Goal: Task Accomplishment & Management: Use online tool/utility

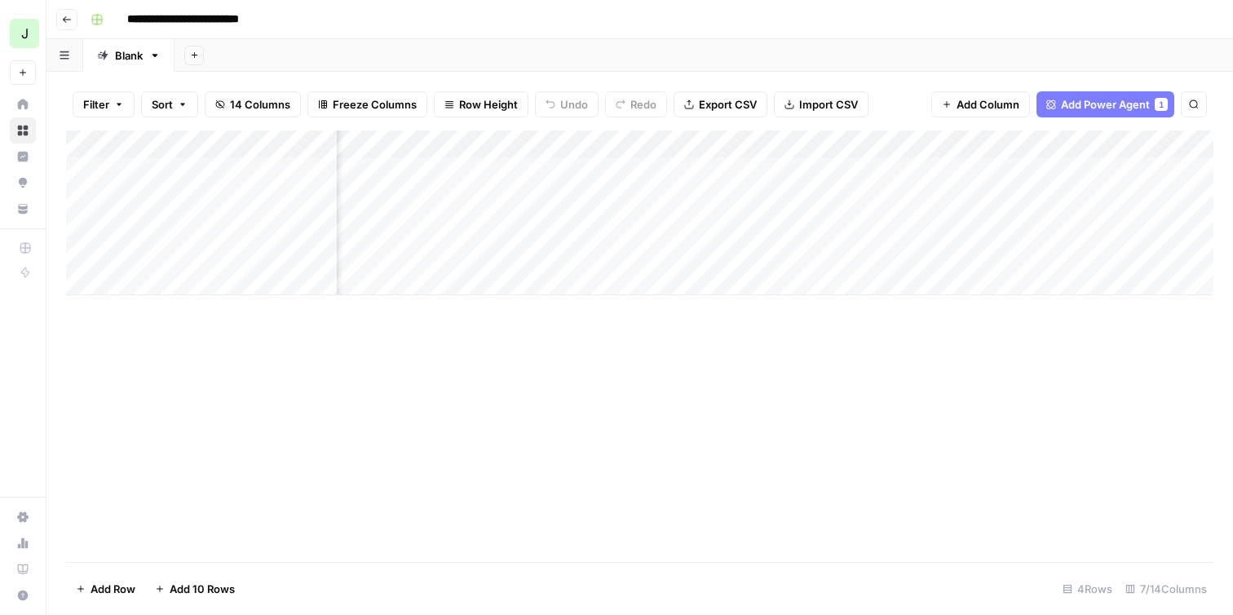
scroll to position [0, 119]
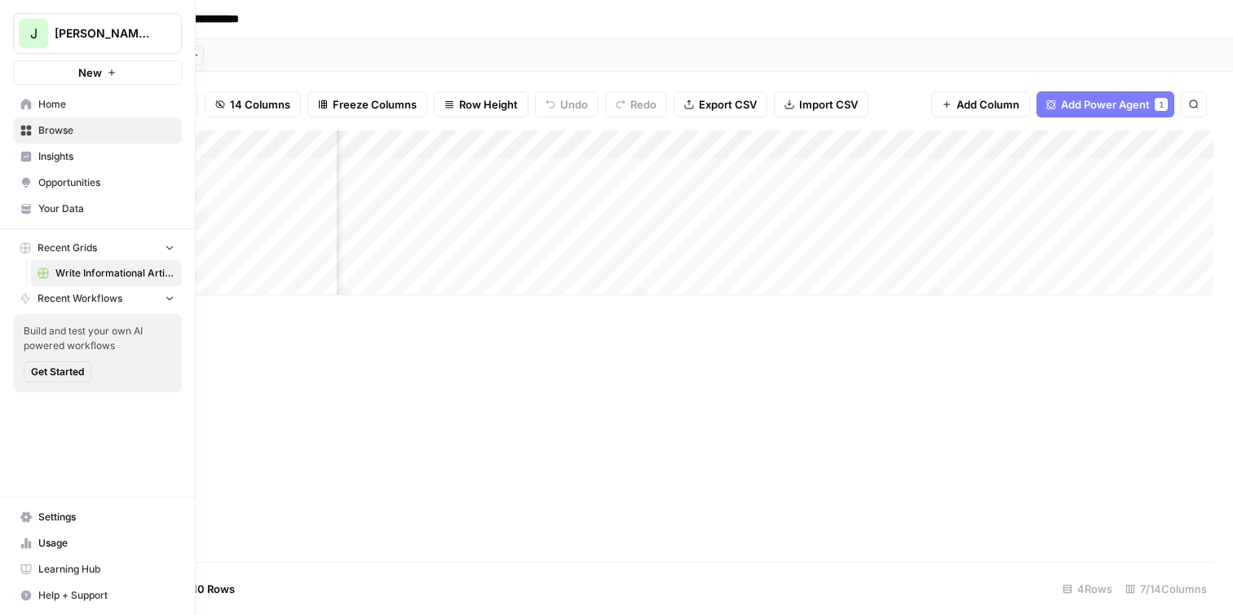
click at [64, 375] on span "Get Started" at bounding box center [57, 372] width 53 height 15
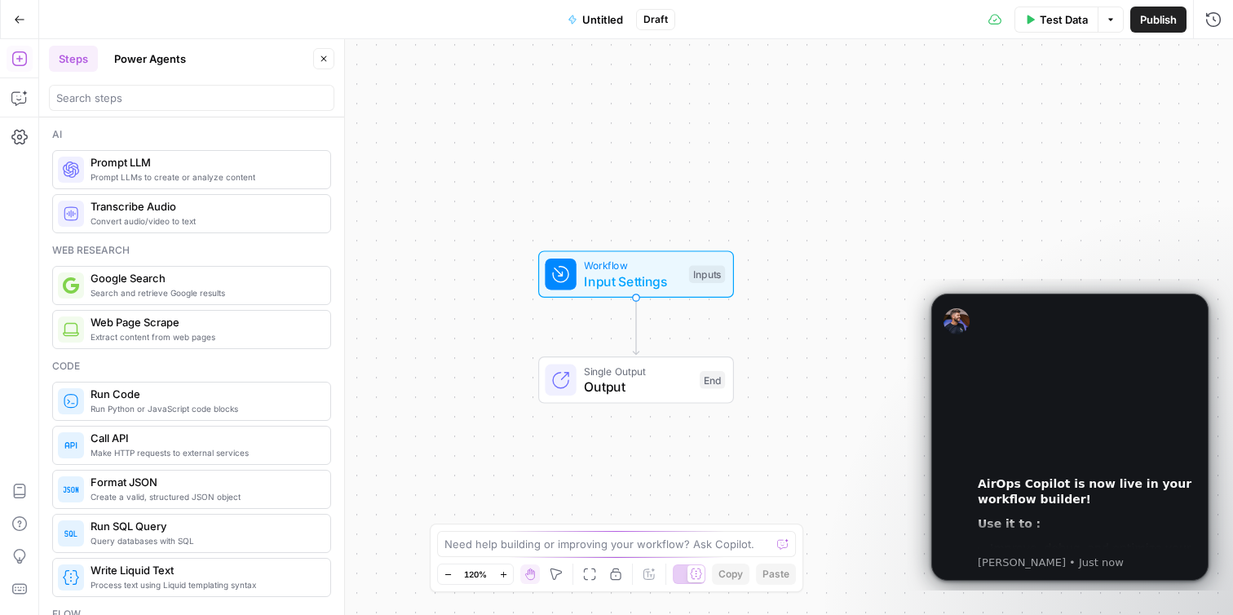
click at [605, 25] on span "Untitled" at bounding box center [602, 19] width 41 height 16
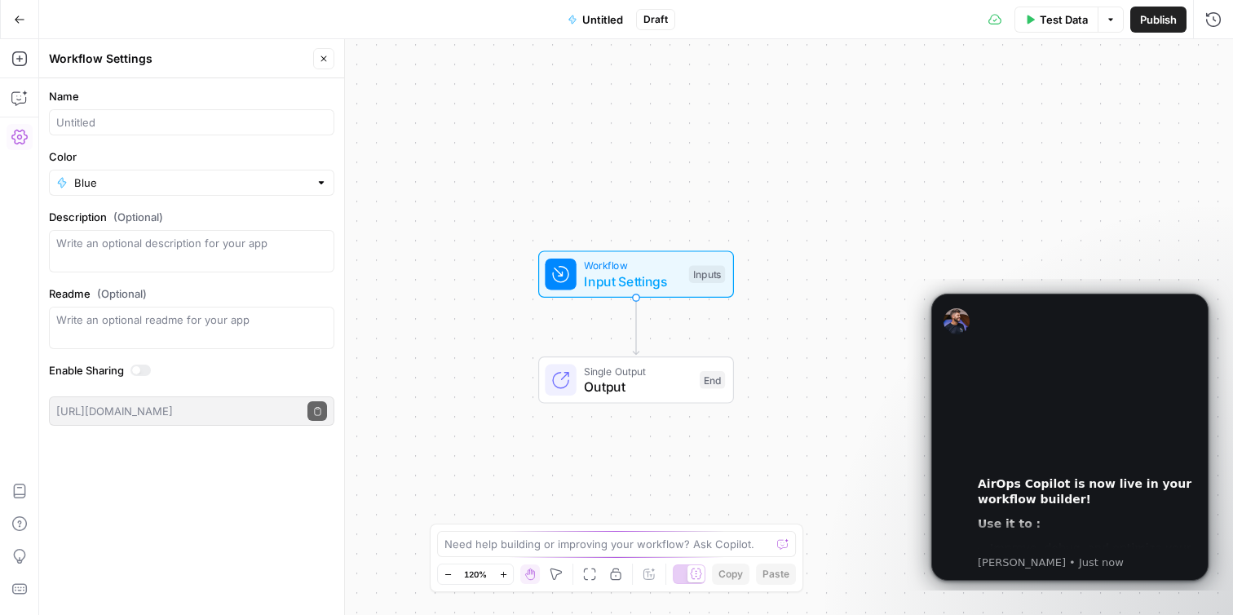
click at [27, 23] on button "Go Back" at bounding box center [19, 19] width 29 height 29
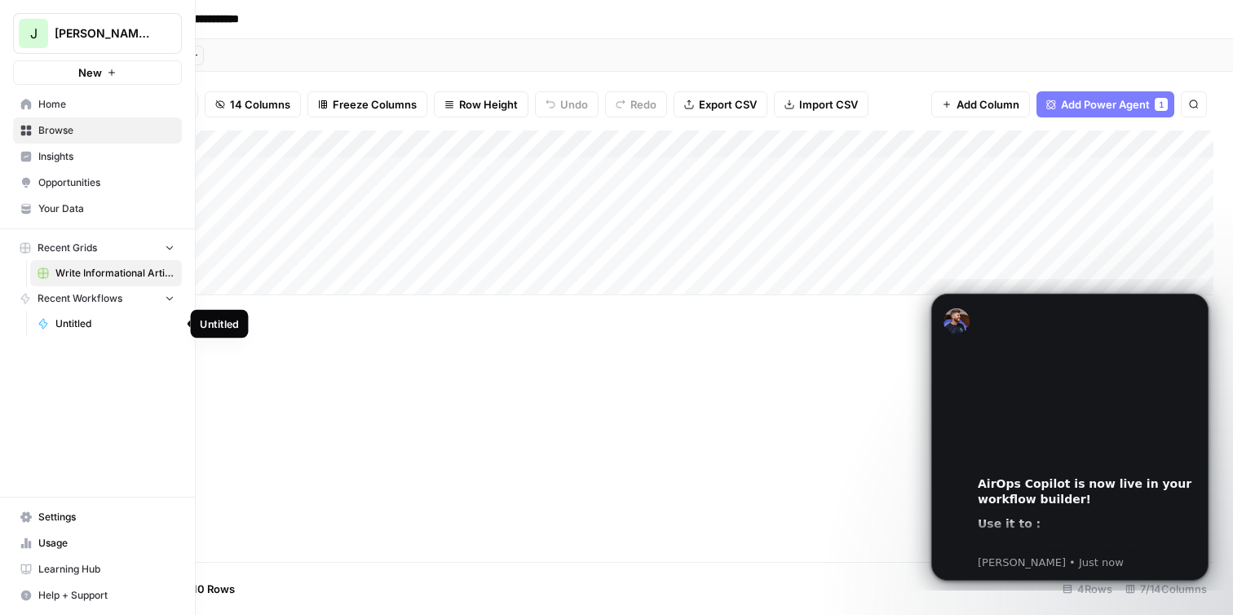
click at [80, 321] on span "Untitled" at bounding box center [114, 323] width 119 height 15
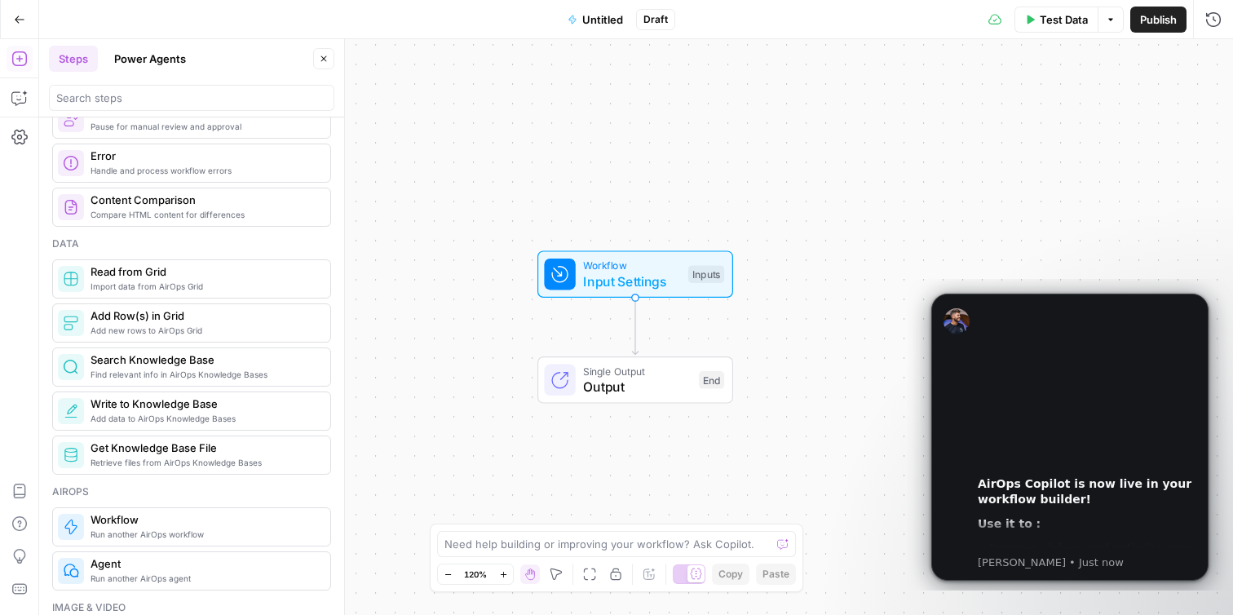
scroll to position [627, 0]
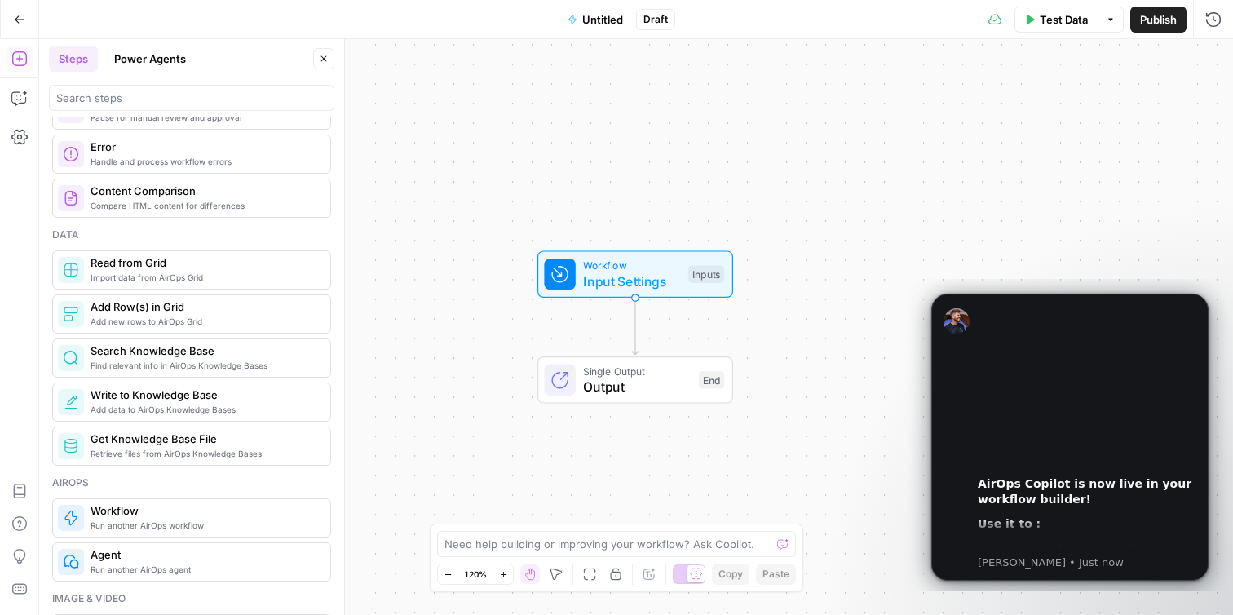
click at [138, 46] on button "Power Agents" at bounding box center [149, 59] width 91 height 26
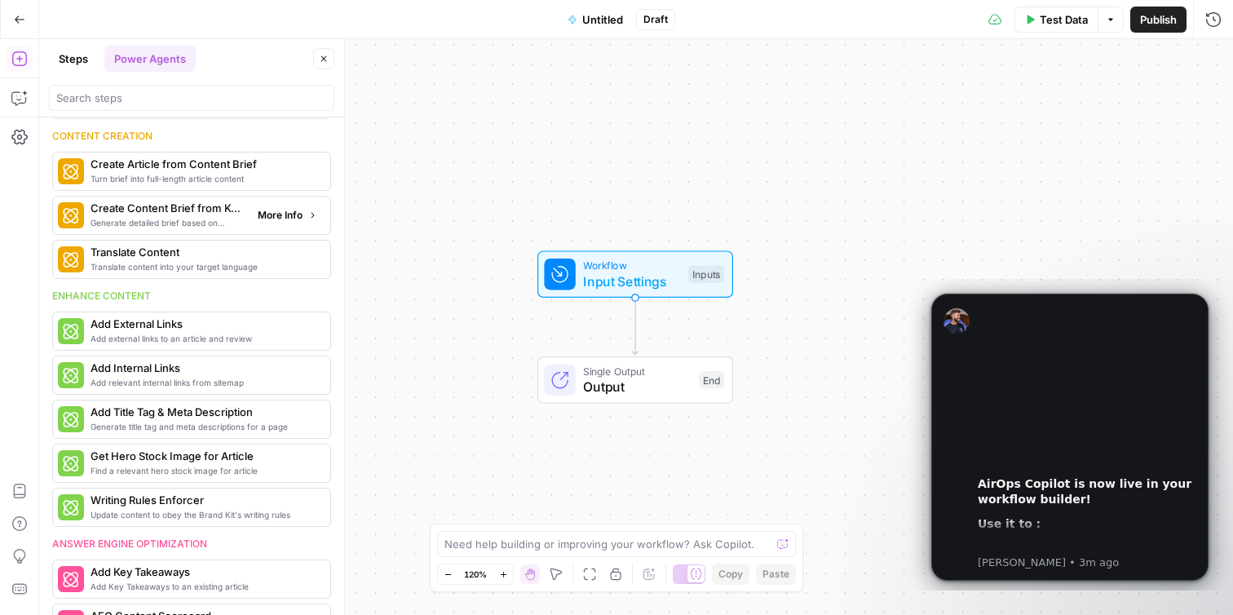
scroll to position [164, 0]
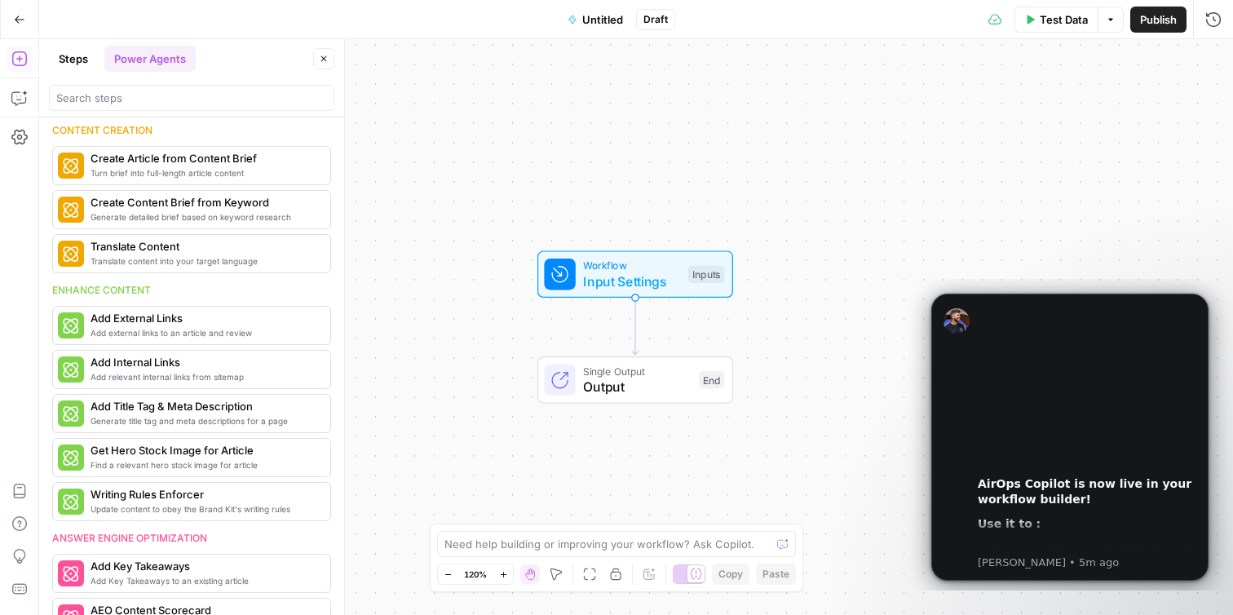
click at [73, 62] on button "Steps" at bounding box center [73, 59] width 49 height 26
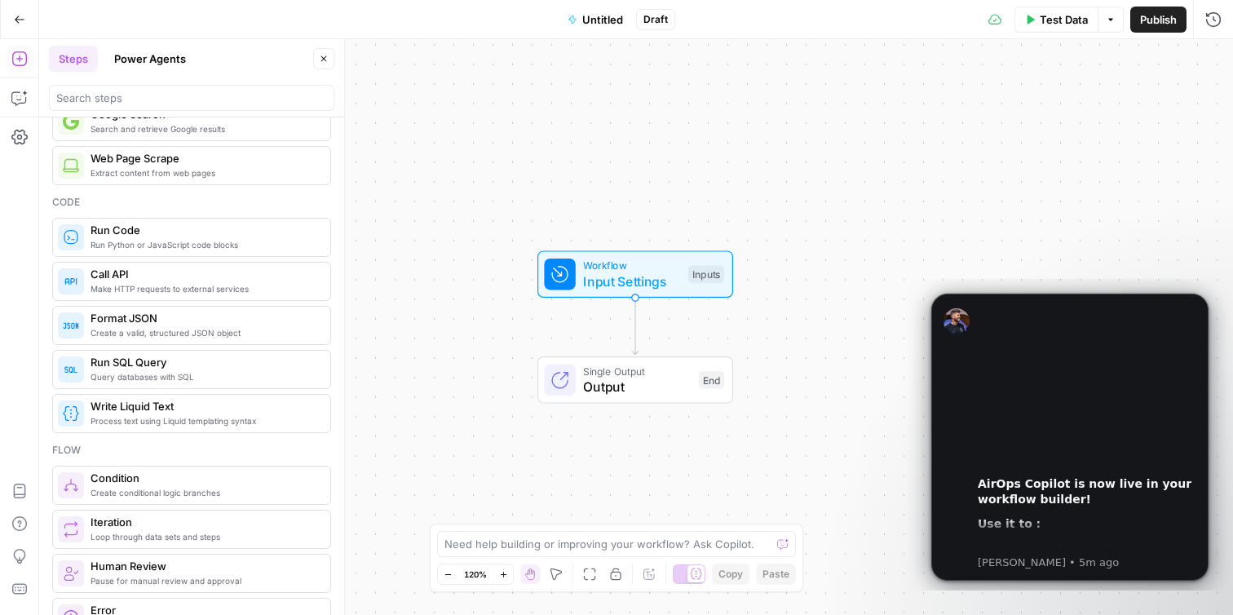
click at [25, 23] on button "Go Back" at bounding box center [19, 19] width 29 height 29
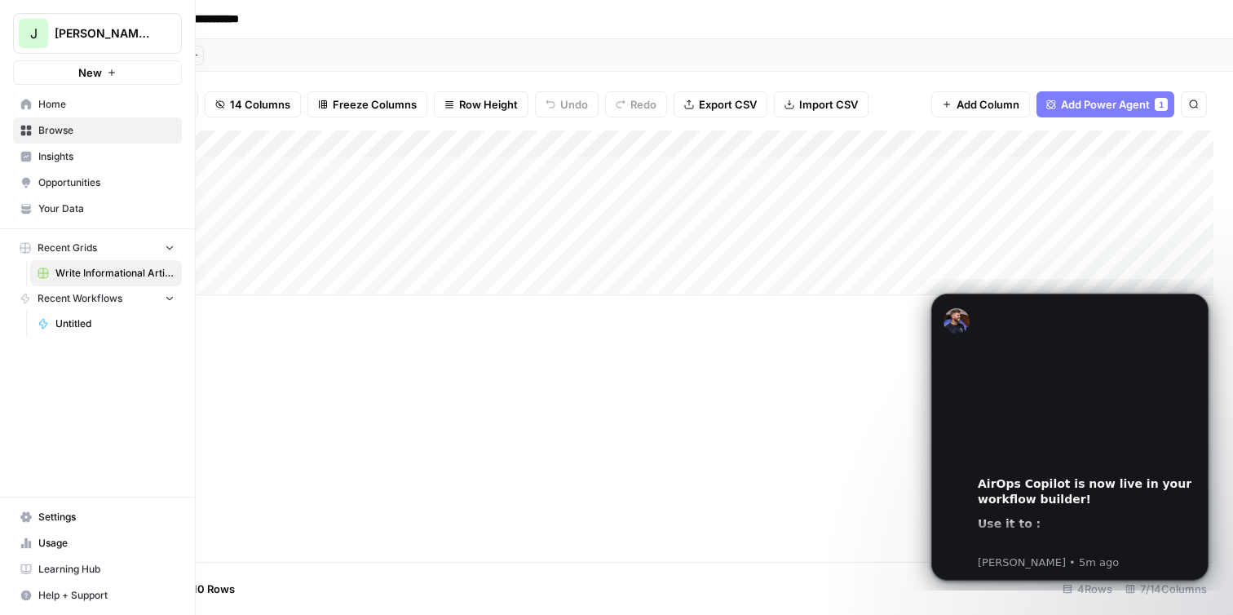
click at [91, 329] on span "Untitled" at bounding box center [114, 323] width 119 height 15
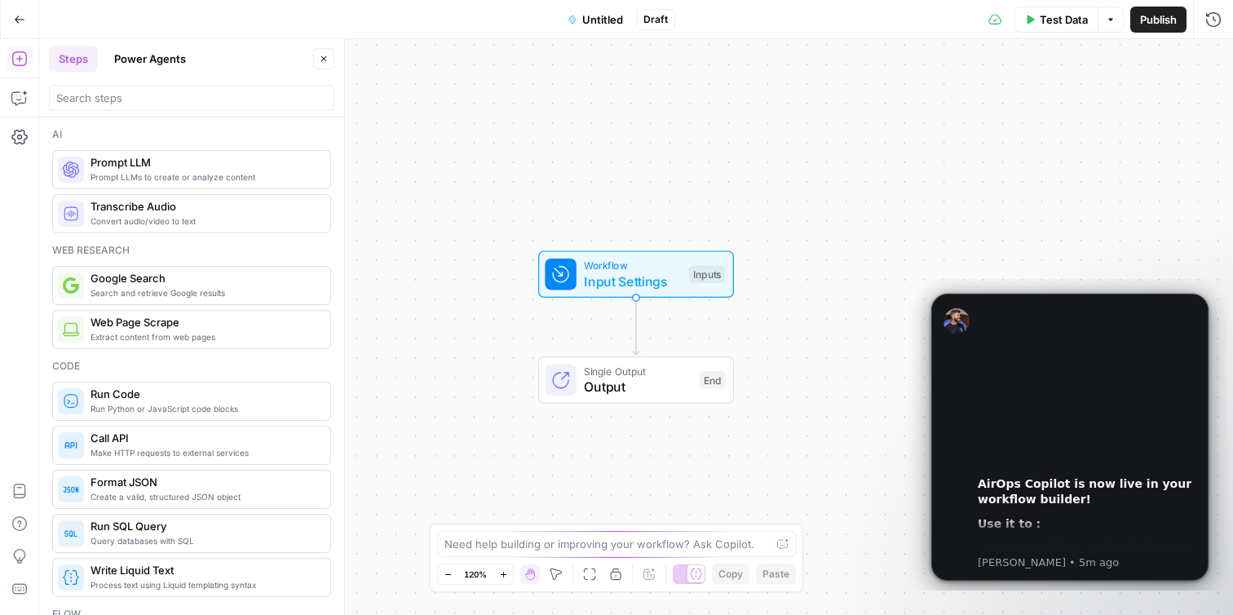
click at [653, 17] on span "Draft" at bounding box center [655, 19] width 24 height 15
click at [1109, 24] on icon "button" at bounding box center [1111, 20] width 10 height 10
click at [1173, 101] on div "Workflow Input Settings Inputs Single Output Output End" at bounding box center [636, 327] width 1194 height 576
drag, startPoint x: 1162, startPoint y: 308, endPoint x: 1011, endPoint y: 100, distance: 256.9
click at [1011, 279] on html "00:00 AirOps Copilot is now live in your workflow builder! Use it to : Improve,…" at bounding box center [1070, 435] width 326 height 312
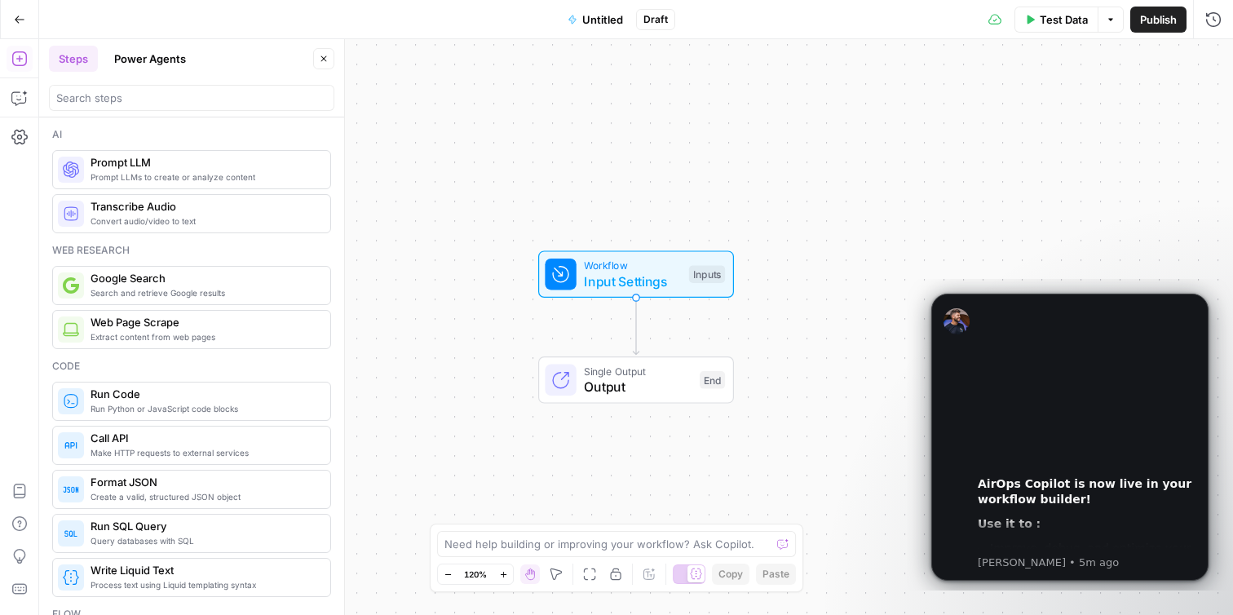
drag, startPoint x: 956, startPoint y: 369, endPoint x: 1010, endPoint y: 114, distance: 261.0
click at [1010, 279] on html "00:00 AirOps Copilot is now live in your workflow builder! Use it to : Improve,…" at bounding box center [1070, 435] width 326 height 312
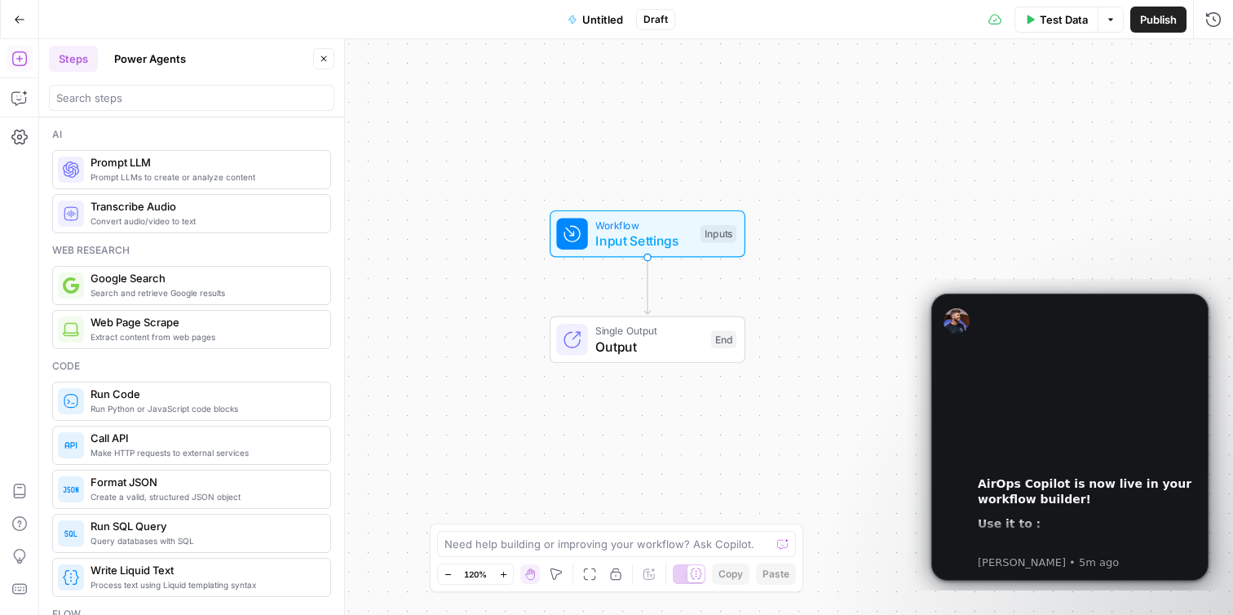
click at [700, 438] on div "Workflow Input Settings Inputs Single Output Output End" at bounding box center [636, 327] width 1194 height 576
click at [149, 72] on header "Steps Power Agents Close" at bounding box center [191, 78] width 305 height 78
click at [157, 60] on button "Power Agents" at bounding box center [149, 59] width 91 height 26
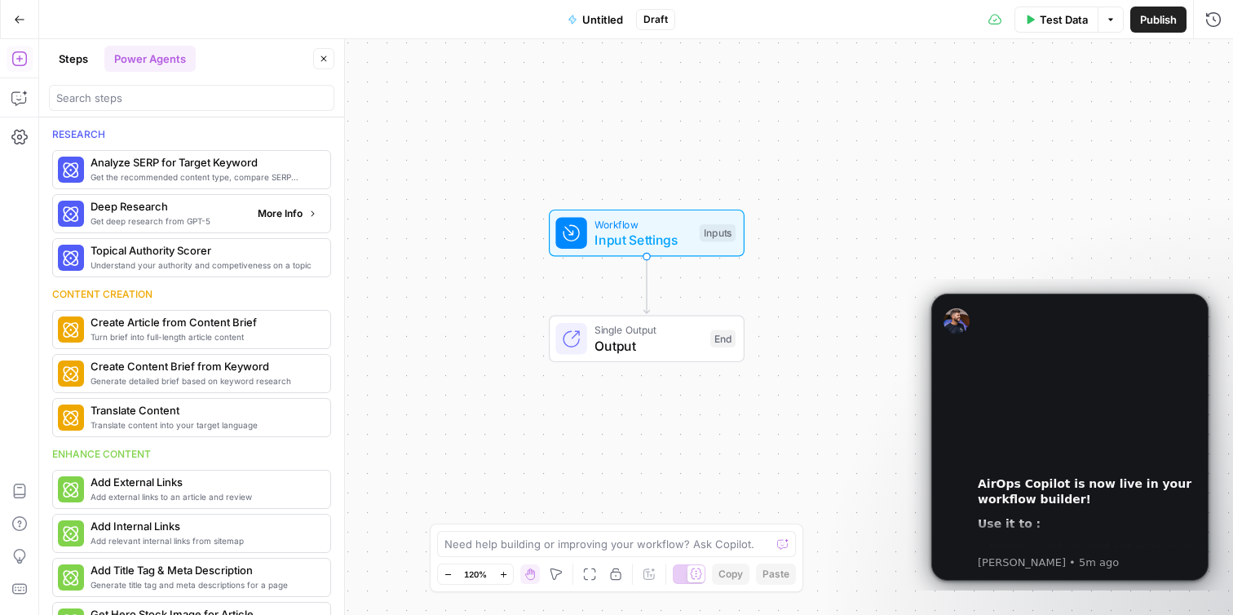
click at [214, 226] on span "Get deep research from GPT-5" at bounding box center [168, 220] width 154 height 13
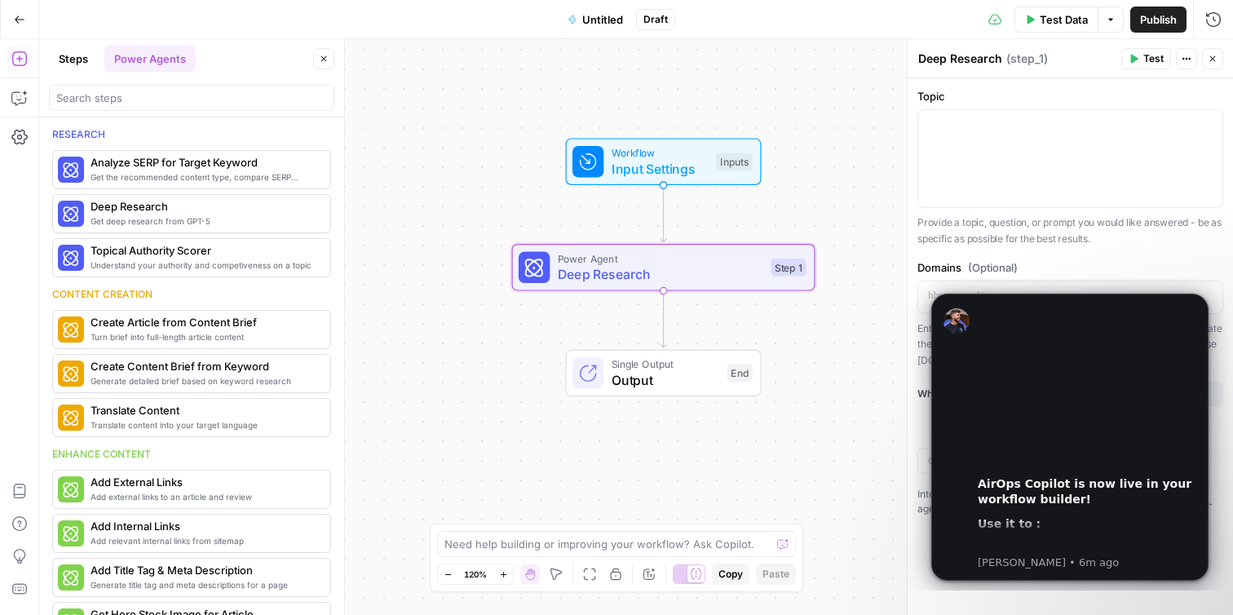
drag, startPoint x: 1080, startPoint y: 310, endPoint x: 513, endPoint y: 220, distance: 574.6
click at [907, 279] on html "00:00 AirOps Copilot is now live in your workflow builder! Use it to : Improve,…" at bounding box center [1070, 435] width 326 height 312
click at [1207, 298] on icon "Dismiss notification" at bounding box center [1204, 298] width 9 height 9
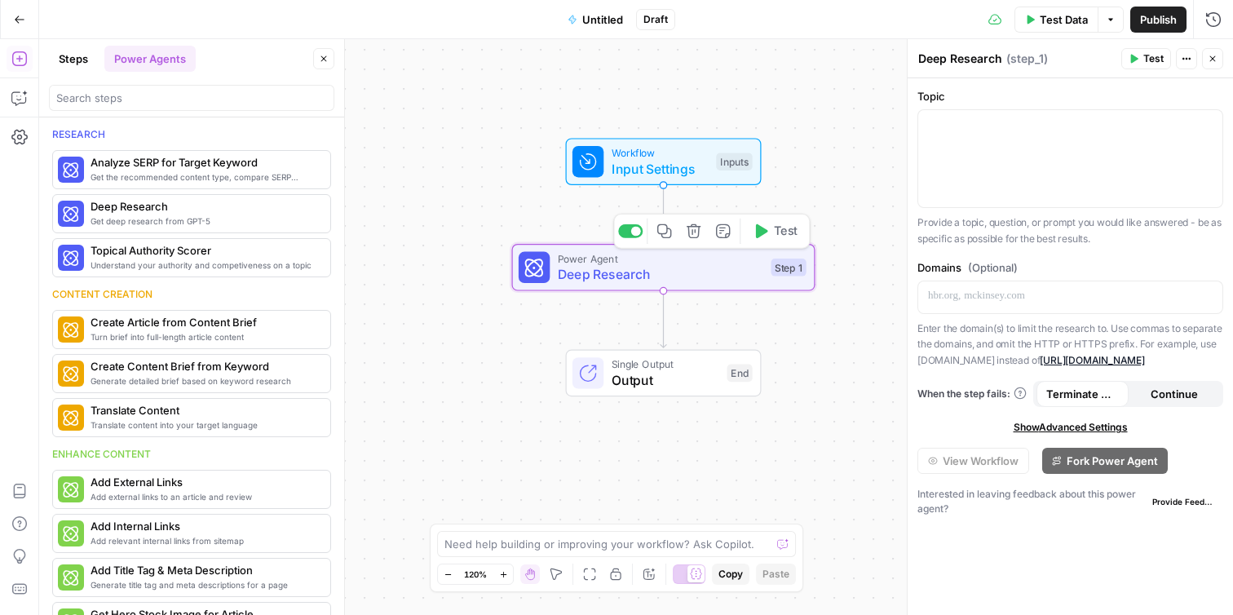
click at [757, 236] on icon "button" at bounding box center [762, 231] width 12 height 14
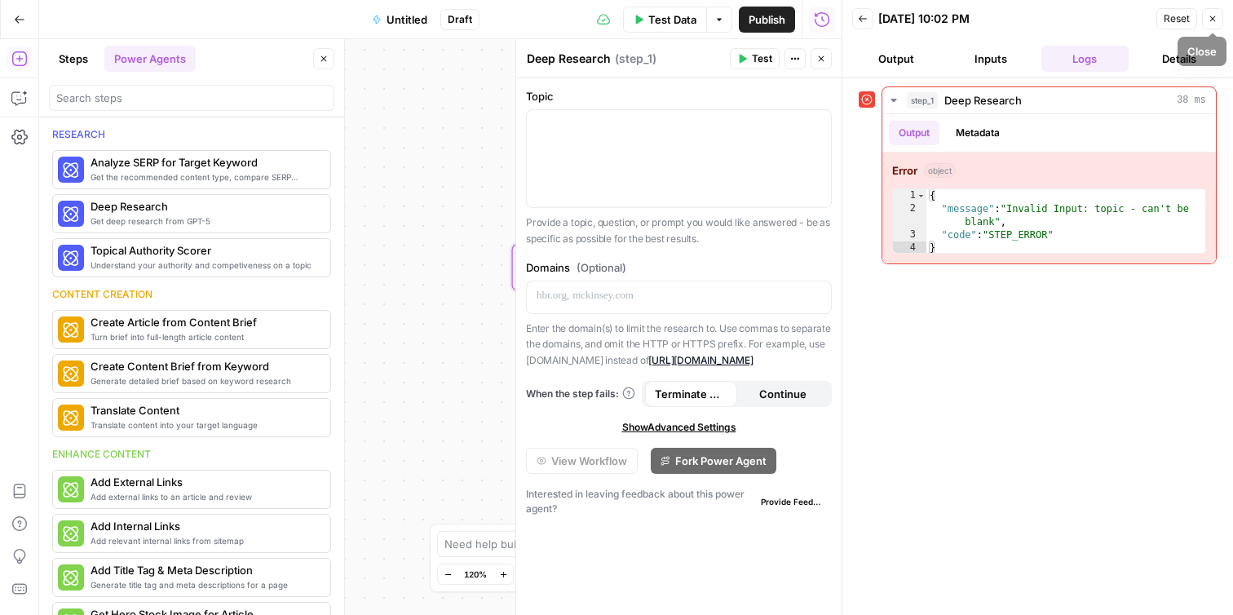
click at [1179, 16] on span "Reset" at bounding box center [1177, 18] width 26 height 15
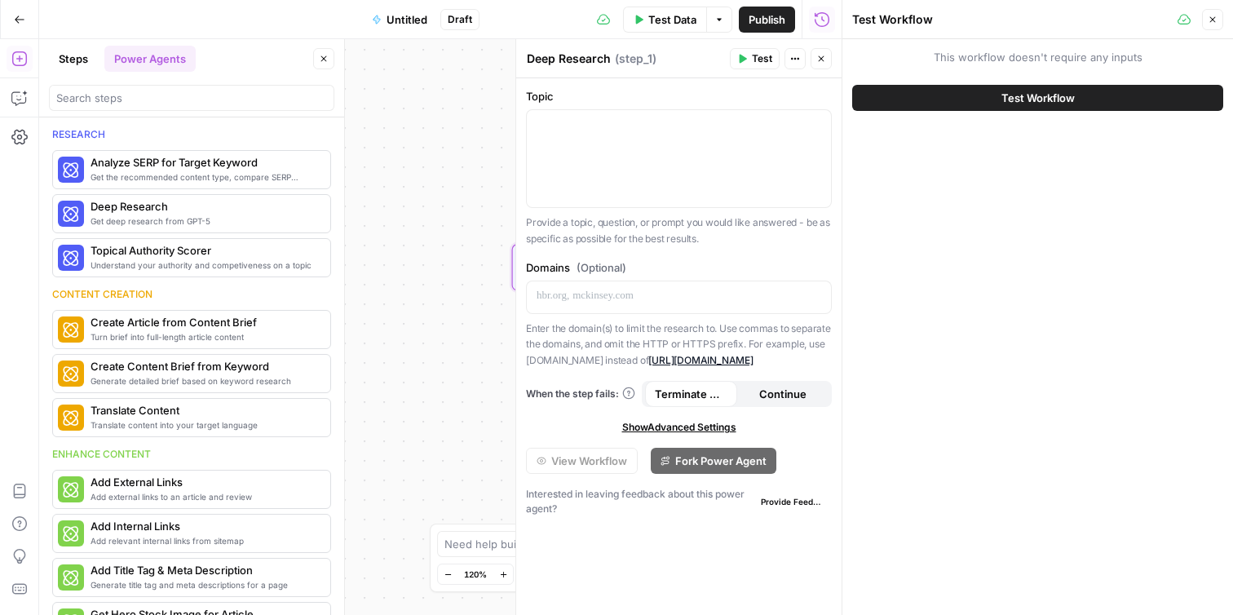
click at [1218, 17] on button "Close" at bounding box center [1212, 19] width 21 height 21
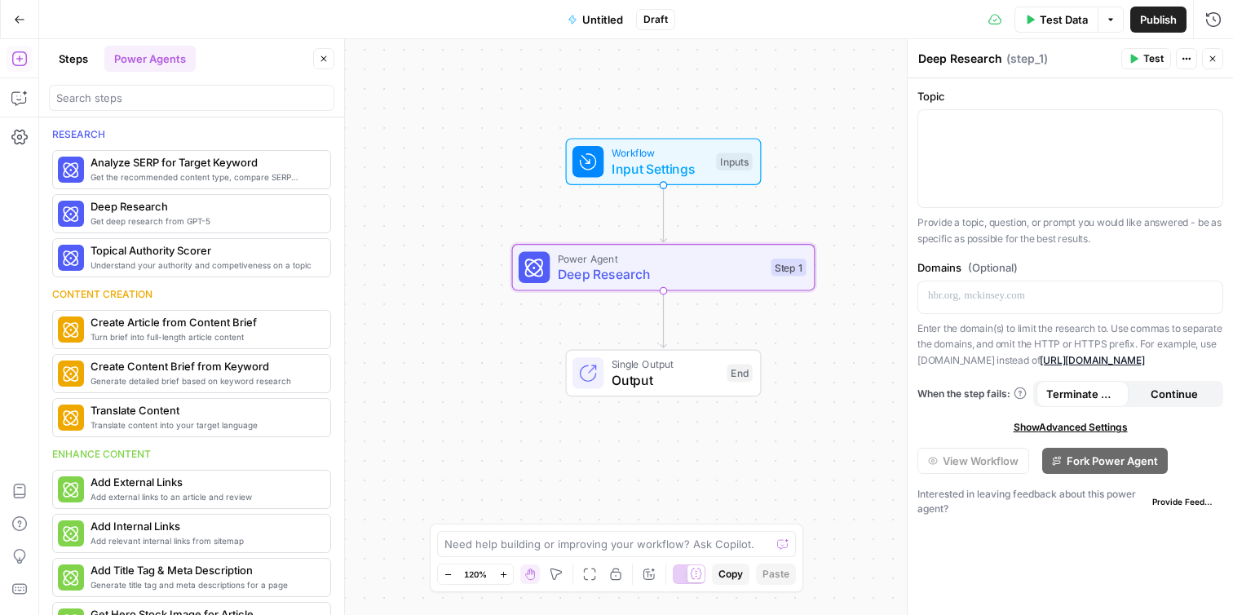
click at [1220, 52] on button "Close" at bounding box center [1212, 58] width 21 height 21
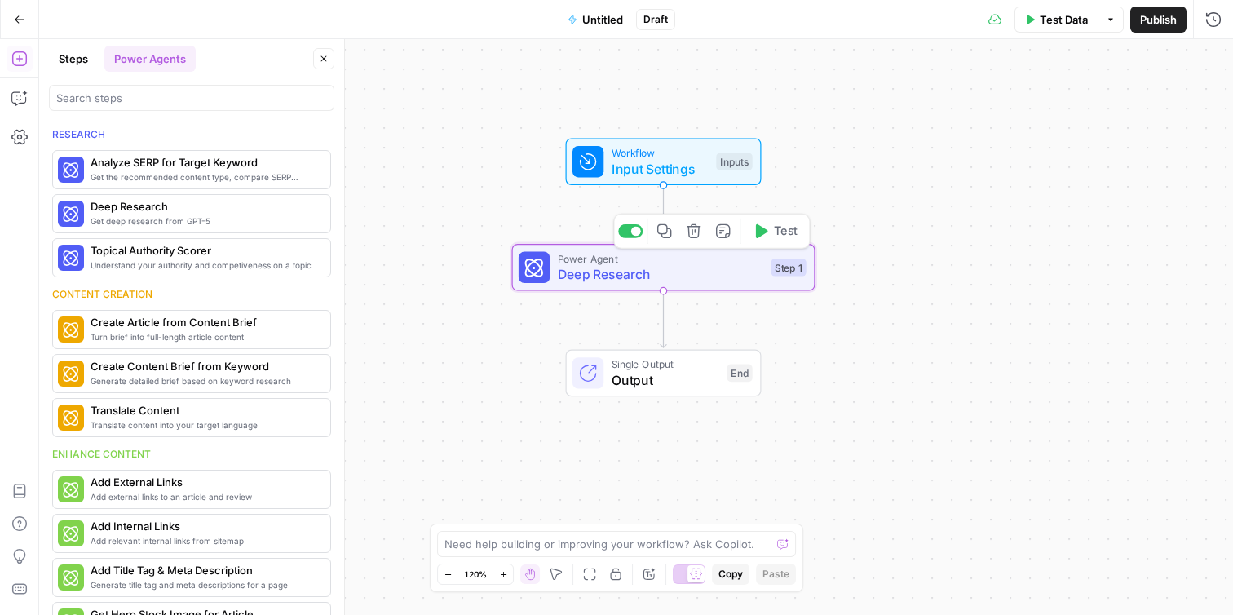
click at [698, 236] on icon "button" at bounding box center [694, 231] width 14 height 14
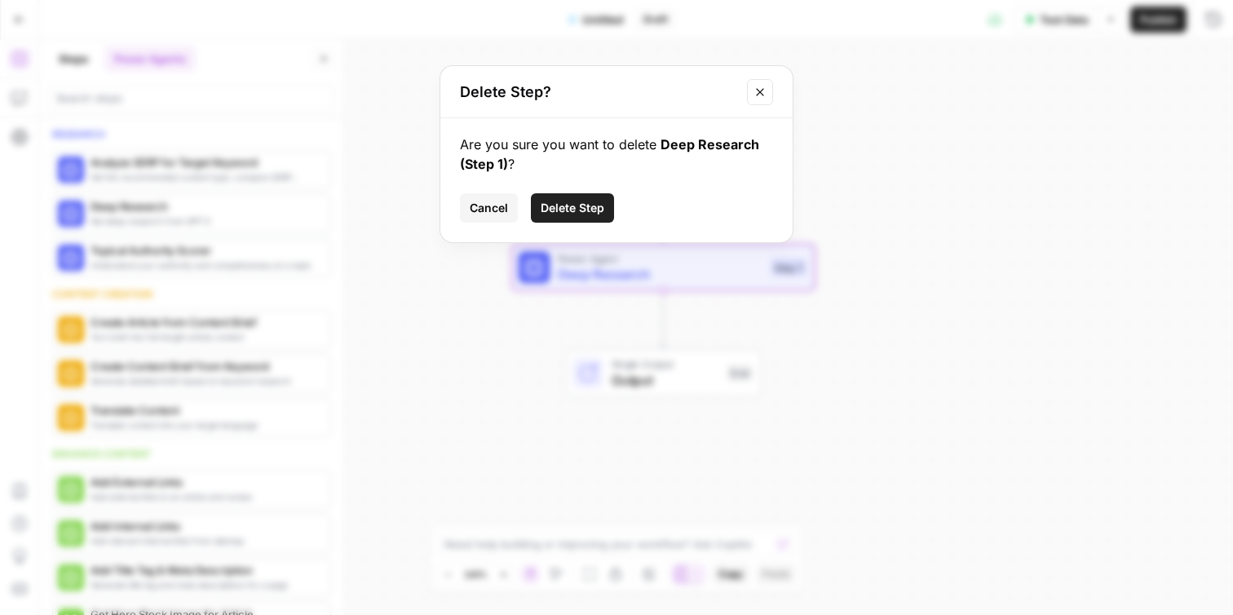
click at [579, 218] on button "Delete Step" at bounding box center [572, 207] width 83 height 29
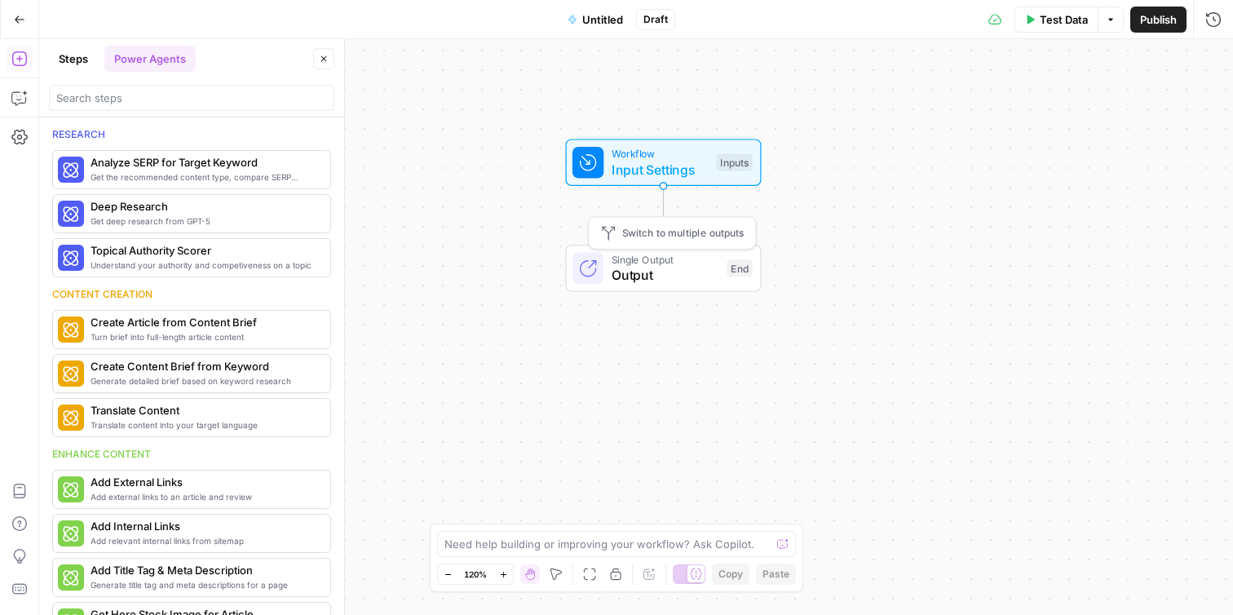
click at [648, 280] on span "Output" at bounding box center [666, 275] width 108 height 20
click at [655, 161] on span "Input Settings" at bounding box center [660, 170] width 97 height 20
click at [74, 50] on button "Steps" at bounding box center [73, 59] width 49 height 26
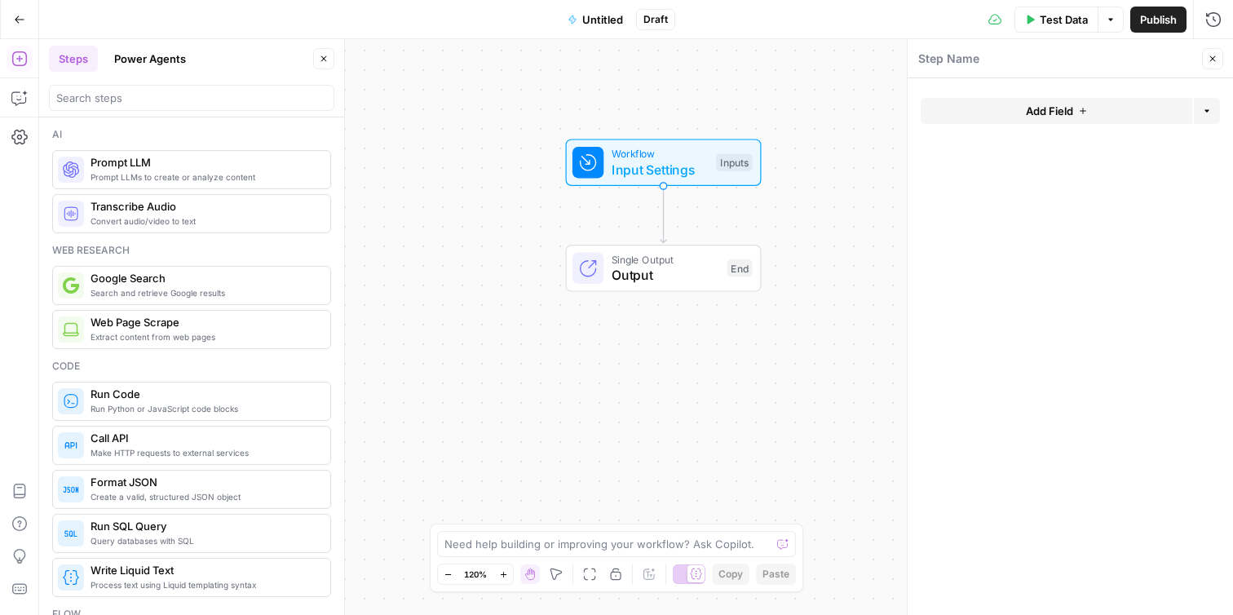
click at [154, 48] on button "Power Agents" at bounding box center [149, 59] width 91 height 26
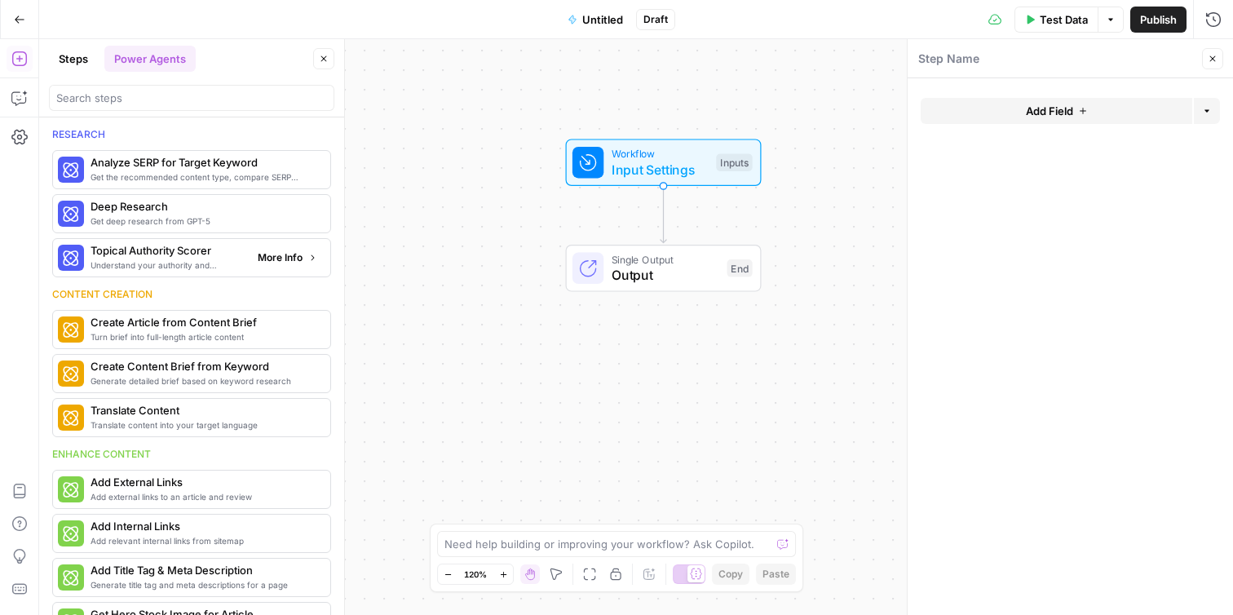
click at [293, 267] on button "More Info" at bounding box center [287, 257] width 73 height 21
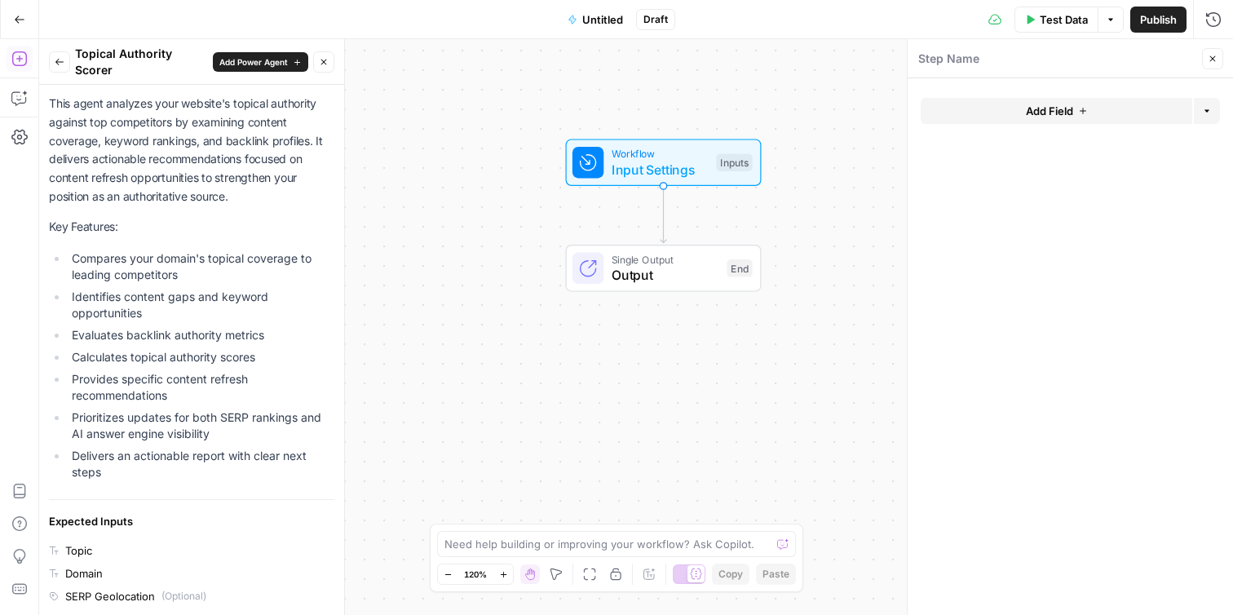
scroll to position [86, 0]
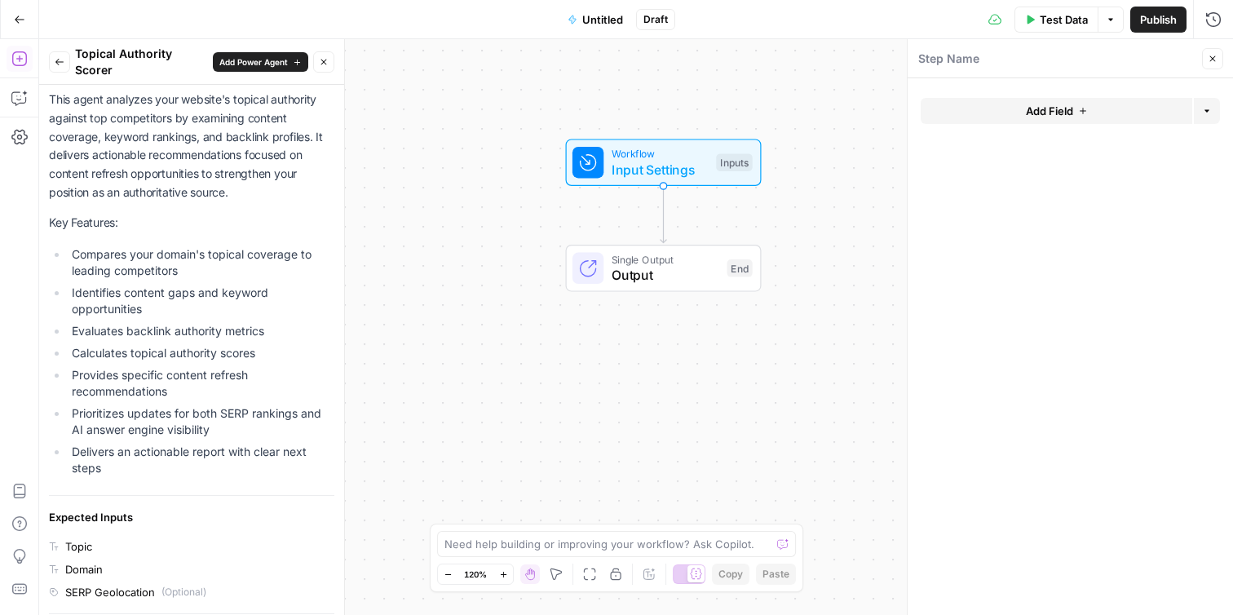
click at [60, 58] on icon "button" at bounding box center [60, 62] width 10 height 10
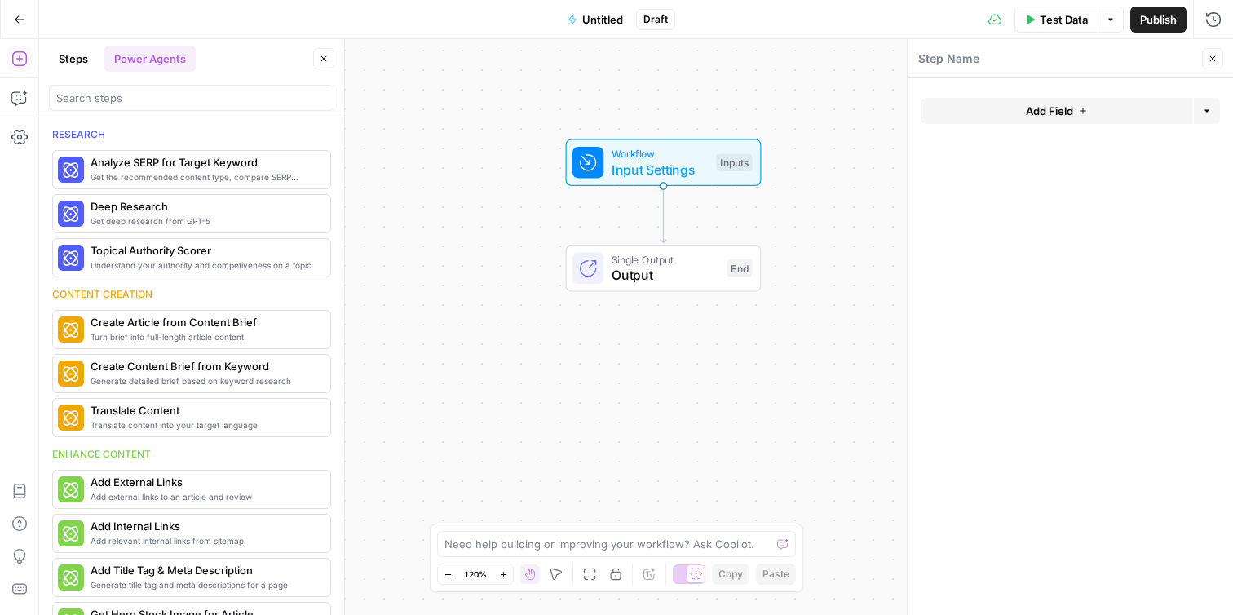
scroll to position [0, 0]
click at [286, 334] on span "More Info" at bounding box center [280, 329] width 45 height 15
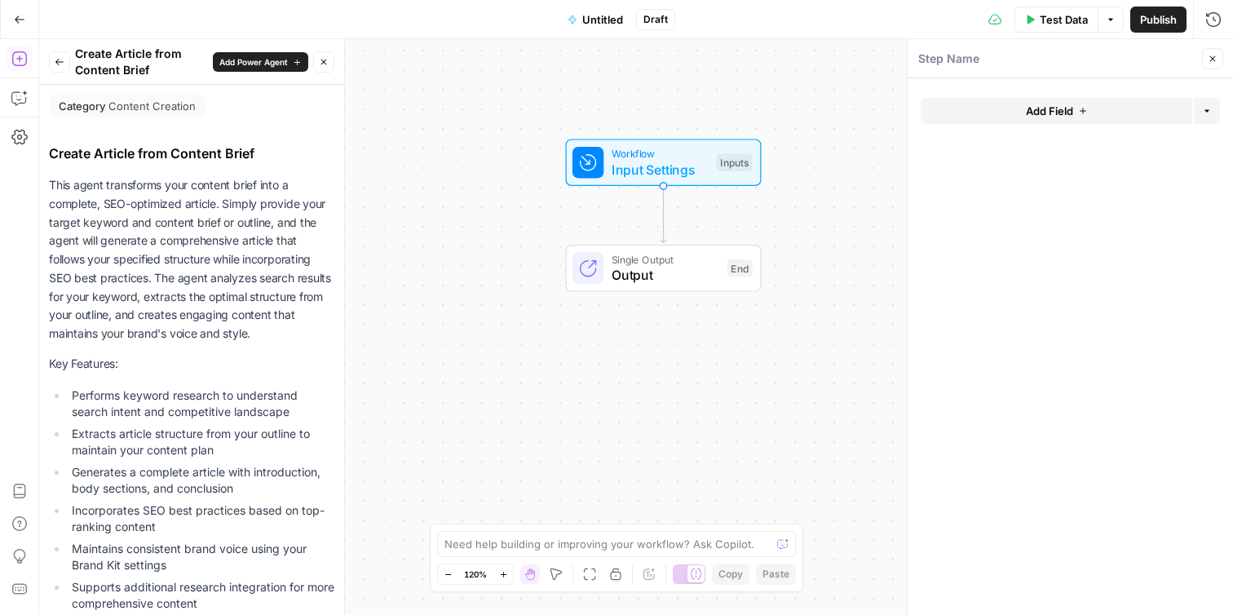
click at [68, 64] on button "Back" at bounding box center [59, 61] width 21 height 21
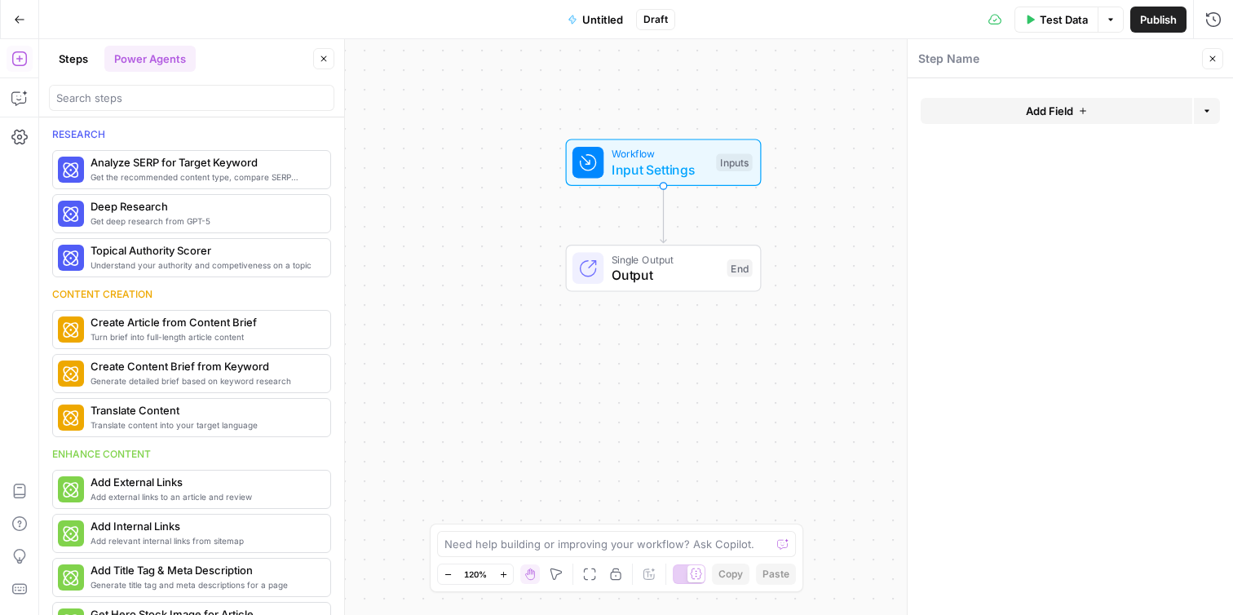
click at [71, 61] on button "Steps" at bounding box center [73, 59] width 49 height 26
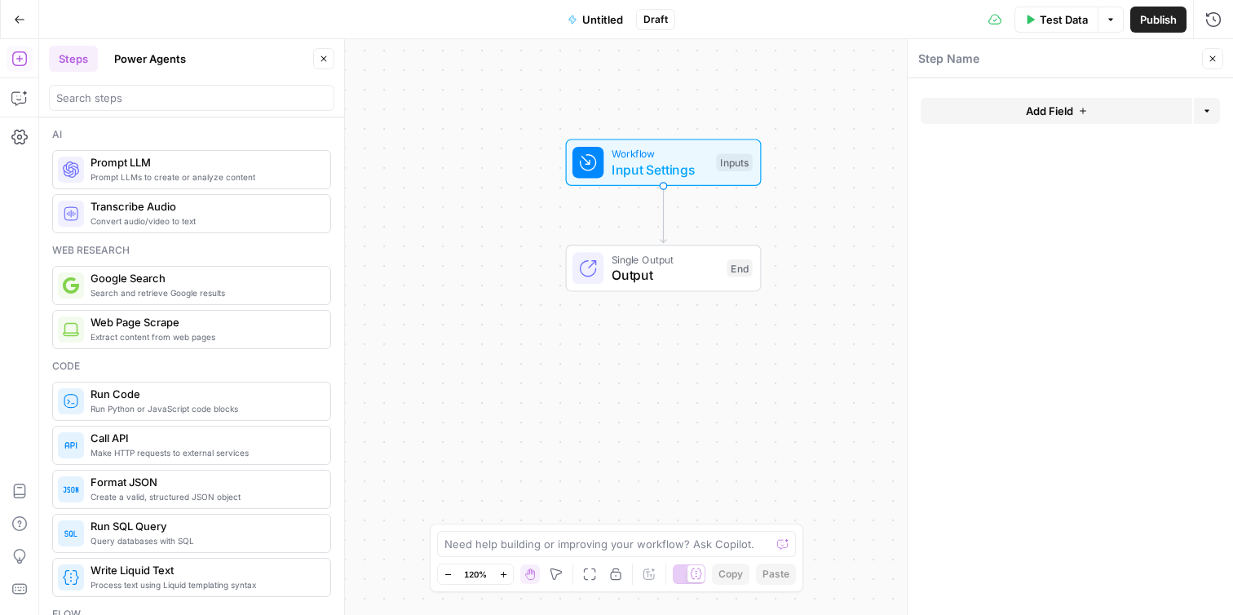
click at [592, 24] on span "Untitled" at bounding box center [602, 19] width 41 height 16
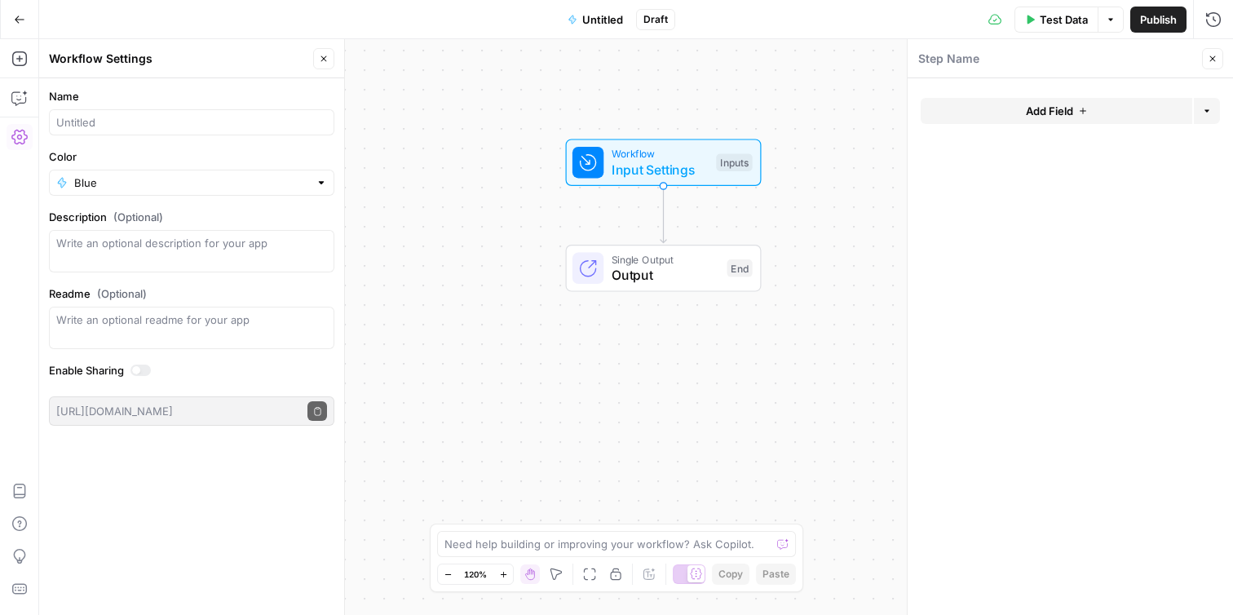
click at [219, 135] on form "Name Color Blue Description (Optional) Readme (Optional) Write an optional read…" at bounding box center [191, 256] width 305 height 357
click at [245, 122] on input "Name" at bounding box center [191, 122] width 271 height 16
type input "Keyword Research"
click at [225, 247] on textarea "Description (Optional)" at bounding box center [191, 251] width 271 height 33
click at [223, 321] on textarea "Readme (Optional)" at bounding box center [191, 320] width 271 height 16
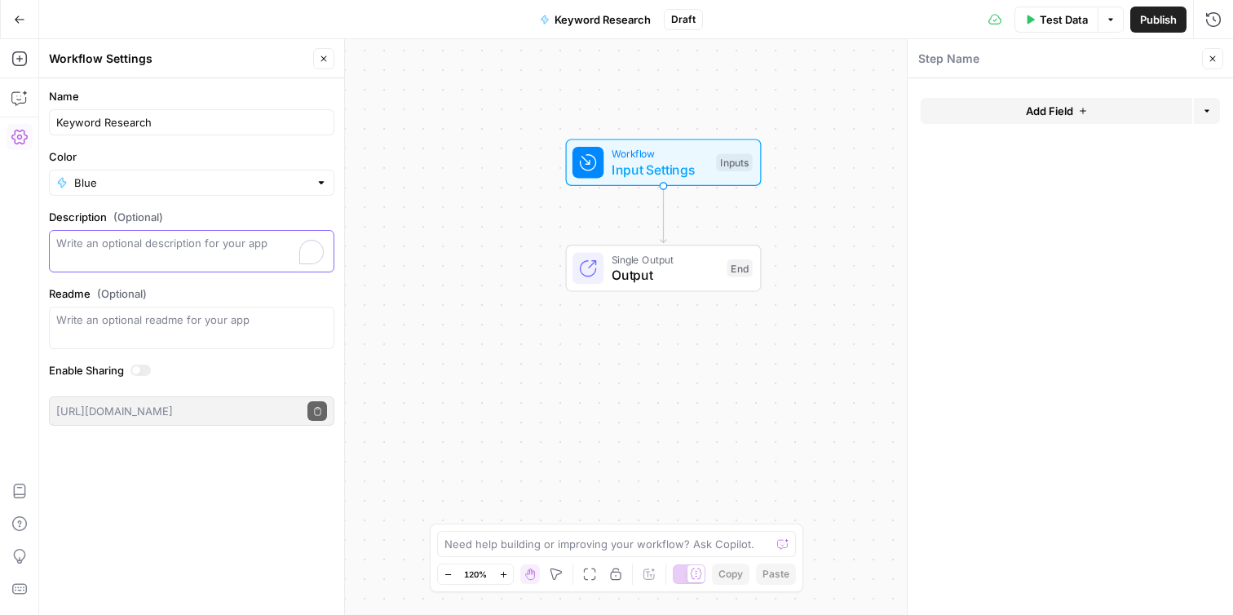
click at [227, 256] on textarea "Description (Optional)" at bounding box center [191, 251] width 271 height 33
click at [376, 254] on div "Workflow Input Settings Inputs Single Output Output End" at bounding box center [636, 327] width 1194 height 576
click at [204, 259] on textarea "Description (Optional)" at bounding box center [191, 251] width 271 height 33
click at [372, 312] on div "Workflow Input Settings Inputs Single Output Output End" at bounding box center [636, 327] width 1194 height 576
click at [213, 241] on textarea "We will first identify what potenital keywords are worthwhile going after based…" at bounding box center [191, 251] width 271 height 33
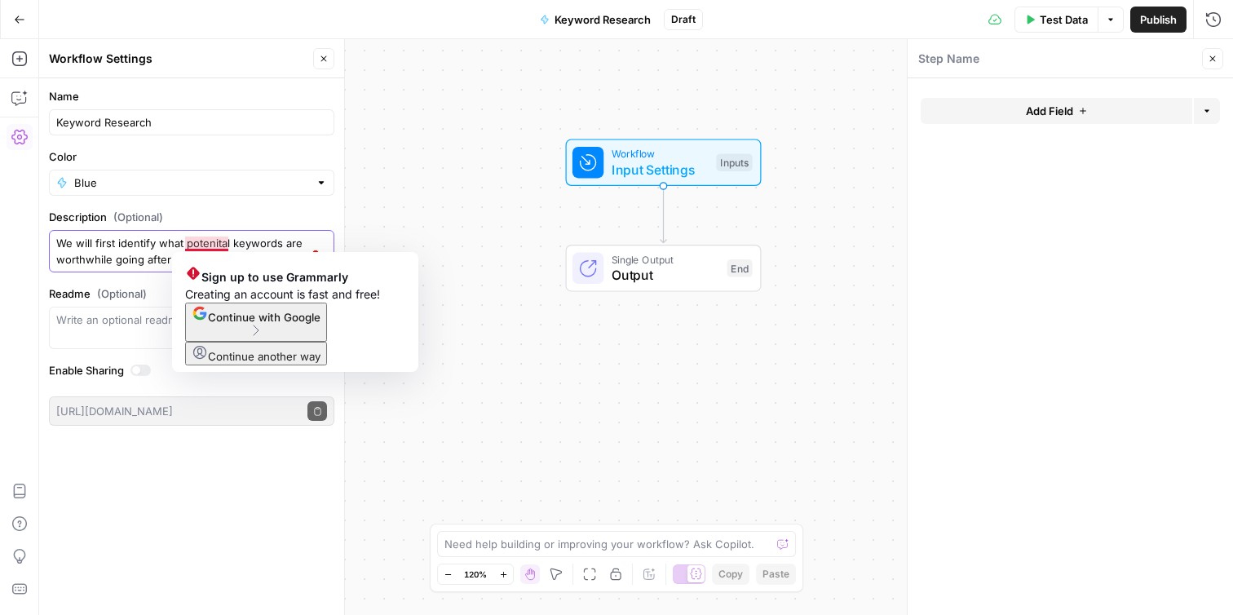
click at [213, 241] on textarea "We will first identify what potenital keywords are worthwhile going after based…" at bounding box center [191, 251] width 271 height 33
click at [259, 342] on button "Continue with Google" at bounding box center [256, 322] width 142 height 39
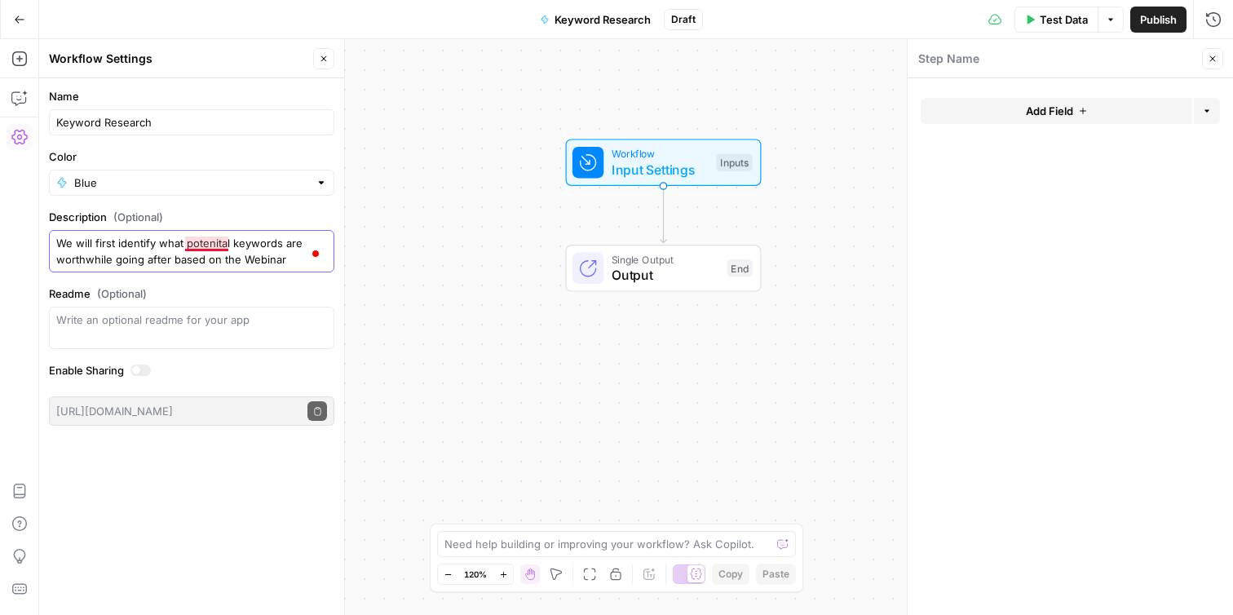
click at [217, 244] on textarea "We will first identify what potenital keywords are worthwhile going after based…" at bounding box center [191, 251] width 271 height 33
type textarea "We will first identify what potential keywords are worthwhile going after based…"
click at [276, 297] on label "Readme (Optional)" at bounding box center [191, 293] width 285 height 16
click at [276, 312] on textarea "Readme (Optional)" at bounding box center [191, 320] width 271 height 16
click at [443, 353] on div "Workflow Input Settings Inputs Single Output Output End" at bounding box center [636, 327] width 1194 height 576
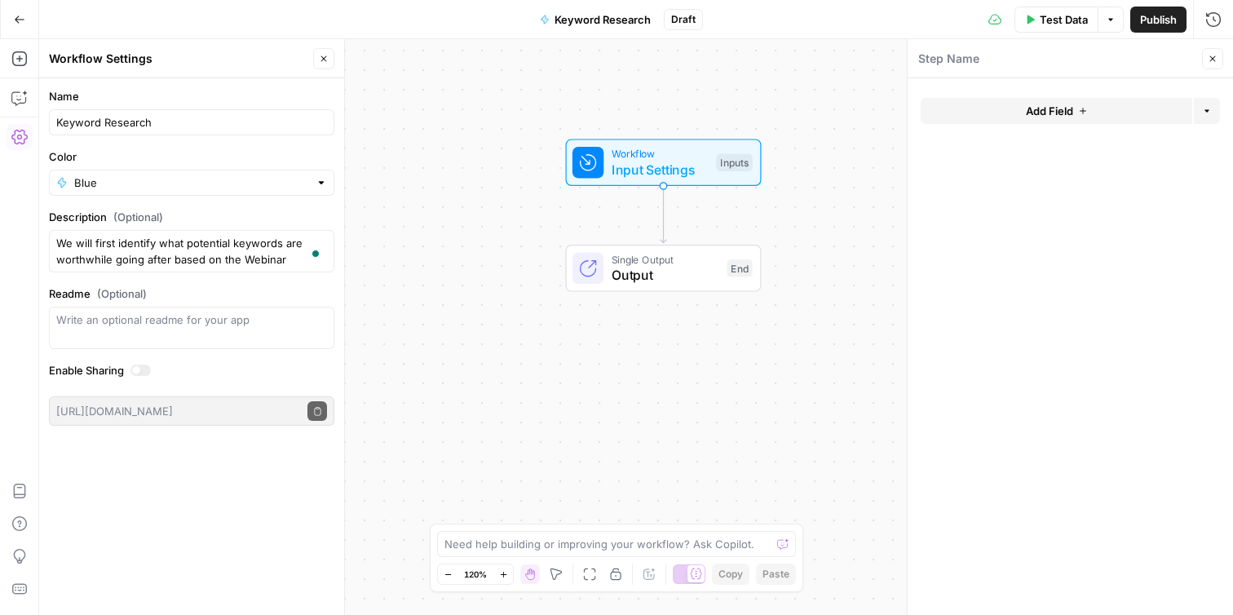
click at [1076, 111] on button "Add Field" at bounding box center [1057, 111] width 272 height 26
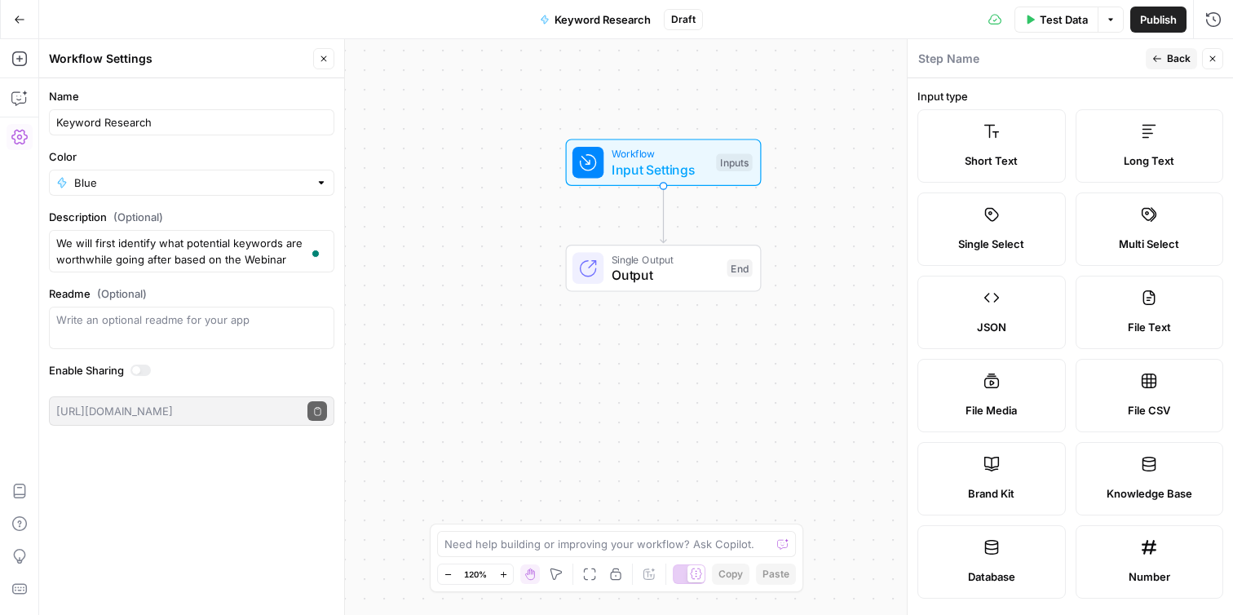
click at [988, 485] on span "Brand Kit" at bounding box center [991, 493] width 46 height 16
type input "Brand Kit"
type input "brand_kit"
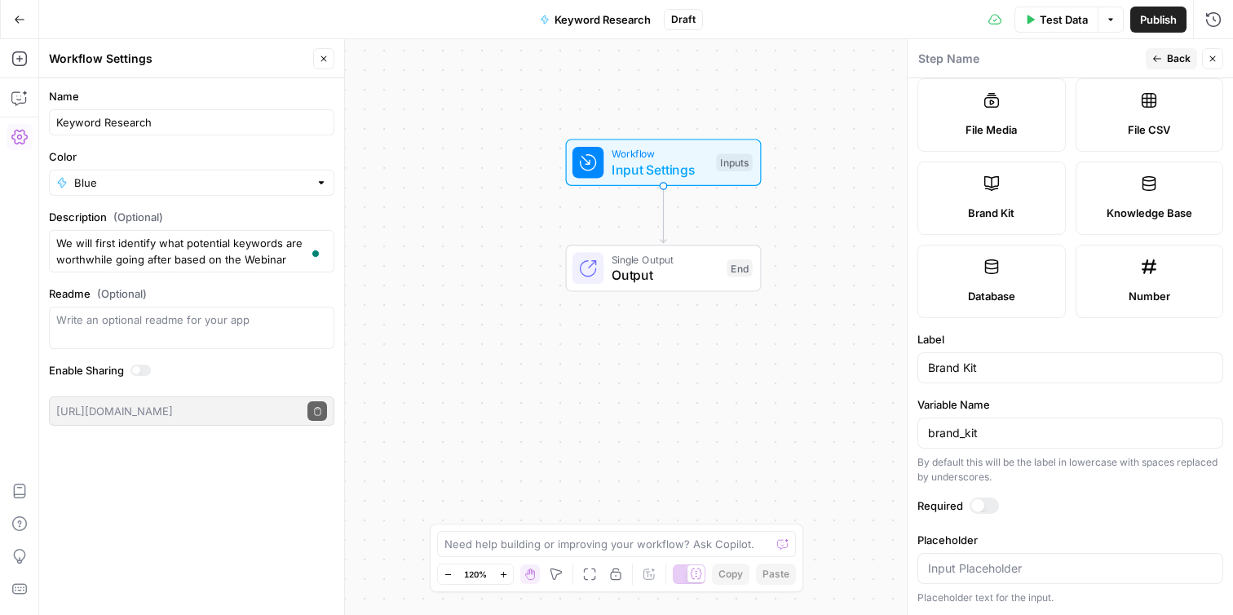
click at [978, 502] on div at bounding box center [977, 505] width 13 height 13
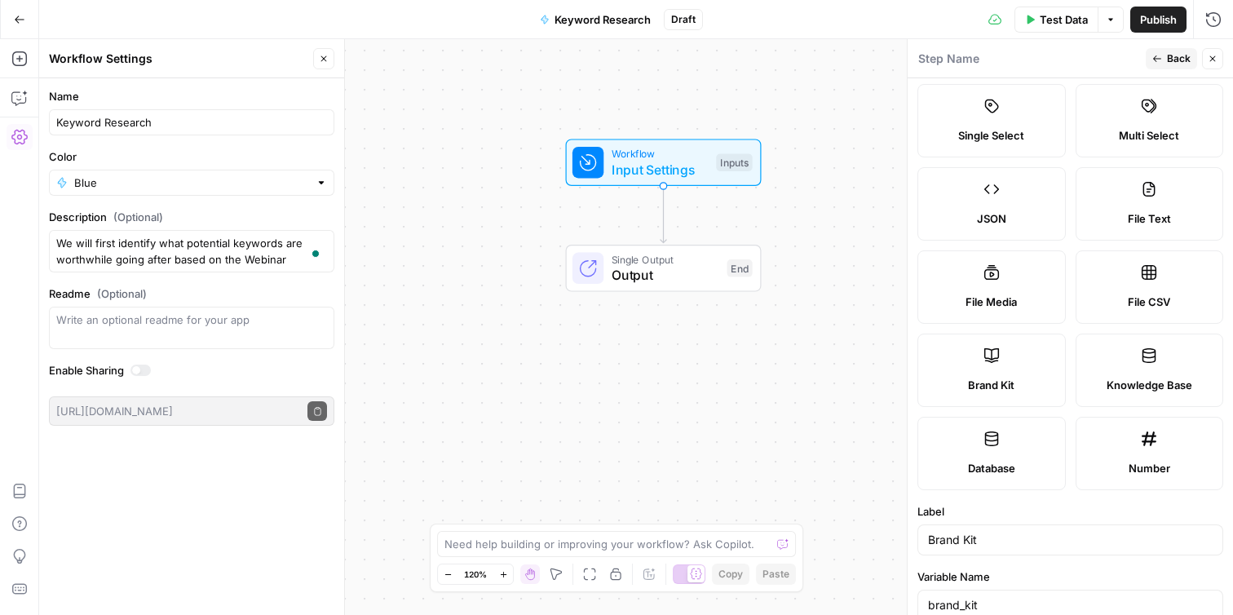
scroll to position [0, 0]
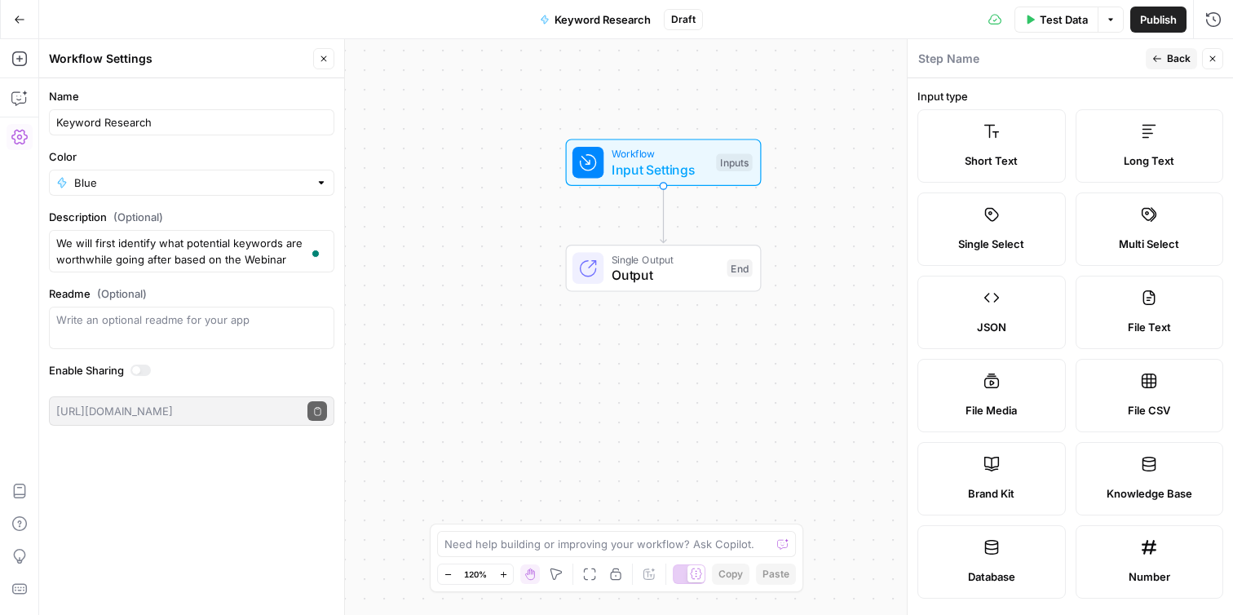
click at [1174, 54] on span "Back" at bounding box center [1179, 58] width 24 height 15
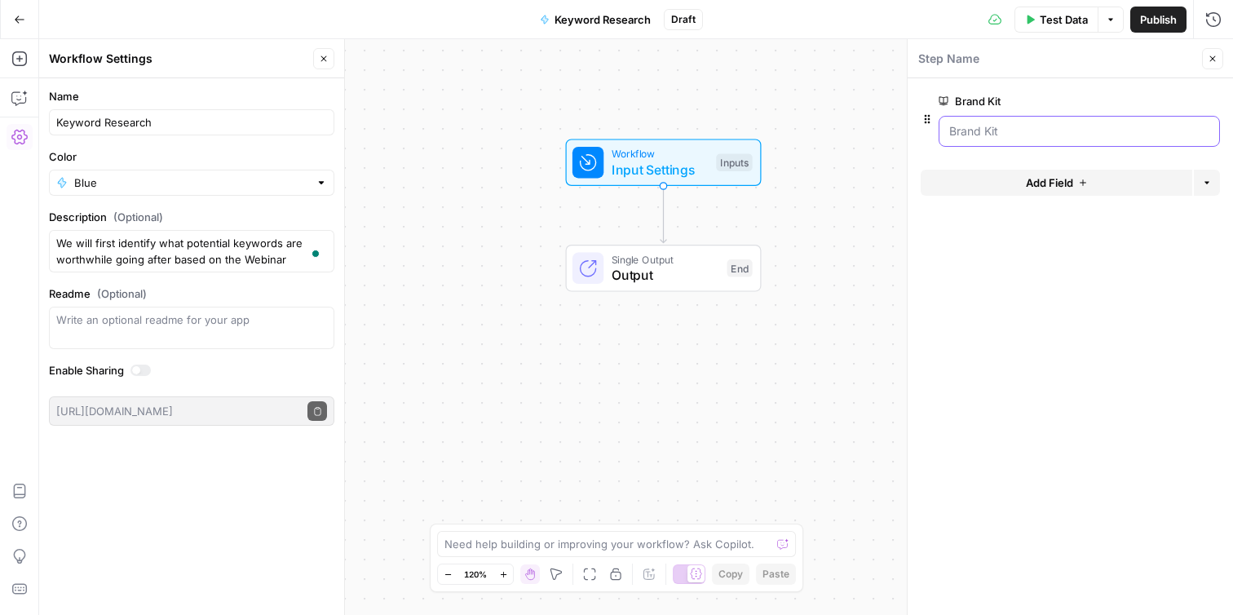
click at [1035, 130] on Kit "Brand Kit" at bounding box center [1079, 131] width 260 height 16
click at [1113, 132] on Kit "Brand Kit" at bounding box center [1079, 131] width 260 height 16
click at [17, 130] on icon "button" at bounding box center [19, 137] width 16 height 15
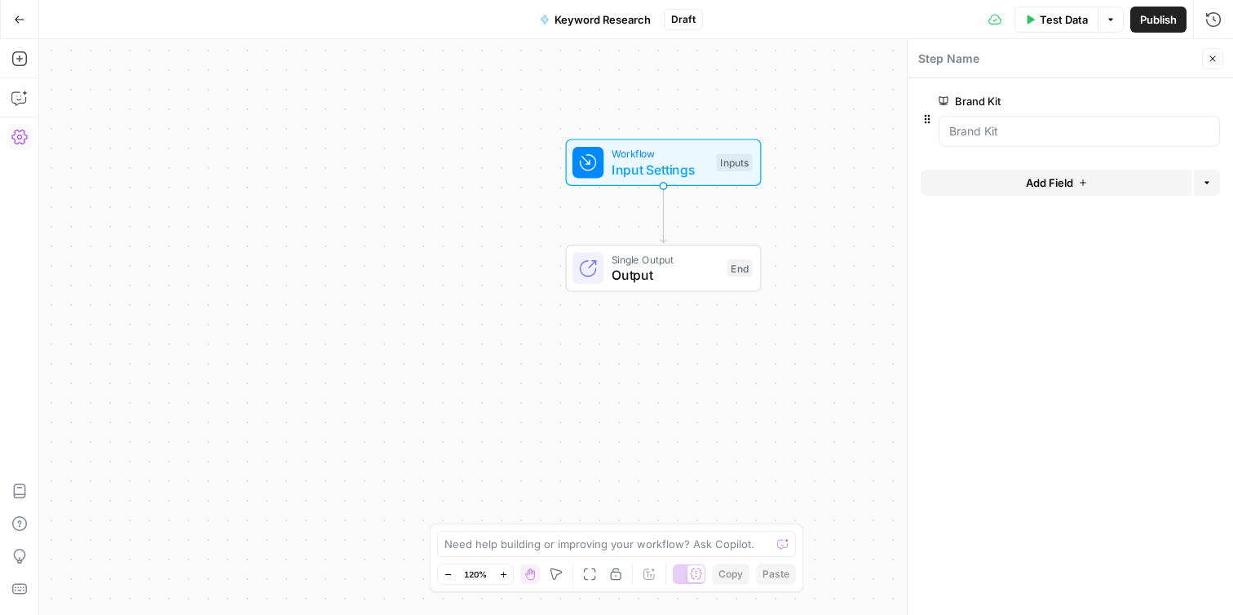
click at [18, 139] on icon "button" at bounding box center [19, 137] width 16 height 16
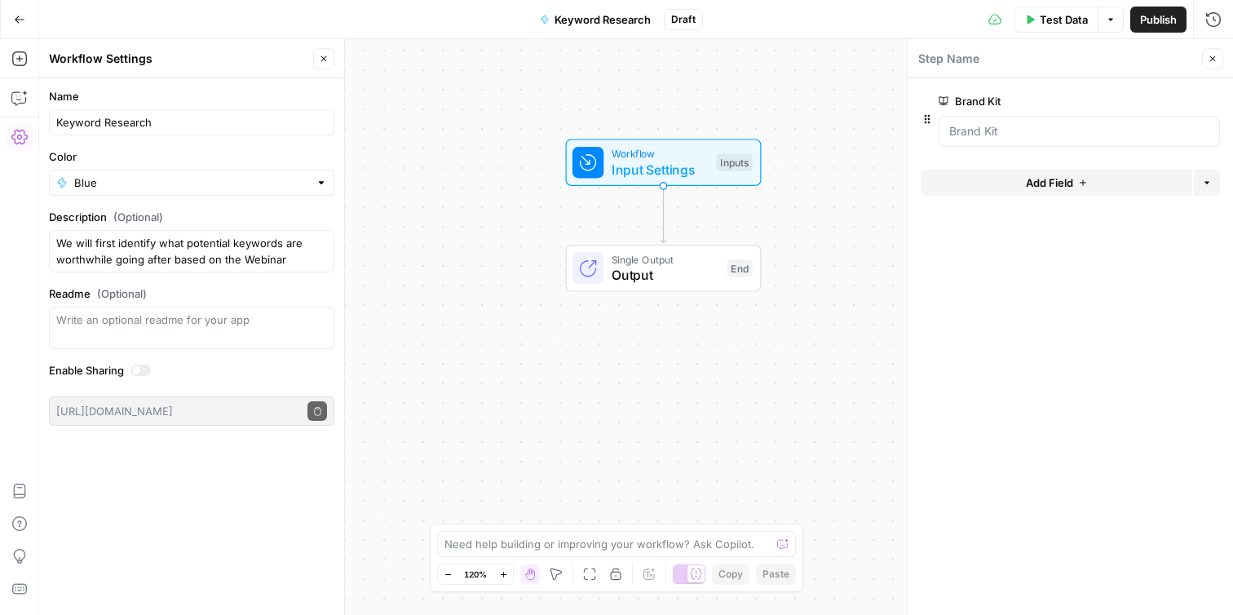
click at [18, 139] on icon "button" at bounding box center [19, 137] width 16 height 16
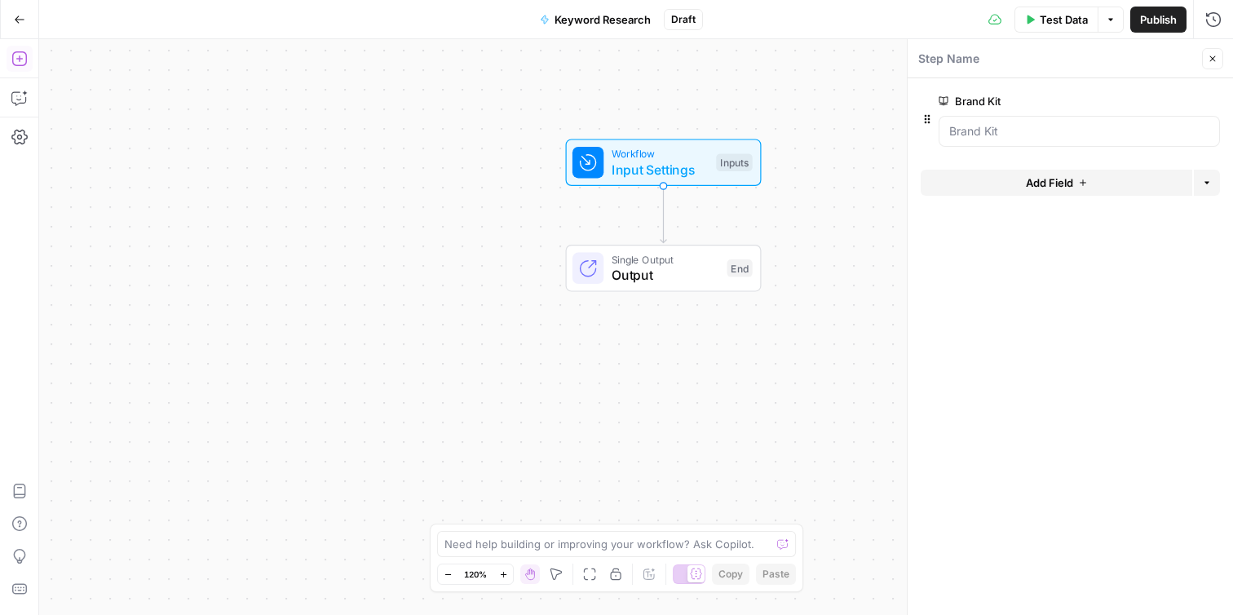
click at [15, 54] on icon "button" at bounding box center [19, 59] width 16 height 16
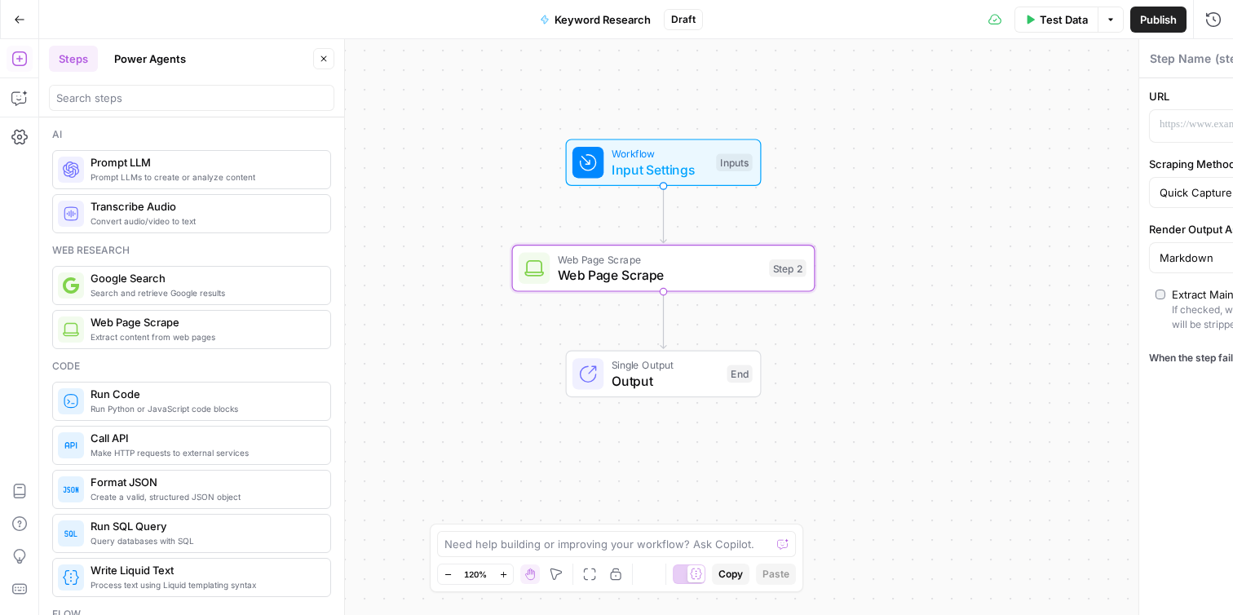
type textarea "Web Page Scrape"
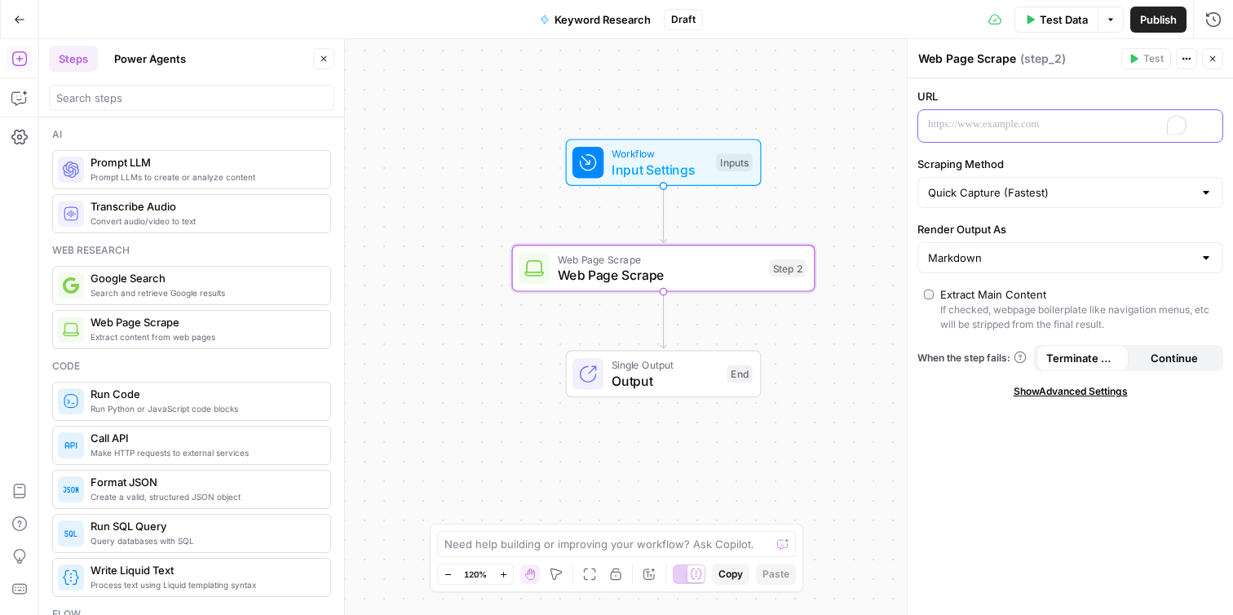
click at [965, 117] on p "To enrich screen reader interactions, please activate Accessibility in Grammarl…" at bounding box center [1057, 125] width 259 height 16
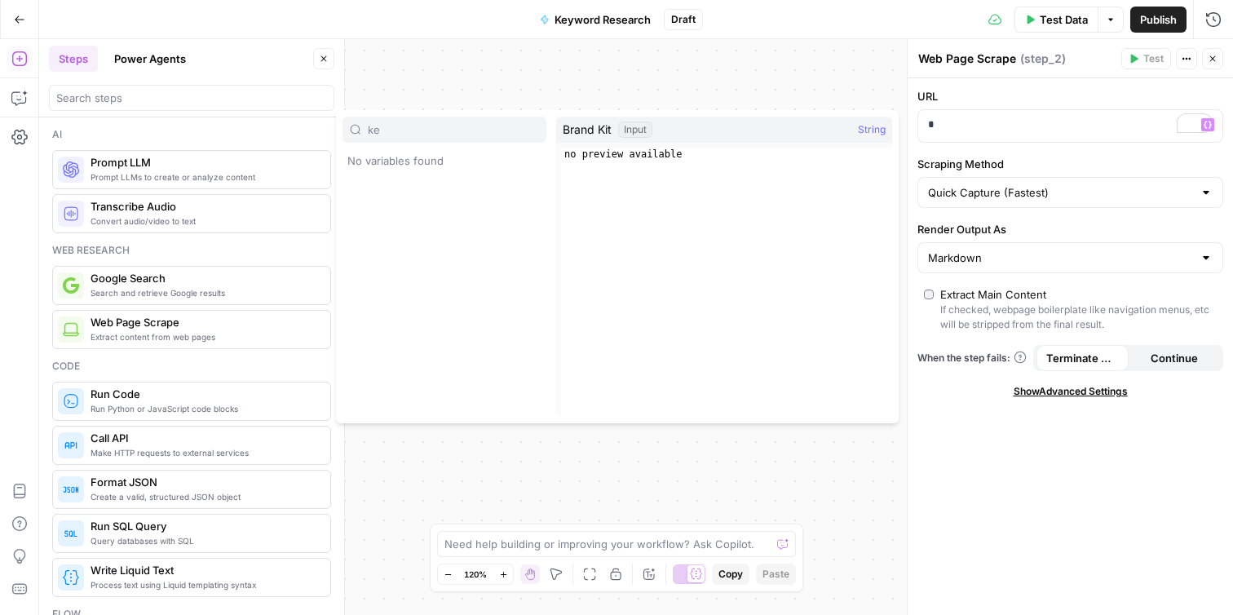
type input "k"
type input "d"
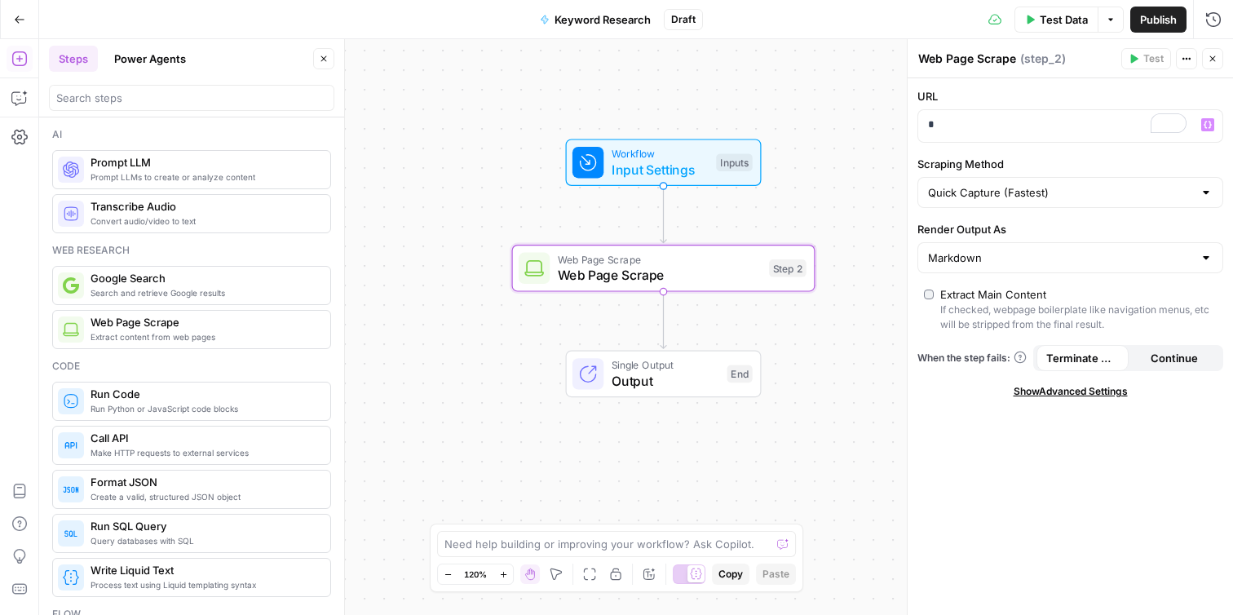
click at [711, 173] on div "Workflow Input Settings Inputs Test Step" at bounding box center [662, 162] width 180 height 33
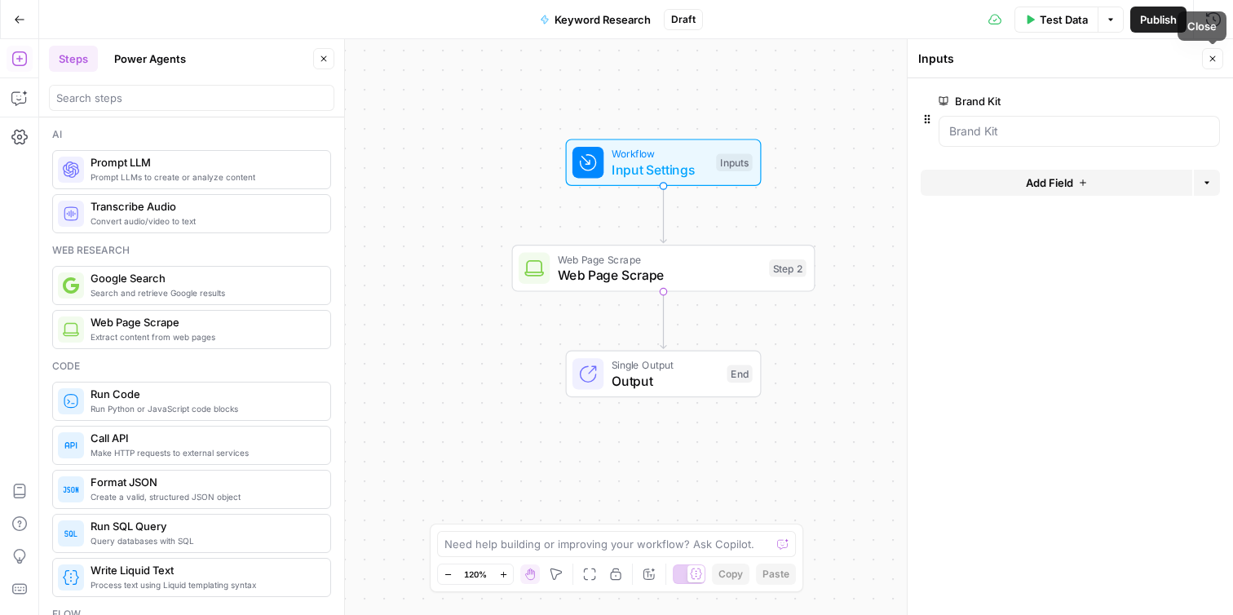
click at [1103, 183] on button "Add Field" at bounding box center [1057, 183] width 272 height 26
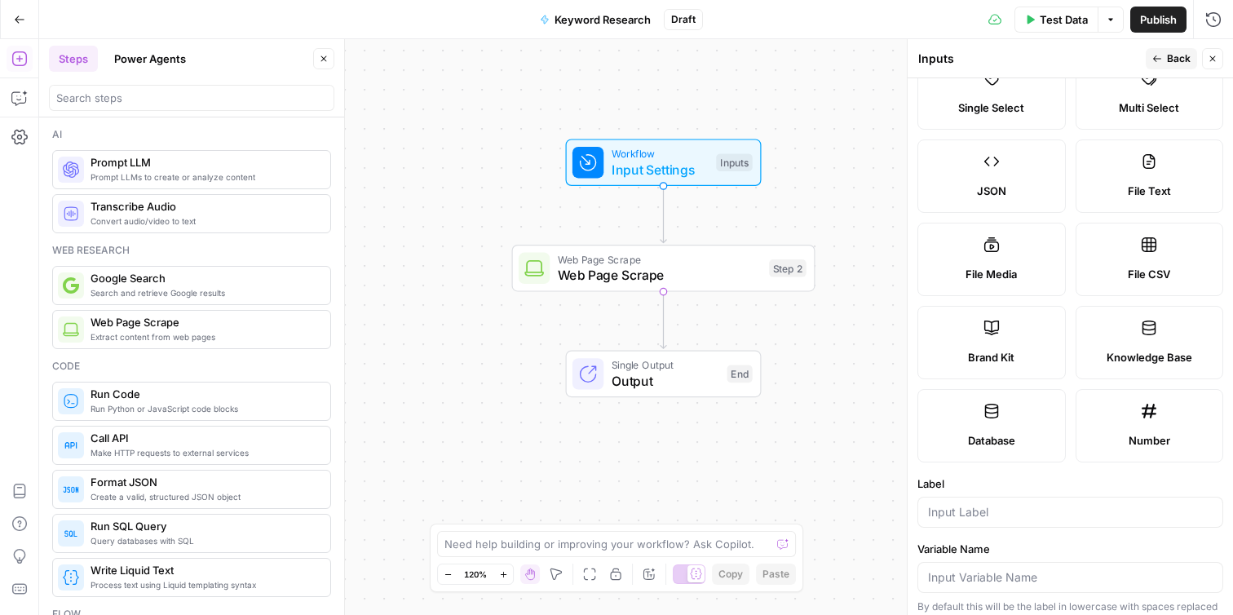
scroll to position [139, 0]
click at [1173, 339] on label "Knowledge Base" at bounding box center [1150, 339] width 148 height 73
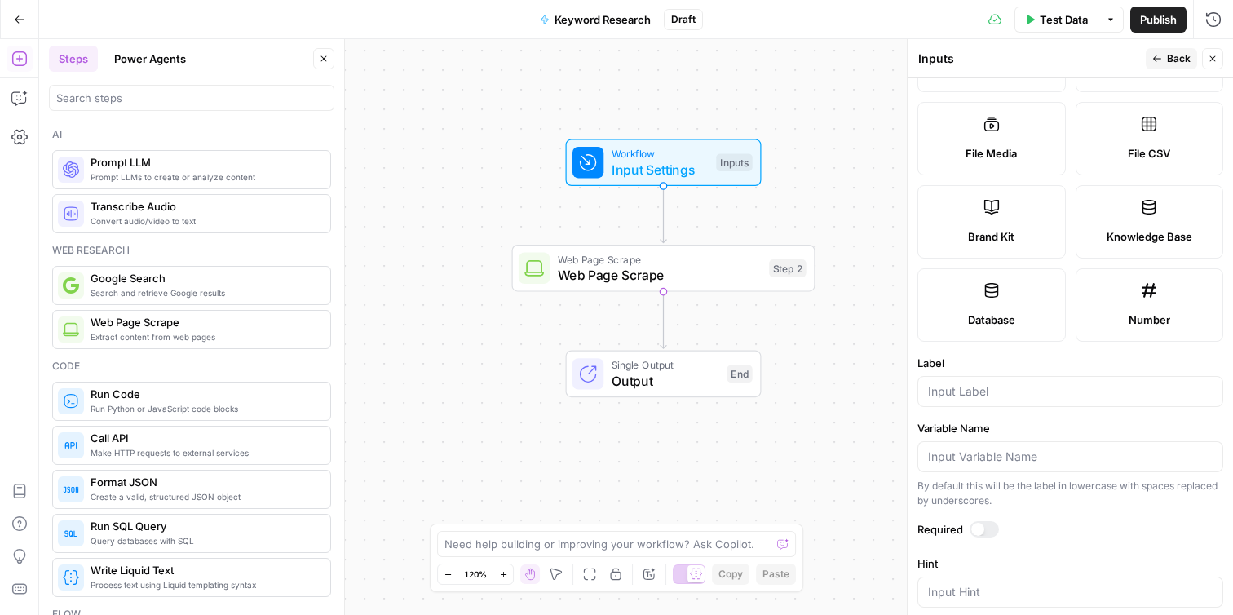
scroll to position [367, 0]
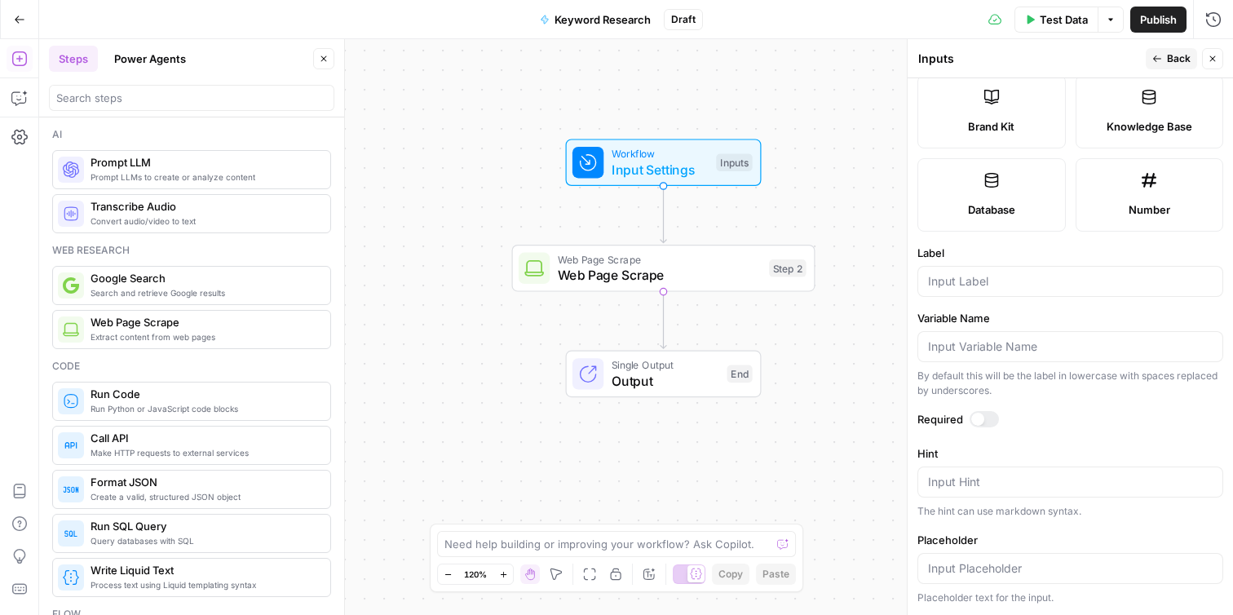
click at [980, 413] on div at bounding box center [977, 419] width 13 height 13
click at [1187, 56] on span "Back" at bounding box center [1179, 58] width 24 height 15
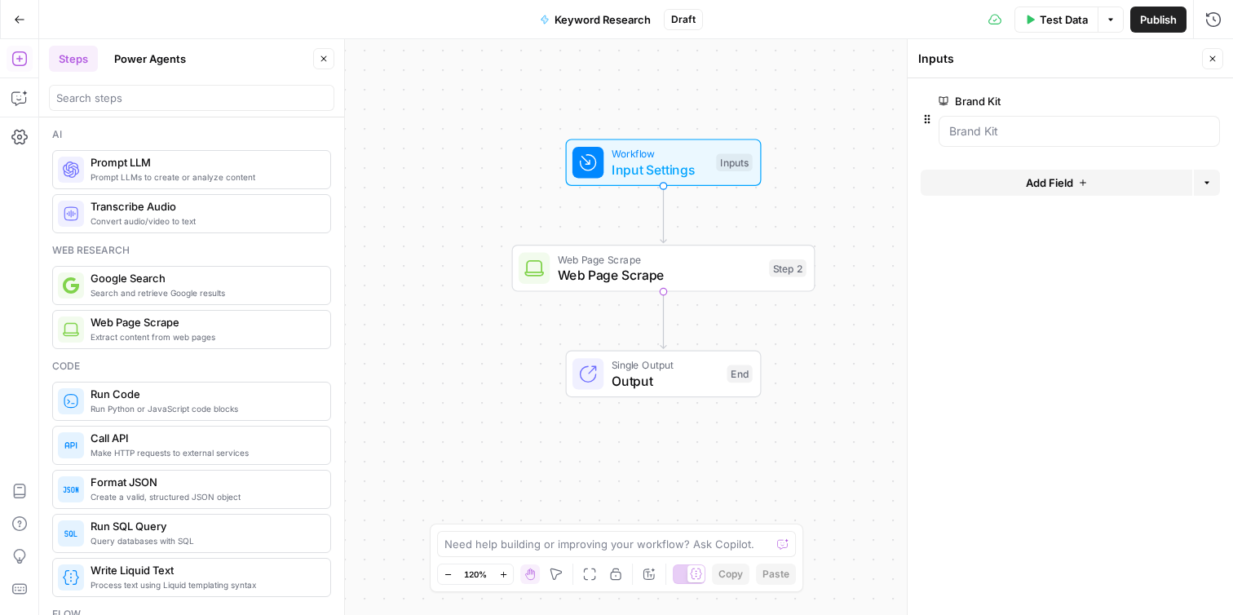
click at [1114, 179] on button "Add Field" at bounding box center [1057, 183] width 272 height 26
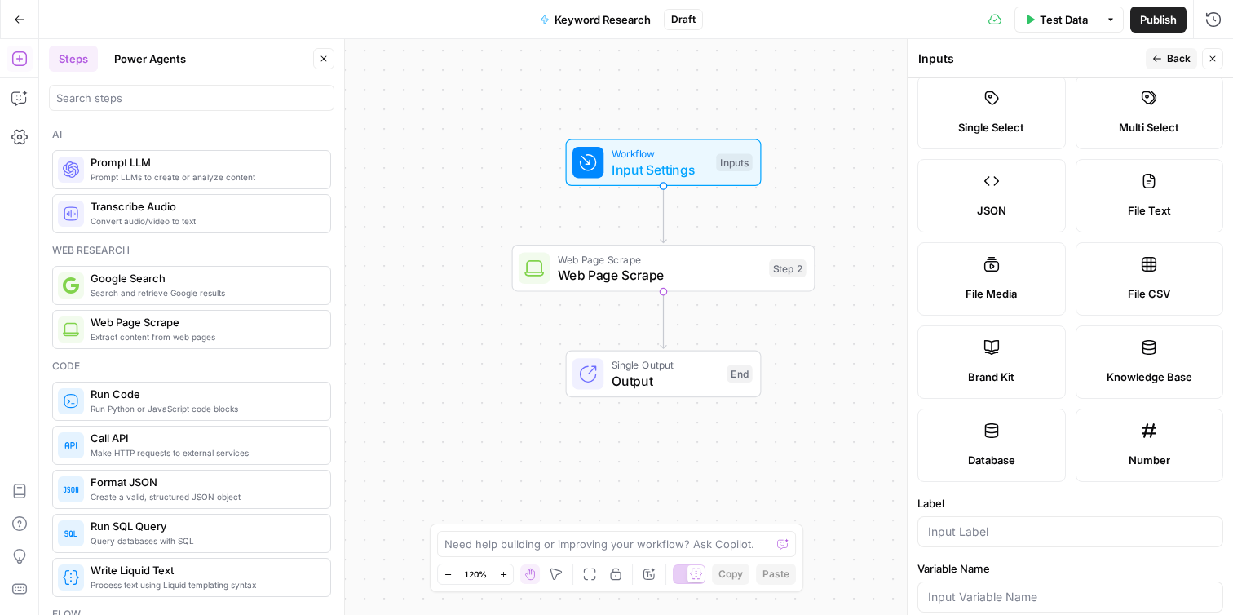
scroll to position [116, 0]
click at [1005, 353] on label "Brand Kit" at bounding box center [991, 362] width 148 height 73
type input "Brand Kit"
type input "brand_kit"
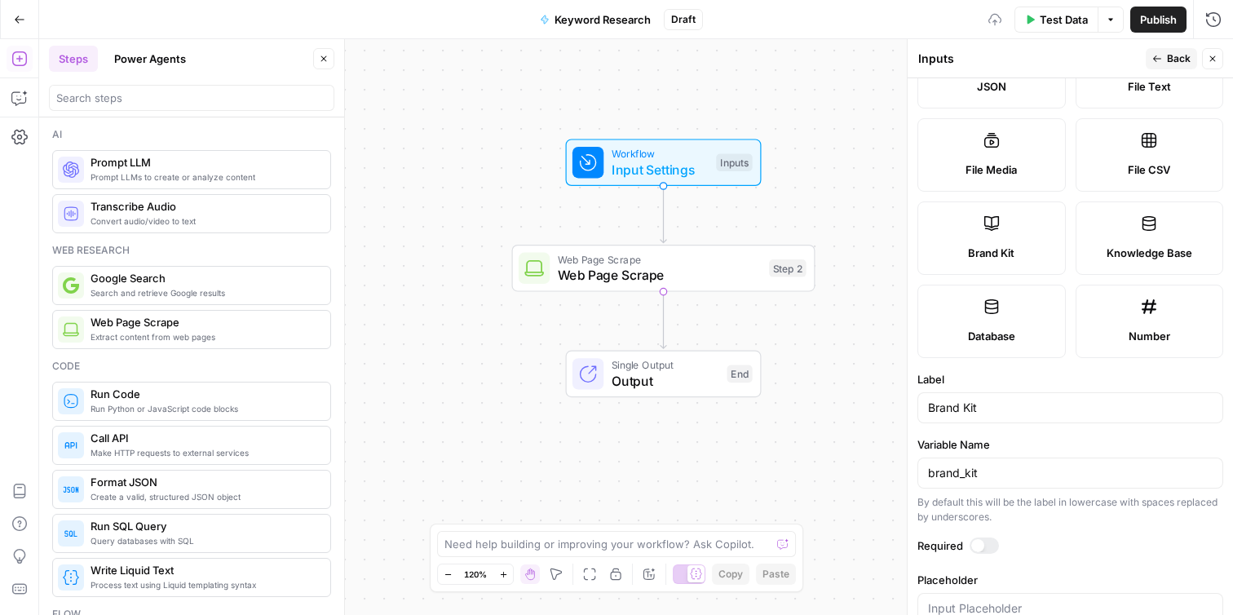
scroll to position [281, 0]
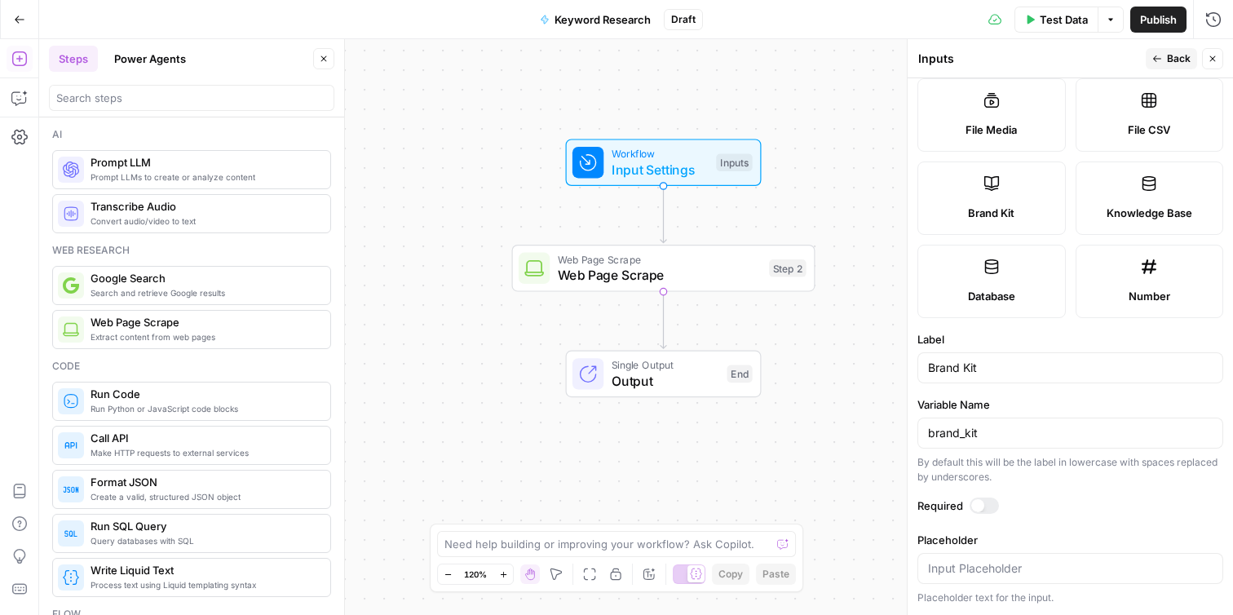
click at [975, 495] on form "Input type Short Text Long Text Single Select Multi Select JSON File Text File …" at bounding box center [1070, 346] width 325 height 537
click at [975, 502] on div at bounding box center [977, 505] width 13 height 13
click at [1213, 66] on button "Close" at bounding box center [1212, 58] width 21 height 21
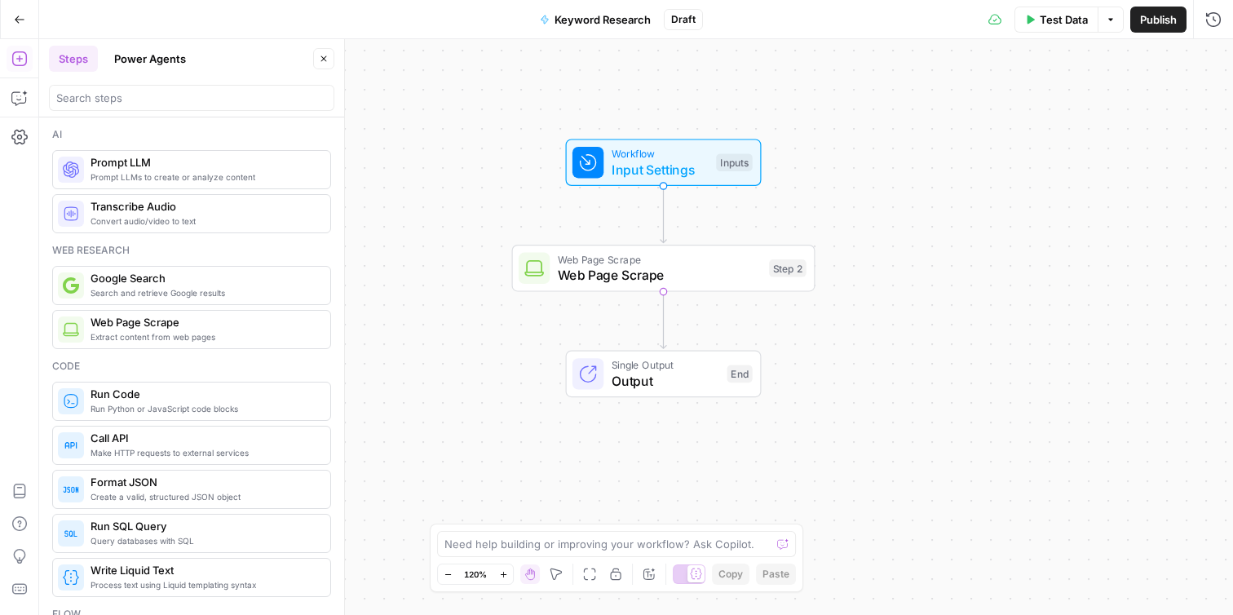
click at [750, 148] on div "Workflow Input Settings Inputs Test Step" at bounding box center [662, 162] width 180 height 33
click at [1217, 206] on button "Delete group" at bounding box center [1210, 207] width 20 height 20
click at [1116, 186] on button "Add Field" at bounding box center [1057, 183] width 272 height 26
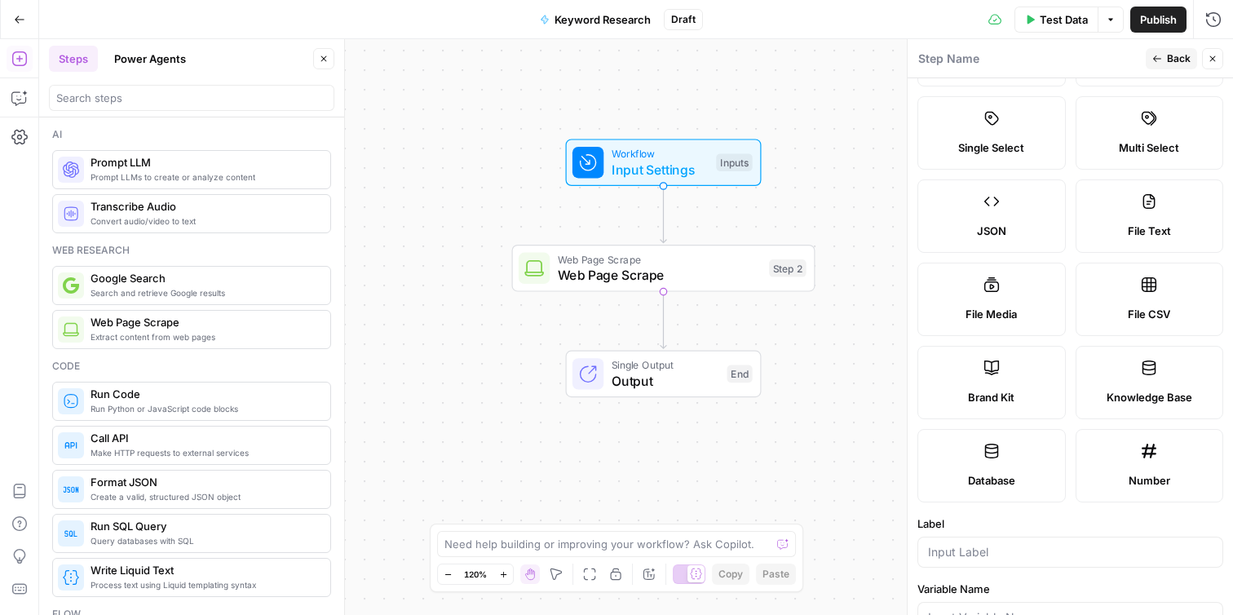
scroll to position [93, 0]
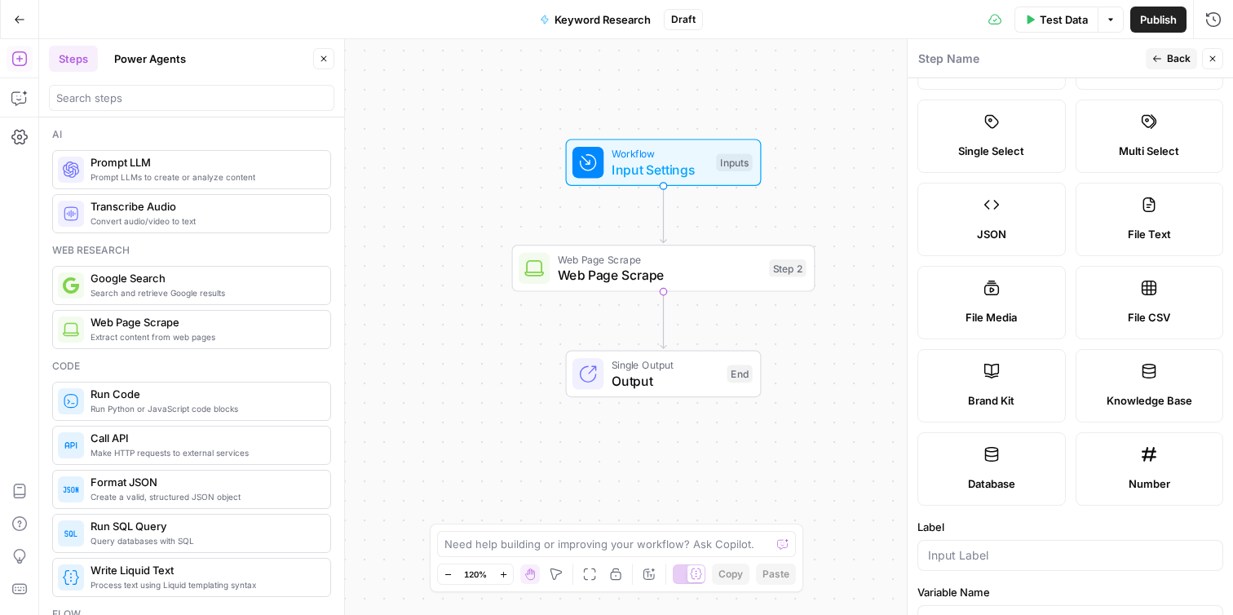
click at [1136, 377] on label "Knowledge Base" at bounding box center [1150, 385] width 148 height 73
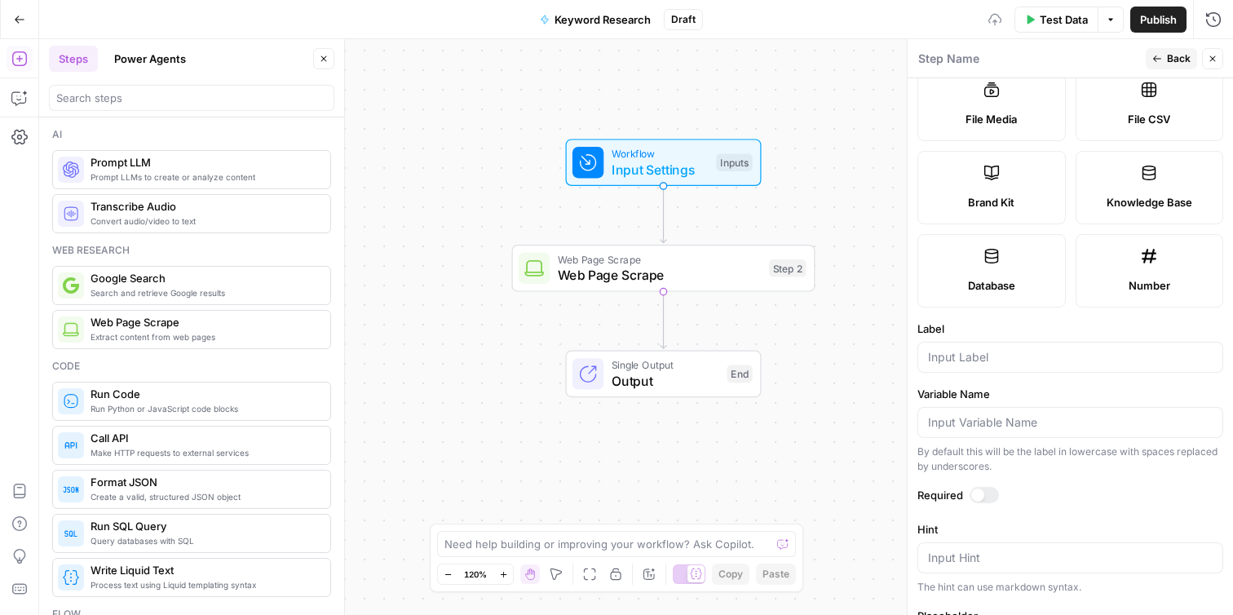
scroll to position [367, 0]
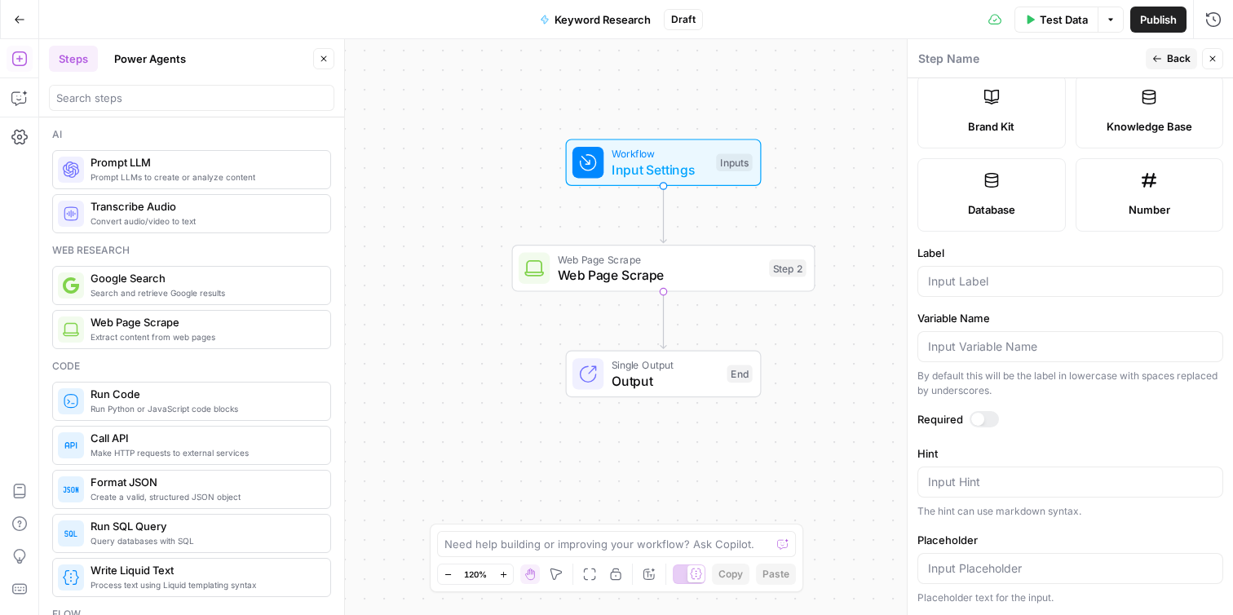
click at [980, 417] on div at bounding box center [977, 419] width 13 height 13
click at [1006, 285] on input "Label" at bounding box center [1070, 281] width 285 height 16
click at [1147, 114] on label "Knowledge Base" at bounding box center [1150, 111] width 148 height 73
click at [1142, 111] on label "Knowledge Base" at bounding box center [1150, 111] width 148 height 73
click at [1053, 276] on input "Label" at bounding box center [1070, 281] width 285 height 16
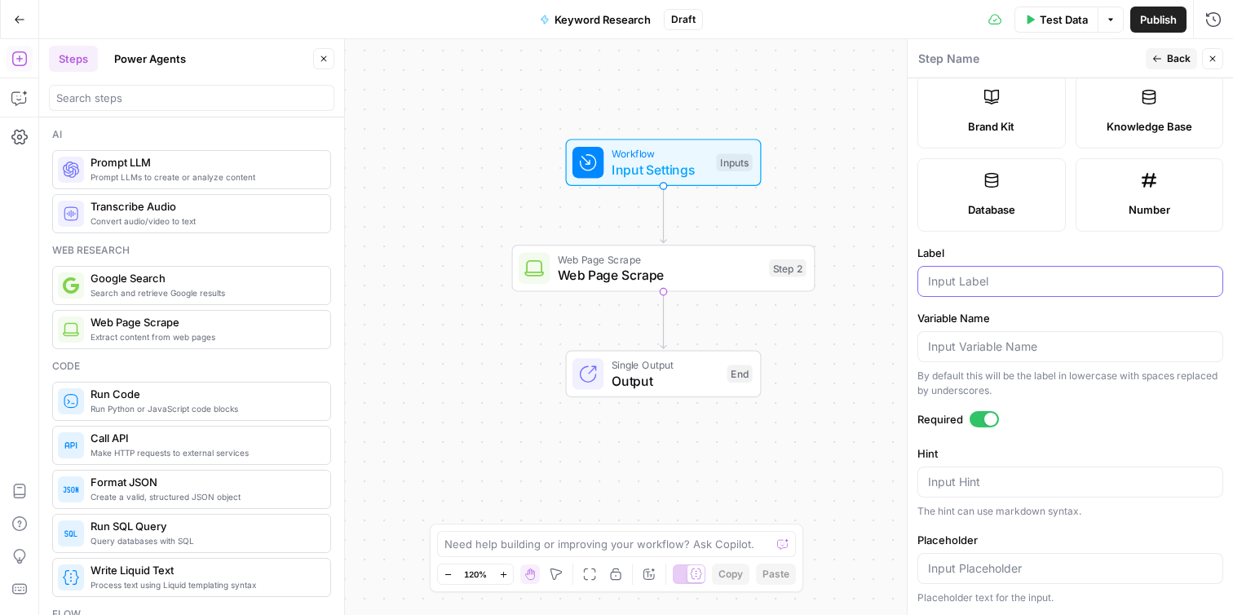
scroll to position [366, 0]
type input "K"
type input "D"
type input "Webinar_link"
click at [1181, 55] on span "Back" at bounding box center [1179, 58] width 24 height 15
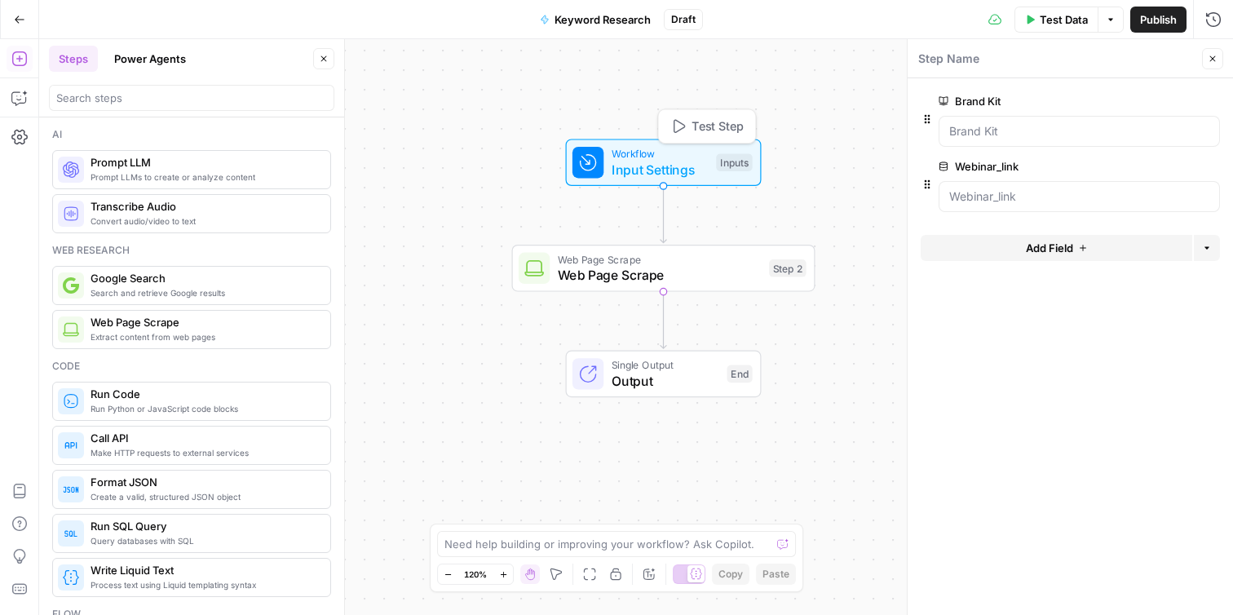
click at [687, 166] on span "Input Settings" at bounding box center [660, 170] width 97 height 20
click at [665, 251] on span "Web Page Scrape" at bounding box center [660, 258] width 204 height 15
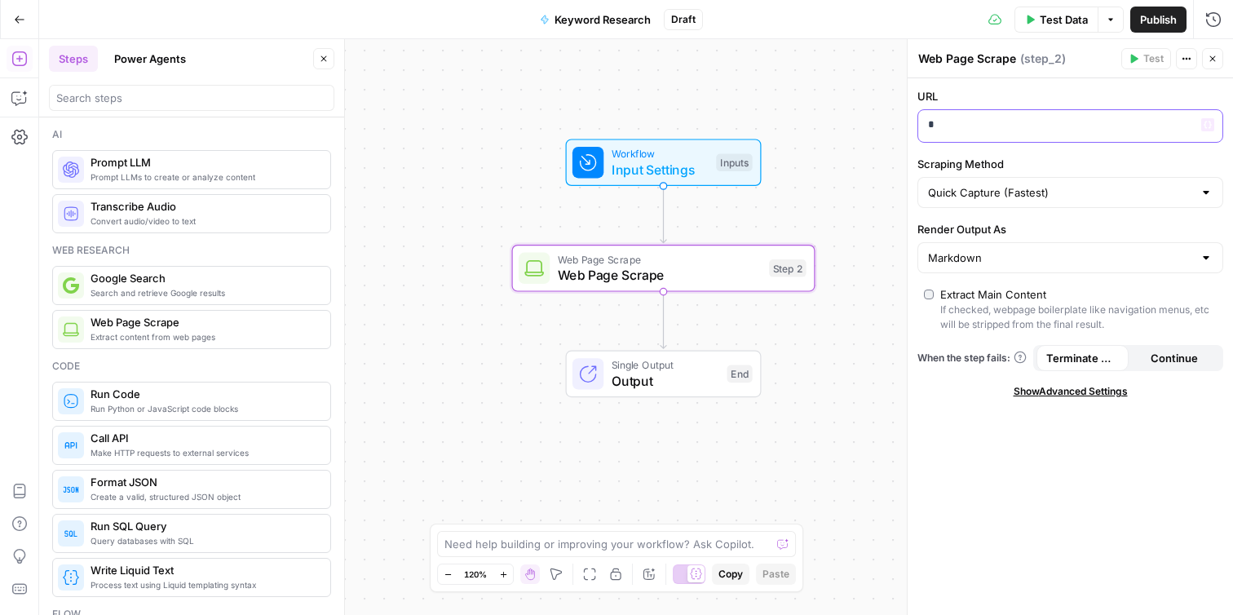
click at [1014, 126] on p "*" at bounding box center [1070, 125] width 285 height 16
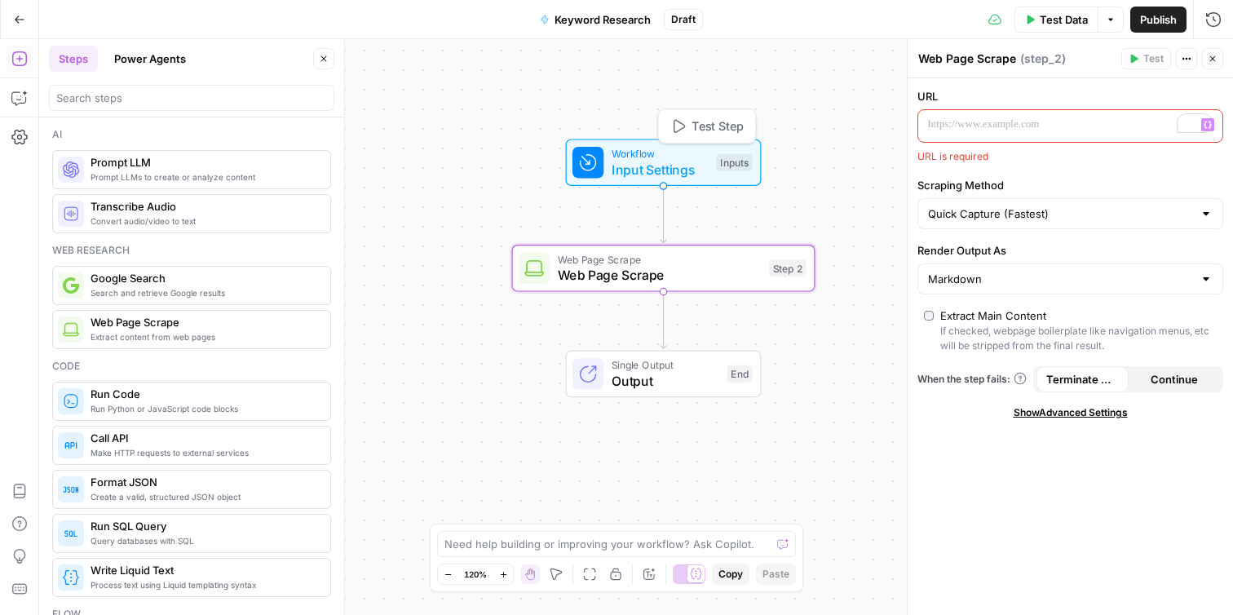
click at [699, 163] on span "Input Settings" at bounding box center [660, 170] width 97 height 20
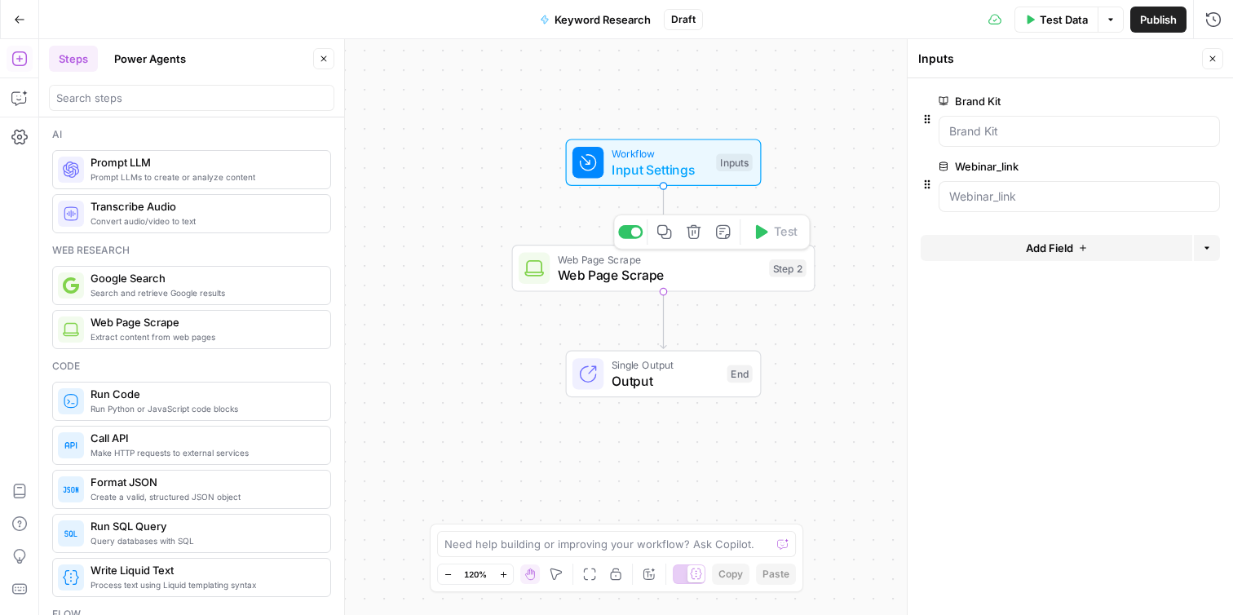
click at [687, 270] on span "Web Page Scrape" at bounding box center [660, 275] width 204 height 20
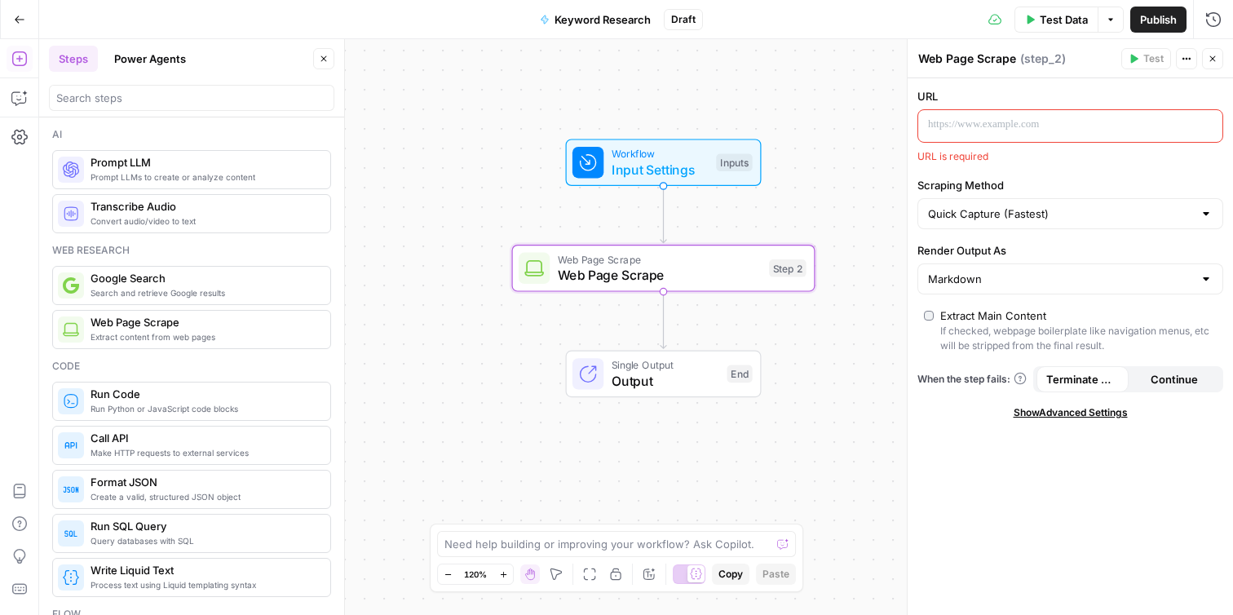
click at [995, 128] on p at bounding box center [1057, 125] width 259 height 16
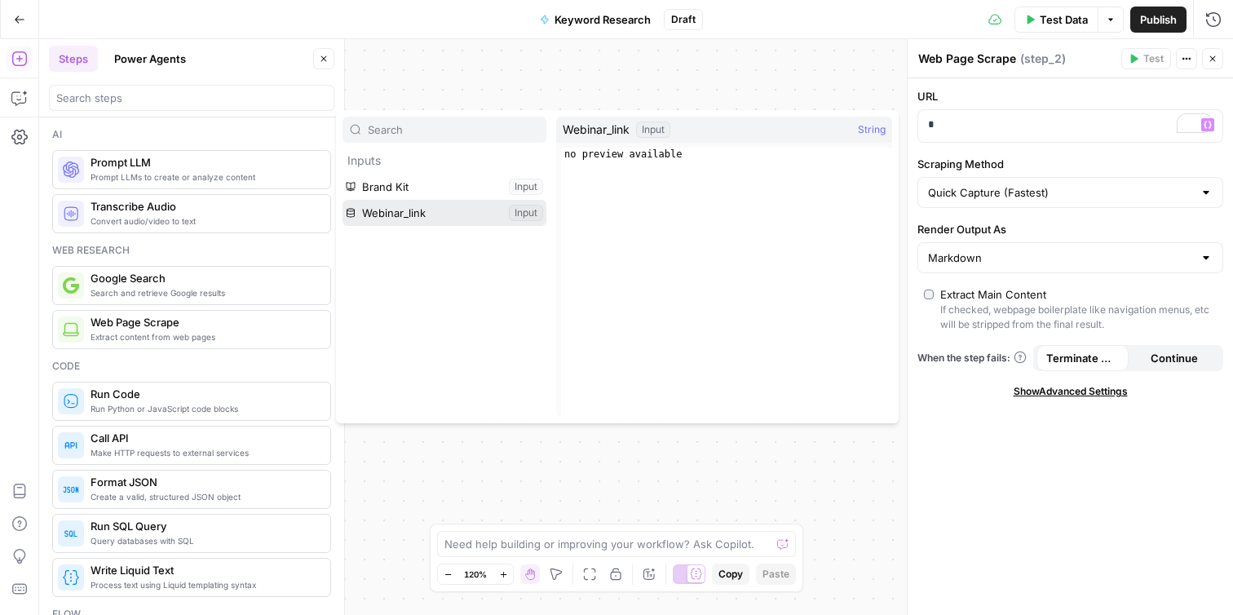
click at [400, 214] on button "Select variable Webinar_link" at bounding box center [444, 213] width 204 height 26
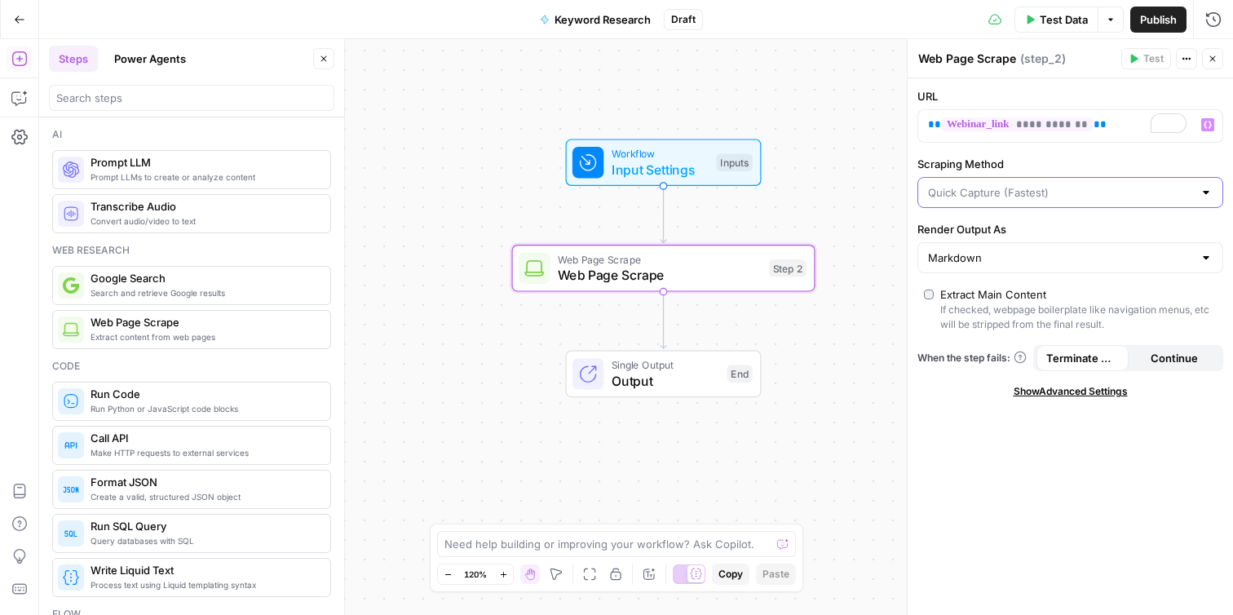
click at [1025, 198] on input "Scraping Method" at bounding box center [1060, 192] width 265 height 16
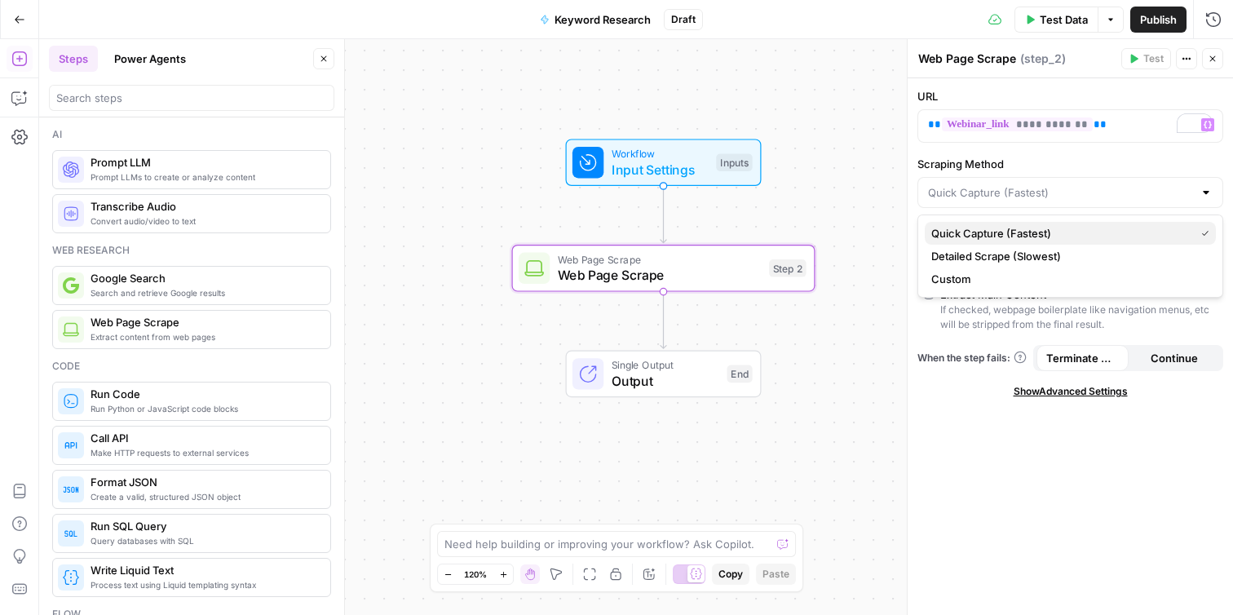
click at [1002, 235] on span "Quick Capture (Fastest)" at bounding box center [1059, 233] width 257 height 16
type input "Quick Capture (Fastest)"
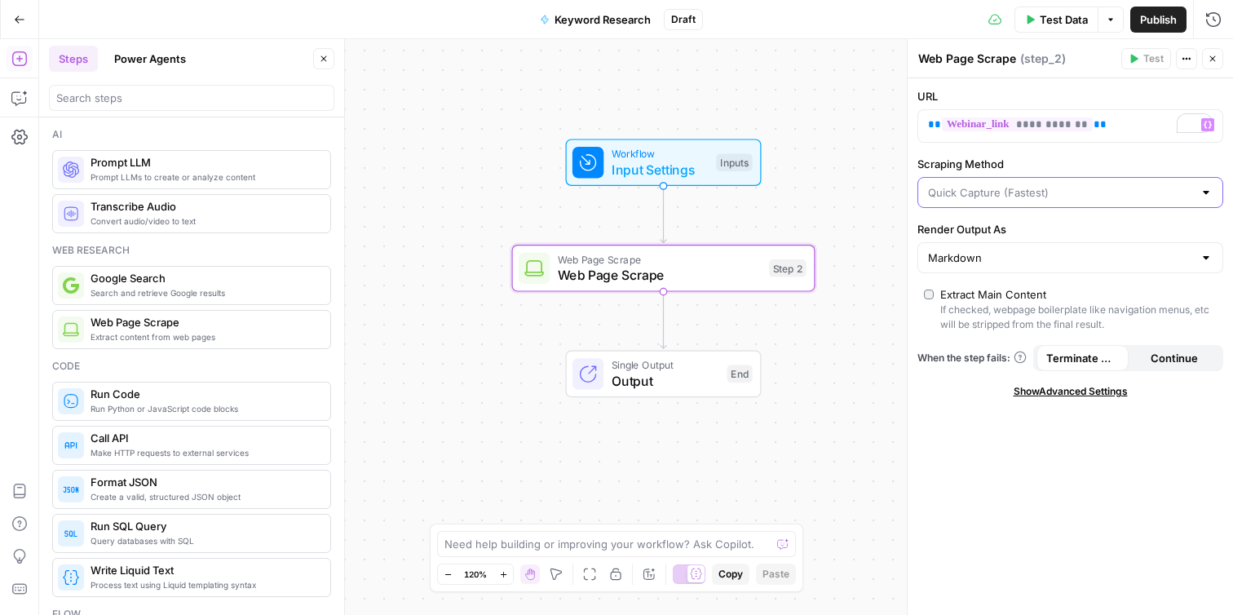
click at [1032, 188] on input "Scraping Method" at bounding box center [1060, 192] width 265 height 16
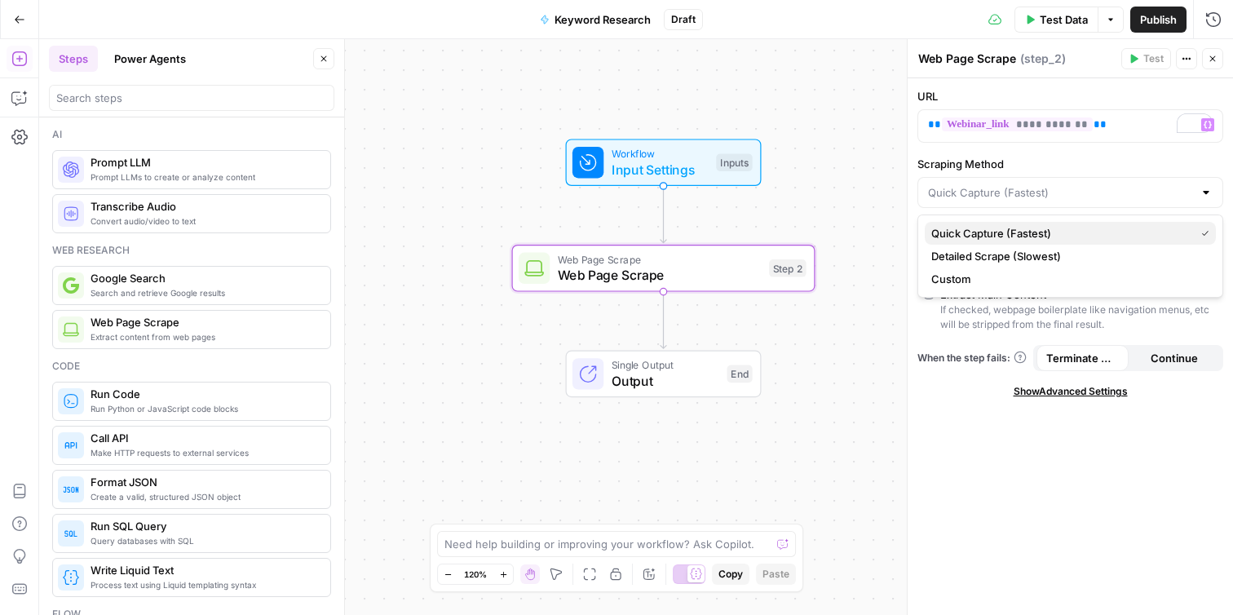
click at [1011, 226] on span "Quick Capture (Fastest)" at bounding box center [1059, 233] width 257 height 16
type input "Quick Capture (Fastest)"
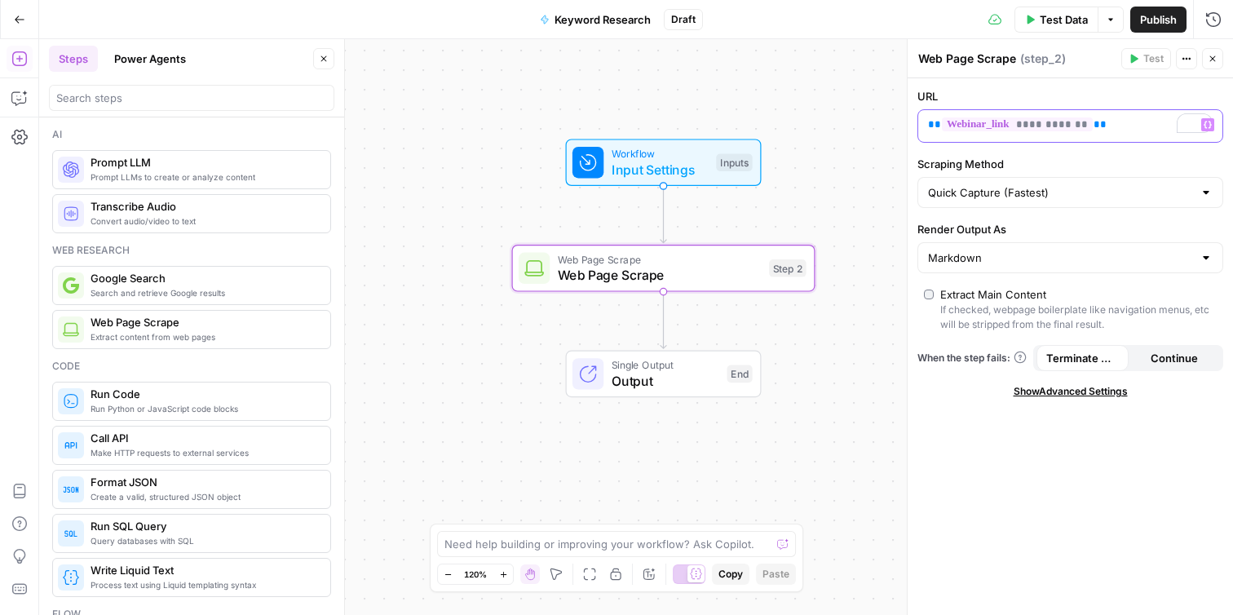
click at [1108, 123] on p "**********" at bounding box center [1070, 125] width 285 height 16
click at [1108, 123] on p "**********" at bounding box center [1057, 125] width 259 height 16
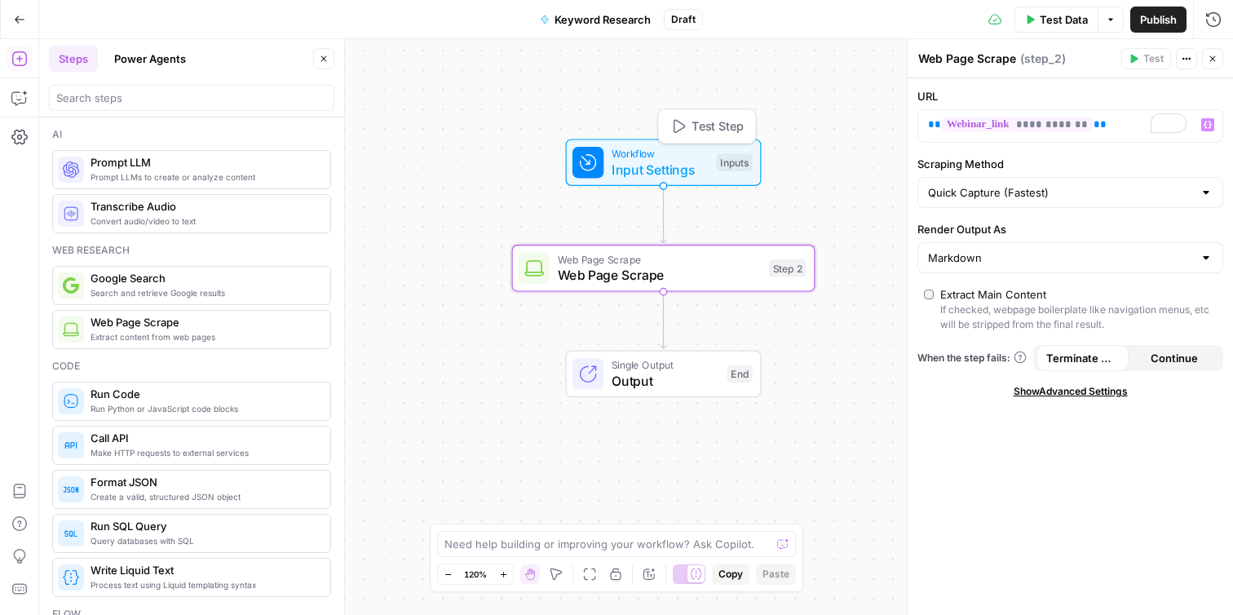
click at [664, 163] on span "Input Settings" at bounding box center [660, 170] width 97 height 20
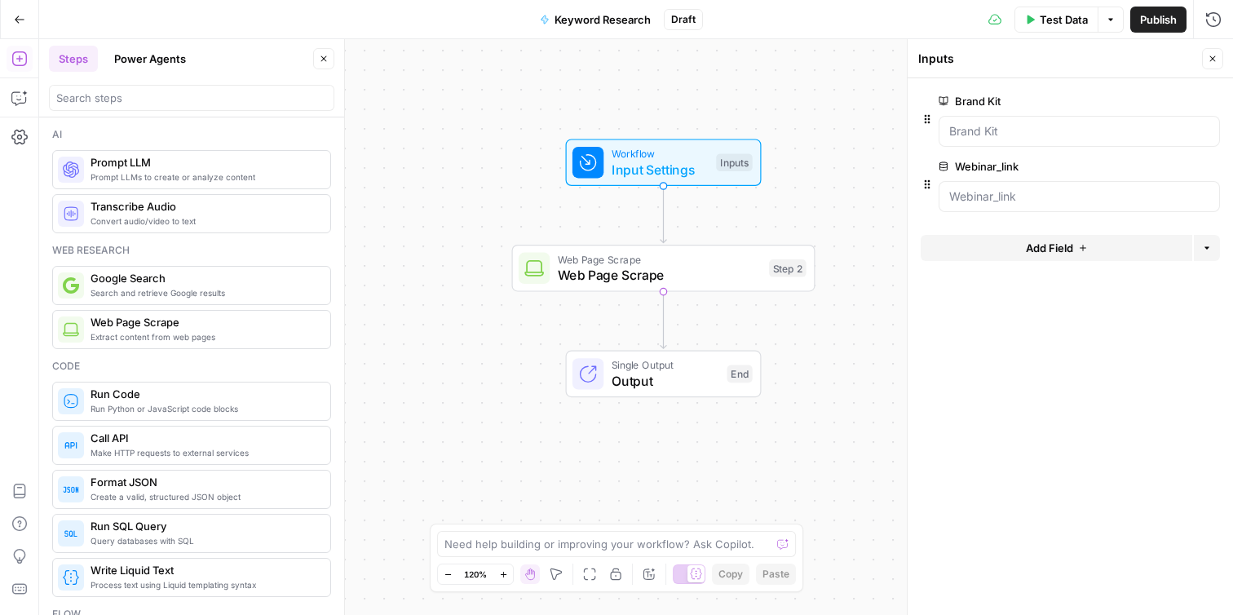
click at [1051, 24] on span "Test Data" at bounding box center [1064, 19] width 48 height 16
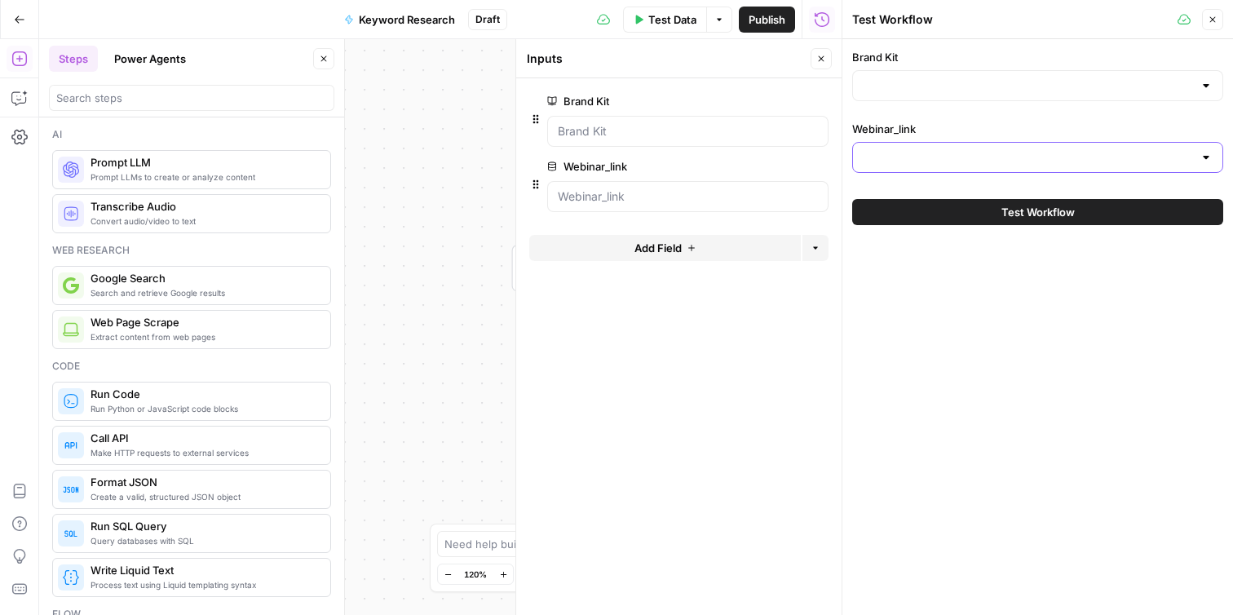
click at [938, 154] on input "Webinar_link" at bounding box center [1028, 157] width 330 height 16
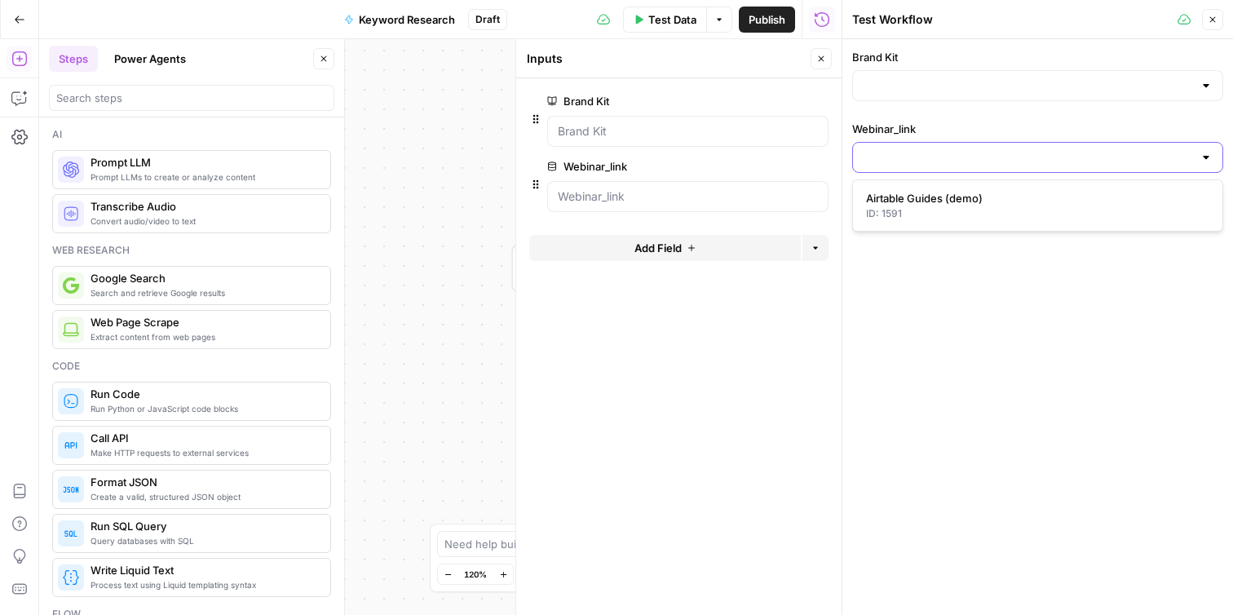
paste input "https://www.airops.com/blog/search-changes-wil-reynolds-alisa-scharf-seer-inter…"
type input "https://www.airops.com/blog/search-changes-wil-reynolds-alisa-scharf-seer-inter…"
click at [943, 86] on input "Brand Kit" at bounding box center [1028, 85] width 330 height 16
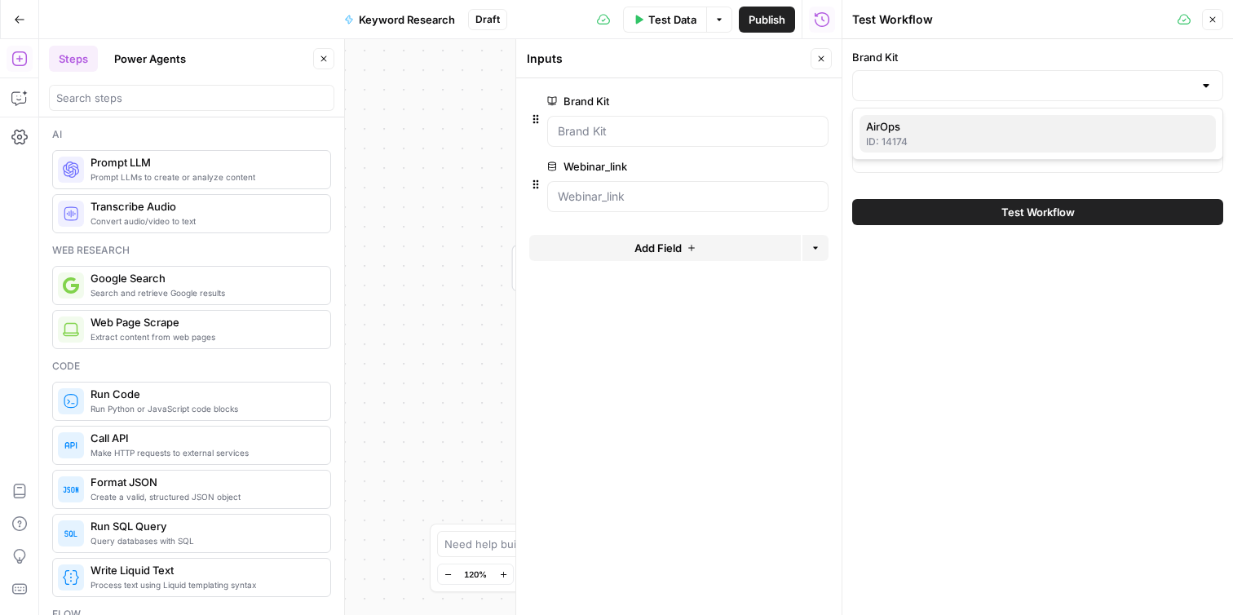
click at [934, 130] on span "AirOps" at bounding box center [1034, 126] width 337 height 16
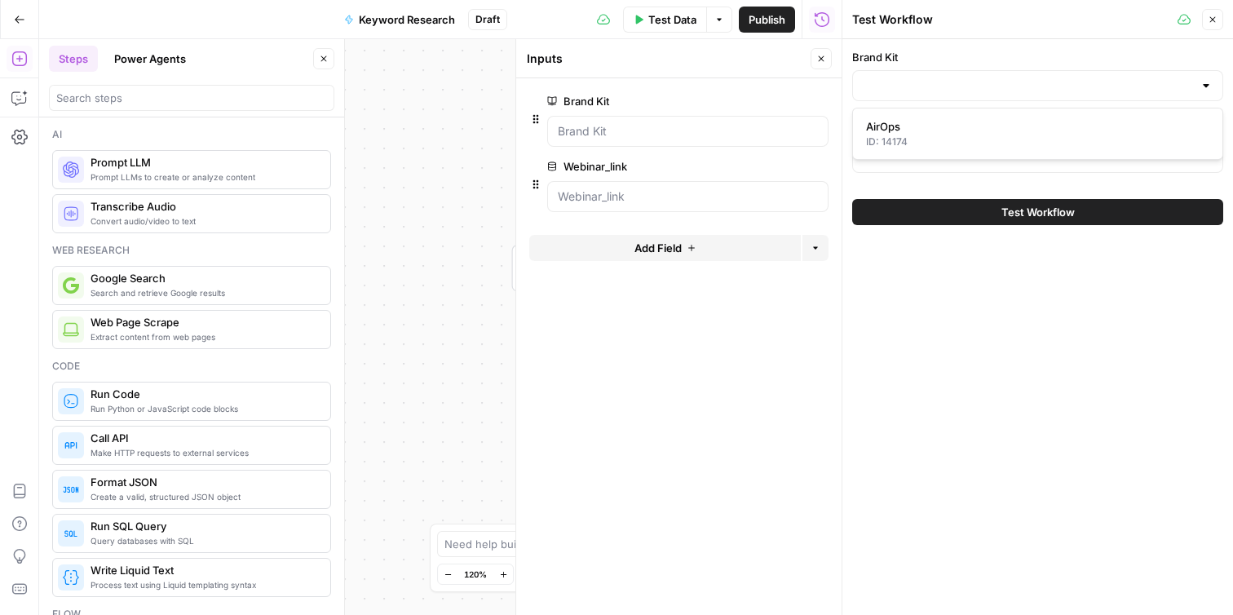
type input "AirOps"
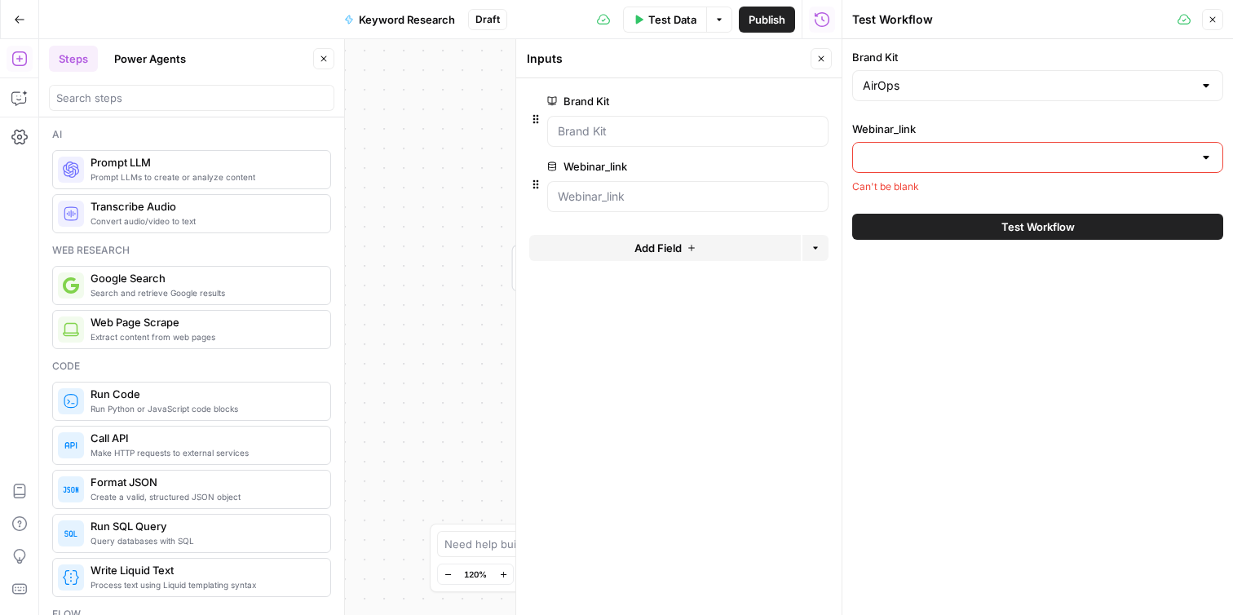
click at [939, 158] on input "Webinar_link" at bounding box center [1028, 157] width 330 height 16
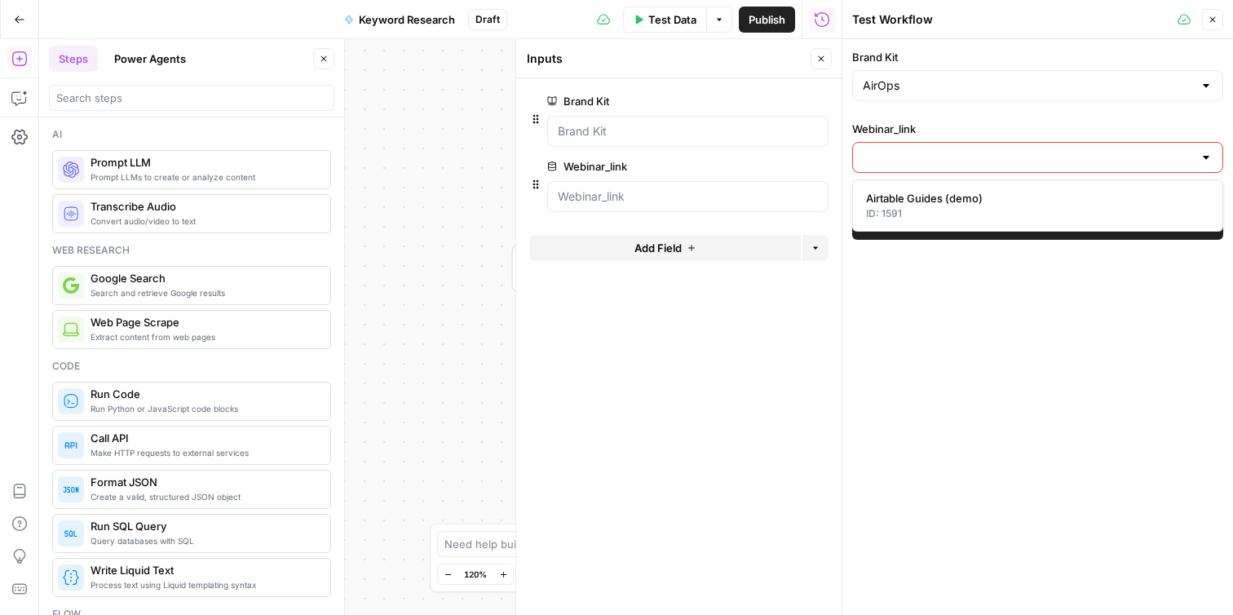
paste input "https://www.airops.com/blog/search-changes-wil-reynolds-alisa-scharf-seer-inter…"
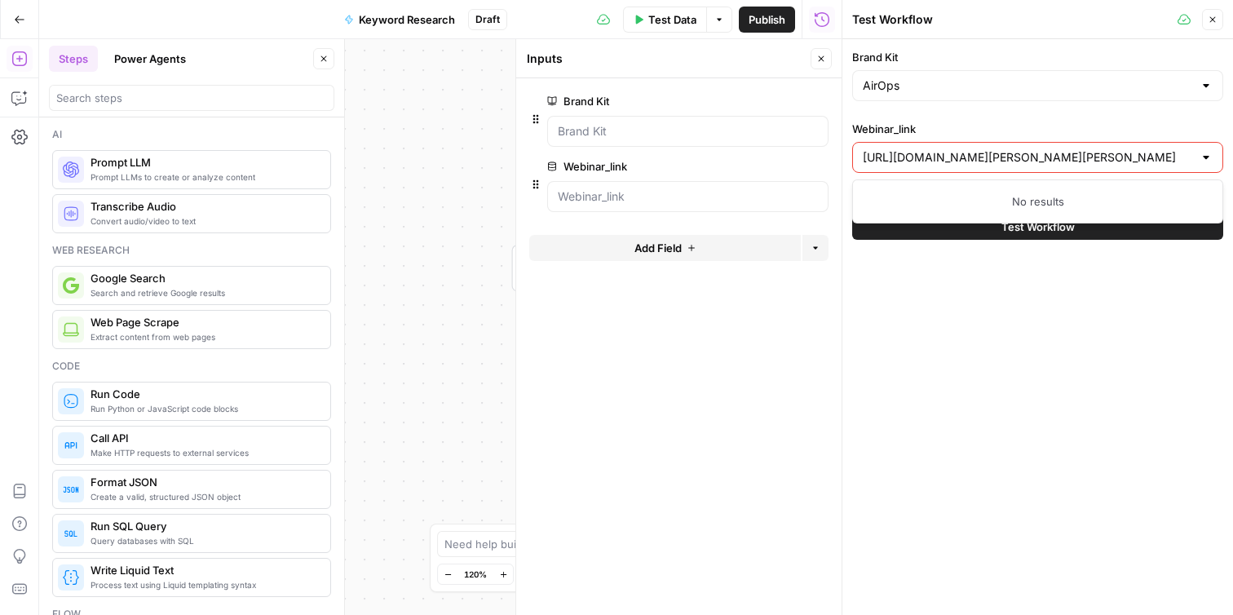
type input "https://www.airops.com/blog/search-changes-wil-reynolds-alisa-scharf-seer-inter…"
click at [947, 214] on div "No results" at bounding box center [1037, 201] width 371 height 44
click at [954, 267] on div "Brand Kit AirOps Webinar_link Can't be blank Test Workflow" at bounding box center [1037, 327] width 391 height 576
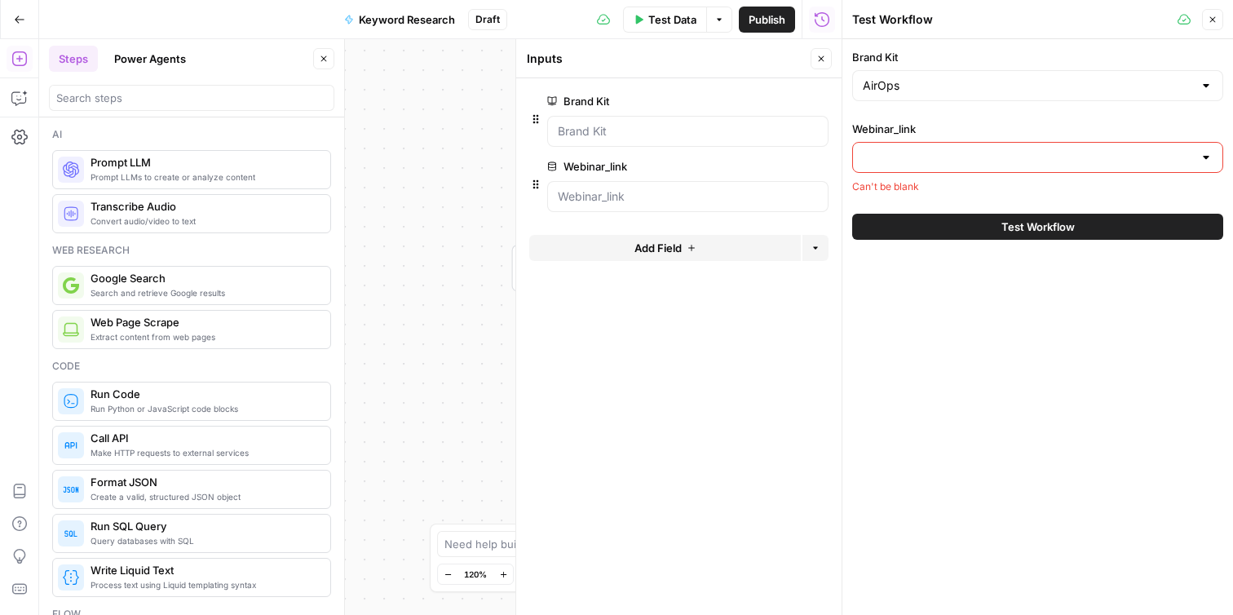
click at [979, 161] on input "Webinar_link" at bounding box center [1028, 157] width 330 height 16
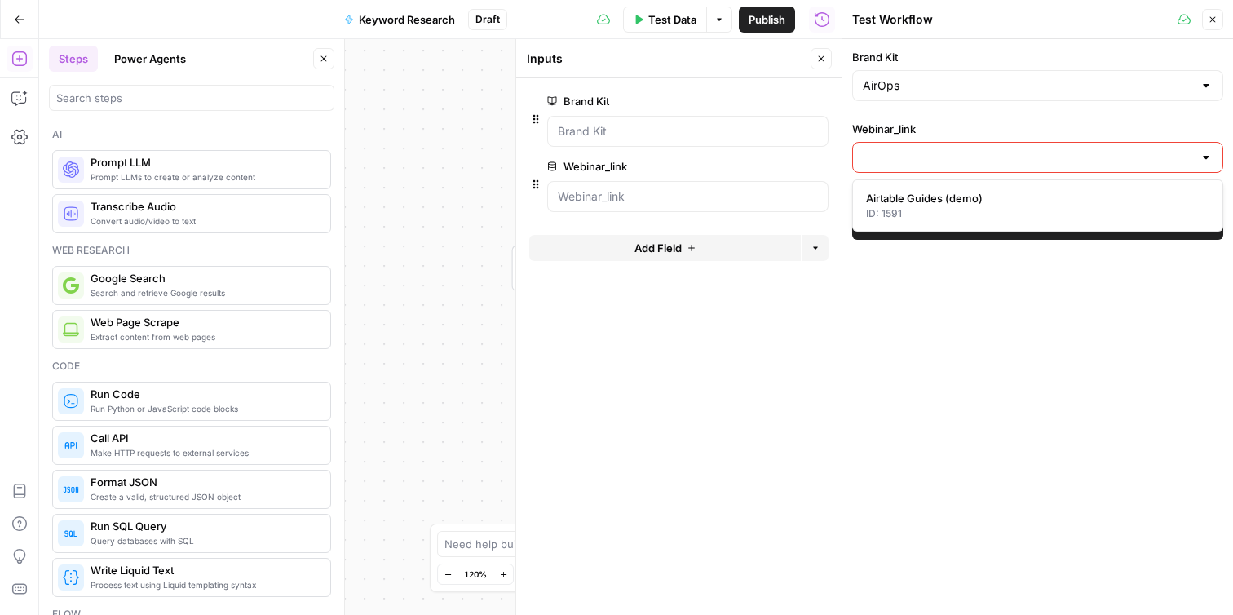
click at [816, 167] on icon "button" at bounding box center [819, 166] width 9 height 9
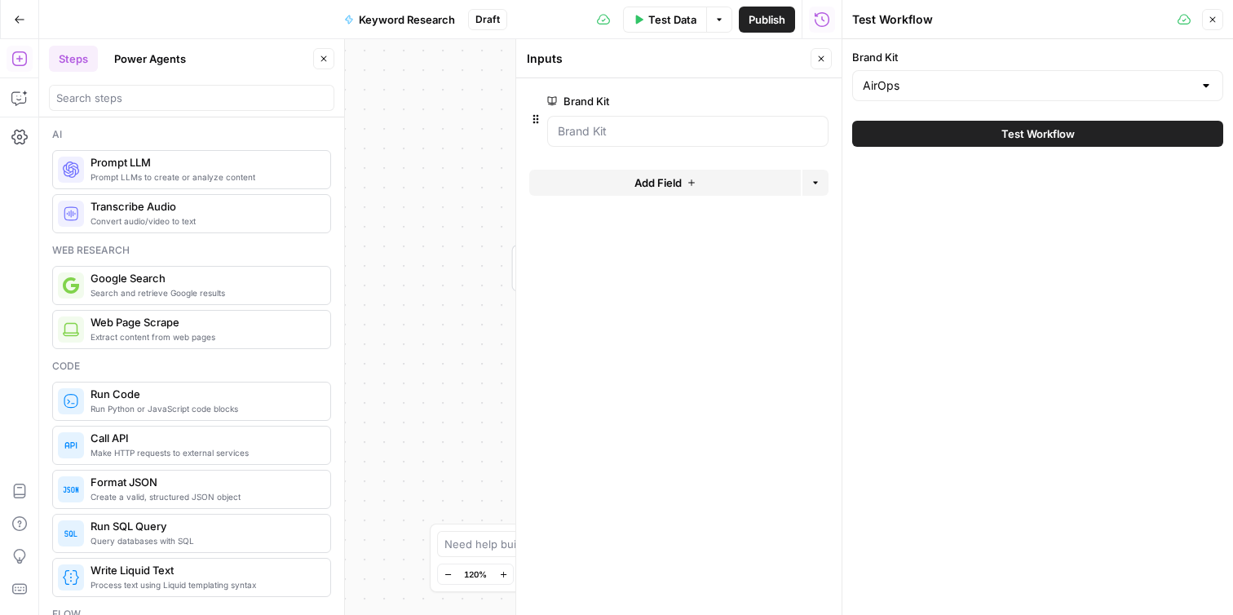
click at [706, 245] on form "Brand Kit edit field Delete group Add Field Options" at bounding box center [678, 346] width 325 height 537
click at [428, 204] on div "Workflow Input Settings Inputs Web Page Scrape Web Page Scrape Step 2 Single Ou…" at bounding box center [440, 327] width 802 height 576
click at [816, 58] on icon "button" at bounding box center [821, 59] width 10 height 10
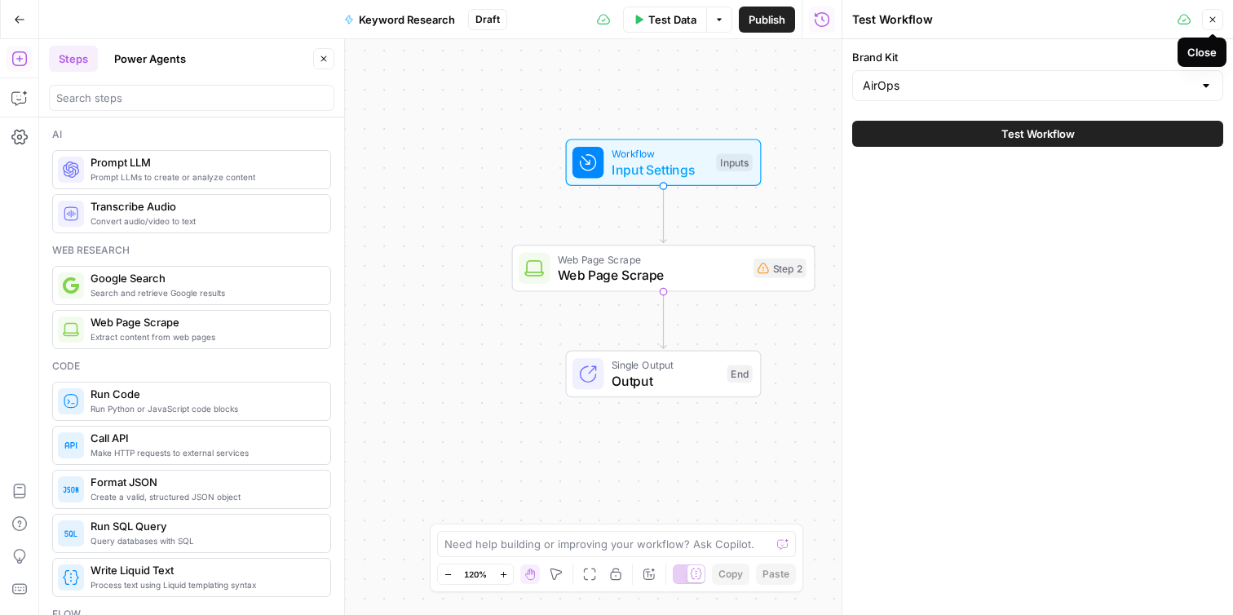
click at [1212, 27] on button "Close" at bounding box center [1212, 19] width 21 height 21
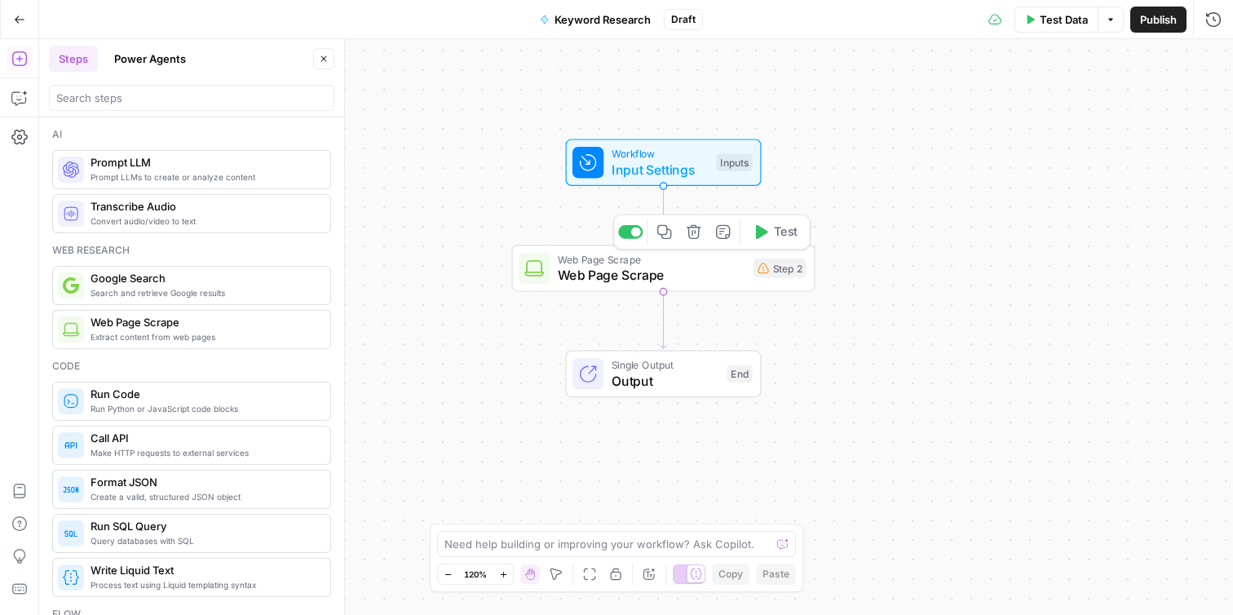
click at [720, 279] on span "Web Page Scrape" at bounding box center [652, 275] width 188 height 20
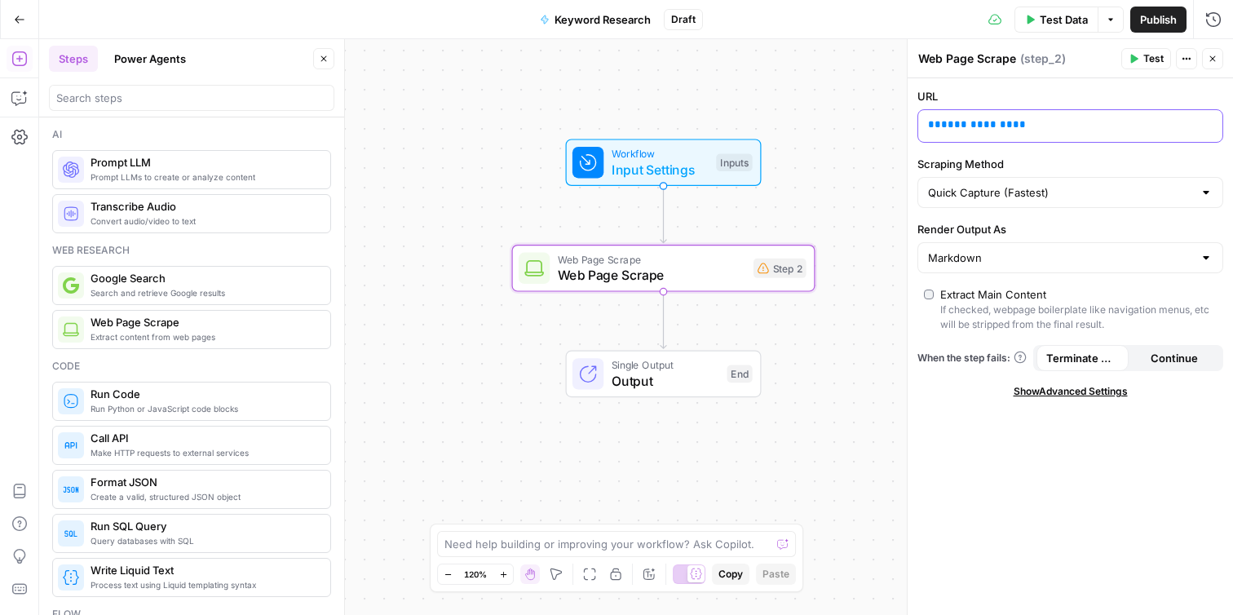
click at [1021, 125] on p "**********" at bounding box center [1057, 125] width 259 height 16
click at [1076, 126] on p "**********" at bounding box center [1057, 125] width 259 height 16
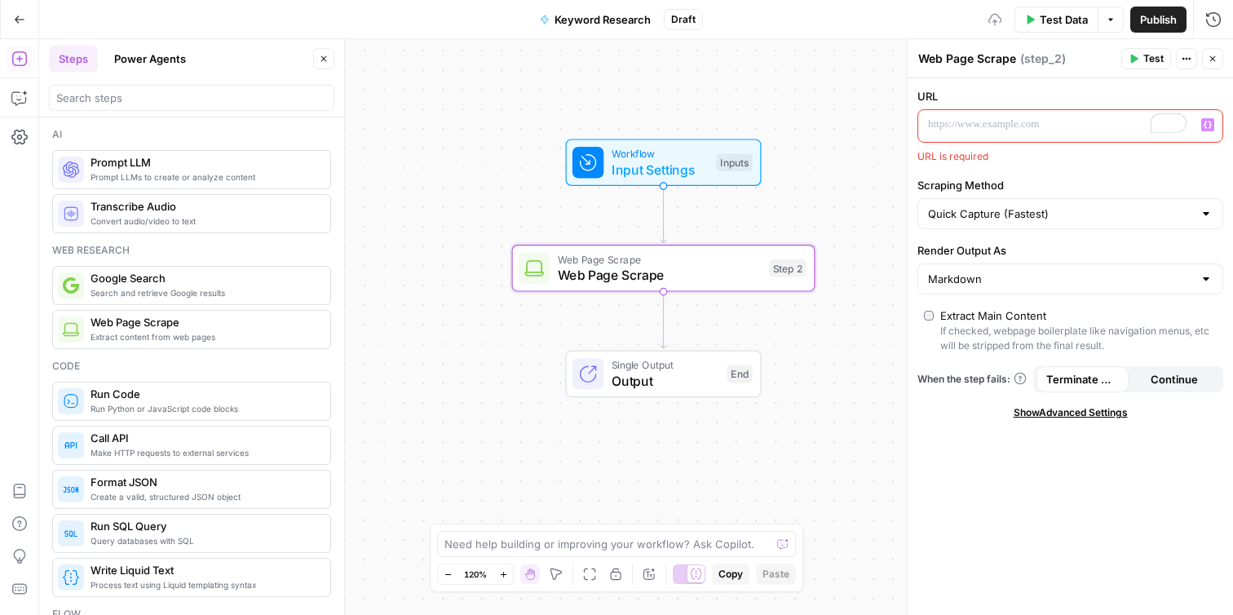
click at [1069, 126] on p "To enrich screen reader interactions, please activate Accessibility in Grammarl…" at bounding box center [1057, 125] width 259 height 16
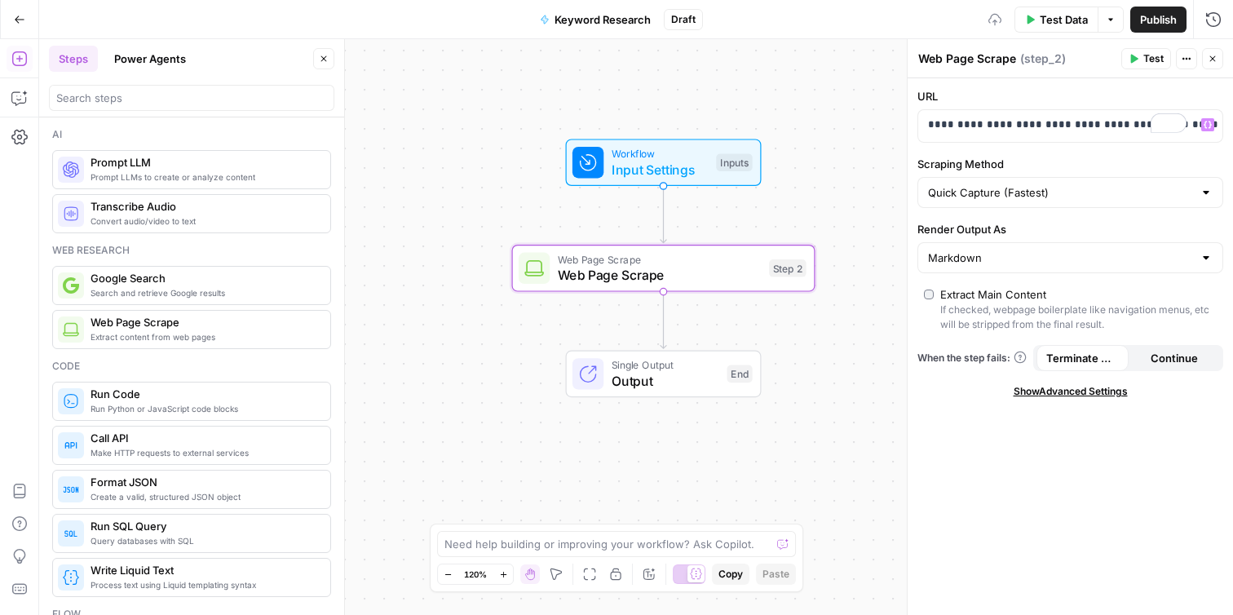
click at [1063, 164] on label "Scraping Method" at bounding box center [1070, 164] width 306 height 16
click at [1063, 184] on input "Quick Capture (Fastest)" at bounding box center [1060, 192] width 265 height 16
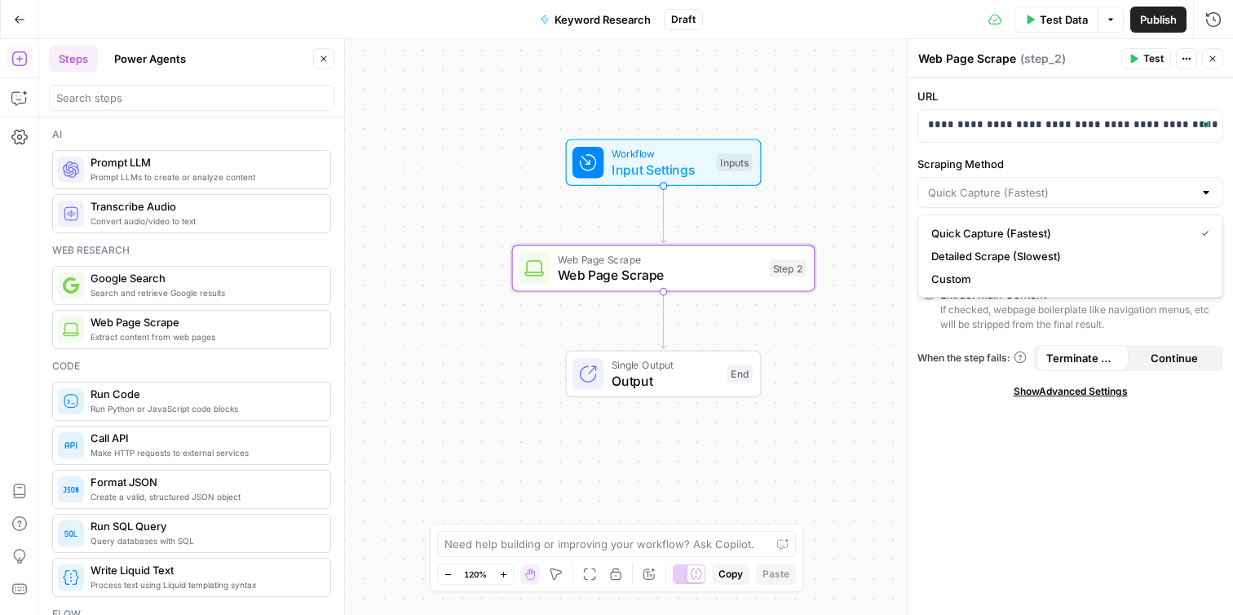
type input "Quick Capture (Fastest)"
click at [1112, 154] on div "**********" at bounding box center [1070, 346] width 325 height 537
click at [1187, 351] on span "Continue" at bounding box center [1174, 358] width 47 height 16
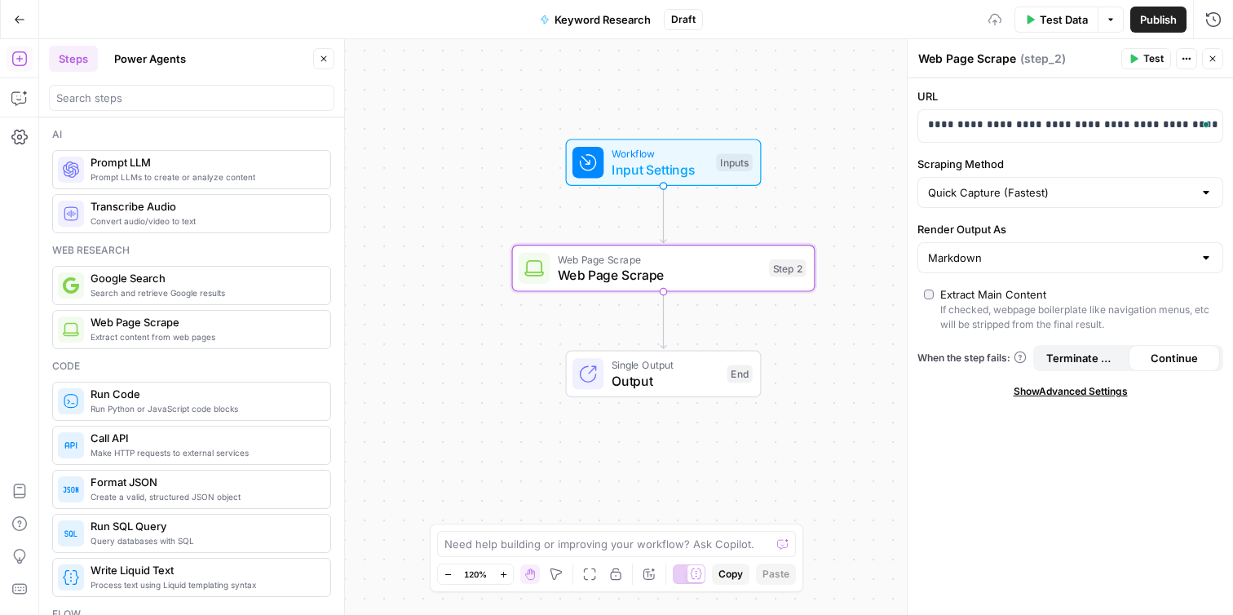
click at [1091, 363] on span "Terminate Workflow" at bounding box center [1082, 358] width 73 height 16
click at [1142, 59] on button "Test" at bounding box center [1146, 58] width 50 height 21
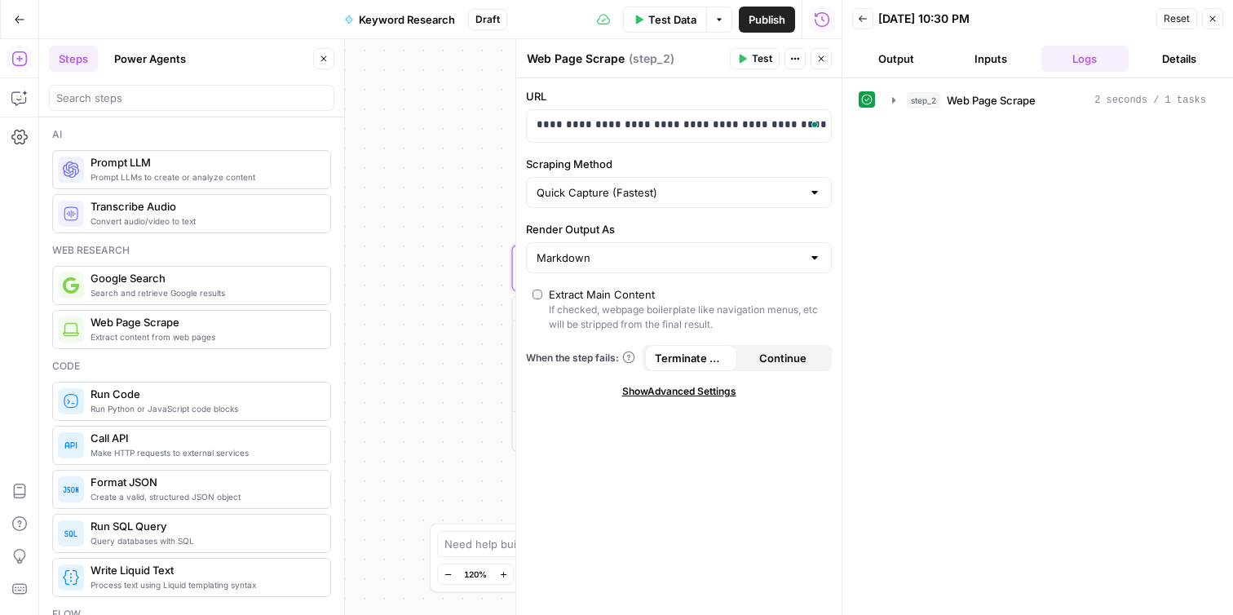
drag, startPoint x: 1023, startPoint y: 96, endPoint x: 1012, endPoint y: 154, distance: 58.9
click at [1012, 154] on div "step_2 Web Page Scrape 2 seconds / 1 tasks" at bounding box center [1038, 346] width 358 height 520
click at [1003, 55] on button "Inputs" at bounding box center [991, 59] width 88 height 26
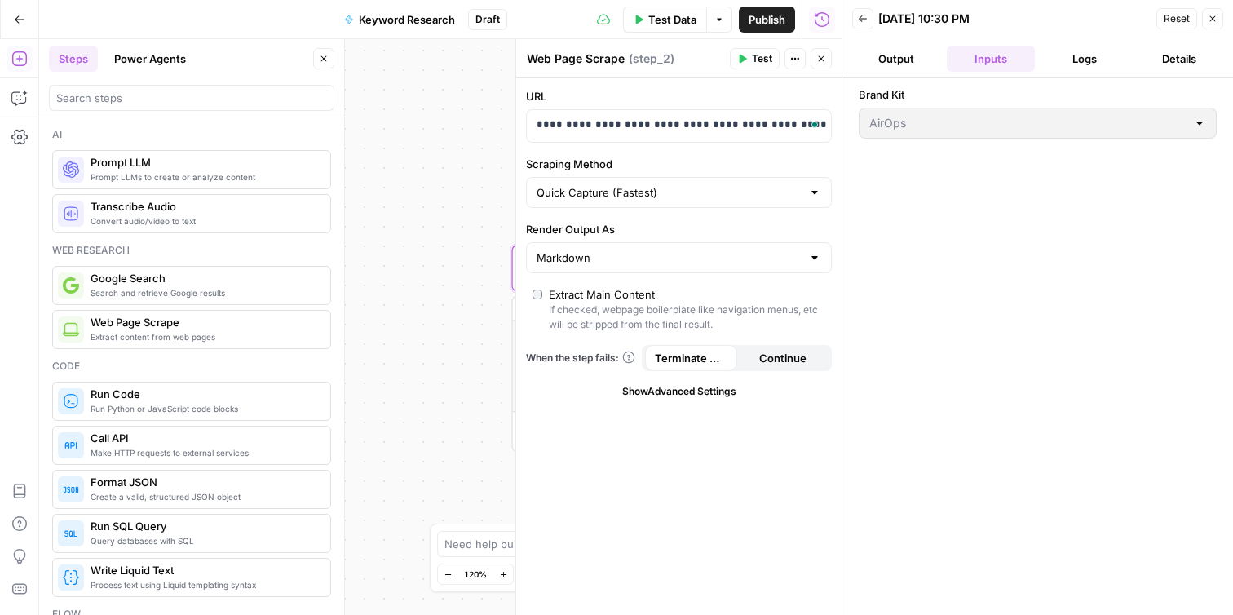
click at [899, 59] on button "Output" at bounding box center [896, 59] width 88 height 26
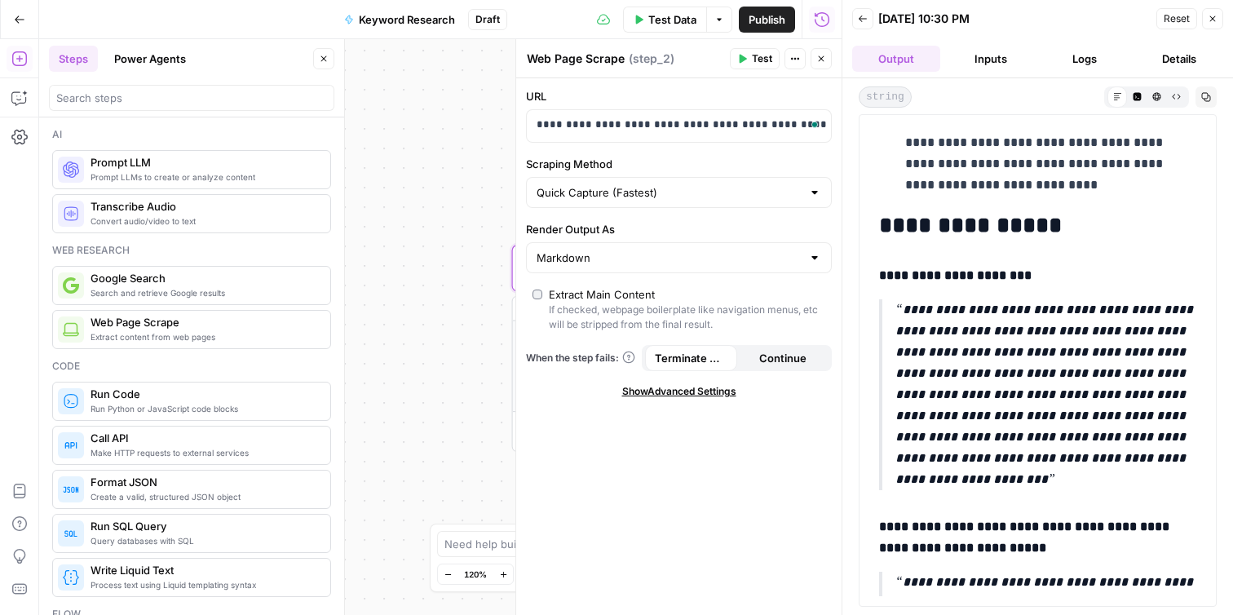
scroll to position [2543, 0]
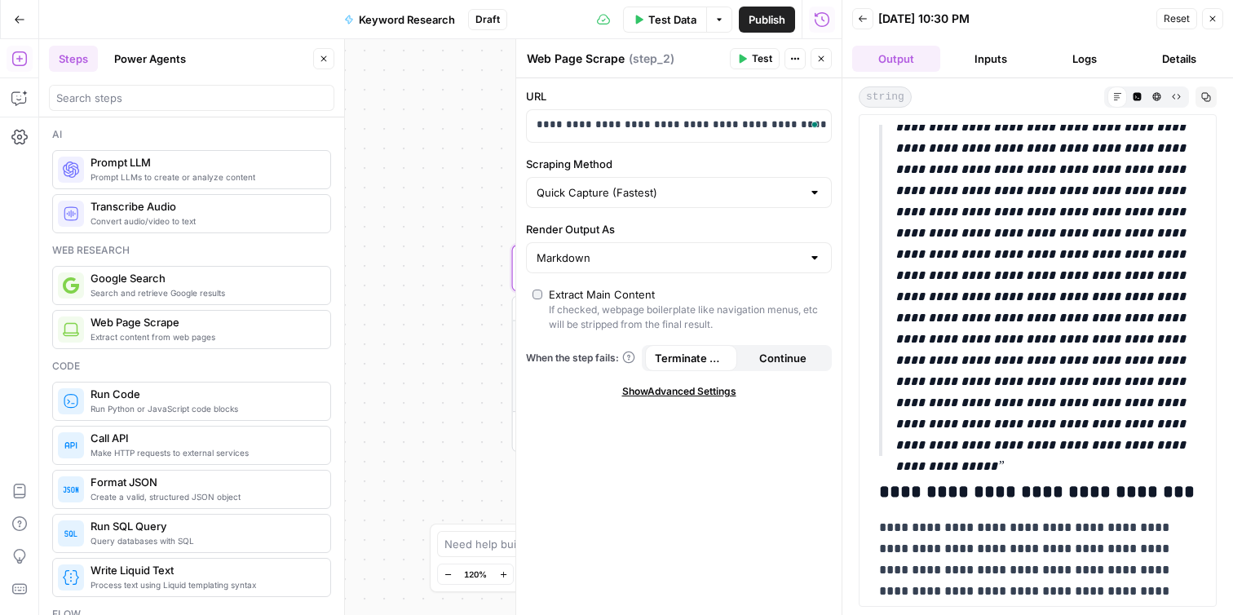
click at [1167, 64] on button "Details" at bounding box center [1179, 59] width 88 height 26
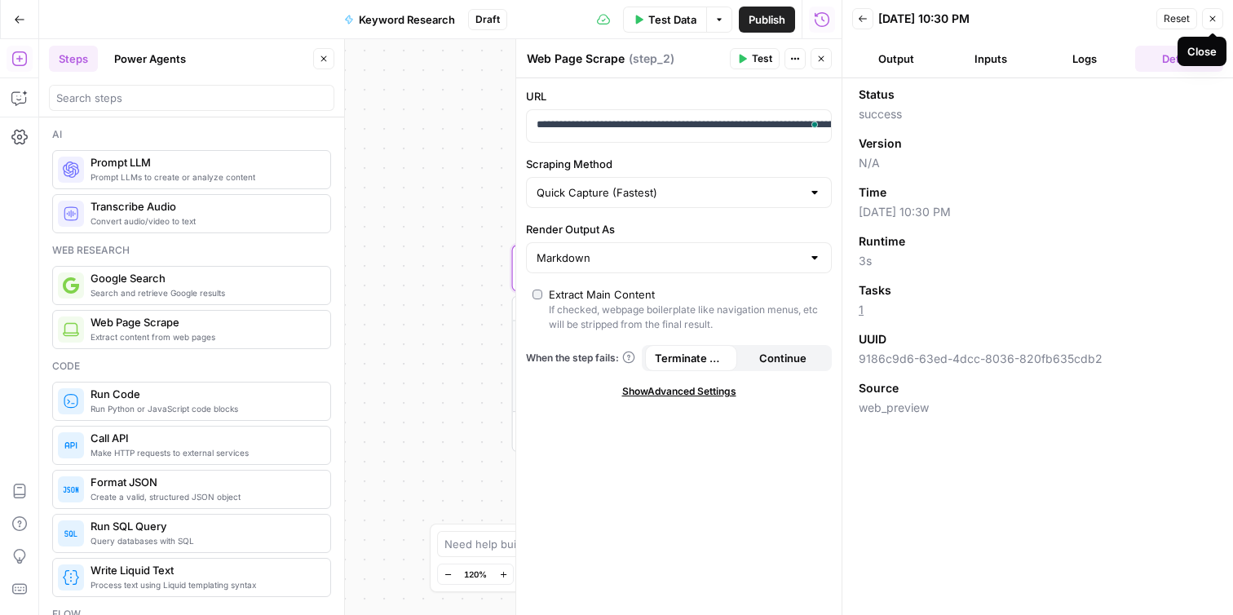
click at [1214, 23] on icon "button" at bounding box center [1213, 19] width 10 height 10
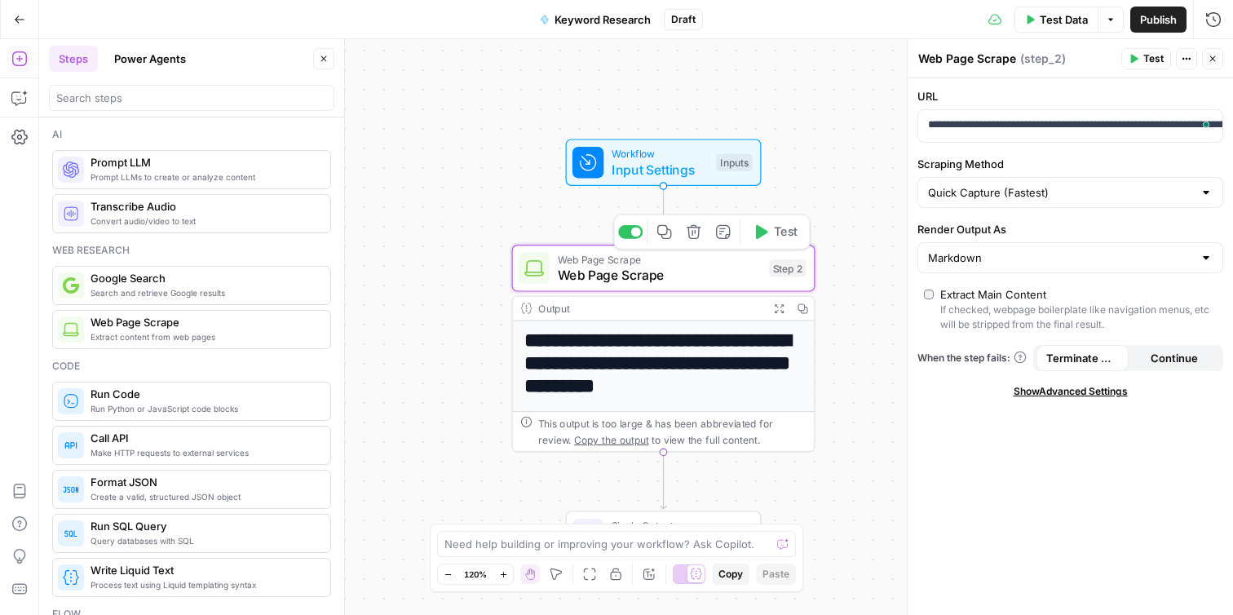
click at [724, 276] on span "Web Page Scrape" at bounding box center [660, 275] width 204 height 20
click at [859, 351] on div "**********" at bounding box center [636, 327] width 1194 height 576
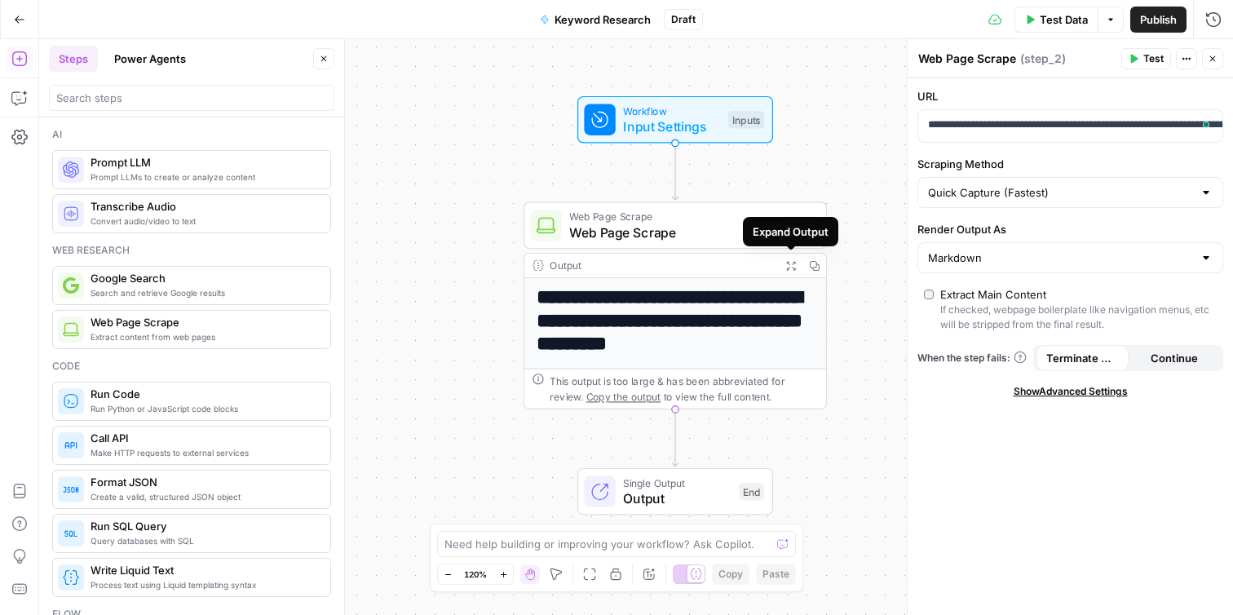
click at [731, 265] on div "Output" at bounding box center [661, 265] width 223 height 15
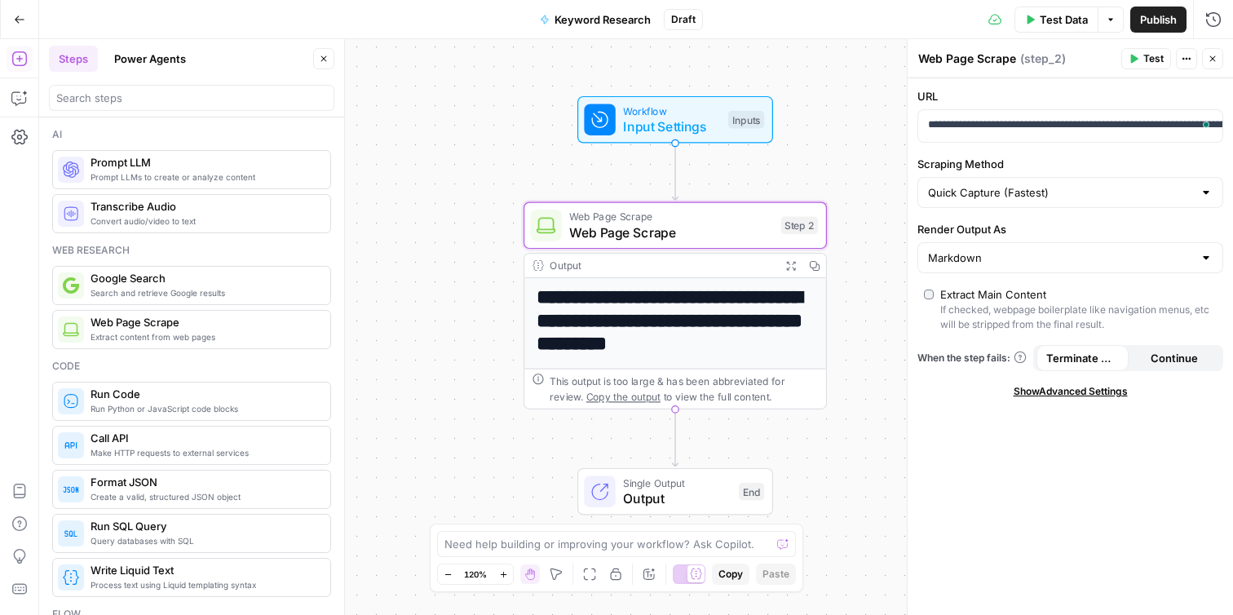
click at [789, 261] on icon "button" at bounding box center [790, 265] width 11 height 11
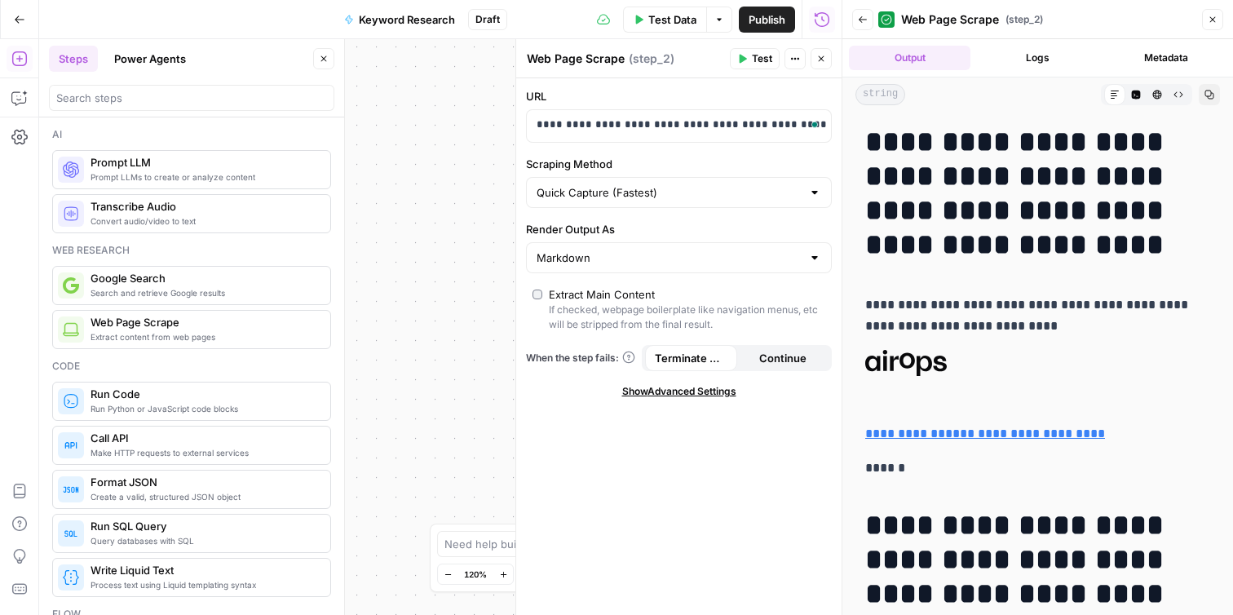
click at [1211, 25] on button "Close" at bounding box center [1212, 19] width 21 height 21
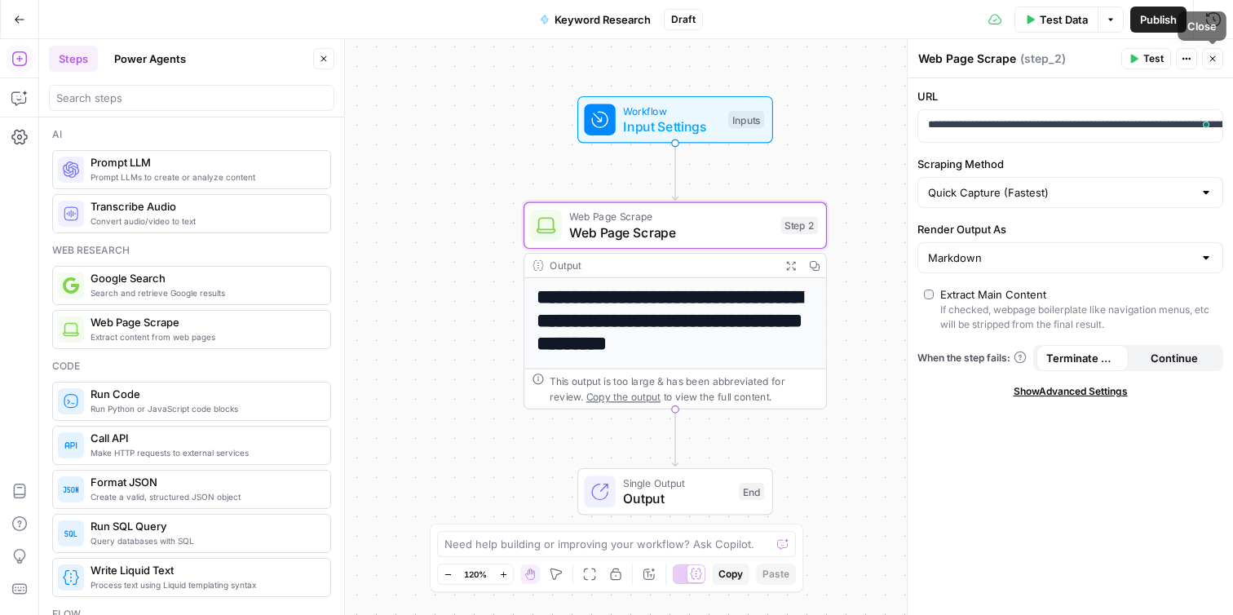
click at [1211, 59] on icon "button" at bounding box center [1213, 59] width 10 height 10
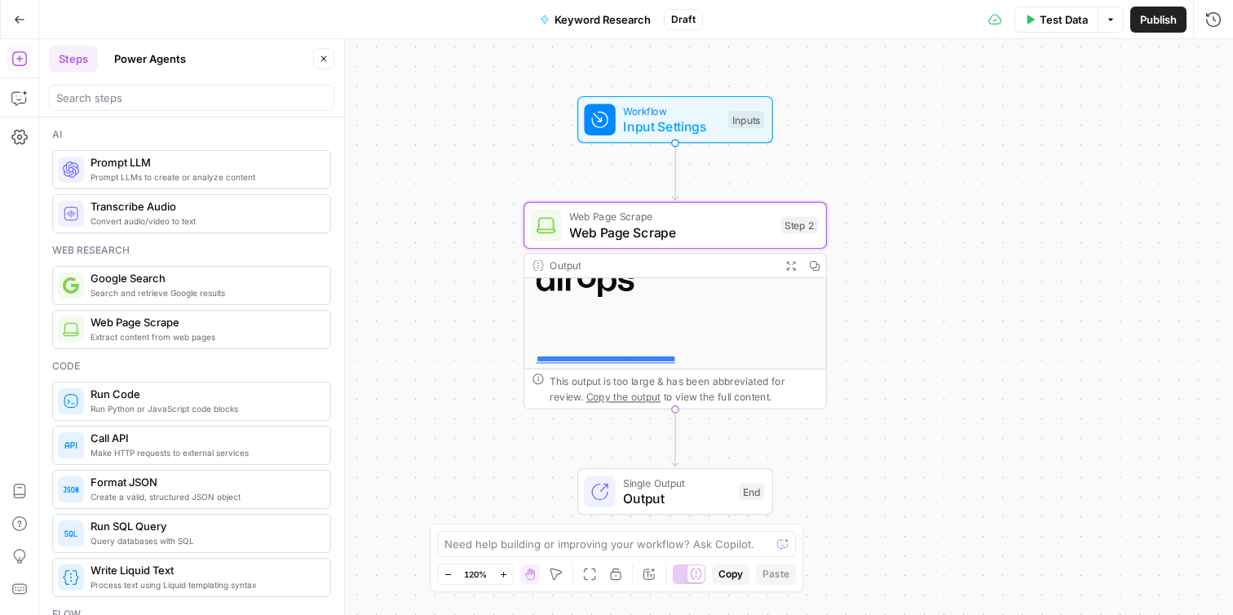
scroll to position [130, 0]
click at [857, 437] on div "**********" at bounding box center [636, 327] width 1194 height 576
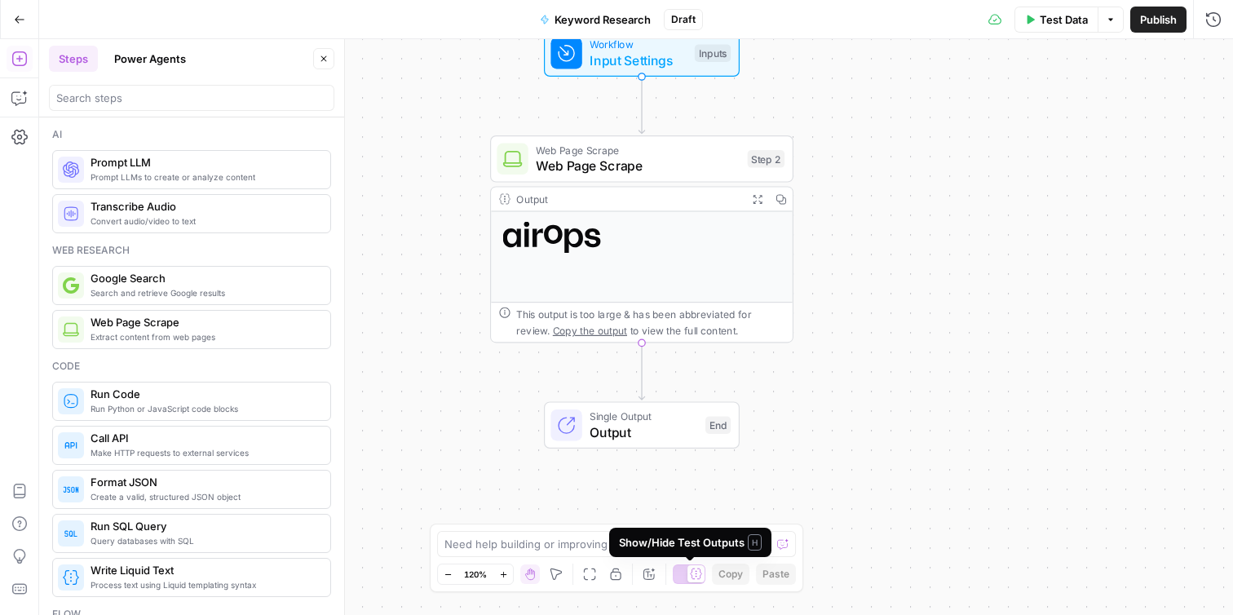
click at [693, 572] on icon at bounding box center [696, 574] width 12 height 12
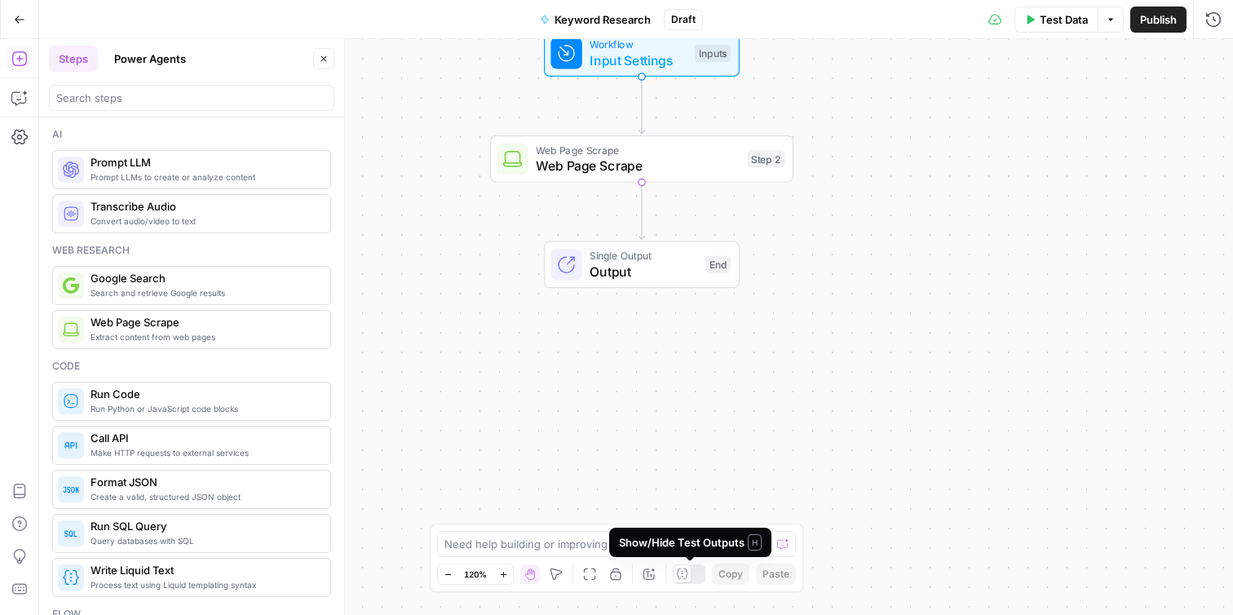
click at [685, 573] on icon at bounding box center [682, 574] width 12 height 12
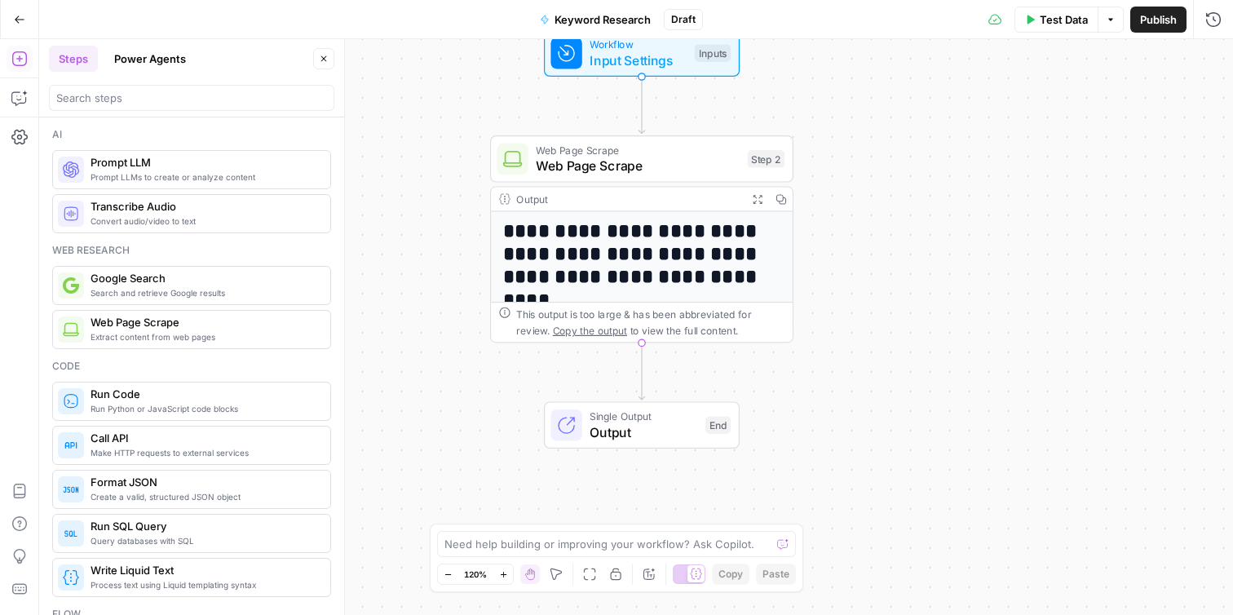
click at [685, 573] on div at bounding box center [689, 574] width 33 height 20
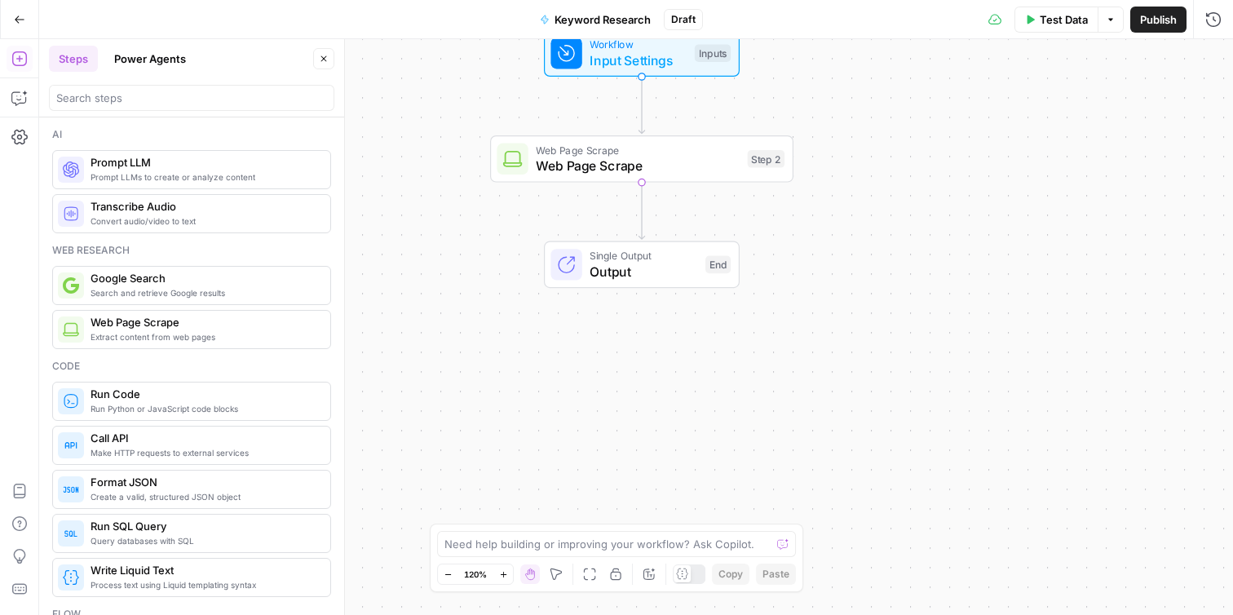
click at [685, 573] on icon at bounding box center [682, 574] width 12 height 12
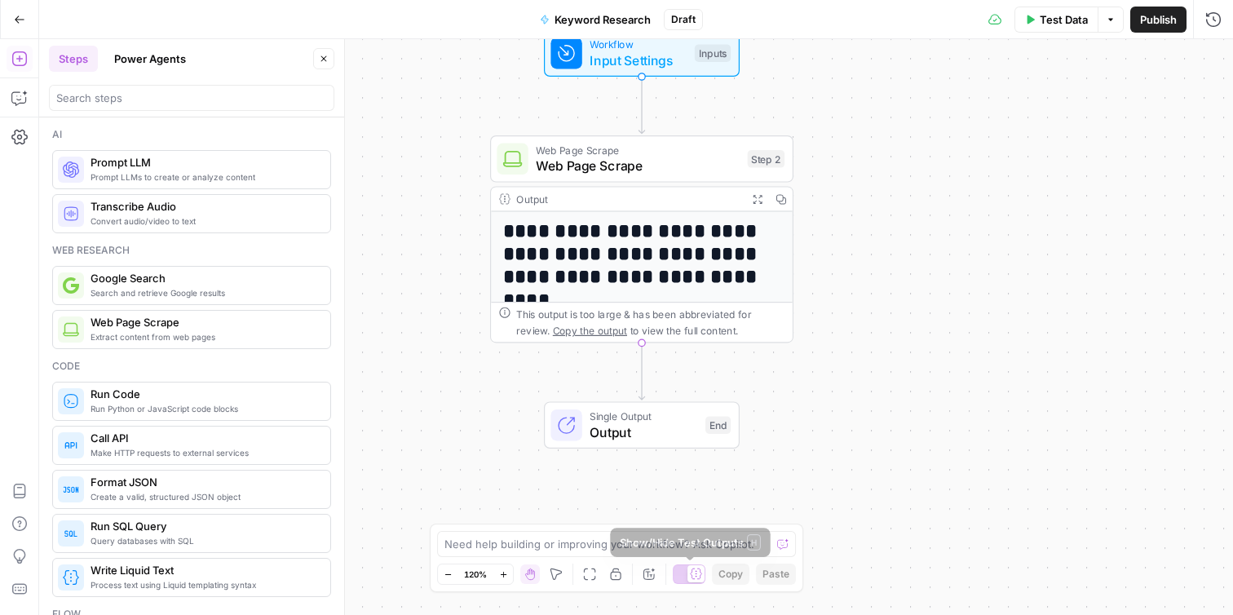
click at [694, 575] on icon at bounding box center [696, 574] width 12 height 12
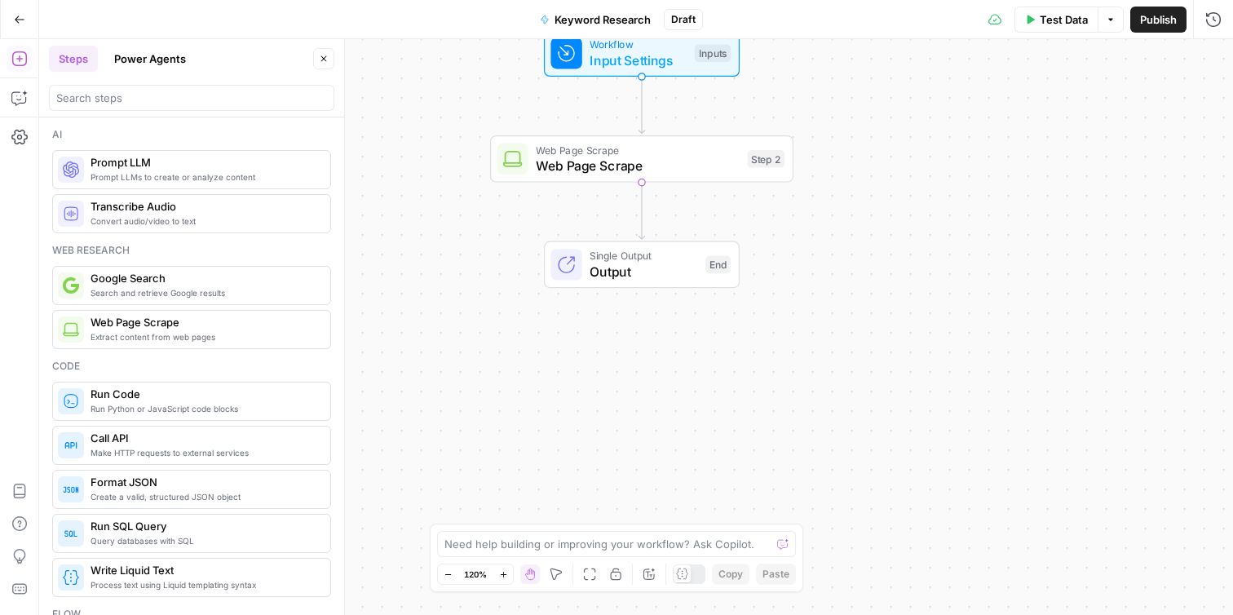
click at [691, 581] on div at bounding box center [682, 573] width 17 height 17
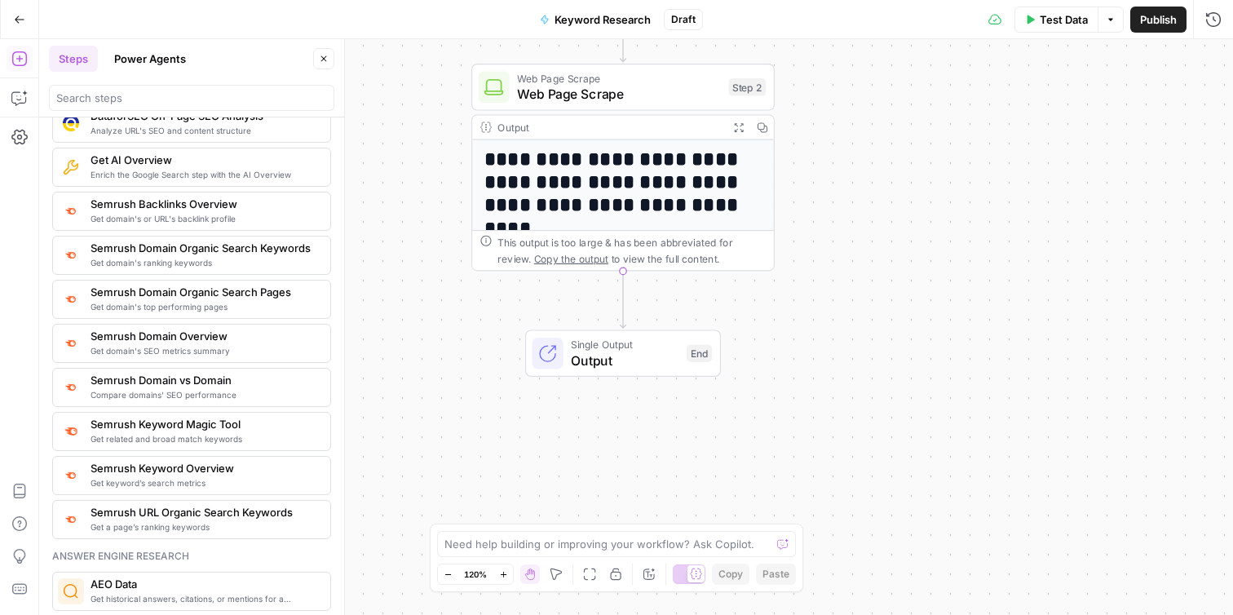
scroll to position [1779, 0]
click at [198, 531] on span "Get a page’s ranking keywords" at bounding box center [204, 529] width 227 height 13
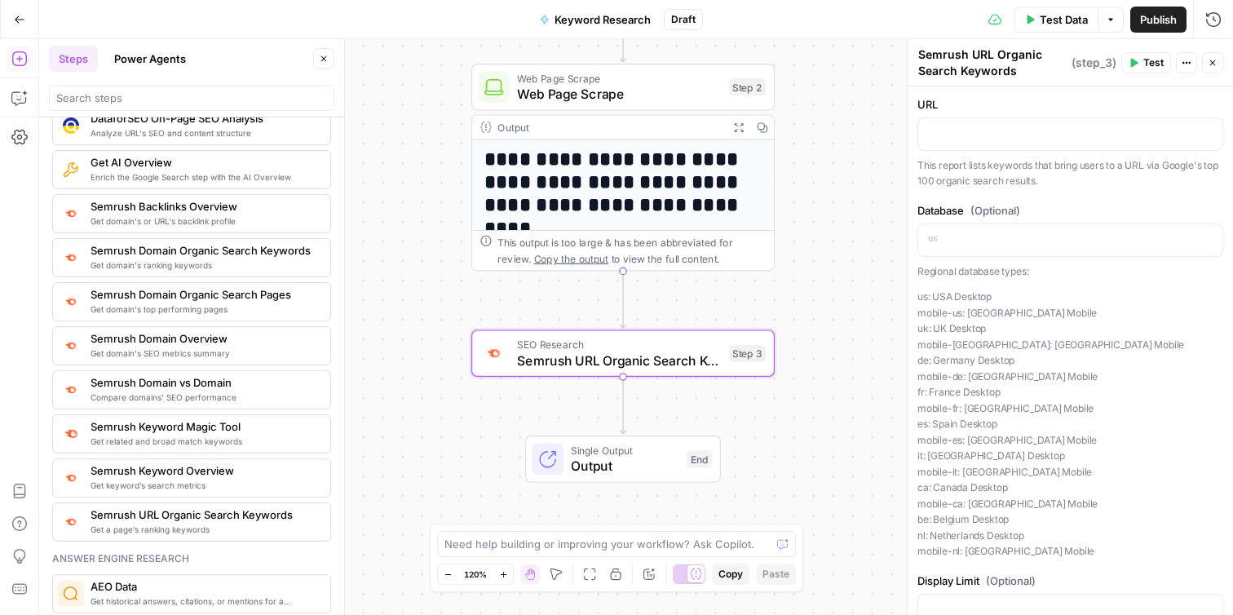
click at [252, 481] on span "Get keyword’s search metrics" at bounding box center [204, 485] width 227 height 13
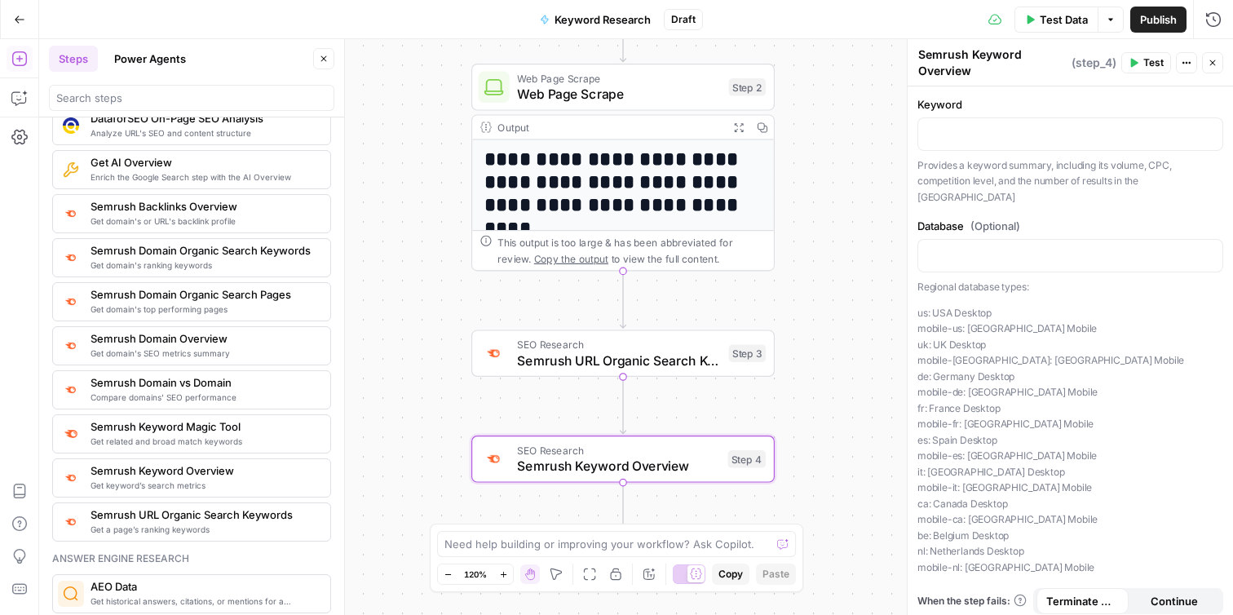
click at [265, 438] on span "Get related and broad match keywords" at bounding box center [204, 441] width 227 height 13
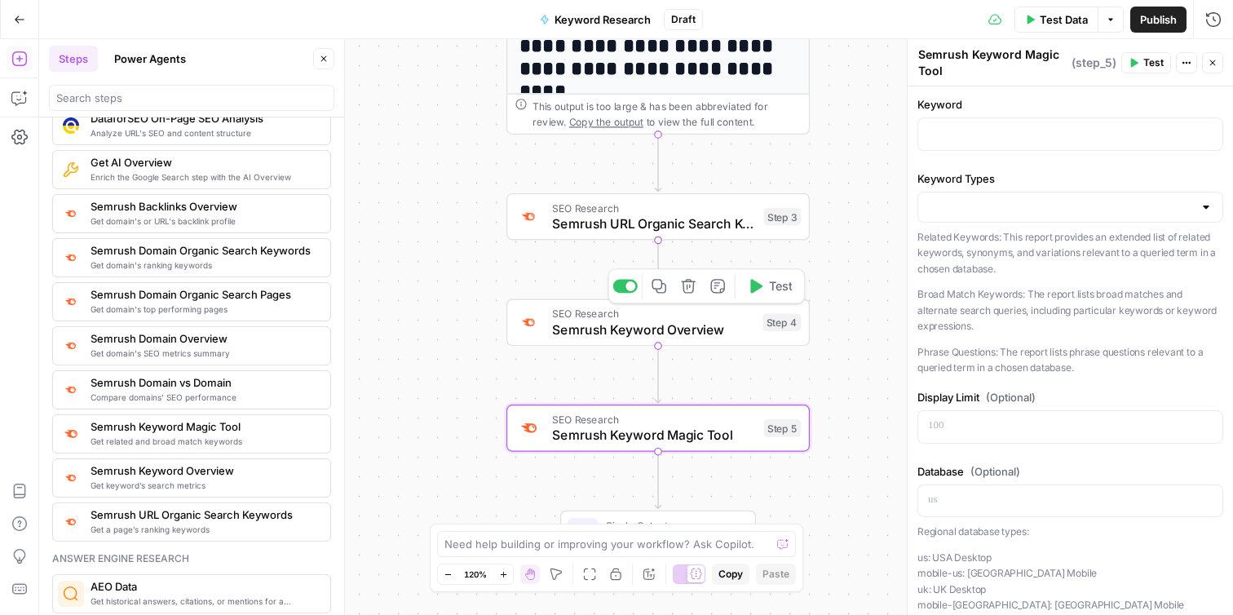
click at [681, 291] on icon "button" at bounding box center [688, 285] width 15 height 15
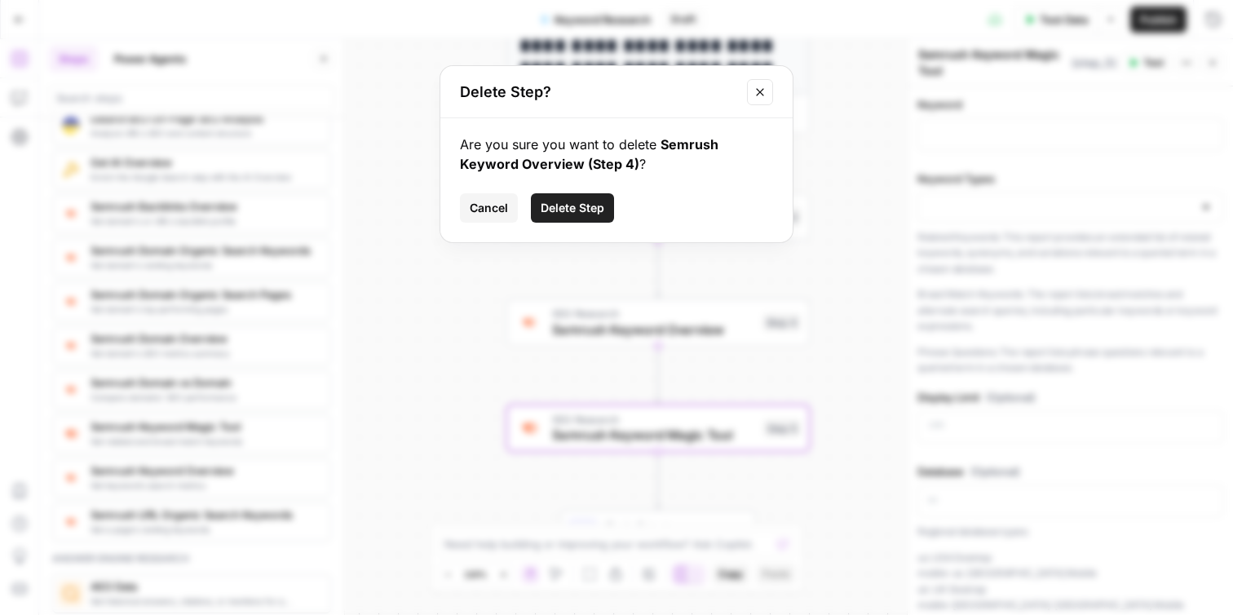
click at [570, 205] on span "Delete Step" at bounding box center [573, 208] width 64 height 16
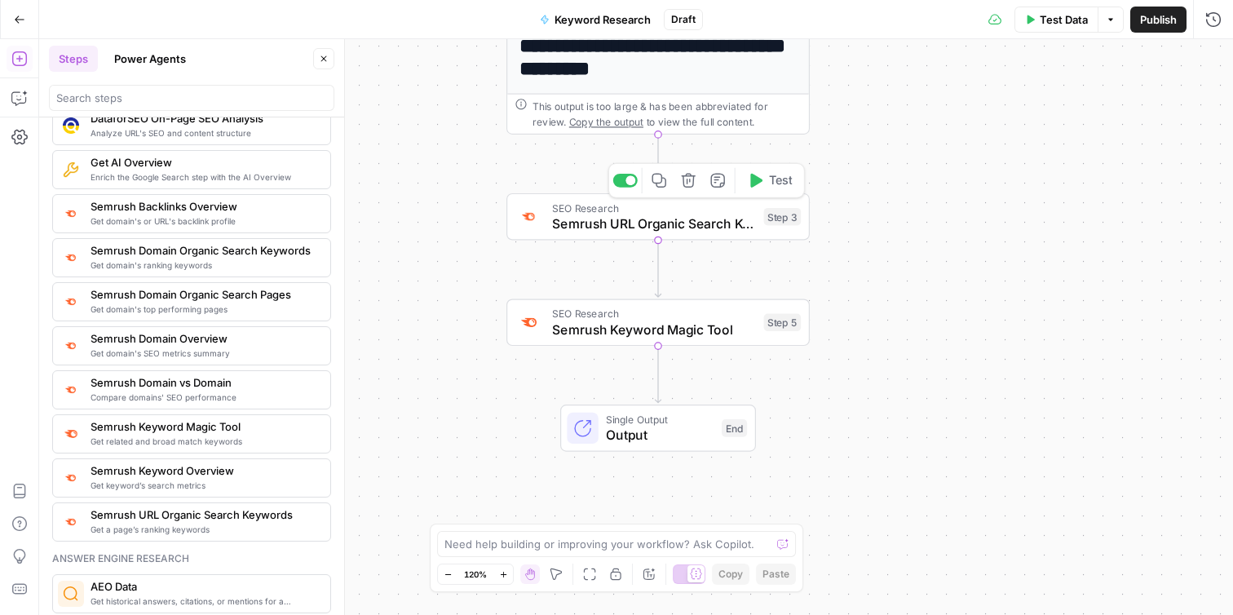
click at [692, 186] on icon "button" at bounding box center [688, 181] width 14 height 14
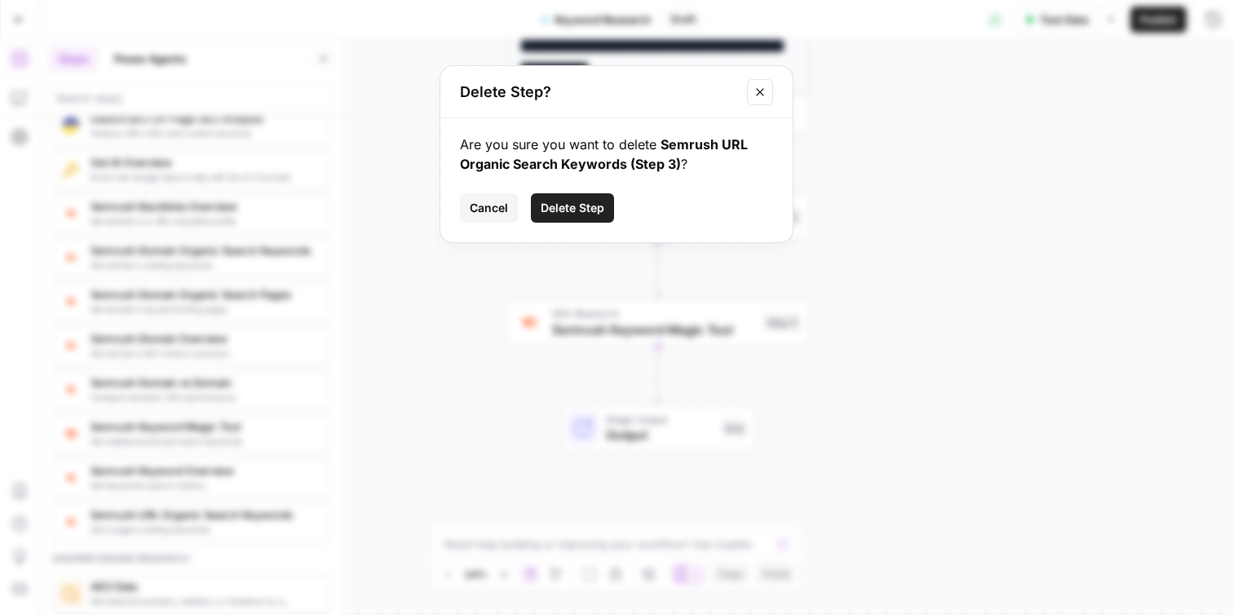
click at [589, 209] on span "Delete Step" at bounding box center [573, 208] width 64 height 16
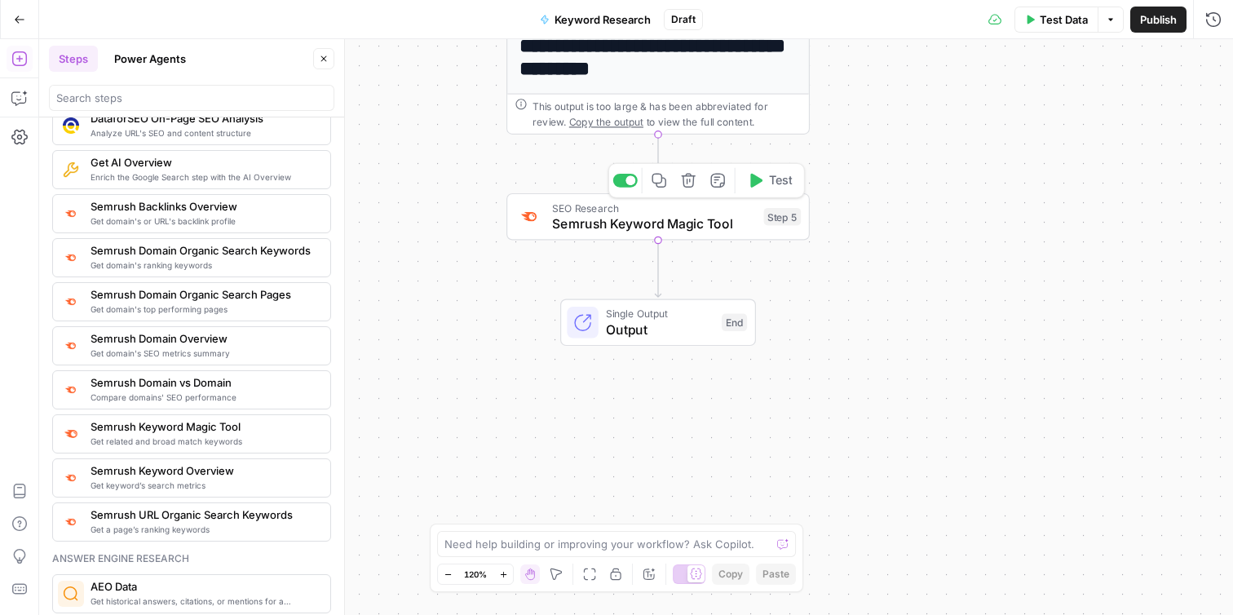
click at [690, 188] on icon "button" at bounding box center [688, 180] width 15 height 15
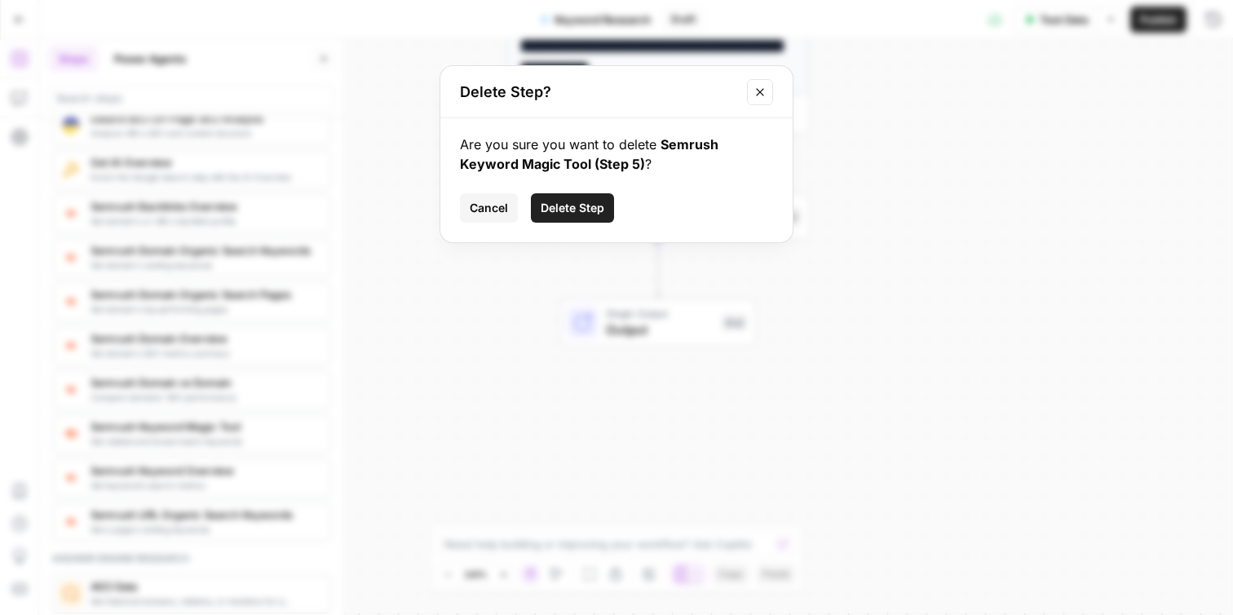
click at [610, 209] on button "Delete Step" at bounding box center [572, 207] width 83 height 29
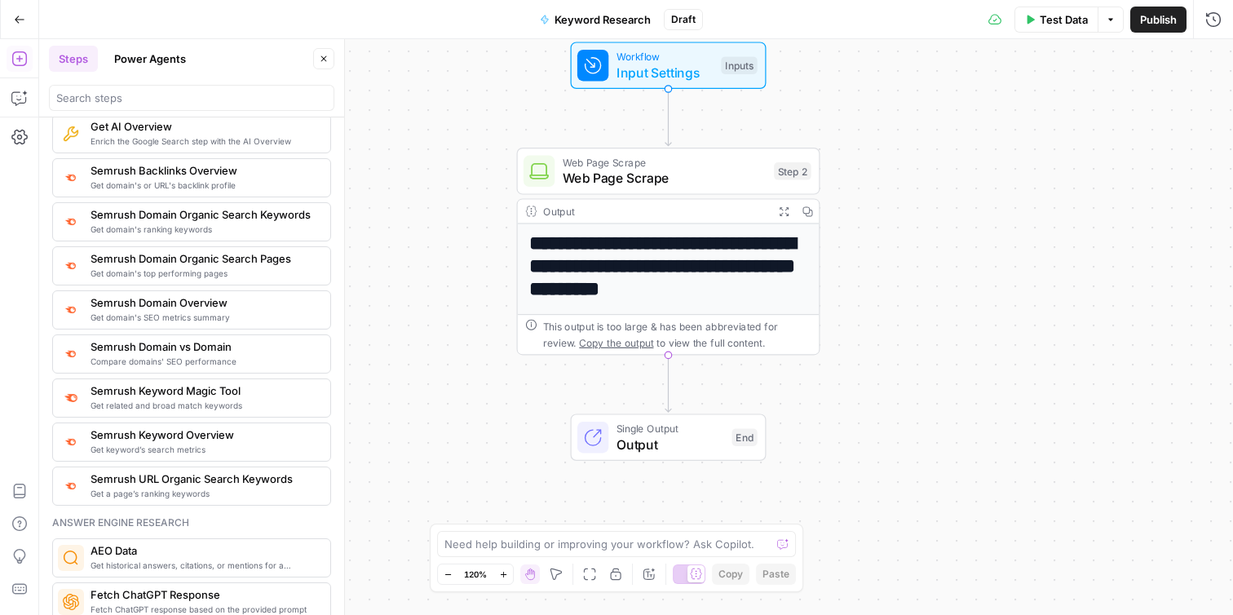
scroll to position [1816, 0]
click at [700, 143] on button "Delete step" at bounding box center [698, 134] width 25 height 25
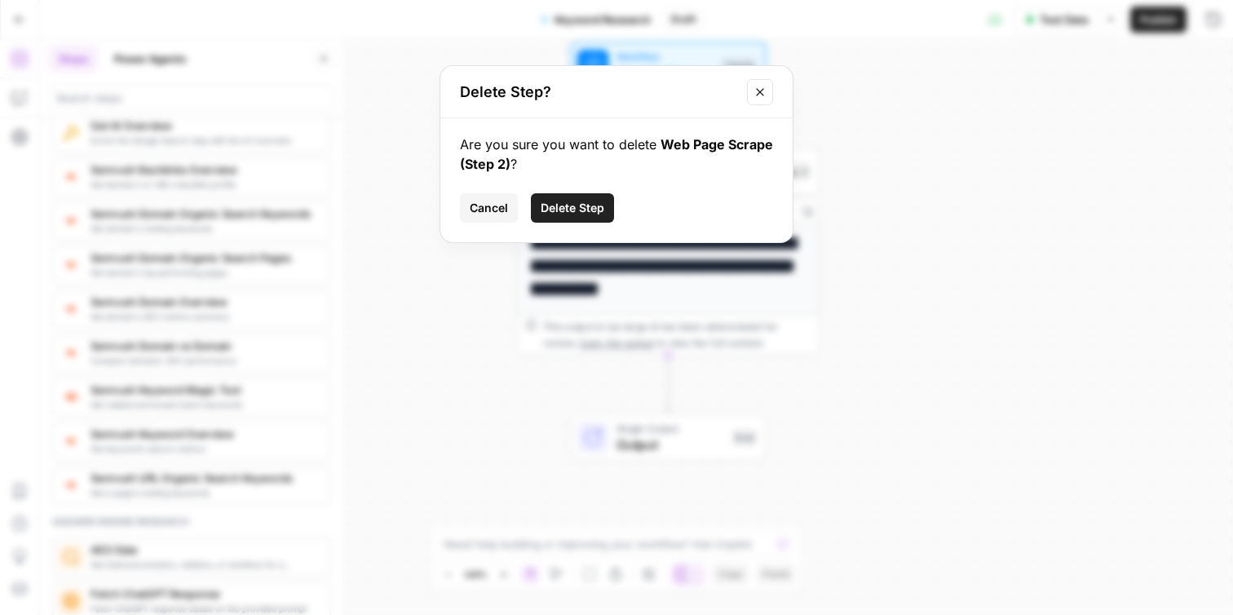
click at [579, 216] on button "Delete Step" at bounding box center [572, 207] width 83 height 29
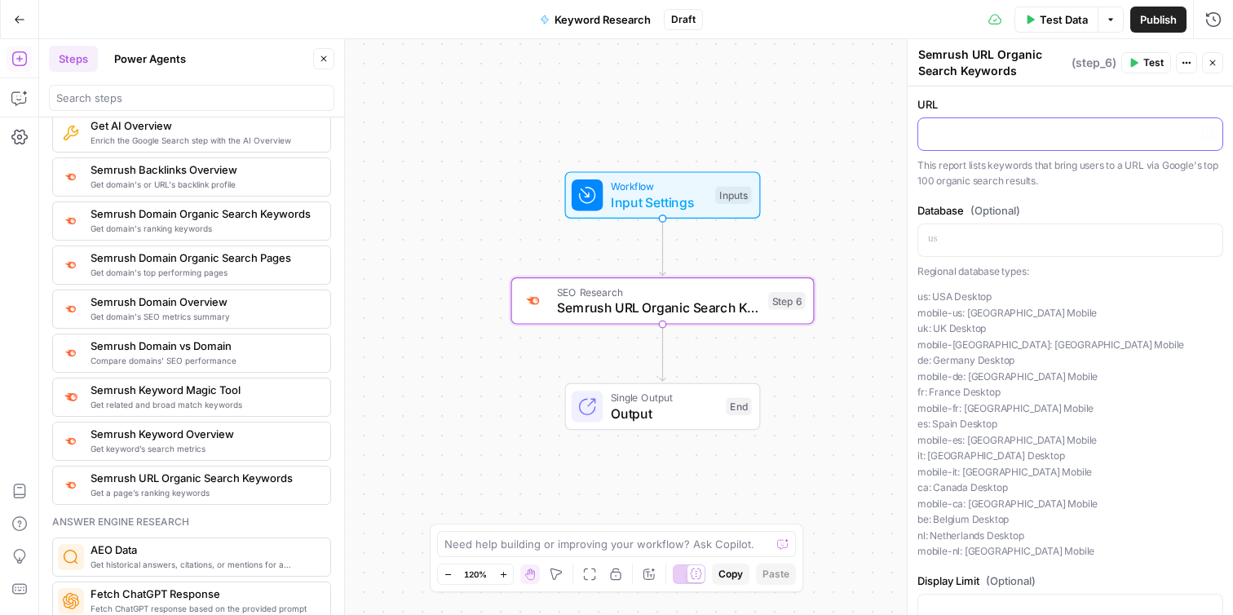
click at [1019, 133] on p at bounding box center [1070, 133] width 285 height 16
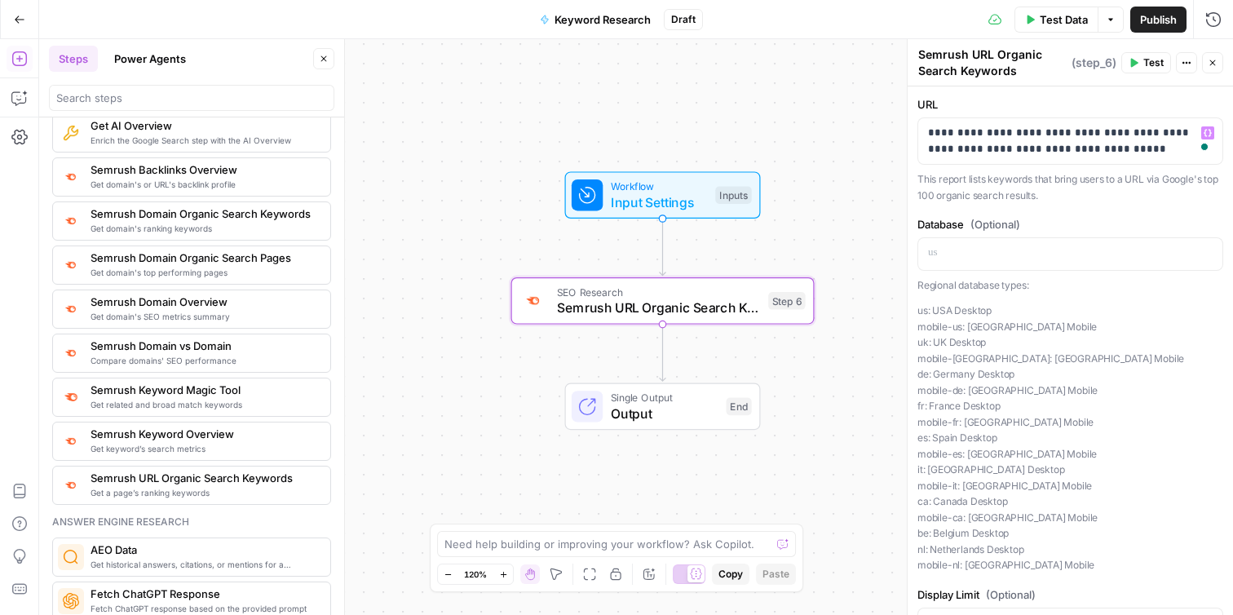
click at [1142, 62] on button "Test" at bounding box center [1146, 62] width 50 height 21
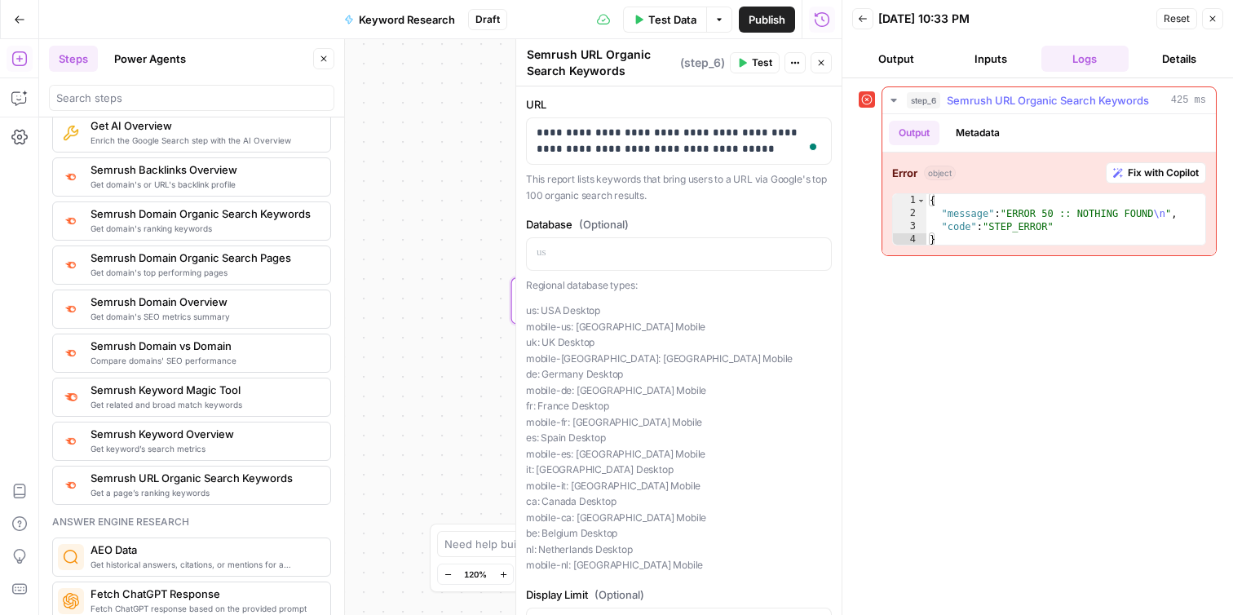
click at [1133, 169] on span "Fix with Copilot" at bounding box center [1163, 173] width 71 height 15
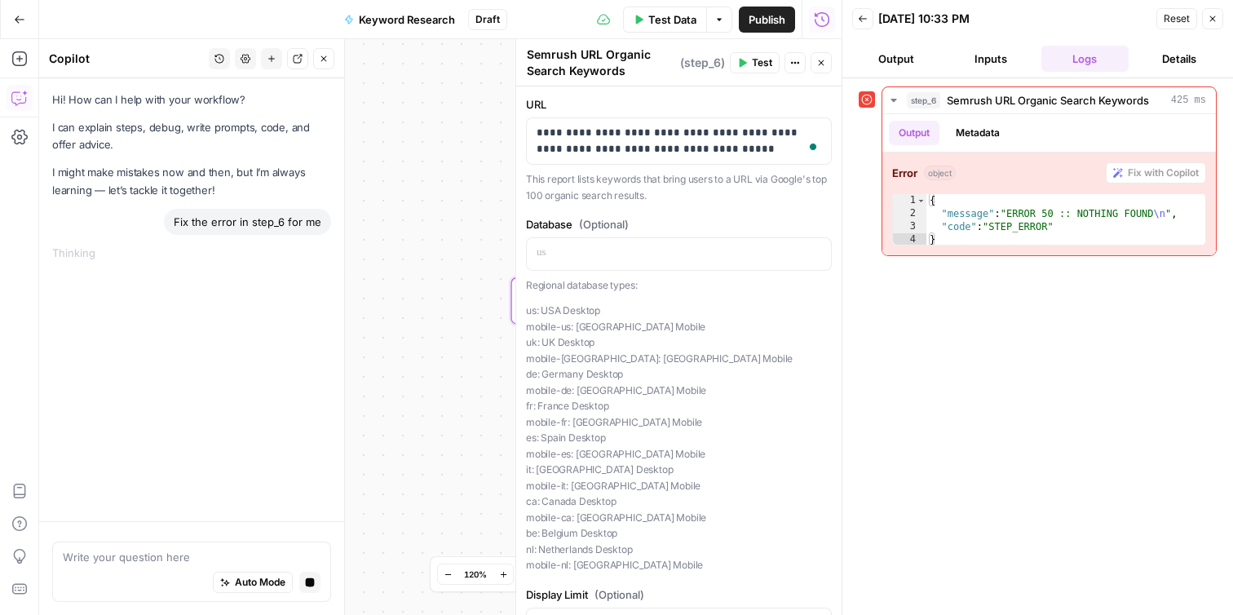
click at [696, 61] on span "( step_6 )" at bounding box center [702, 63] width 45 height 16
click at [793, 62] on icon "button" at bounding box center [795, 63] width 10 height 10
click at [755, 105] on label "URL" at bounding box center [679, 104] width 306 height 16
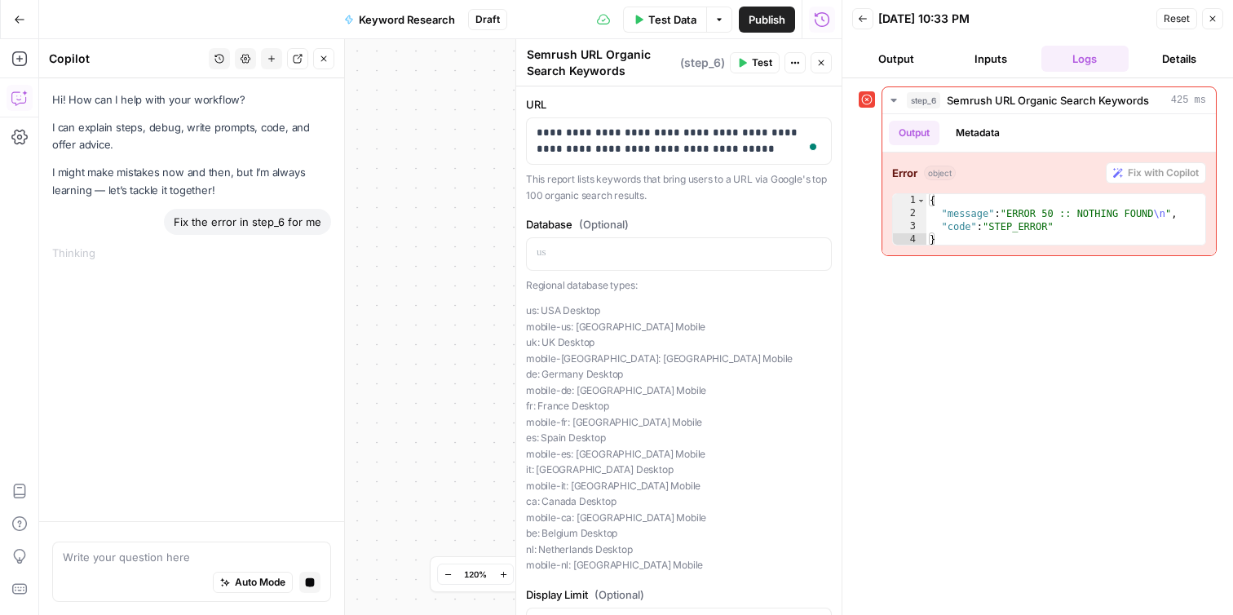
click at [466, 163] on div "Workflow Input Settings Inputs Error SEO Research Semrush URL Organic Search Ke…" at bounding box center [440, 327] width 802 height 576
click at [907, 64] on button "Output" at bounding box center [896, 59] width 88 height 26
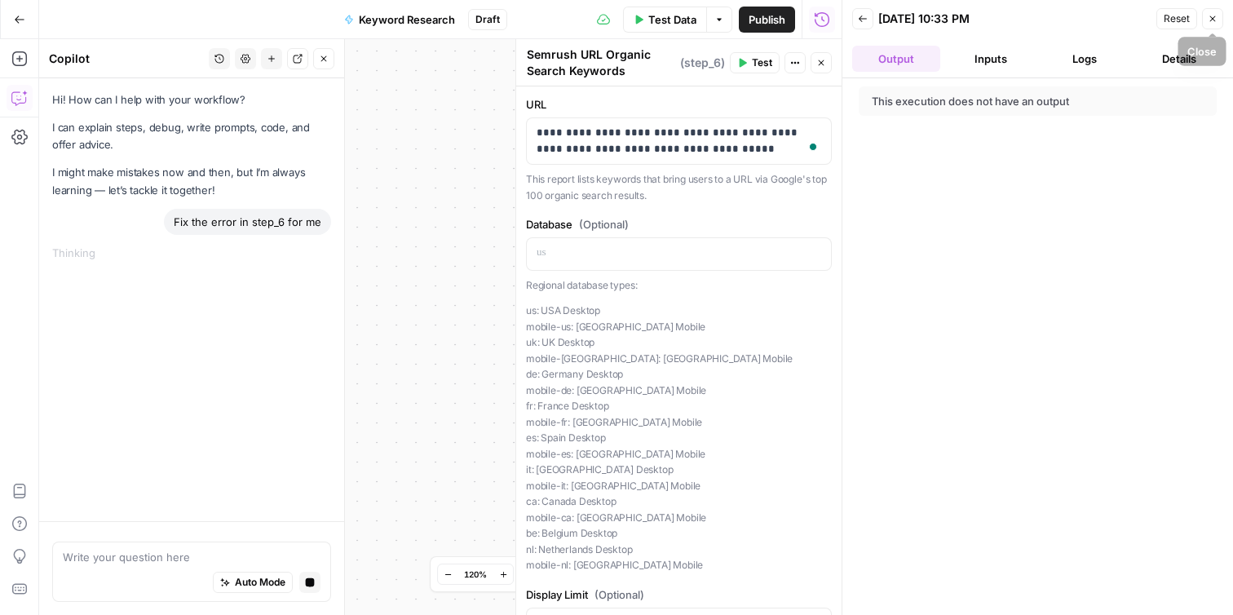
click at [1208, 22] on icon "button" at bounding box center [1213, 19] width 10 height 10
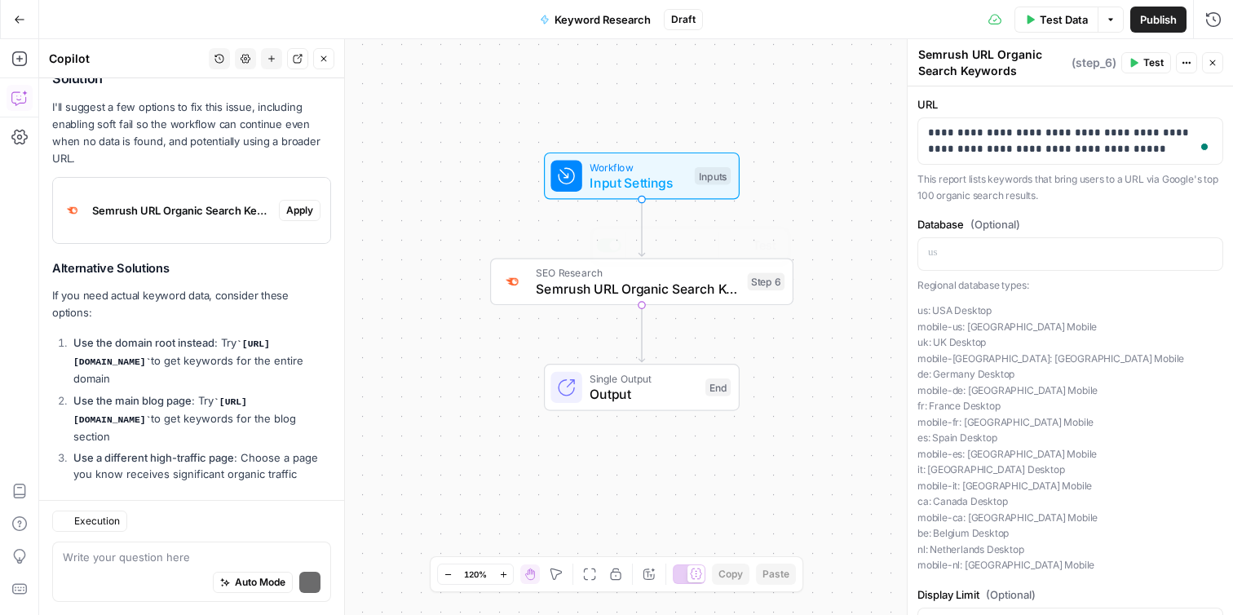
scroll to position [470, 0]
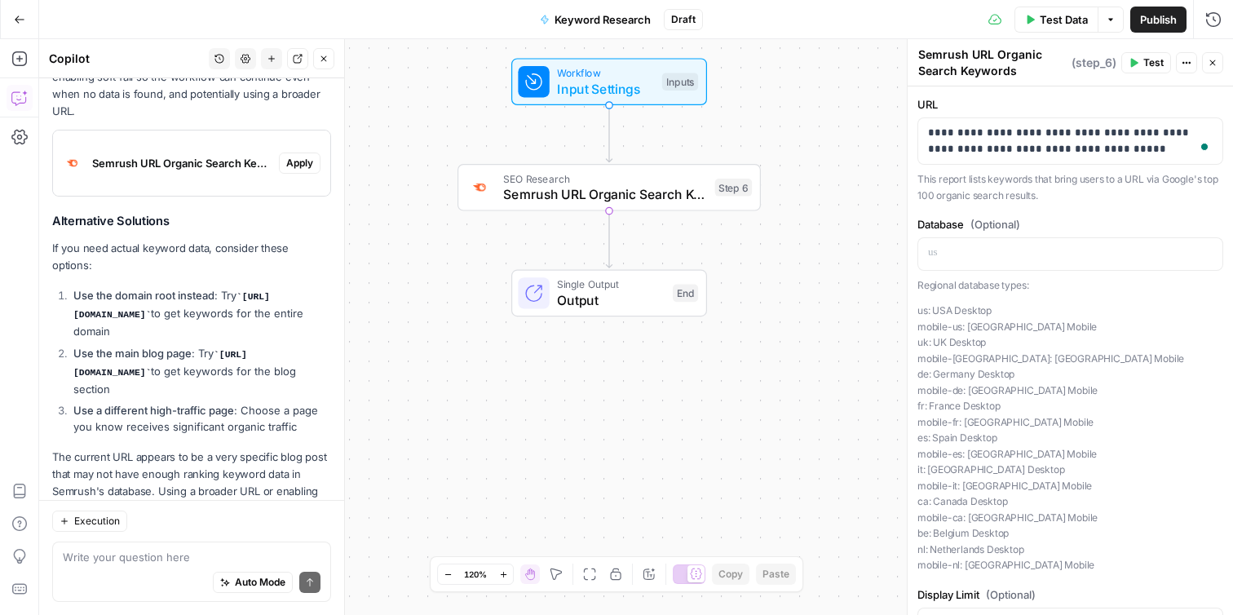
click at [1214, 63] on icon "button" at bounding box center [1213, 63] width 10 height 10
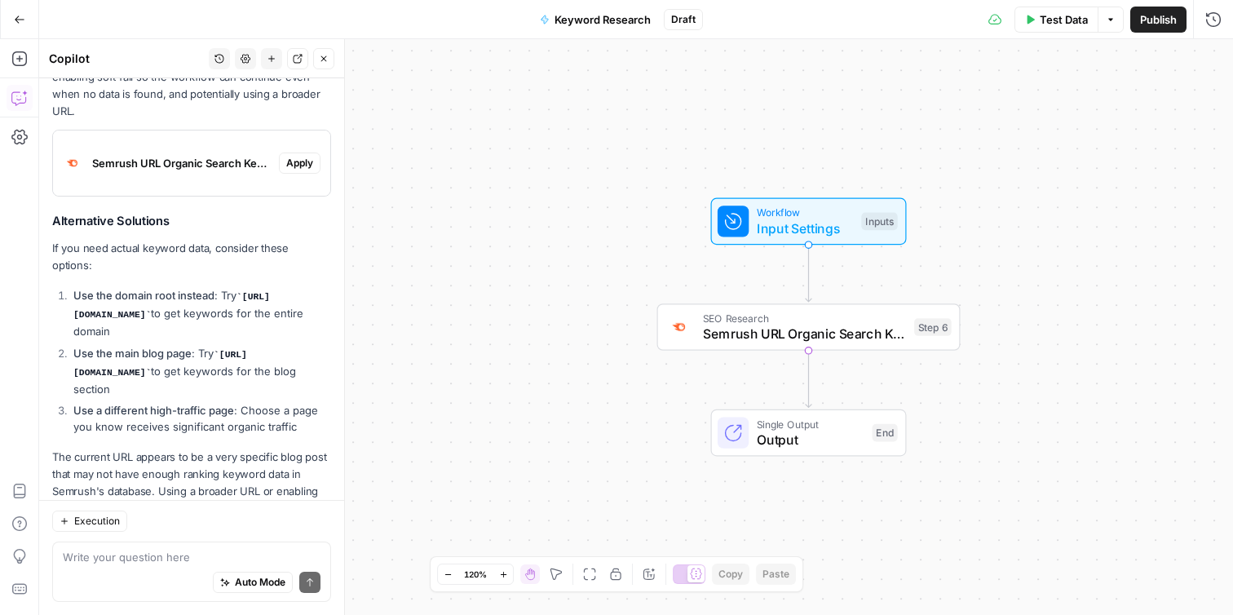
click at [326, 64] on button "Close" at bounding box center [323, 58] width 21 height 21
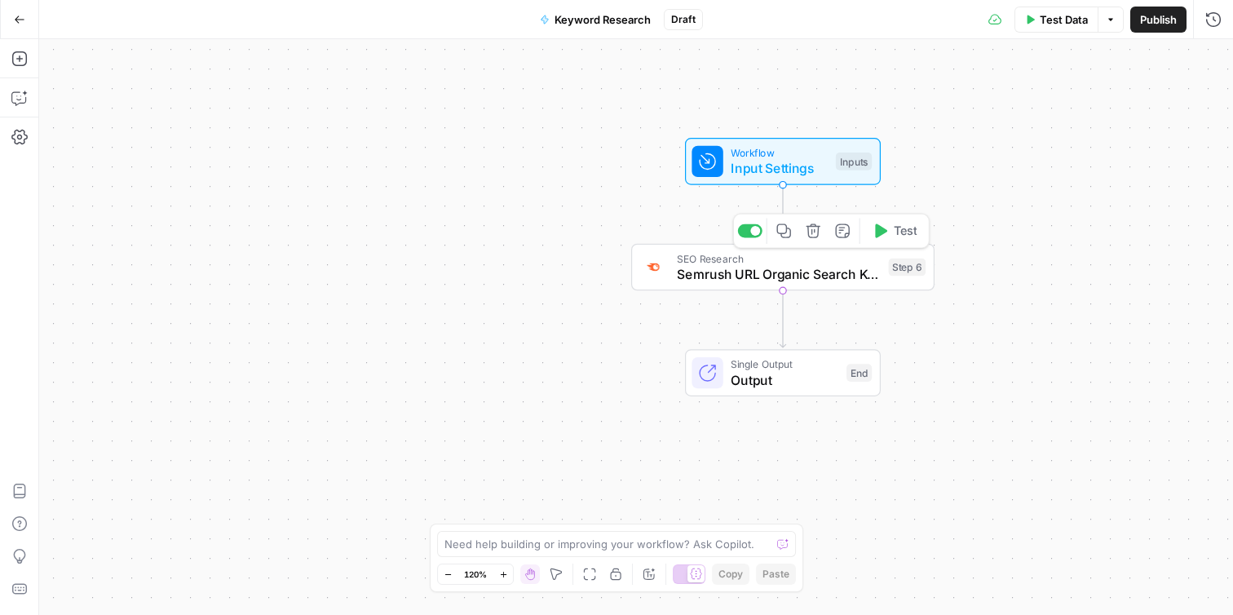
click at [781, 279] on span "Semrush URL Organic Search Keywords" at bounding box center [779, 274] width 204 height 20
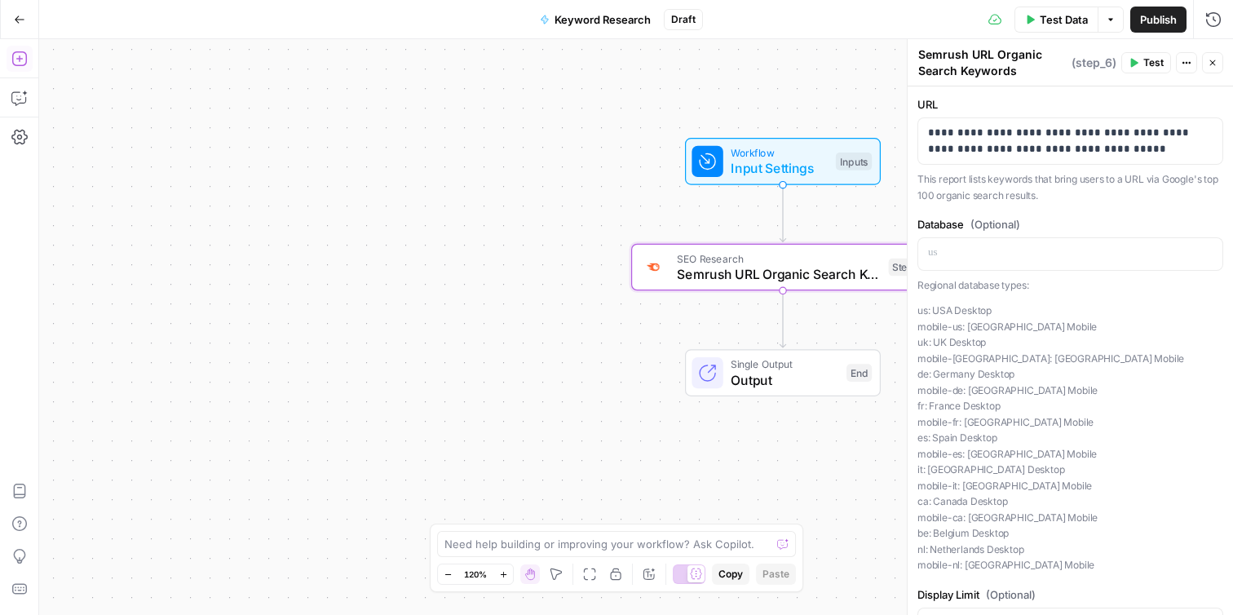
click at [15, 63] on icon "button" at bounding box center [19, 59] width 16 height 16
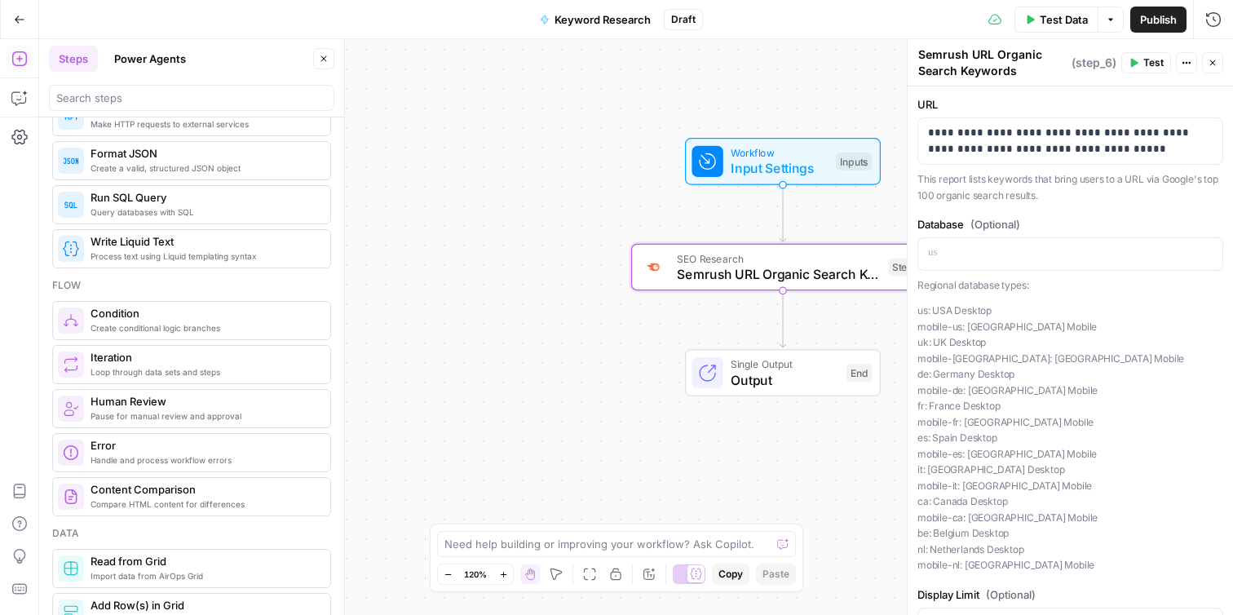
scroll to position [325, 0]
click at [228, 334] on span "Create conditional logic branches" at bounding box center [204, 331] width 227 height 13
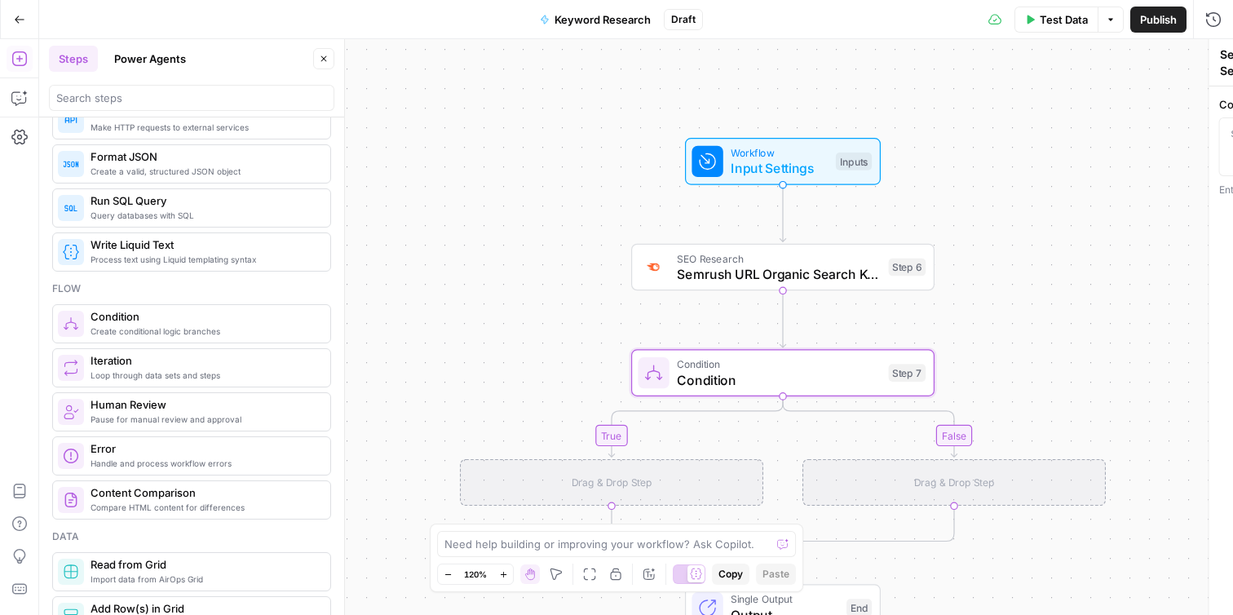
type textarea "Condition"
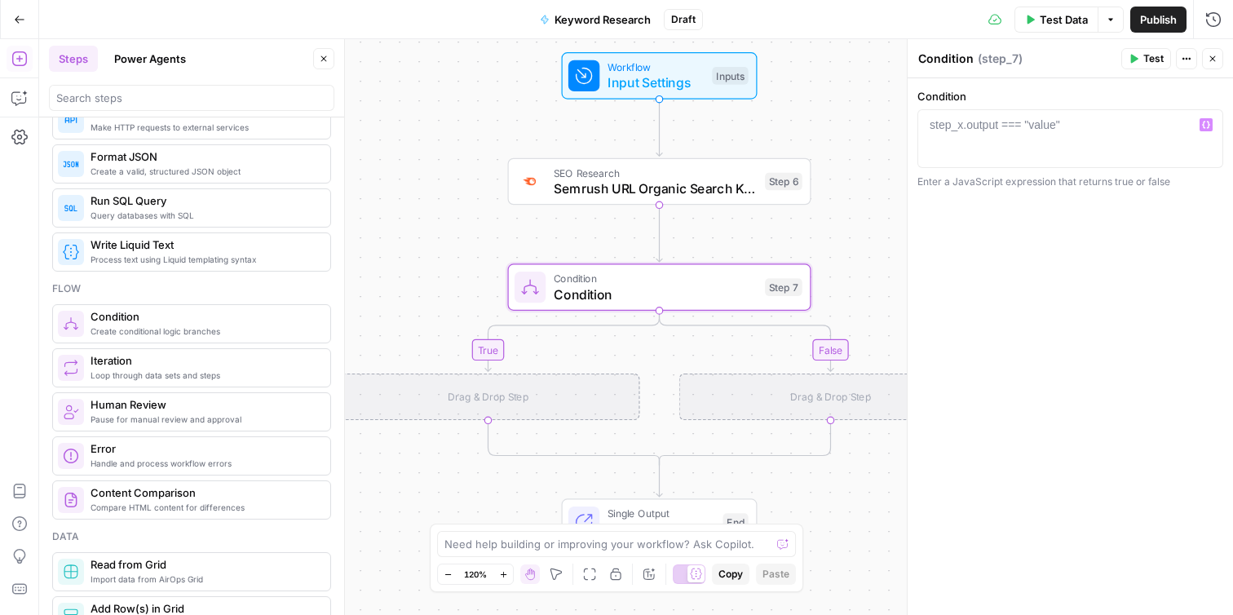
click at [971, 139] on div at bounding box center [1070, 153] width 291 height 73
click at [707, 179] on span "Semrush URL Organic Search Keywords" at bounding box center [656, 189] width 204 height 20
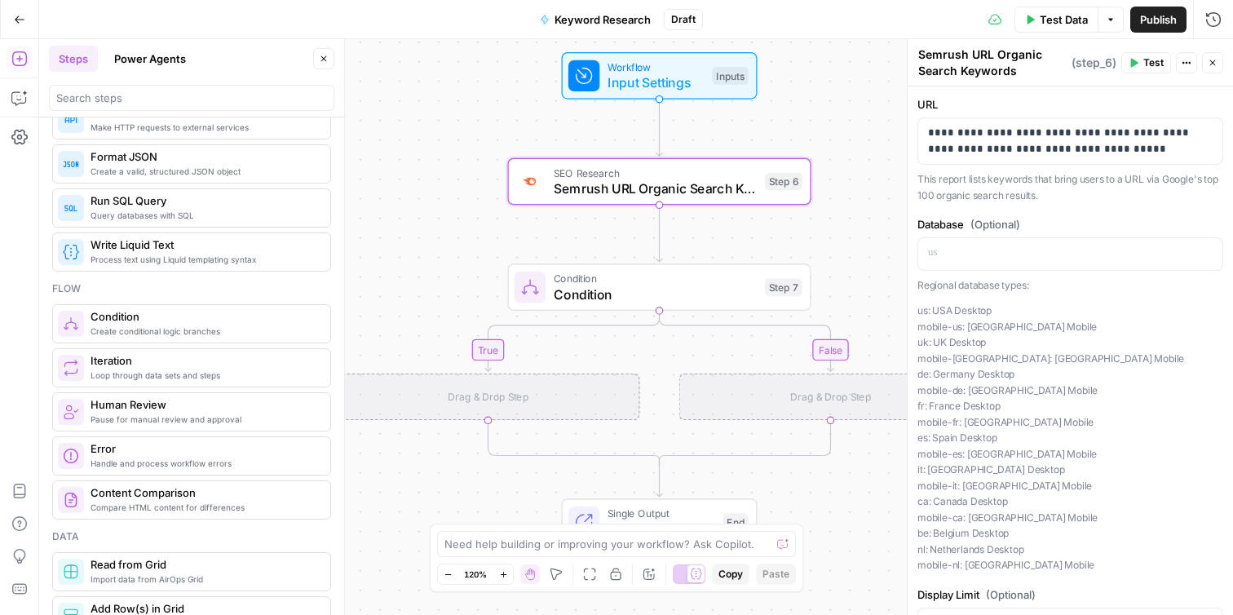
click at [1138, 66] on icon "button" at bounding box center [1134, 63] width 10 height 10
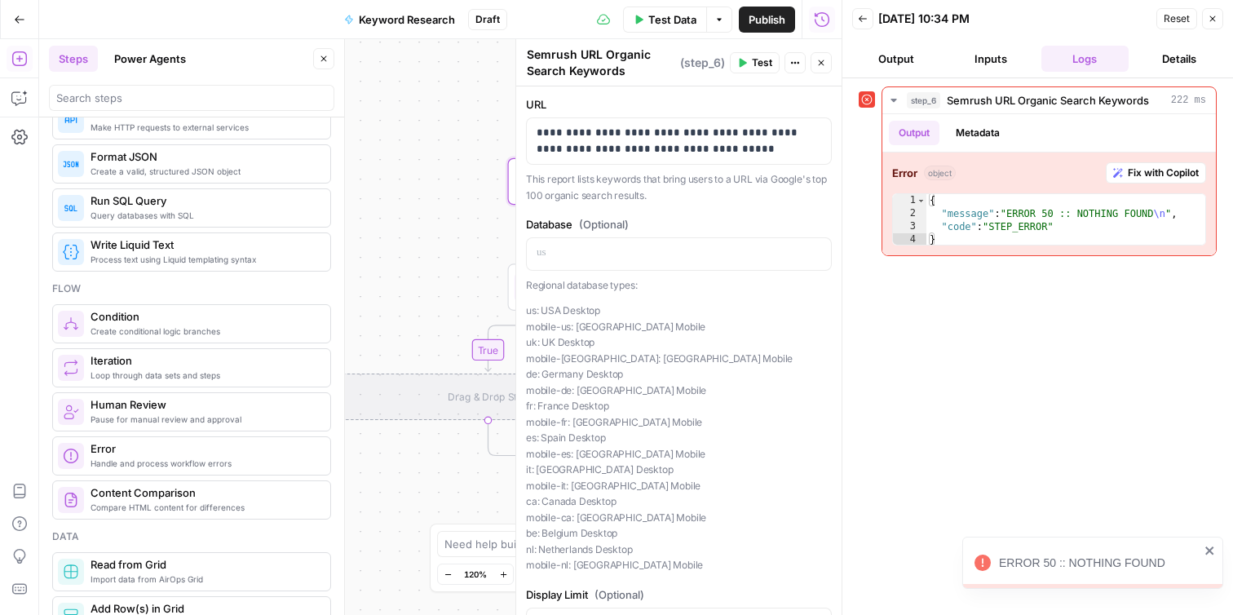
click at [921, 57] on button "Output" at bounding box center [896, 59] width 88 height 26
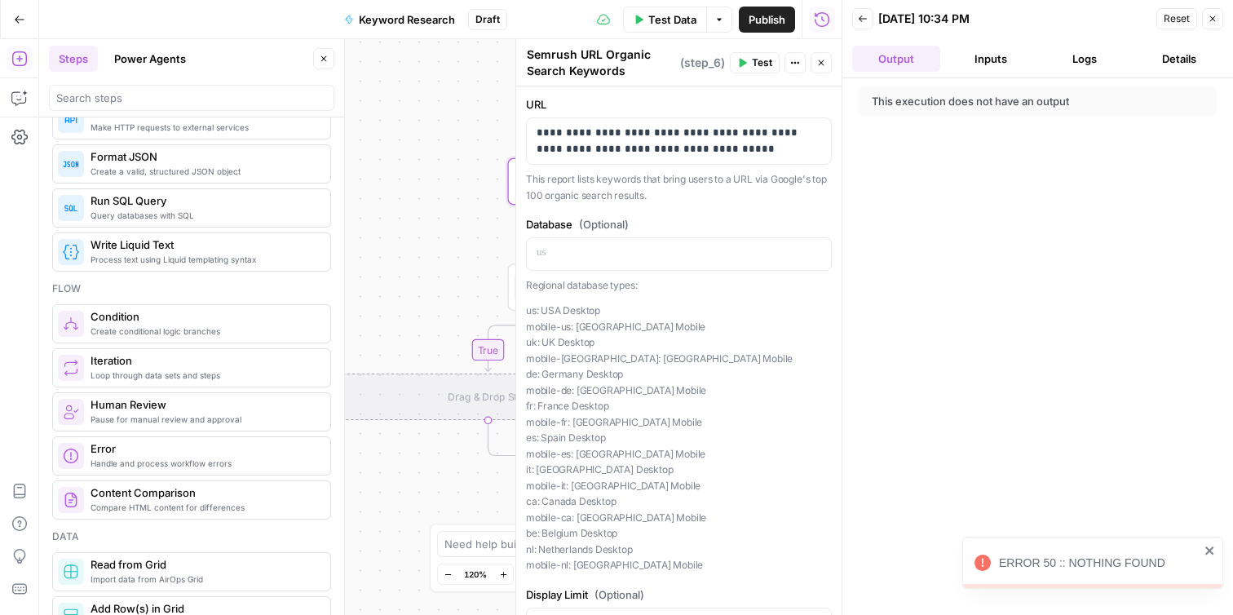
click at [1010, 100] on div "This execution does not have an output" at bounding box center [1004, 101] width 265 height 16
copy div "This execution does not have an output"
click at [821, 64] on icon "button" at bounding box center [821, 63] width 10 height 10
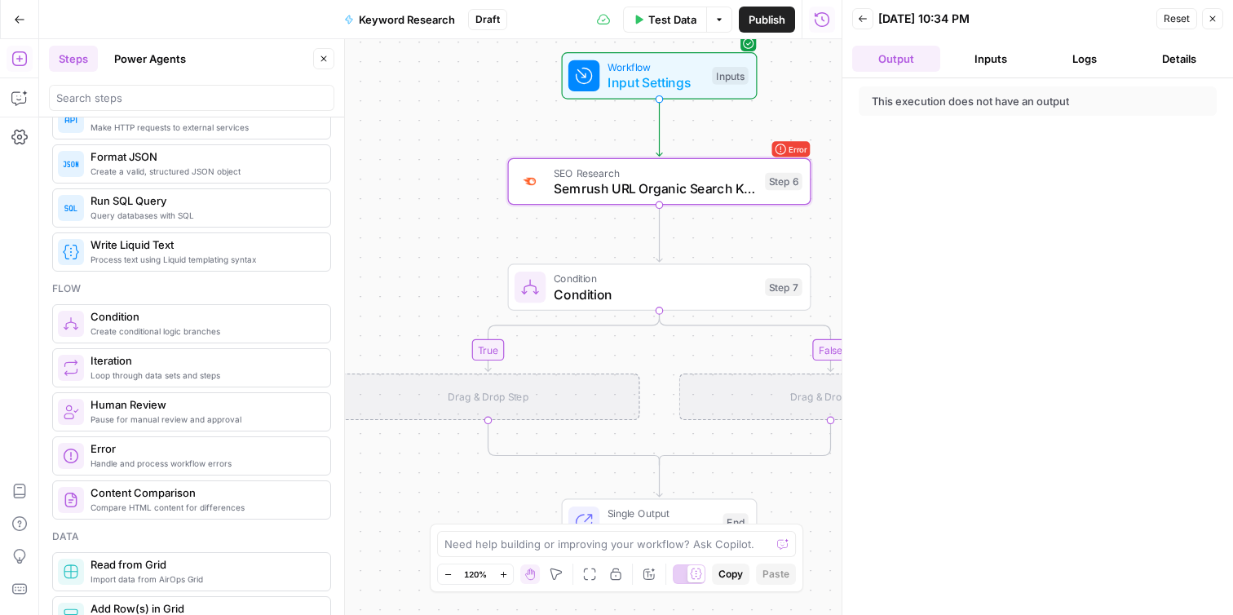
click at [555, 389] on div "Drag & Drop Step" at bounding box center [488, 396] width 303 height 47
click at [523, 392] on div "Drag & Drop Step" at bounding box center [488, 396] width 303 height 47
click at [604, 295] on span "Condition" at bounding box center [656, 295] width 204 height 20
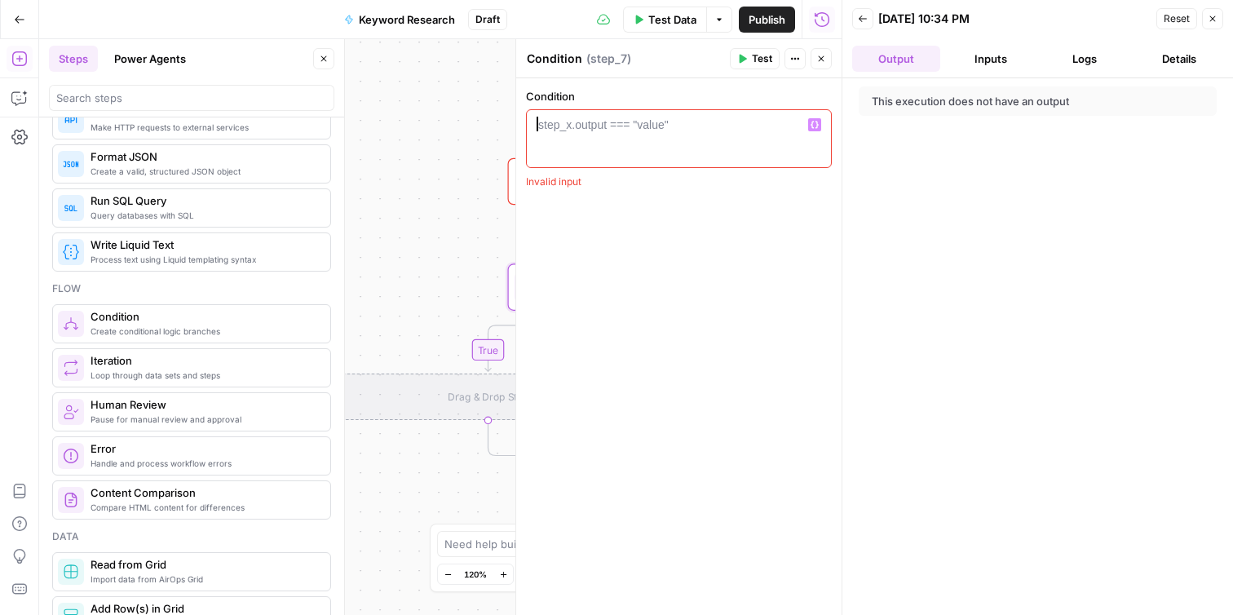
click at [720, 145] on div at bounding box center [678, 153] width 291 height 73
paste textarea "**********"
type textarea "**********"
type textarea "*"
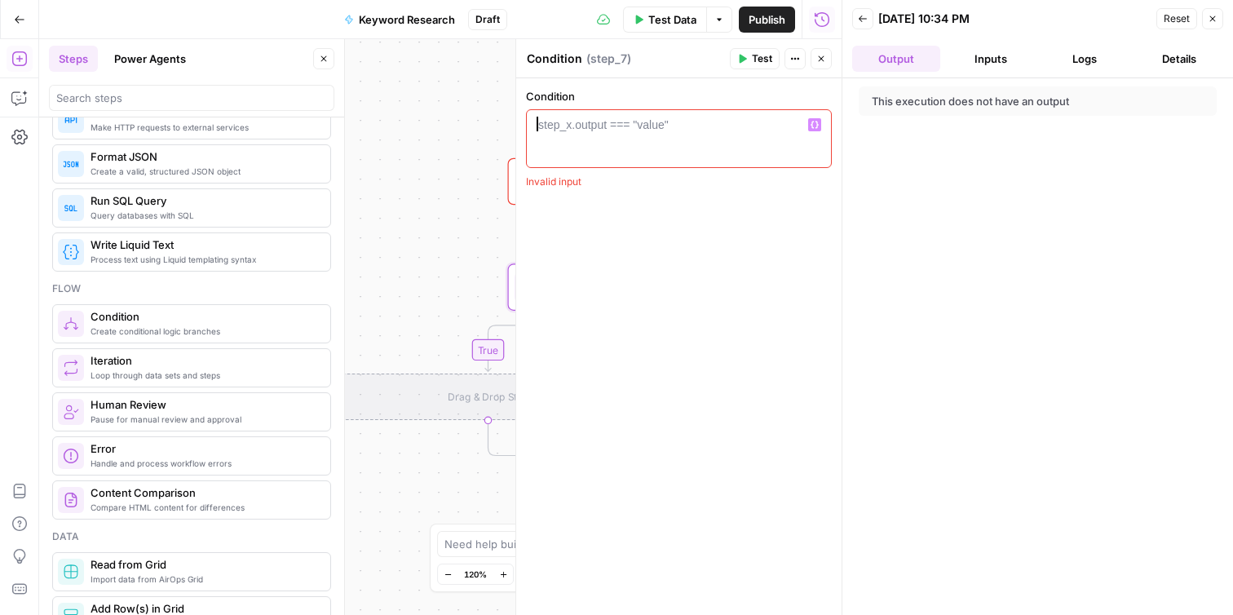
click at [429, 275] on div "true false Workflow Input Settings Inputs Error SEO Research Semrush URL Organi…" at bounding box center [440, 327] width 802 height 576
click at [1217, 19] on icon "button" at bounding box center [1213, 19] width 10 height 10
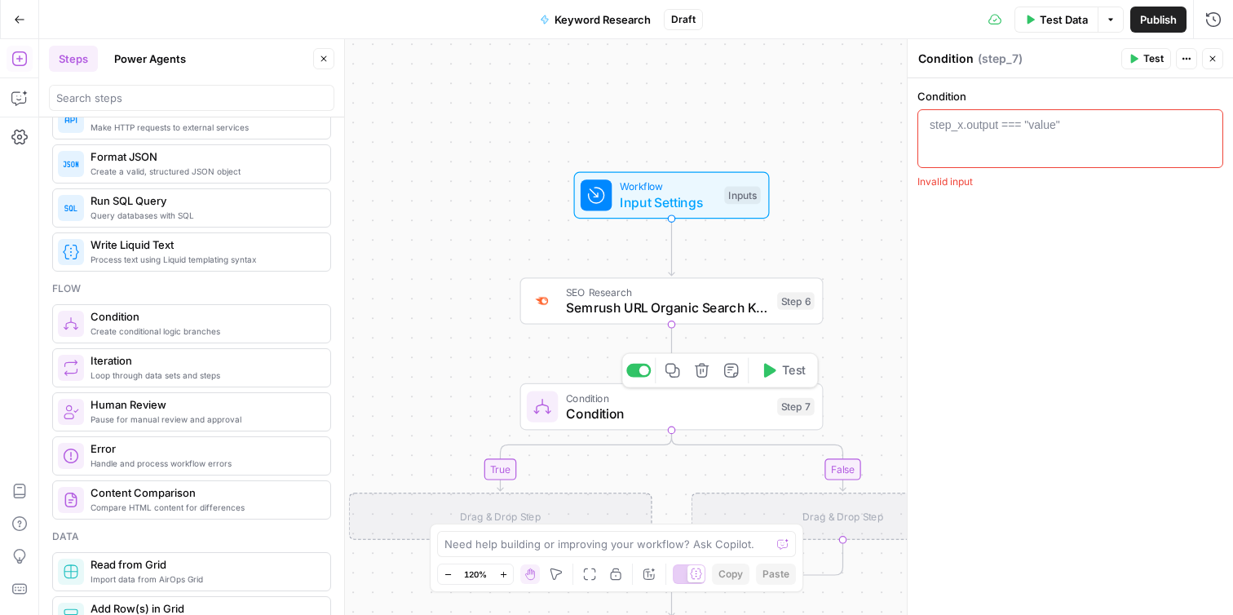
click at [806, 308] on div "Step 6" at bounding box center [796, 301] width 38 height 18
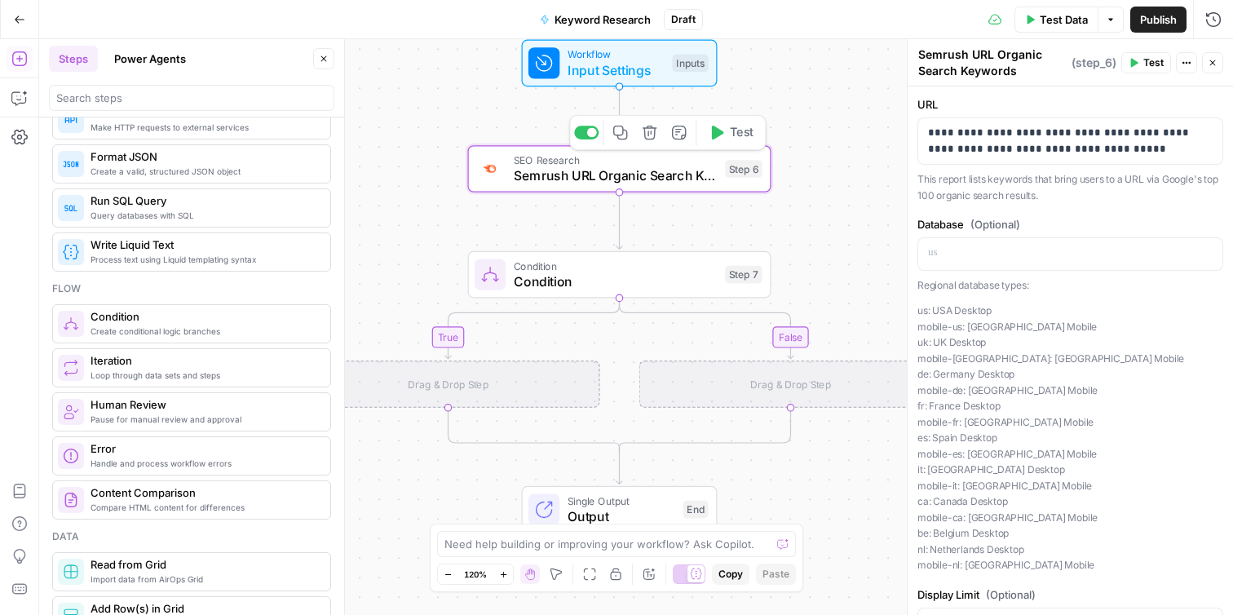
click at [651, 131] on icon "button" at bounding box center [650, 133] width 14 height 14
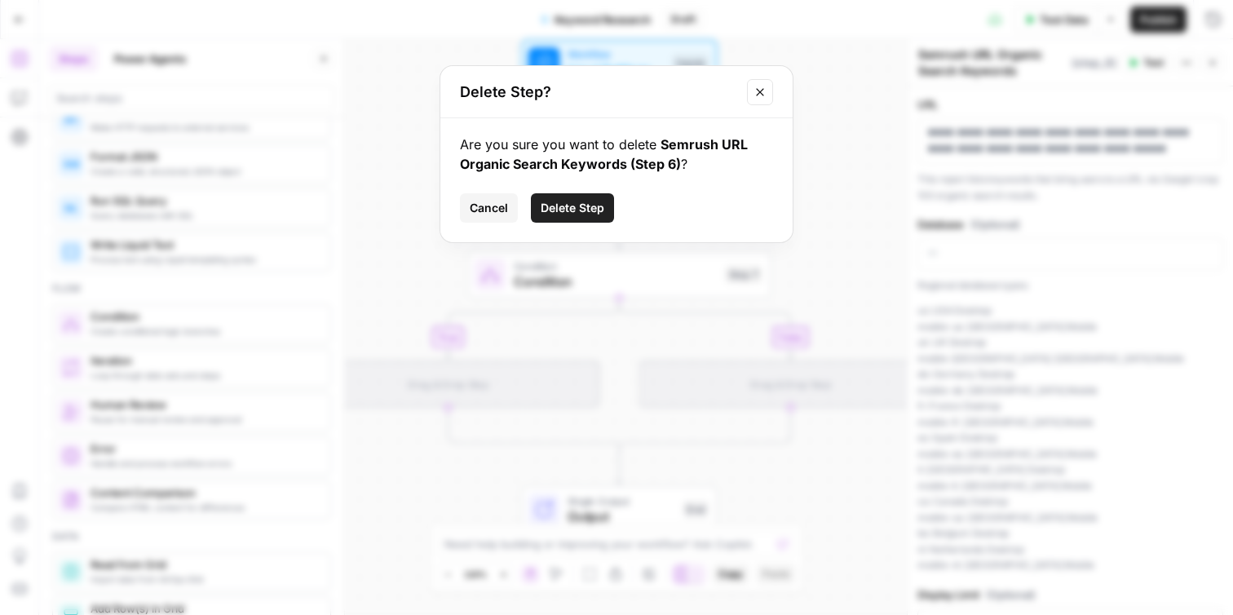
click at [595, 199] on button "Delete Step" at bounding box center [572, 207] width 83 height 29
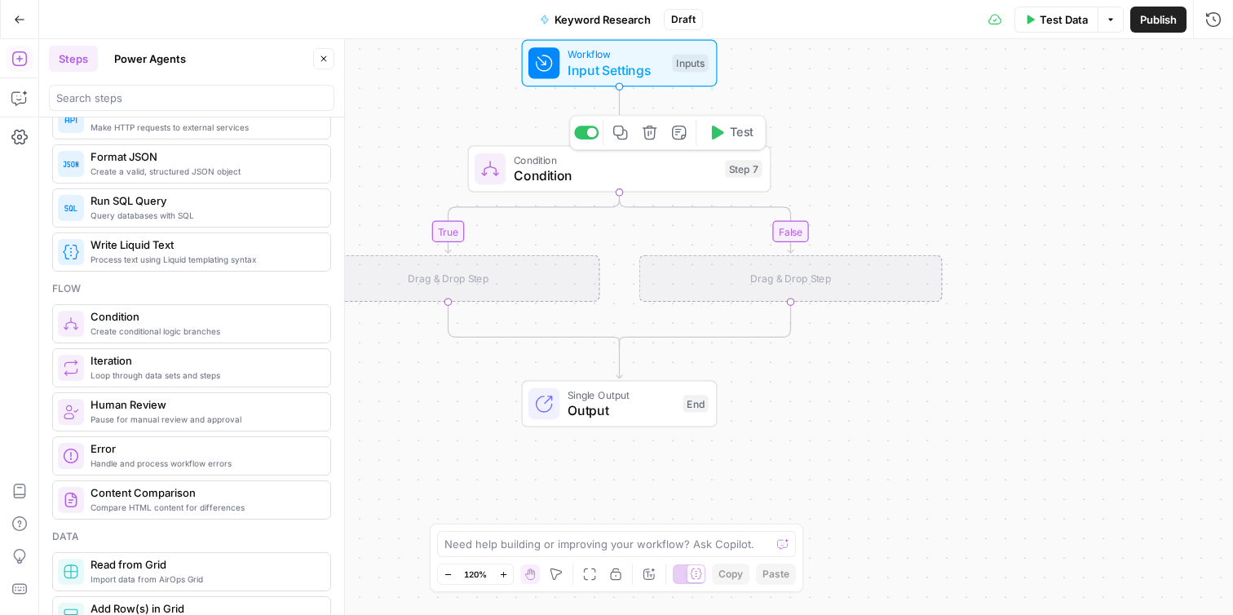
click at [647, 142] on button "Delete step" at bounding box center [649, 132] width 25 height 25
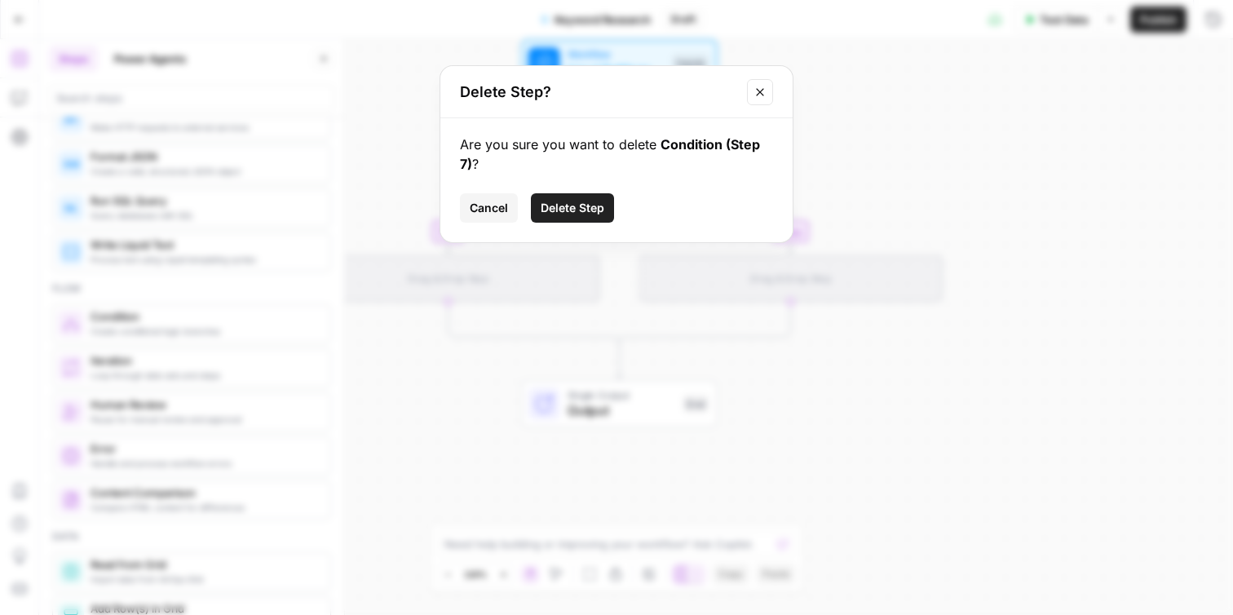
click at [589, 209] on span "Delete Step" at bounding box center [573, 208] width 64 height 16
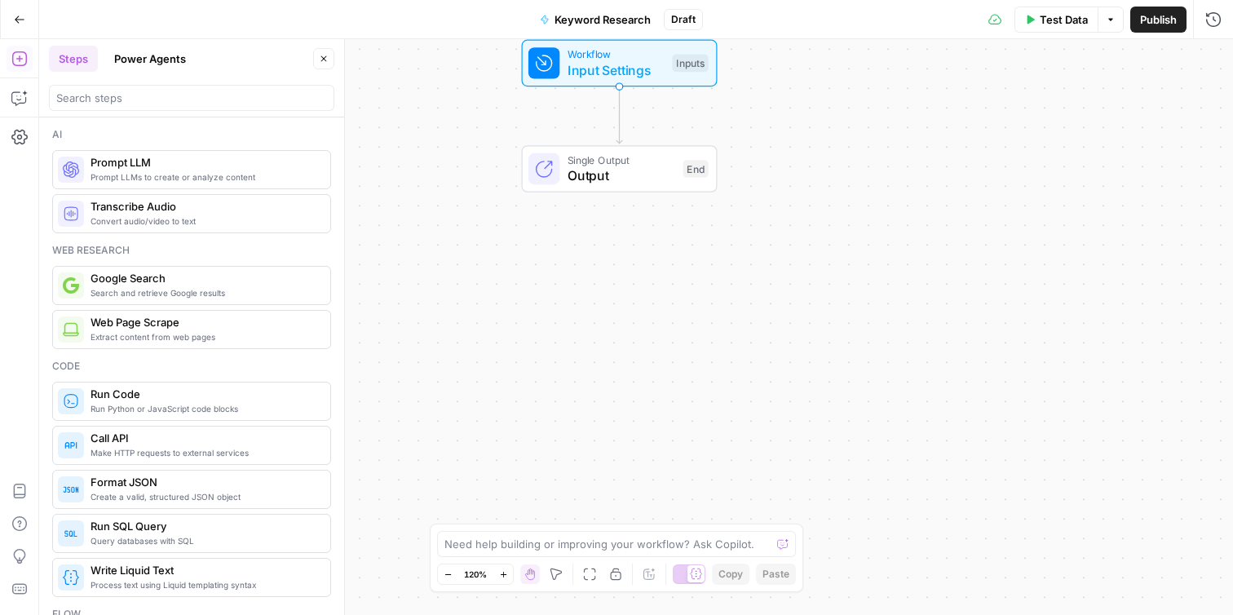
click at [190, 328] on span "Web Page Scrape" at bounding box center [204, 322] width 227 height 16
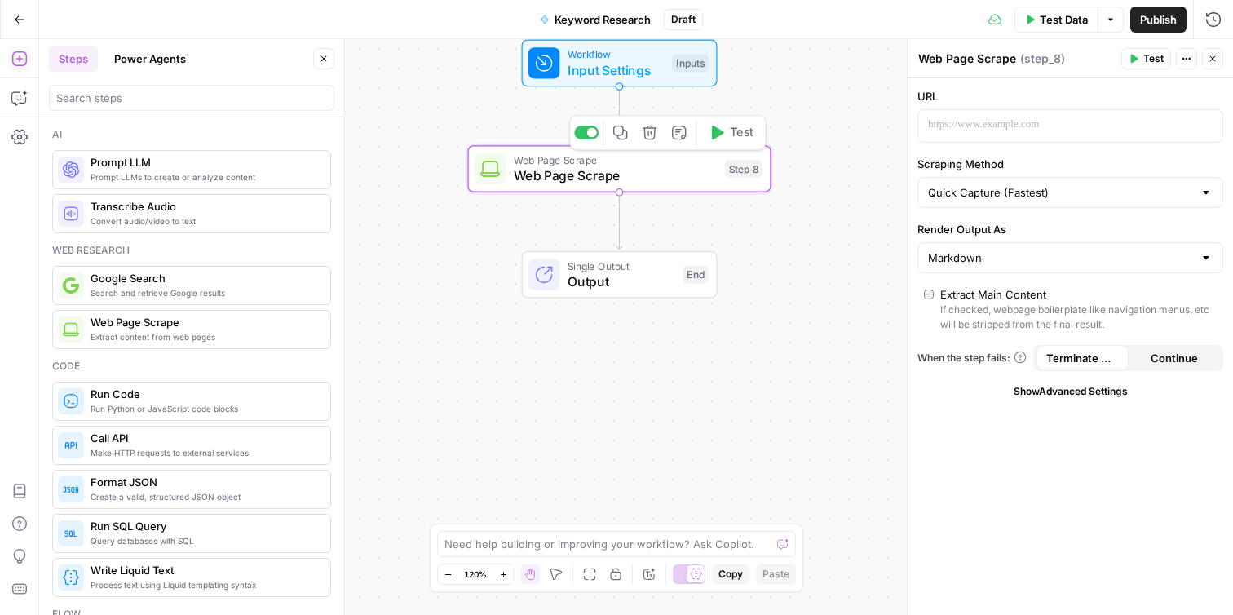
click at [741, 174] on div "Step 8" at bounding box center [744, 169] width 38 height 18
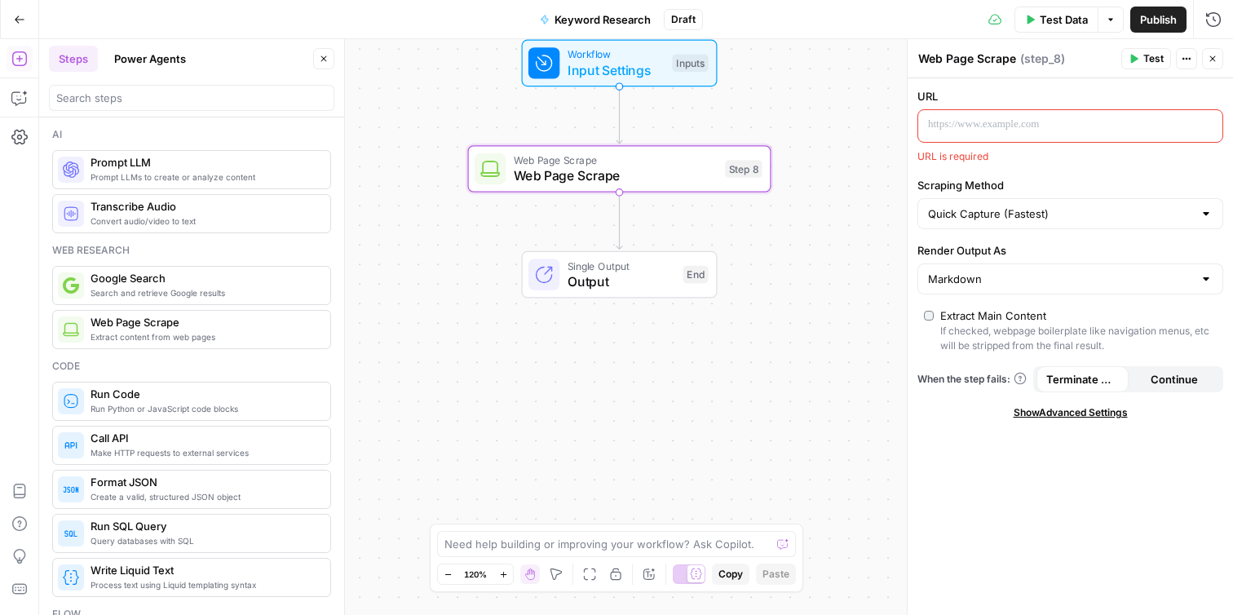
click at [1054, 57] on span "( step_8 )" at bounding box center [1042, 59] width 45 height 16
click at [1182, 60] on icon "button" at bounding box center [1187, 59] width 10 height 10
drag, startPoint x: 1125, startPoint y: 91, endPoint x: 1014, endPoint y: 82, distance: 111.3
click at [1014, 82] on body "J Jeremy - Example New Home Browse Insights Opportunities Your Data Recent Grid…" at bounding box center [616, 307] width 1233 height 615
click at [1014, 82] on div "URL URL is required Scraping Method Quick Capture (Fastest) Render Output As Ma…" at bounding box center [1070, 346] width 325 height 537
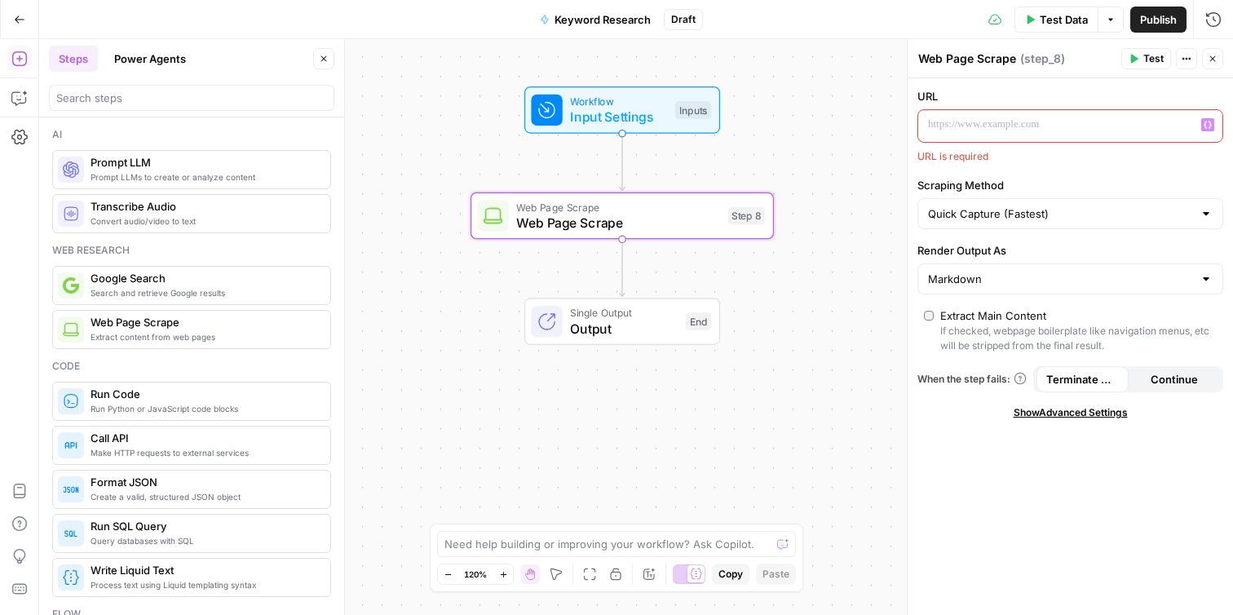
click at [996, 130] on p at bounding box center [1057, 125] width 259 height 16
click at [1218, 18] on icon "button" at bounding box center [1213, 19] width 16 height 16
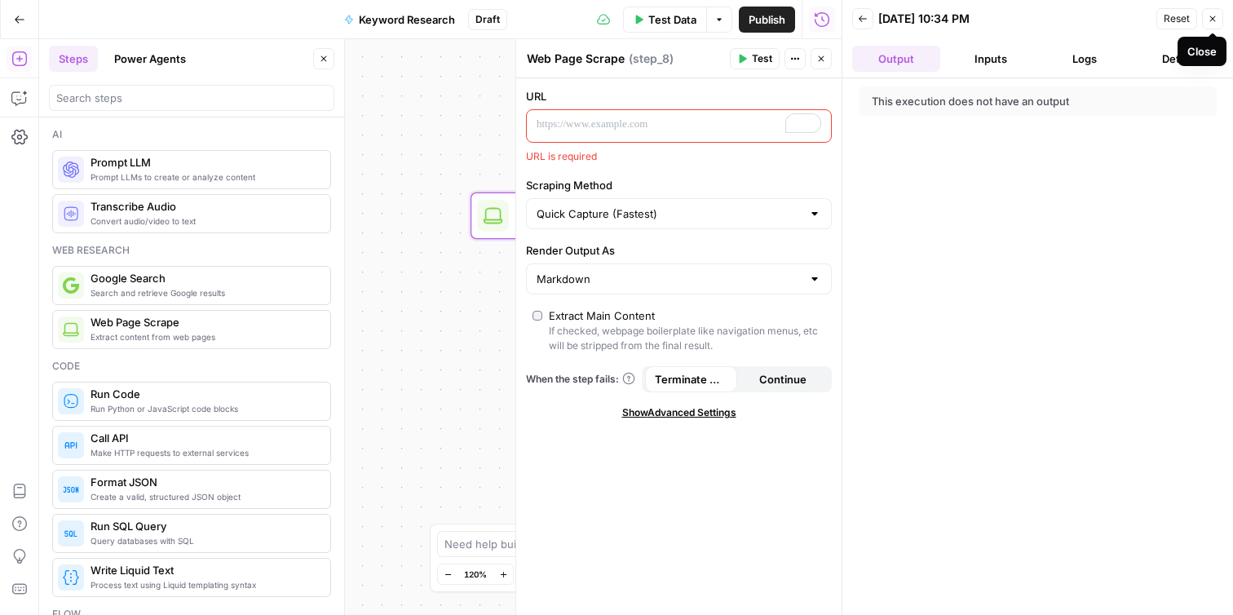
click at [1214, 19] on icon "button" at bounding box center [1213, 19] width 10 height 10
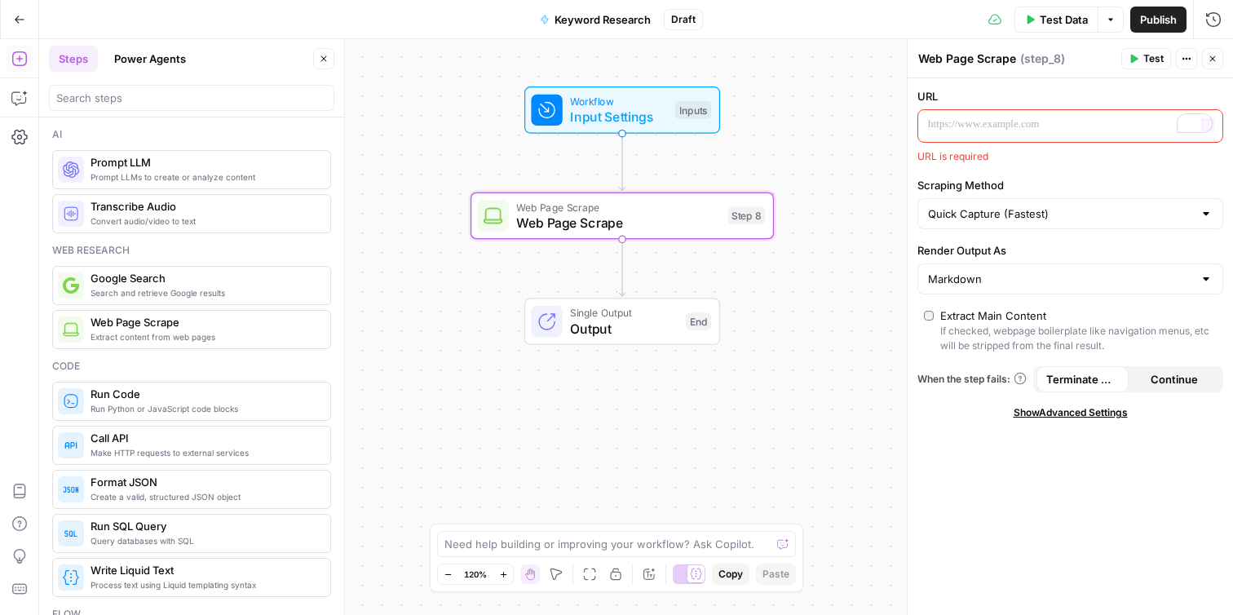
click at [1075, 128] on p "To enrich screen reader interactions, please activate Accessibility in Grammarl…" at bounding box center [1057, 125] width 259 height 16
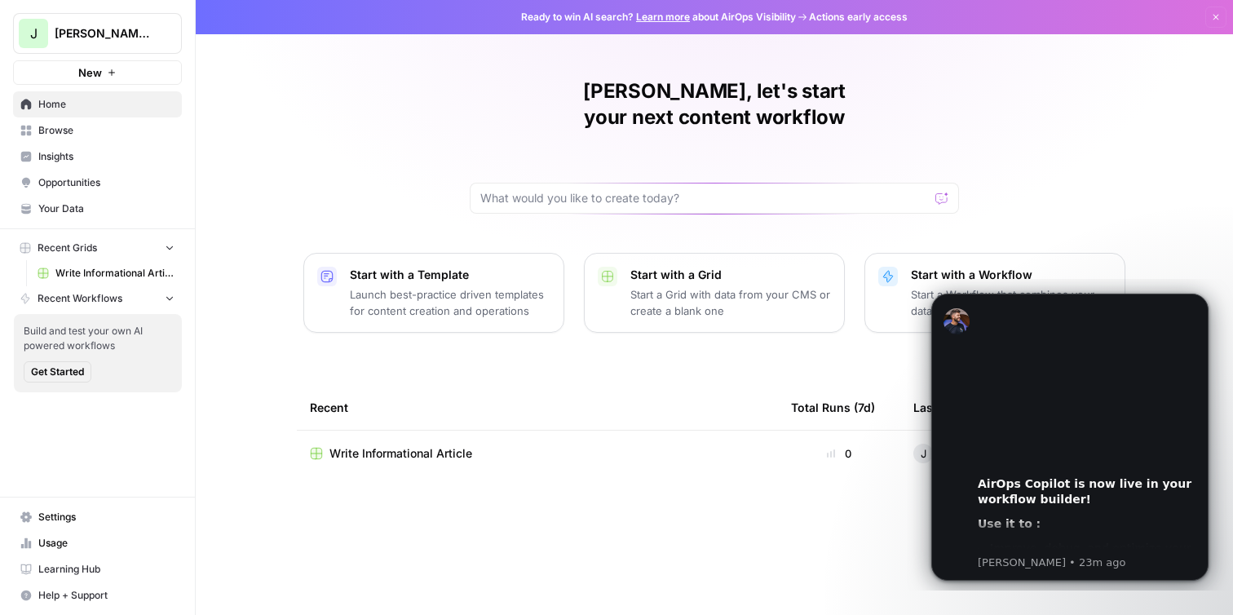
click at [388, 286] on p "Launch best-practice driven templates for content creation and operations" at bounding box center [450, 302] width 201 height 33
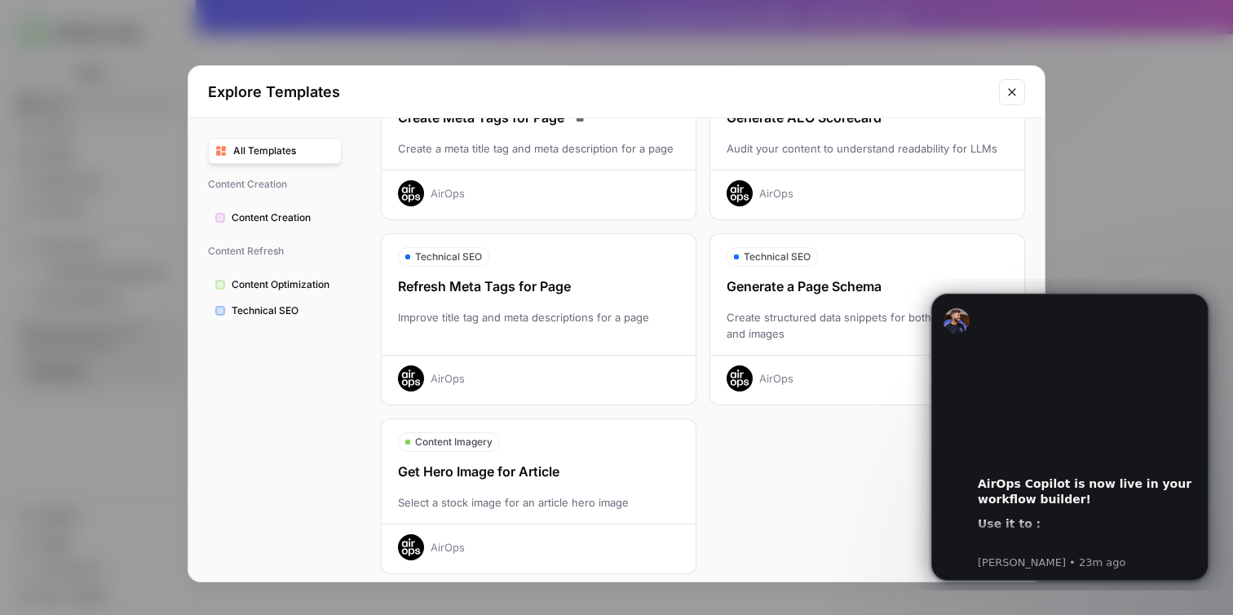
scroll to position [488, 0]
click at [1203, 296] on icon "Dismiss notification" at bounding box center [1204, 298] width 9 height 9
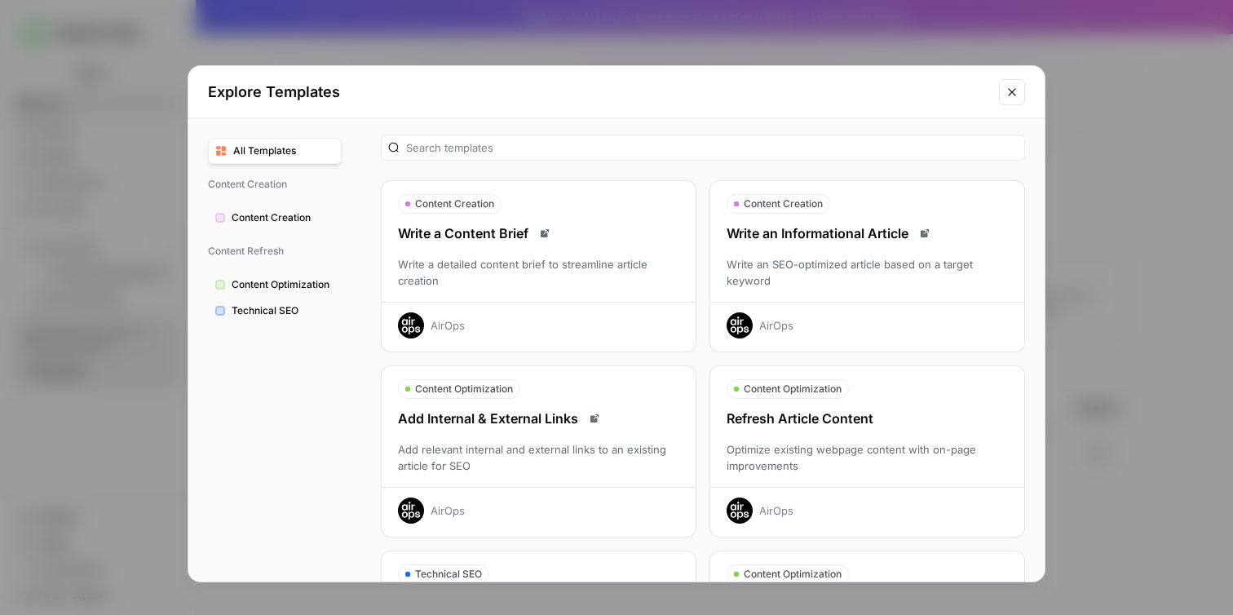
scroll to position [0, 0]
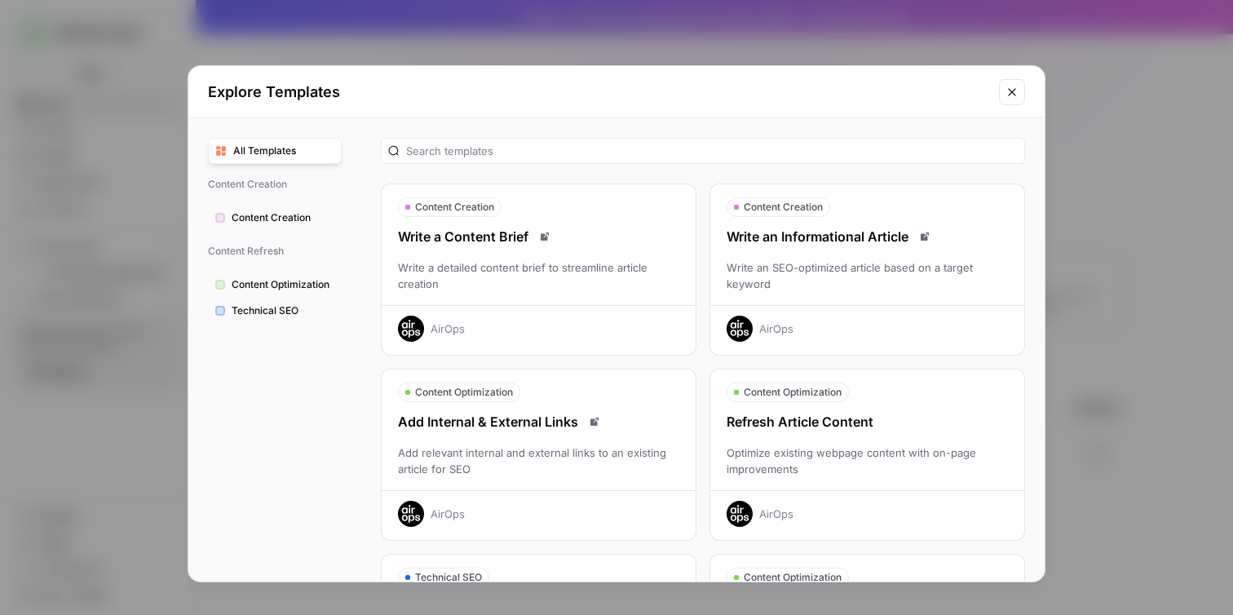
click at [1010, 96] on icon "Close modal" at bounding box center [1011, 92] width 13 height 13
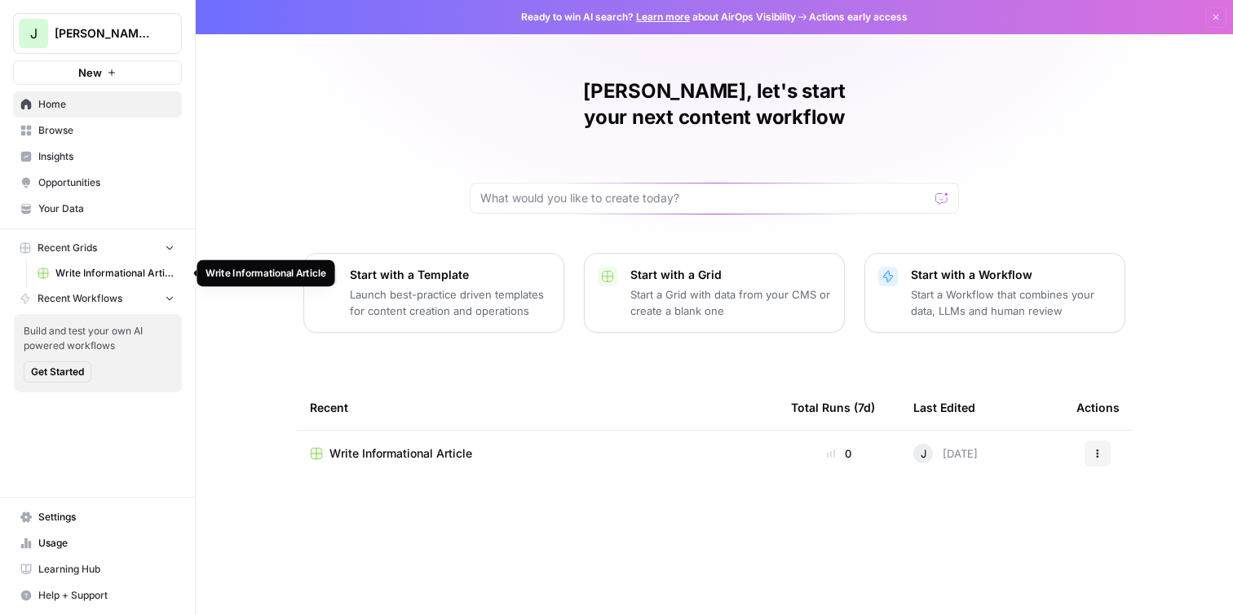
click at [117, 269] on span "Write Informational Article" at bounding box center [114, 273] width 119 height 15
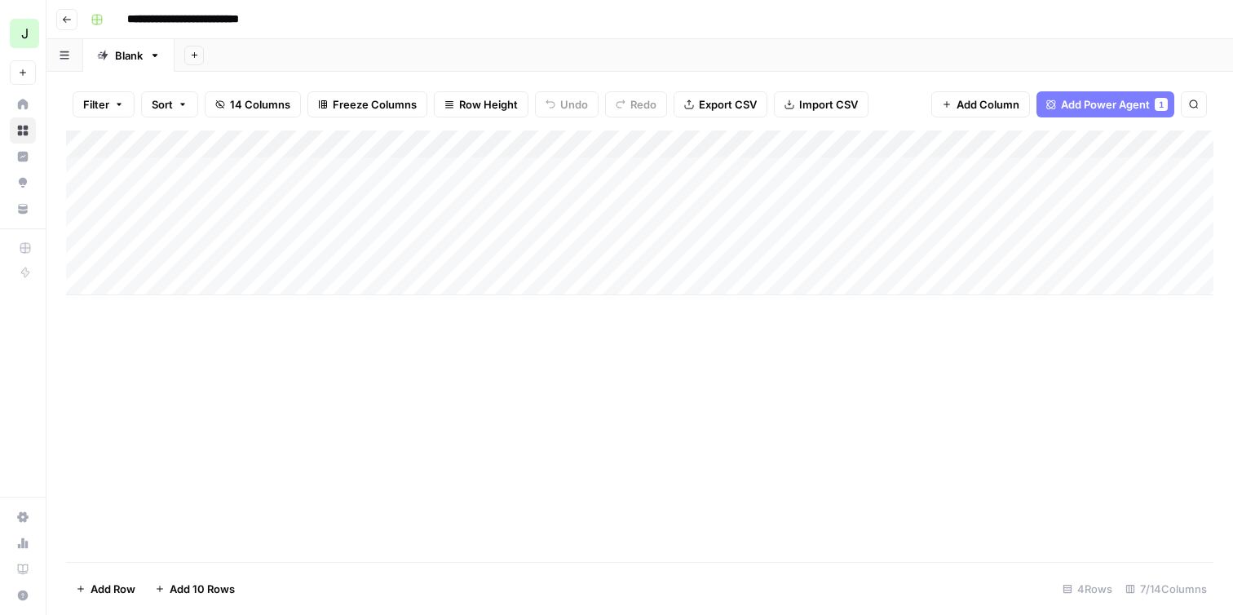
click at [299, 60] on div "Add Sheet" at bounding box center [704, 55] width 1058 height 33
click at [99, 24] on icon "button" at bounding box center [97, 20] width 10 height 10
click at [139, 58] on div "Blank" at bounding box center [129, 55] width 28 height 16
click at [155, 62] on link "Blank" at bounding box center [128, 55] width 91 height 33
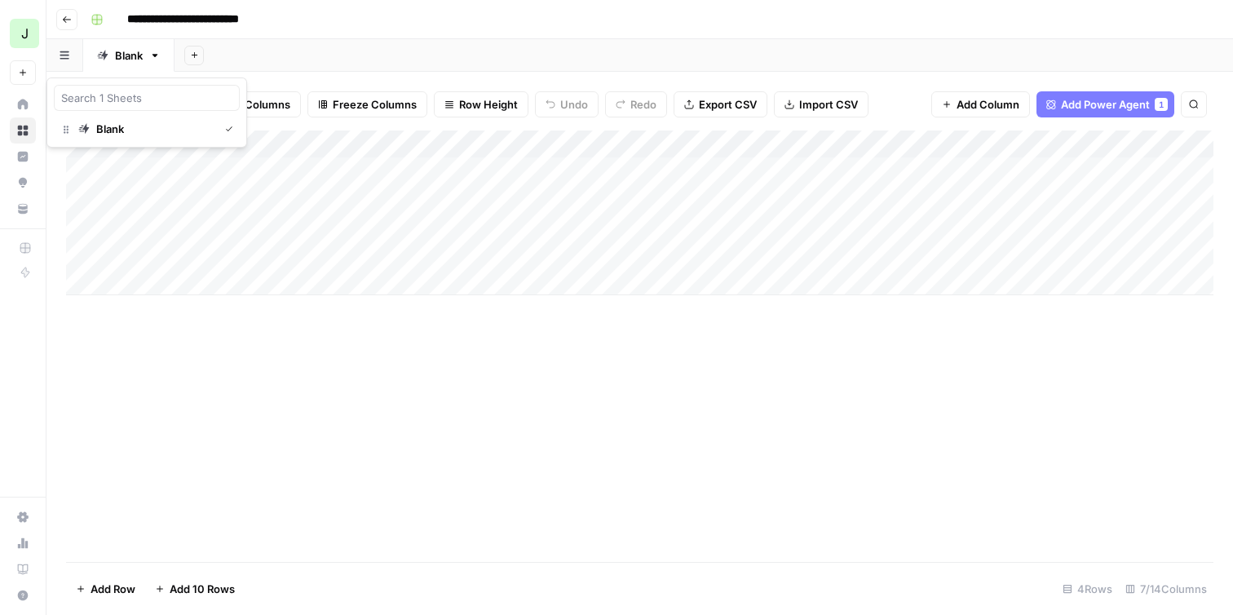
click at [68, 62] on button "button" at bounding box center [64, 55] width 37 height 32
click at [1104, 108] on span "Add Power Agent" at bounding box center [1105, 104] width 89 height 16
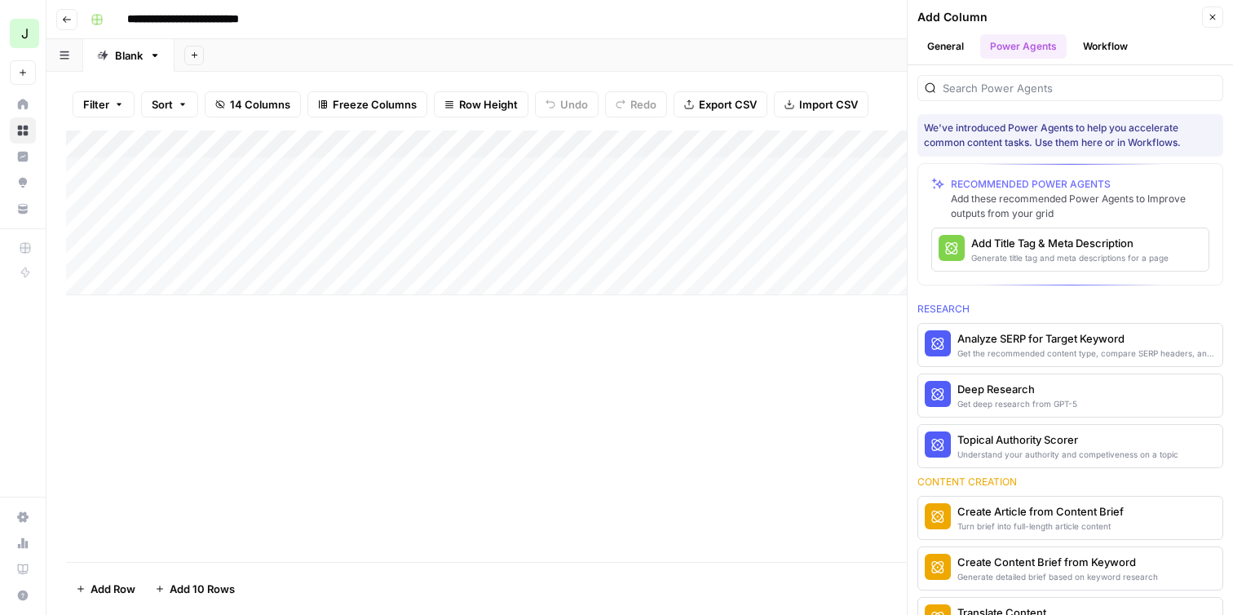
click at [1212, 20] on icon "button" at bounding box center [1213, 17] width 10 height 10
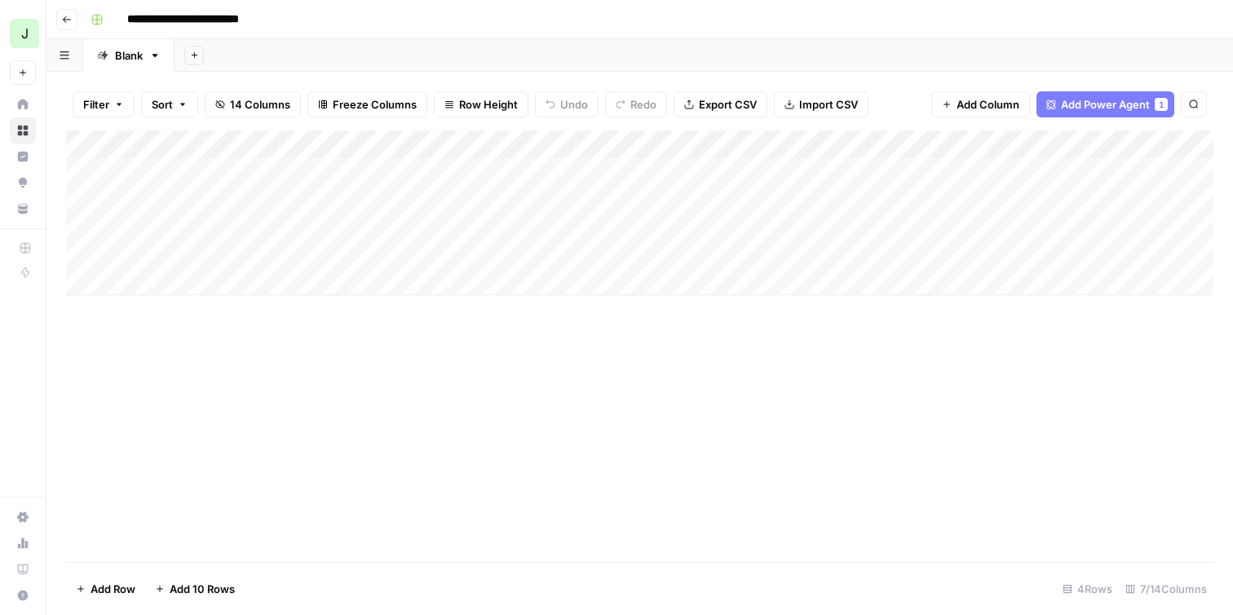
click at [355, 142] on div "Add Column" at bounding box center [639, 212] width 1147 height 165
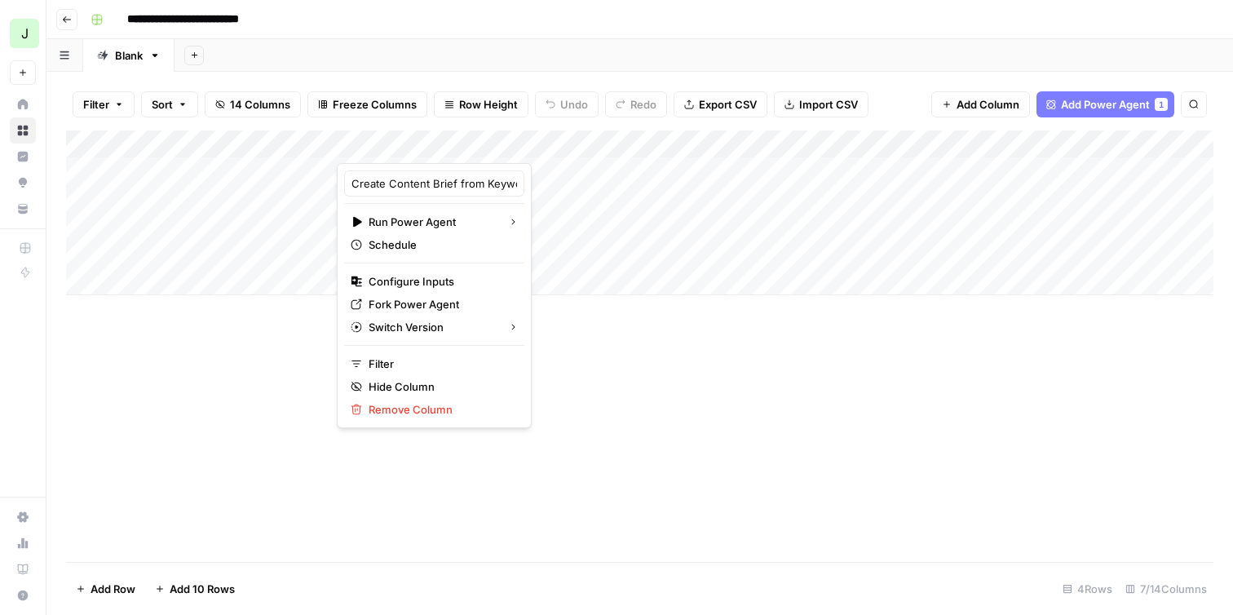
click at [372, 144] on div at bounding box center [460, 146] width 246 height 33
click at [445, 285] on span "Configure Inputs" at bounding box center [440, 281] width 143 height 16
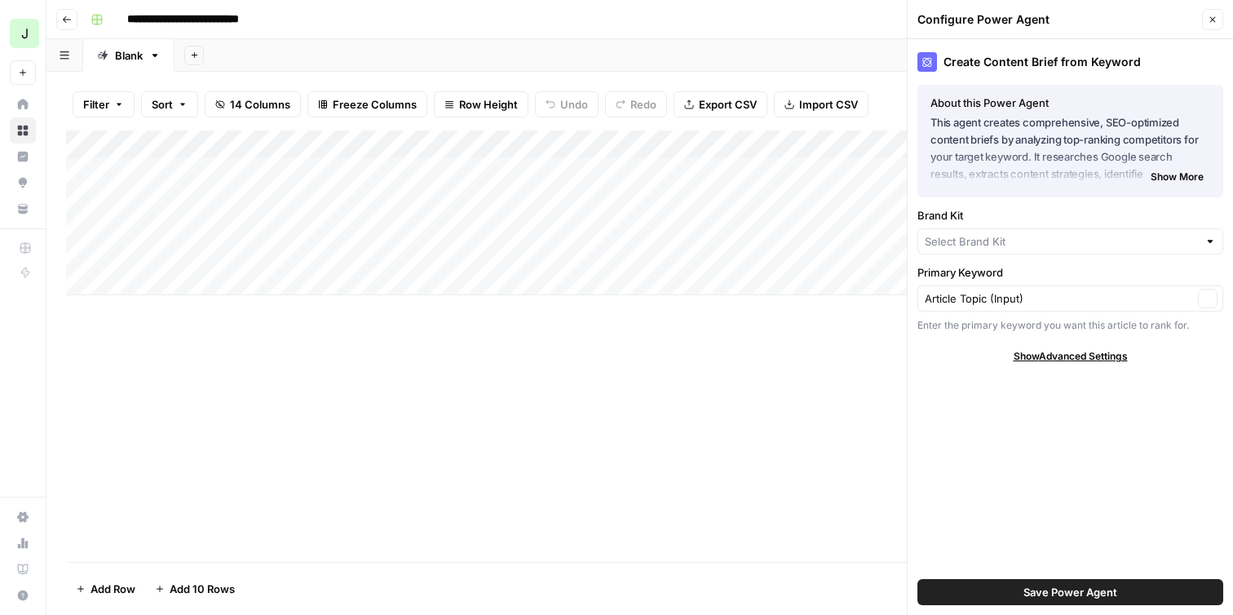
type input "AirOps"
click at [1019, 163] on p "This agent creates comprehensive, SEO-optimized content briefs by analyzing top…" at bounding box center [1070, 148] width 280 height 69
click at [1155, 184] on span "Show More" at bounding box center [1177, 179] width 53 height 15
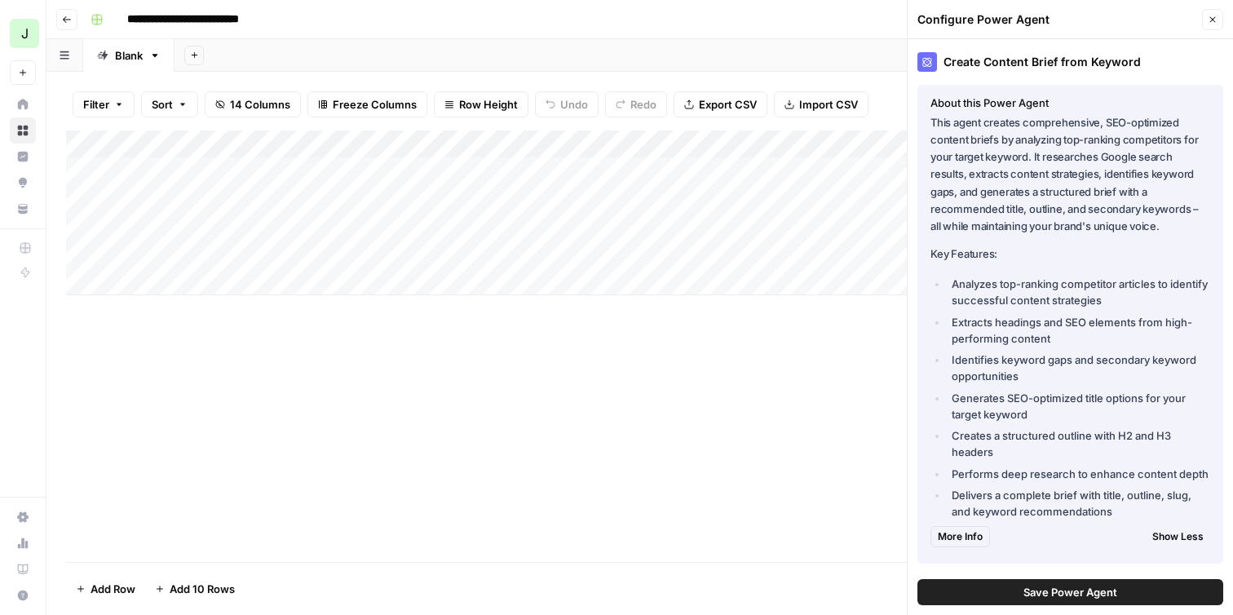
click at [518, 320] on div "Add Column" at bounding box center [639, 345] width 1147 height 431
click at [1217, 16] on button "Close" at bounding box center [1212, 19] width 21 height 21
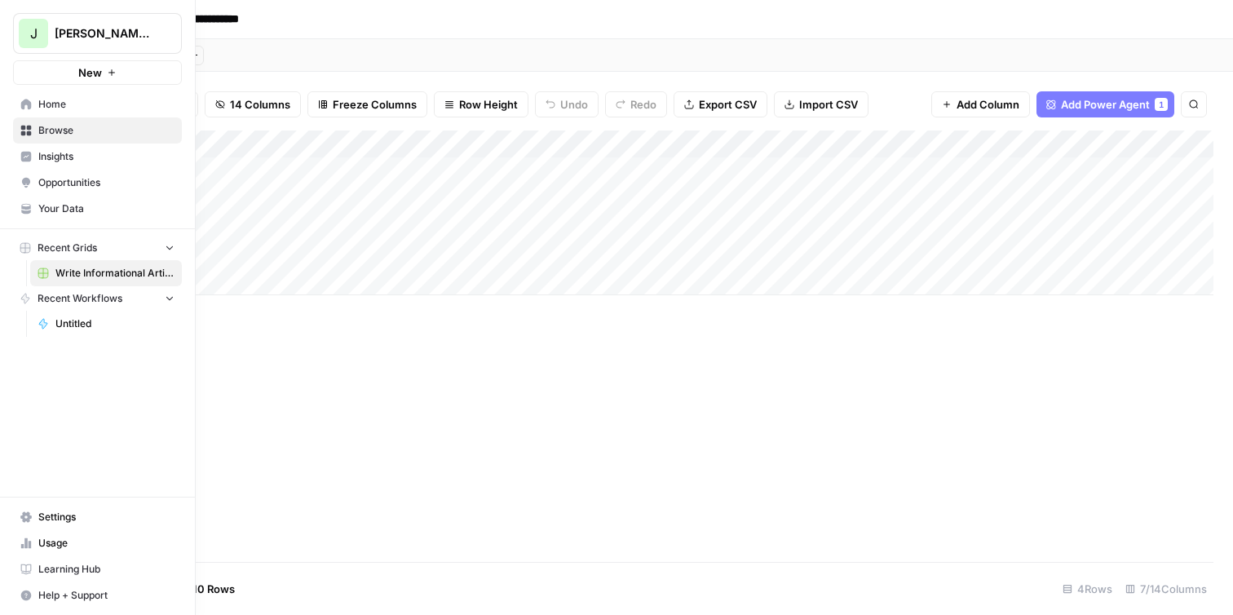
click at [101, 71] on button "New" at bounding box center [97, 72] width 169 height 24
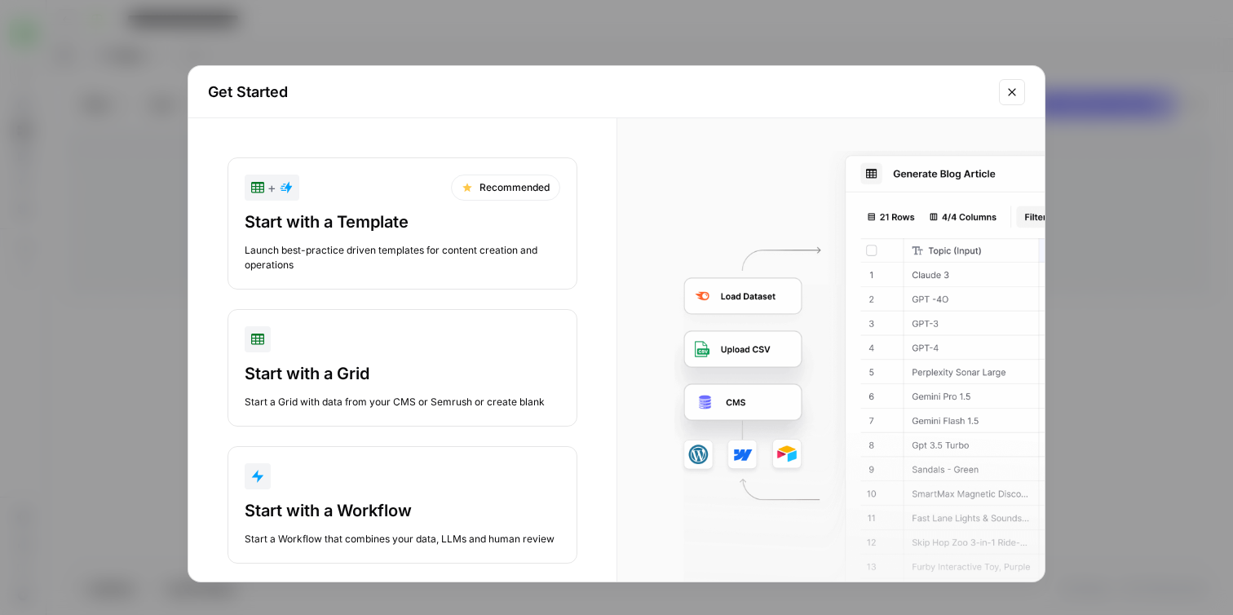
scroll to position [21, 0]
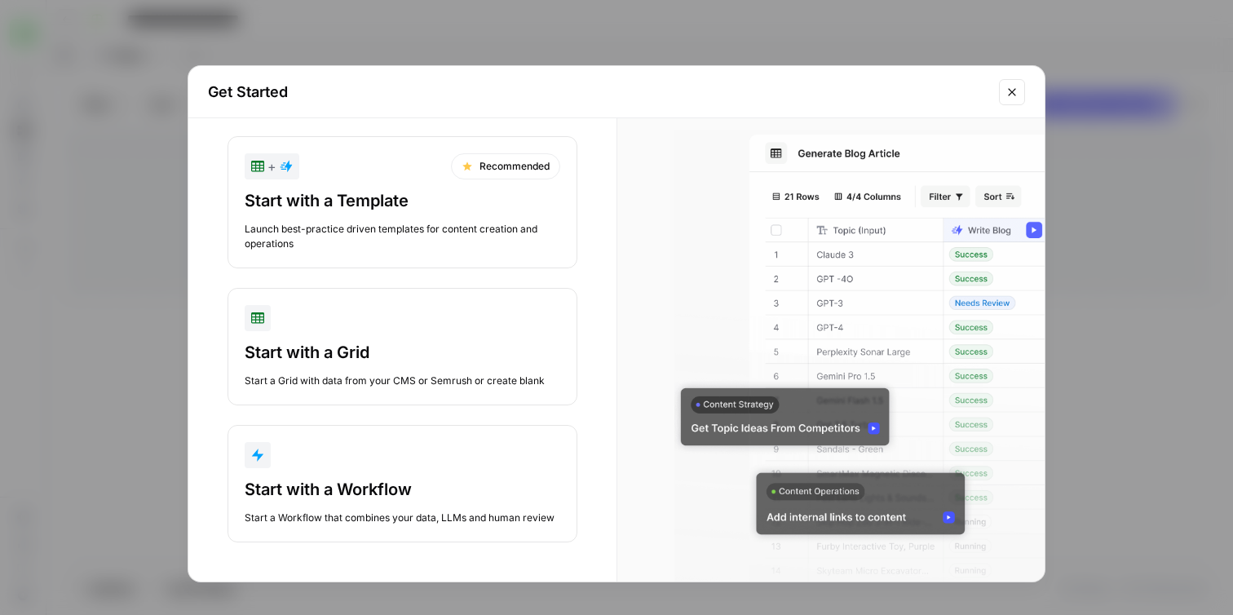
click at [511, 218] on div "Start with a Template Launch best-practice driven templates for content creatio…" at bounding box center [403, 220] width 316 height 62
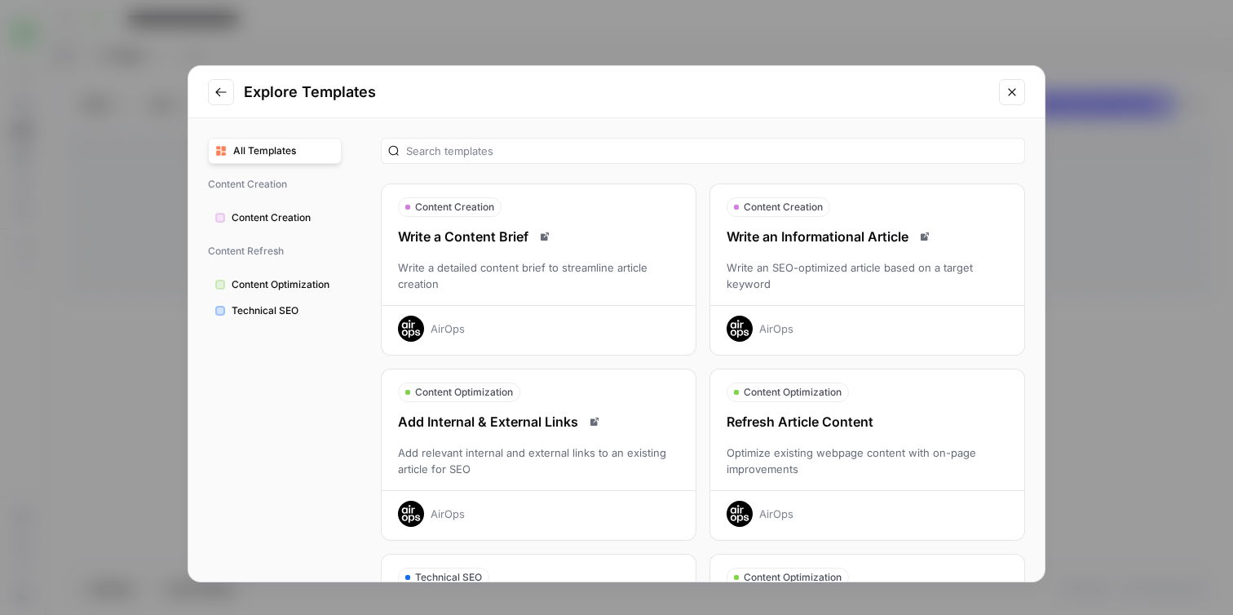
click at [1014, 100] on button "Close modal" at bounding box center [1012, 92] width 26 height 26
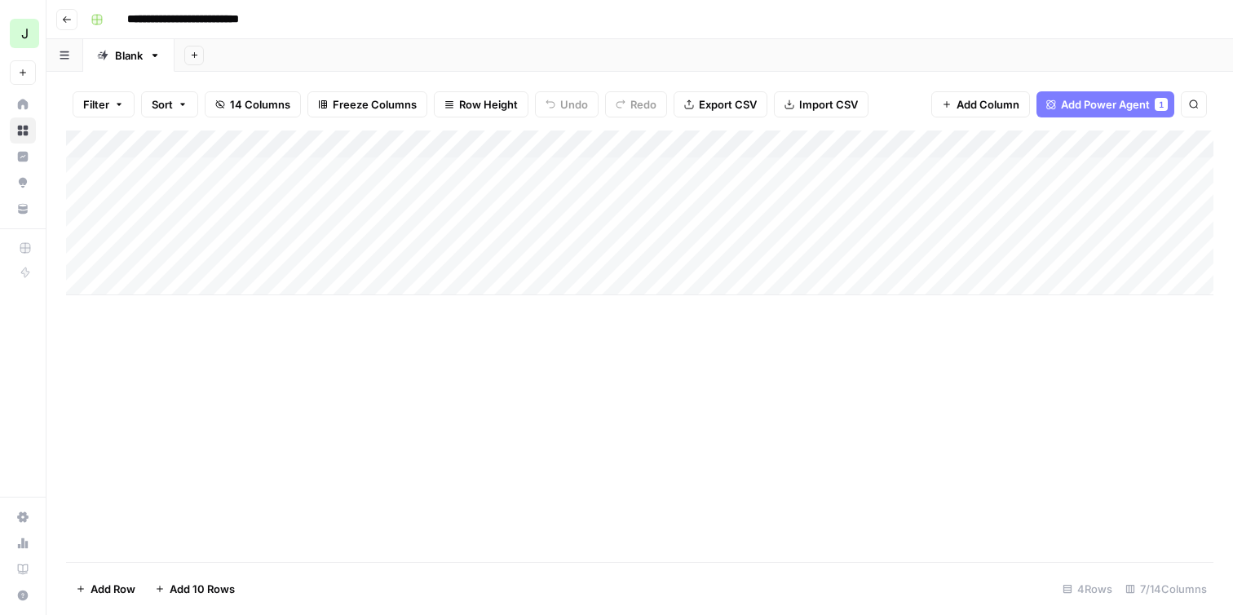
click at [431, 334] on div "Add Column" at bounding box center [639, 345] width 1147 height 431
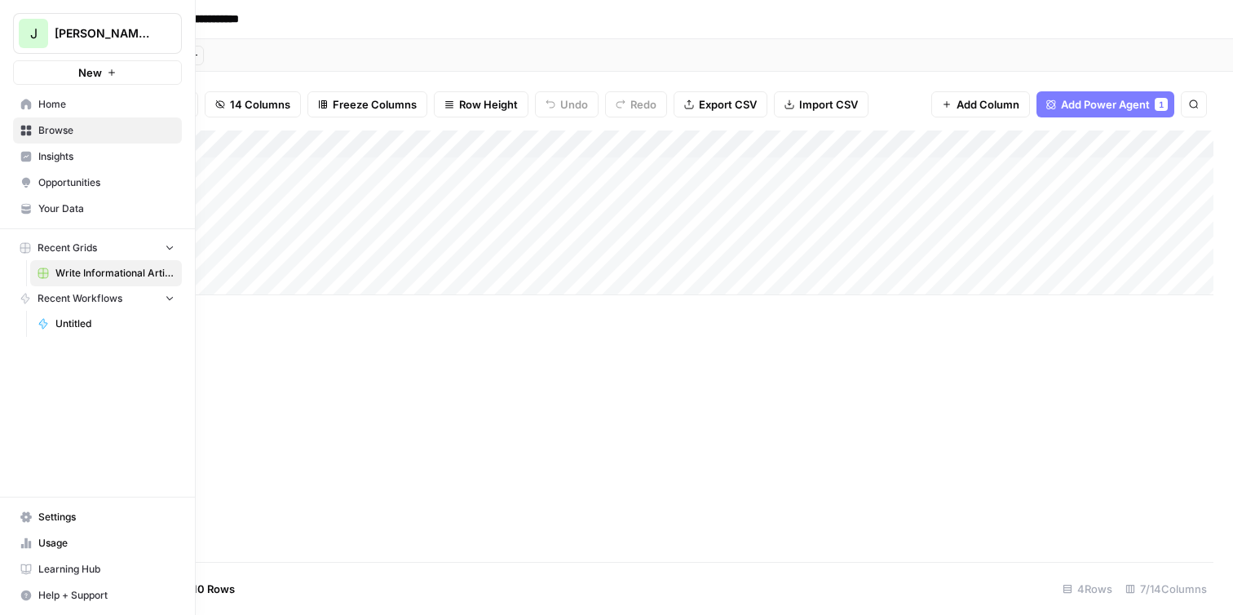
click at [24, 68] on button "New" at bounding box center [97, 72] width 169 height 24
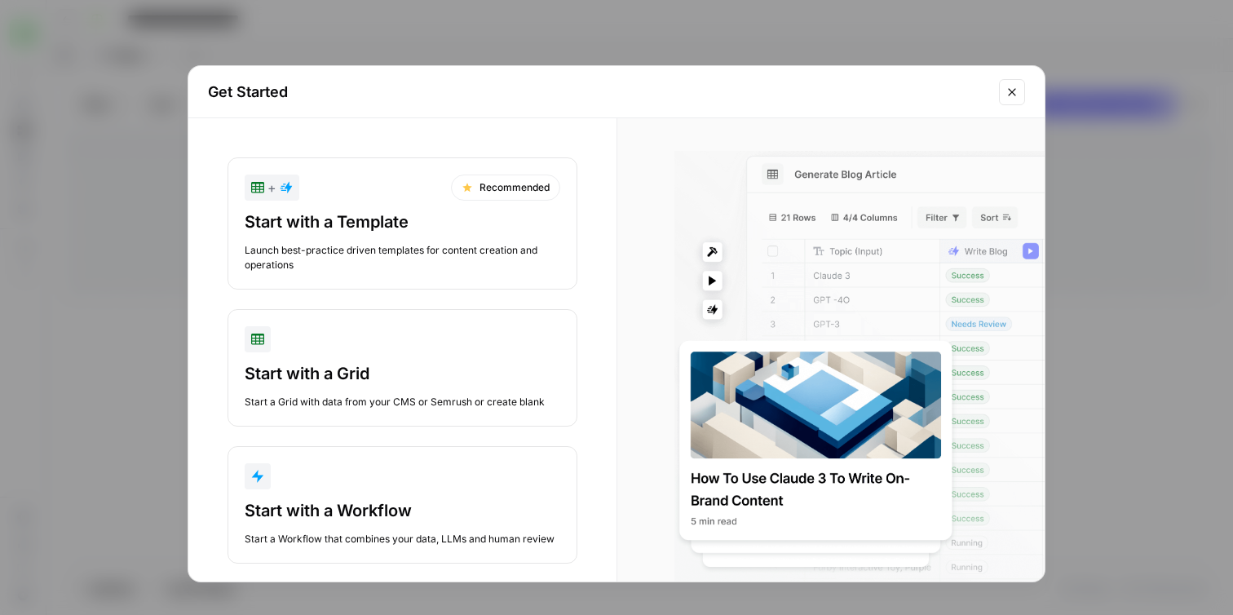
click at [104, 123] on div "Get Started + Recommended Start with a Template Launch best-practice driven tem…" at bounding box center [616, 307] width 1233 height 615
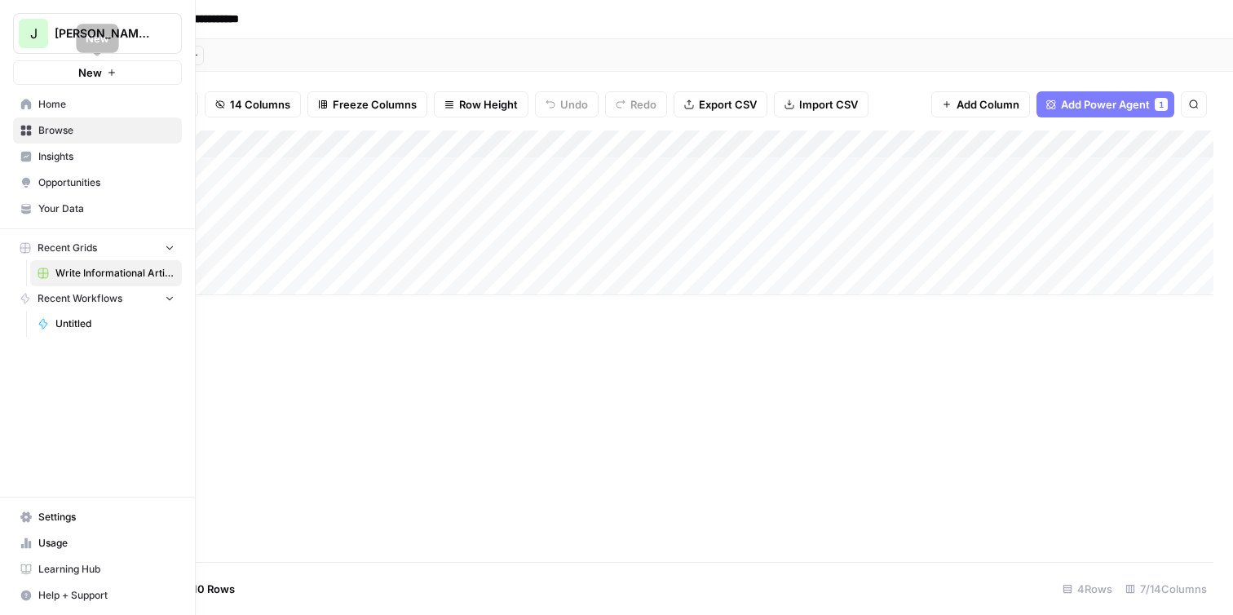
click at [104, 74] on button "New" at bounding box center [97, 72] width 169 height 24
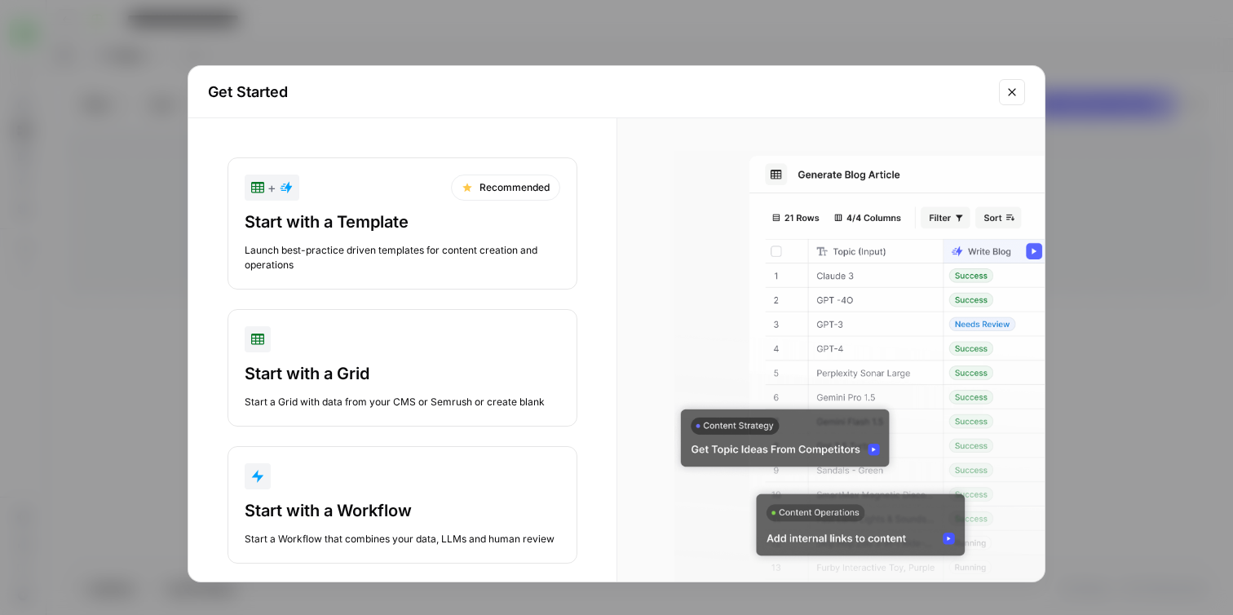
click at [347, 246] on div "Launch best-practice driven templates for content creation and operations" at bounding box center [403, 257] width 316 height 29
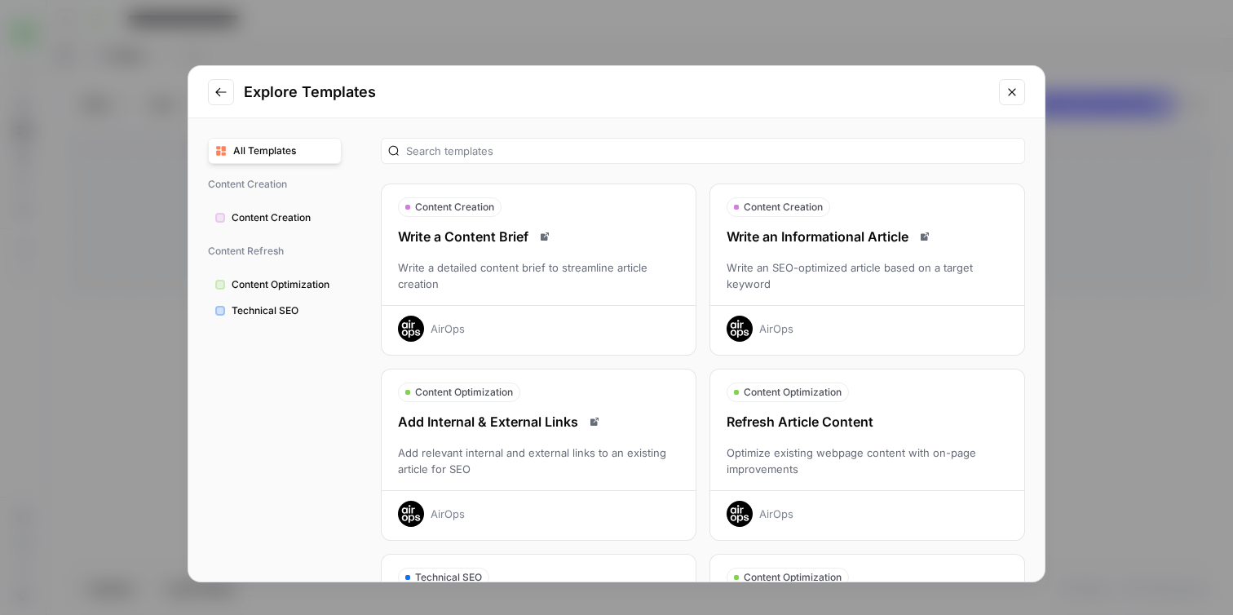
click at [557, 291] on div "Write a detailed content brief to streamline article creation" at bounding box center [539, 275] width 314 height 33
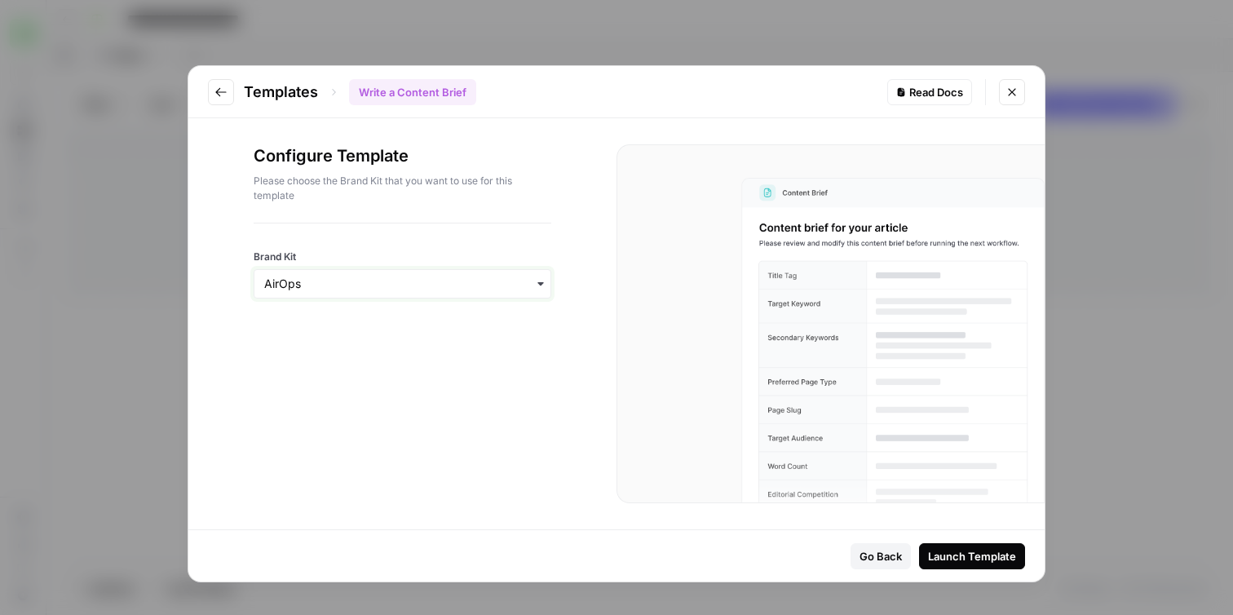
click at [509, 286] on input "Brand Kit" at bounding box center [402, 284] width 276 height 16
click at [998, 556] on div "Launch Template" at bounding box center [972, 556] width 88 height 16
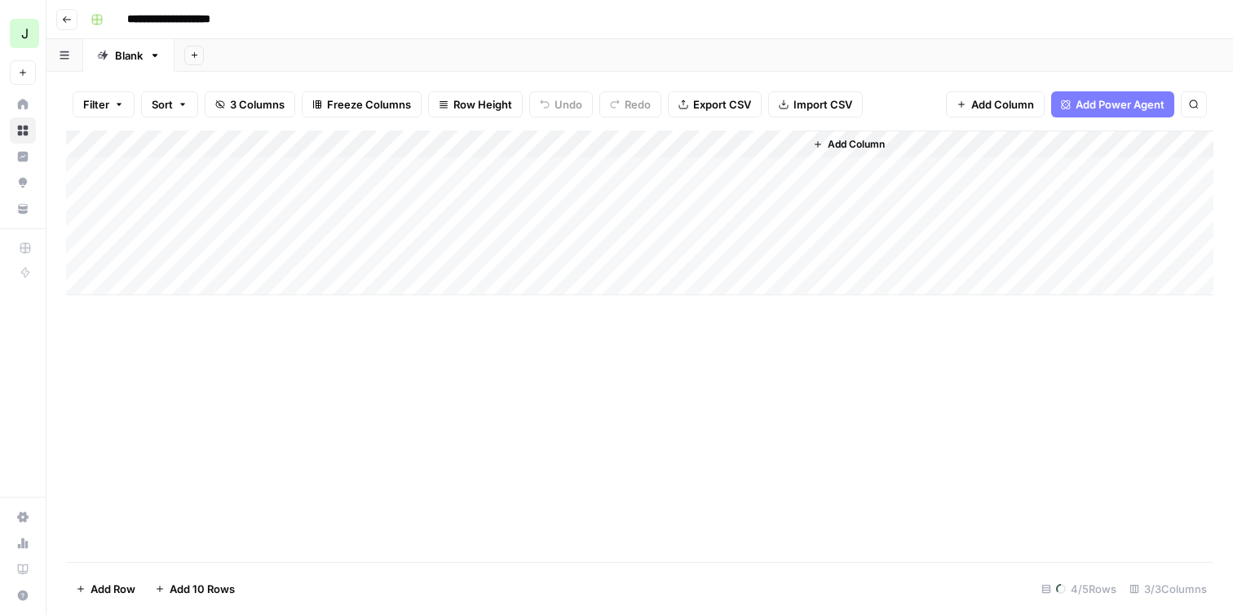
click at [298, 341] on div "Add Column" at bounding box center [639, 345] width 1147 height 431
click at [263, 175] on div "Add Column" at bounding box center [639, 212] width 1147 height 165
click at [175, 166] on div "Add Column" at bounding box center [639, 212] width 1147 height 165
click at [192, 208] on div "Add Column" at bounding box center [639, 212] width 1147 height 165
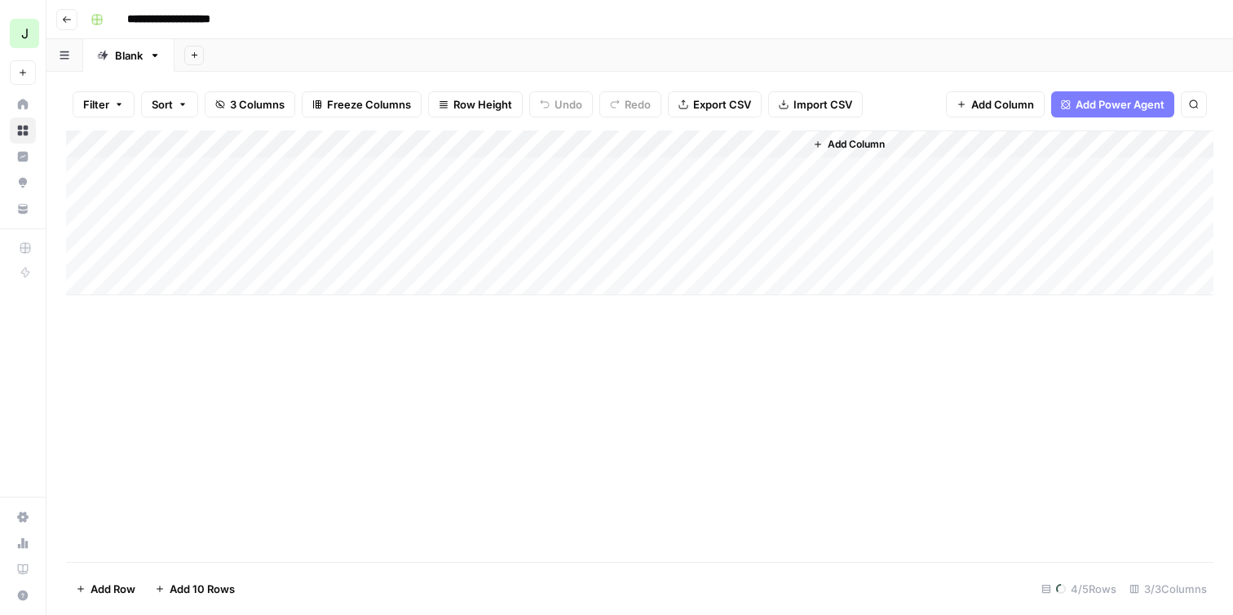
click at [193, 248] on div "Add Column" at bounding box center [639, 212] width 1147 height 165
click at [281, 321] on div "Add Column" at bounding box center [639, 345] width 1147 height 431
click at [280, 171] on div "Add Column" at bounding box center [639, 198] width 1147 height 137
click at [267, 203] on div "Add Column" at bounding box center [639, 198] width 1147 height 137
click at [411, 140] on div "Add Column" at bounding box center [639, 198] width 1147 height 137
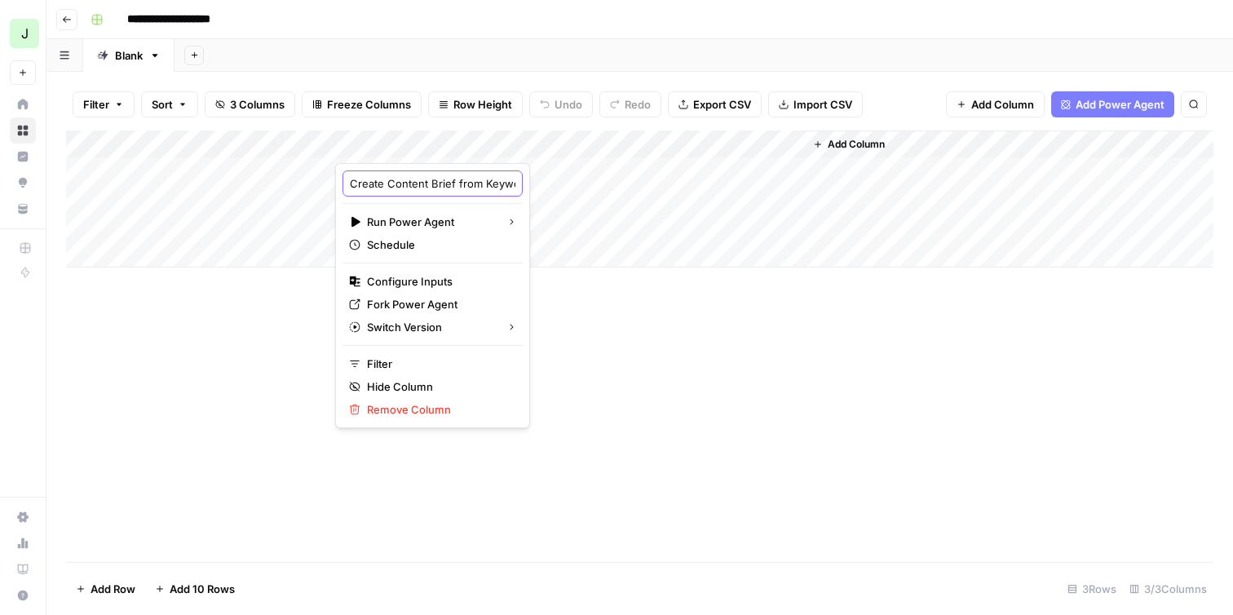
click at [399, 184] on input "Create Content Brief from Keyword" at bounding box center [433, 183] width 166 height 16
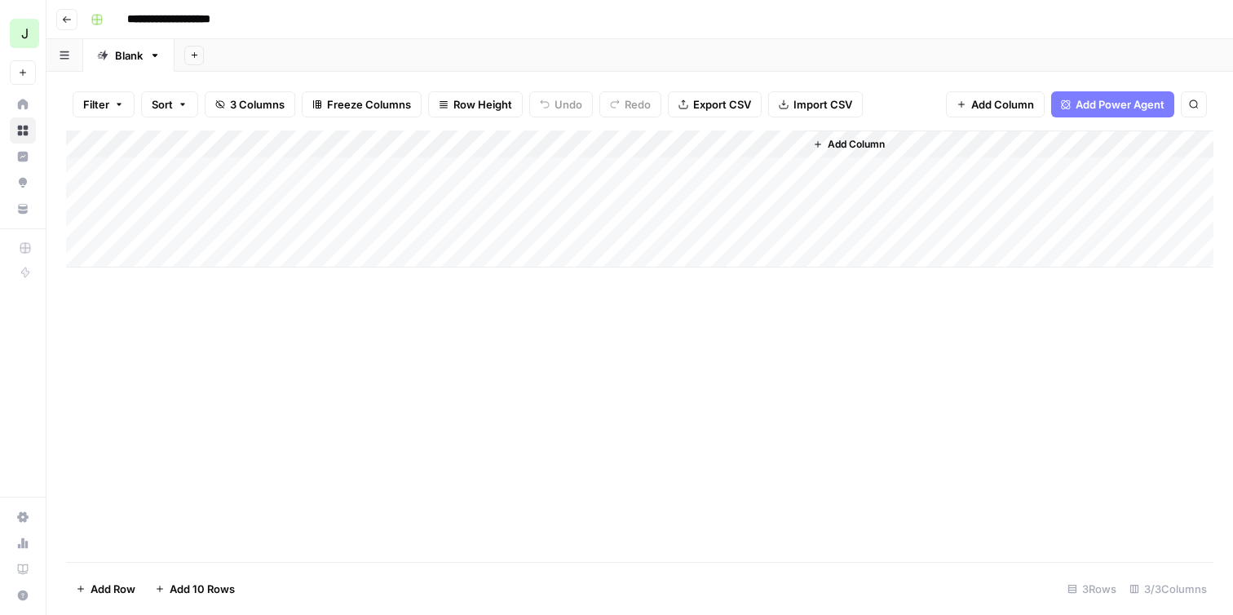
click at [362, 144] on div "Add Column" at bounding box center [639, 198] width 1147 height 137
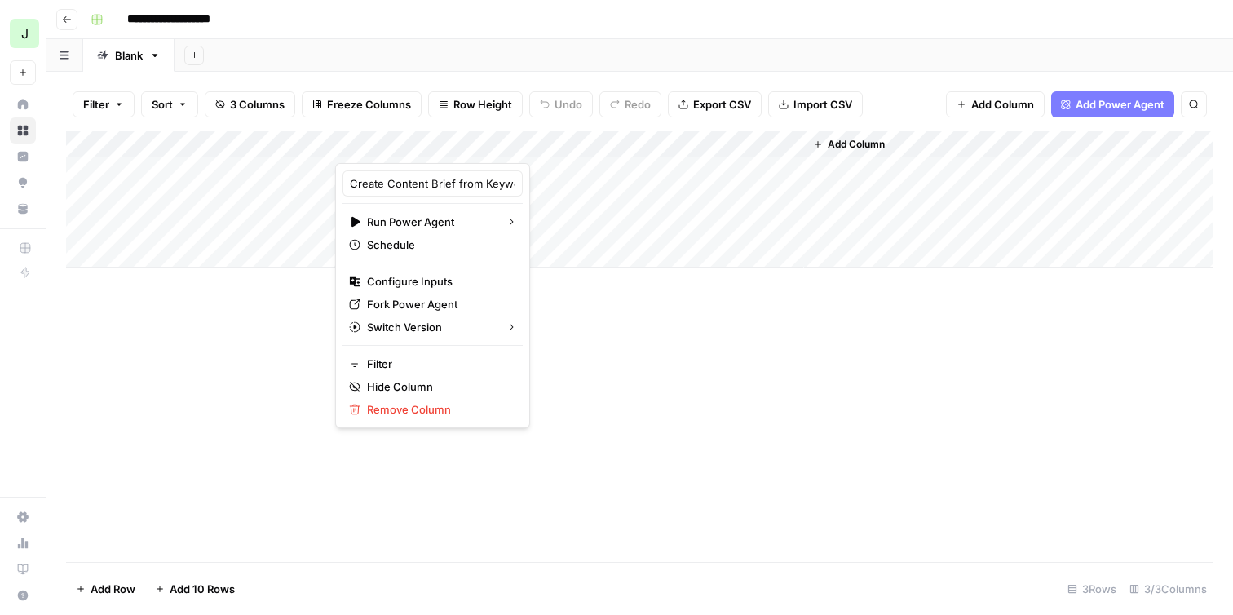
click at [723, 355] on div "Add Column" at bounding box center [639, 345] width 1147 height 431
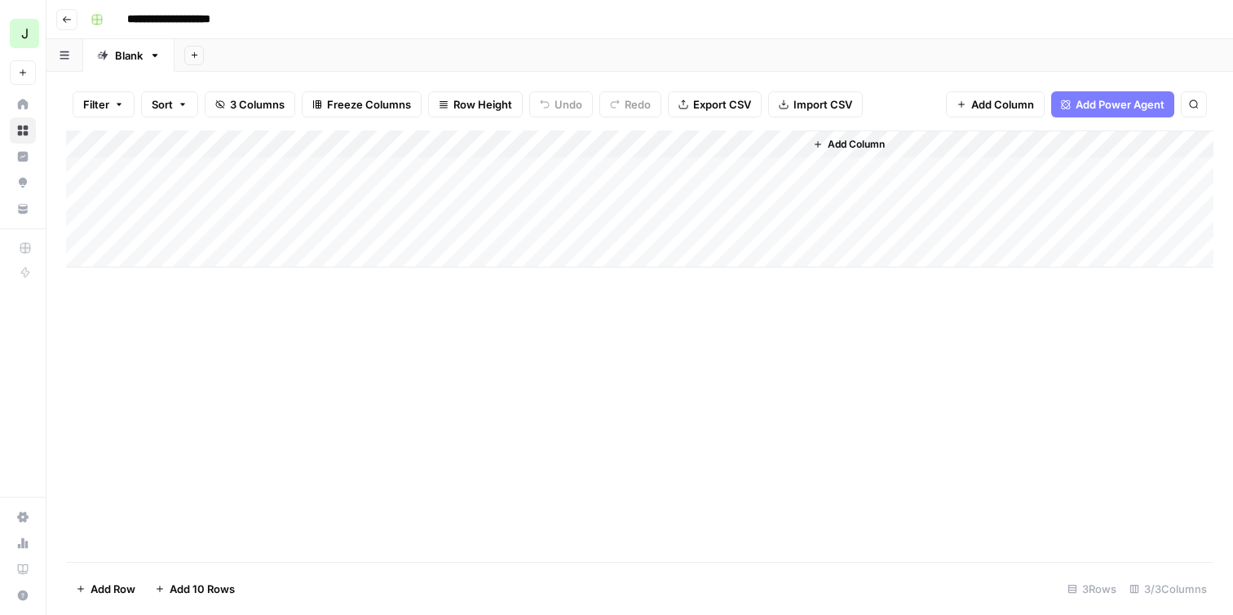
click at [540, 144] on div "Add Column" at bounding box center [639, 198] width 1147 height 137
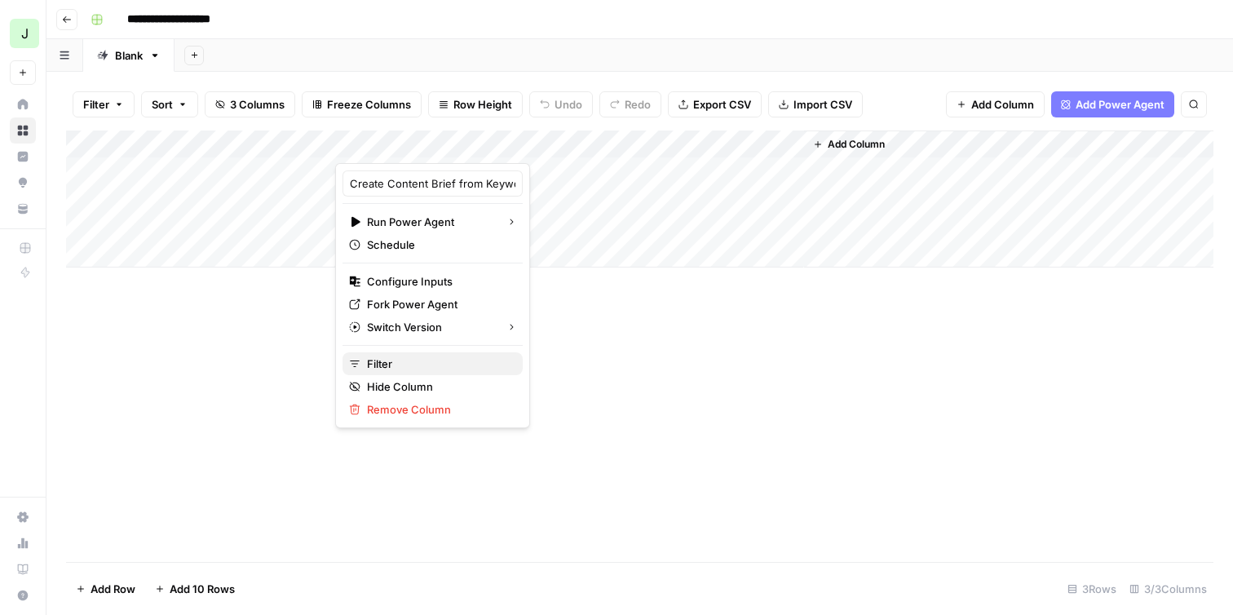
click at [413, 366] on span "Filter" at bounding box center [438, 364] width 143 height 16
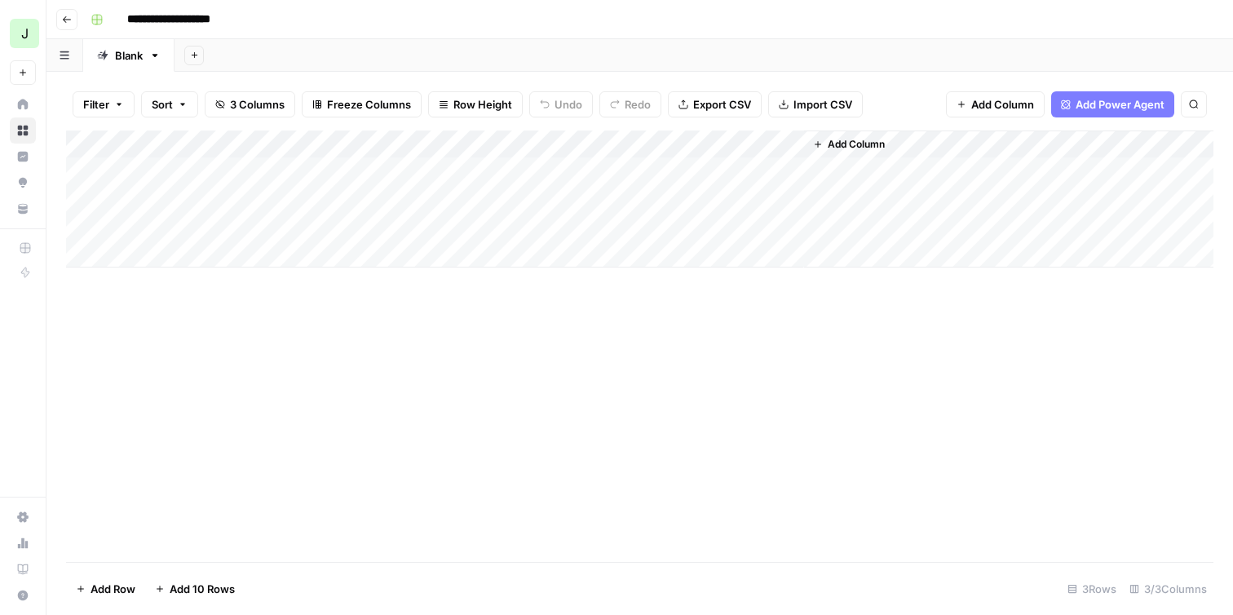
click at [396, 382] on div "Add Column" at bounding box center [639, 345] width 1147 height 431
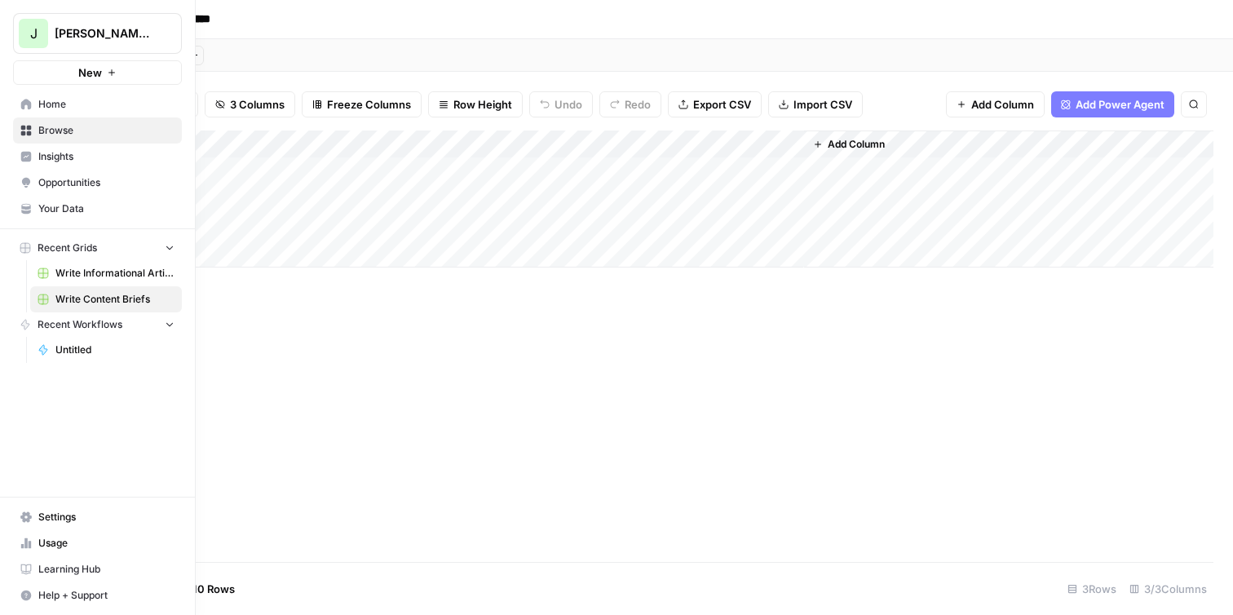
click at [69, 189] on span "Opportunities" at bounding box center [106, 182] width 136 height 15
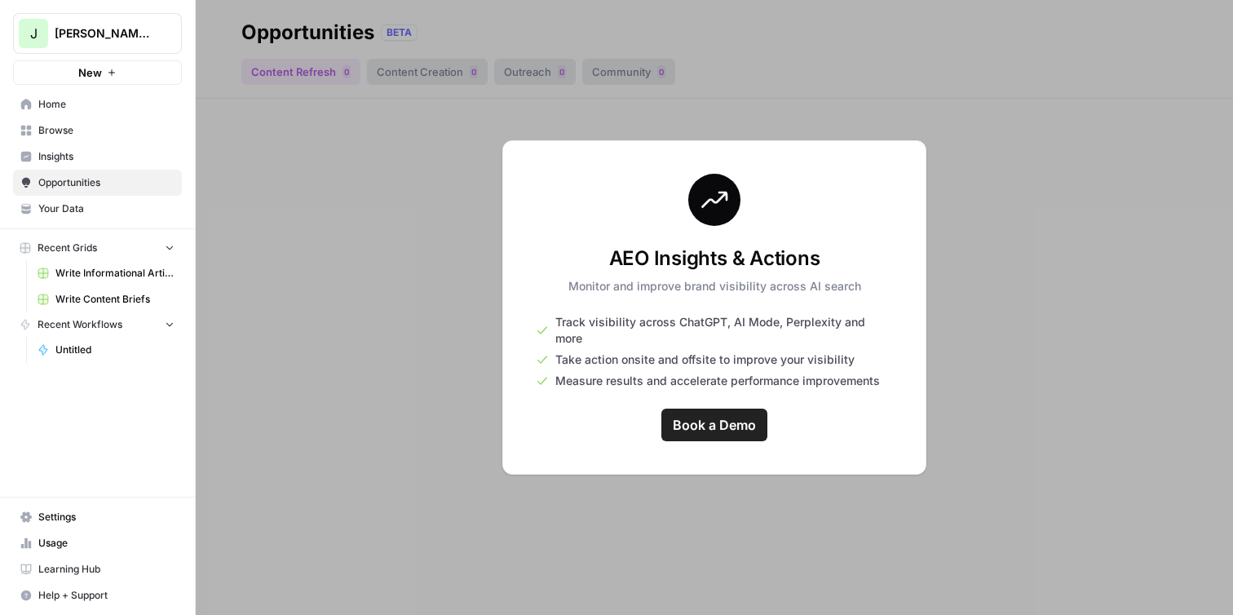
click at [58, 157] on span "Insights" at bounding box center [106, 156] width 136 height 15
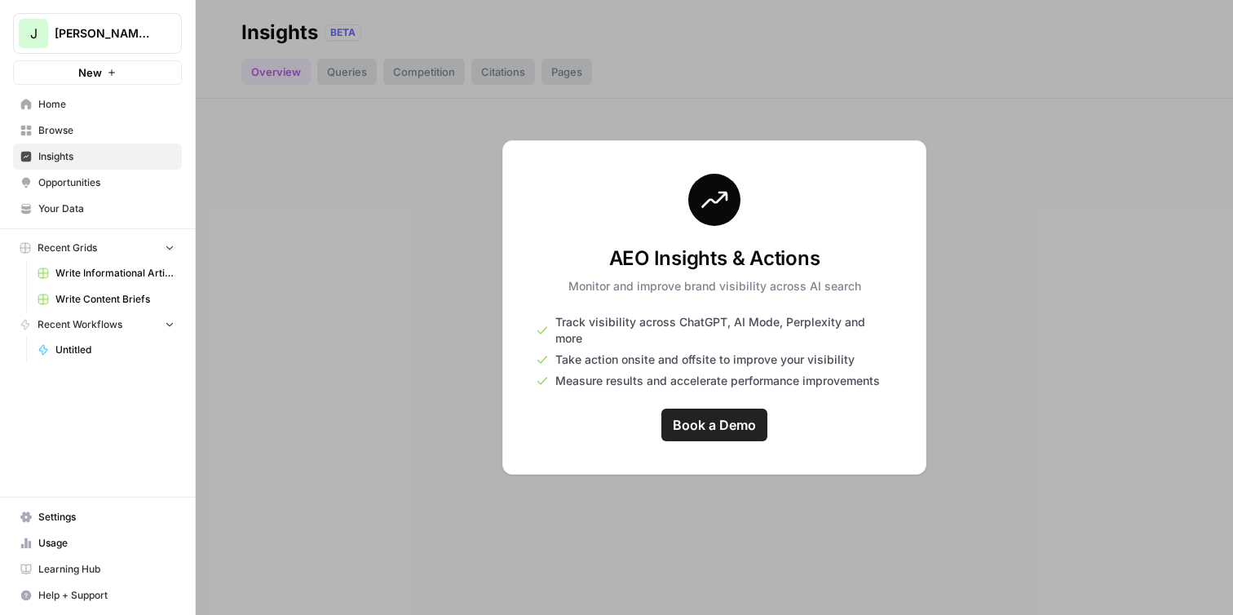
click at [82, 130] on span "Browse" at bounding box center [106, 130] width 136 height 15
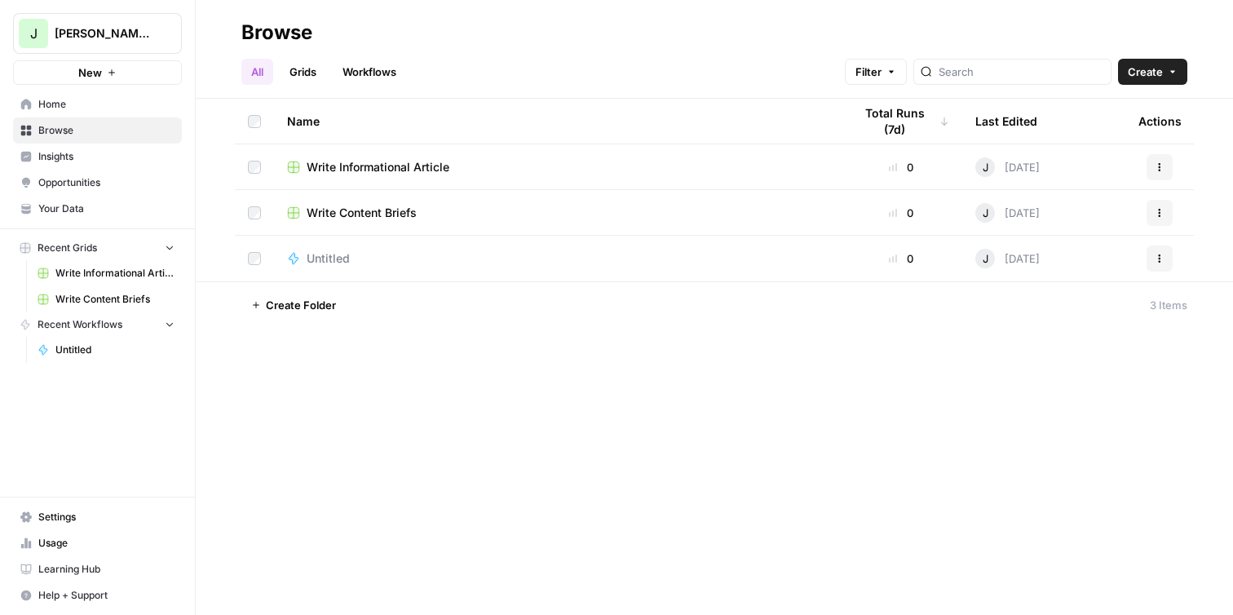
click at [260, 218] on td at bounding box center [254, 212] width 39 height 45
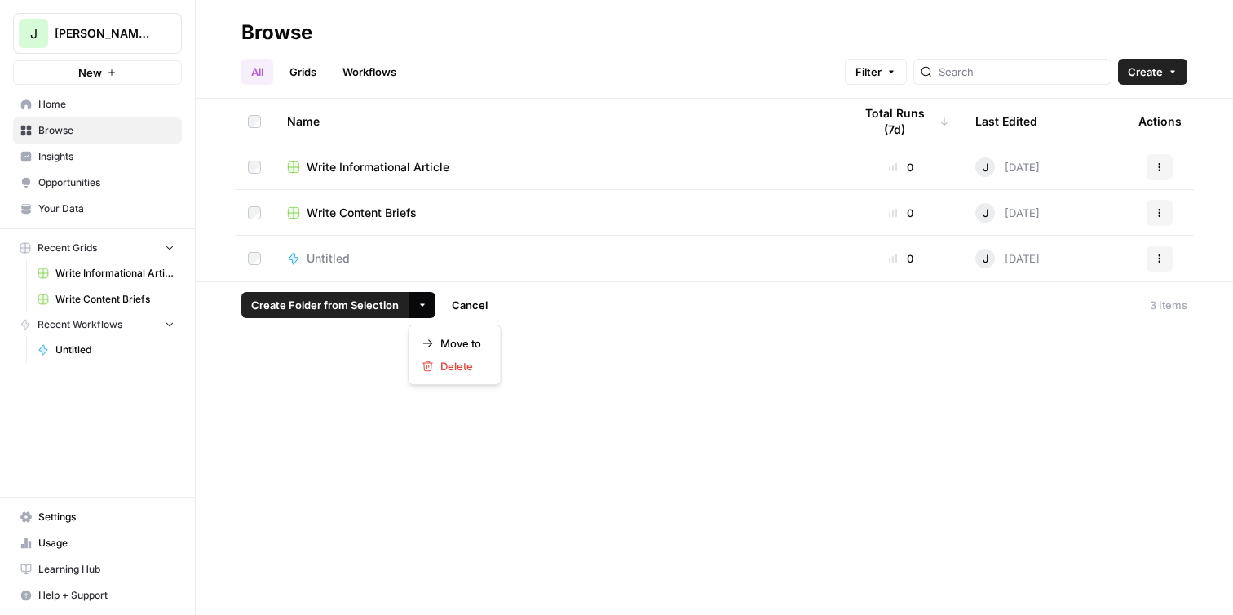
click at [418, 304] on icon "button" at bounding box center [423, 305] width 10 height 10
click at [418, 305] on icon "button" at bounding box center [423, 305] width 10 height 10
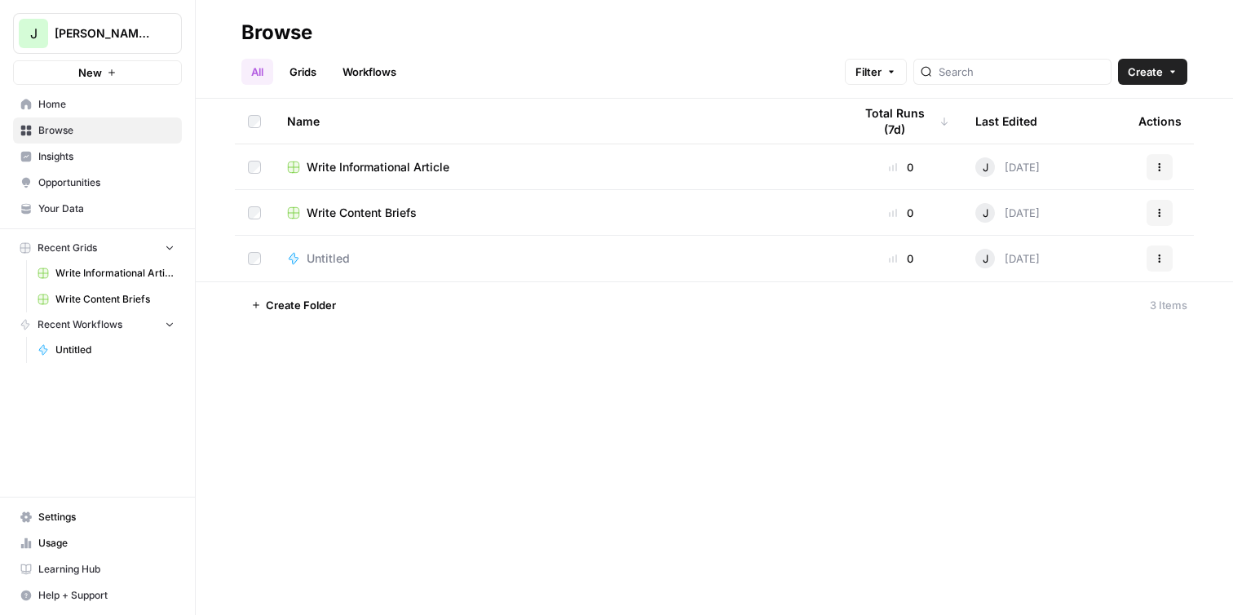
click at [60, 110] on span "Home" at bounding box center [106, 104] width 136 height 15
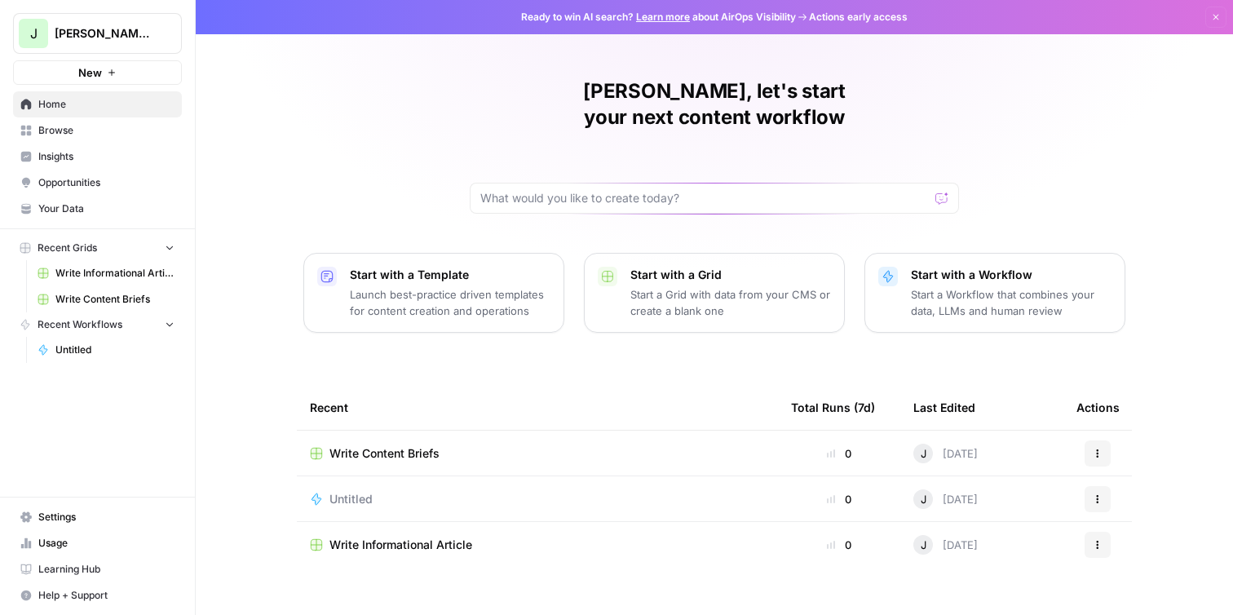
click at [94, 342] on span "Untitled" at bounding box center [114, 349] width 119 height 15
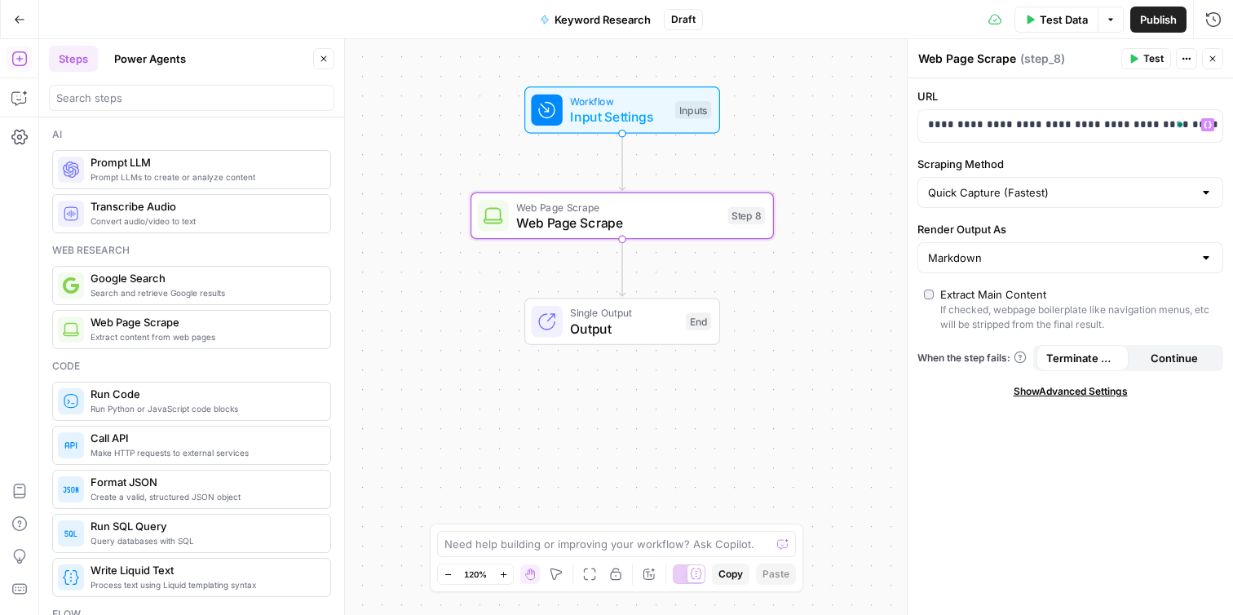
click at [1138, 60] on icon "button" at bounding box center [1134, 59] width 10 height 10
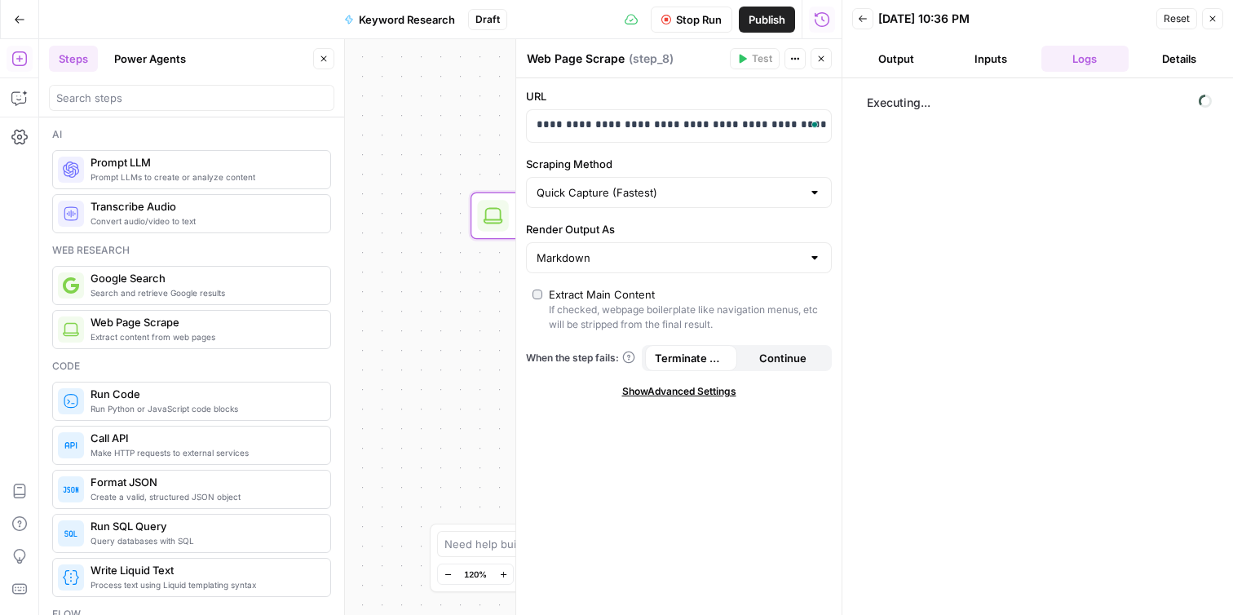
click at [906, 60] on button "Output" at bounding box center [896, 59] width 88 height 26
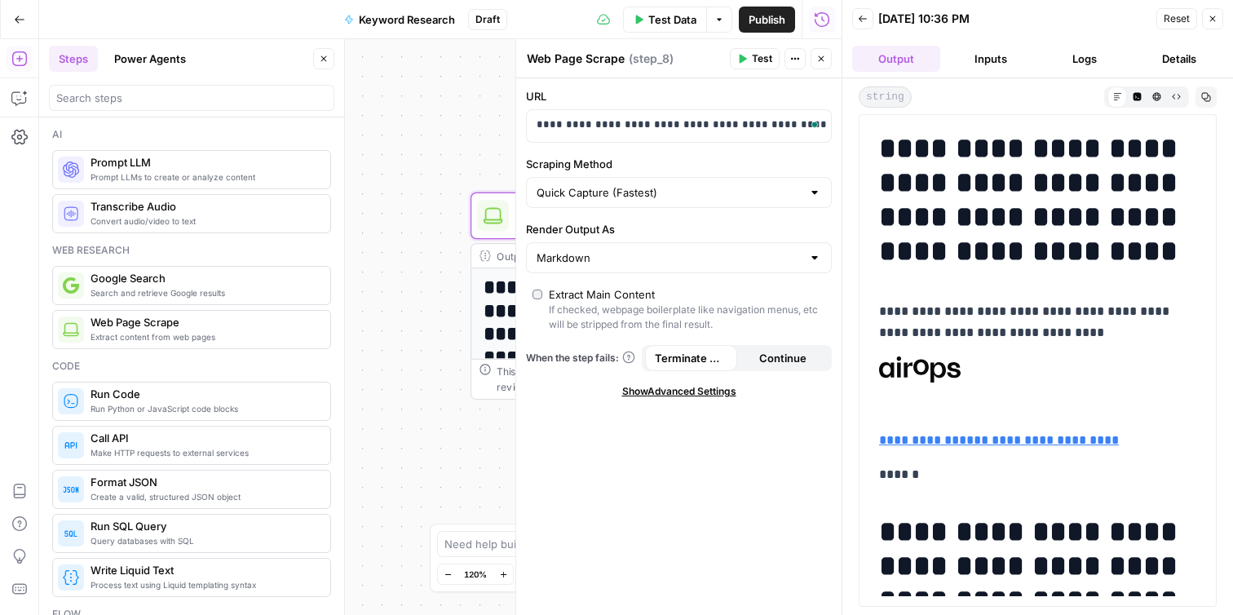
click at [353, 396] on div "**********" at bounding box center [440, 327] width 802 height 576
click at [1212, 19] on icon "button" at bounding box center [1213, 19] width 6 height 6
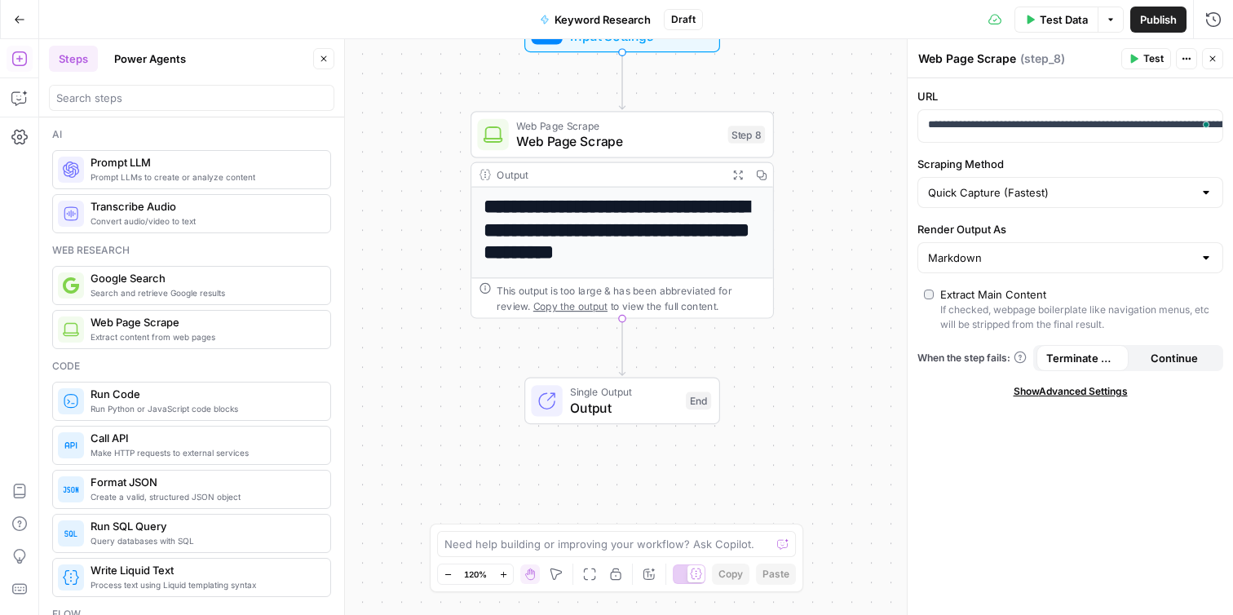
click at [215, 174] on span "Prompt LLMs to create or analyze content" at bounding box center [204, 176] width 227 height 13
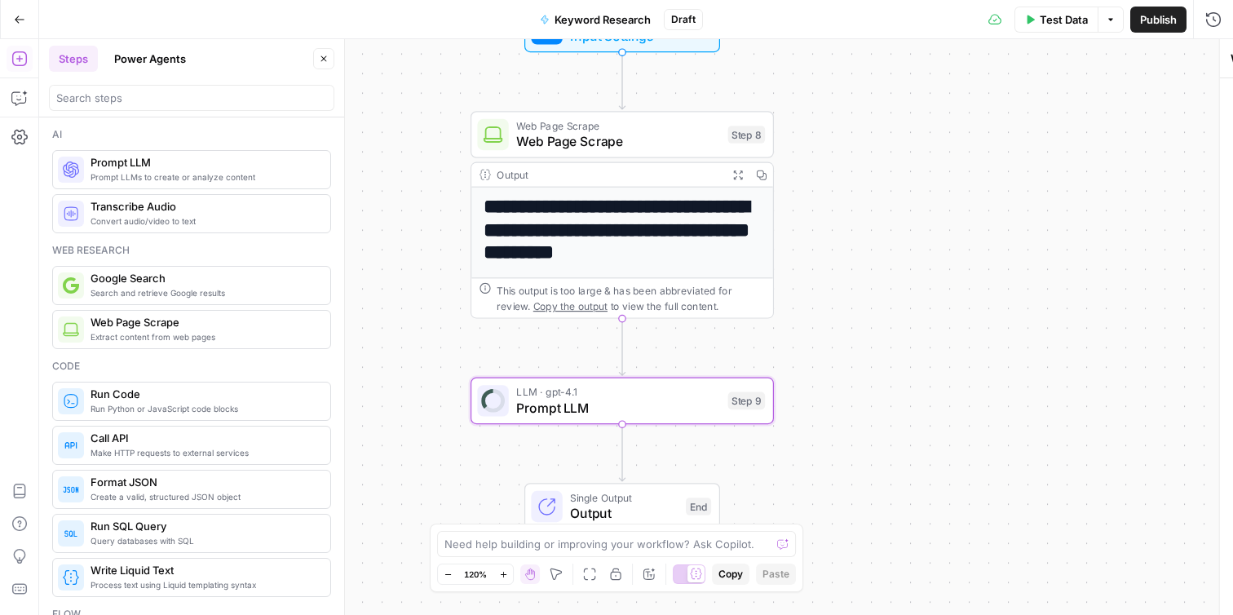
type textarea "Prompt LLM"
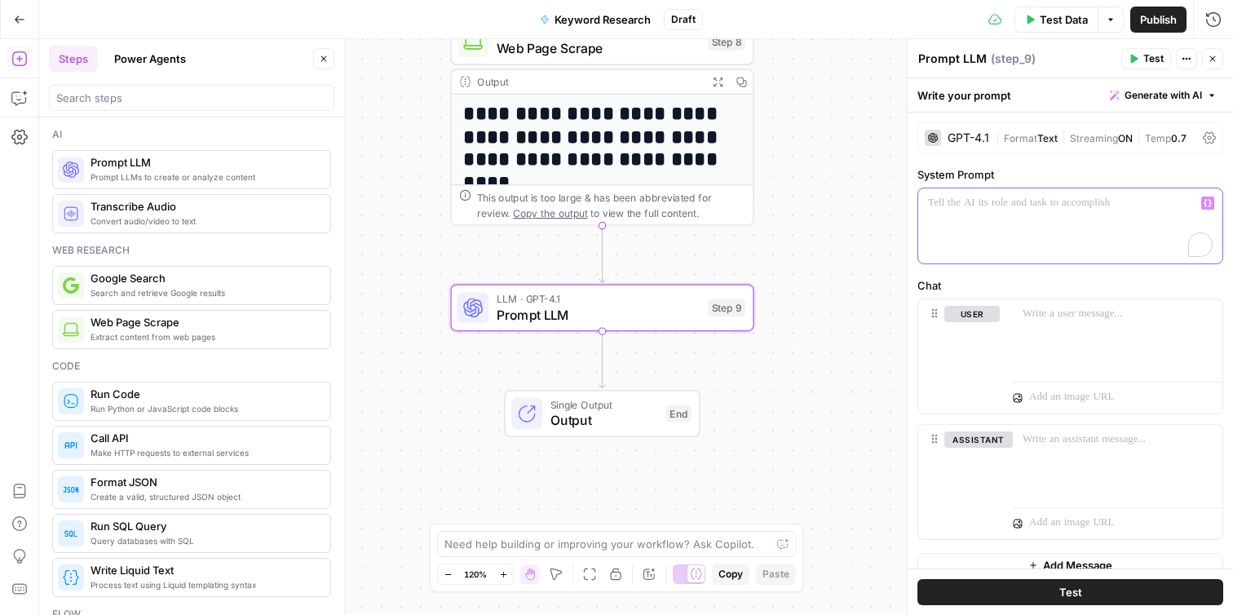
click at [1006, 205] on p "To enrich screen reader interactions, please activate Accessibility in Grammarl…" at bounding box center [1070, 203] width 285 height 16
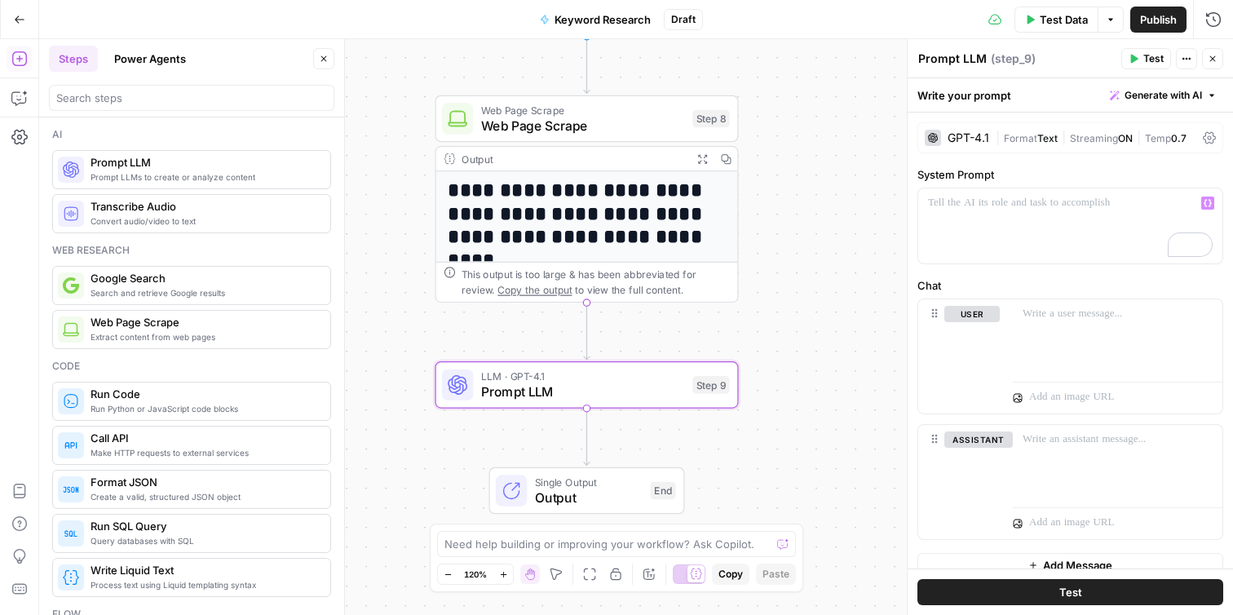
click at [960, 139] on div "GPT-4.1" at bounding box center [969, 137] width 42 height 11
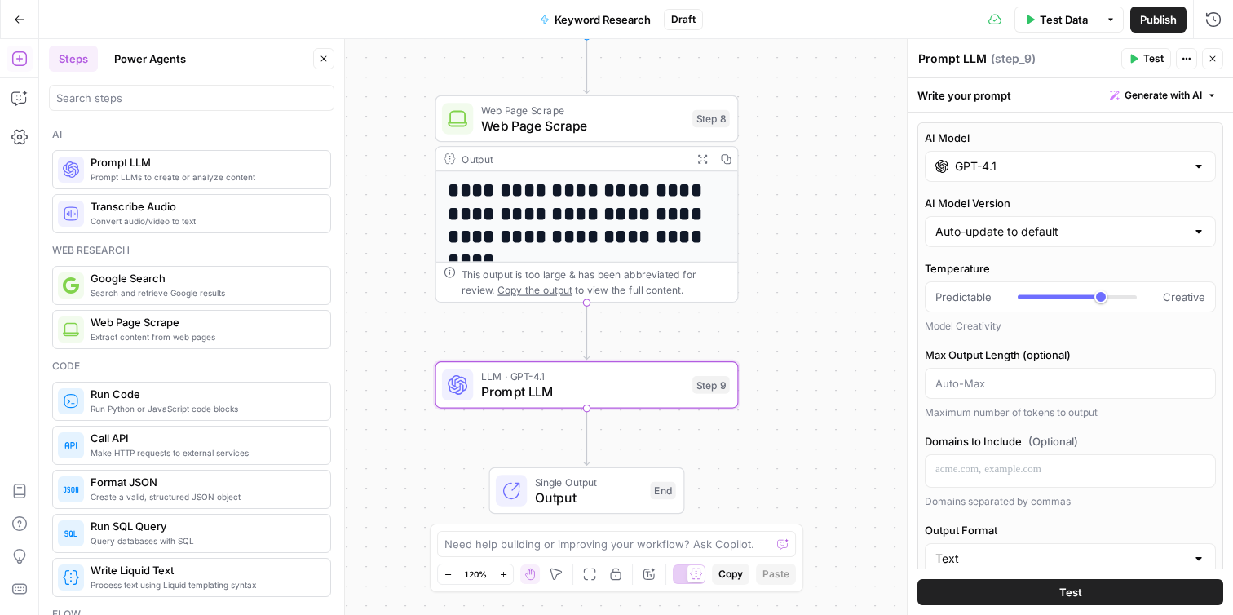
click at [992, 176] on div "GPT-4.1" at bounding box center [1070, 166] width 291 height 31
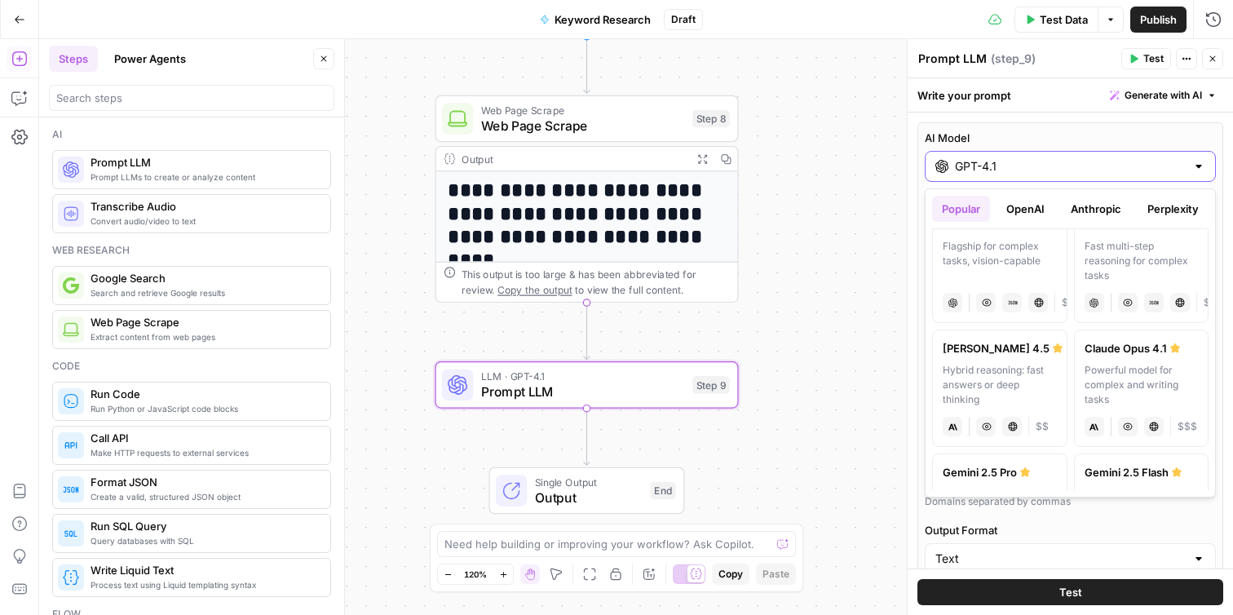
scroll to position [157, 0]
click at [1137, 390] on div "Powerful model for complex and writing tasks" at bounding box center [1142, 382] width 114 height 44
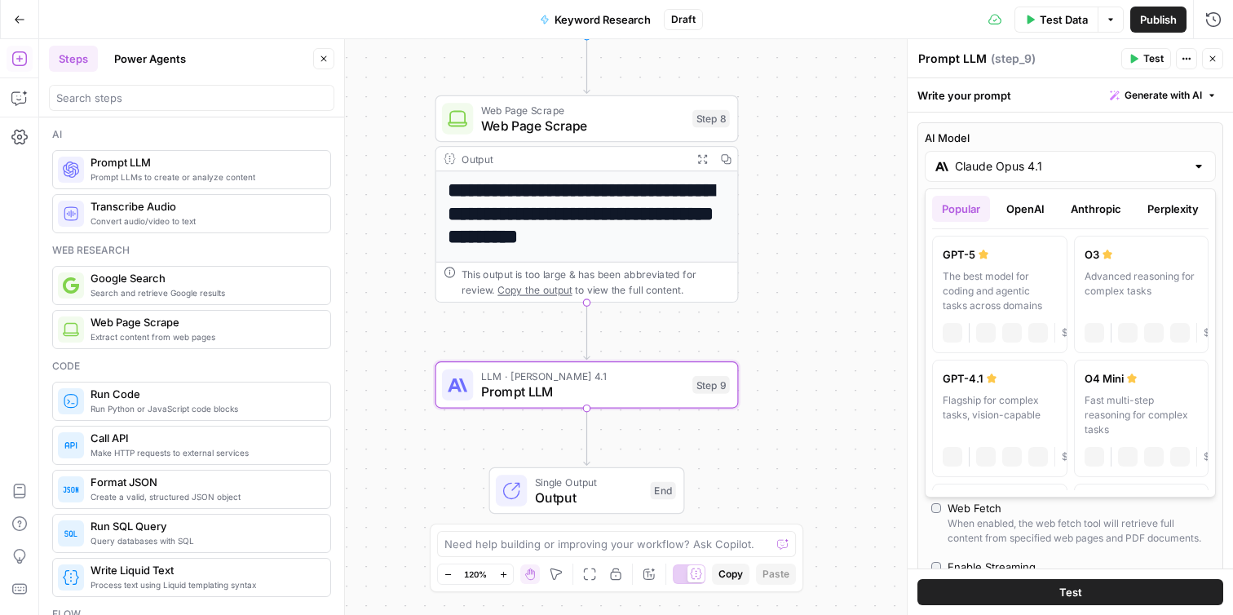
click at [1086, 156] on div "Claude Opus 4.1" at bounding box center [1070, 166] width 291 height 31
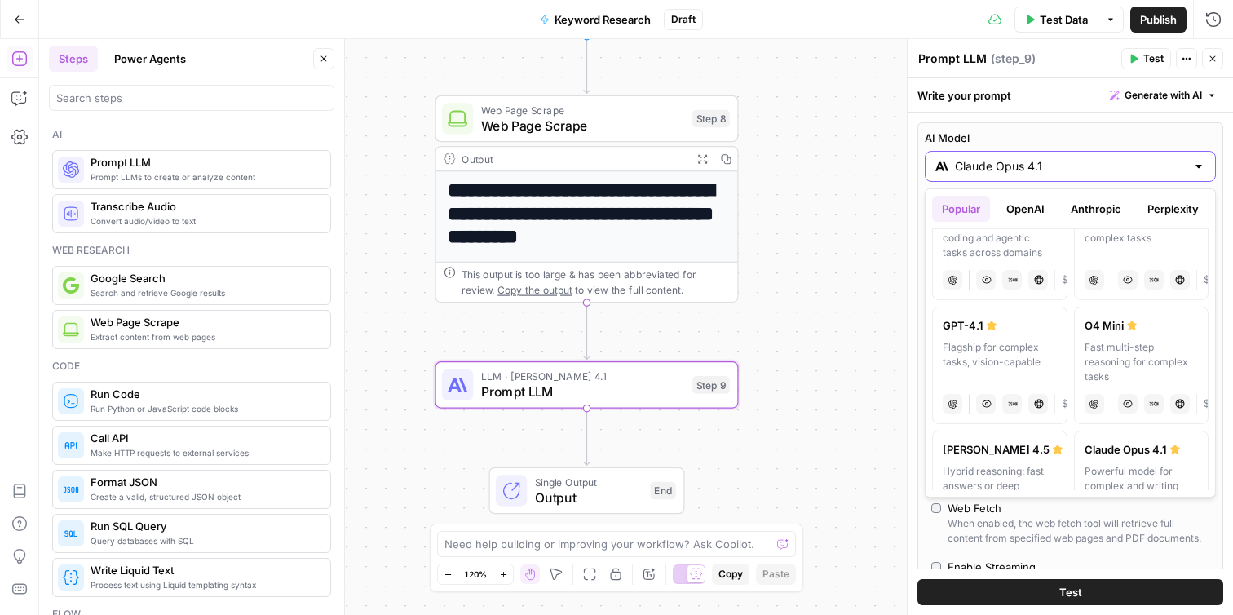
scroll to position [0, 0]
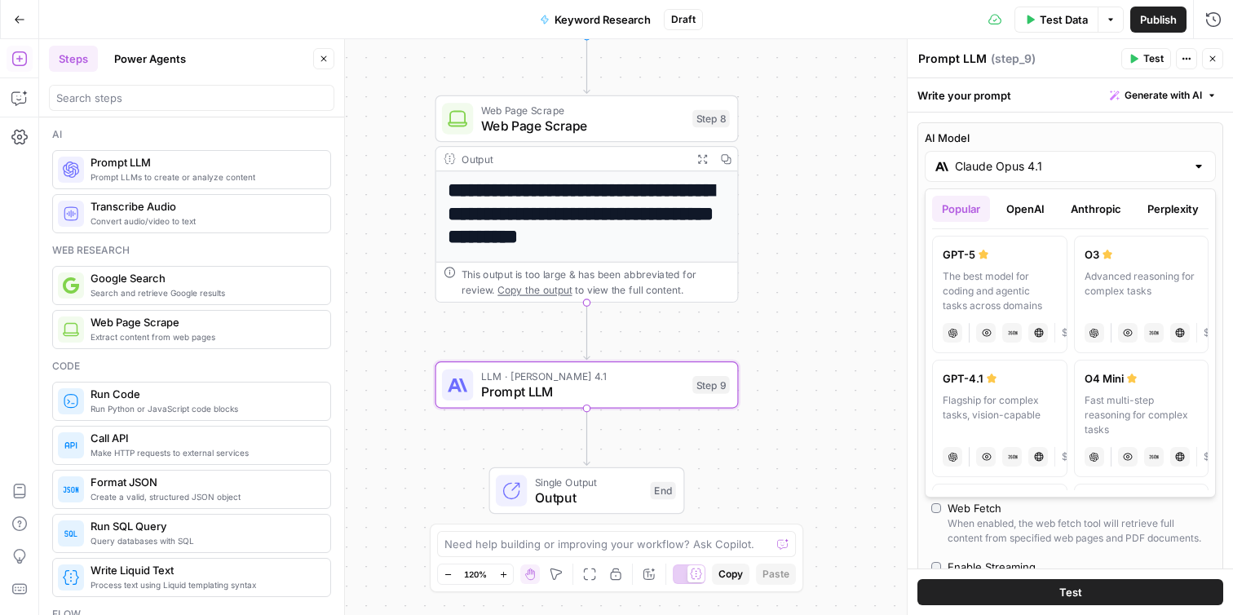
click at [1024, 214] on button "OpenAI" at bounding box center [1025, 209] width 58 height 26
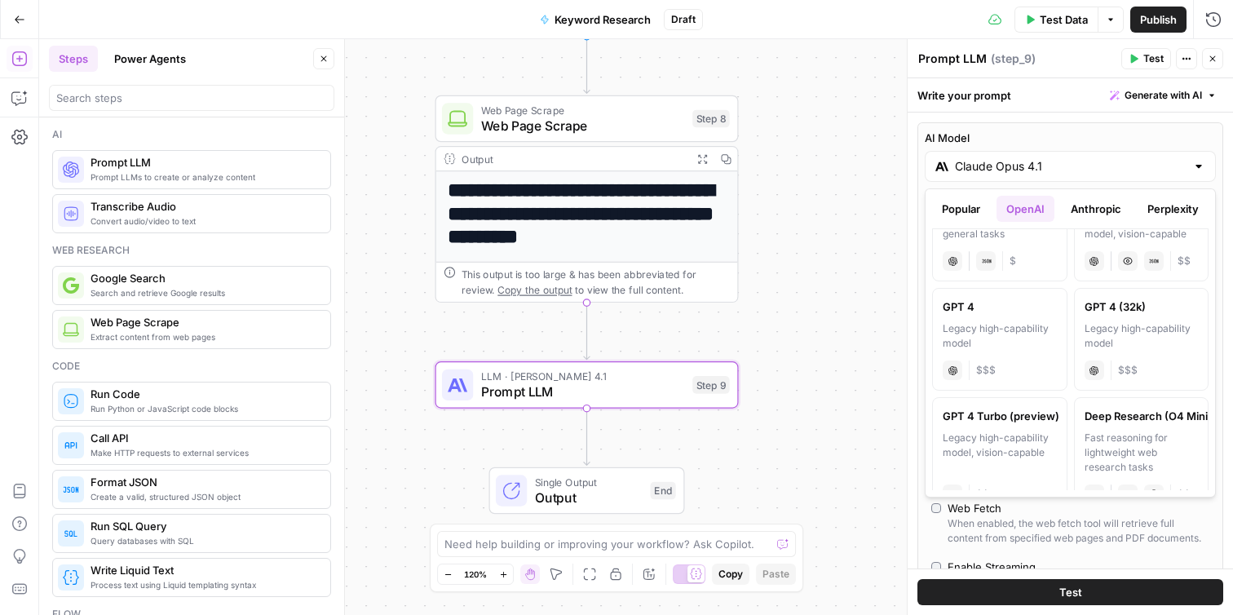
scroll to position [1160, 0]
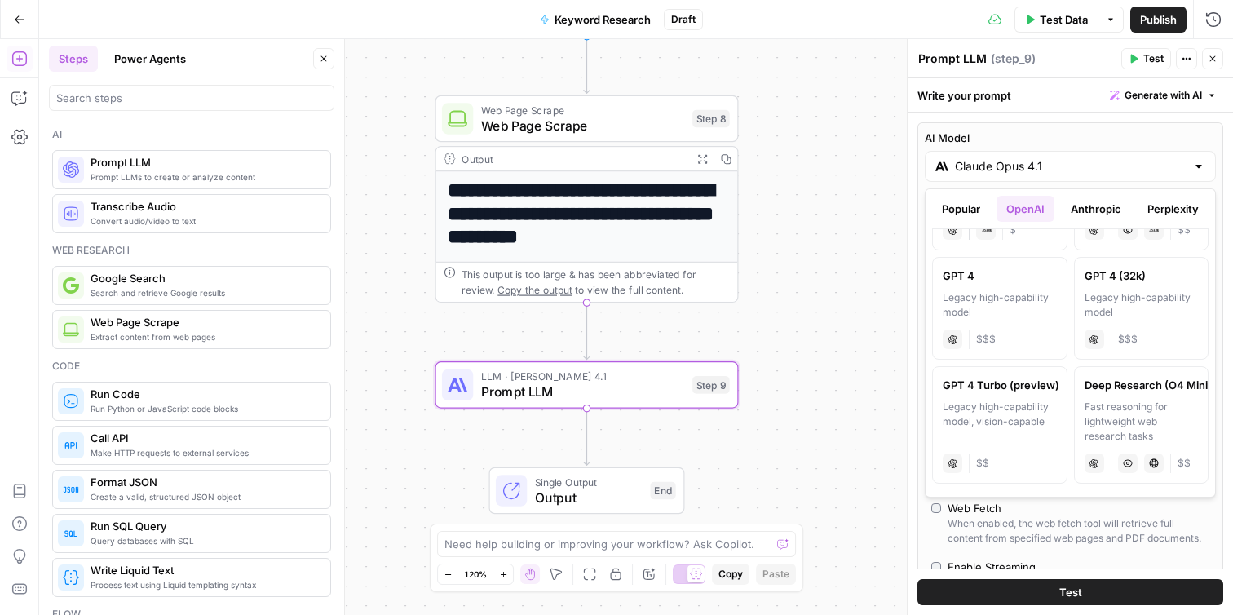
click at [1178, 215] on button "Perplexity" at bounding box center [1173, 209] width 71 height 26
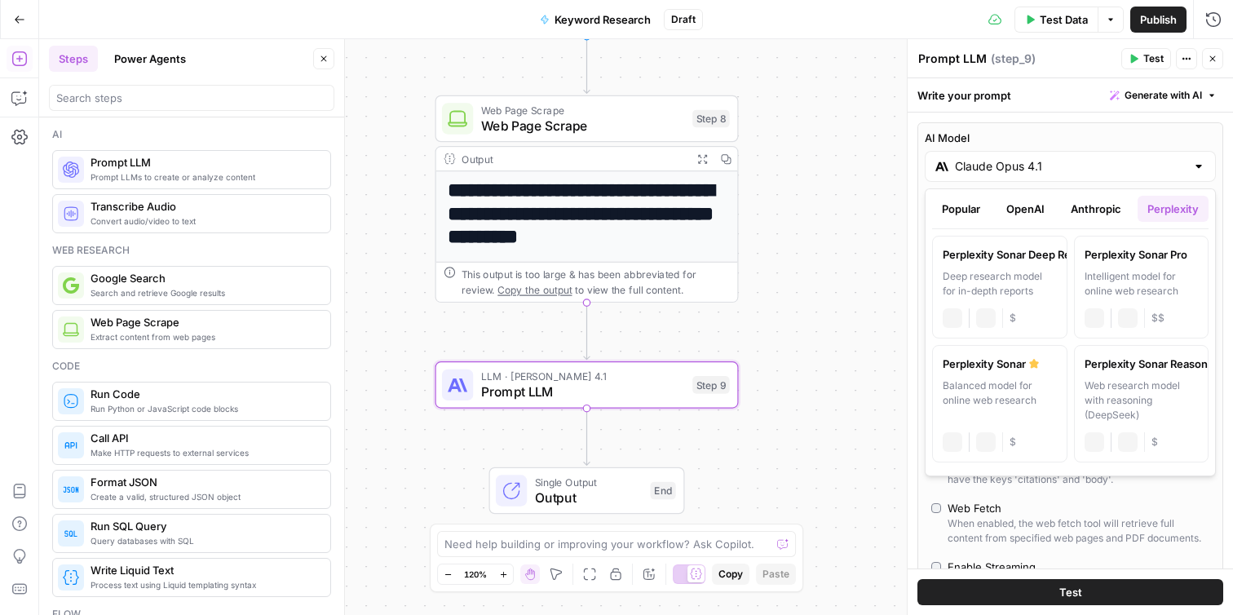
scroll to position [0, 0]
click at [1098, 213] on button "Anthropic" at bounding box center [1096, 209] width 70 height 26
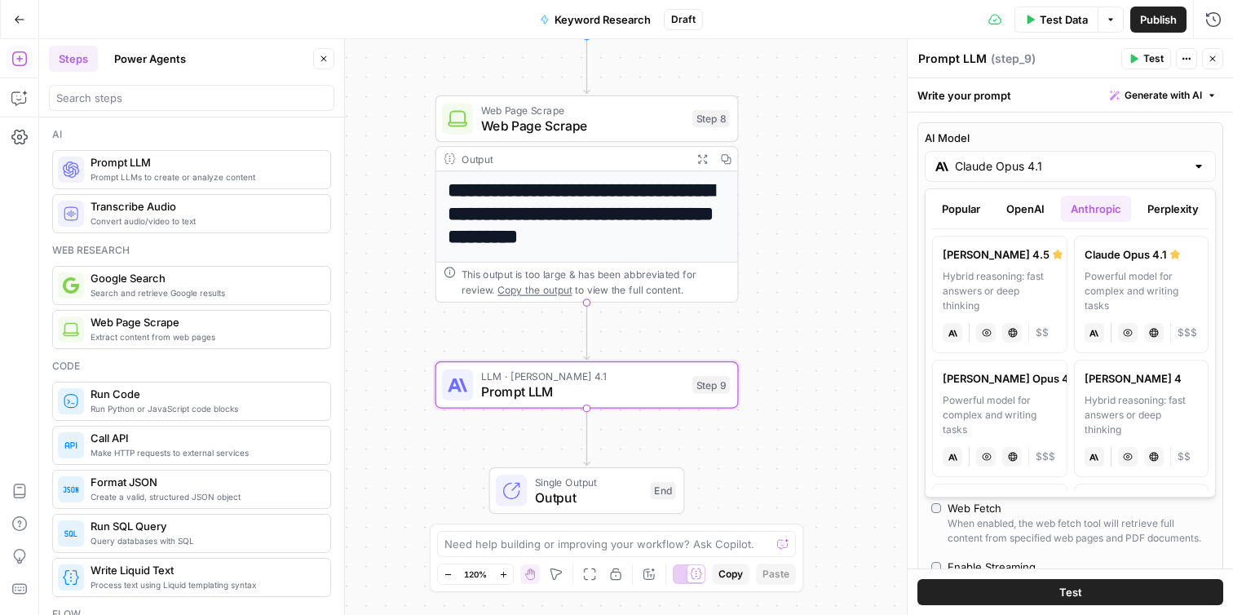
click at [963, 202] on button "Popular" at bounding box center [961, 209] width 58 height 26
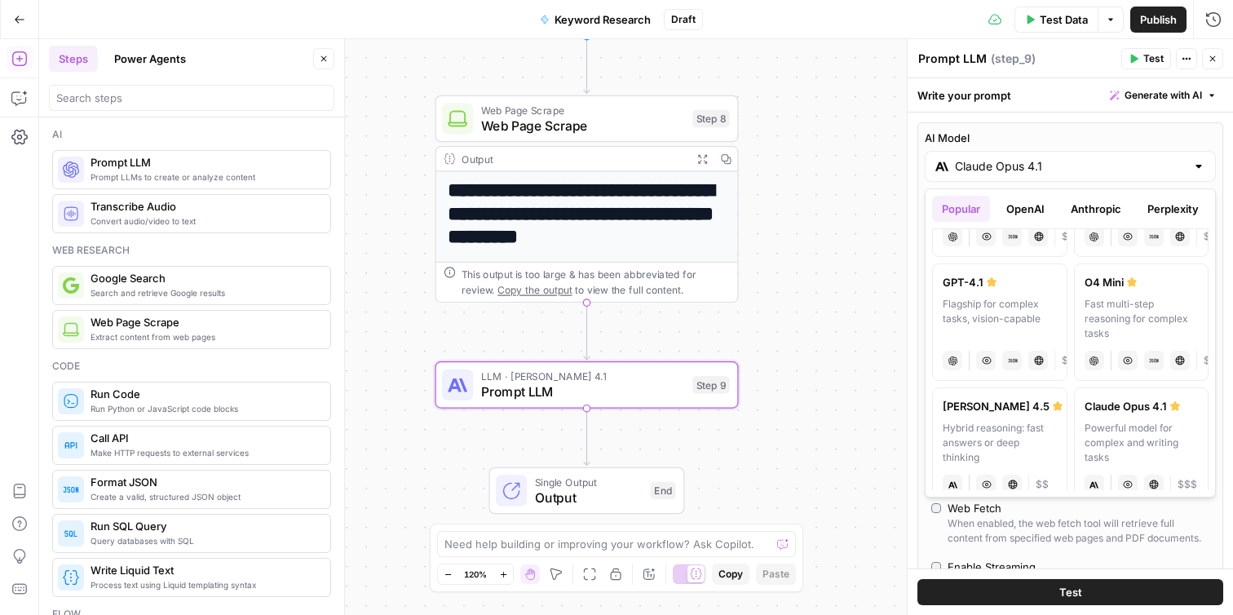
scroll to position [89, 0]
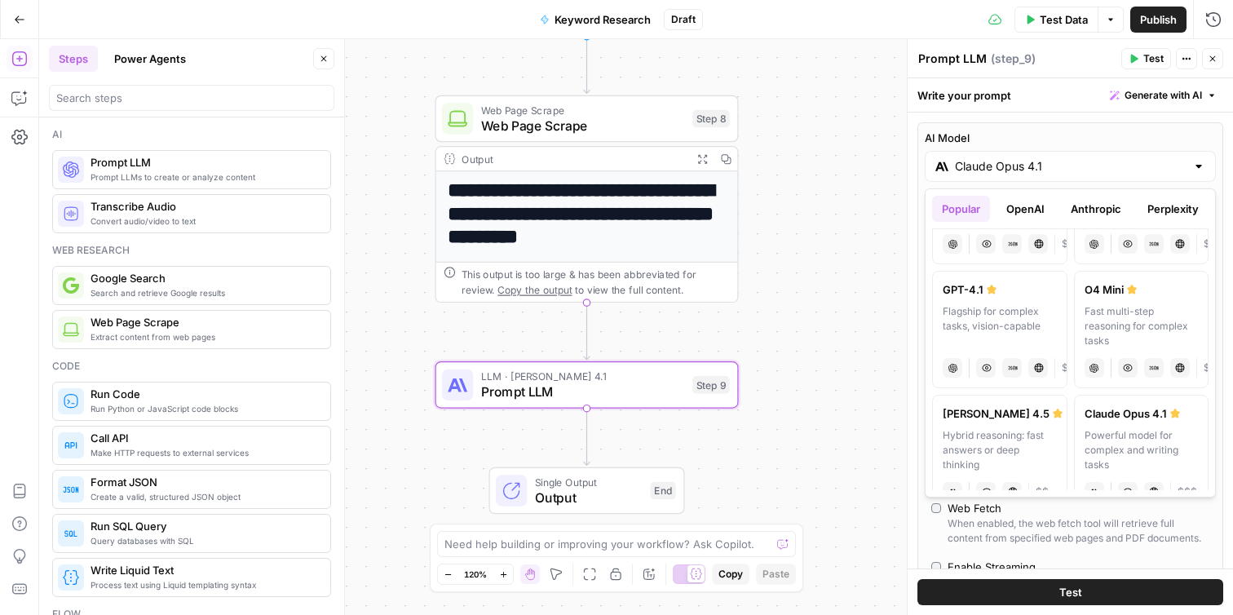
click at [1131, 326] on div "Fast multi-step reasoning for complex tasks" at bounding box center [1142, 326] width 114 height 44
type input "O4 Mini"
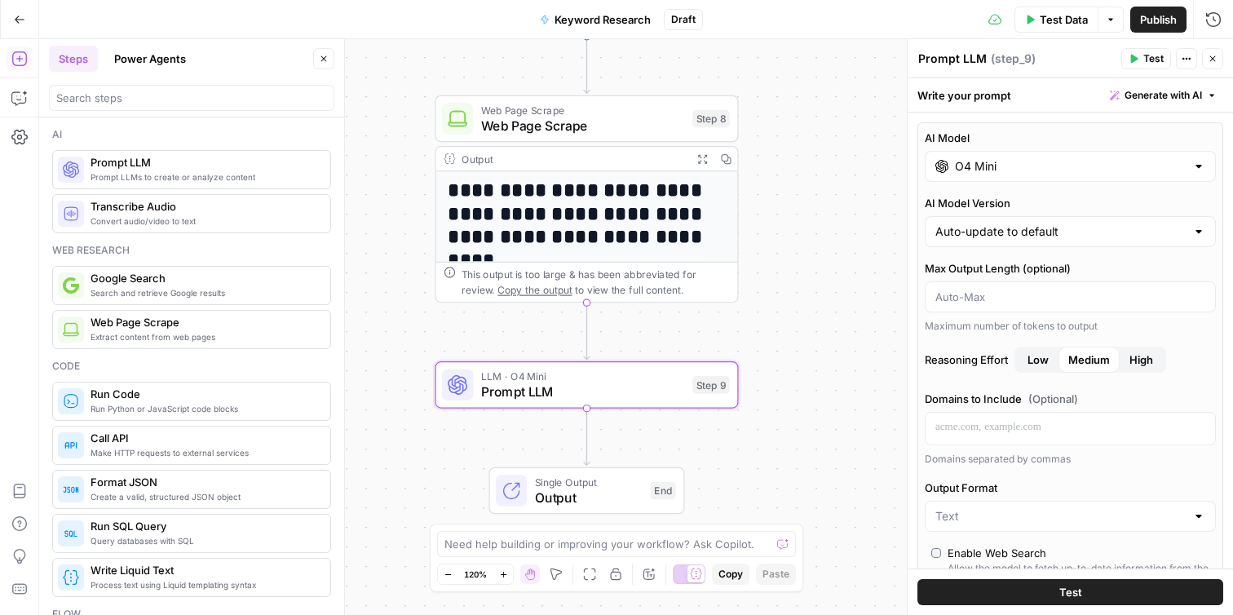
click at [1051, 164] on input "O4 Mini" at bounding box center [1070, 166] width 231 height 16
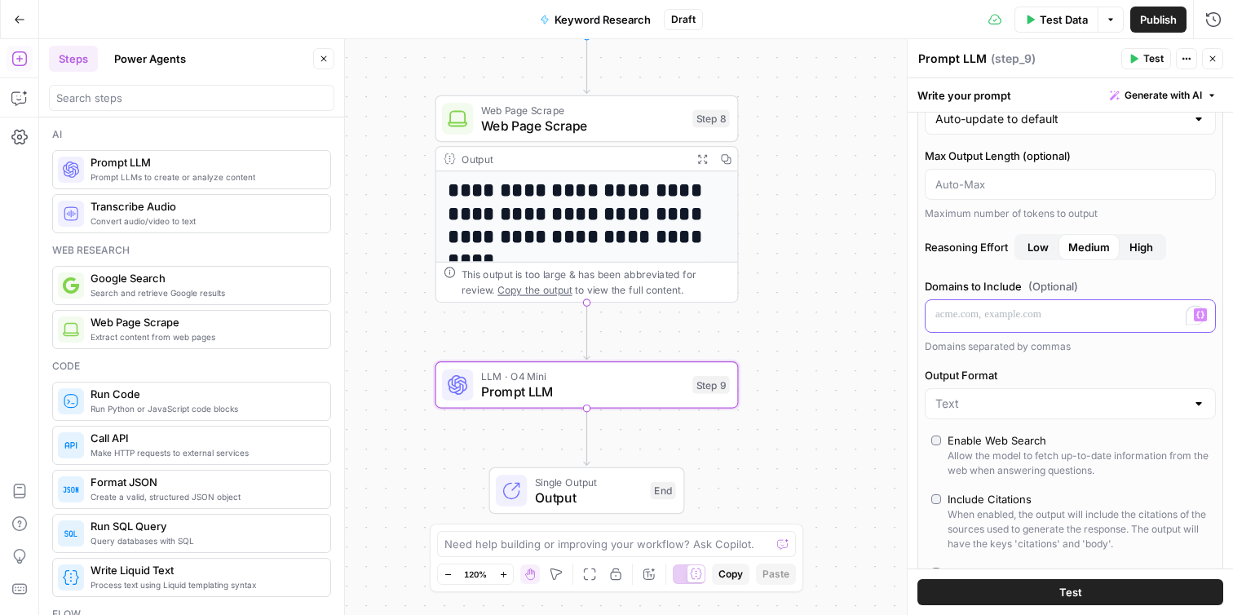
click at [962, 320] on p "To enrich screen reader interactions, please activate Accessibility in Grammarl…" at bounding box center [1070, 315] width 270 height 16
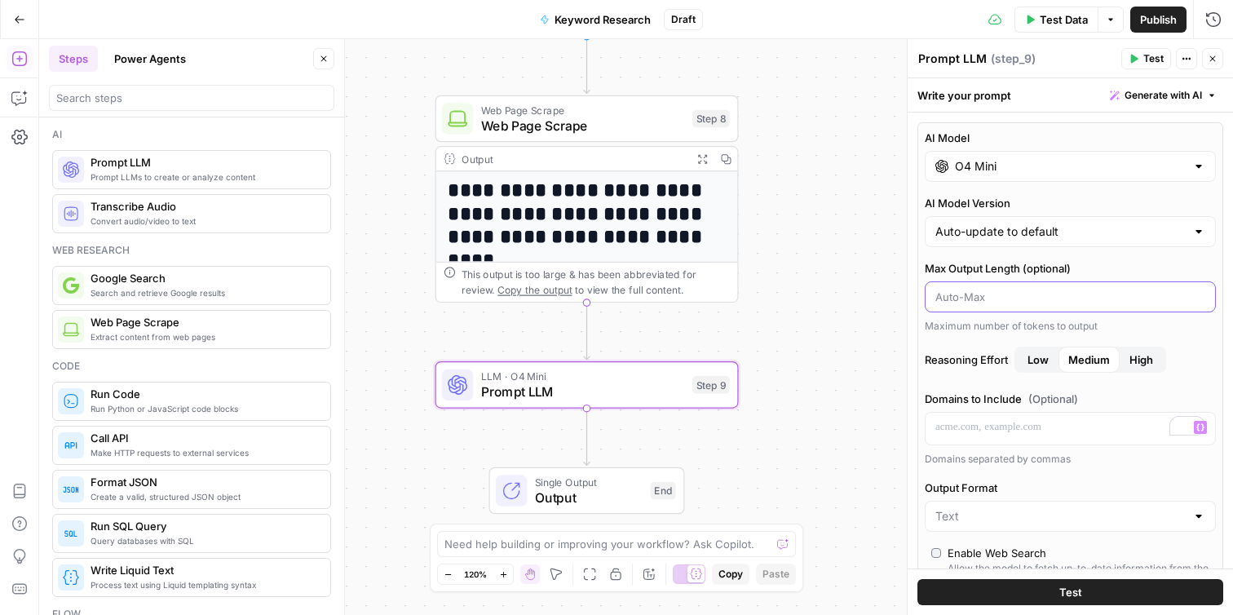
click at [979, 300] on input "Max Output Length (optional)" at bounding box center [1070, 297] width 270 height 16
click at [1000, 241] on div "Auto-update to default" at bounding box center [1070, 231] width 291 height 31
click at [1001, 241] on div at bounding box center [1070, 231] width 291 height 31
click at [1002, 265] on span "Auto-update to default" at bounding box center [1060, 272] width 242 height 16
type input "Auto-update to default"
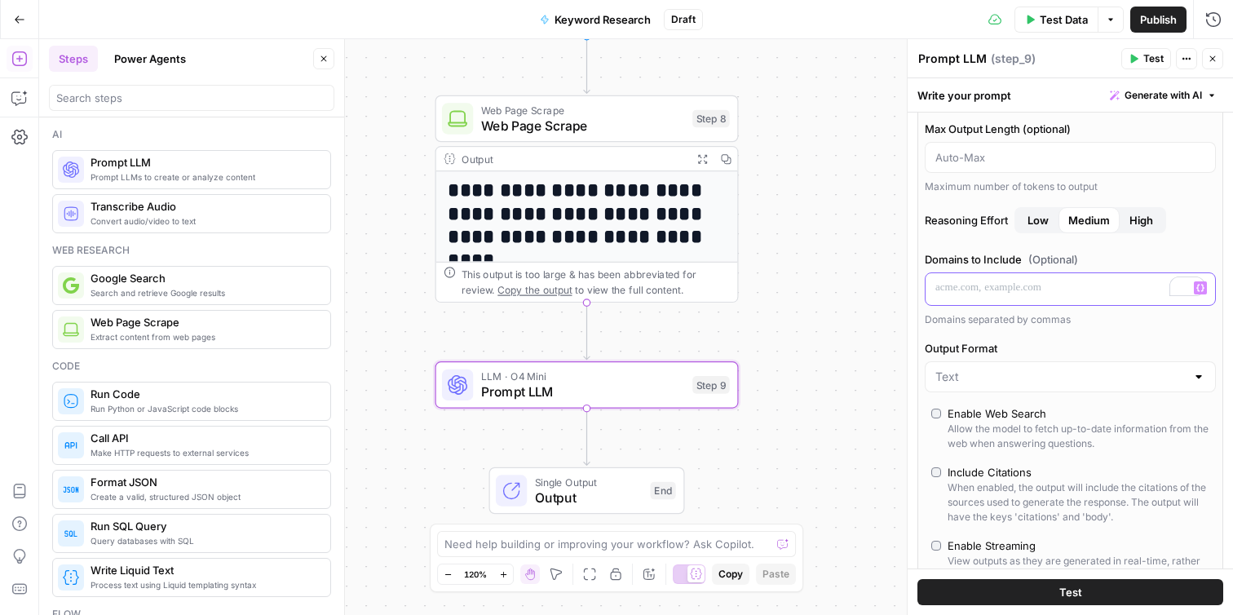
click at [1003, 286] on p "To enrich screen reader interactions, please activate Accessibility in Grammarl…" at bounding box center [1070, 288] width 270 height 16
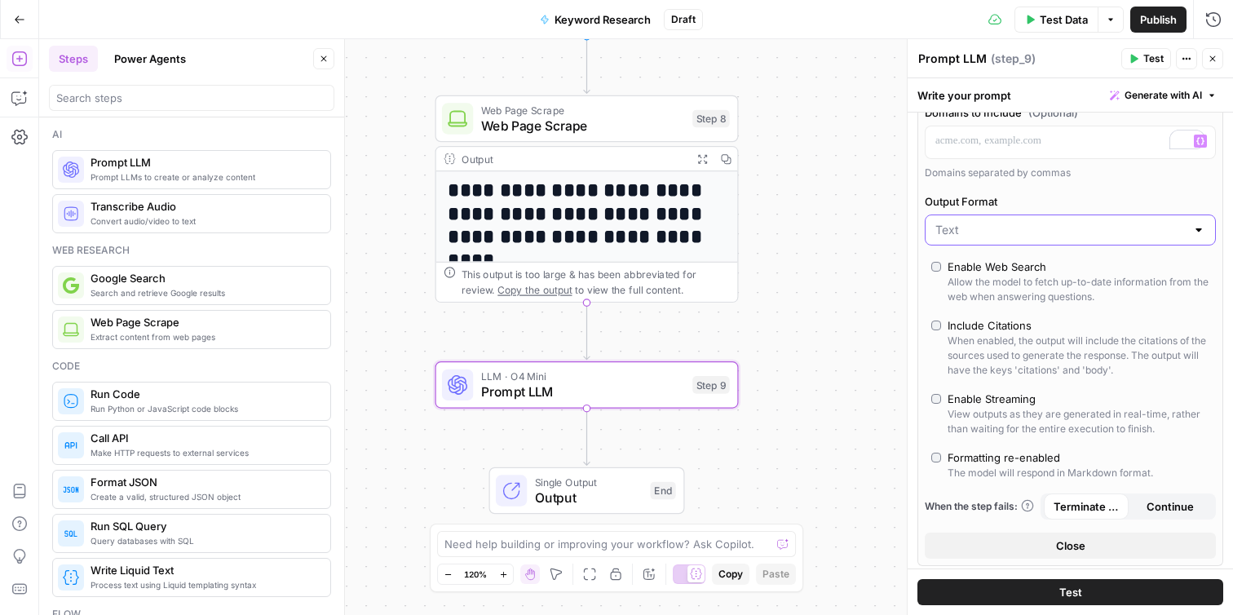
click at [1016, 227] on input "Output Format" at bounding box center [1060, 230] width 250 height 16
click at [989, 267] on span "Text" at bounding box center [1067, 271] width 257 height 16
type input "Text"
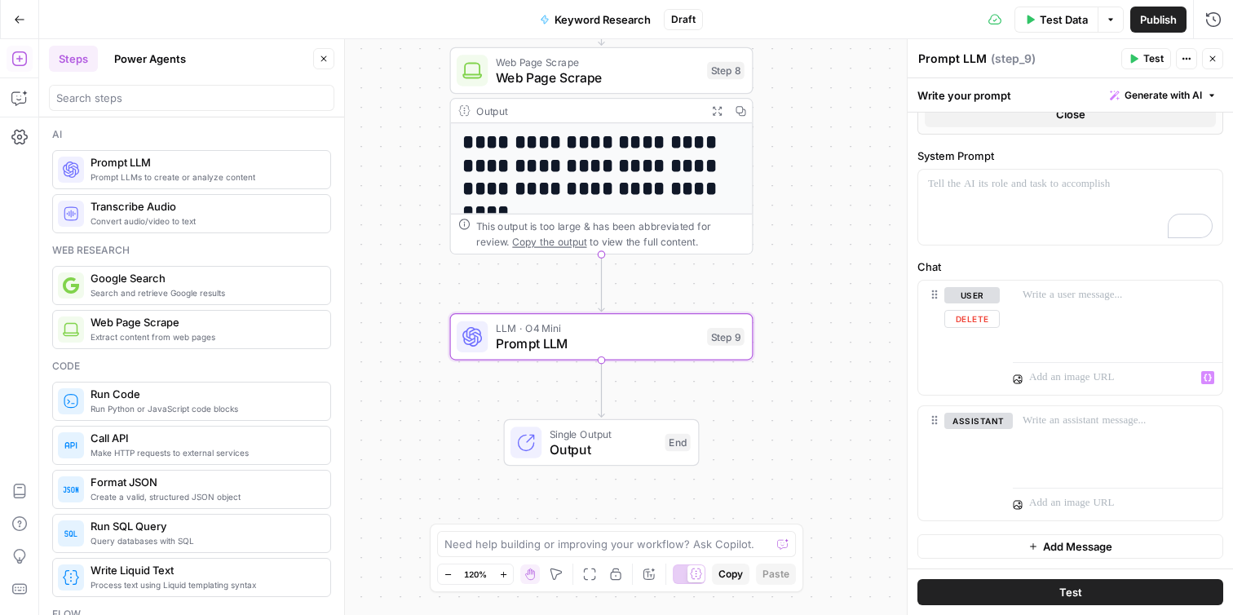
scroll to position [680, 0]
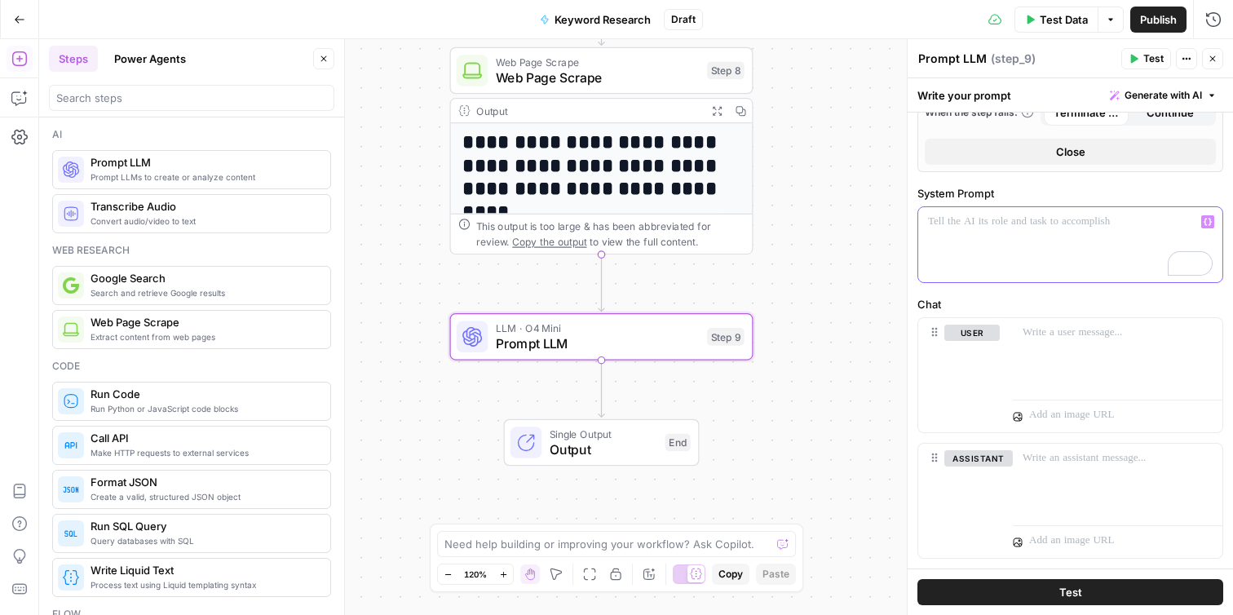
click at [1005, 238] on div "To enrich screen reader interactions, please activate Accessibility in Grammarl…" at bounding box center [1070, 244] width 304 height 75
click at [606, 17] on span "Keyword Research" at bounding box center [603, 19] width 96 height 16
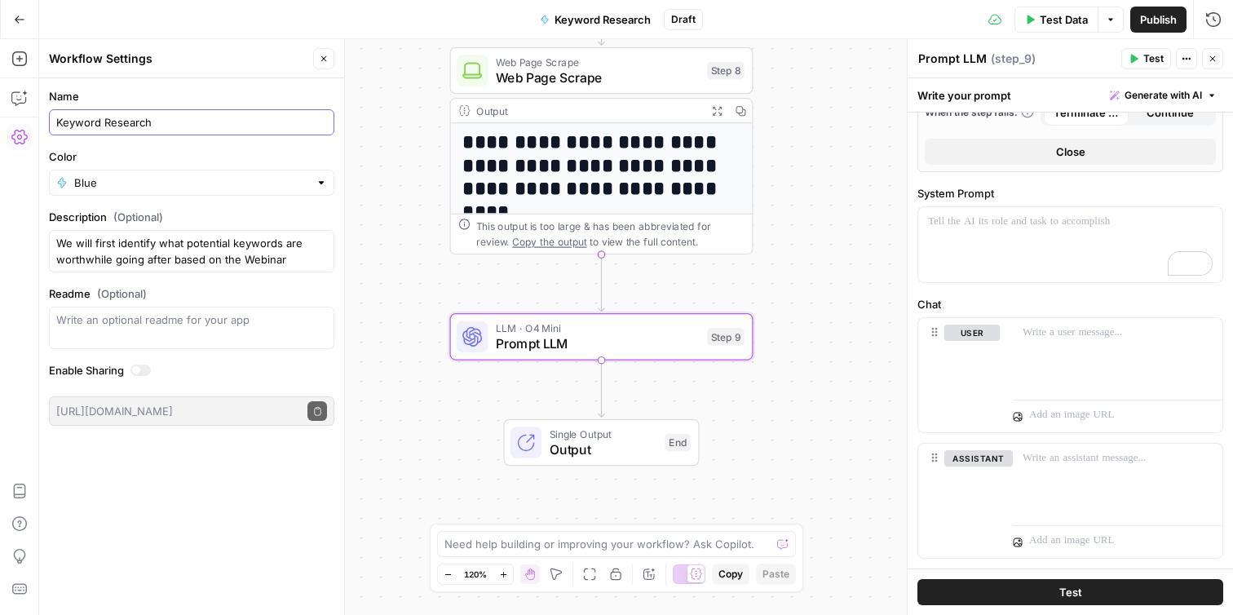
click at [229, 125] on input "Keyword Research" at bounding box center [191, 122] width 271 height 16
click at [55, 121] on div "Keyword Iden" at bounding box center [191, 122] width 285 height 26
click at [56, 123] on input "Keyword Iden" at bounding box center [191, 122] width 271 height 16
click at [175, 118] on input "Target Keyword Iden" at bounding box center [191, 122] width 271 height 16
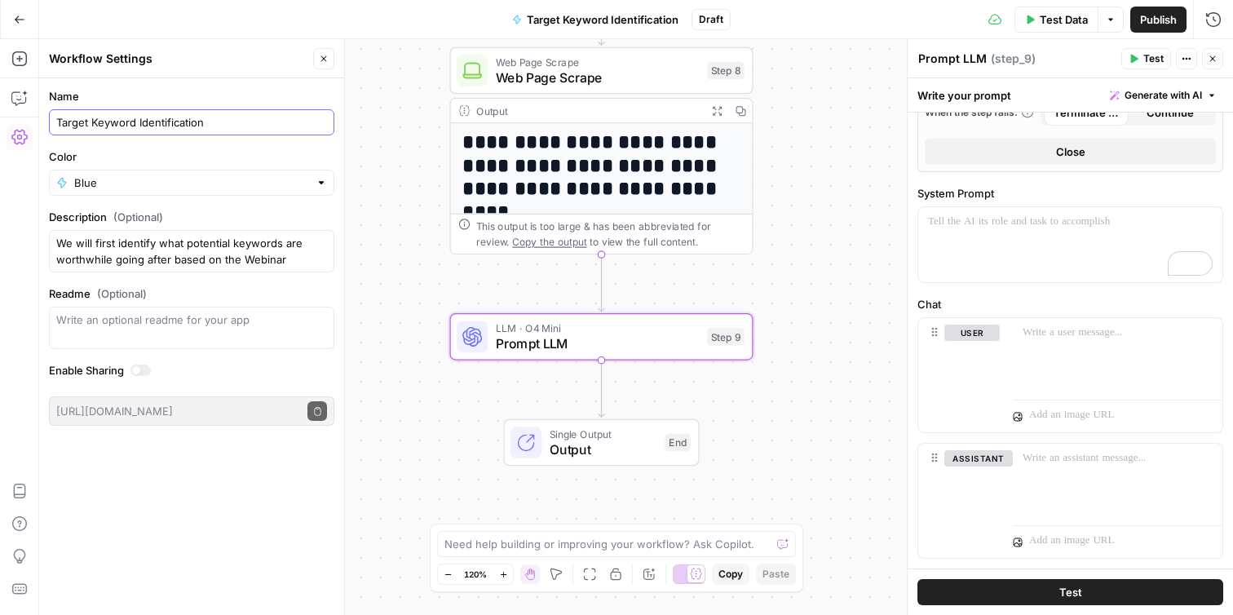
type input "Target Keyword Identification"
click at [183, 152] on label "Color" at bounding box center [191, 156] width 285 height 16
click at [183, 175] on input "Blue" at bounding box center [191, 183] width 235 height 16
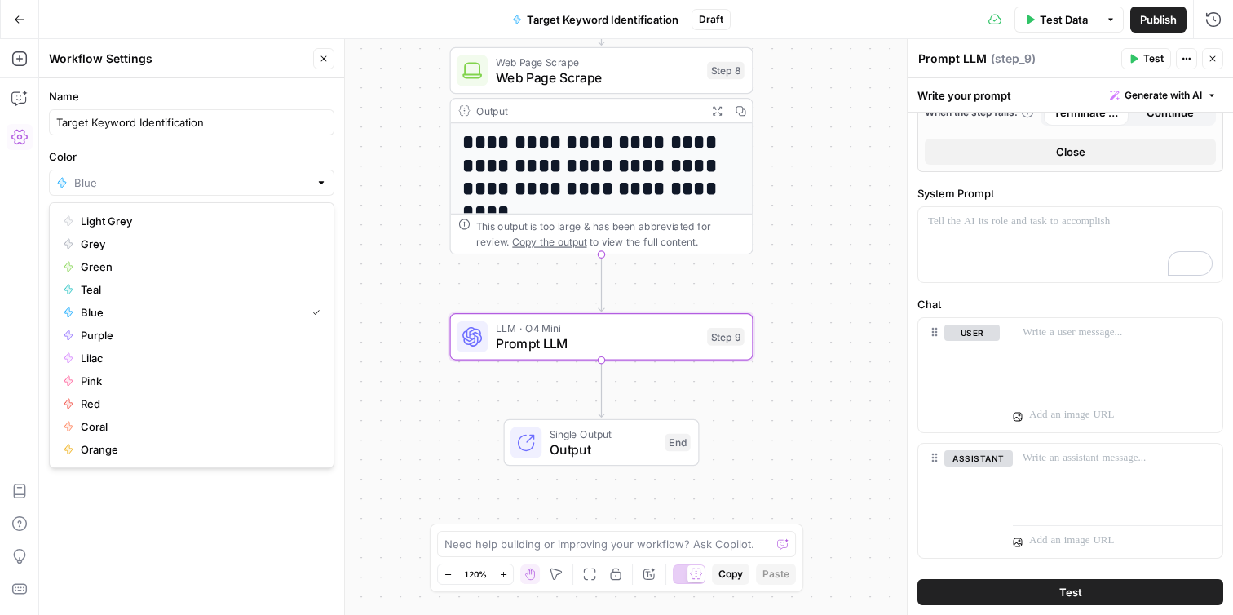
type input "Blue"
click at [361, 152] on div "**********" at bounding box center [636, 327] width 1194 height 576
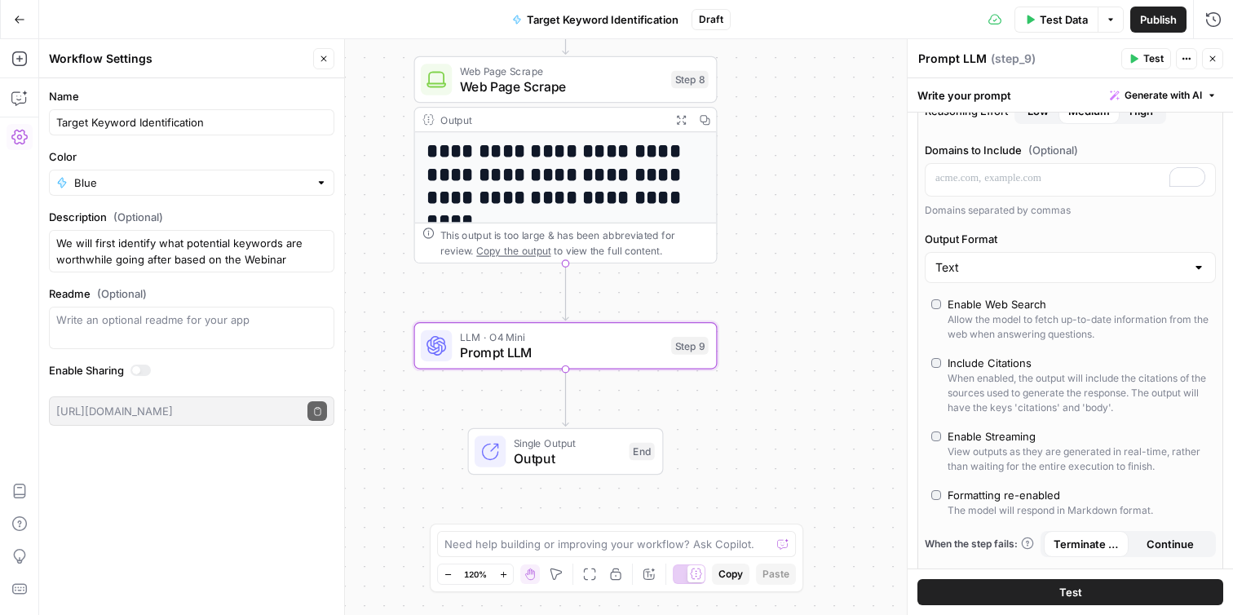
scroll to position [718, 0]
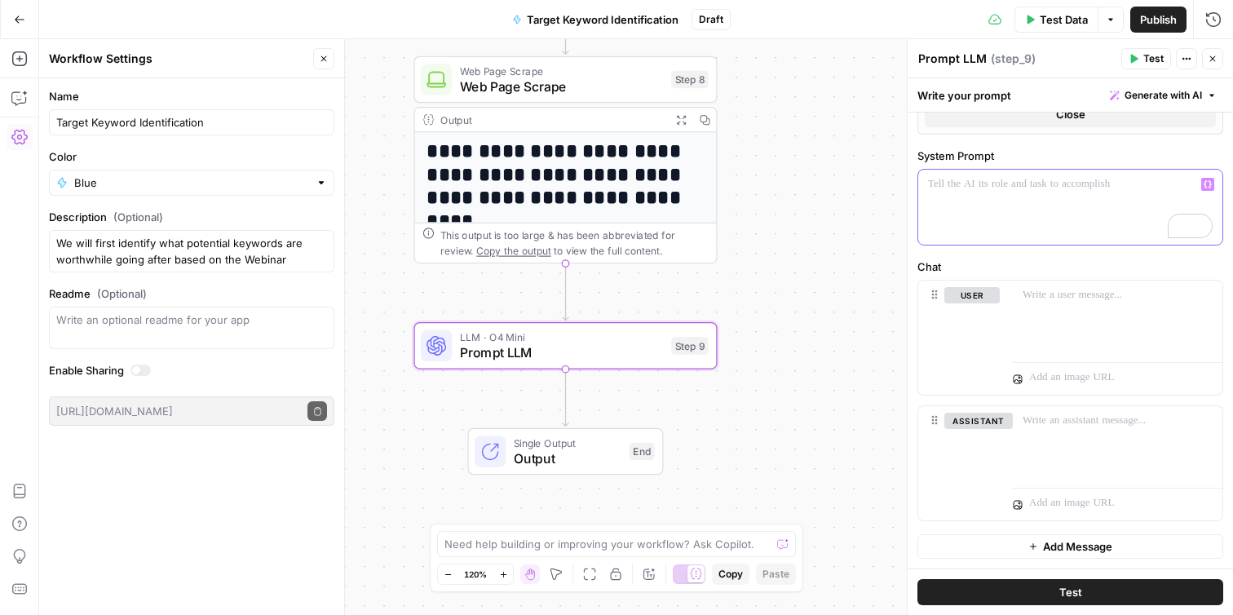
click at [1025, 194] on div "To enrich screen reader interactions, please activate Accessibility in Grammarl…" at bounding box center [1070, 207] width 304 height 75
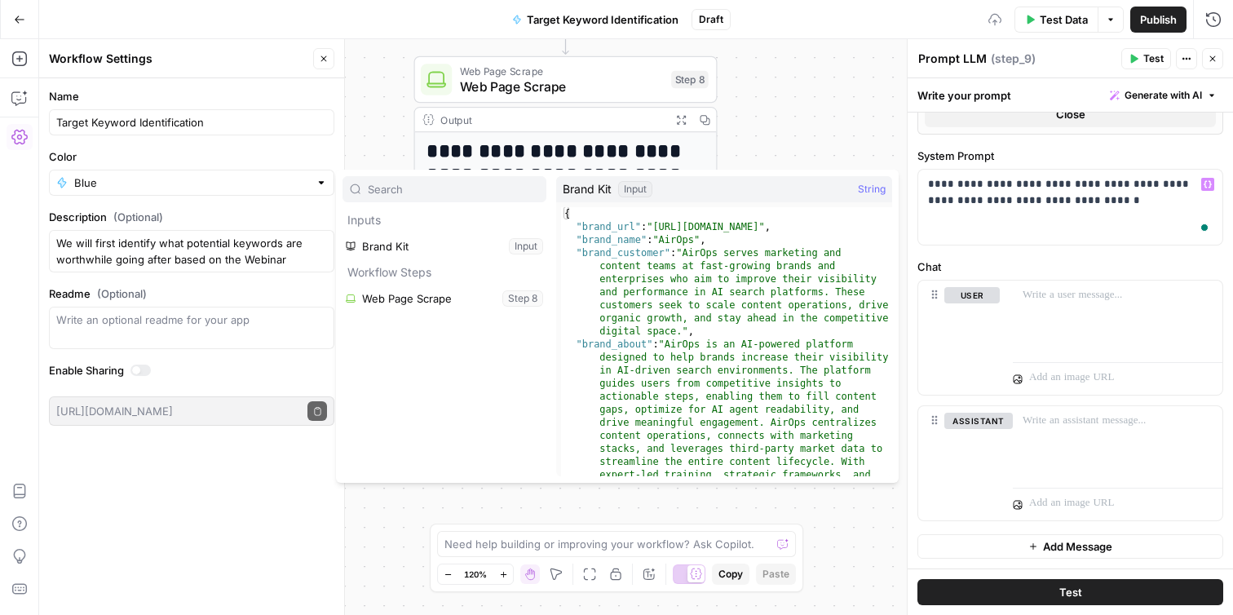
type input "s"
click at [1070, 207] on p "**********" at bounding box center [1070, 192] width 285 height 33
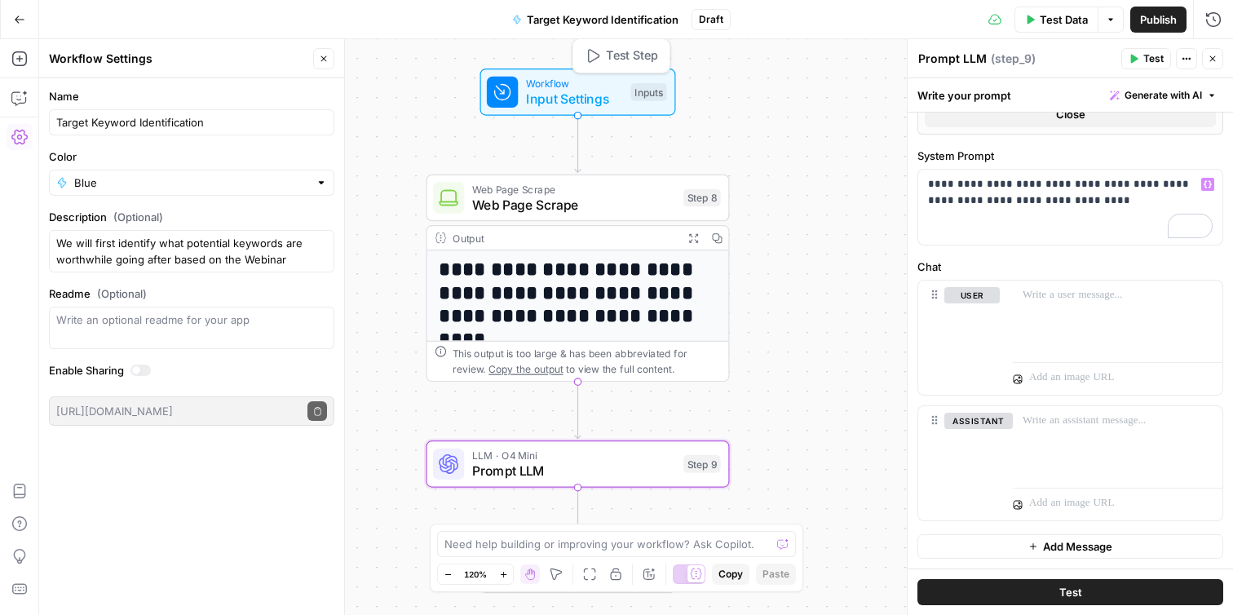
click at [623, 94] on div "Workflow Input Settings Inputs Test Step" at bounding box center [577, 92] width 180 height 33
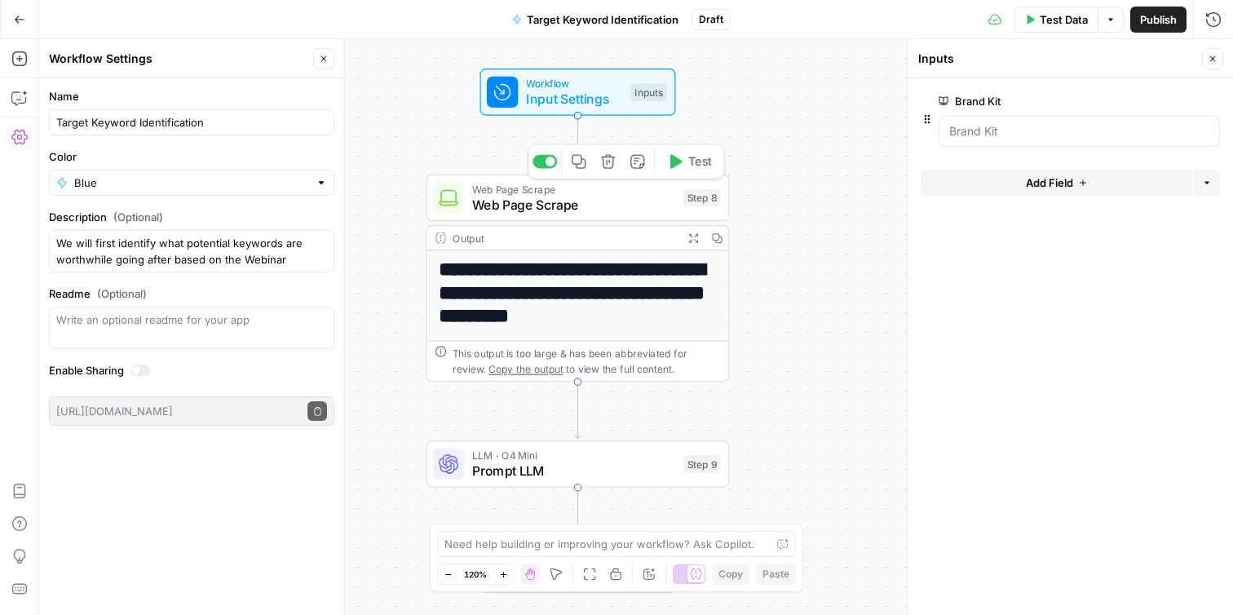
click at [582, 198] on span "Web Page Scrape" at bounding box center [574, 205] width 204 height 20
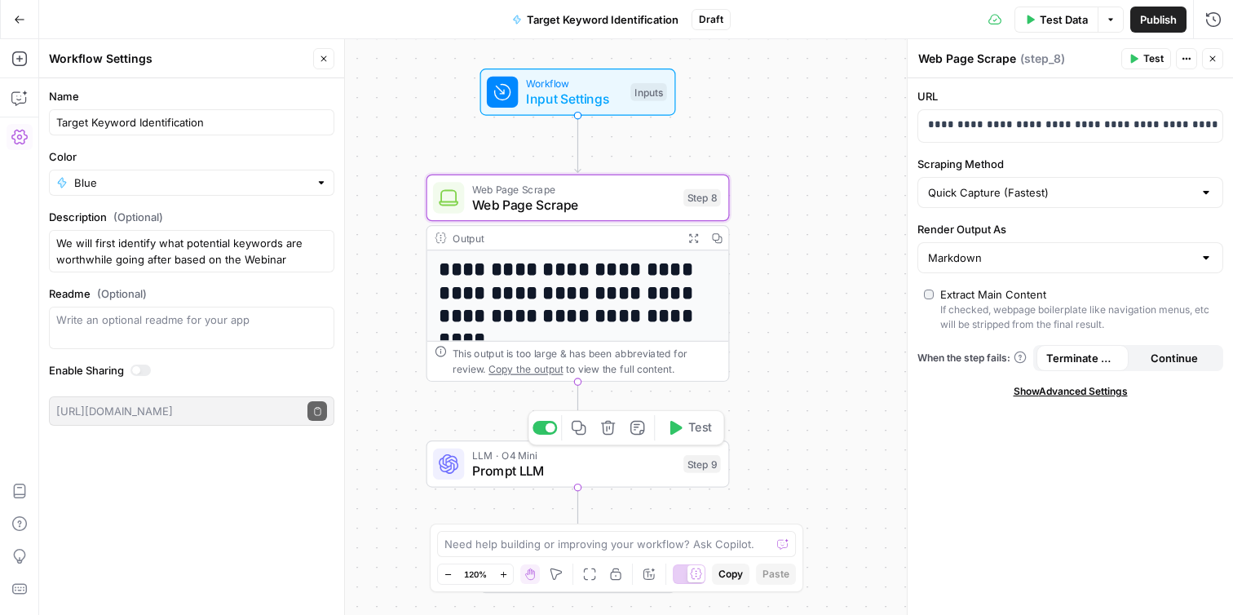
click at [553, 472] on span "Prompt LLM" at bounding box center [574, 471] width 204 height 20
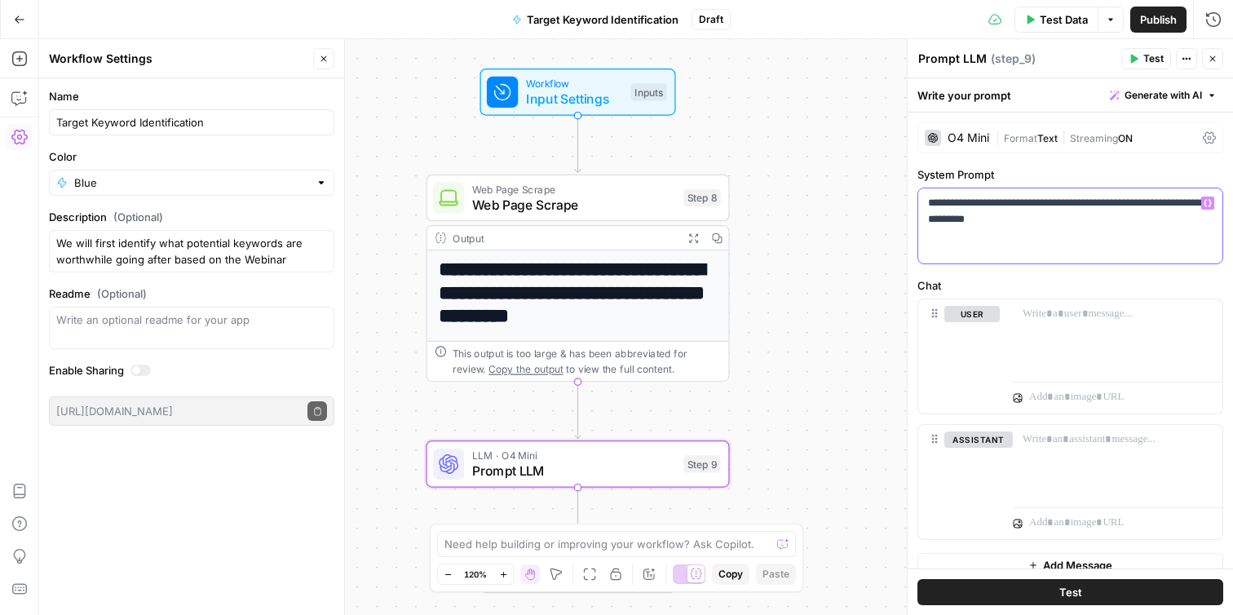
click at [1076, 229] on div "**********" at bounding box center [1070, 225] width 304 height 75
click at [1065, 322] on div "To enrich screen reader interactions, please activate Accessibility in Grammarl…" at bounding box center [1118, 336] width 210 height 75
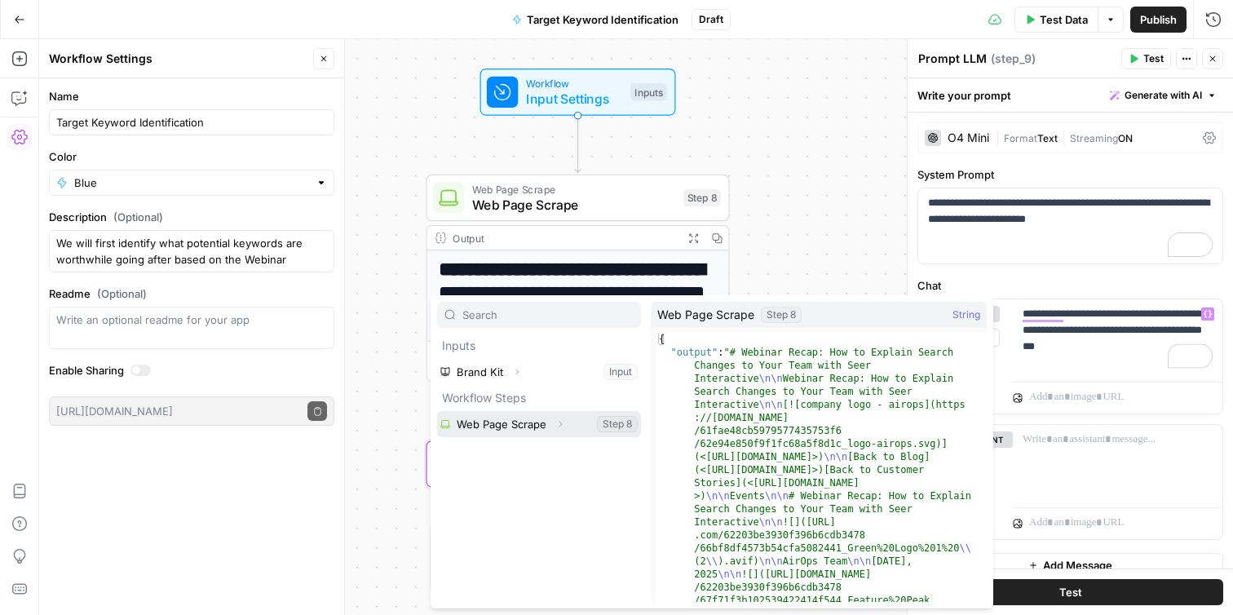
click at [527, 423] on button "Select variable Web Page Scrape" at bounding box center [539, 424] width 204 height 26
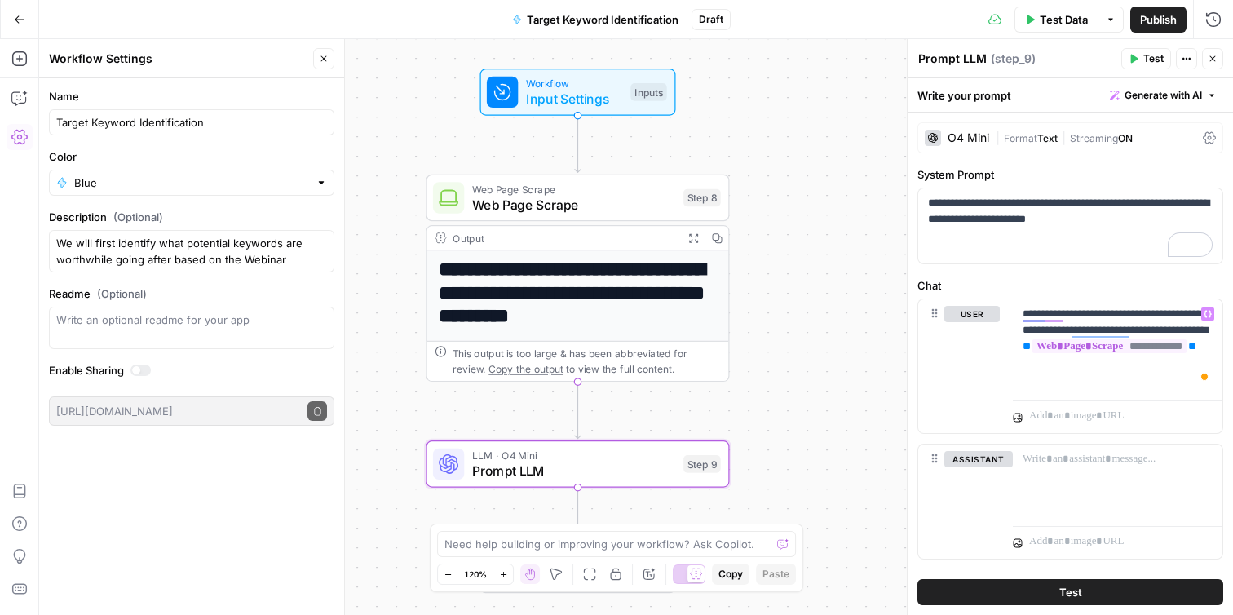
click at [1079, 596] on span "Test" at bounding box center [1070, 592] width 23 height 16
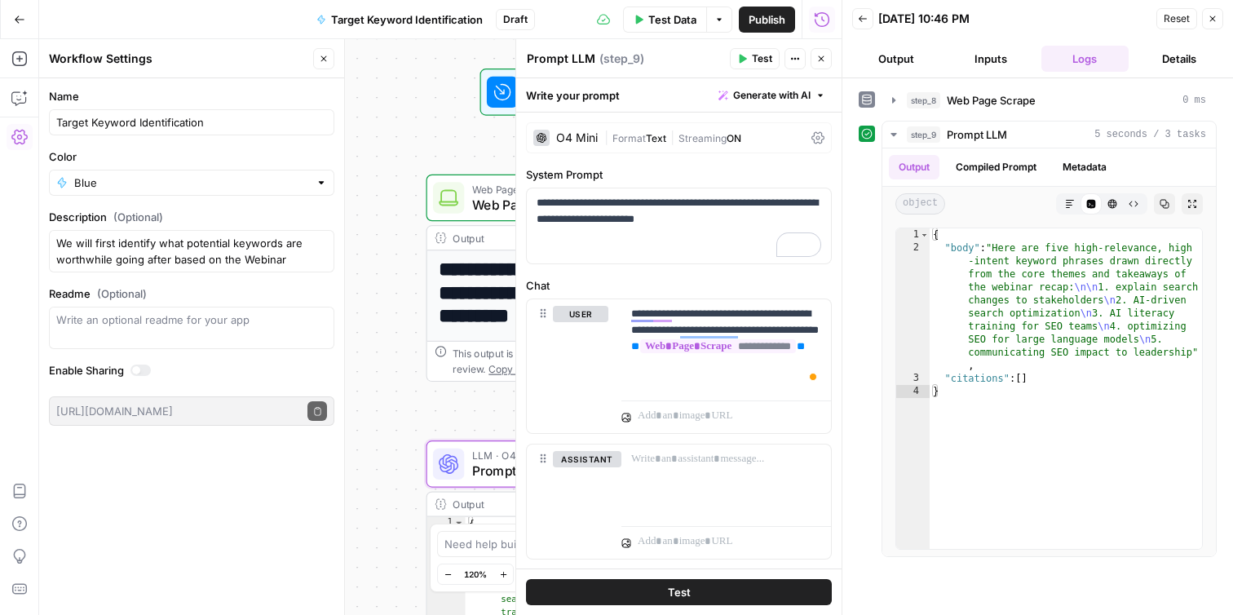
click at [895, 60] on button "Output" at bounding box center [896, 59] width 88 height 26
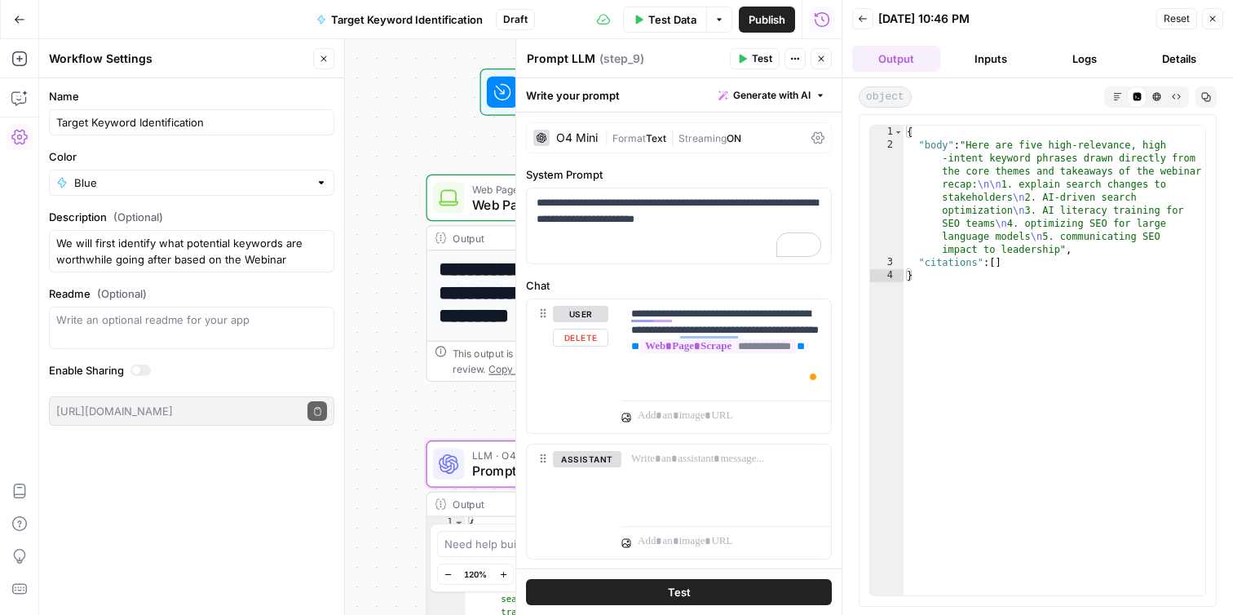
click at [762, 400] on hr at bounding box center [726, 400] width 210 height 1
click at [820, 380] on span at bounding box center [813, 376] width 15 height 23
click at [867, 19] on icon "button" at bounding box center [863, 19] width 10 height 10
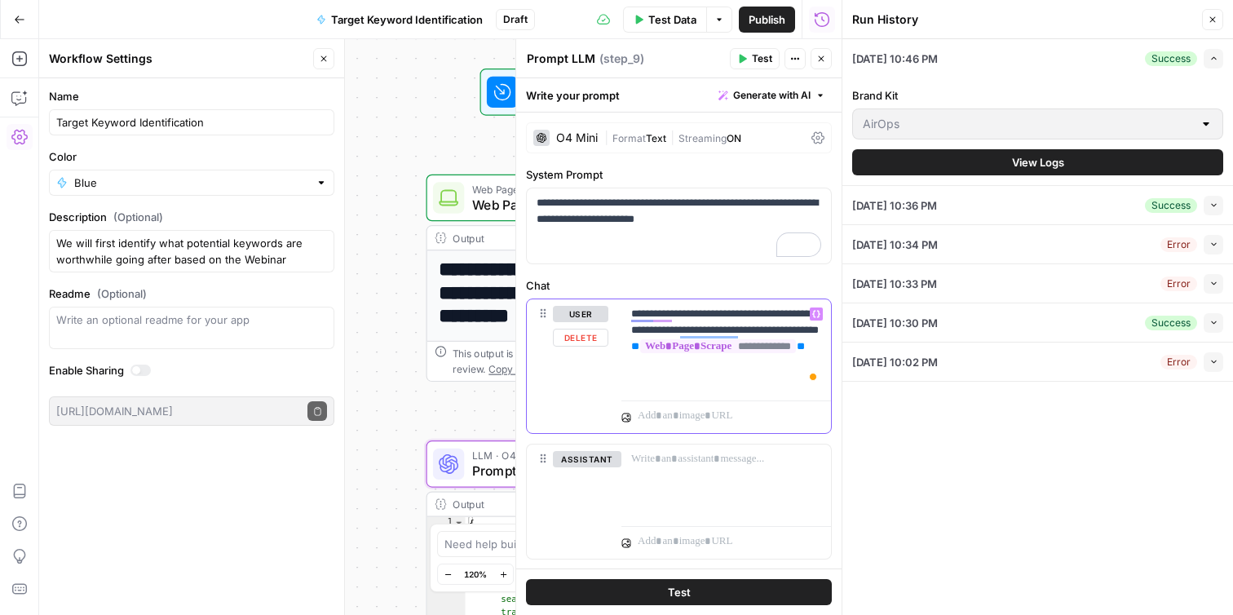
click at [756, 353] on p "**********" at bounding box center [726, 347] width 190 height 82
click at [819, 379] on button "Open Grammarly." at bounding box center [812, 376] width 13 height 13
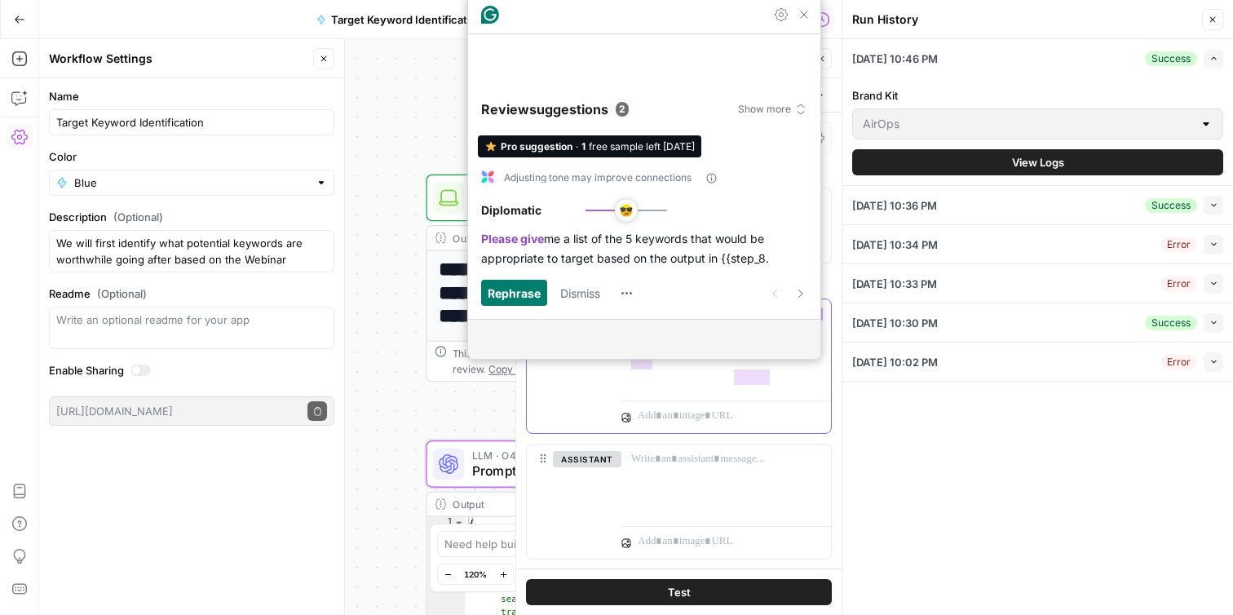
click at [816, 380] on p "**********" at bounding box center [726, 347] width 190 height 82
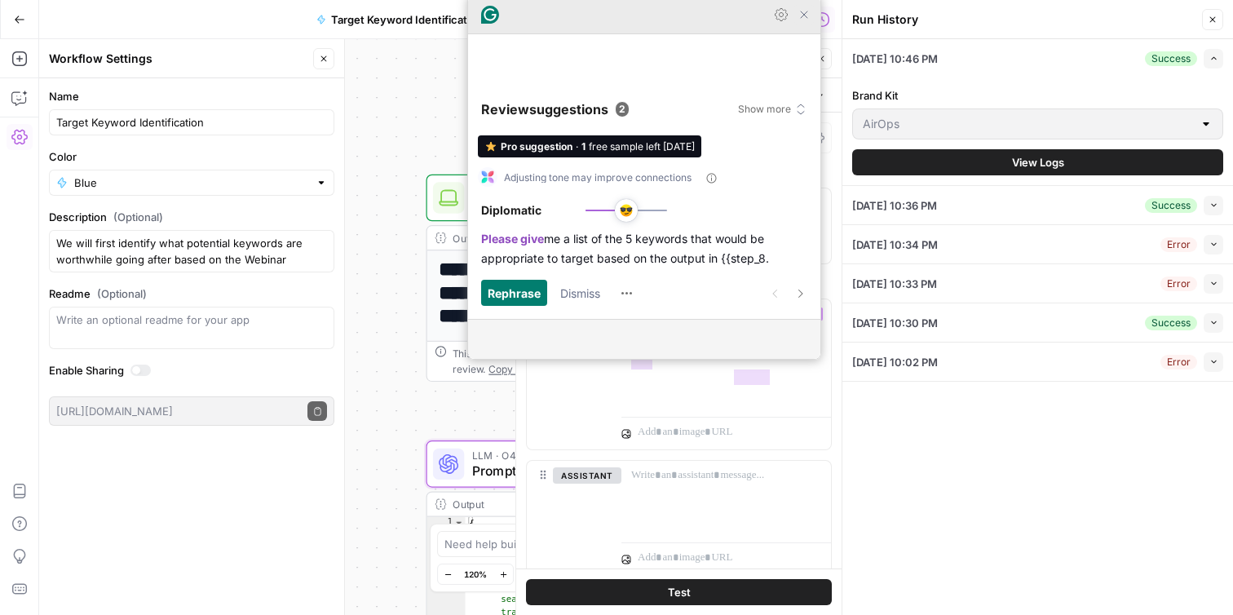
click at [805, 21] on icon "Close Grammarly Assistant" at bounding box center [804, 14] width 13 height 13
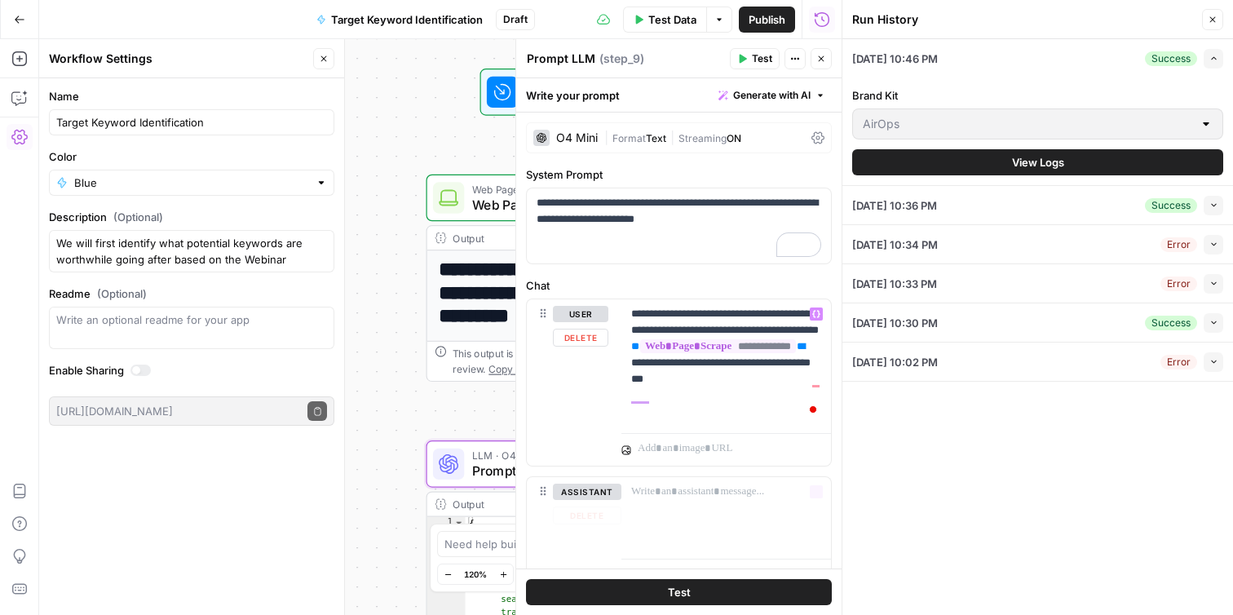
click at [722, 585] on button "Test" at bounding box center [679, 592] width 306 height 26
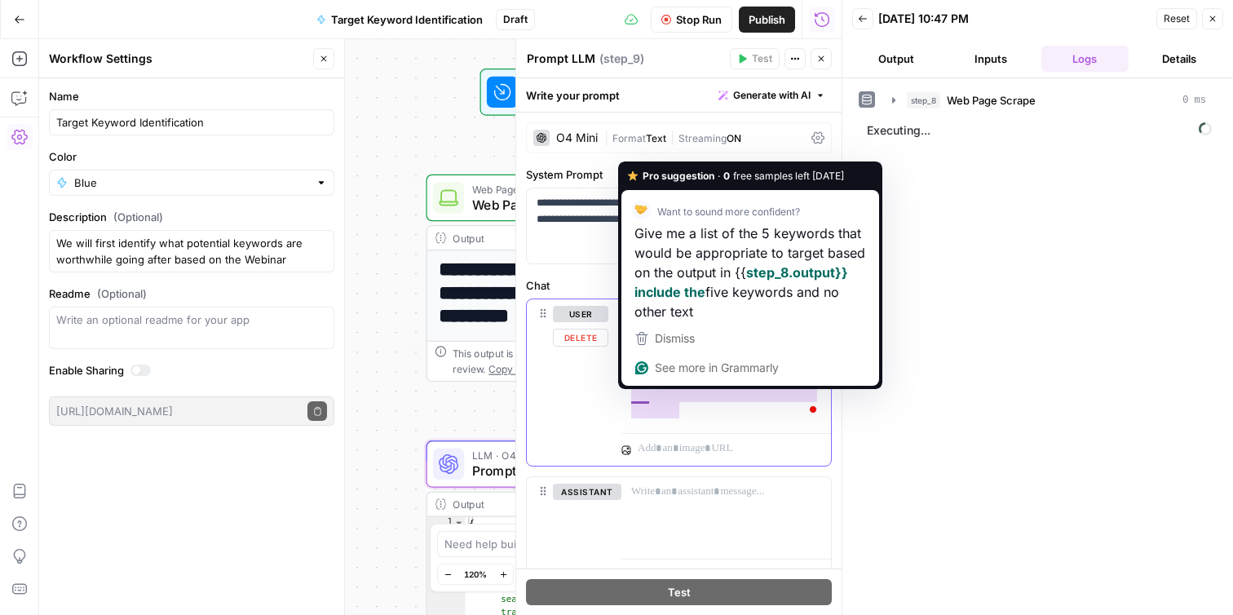
click at [636, 396] on p "**********" at bounding box center [726, 363] width 190 height 114
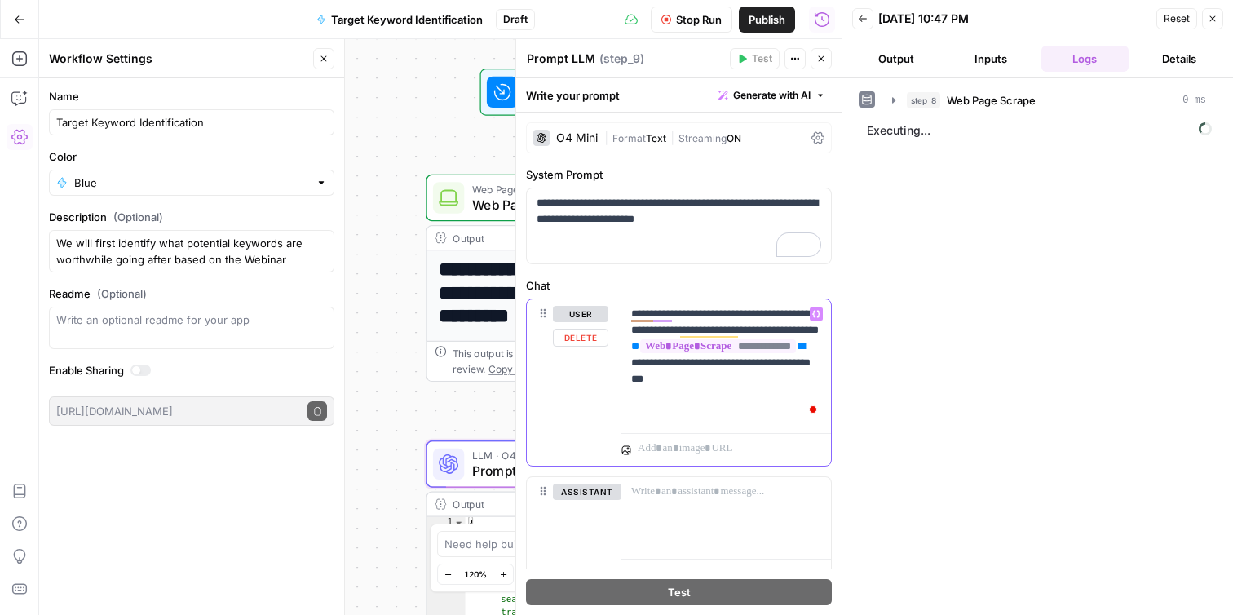
click at [686, 420] on p "**********" at bounding box center [726, 363] width 190 height 114
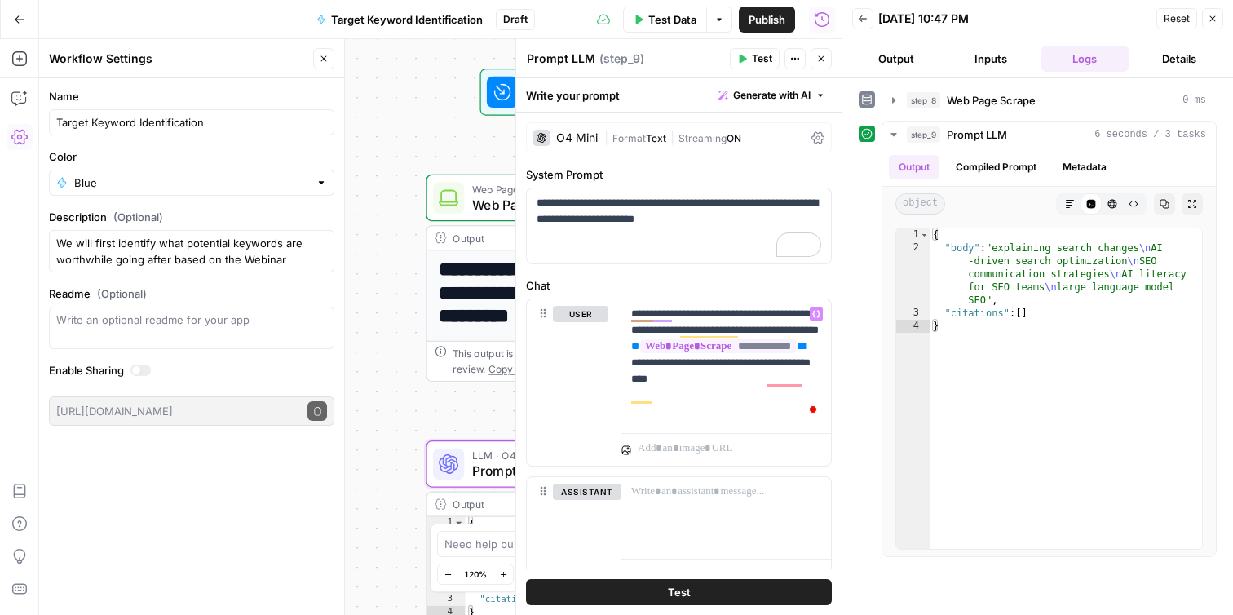
click at [712, 587] on button "Test" at bounding box center [679, 592] width 306 height 26
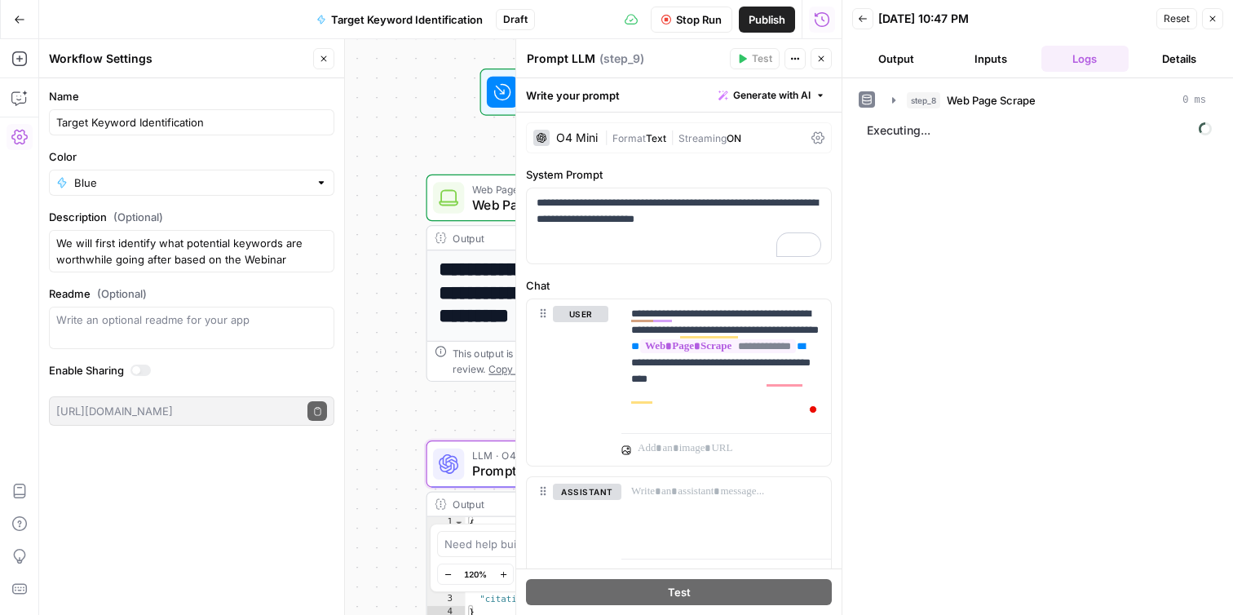
click at [894, 58] on button "Output" at bounding box center [896, 59] width 88 height 26
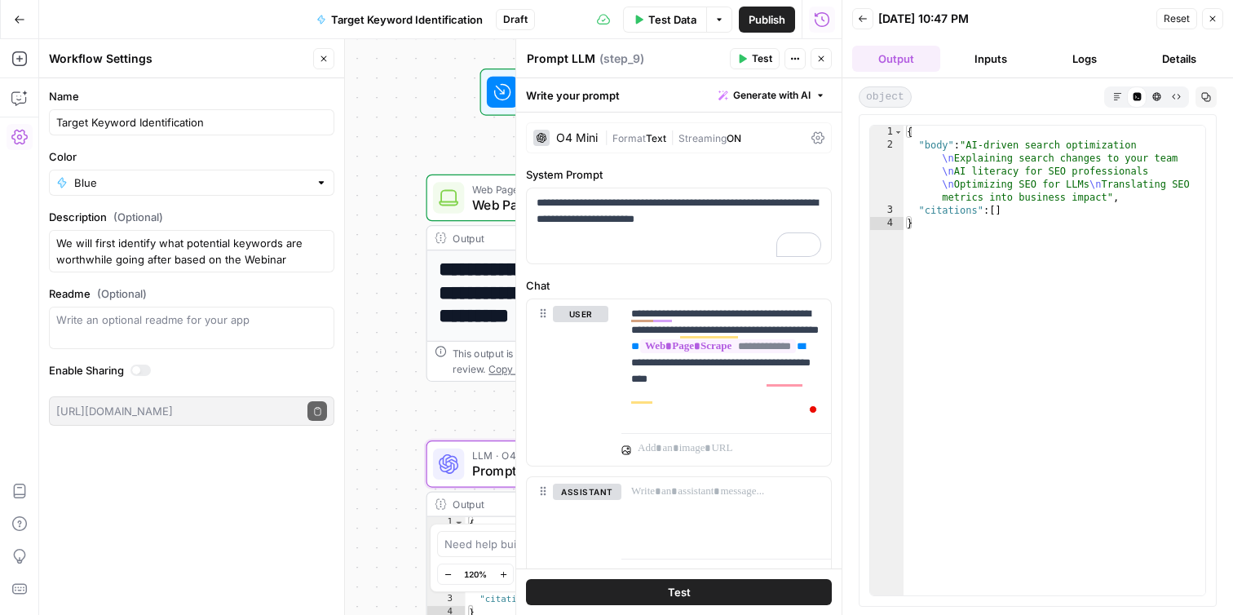
click at [894, 58] on button "Output" at bounding box center [896, 59] width 88 height 26
click at [1116, 92] on icon "button" at bounding box center [1117, 96] width 9 height 9
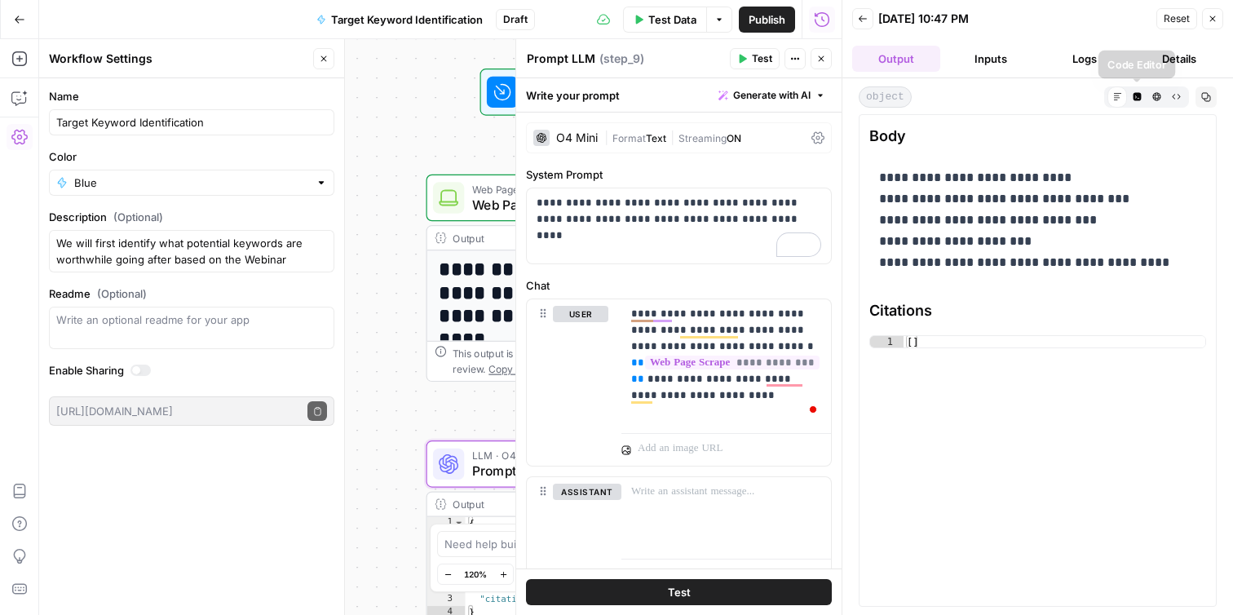
click at [1136, 95] on icon "button" at bounding box center [1137, 96] width 8 height 8
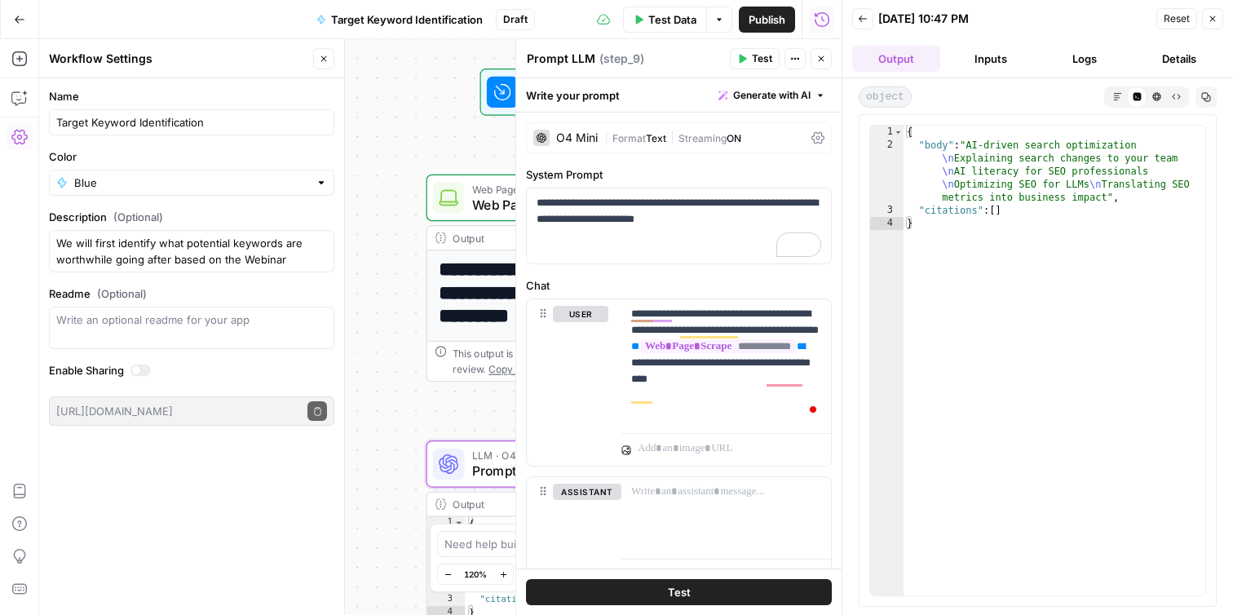
click at [1120, 95] on icon "button" at bounding box center [1117, 96] width 9 height 9
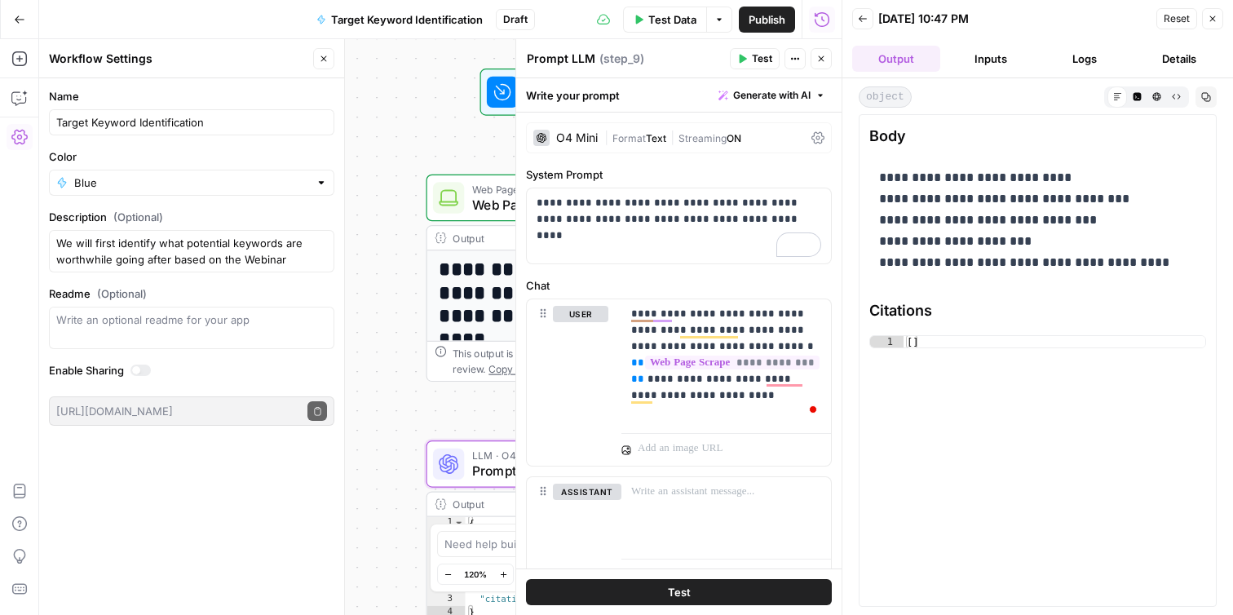
click at [1172, 64] on button "Details" at bounding box center [1179, 59] width 88 height 26
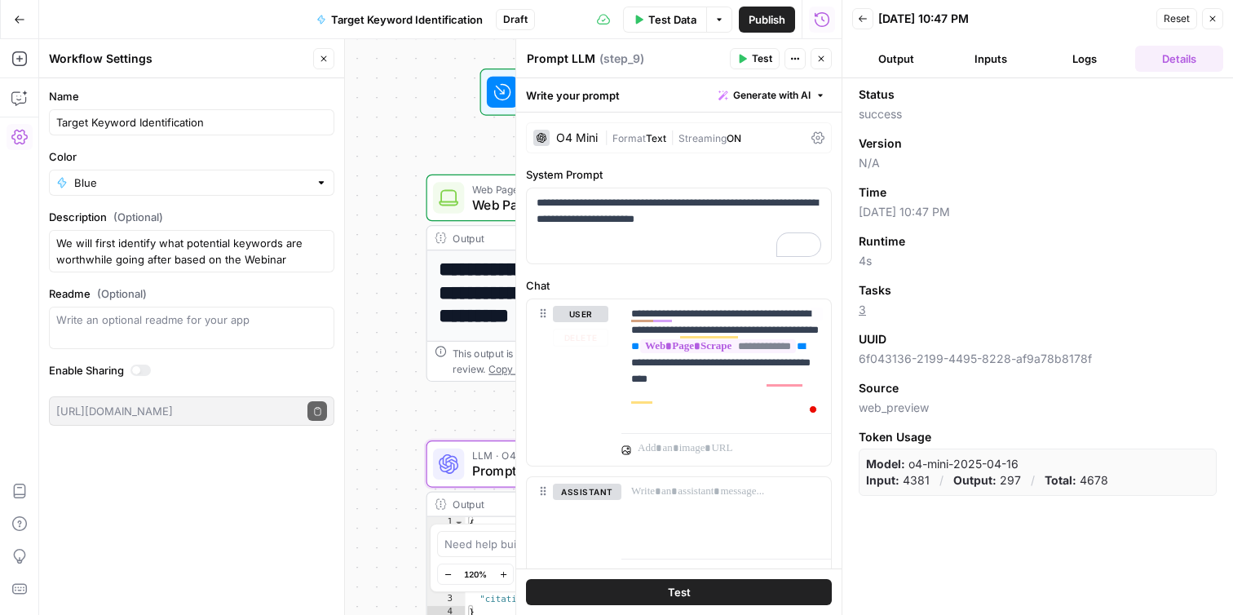
click at [423, 412] on div "**********" at bounding box center [440, 327] width 802 height 576
click at [487, 465] on span "Prompt LLM" at bounding box center [574, 472] width 204 height 20
click at [1213, 26] on button "Close" at bounding box center [1212, 18] width 21 height 21
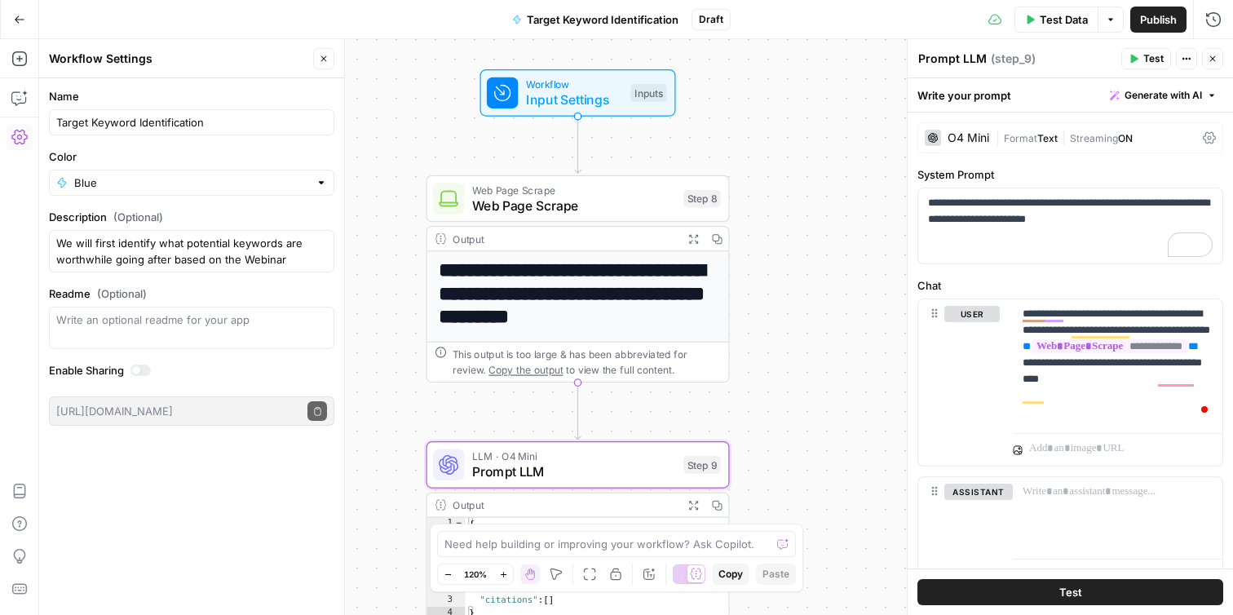
click at [1053, 101] on div "Write your prompt Generate with AI" at bounding box center [1070, 94] width 325 height 33
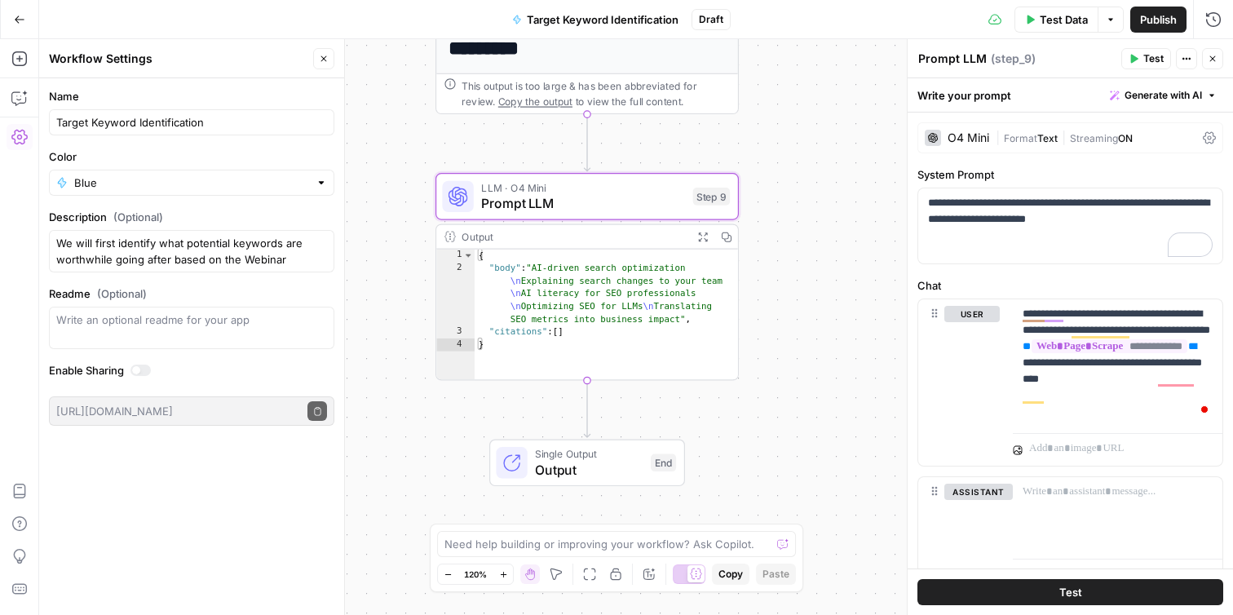
click at [774, 403] on div "**********" at bounding box center [636, 327] width 1194 height 576
click at [651, 198] on span "Prompt LLM" at bounding box center [583, 203] width 204 height 20
click at [1023, 139] on span "Format" at bounding box center [1020, 138] width 33 height 12
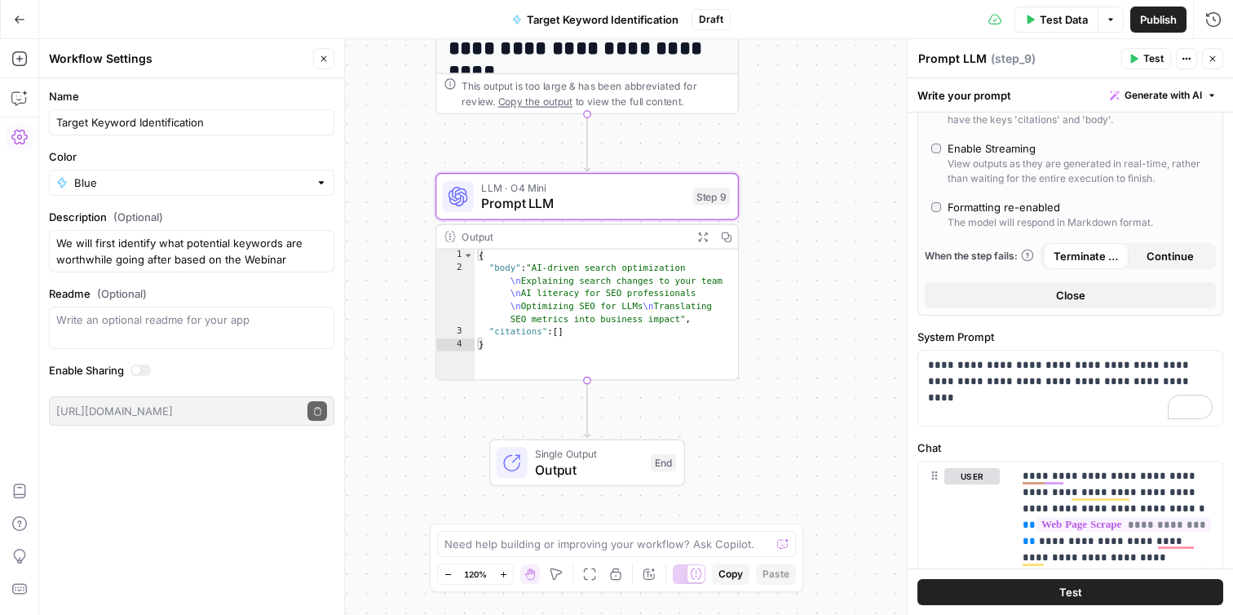
scroll to position [510, 0]
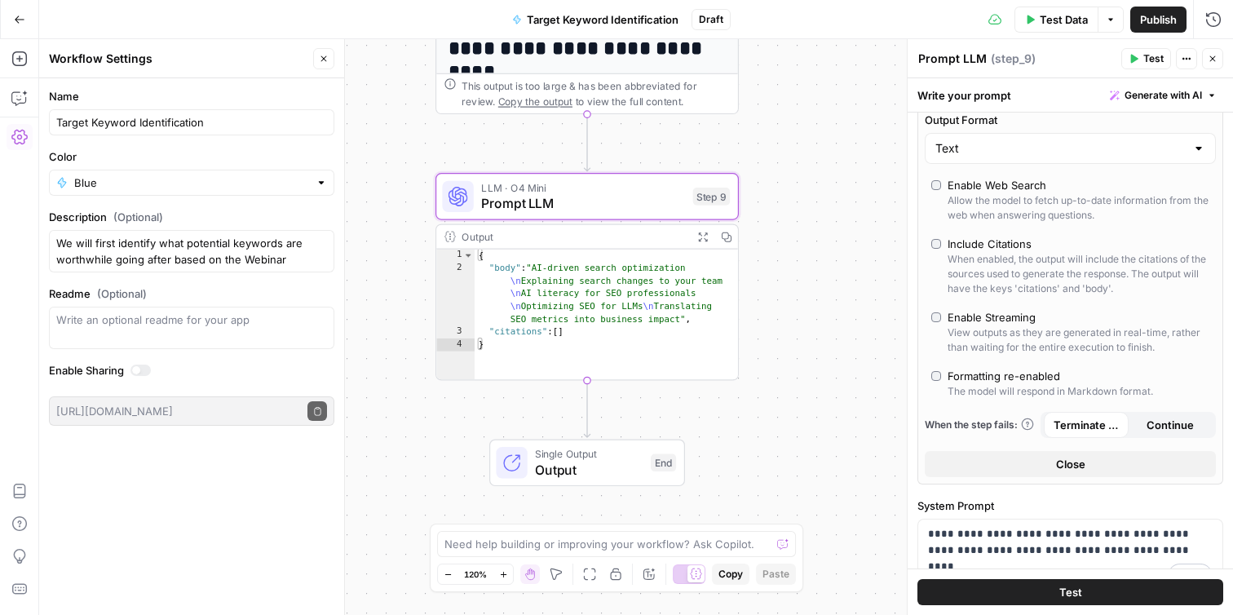
click at [1065, 594] on span "Test" at bounding box center [1070, 592] width 23 height 16
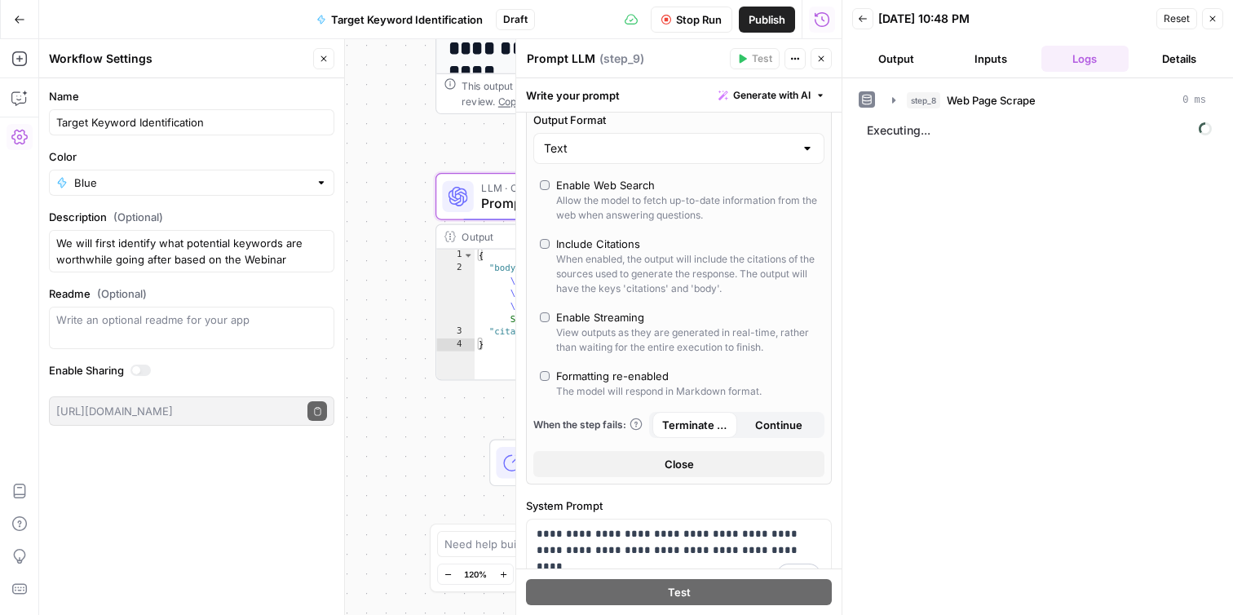
click at [889, 62] on button "Output" at bounding box center [896, 59] width 88 height 26
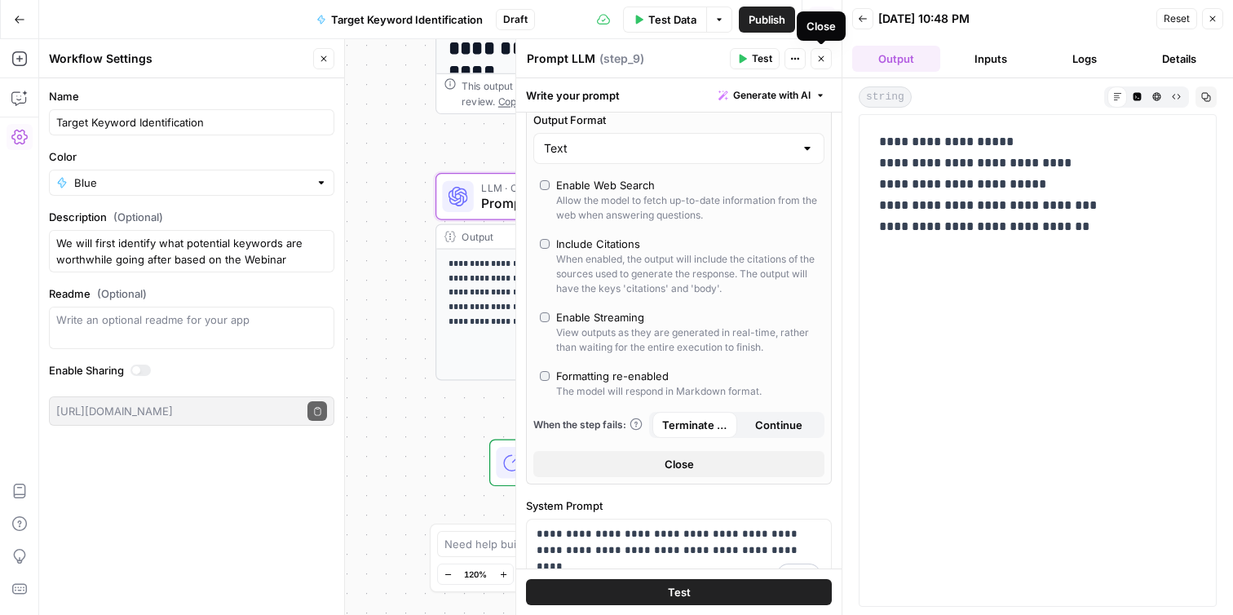
click at [821, 60] on icon "button" at bounding box center [821, 59] width 10 height 10
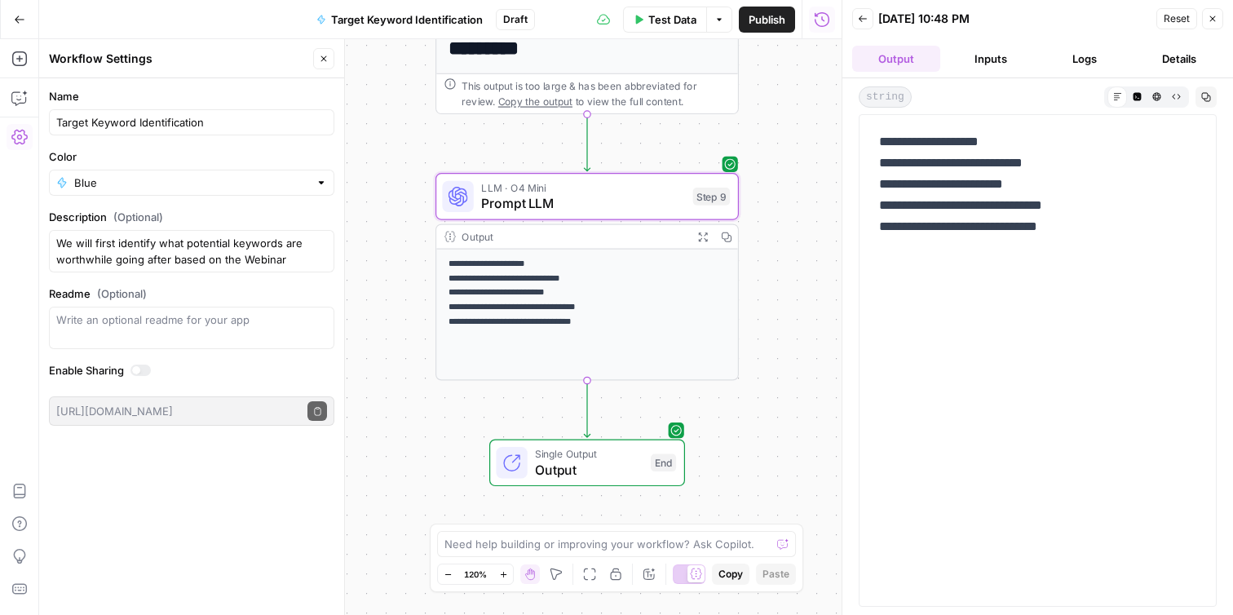
click at [1210, 19] on icon "button" at bounding box center [1213, 19] width 10 height 10
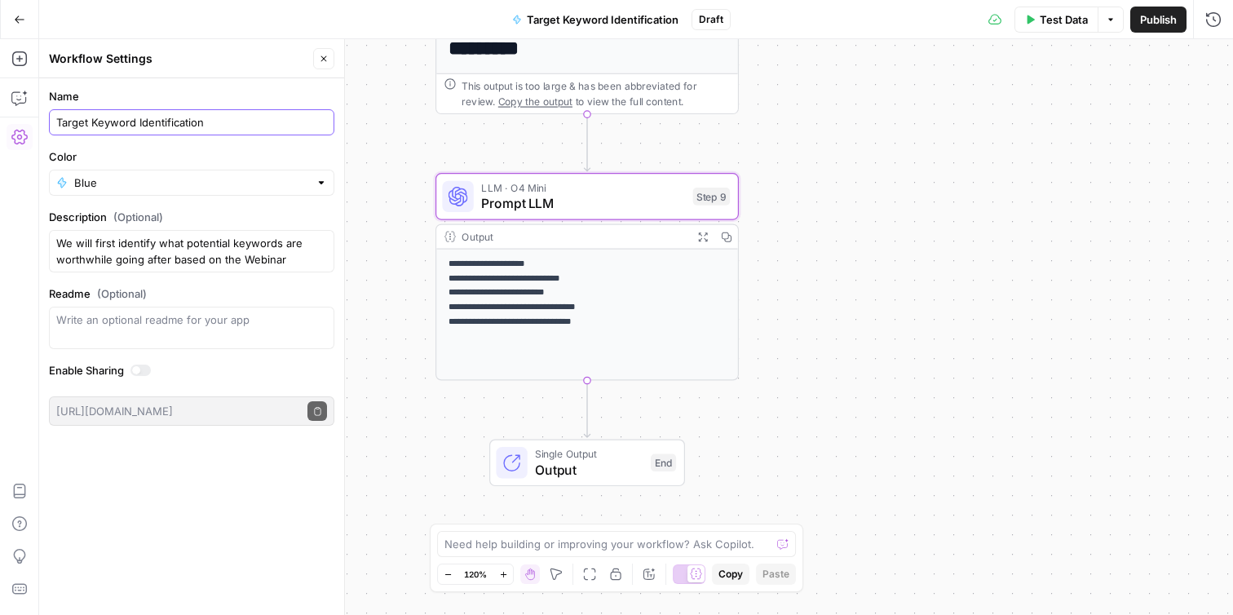
click at [135, 121] on input "Target Keyword Identification" at bounding box center [191, 122] width 271 height 16
drag, startPoint x: 228, startPoint y: 126, endPoint x: 150, endPoint y: 126, distance: 77.5
click at [150, 126] on input "Target Keyword(s) Identification" at bounding box center [191, 122] width 271 height 16
click at [55, 120] on div "Target Keyword(s)" at bounding box center [191, 122] width 285 height 26
click at [58, 122] on input "Target Keyword(s)" at bounding box center [191, 122] width 271 height 16
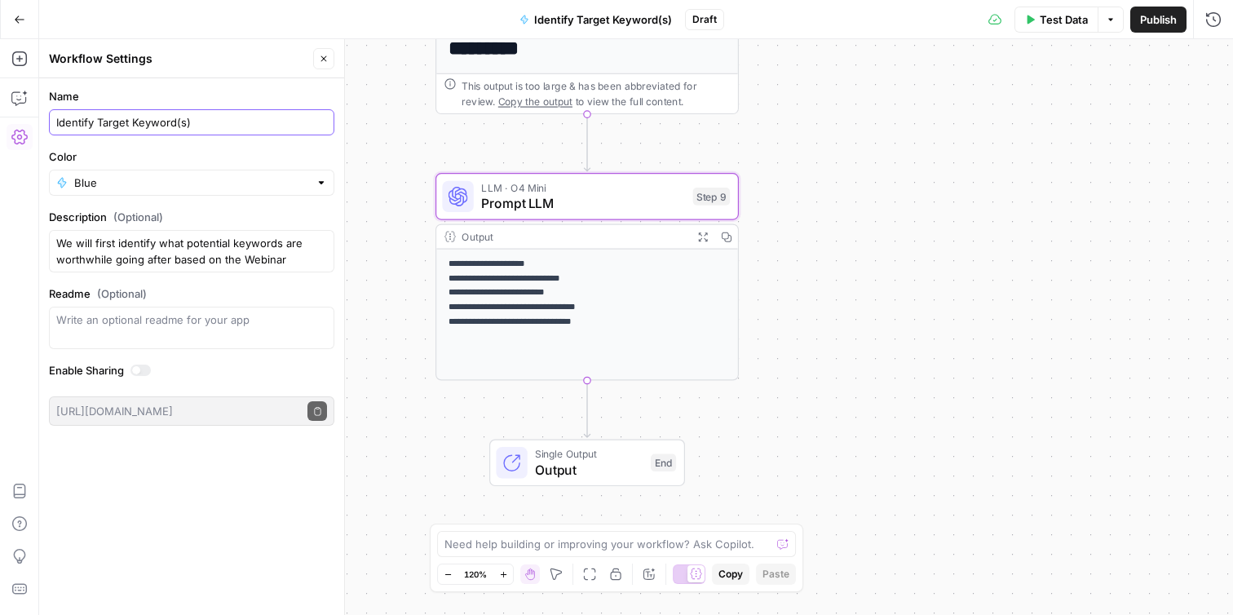
click at [271, 122] on input "Identify Target Keyword(s)" at bounding box center [191, 122] width 271 height 16
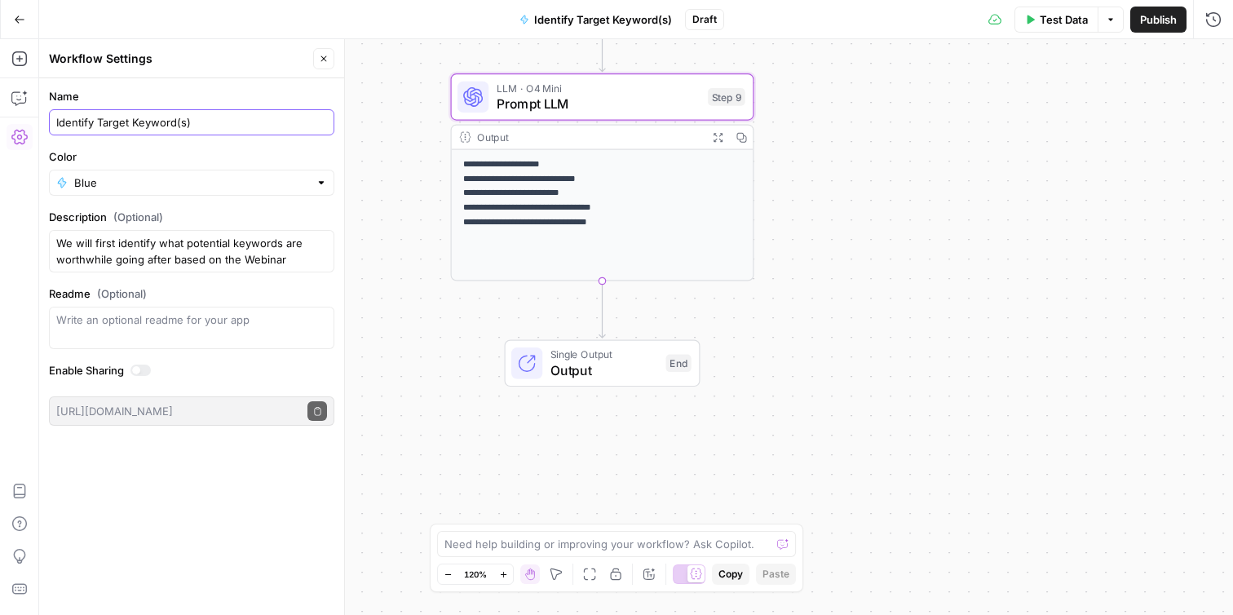
type input "Identify Target Keyword(s)"
click at [319, 61] on icon "button" at bounding box center [324, 59] width 10 height 10
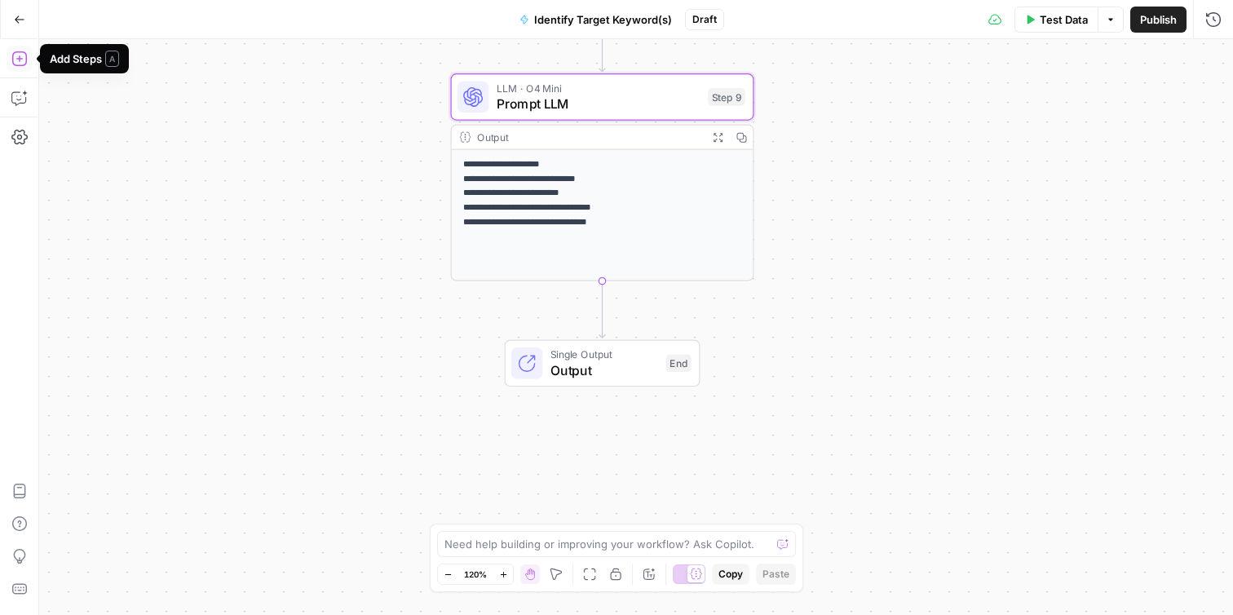
click at [24, 65] on icon "button" at bounding box center [19, 59] width 16 height 16
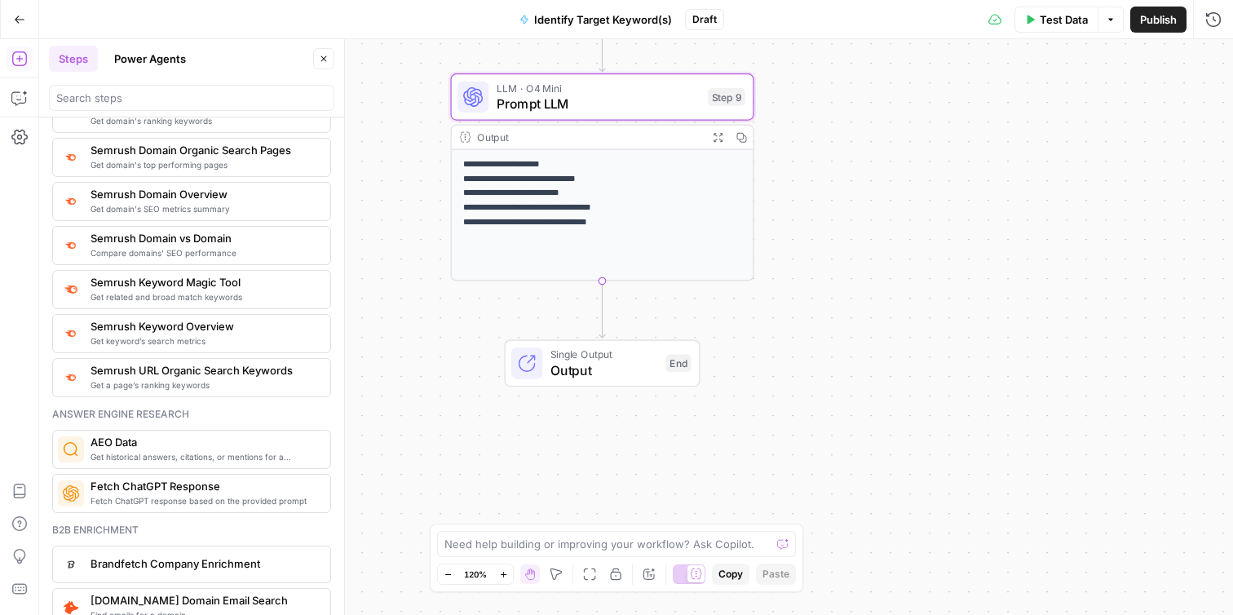
scroll to position [1907, 0]
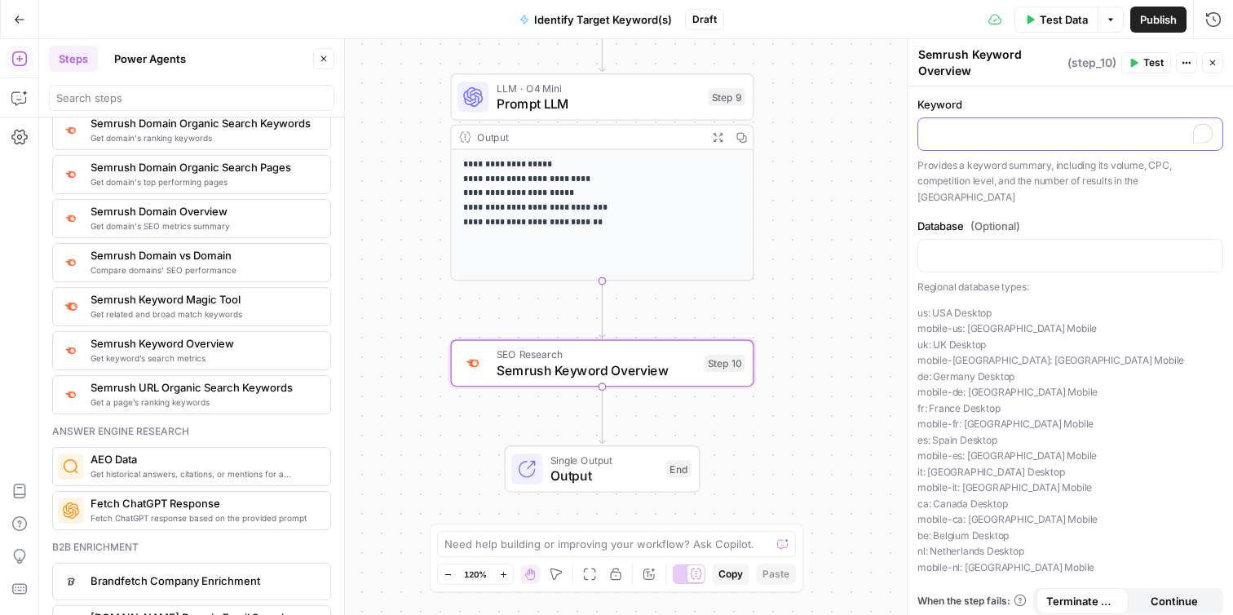
click at [1020, 125] on p "To enrich screen reader interactions, please activate Accessibility in Grammarl…" at bounding box center [1070, 133] width 285 height 16
click at [1049, 139] on p "To enrich screen reader interactions, please activate Accessibility in Grammarl…" at bounding box center [1070, 133] width 285 height 16
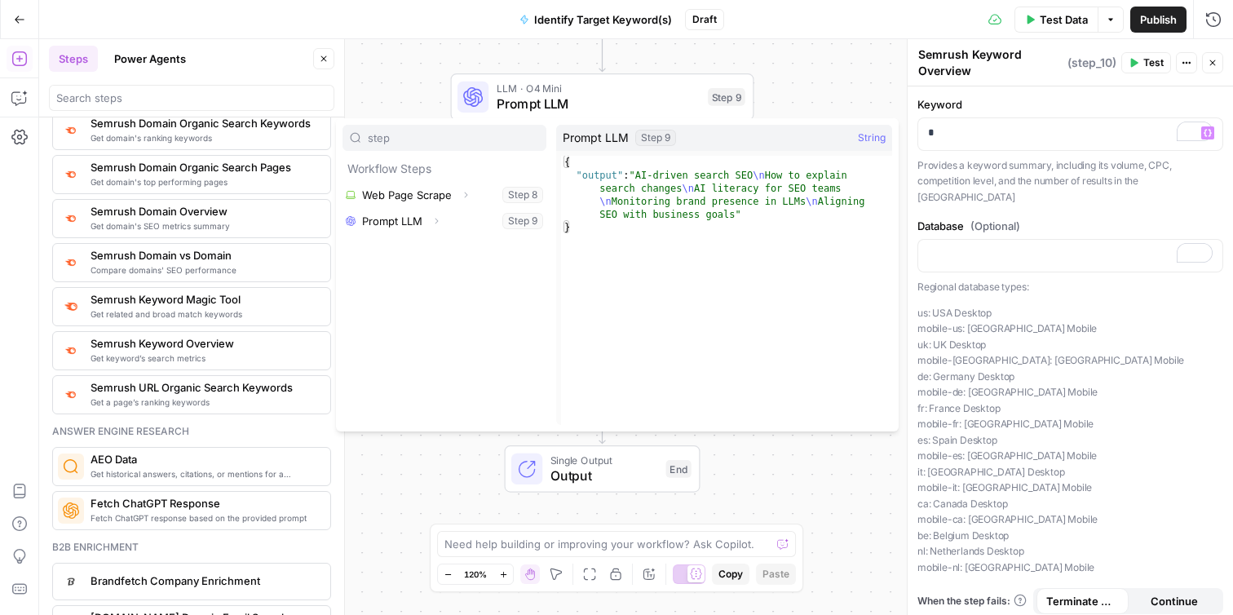
type input "step"
click at [433, 226] on button "Expand" at bounding box center [436, 220] width 21 height 21
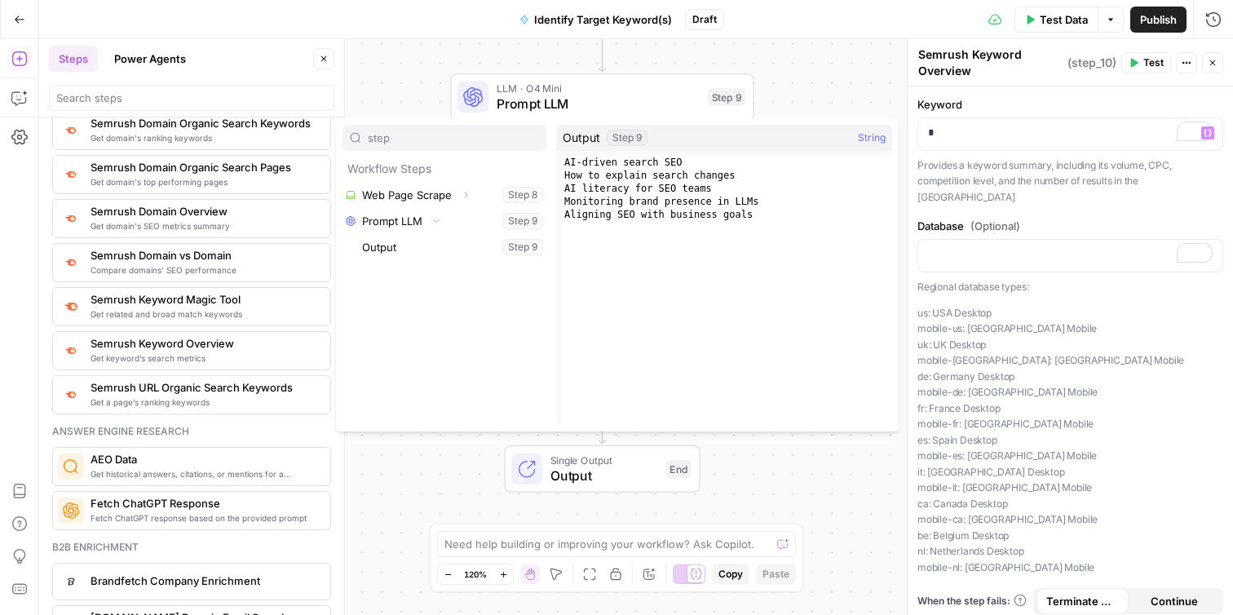
click at [762, 217] on div "AI-driven search SEO How to explain search changes AI literacy for SEO teams Mo…" at bounding box center [726, 303] width 331 height 295
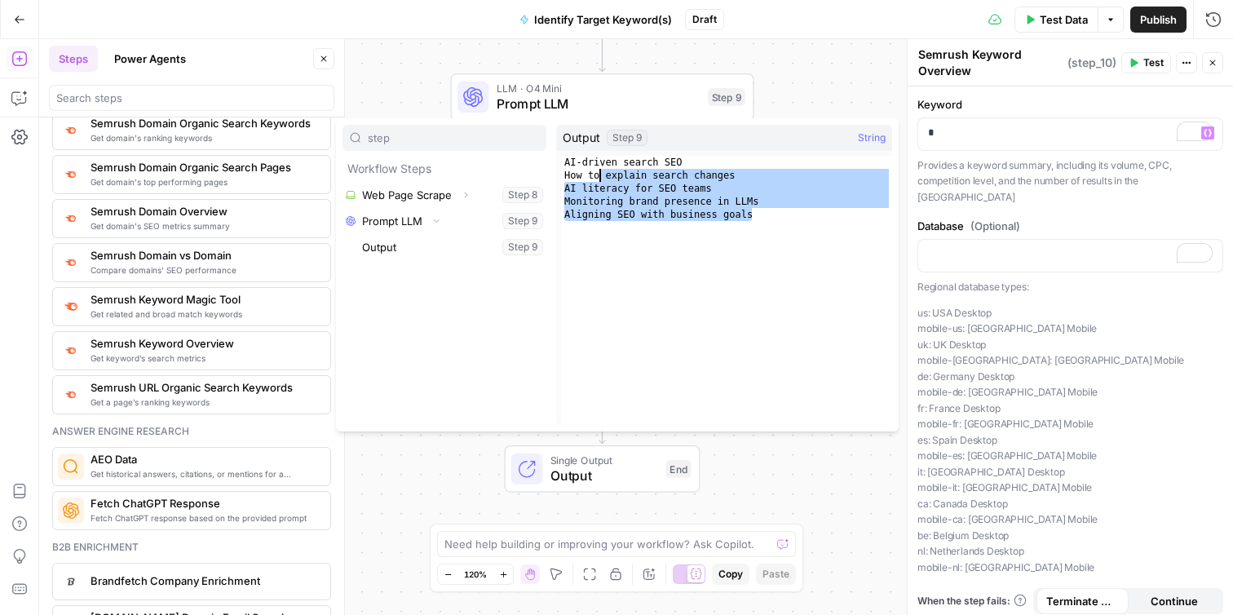
drag, startPoint x: 762, startPoint y: 218, endPoint x: 591, endPoint y: 176, distance: 175.4
click at [591, 176] on div "AI-driven search SEO How to explain search changes AI literacy for SEO teams Mo…" at bounding box center [726, 303] width 331 height 295
type textarea "**********"
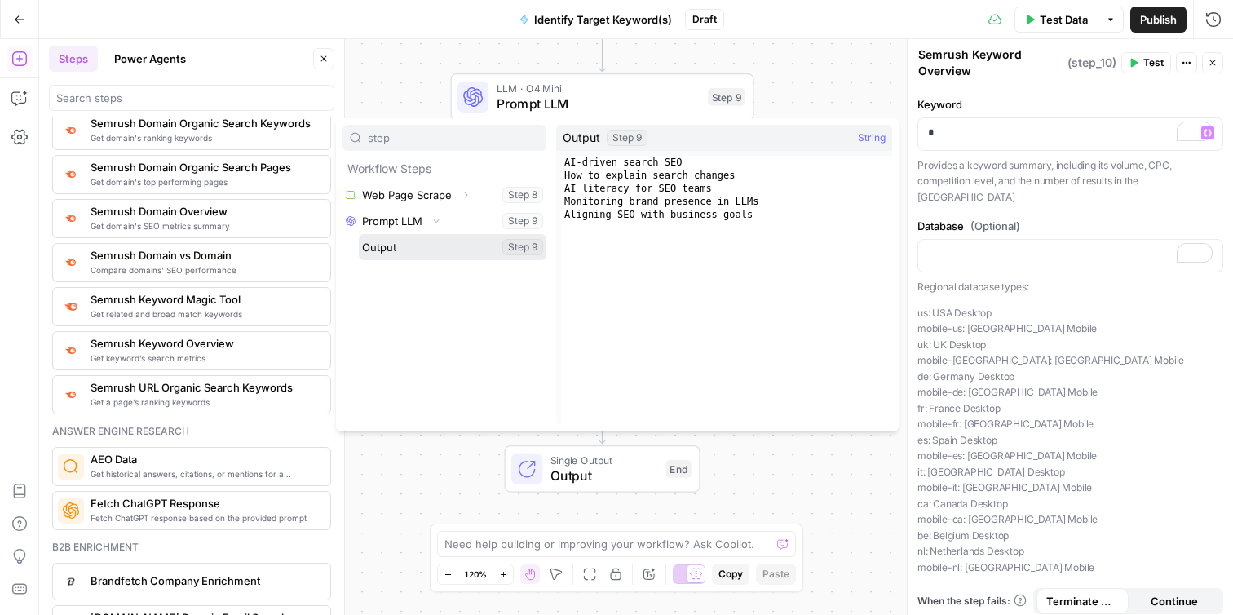
click at [421, 250] on button "Select variable Output" at bounding box center [453, 247] width 188 height 26
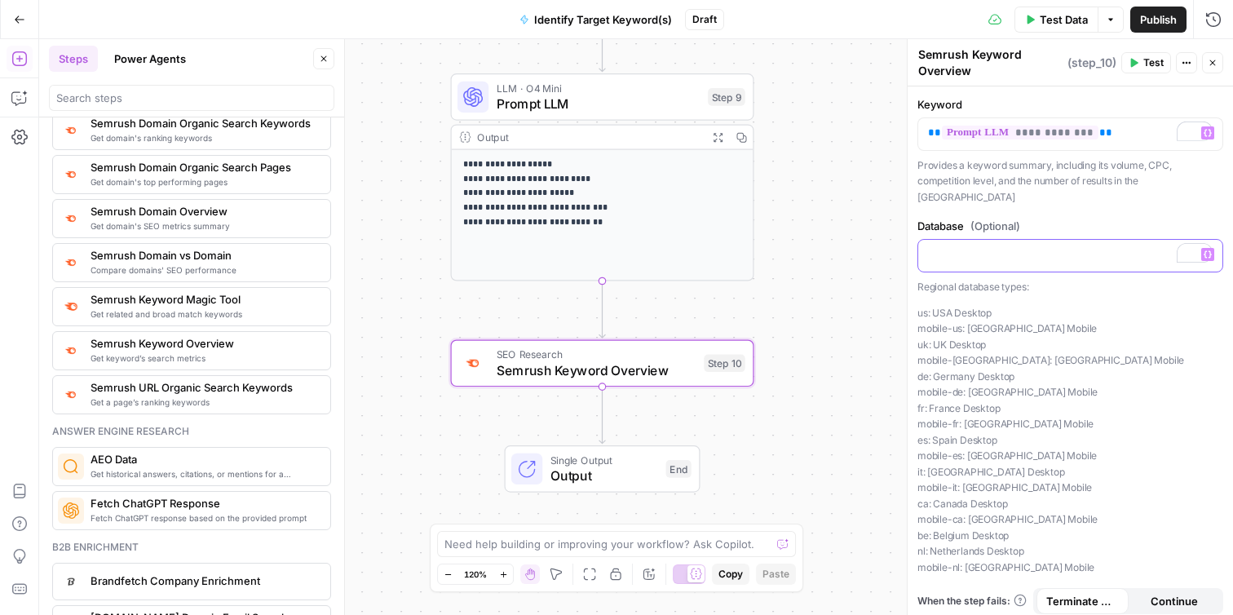
click at [1059, 247] on div "To enrich screen reader interactions, please activate Accessibility in Grammarl…" at bounding box center [1070, 256] width 304 height 32
click at [1141, 65] on button "Test" at bounding box center [1146, 62] width 50 height 21
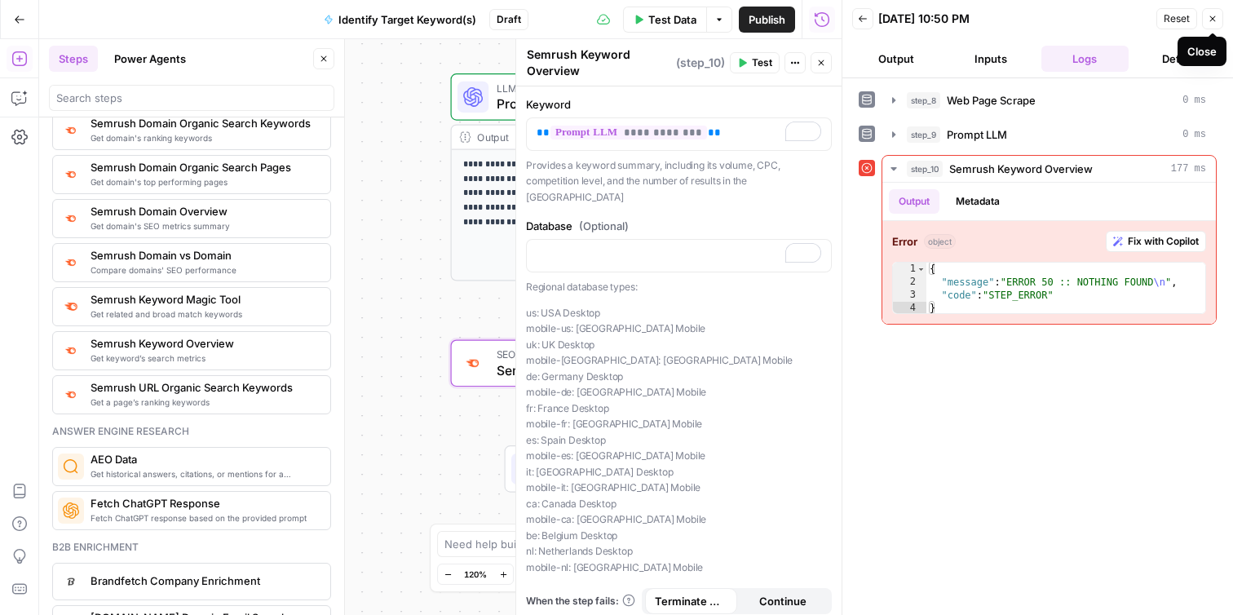
click at [1212, 20] on icon "button" at bounding box center [1213, 19] width 10 height 10
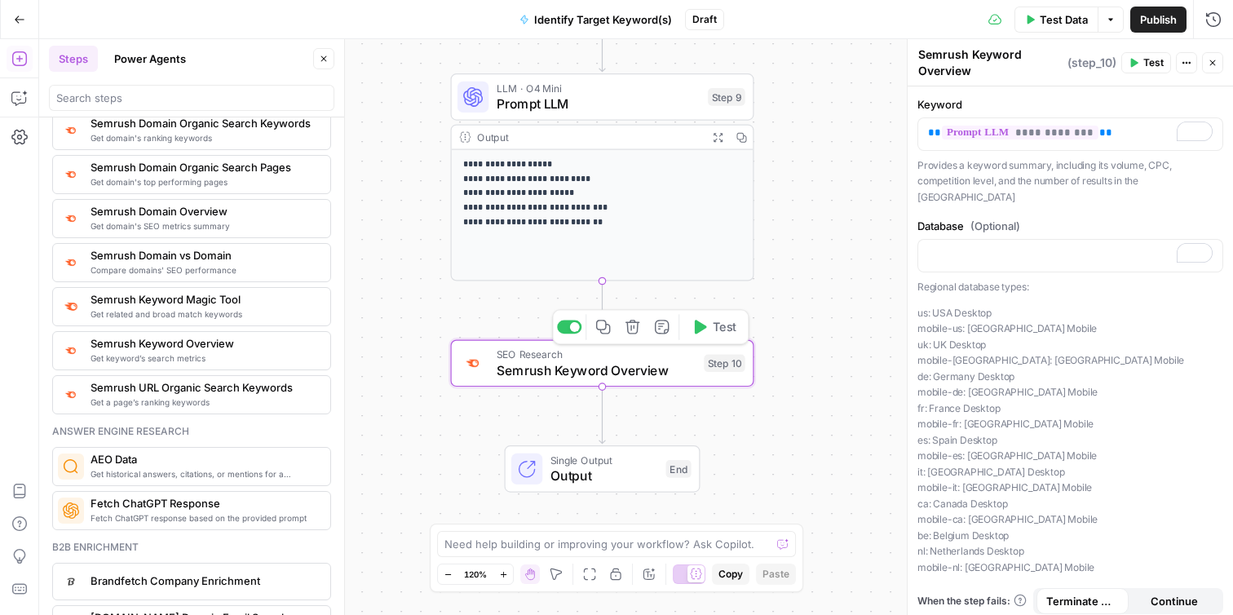
click at [673, 376] on span "Semrush Keyword Overview" at bounding box center [597, 370] width 200 height 20
click at [561, 339] on div "Copy step Delete step Add Note Test" at bounding box center [650, 326] width 197 height 35
click at [571, 334] on div "Copy step Delete step Add Note Test" at bounding box center [650, 326] width 197 height 35
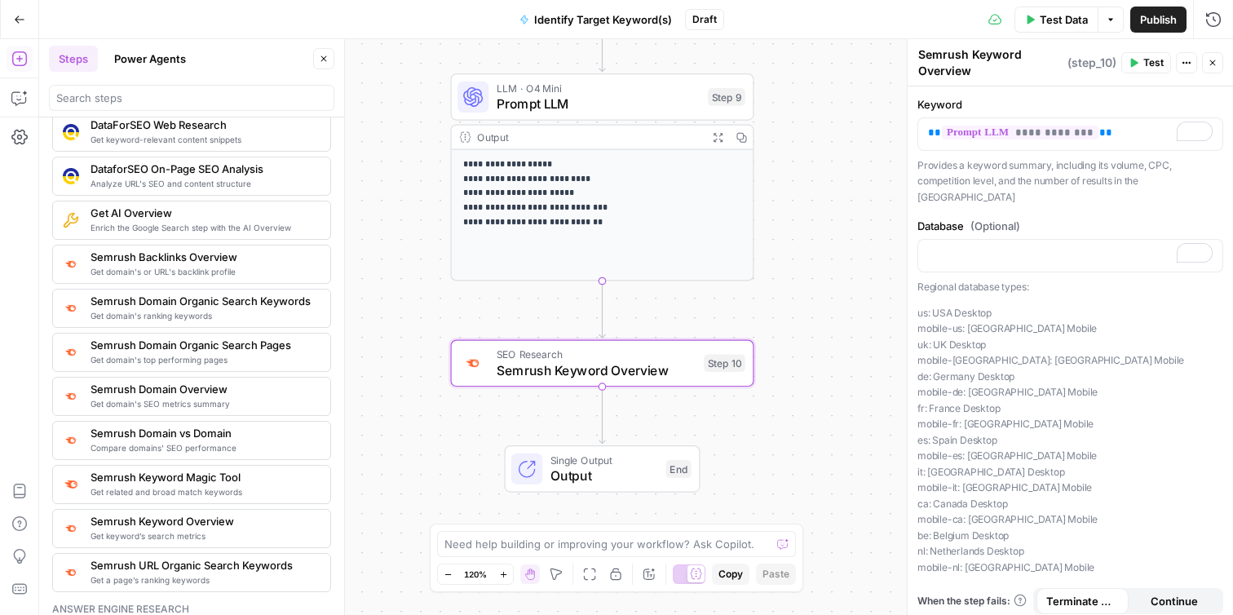
scroll to position [1657, 0]
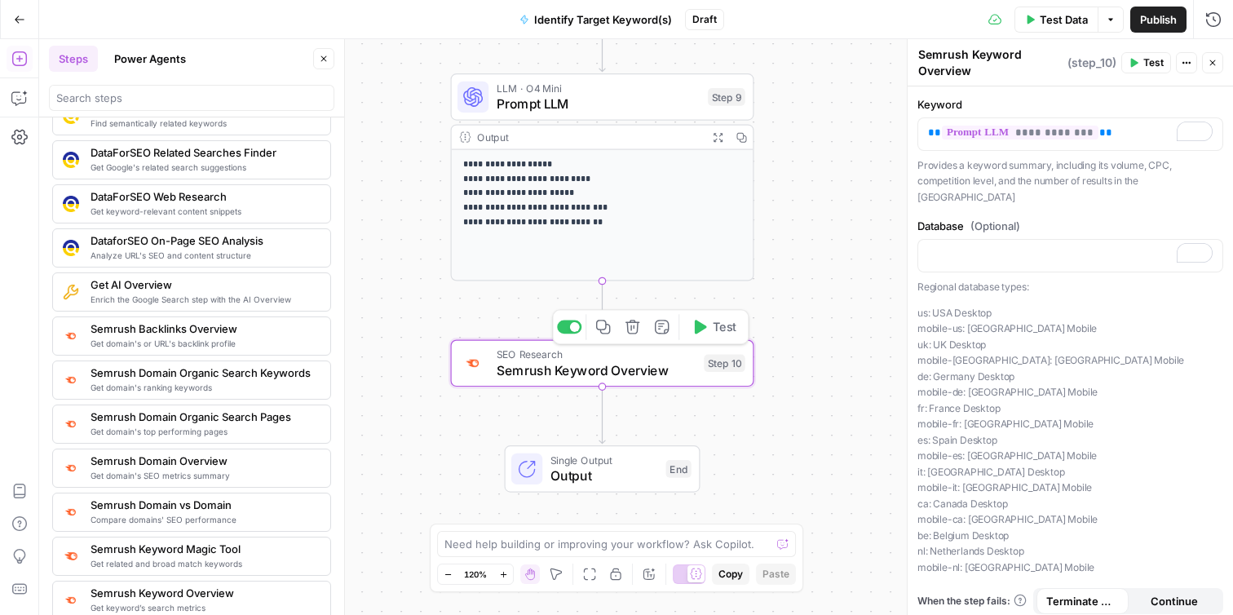
click at [523, 370] on span "Semrush Keyword Overview" at bounding box center [597, 370] width 200 height 20
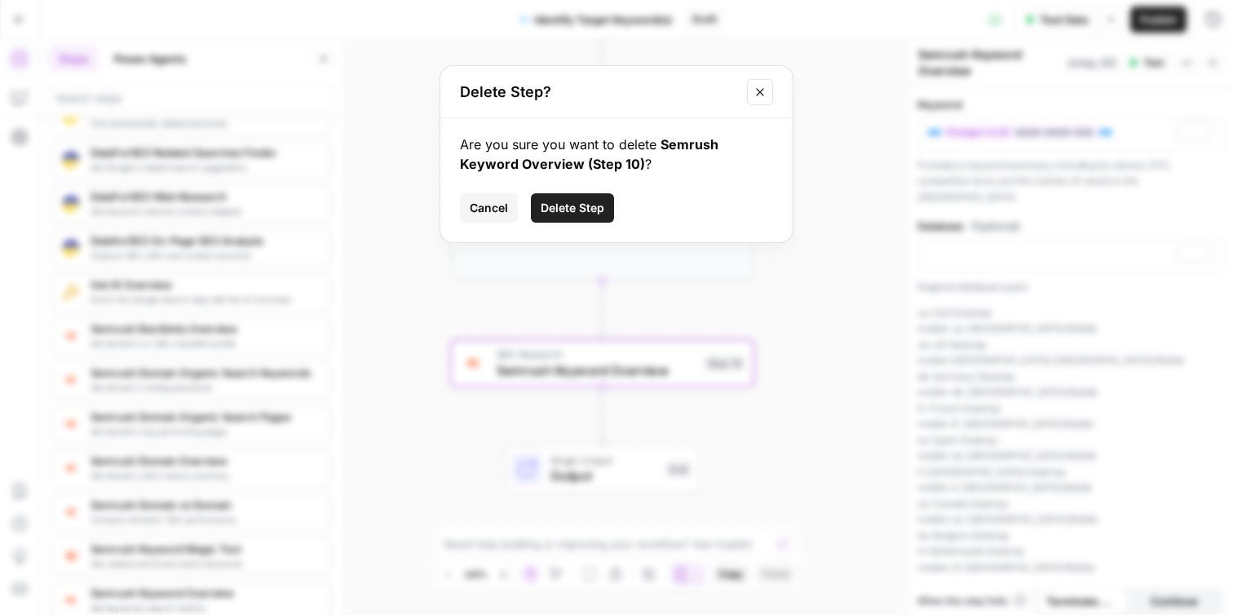
click at [573, 211] on span "Delete Step" at bounding box center [573, 208] width 64 height 16
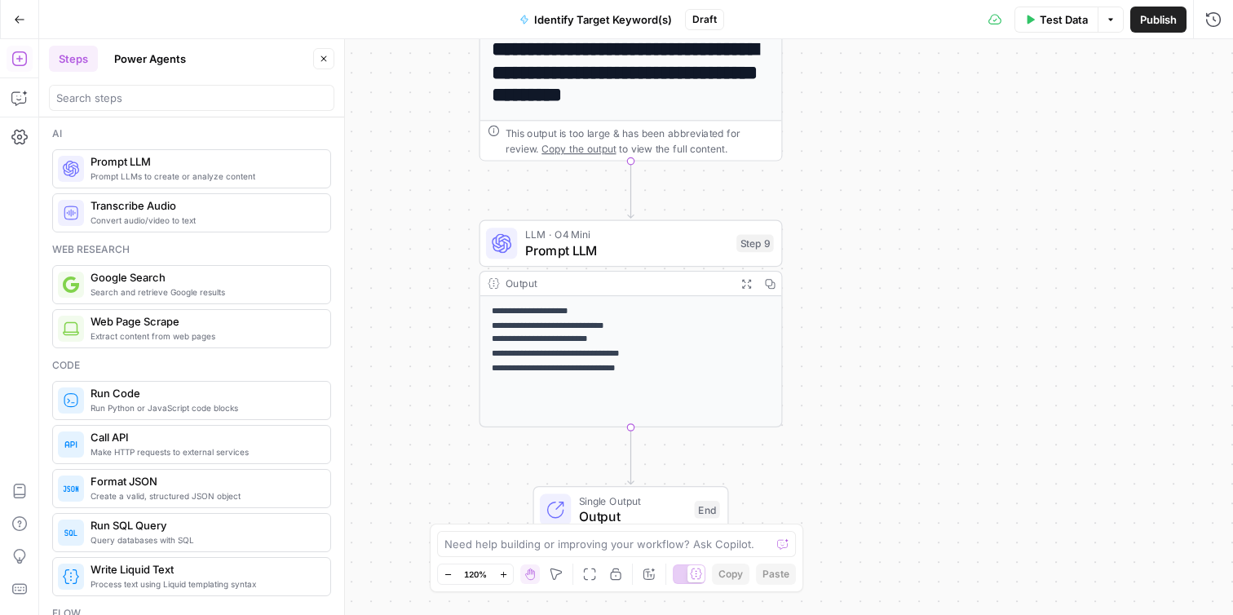
scroll to position [0, 0]
click at [692, 237] on span "LLM · O4 Mini" at bounding box center [627, 234] width 204 height 15
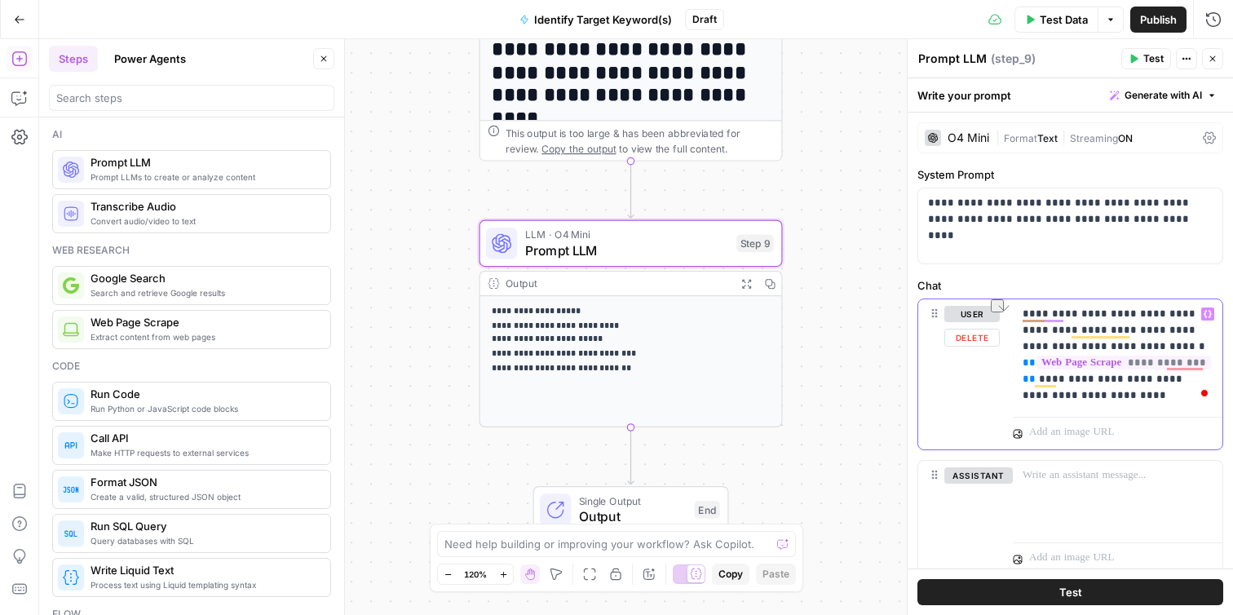
drag, startPoint x: 1066, startPoint y: 316, endPoint x: 1108, endPoint y: 316, distance: 42.4
click at [1108, 316] on p "**********" at bounding box center [1118, 355] width 190 height 98
click at [1089, 314] on p "**********" at bounding box center [1118, 355] width 190 height 98
drag, startPoint x: 1116, startPoint y: 382, endPoint x: 1142, endPoint y: 382, distance: 26.1
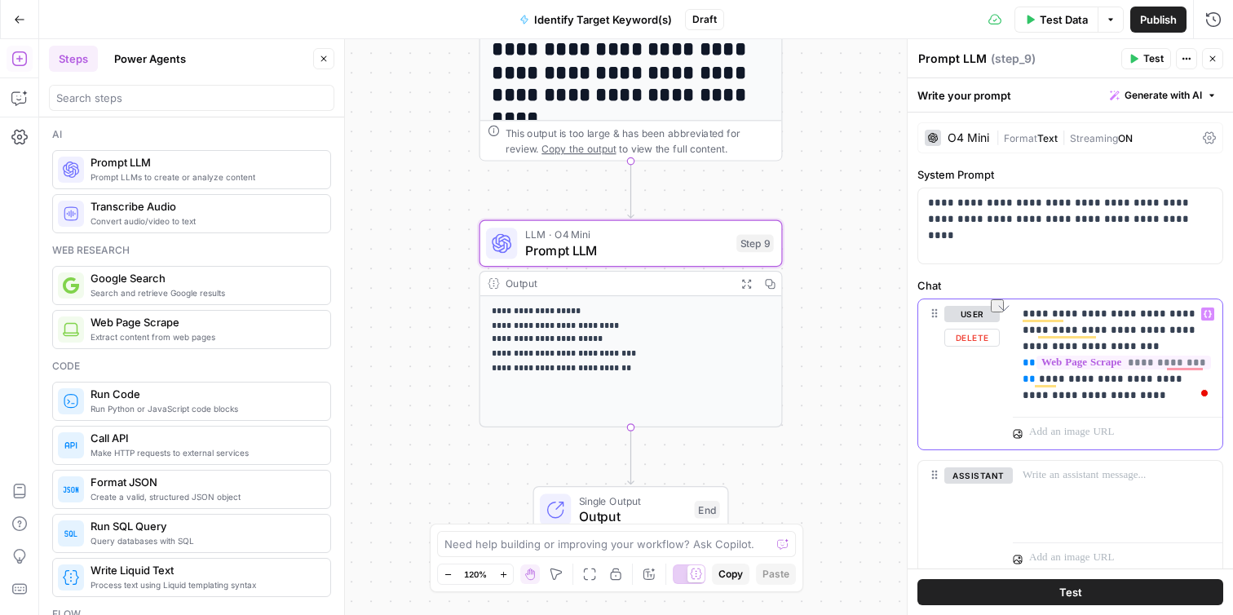
click at [1142, 382] on p "**********" at bounding box center [1118, 355] width 190 height 98
click at [1165, 383] on p "**********" at bounding box center [1118, 355] width 190 height 98
click at [992, 596] on button "Test" at bounding box center [1070, 592] width 306 height 26
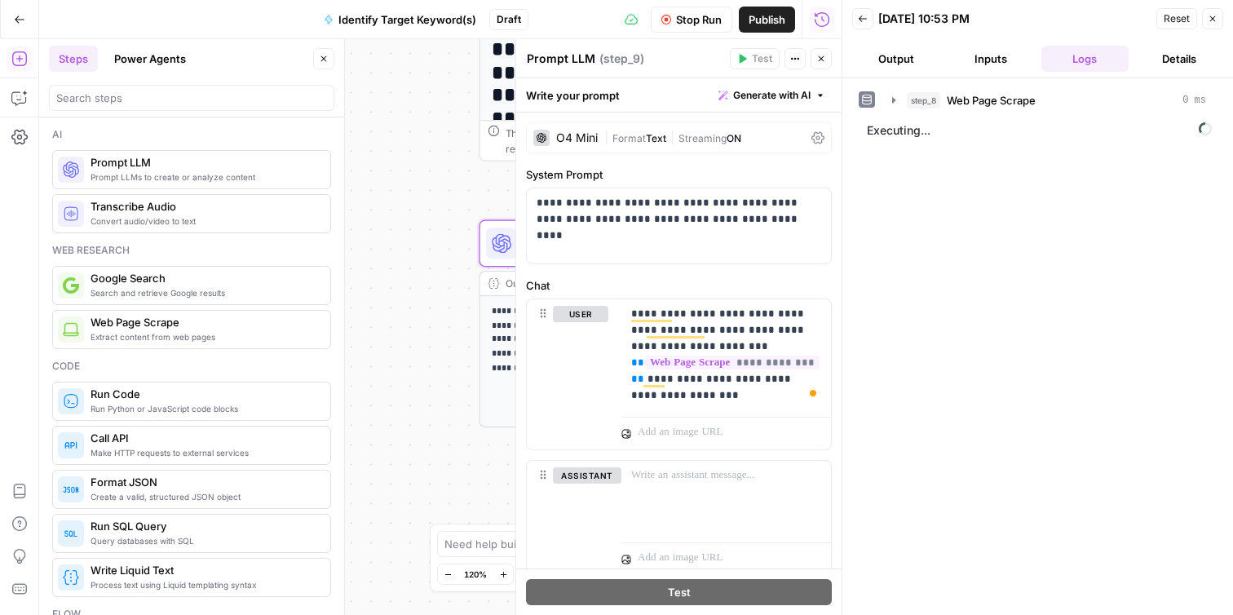
click at [404, 20] on span "Identify Target Keyword(s)" at bounding box center [407, 19] width 138 height 16
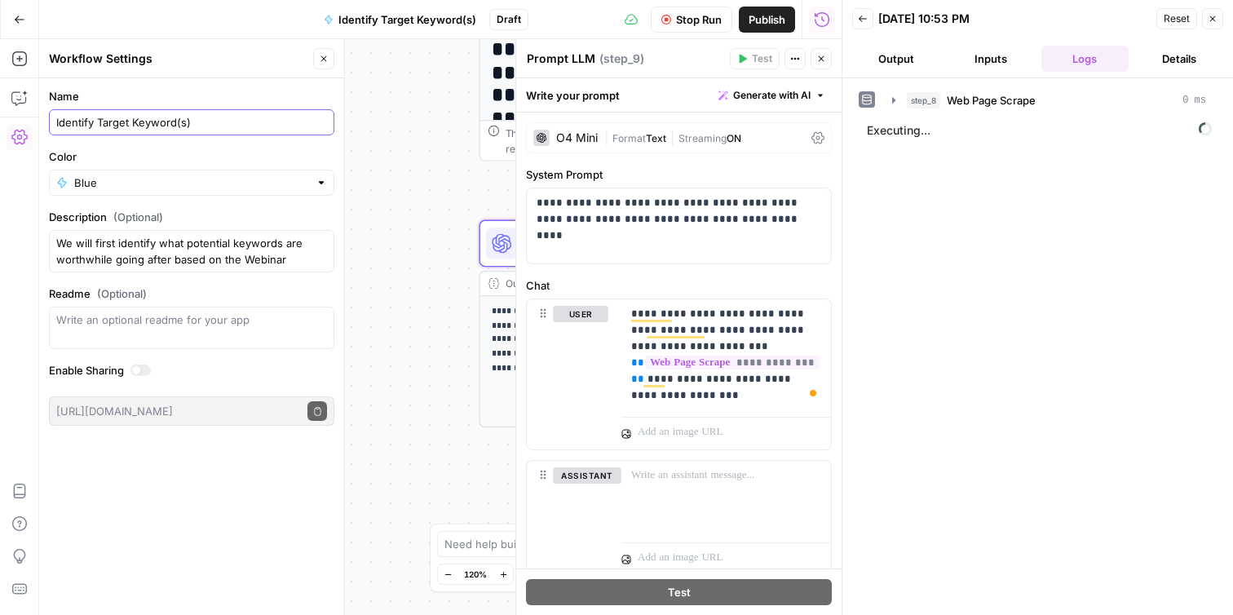
click at [200, 125] on input "Identify Target Keyword(s)" at bounding box center [191, 122] width 271 height 16
type input "Identify Target Keyword"
click at [407, 157] on div "**********" at bounding box center [440, 327] width 802 height 576
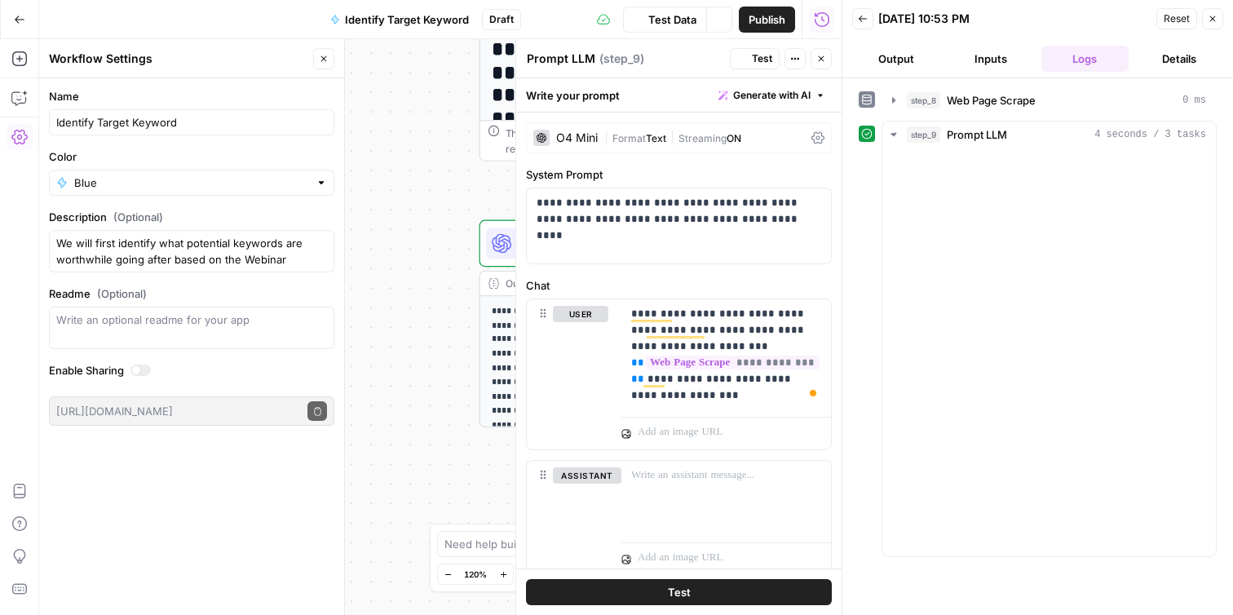
click at [319, 62] on icon "button" at bounding box center [324, 59] width 10 height 10
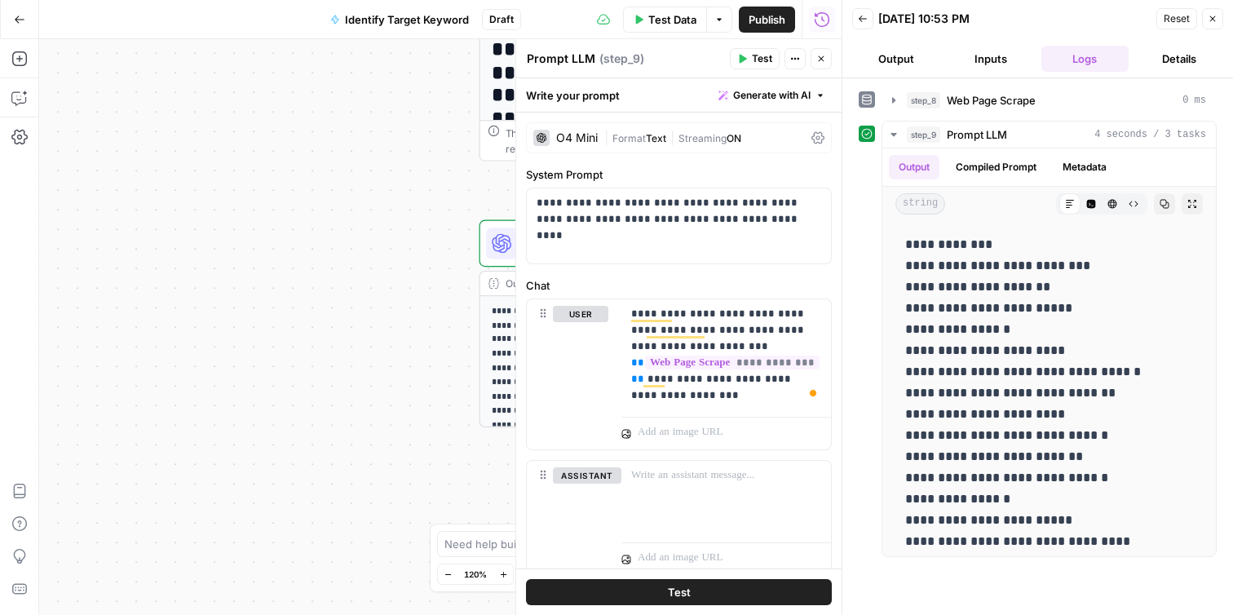
click at [899, 67] on button "Output" at bounding box center [896, 59] width 88 height 26
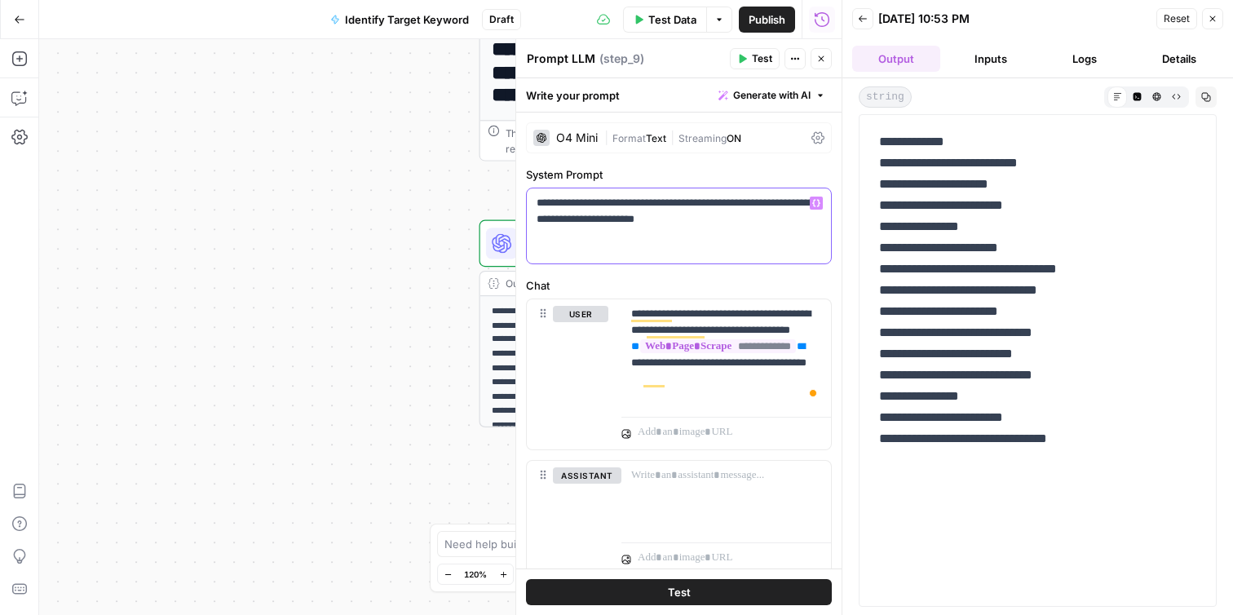
click at [585, 215] on p "**********" at bounding box center [679, 211] width 285 height 33
click at [590, 219] on p "**********" at bounding box center [679, 211] width 285 height 33
click at [764, 316] on p "**********" at bounding box center [726, 355] width 190 height 98
click at [726, 381] on p "**********" at bounding box center [726, 355] width 190 height 98
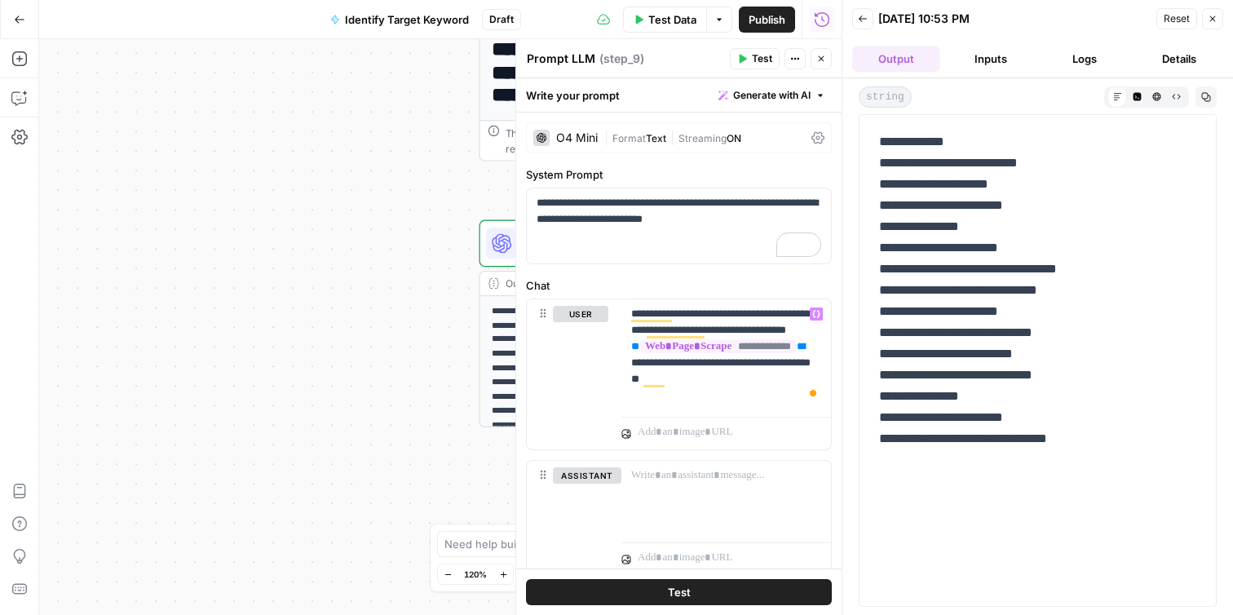
click at [665, 589] on button "Test" at bounding box center [679, 592] width 306 height 26
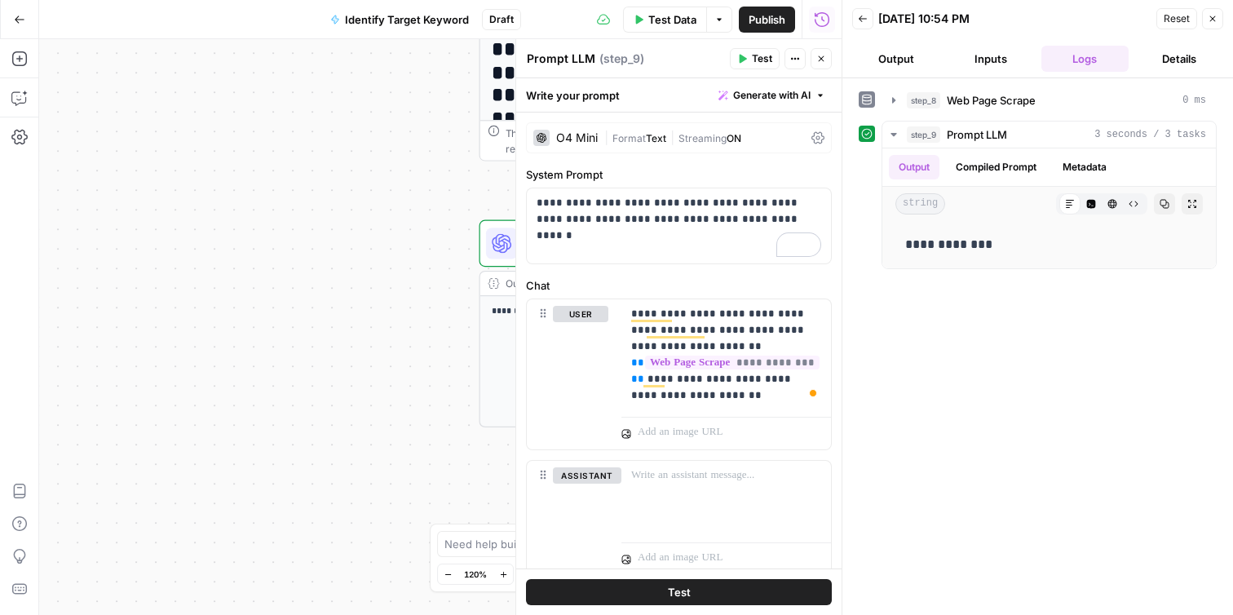
click at [890, 62] on button "Output" at bounding box center [896, 59] width 88 height 26
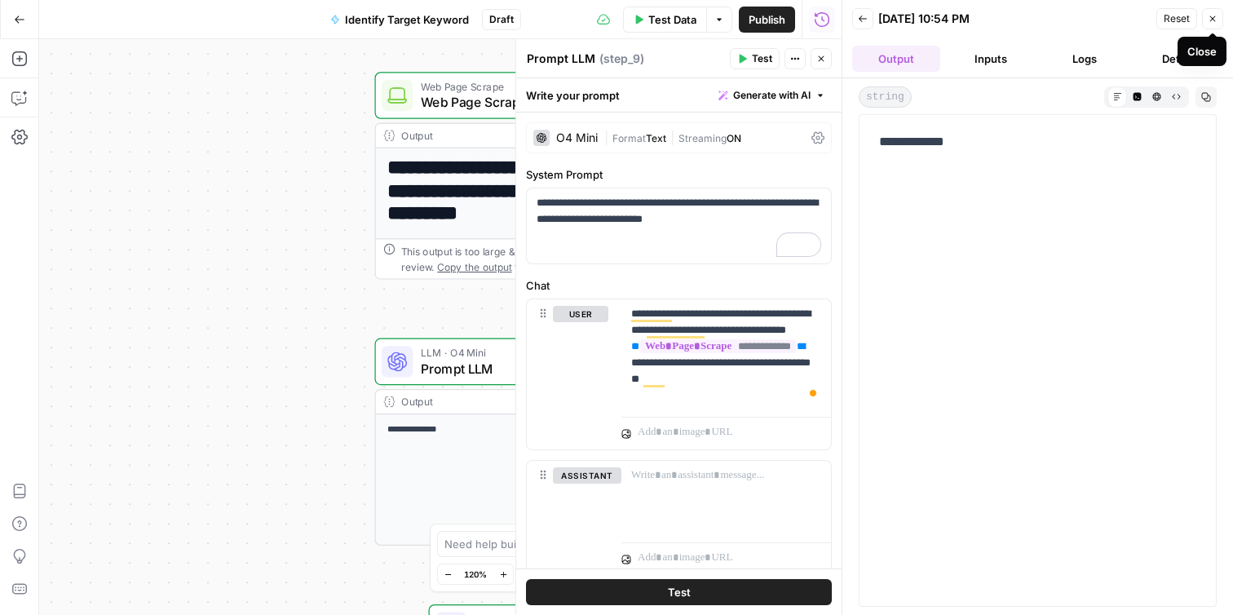
click at [1217, 20] on button "Close" at bounding box center [1212, 18] width 21 height 21
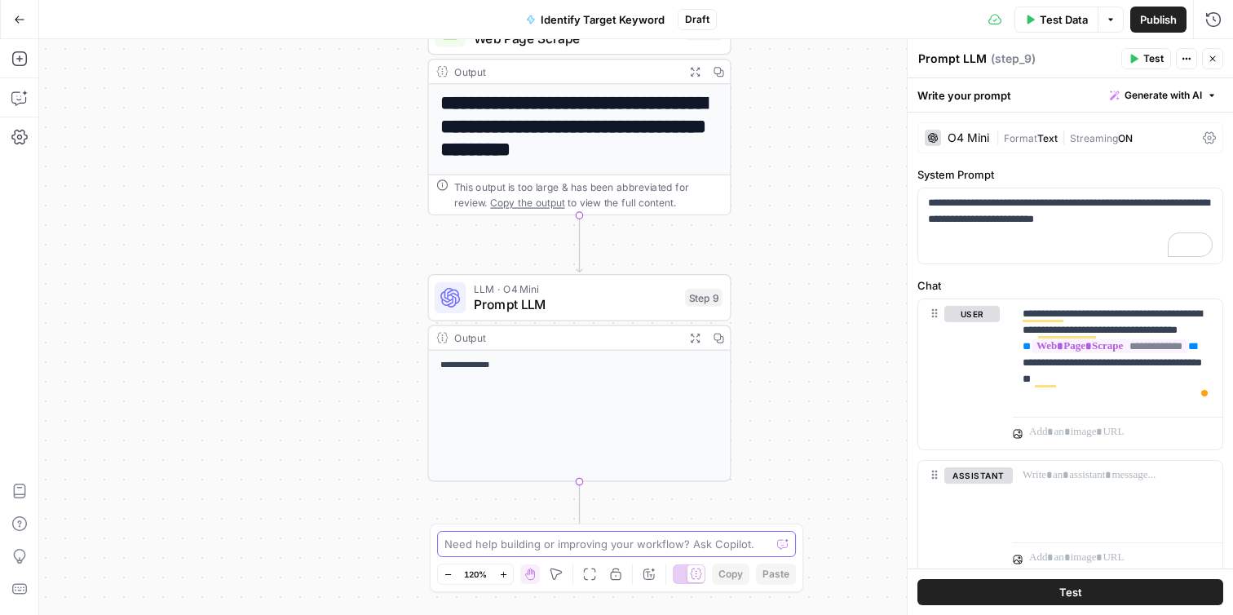
click at [669, 541] on textarea at bounding box center [607, 544] width 326 height 16
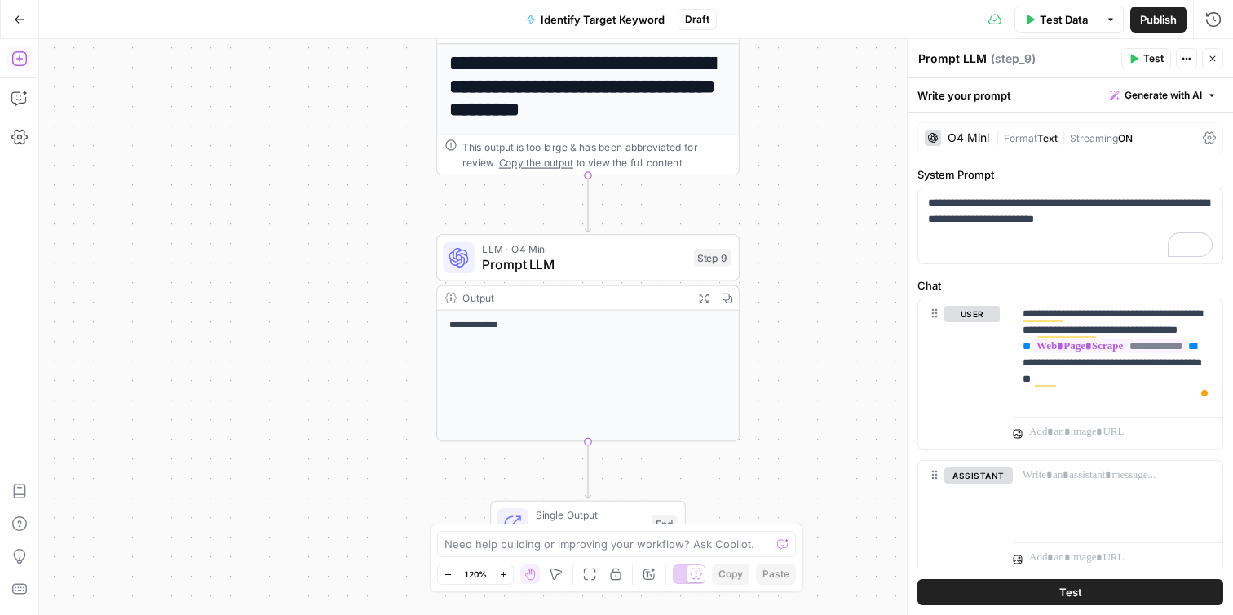
drag, startPoint x: 24, startPoint y: 70, endPoint x: 17, endPoint y: 64, distance: 9.2
click at [17, 64] on icon "button" at bounding box center [19, 59] width 16 height 16
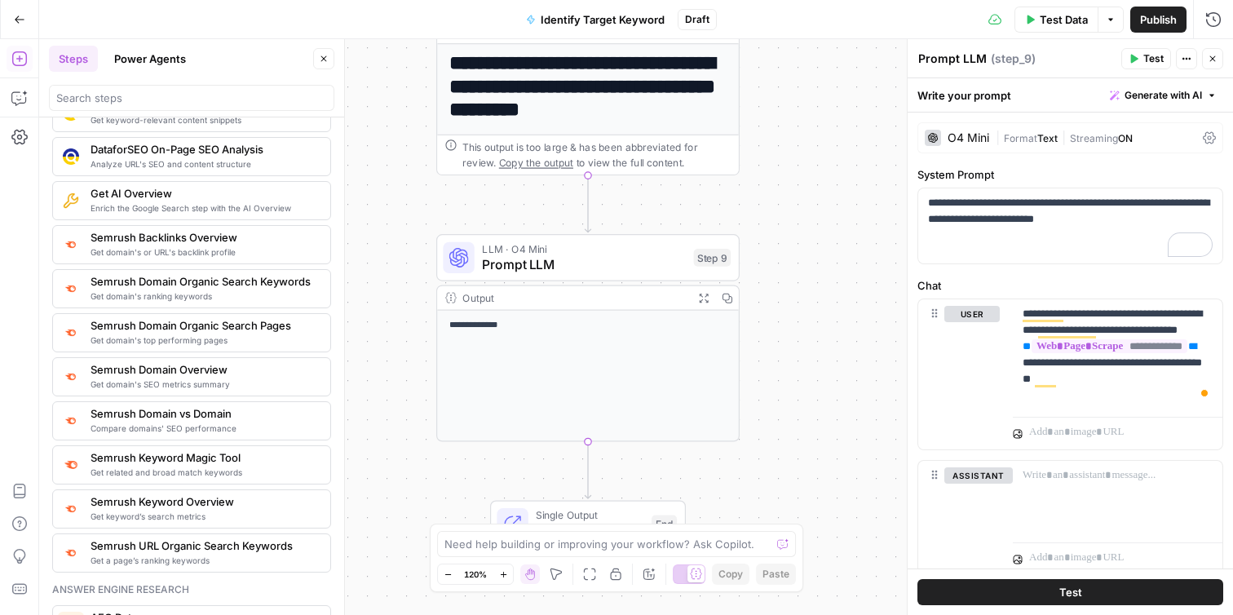
scroll to position [1674, 0]
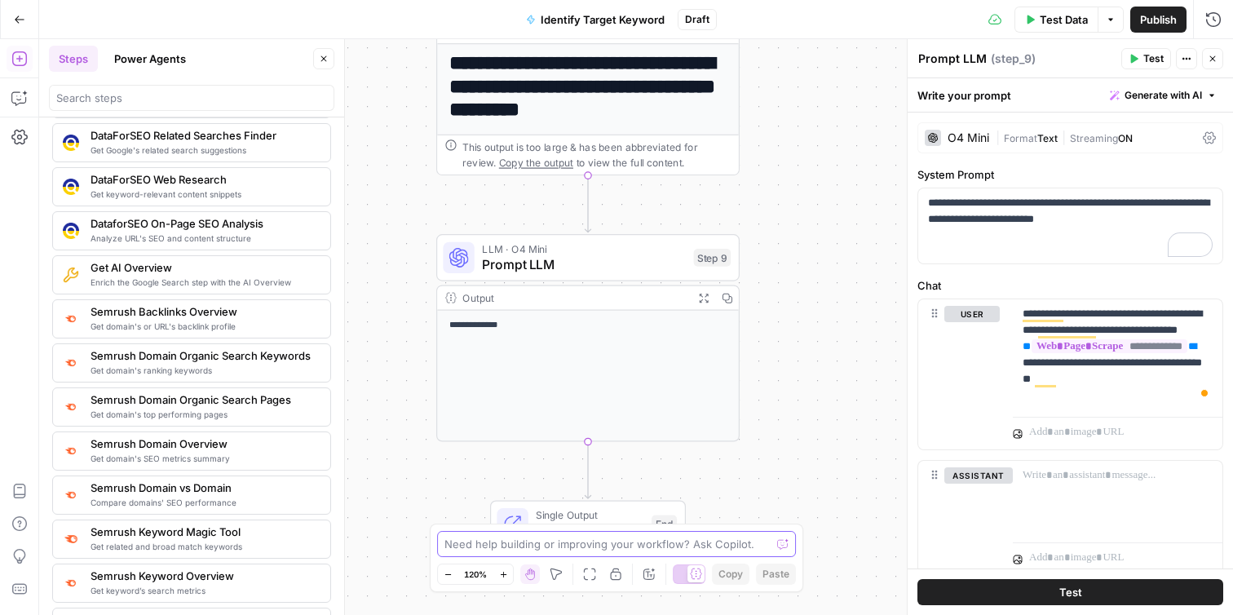
click at [550, 546] on textarea at bounding box center [607, 544] width 326 height 16
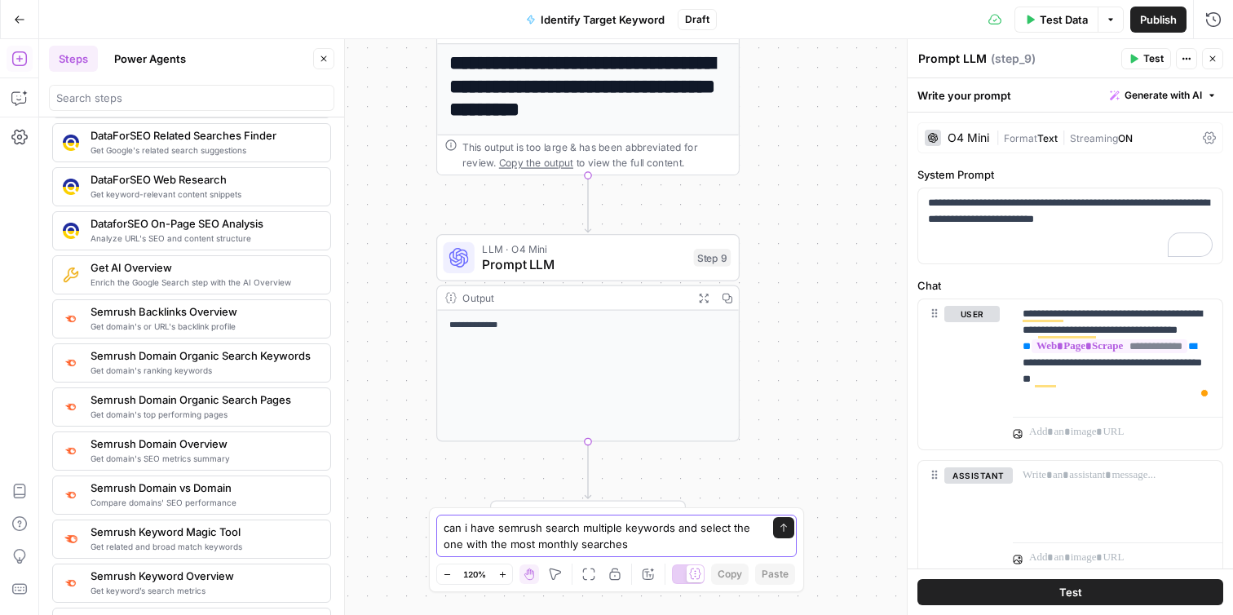
type textarea "can i have semrush search multiple keywords and select the one with the most mo…"
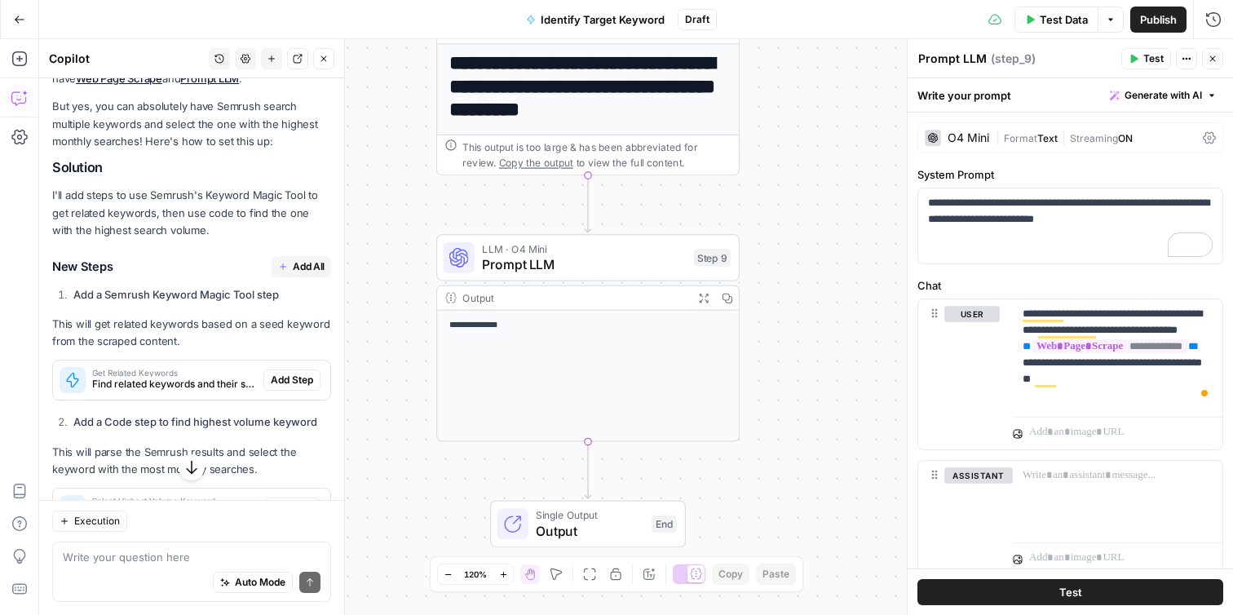
scroll to position [954, 0]
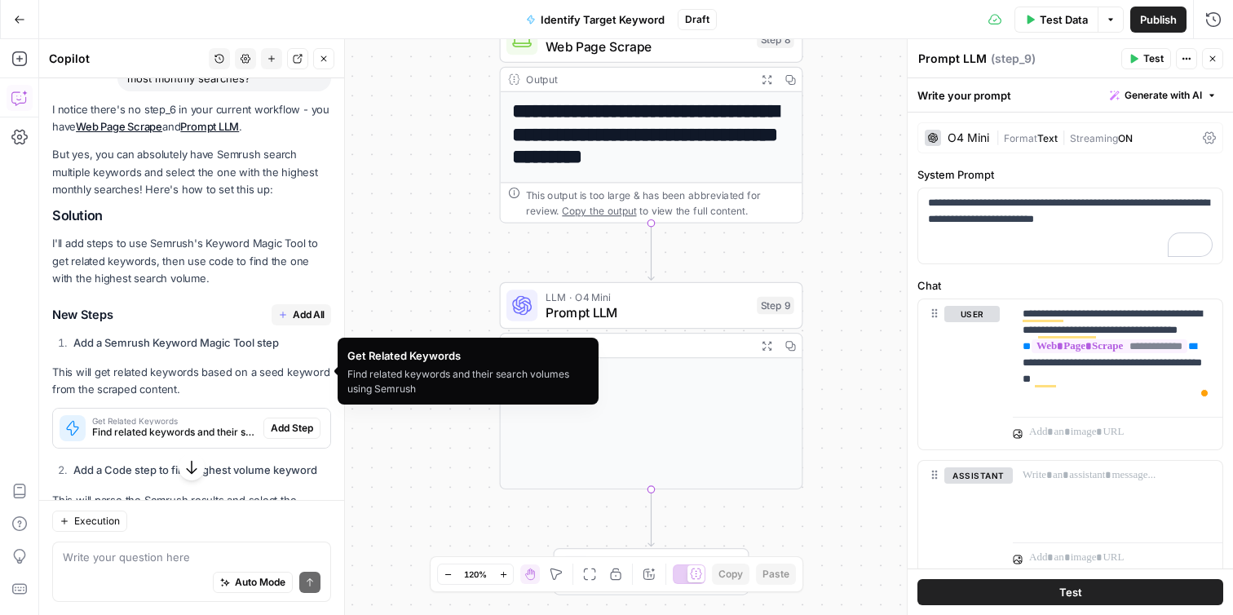
click at [205, 425] on span "Find related keywords and their search volumes using Semrush" at bounding box center [174, 432] width 165 height 15
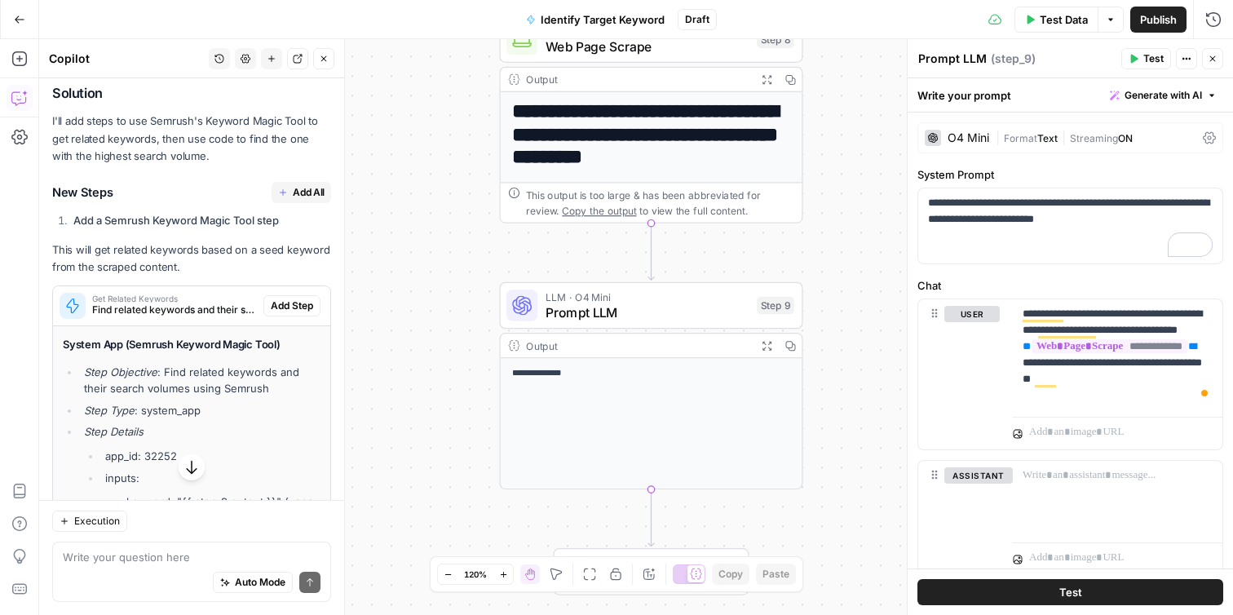
scroll to position [1122, 0]
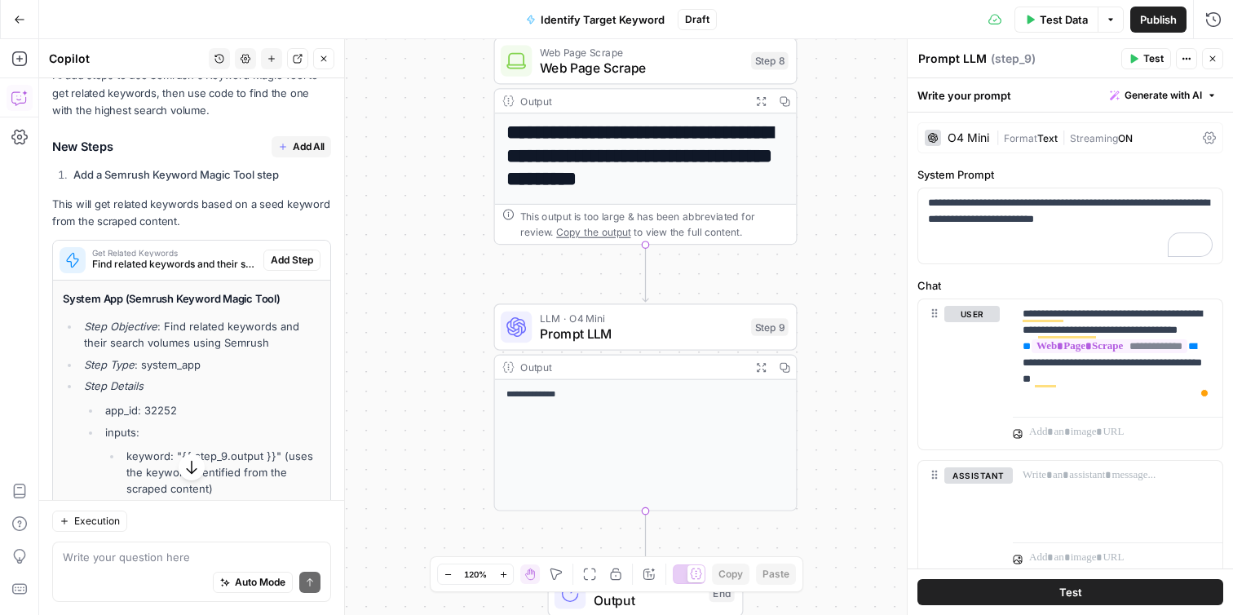
click at [648, 518] on icon "Edge from step_9 to end" at bounding box center [646, 539] width 6 height 57
click at [643, 524] on icon "Edge from step_9 to end" at bounding box center [646, 539] width 6 height 57
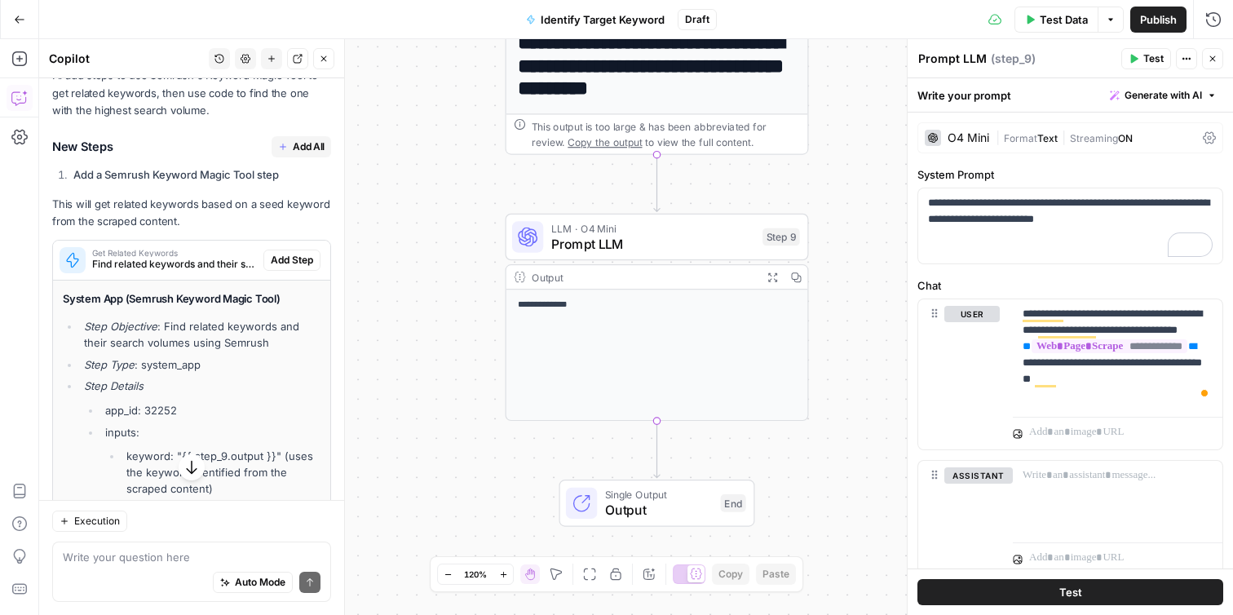
click at [657, 439] on icon "Edge from step_9 to end" at bounding box center [657, 449] width 6 height 57
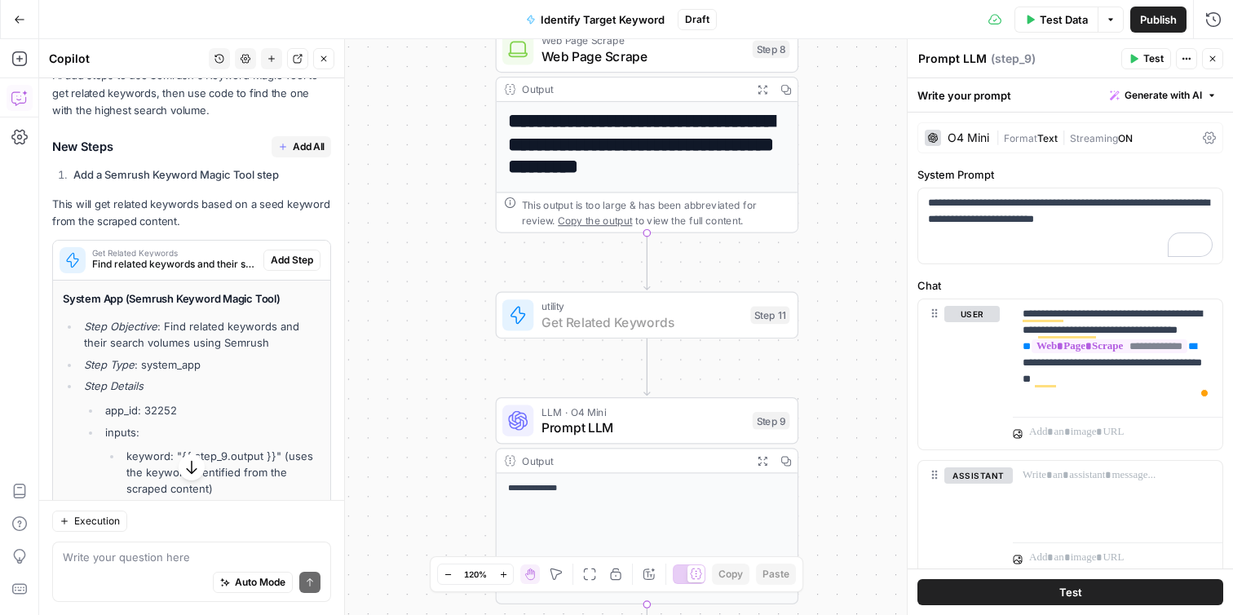
click at [289, 253] on span "Add Step" at bounding box center [292, 260] width 42 height 15
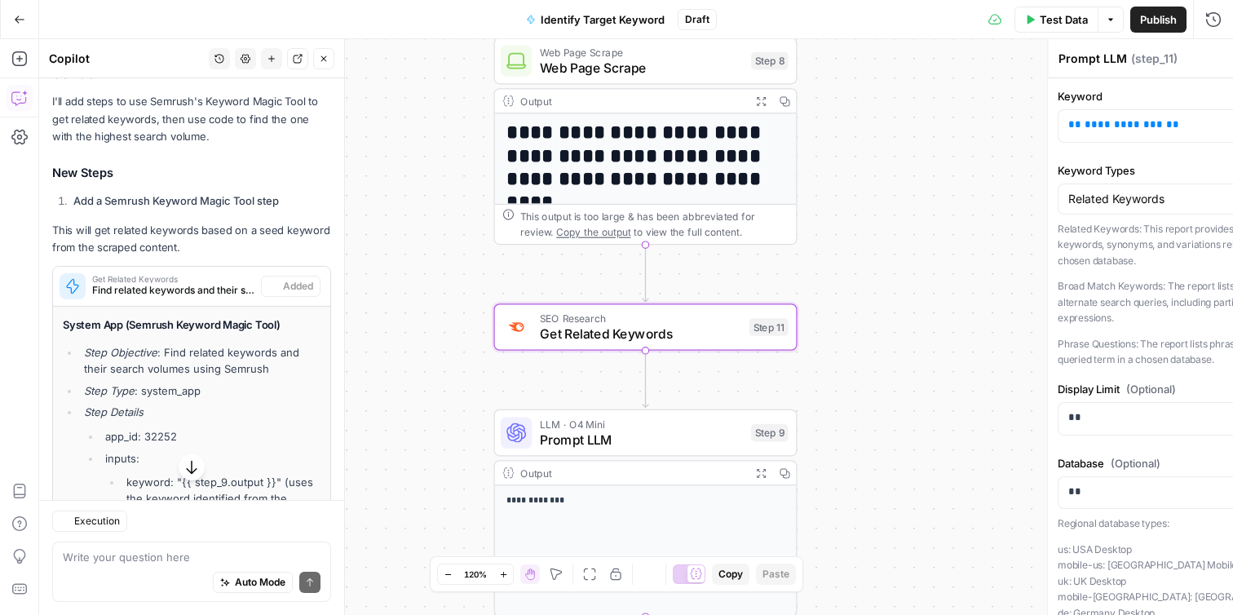
type textarea "Get Related Keywords"
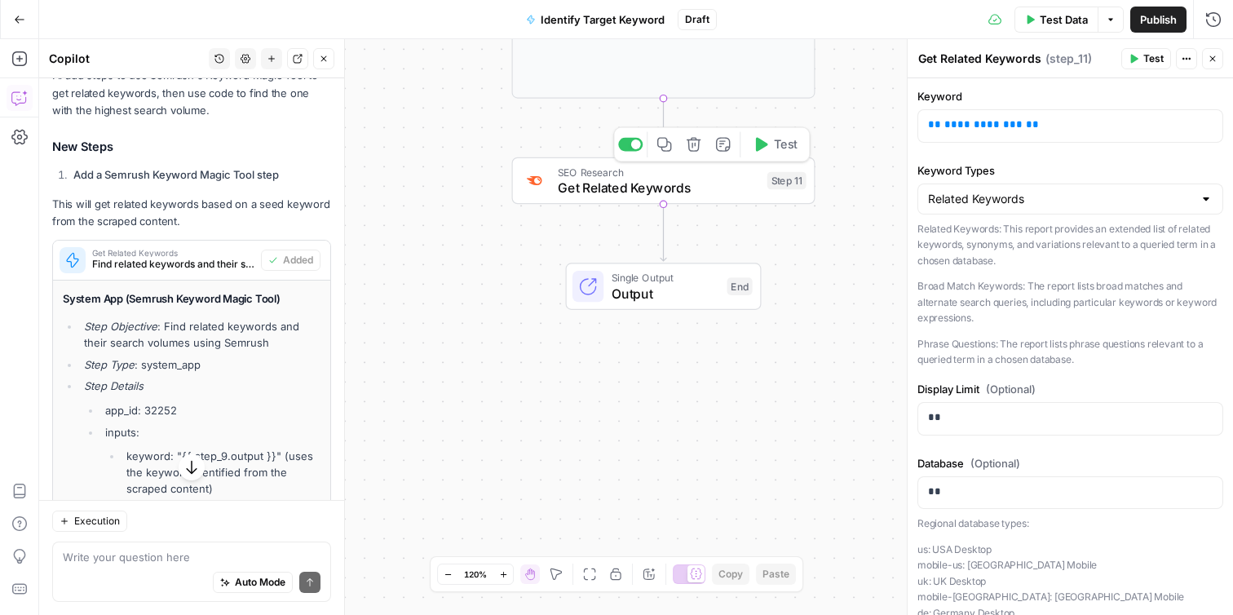
click at [669, 187] on span "Get Related Keywords" at bounding box center [658, 188] width 201 height 20
click at [731, 194] on span "Get Related Keywords" at bounding box center [658, 188] width 201 height 20
click at [1053, 209] on div "Related Keywords" at bounding box center [1070, 198] width 306 height 31
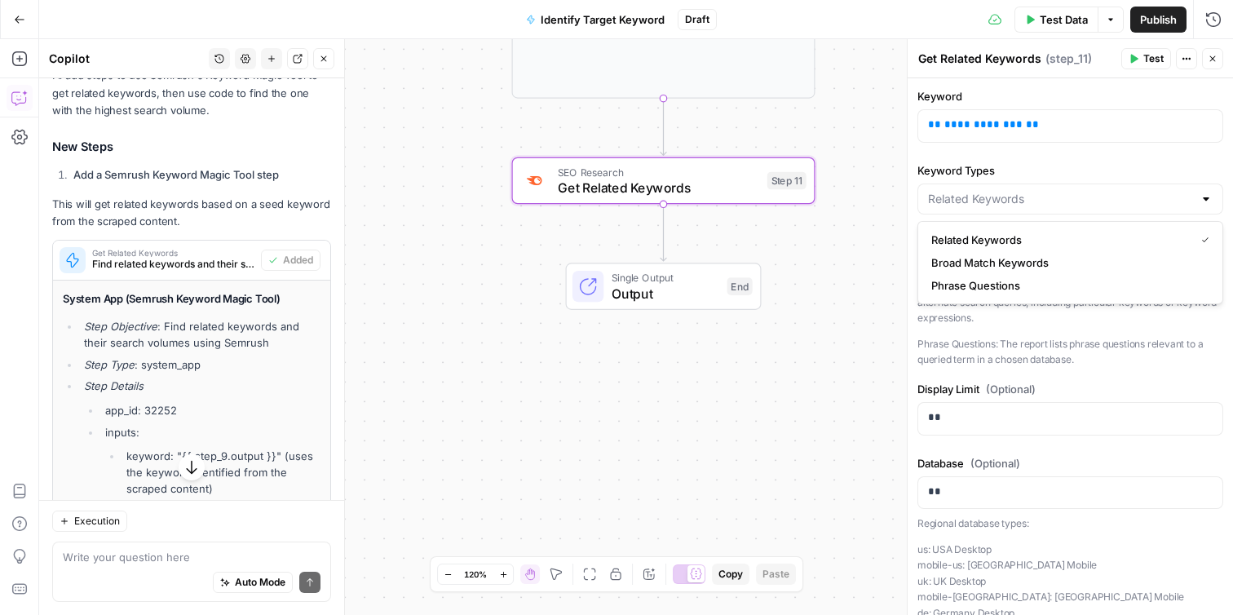
click at [1050, 209] on div at bounding box center [1070, 198] width 306 height 31
type input "Related Keywords"
click at [895, 249] on div "**********" at bounding box center [636, 327] width 1194 height 576
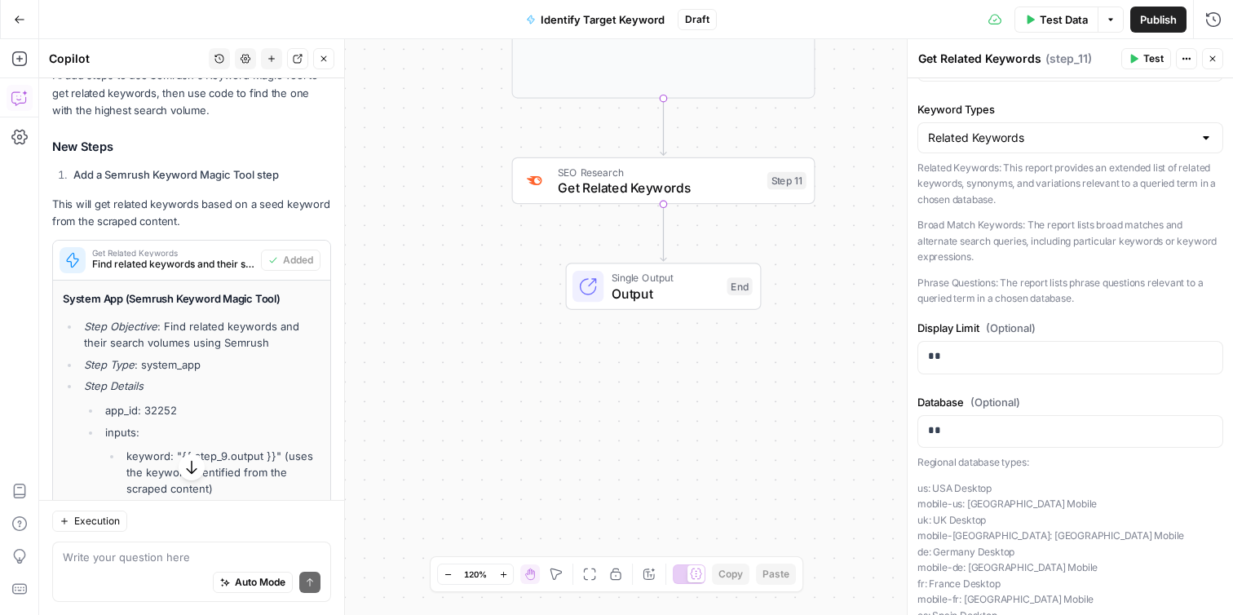
scroll to position [0, 0]
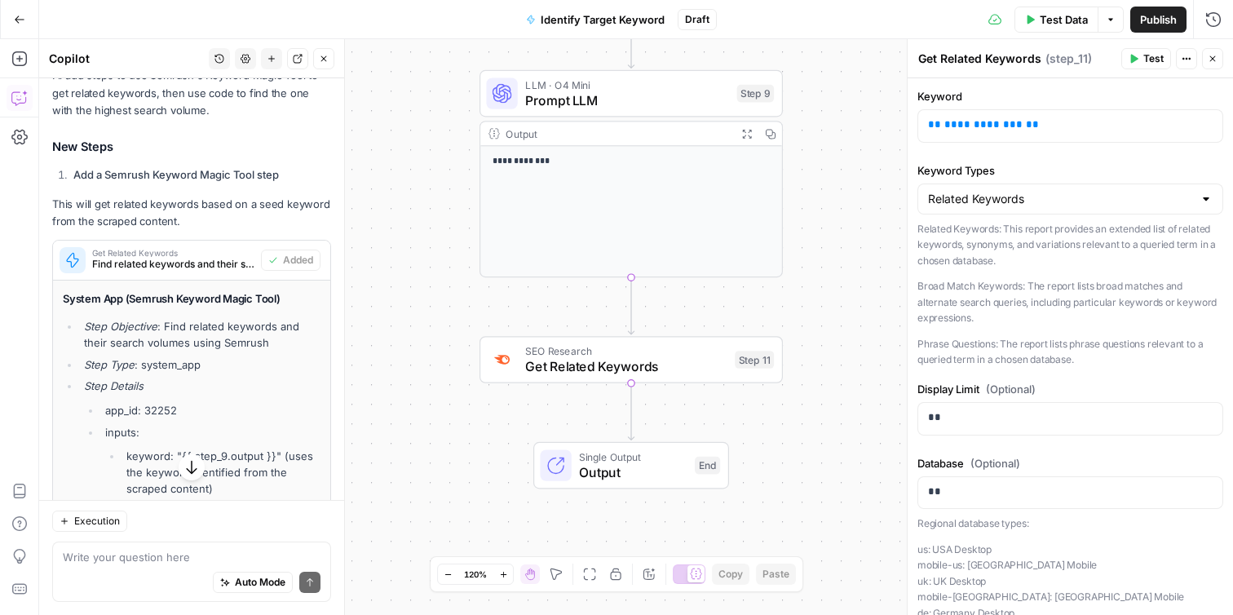
click at [1067, 20] on span "Test Data" at bounding box center [1064, 19] width 48 height 16
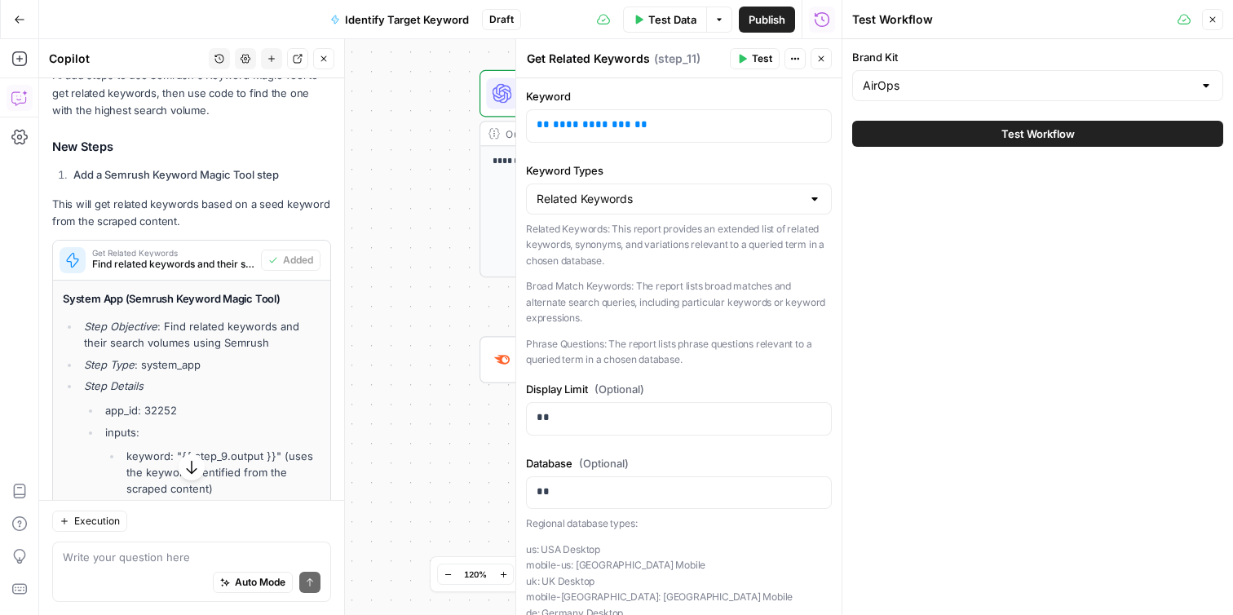
click at [430, 229] on div "**********" at bounding box center [440, 327] width 802 height 576
click at [1217, 20] on icon "button" at bounding box center [1213, 20] width 10 height 10
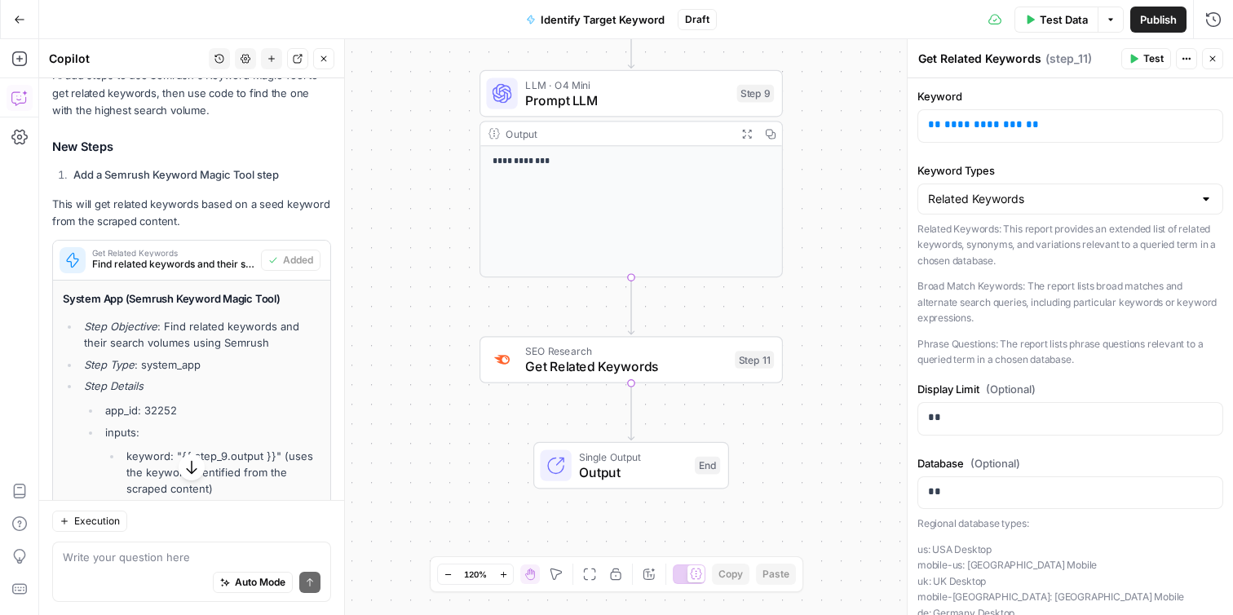
click at [660, 191] on div "**********" at bounding box center [631, 211] width 302 height 130
click at [647, 89] on span "LLM · O4 Mini" at bounding box center [627, 84] width 204 height 15
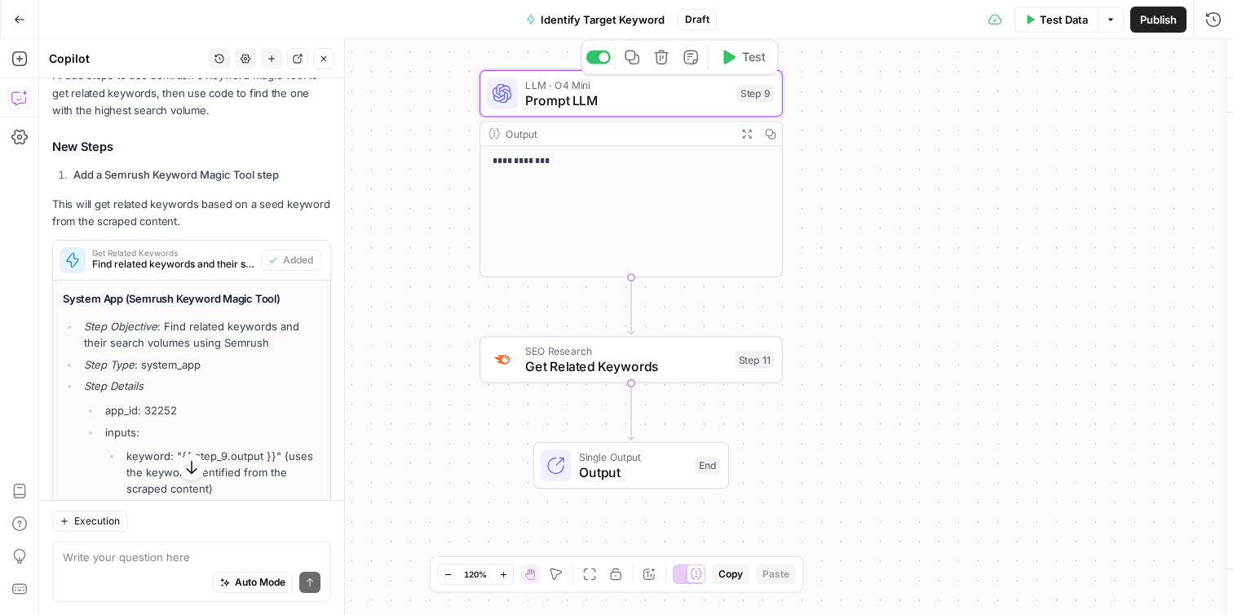
type textarea "Prompt LLM"
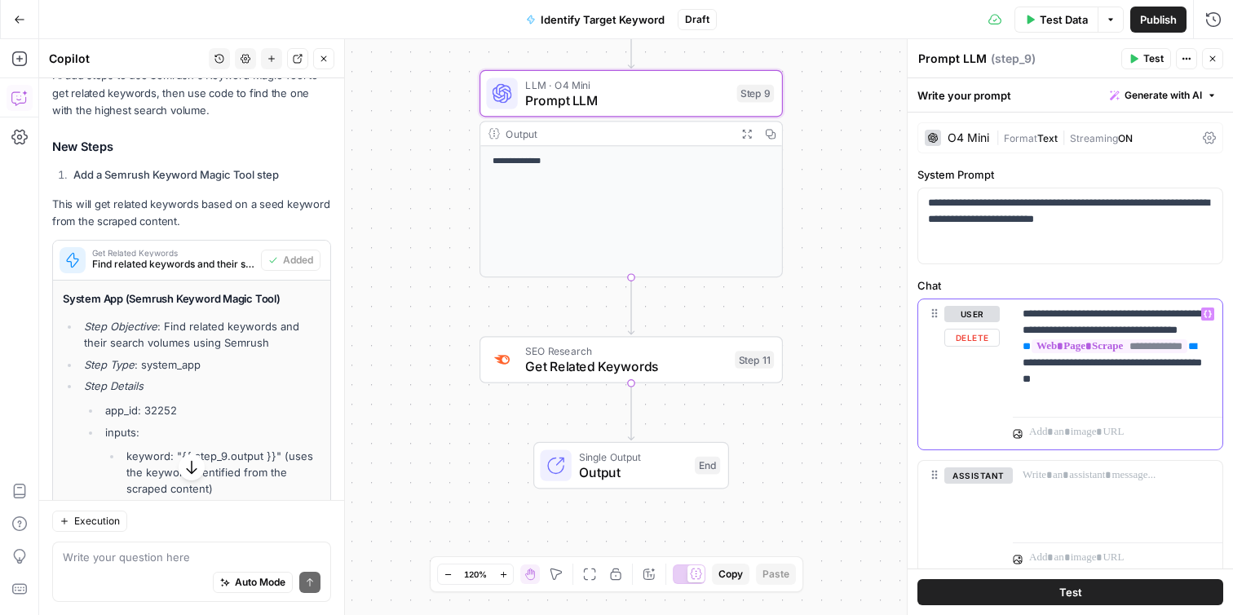
click at [1102, 401] on p "**********" at bounding box center [1118, 355] width 190 height 98
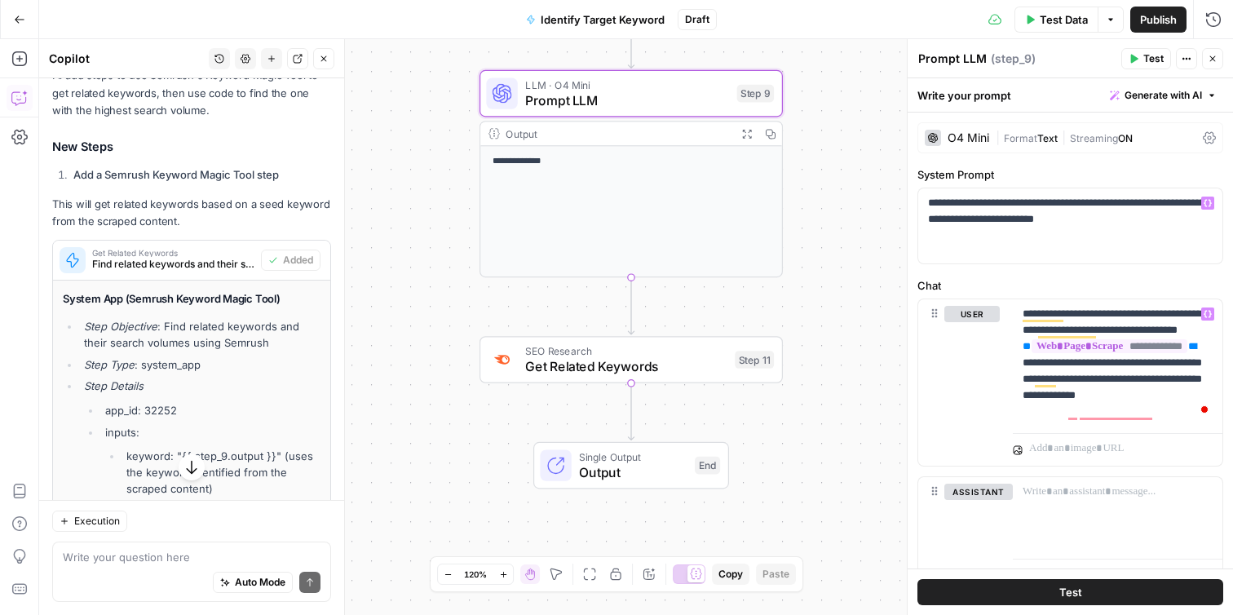
click at [1080, 144] on div "| Format Text | Streaming ON" at bounding box center [1096, 137] width 201 height 15
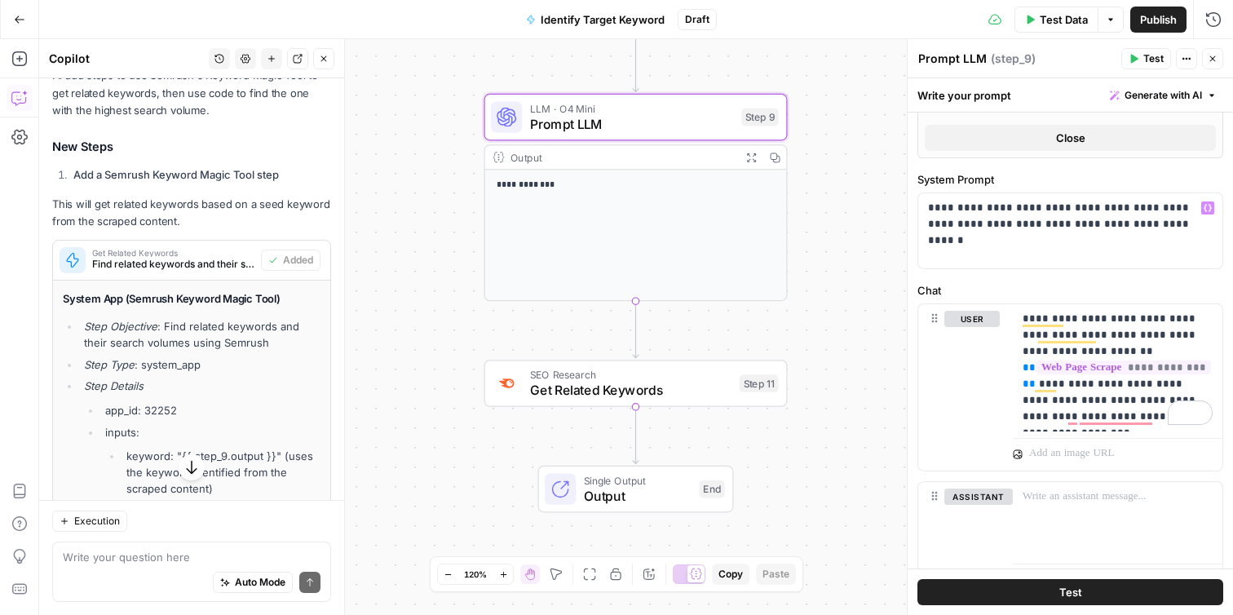
scroll to position [770, 0]
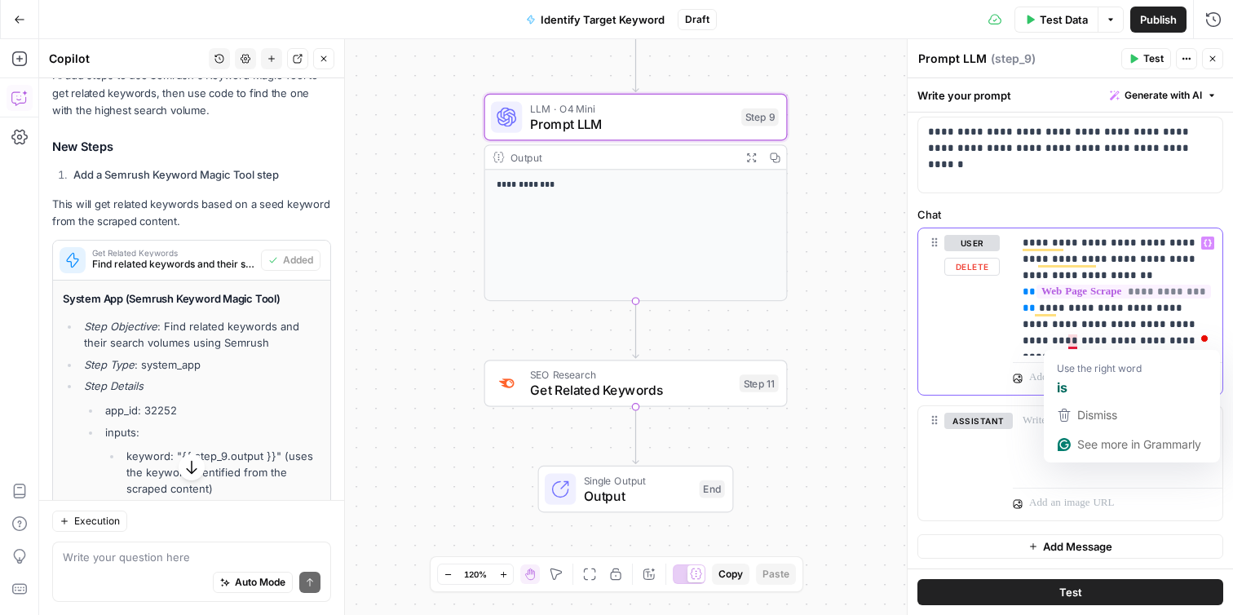
click at [1072, 342] on p "**********" at bounding box center [1118, 292] width 190 height 114
click at [1191, 339] on p "**********" at bounding box center [1118, 292] width 190 height 114
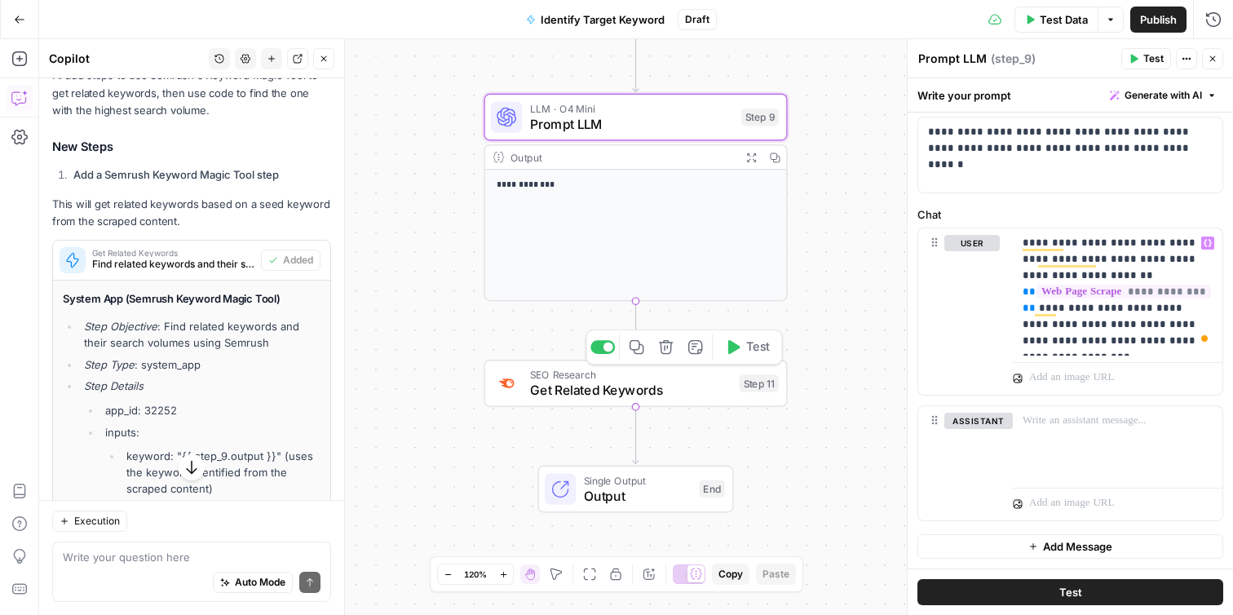
click at [667, 342] on icon "button" at bounding box center [666, 347] width 14 height 14
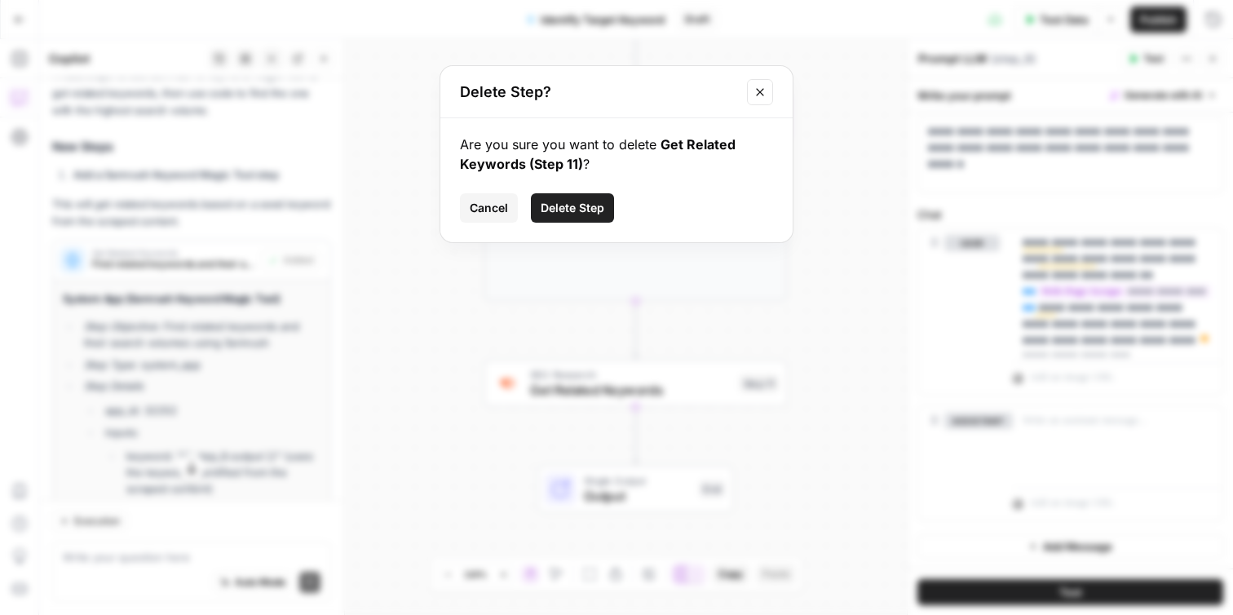
click at [581, 197] on button "Delete Step" at bounding box center [572, 207] width 83 height 29
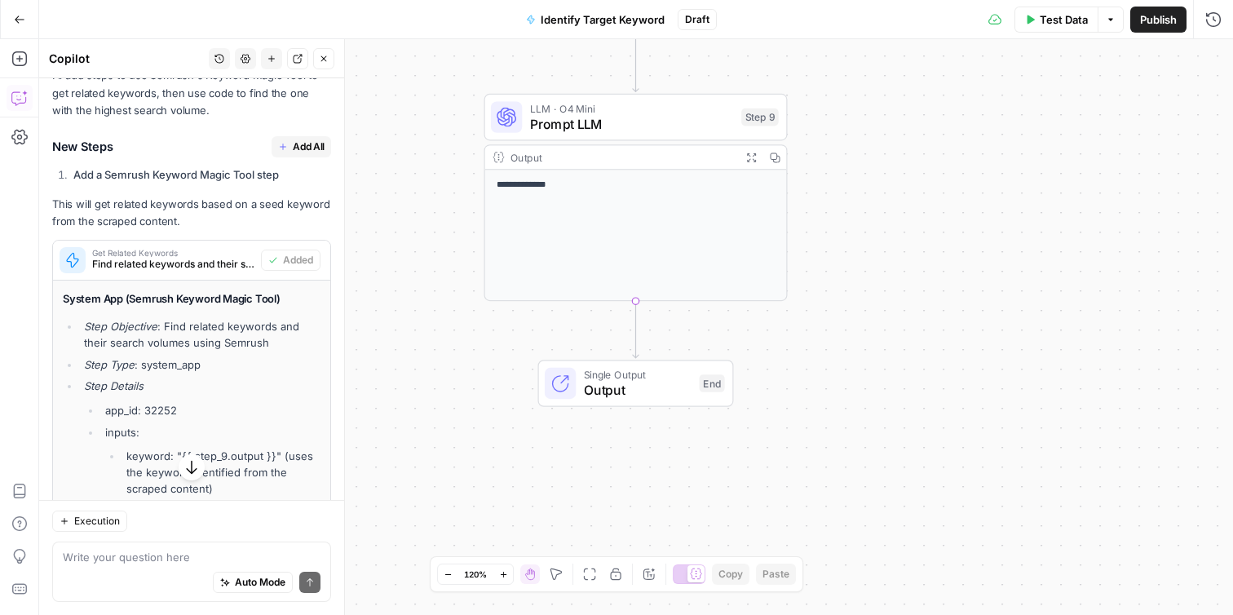
click at [636, 112] on span "LLM · O4 Mini" at bounding box center [632, 107] width 204 height 15
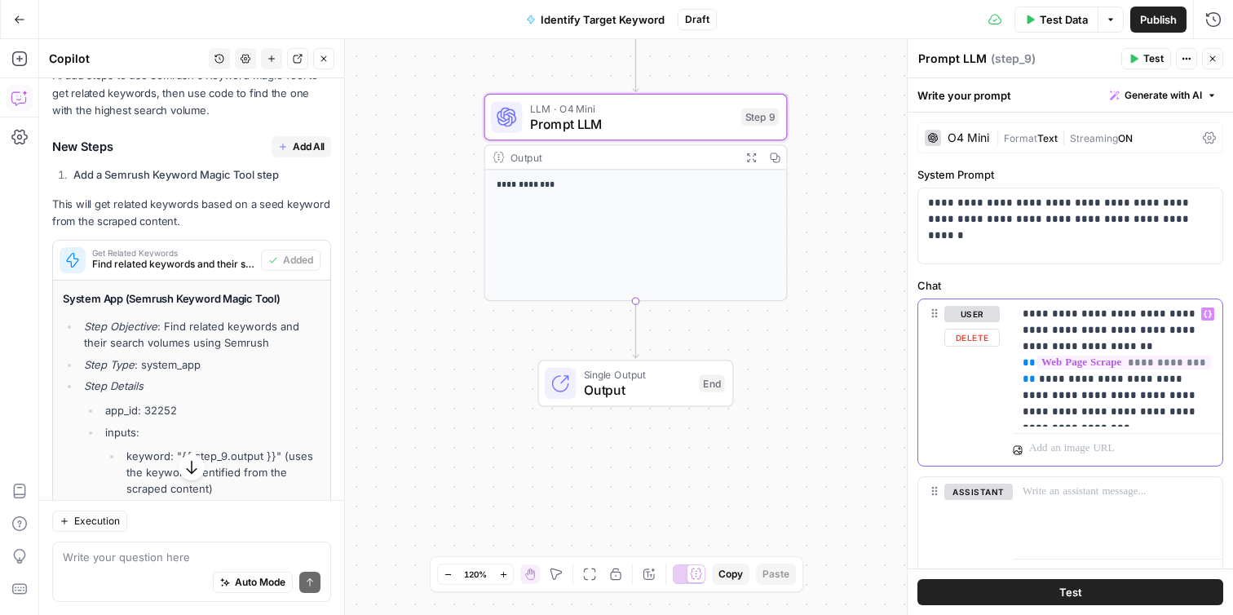
click at [1198, 409] on p "**********" at bounding box center [1118, 363] width 190 height 114
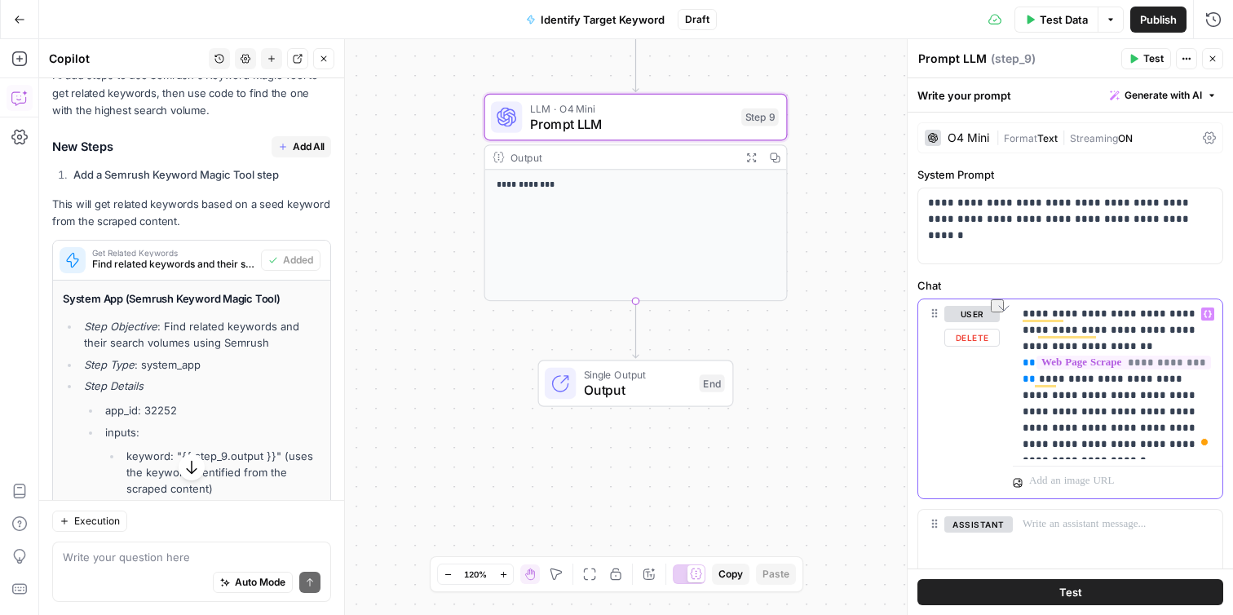
drag, startPoint x: 1155, startPoint y: 448, endPoint x: 1083, endPoint y: 446, distance: 71.8
click at [1083, 446] on p "**********" at bounding box center [1118, 379] width 190 height 147
click at [1094, 447] on p "**********" at bounding box center [1118, 379] width 190 height 147
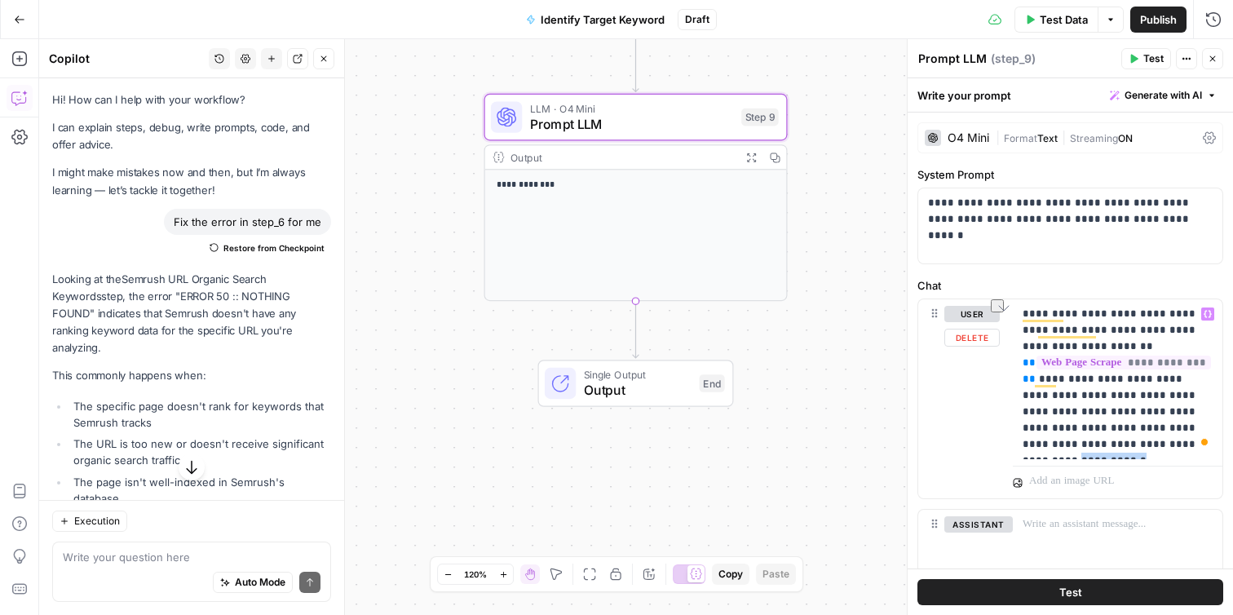
scroll to position [1148, 0]
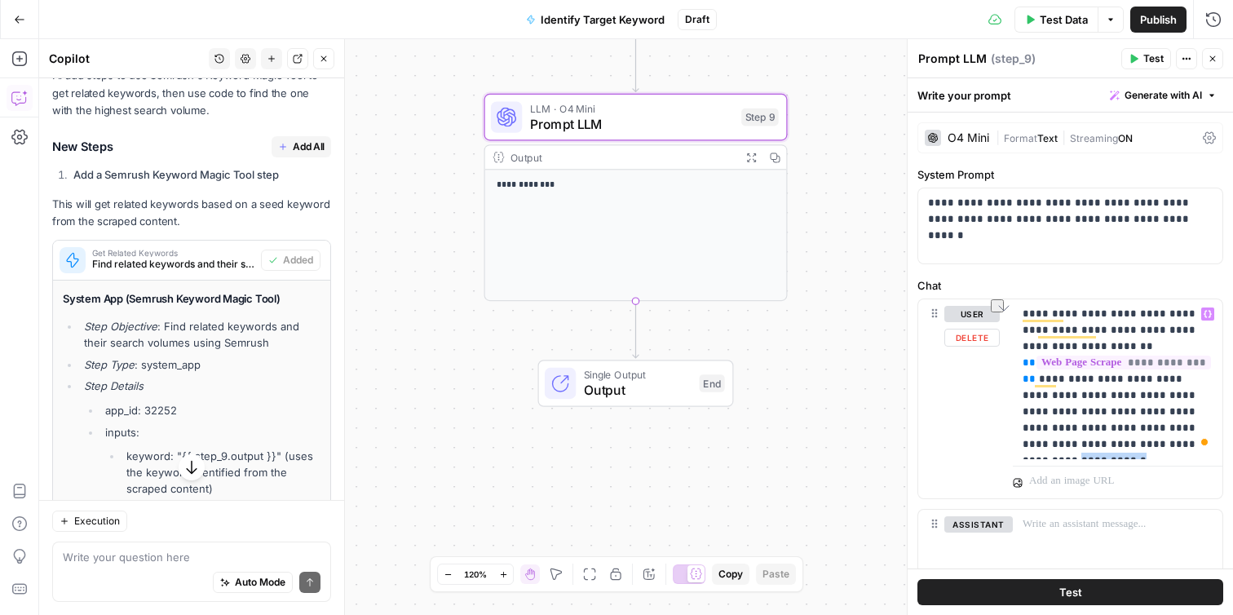
click at [1134, 446] on p "**********" at bounding box center [1118, 379] width 190 height 147
drag, startPoint x: 1132, startPoint y: 446, endPoint x: 1094, endPoint y: 446, distance: 37.5
click at [1094, 446] on p "**********" at bounding box center [1118, 379] width 190 height 147
click at [1063, 590] on span "Test" at bounding box center [1070, 592] width 23 height 16
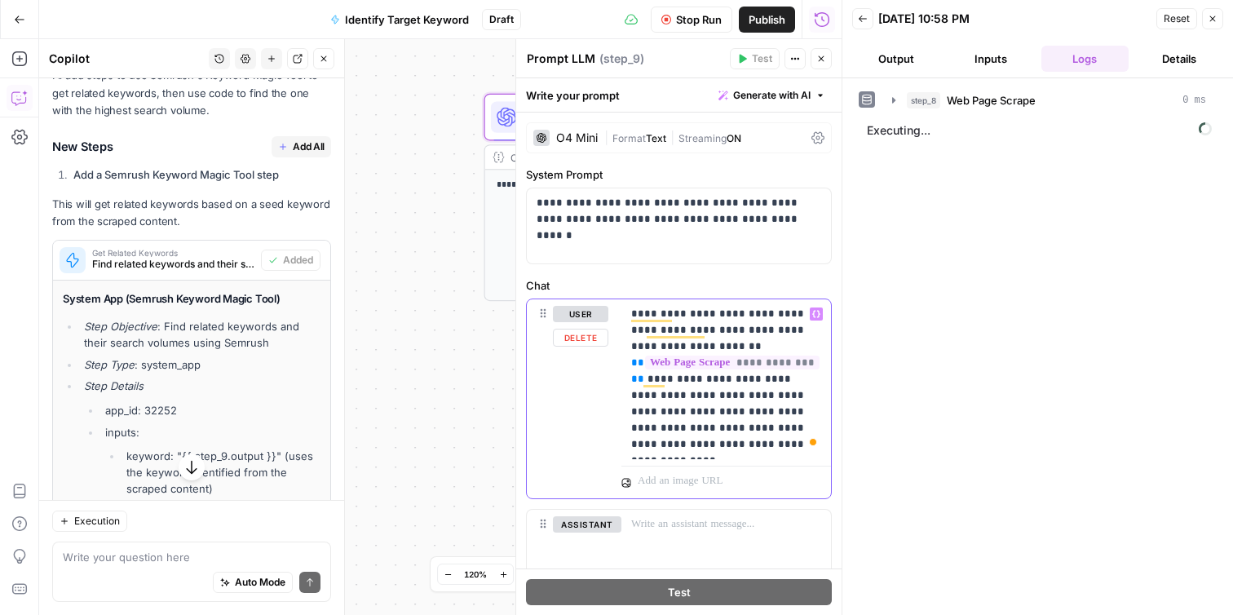
click at [766, 443] on p "**********" at bounding box center [726, 379] width 190 height 147
click at [895, 56] on button "Output" at bounding box center [896, 59] width 88 height 26
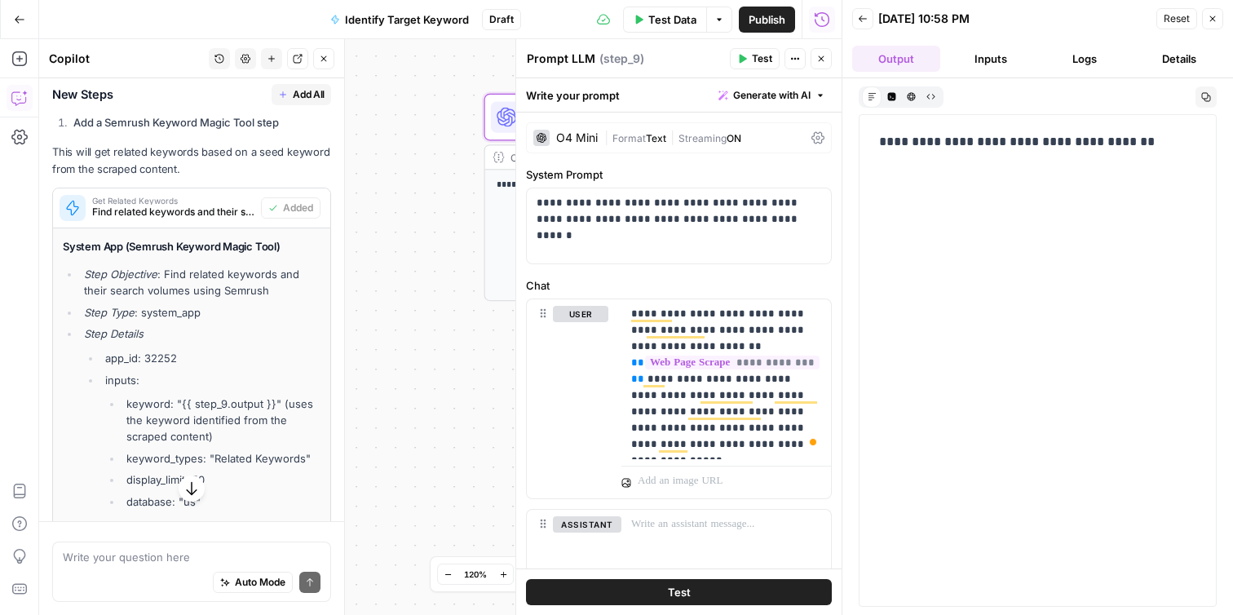
scroll to position [1148, 0]
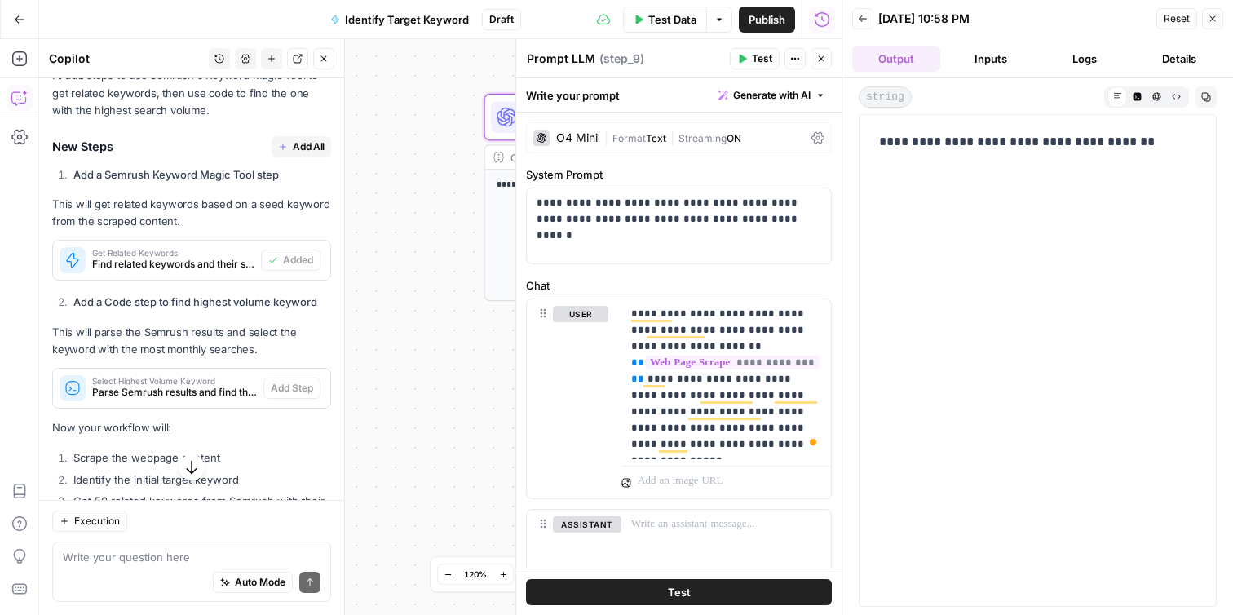
click at [442, 355] on div "**********" at bounding box center [440, 327] width 802 height 576
click at [1212, 24] on button "Close" at bounding box center [1212, 18] width 21 height 21
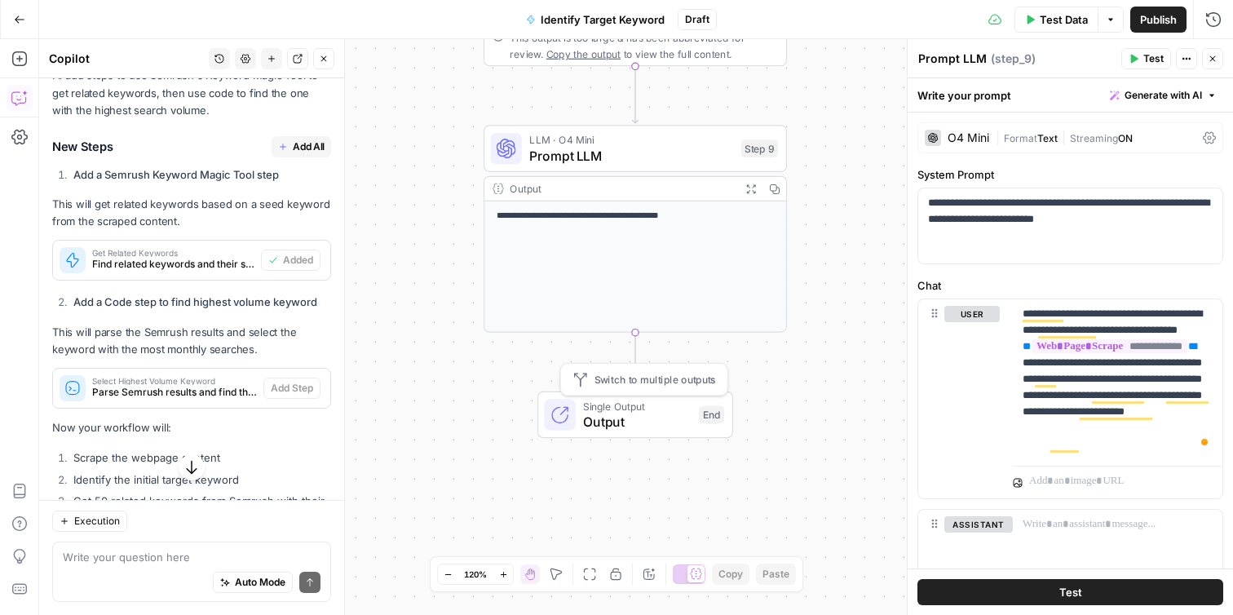
click at [643, 421] on span "Output" at bounding box center [637, 422] width 108 height 20
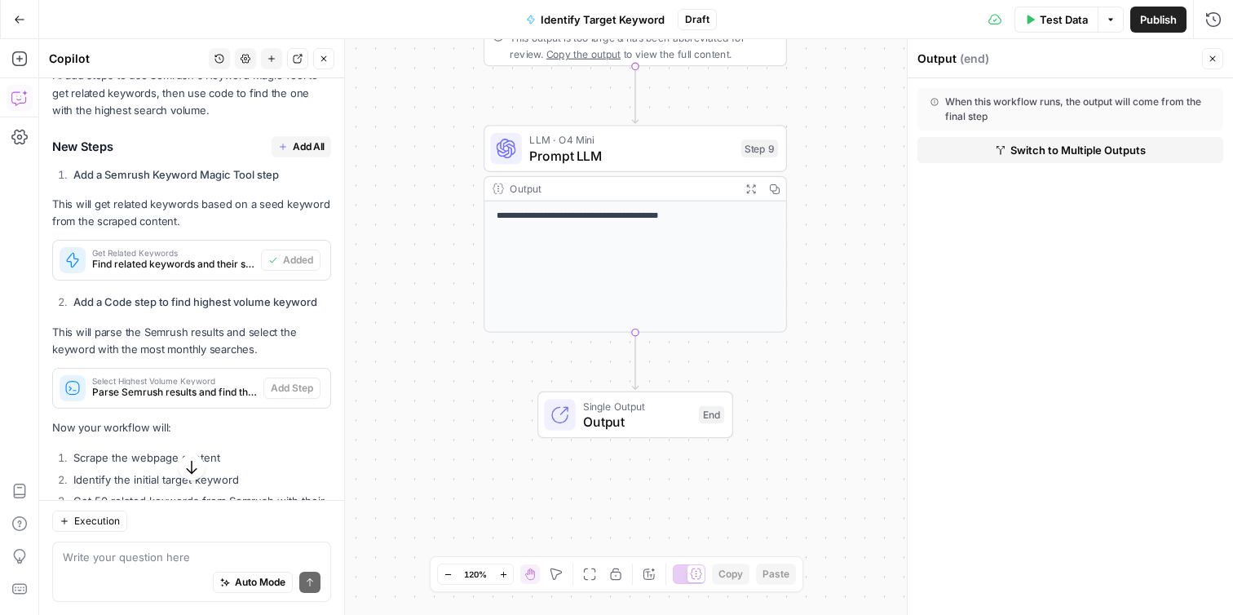
click at [678, 300] on div "**********" at bounding box center [635, 266] width 302 height 130
click at [728, 227] on div "**********" at bounding box center [635, 266] width 302 height 130
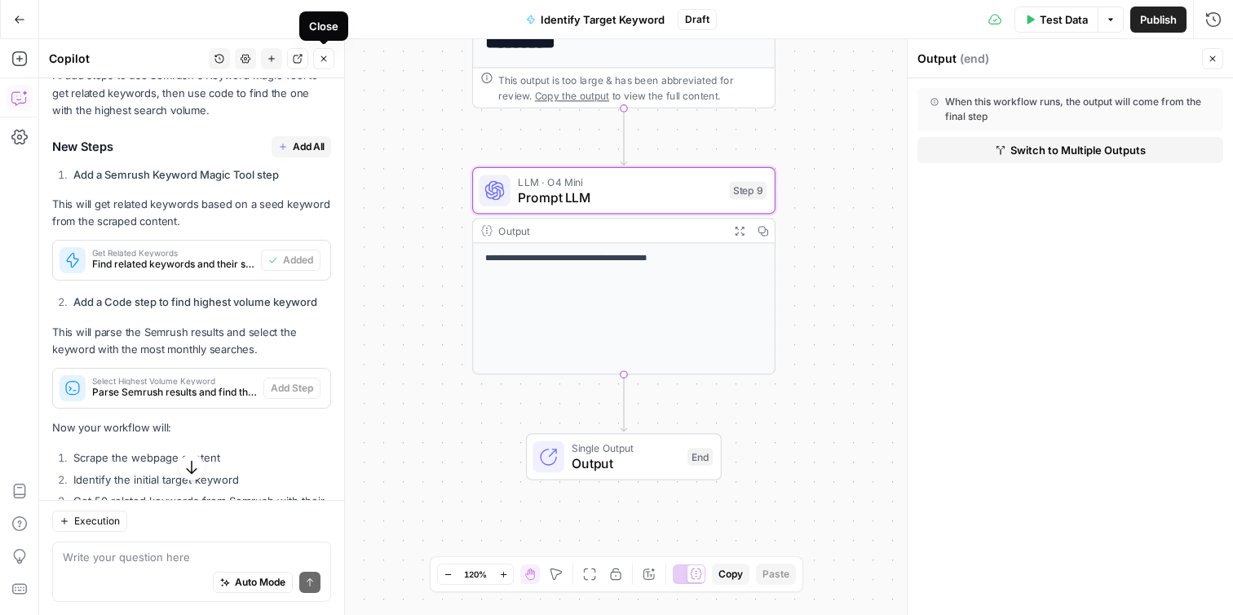
click at [325, 64] on button "Close" at bounding box center [323, 58] width 21 height 21
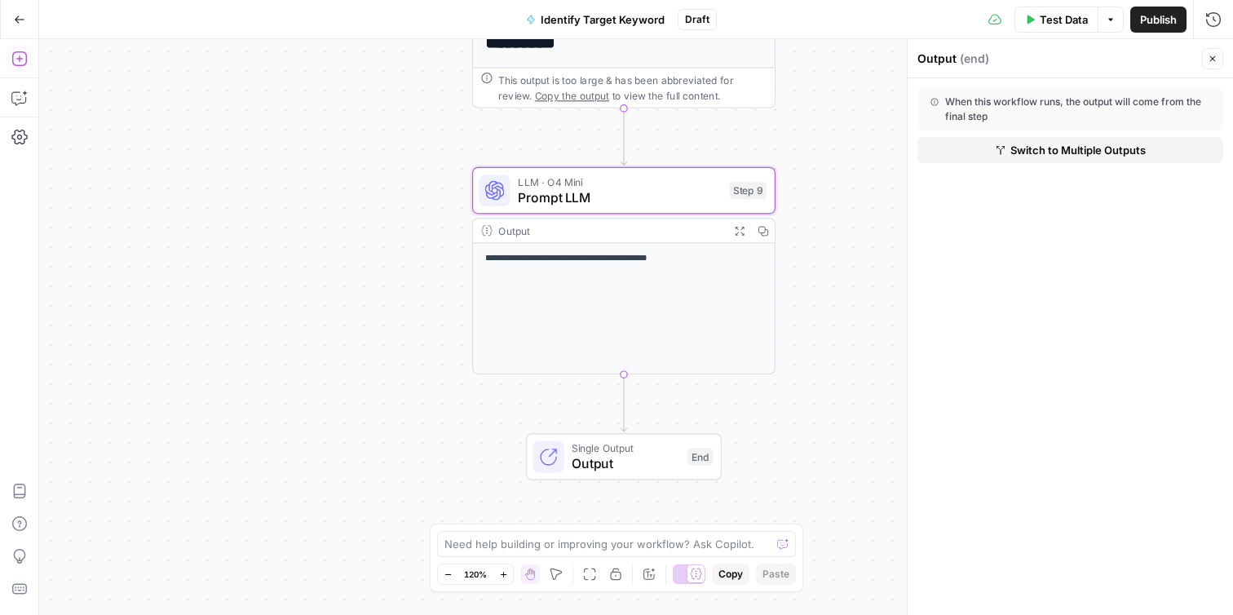
click at [22, 61] on icon "button" at bounding box center [19, 59] width 16 height 16
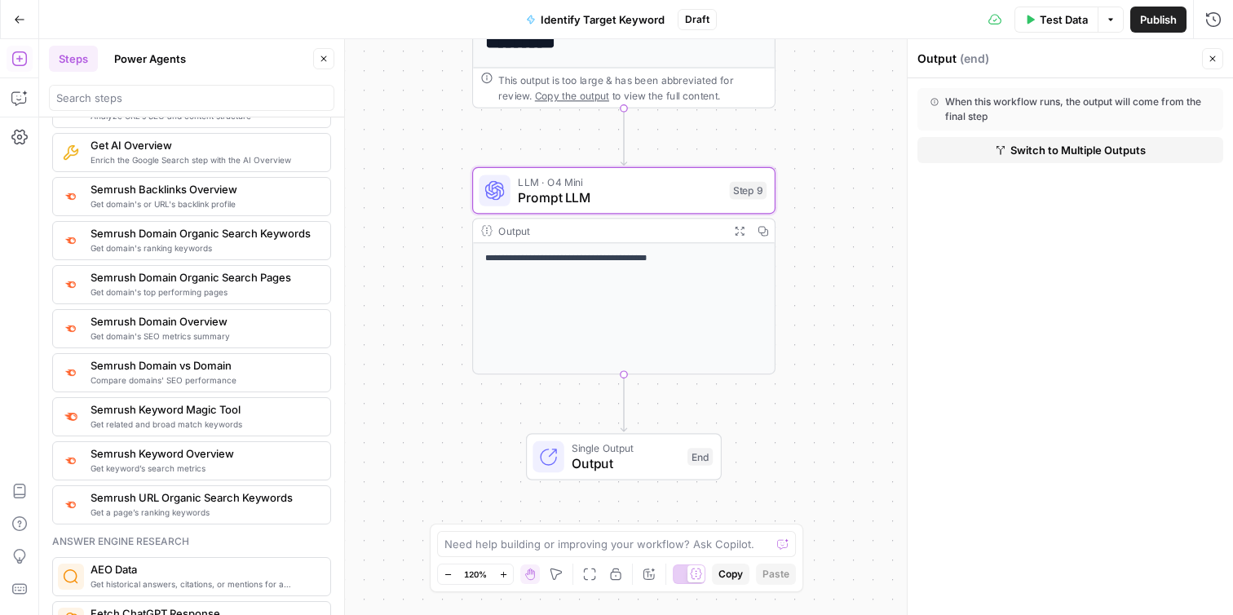
scroll to position [1827, 0]
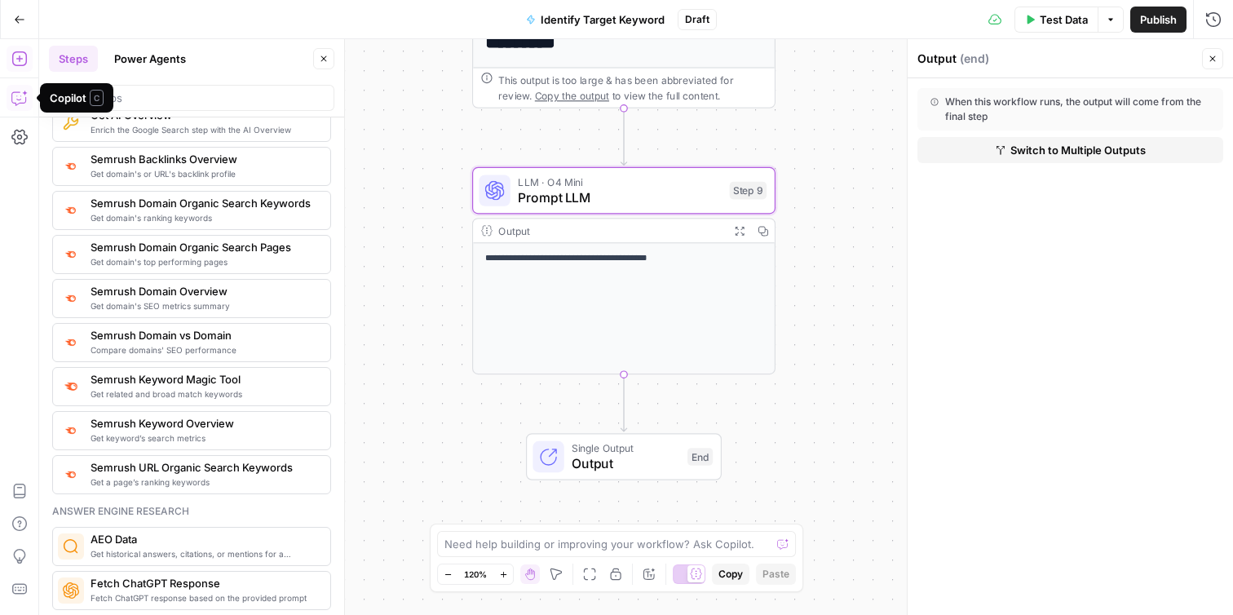
click at [15, 100] on icon "button" at bounding box center [19, 98] width 16 height 16
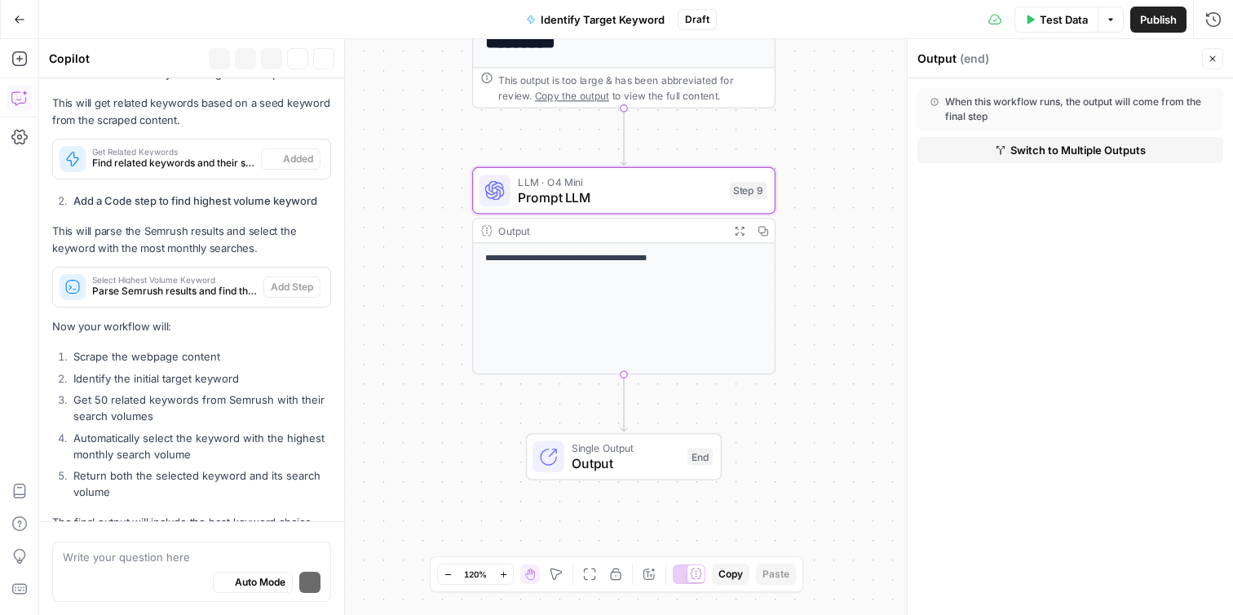
scroll to position [1297, 0]
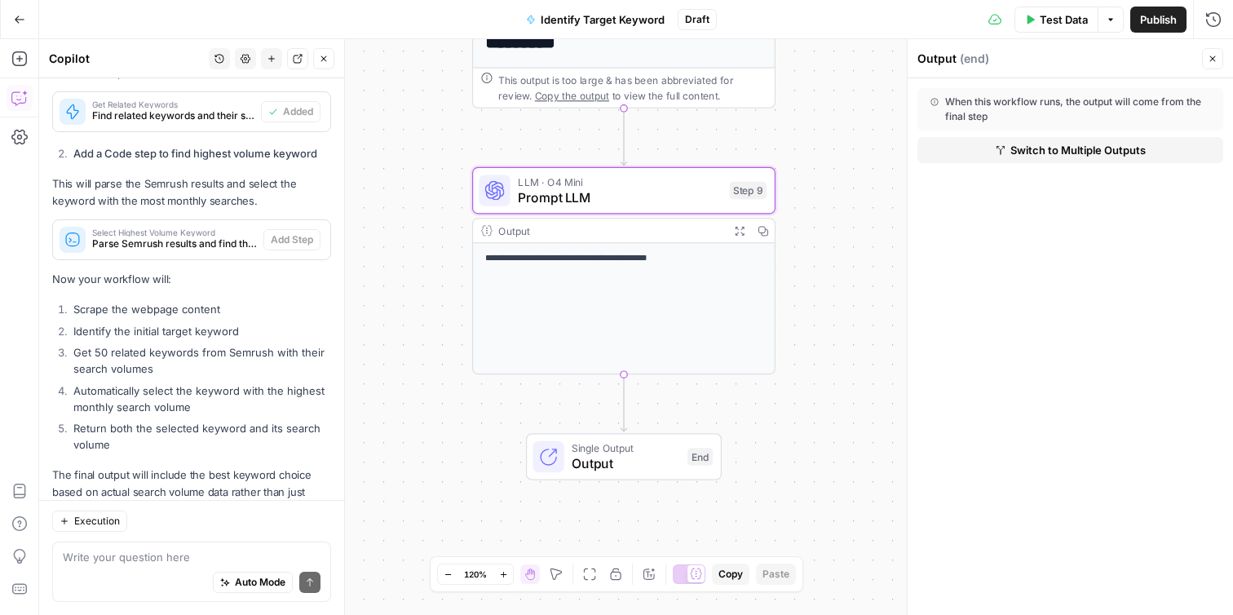
click at [156, 573] on div "Auto Mode Send" at bounding box center [192, 583] width 258 height 36
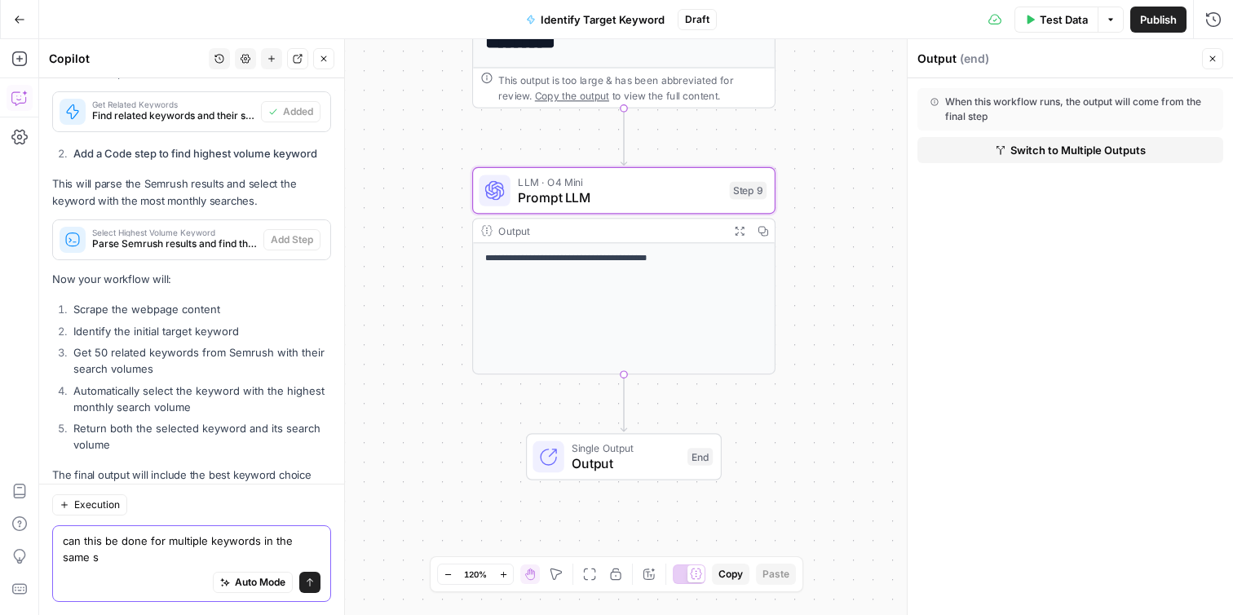
scroll to position [1313, 0]
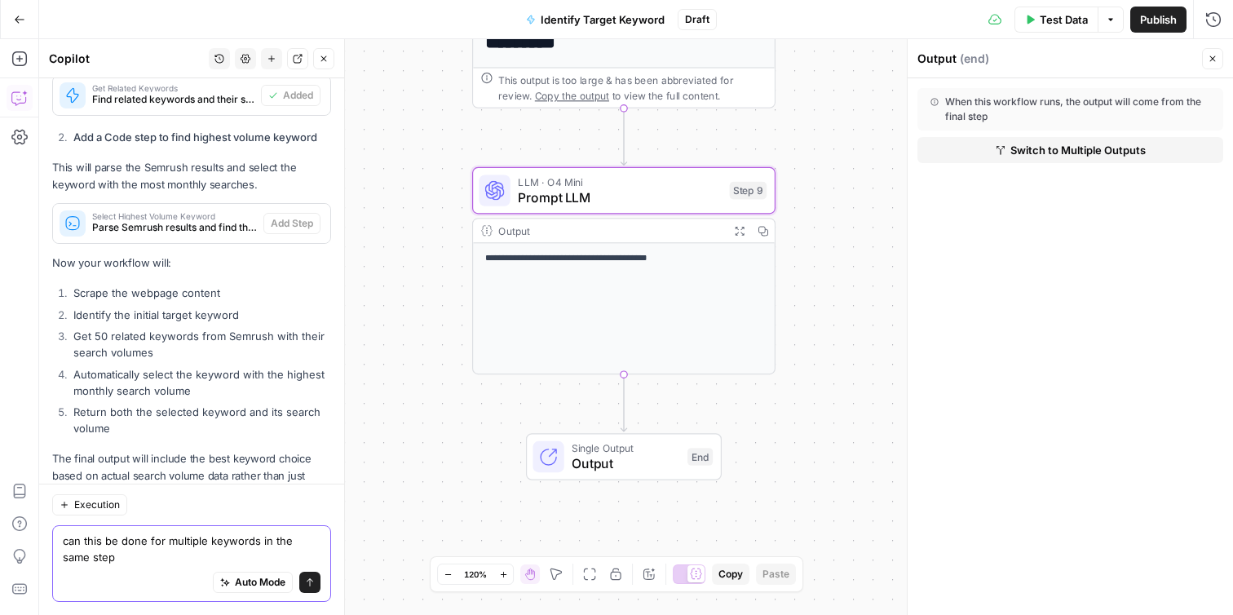
type textarea "can this be done for multiple keywords in the same step?"
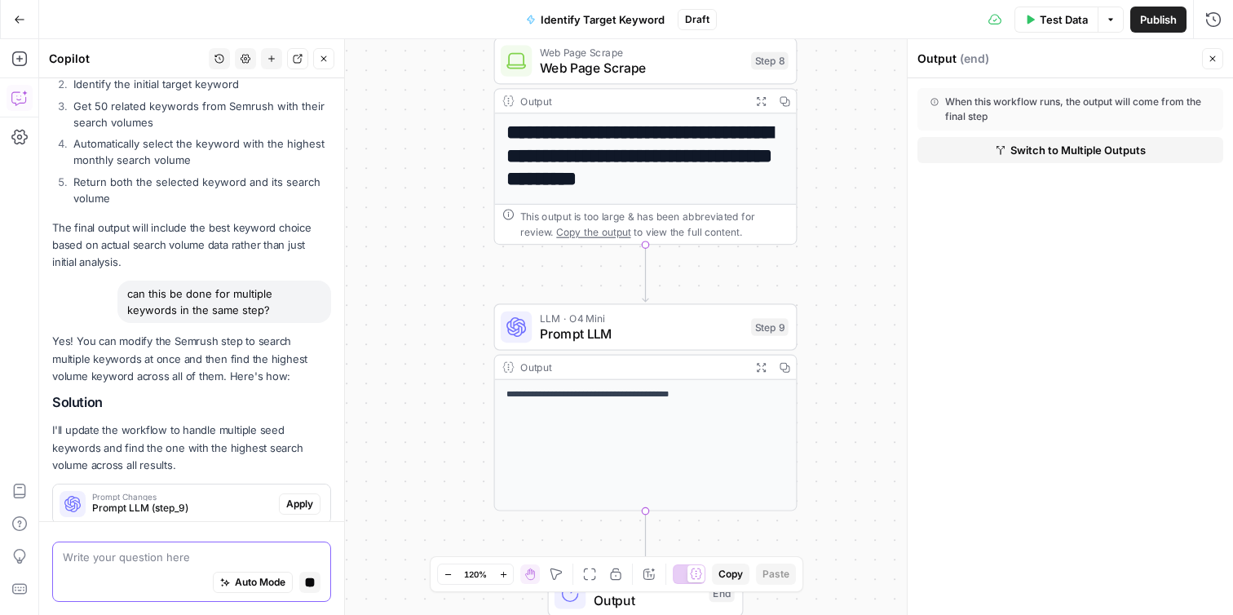
scroll to position [1527, 0]
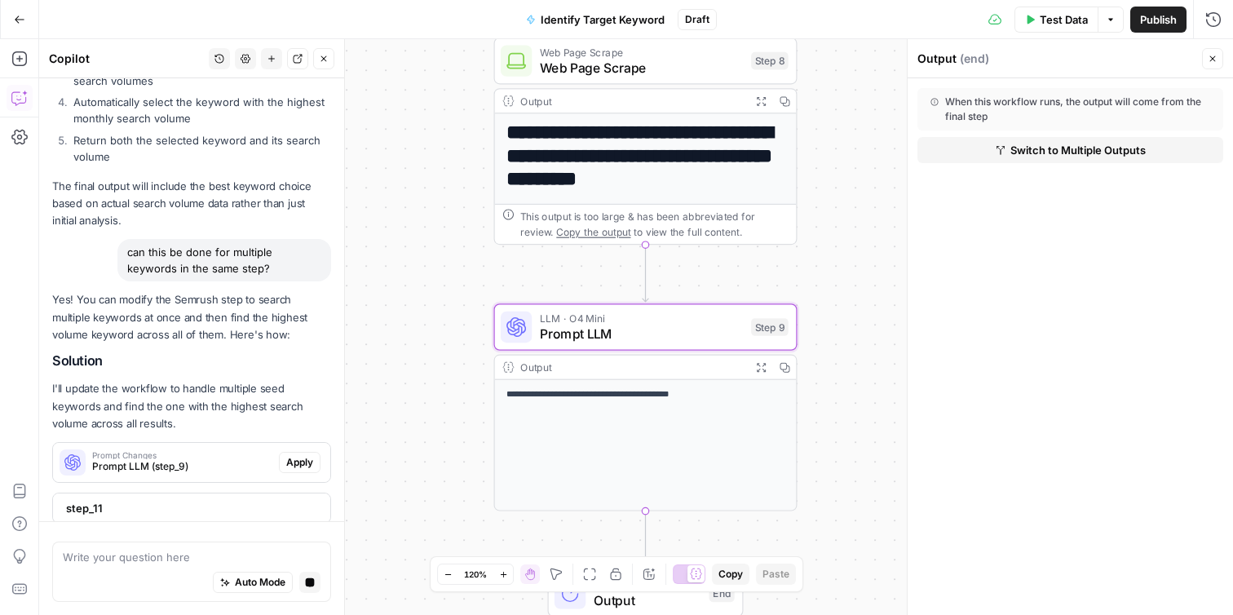
click at [174, 459] on span "Prompt LLM (step_9)" at bounding box center [182, 466] width 180 height 15
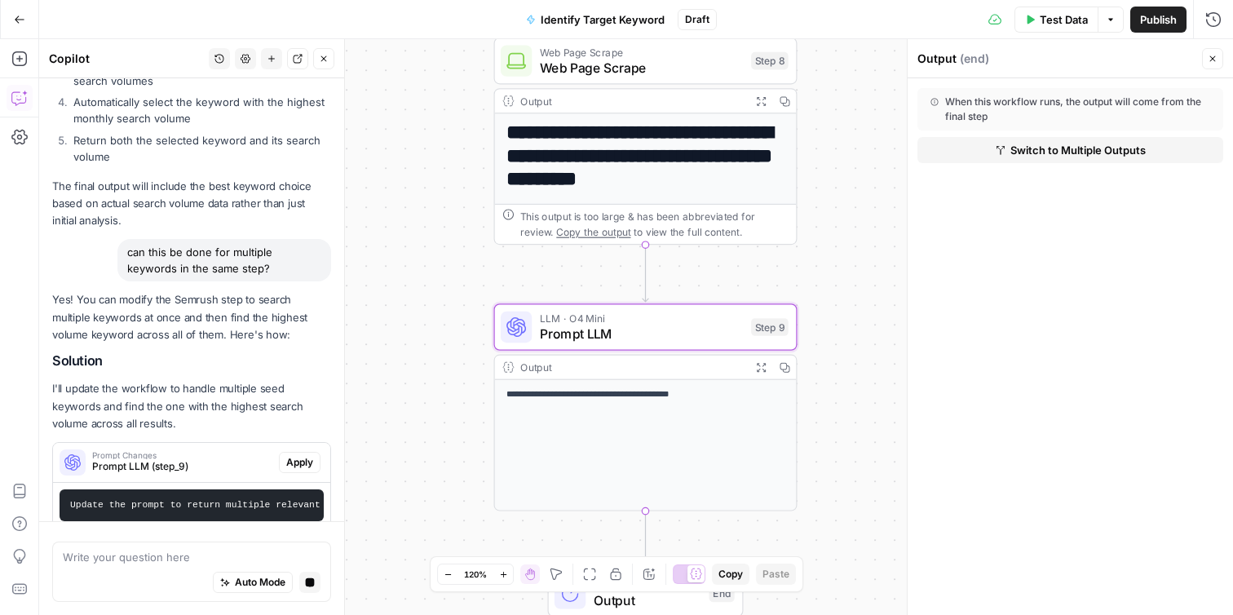
scroll to position [1572, 0]
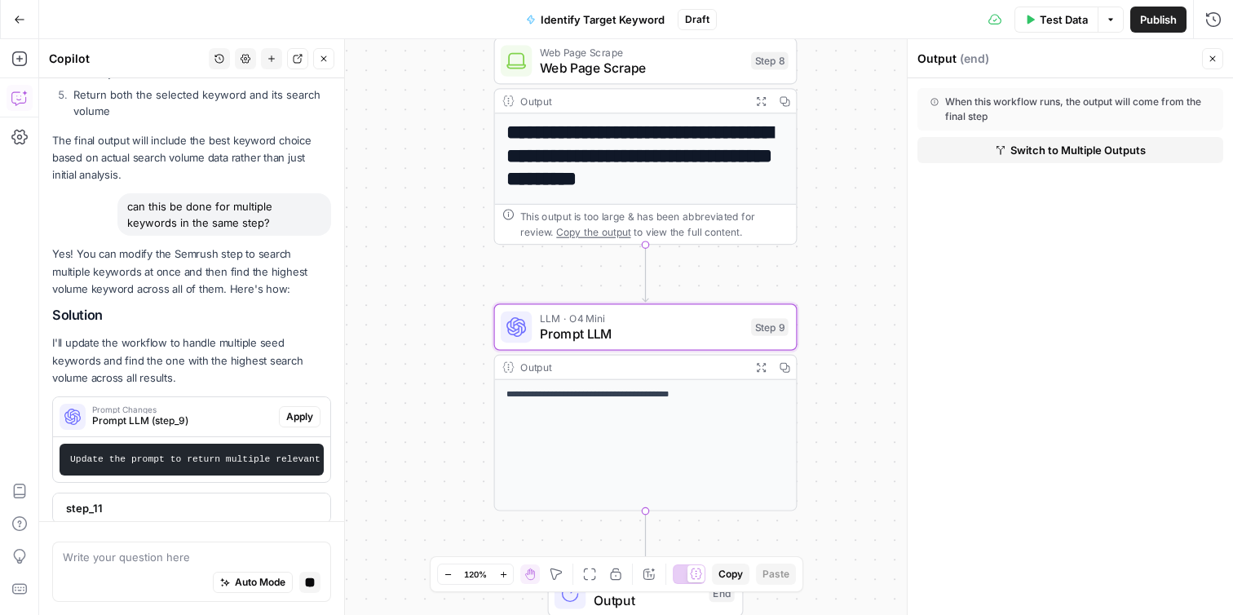
click at [190, 454] on code "Update the prompt to return multiple relevant keywords (3-5) instead of just on…" at bounding box center [862, 459] width 1584 height 10
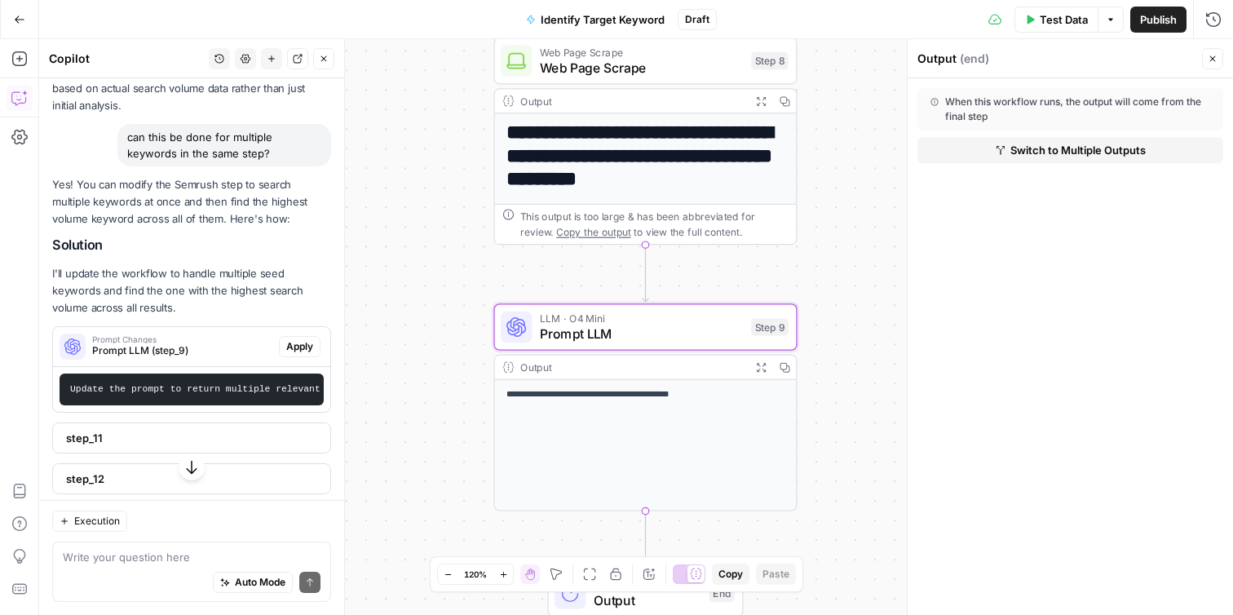
scroll to position [1720, 0]
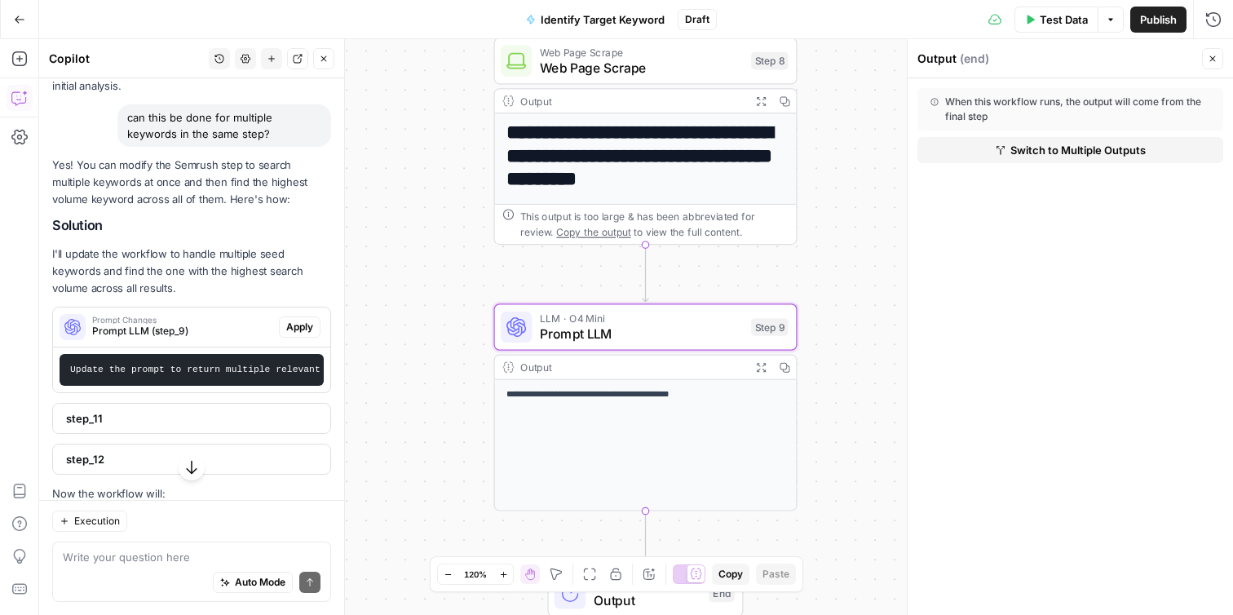
click at [264, 365] on code "Update the prompt to return multiple relevant keywords (3-5) instead of just on…" at bounding box center [862, 370] width 1584 height 10
click at [294, 320] on span "Apply" at bounding box center [299, 327] width 27 height 15
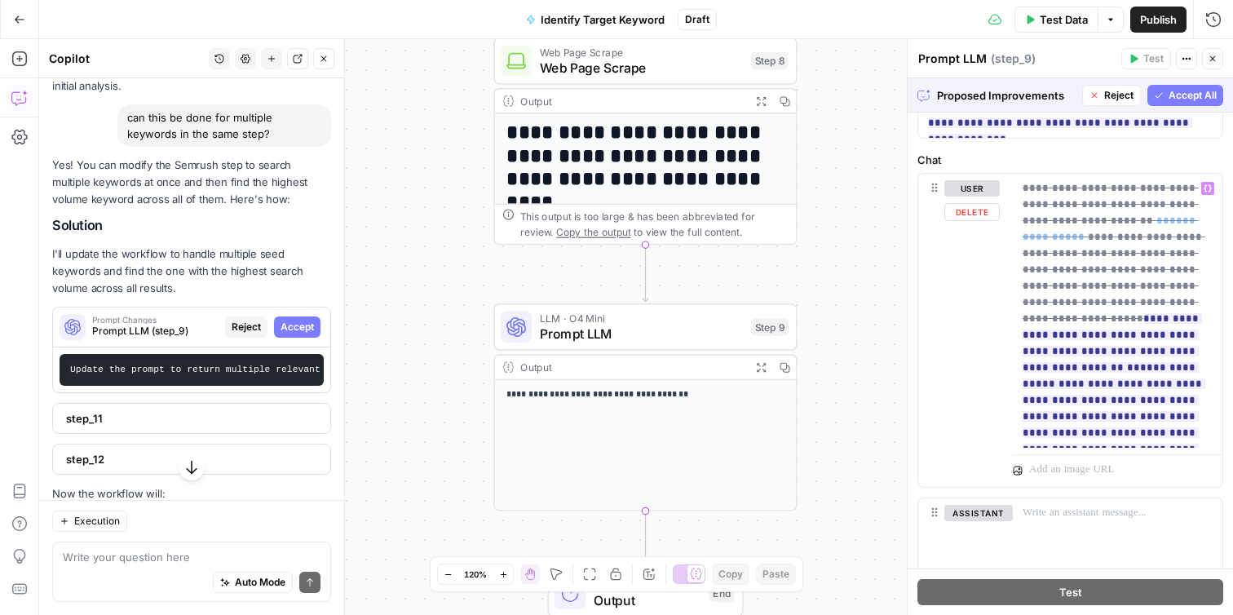
scroll to position [139, 0]
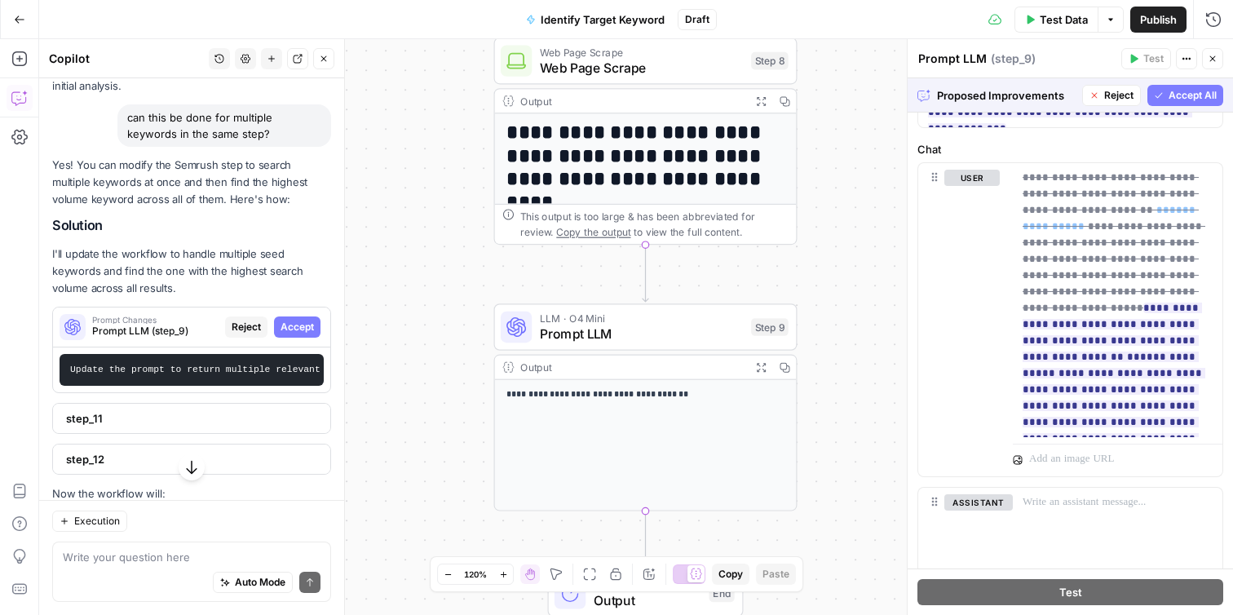
click at [213, 410] on span "step_11" at bounding box center [190, 418] width 248 height 16
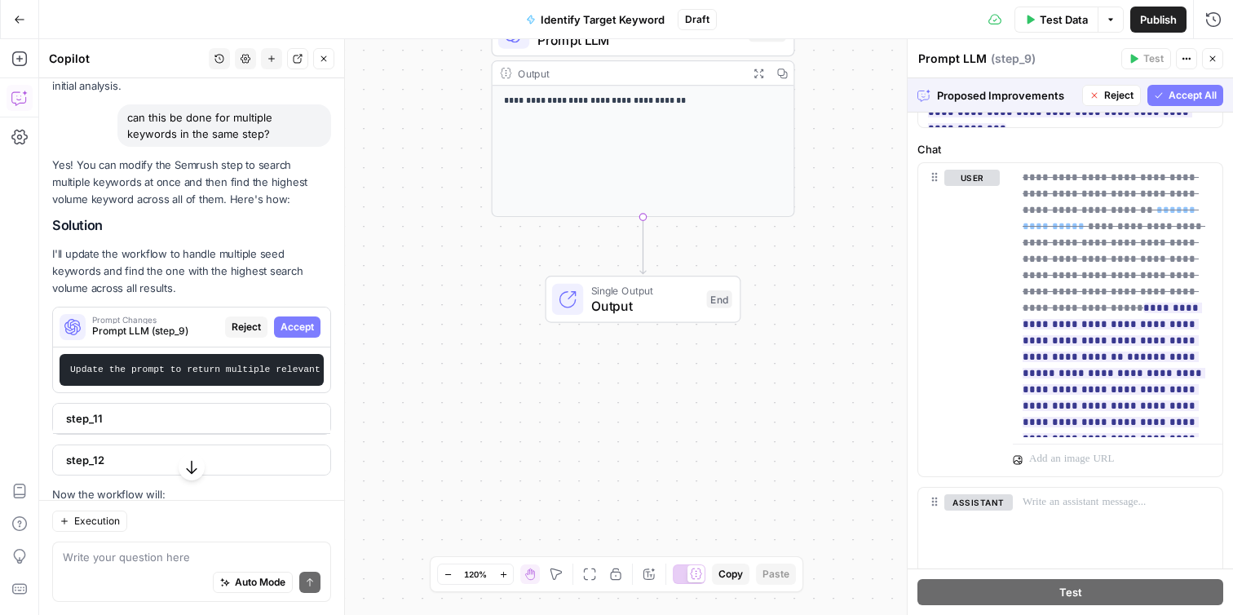
drag, startPoint x: 217, startPoint y: 363, endPoint x: 291, endPoint y: 363, distance: 74.2
click at [291, 410] on span "step_11" at bounding box center [190, 418] width 248 height 16
click at [247, 410] on span "step_11" at bounding box center [190, 418] width 248 height 16
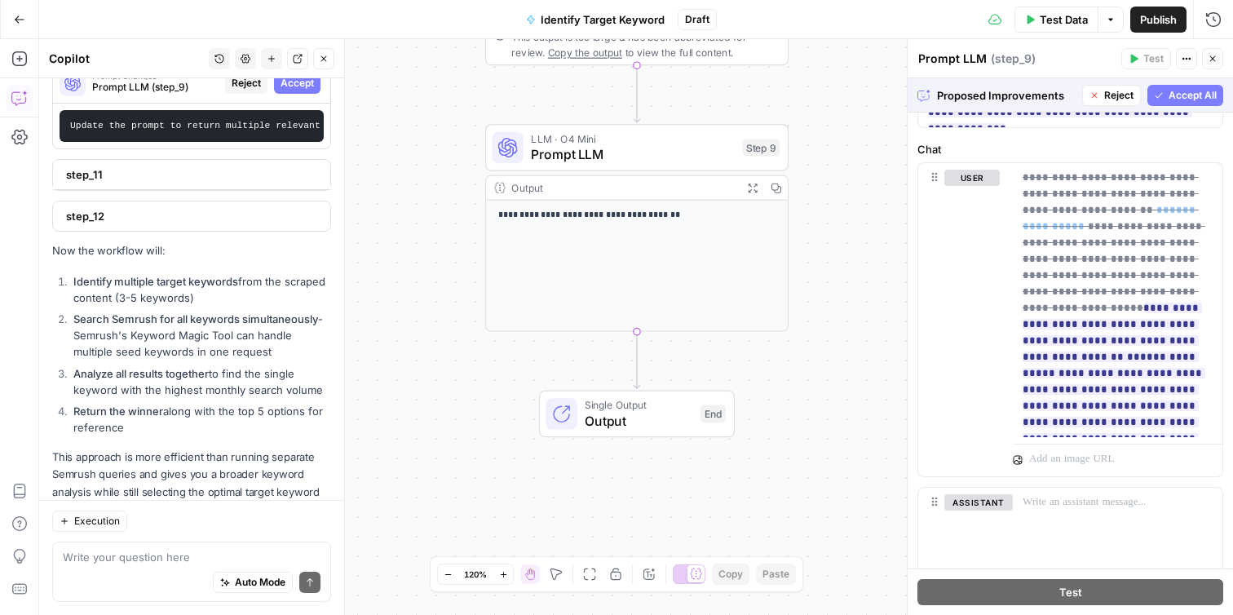
scroll to position [1814, 0]
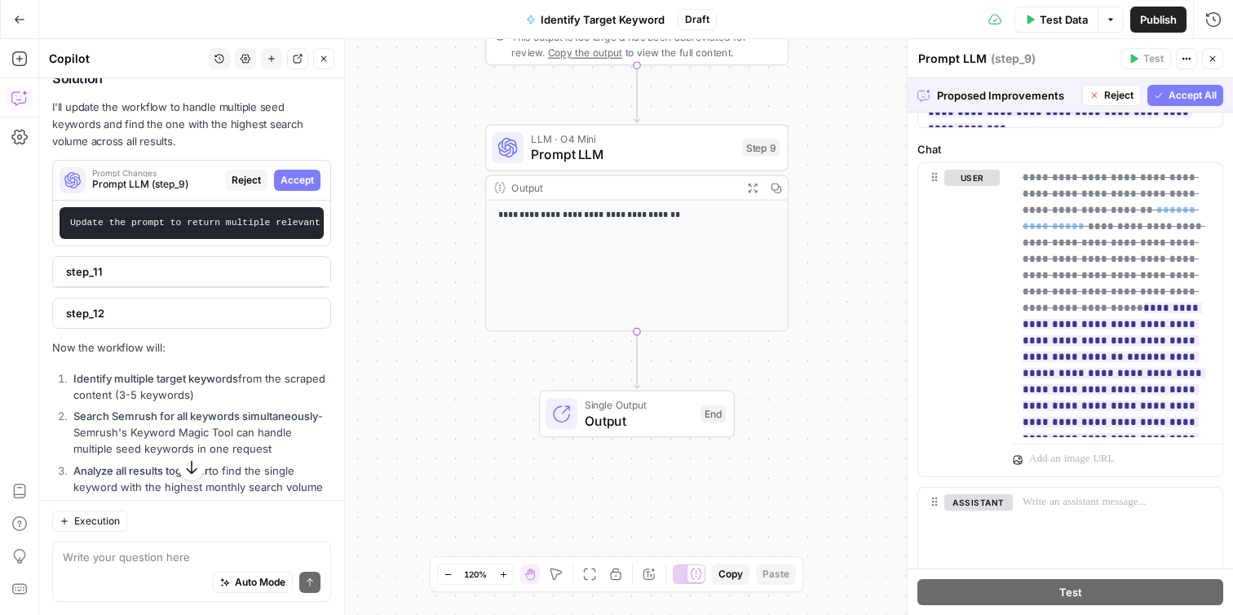
click at [201, 263] on span "step_11" at bounding box center [190, 271] width 248 height 16
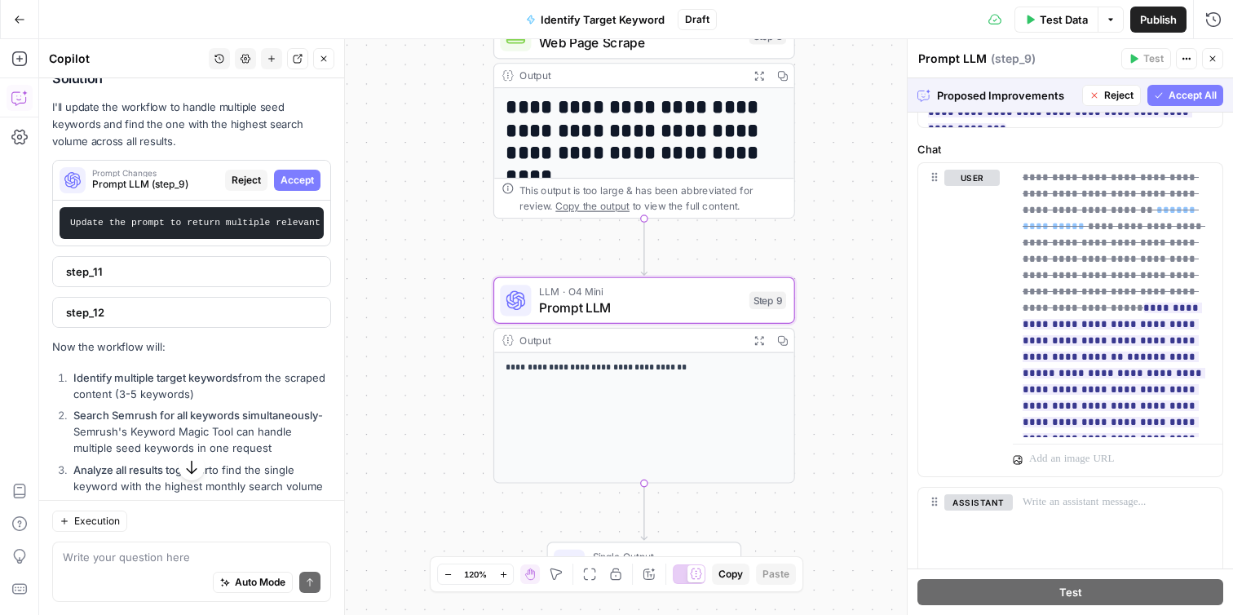
click at [297, 173] on span "Accept" at bounding box center [297, 180] width 33 height 15
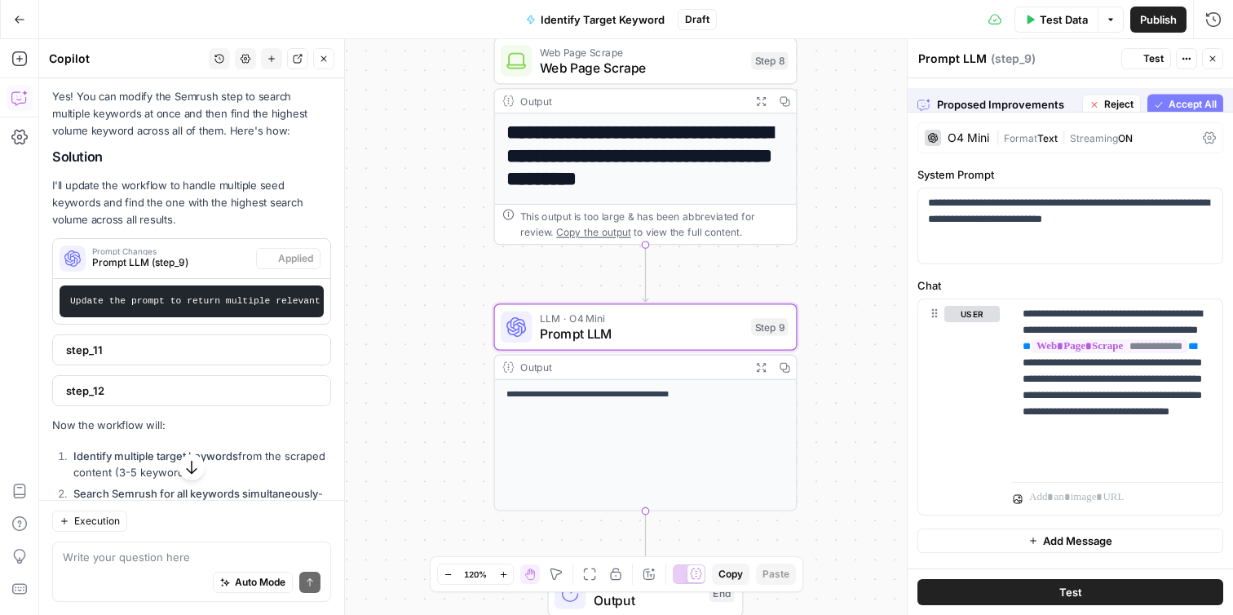
scroll to position [0, 0]
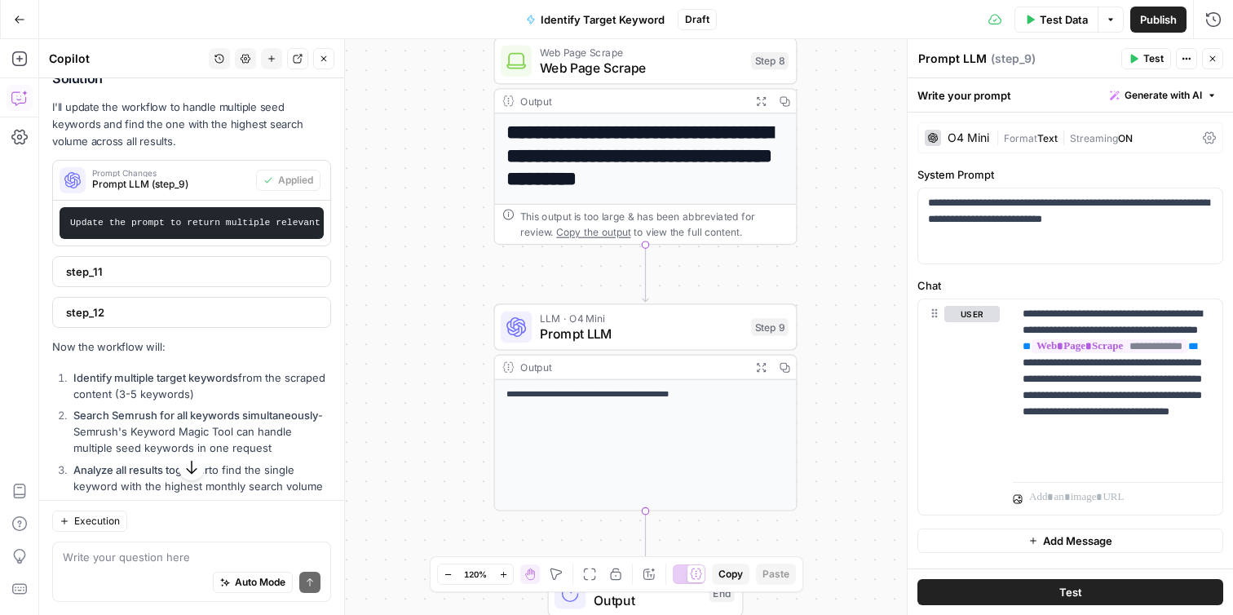
click at [254, 263] on span "step_11" at bounding box center [190, 271] width 248 height 16
drag, startPoint x: 229, startPoint y: 214, endPoint x: 368, endPoint y: 293, distance: 159.2
click at [368, 293] on body "**********" at bounding box center [616, 307] width 1233 height 615
click at [246, 263] on span "step_11" at bounding box center [190, 271] width 248 height 16
click at [216, 263] on span "step_11" at bounding box center [190, 271] width 248 height 16
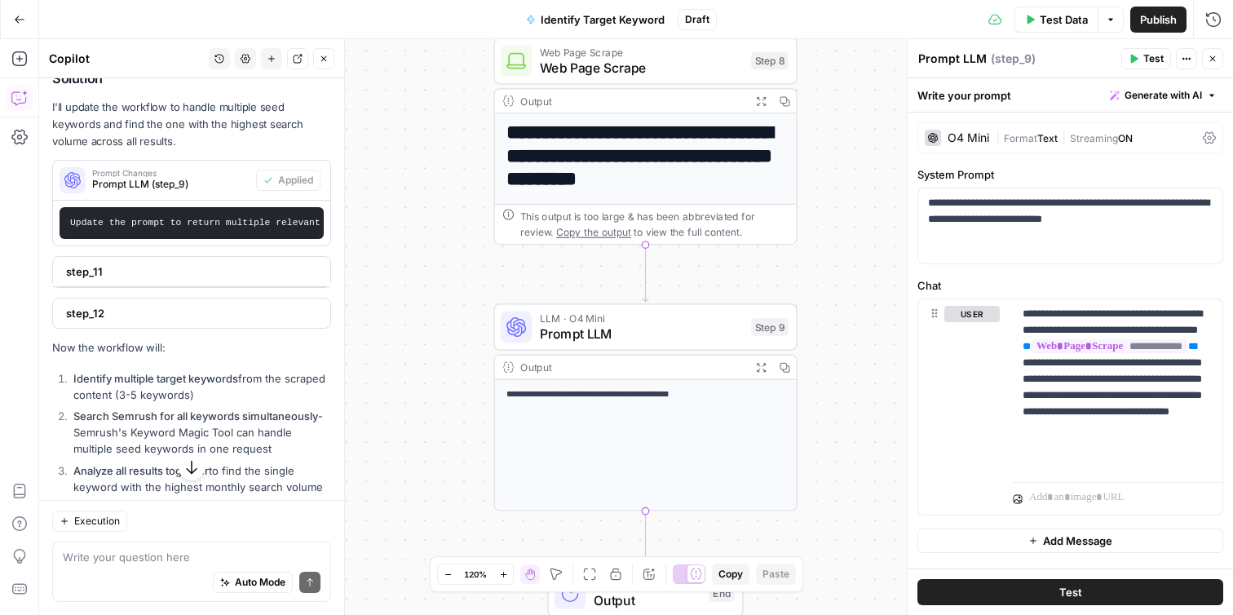
click at [216, 263] on span "step_11" at bounding box center [190, 271] width 248 height 16
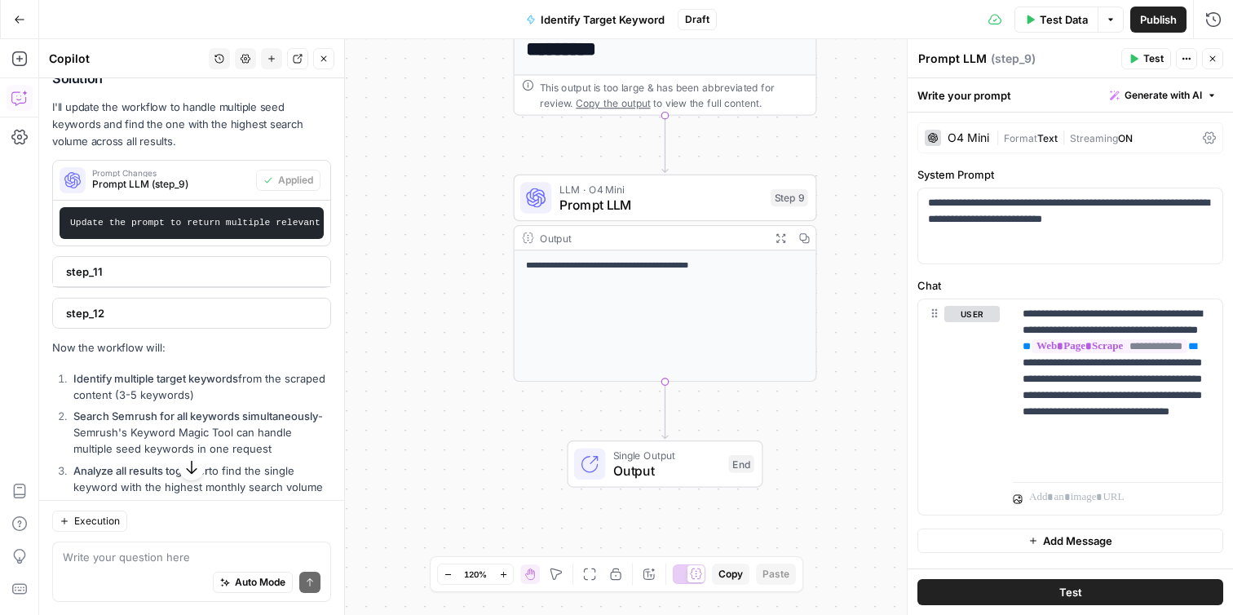
click at [233, 263] on span "step_11" at bounding box center [190, 271] width 248 height 16
click at [242, 304] on span "step_12" at bounding box center [190, 312] width 248 height 16
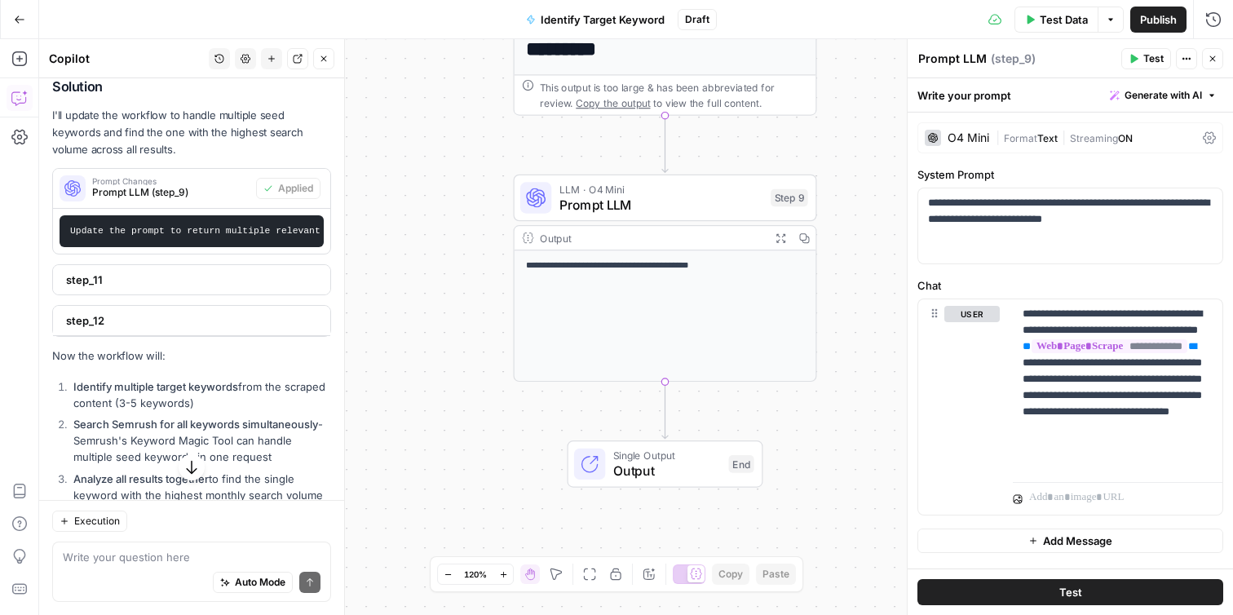
scroll to position [1990, 0]
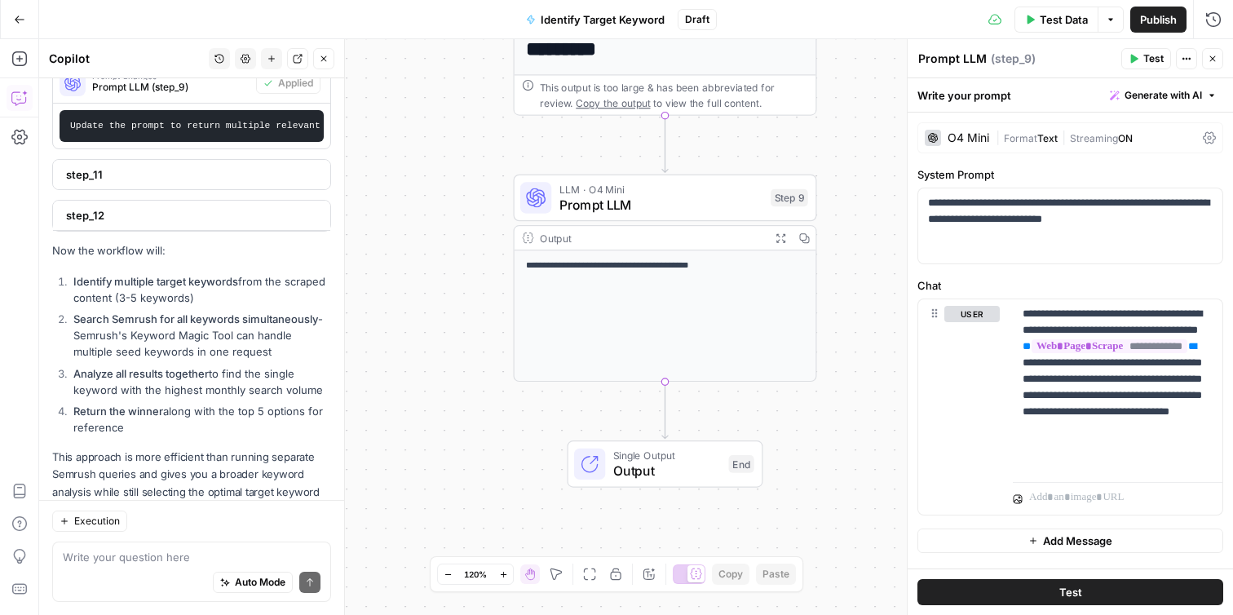
click at [105, 524] on span "Execution" at bounding box center [97, 521] width 46 height 15
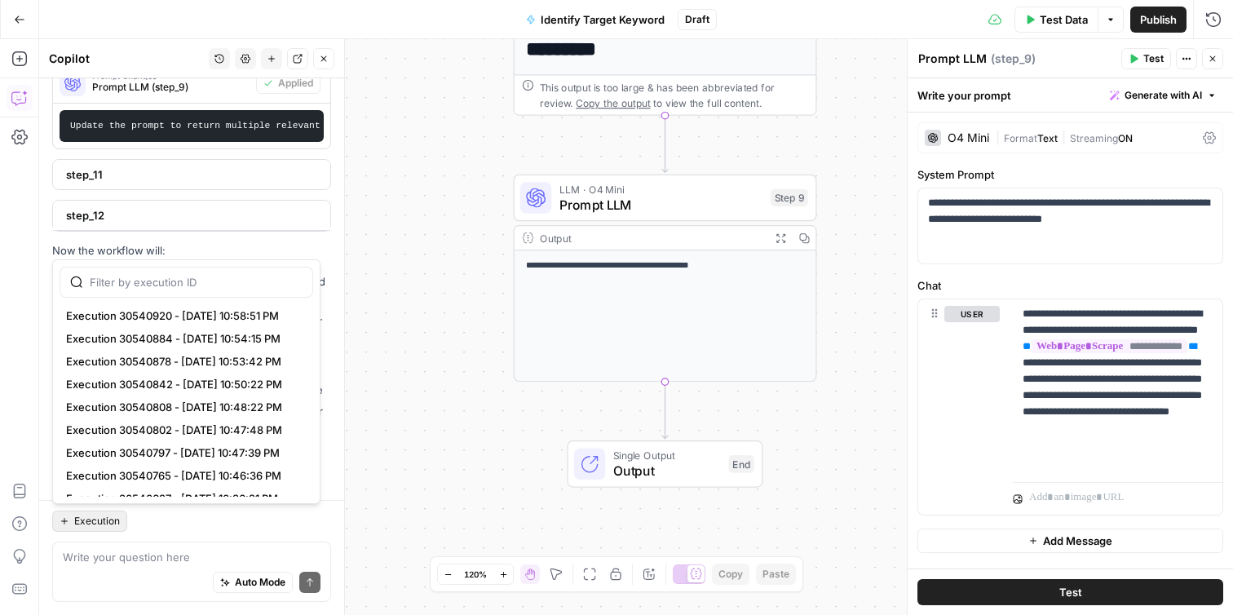
click at [105, 524] on span "Execution" at bounding box center [97, 521] width 46 height 15
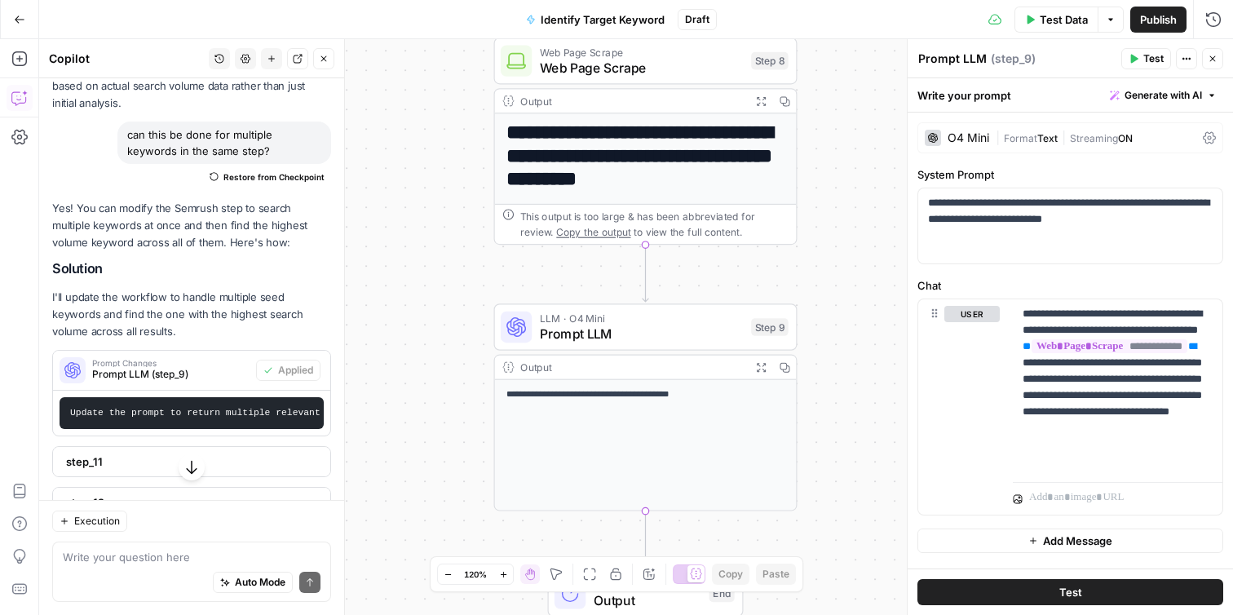
scroll to position [1708, 0]
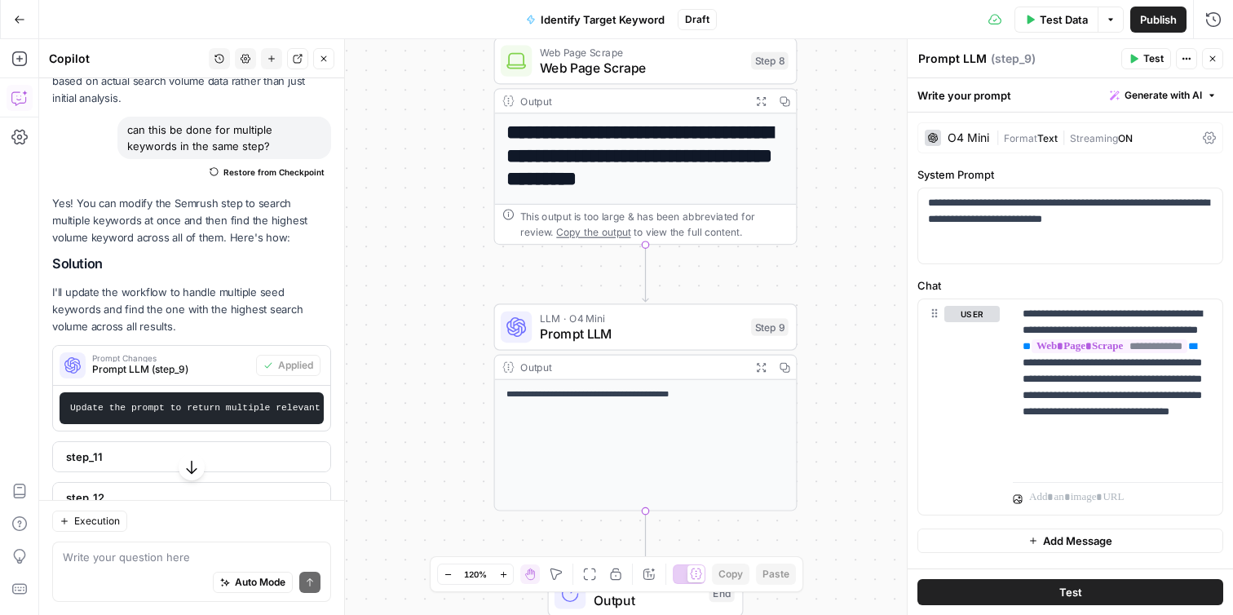
click at [1208, 26] on div "Close" at bounding box center [1201, 26] width 29 height 16
click at [1213, 11] on icon "button" at bounding box center [1213, 19] width 16 height 16
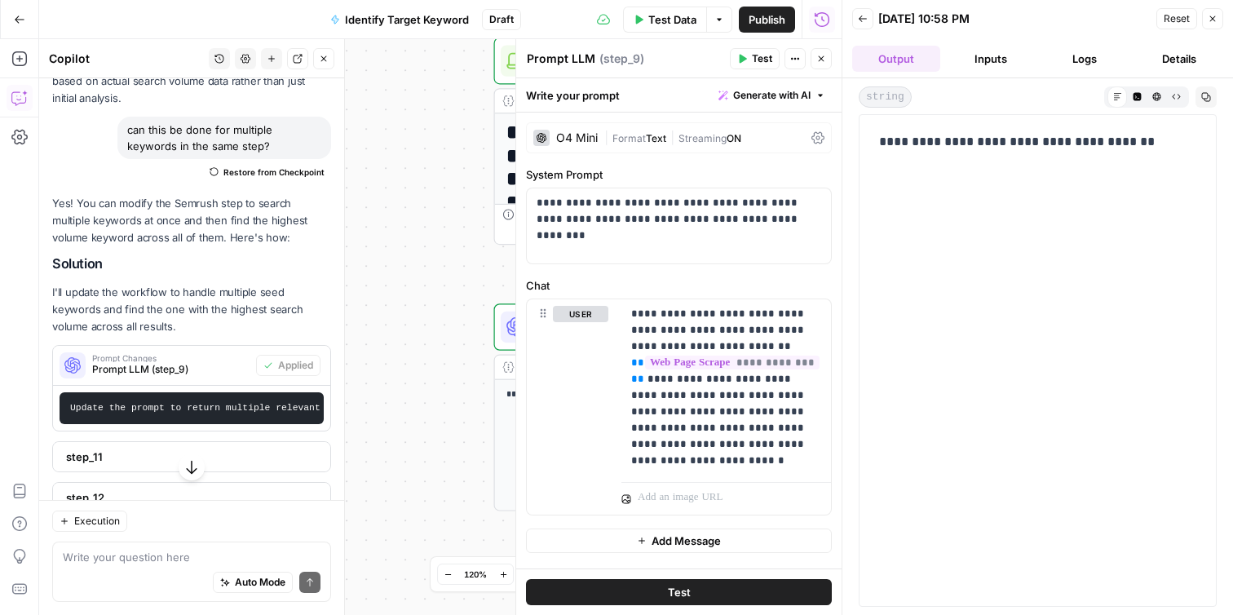
click at [1099, 60] on button "Logs" at bounding box center [1085, 59] width 88 height 26
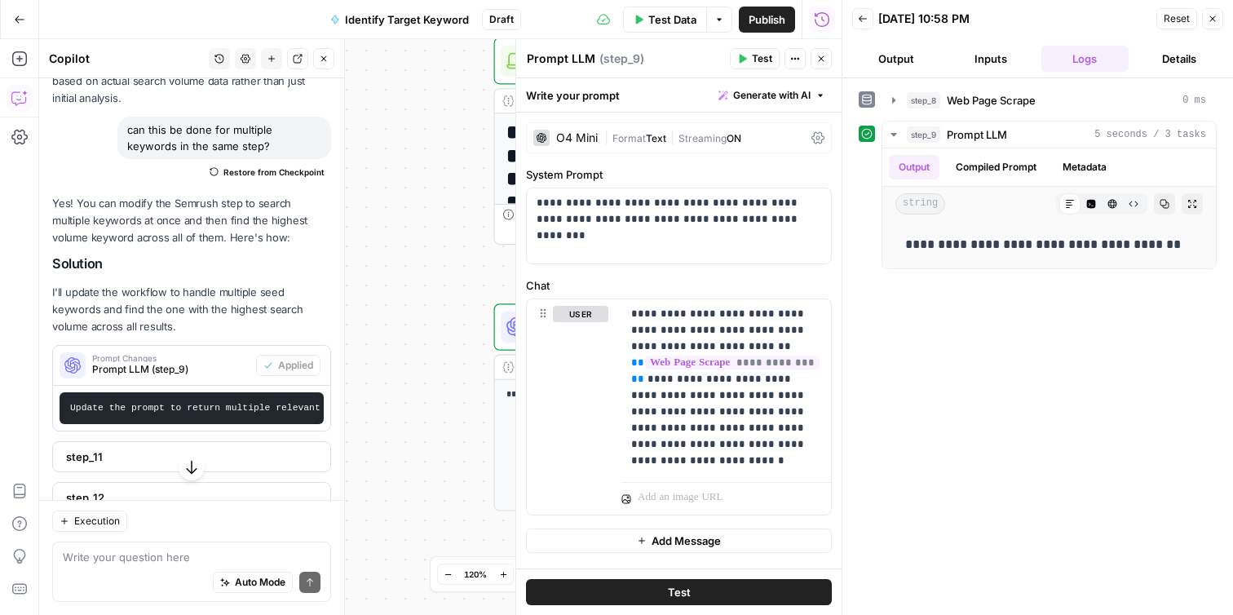
click at [1020, 60] on button "Inputs" at bounding box center [991, 59] width 88 height 26
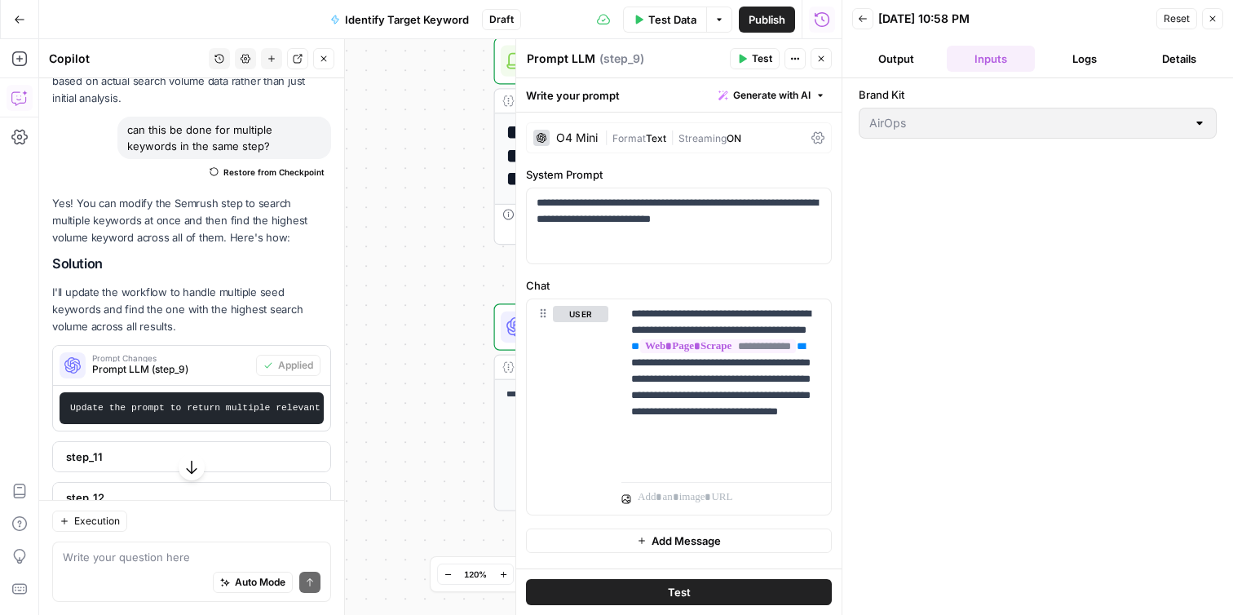
click at [1160, 63] on button "Details" at bounding box center [1179, 59] width 88 height 26
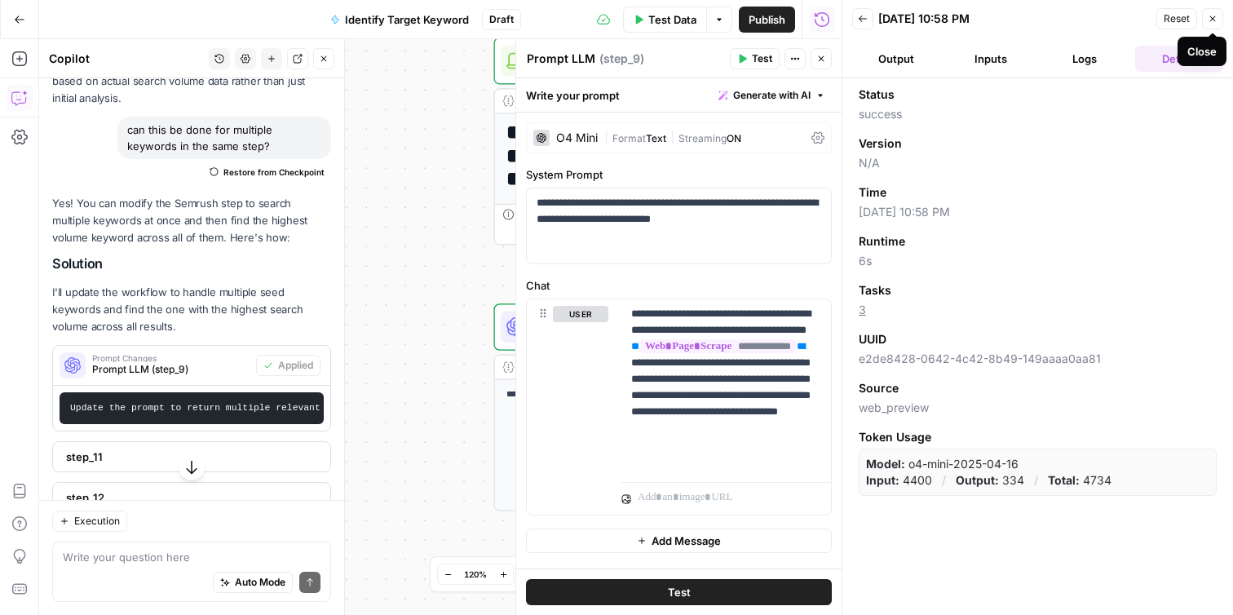
click at [1209, 21] on icon "button" at bounding box center [1213, 19] width 10 height 10
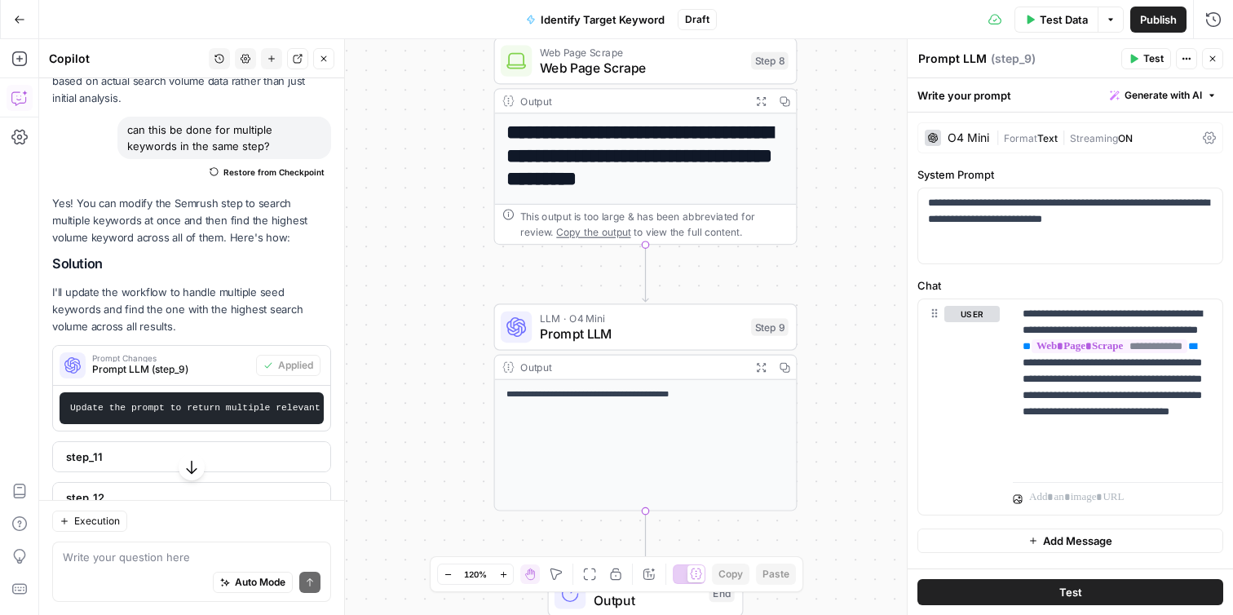
click at [1029, 586] on button "Test" at bounding box center [1070, 592] width 306 height 26
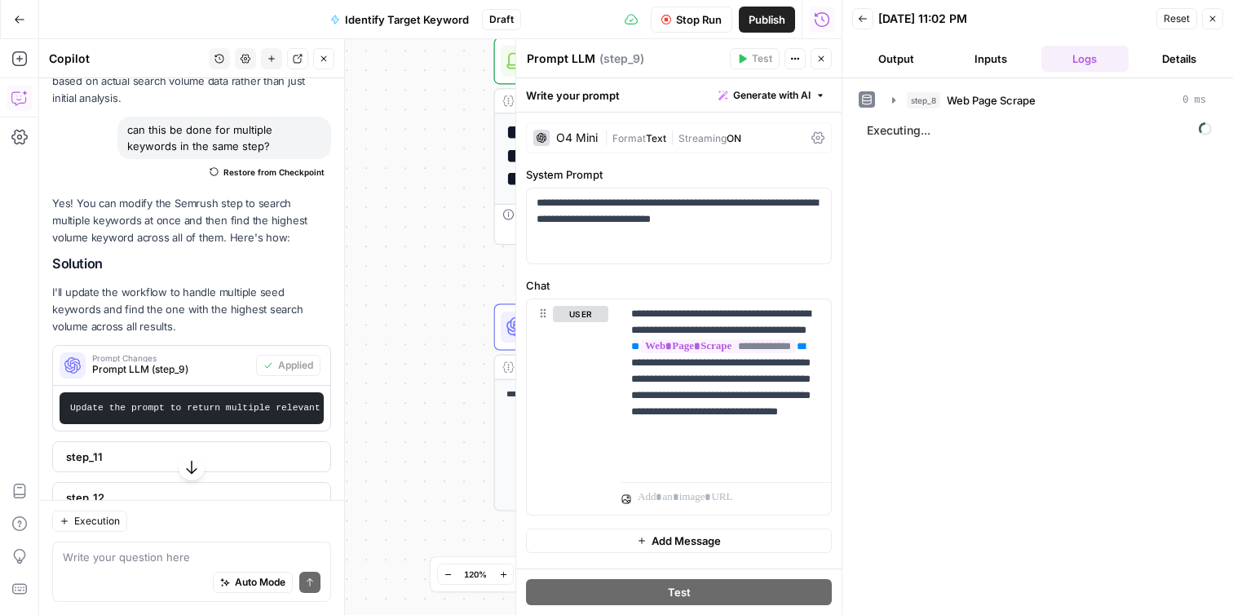
scroll to position [1990, 0]
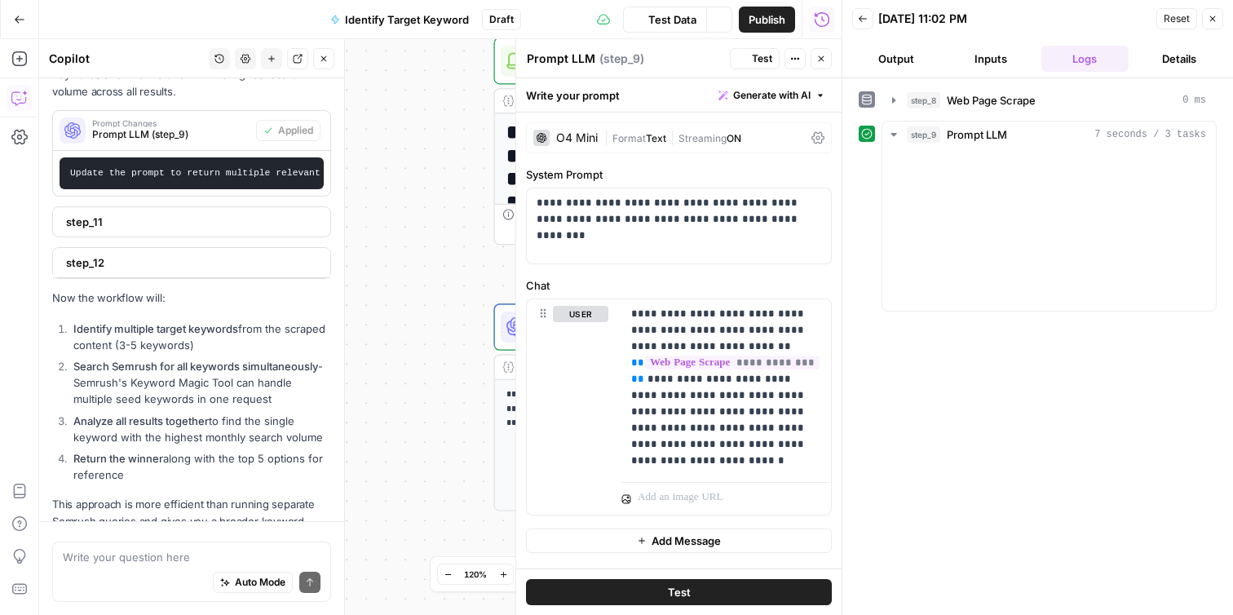
click at [205, 320] on ol "Identify multiple target keywords from the scraped content (3-5 keywords) Searc…" at bounding box center [191, 401] width 279 height 163
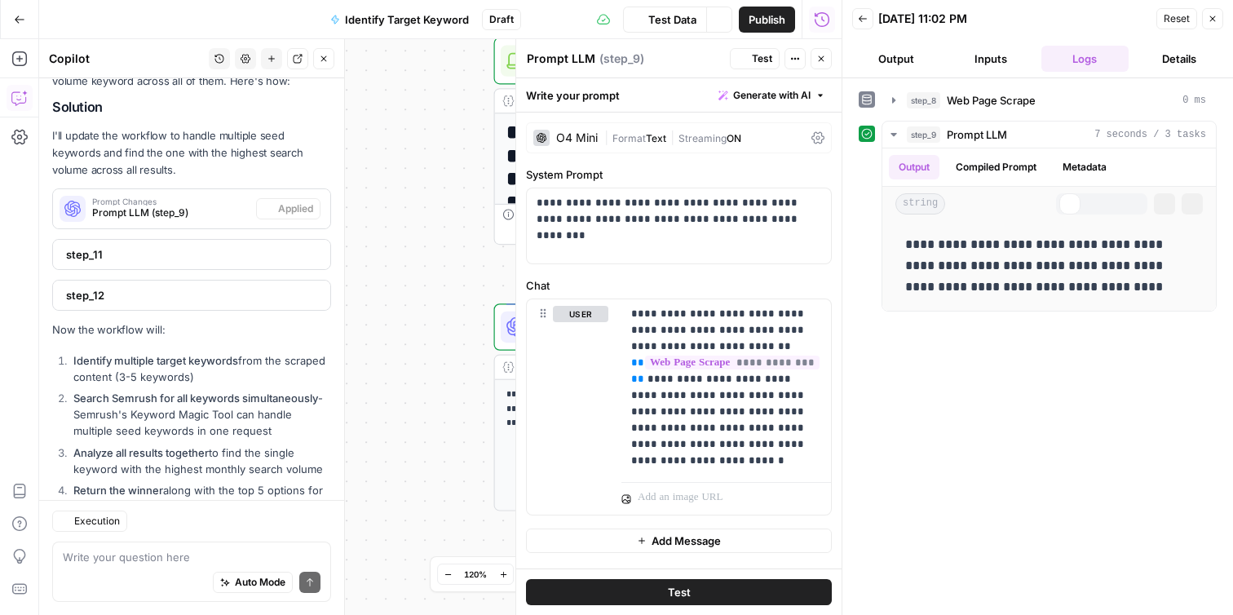
scroll to position [1943, 0]
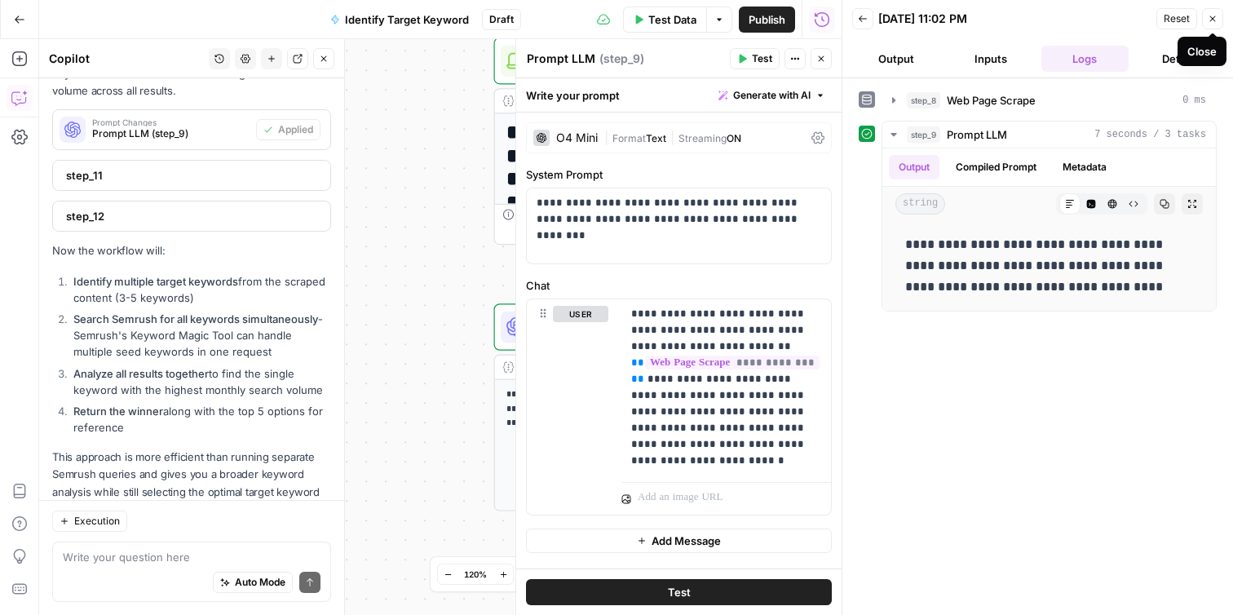
click at [1211, 19] on icon "button" at bounding box center [1213, 19] width 10 height 10
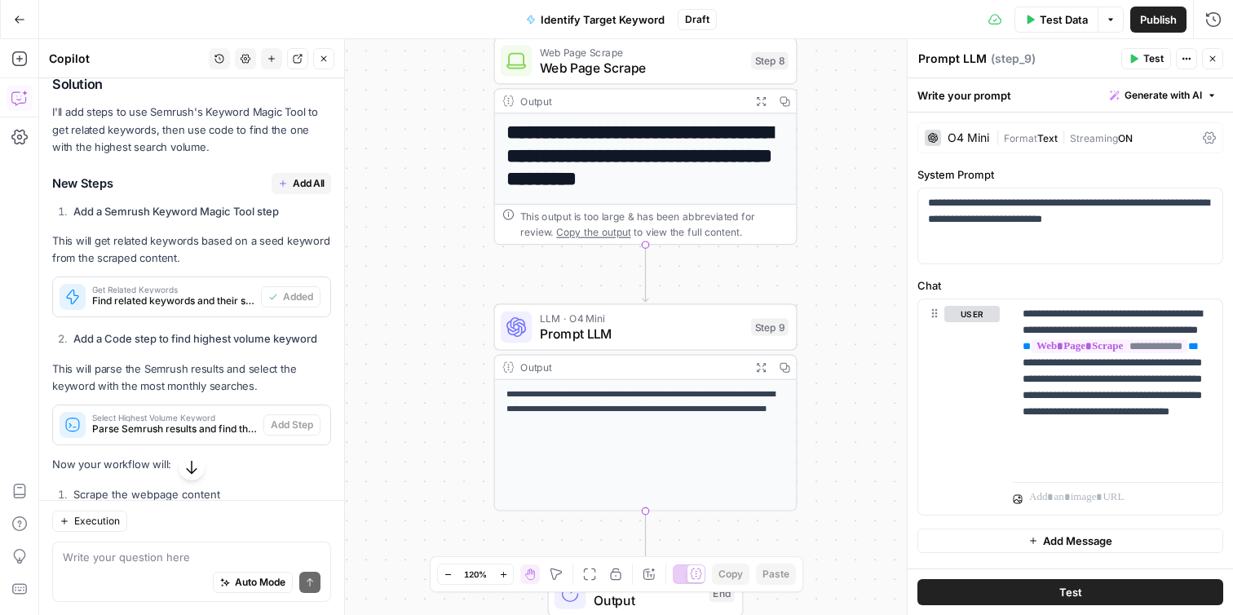
scroll to position [1102, 0]
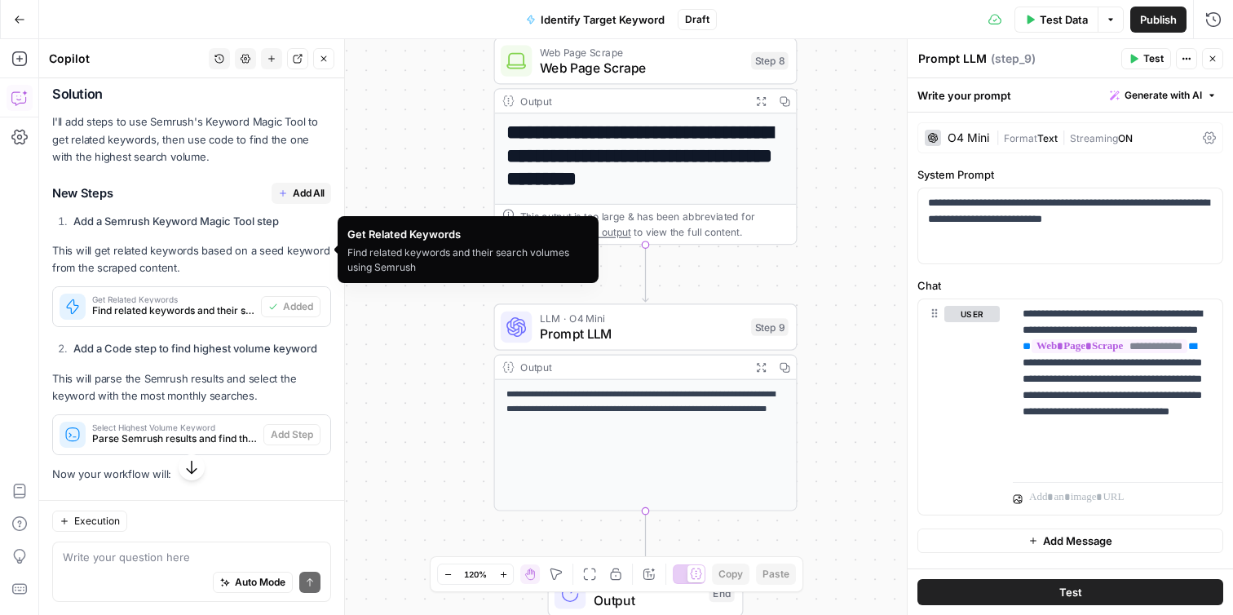
click at [195, 303] on span "Find related keywords and their search volumes using Semrush" at bounding box center [173, 310] width 162 height 15
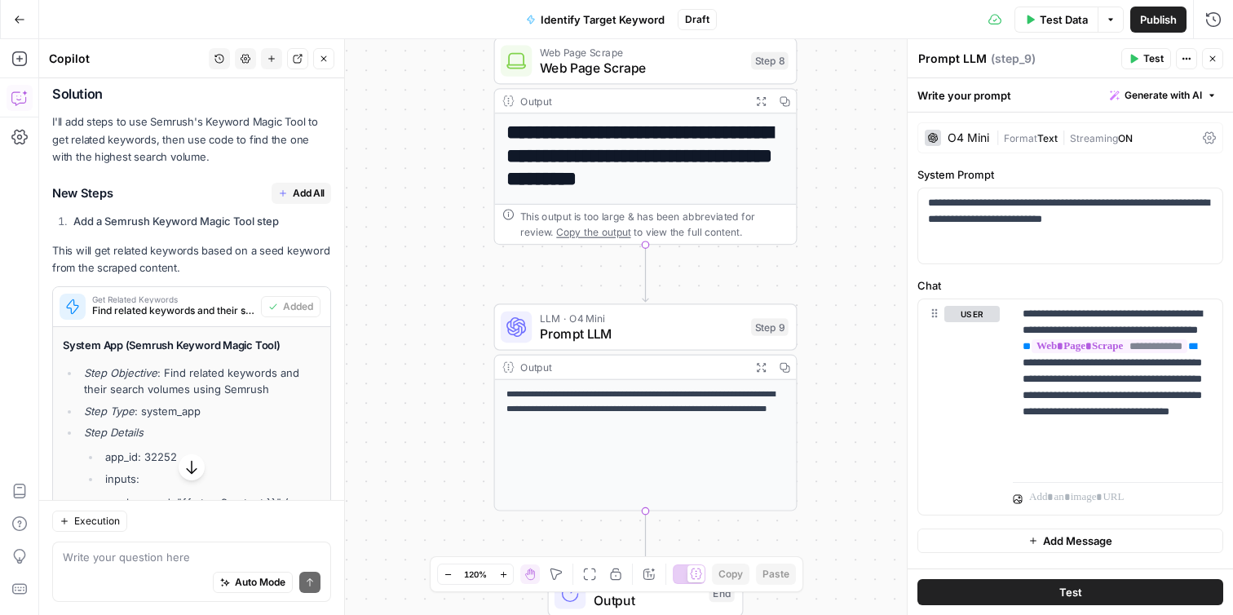
click at [203, 303] on span "Find related keywords and their search volumes using Semrush" at bounding box center [173, 310] width 162 height 15
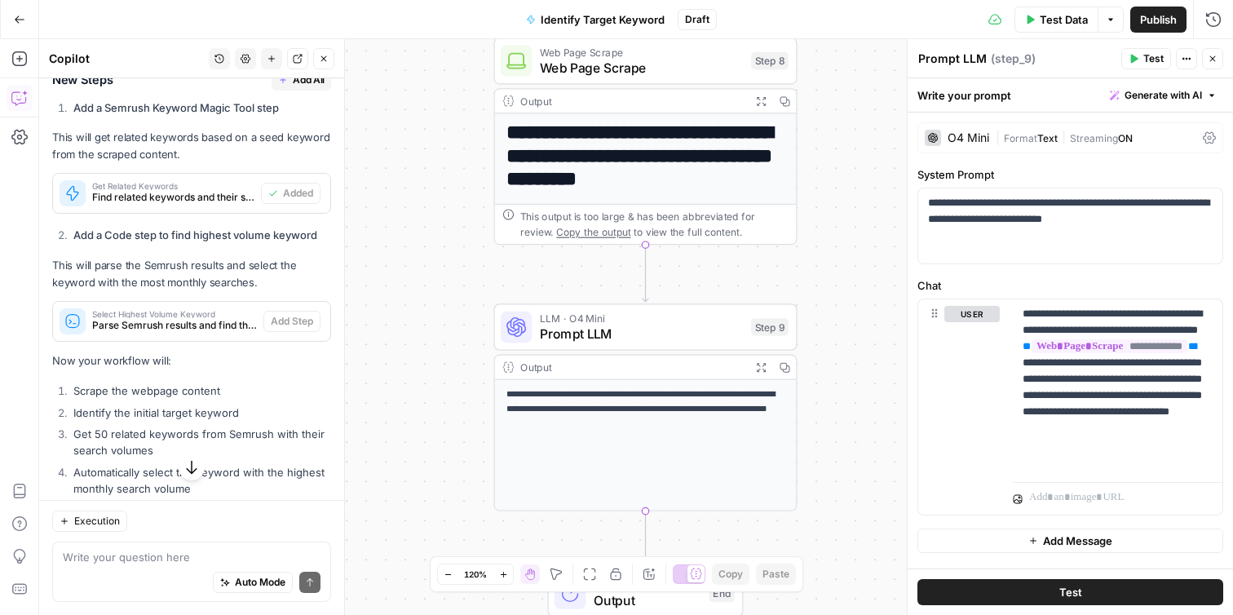
scroll to position [1214, 0]
click at [246, 191] on span "Find related keywords and their search volumes using Semrush" at bounding box center [173, 198] width 162 height 15
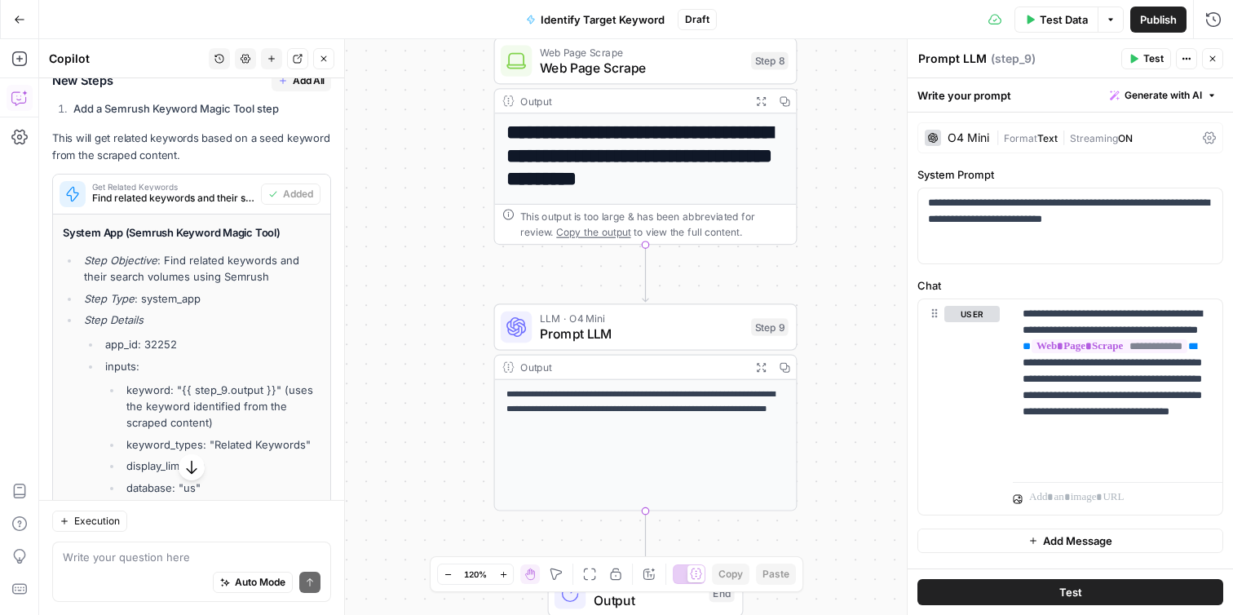
drag, startPoint x: 232, startPoint y: 139, endPoint x: 338, endPoint y: 248, distance: 151.1
click at [342, 251] on div "Copilot History Settings New chat Detach Close Hi! How can I help with your wor…" at bounding box center [192, 327] width 306 height 576
click at [316, 252] on li "Step Objective : Find related keywords and their search volumes using Semrush" at bounding box center [200, 268] width 241 height 33
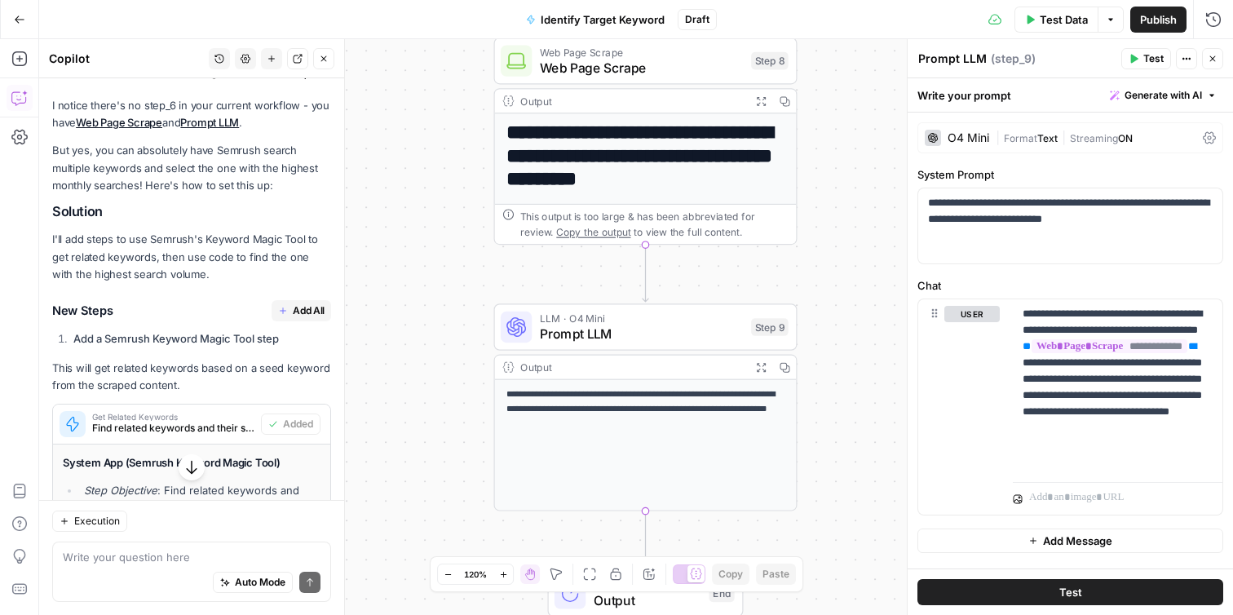
scroll to position [990, 0]
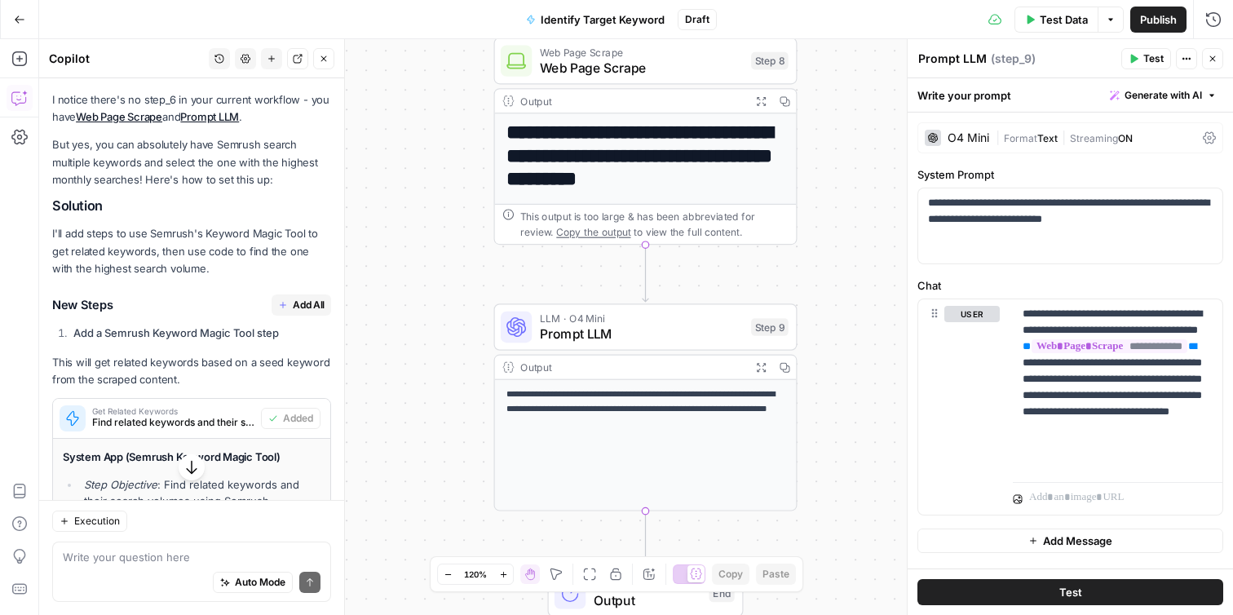
click at [299, 298] on span "Add All" at bounding box center [309, 305] width 32 height 15
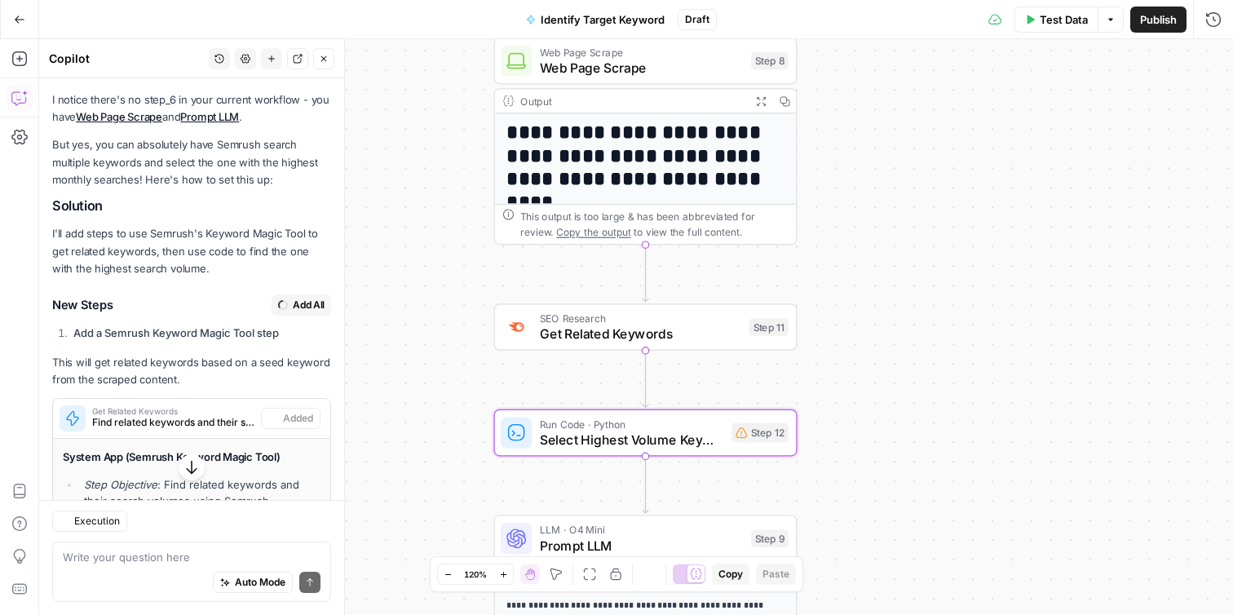
type textarea "Select Highest Volume Keyword"
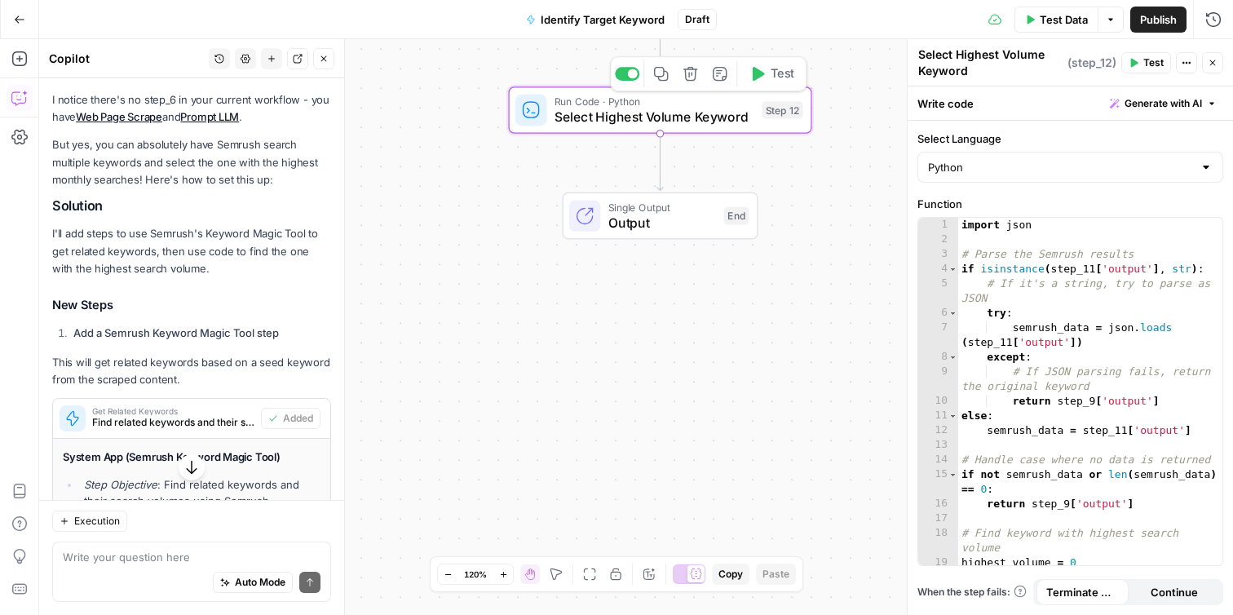
click at [784, 392] on div "**********" at bounding box center [636, 327] width 1194 height 576
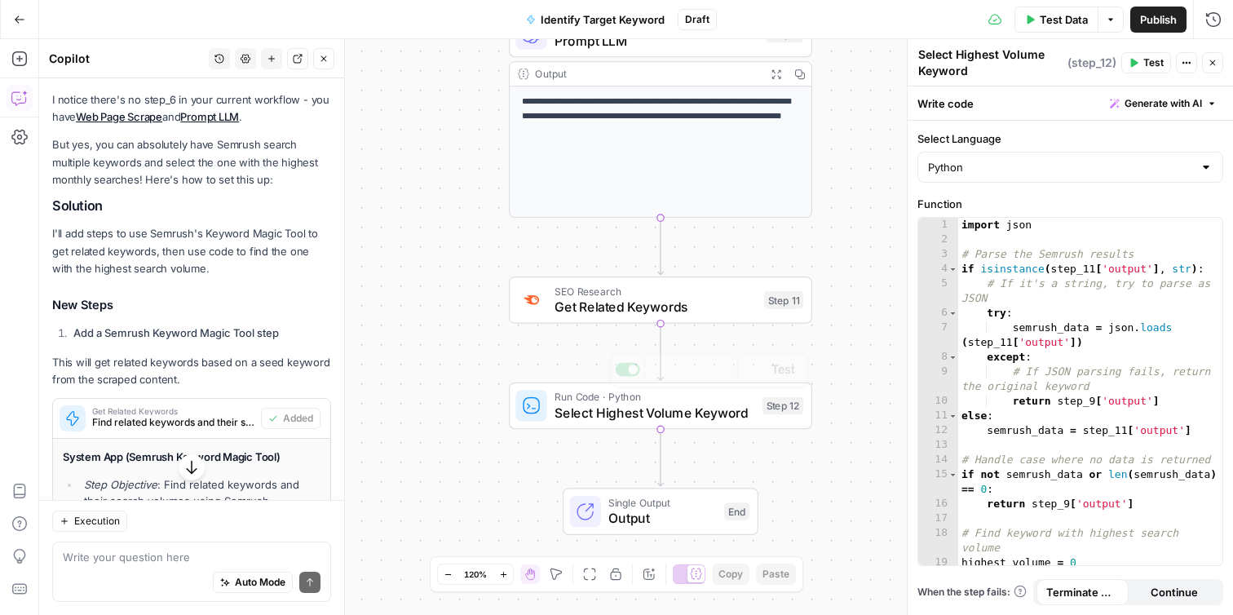
click at [729, 307] on span "Get Related Keywords" at bounding box center [655, 307] width 201 height 20
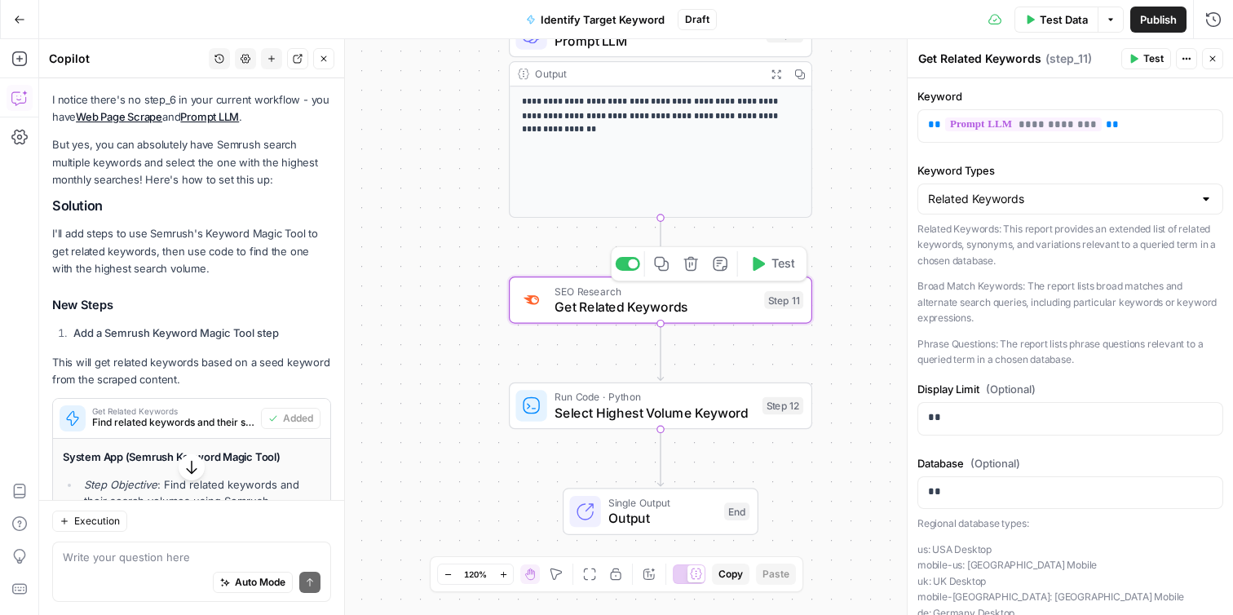
click at [753, 273] on button "Test" at bounding box center [772, 263] width 60 height 25
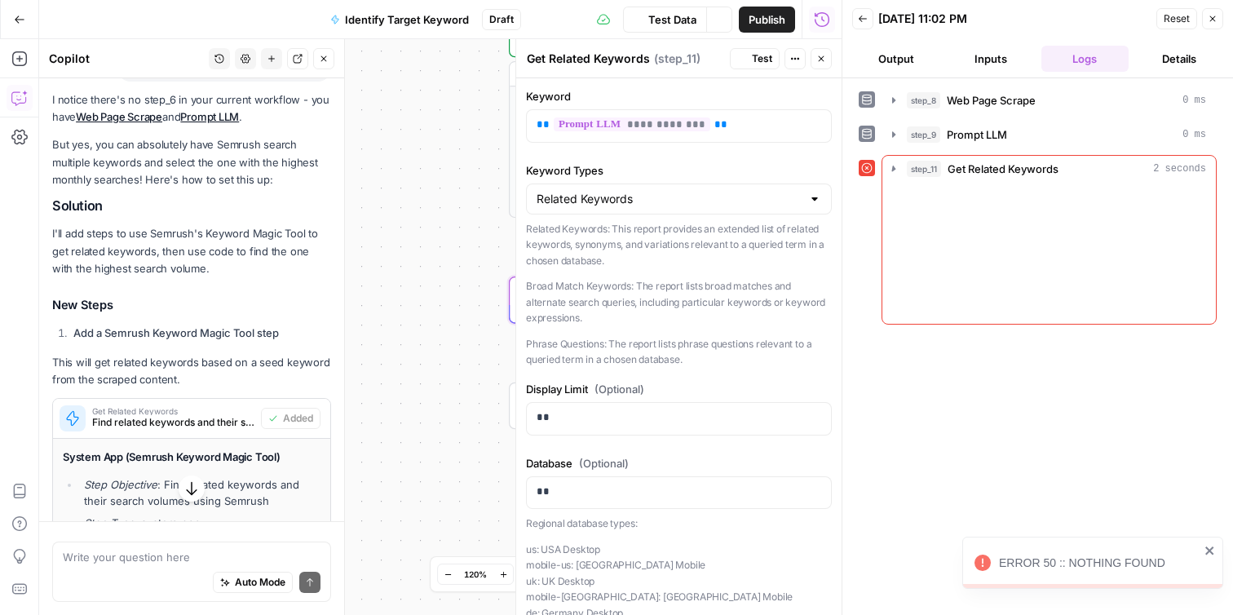
scroll to position [990, 0]
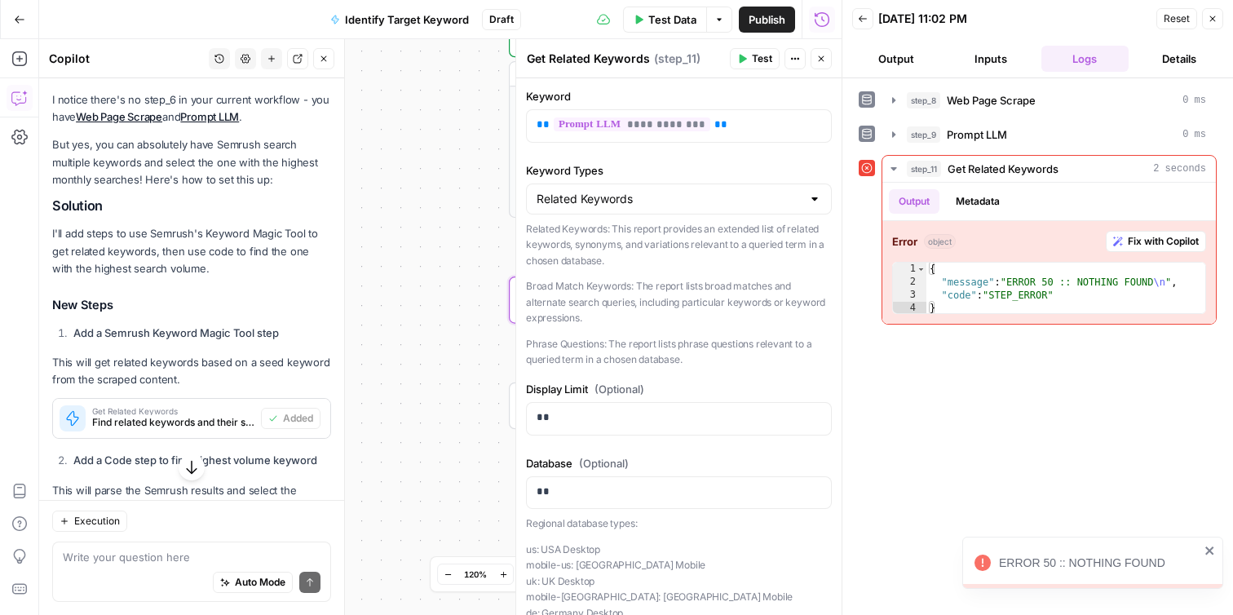
click at [893, 58] on button "Output" at bounding box center [896, 59] width 88 height 26
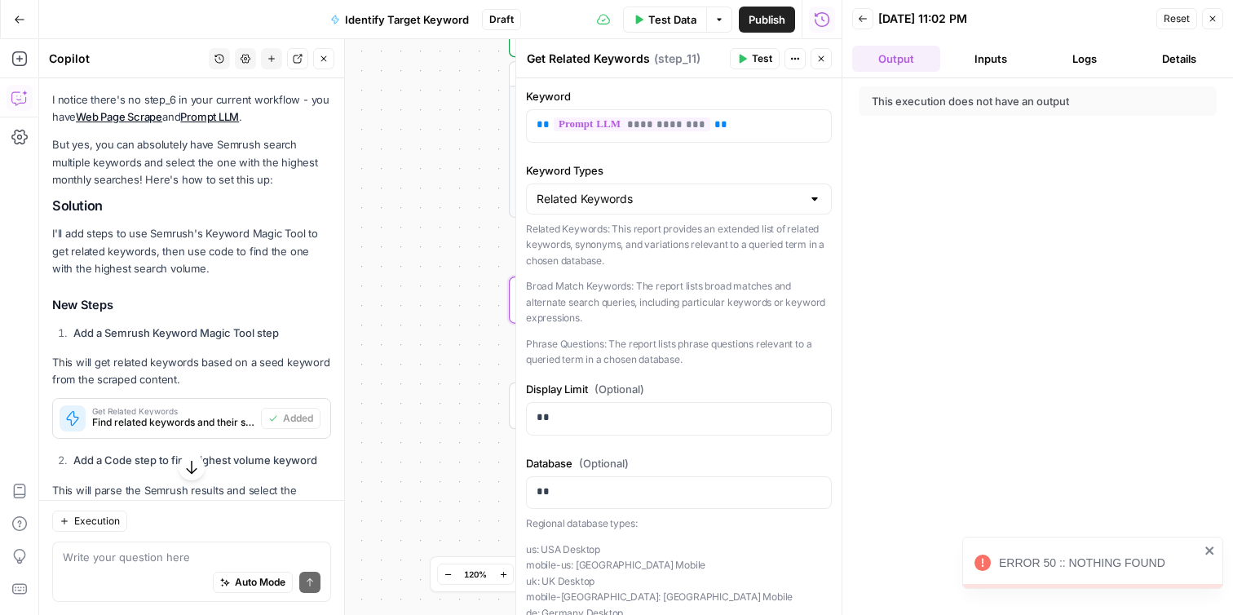
click at [1213, 20] on icon "button" at bounding box center [1213, 19] width 6 height 6
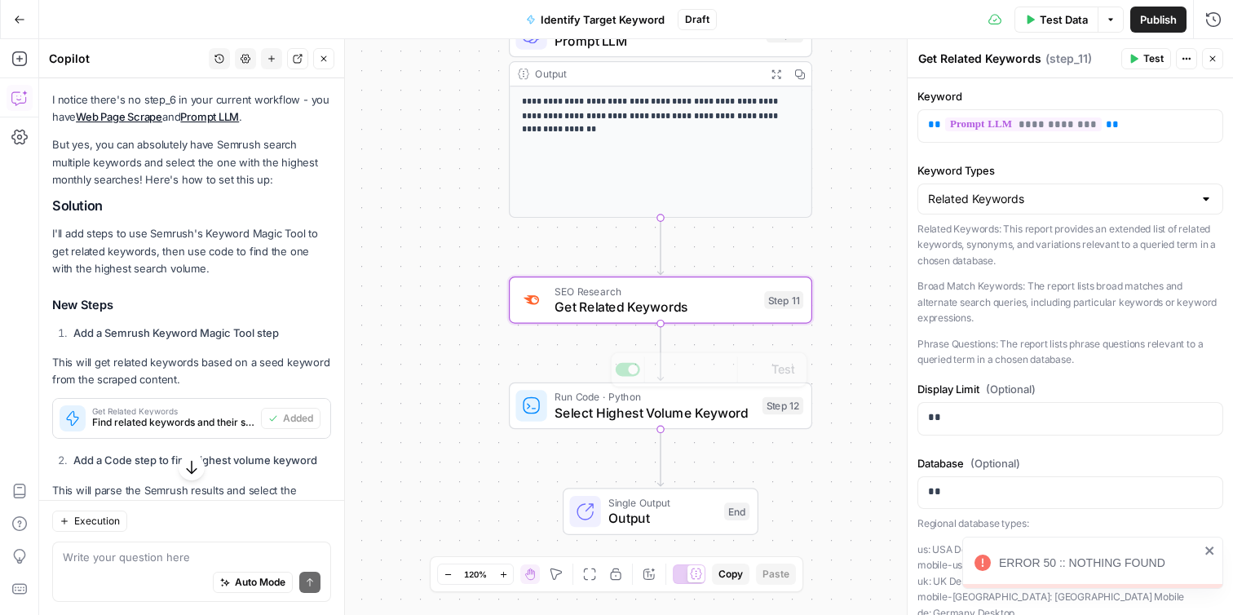
click at [691, 428] on div "Run Code · Python Select Highest Volume Keyword Step 12 Copy step Delete step A…" at bounding box center [660, 405] width 303 height 47
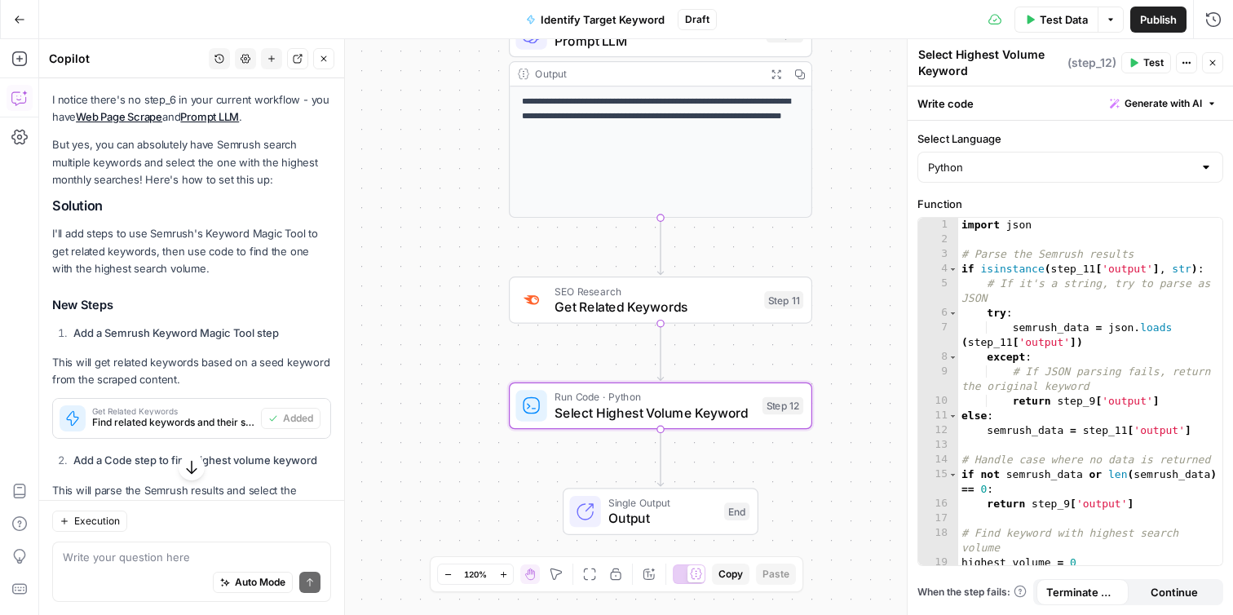
click at [1142, 60] on button "Test" at bounding box center [1146, 62] width 50 height 21
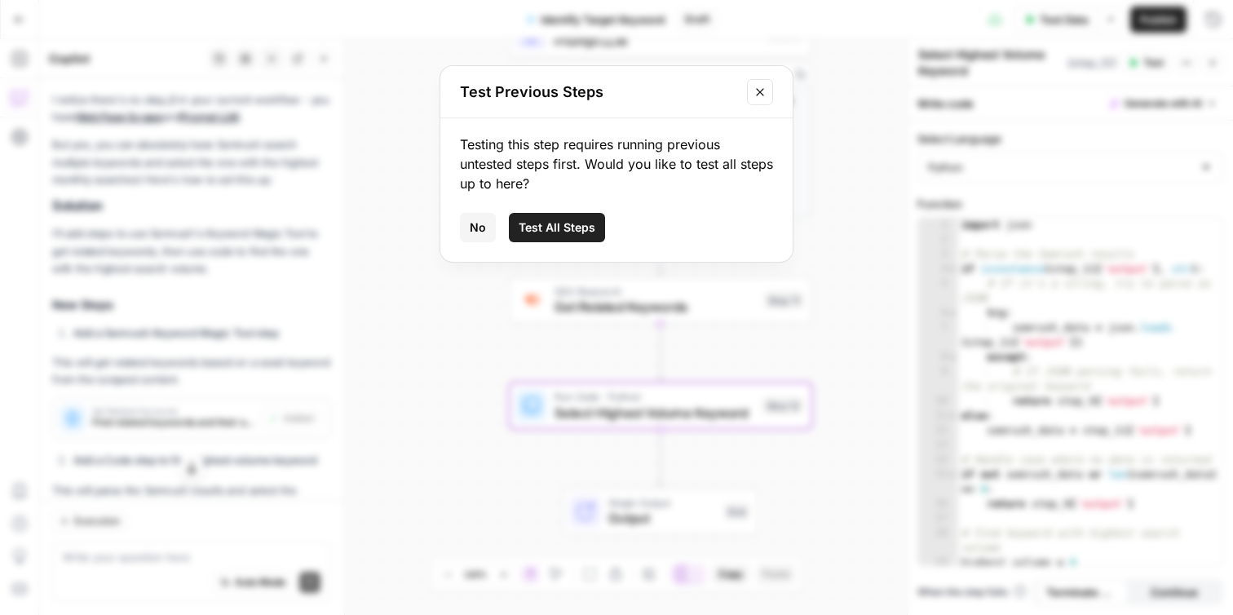
click at [577, 223] on span "Test All Steps" at bounding box center [557, 227] width 77 height 16
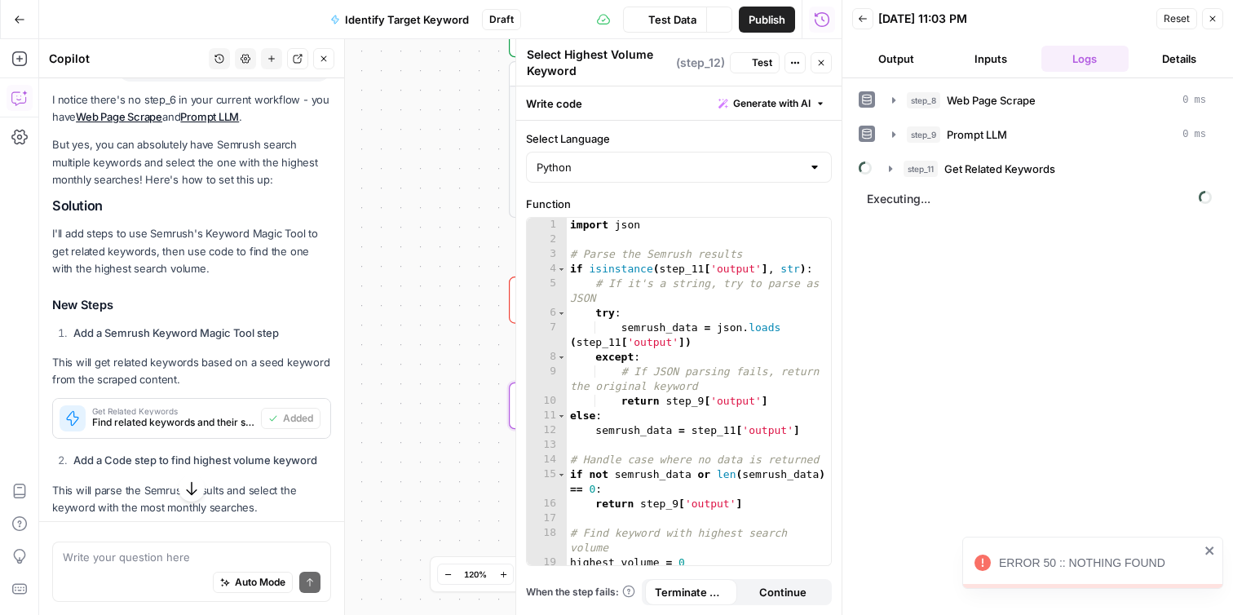
scroll to position [990, 0]
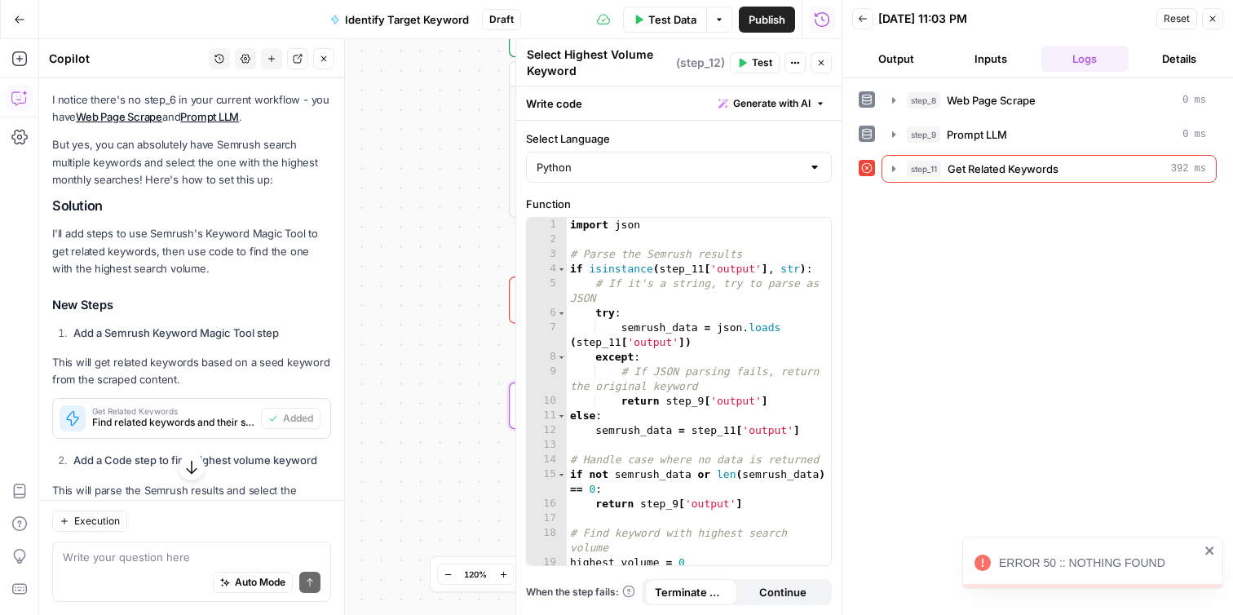
click at [899, 61] on button "Output" at bounding box center [896, 59] width 88 height 26
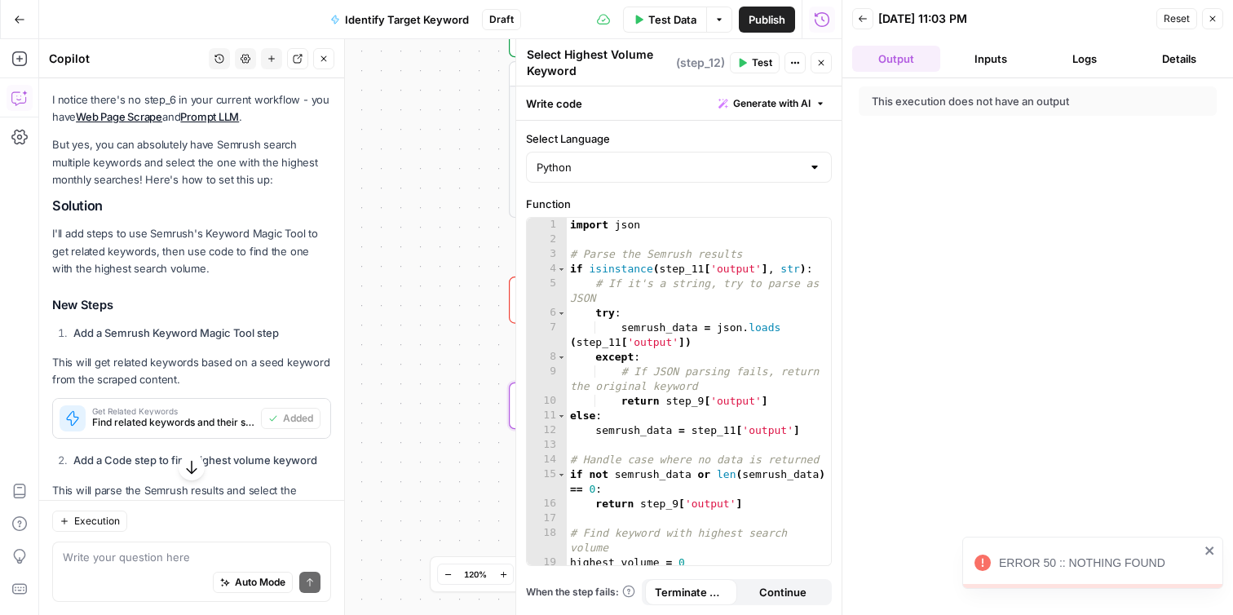
click at [975, 66] on button "Inputs" at bounding box center [991, 59] width 88 height 26
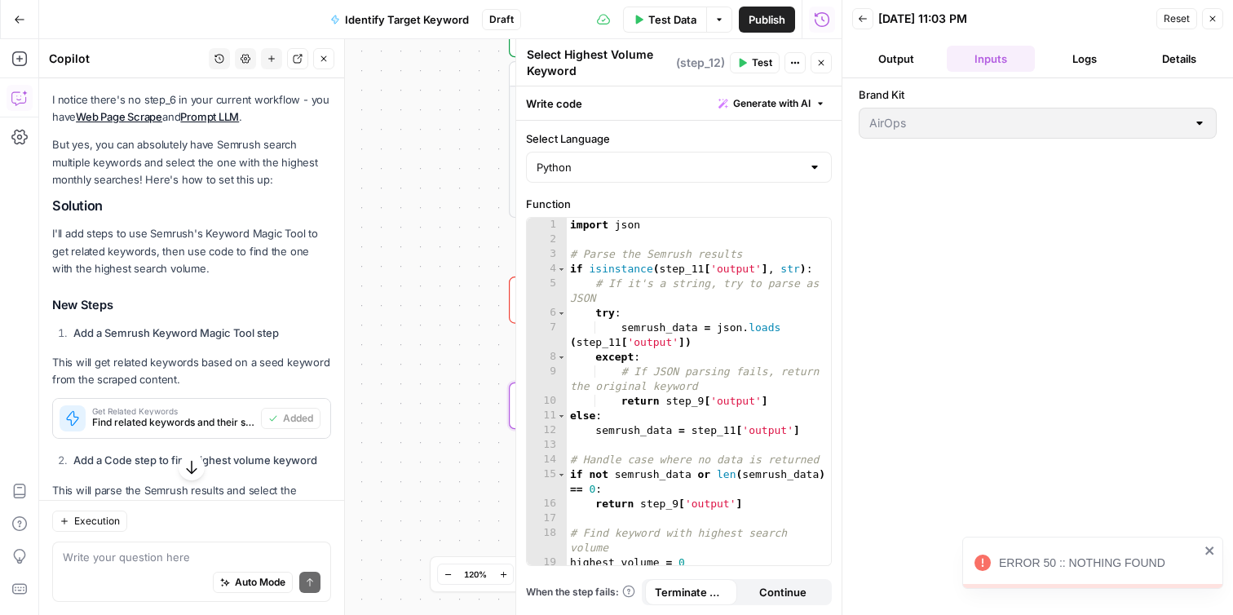
click at [1071, 63] on button "Logs" at bounding box center [1085, 59] width 88 height 26
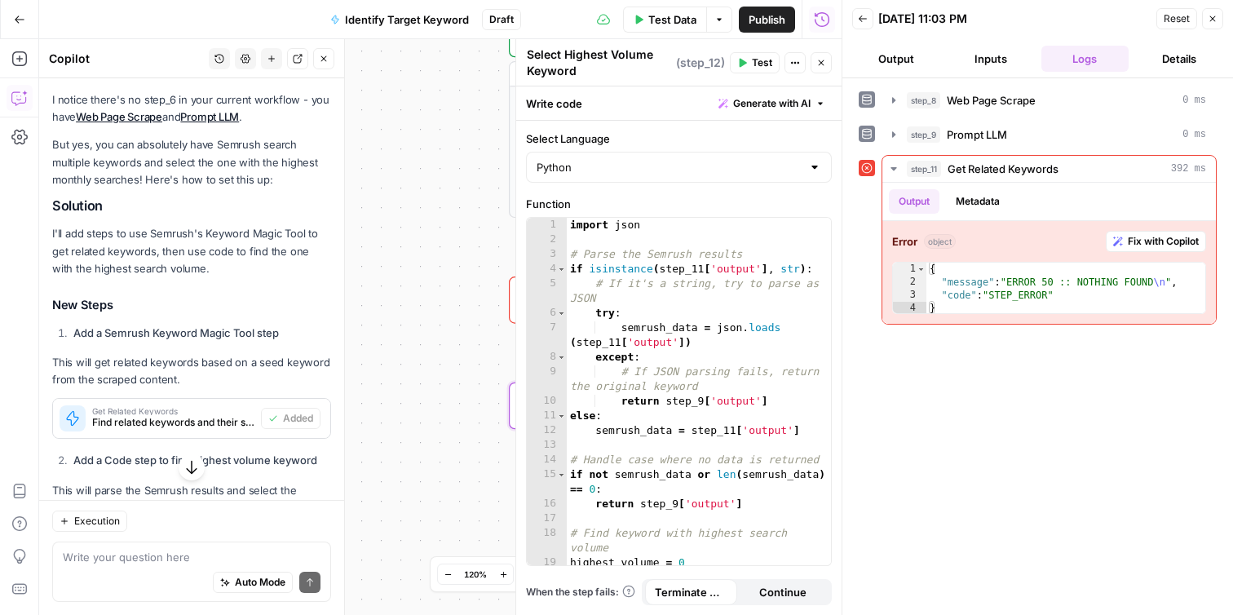
click at [1213, 21] on icon "button" at bounding box center [1213, 19] width 10 height 10
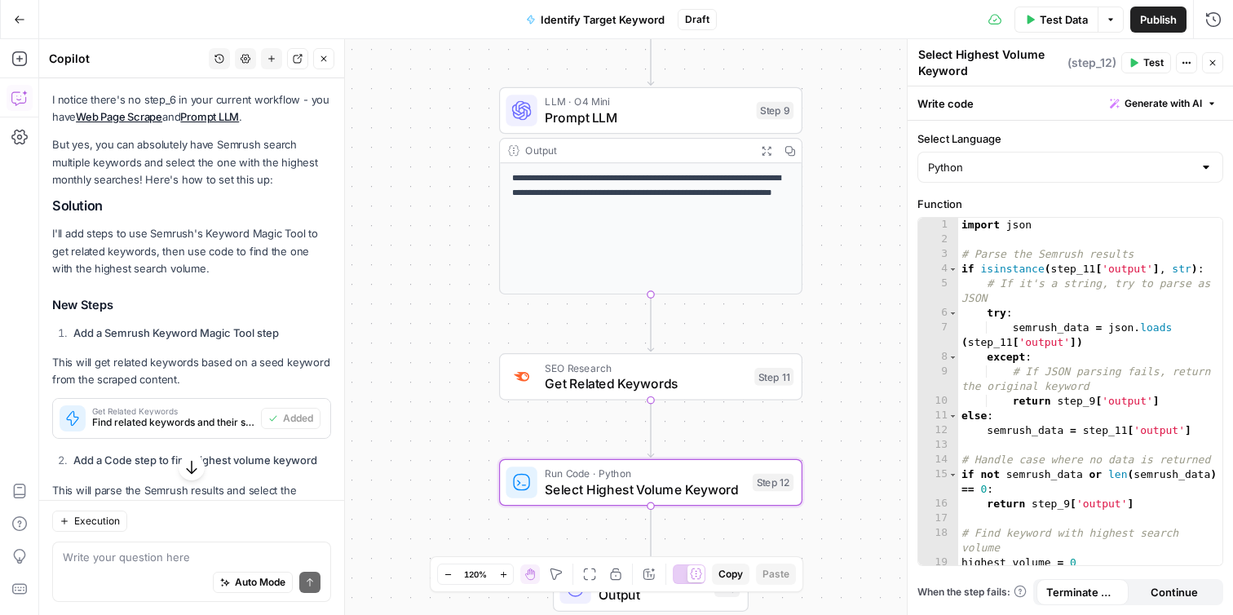
click at [652, 230] on div "**********" at bounding box center [651, 228] width 302 height 130
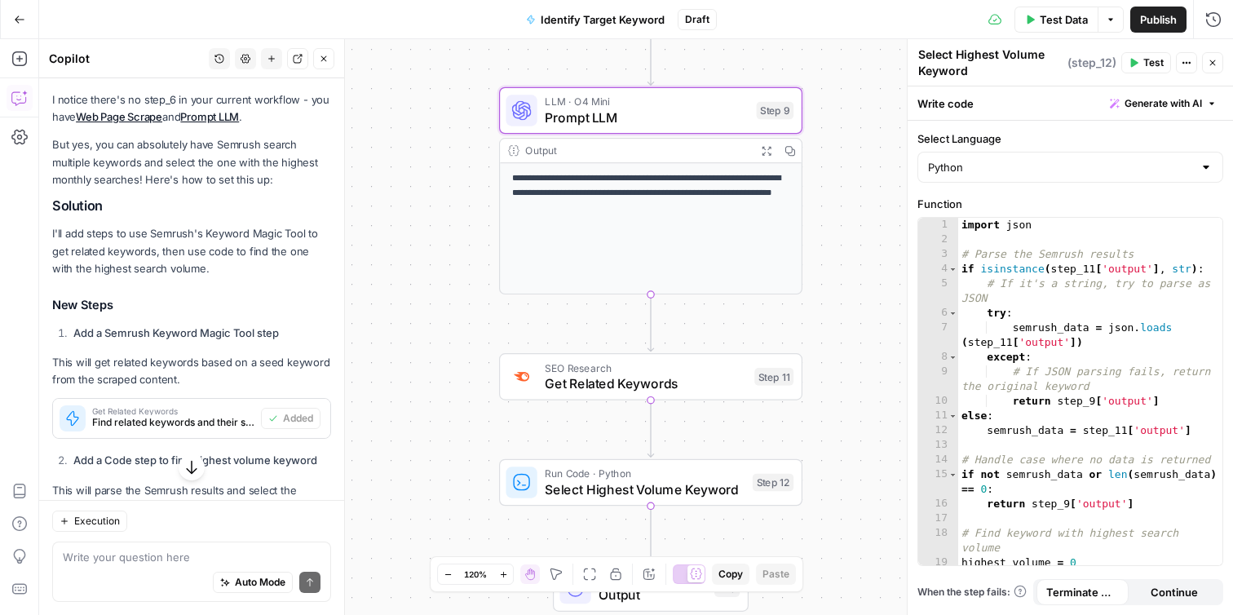
click at [699, 224] on div "**********" at bounding box center [651, 228] width 302 height 130
click at [682, 382] on span "Get Related Keywords" at bounding box center [645, 383] width 201 height 20
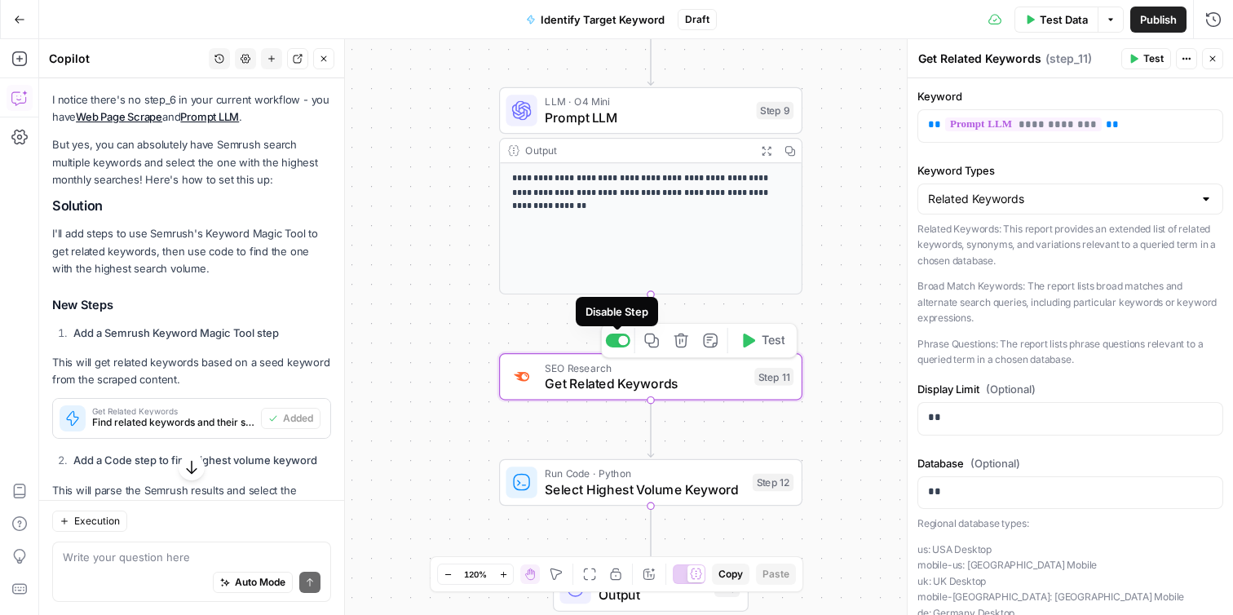
click at [622, 342] on div at bounding box center [623, 340] width 10 height 10
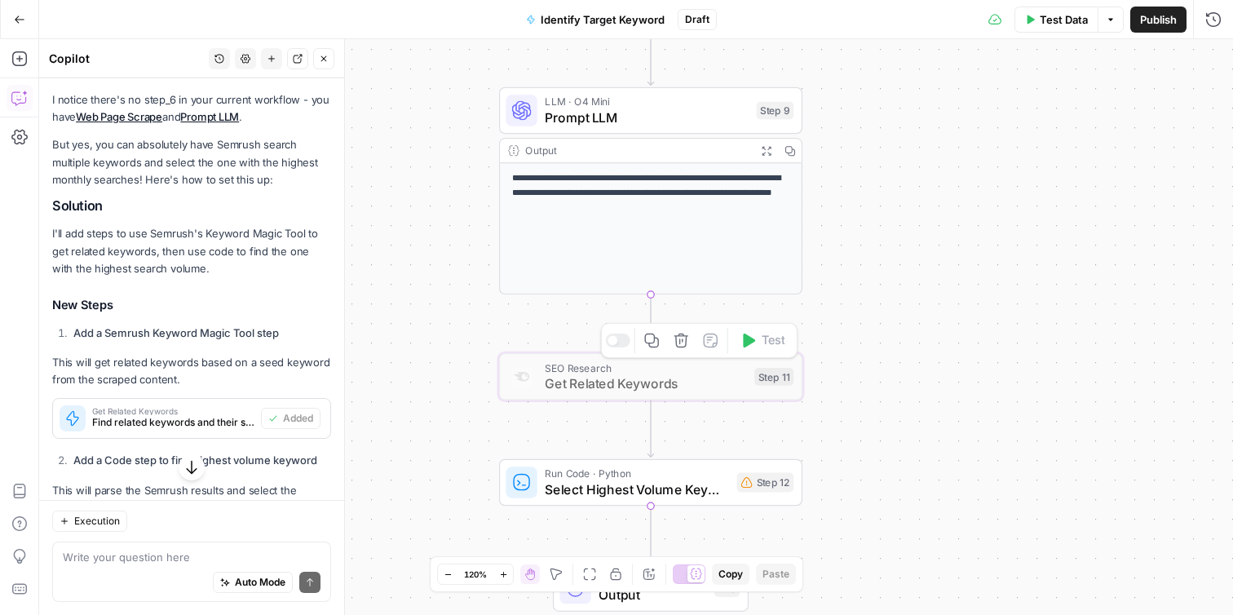
click at [660, 486] on span "Select Highest Volume Keyword" at bounding box center [637, 489] width 184 height 20
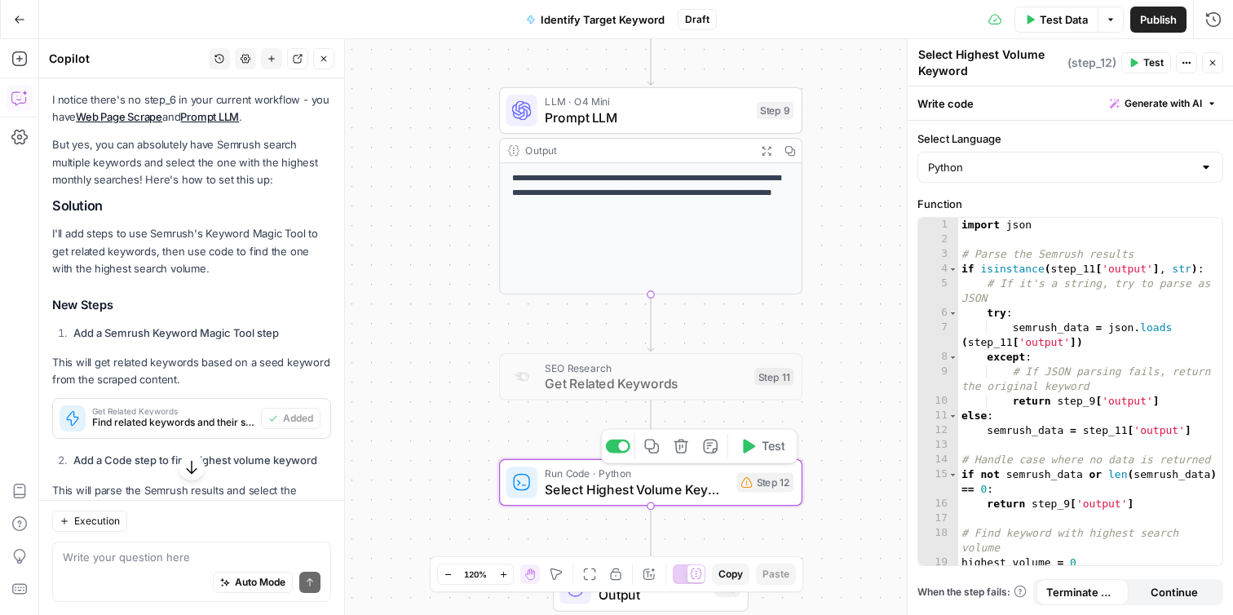
click at [621, 450] on div at bounding box center [623, 446] width 10 height 10
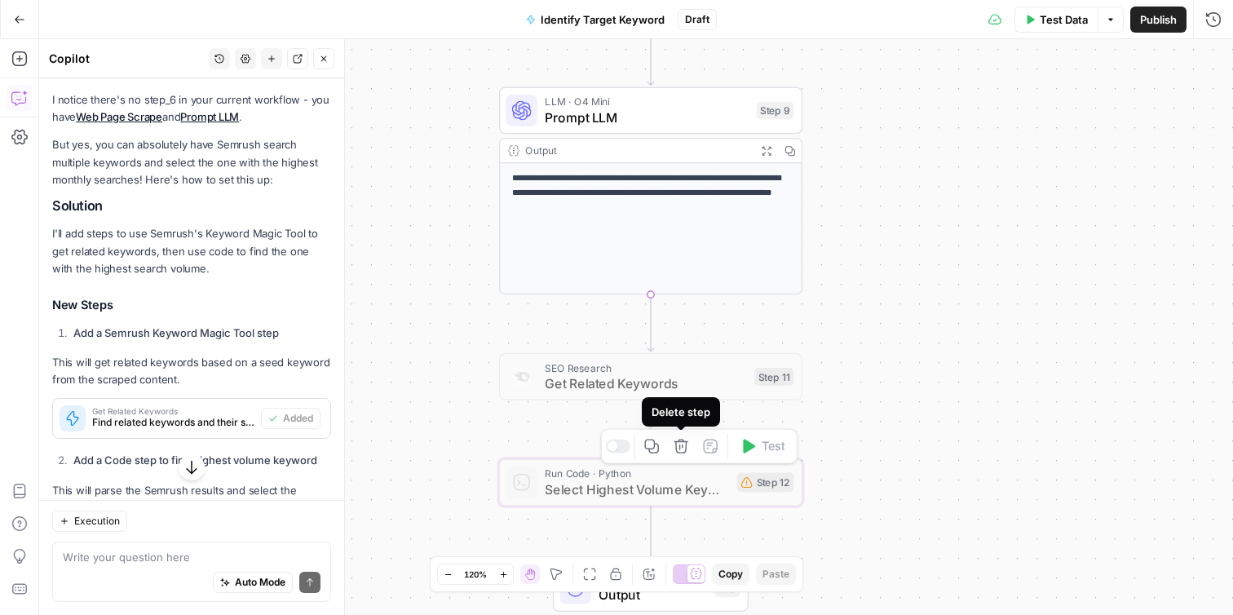
click at [683, 445] on icon "button" at bounding box center [681, 446] width 14 height 14
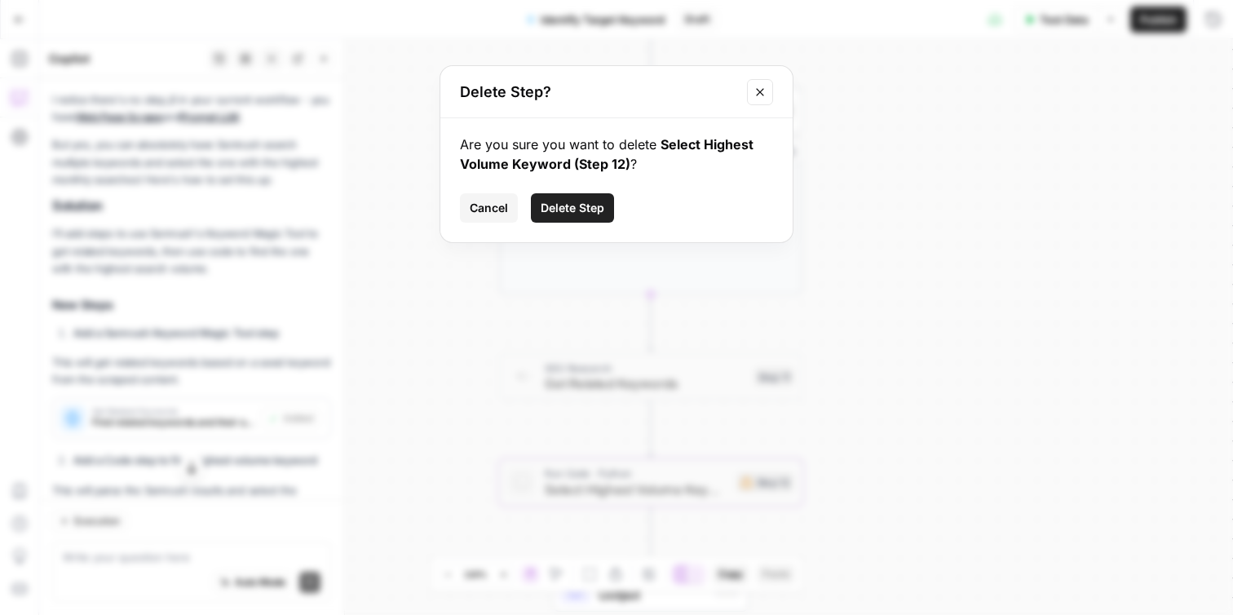
click at [587, 214] on span "Delete Step" at bounding box center [573, 208] width 64 height 16
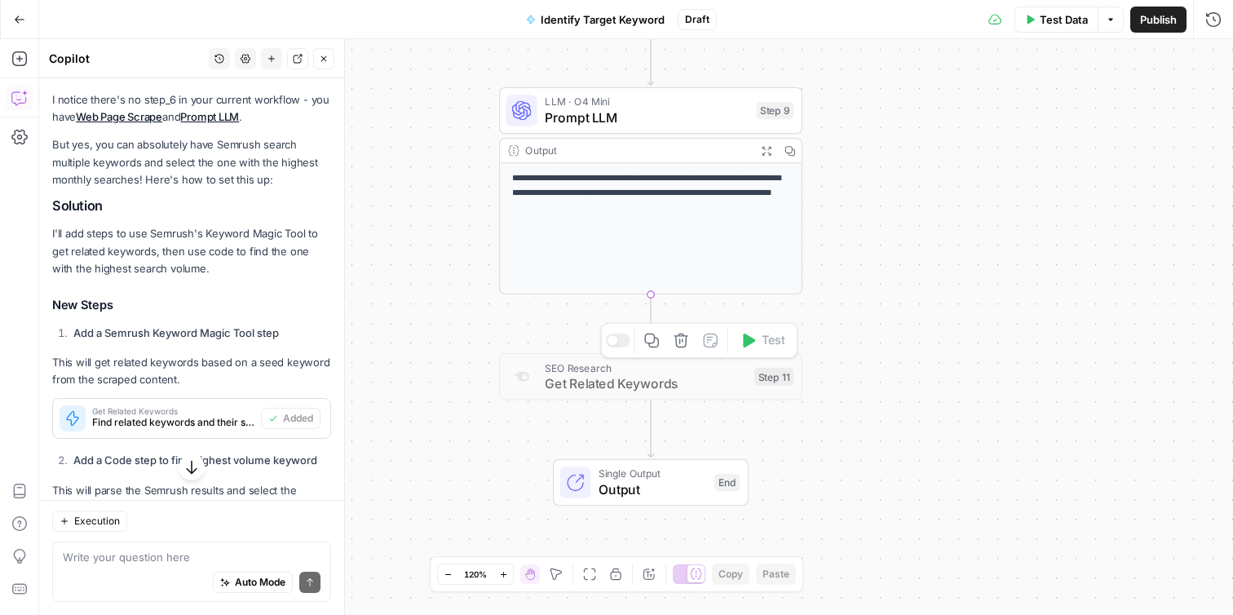
click at [683, 351] on button "Delete step" at bounding box center [681, 340] width 25 height 25
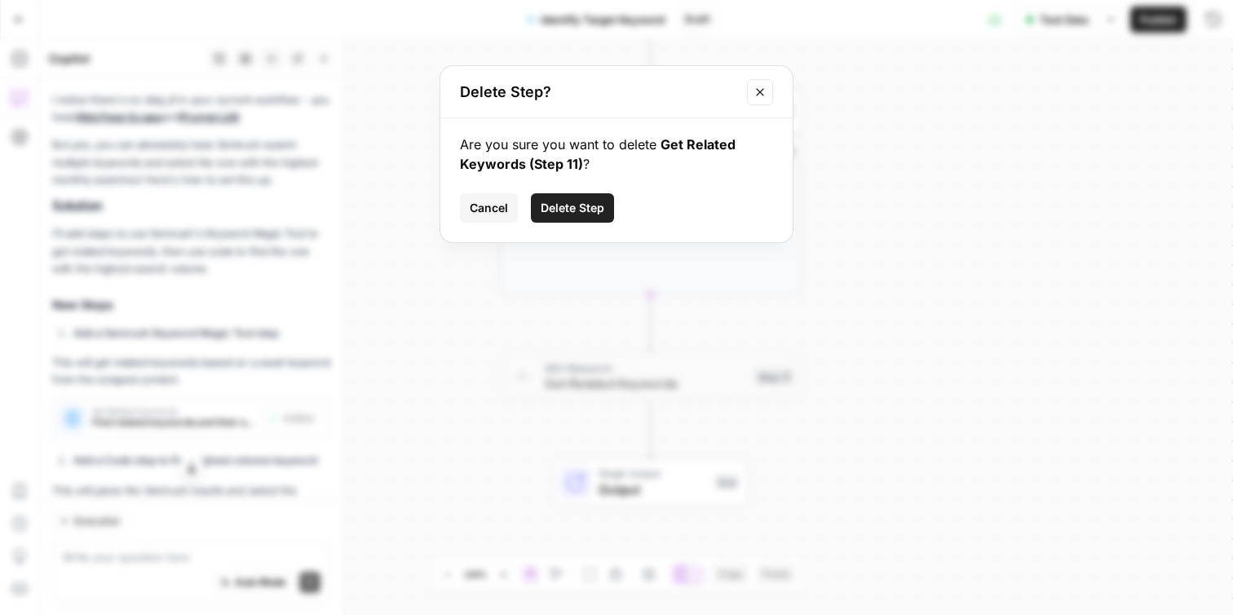
click at [609, 210] on button "Delete Step" at bounding box center [572, 207] width 83 height 29
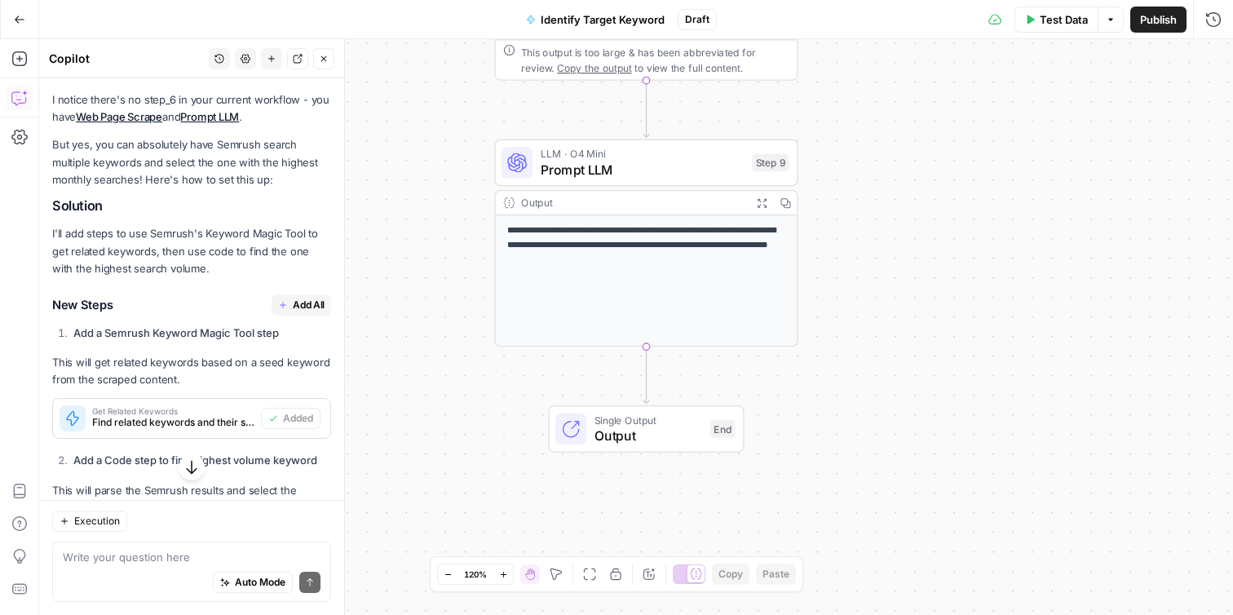
click at [686, 276] on div "**********" at bounding box center [647, 280] width 302 height 130
click at [718, 158] on span "LLM · O4 Mini" at bounding box center [643, 153] width 204 height 15
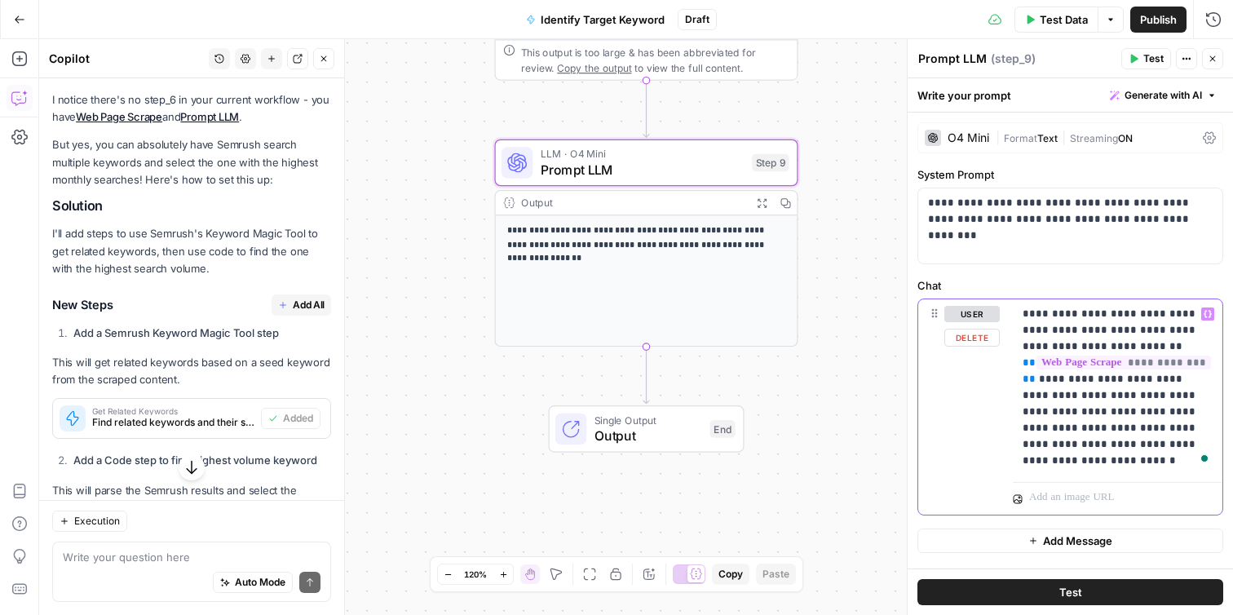
drag, startPoint x: 1104, startPoint y: 313, endPoint x: 1126, endPoint y: 315, distance: 22.1
click at [1126, 315] on p "**********" at bounding box center [1118, 387] width 190 height 163
click at [1153, 313] on p "**********" at bounding box center [1118, 387] width 190 height 163
drag, startPoint x: 1037, startPoint y: 382, endPoint x: 1188, endPoint y: 396, distance: 151.4
click at [1188, 396] on p "**********" at bounding box center [1118, 387] width 190 height 163
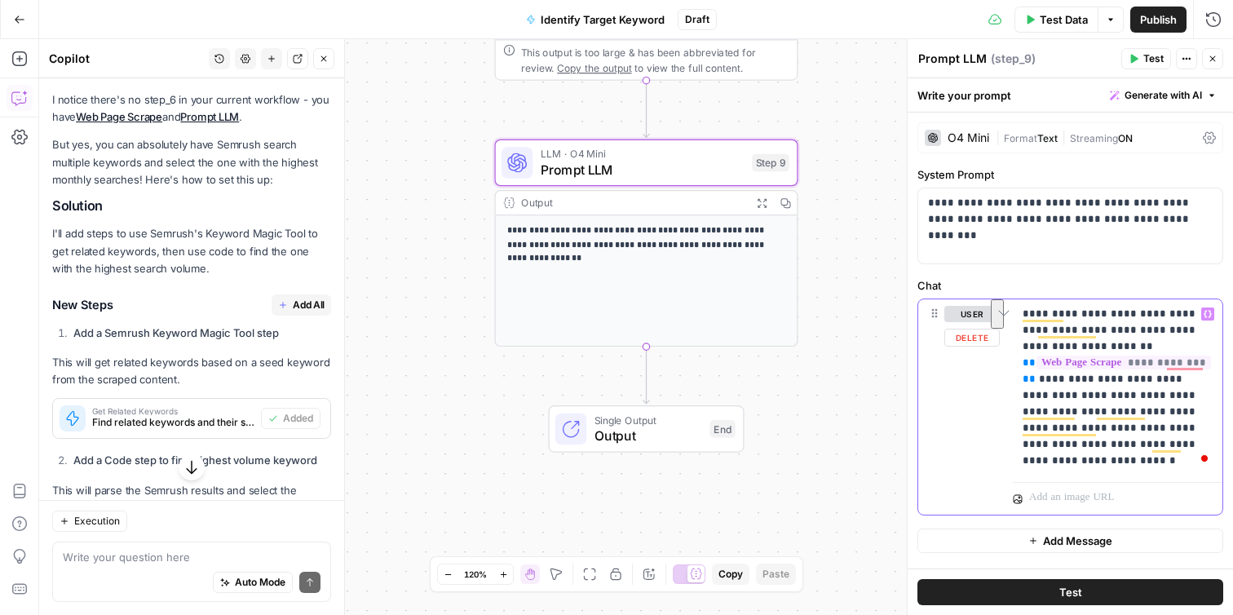
click at [1075, 395] on p "**********" at bounding box center [1118, 387] width 190 height 163
drag, startPoint x: 1091, startPoint y: 396, endPoint x: 1036, endPoint y: 383, distance: 56.2
click at [1036, 383] on p "**********" at bounding box center [1118, 387] width 190 height 163
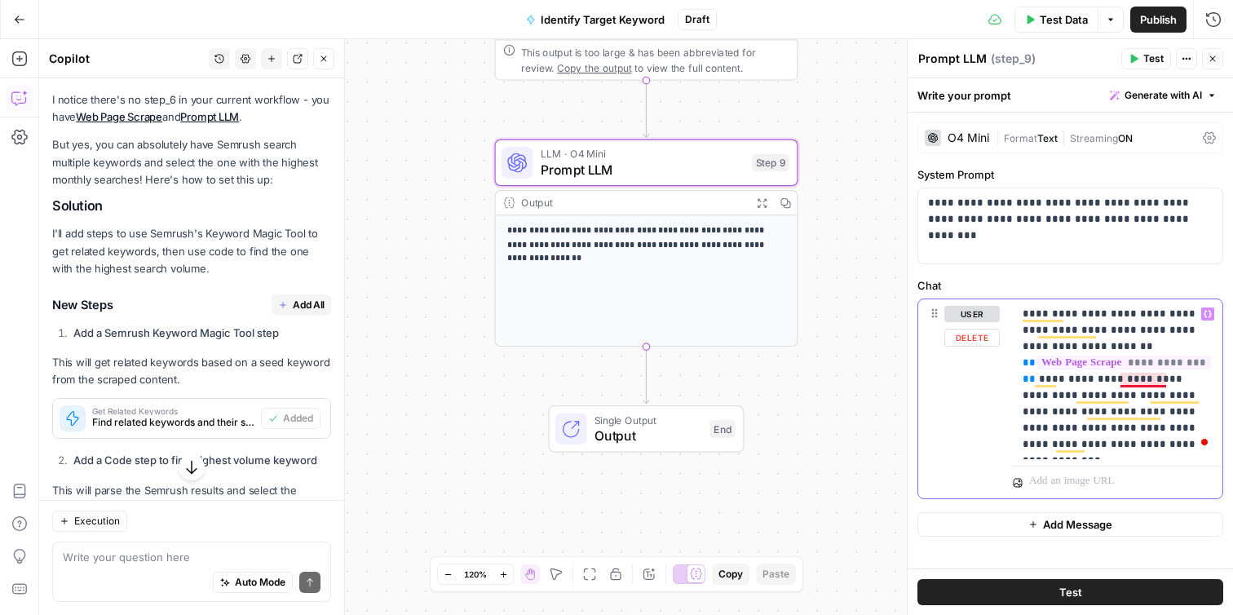
click at [1143, 379] on p "**********" at bounding box center [1118, 379] width 190 height 147
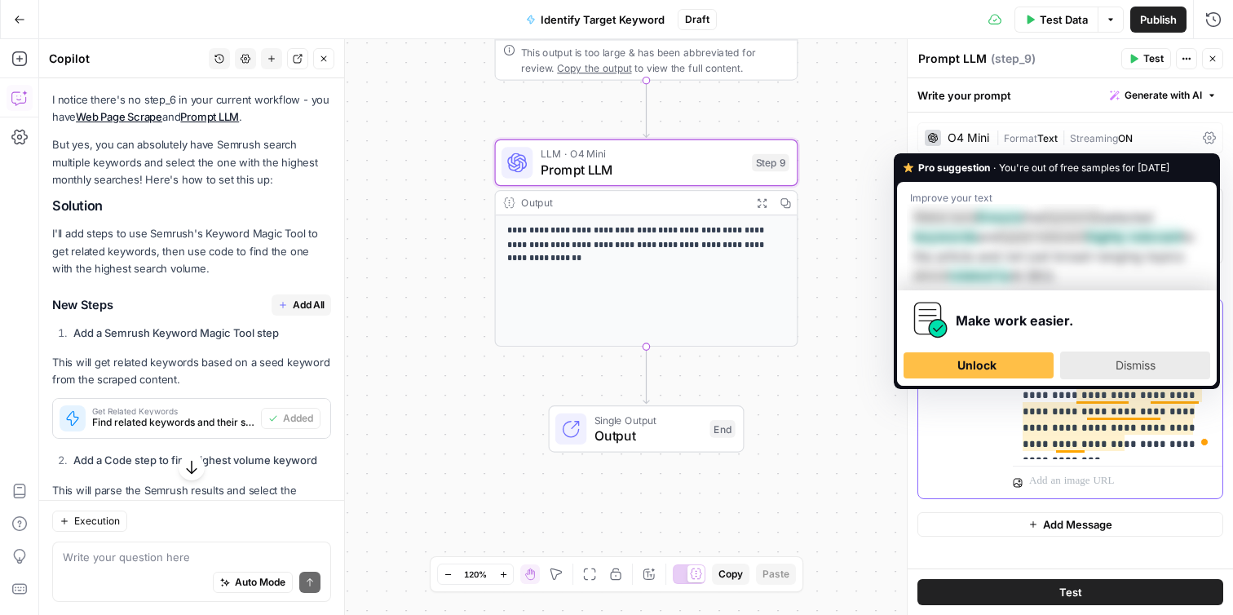
click at [1109, 368] on div "Dismiss" at bounding box center [1134, 365] width 135 height 26
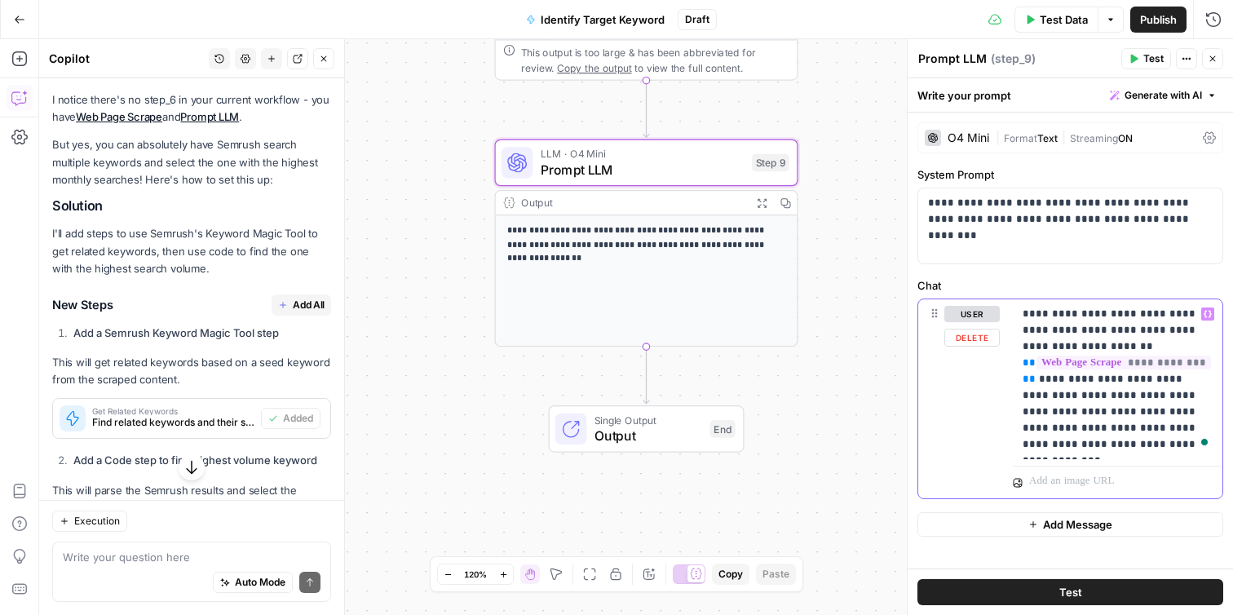
click at [1106, 395] on p "**********" at bounding box center [1118, 379] width 190 height 147
click at [1132, 448] on p "**********" at bounding box center [1118, 379] width 190 height 147
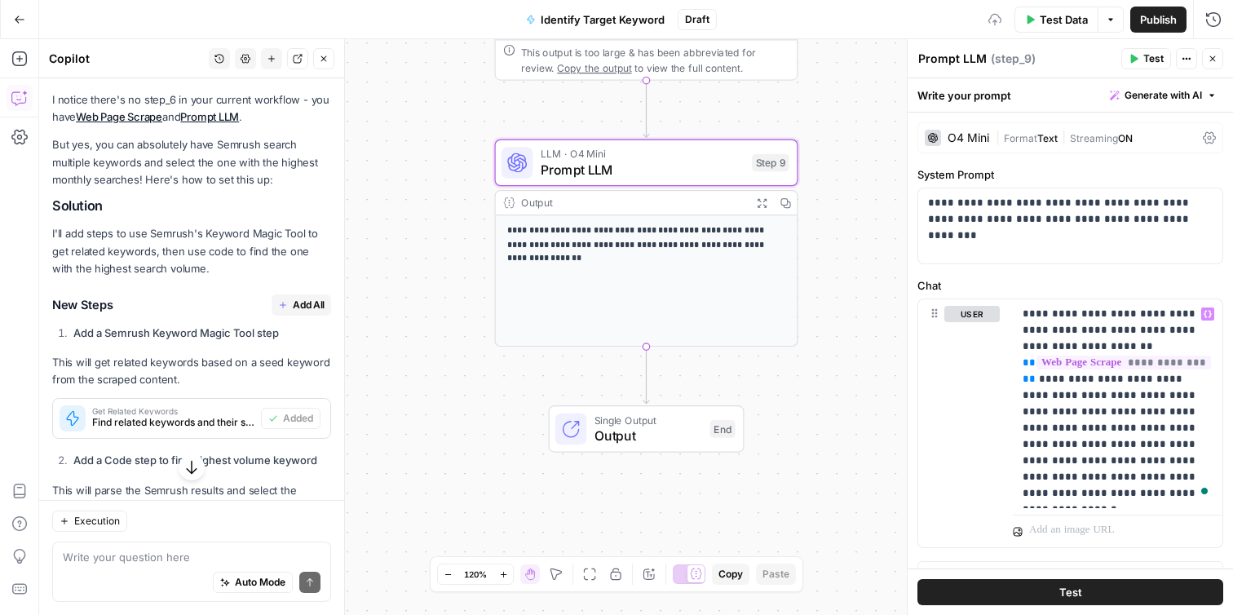
click at [1131, 589] on button "Test" at bounding box center [1070, 592] width 306 height 26
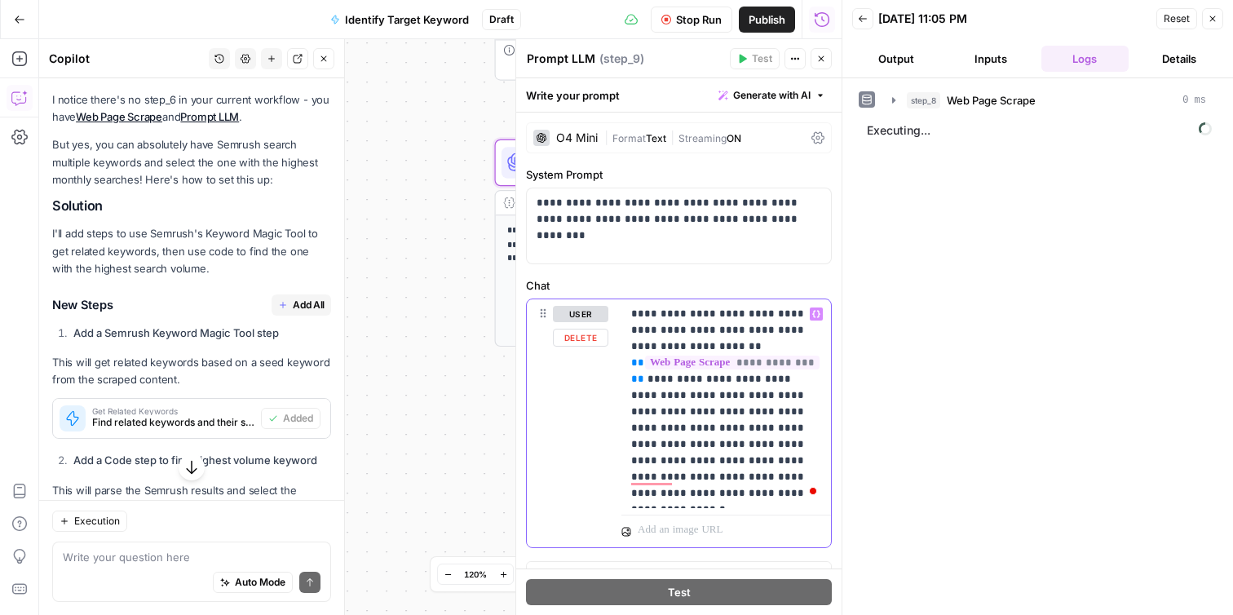
click at [793, 457] on p "**********" at bounding box center [726, 404] width 190 height 196
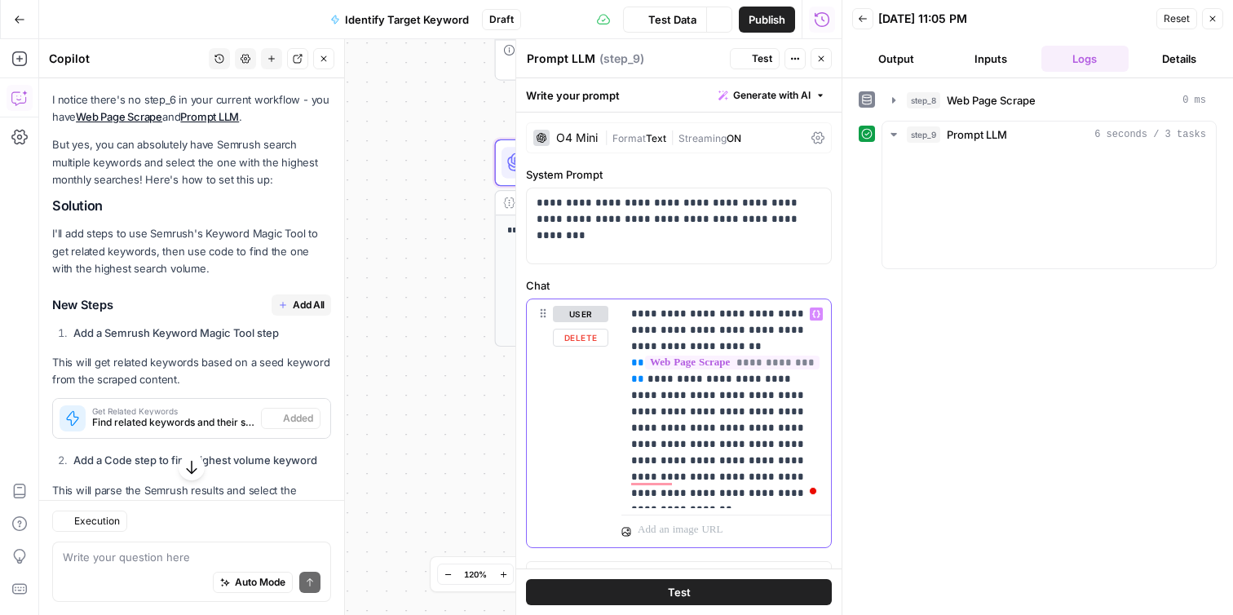
scroll to position [990, 0]
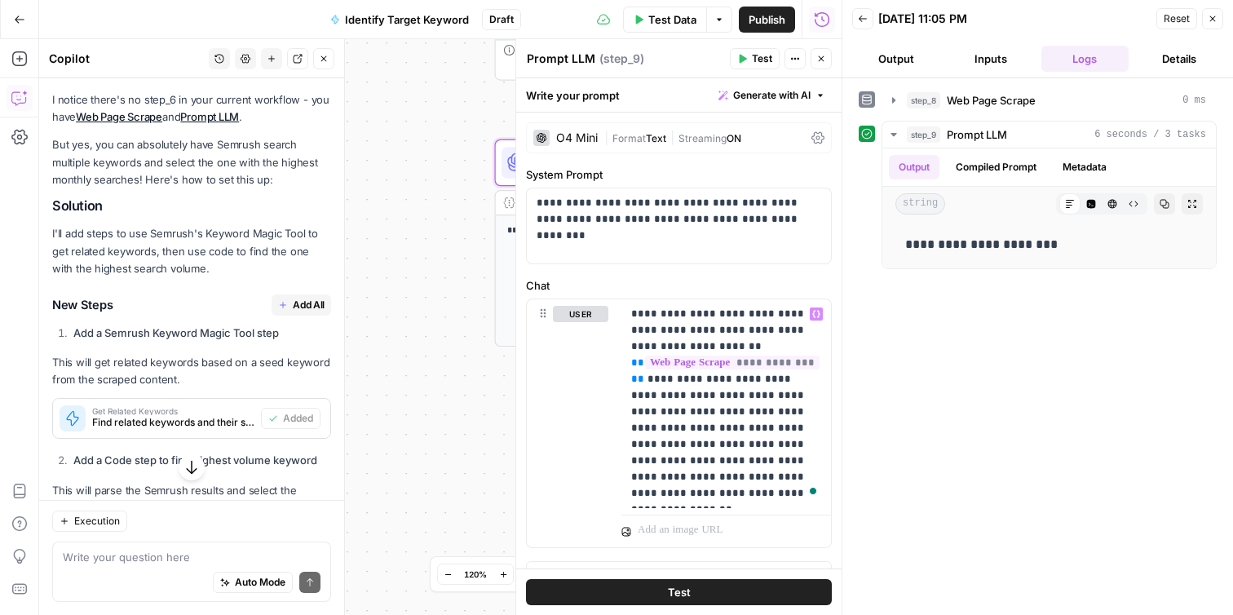
click at [704, 589] on button "Test" at bounding box center [679, 592] width 306 height 26
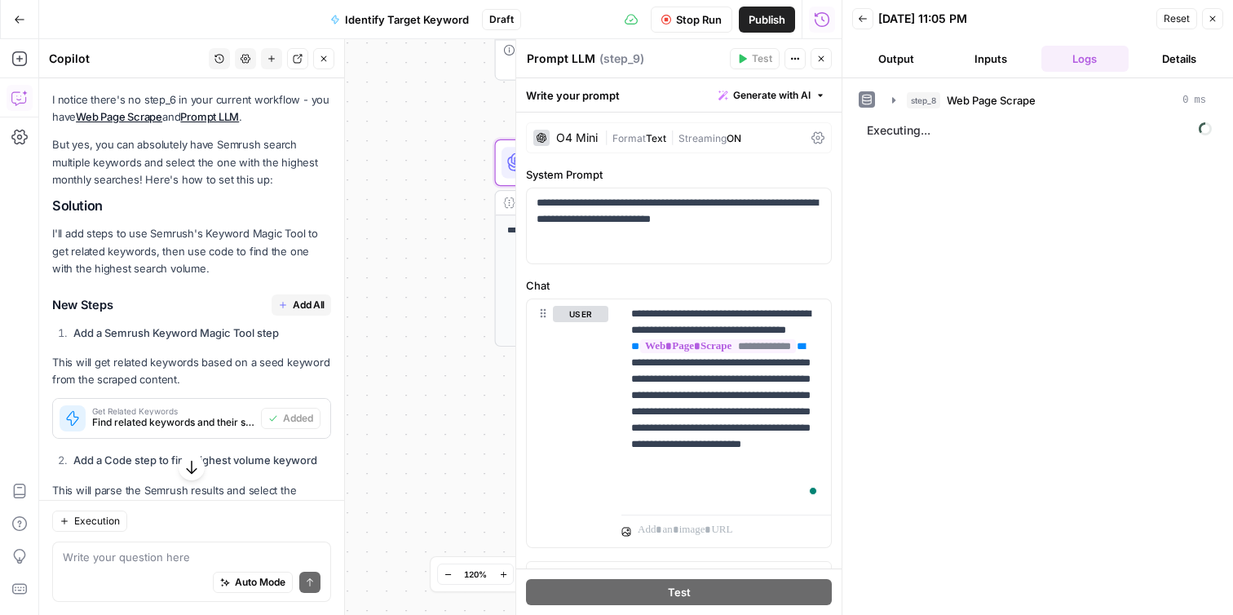
click at [907, 65] on button "Output" at bounding box center [896, 59] width 88 height 26
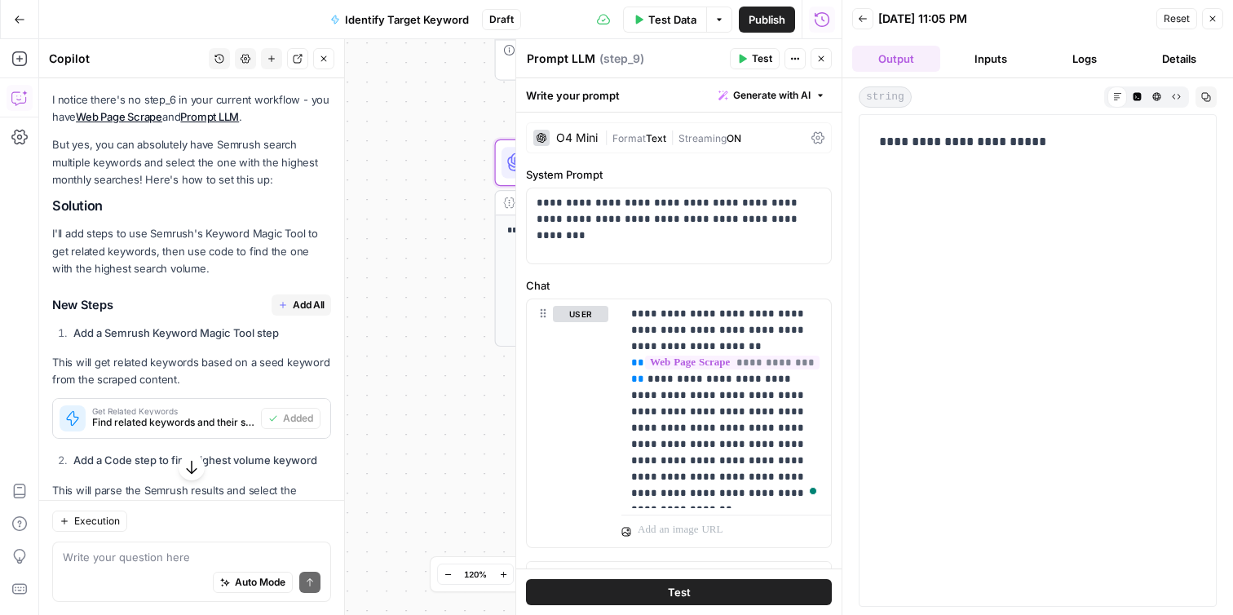
click at [939, 159] on div "**********" at bounding box center [1037, 360] width 337 height 471
click at [1010, 142] on p "**********" at bounding box center [1037, 141] width 317 height 21
click at [1019, 145] on p "**********" at bounding box center [1037, 141] width 317 height 21
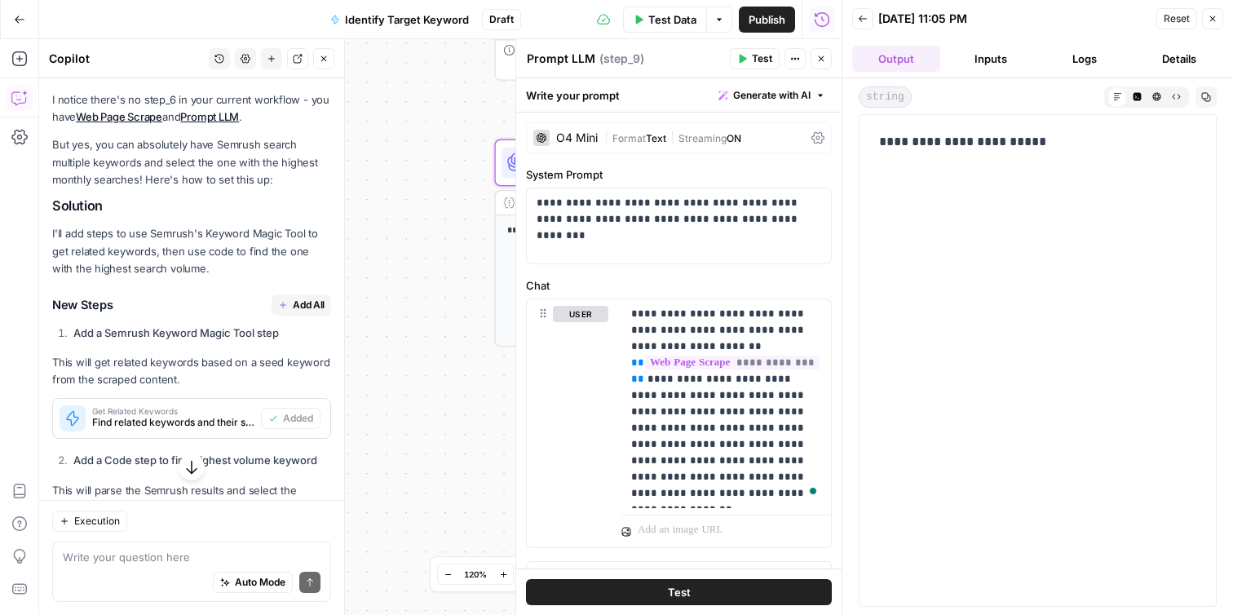
click at [1019, 145] on p "**********" at bounding box center [1037, 141] width 317 height 21
click at [1209, 22] on icon "button" at bounding box center [1213, 19] width 10 height 10
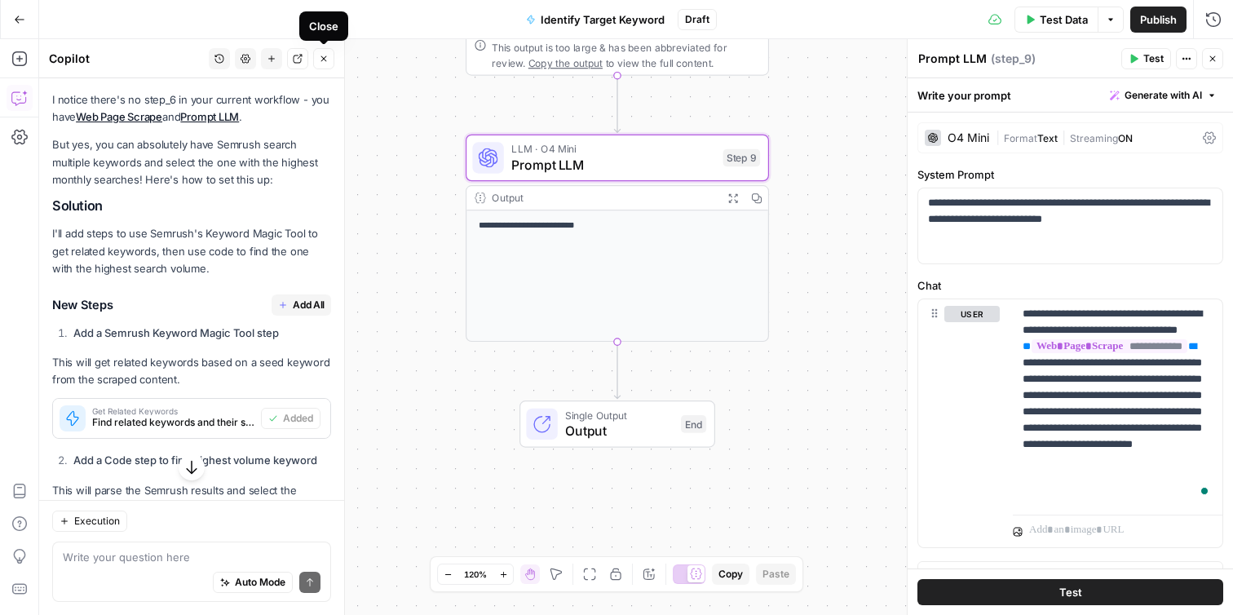
click at [329, 63] on button "Close" at bounding box center [323, 58] width 21 height 21
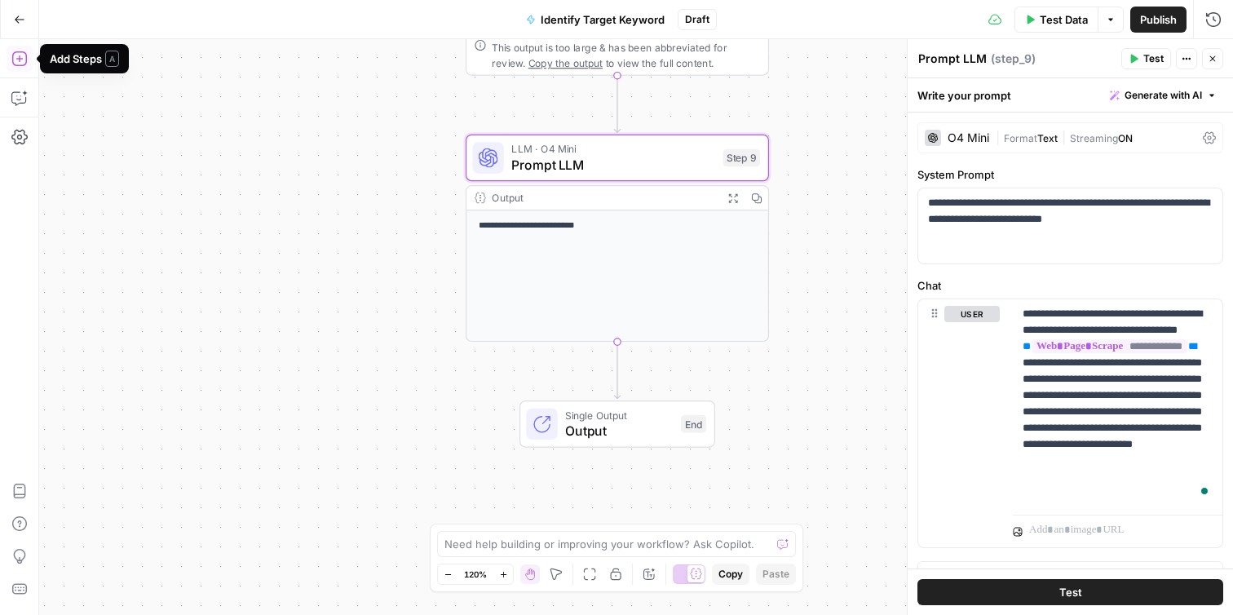
click at [23, 63] on icon "button" at bounding box center [19, 59] width 16 height 16
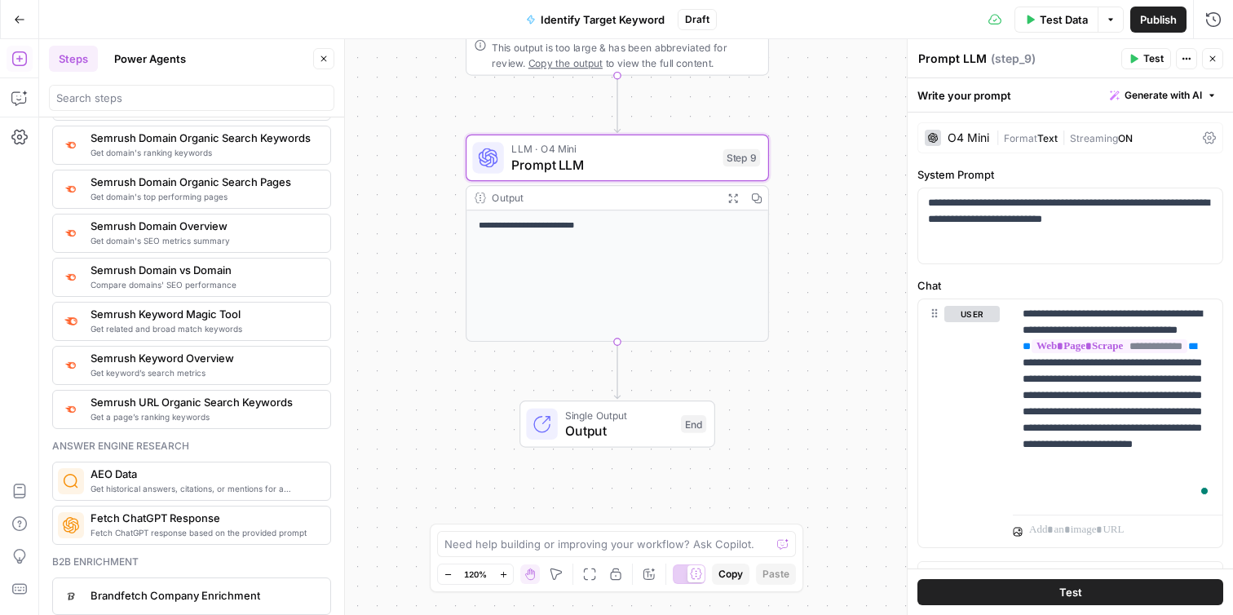
scroll to position [1898, 0]
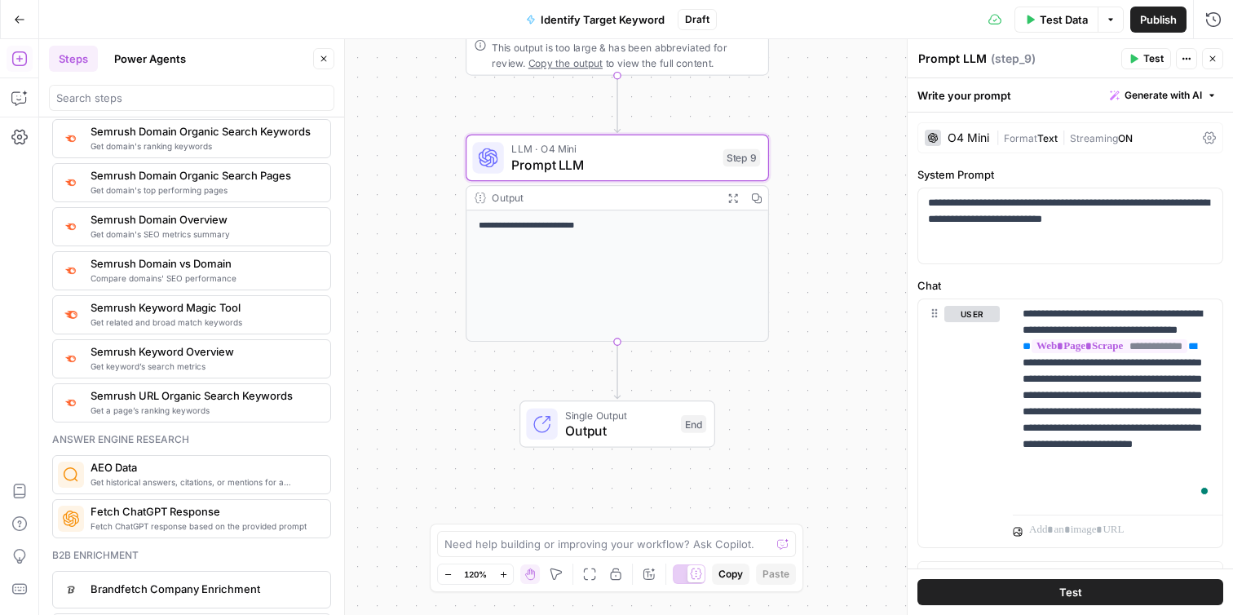
click at [259, 323] on span "Get related and broad match keywords" at bounding box center [204, 322] width 227 height 13
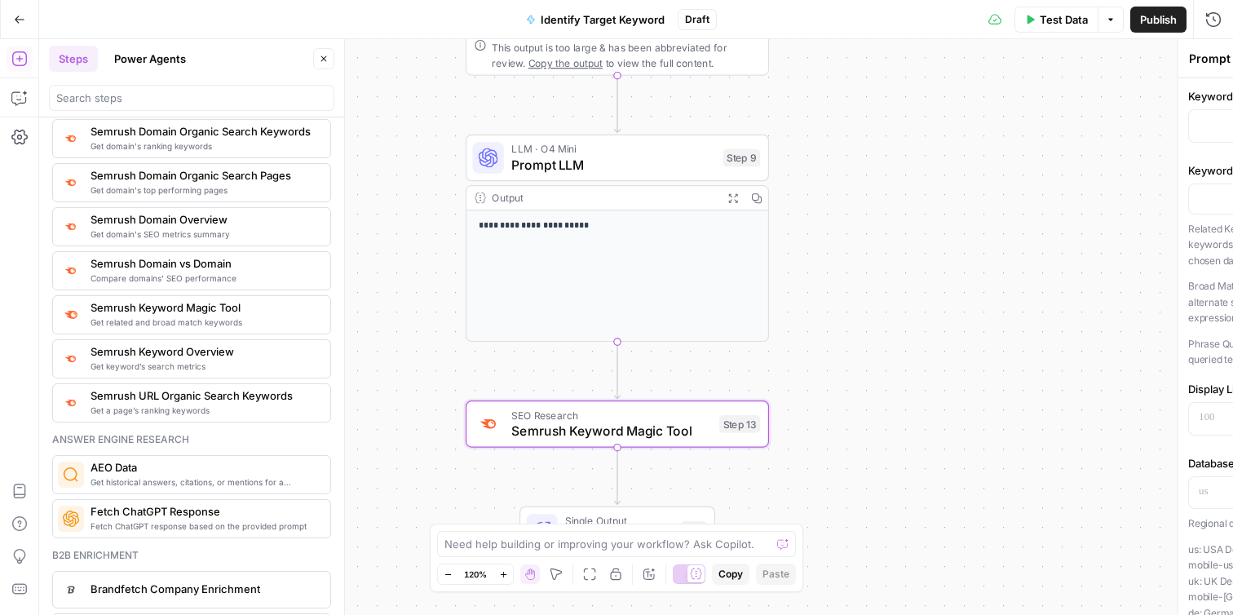
type textarea "Semrush Keyword Magic Tool"
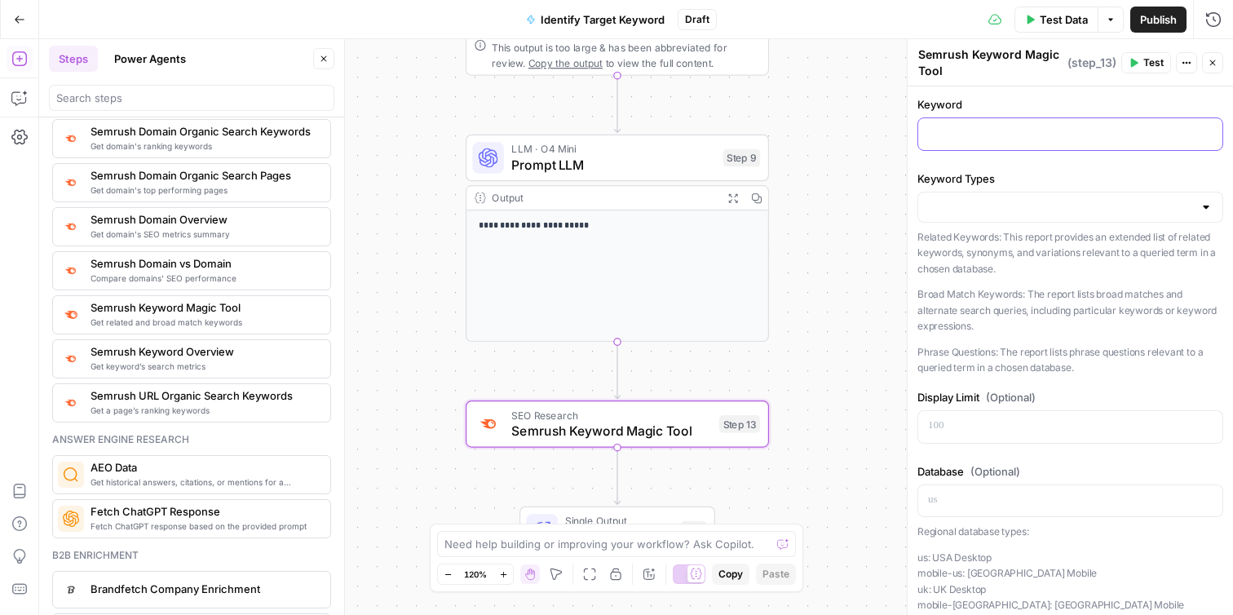
click at [952, 134] on p at bounding box center [1070, 133] width 285 height 16
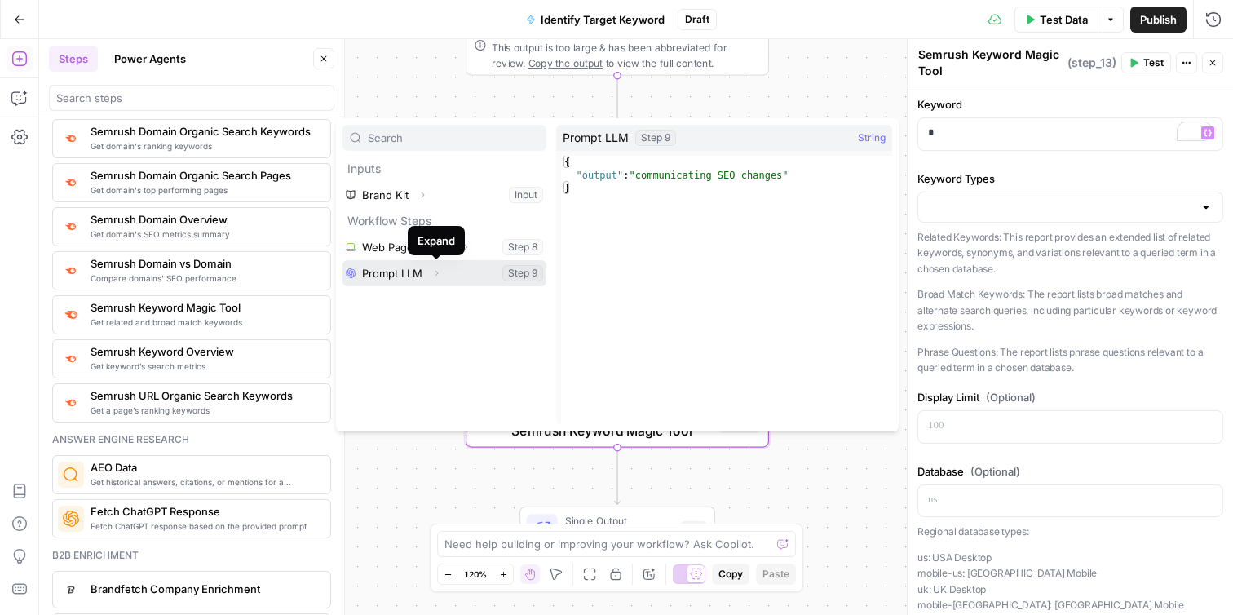
click at [436, 272] on icon "button" at bounding box center [436, 274] width 3 height 6
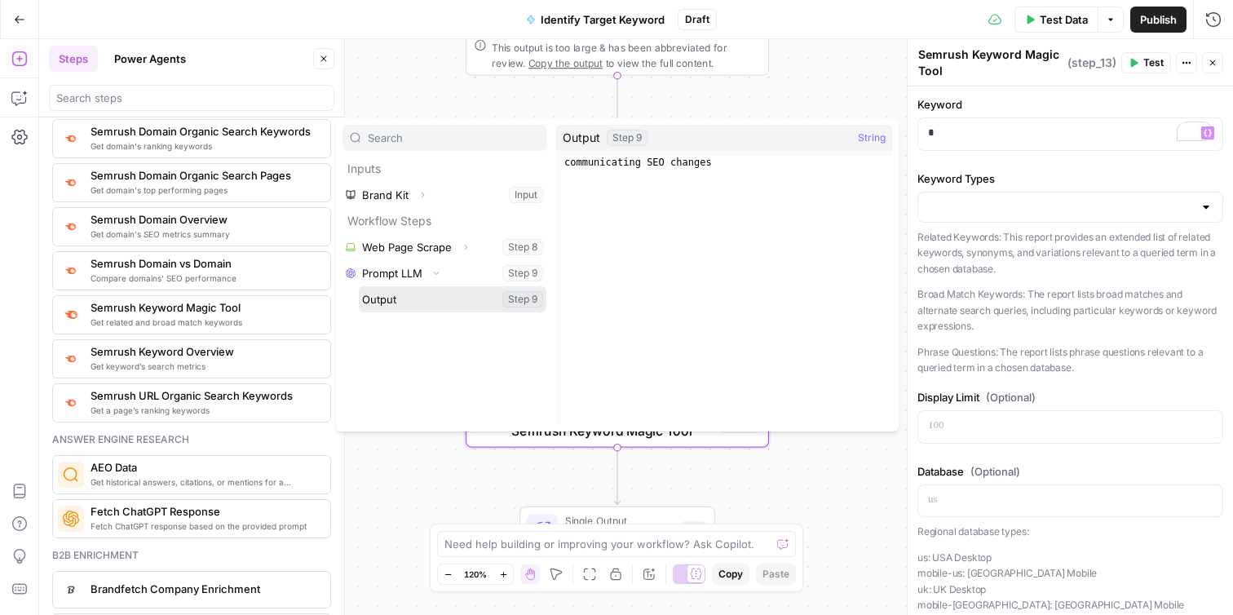
click at [477, 304] on button "Select variable Output" at bounding box center [453, 299] width 188 height 26
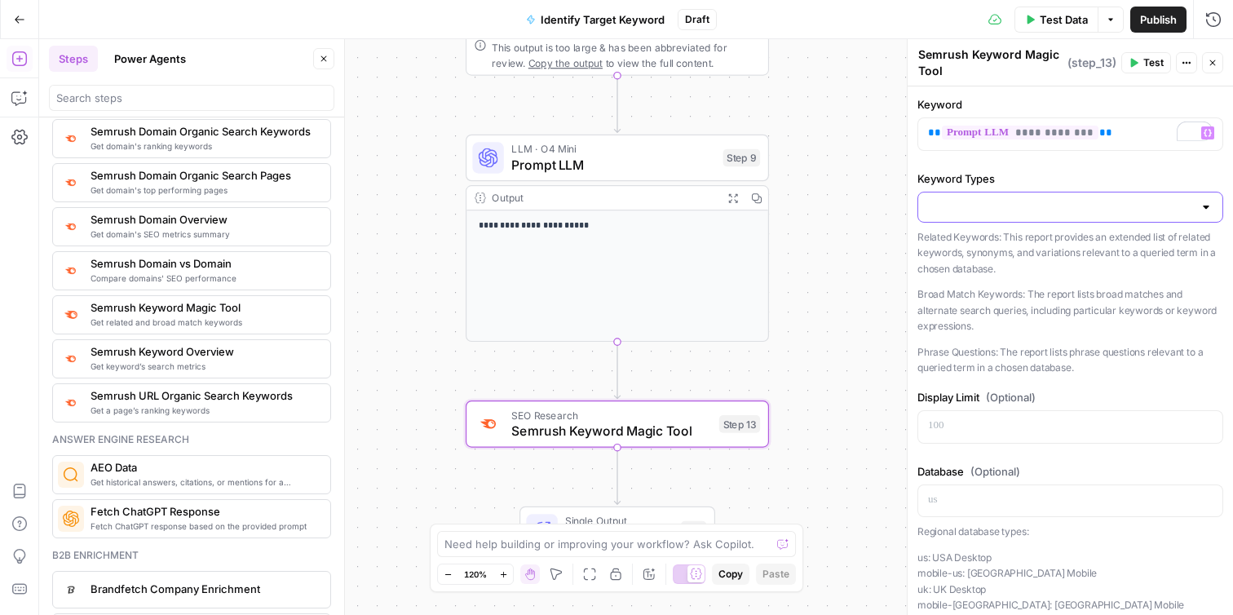
click at [1050, 202] on input "Keyword Types" at bounding box center [1060, 207] width 265 height 16
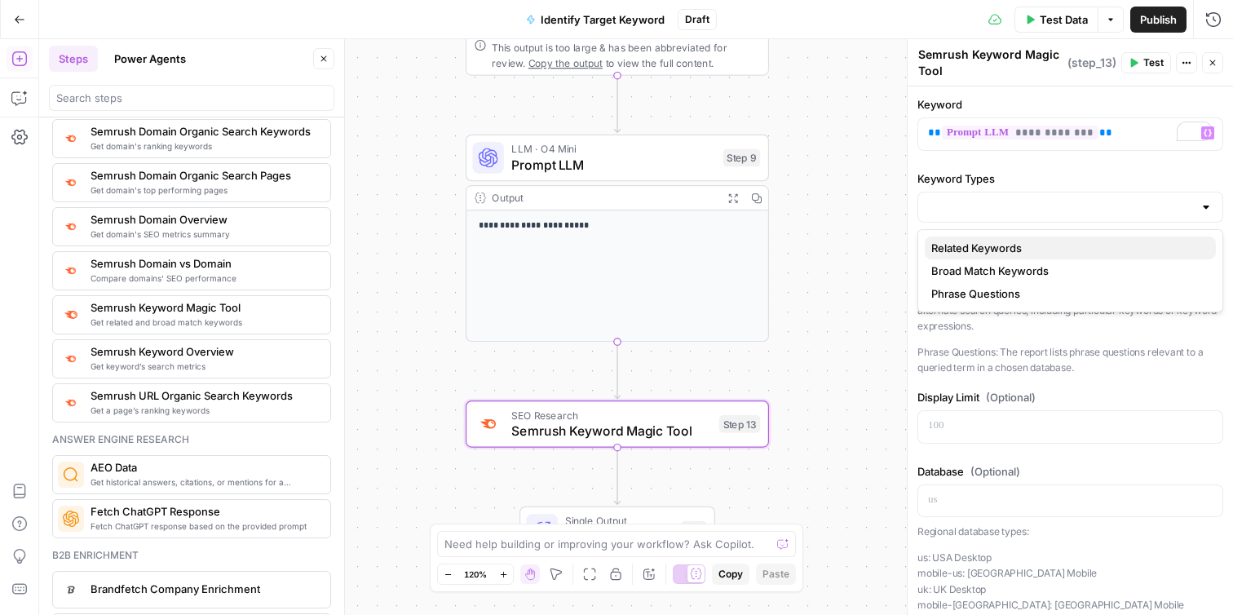
click at [1040, 247] on span "Related Keywords" at bounding box center [1067, 248] width 272 height 16
type input "Related Keywords"
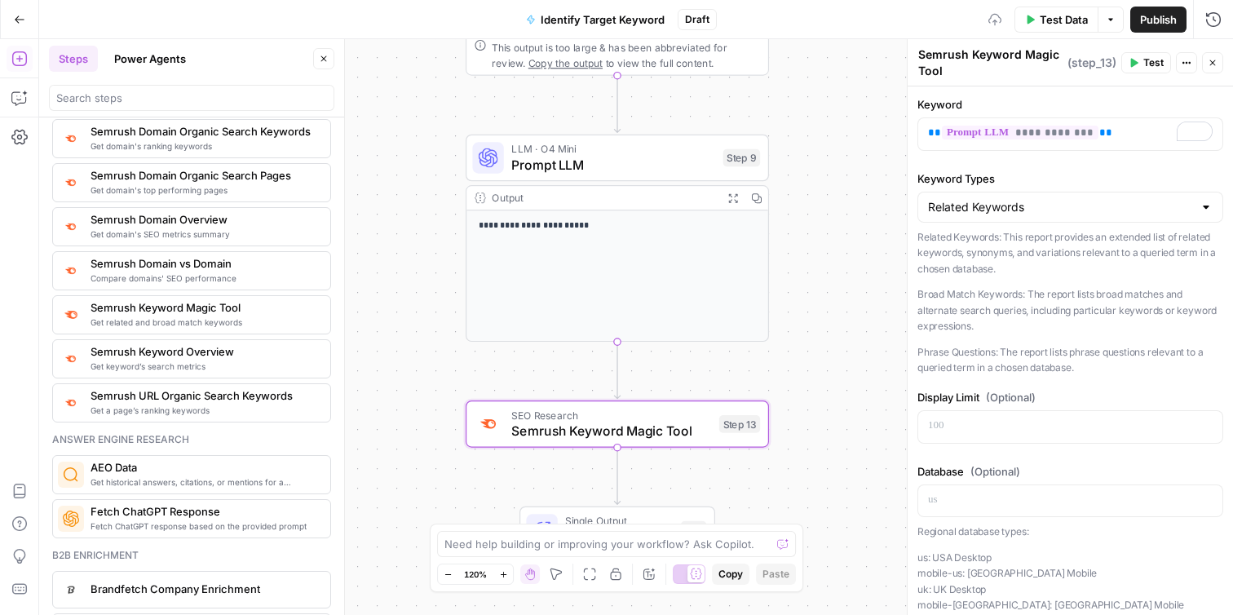
click at [1098, 196] on div "Related Keywords" at bounding box center [1070, 207] width 306 height 31
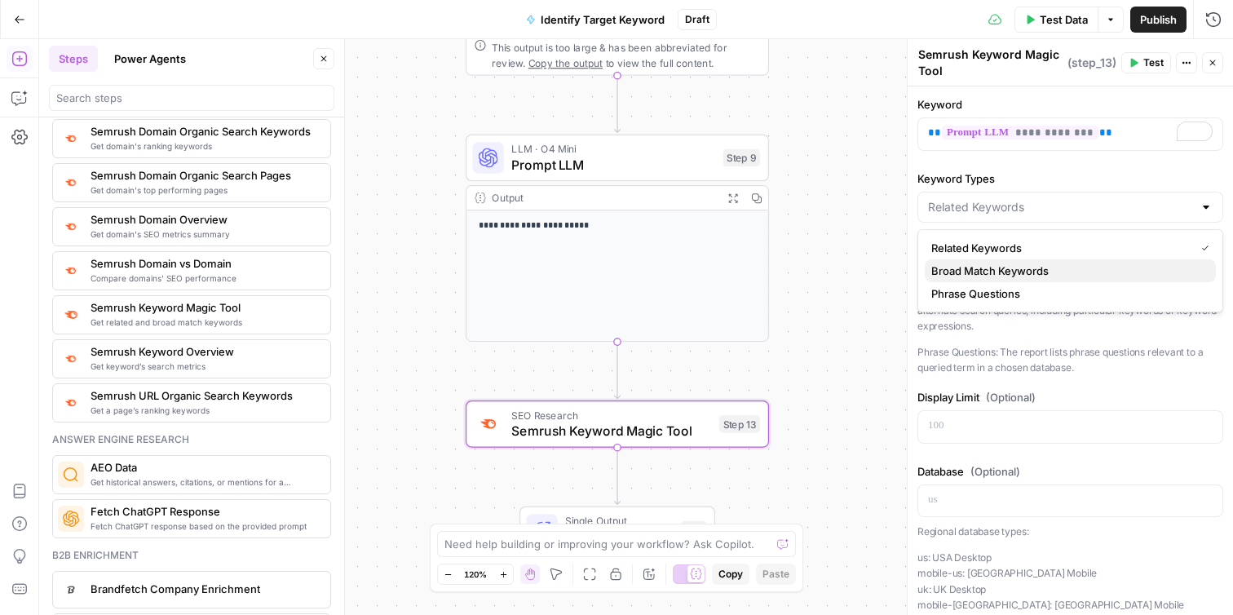
click at [1108, 270] on span "Broad Match Keywords" at bounding box center [1067, 271] width 272 height 16
type input "Broad Match Keywords"
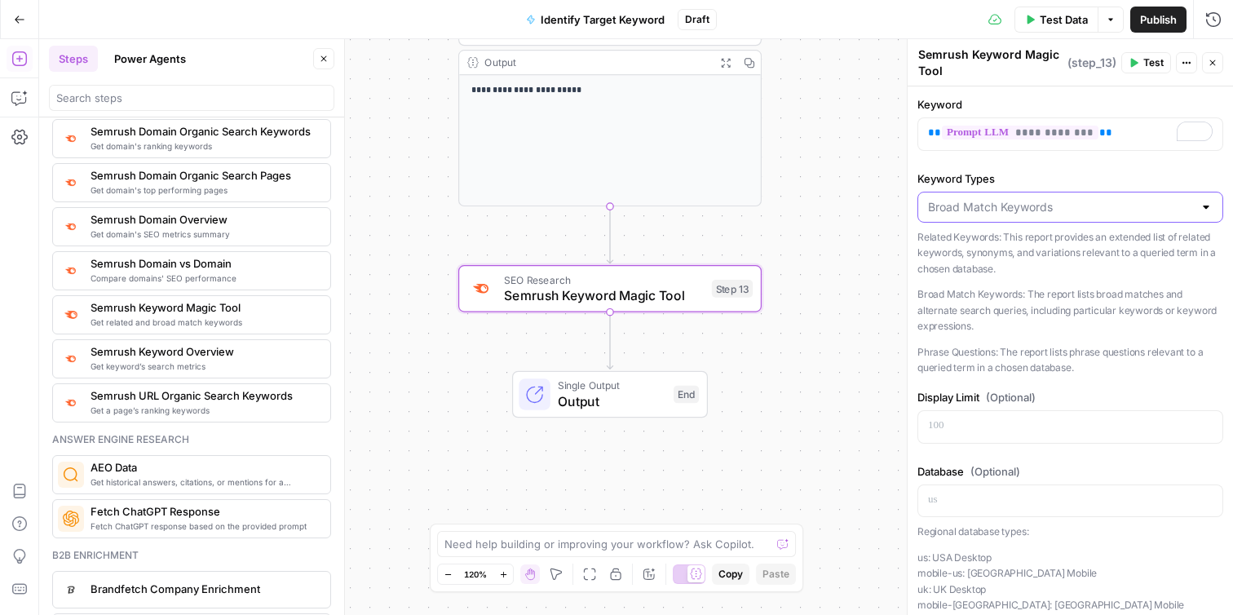
click at [966, 209] on input "Keyword Types" at bounding box center [1060, 207] width 265 height 16
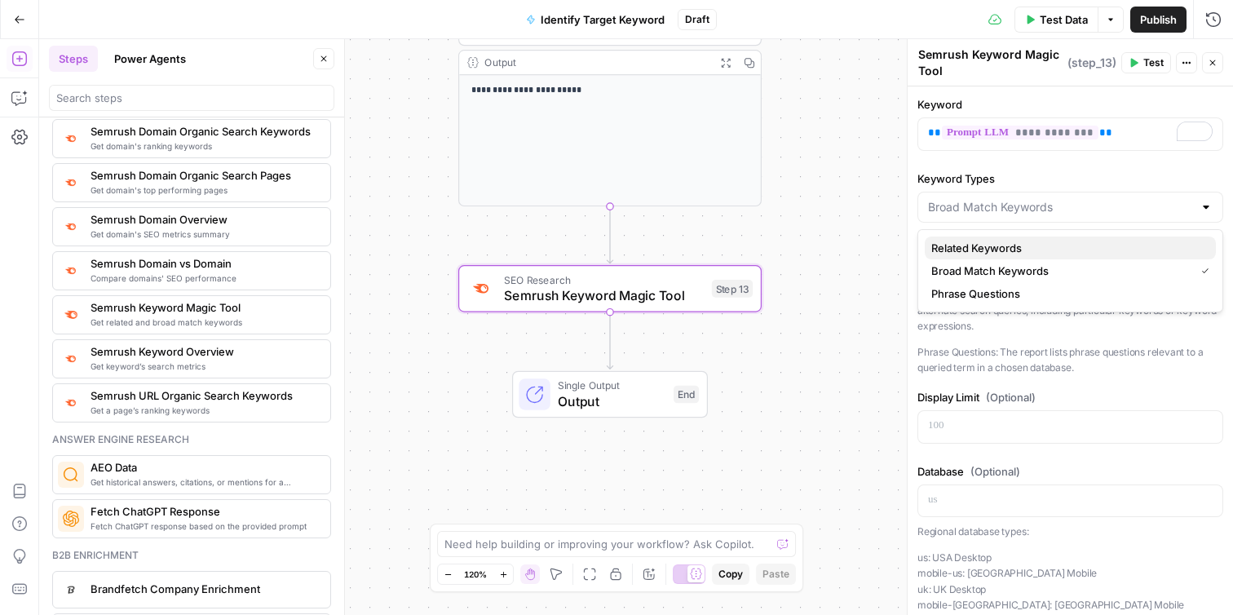
click at [974, 254] on span "Related Keywords" at bounding box center [1067, 248] width 272 height 16
type input "Related Keywords"
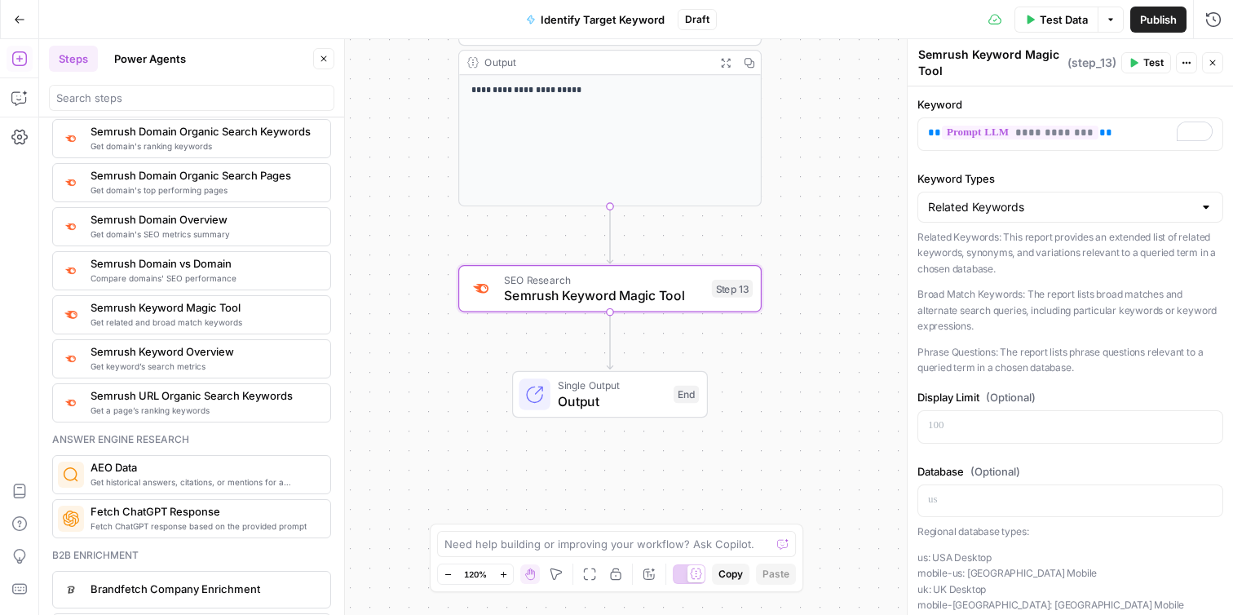
click at [1143, 67] on span "Test" at bounding box center [1153, 62] width 20 height 15
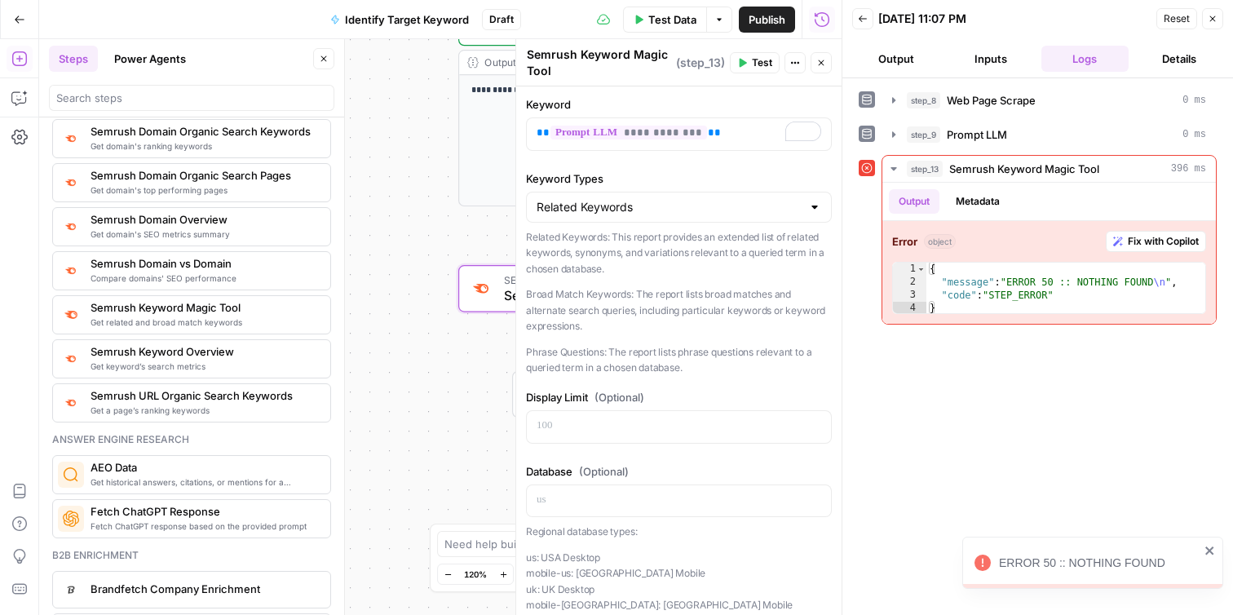
click at [899, 57] on button "Output" at bounding box center [896, 59] width 88 height 26
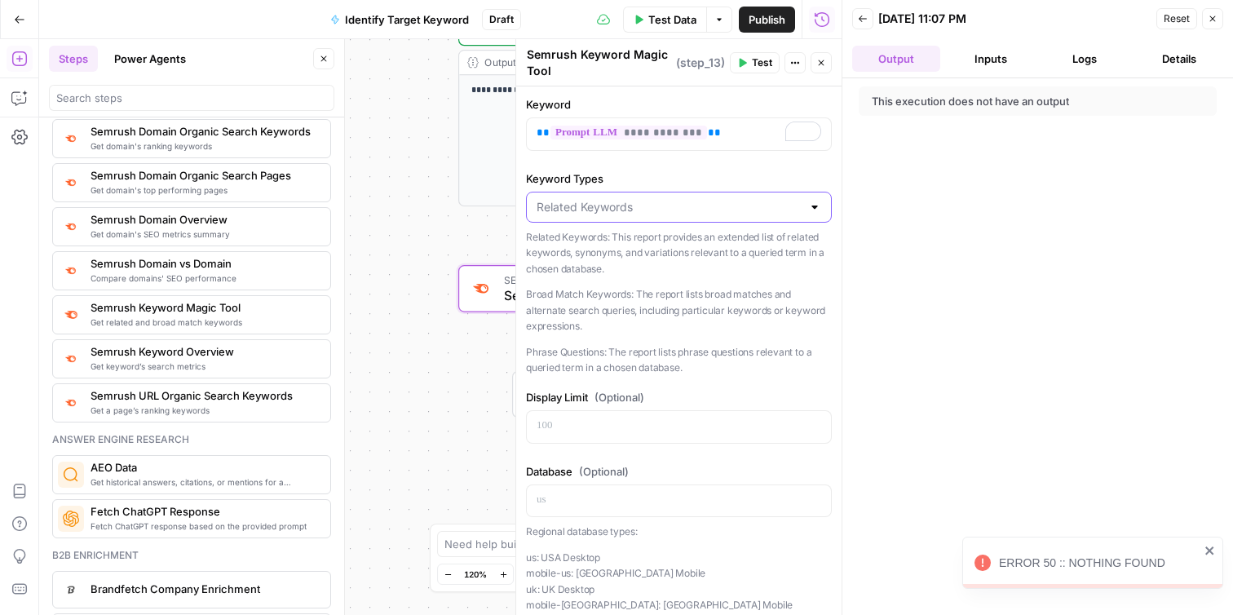
click at [800, 213] on input "Keyword Types" at bounding box center [669, 207] width 265 height 16
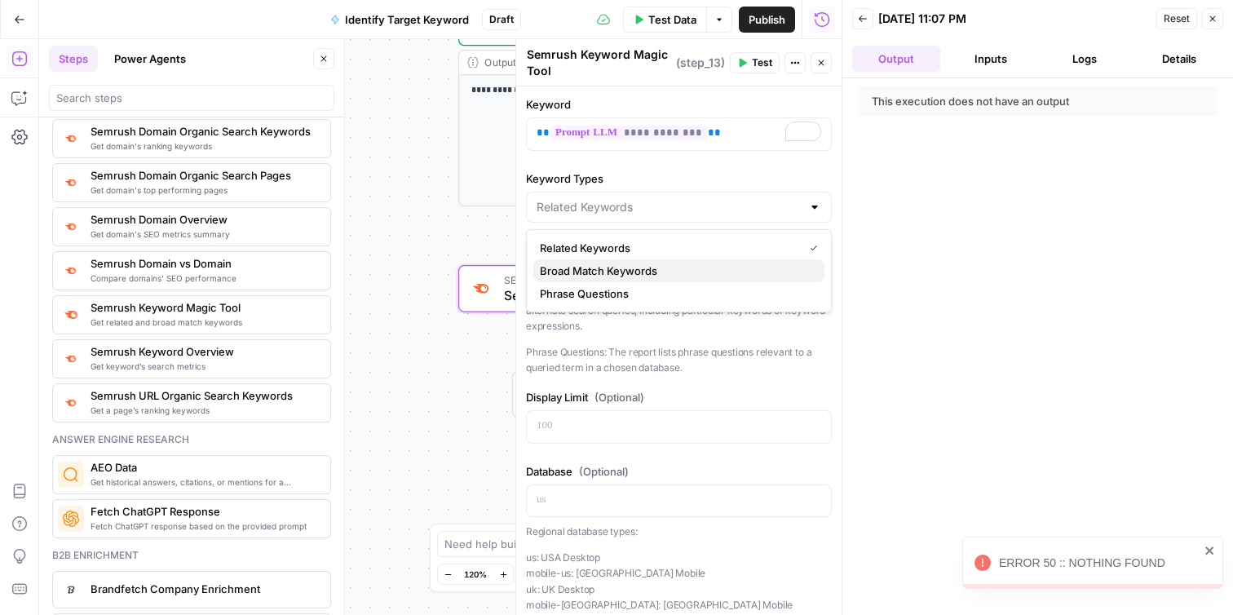
click at [748, 269] on span "Broad Match Keywords" at bounding box center [676, 271] width 272 height 16
type input "Broad Match Keywords"
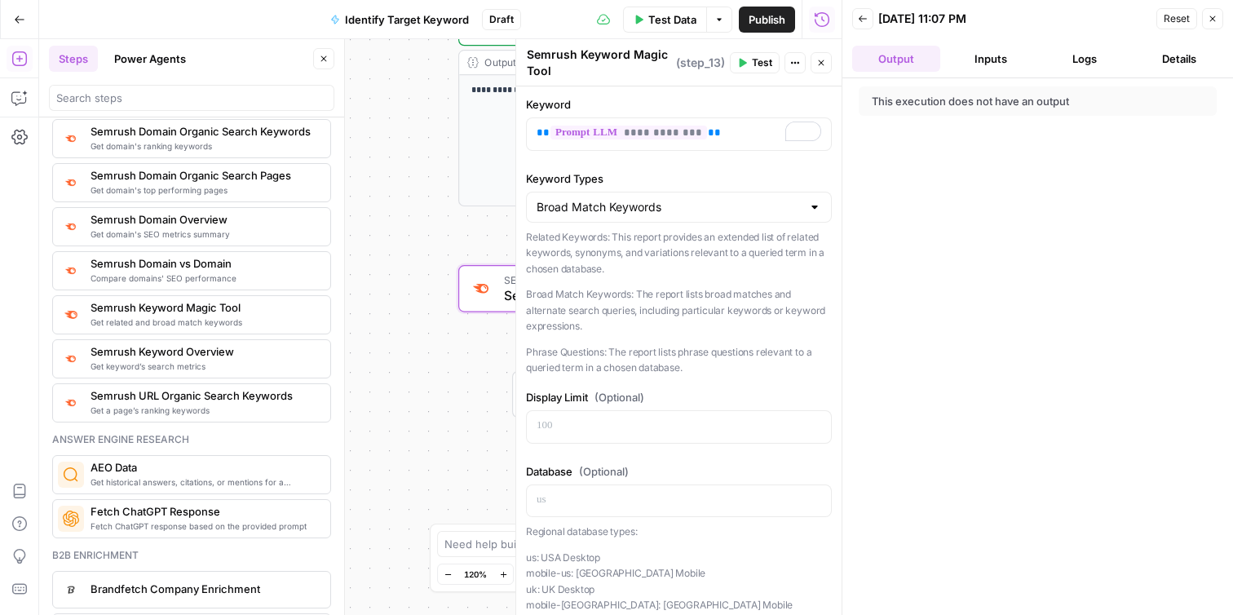
click at [753, 60] on span "Test" at bounding box center [762, 62] width 20 height 15
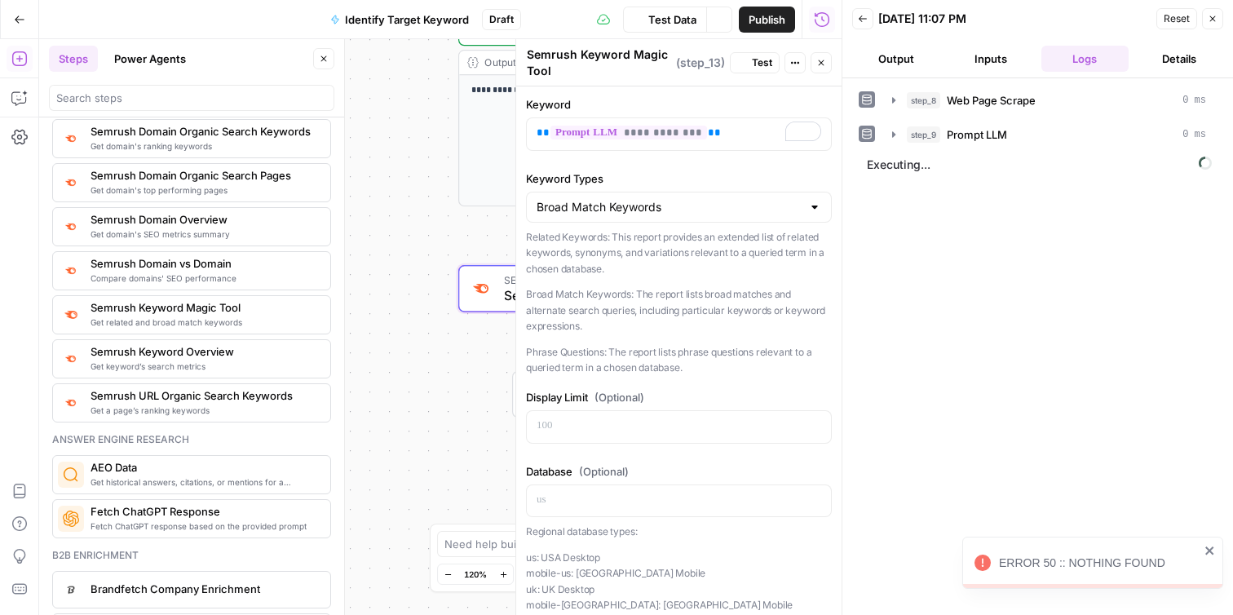
click at [899, 57] on button "Output" at bounding box center [896, 59] width 88 height 26
click at [1071, 62] on button "Logs" at bounding box center [1085, 59] width 88 height 26
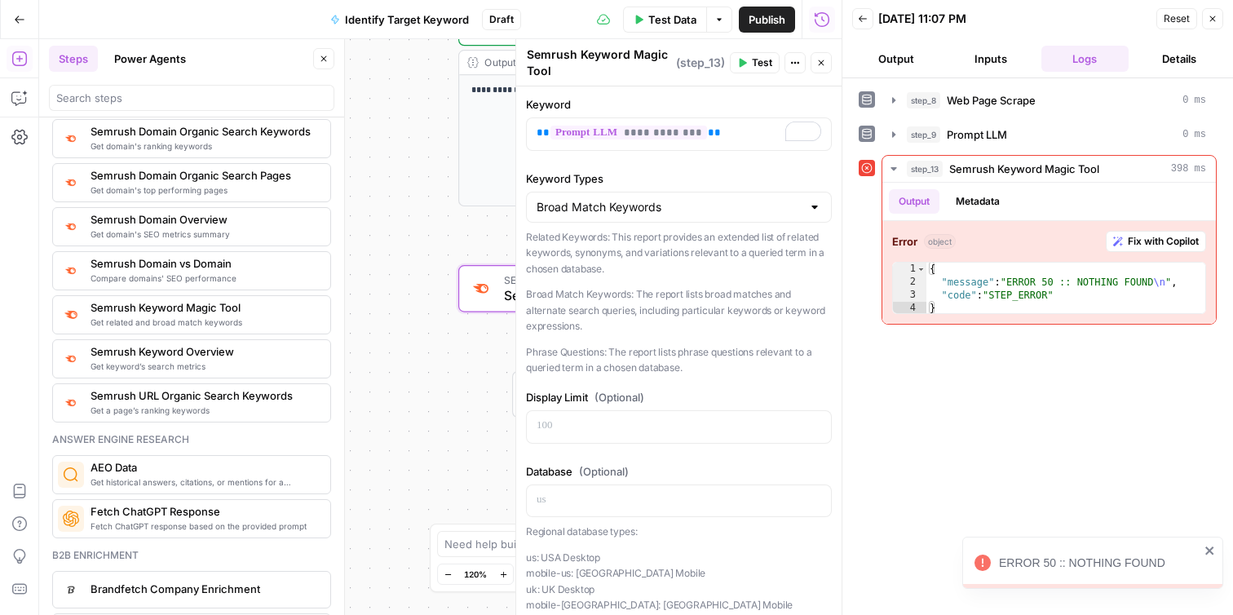
click at [885, 62] on button "Output" at bounding box center [896, 59] width 88 height 26
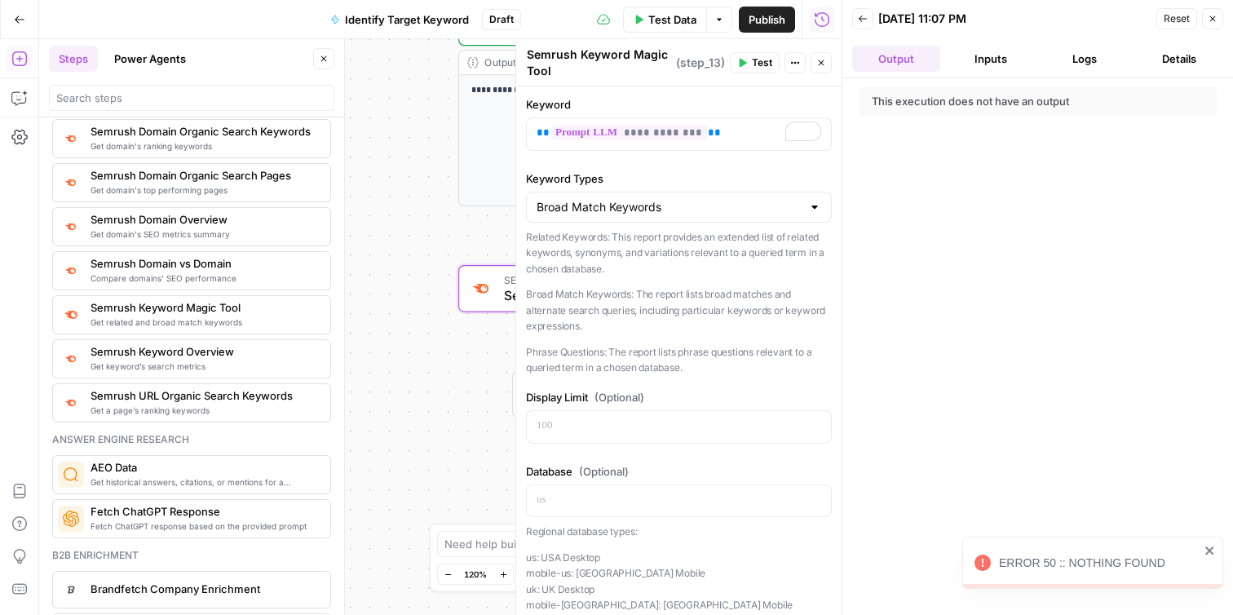
click at [621, 356] on p "Phrase Questions: The report lists phrase questions relevant to a queried term …" at bounding box center [679, 360] width 306 height 32
click at [753, 219] on div "Broad Match Keywords" at bounding box center [679, 207] width 306 height 31
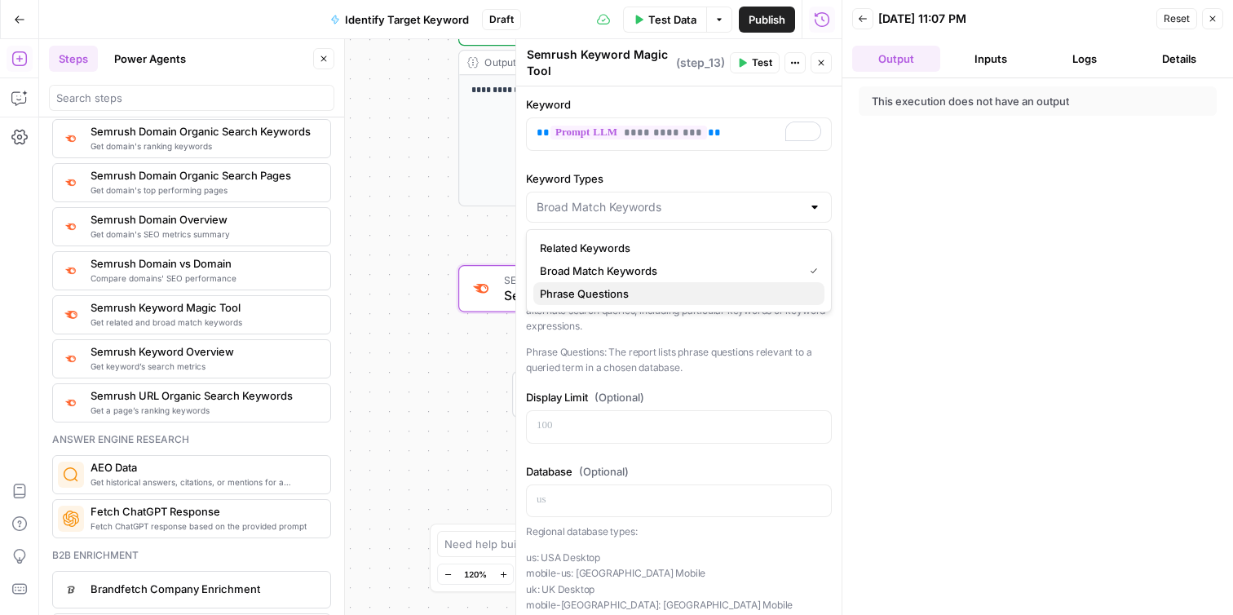
click at [698, 296] on span "Phrase Questions" at bounding box center [676, 293] width 272 height 16
type input "Phrase Questions"
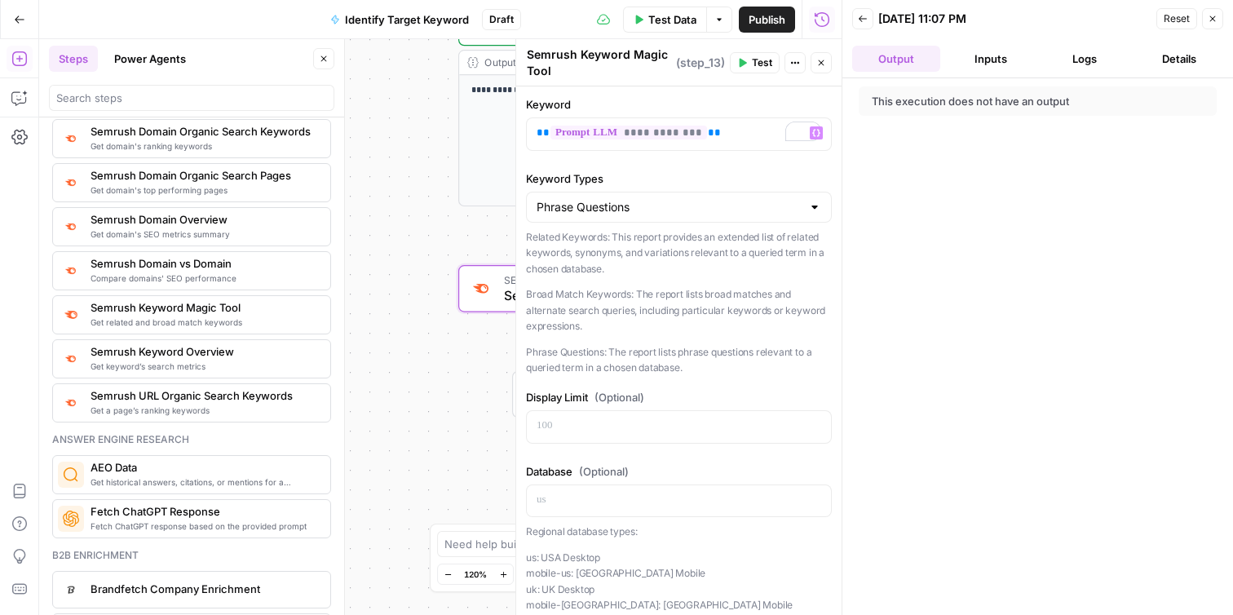
click at [759, 71] on button "Test" at bounding box center [755, 62] width 50 height 21
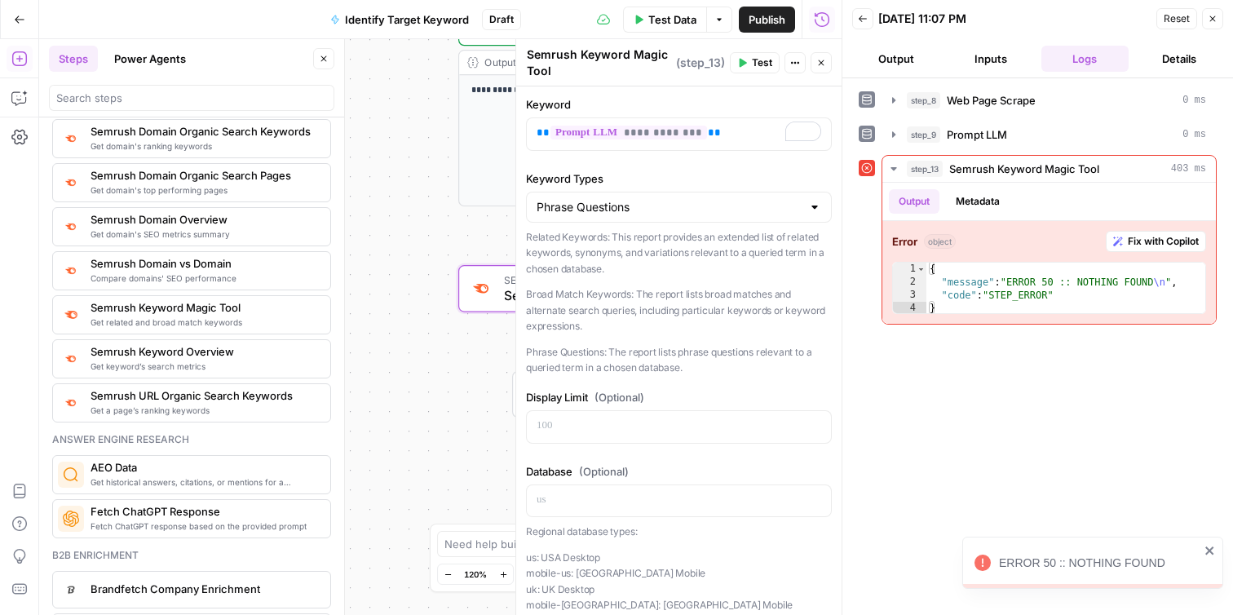
click at [899, 58] on button "Output" at bounding box center [896, 59] width 88 height 26
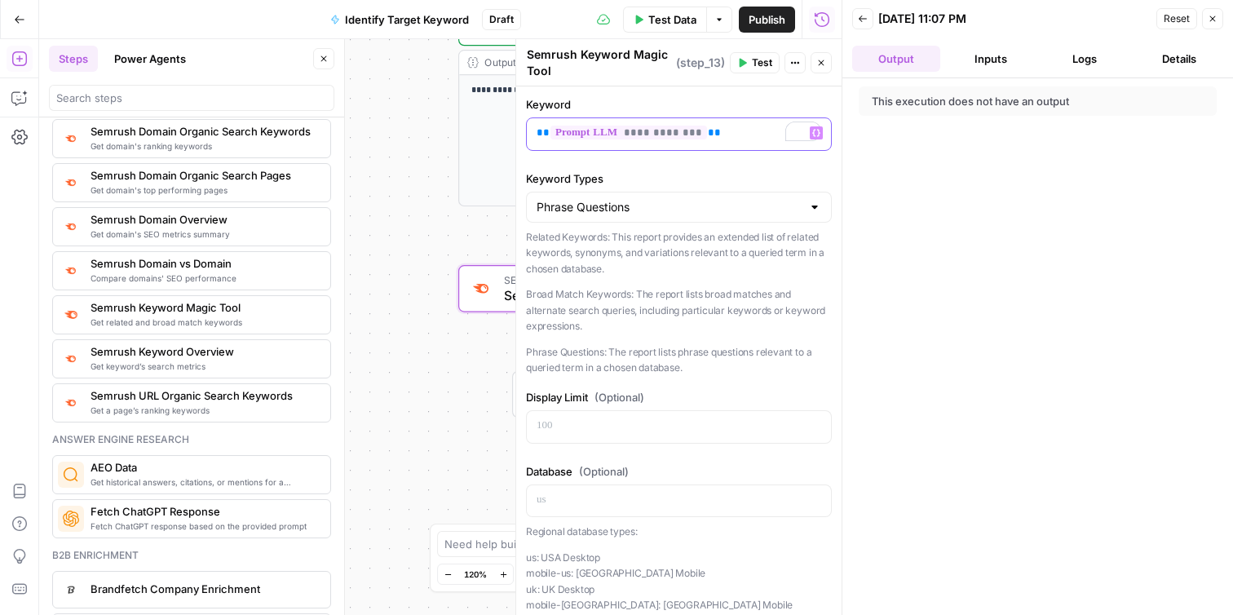
click at [730, 134] on p "**********" at bounding box center [679, 133] width 285 height 16
click at [765, 195] on div "Phrase Questions" at bounding box center [679, 207] width 306 height 31
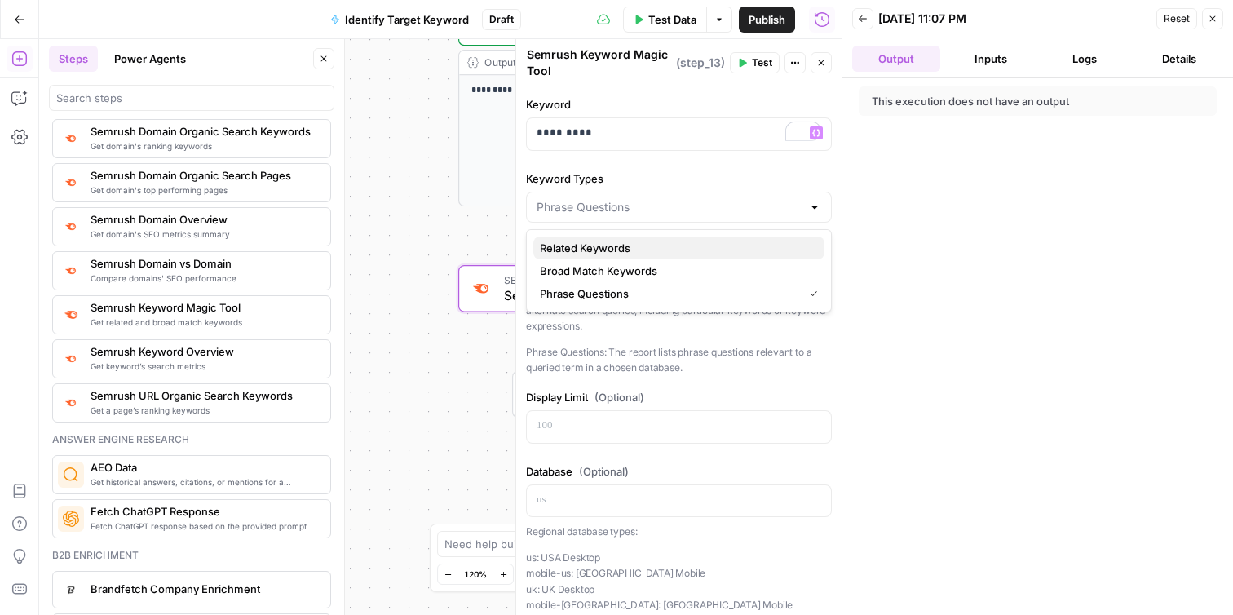
click at [733, 243] on span "Related Keywords" at bounding box center [676, 248] width 272 height 16
type input "Related Keywords"
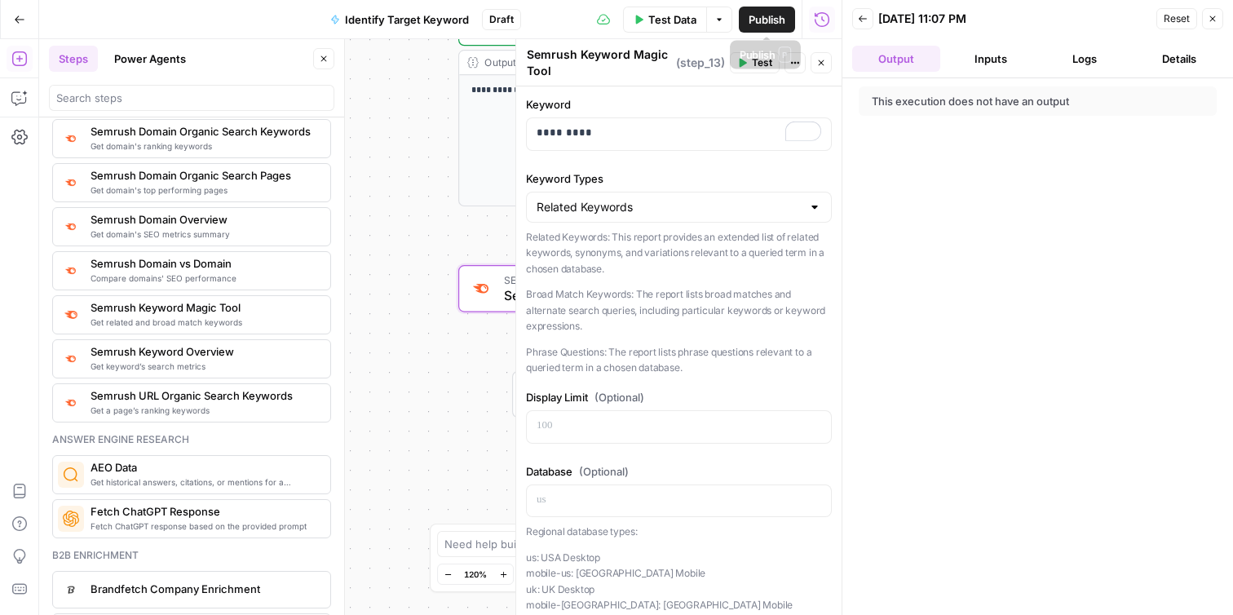
click at [754, 26] on span "Publish" at bounding box center [767, 19] width 37 height 16
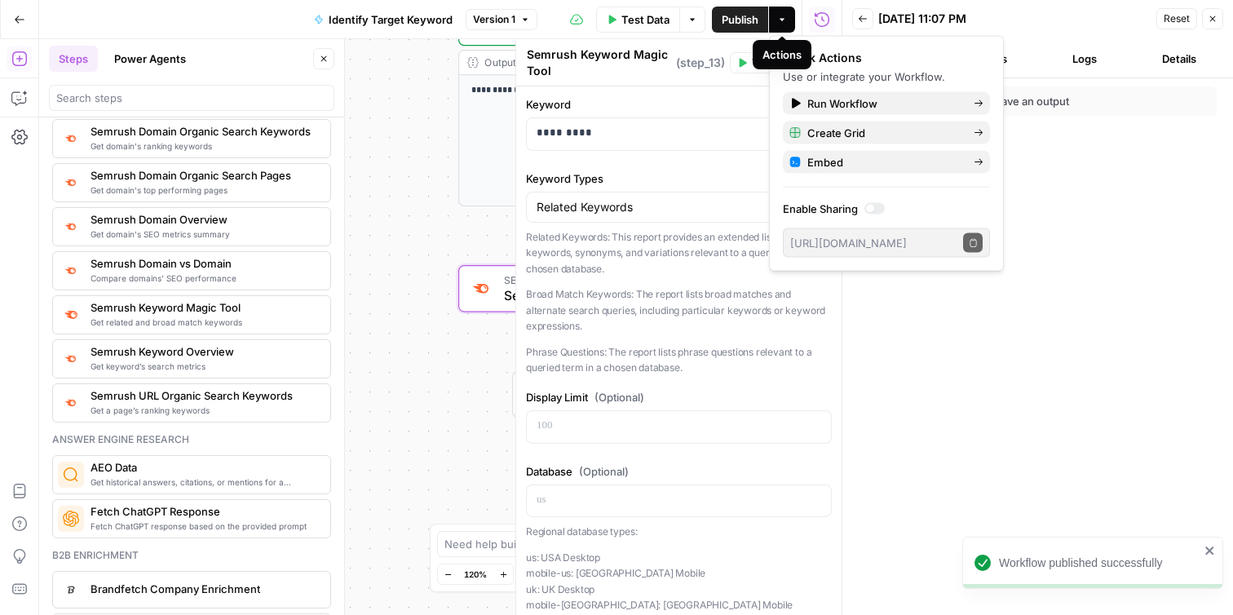
click at [642, 15] on span "Test Data" at bounding box center [645, 19] width 48 height 16
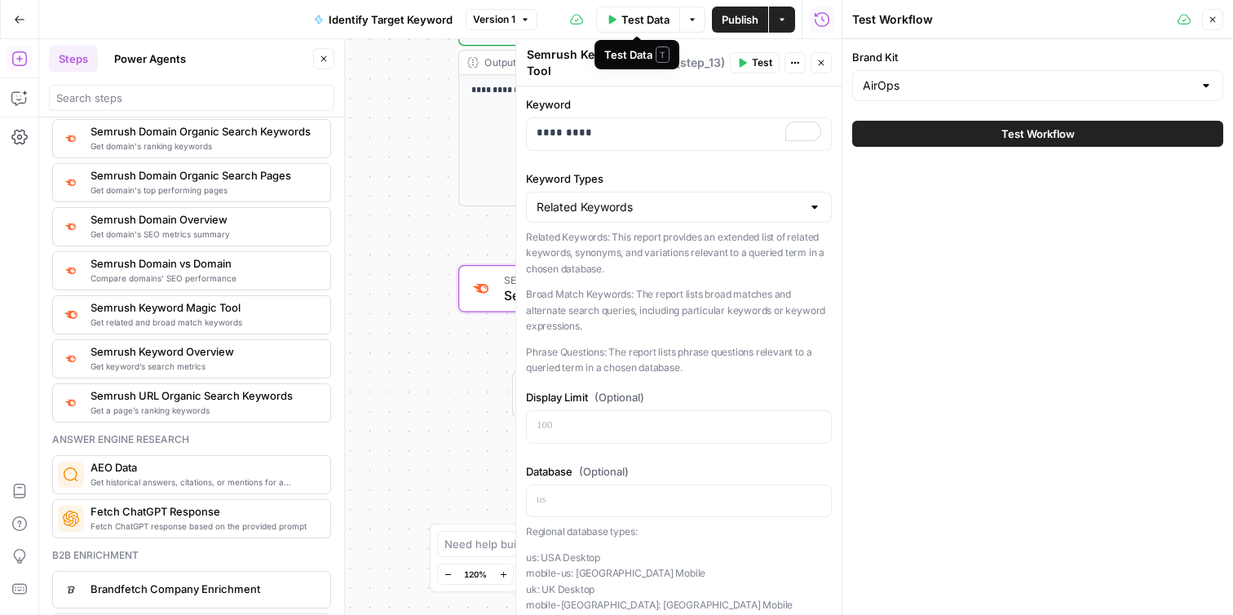
click at [651, 19] on span "Test Data" at bounding box center [645, 19] width 48 height 16
click at [1216, 17] on icon "button" at bounding box center [1213, 20] width 10 height 10
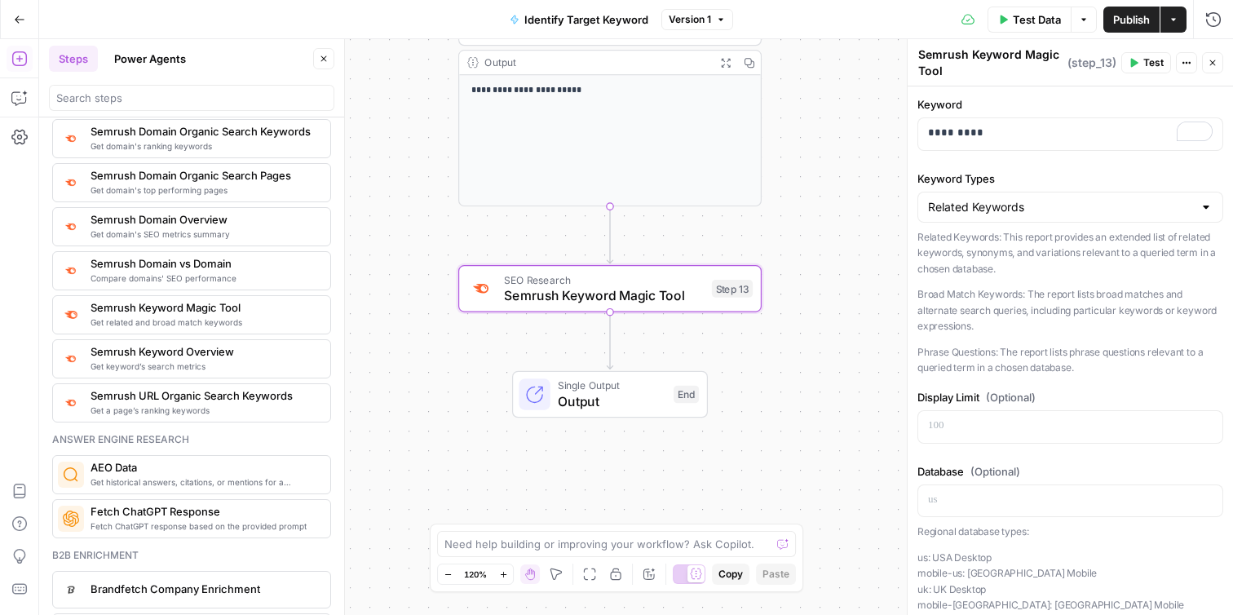
click at [674, 305] on div "SEO Research Semrush Keyword Magic Tool Step 13 Copy step Delete step Add Note …" at bounding box center [609, 288] width 303 height 47
click at [1143, 66] on span "Test" at bounding box center [1153, 62] width 20 height 15
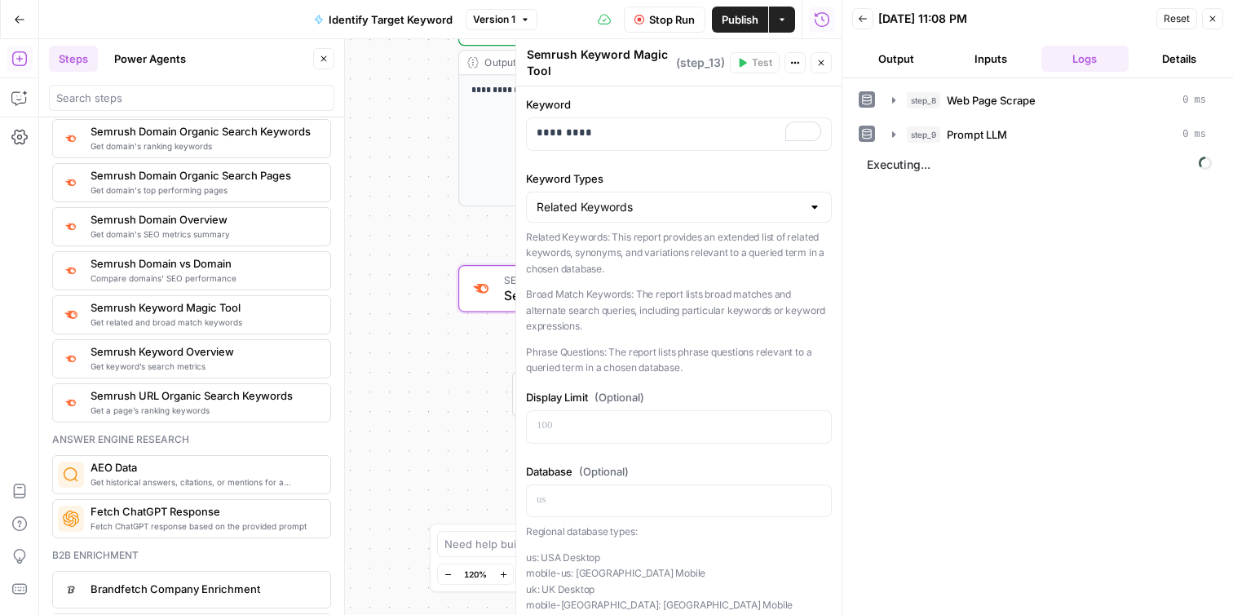
click at [884, 61] on button "Output" at bounding box center [896, 59] width 88 height 26
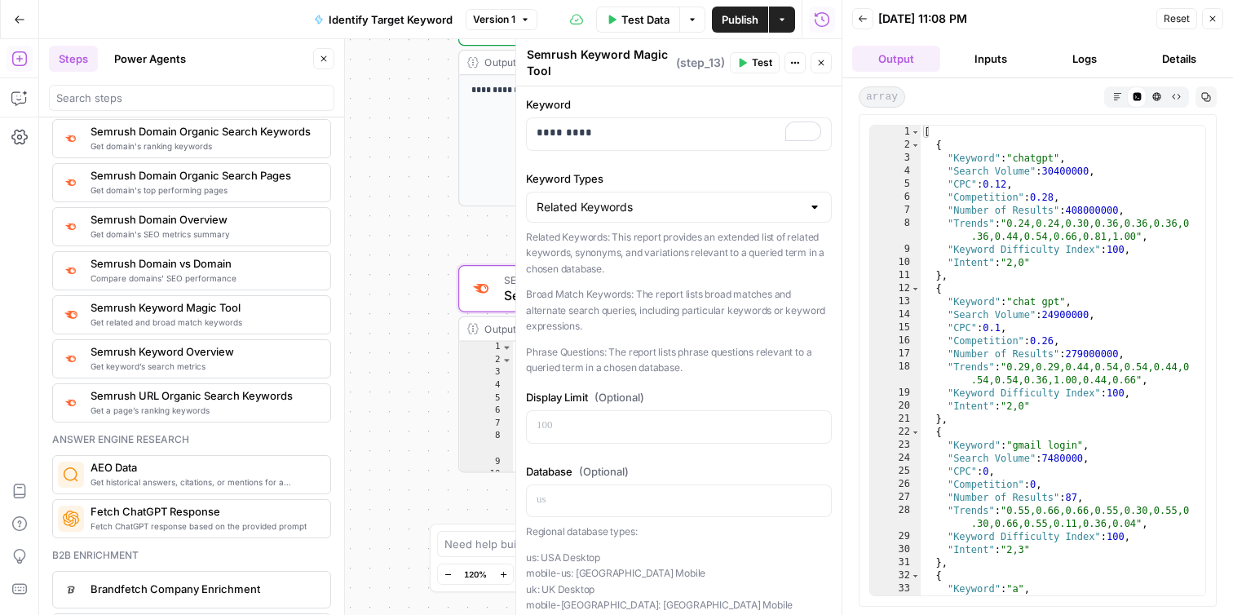
click at [401, 188] on div "**********" at bounding box center [440, 327] width 802 height 576
click at [825, 64] on icon "button" at bounding box center [821, 63] width 10 height 10
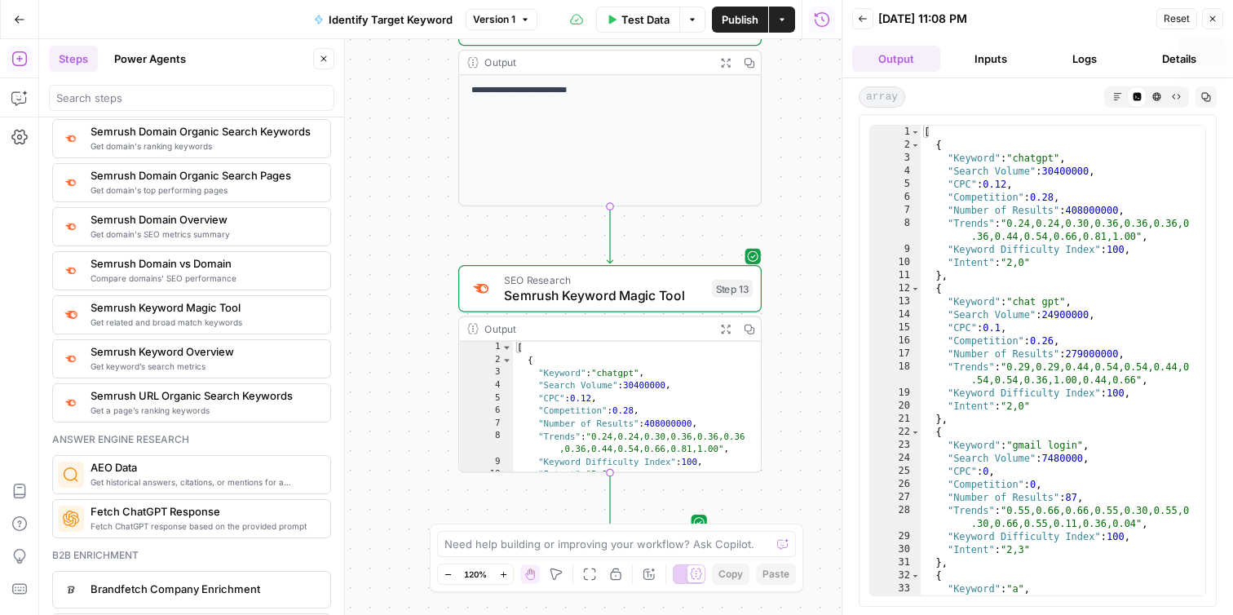
click at [1212, 23] on icon "button" at bounding box center [1213, 19] width 10 height 10
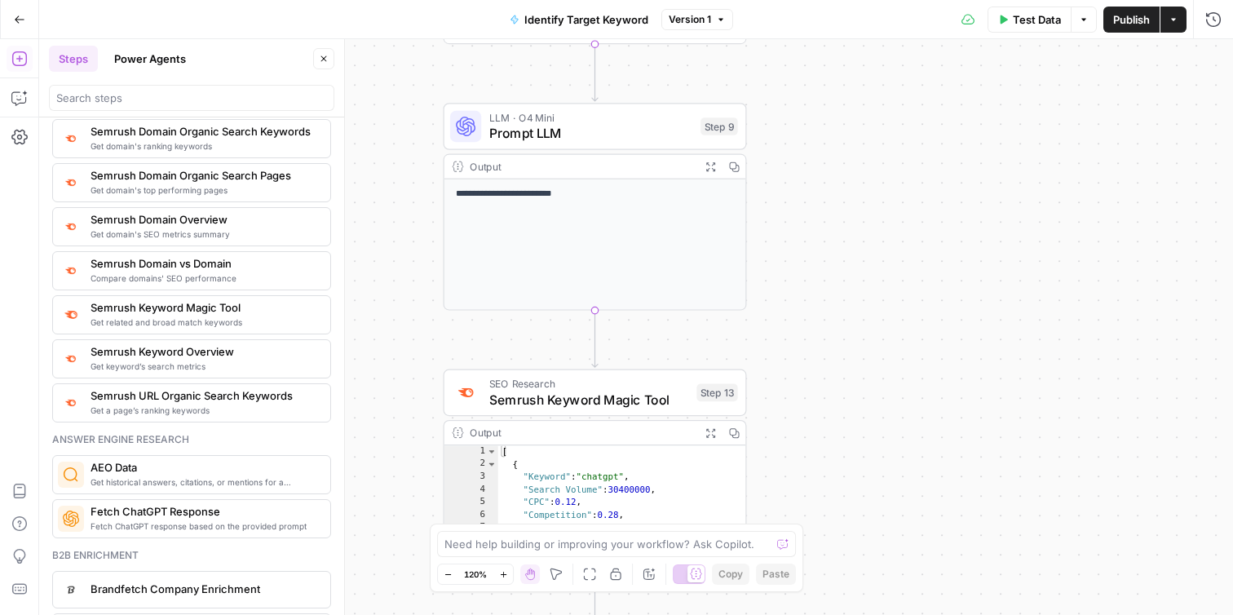
click at [661, 250] on div "**********" at bounding box center [595, 244] width 302 height 130
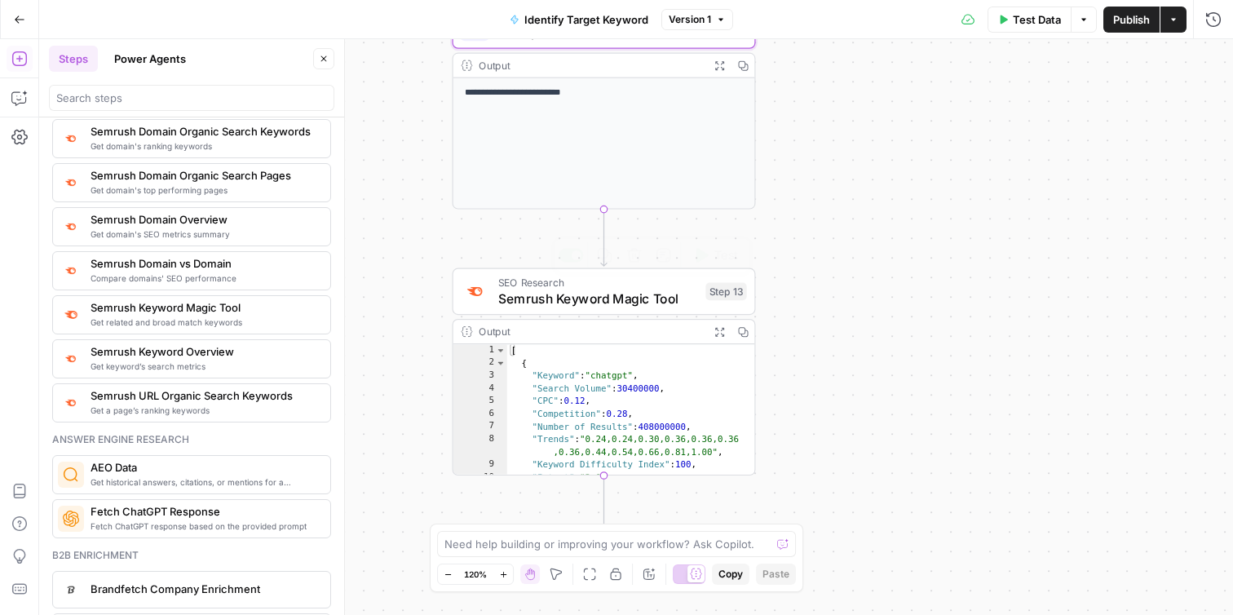
click at [641, 308] on div "SEO Research Semrush Keyword Magic Tool Step 13 Copy step Delete step Add Note …" at bounding box center [604, 291] width 303 height 47
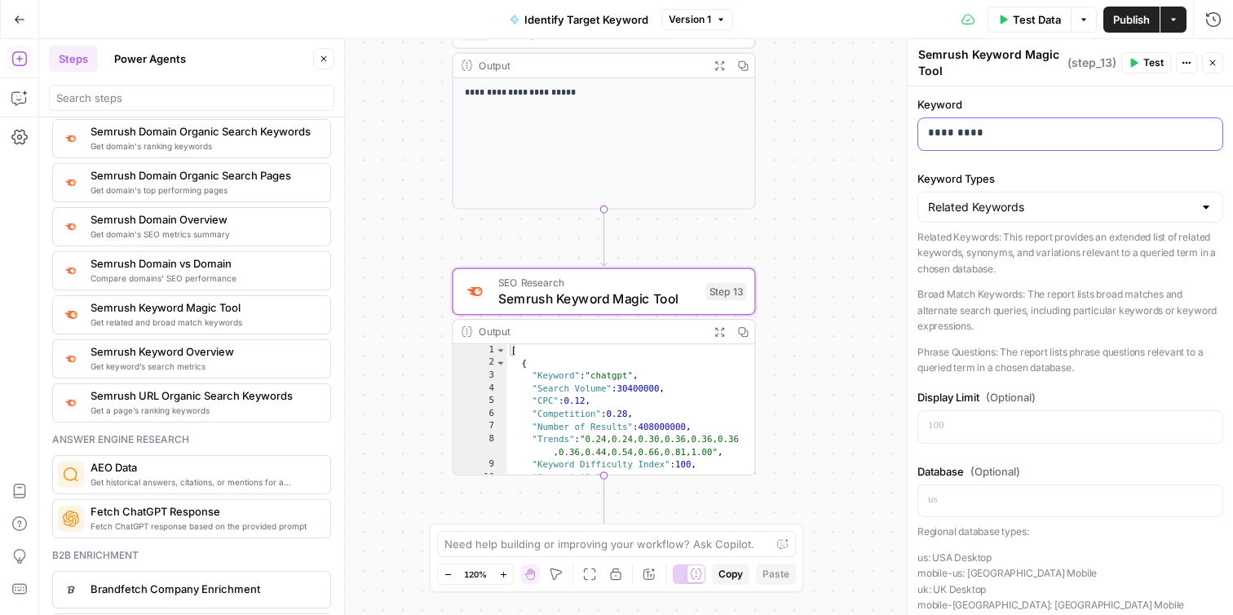
click at [977, 135] on p "*********" at bounding box center [1070, 133] width 285 height 16
click at [940, 135] on p "*********" at bounding box center [1070, 133] width 285 height 16
click at [986, 131] on p "**********" at bounding box center [1070, 133] width 285 height 16
click at [1145, 60] on span "Test" at bounding box center [1153, 62] width 20 height 15
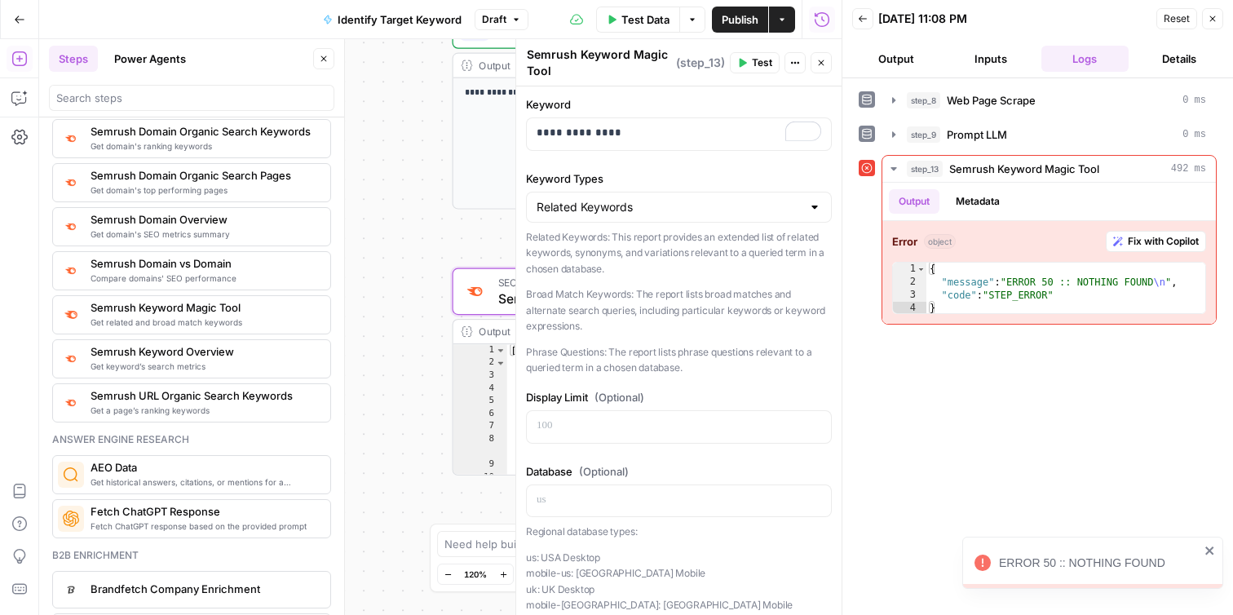
click at [882, 56] on button "Output" at bounding box center [896, 59] width 88 height 26
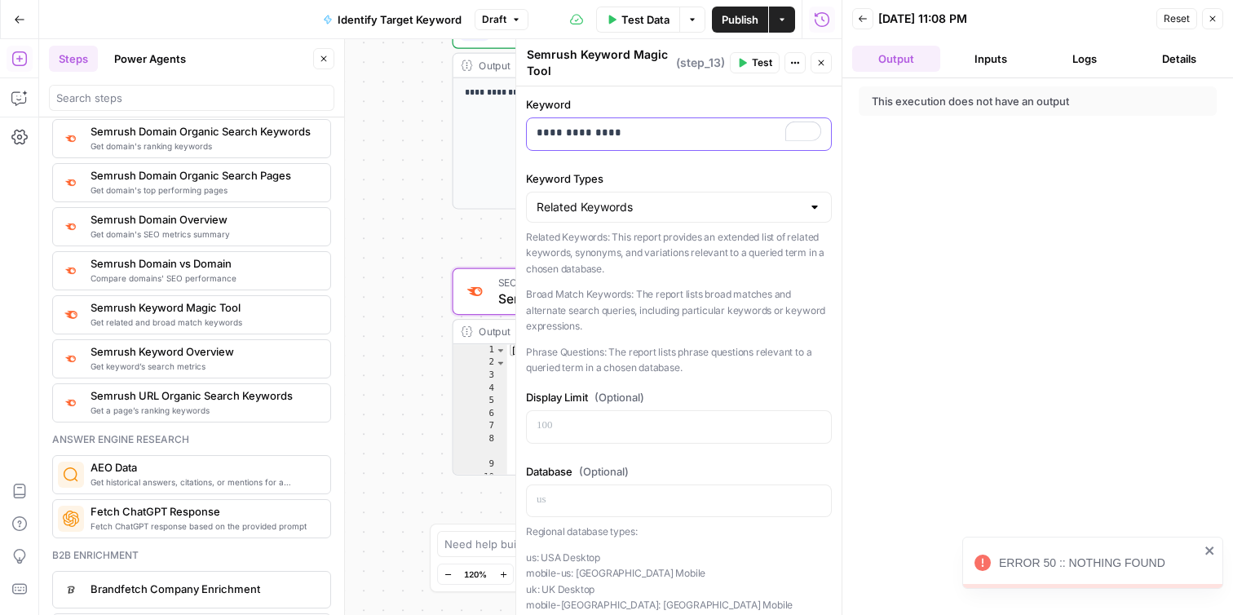
click at [648, 132] on p "**********" at bounding box center [679, 133] width 285 height 16
click at [599, 139] on p "**********" at bounding box center [679, 133] width 285 height 16
click at [756, 68] on span "Test" at bounding box center [762, 62] width 20 height 15
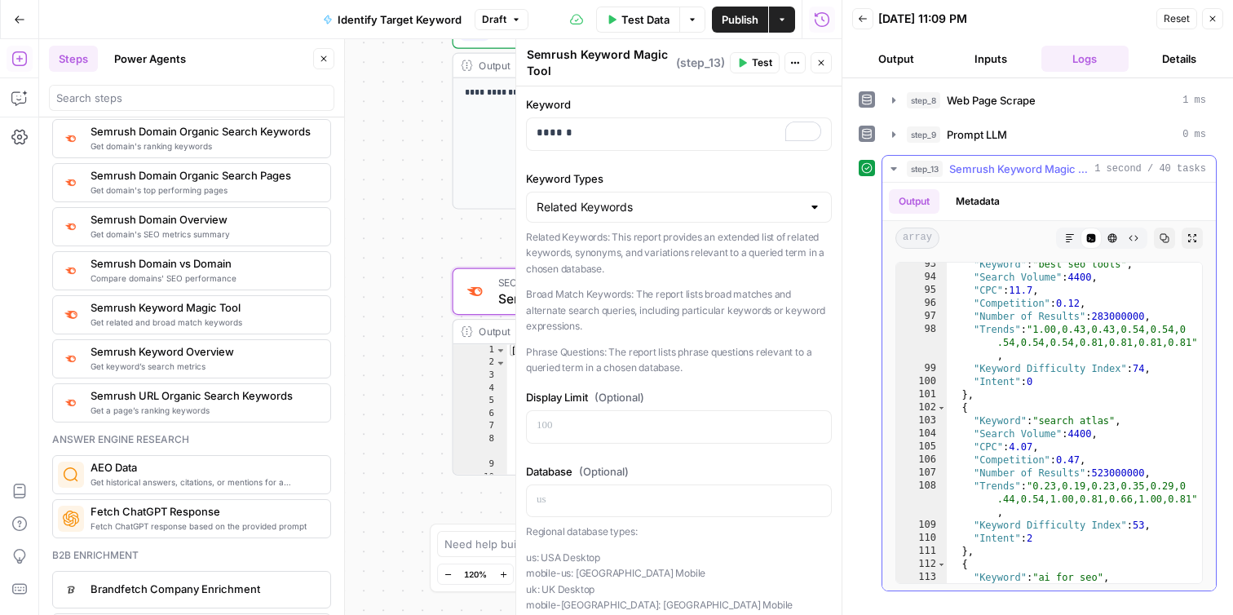
scroll to position [1427, 0]
click at [821, 64] on icon "button" at bounding box center [821, 63] width 10 height 10
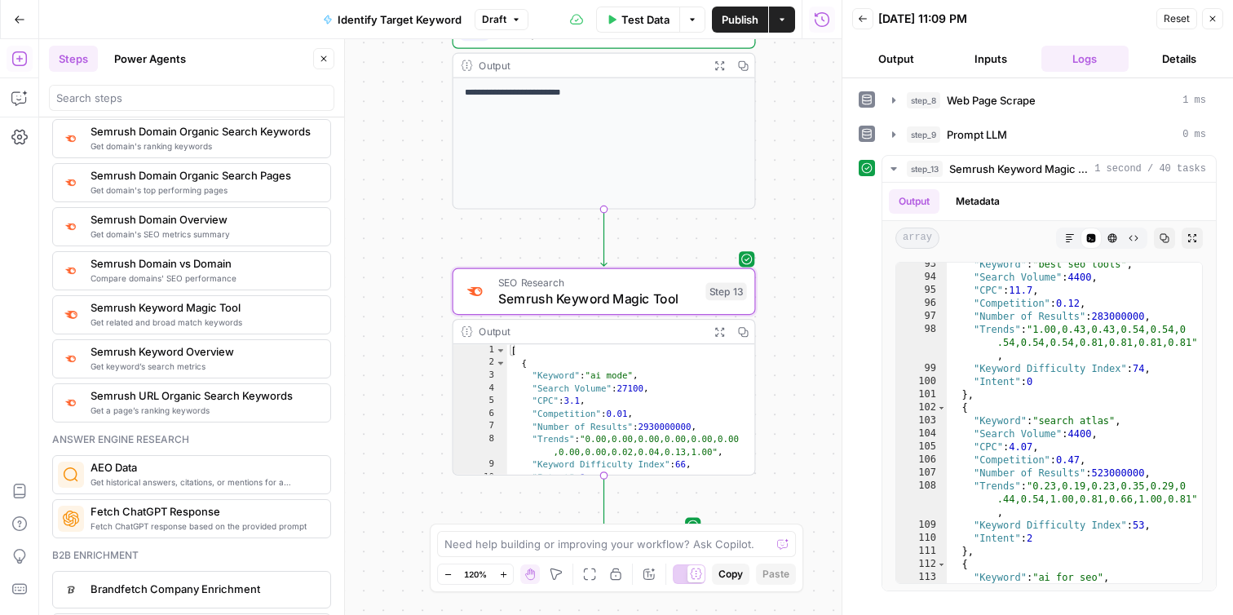
click at [1214, 21] on icon "button" at bounding box center [1213, 19] width 10 height 10
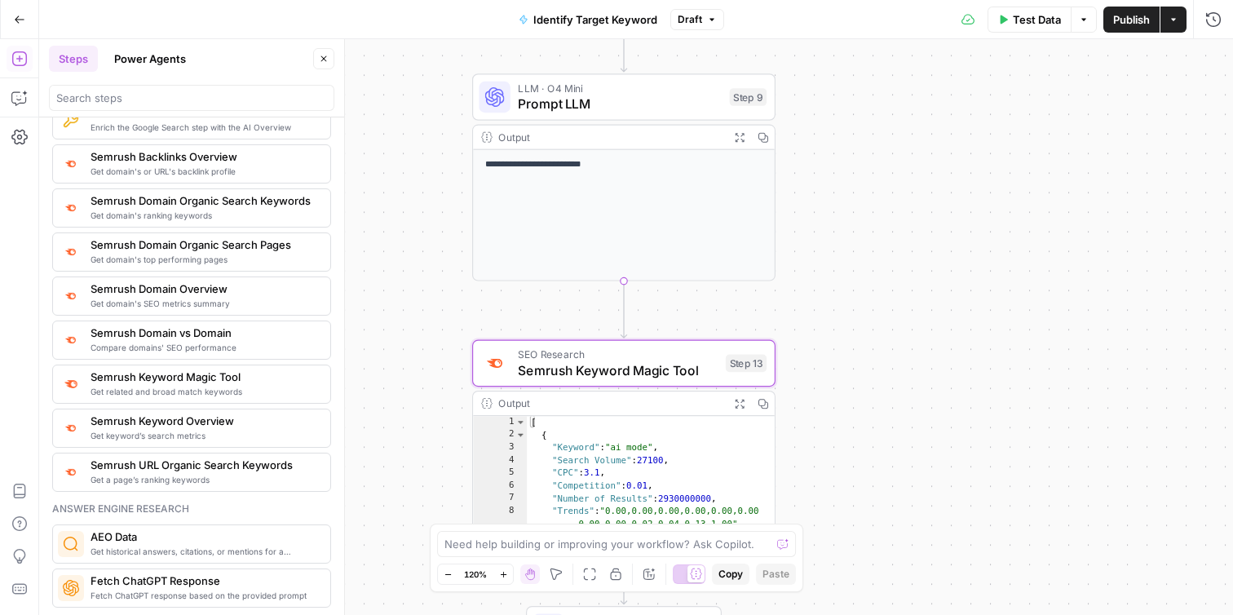
scroll to position [1827, 0]
click at [622, 378] on span "Semrush Keyword Magic Tool" at bounding box center [618, 370] width 200 height 20
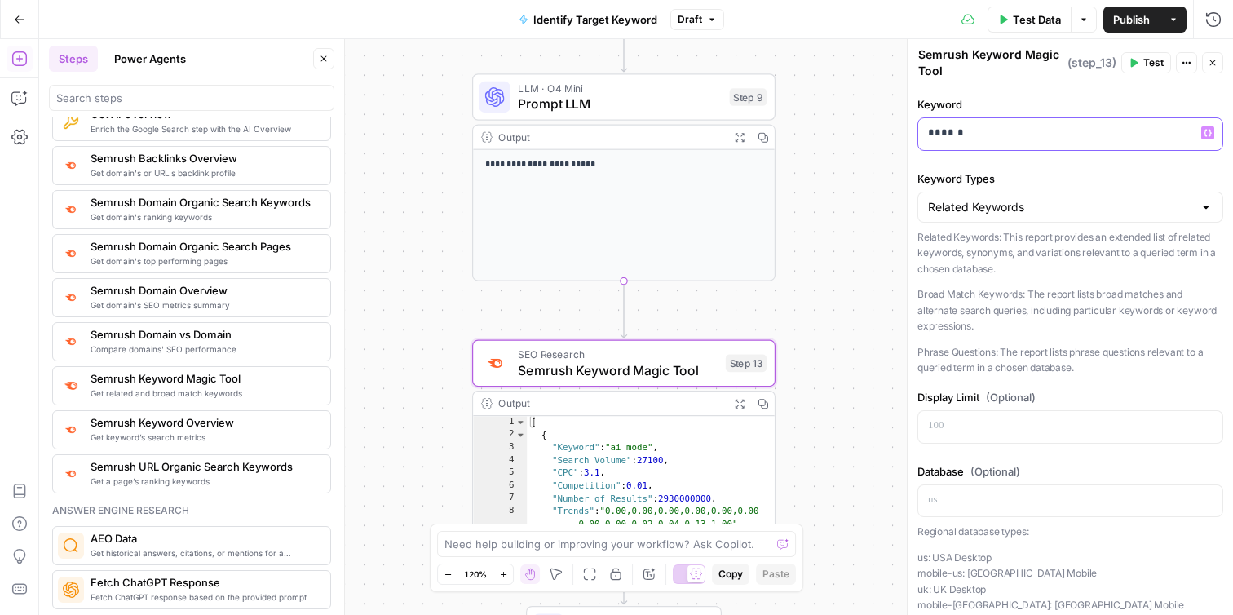
click at [1055, 128] on p "******" at bounding box center [1070, 133] width 285 height 16
click at [1018, 126] on p "******" at bounding box center [1070, 133] width 285 height 16
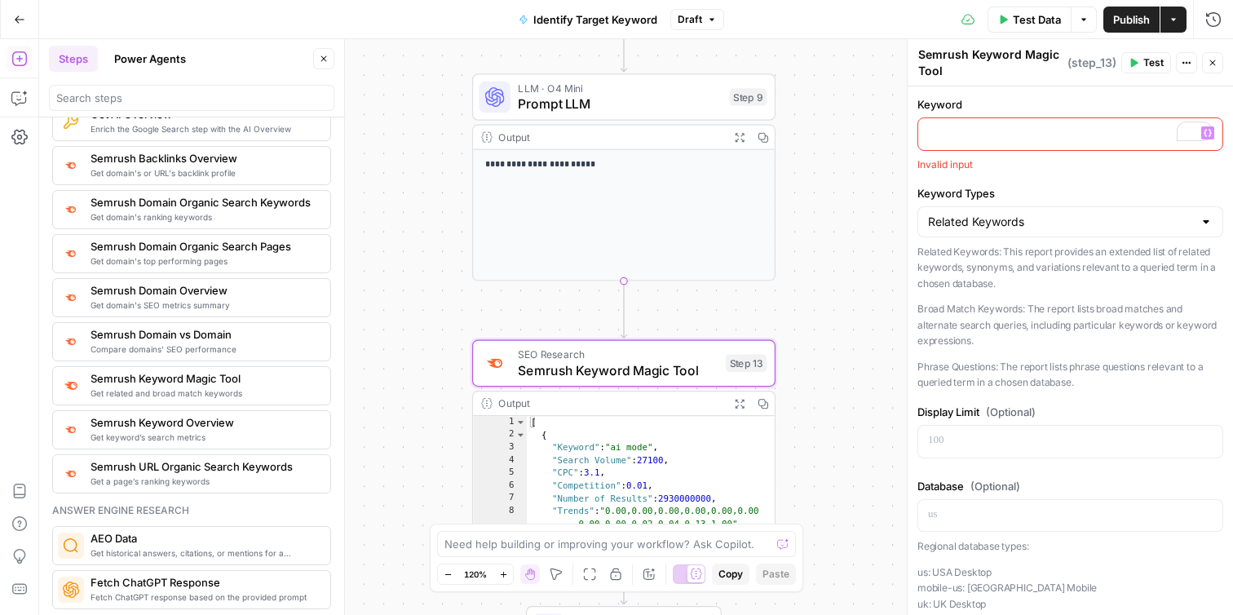
click at [1217, 62] on button "Close" at bounding box center [1212, 62] width 21 height 21
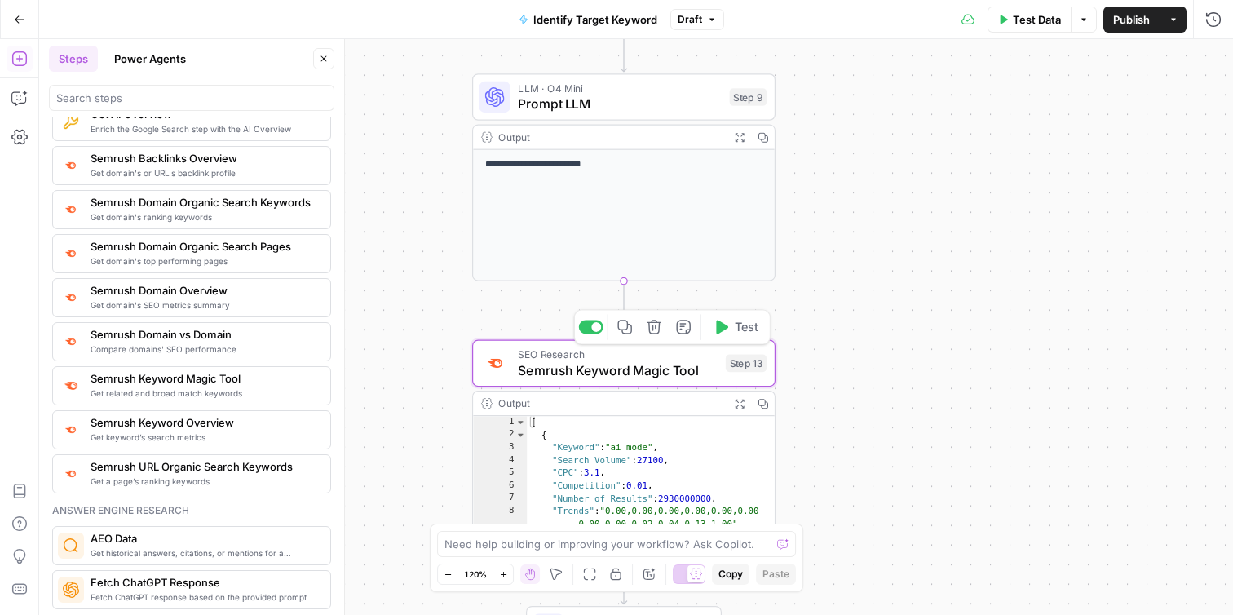
click at [652, 330] on icon "button" at bounding box center [654, 327] width 14 height 14
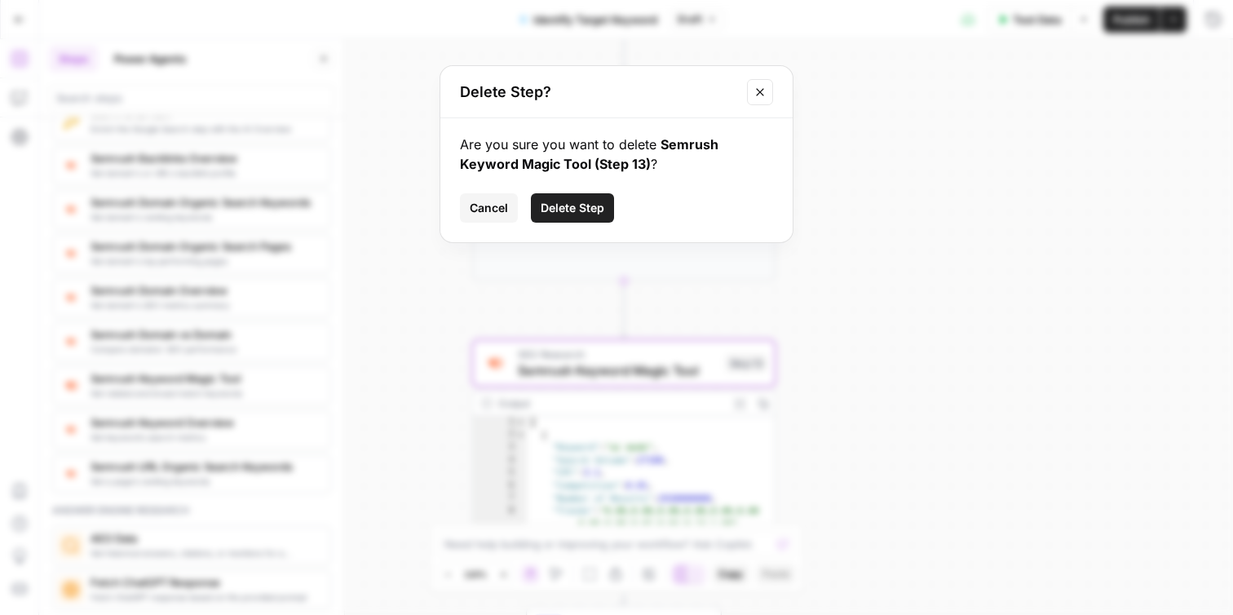
click at [601, 213] on span "Delete Step" at bounding box center [573, 208] width 64 height 16
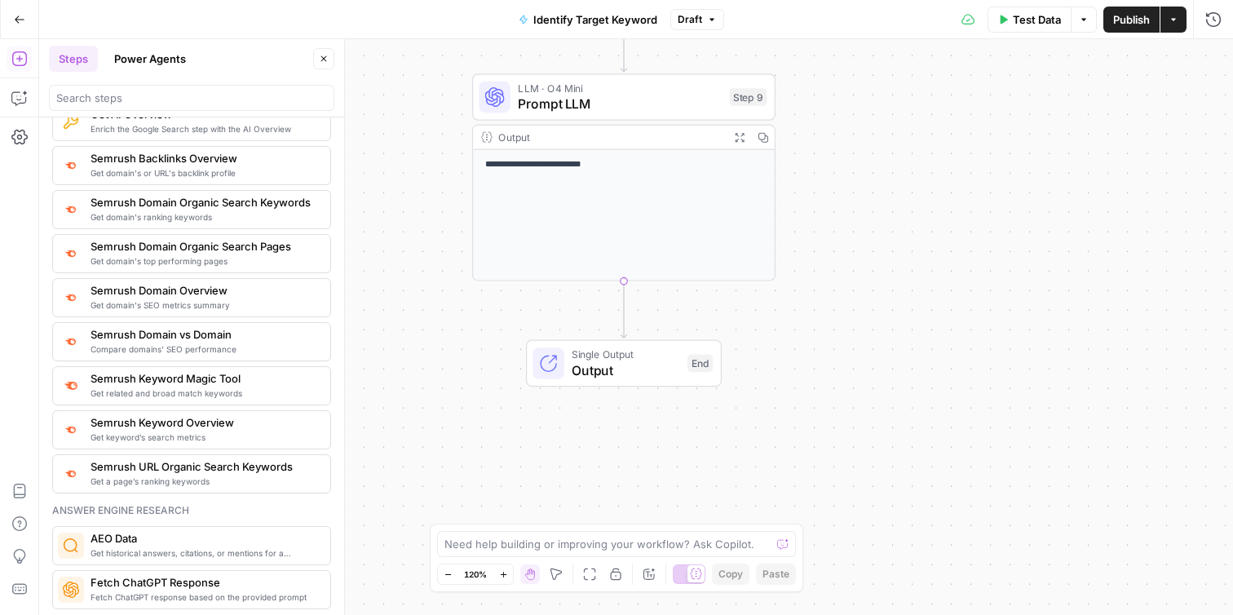
click at [638, 213] on div "**********" at bounding box center [624, 215] width 302 height 130
click at [687, 111] on span "Prompt LLM" at bounding box center [620, 104] width 204 height 20
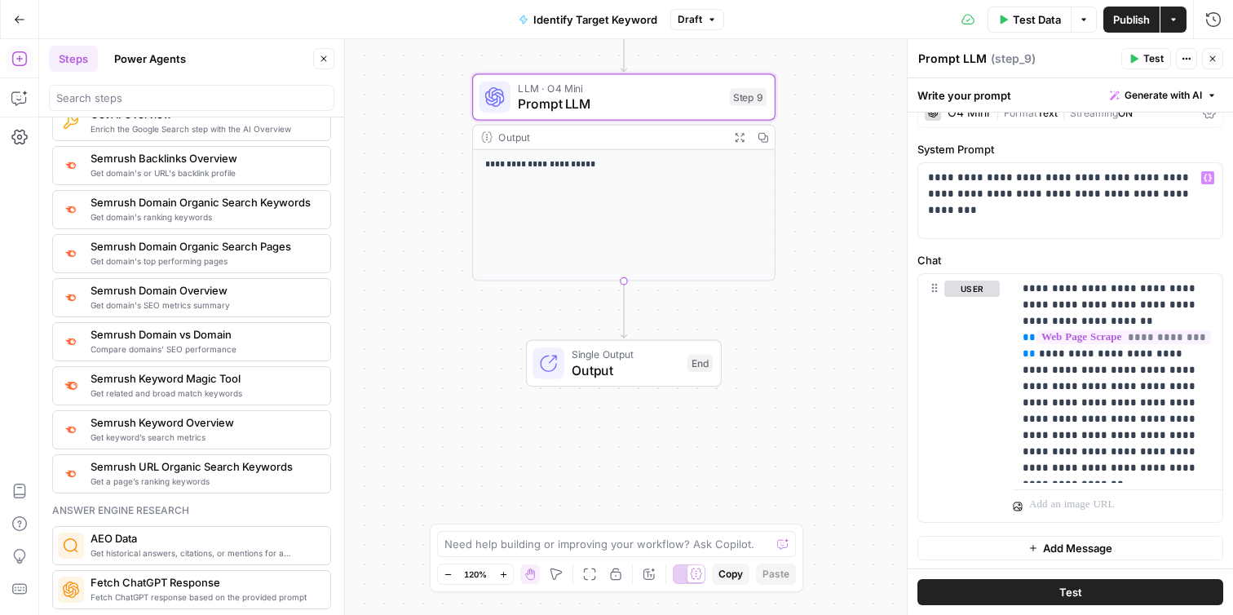
scroll to position [27, 0]
click at [1029, 591] on button "Test" at bounding box center [1070, 592] width 306 height 26
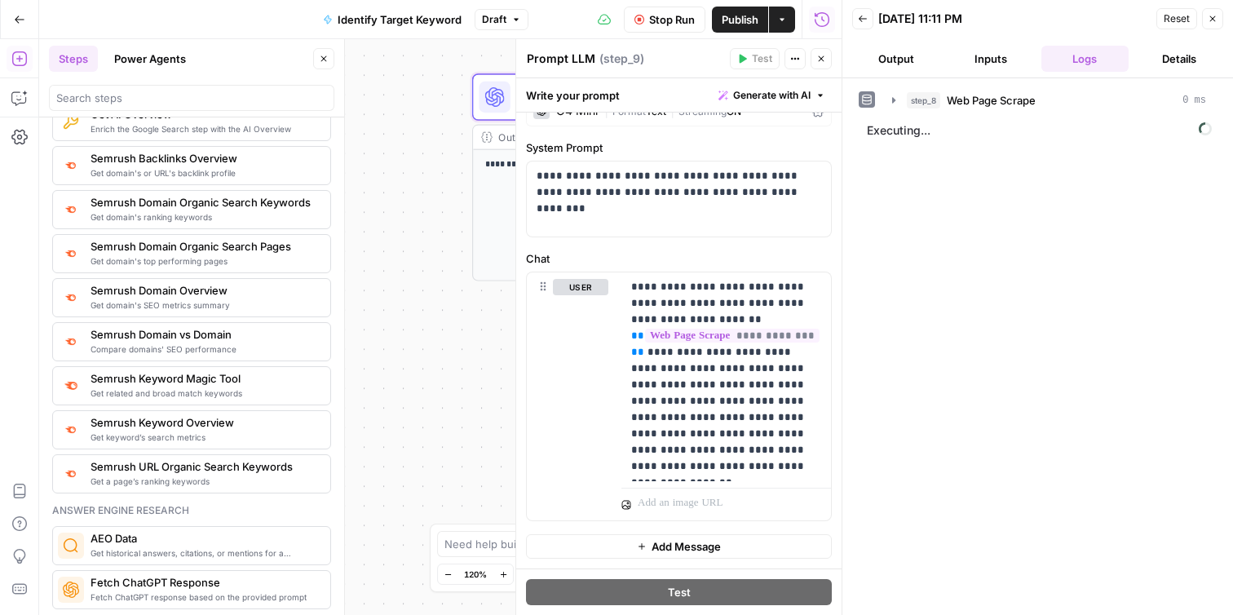
click at [898, 64] on button "Output" at bounding box center [896, 59] width 88 height 26
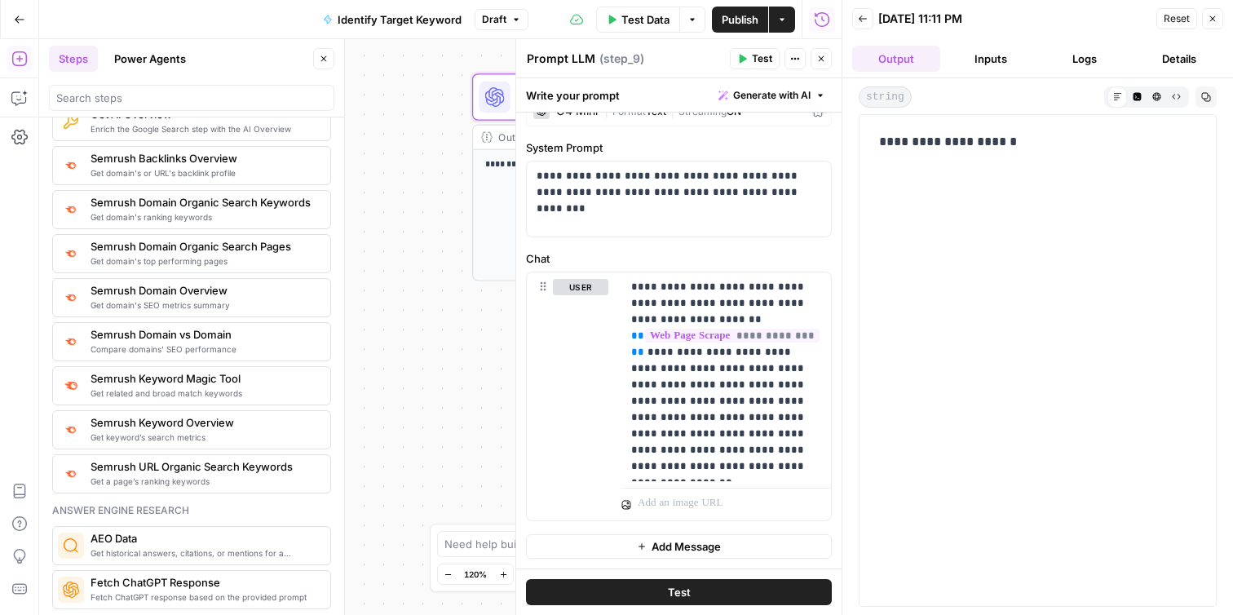
click at [1214, 22] on icon "button" at bounding box center [1213, 19] width 10 height 10
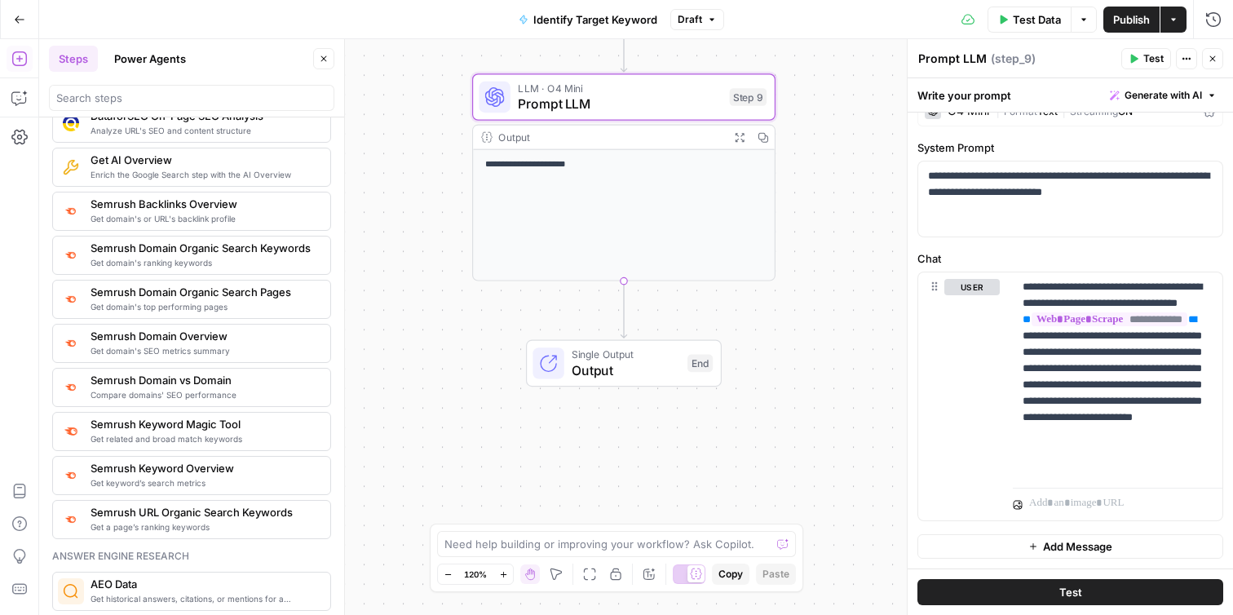
scroll to position [1783, 0]
click at [248, 434] on span "Get related and broad match keywords" at bounding box center [204, 437] width 227 height 13
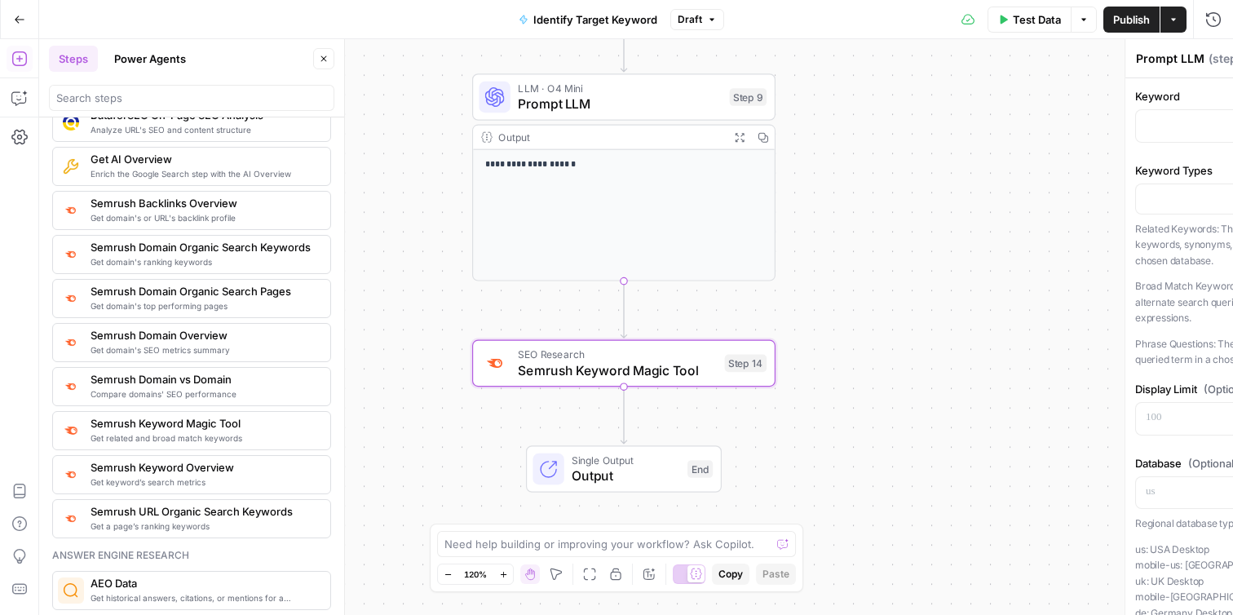
type textarea "Semrush Keyword Magic Tool"
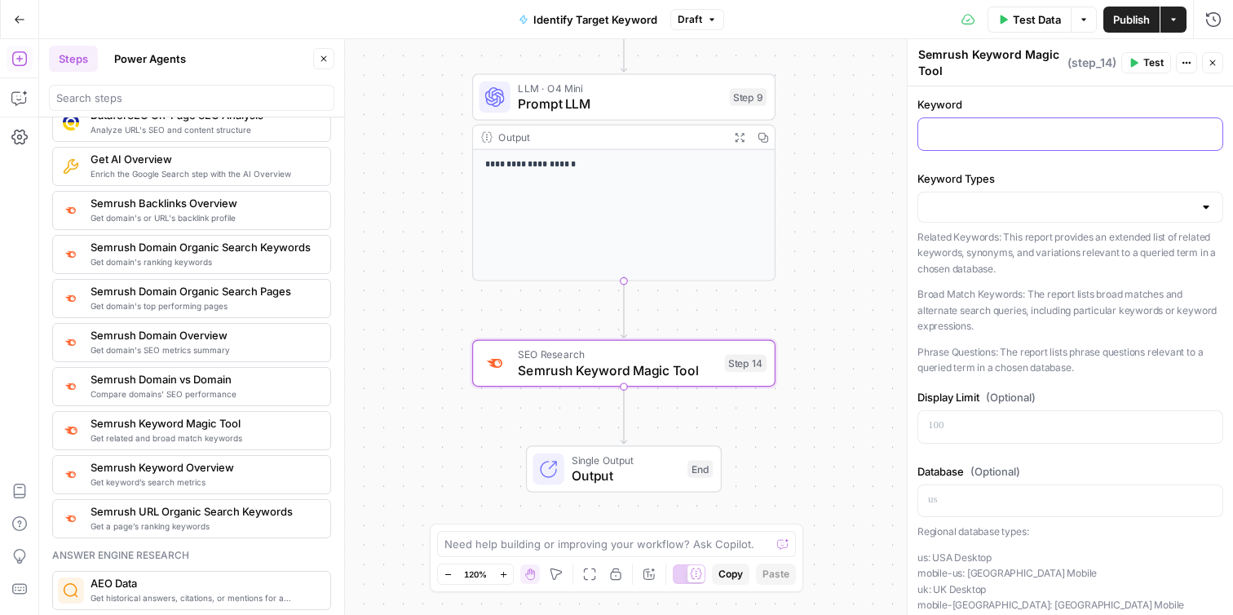
click at [1006, 118] on div at bounding box center [1070, 134] width 304 height 32
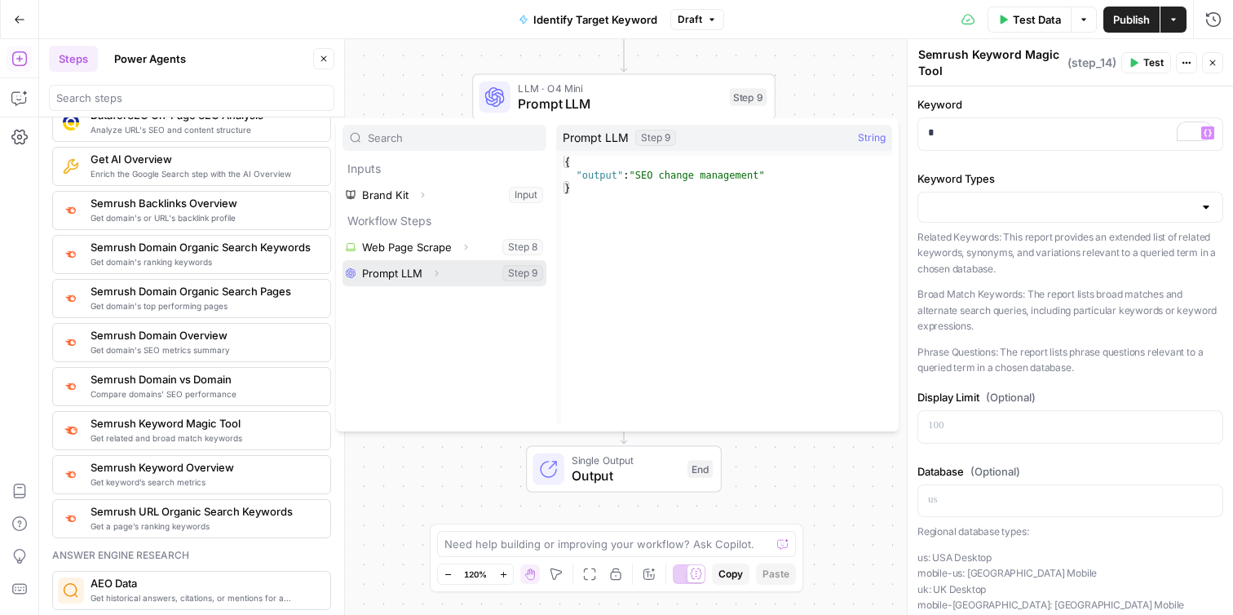
click at [422, 273] on button "Select variable Prompt LLM" at bounding box center [444, 273] width 204 height 26
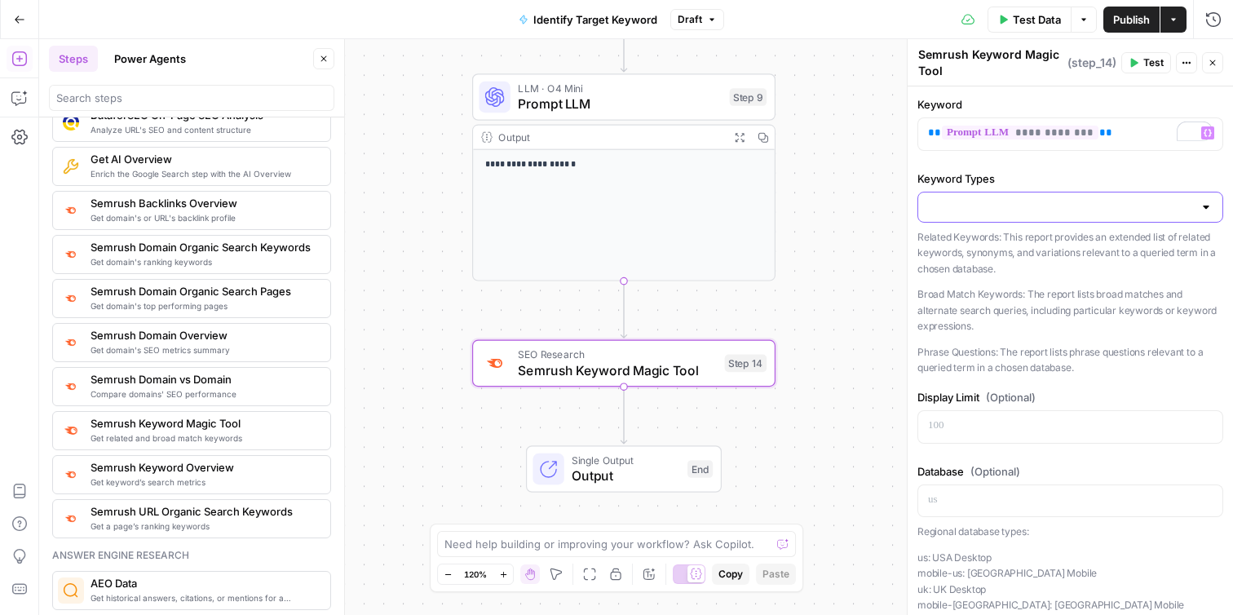
click at [975, 210] on input "Keyword Types" at bounding box center [1060, 207] width 265 height 16
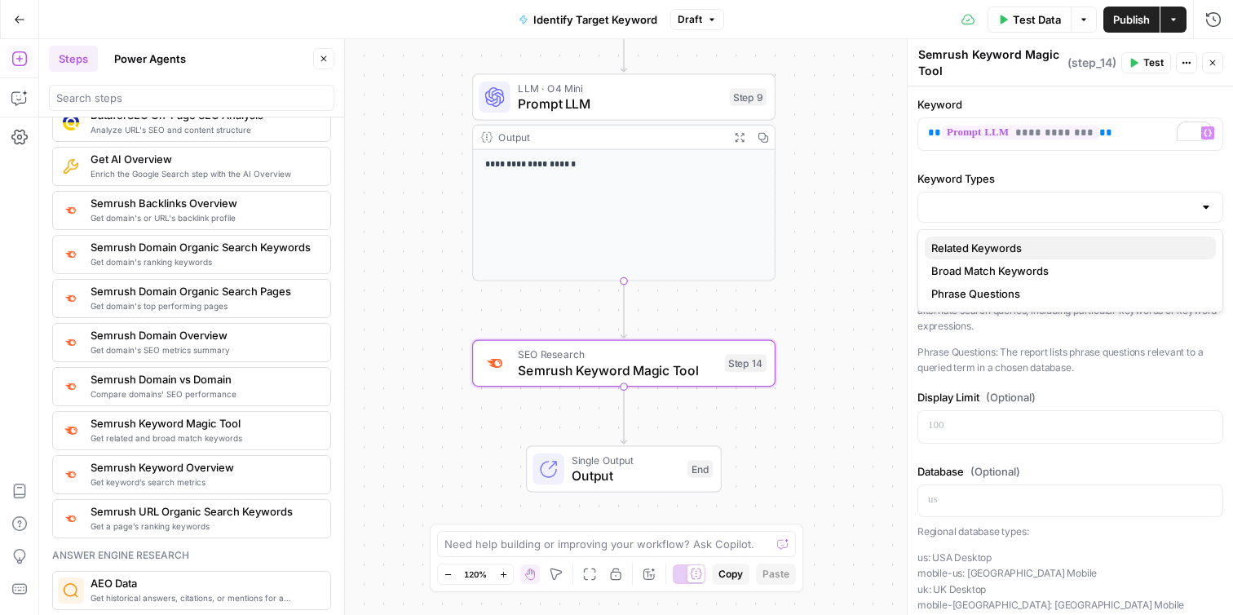
click at [975, 255] on span "Related Keywords" at bounding box center [1067, 248] width 272 height 16
type input "Related Keywords"
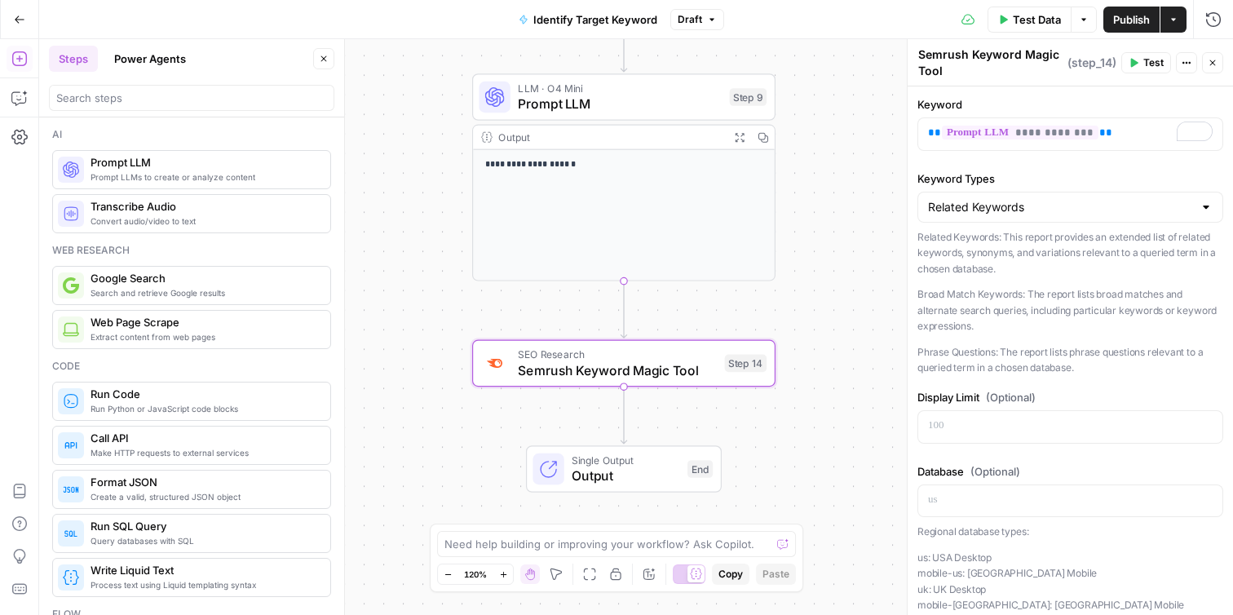
scroll to position [1783, 0]
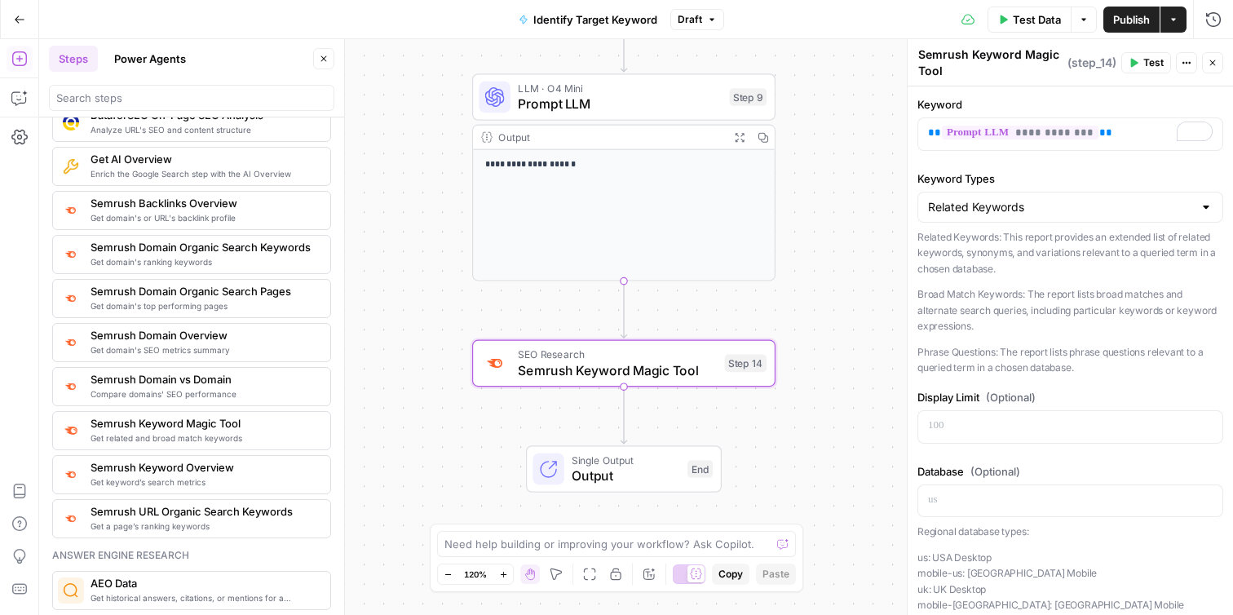
click at [1134, 66] on icon "button" at bounding box center [1134, 63] width 10 height 10
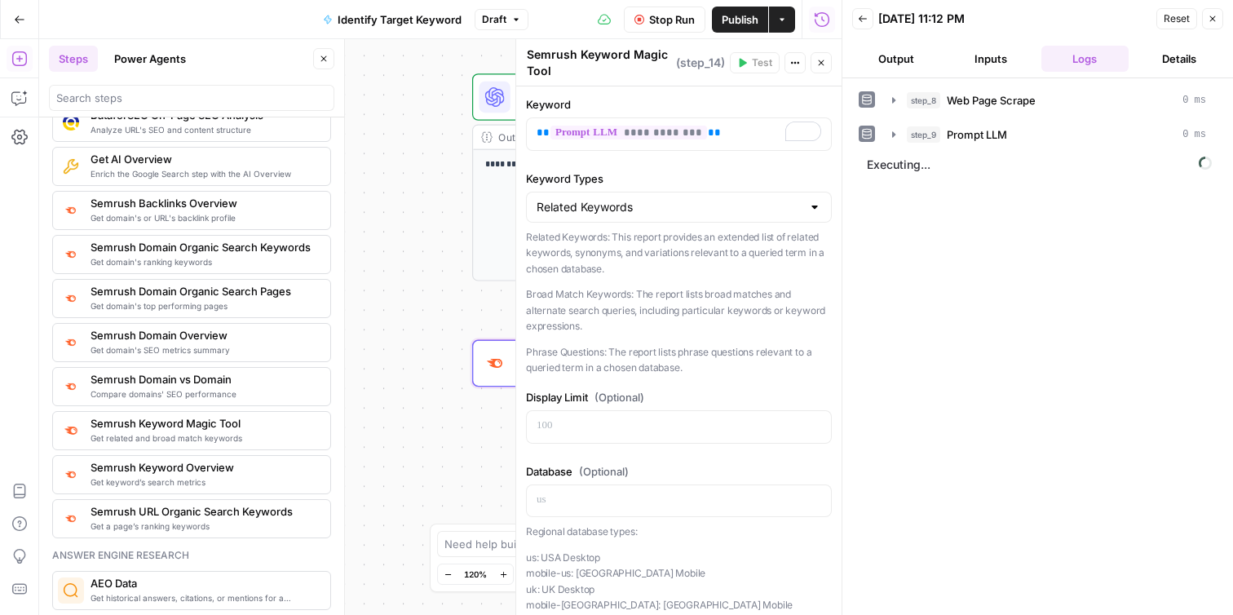
click at [897, 51] on button "Output" at bounding box center [896, 59] width 88 height 26
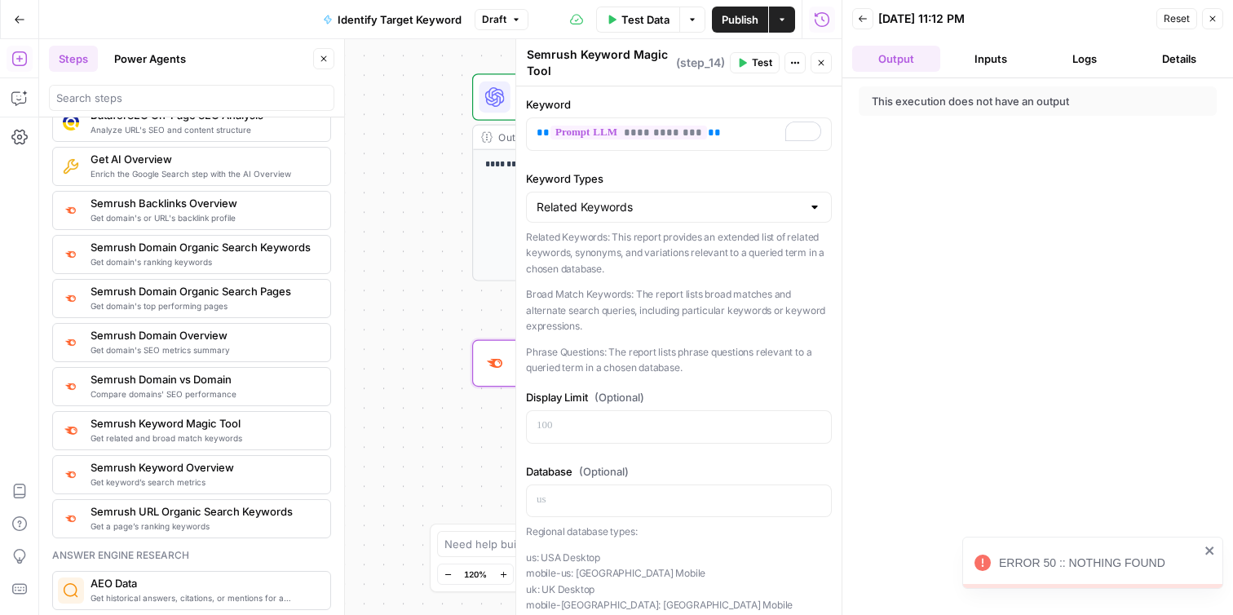
click at [1217, 19] on span "Close" at bounding box center [1217, 19] width 1 height 1
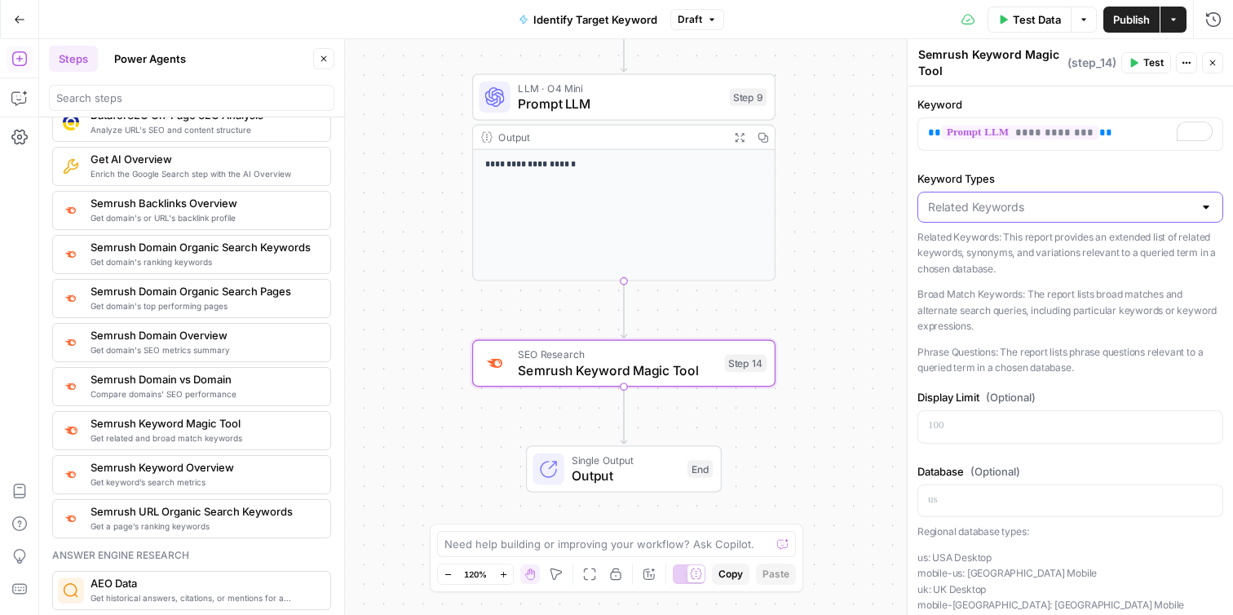
click at [984, 214] on input "Keyword Types" at bounding box center [1060, 207] width 265 height 16
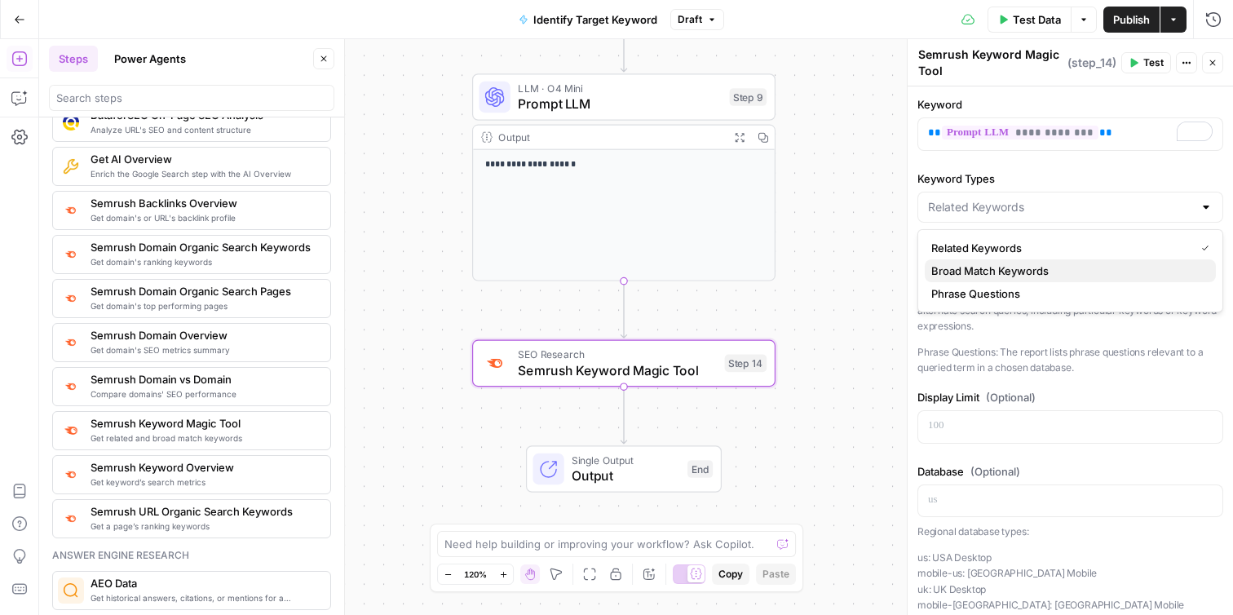
click at [973, 267] on span "Broad Match Keywords" at bounding box center [1067, 271] width 272 height 16
type input "Broad Match Keywords"
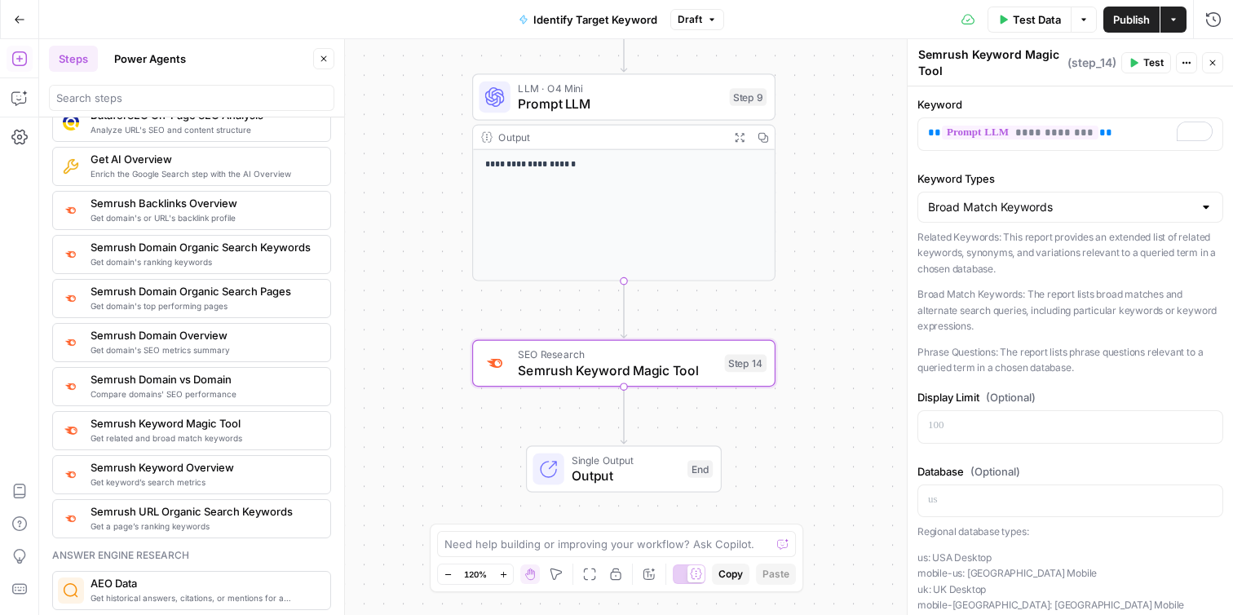
click at [1141, 63] on button "Test" at bounding box center [1146, 62] width 50 height 21
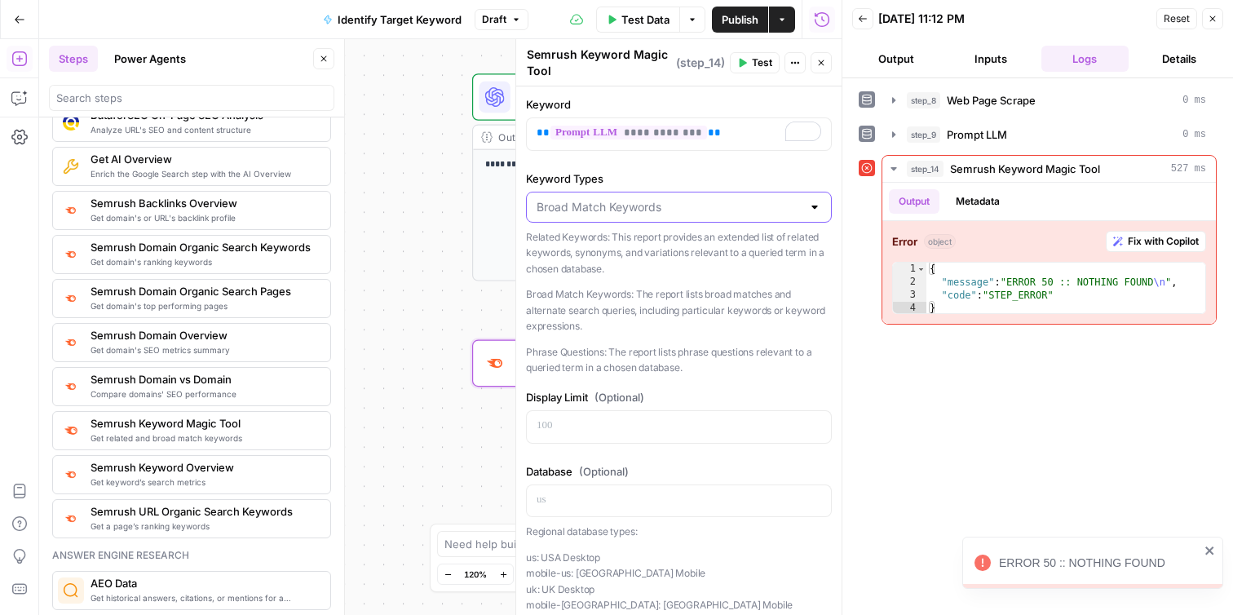
click at [781, 203] on input "Keyword Types" at bounding box center [669, 207] width 265 height 16
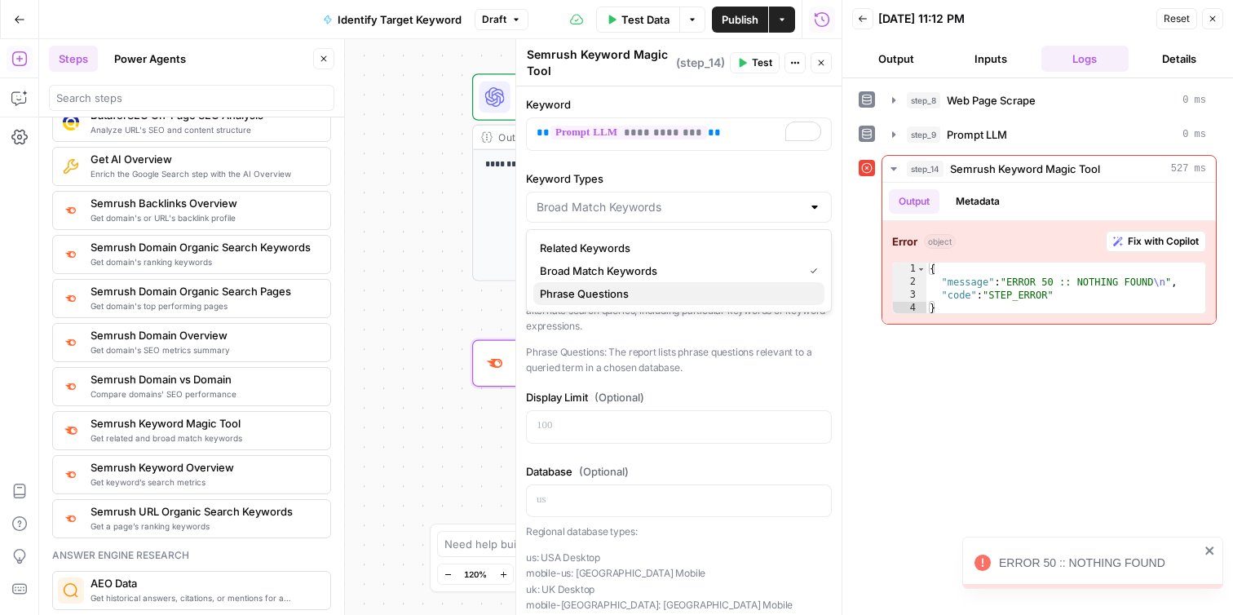
click at [720, 298] on span "Phrase Questions" at bounding box center [676, 293] width 272 height 16
type input "Phrase Questions"
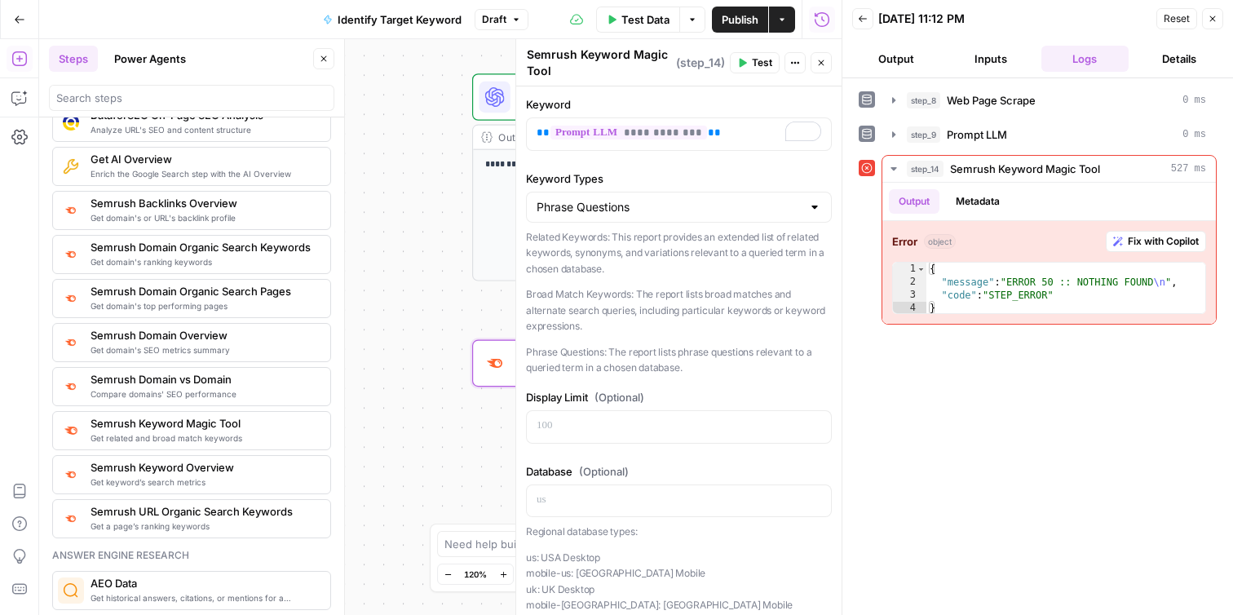
click at [757, 67] on span "Test" at bounding box center [762, 62] width 20 height 15
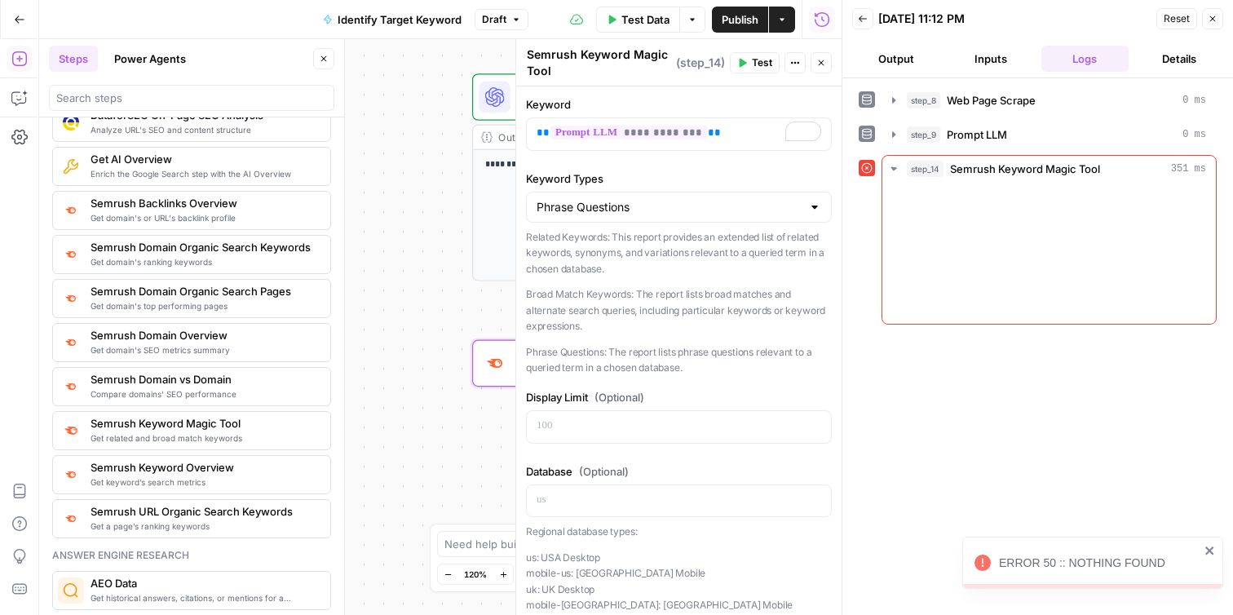
click at [888, 60] on button "Output" at bounding box center [896, 59] width 88 height 26
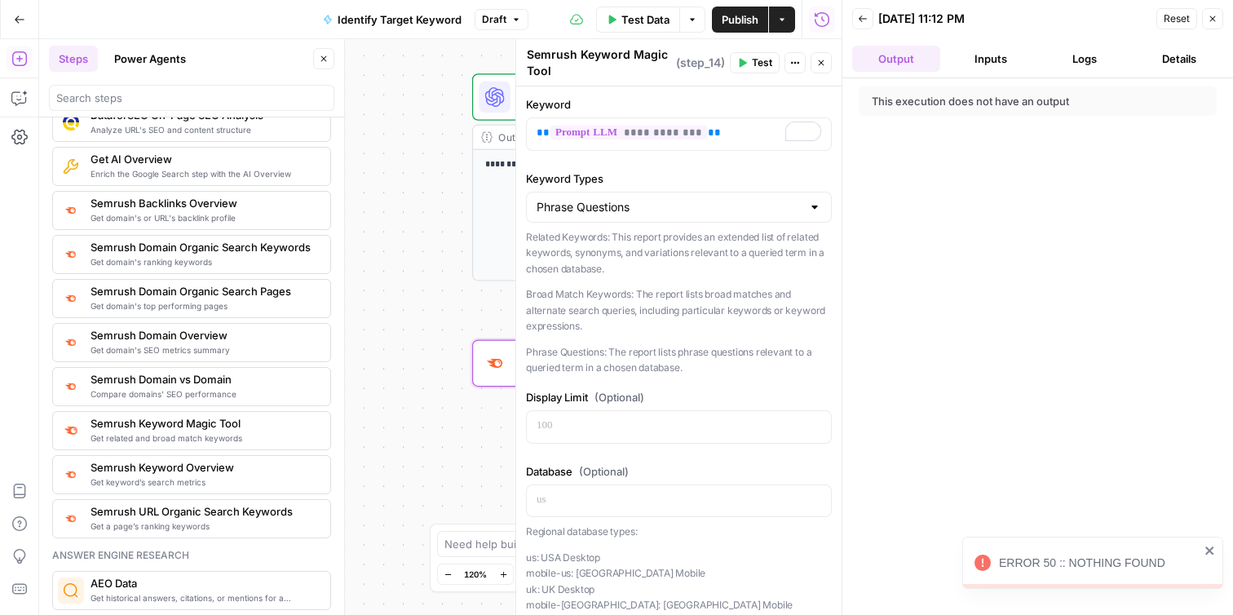
click at [1209, 20] on icon "button" at bounding box center [1213, 19] width 10 height 10
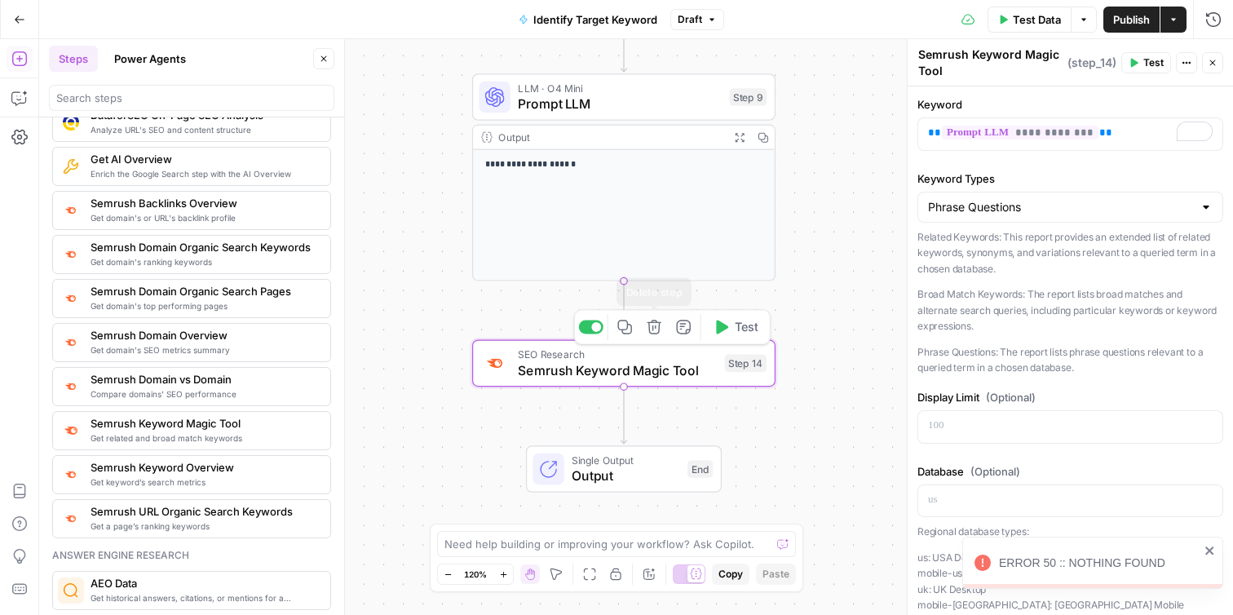
click at [648, 333] on icon "button" at bounding box center [654, 327] width 14 height 14
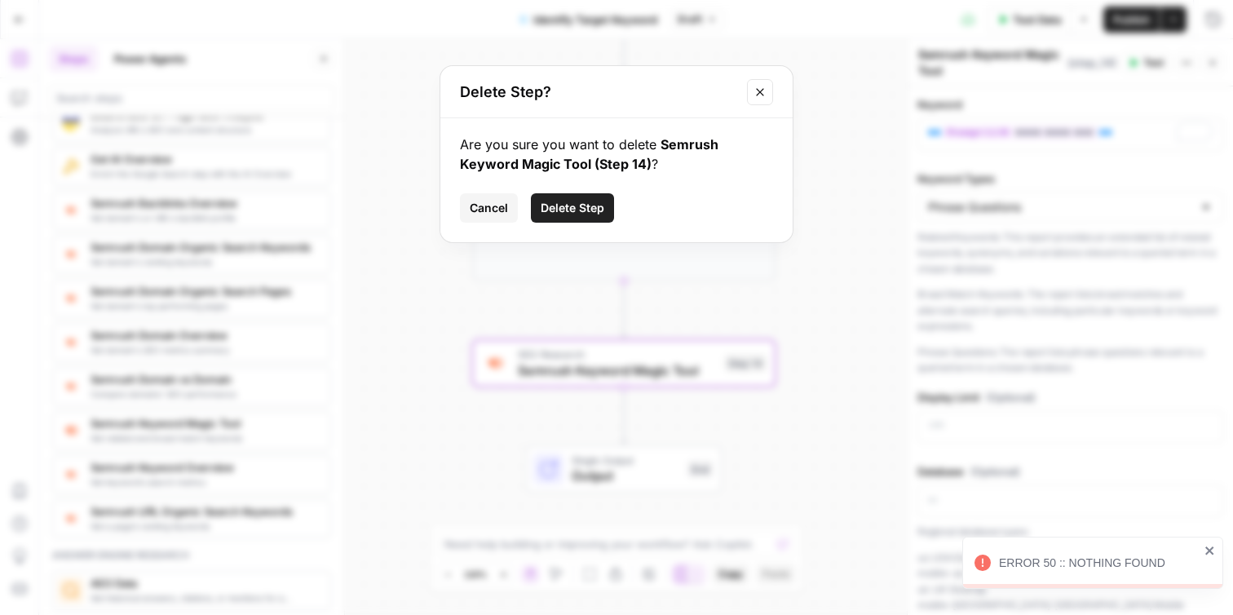
click at [600, 210] on span "Delete Step" at bounding box center [573, 208] width 64 height 16
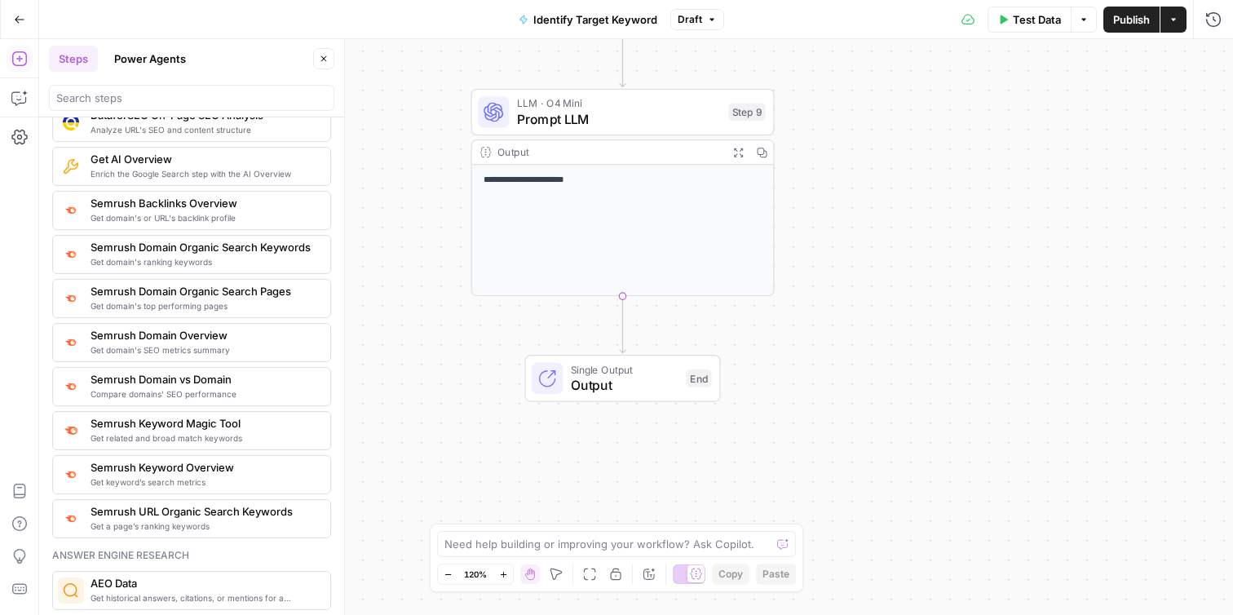
click at [878, 210] on div "**********" at bounding box center [636, 327] width 1194 height 576
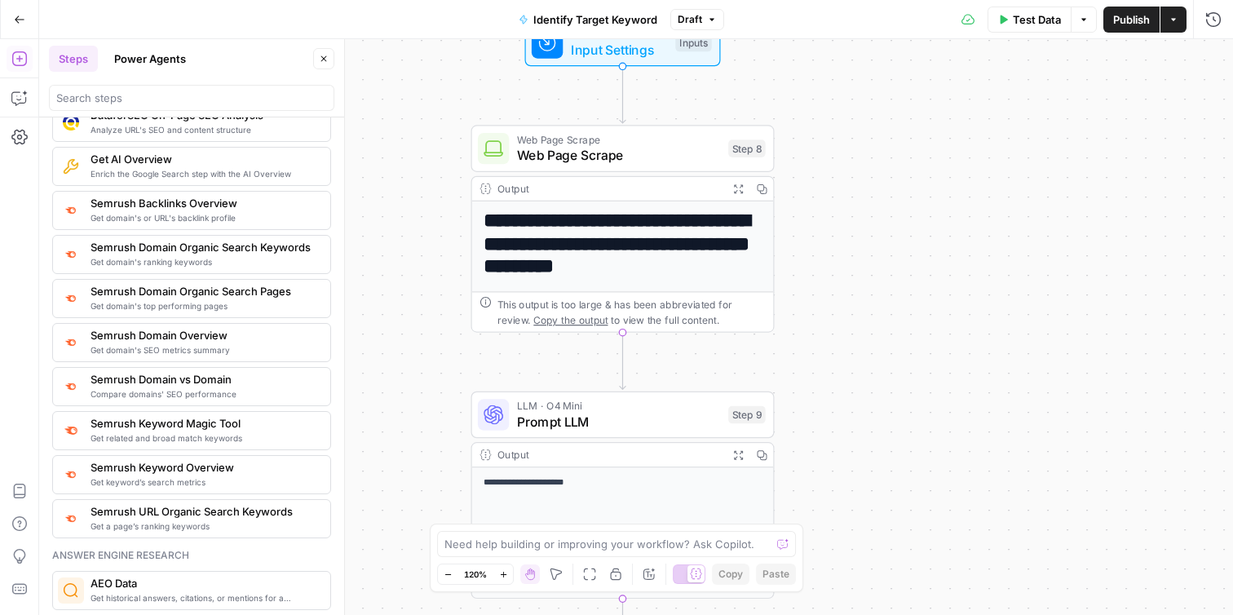
drag, startPoint x: 878, startPoint y: 210, endPoint x: 877, endPoint y: 511, distance: 301.7
click at [877, 511] on div "**********" at bounding box center [636, 327] width 1194 height 576
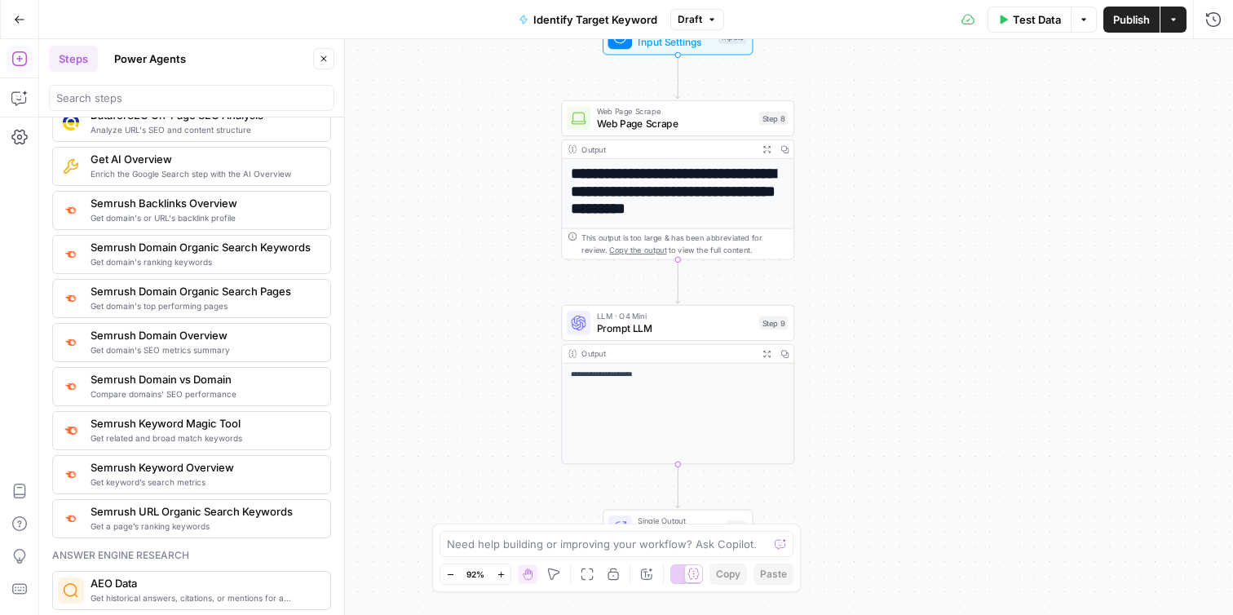
drag, startPoint x: 885, startPoint y: 326, endPoint x: 921, endPoint y: 135, distance: 194.2
click at [921, 135] on div "**********" at bounding box center [636, 327] width 1194 height 576
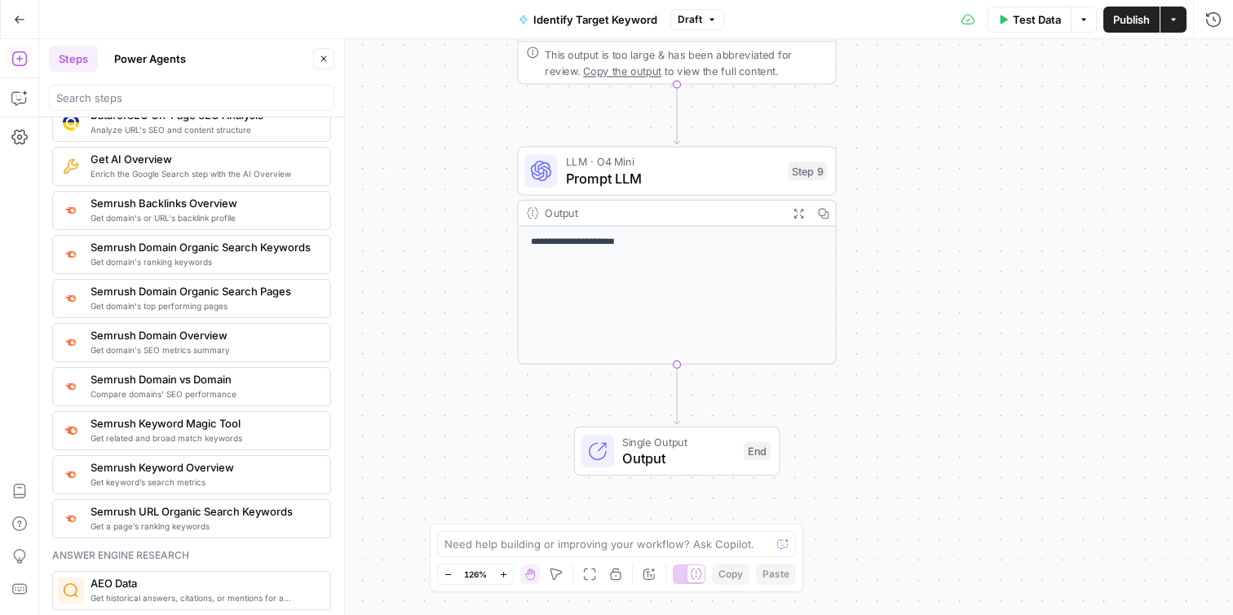
drag, startPoint x: 849, startPoint y: 255, endPoint x: 886, endPoint y: 258, distance: 36.8
click at [886, 258] on div "**********" at bounding box center [636, 327] width 1194 height 576
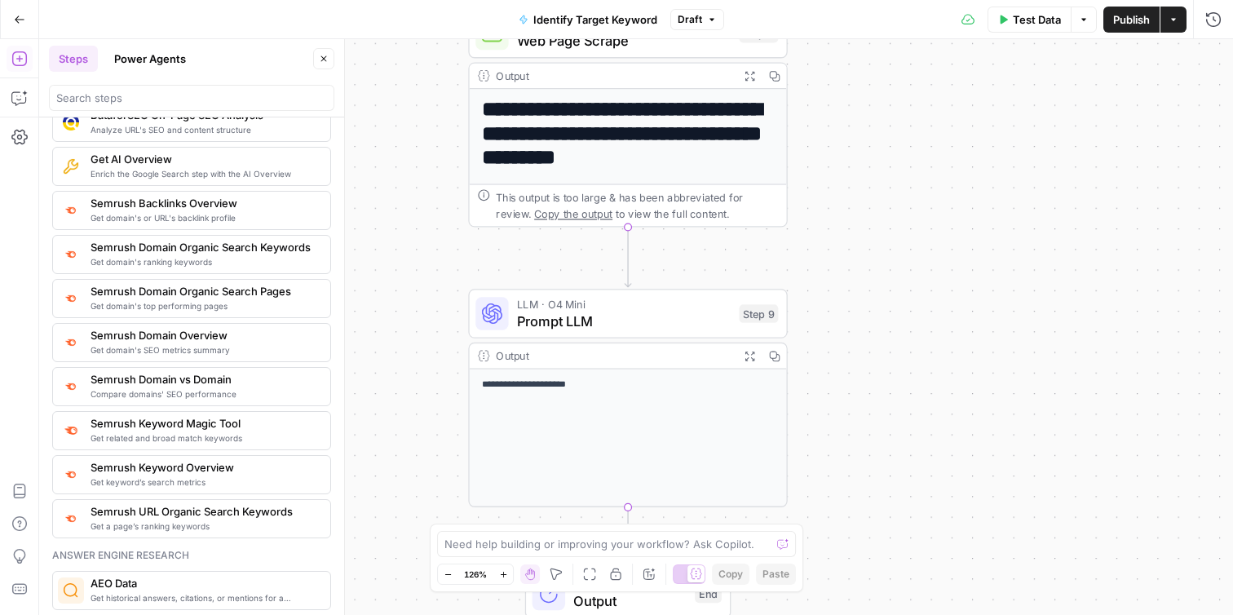
drag, startPoint x: 879, startPoint y: 289, endPoint x: 875, endPoint y: 243, distance: 45.8
click at [875, 243] on div "**********" at bounding box center [636, 327] width 1194 height 576
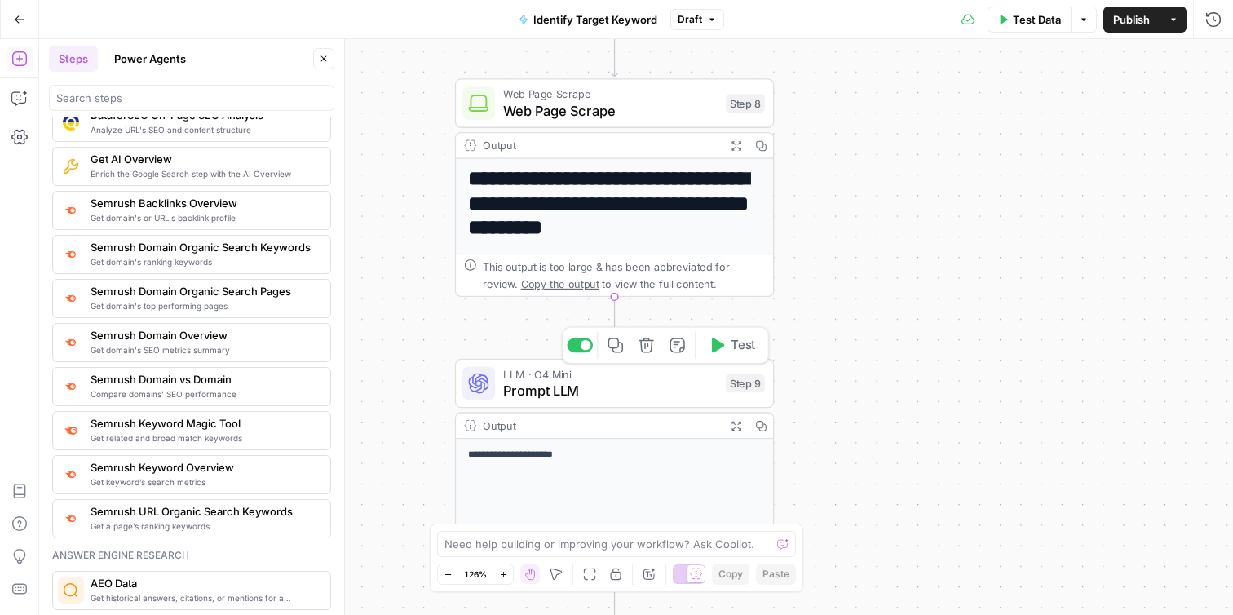
click at [699, 389] on span "Prompt LLM" at bounding box center [610, 390] width 214 height 20
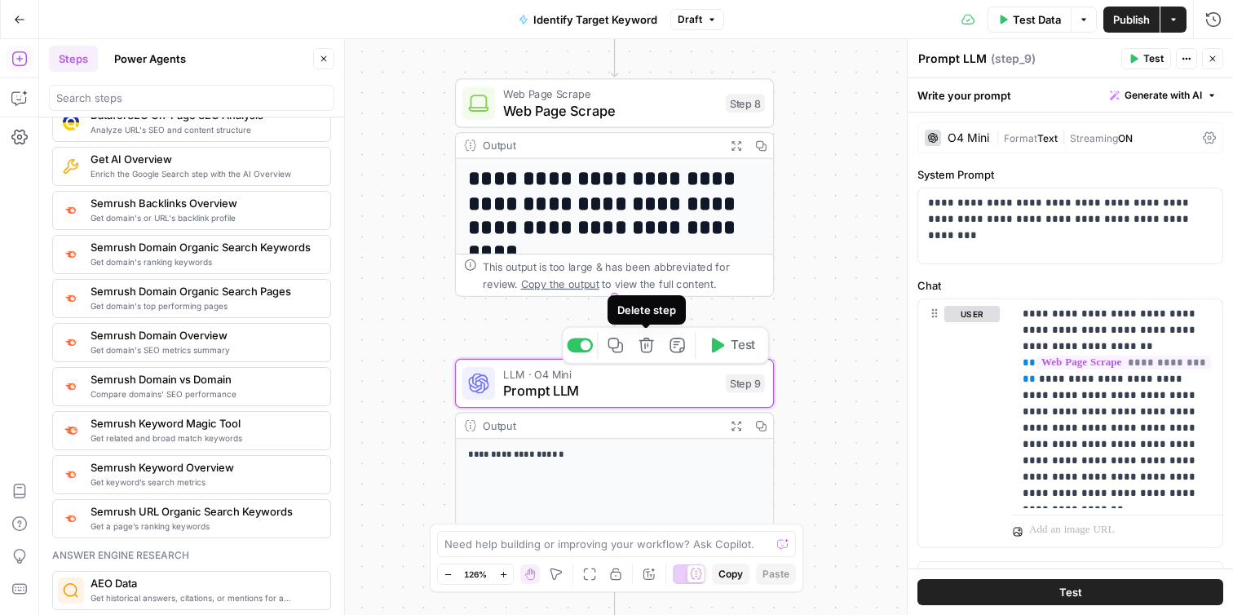
click at [647, 340] on icon "button" at bounding box center [646, 345] width 15 height 15
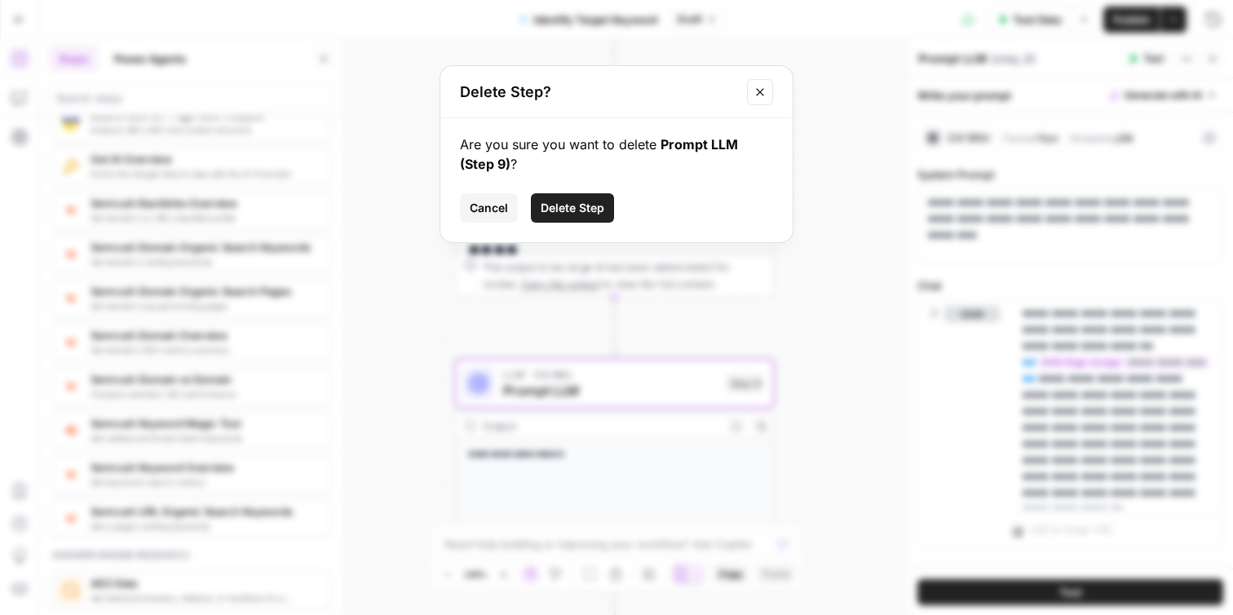
click at [583, 209] on span "Delete Step" at bounding box center [573, 208] width 64 height 16
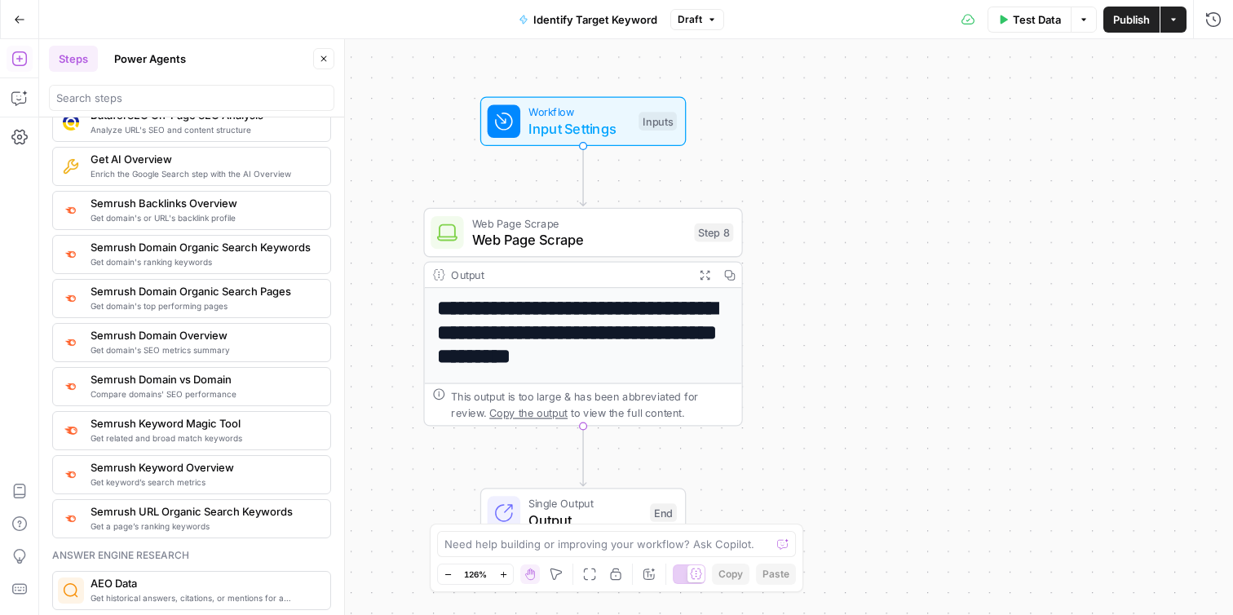
drag, startPoint x: 894, startPoint y: 252, endPoint x: 856, endPoint y: 356, distance: 110.9
click at [856, 356] on div "**********" at bounding box center [636, 327] width 1194 height 576
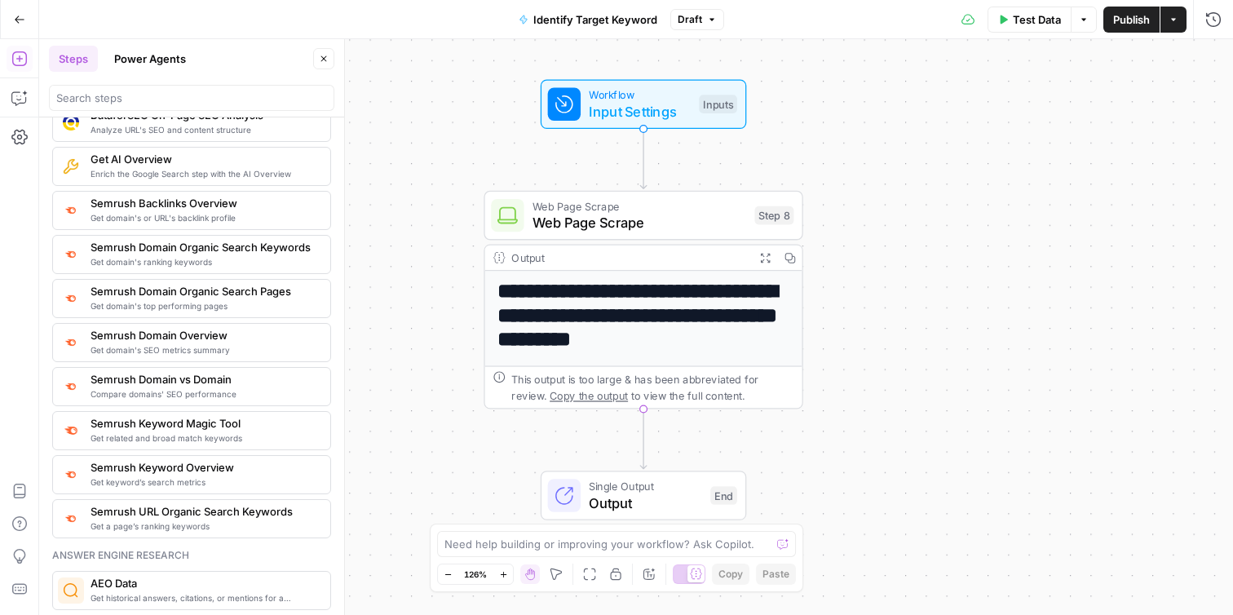
drag, startPoint x: 378, startPoint y: 301, endPoint x: 439, endPoint y: 283, distance: 63.0
click at [439, 283] on div "**********" at bounding box center [636, 327] width 1194 height 576
click at [274, 259] on span "Get domain's ranking keywords" at bounding box center [204, 261] width 227 height 13
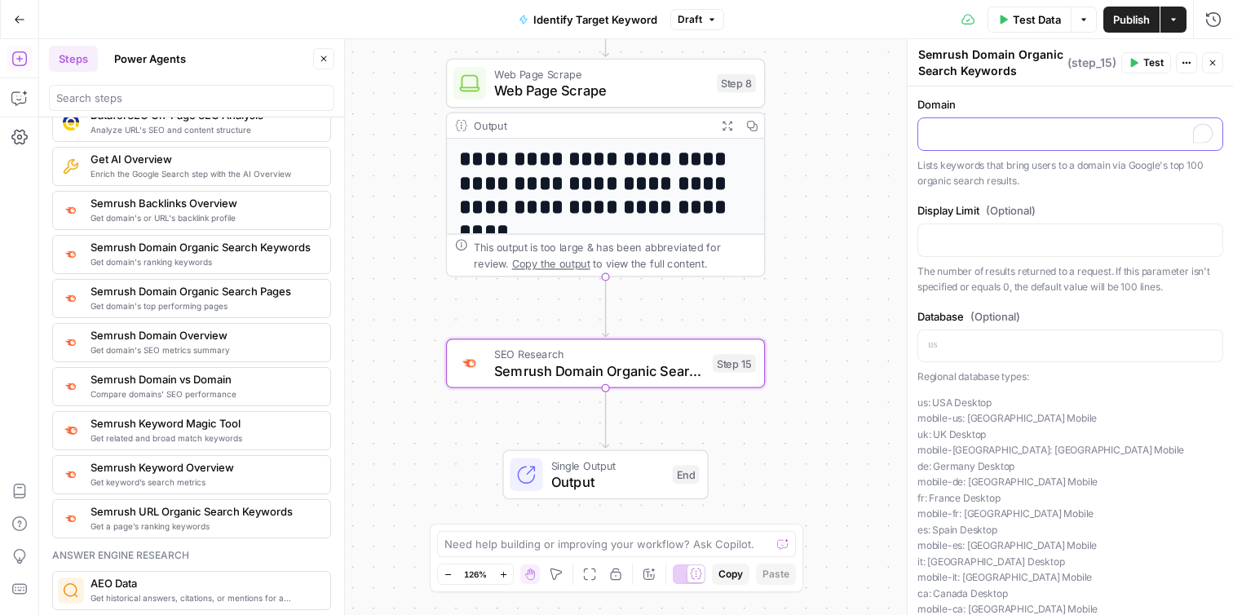
click at [1021, 139] on p "To enrich screen reader interactions, please activate Accessibility in Grammarl…" at bounding box center [1070, 133] width 285 height 16
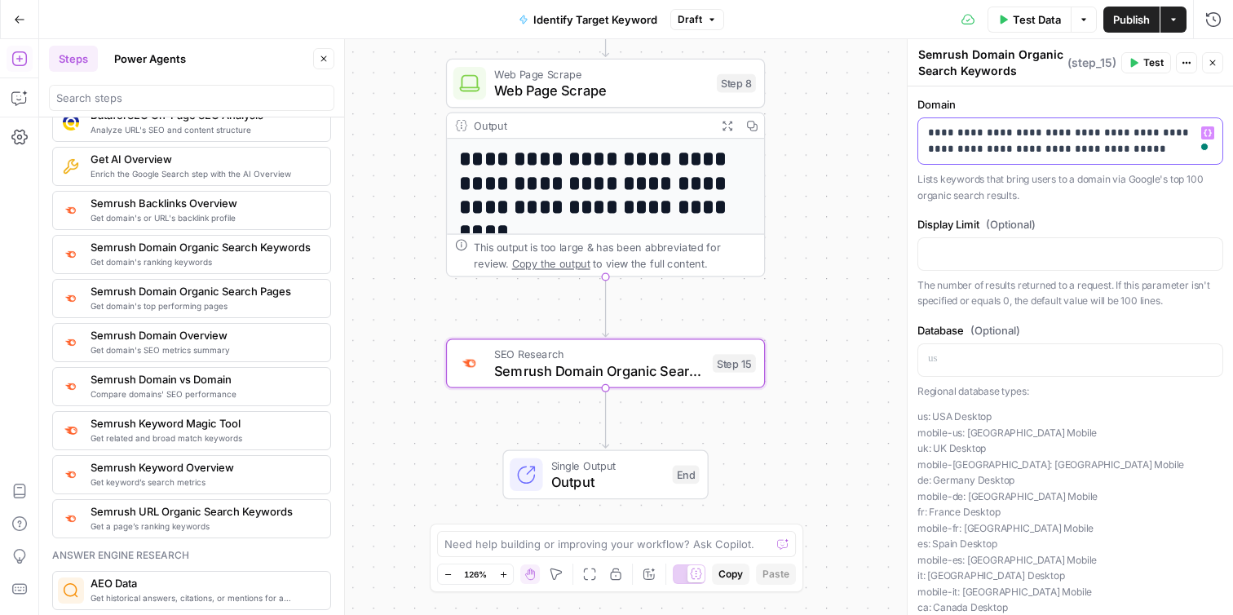
drag, startPoint x: 1142, startPoint y: 152, endPoint x: 1079, endPoint y: 133, distance: 66.5
click at [1079, 133] on p "**********" at bounding box center [1070, 141] width 285 height 33
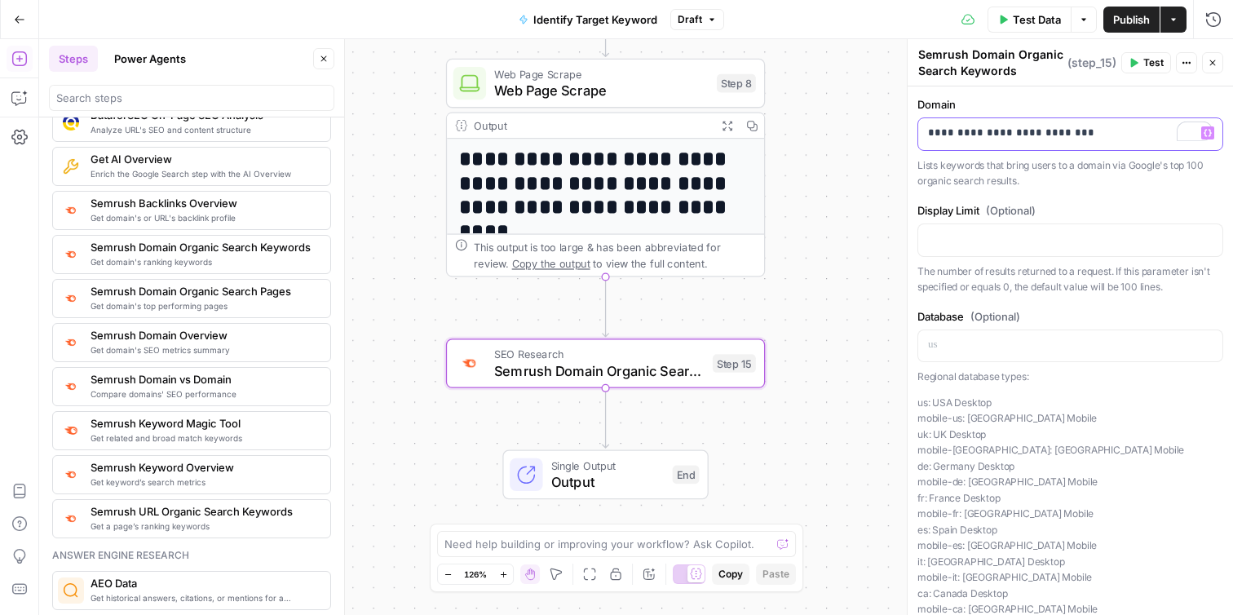
drag, startPoint x: 1054, startPoint y: 135, endPoint x: 1120, endPoint y: 145, distance: 67.7
click at [1120, 145] on div "**********" at bounding box center [1070, 134] width 304 height 32
click at [1005, 236] on p "To enrich screen reader interactions, please activate Accessibility in Grammarl…" at bounding box center [1070, 239] width 285 height 16
click at [1044, 303] on div "**********" at bounding box center [1070, 413] width 325 height 655
click at [1147, 60] on span "Test" at bounding box center [1153, 62] width 20 height 15
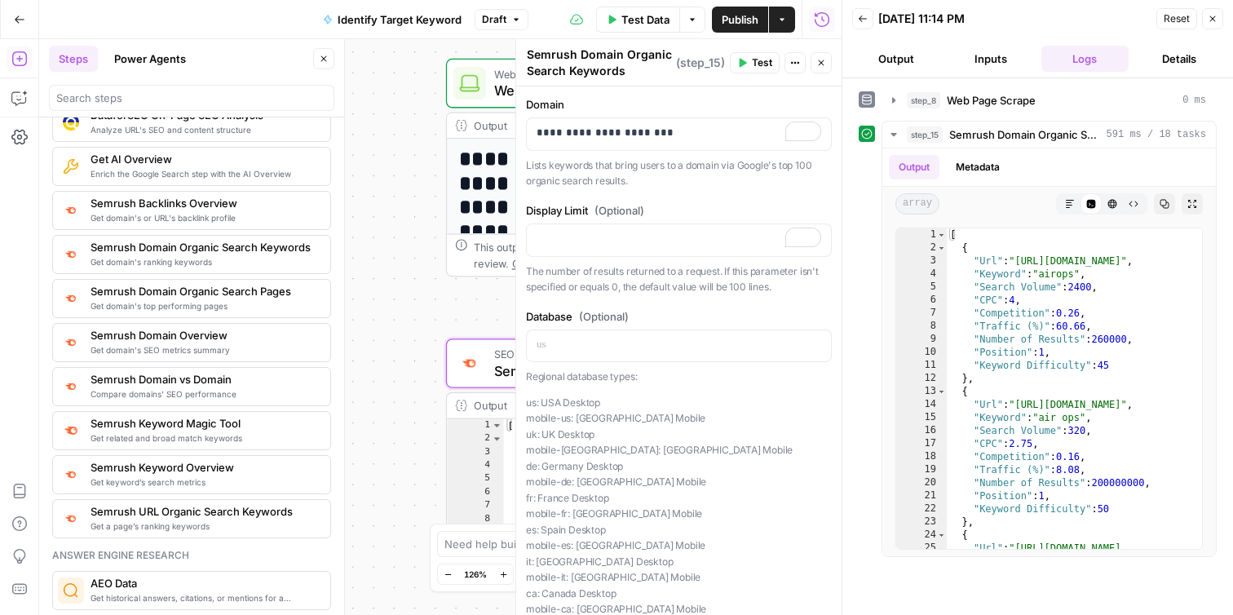
click at [896, 61] on button "Output" at bounding box center [896, 59] width 88 height 26
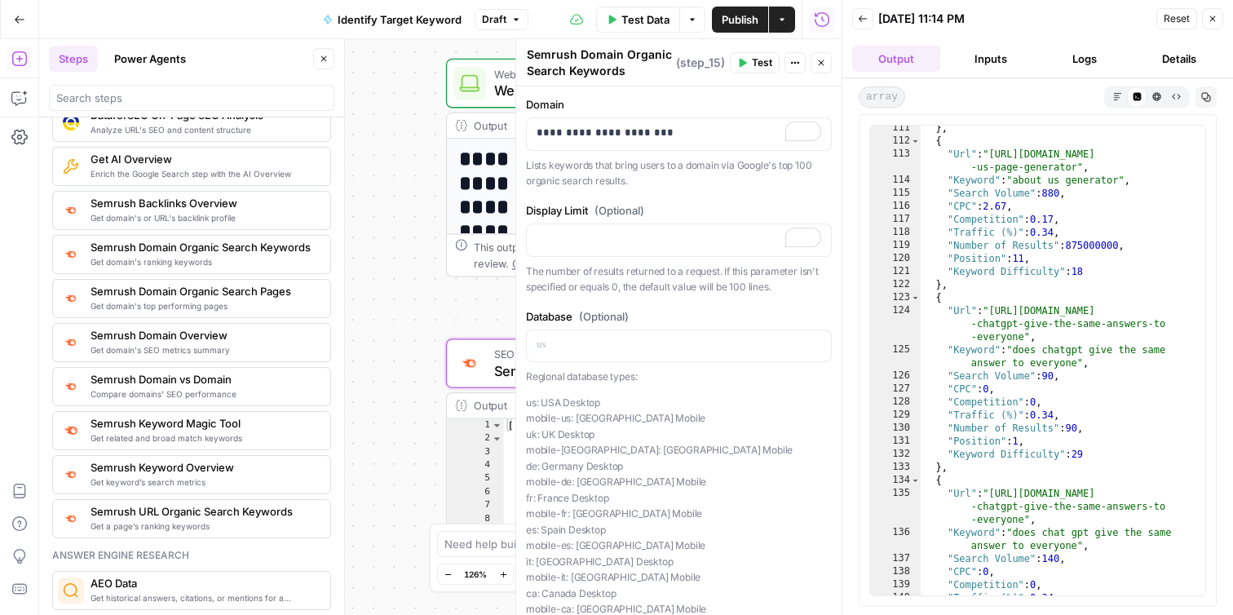
scroll to position [2185, 0]
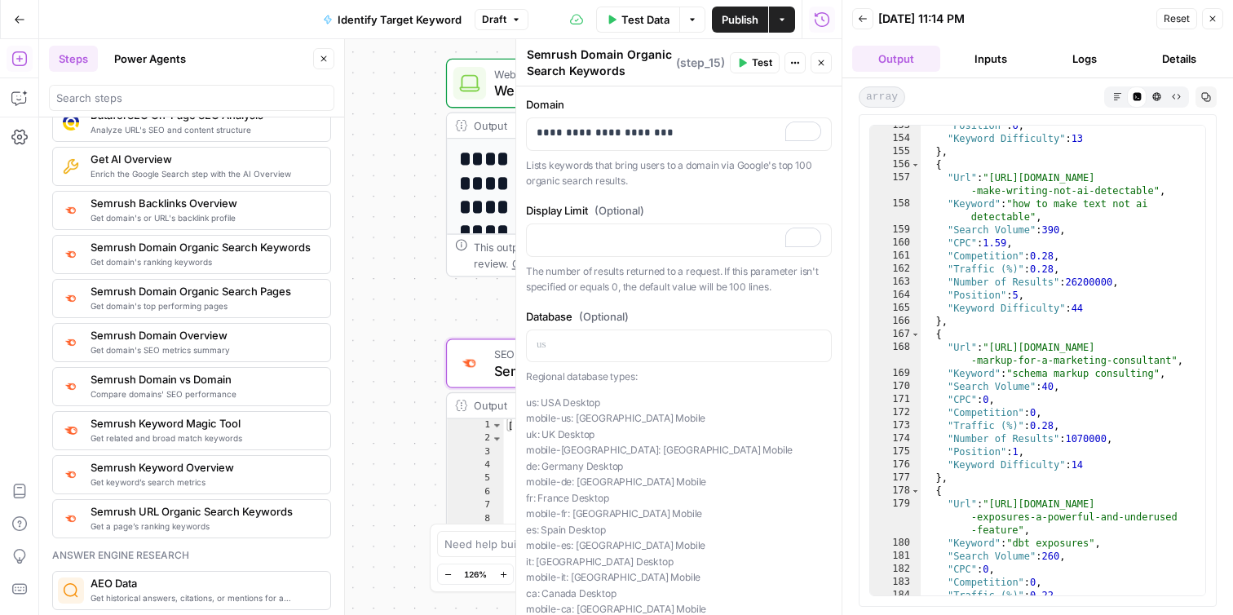
drag, startPoint x: 822, startPoint y: 69, endPoint x: 828, endPoint y: 94, distance: 25.1
click at [828, 94] on div "**********" at bounding box center [678, 327] width 326 height 576
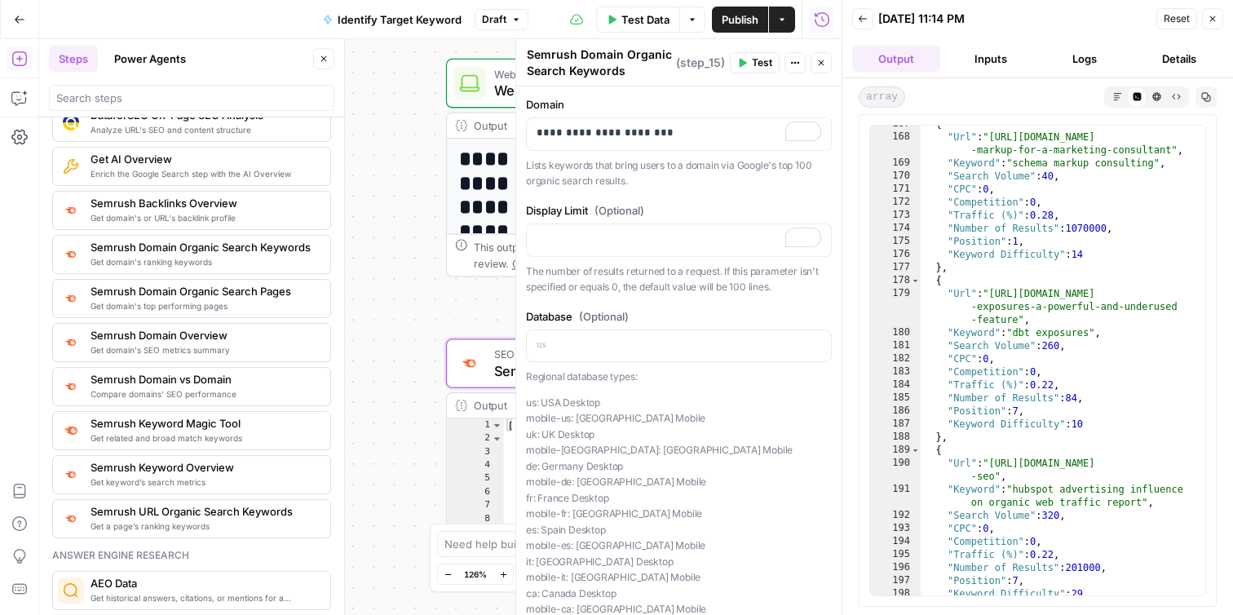
scroll to position [2395, 0]
click at [1218, 22] on button "Close" at bounding box center [1212, 18] width 21 height 21
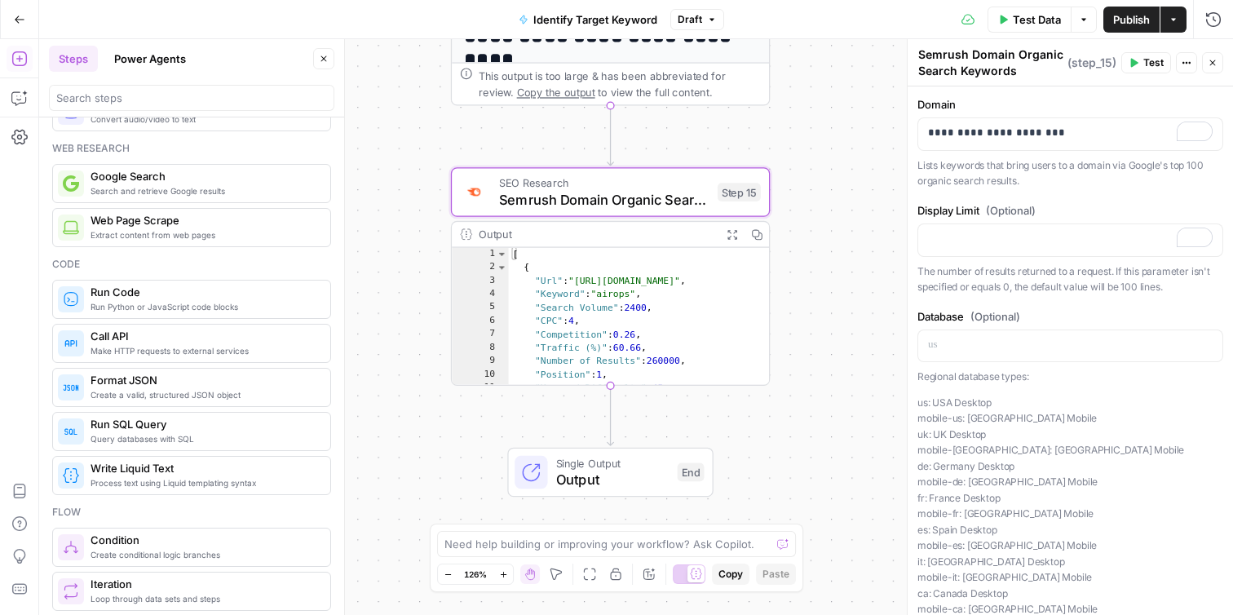
scroll to position [0, 0]
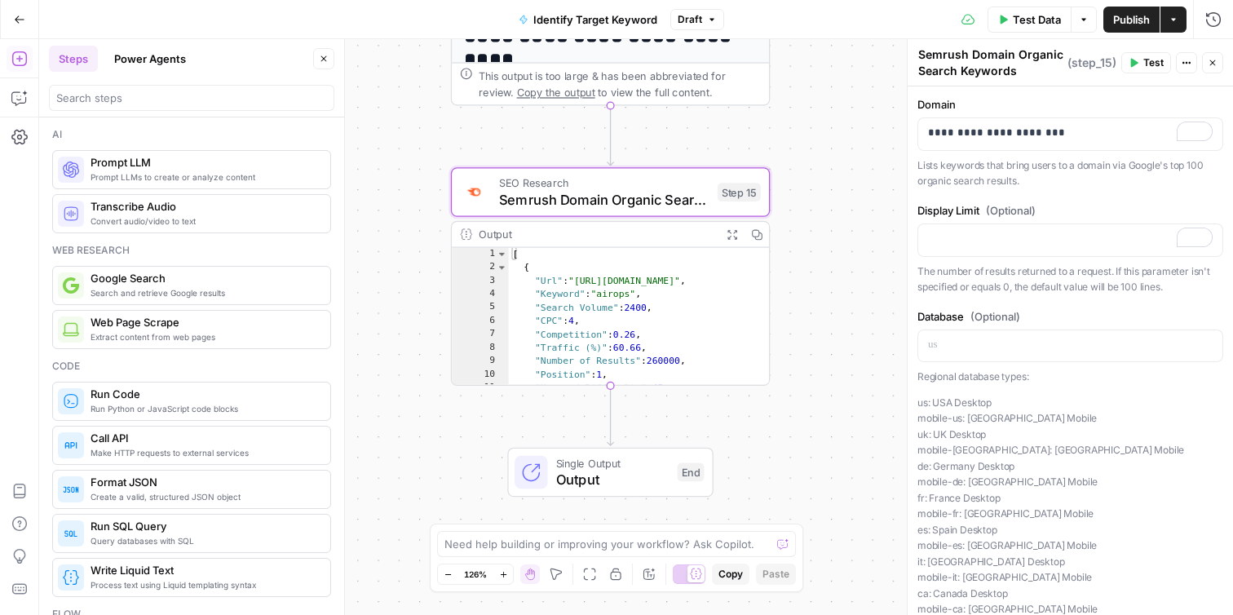
click at [260, 179] on span "Prompt LLMs to create or analyze content" at bounding box center [204, 176] width 227 height 13
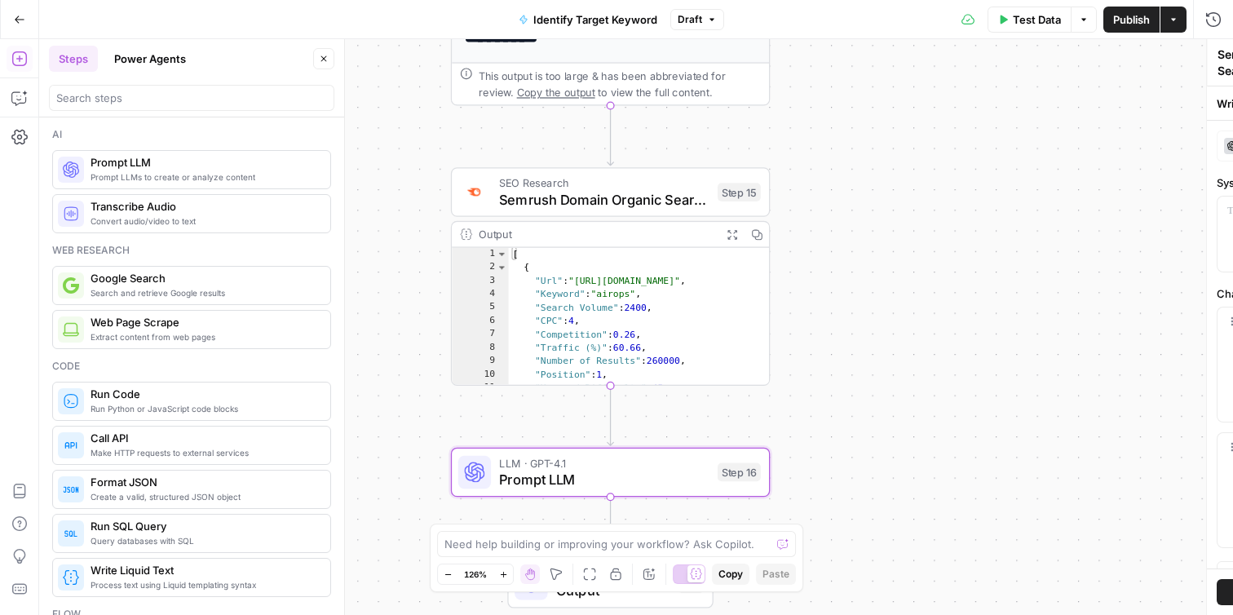
type textarea "Prompt LLM"
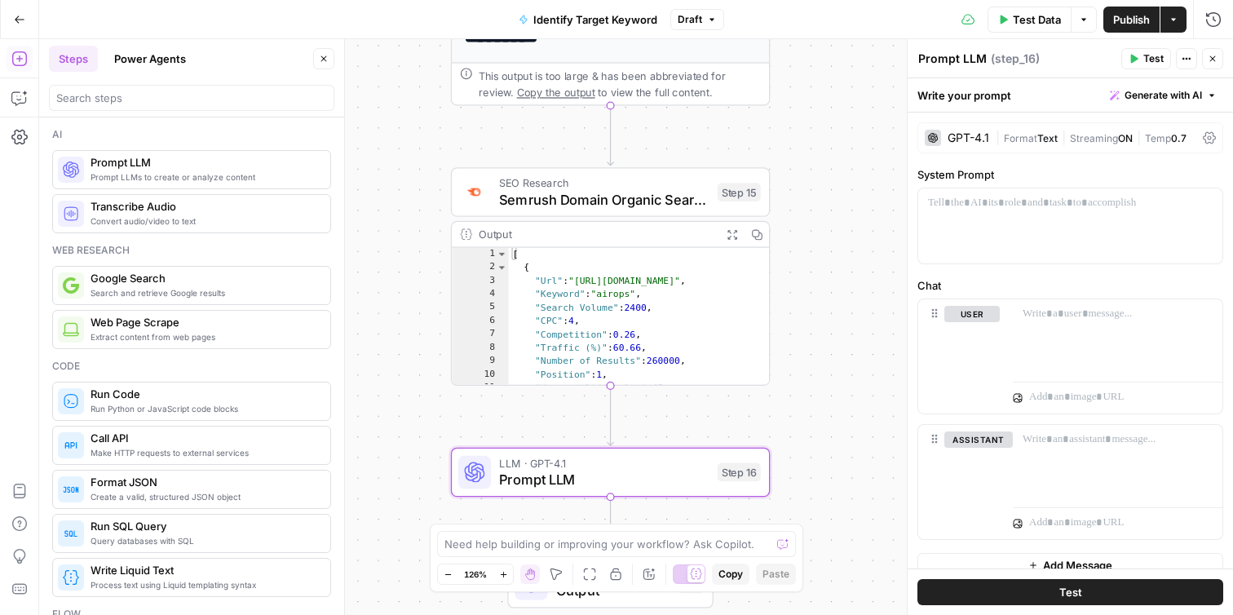
click at [970, 138] on div "GPT-4.1" at bounding box center [969, 137] width 42 height 11
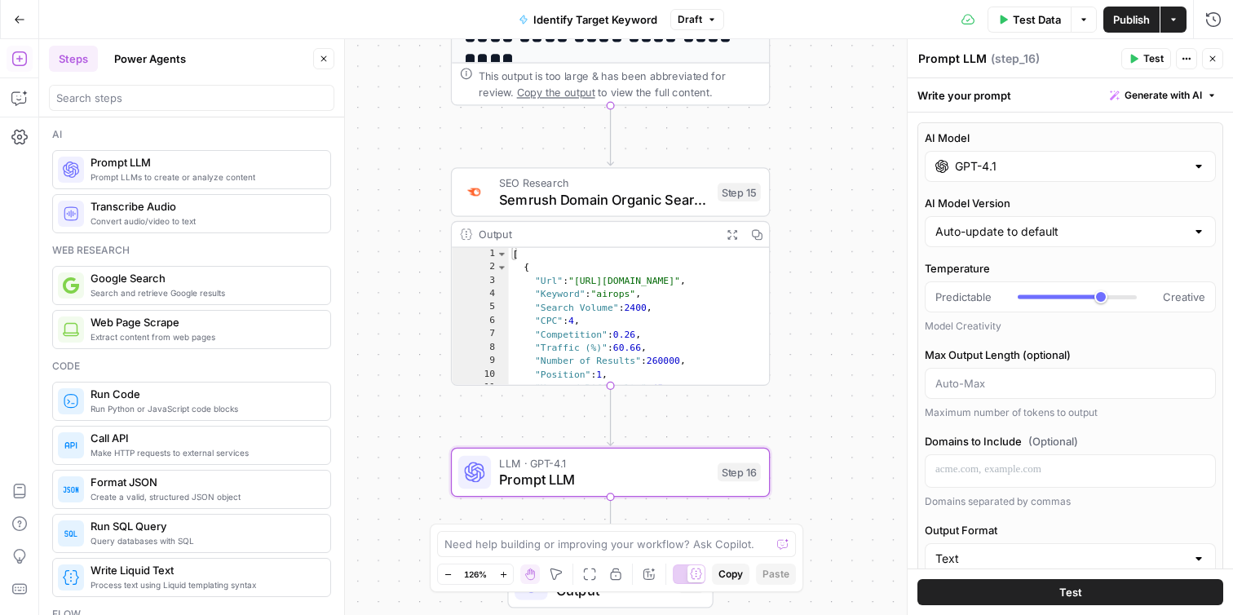
click at [991, 170] on input "GPT-4.1" at bounding box center [1070, 166] width 231 height 16
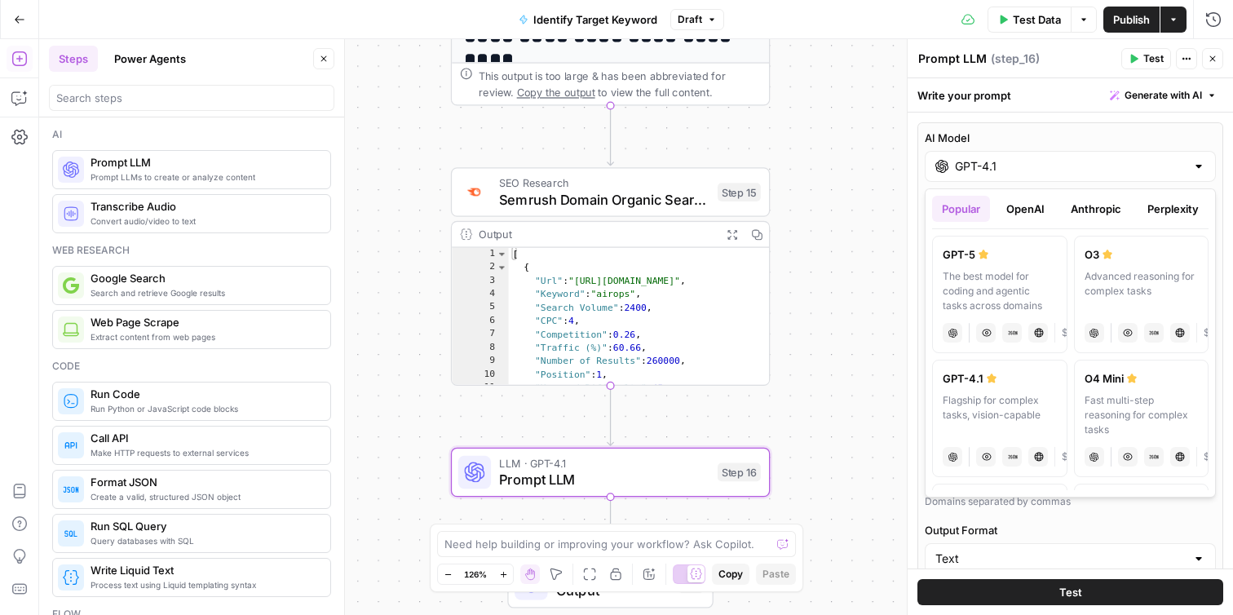
click at [1192, 395] on div "Fast multi-step reasoning for complex tasks" at bounding box center [1142, 415] width 114 height 44
type input "O4 Mini"
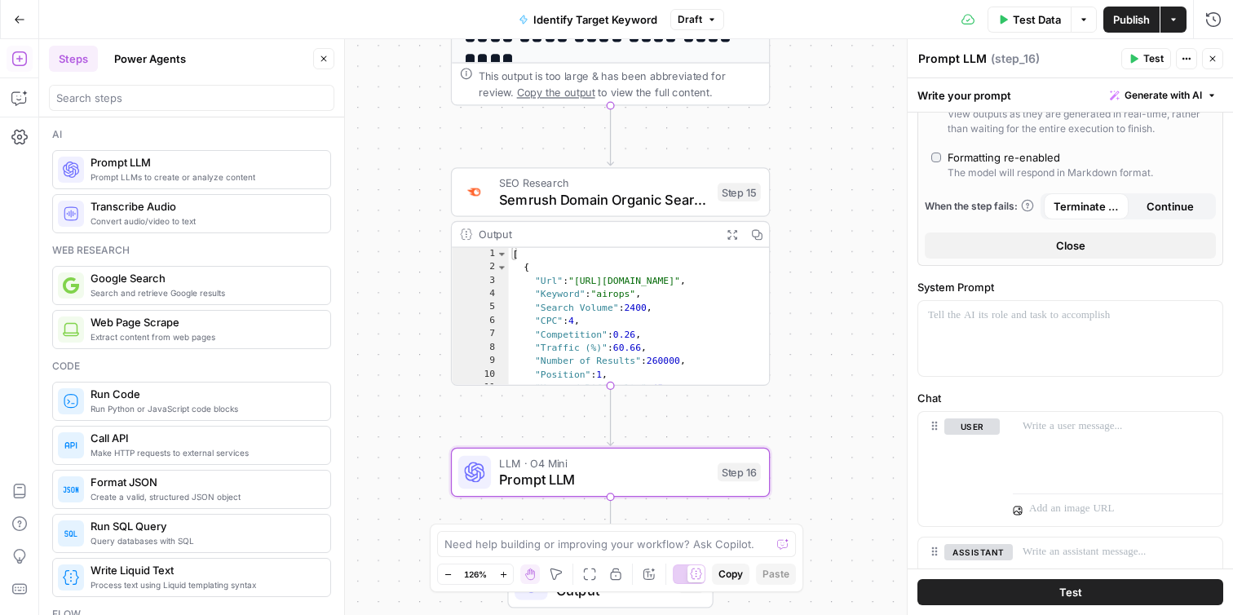
scroll to position [590, 0]
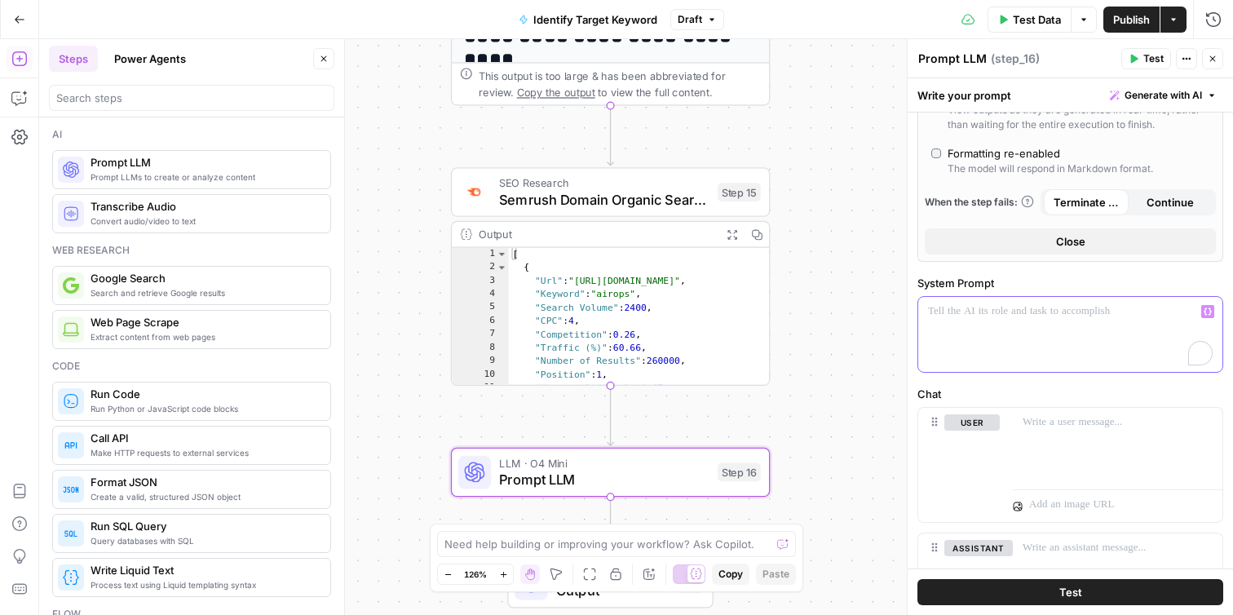
click at [1057, 319] on p "To enrich screen reader interactions, please activate Accessibility in Grammarl…" at bounding box center [1070, 311] width 285 height 16
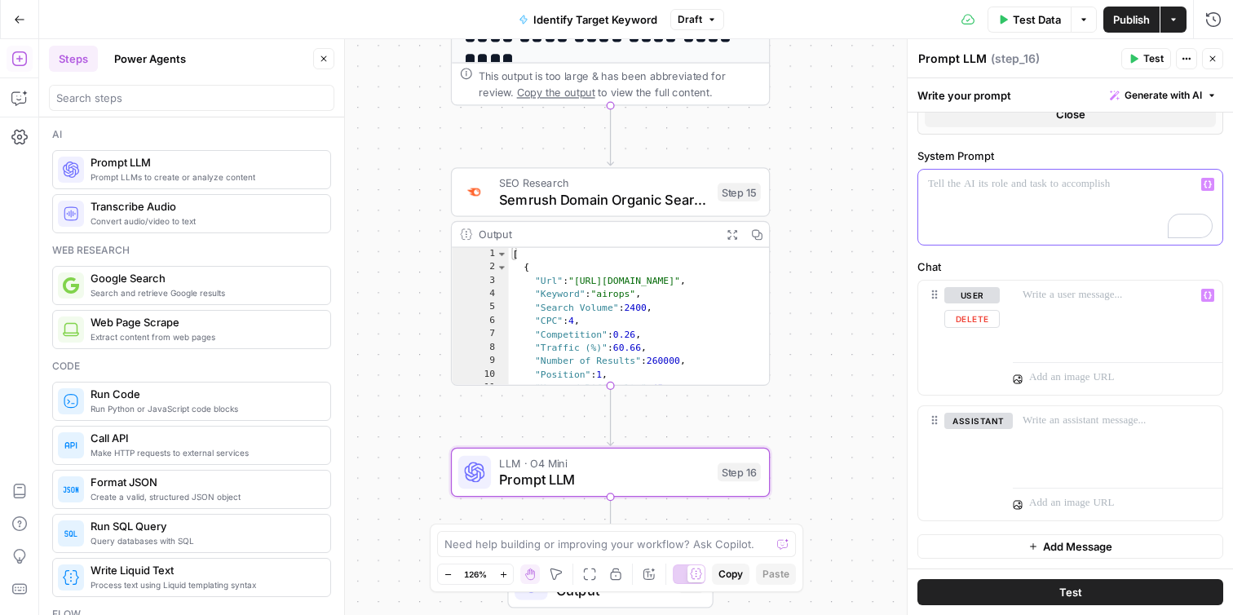
scroll to position [718, 0]
click at [997, 205] on p "**********" at bounding box center [1070, 192] width 285 height 33
click at [1129, 206] on p "**********" at bounding box center [1070, 192] width 285 height 33
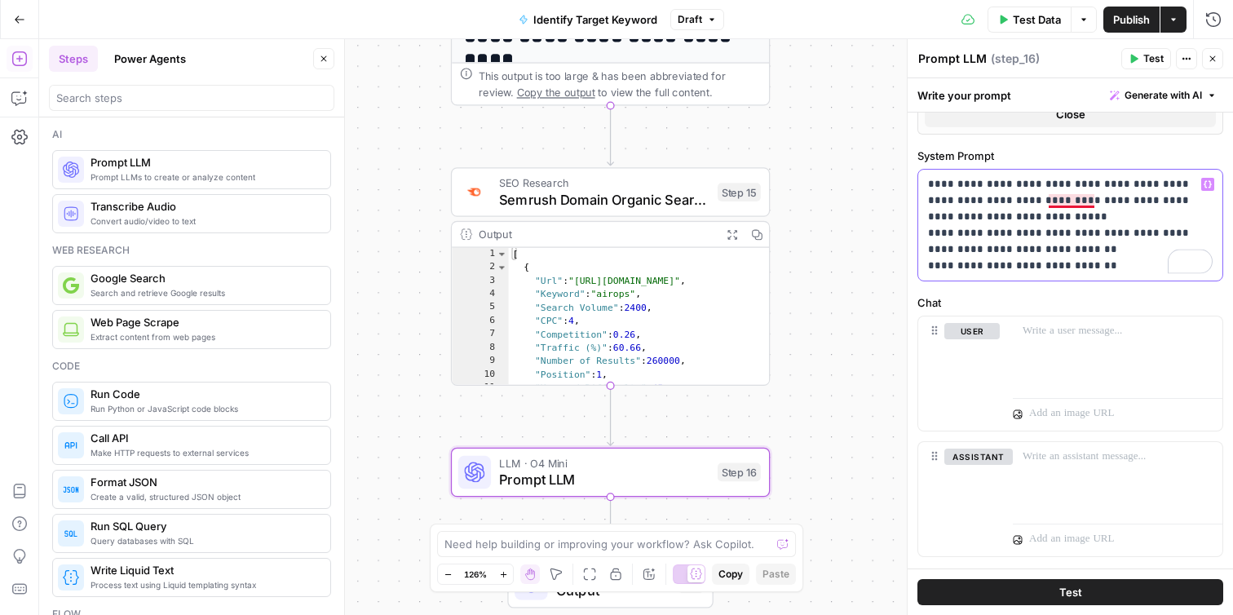
click at [1094, 205] on p "**********" at bounding box center [1070, 225] width 285 height 98
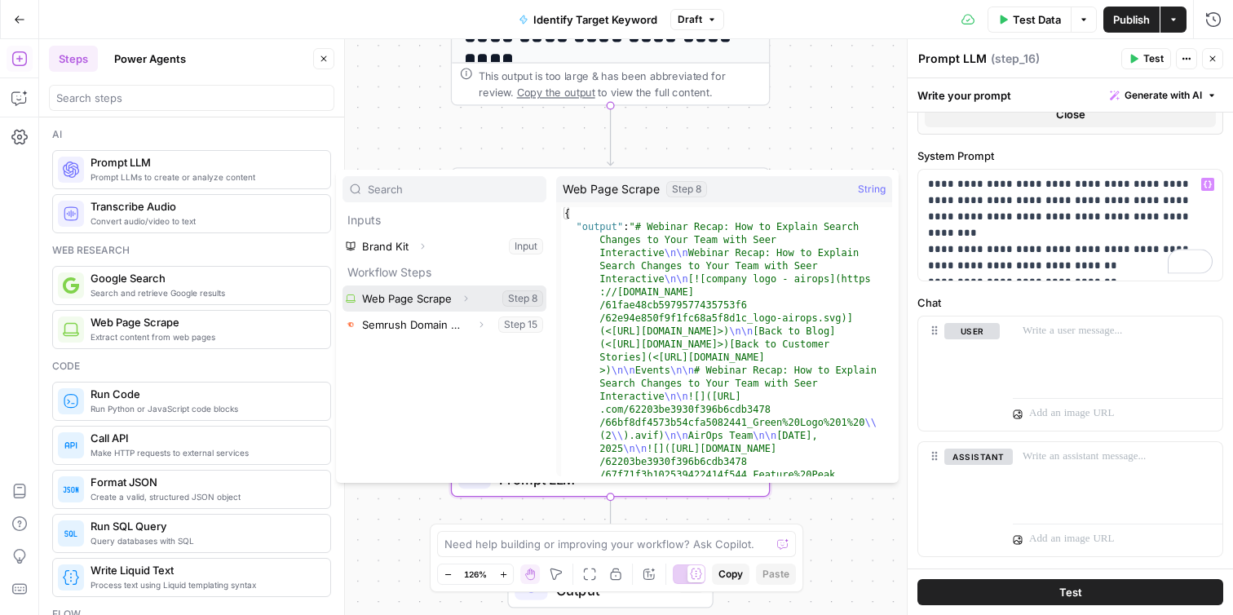
click at [425, 302] on button "Select variable Web Page Scrape" at bounding box center [444, 298] width 204 height 26
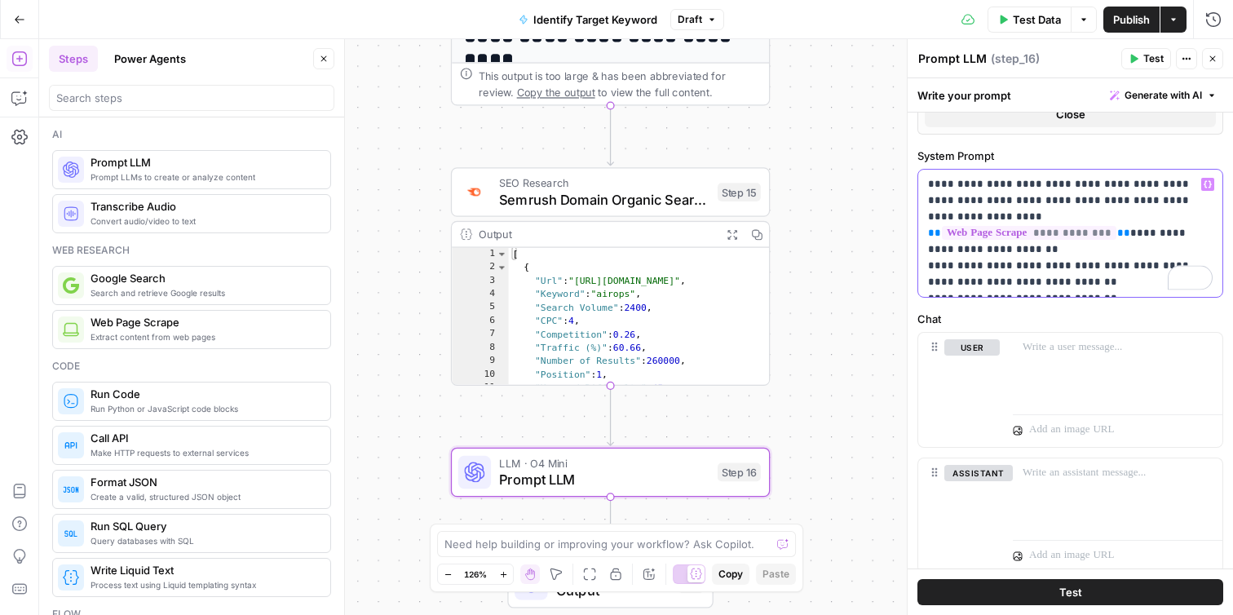
click at [930, 251] on p "**********" at bounding box center [1070, 233] width 285 height 114
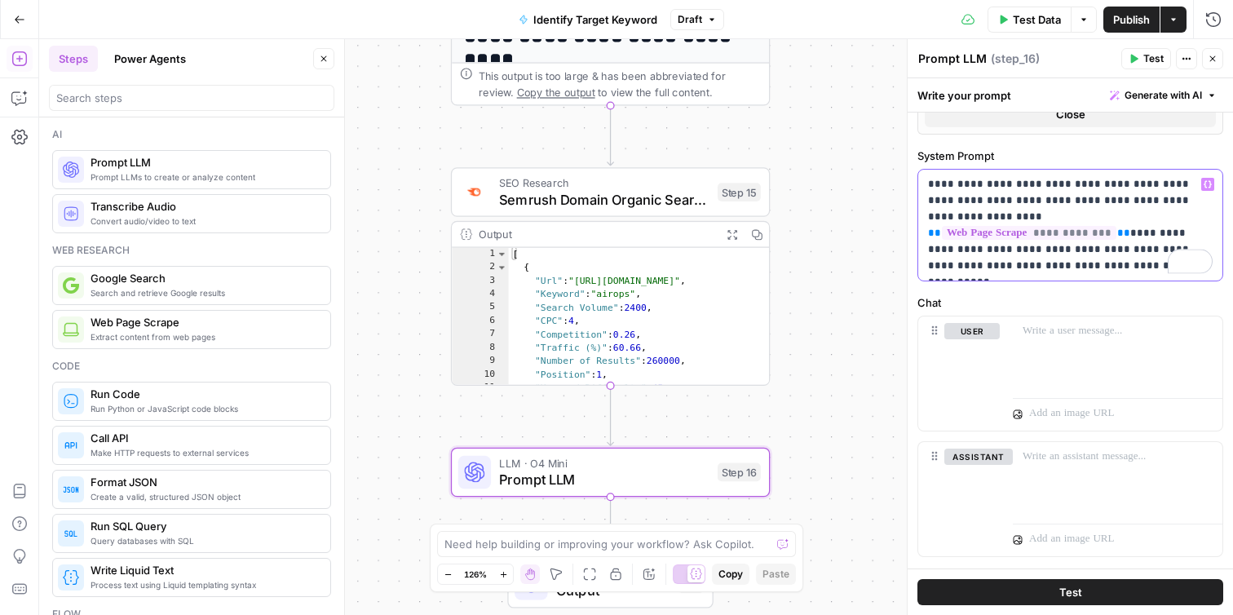
click at [1138, 219] on p "**********" at bounding box center [1070, 225] width 285 height 98
click at [924, 247] on div "**********" at bounding box center [1070, 225] width 304 height 111
click at [928, 266] on p "**********" at bounding box center [1070, 225] width 285 height 98
click at [1034, 334] on p at bounding box center [1118, 331] width 190 height 16
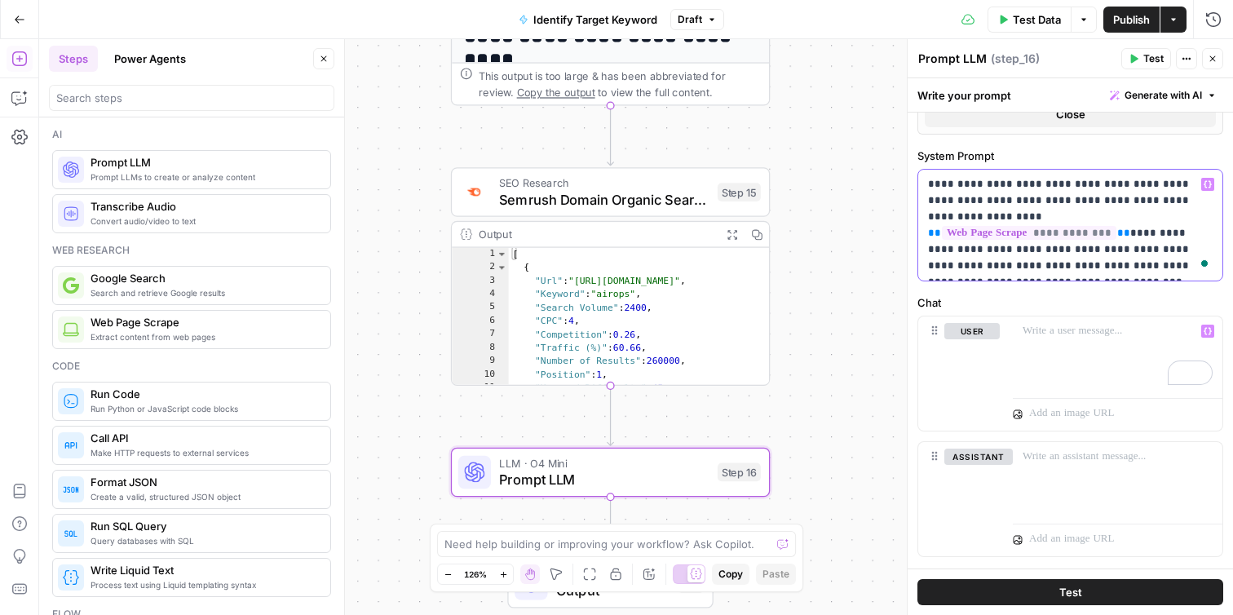
click at [1141, 218] on p "**********" at bounding box center [1070, 225] width 285 height 98
drag, startPoint x: 1175, startPoint y: 218, endPoint x: 1133, endPoint y: 216, distance: 42.4
click at [1133, 216] on p "**********" at bounding box center [1070, 225] width 285 height 98
click at [1050, 344] on div "To enrich screen reader interactions, please activate Accessibility in Grammarl…" at bounding box center [1118, 353] width 210 height 75
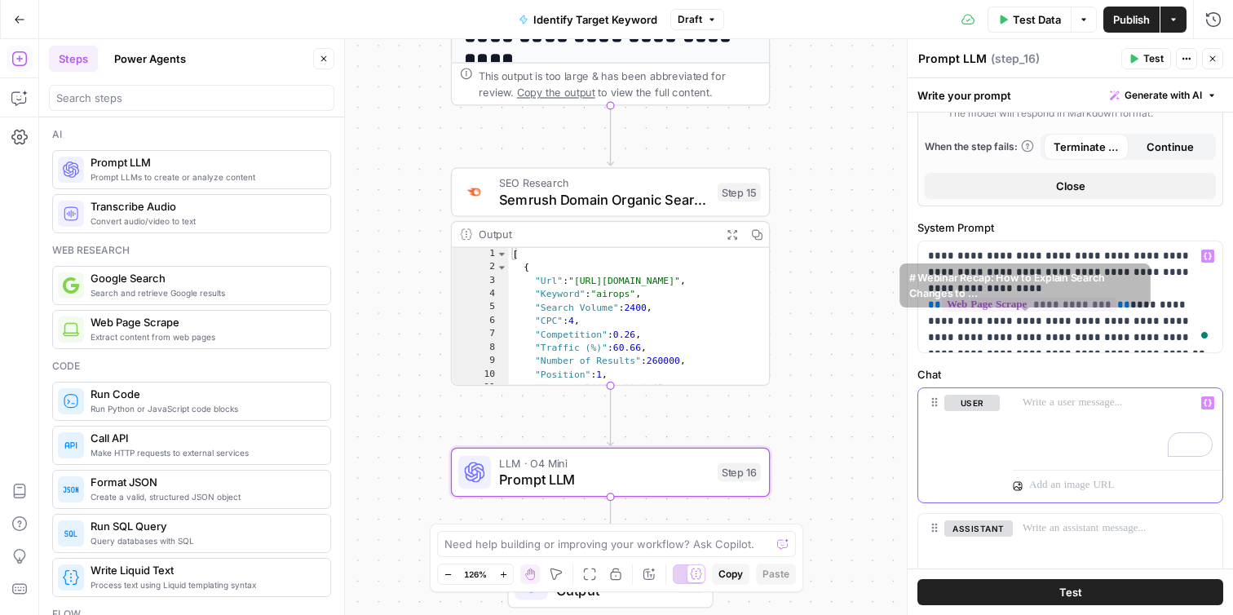
scroll to position [655, 0]
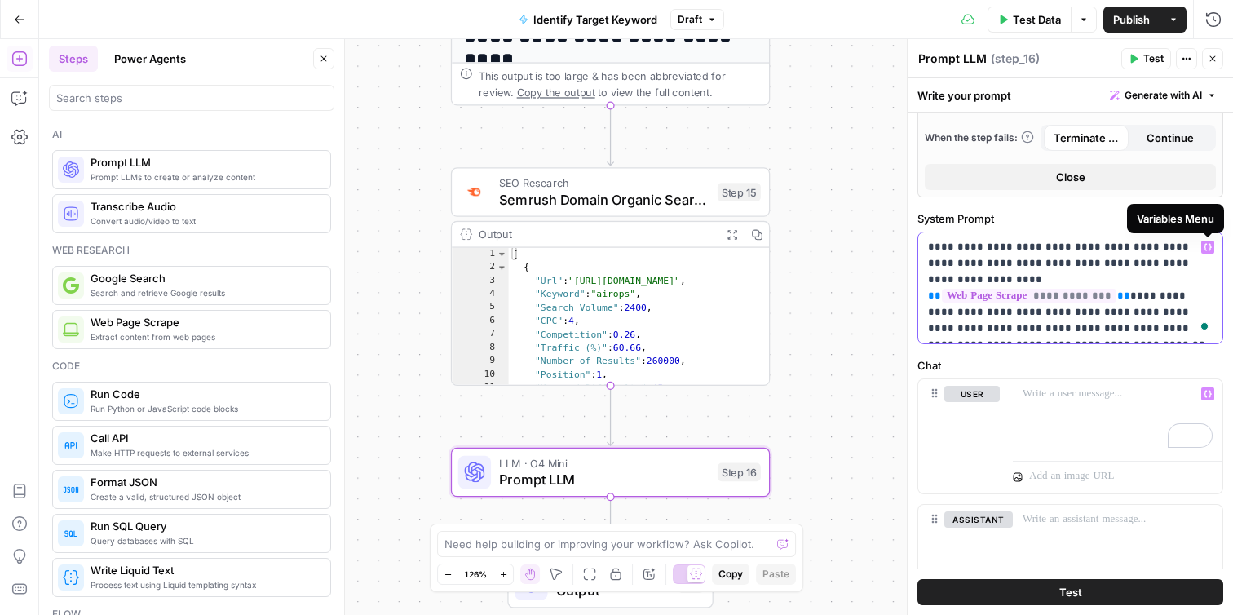
click at [1204, 249] on icon "button" at bounding box center [1208, 246] width 8 height 7
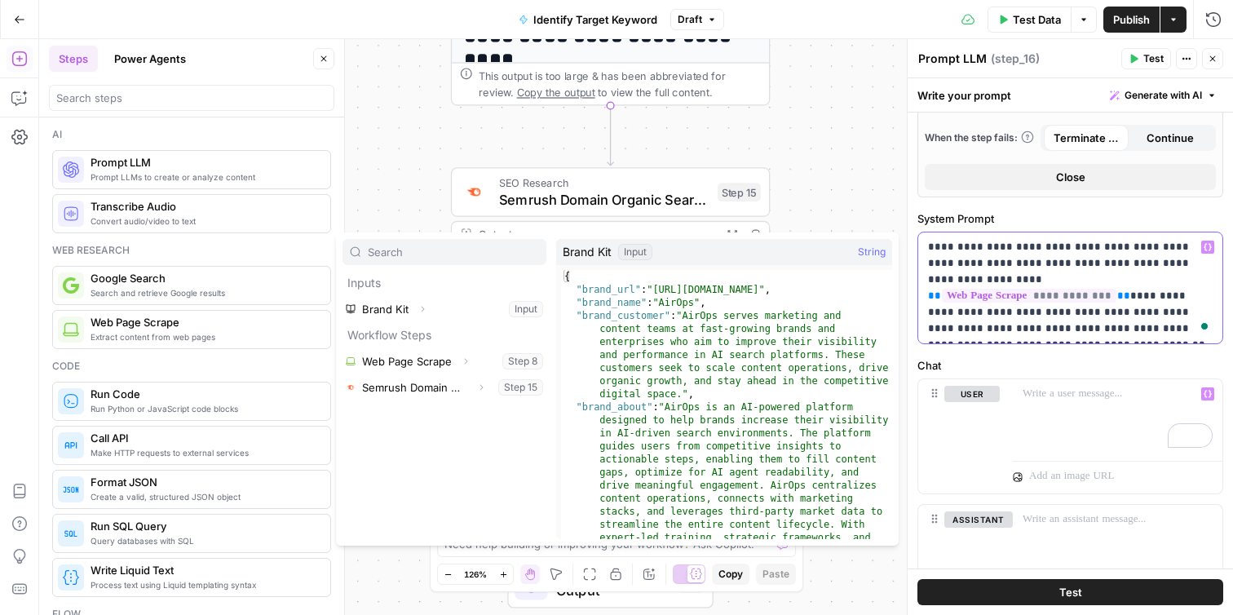
click at [1169, 299] on p "**********" at bounding box center [1070, 288] width 285 height 98
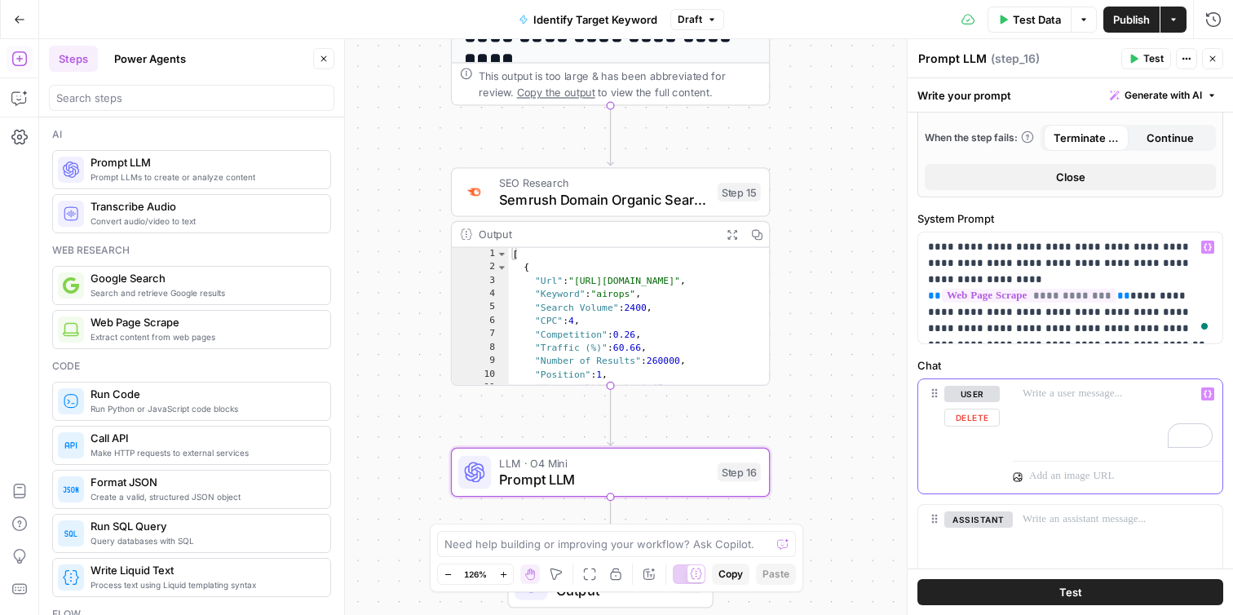
click at [1065, 401] on p "To enrich screen reader interactions, please activate Accessibility in Grammarl…" at bounding box center [1118, 394] width 190 height 16
drag, startPoint x: 1123, startPoint y: 279, endPoint x: 1187, endPoint y: 263, distance: 65.5
click at [1187, 263] on p "**********" at bounding box center [1070, 288] width 285 height 98
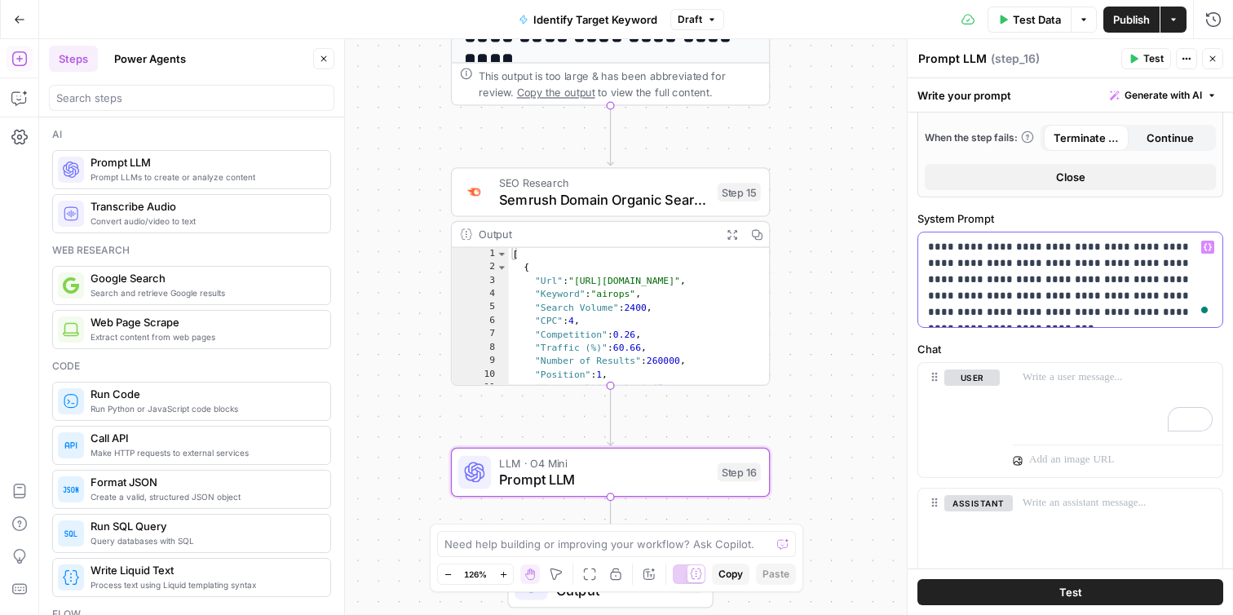
click at [1102, 262] on p "**********" at bounding box center [1070, 280] width 285 height 82
click at [1189, 263] on p "**********" at bounding box center [1070, 280] width 285 height 82
click at [950, 277] on p "**********" at bounding box center [1070, 280] width 285 height 82
click at [1050, 386] on div "To enrich screen reader interactions, please activate Accessibility in Grammarl…" at bounding box center [1118, 400] width 210 height 75
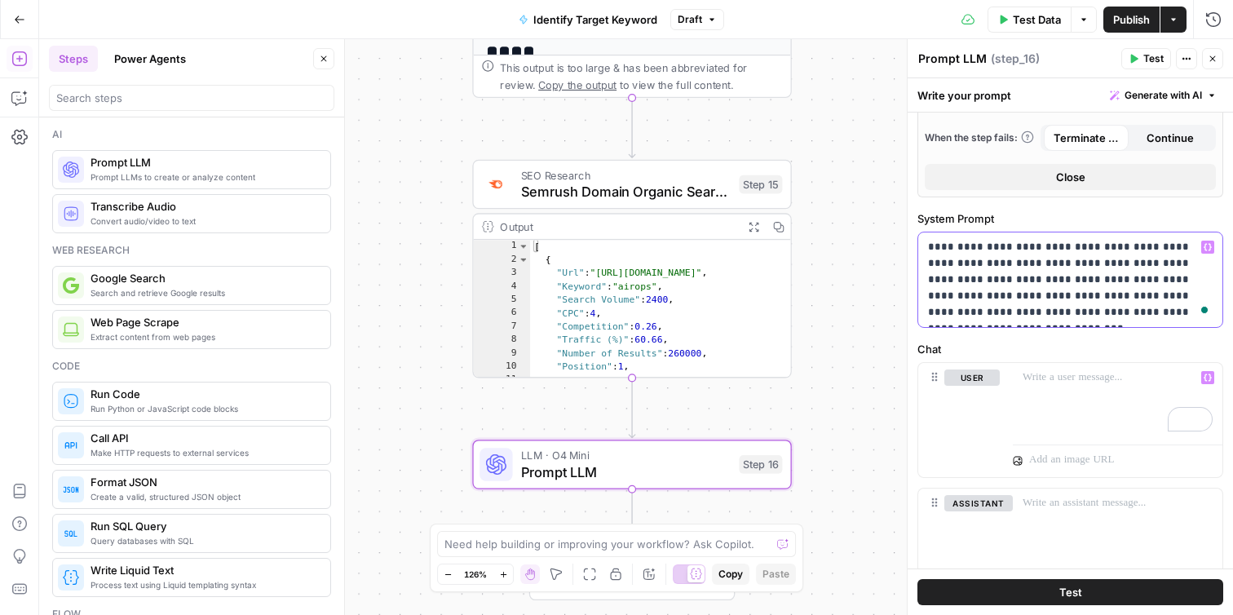
click at [1193, 265] on p "**********" at bounding box center [1070, 280] width 285 height 82
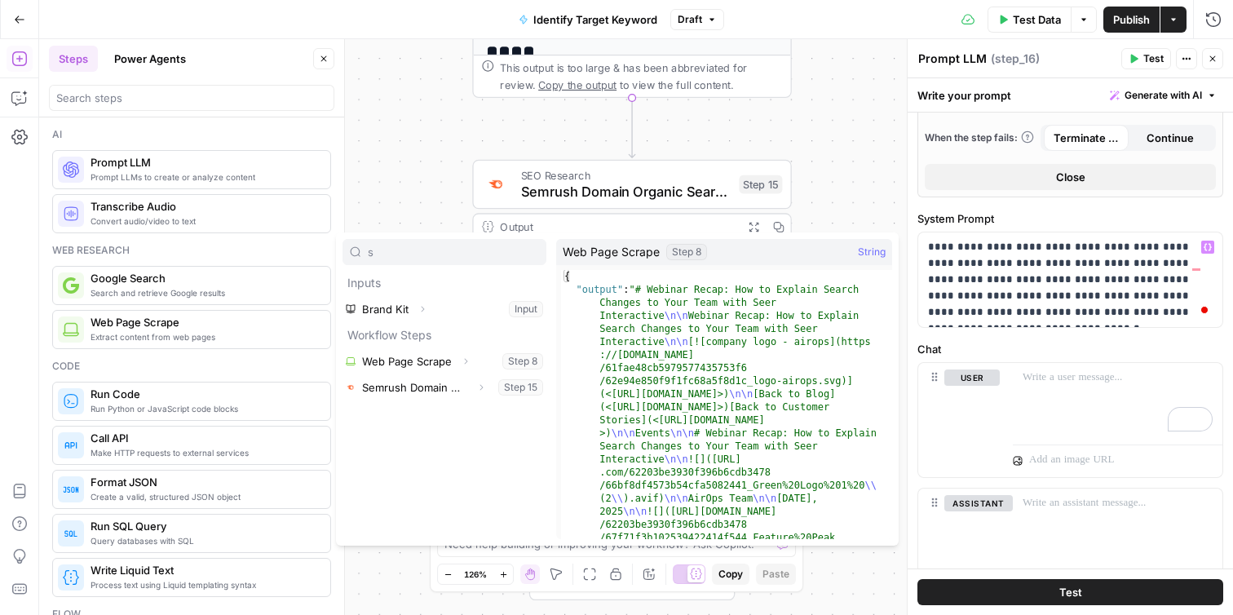
type input "s"
click at [435, 365] on button "Select variable Web Page Scrape" at bounding box center [444, 361] width 204 height 26
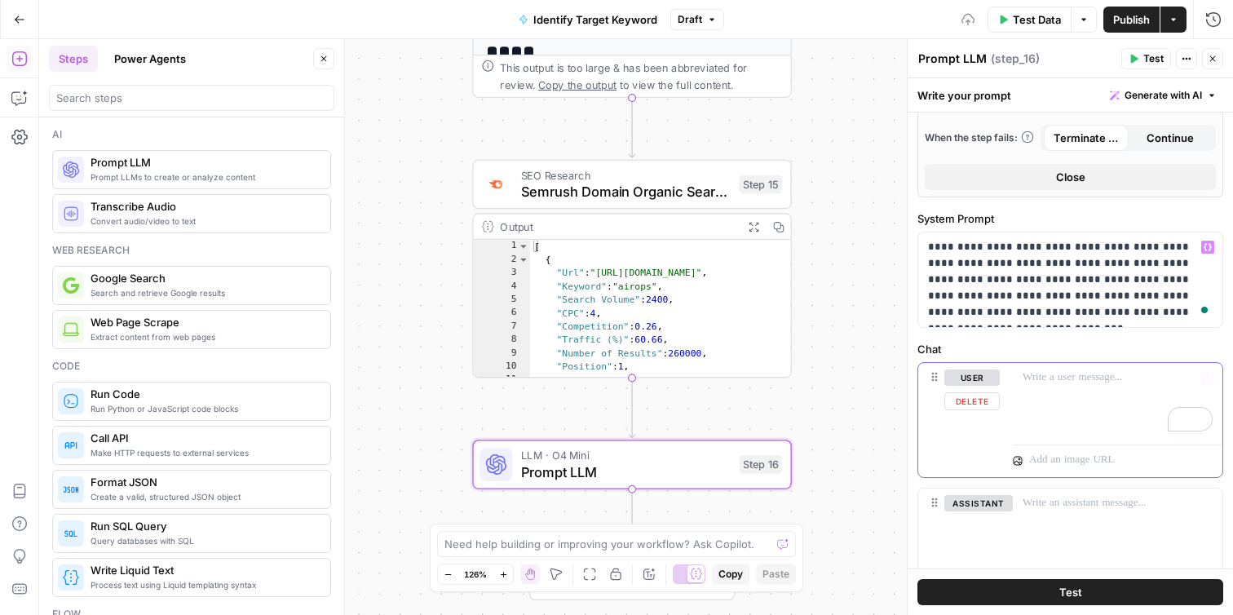
click at [1030, 373] on p "To enrich screen reader interactions, please activate Accessibility in Grammarl…" at bounding box center [1118, 377] width 190 height 16
click at [1094, 387] on div "*****" at bounding box center [1118, 400] width 210 height 75
drag, startPoint x: 1191, startPoint y: 396, endPoint x: 1095, endPoint y: 373, distance: 98.9
click at [1095, 373] on p "**********" at bounding box center [1118, 385] width 190 height 33
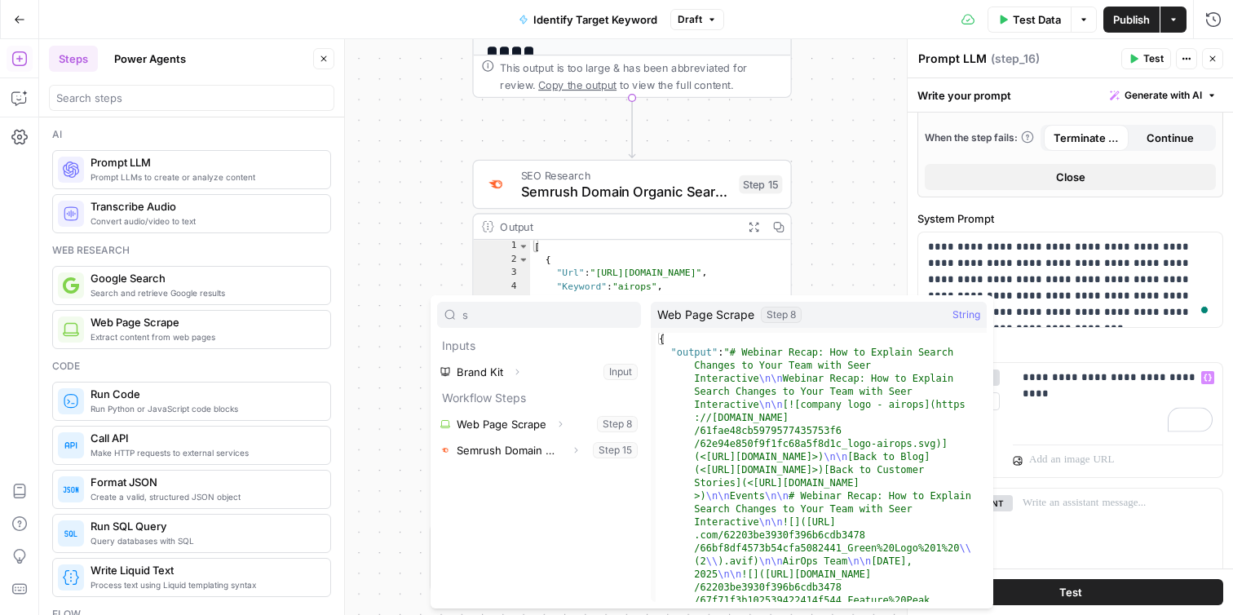
type input "s"
click at [537, 422] on button "Select variable Web Page Scrape" at bounding box center [539, 424] width 204 height 26
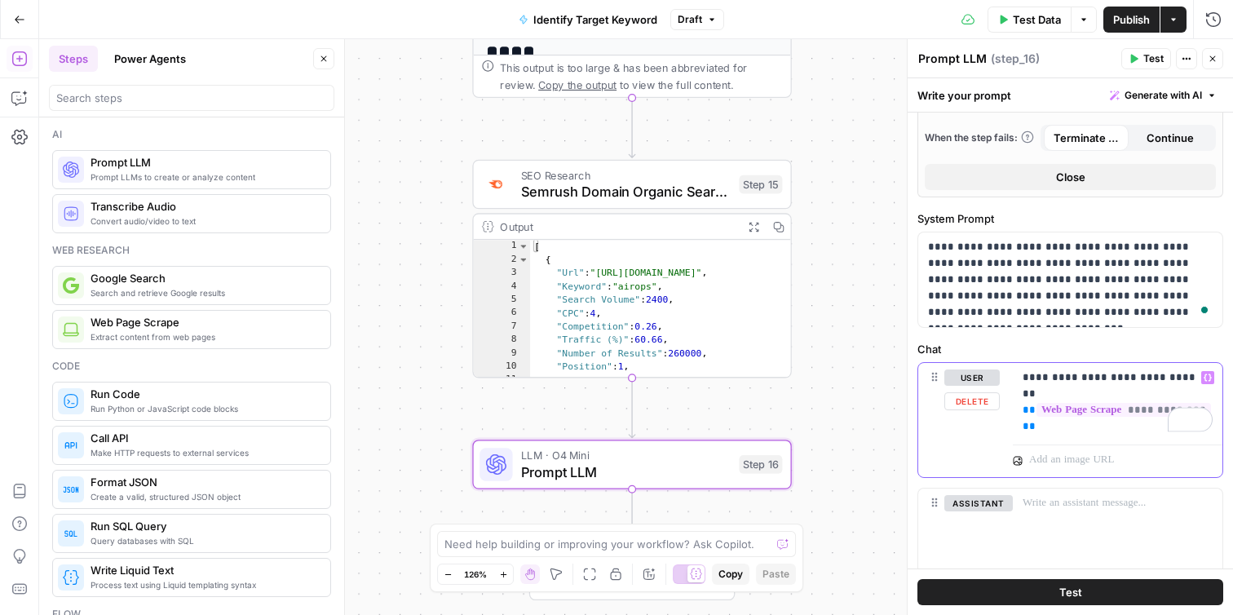
click at [1133, 374] on p "**********" at bounding box center [1118, 393] width 190 height 49
click at [1159, 378] on p "**********" at bounding box center [1118, 393] width 190 height 49
click at [1165, 378] on p "**********" at bounding box center [1118, 393] width 190 height 49
click at [1175, 376] on p "**********" at bounding box center [1118, 393] width 190 height 49
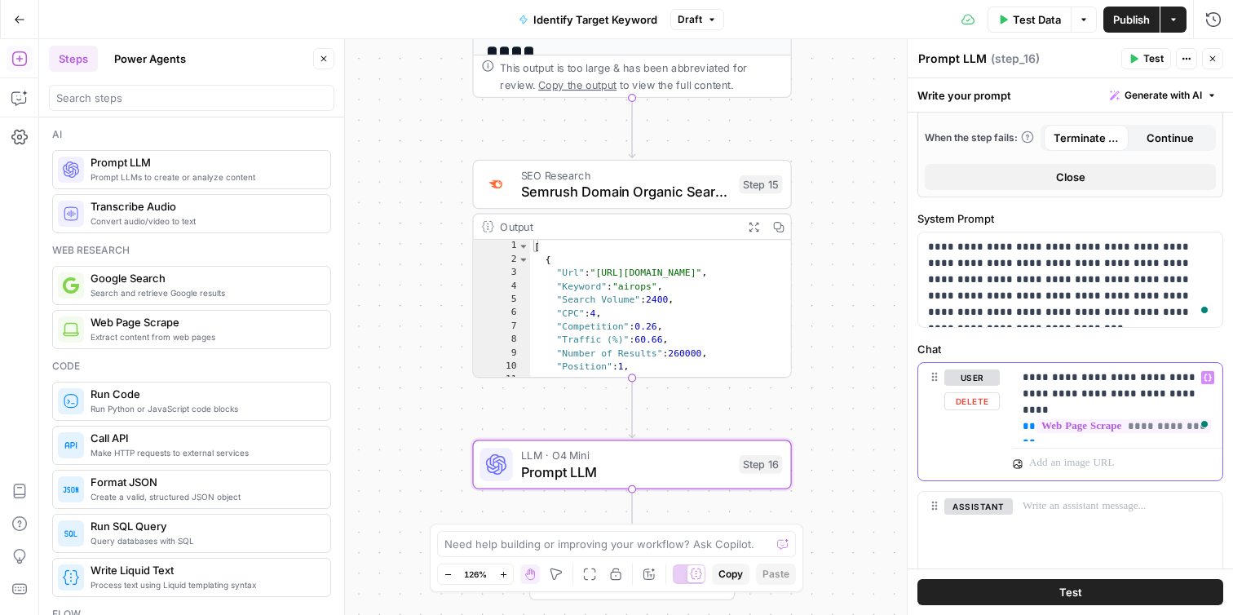
click at [1160, 424] on p "**********" at bounding box center [1118, 401] width 190 height 65
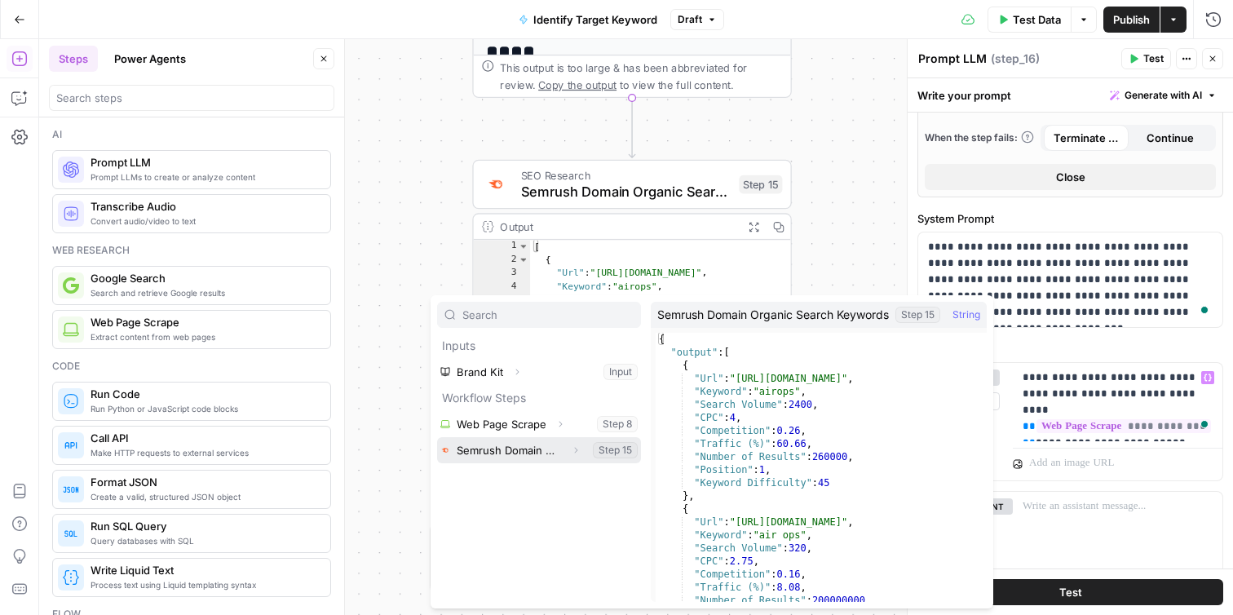
click at [529, 458] on button "Select variable Semrush Domain Organic Search Keywords" at bounding box center [539, 450] width 204 height 26
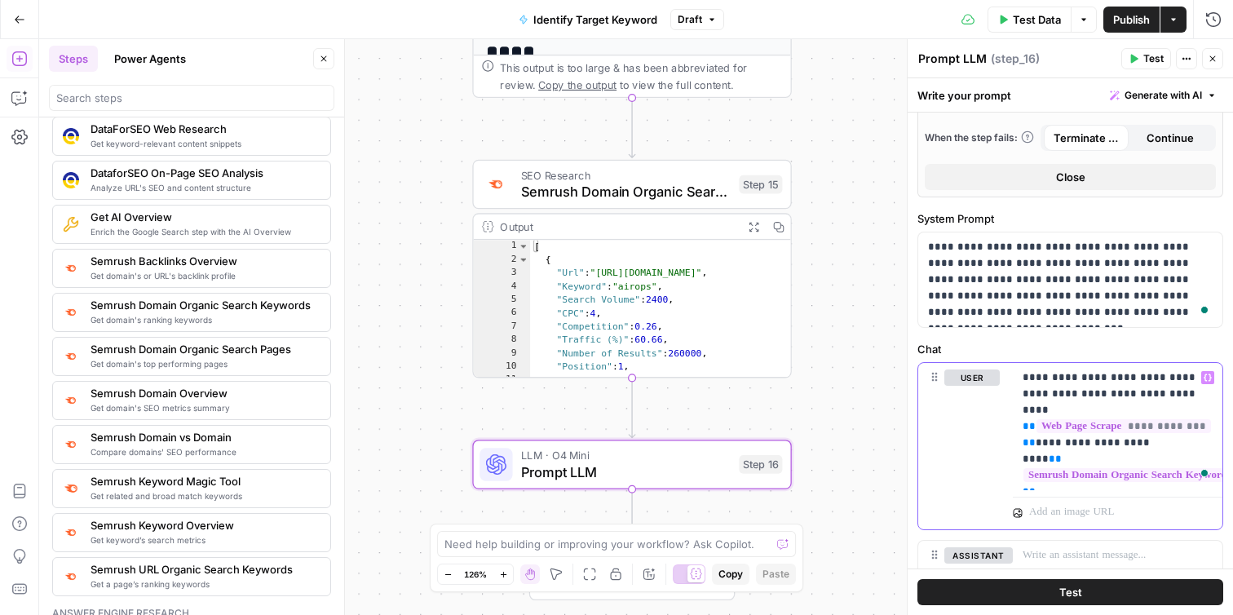
scroll to position [1835, 0]
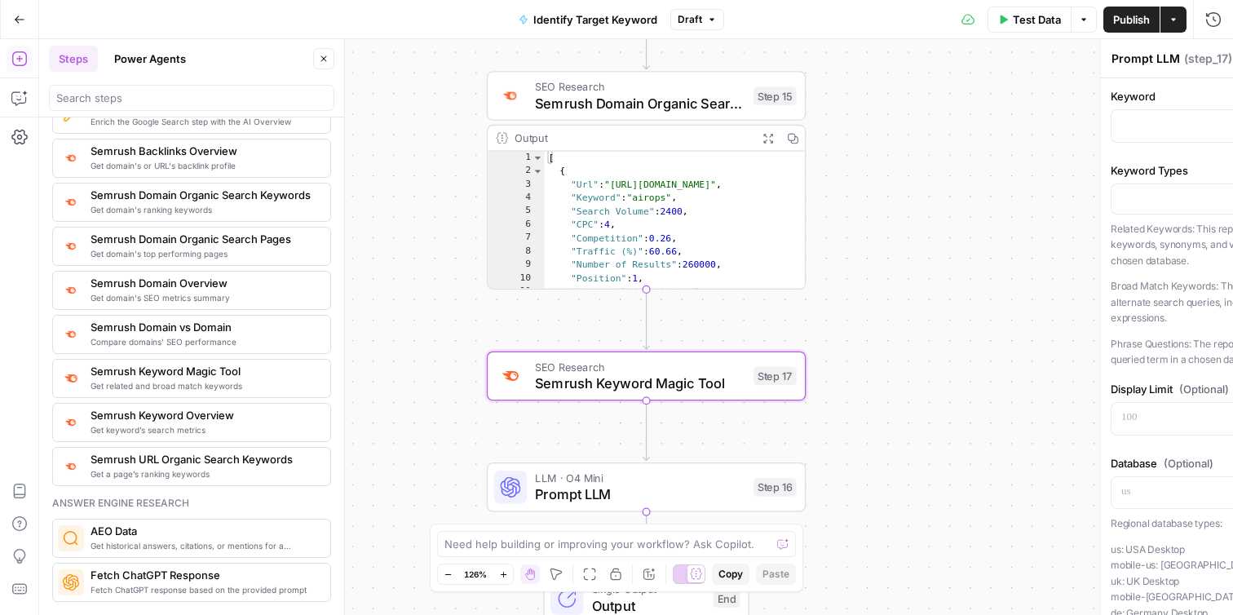
type textarea "Semrush Keyword Magic Tool"
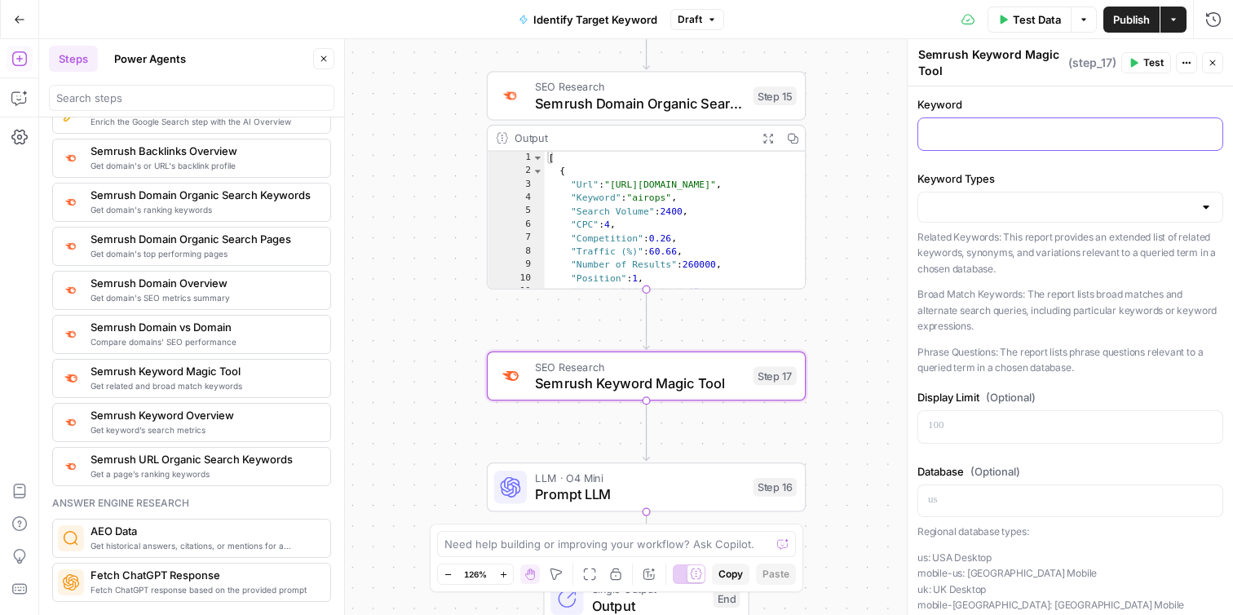
click at [997, 133] on p at bounding box center [1070, 133] width 285 height 16
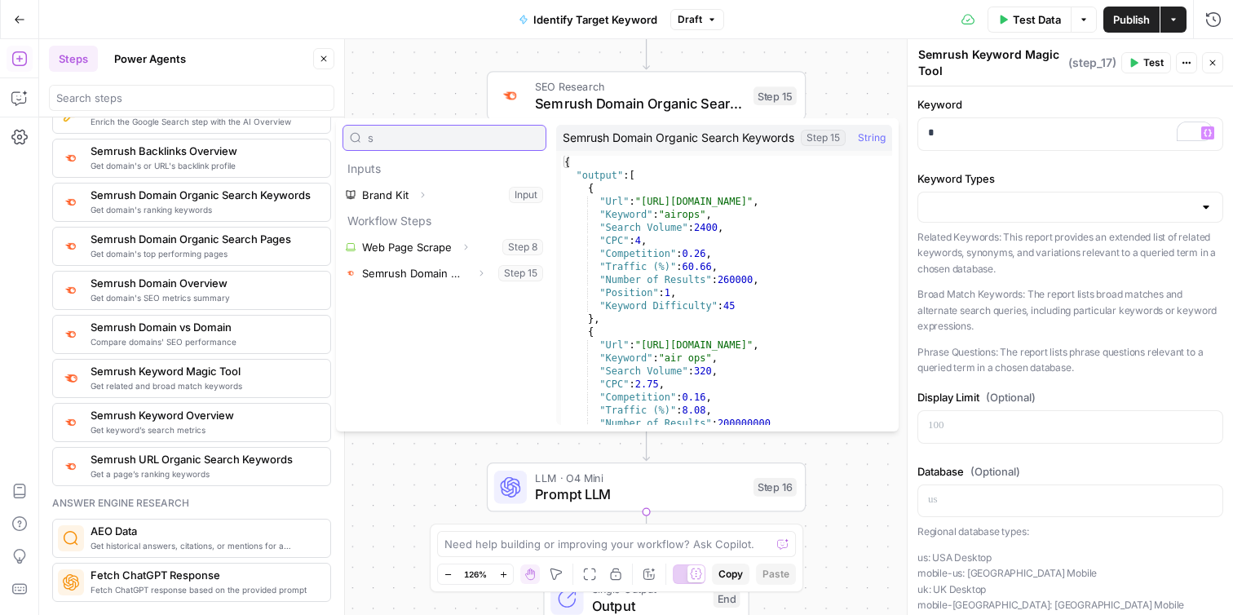
type input "s"
click at [418, 280] on button "Select variable Semrush Domain Organic Search Keywords" at bounding box center [444, 273] width 204 height 26
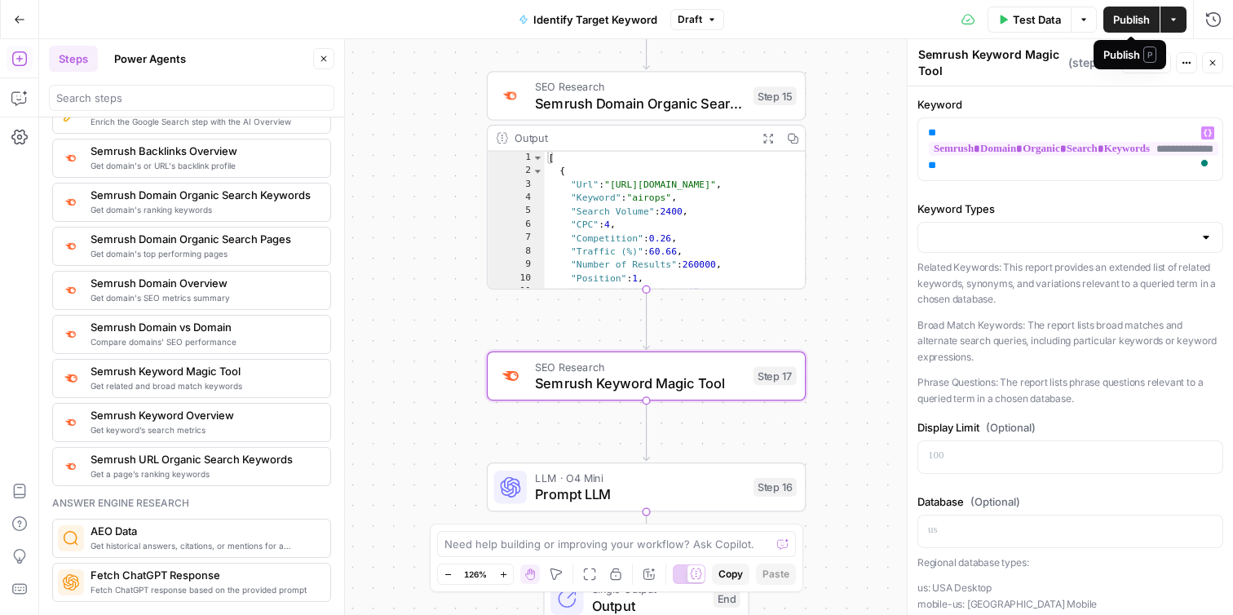
click at [1142, 67] on div "Publish P" at bounding box center [1130, 54] width 73 height 29
click at [1153, 63] on span "Test" at bounding box center [1153, 62] width 20 height 15
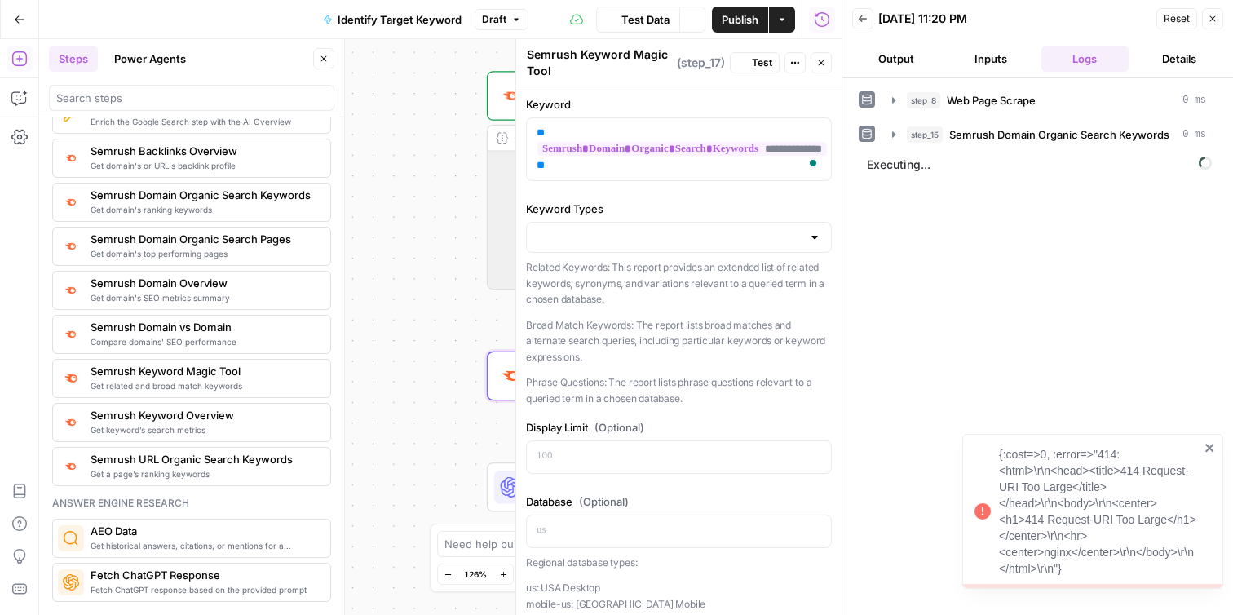
click at [912, 59] on button "Output" at bounding box center [896, 59] width 88 height 26
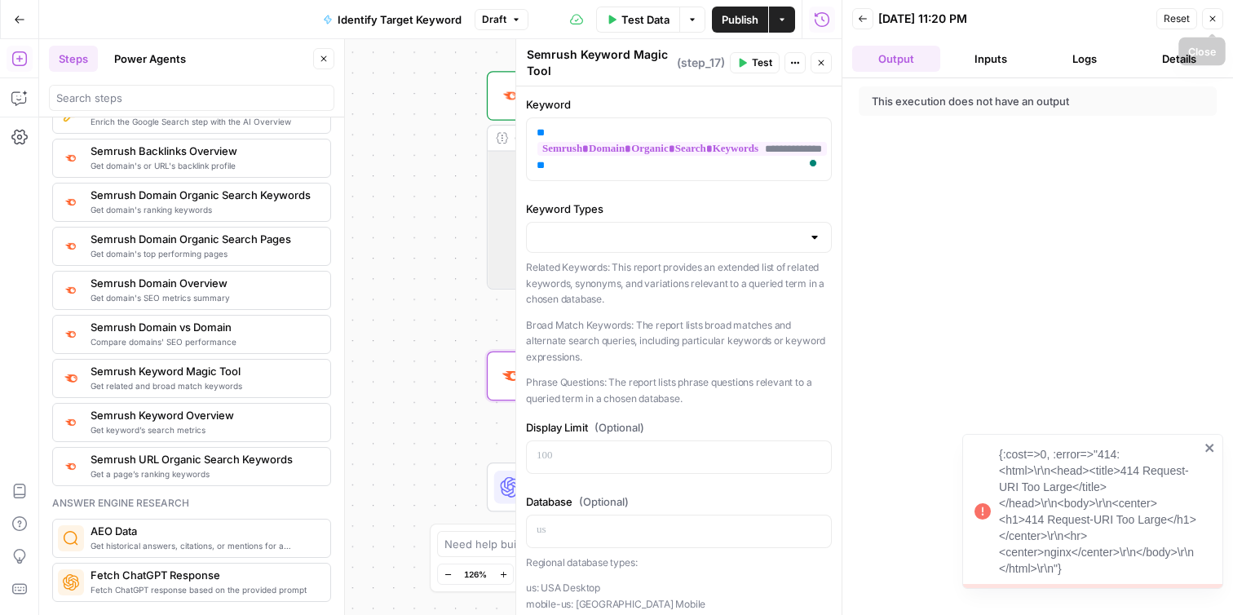
click at [1213, 16] on icon "button" at bounding box center [1213, 19] width 10 height 10
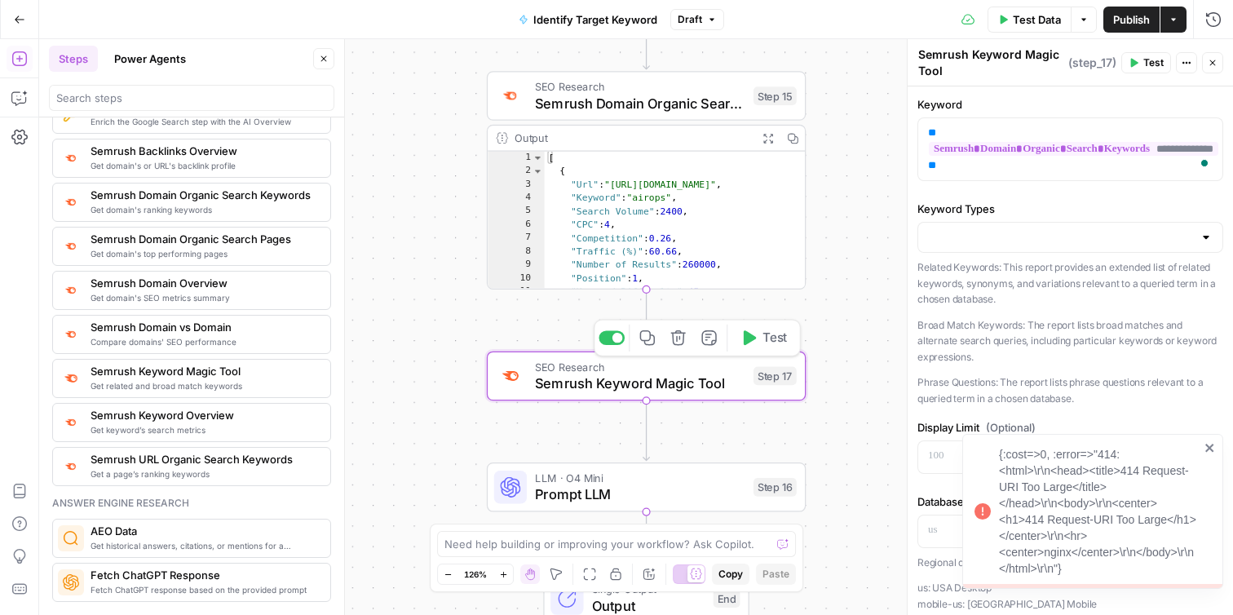
click at [677, 343] on icon "button" at bounding box center [678, 337] width 16 height 16
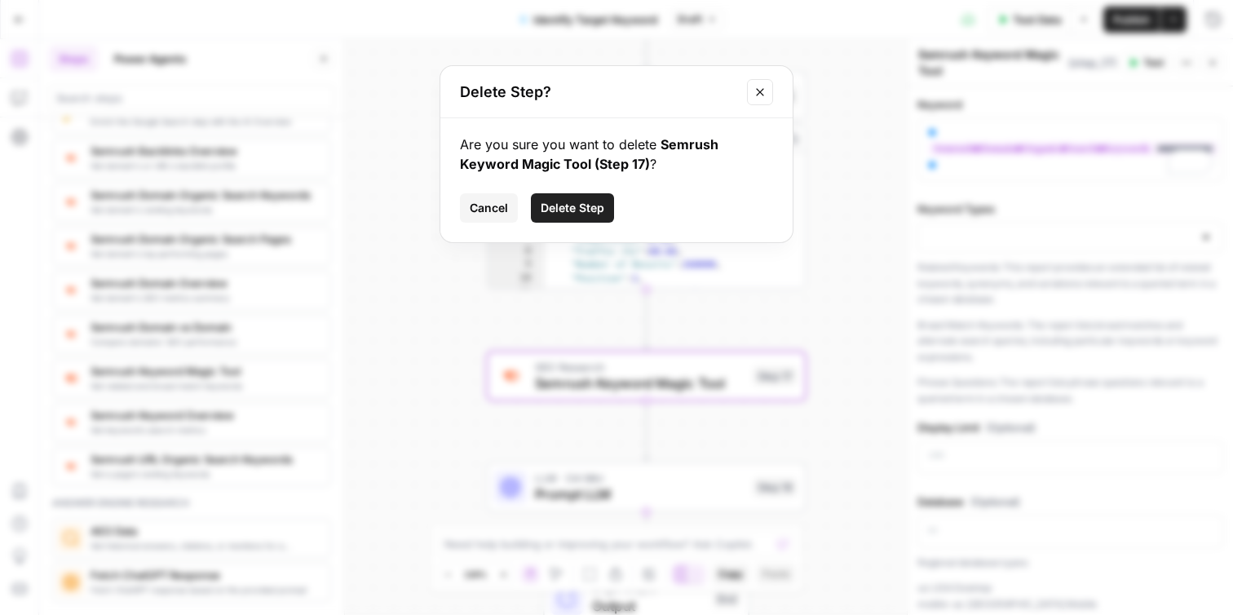
click at [574, 198] on button "Delete Step" at bounding box center [572, 207] width 83 height 29
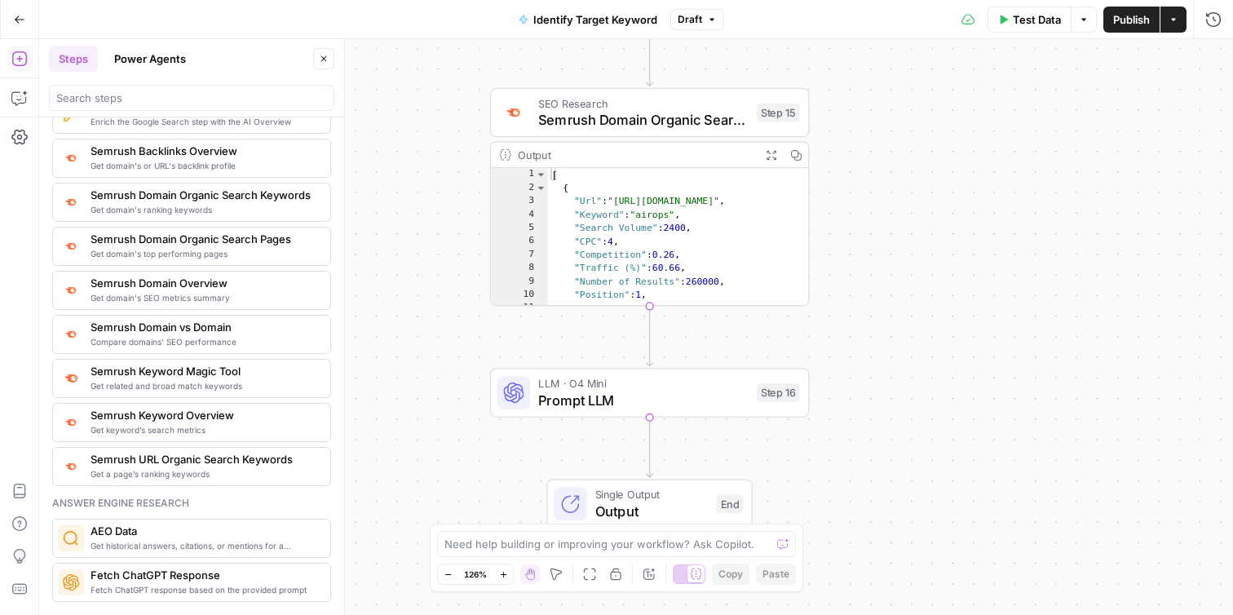
click at [708, 387] on span "LLM · O4 Mini" at bounding box center [643, 383] width 210 height 16
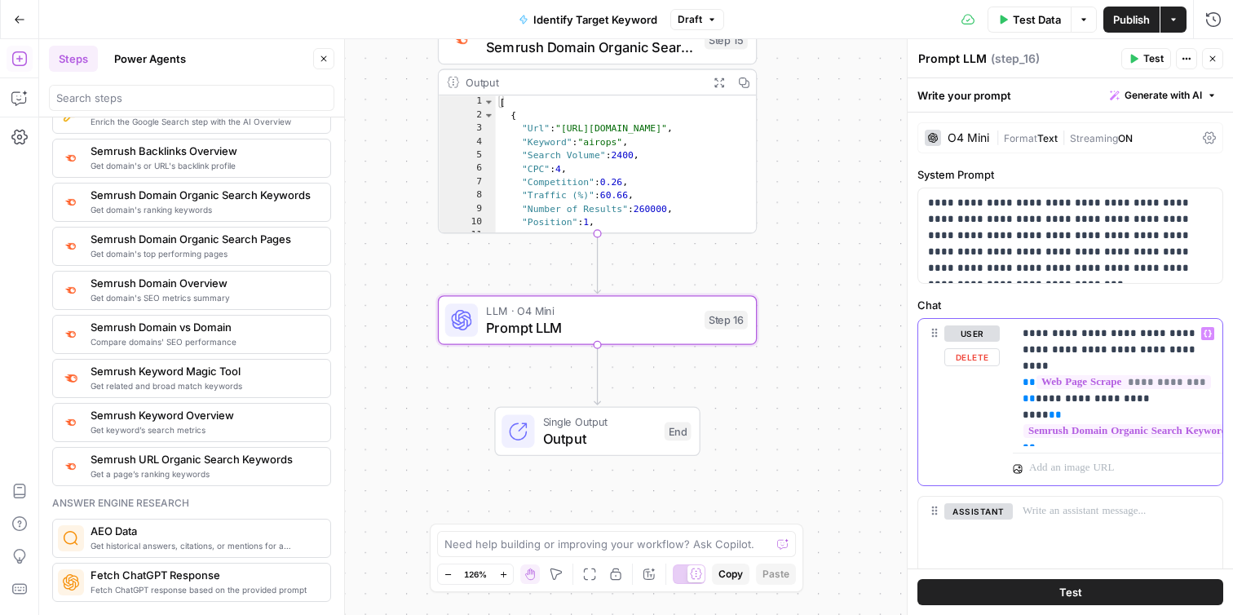
click at [1059, 436] on p "**********" at bounding box center [1118, 382] width 190 height 114
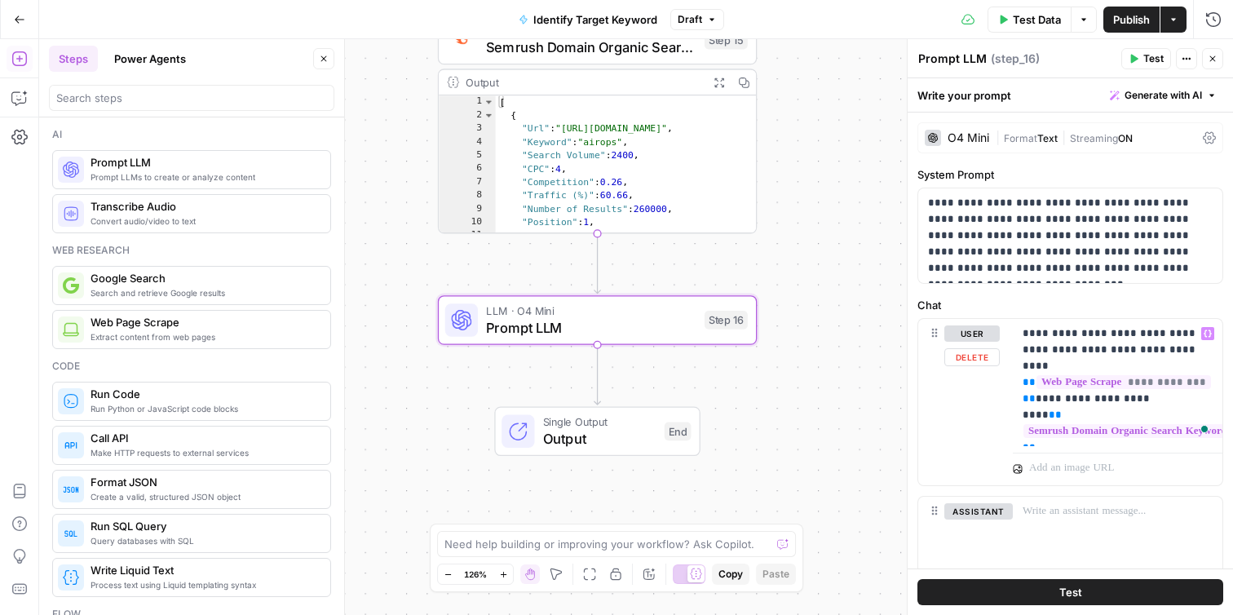
scroll to position [1835, 0]
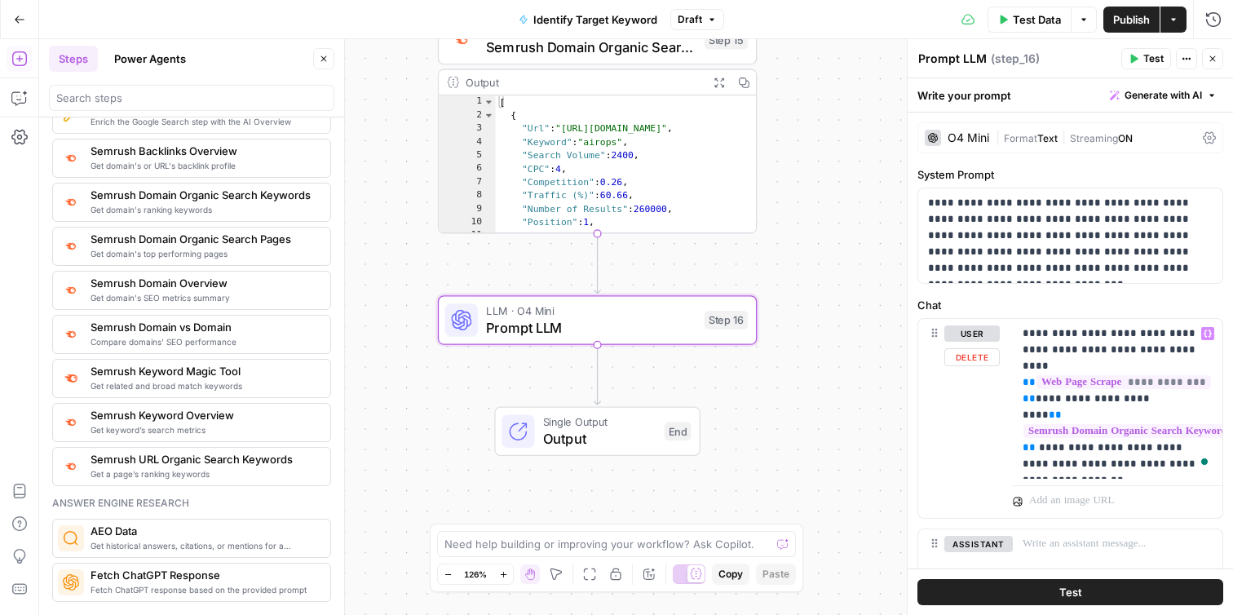
click at [1021, 462] on div "**********" at bounding box center [1118, 399] width 210 height 160
click at [1092, 457] on p "**********" at bounding box center [1118, 398] width 190 height 147
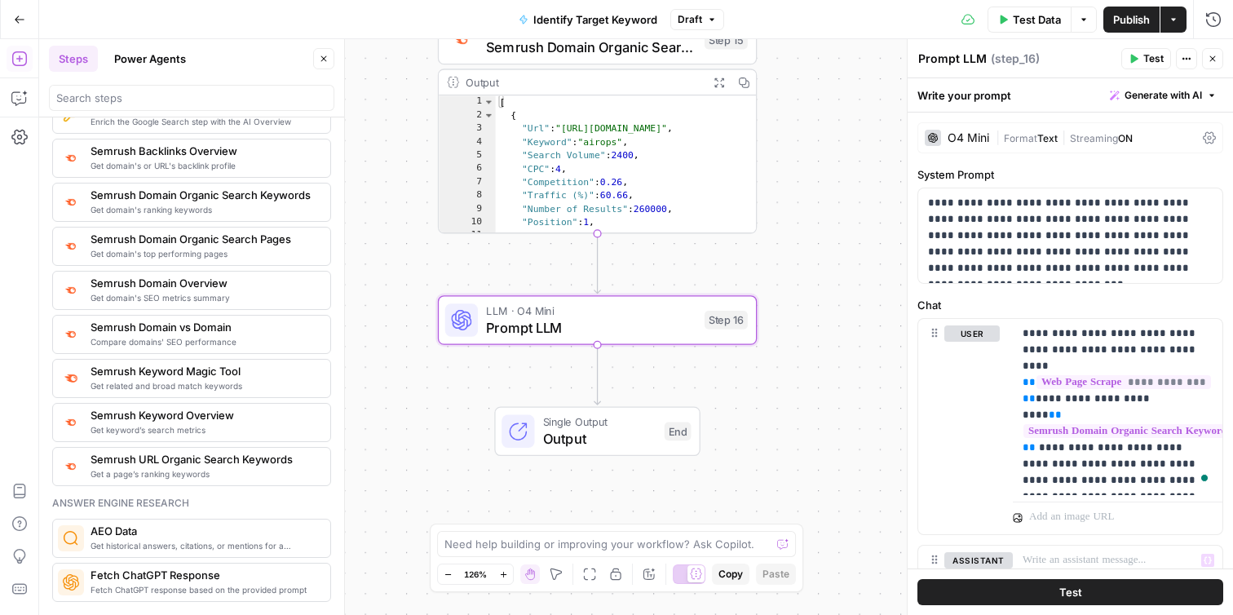
click at [1070, 598] on span "Test" at bounding box center [1070, 592] width 23 height 16
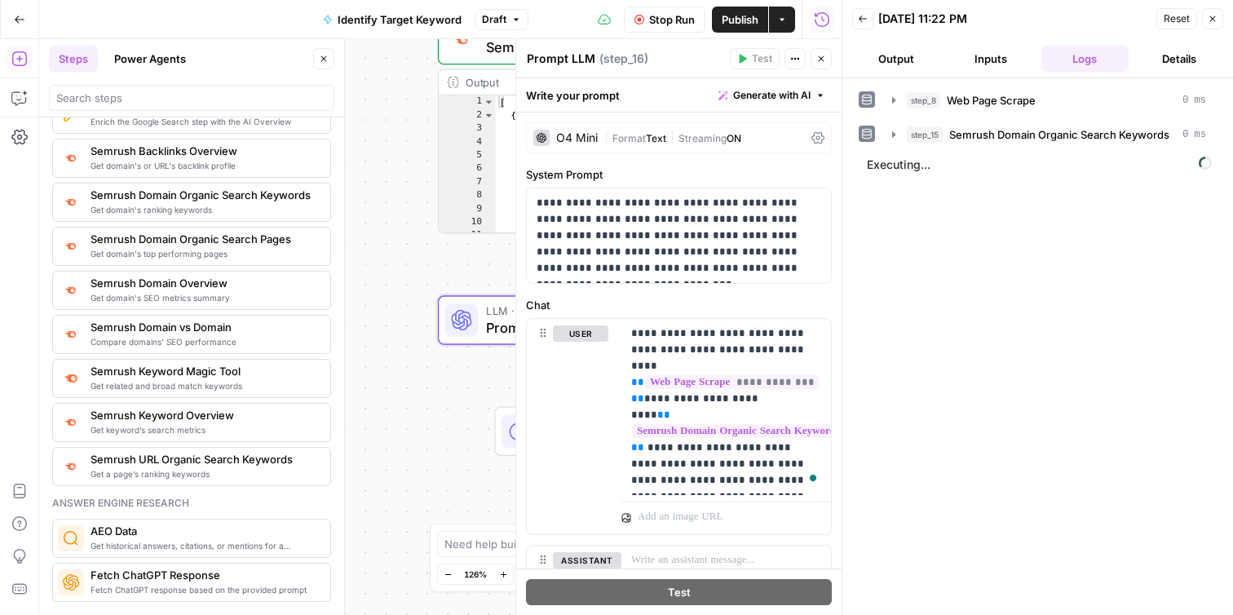
click at [891, 68] on button "Output" at bounding box center [896, 59] width 88 height 26
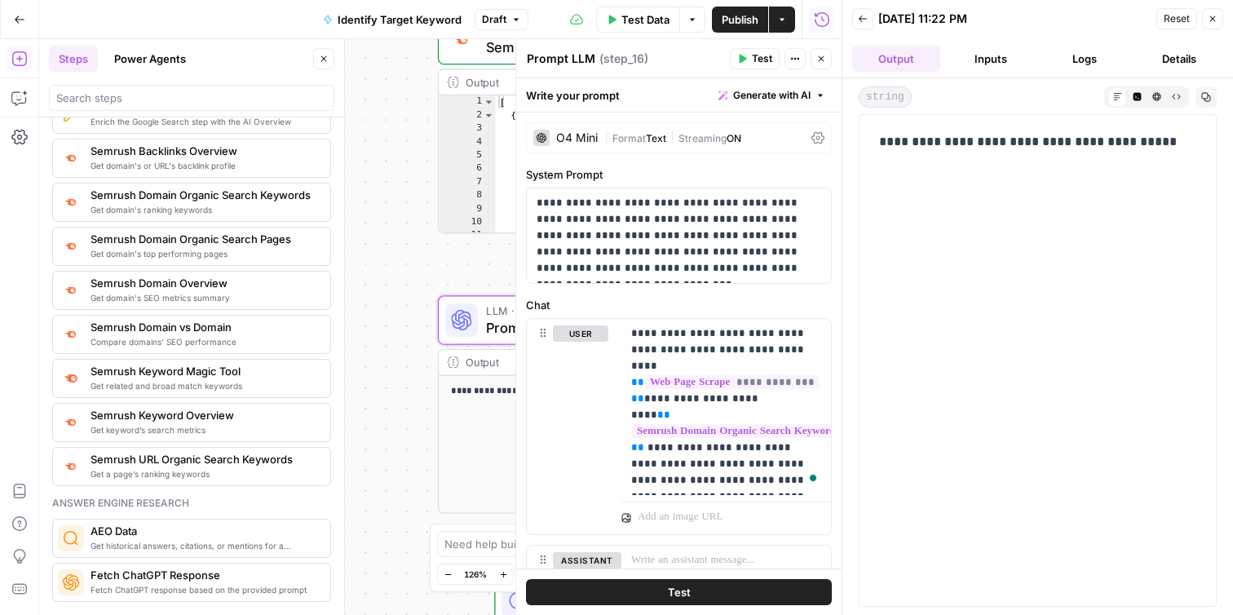
click at [1212, 21] on icon "button" at bounding box center [1213, 19] width 10 height 10
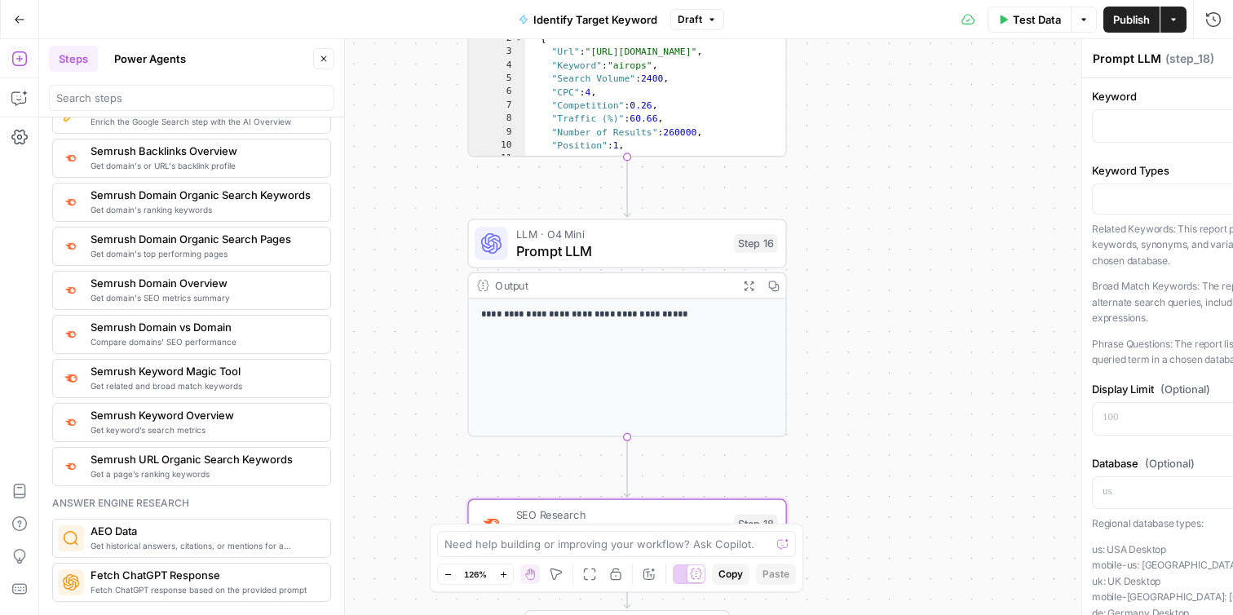
type textarea "Semrush Keyword Magic Tool"
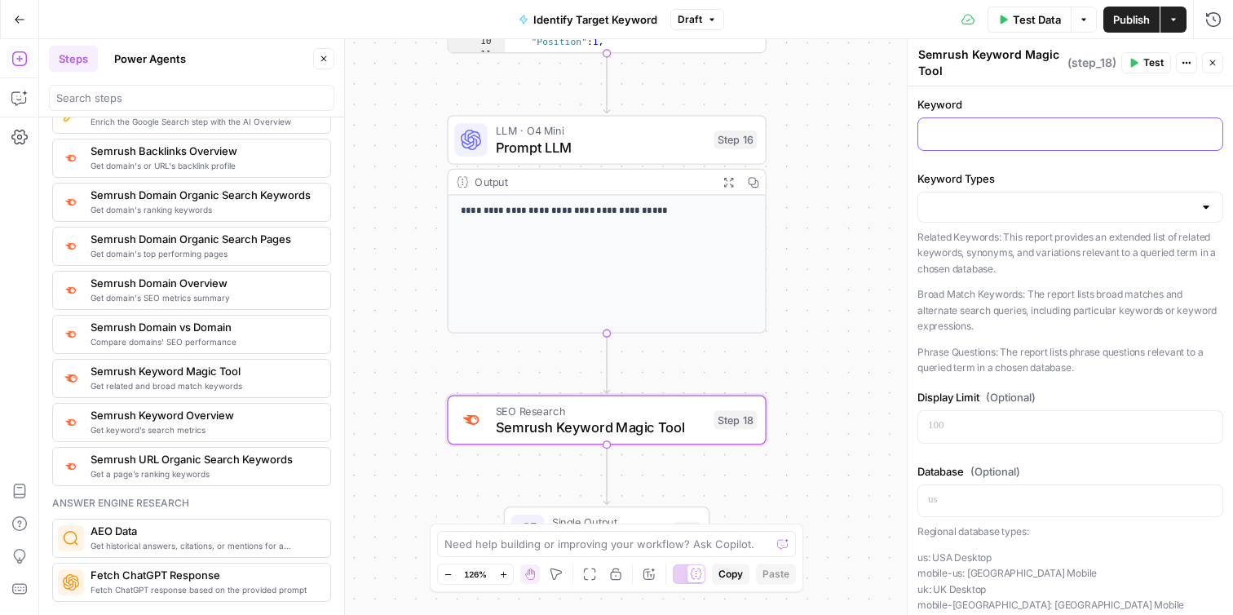
click at [953, 144] on div at bounding box center [1070, 134] width 304 height 32
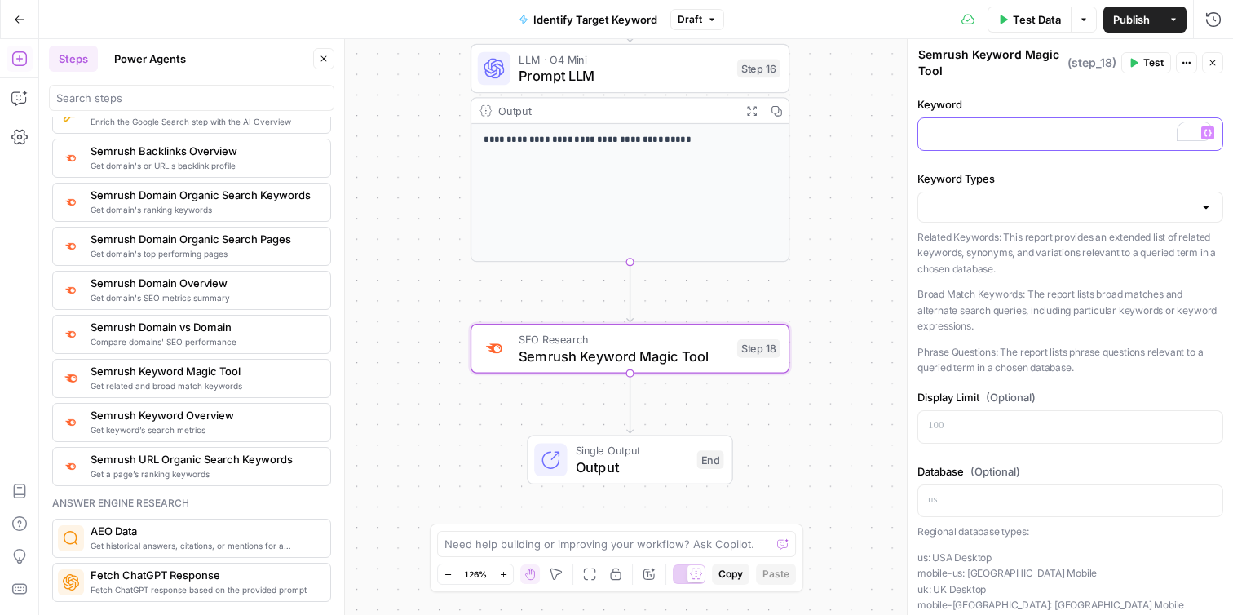
click at [1059, 134] on p "To enrich screen reader interactions, please activate Accessibility in Grammarl…" at bounding box center [1070, 133] width 285 height 16
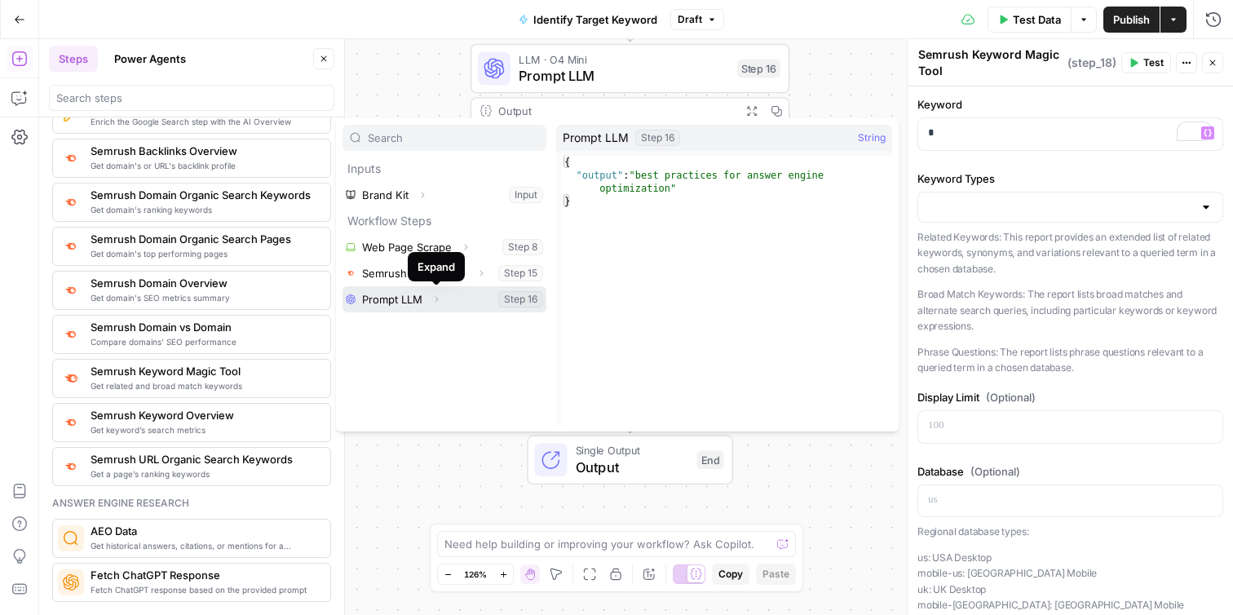
click at [443, 298] on button "Expand" at bounding box center [436, 299] width 21 height 21
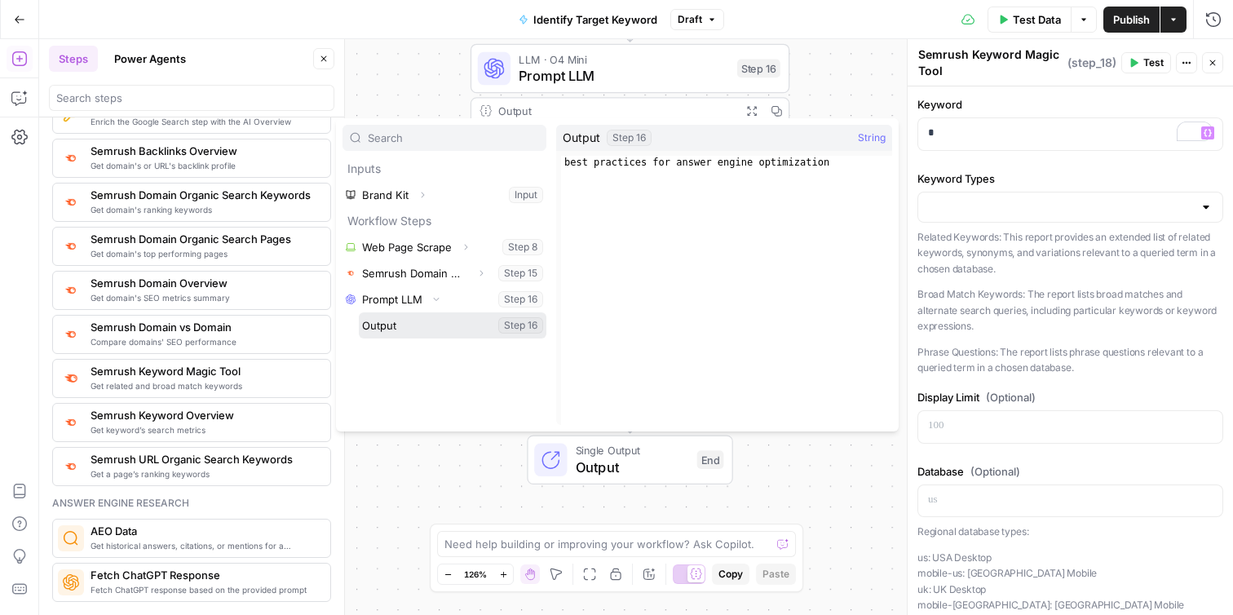
click at [515, 324] on button "Select variable Output" at bounding box center [453, 325] width 188 height 26
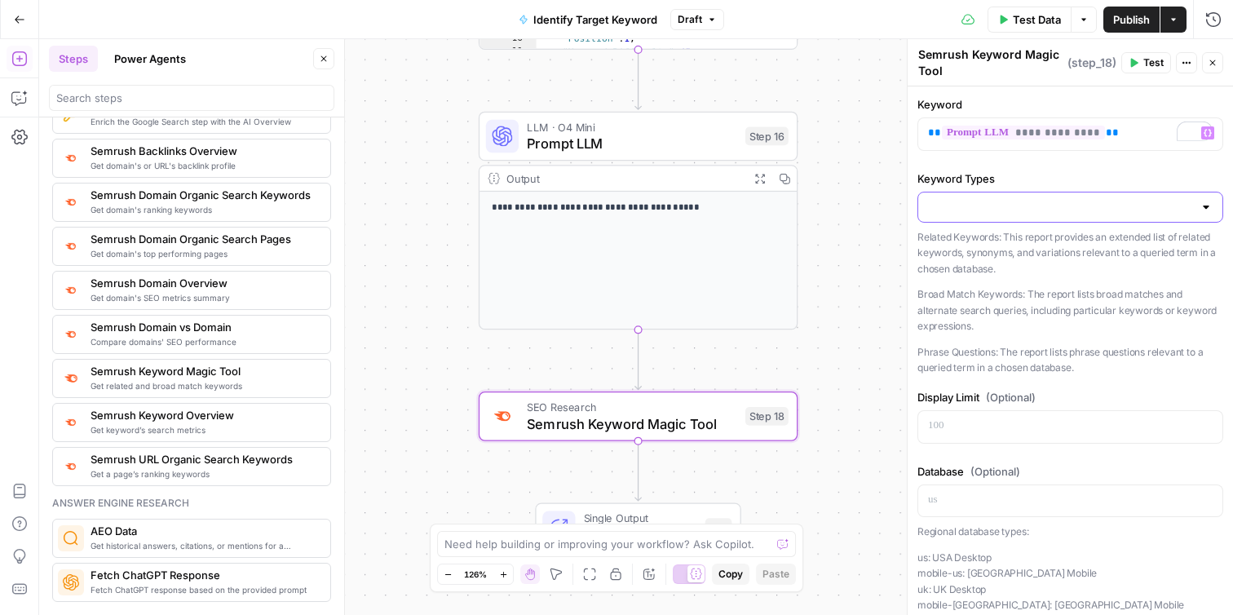
click at [1005, 205] on input "Keyword Types" at bounding box center [1060, 207] width 265 height 16
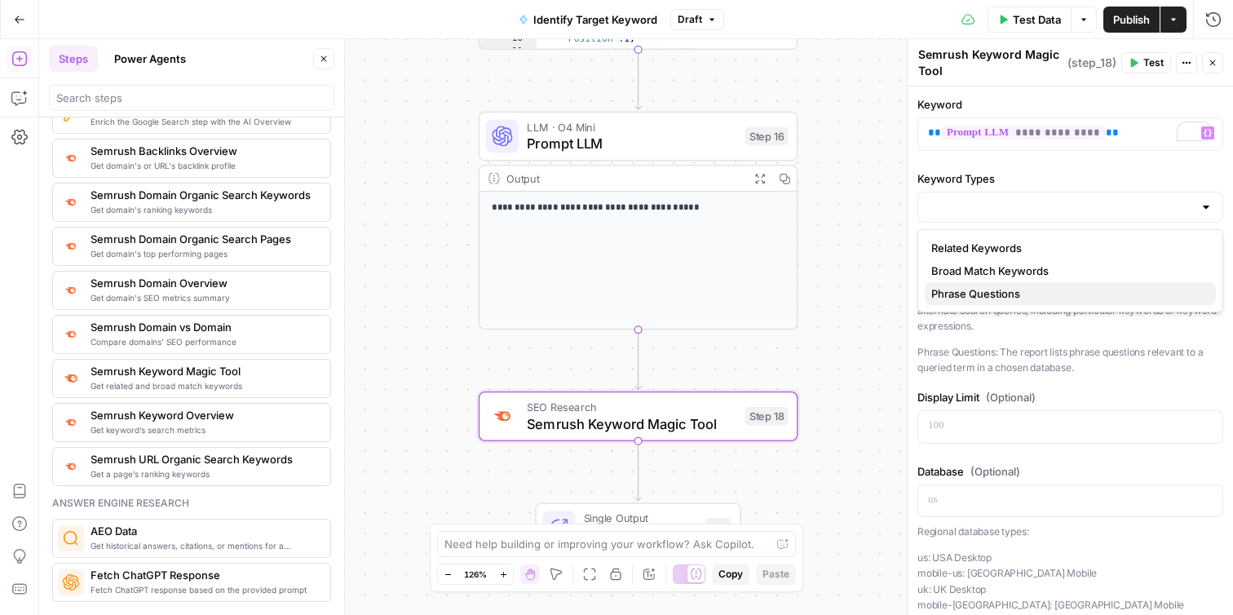
click at [1002, 302] on button "Phrase Questions" at bounding box center [1070, 293] width 291 height 23
type input "Phrase Questions"
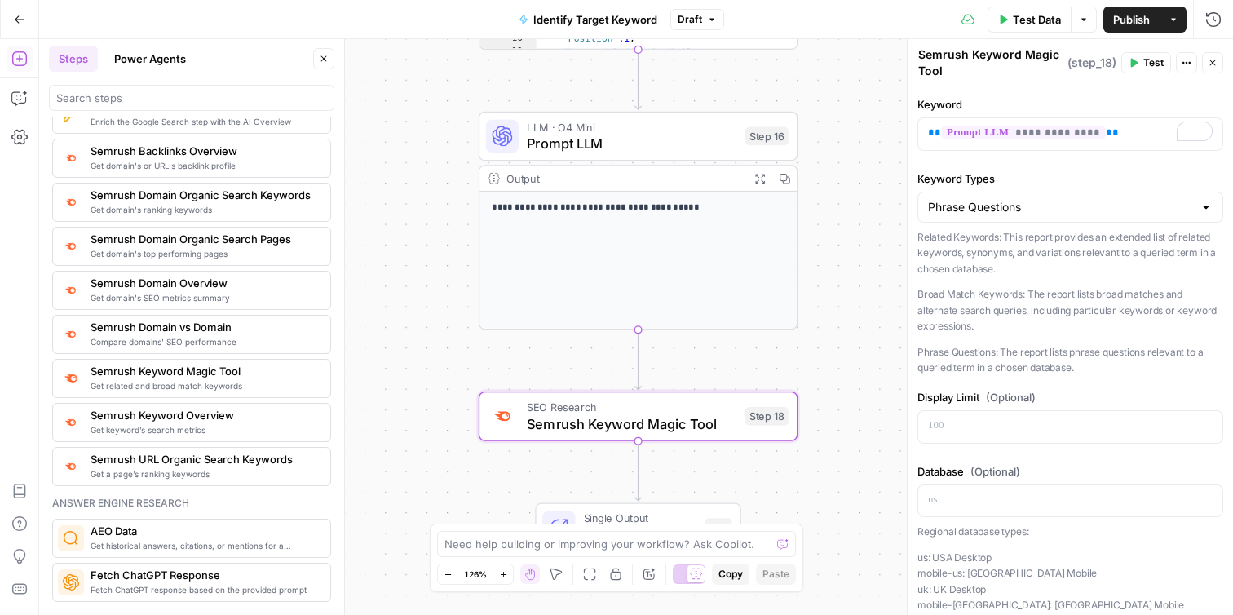
click at [974, 217] on div "Phrase Questions" at bounding box center [1070, 207] width 306 height 31
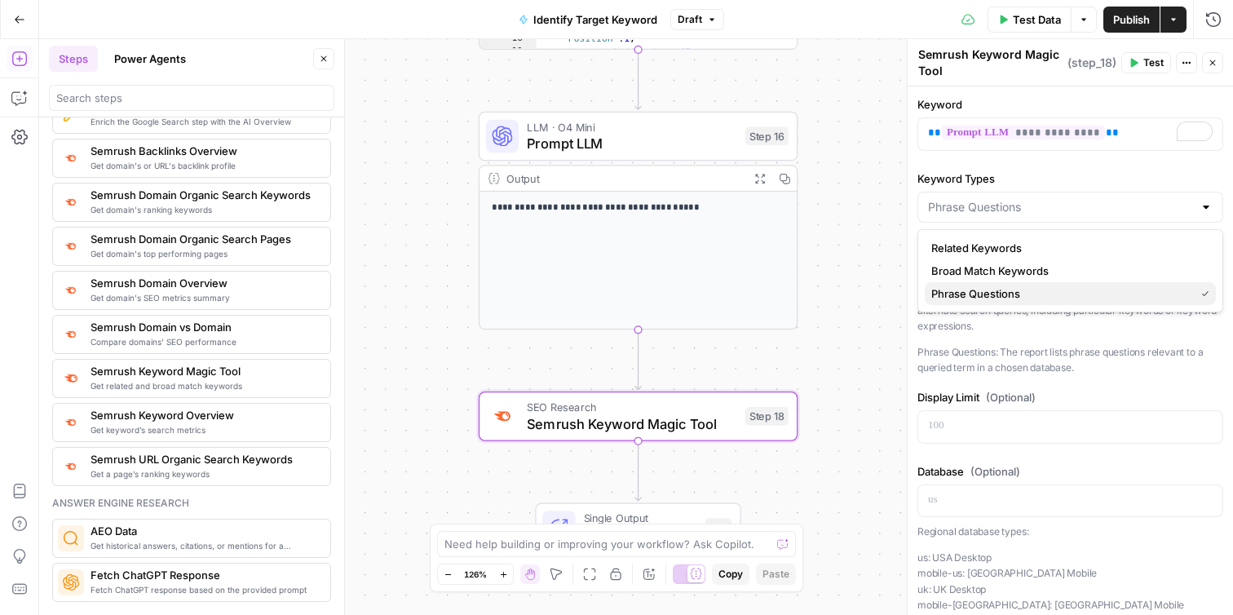
click at [969, 293] on span "Phrase Questions" at bounding box center [1059, 293] width 257 height 16
type input "Phrase Questions"
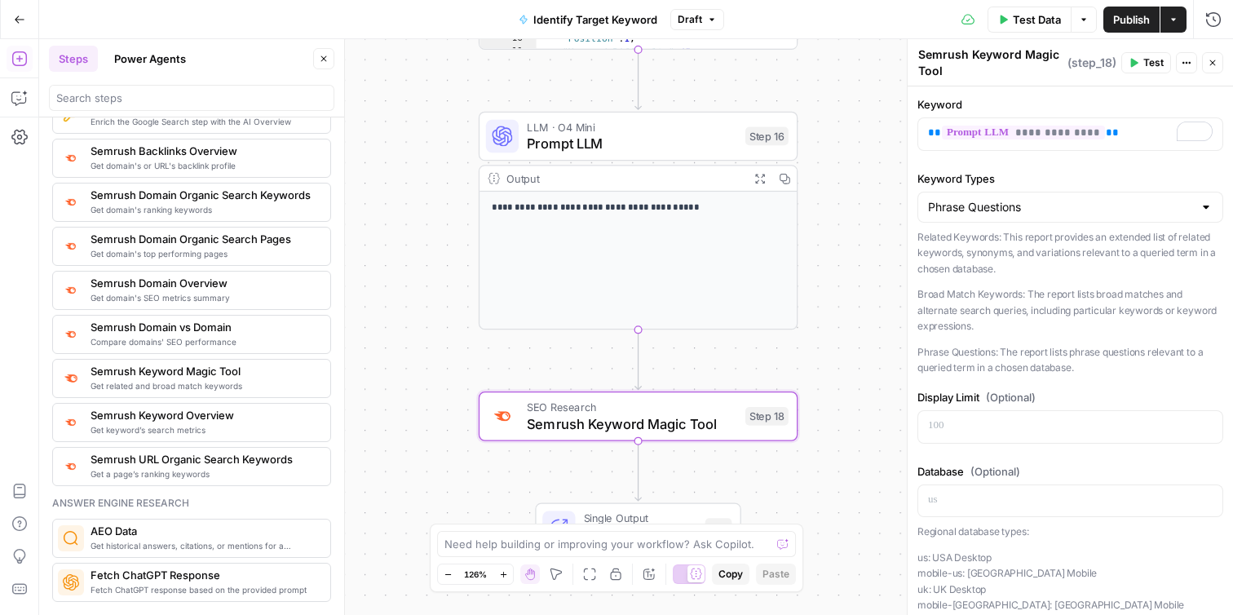
click at [1142, 68] on button "Test" at bounding box center [1146, 62] width 50 height 21
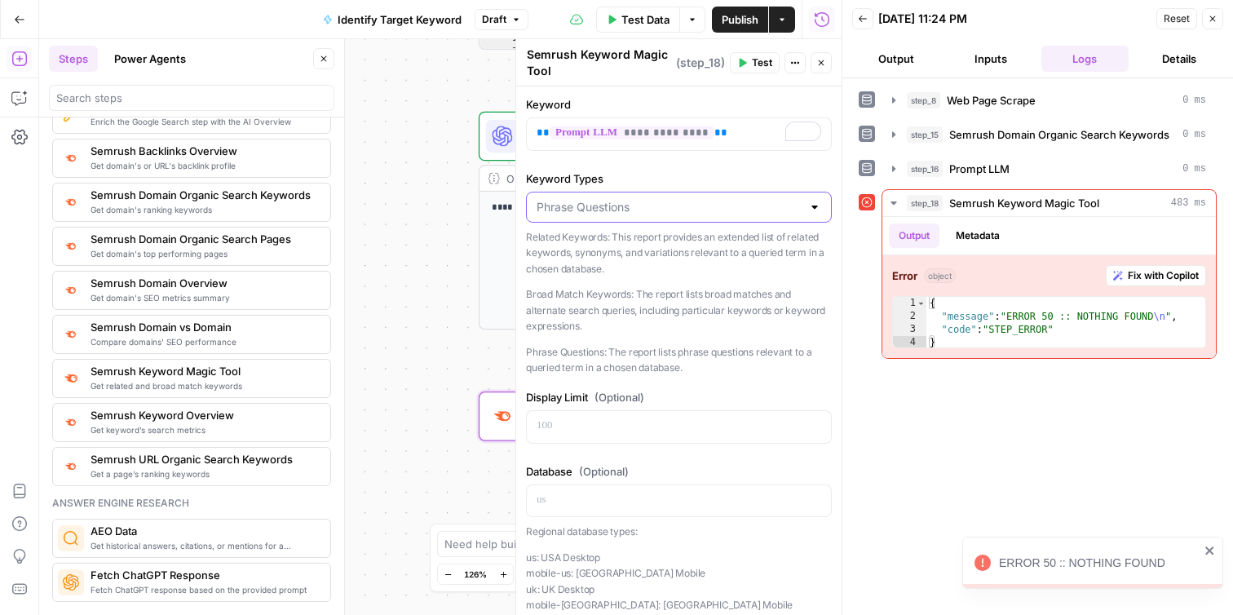
click at [766, 211] on input "Keyword Types" at bounding box center [669, 207] width 265 height 16
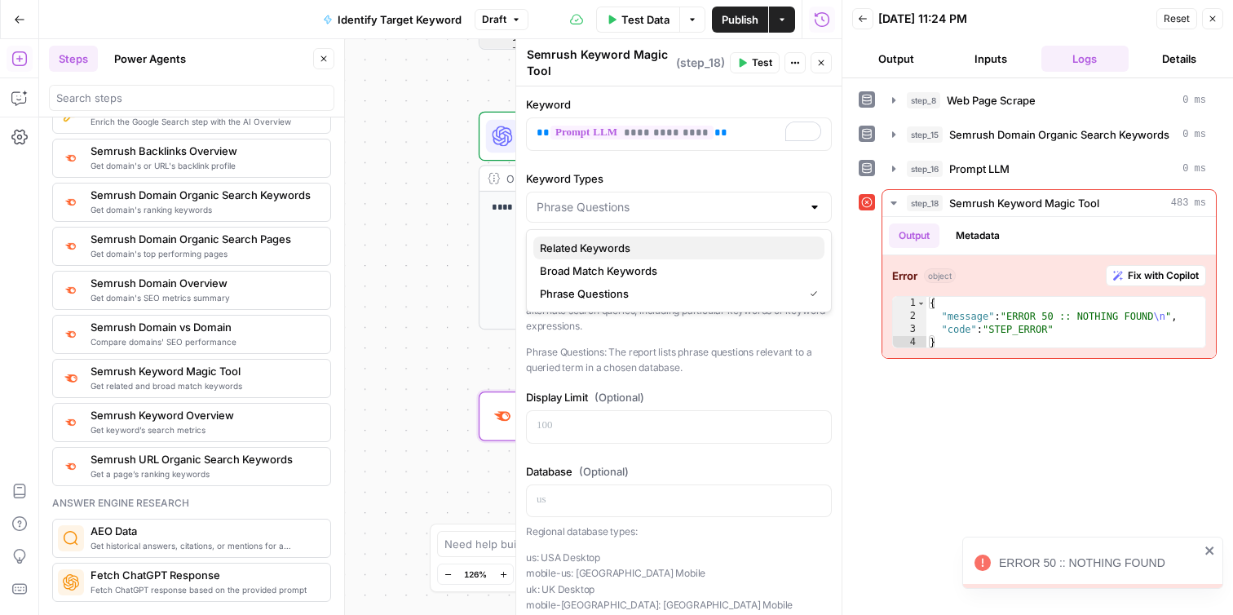
click at [744, 256] on button "Related Keywords" at bounding box center [678, 247] width 291 height 23
type input "Related Keywords"
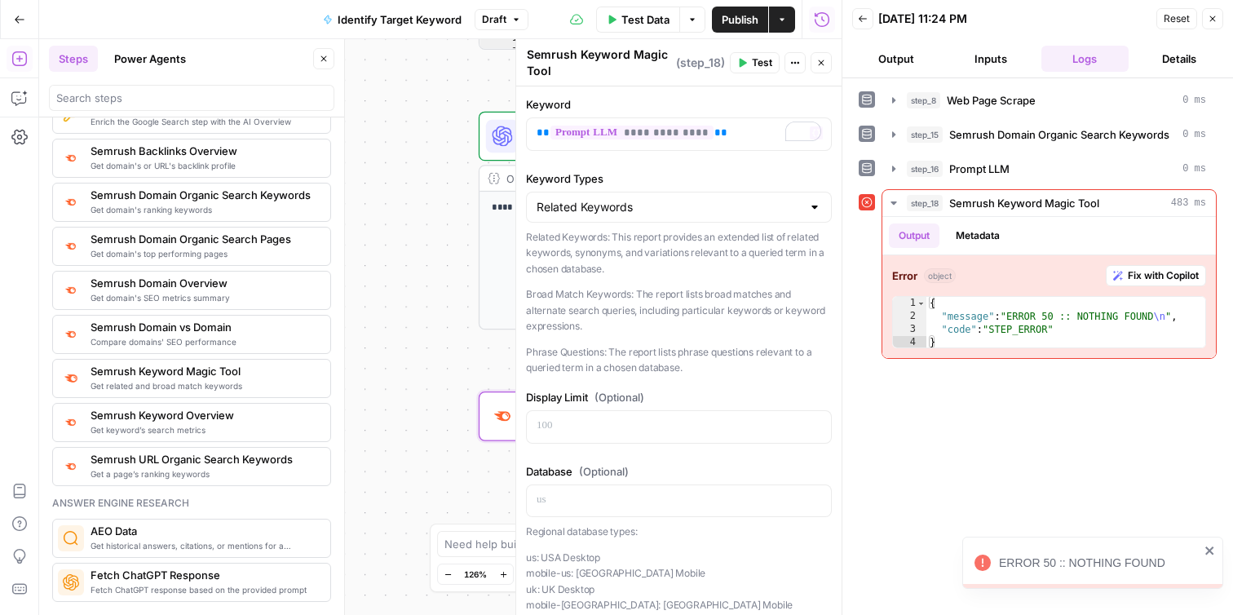
click at [751, 65] on button "Test" at bounding box center [755, 62] width 50 height 21
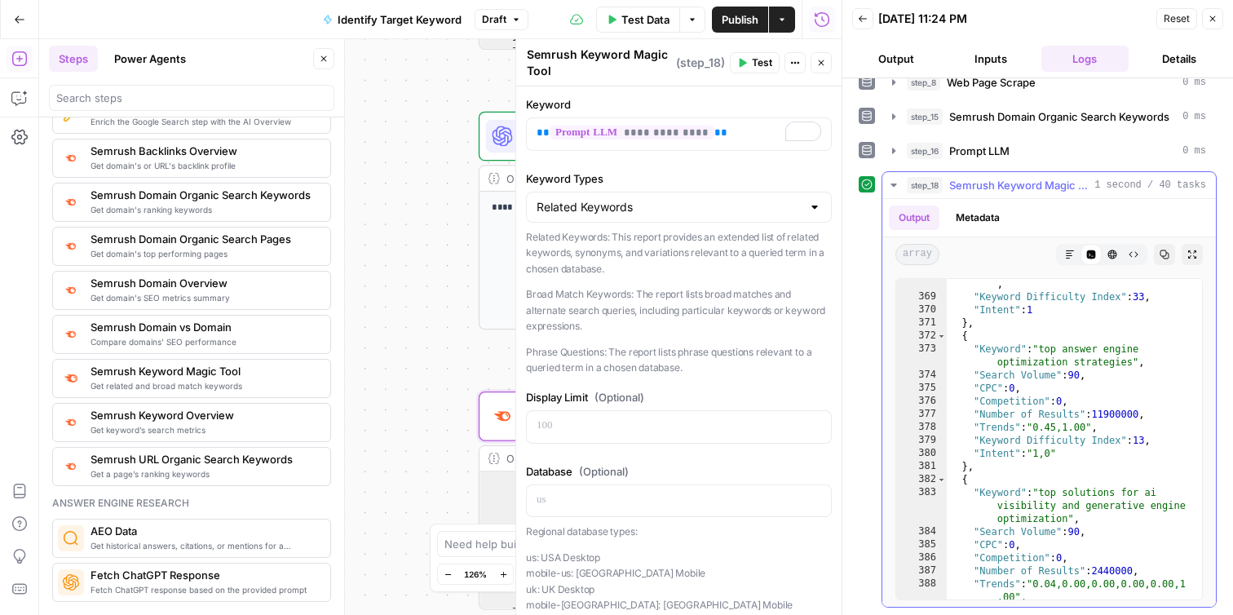
scroll to position [5804, 0]
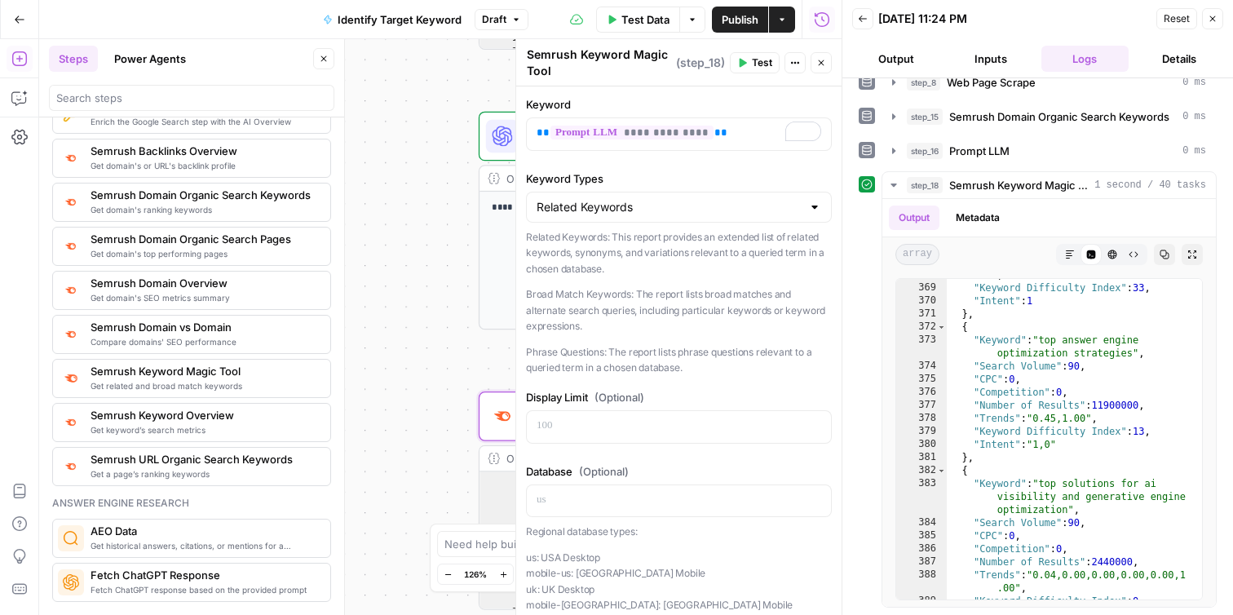
click at [432, 228] on div "**********" at bounding box center [440, 327] width 802 height 576
click at [1208, 24] on button "Close" at bounding box center [1212, 18] width 21 height 21
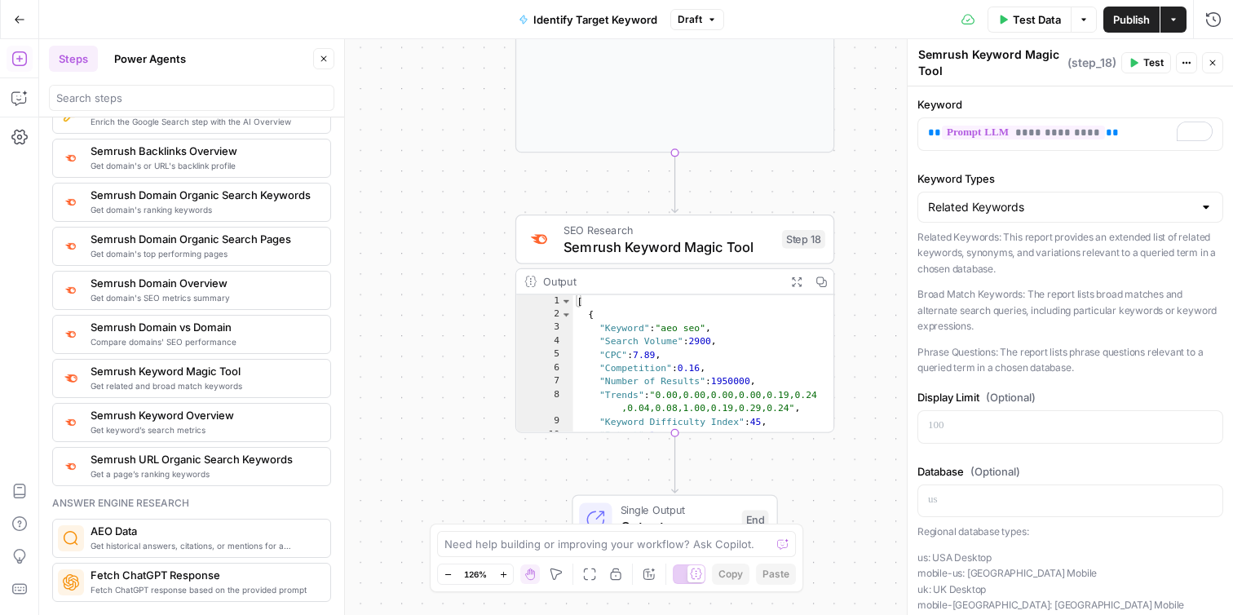
click at [864, 344] on div "**********" at bounding box center [636, 327] width 1194 height 576
click at [1216, 63] on button "Close" at bounding box center [1212, 62] width 21 height 21
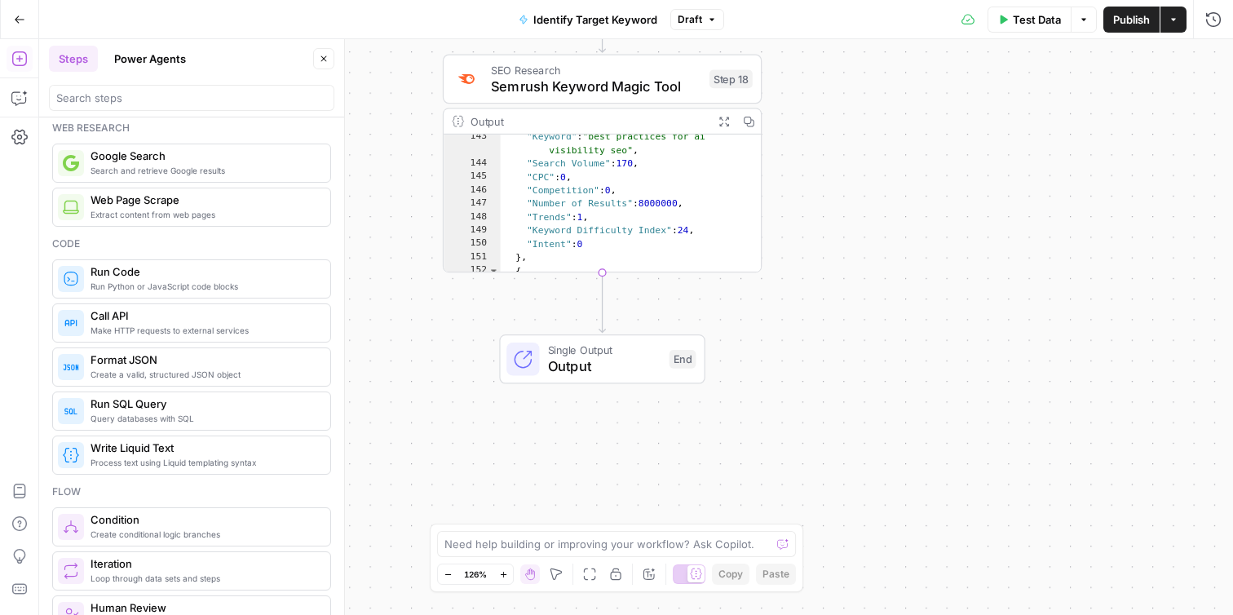
scroll to position [0, 0]
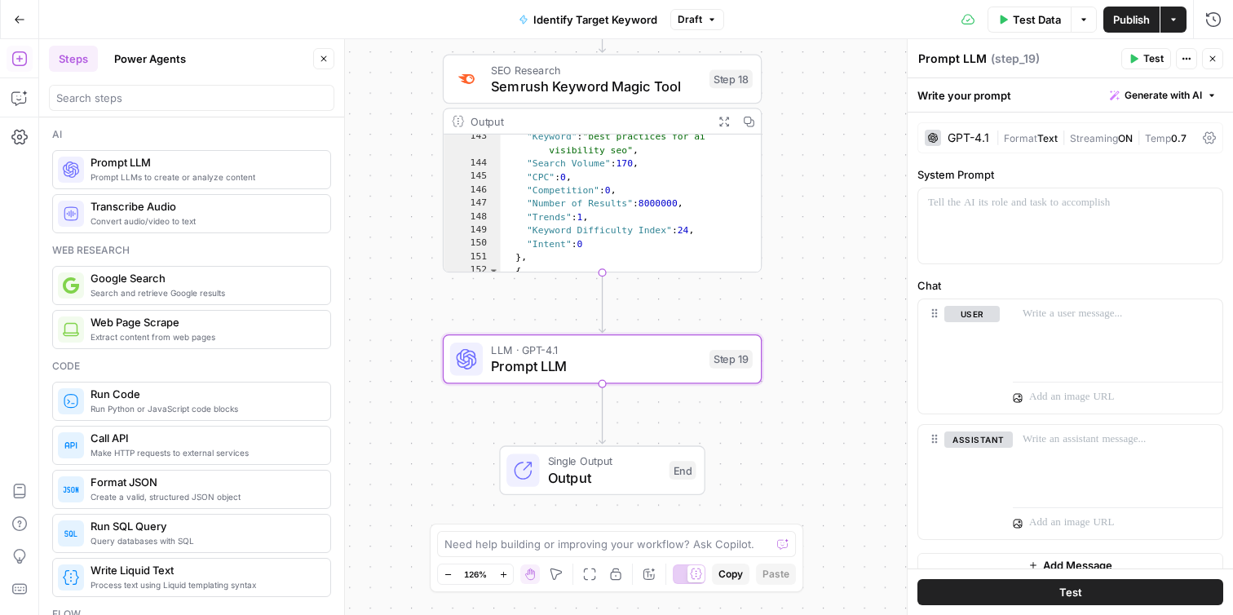
click at [965, 136] on div "GPT-4.1" at bounding box center [969, 137] width 42 height 11
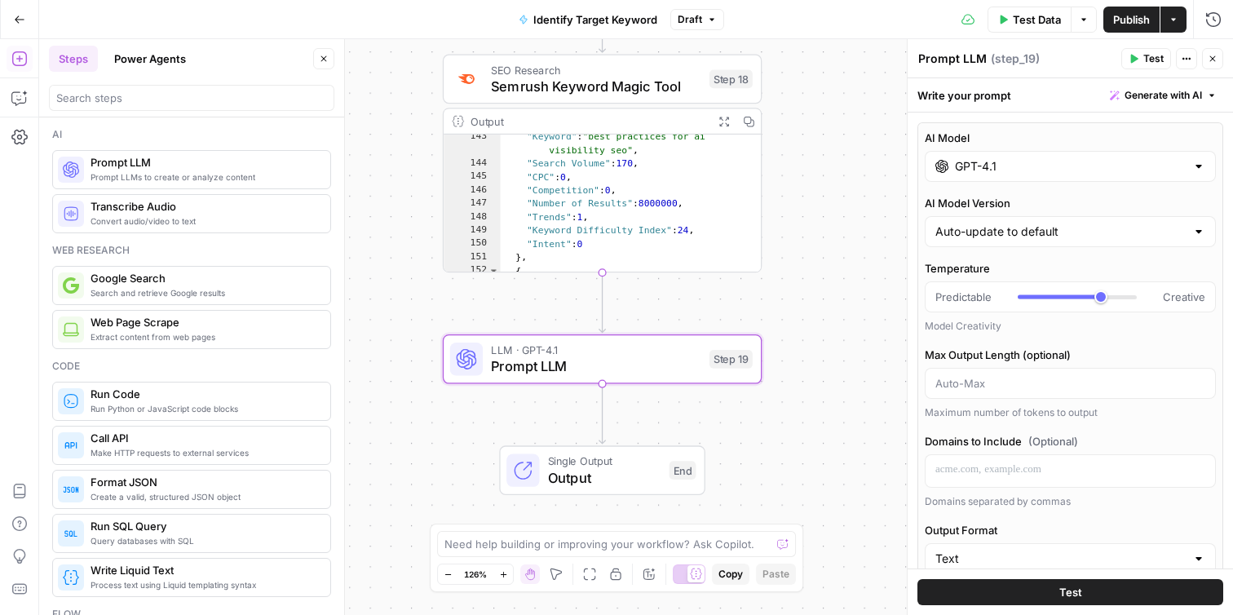
click at [982, 179] on div "GPT-4.1" at bounding box center [1070, 166] width 291 height 31
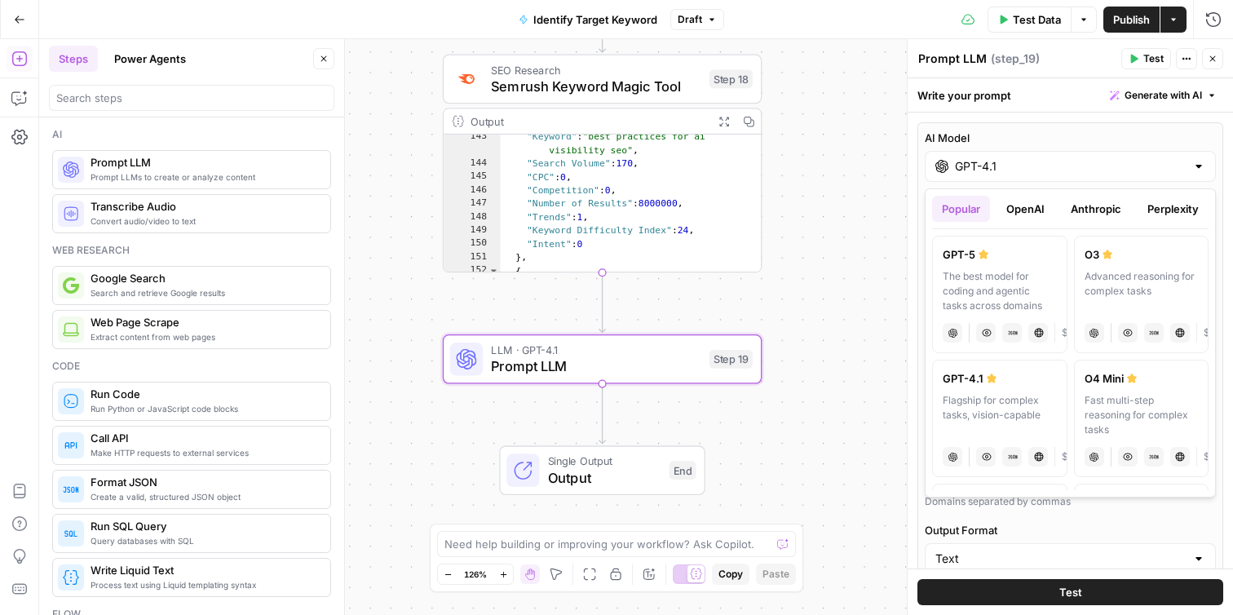
click at [1112, 389] on label "O4 Mini Fast multi-step reasoning for complex tasks chat Vision Capabilities JS…" at bounding box center [1141, 418] width 135 height 117
type input "O4 Mini"
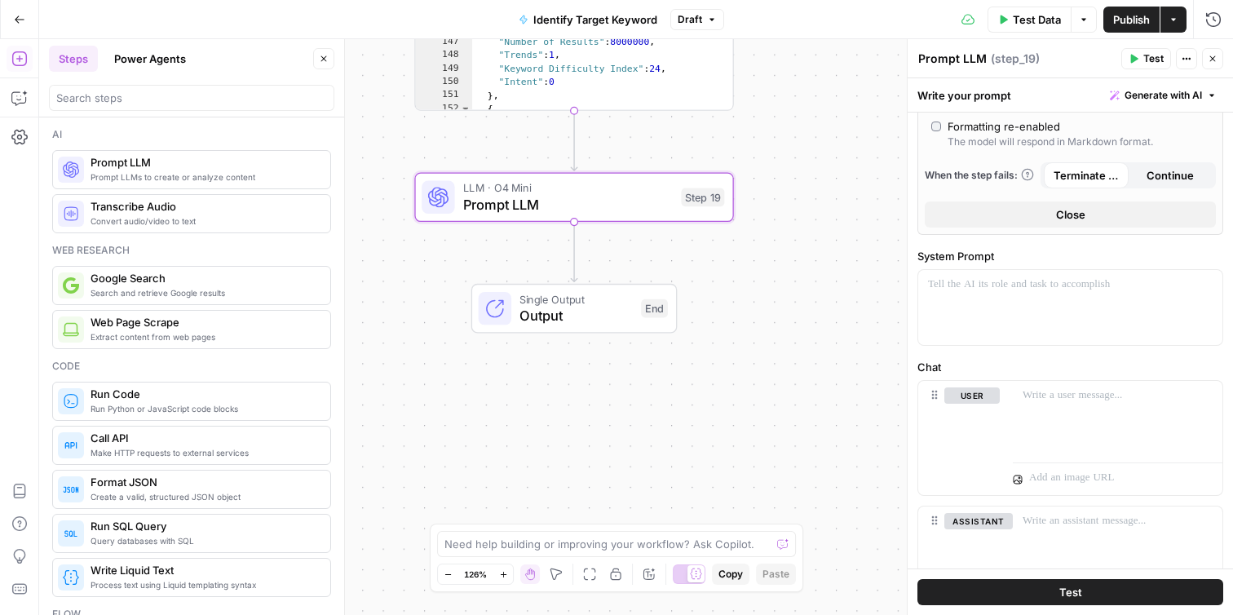
scroll to position [718, 0]
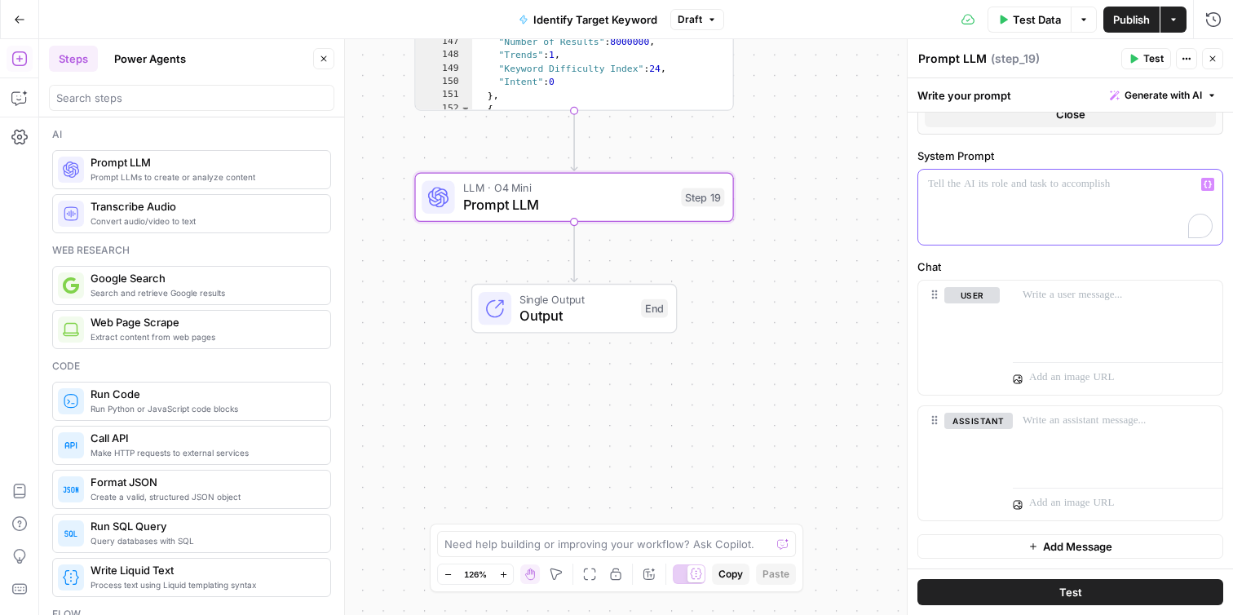
click at [1048, 202] on div "To enrich screen reader interactions, please activate Accessibility in Grammarl…" at bounding box center [1070, 207] width 304 height 75
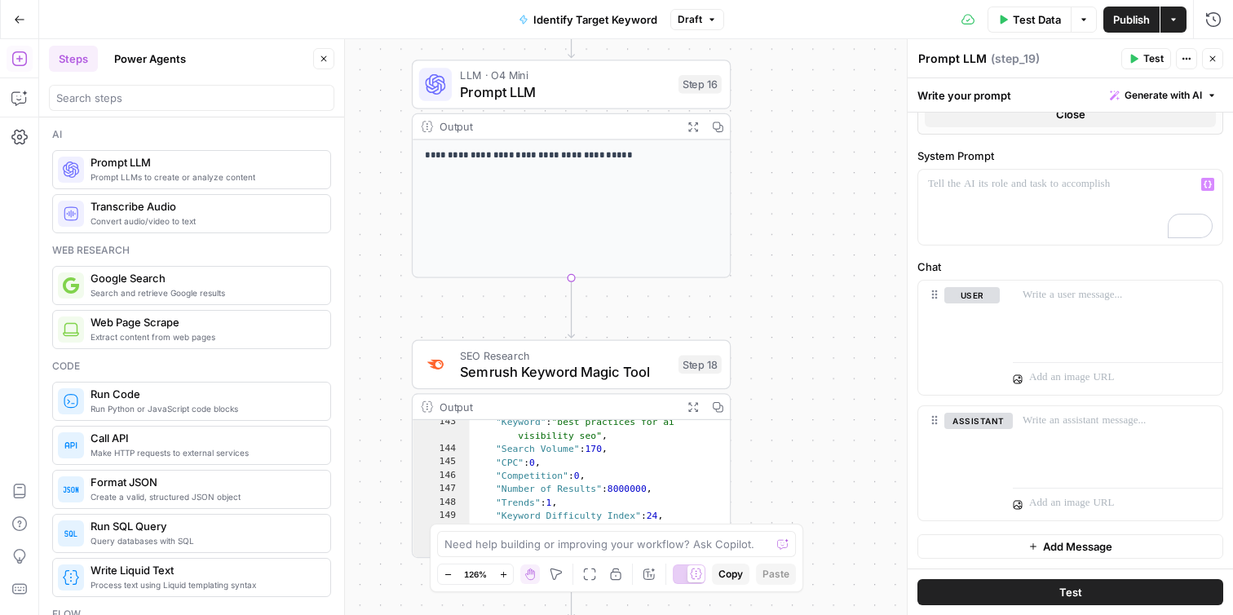
click at [620, 94] on span "Prompt LLM" at bounding box center [565, 92] width 210 height 20
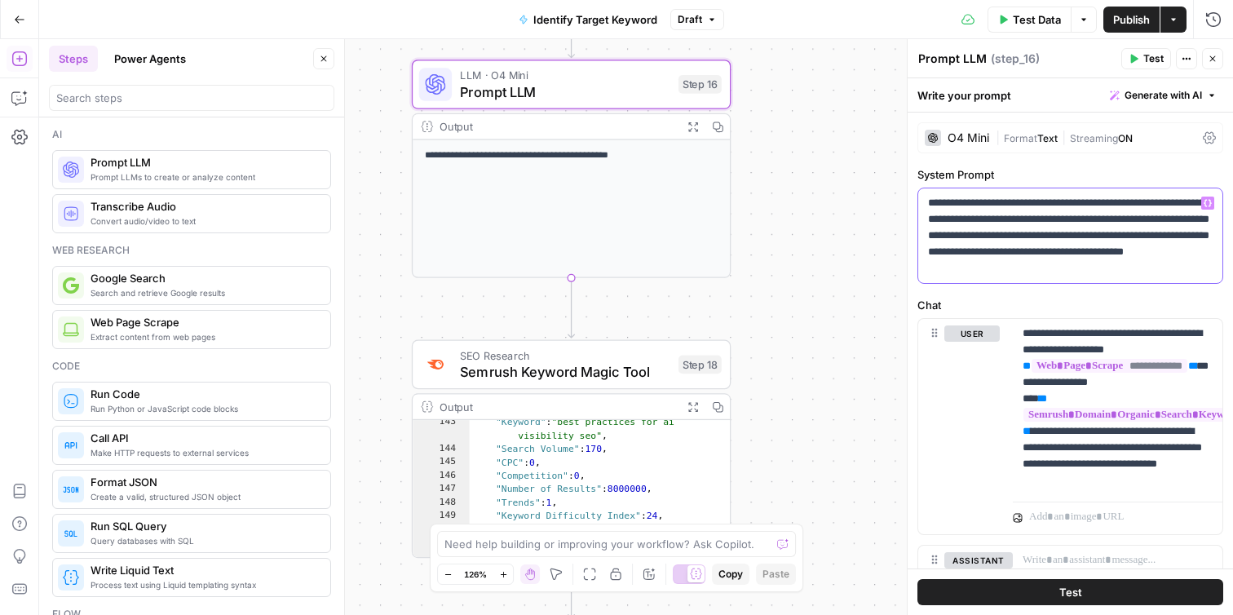
click at [1009, 233] on p "**********" at bounding box center [1070, 236] width 285 height 82
copy p "**********"
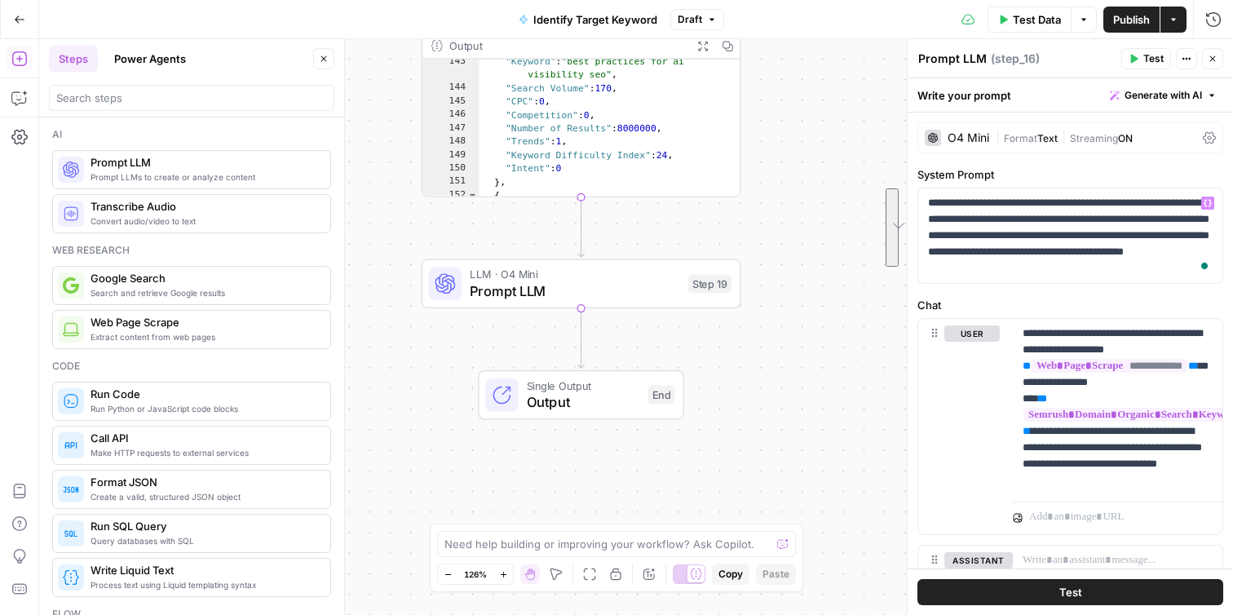
click at [657, 305] on div "LLM · O4 Mini Prompt LLM Step 19" at bounding box center [581, 284] width 319 height 50
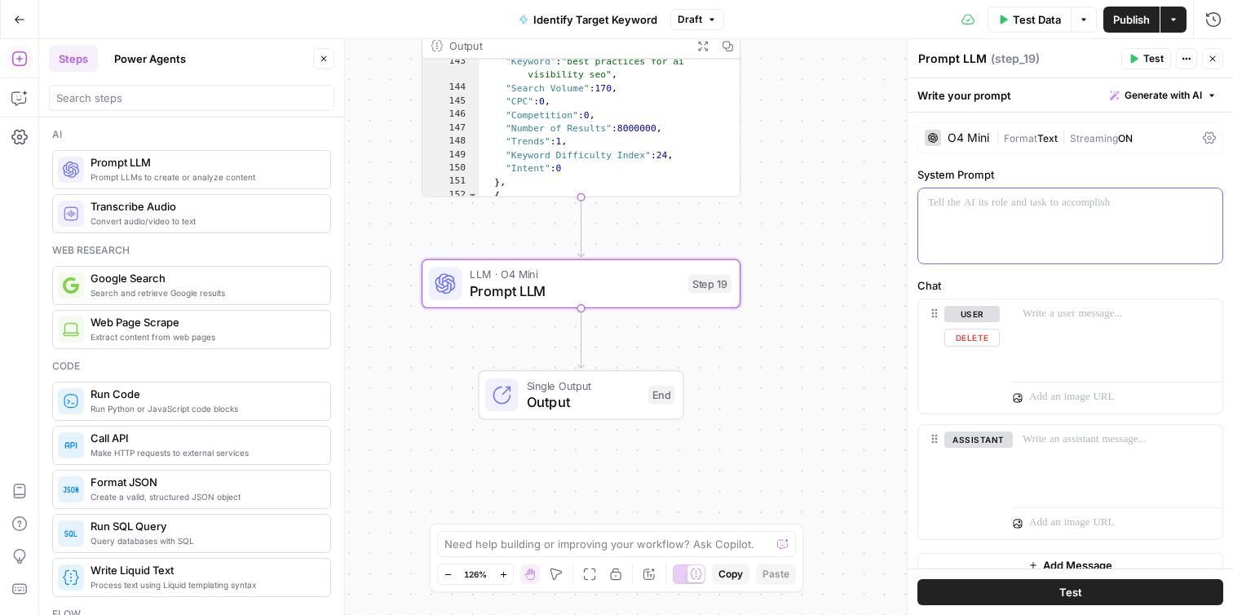
click at [983, 212] on div at bounding box center [1070, 225] width 304 height 75
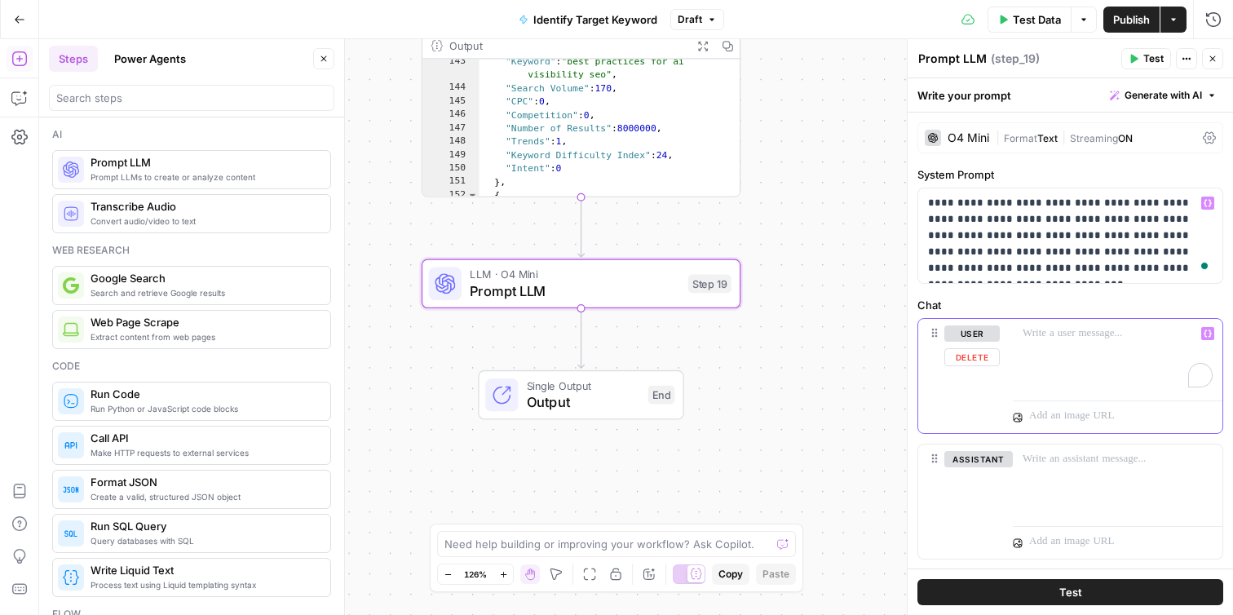
click at [1046, 337] on p "To enrich screen reader interactions, please activate Accessibility in Grammarl…" at bounding box center [1118, 333] width 190 height 16
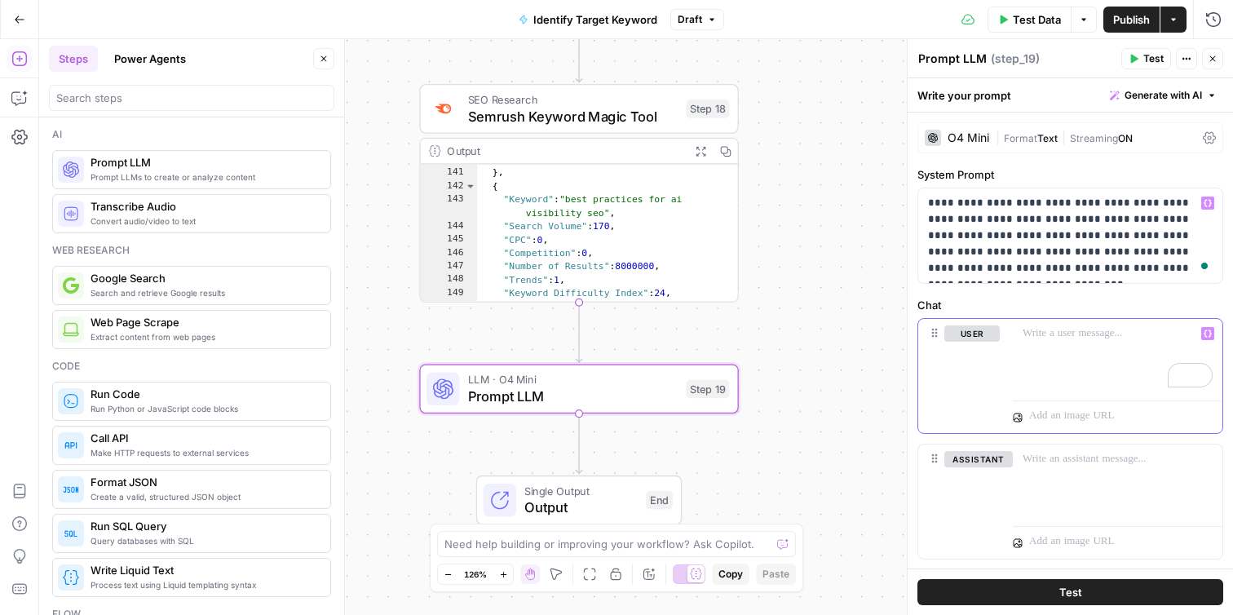
scroll to position [1683, 0]
type textarea "**********"
click at [712, 241] on div ""Intent" : 0 } , { "Keyword" : "best practices for ai visibility seo" , "Search…" at bounding box center [608, 236] width 262 height 166
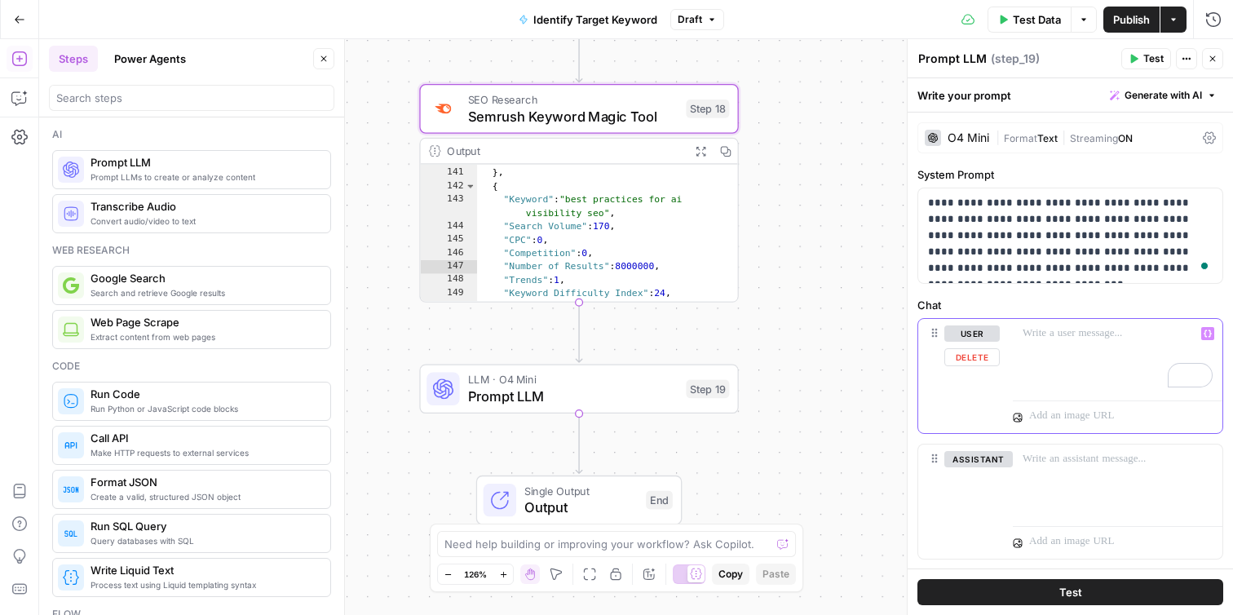
click at [1039, 334] on p "To enrich screen reader interactions, please activate Accessibility in Grammarl…" at bounding box center [1118, 333] width 190 height 16
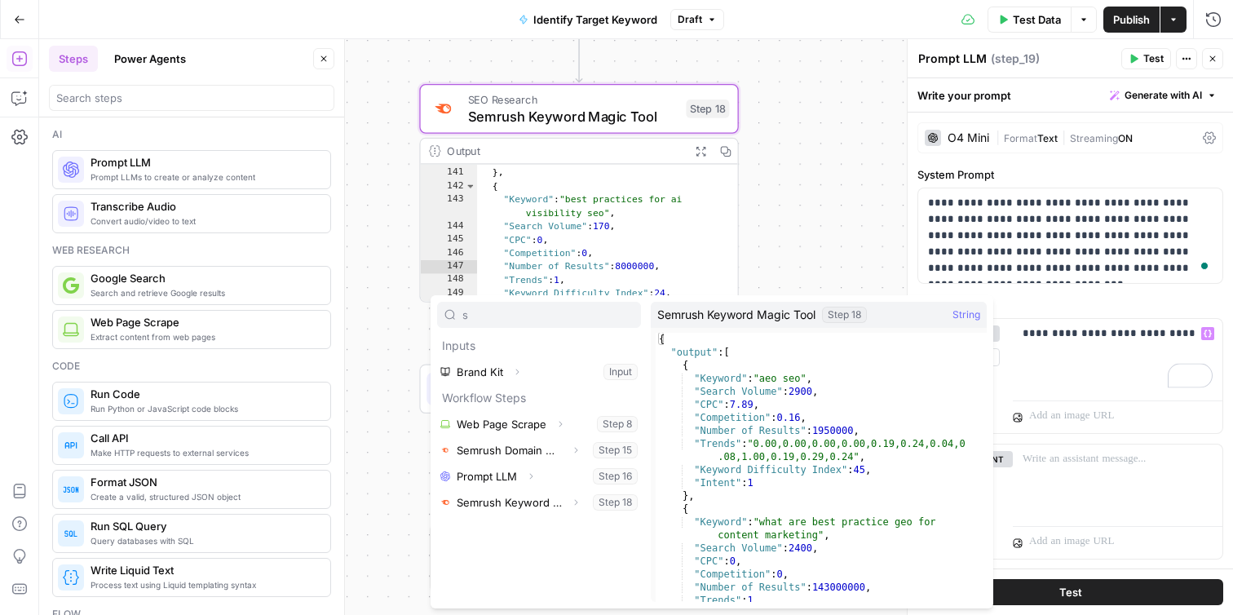
type input "s"
click at [544, 499] on button "Select variable Semrush Keyword Magic Tool" at bounding box center [539, 502] width 204 height 26
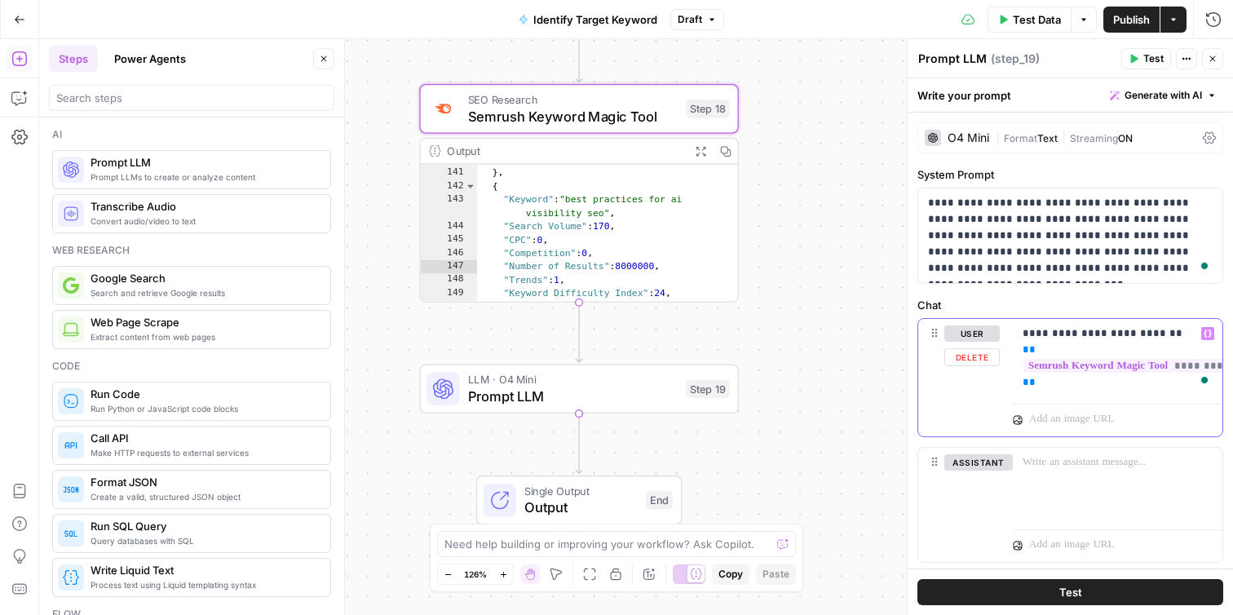
click at [1094, 333] on p "**********" at bounding box center [1118, 357] width 190 height 65
click at [1107, 332] on p "**********" at bounding box center [1118, 357] width 190 height 65
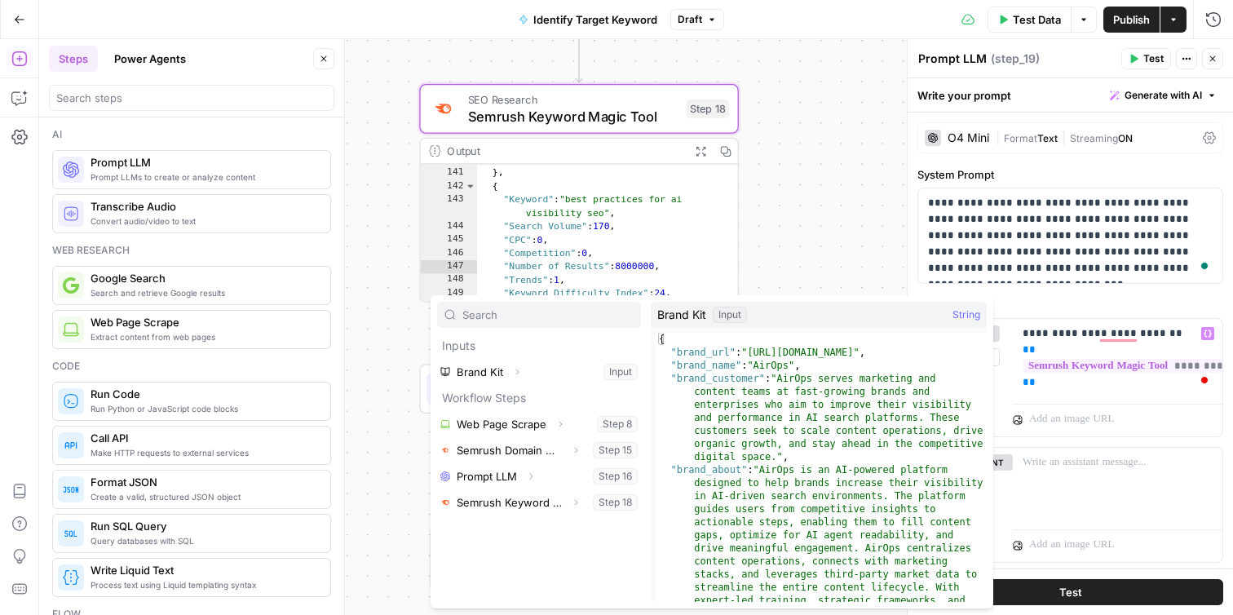
type textarea "**********"
click at [690, 353] on div "{ "brand_url" : "[URL][DOMAIN_NAME]" , "brand_name" : "AirOps" , "brand_custome…" at bounding box center [821, 565] width 331 height 465
click at [1088, 329] on p "**********" at bounding box center [1118, 357] width 190 height 65
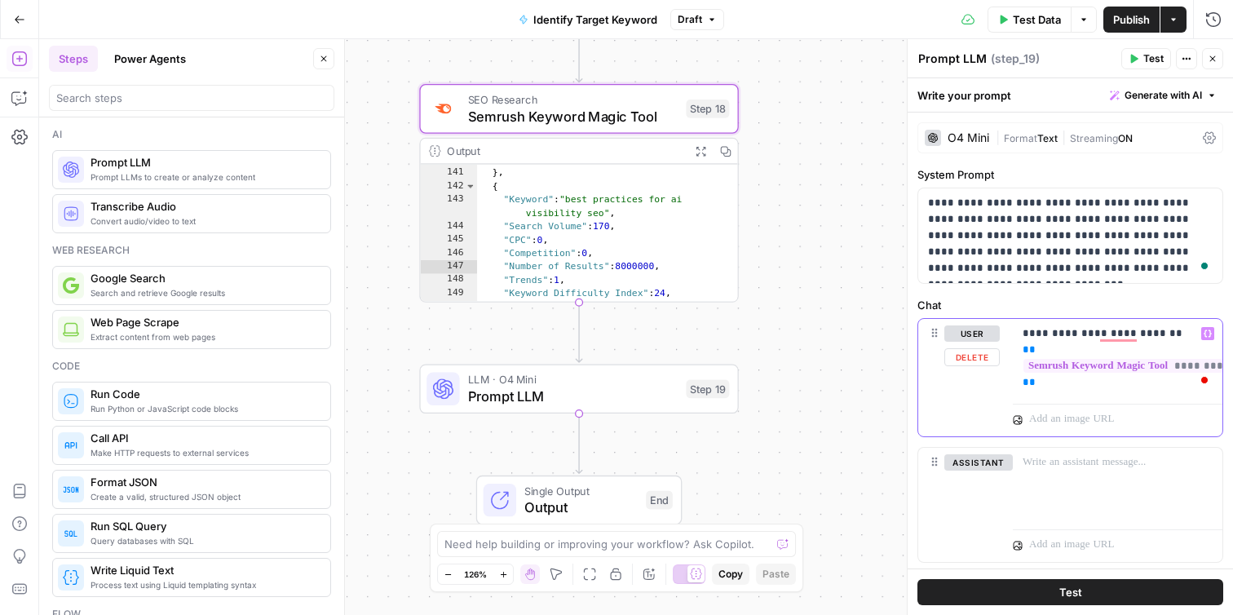
click at [1088, 330] on p "**********" at bounding box center [1118, 357] width 190 height 65
click at [1143, 330] on p "**********" at bounding box center [1118, 357] width 190 height 65
drag, startPoint x: 1177, startPoint y: 338, endPoint x: 996, endPoint y: 334, distance: 181.1
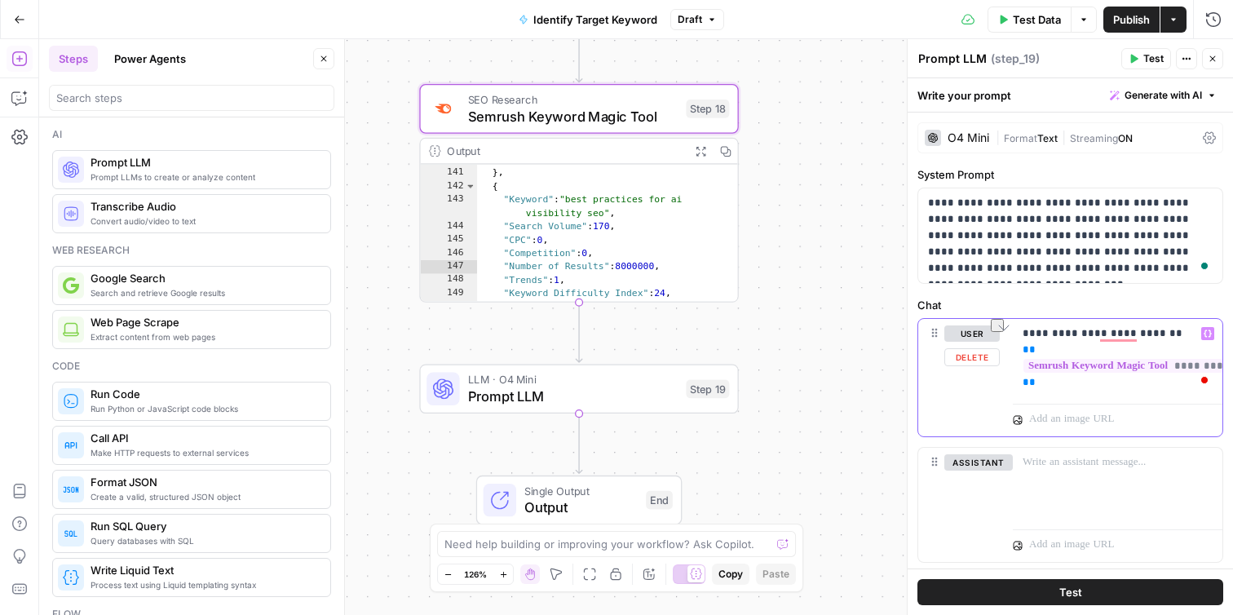
click at [996, 334] on div "**********" at bounding box center [1070, 377] width 304 height 117
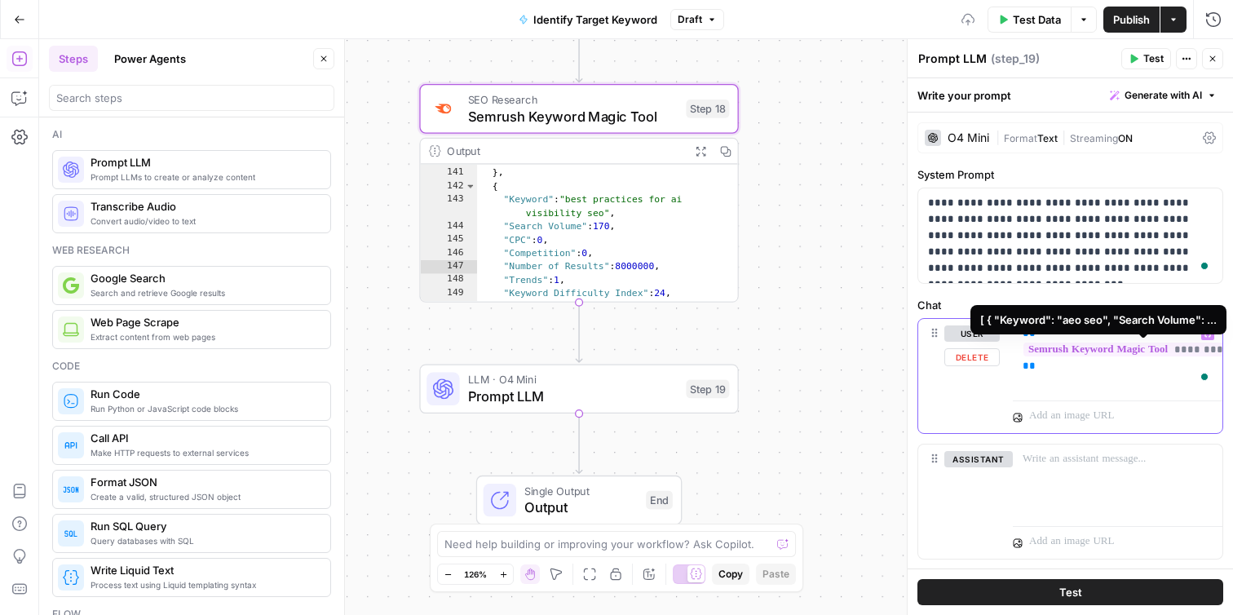
drag, startPoint x: 1072, startPoint y: 351, endPoint x: 776, endPoint y: 220, distance: 323.8
click at [1072, 351] on span "**********" at bounding box center [1143, 349] width 241 height 14
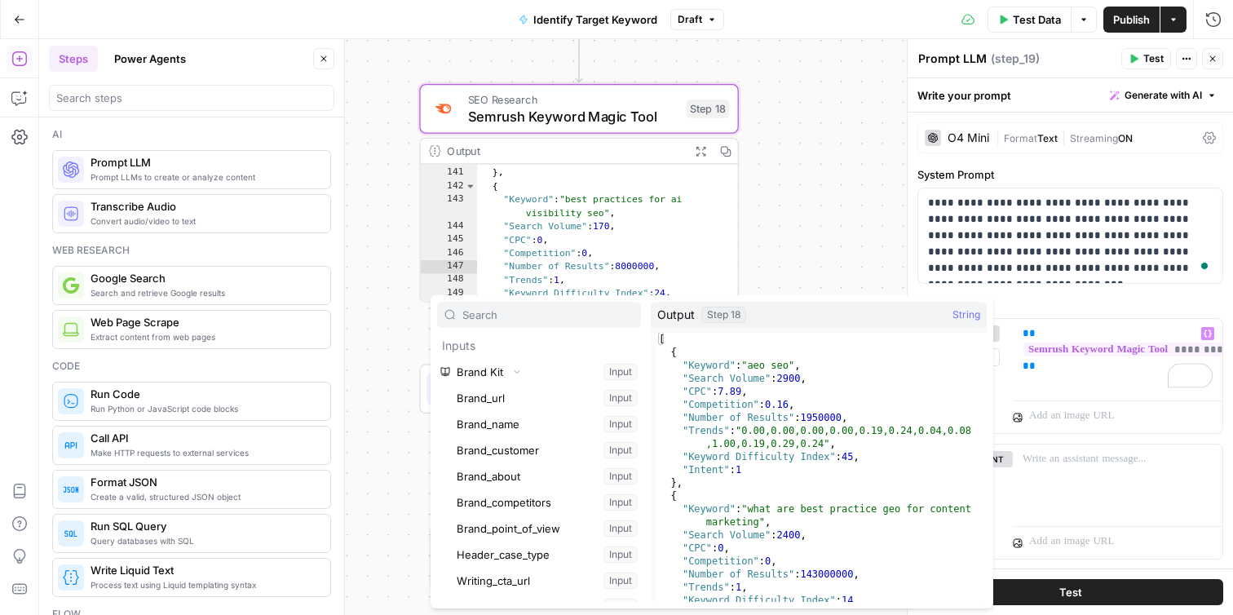
scroll to position [26556, 0]
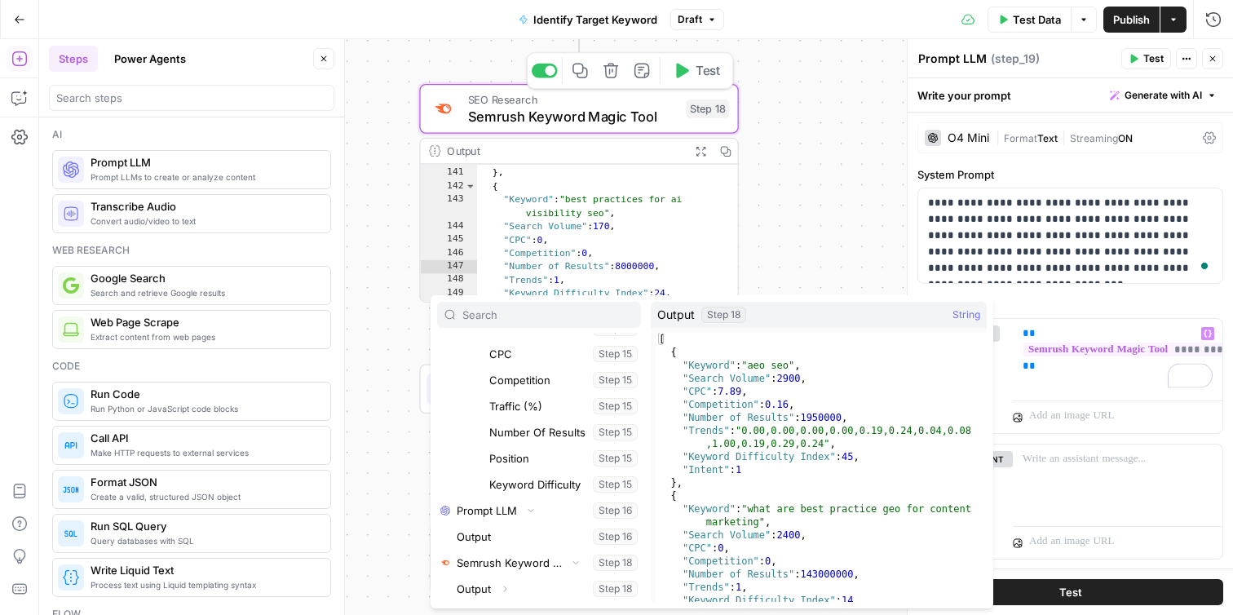
click at [679, 113] on div "SEO Research Semrush Keyword Magic Tool Step 18 Copy step Delete step Add Note …" at bounding box center [577, 108] width 303 height 35
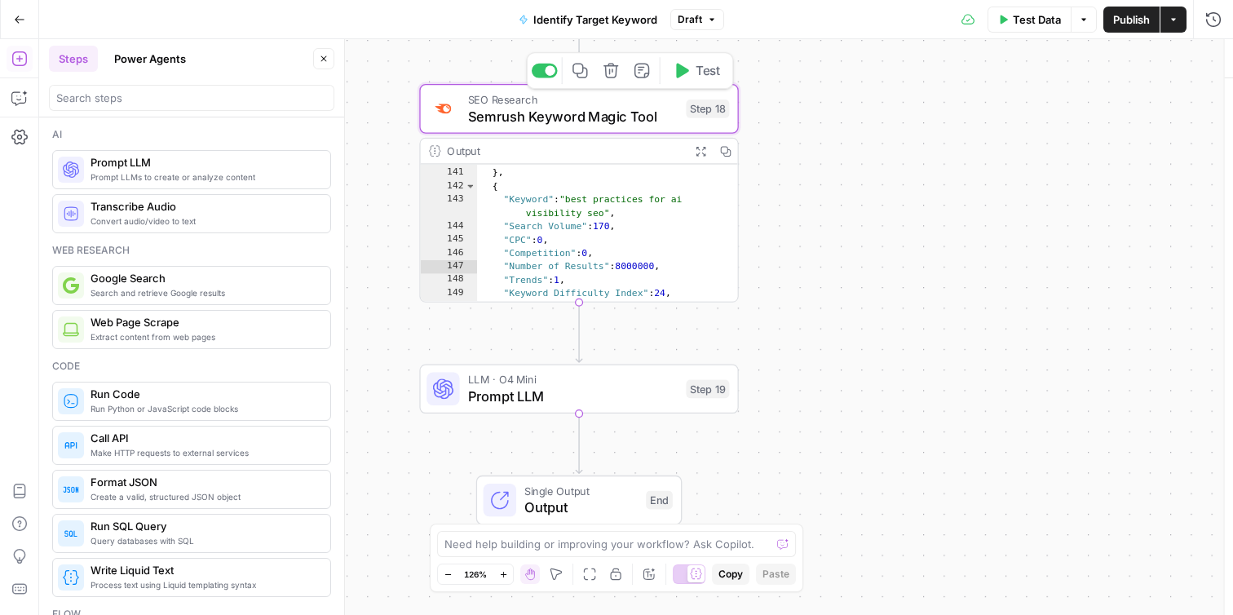
type textarea "Semrush Keyword Magic Tool"
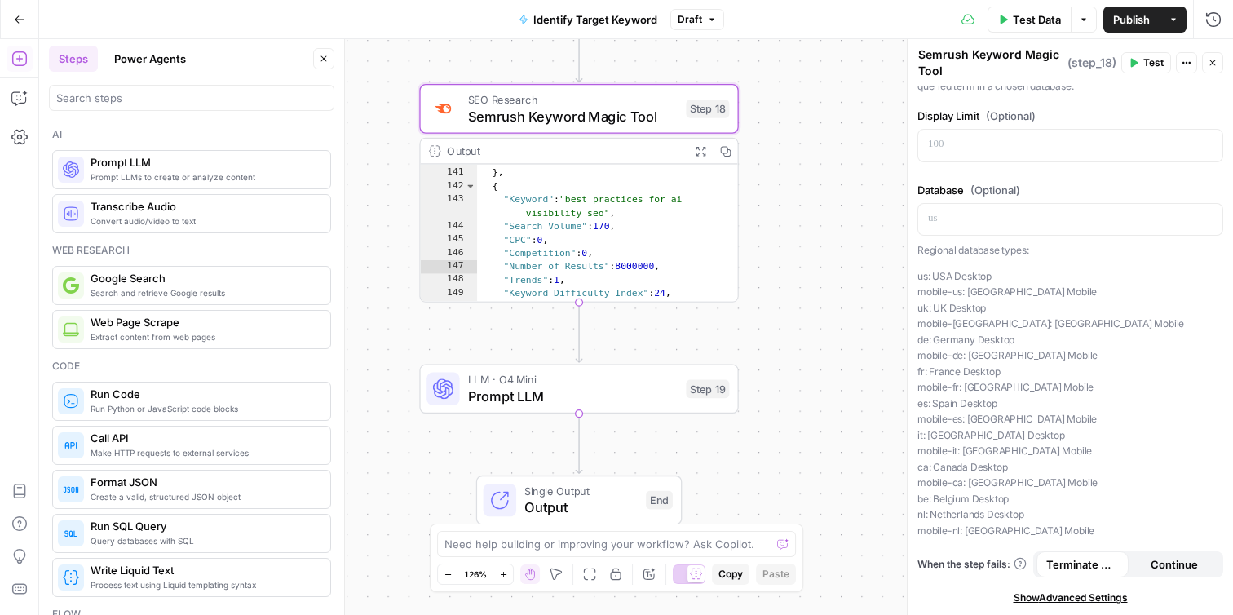
scroll to position [0, 0]
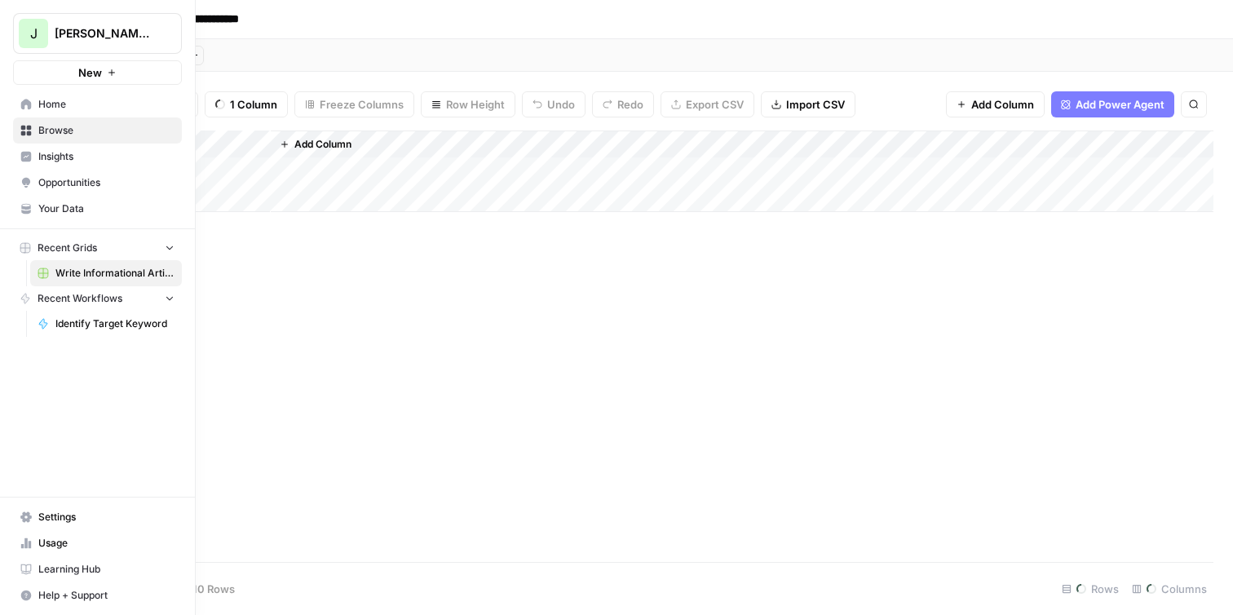
click at [111, 329] on span "Identify Target Keyword" at bounding box center [114, 323] width 119 height 15
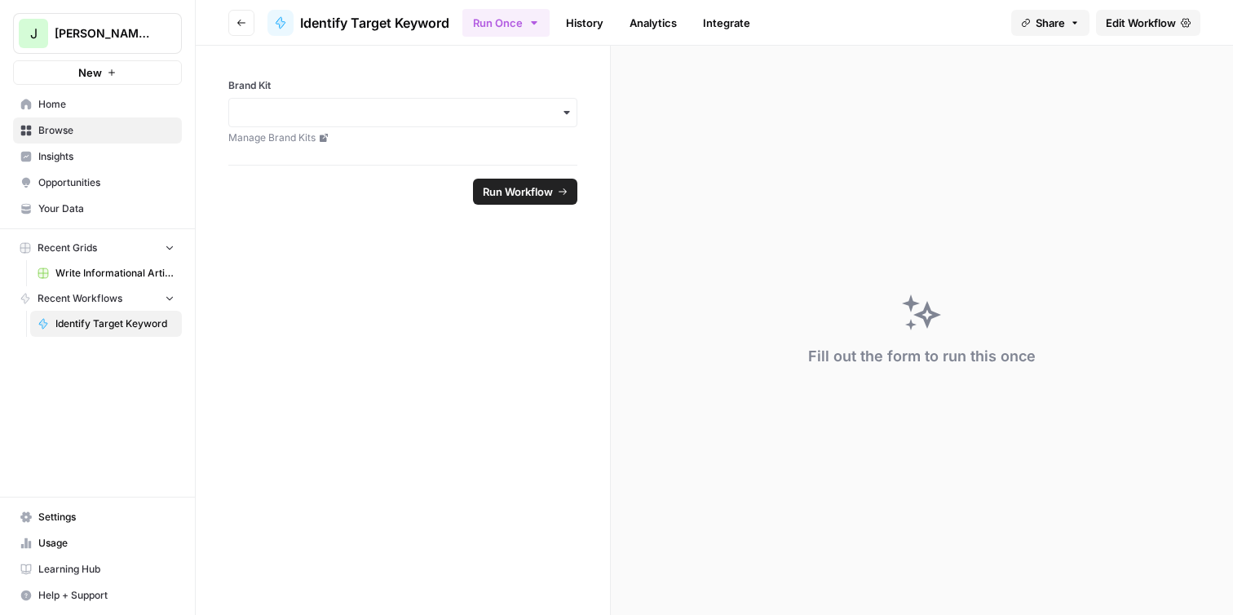
click at [103, 327] on span "Identify Target Keyword" at bounding box center [114, 323] width 119 height 15
click at [409, 109] on input "Brand Kit" at bounding box center [403, 112] width 328 height 16
click at [371, 256] on form "Brand Kit Manage Brand Kits Run Workflow" at bounding box center [403, 330] width 415 height 569
click at [164, 319] on span "Identify Target Keyword" at bounding box center [114, 323] width 119 height 15
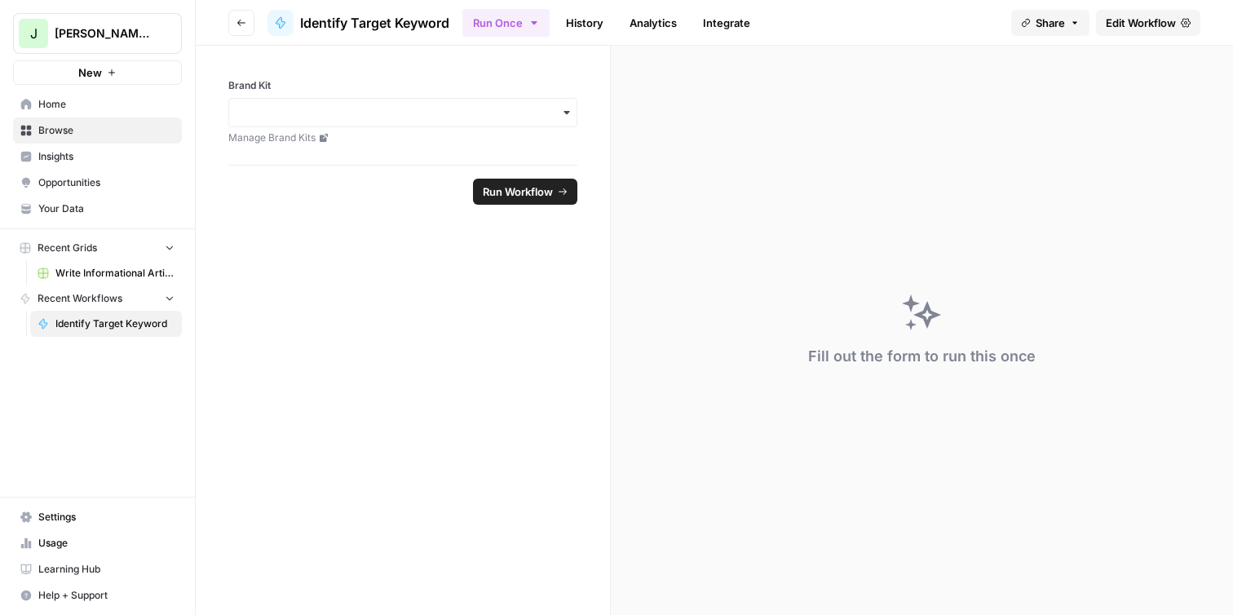
click at [411, 96] on div "Brand Kit Manage Brand Kits" at bounding box center [402, 111] width 349 height 67
click at [411, 108] on input "Brand Kit" at bounding box center [403, 112] width 328 height 16
click at [390, 151] on div "AirOps" at bounding box center [402, 156] width 347 height 31
click at [512, 185] on span "Run Workflow" at bounding box center [518, 191] width 70 height 16
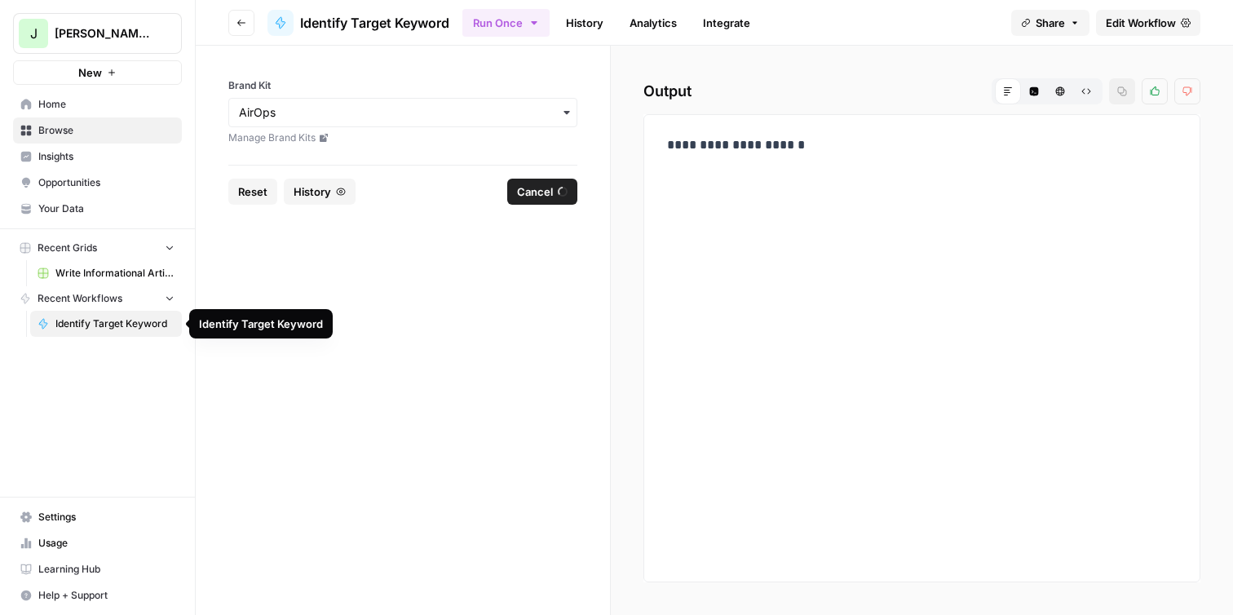
click at [70, 325] on span "Identify Target Keyword" at bounding box center [114, 323] width 119 height 15
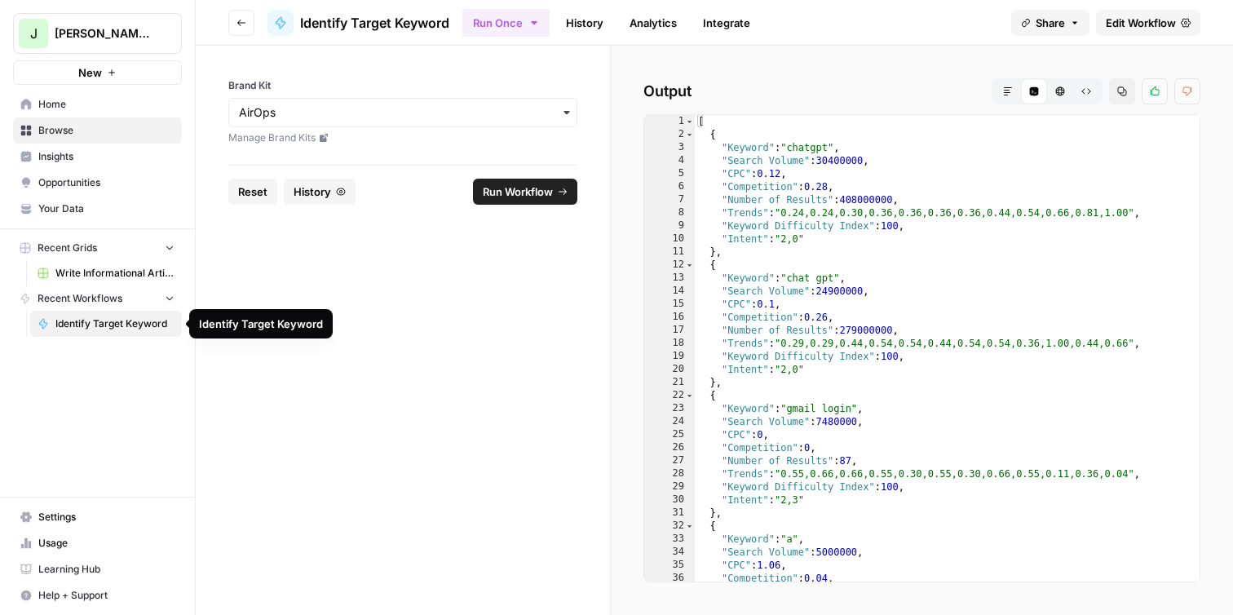
click at [81, 327] on span "Identify Target Keyword" at bounding box center [114, 323] width 119 height 15
click at [237, 24] on icon "button" at bounding box center [241, 23] width 10 height 10
click at [1139, 21] on span "Edit Workflow" at bounding box center [1141, 23] width 70 height 16
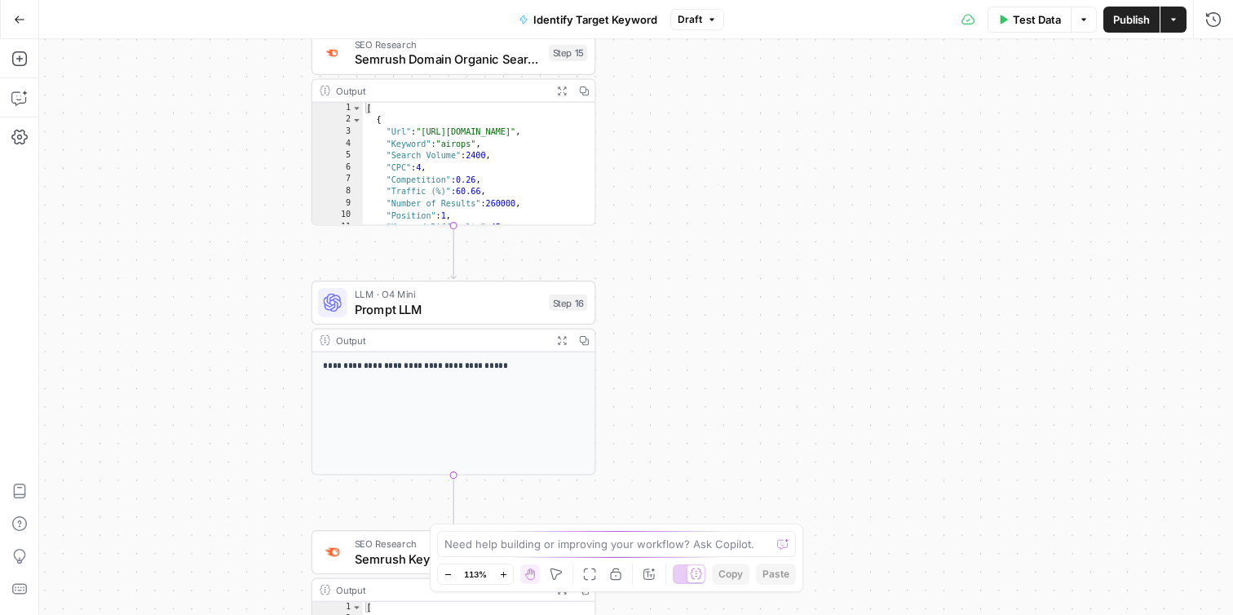
drag, startPoint x: 802, startPoint y: 311, endPoint x: 763, endPoint y: 250, distance: 71.5
click at [763, 250] on div "**********" at bounding box center [636, 327] width 1194 height 576
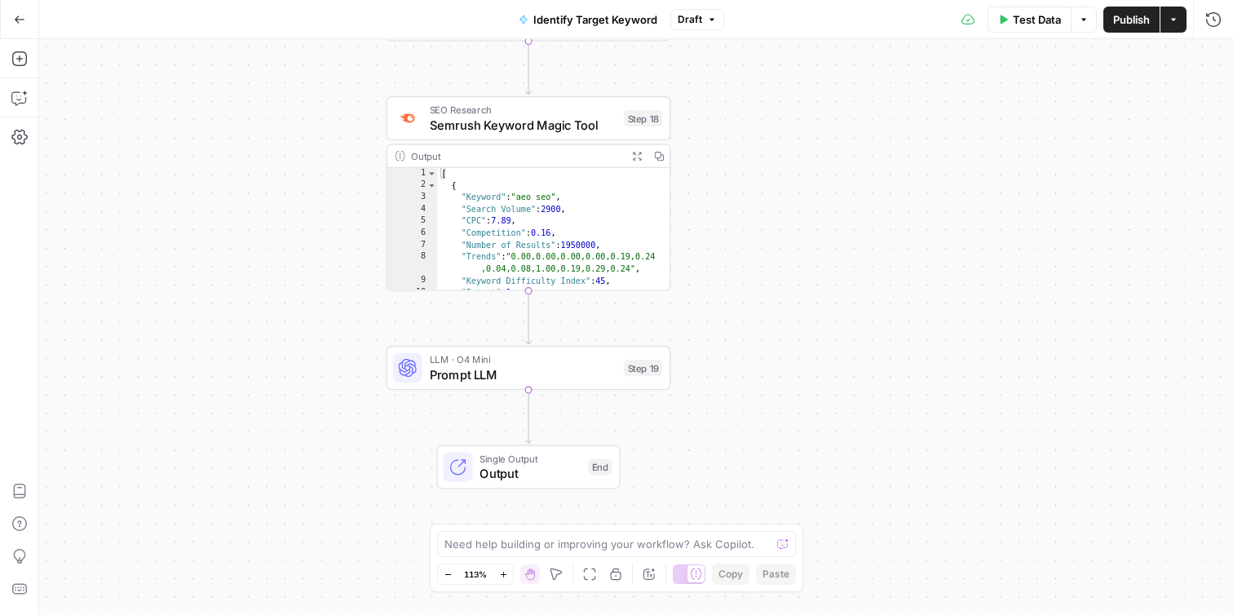
click at [572, 369] on span "Prompt LLM" at bounding box center [524, 374] width 188 height 19
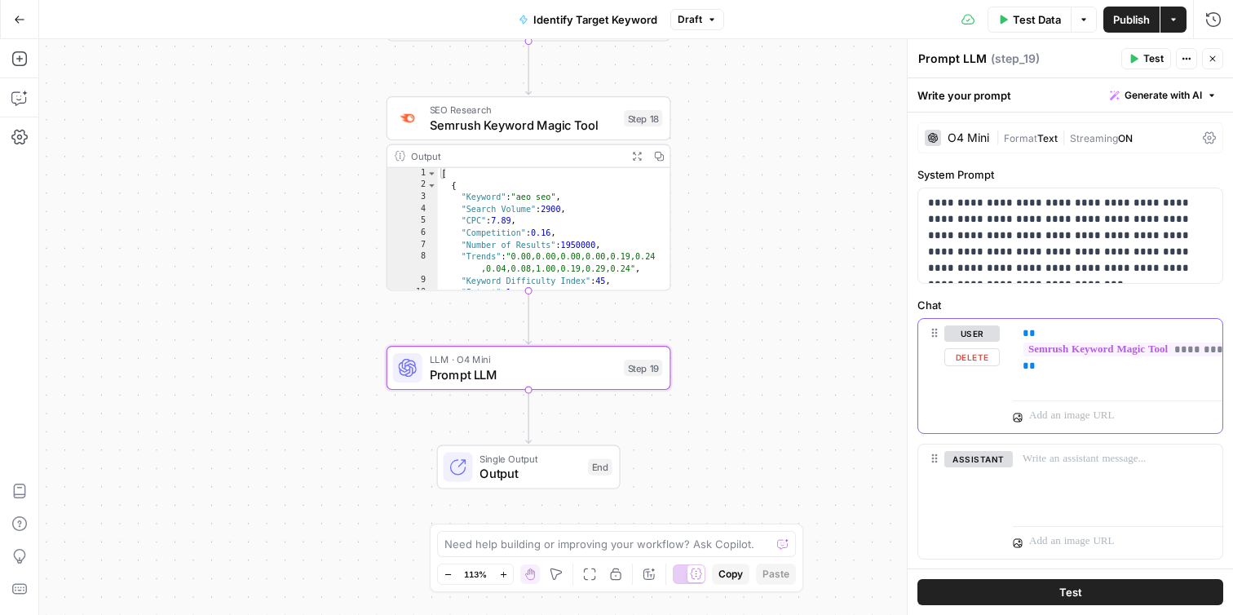
click at [975, 356] on button "Delete" at bounding box center [971, 357] width 55 height 18
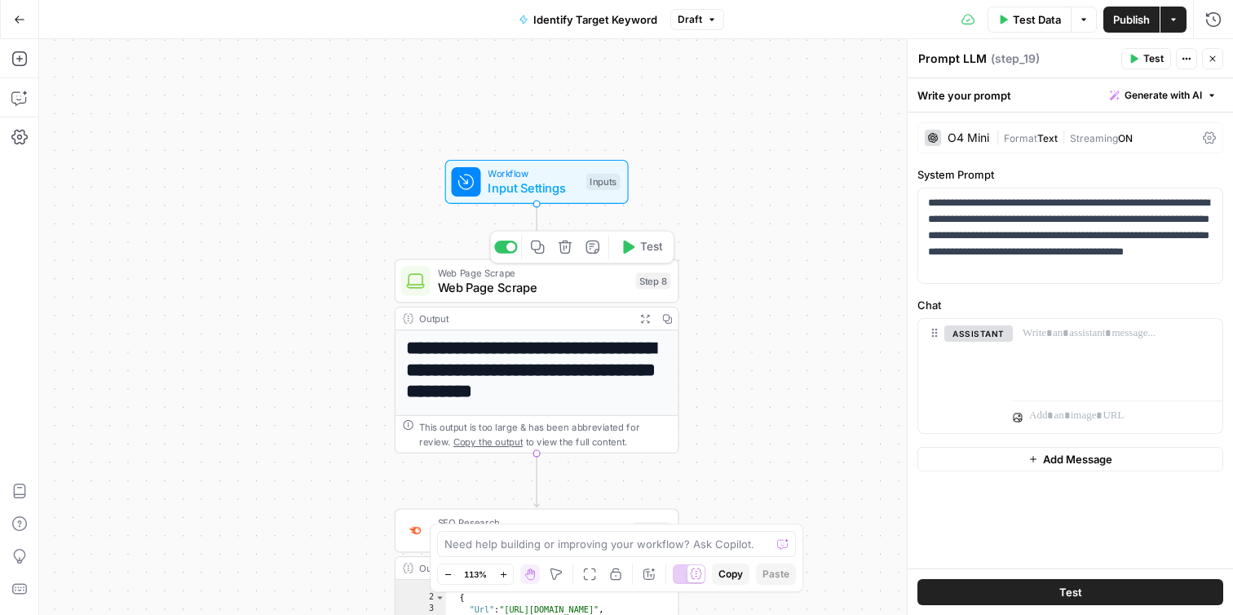
click at [547, 192] on span "Input Settings" at bounding box center [533, 188] width 91 height 19
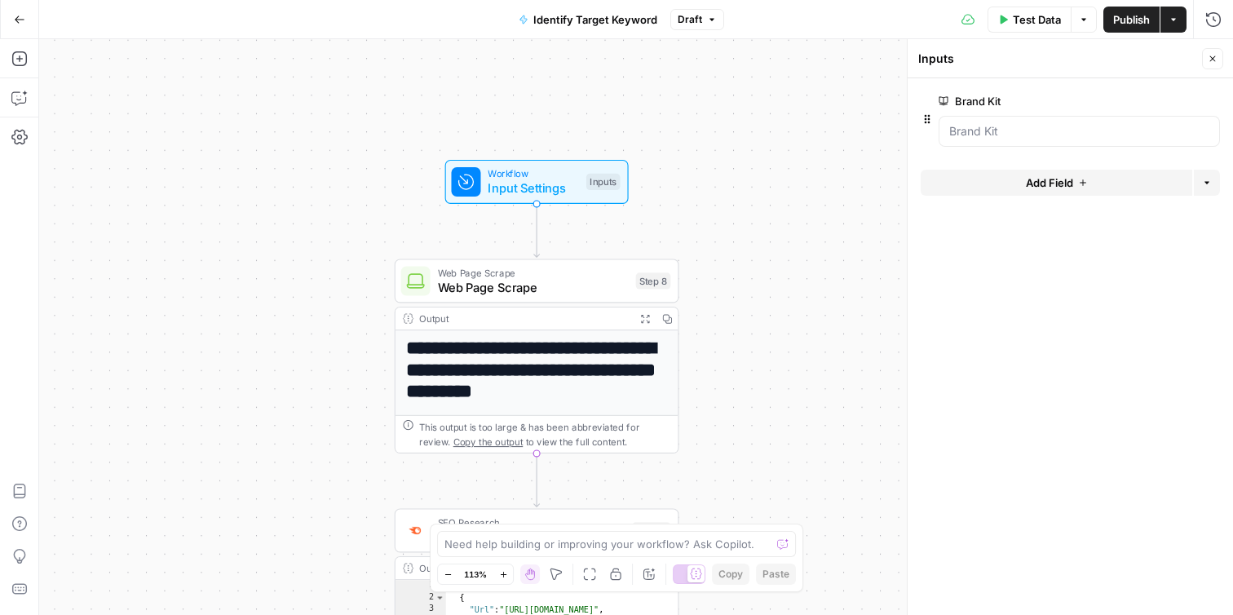
click at [551, 278] on span "Web Page Scrape" at bounding box center [533, 287] width 191 height 19
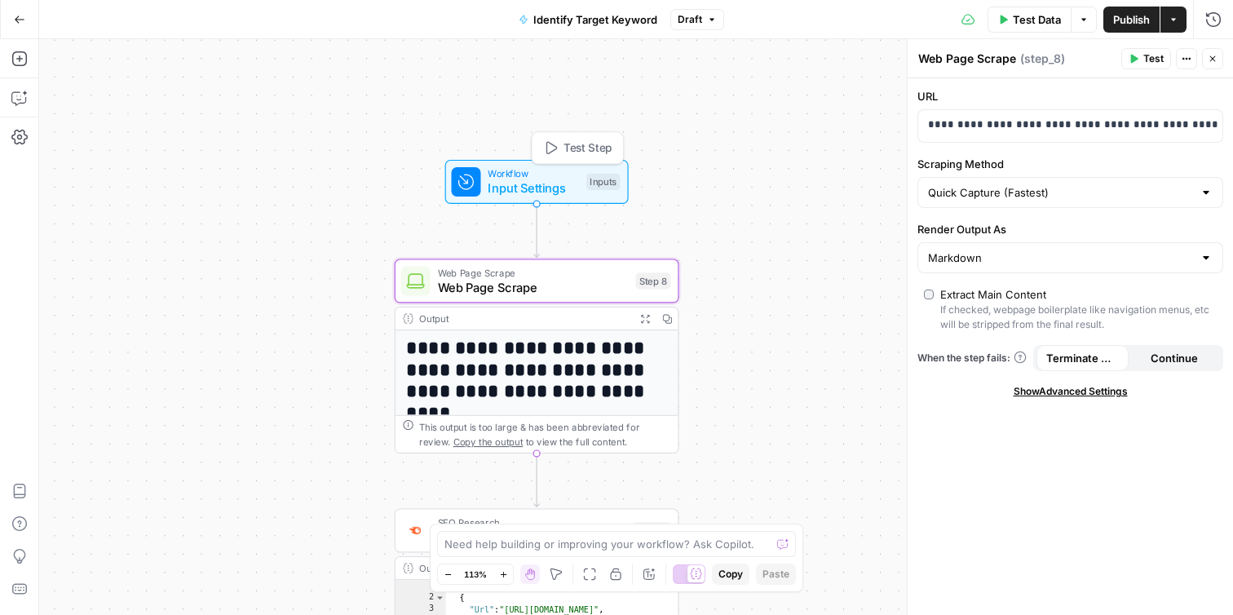
click at [538, 183] on span "Input Settings" at bounding box center [533, 188] width 91 height 19
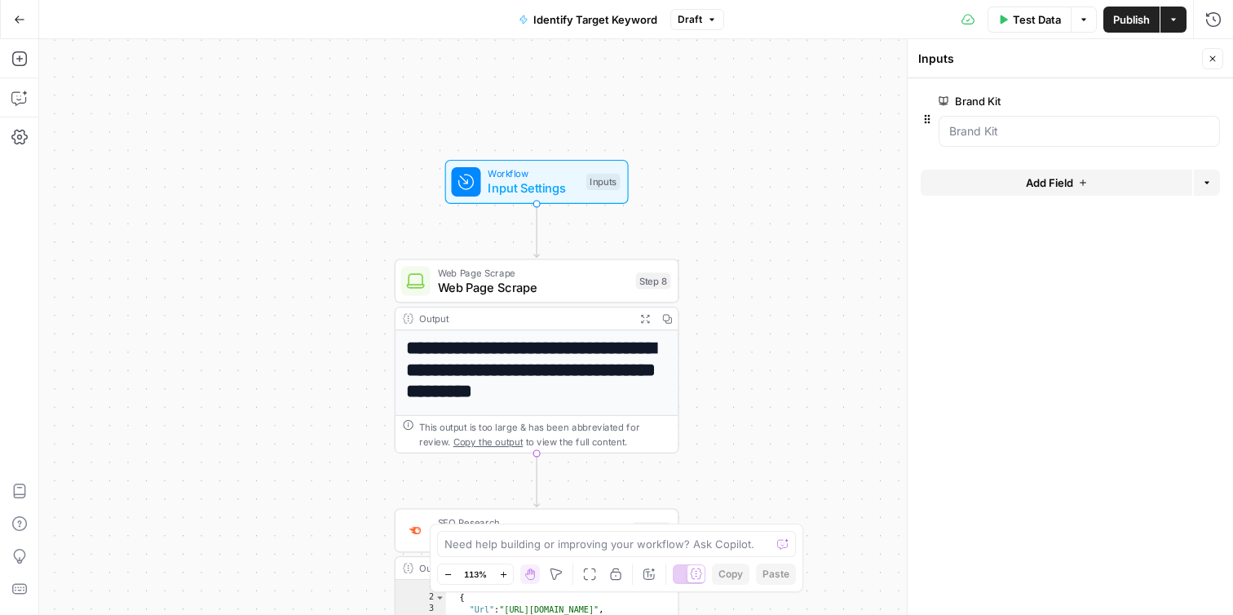
click at [596, 285] on span "Web Page Scrape" at bounding box center [533, 287] width 191 height 19
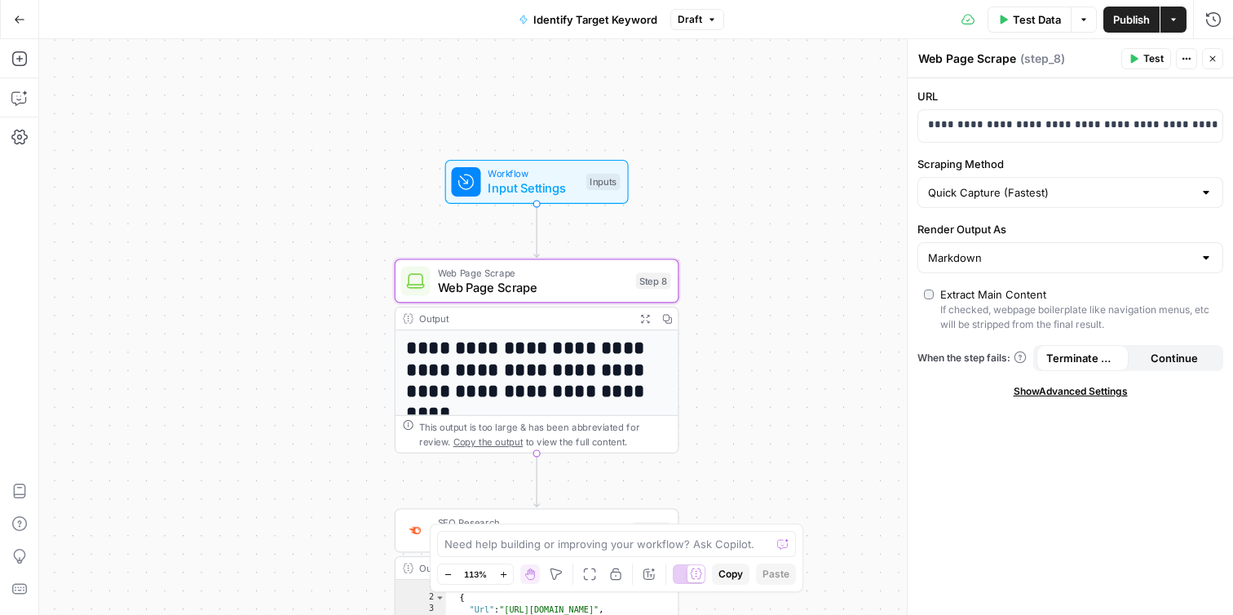
click at [926, 96] on label "URL" at bounding box center [1070, 96] width 306 height 16
click at [950, 124] on p "**********" at bounding box center [1070, 125] width 285 height 16
click at [536, 185] on span "Input Settings" at bounding box center [533, 188] width 91 height 19
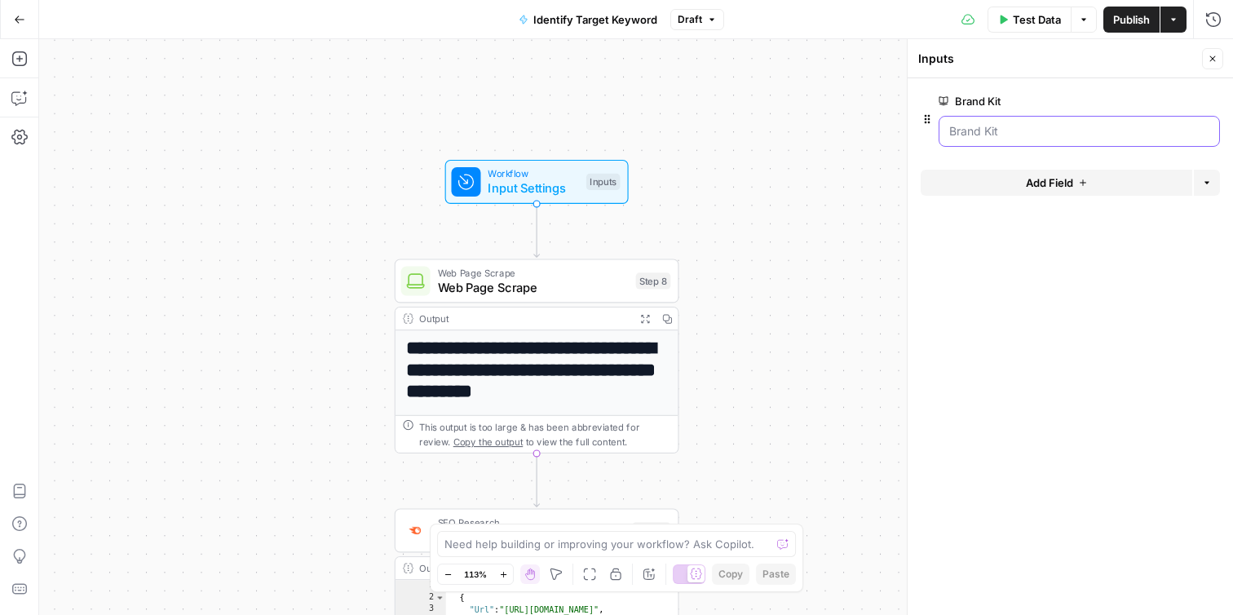
click at [1011, 124] on Kit "Brand Kit" at bounding box center [1079, 131] width 260 height 16
click at [1152, 104] on span "edit field" at bounding box center [1159, 101] width 36 height 13
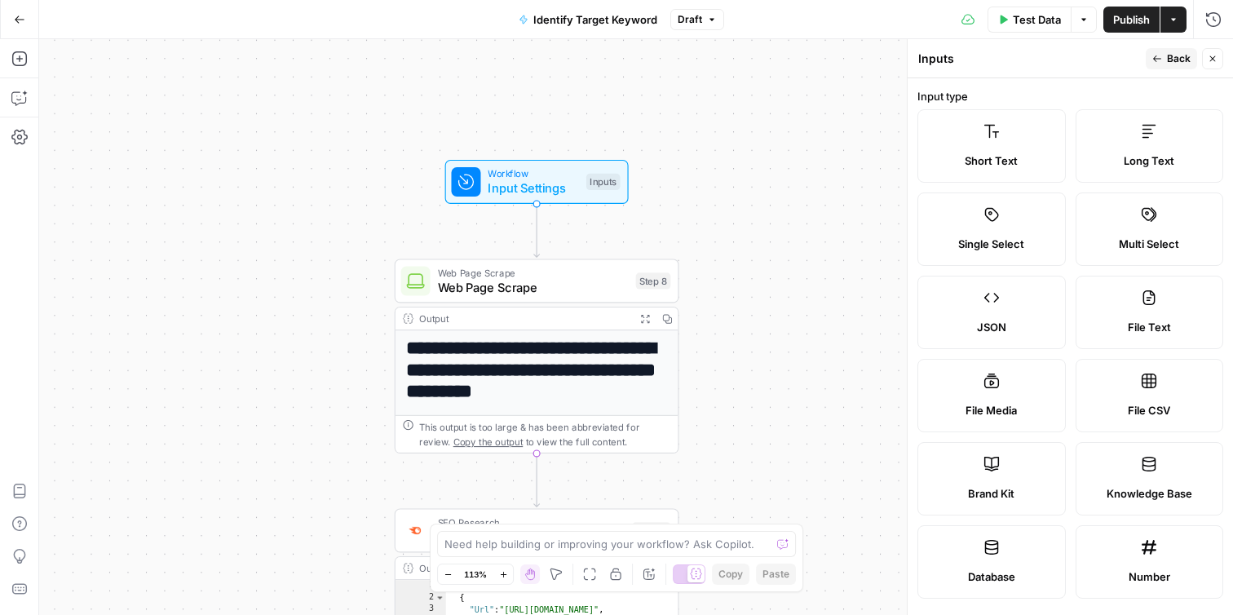
click at [979, 139] on label "Short Text" at bounding box center [991, 145] width 148 height 73
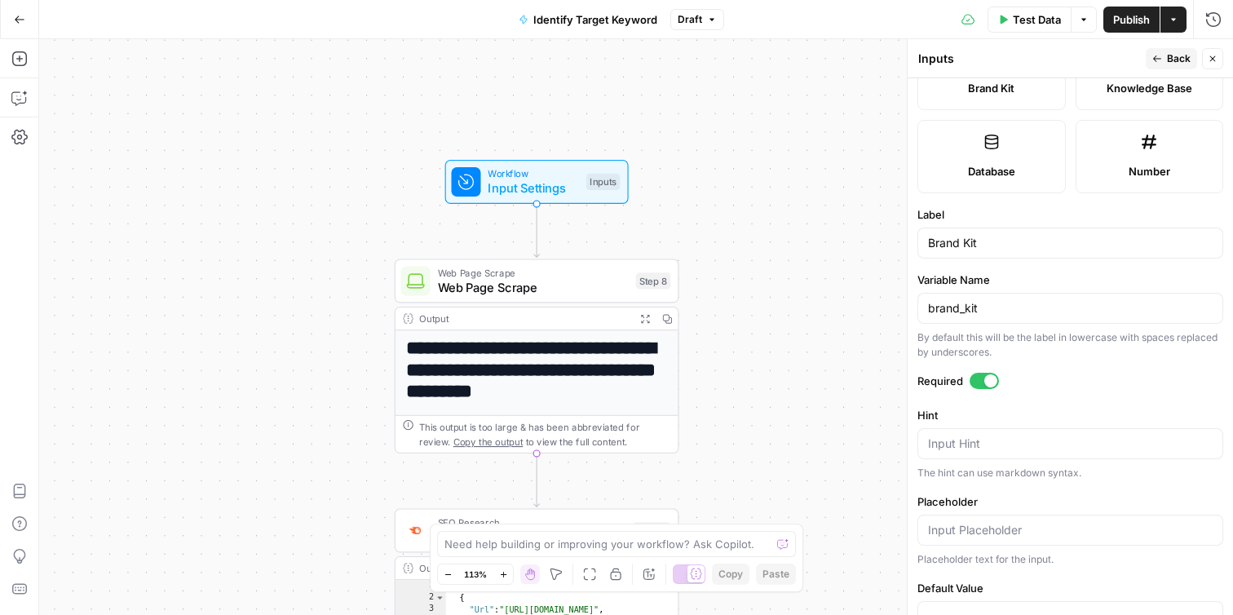
scroll to position [404, 0]
click at [983, 245] on input "Brand Kit" at bounding box center [1070, 244] width 285 height 16
type input "URL"
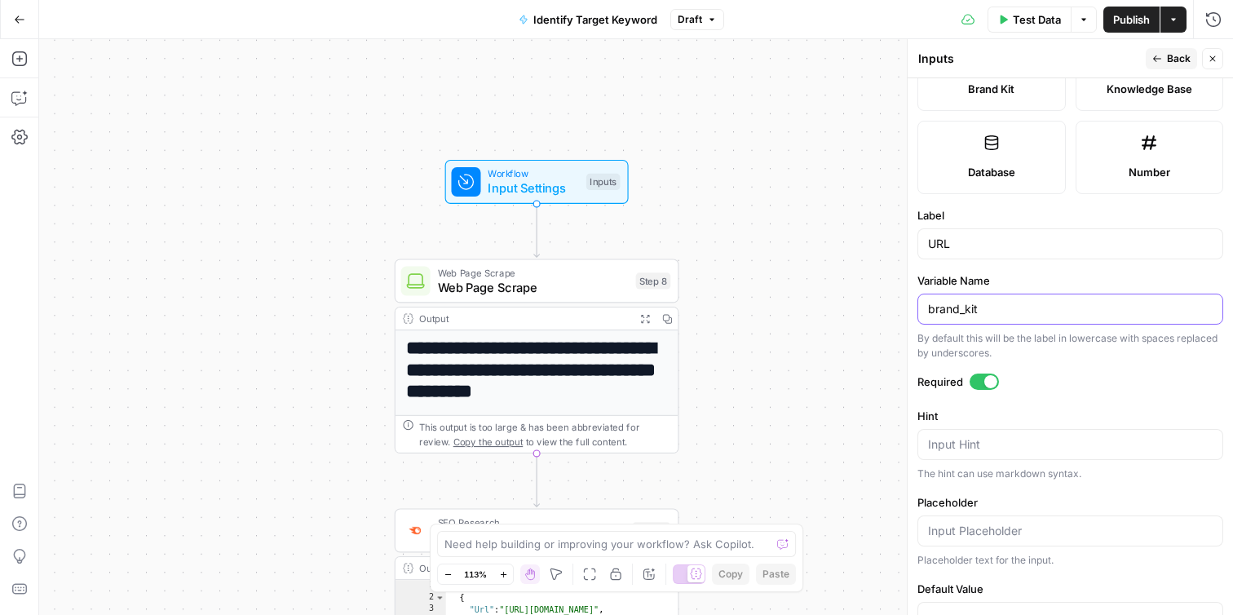
click at [1001, 308] on input "brand_kit" at bounding box center [1070, 309] width 285 height 16
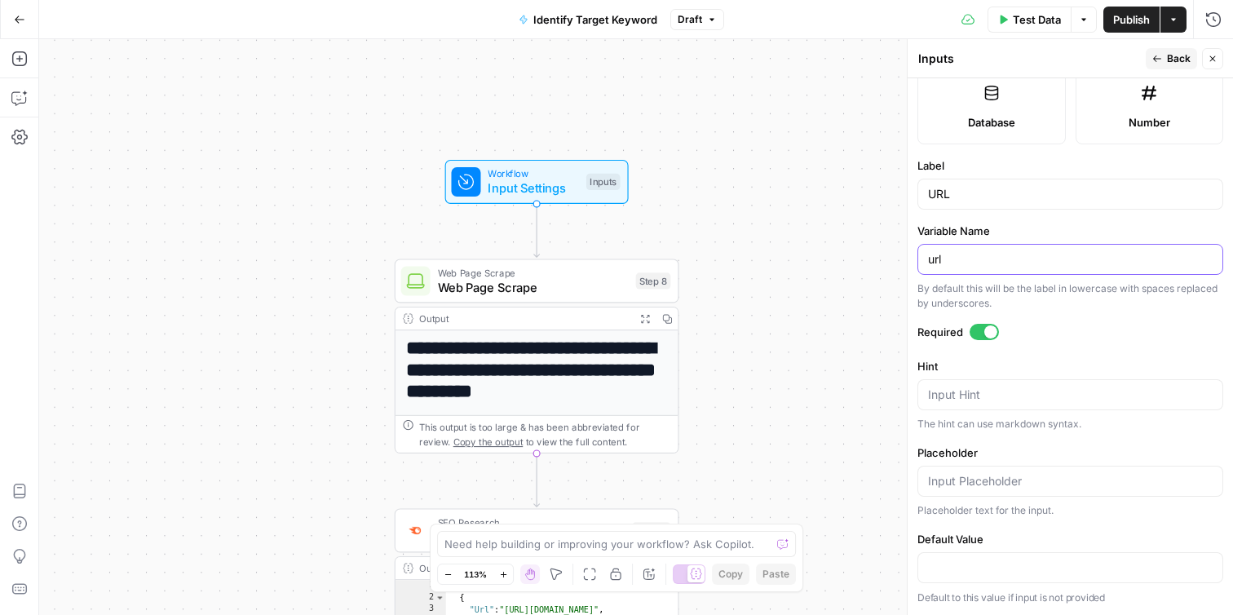
scroll to position [0, 0]
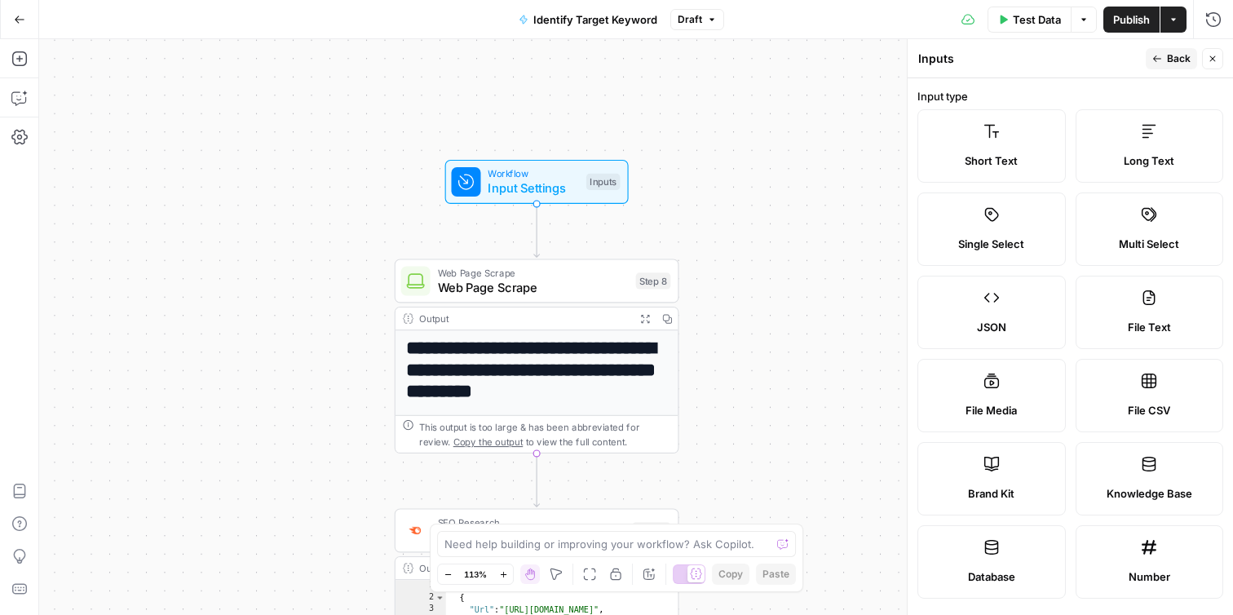
type input "url"
click at [1171, 57] on span "Back" at bounding box center [1179, 58] width 24 height 15
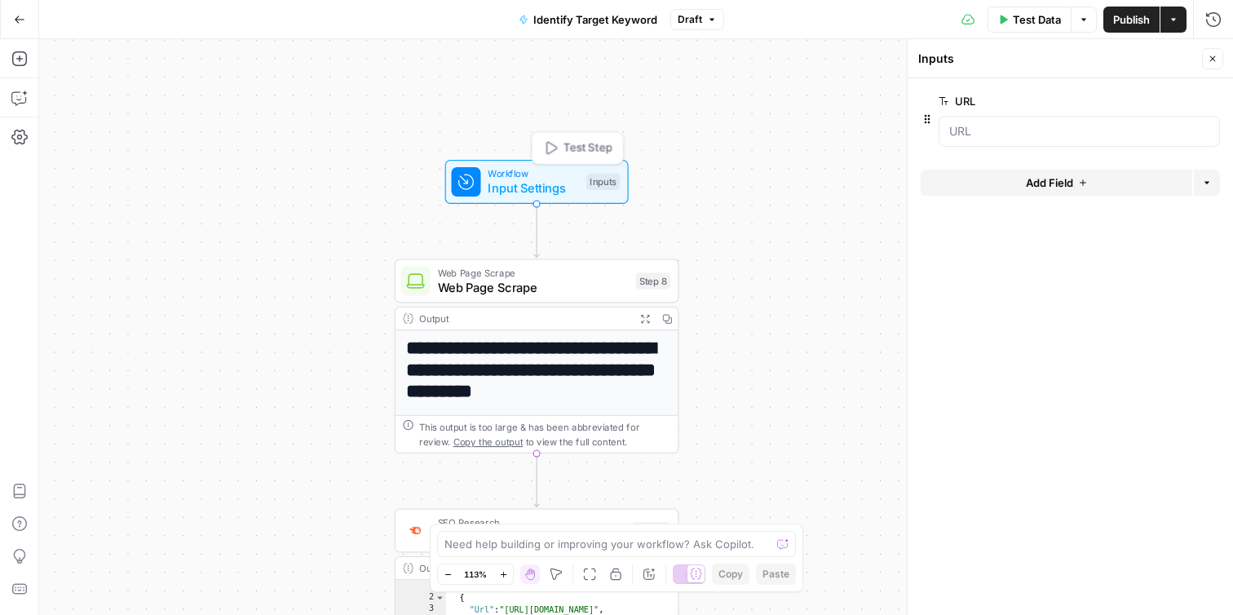
click at [570, 196] on span "Input Settings" at bounding box center [533, 188] width 91 height 19
click at [572, 285] on span "Web Page Scrape" at bounding box center [533, 287] width 191 height 19
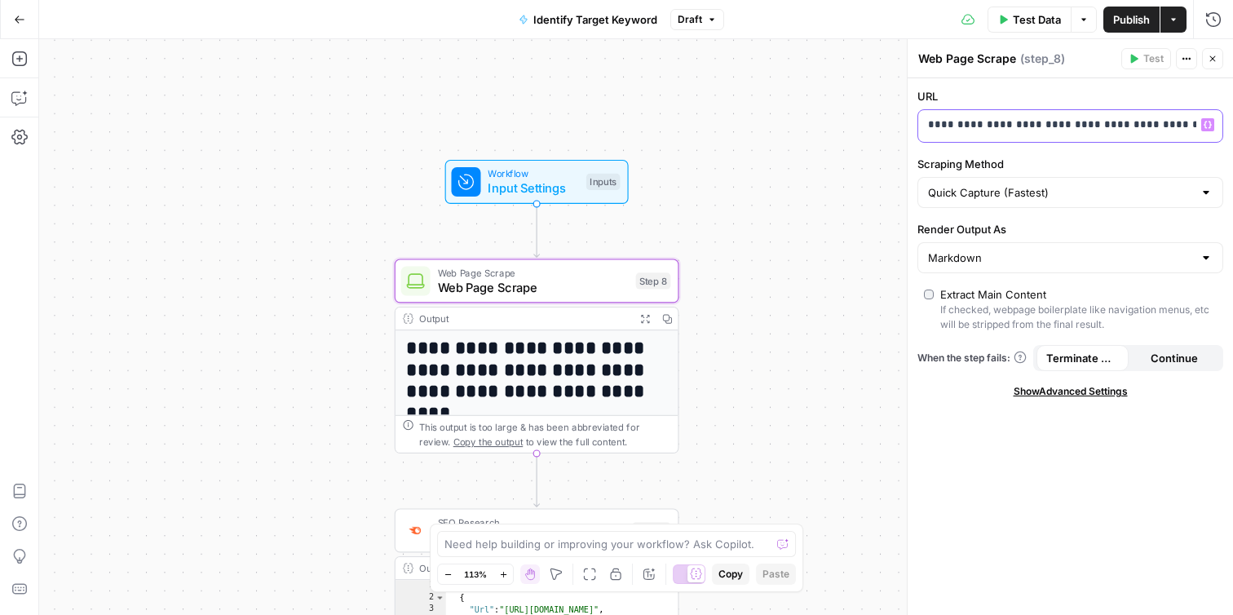
click at [983, 135] on div "**********" at bounding box center [1057, 126] width 278 height 32
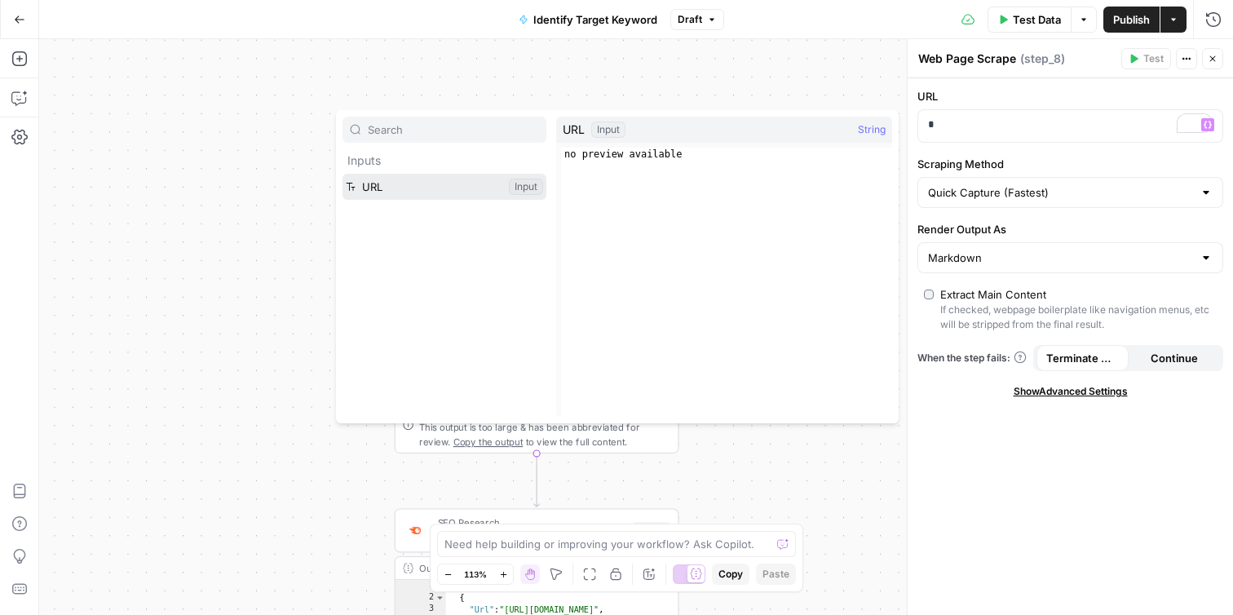
click at [454, 183] on button "Select variable URL" at bounding box center [444, 187] width 204 height 26
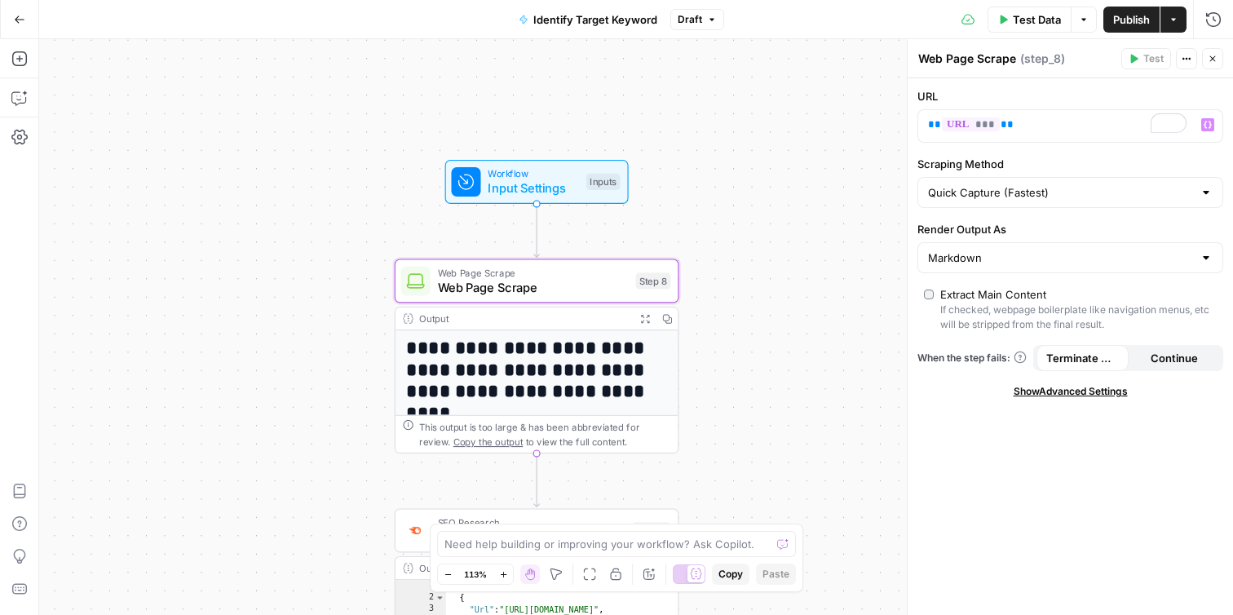
click at [714, 291] on div "**********" at bounding box center [636, 327] width 1194 height 576
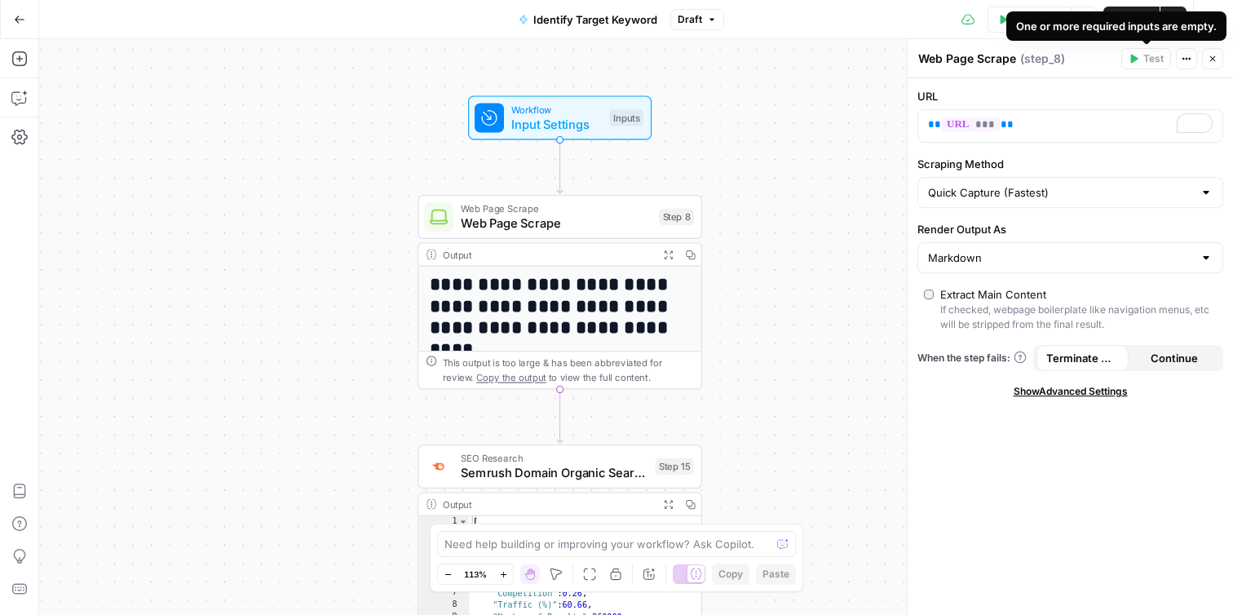
click at [879, 266] on div "**********" at bounding box center [636, 327] width 1194 height 576
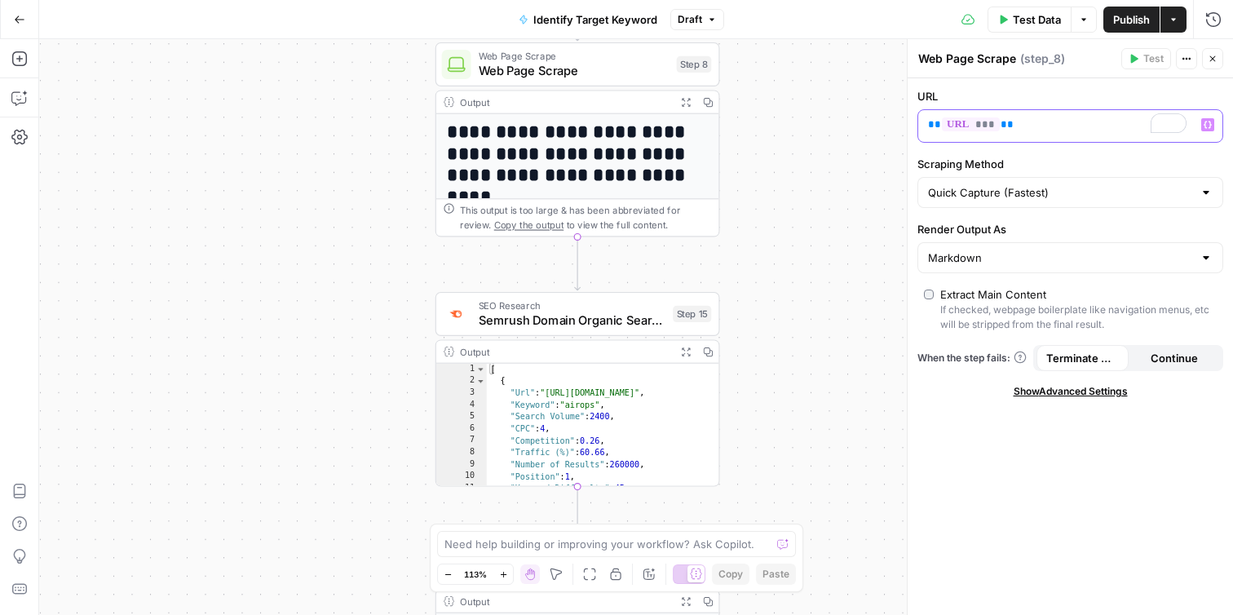
click at [1081, 130] on p "** *** **" at bounding box center [1057, 125] width 259 height 16
click at [1096, 202] on div "Quick Capture (Fastest)" at bounding box center [1070, 192] width 306 height 31
type input "Quick Capture (Fastest)"
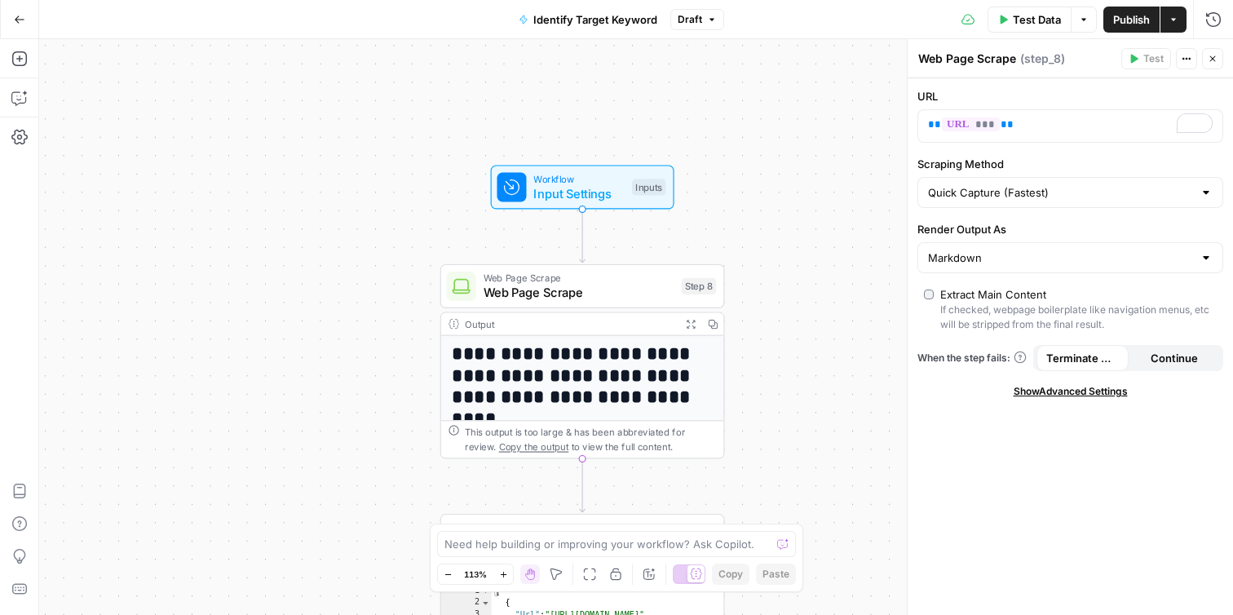
click at [620, 205] on div "Workflow Input Settings Inputs Test Step" at bounding box center [582, 187] width 183 height 44
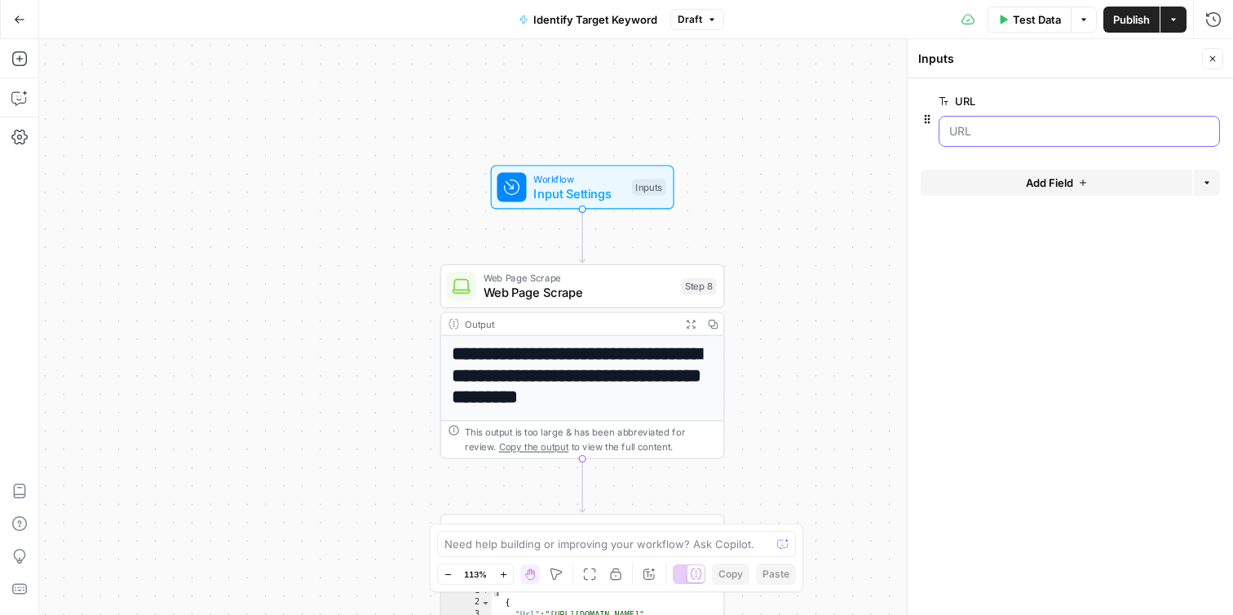
click at [981, 129] on input "URL" at bounding box center [1079, 131] width 260 height 16
click at [1035, 132] on input "URL" at bounding box center [1079, 131] width 260 height 16
click at [1059, 135] on input "URL" at bounding box center [1079, 131] width 260 height 16
click at [1122, 126] on input "URL" at bounding box center [1079, 131] width 260 height 16
click at [858, 234] on div "**********" at bounding box center [636, 327] width 1194 height 576
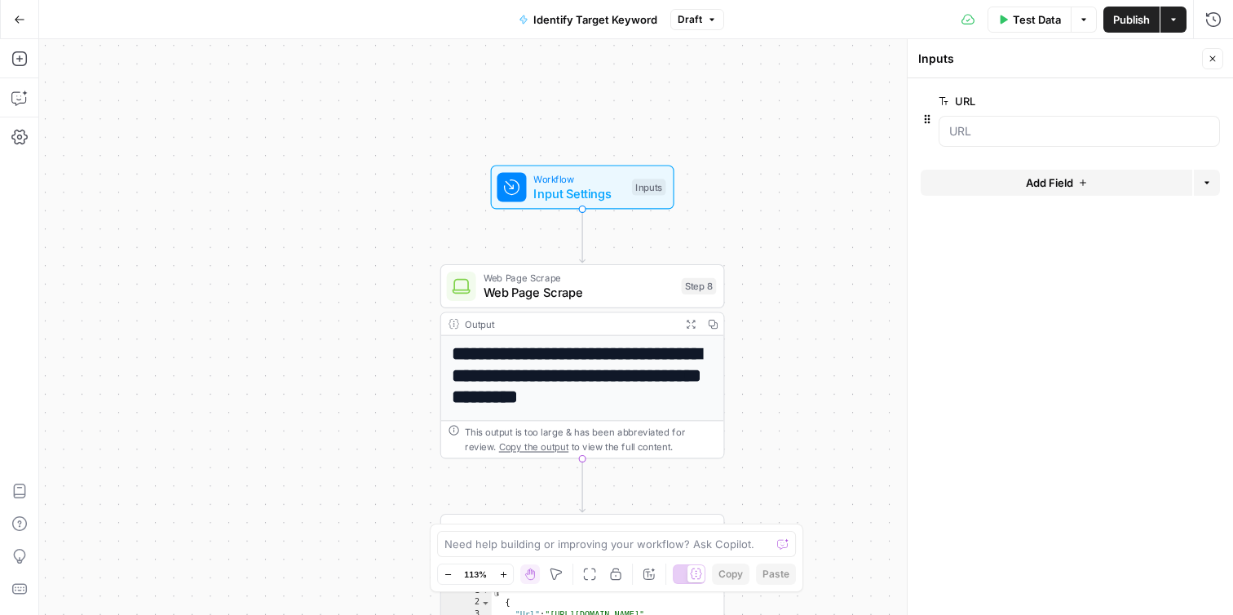
click at [1047, 18] on span "Test Data" at bounding box center [1037, 19] width 48 height 16
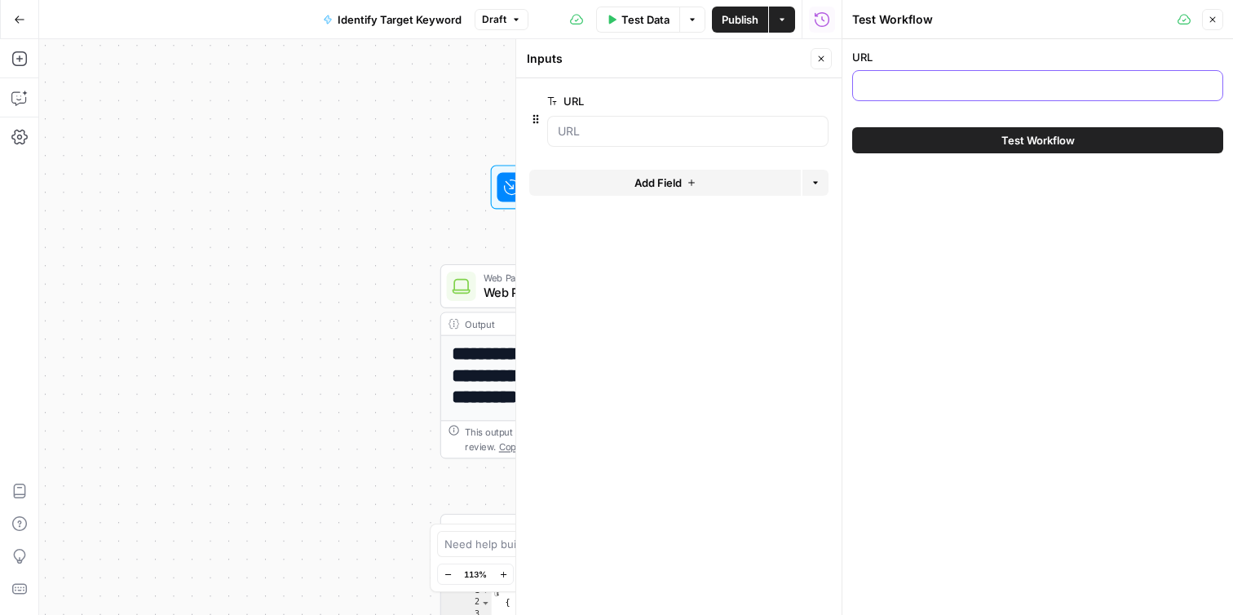
click at [976, 93] on input "URL" at bounding box center [1038, 85] width 350 height 16
paste input "You are an expert SEO looking to find the perfect target keyword for a new blog…"
type input "You are an expert SEO looking to find the perfect target keyword for a new blog…"
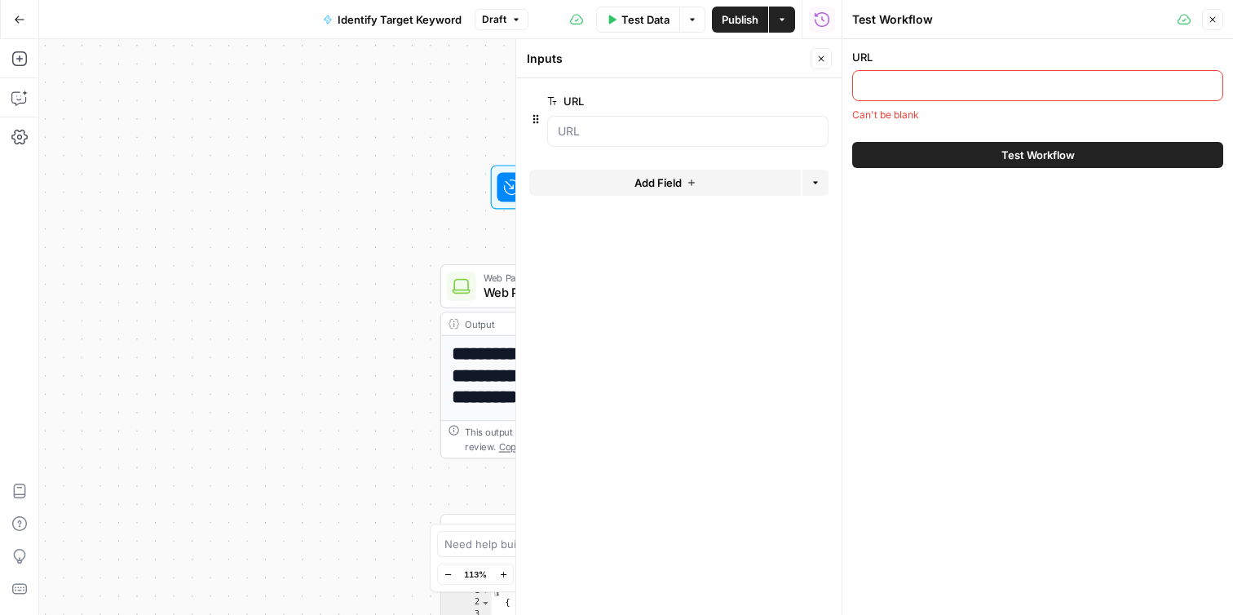
paste input "[URL][DOMAIN_NAME][PERSON_NAME][PERSON_NAME]"
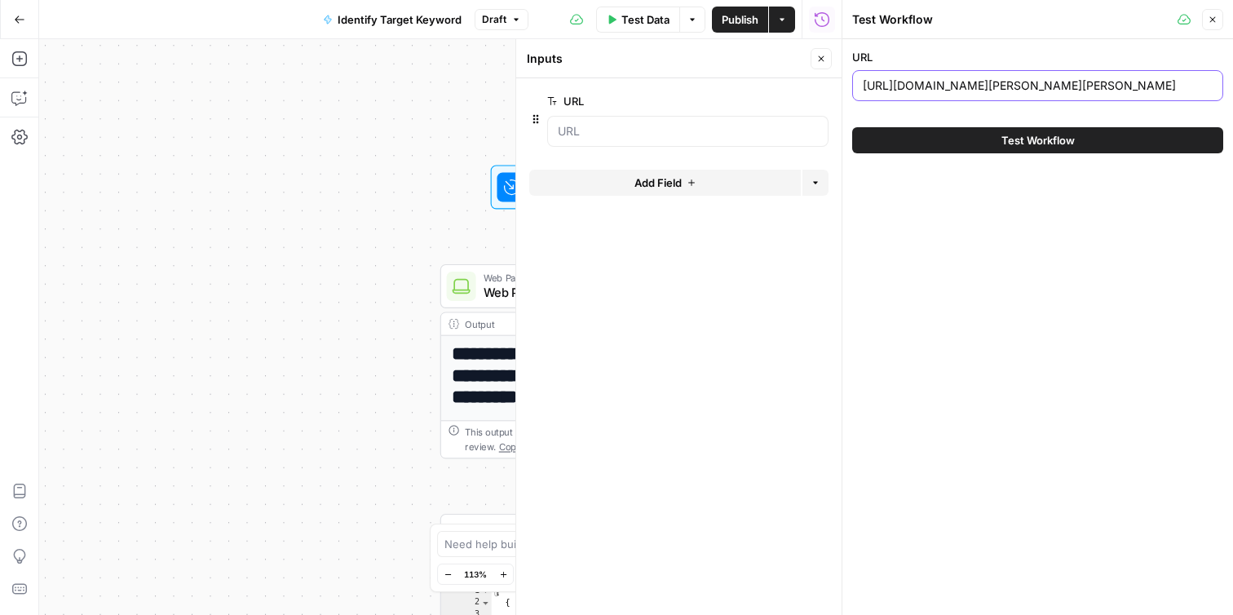
type input "[URL][DOMAIN_NAME][PERSON_NAME][PERSON_NAME]"
click at [1005, 142] on span "Test Workflow" at bounding box center [1037, 140] width 73 height 16
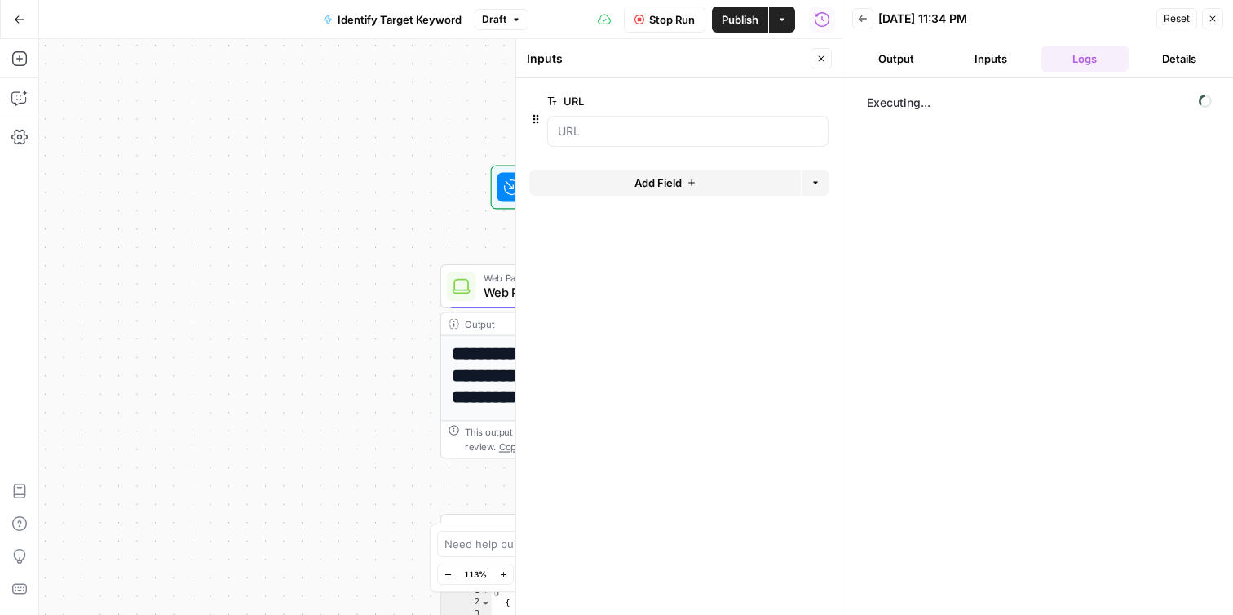
click at [376, 214] on div "**********" at bounding box center [440, 327] width 802 height 576
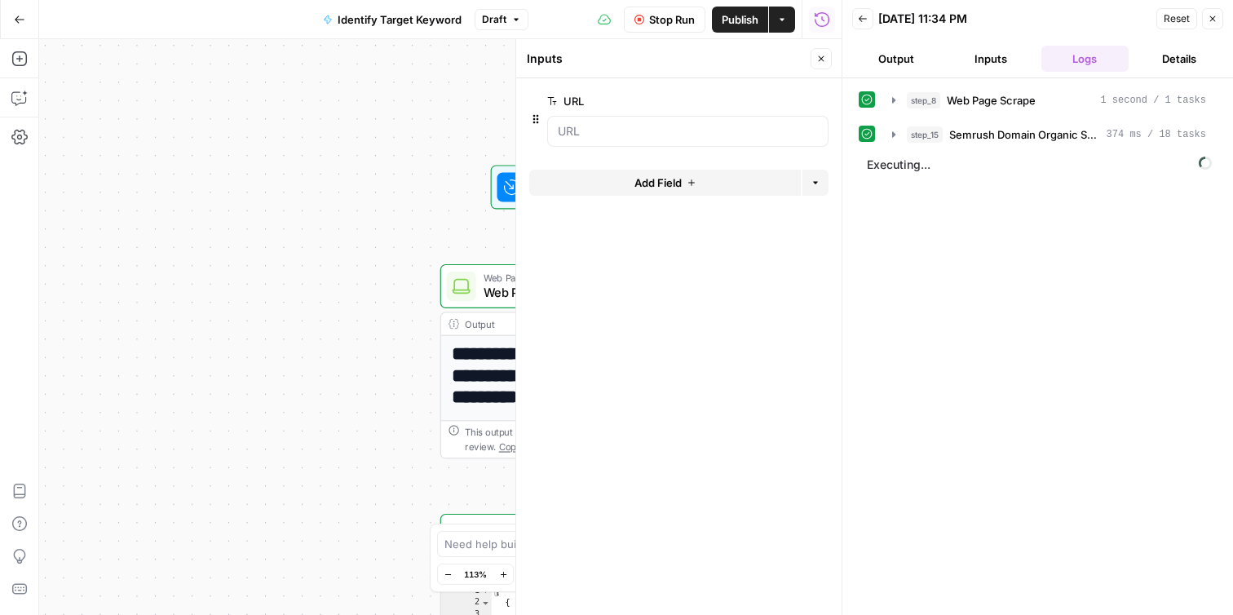
click at [1213, 18] on icon "button" at bounding box center [1213, 19] width 6 height 6
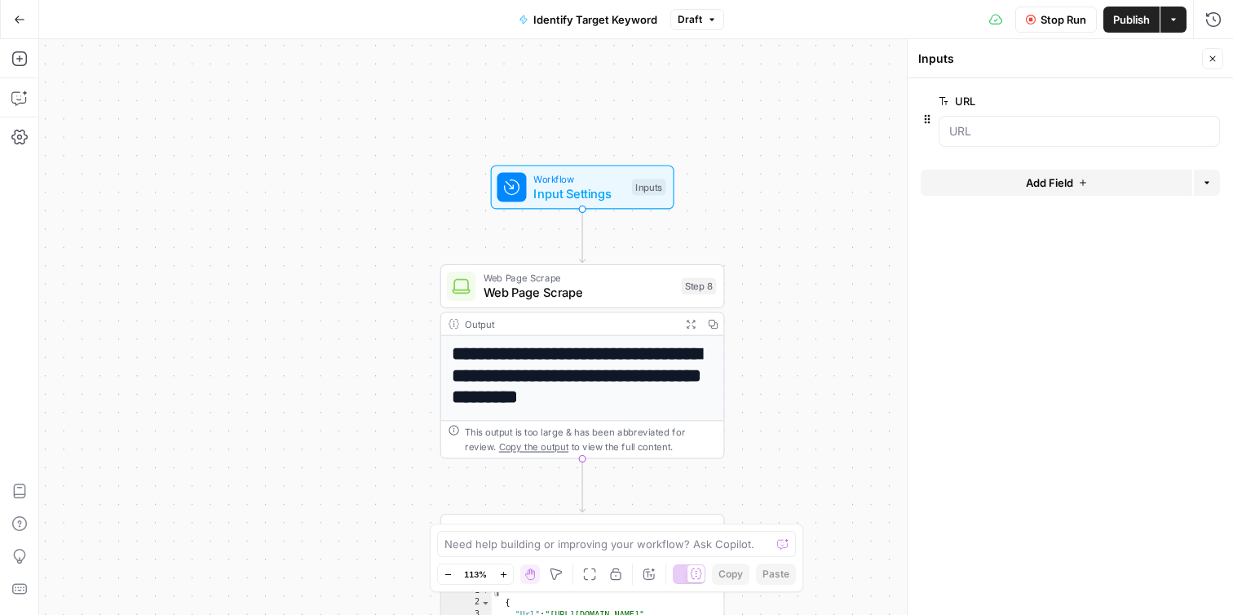
click at [643, 281] on span "Web Page Scrape" at bounding box center [579, 278] width 191 height 15
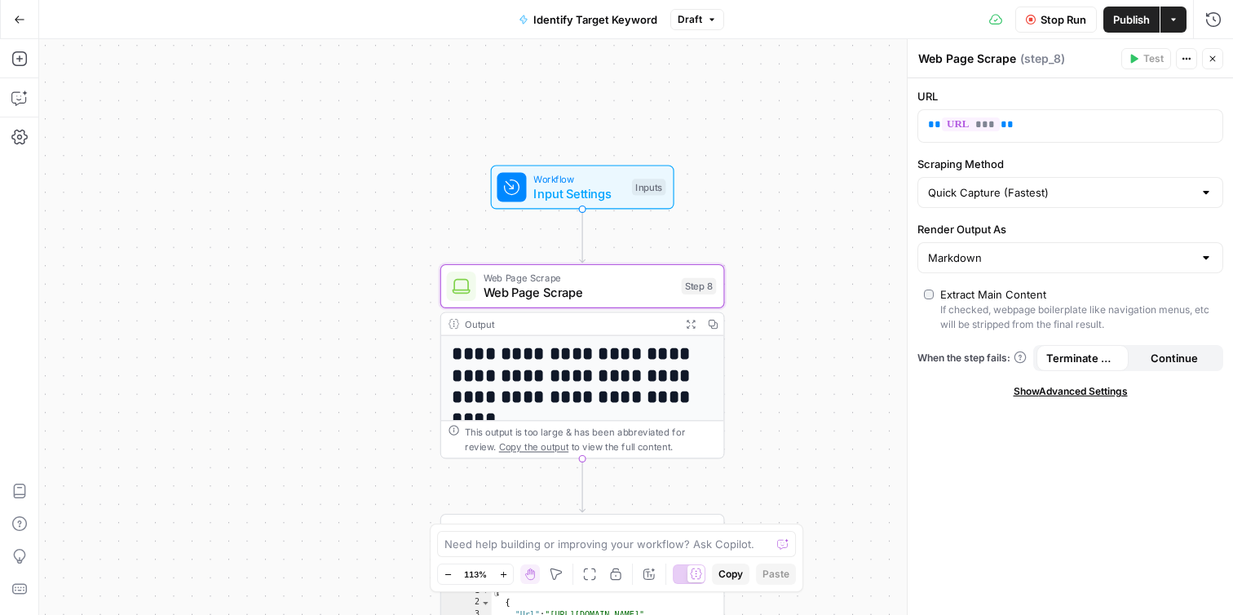
click at [626, 185] on div "Workflow Input Settings Inputs Test Step" at bounding box center [581, 186] width 169 height 31
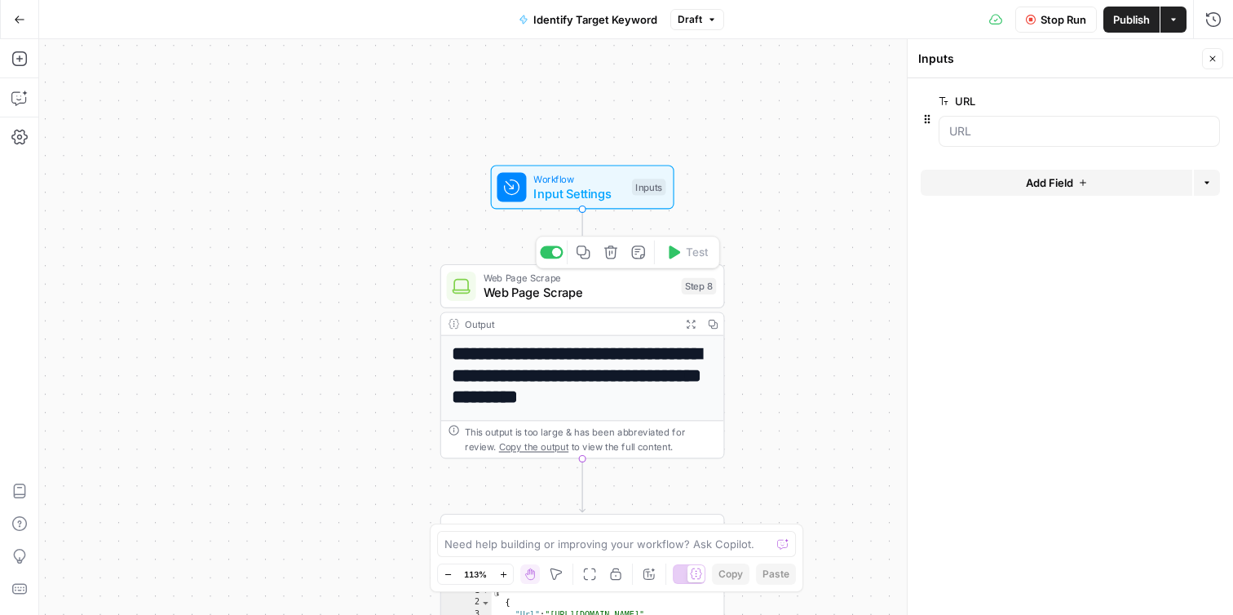
click at [634, 295] on span "Web Page Scrape" at bounding box center [579, 293] width 191 height 19
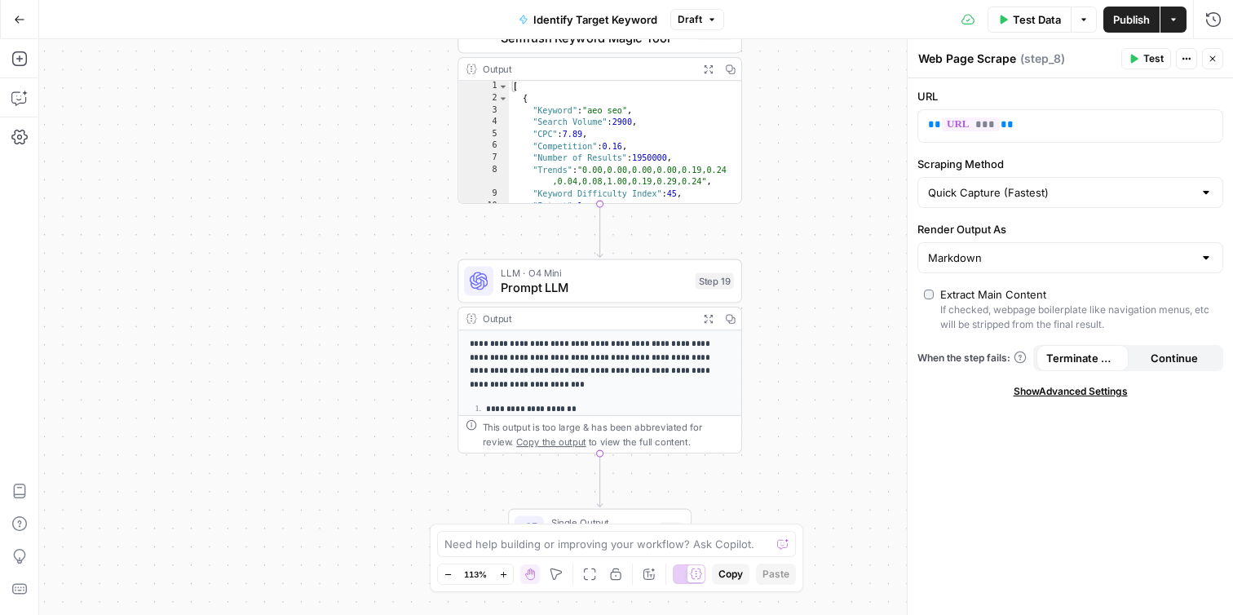
click at [1141, 54] on button "Test" at bounding box center [1146, 58] width 50 height 21
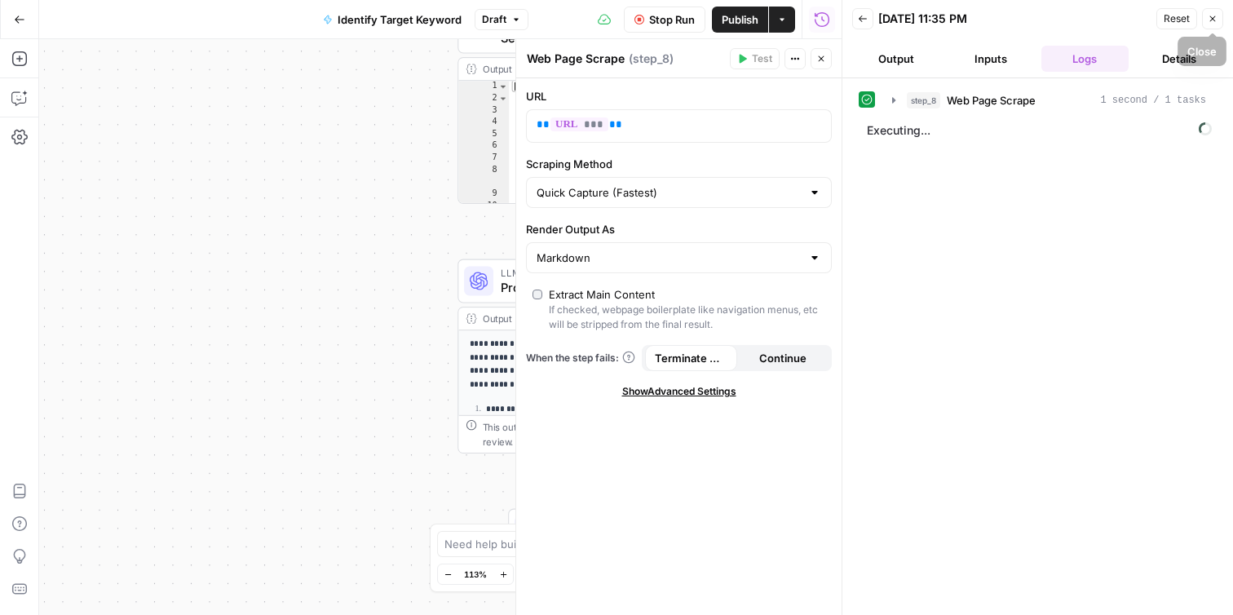
click at [1214, 22] on icon "button" at bounding box center [1213, 19] width 10 height 10
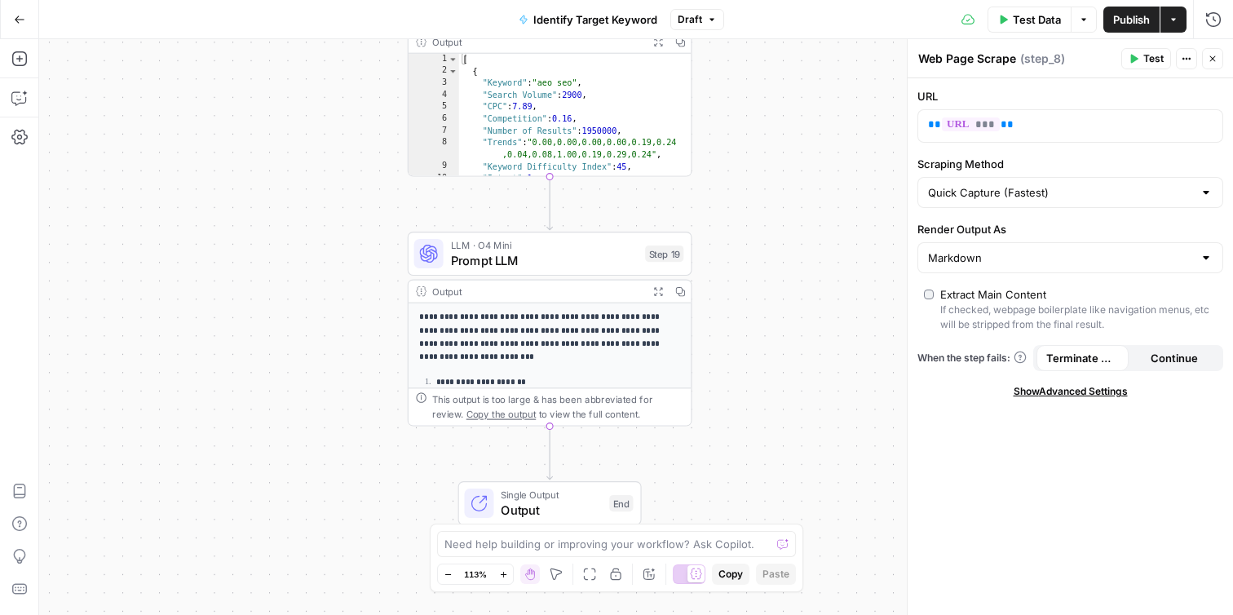
click at [568, 328] on p "**********" at bounding box center [550, 338] width 262 height 54
click at [608, 256] on span "Prompt LLM" at bounding box center [545, 260] width 188 height 19
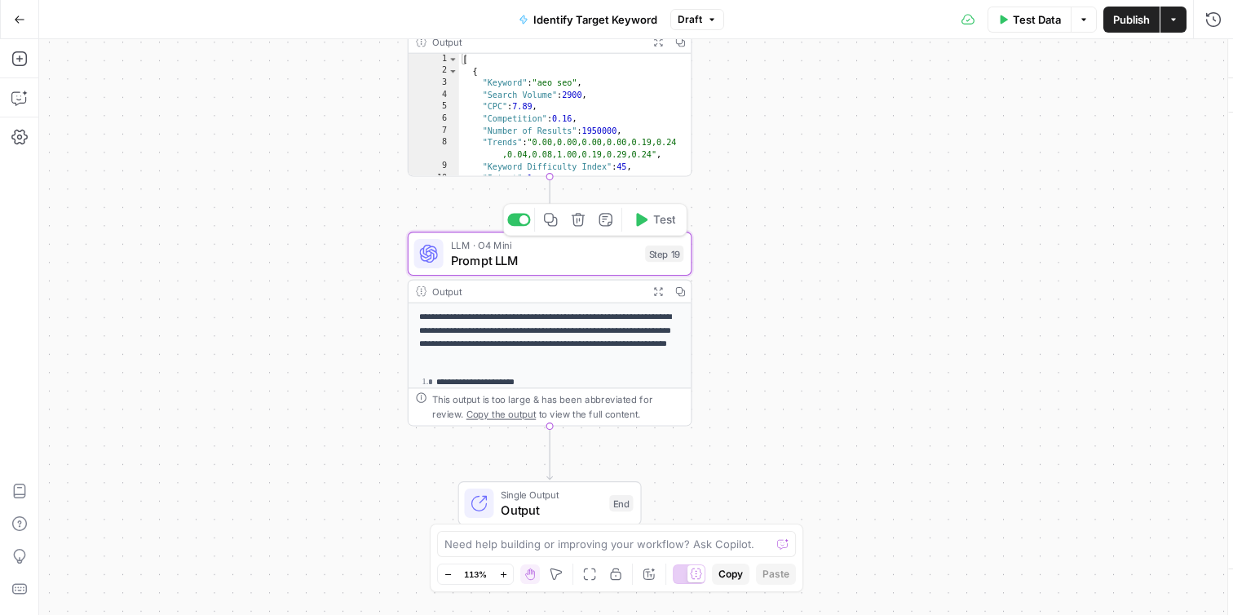
type textarea "Prompt LLM"
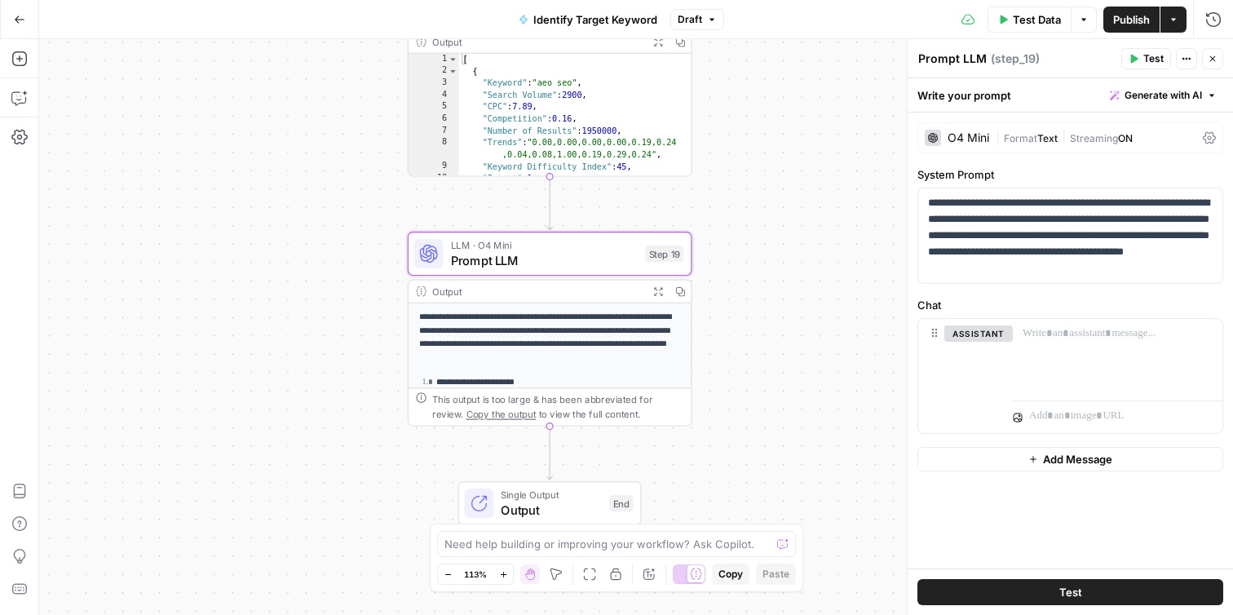
click at [653, 289] on icon "button" at bounding box center [658, 291] width 10 height 10
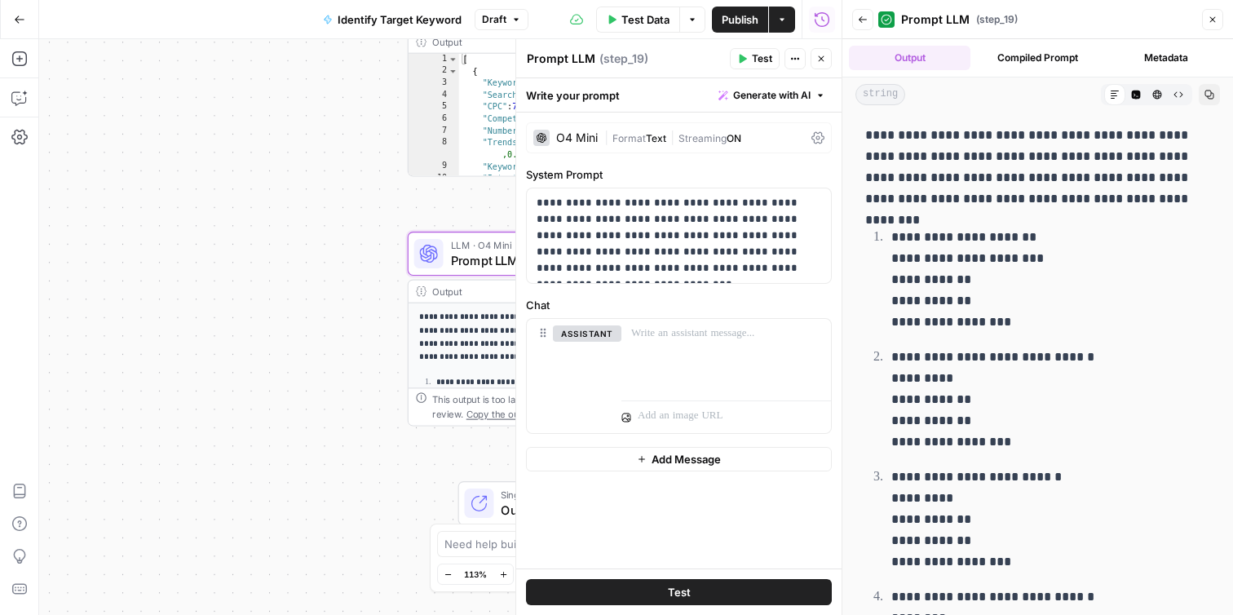
click at [1214, 20] on icon "button" at bounding box center [1213, 20] width 10 height 10
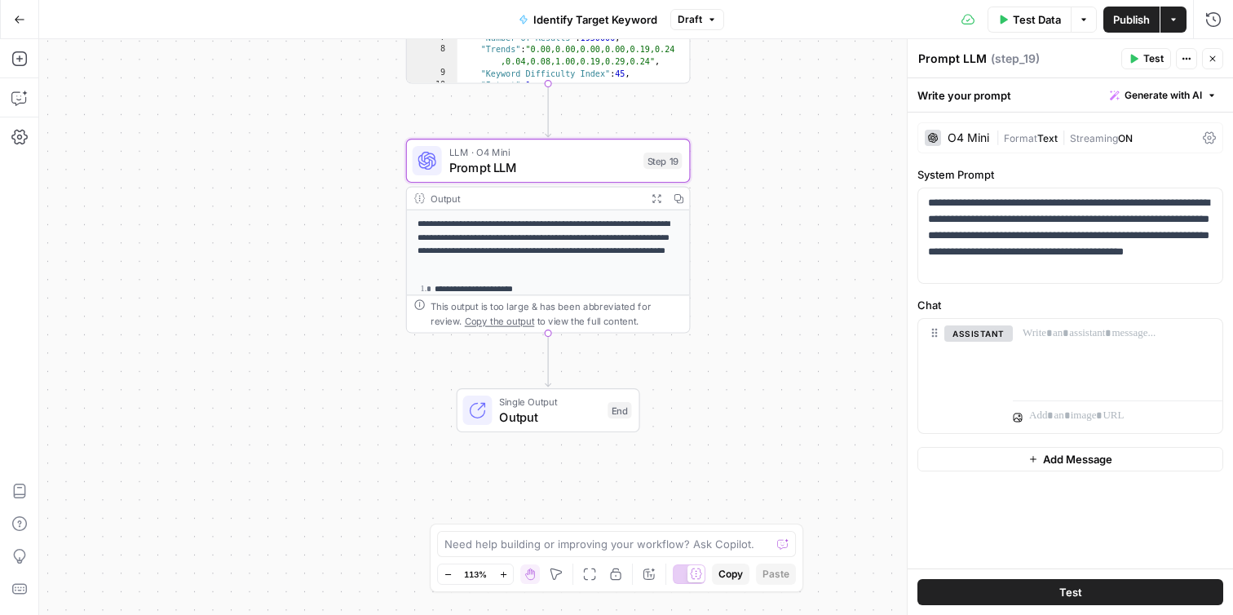
click at [561, 262] on p "**********" at bounding box center [549, 245] width 262 height 54
click at [652, 197] on icon "button" at bounding box center [657, 198] width 10 height 10
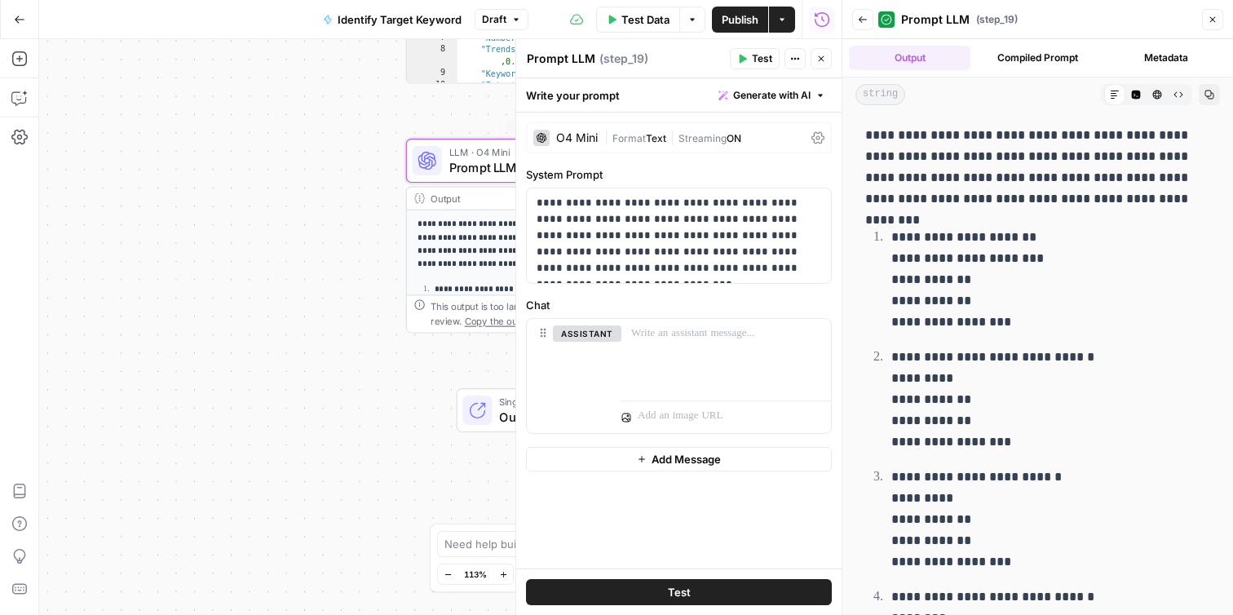
click at [475, 167] on span "Prompt LLM" at bounding box center [543, 167] width 188 height 19
click at [1213, 19] on icon "button" at bounding box center [1213, 20] width 6 height 6
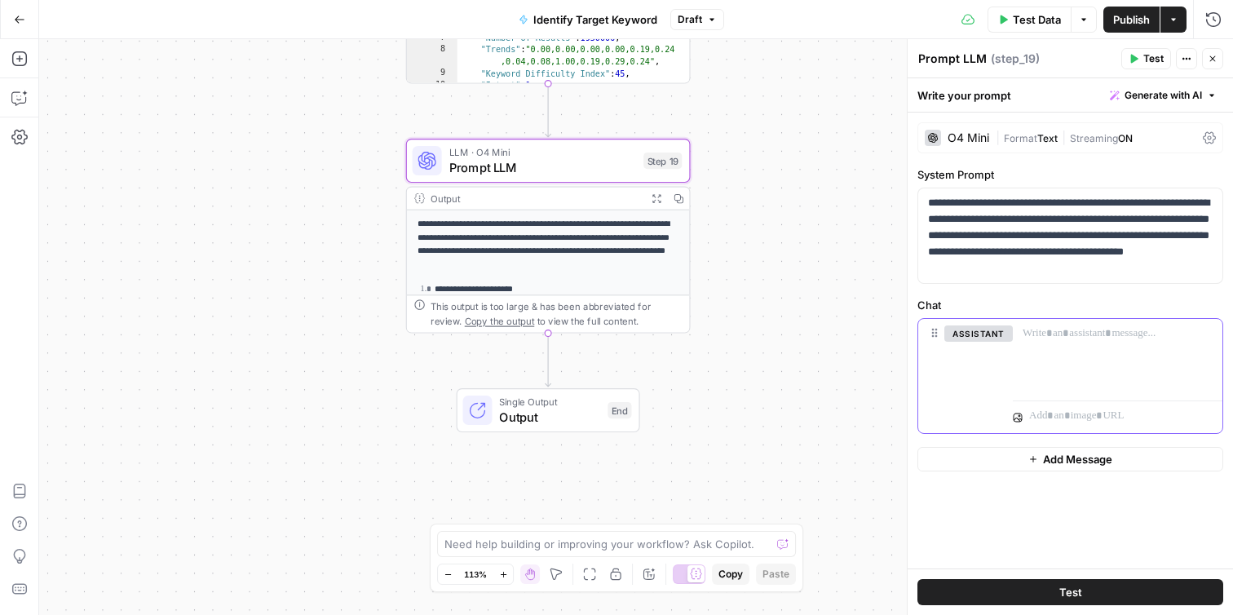
click at [1060, 338] on p at bounding box center [1118, 333] width 190 height 16
click at [1195, 219] on p "**********" at bounding box center [1070, 236] width 285 height 82
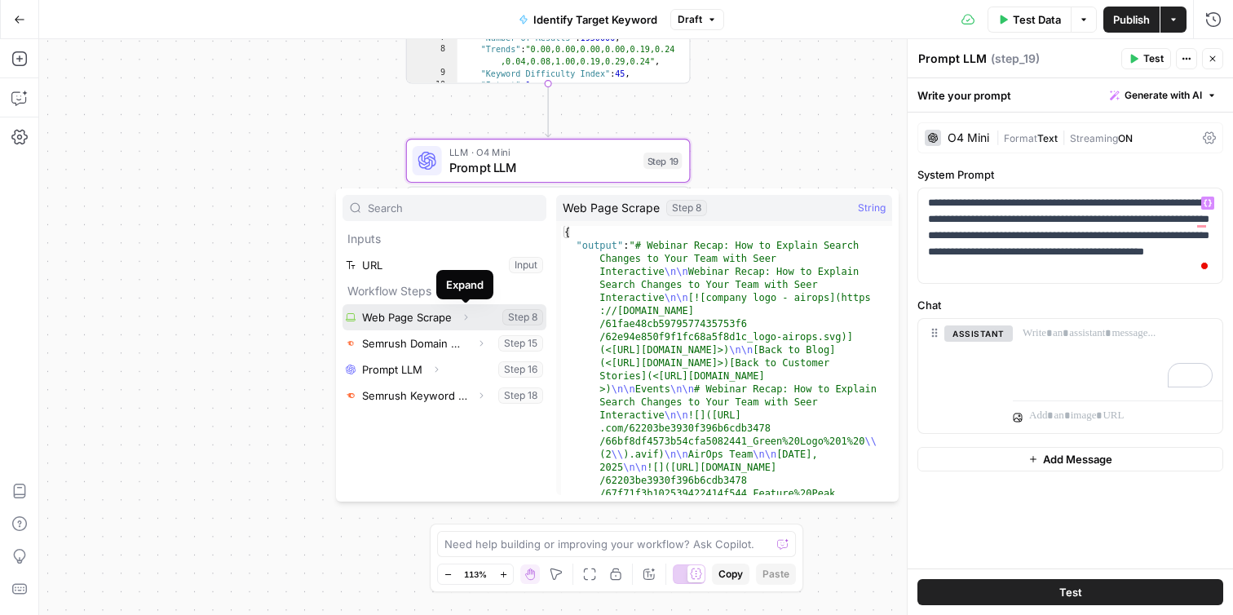
click at [471, 322] on button "Expand" at bounding box center [465, 317] width 21 height 21
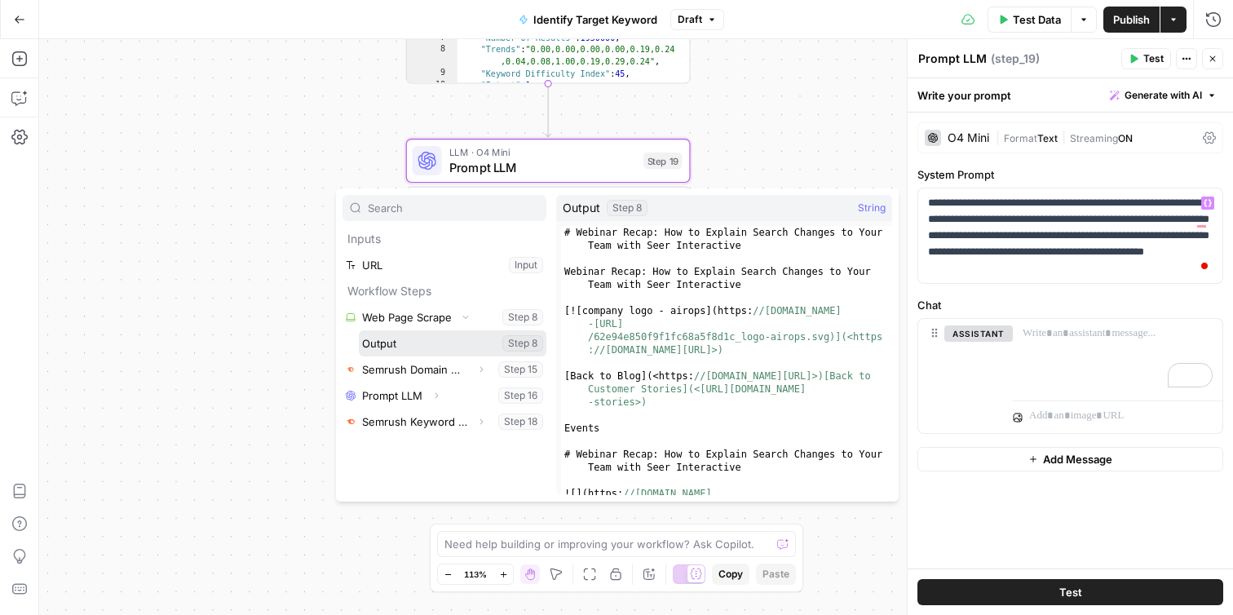
click at [430, 340] on button "Select variable Output" at bounding box center [453, 343] width 188 height 26
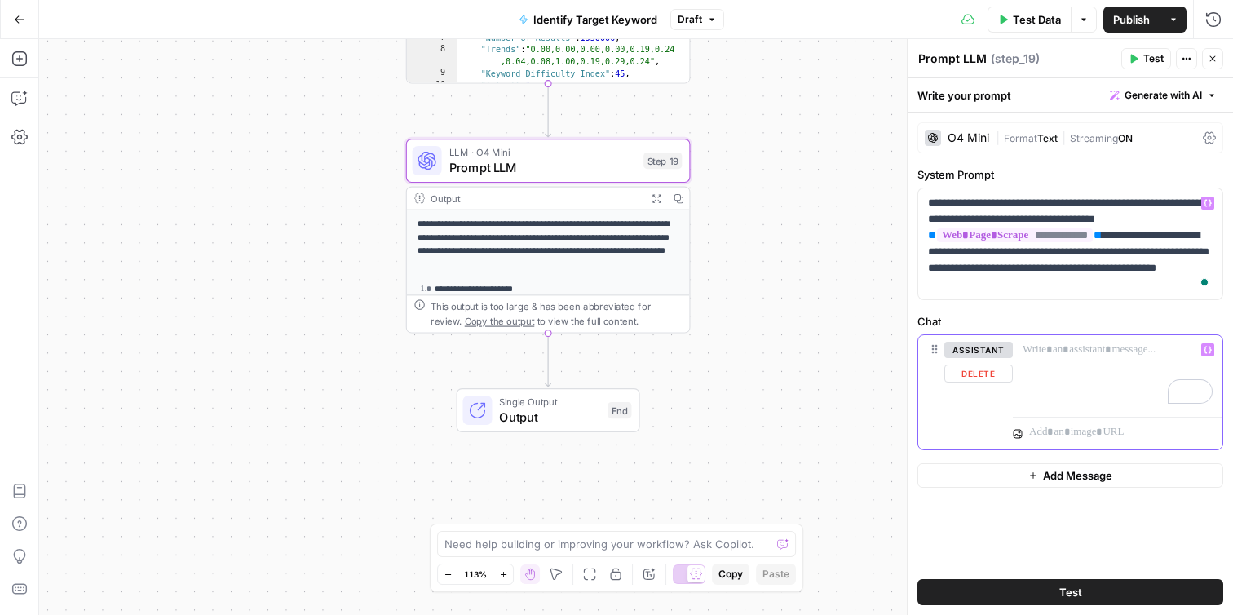
click at [1086, 349] on p "To enrich screen reader interactions, please activate Accessibility in Grammarl…" at bounding box center [1118, 350] width 190 height 16
click at [1122, 353] on p "**********" at bounding box center [1118, 350] width 190 height 16
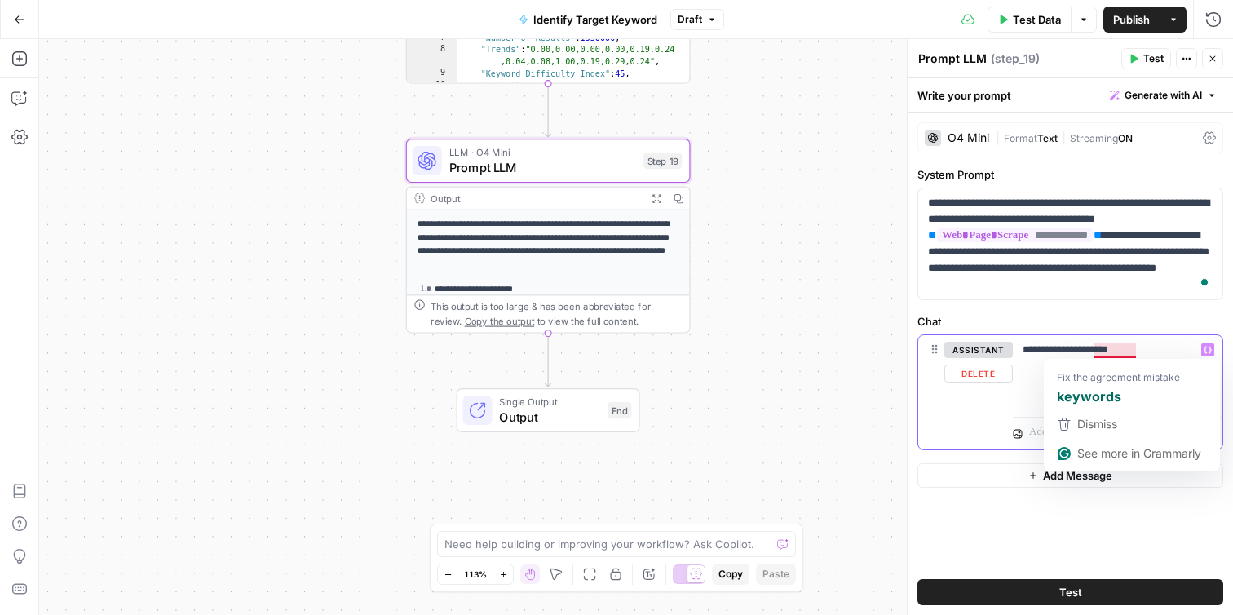
click at [1122, 353] on p "**********" at bounding box center [1118, 350] width 190 height 16
click at [1161, 350] on p "**********" at bounding box center [1118, 350] width 190 height 16
drag, startPoint x: 1161, startPoint y: 350, endPoint x: 1064, endPoint y: 352, distance: 97.1
click at [1064, 352] on p "**********" at bounding box center [1118, 350] width 190 height 16
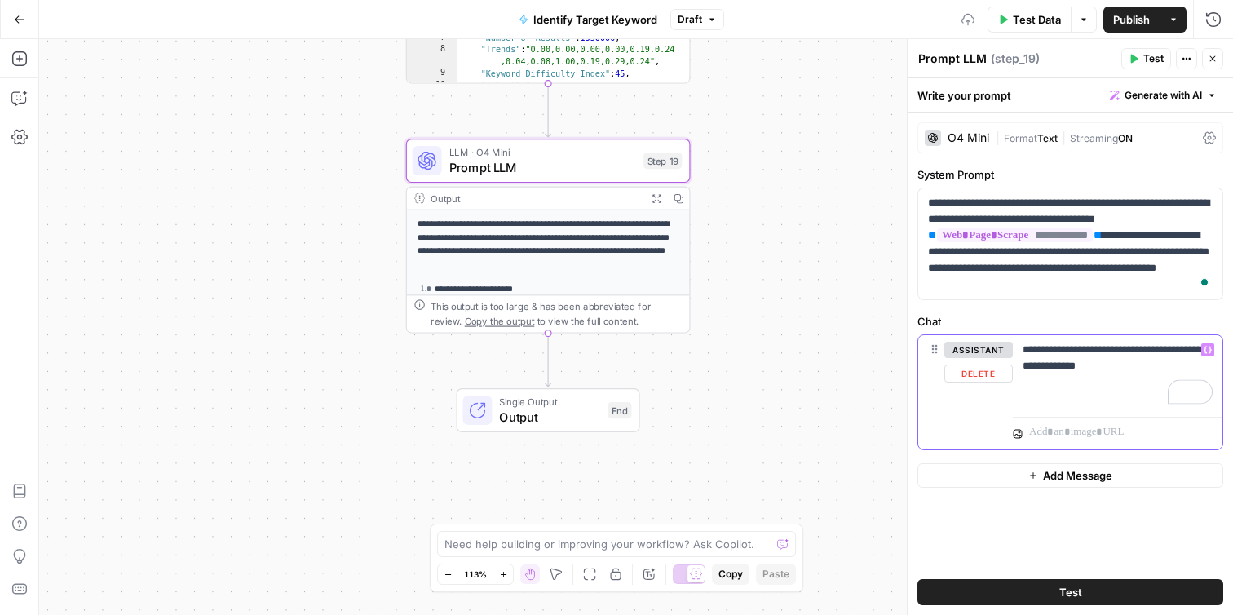
click at [1119, 367] on p "**********" at bounding box center [1118, 358] width 190 height 33
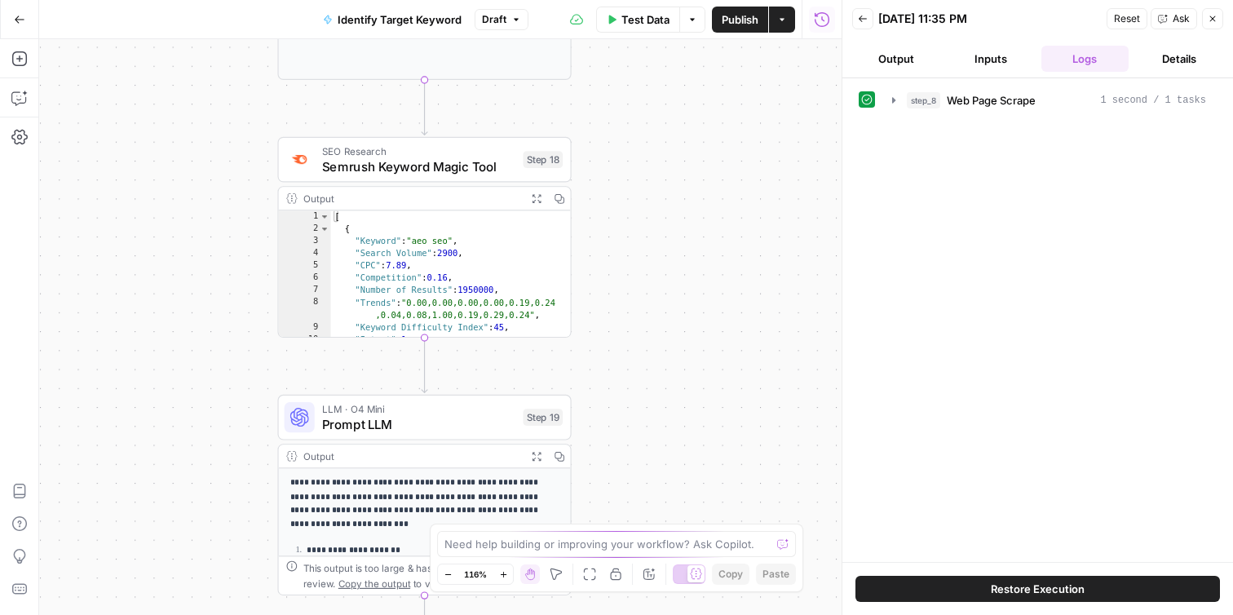
drag, startPoint x: 519, startPoint y: 347, endPoint x: 757, endPoint y: 130, distance: 321.5
click at [757, 130] on div "**********" at bounding box center [440, 327] width 802 height 576
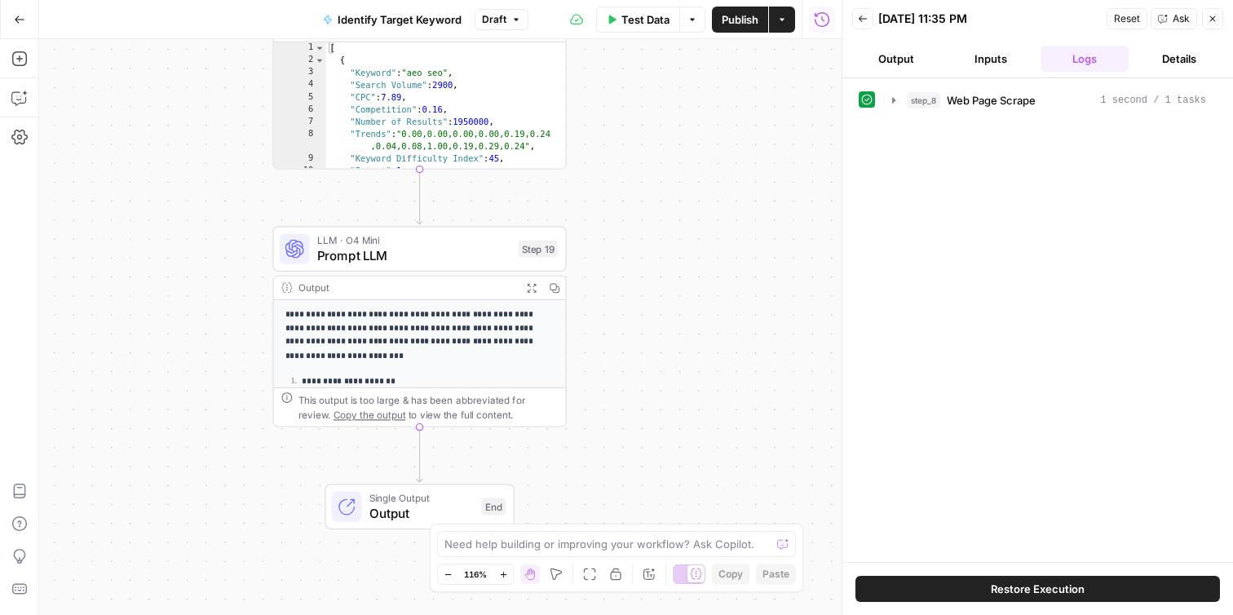
click at [474, 338] on p "**********" at bounding box center [420, 334] width 270 height 55
click at [493, 243] on span "LLM · O4 Mini" at bounding box center [413, 239] width 193 height 15
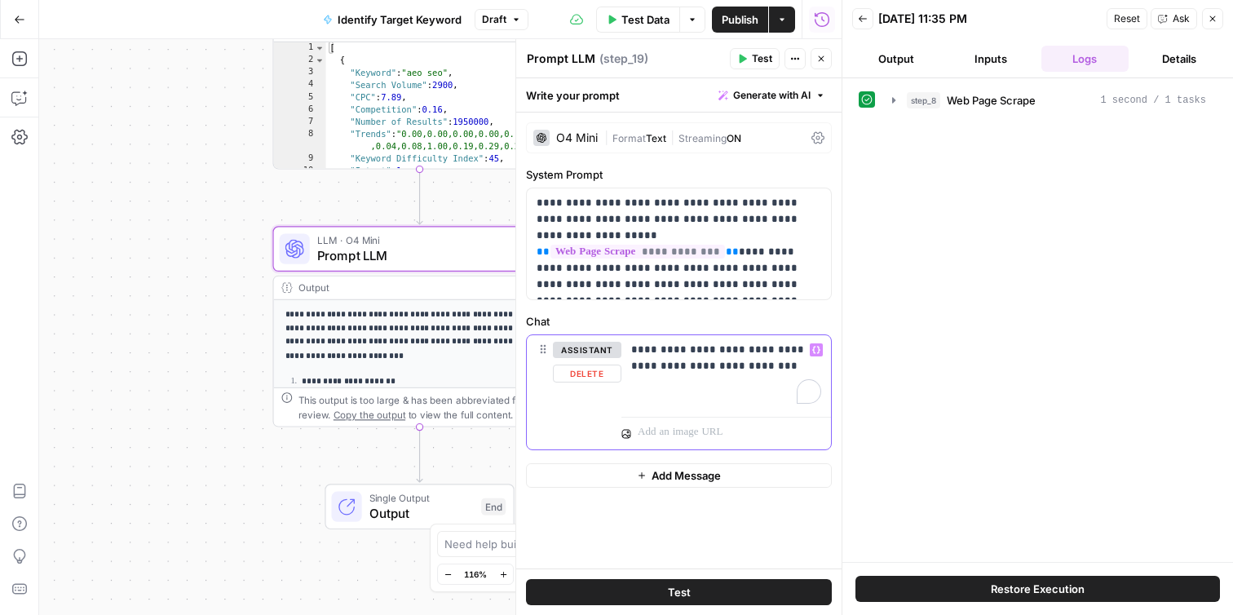
click at [769, 369] on p "**********" at bounding box center [726, 358] width 190 height 33
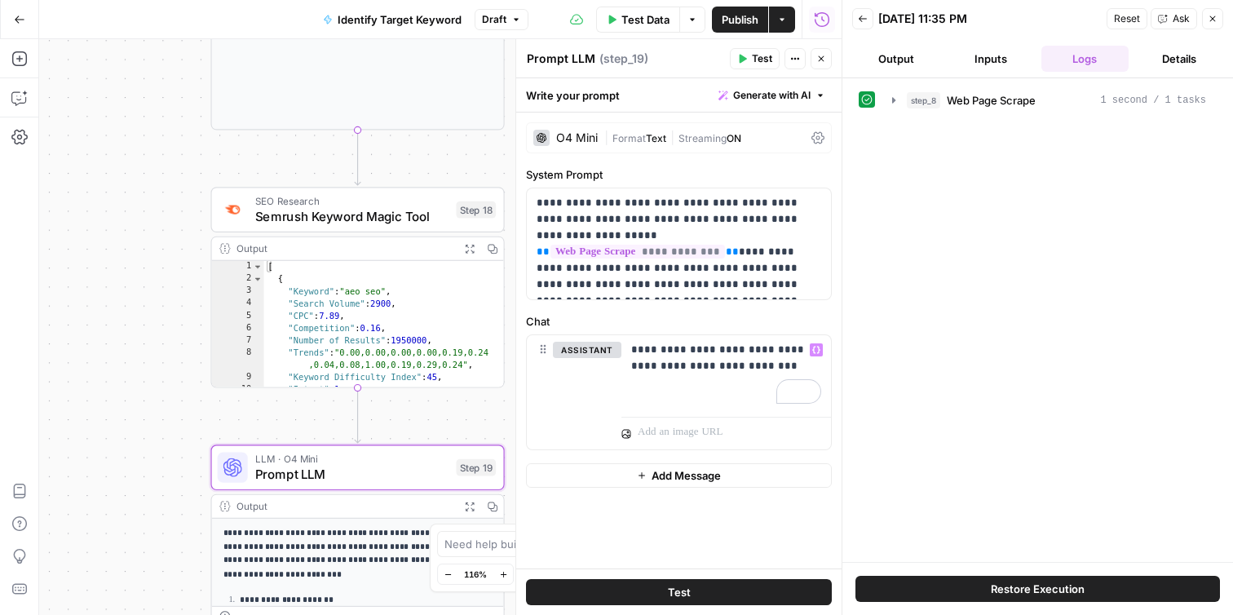
drag, startPoint x: 225, startPoint y: 241, endPoint x: 161, endPoint y: 471, distance: 238.0
click at [161, 471] on div "**********" at bounding box center [440, 327] width 802 height 576
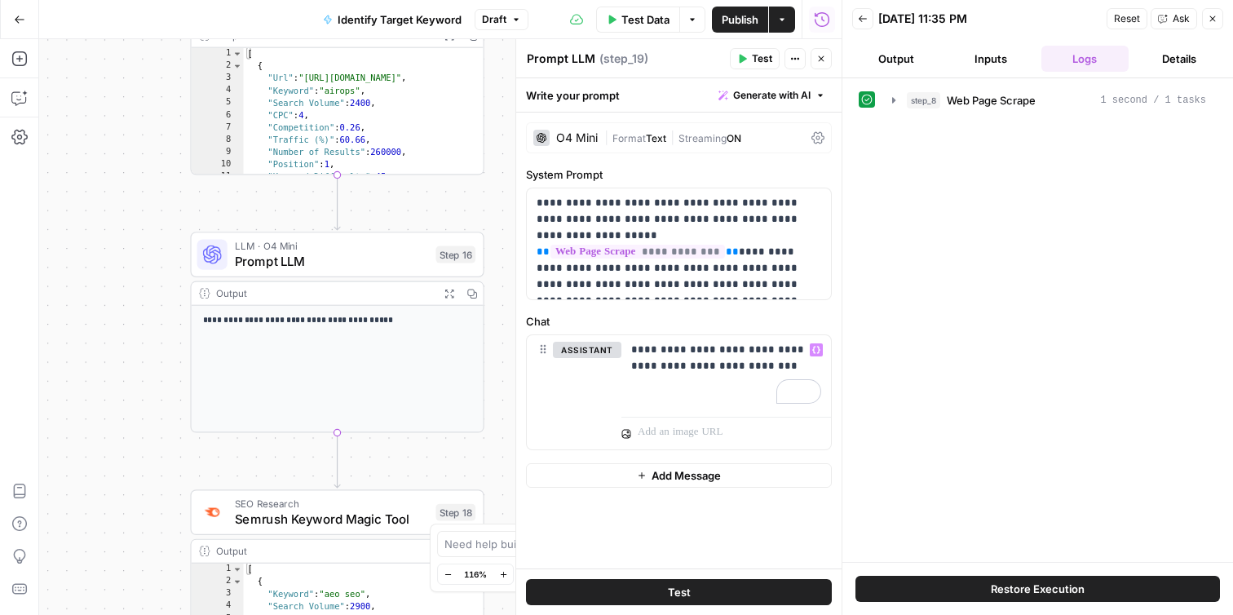
drag, startPoint x: 175, startPoint y: 253, endPoint x: 157, endPoint y: 545, distance: 292.5
click at [157, 545] on div "**********" at bounding box center [440, 327] width 802 height 576
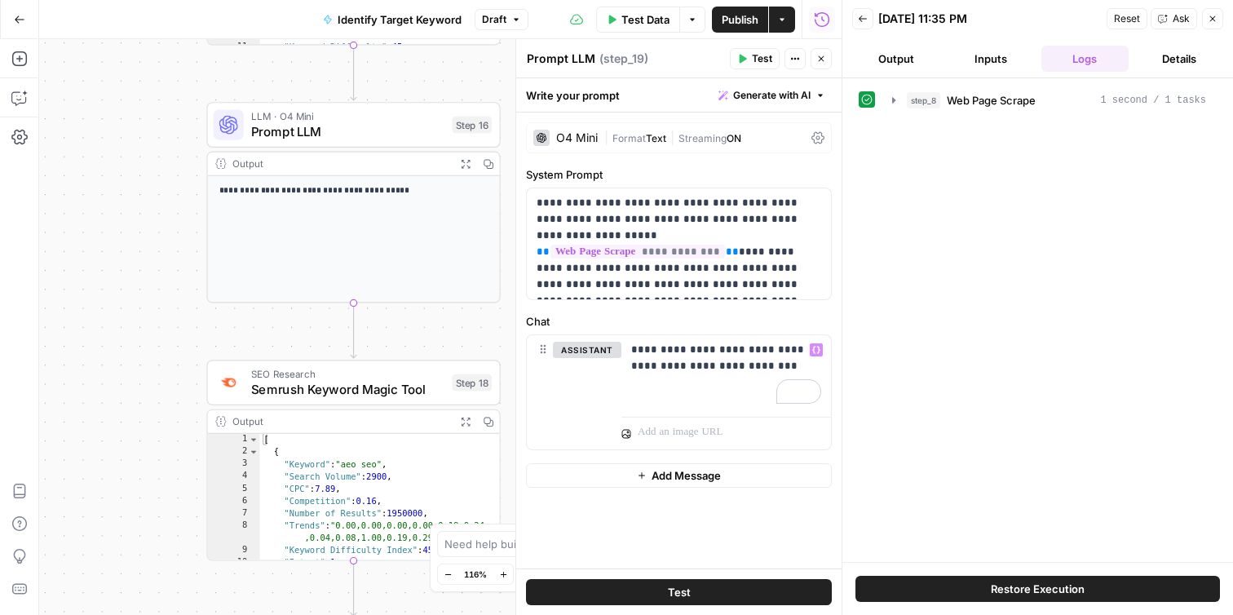
drag, startPoint x: 167, startPoint y: 304, endPoint x: 183, endPoint y: 174, distance: 131.5
click at [183, 174] on div "**********" at bounding box center [440, 327] width 802 height 576
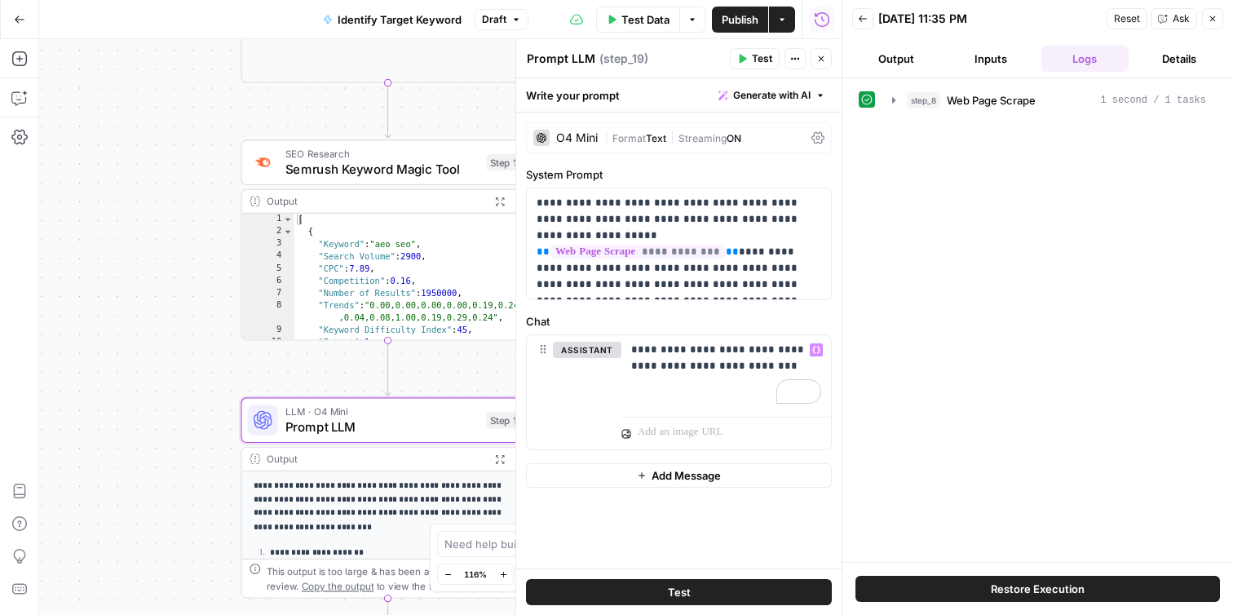
drag, startPoint x: 148, startPoint y: 391, endPoint x: 182, endPoint y: 170, distance: 224.4
click at [182, 170] on div "**********" at bounding box center [440, 327] width 802 height 576
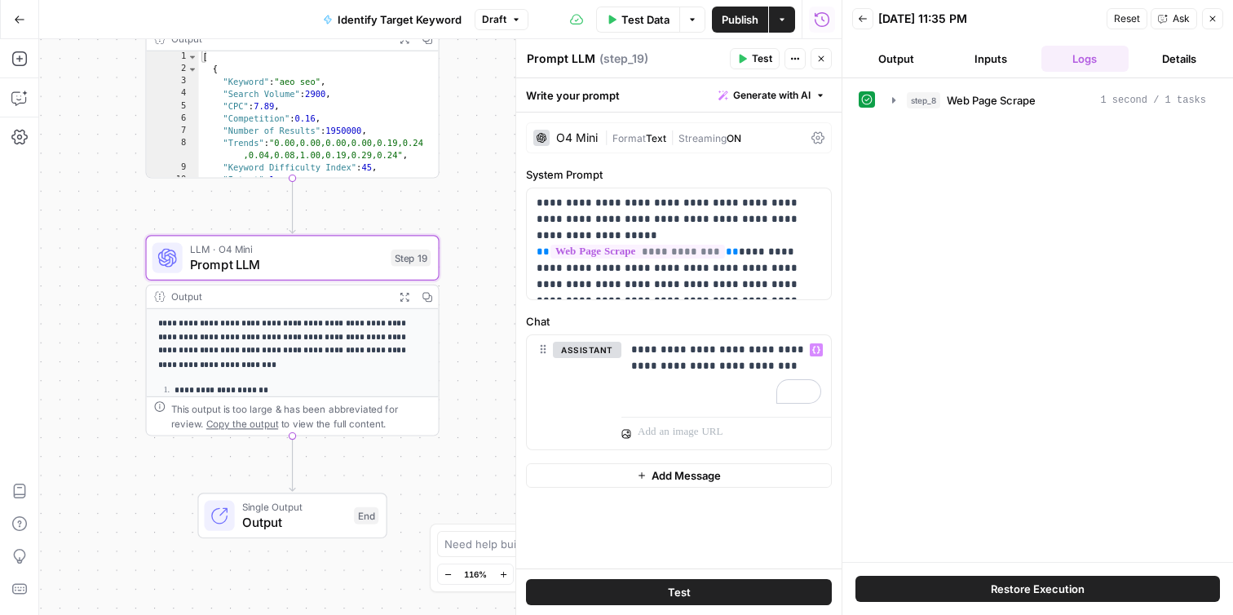
drag, startPoint x: 224, startPoint y: 376, endPoint x: 130, endPoint y: 217, distance: 184.6
click at [130, 217] on div "**********" at bounding box center [440, 327] width 802 height 576
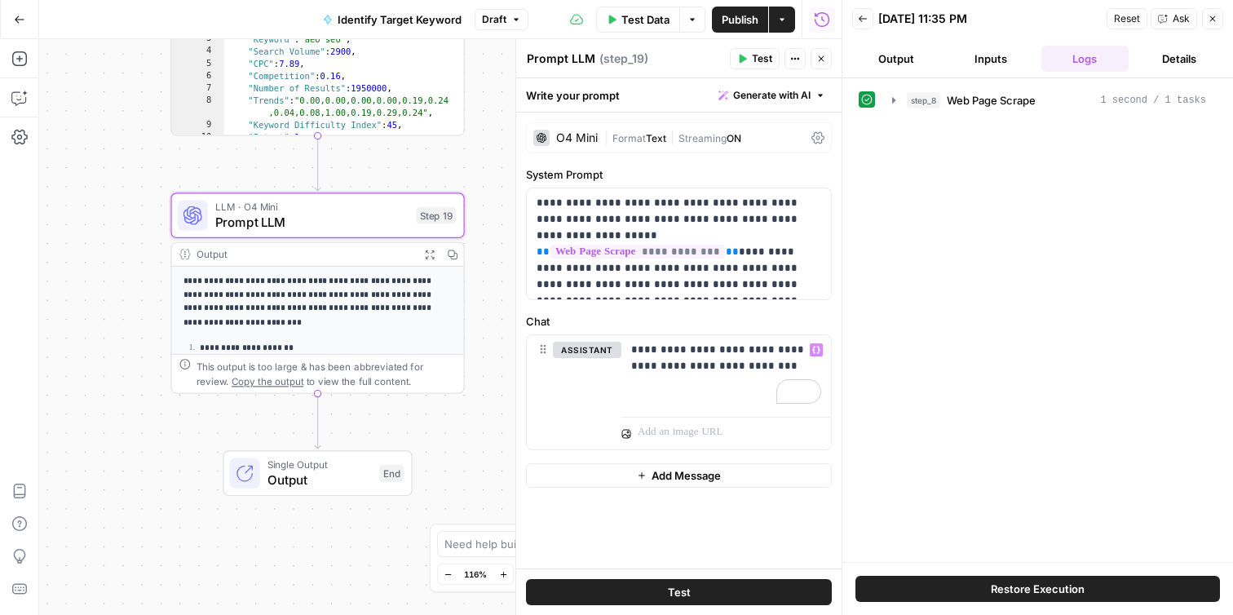
drag, startPoint x: 130, startPoint y: 217, endPoint x: 154, endPoint y: 174, distance: 49.3
click at [154, 174] on div "**********" at bounding box center [440, 327] width 802 height 576
click at [750, 365] on p "**********" at bounding box center [726, 358] width 190 height 33
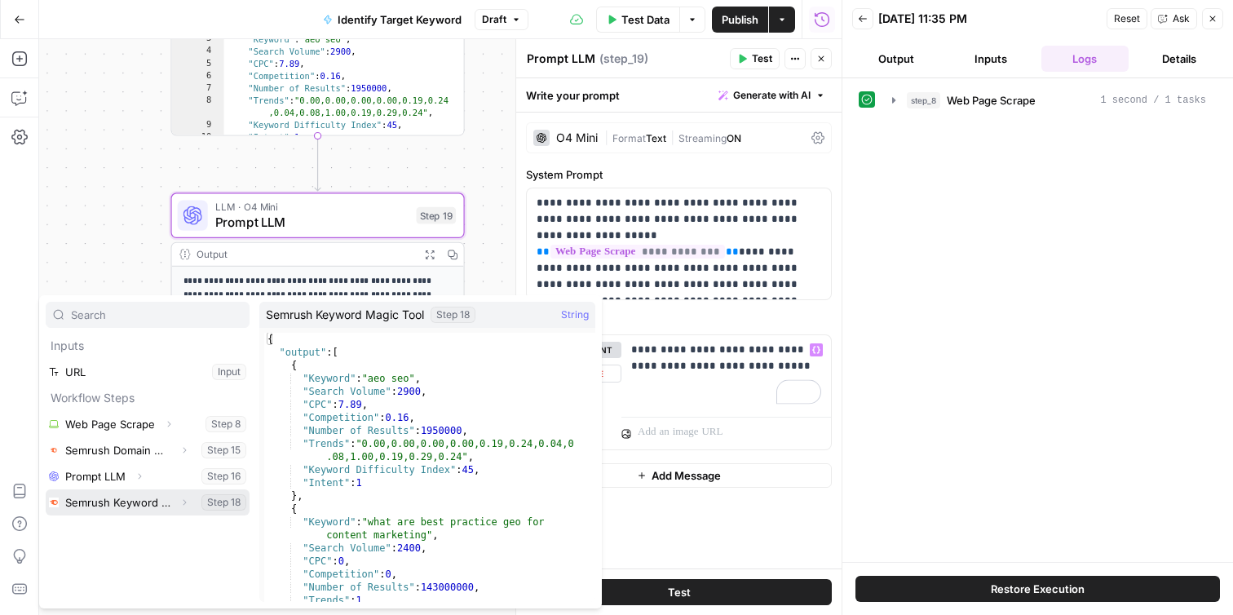
click at [166, 501] on button "Select variable Semrush Keyword Magic Tool" at bounding box center [148, 502] width 204 height 26
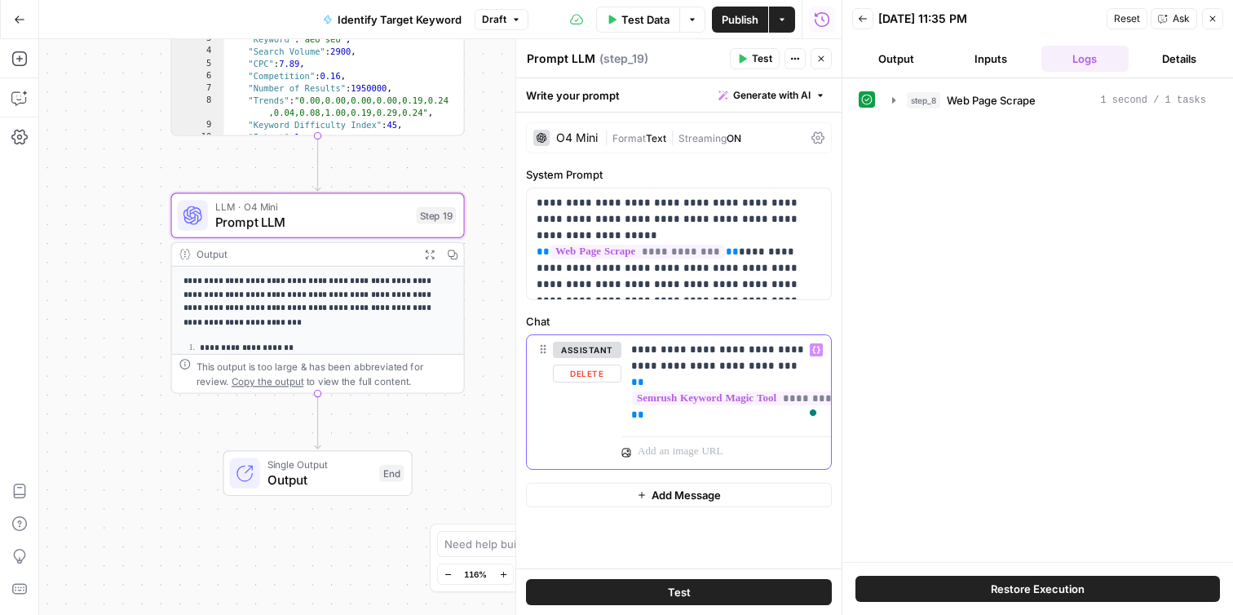
click at [734, 366] on p "**********" at bounding box center [726, 383] width 190 height 82
click at [688, 418] on p "**********" at bounding box center [726, 383] width 190 height 82
click at [743, 416] on p "**********" at bounding box center [726, 383] width 190 height 82
click at [673, 351] on p "**********" at bounding box center [726, 383] width 190 height 82
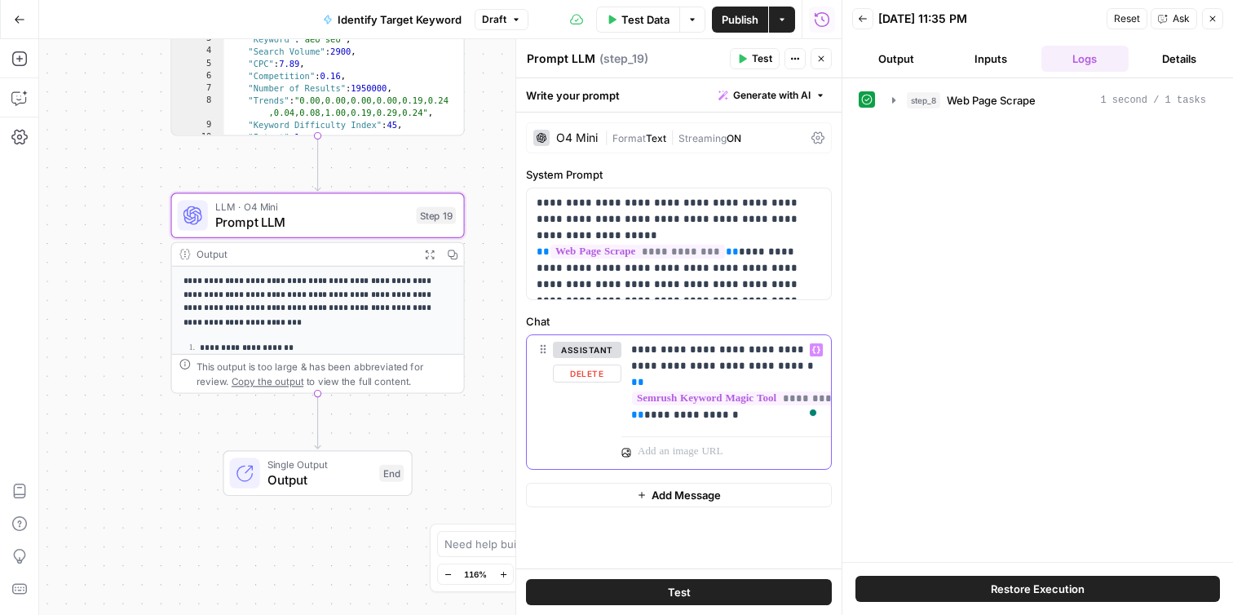
click at [778, 345] on p "**********" at bounding box center [726, 383] width 190 height 82
click at [749, 423] on div "**********" at bounding box center [726, 382] width 210 height 95
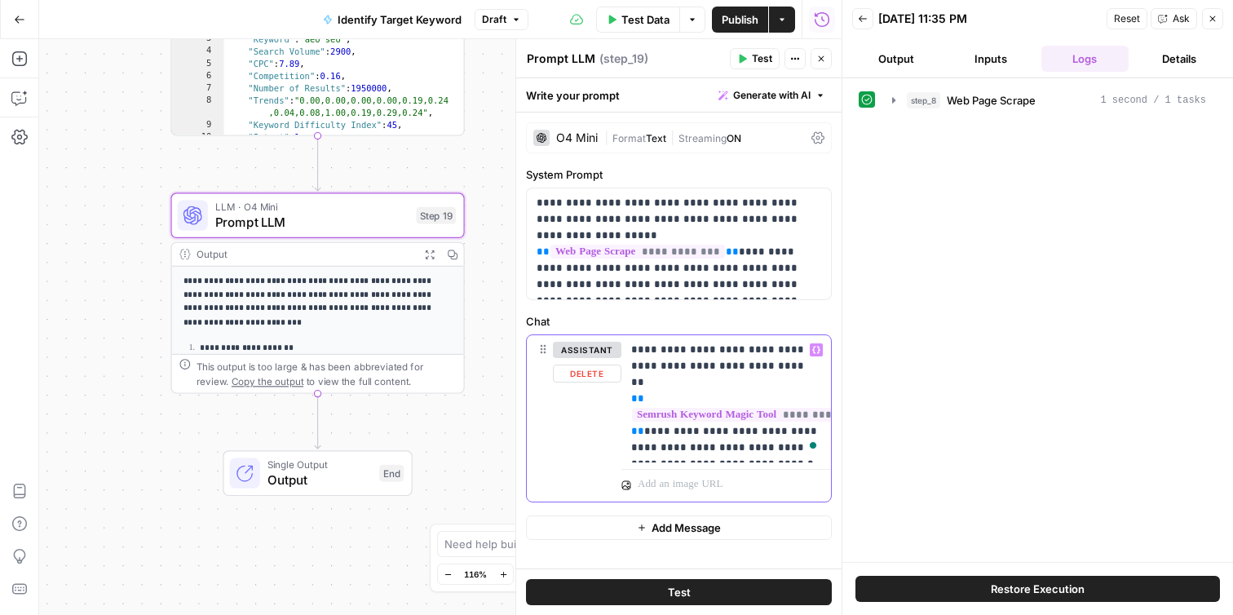
drag, startPoint x: 775, startPoint y: 415, endPoint x: 806, endPoint y: 416, distance: 31.8
click at [806, 416] on p "**********" at bounding box center [726, 399] width 190 height 114
click at [742, 449] on p "**********" at bounding box center [726, 399] width 190 height 114
click at [656, 593] on button "Test" at bounding box center [679, 592] width 306 height 26
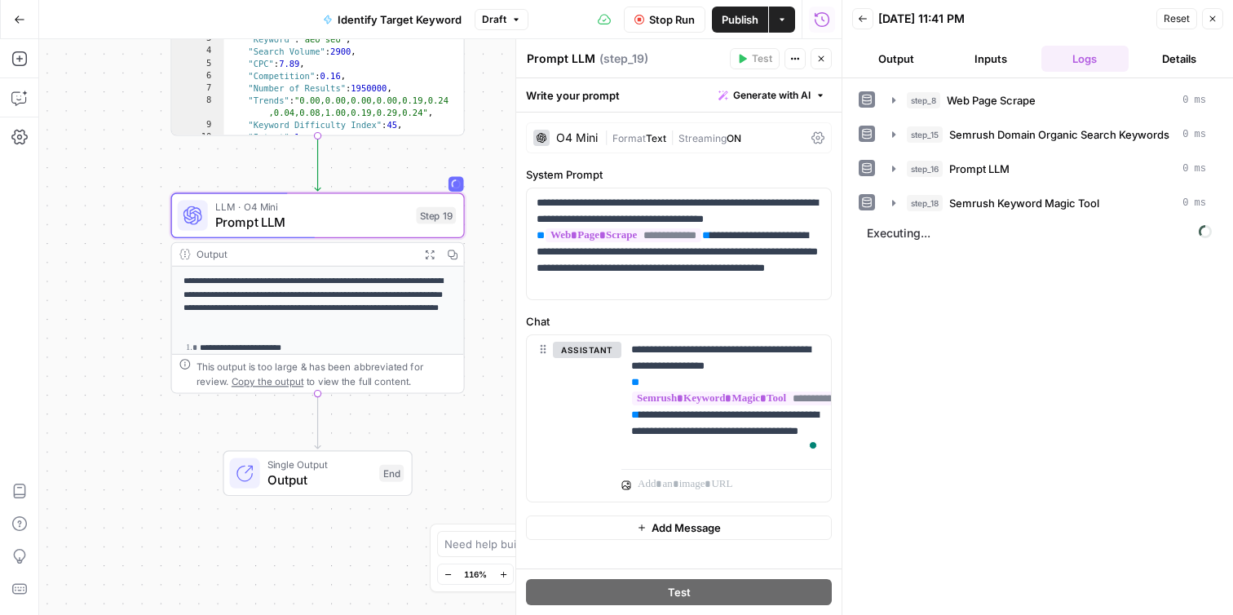
click at [883, 54] on button "Output" at bounding box center [896, 59] width 88 height 26
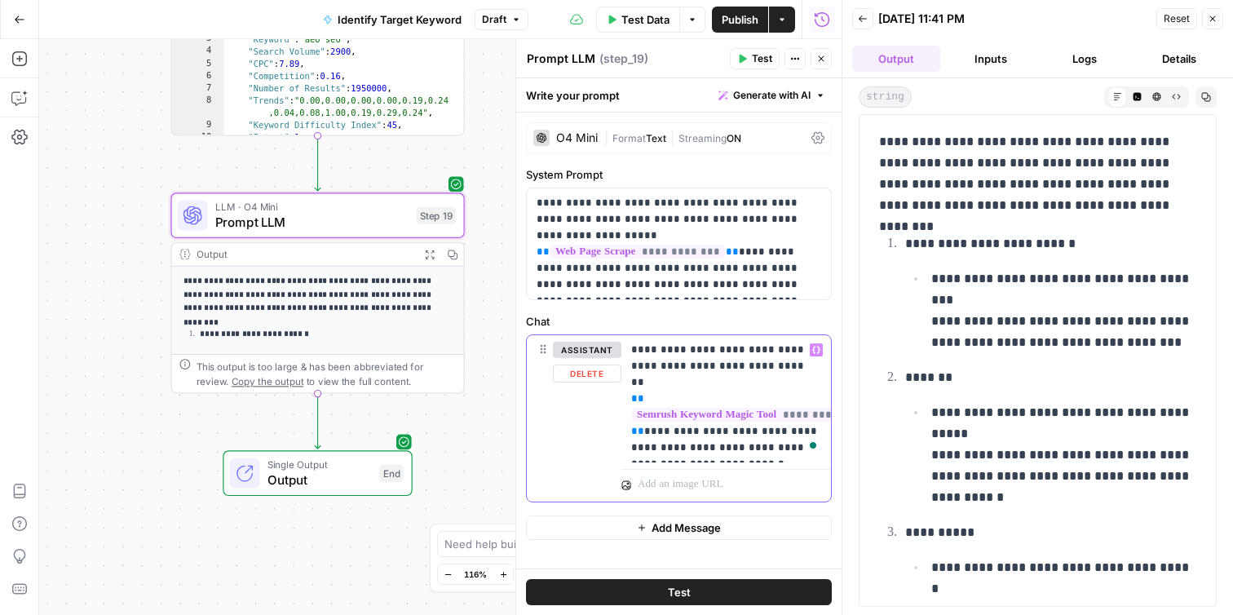
click at [736, 450] on p "**********" at bounding box center [726, 399] width 190 height 114
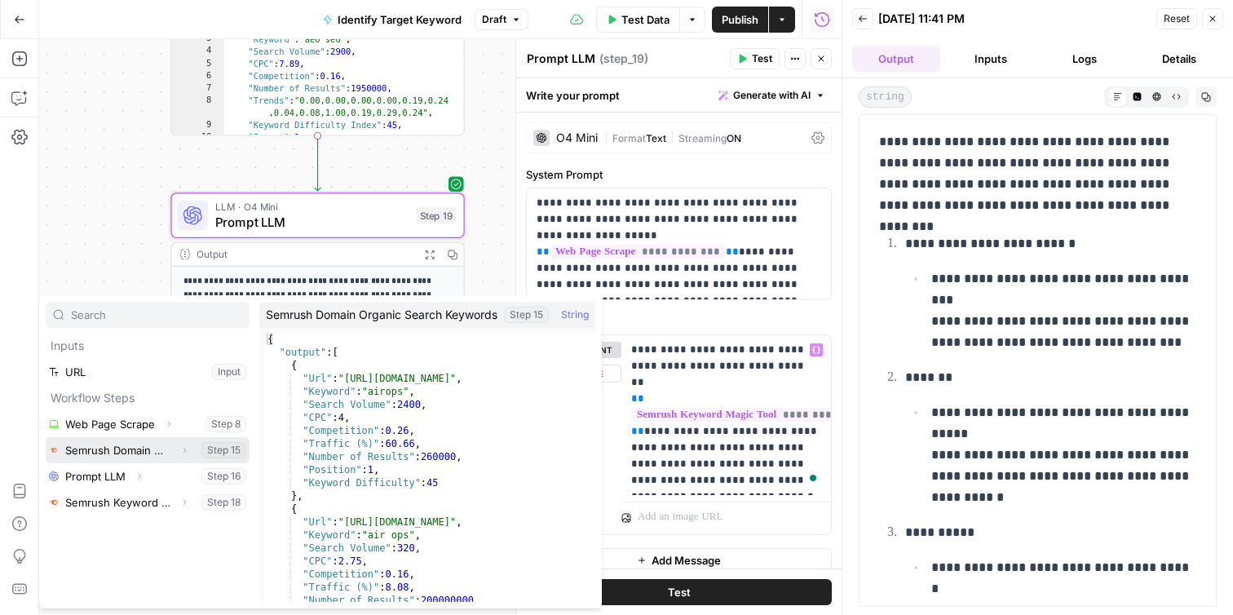
click at [166, 452] on button "Select variable Semrush Domain Organic Search Keywords" at bounding box center [148, 450] width 204 height 26
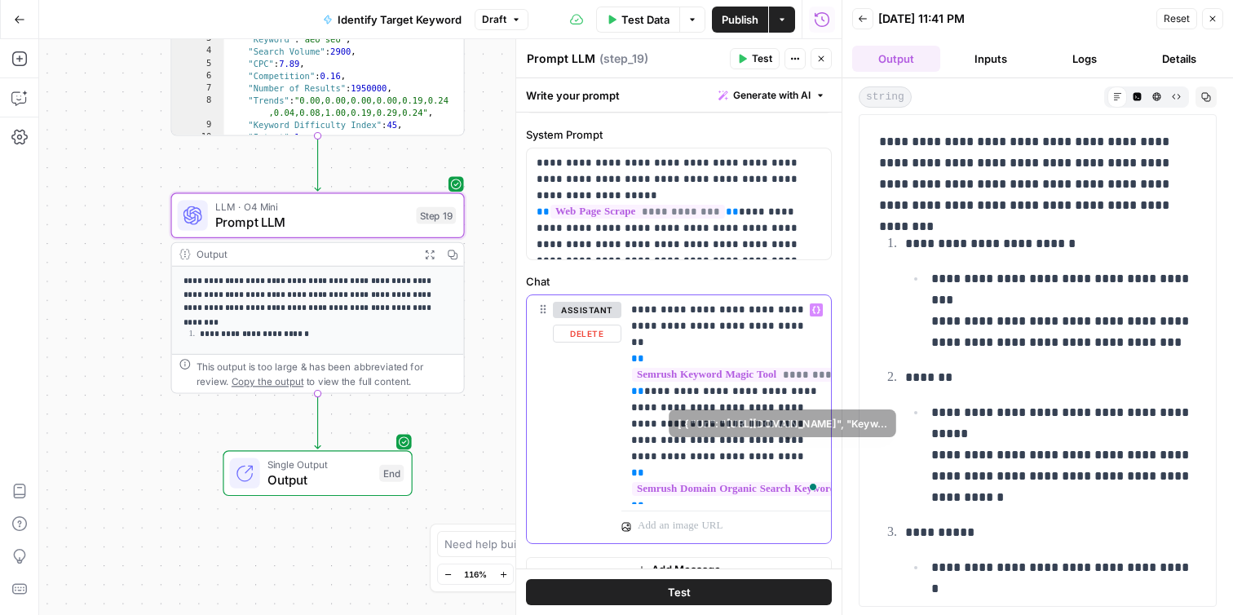
scroll to position [63, 0]
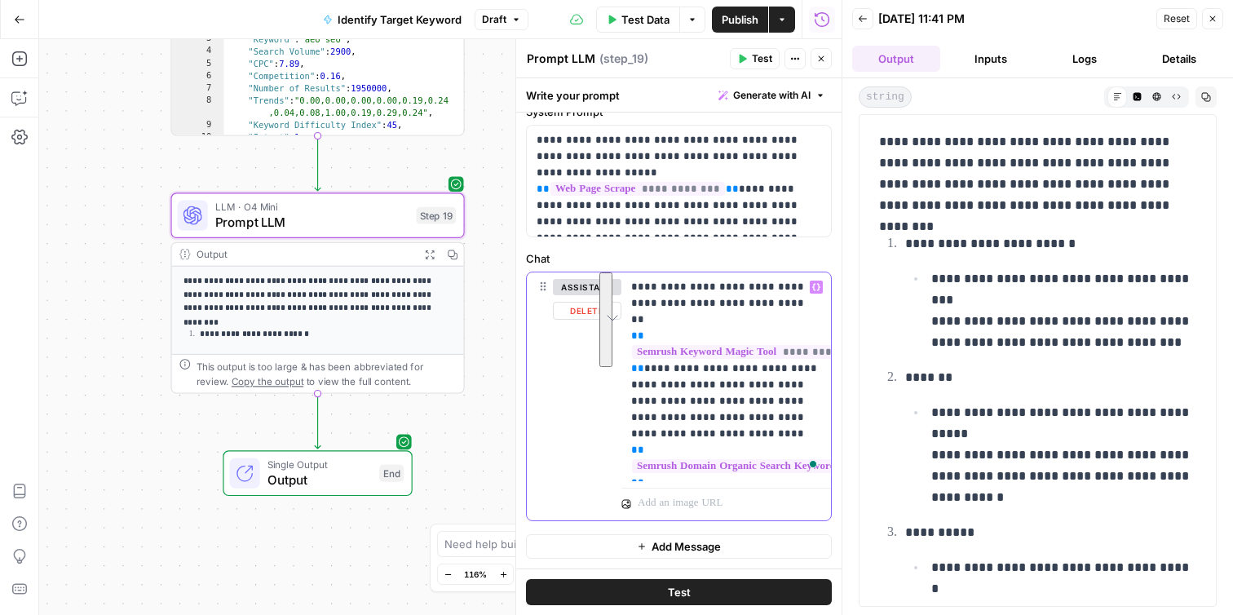
drag, startPoint x: 696, startPoint y: 466, endPoint x: 709, endPoint y: 384, distance: 83.4
click at [709, 384] on p "**********" at bounding box center [726, 377] width 190 height 196
copy p "**********"
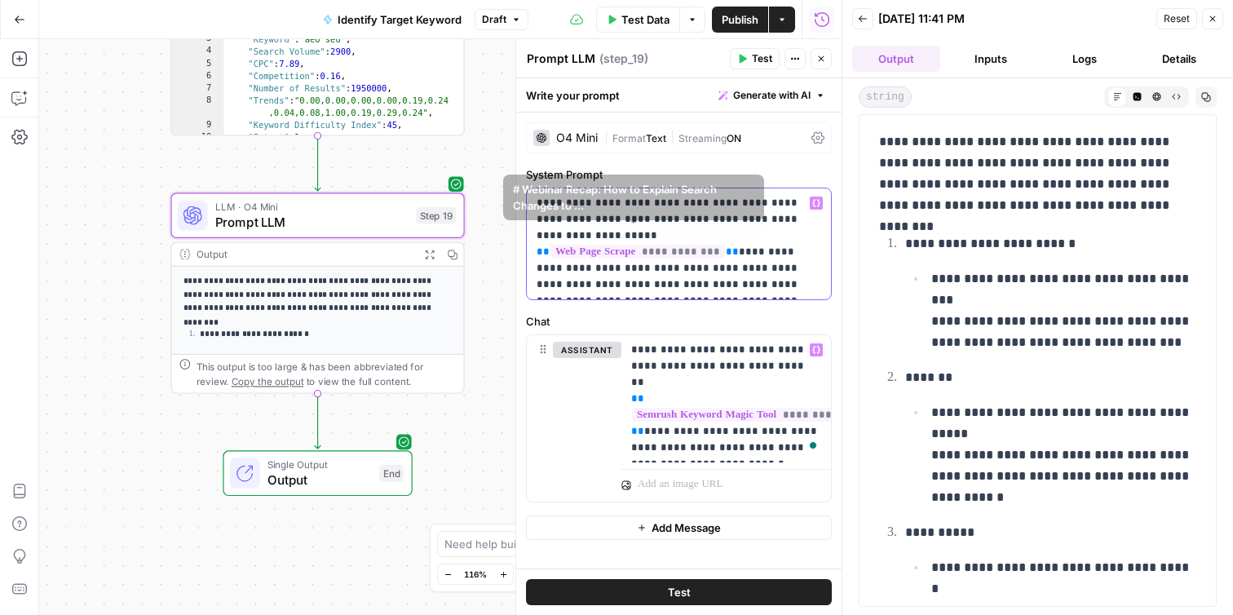
click at [689, 287] on p "**********" at bounding box center [679, 244] width 285 height 98
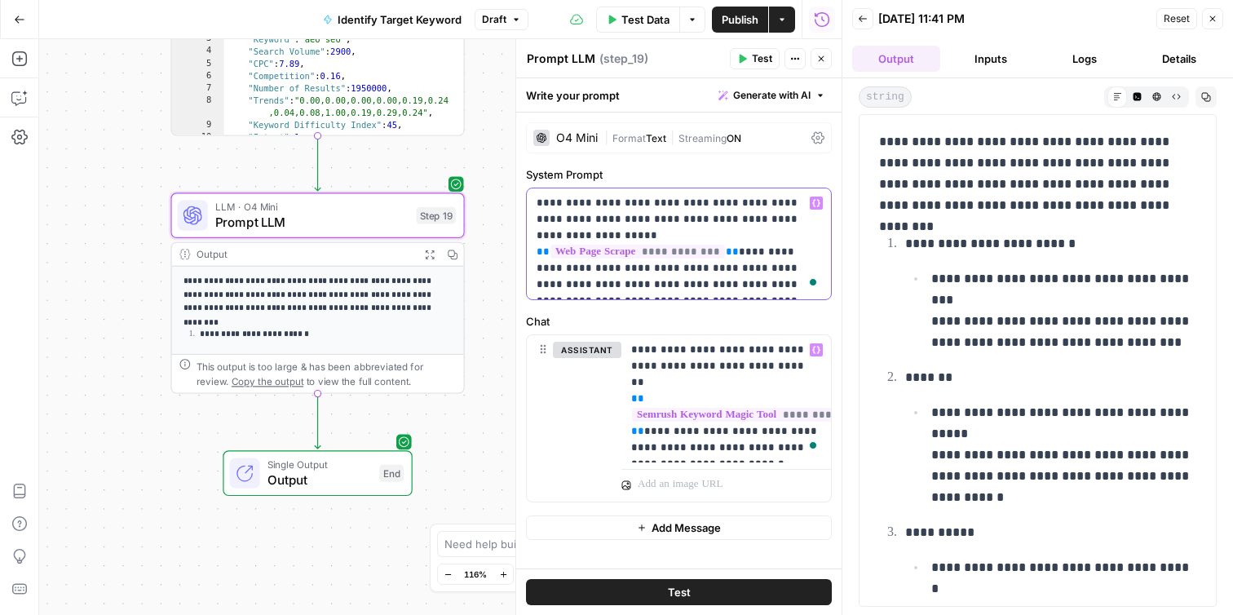
paste div "To enrich screen reader interactions, please activate Accessibility in Grammarl…"
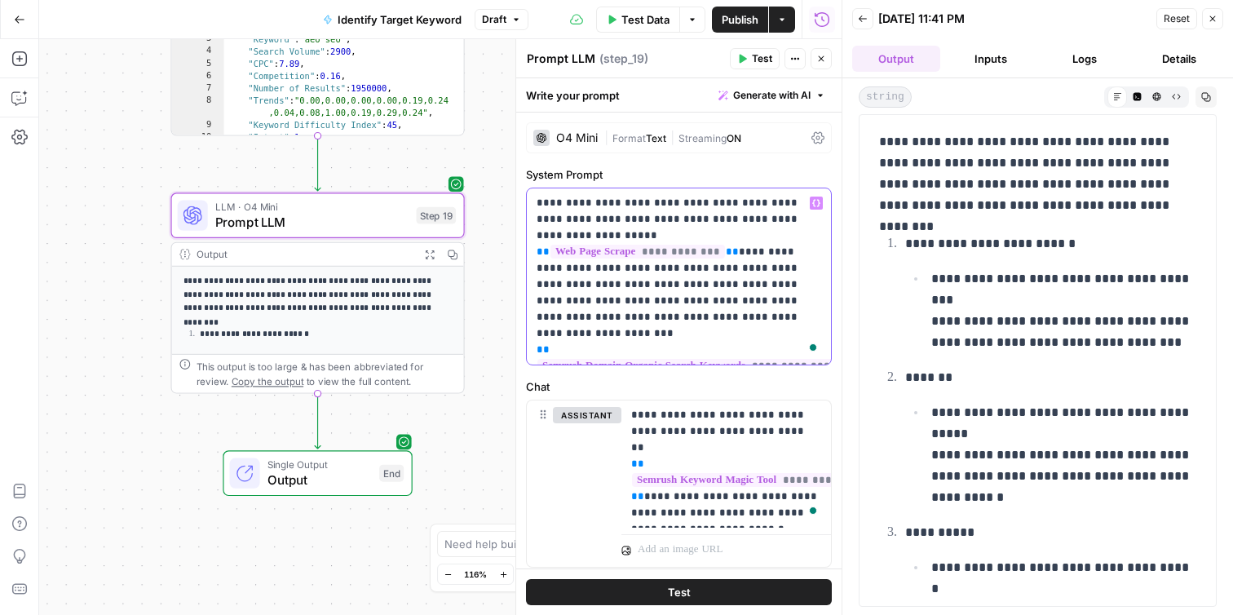
click at [667, 283] on p "**********" at bounding box center [679, 276] width 285 height 163
click at [647, 350] on p "**********" at bounding box center [679, 276] width 285 height 163
click at [704, 299] on p "**********" at bounding box center [679, 276] width 285 height 163
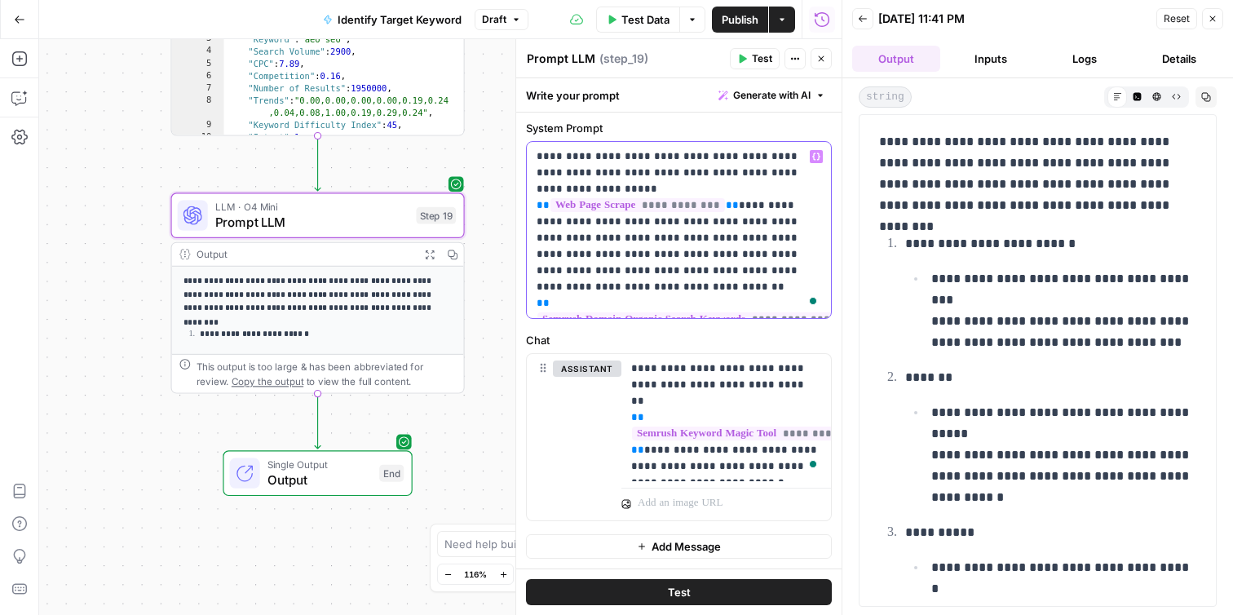
click at [590, 307] on p "**********" at bounding box center [679, 229] width 285 height 163
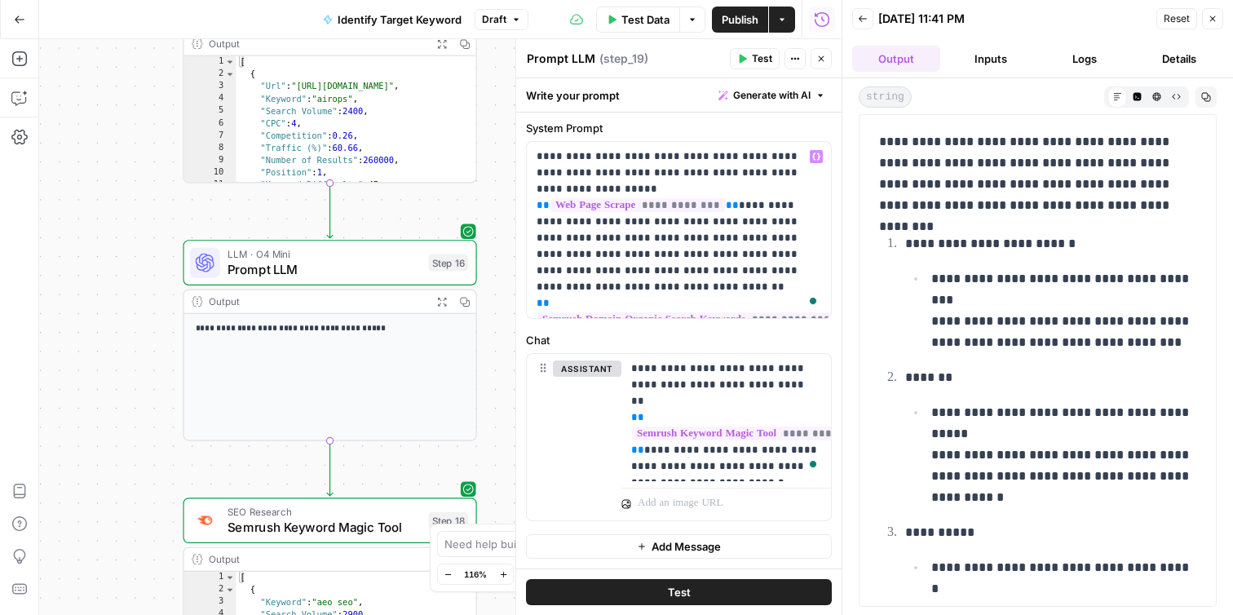
click at [752, 63] on span "Test" at bounding box center [762, 58] width 20 height 15
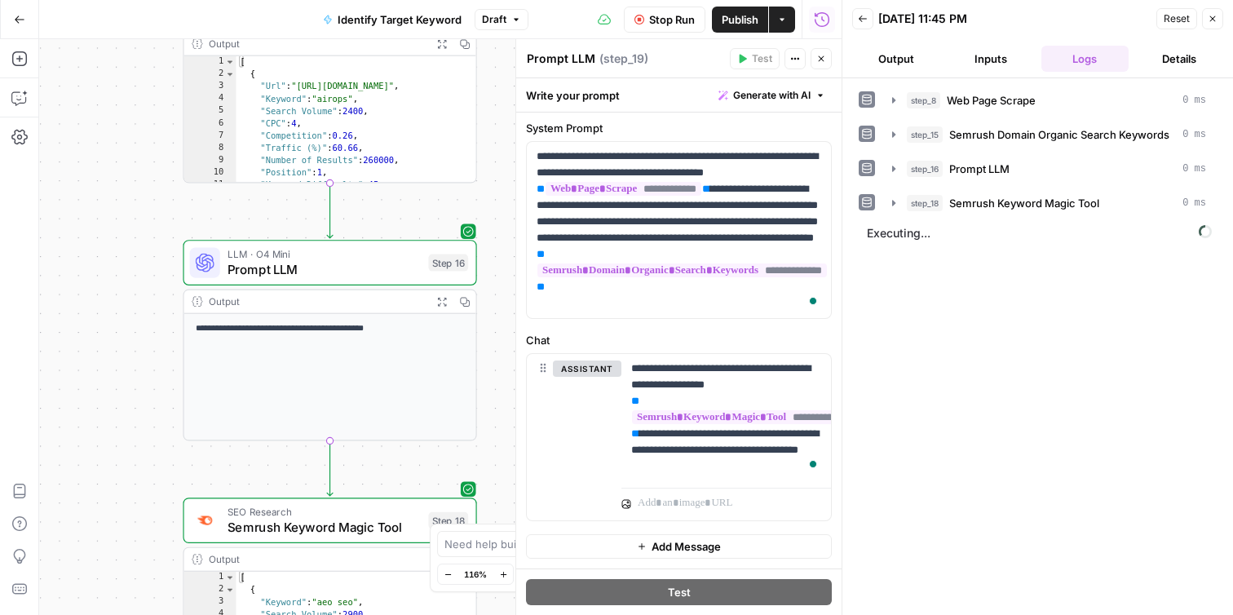
click at [890, 70] on button "Output" at bounding box center [896, 59] width 88 height 26
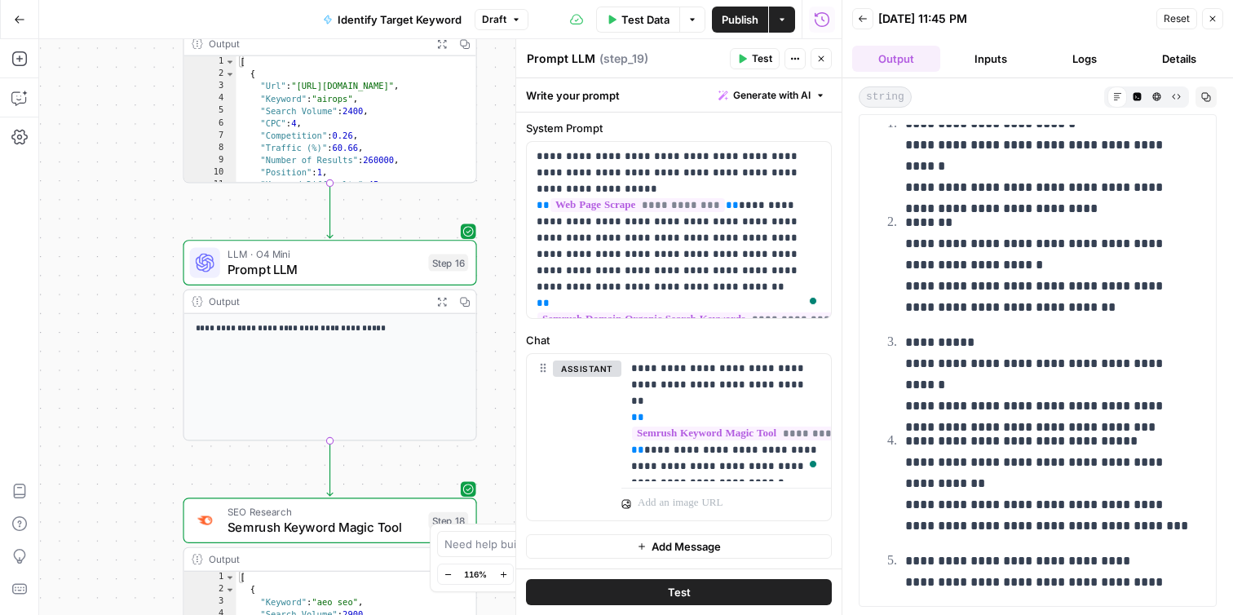
scroll to position [0, 0]
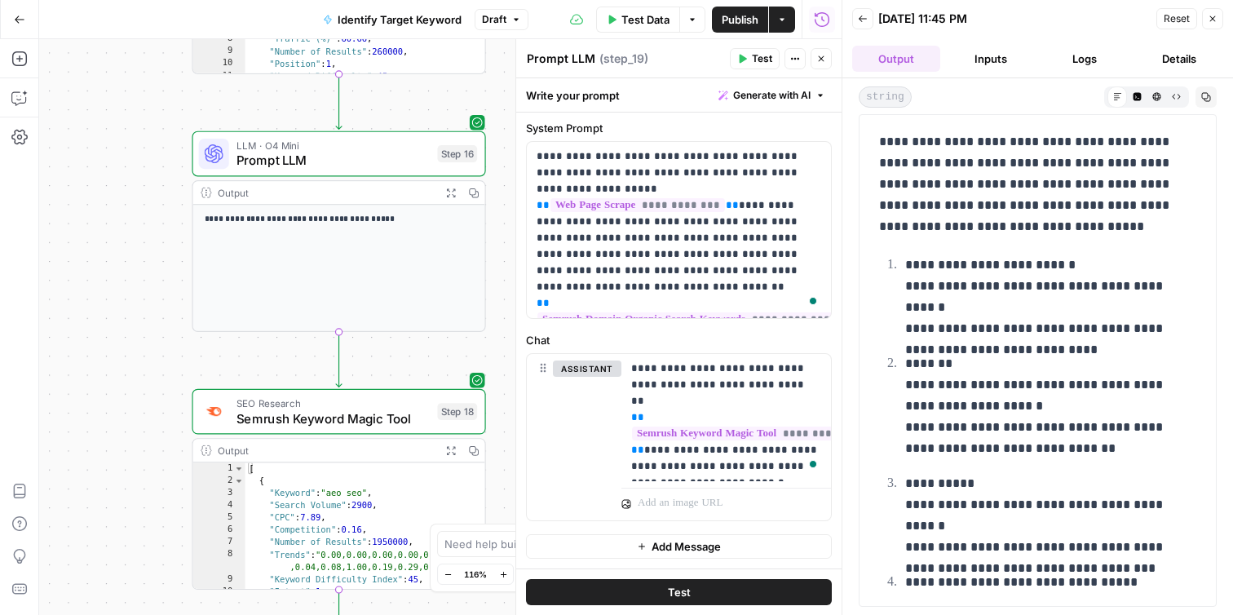
click at [374, 153] on span "Prompt LLM" at bounding box center [332, 160] width 193 height 19
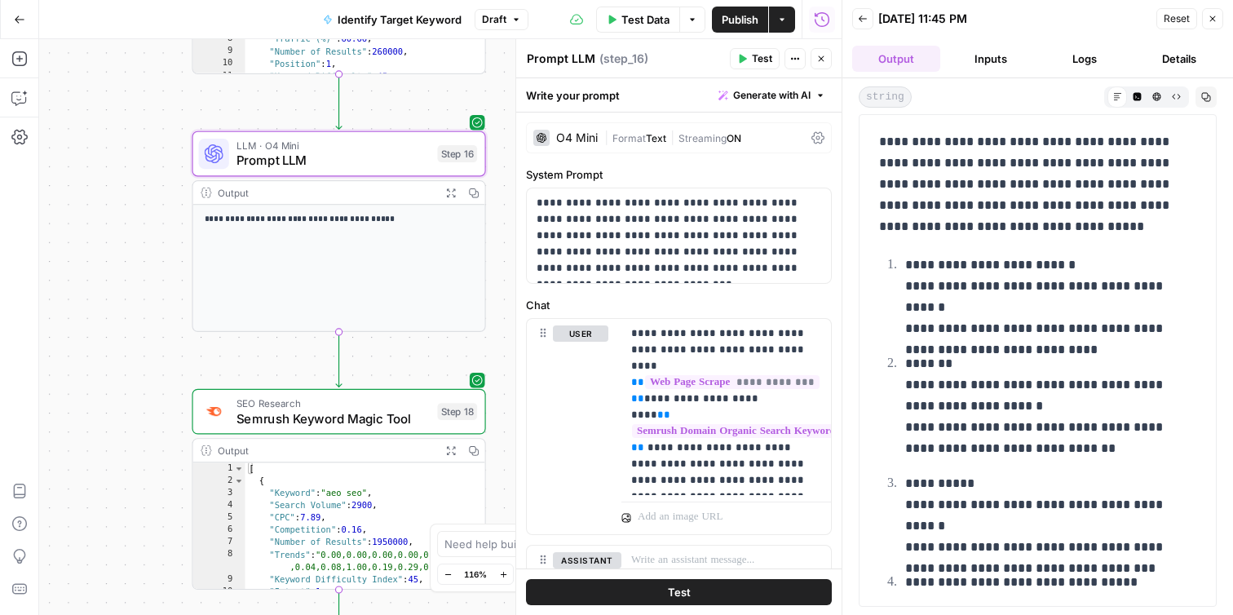
drag, startPoint x: 1006, startPoint y: 284, endPoint x: 1107, endPoint y: 285, distance: 101.1
click at [1107, 285] on p "**********" at bounding box center [1050, 296] width 291 height 85
click at [1018, 289] on p "**********" at bounding box center [1050, 296] width 291 height 85
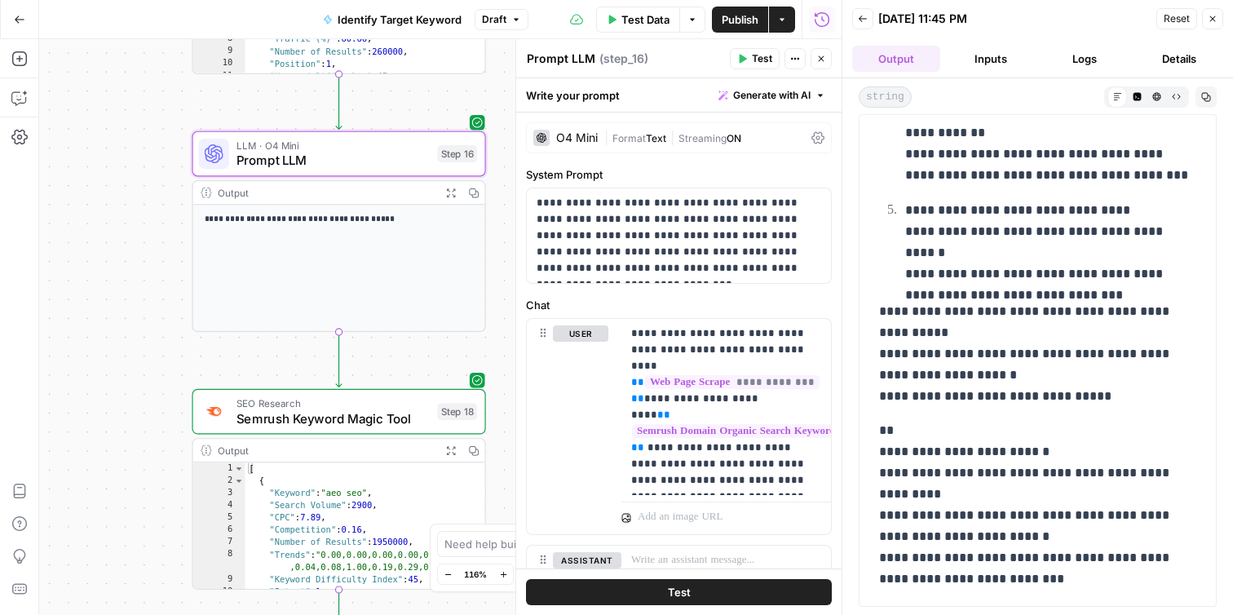
click at [1216, 22] on icon "button" at bounding box center [1213, 19] width 10 height 10
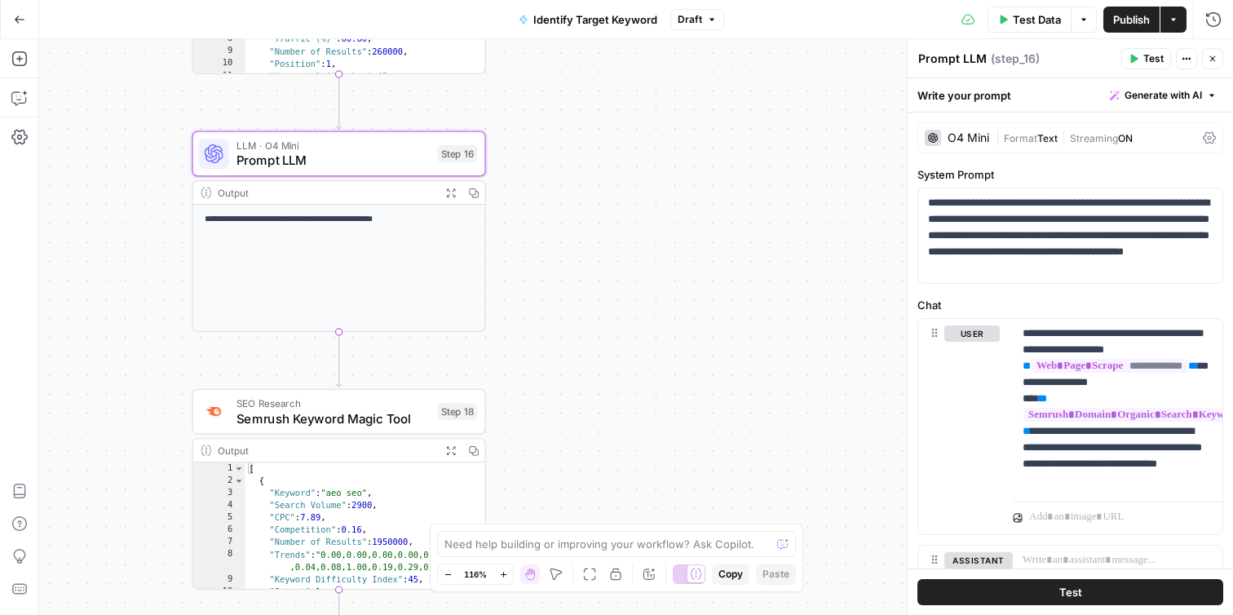
click at [1137, 61] on icon "button" at bounding box center [1134, 59] width 10 height 10
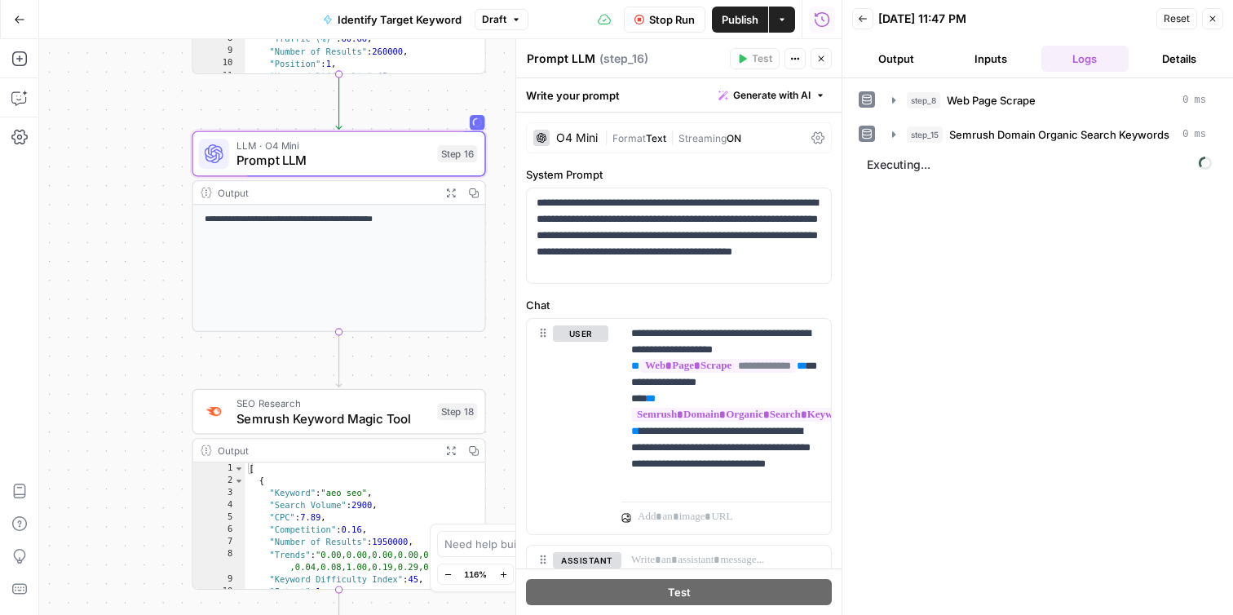
click at [913, 61] on button "Output" at bounding box center [896, 59] width 88 height 26
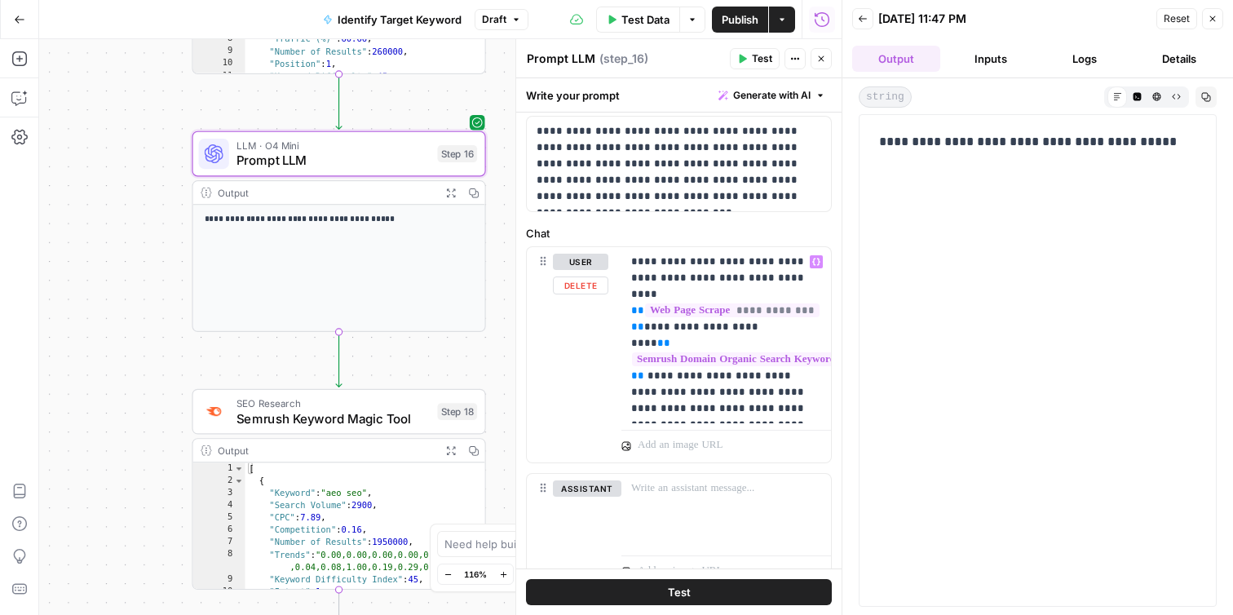
scroll to position [73, 0]
drag, startPoint x: 672, startPoint y: 393, endPoint x: 707, endPoint y: 413, distance: 40.6
click at [707, 413] on p "**********" at bounding box center [726, 333] width 190 height 163
click at [689, 594] on span "Test" at bounding box center [679, 592] width 23 height 16
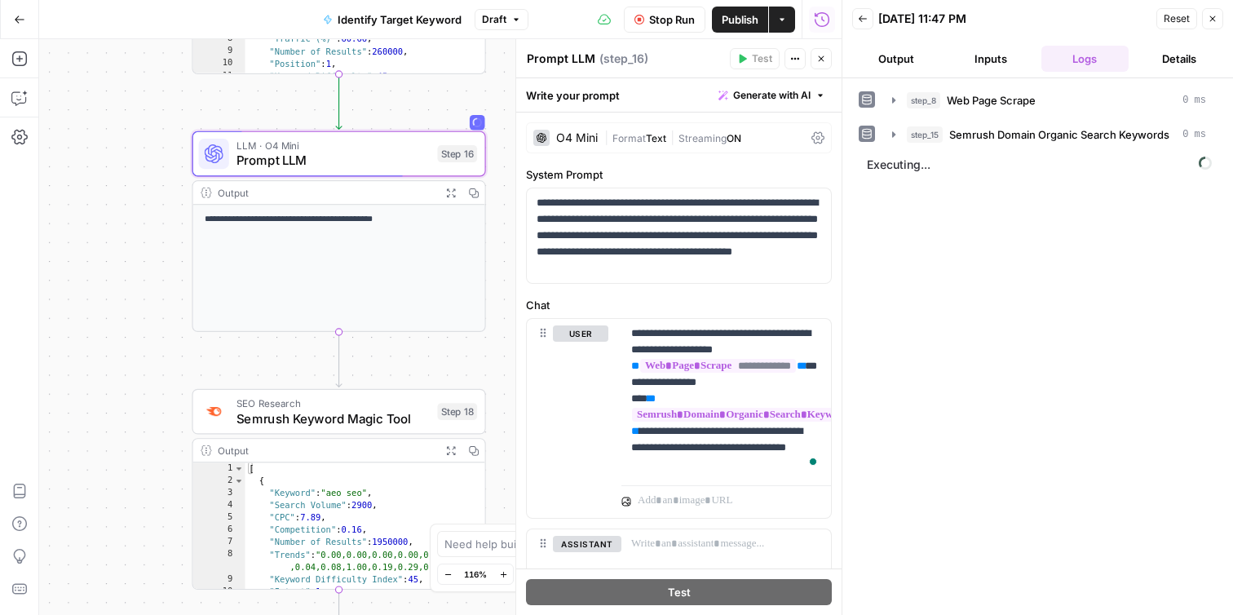
scroll to position [73, 0]
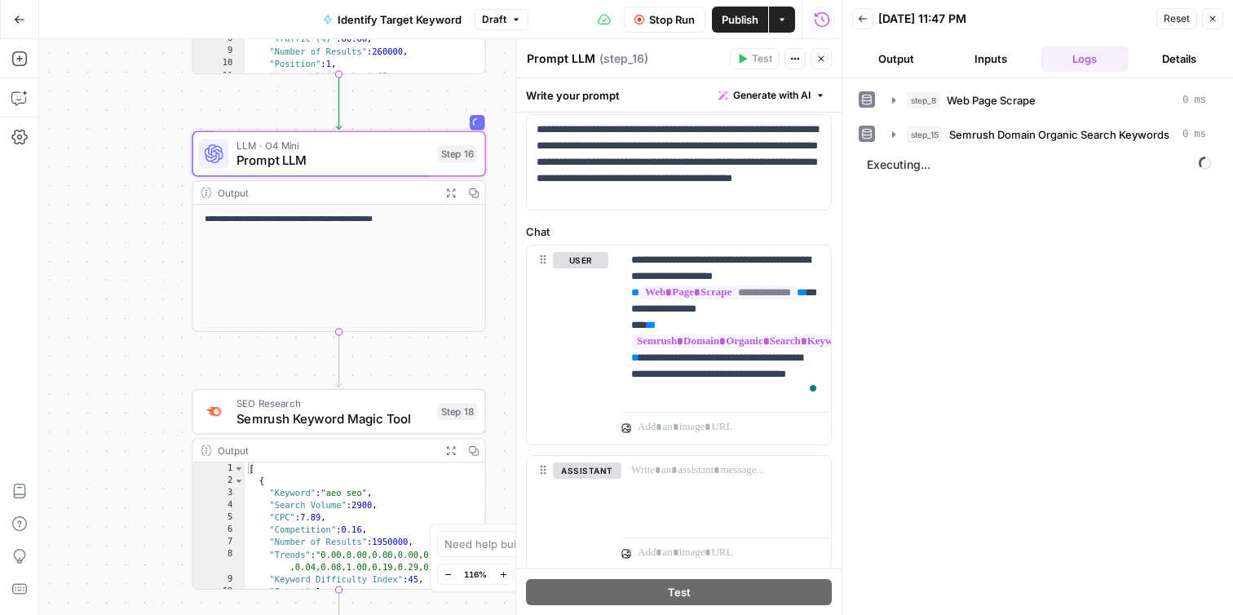
click at [900, 55] on button "Output" at bounding box center [896, 59] width 88 height 26
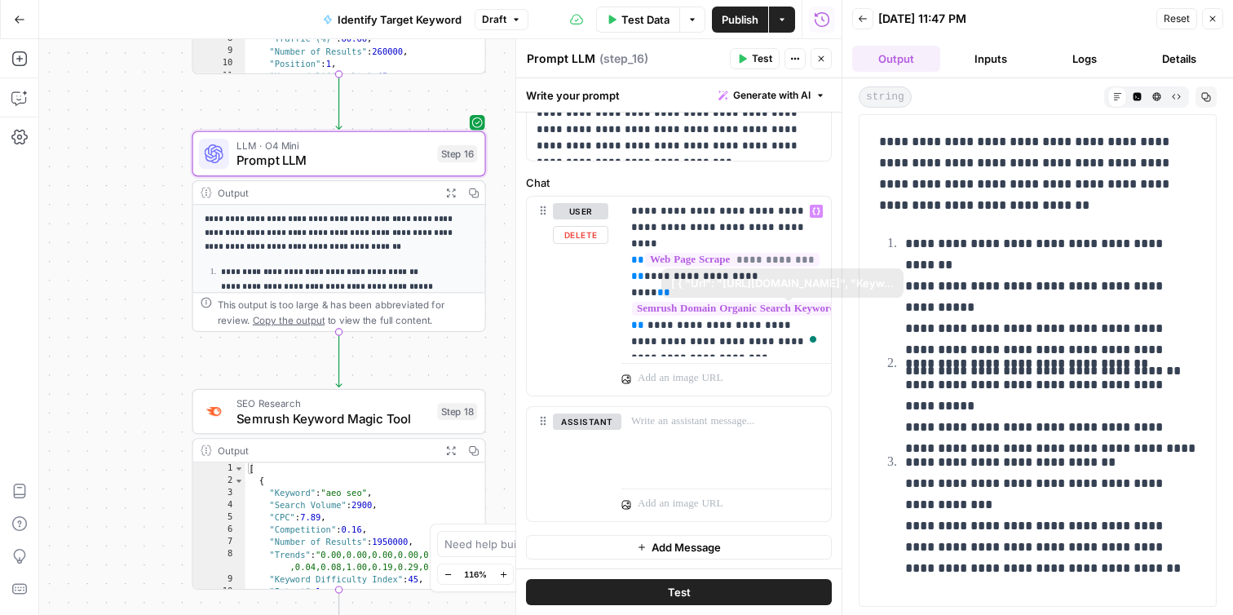
scroll to position [123, 0]
click at [707, 347] on p "**********" at bounding box center [726, 275] width 190 height 147
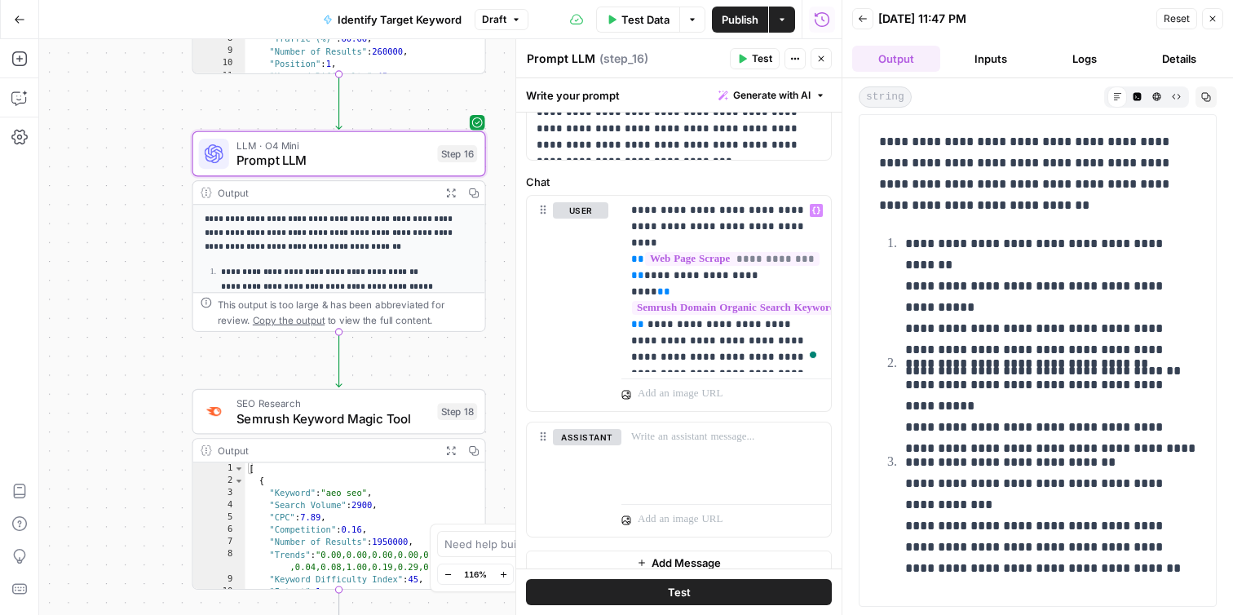
click at [678, 599] on span "Test" at bounding box center [679, 592] width 23 height 16
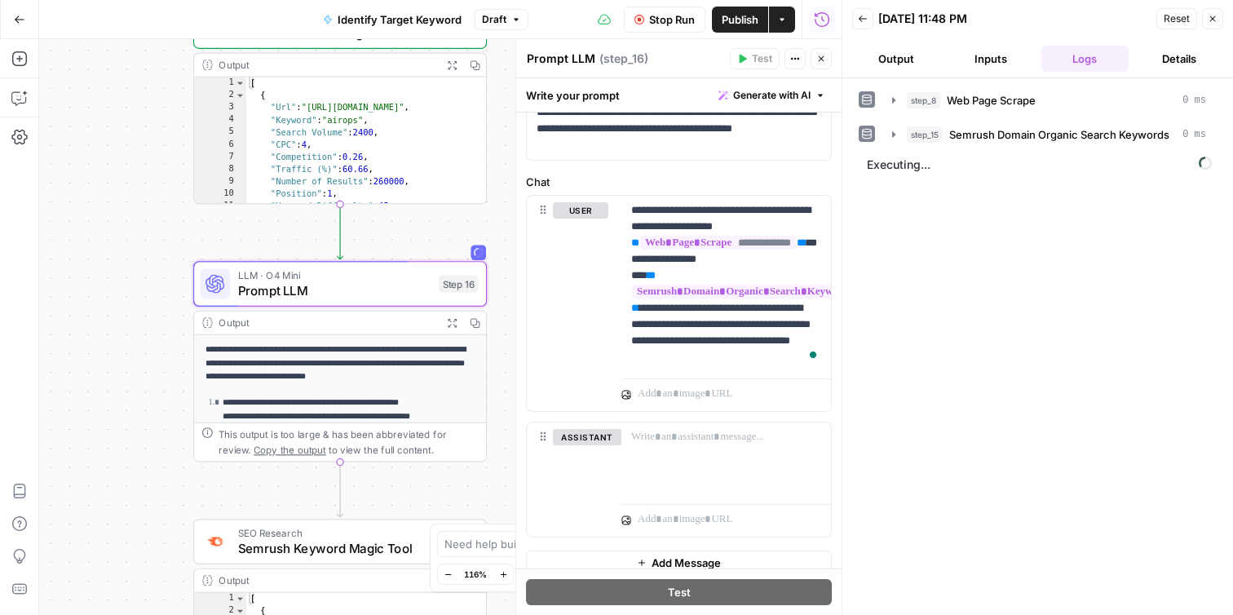
drag, startPoint x: 139, startPoint y: 262, endPoint x: 137, endPoint y: 387, distance: 124.8
click at [137, 385] on div "**********" at bounding box center [440, 327] width 802 height 576
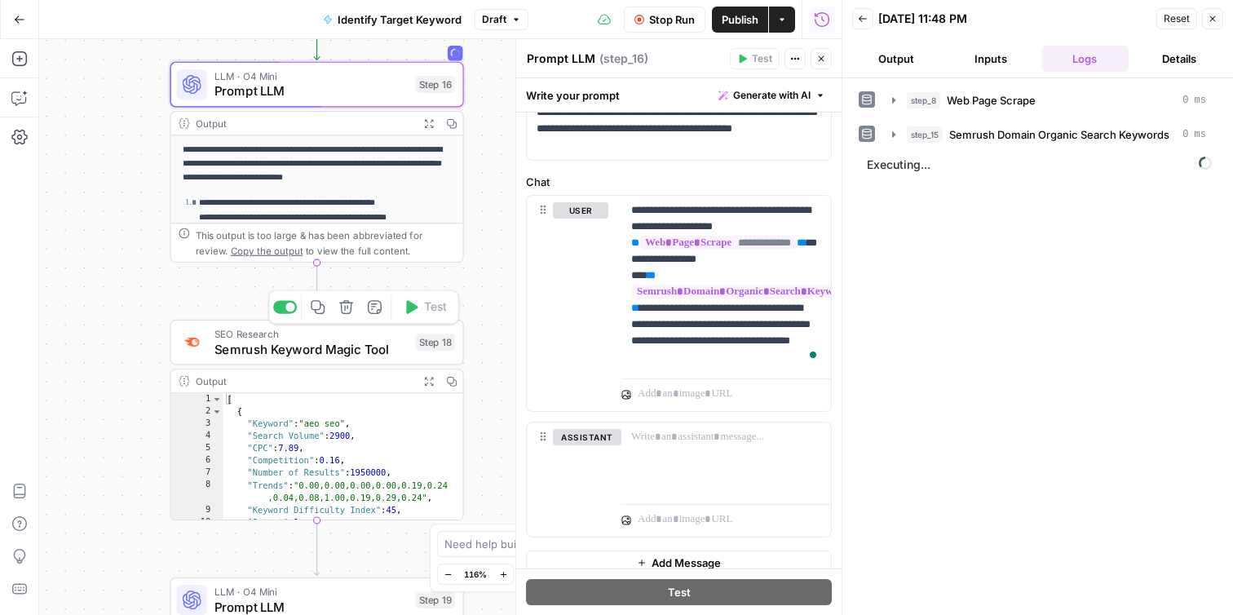
click at [289, 356] on span "Semrush Keyword Magic Tool" at bounding box center [310, 348] width 193 height 19
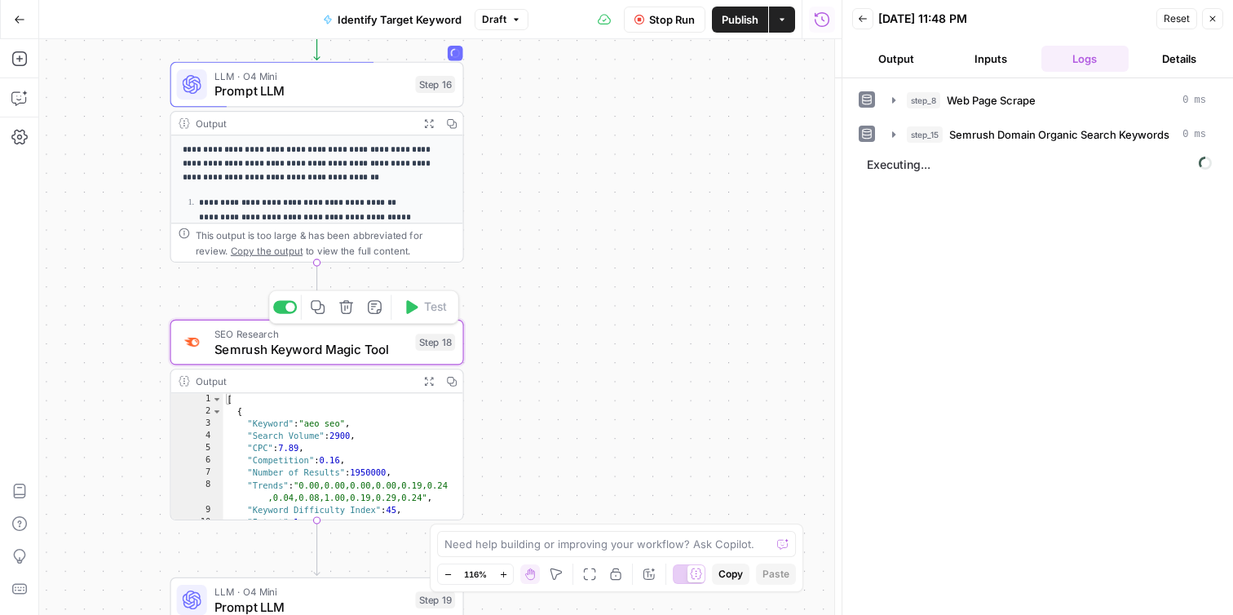
type textarea "Semrush Keyword Magic Tool"
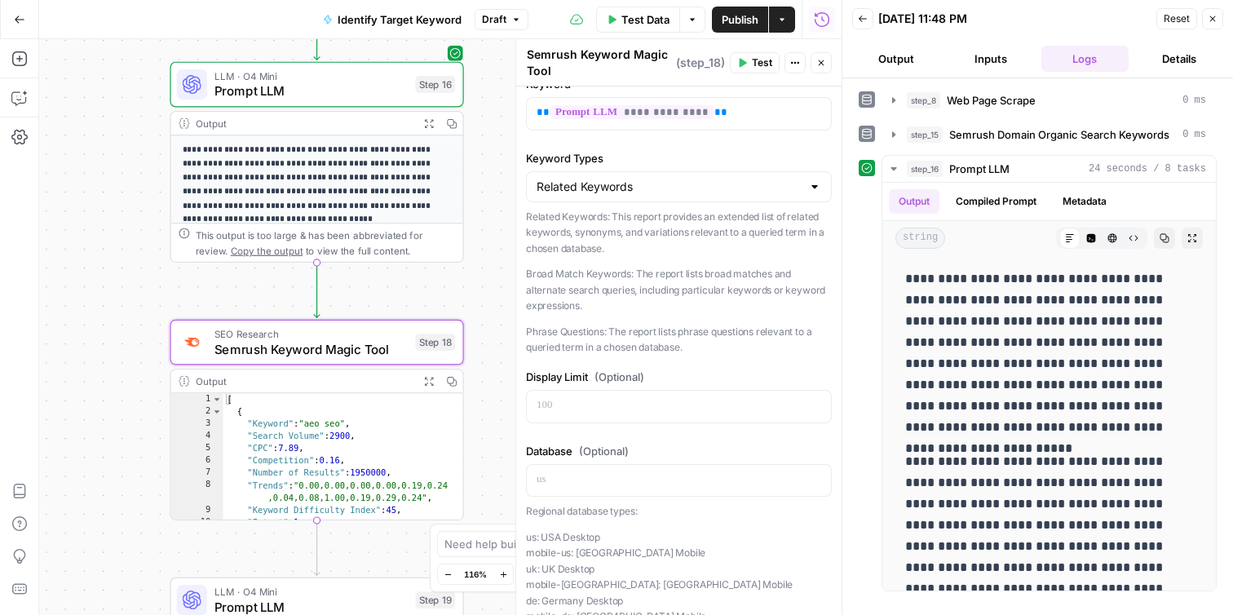
scroll to position [0, 0]
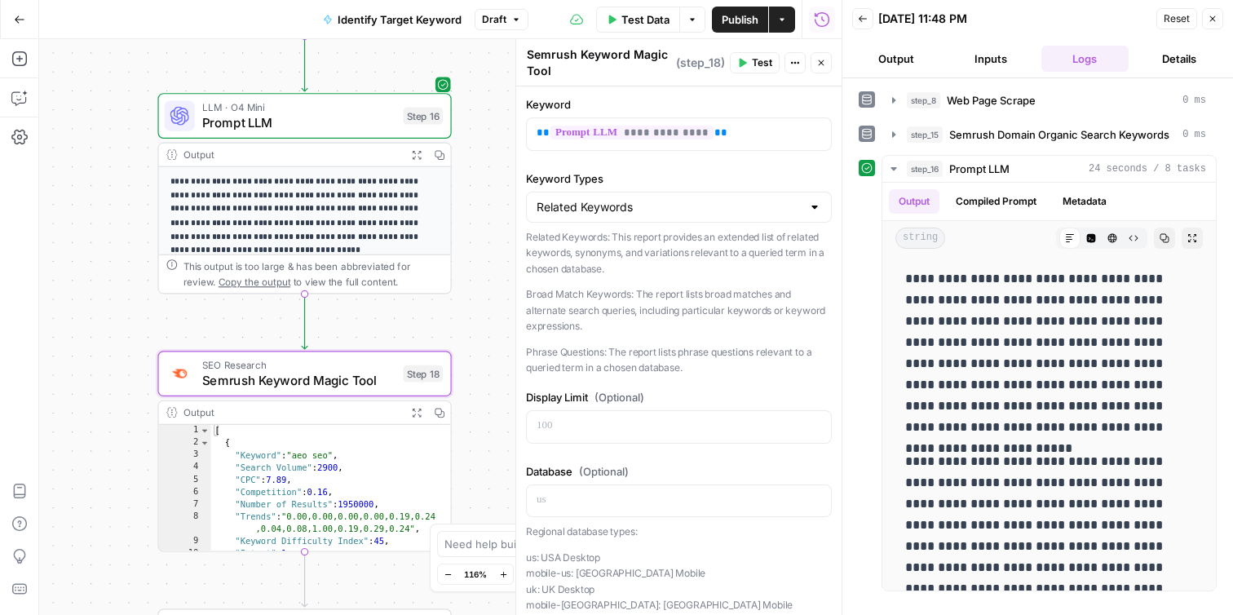
click at [373, 204] on p "**********" at bounding box center [305, 216] width 270 height 83
click at [440, 157] on icon "button" at bounding box center [439, 154] width 11 height 11
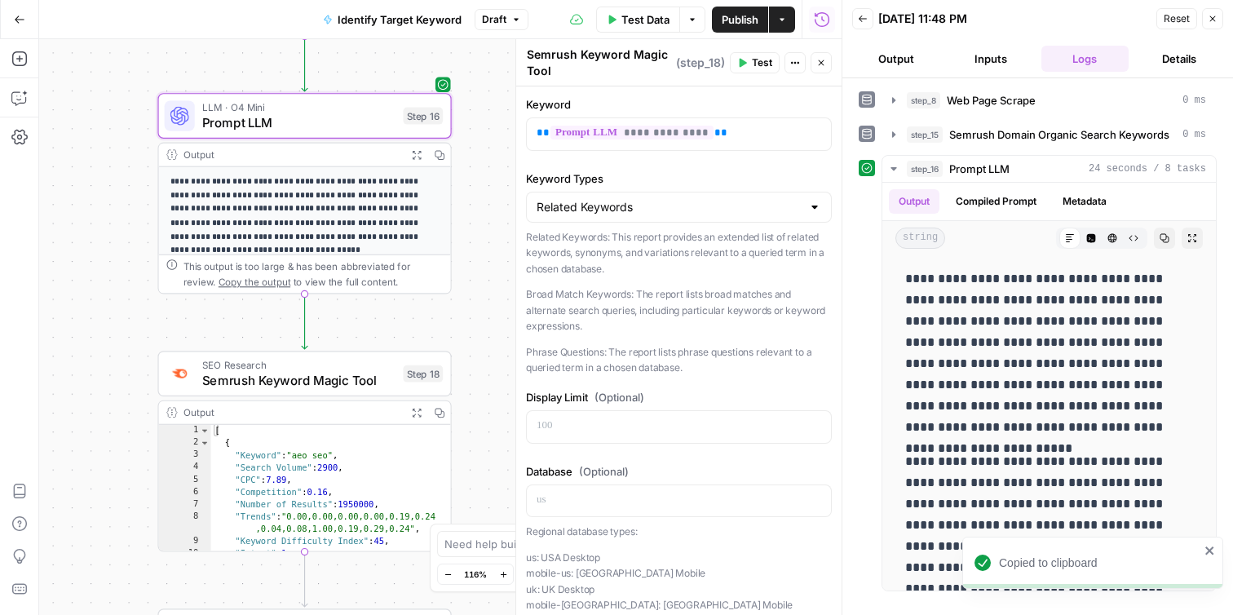
click at [1203, 550] on div "Copied to clipboard" at bounding box center [1087, 563] width 235 height 26
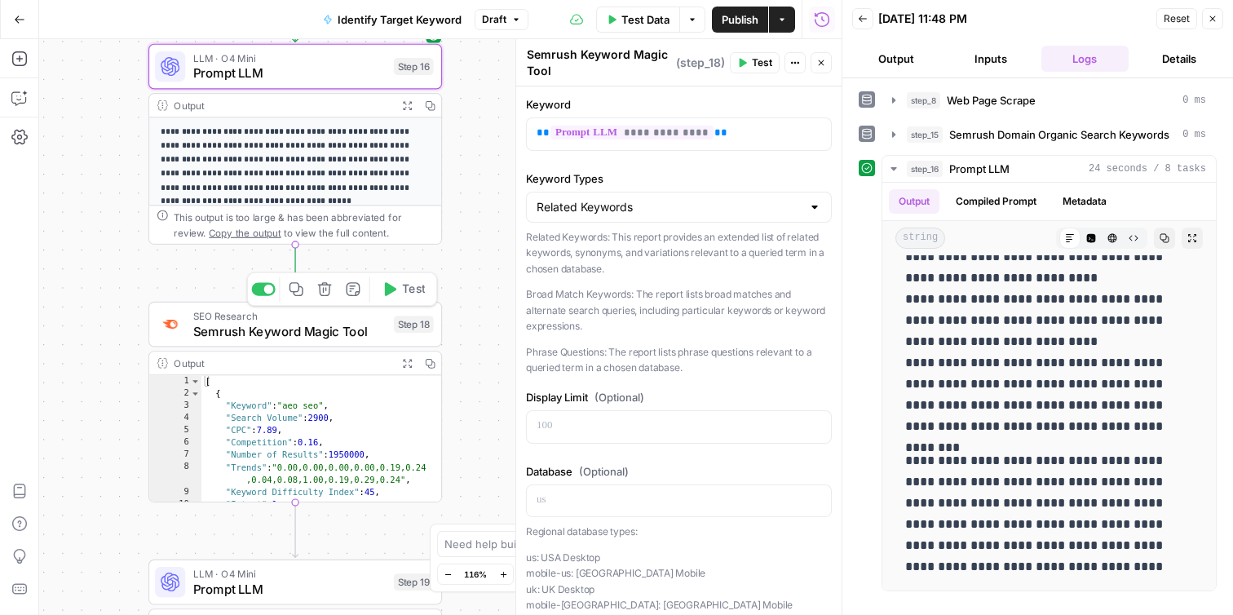
click at [306, 332] on span "Semrush Keyword Magic Tool" at bounding box center [289, 330] width 193 height 19
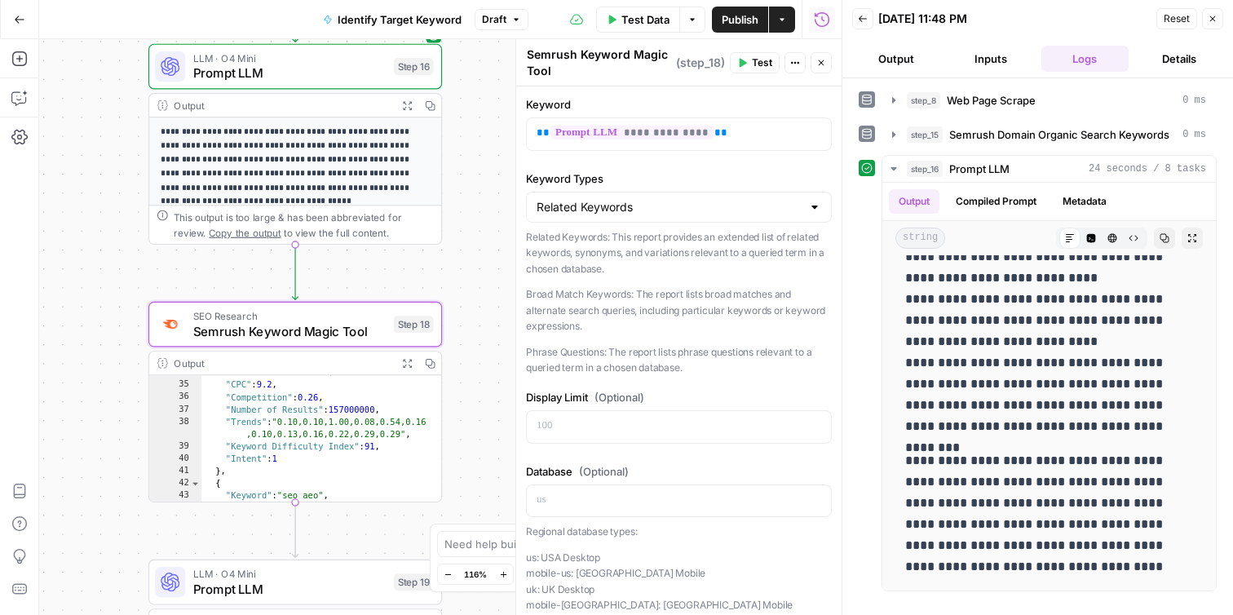
scroll to position [400, 0]
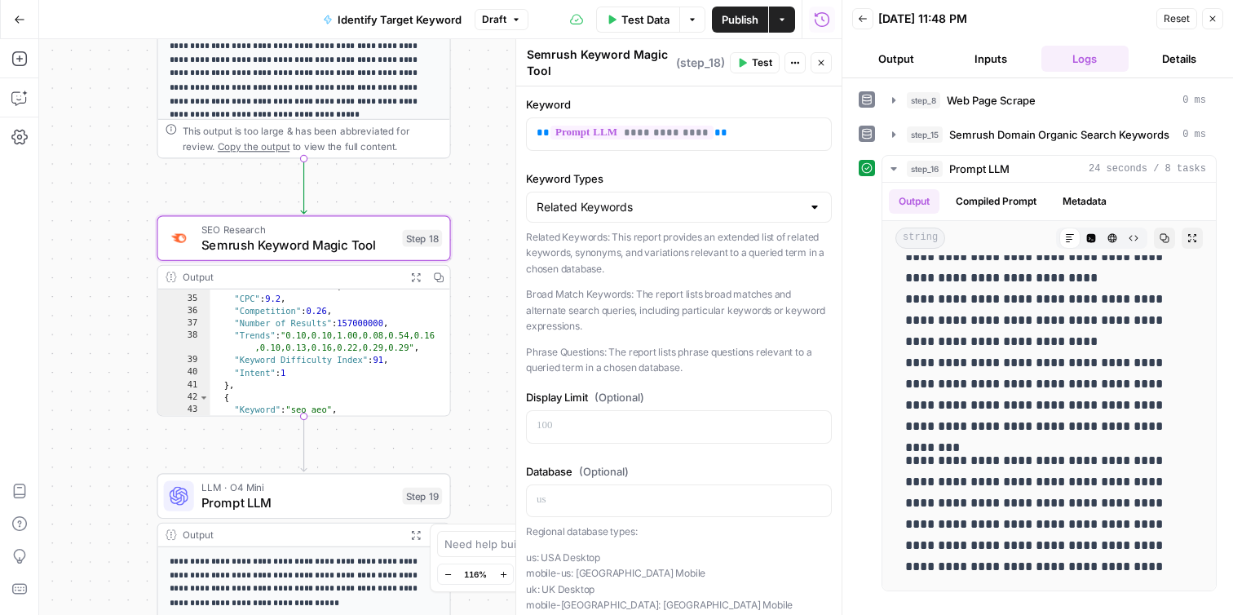
click at [312, 561] on p "**********" at bounding box center [305, 582] width 270 height 55
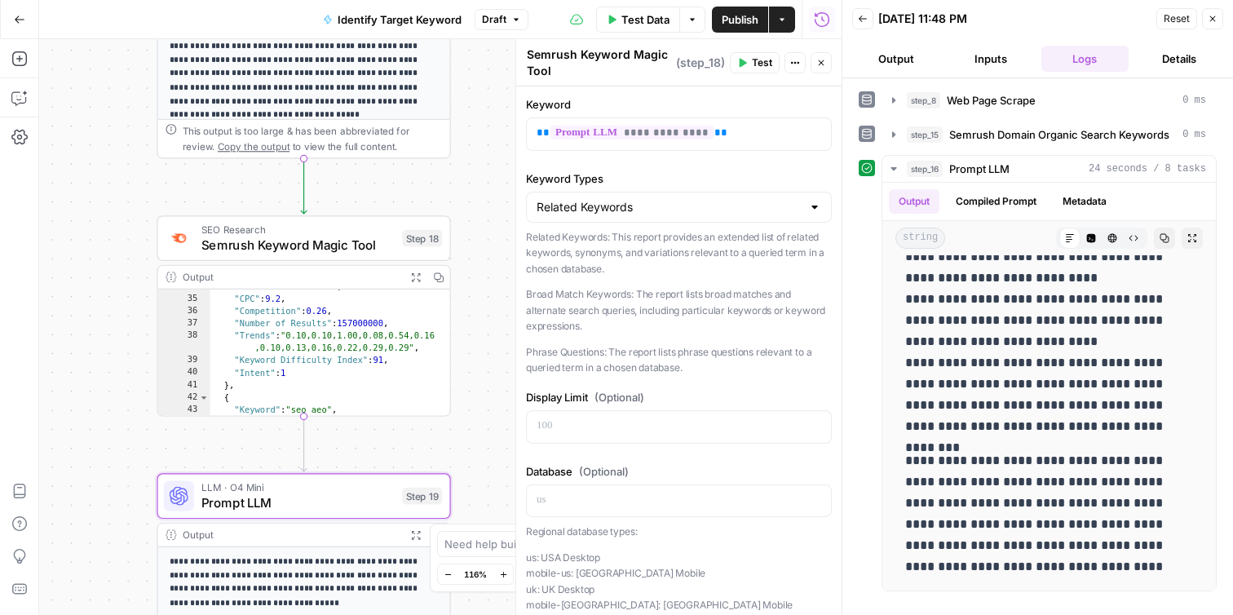
click at [355, 503] on span "Prompt LLM" at bounding box center [297, 502] width 193 height 19
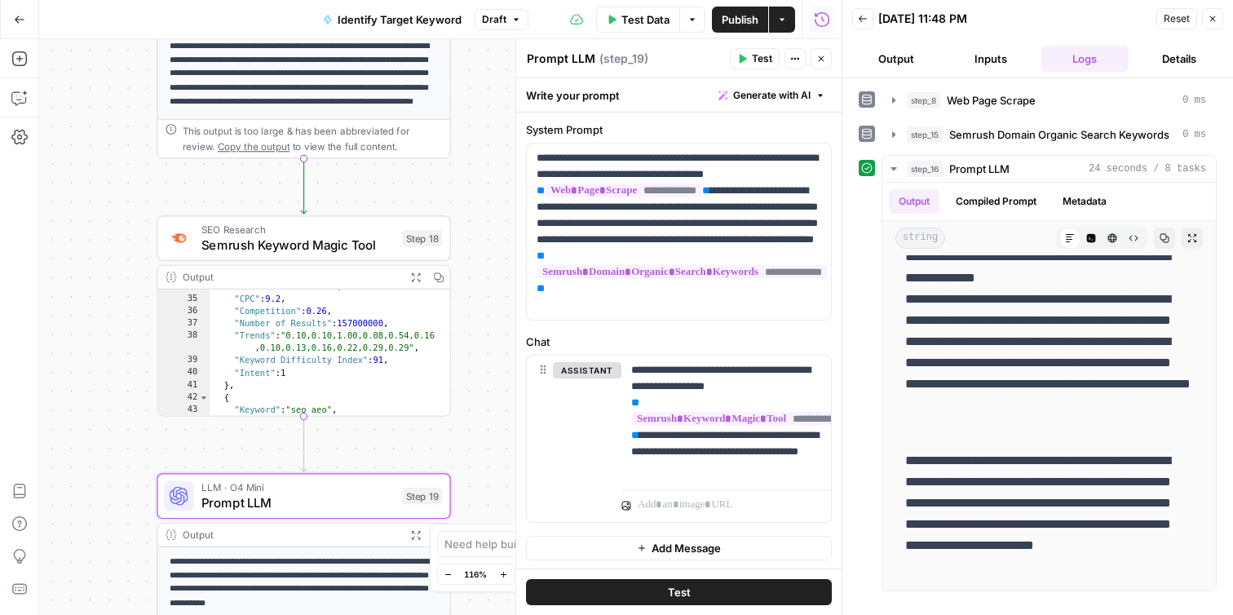
scroll to position [46, 0]
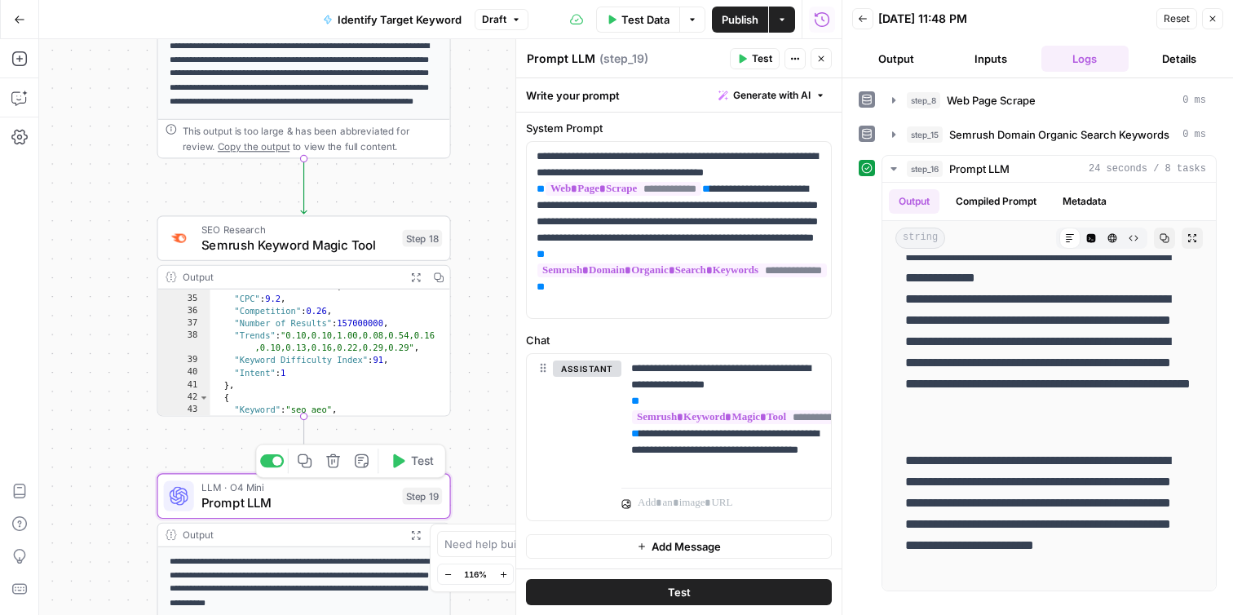
click at [334, 466] on icon "button" at bounding box center [333, 461] width 14 height 14
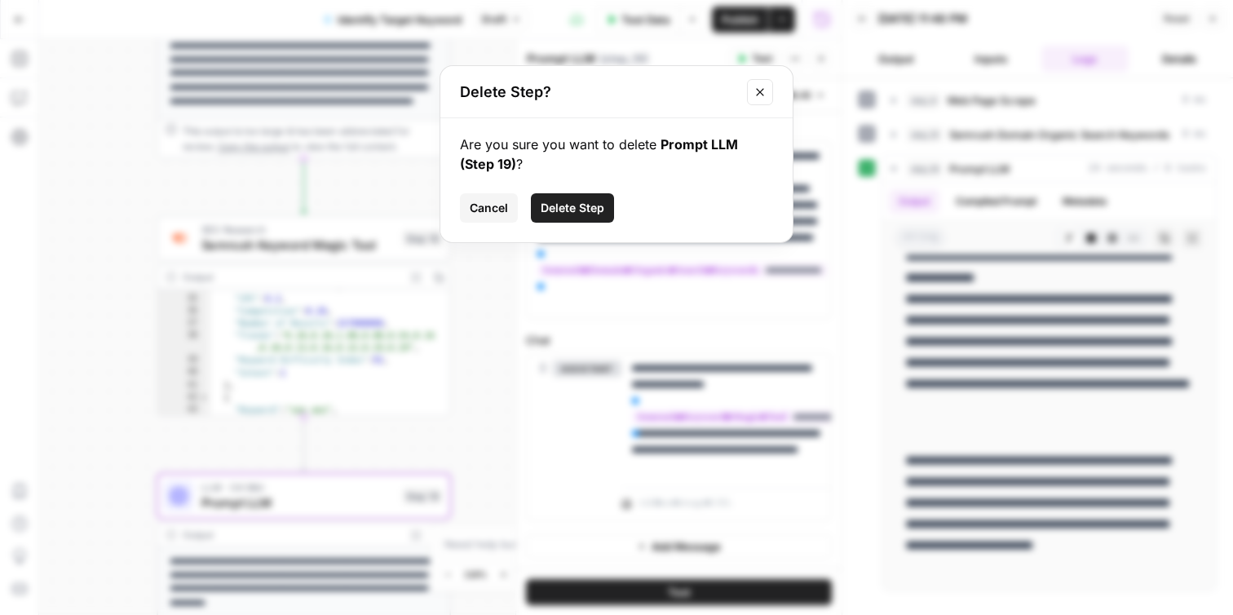
click at [591, 210] on span "Delete Step" at bounding box center [573, 208] width 64 height 16
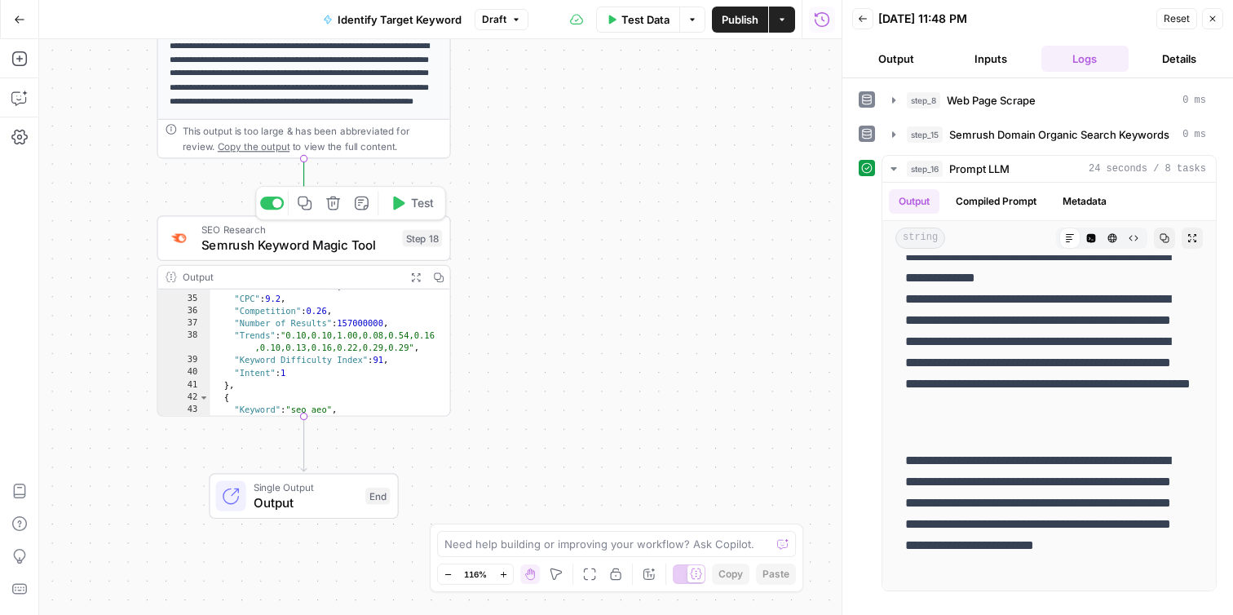
click at [336, 209] on icon "button" at bounding box center [333, 204] width 14 height 14
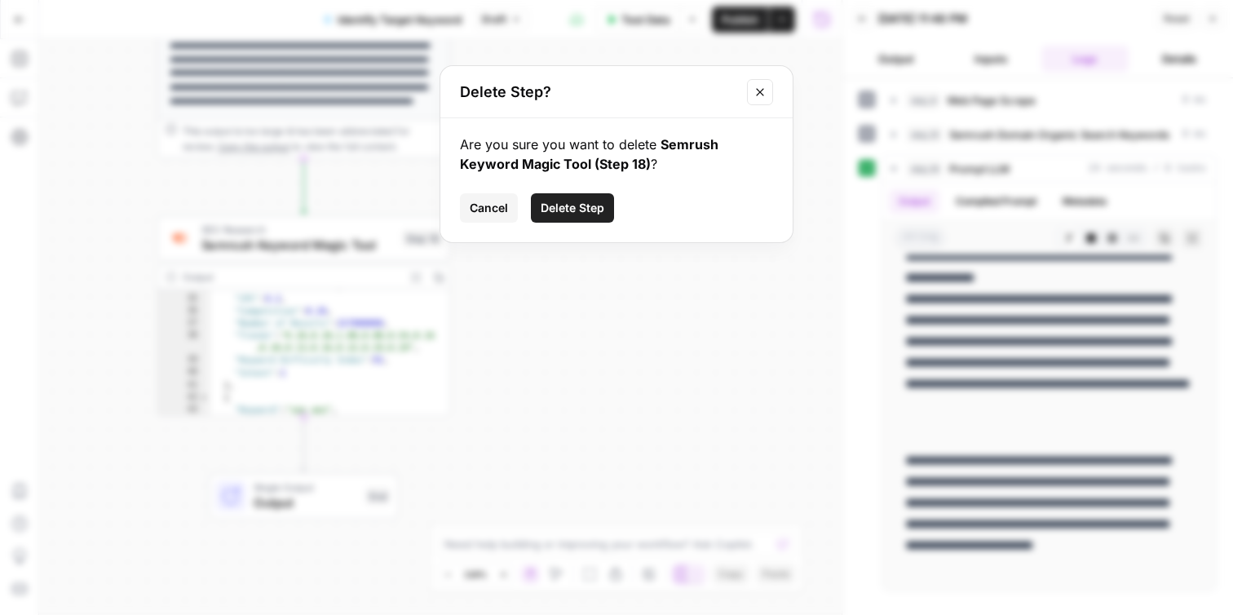
click at [605, 219] on button "Delete Step" at bounding box center [572, 207] width 83 height 29
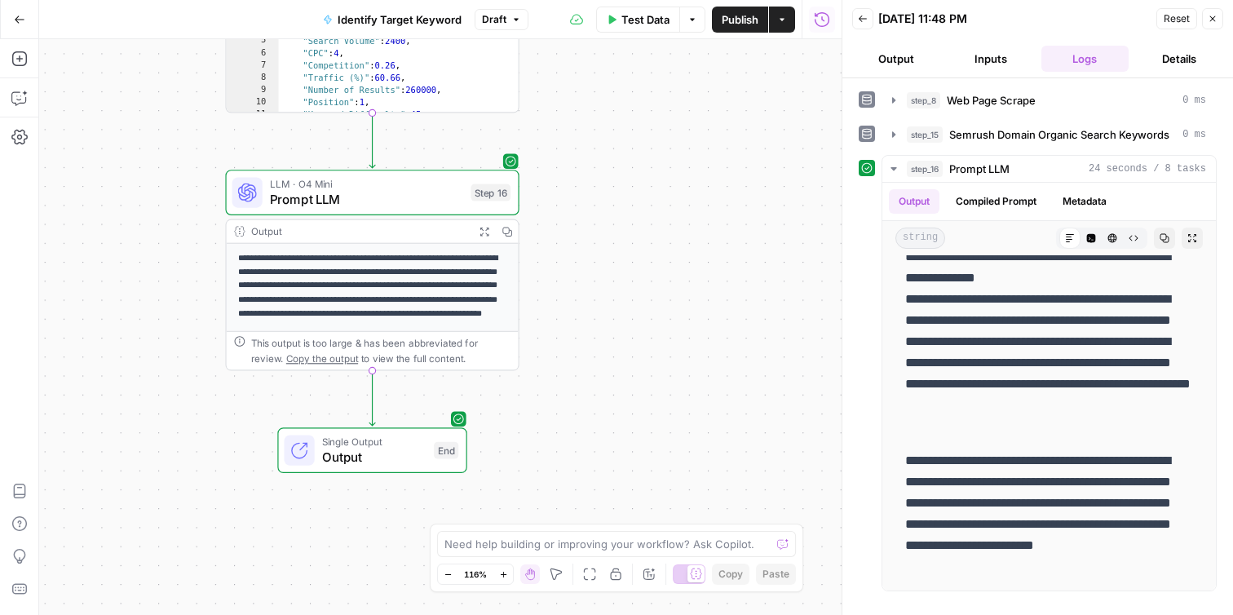
click at [428, 273] on p "**********" at bounding box center [373, 292] width 270 height 83
click at [418, 285] on p "**********" at bounding box center [373, 292] width 270 height 83
click at [434, 195] on span "Prompt LLM" at bounding box center [366, 199] width 193 height 19
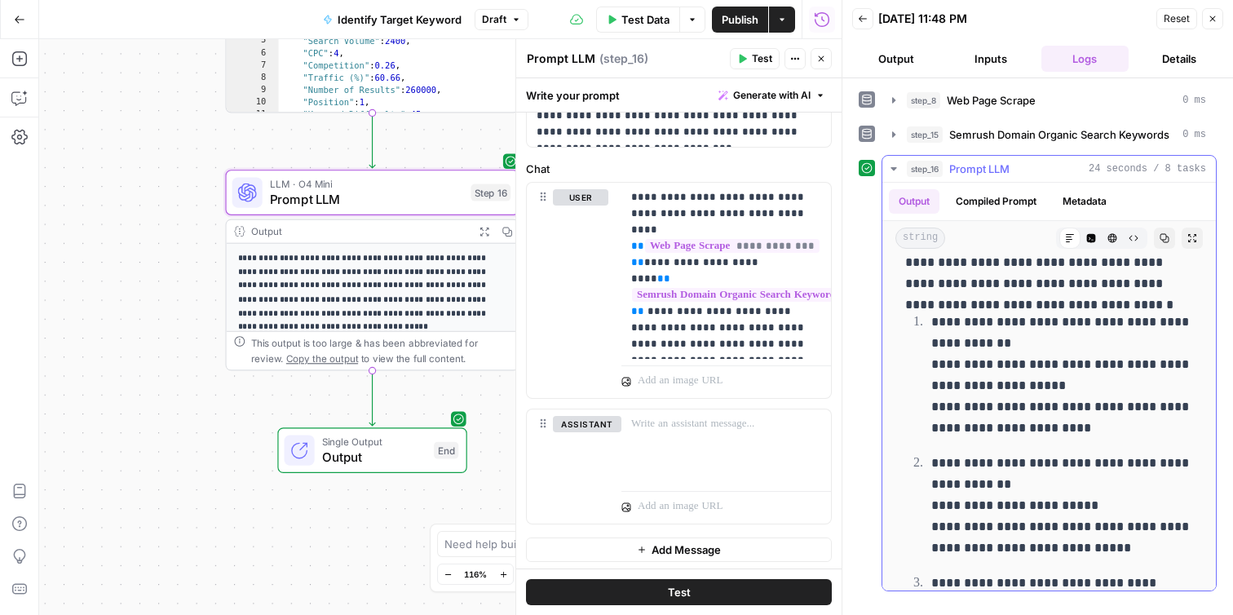
scroll to position [371, 0]
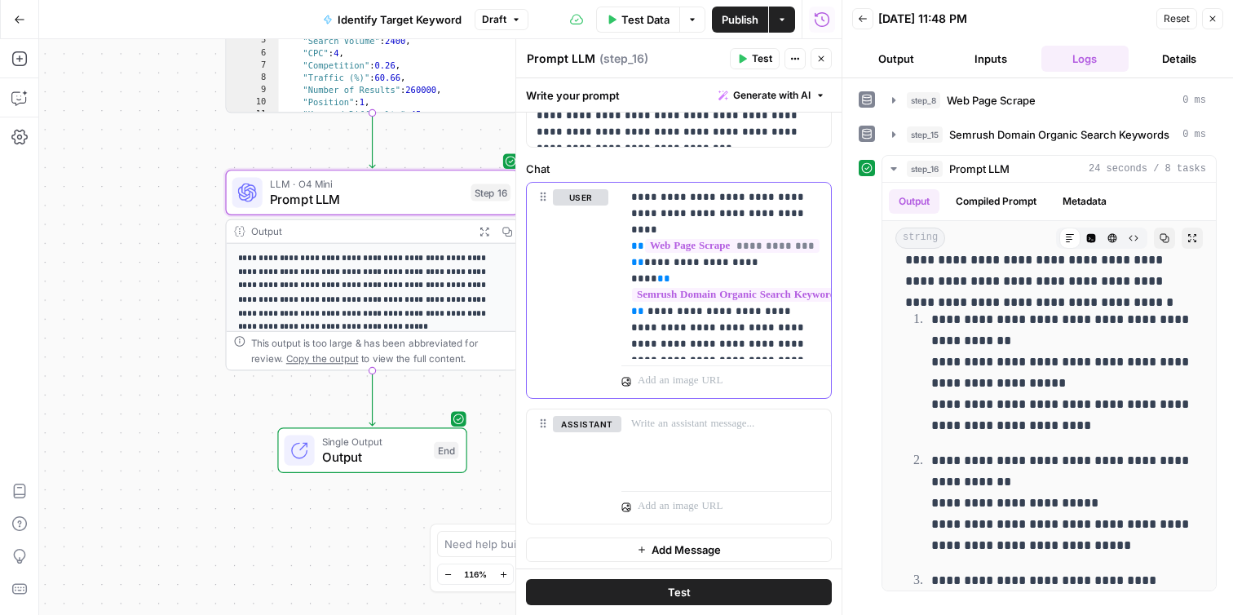
click at [808, 348] on p "**********" at bounding box center [726, 270] width 190 height 163
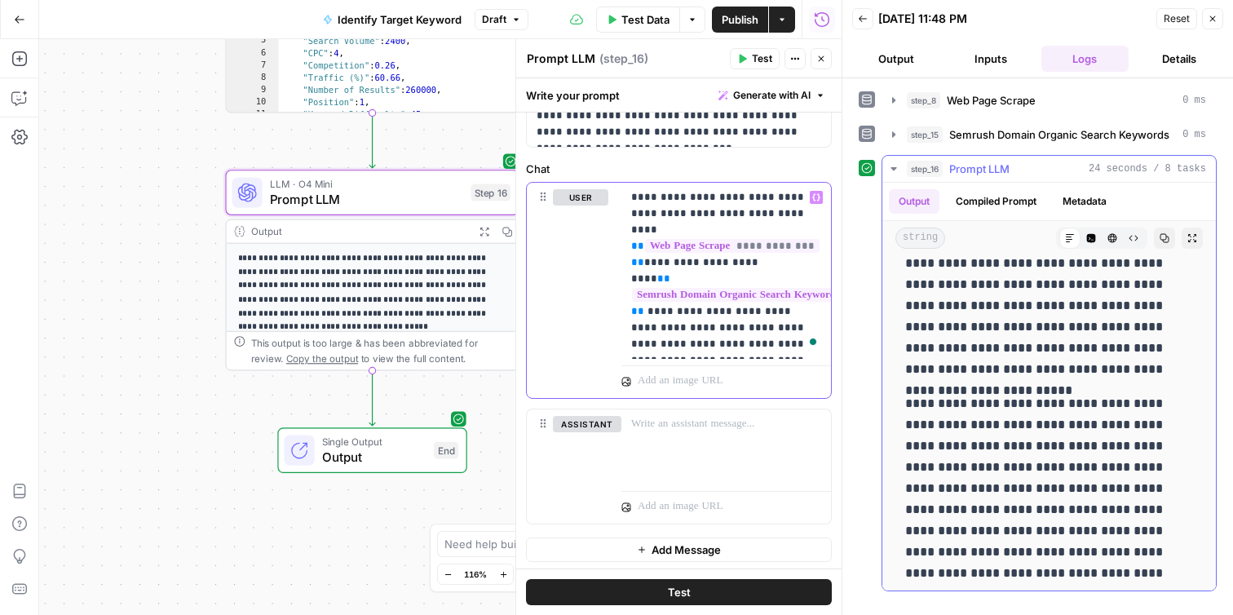
scroll to position [36, 0]
click at [1168, 237] on icon "button" at bounding box center [1165, 238] width 10 height 10
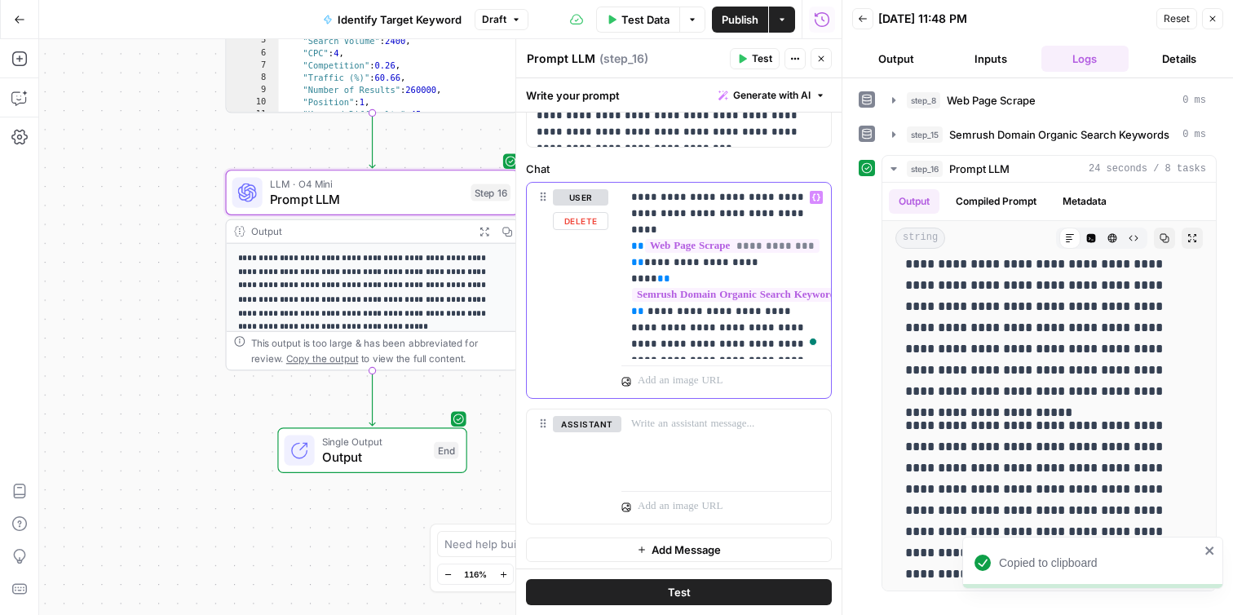
click at [736, 354] on div "**********" at bounding box center [726, 271] width 210 height 176
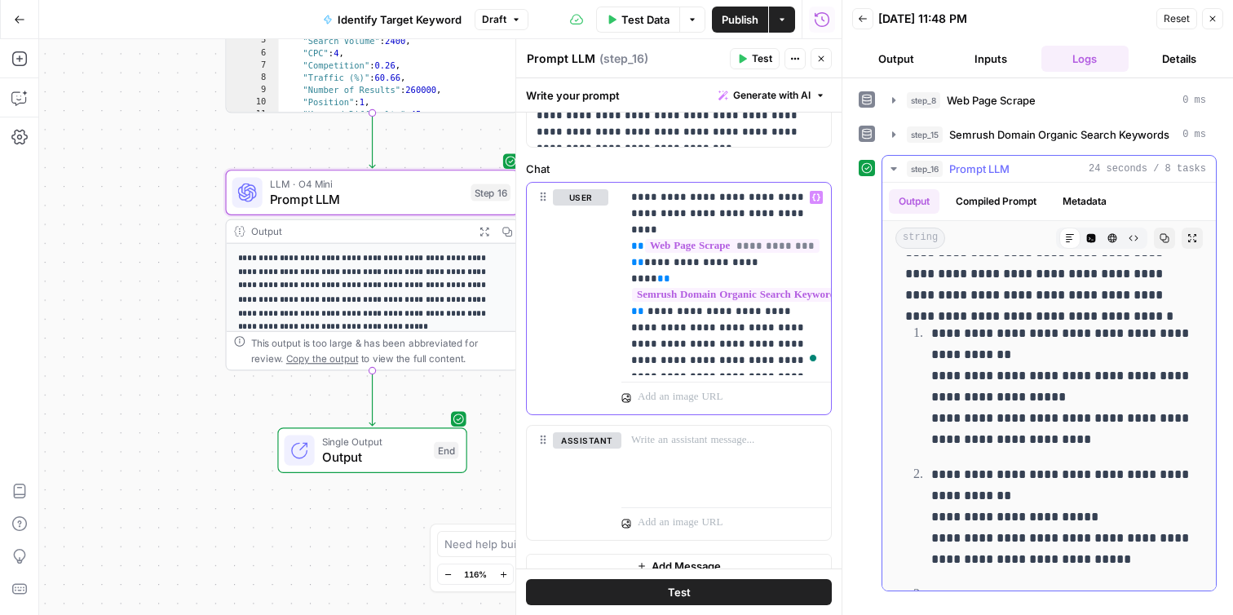
scroll to position [356, 0]
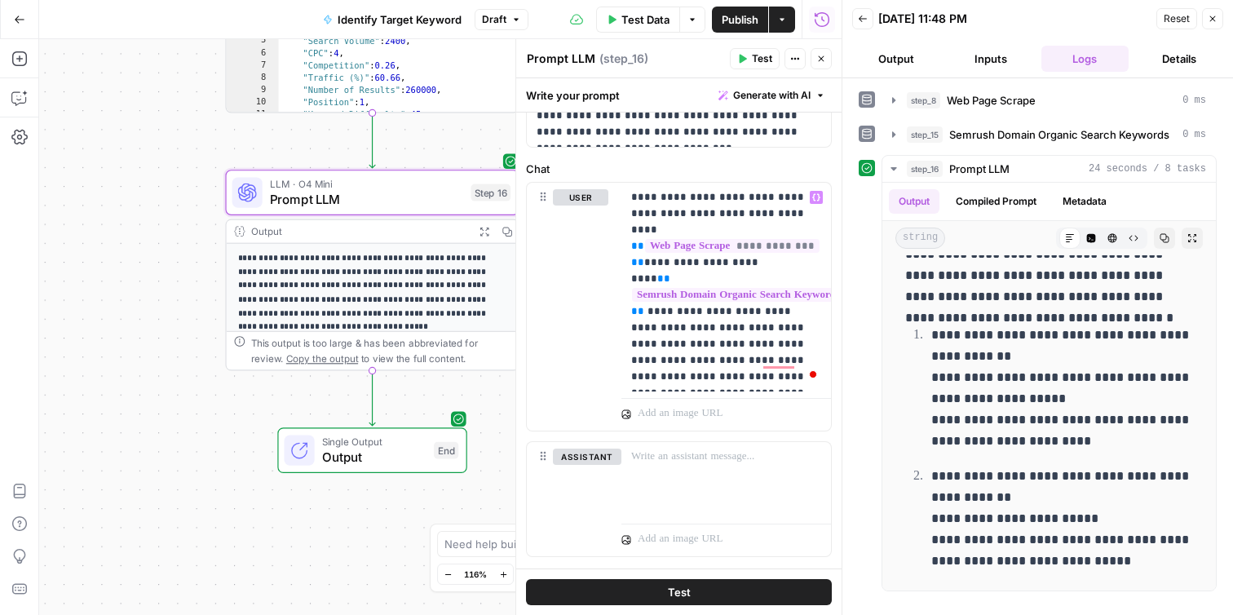
click at [742, 590] on button "Test" at bounding box center [679, 592] width 306 height 26
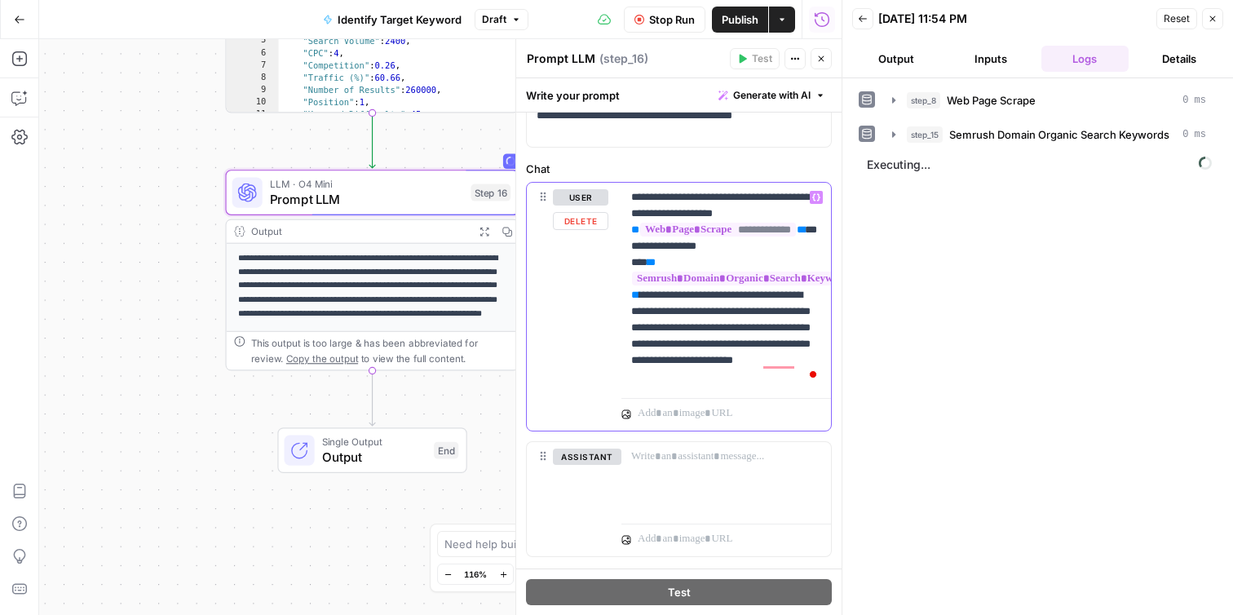
click at [749, 361] on p "**********" at bounding box center [726, 287] width 190 height 196
click at [771, 378] on p "**********" at bounding box center [726, 287] width 190 height 196
click at [899, 50] on button "Output" at bounding box center [896, 59] width 88 height 26
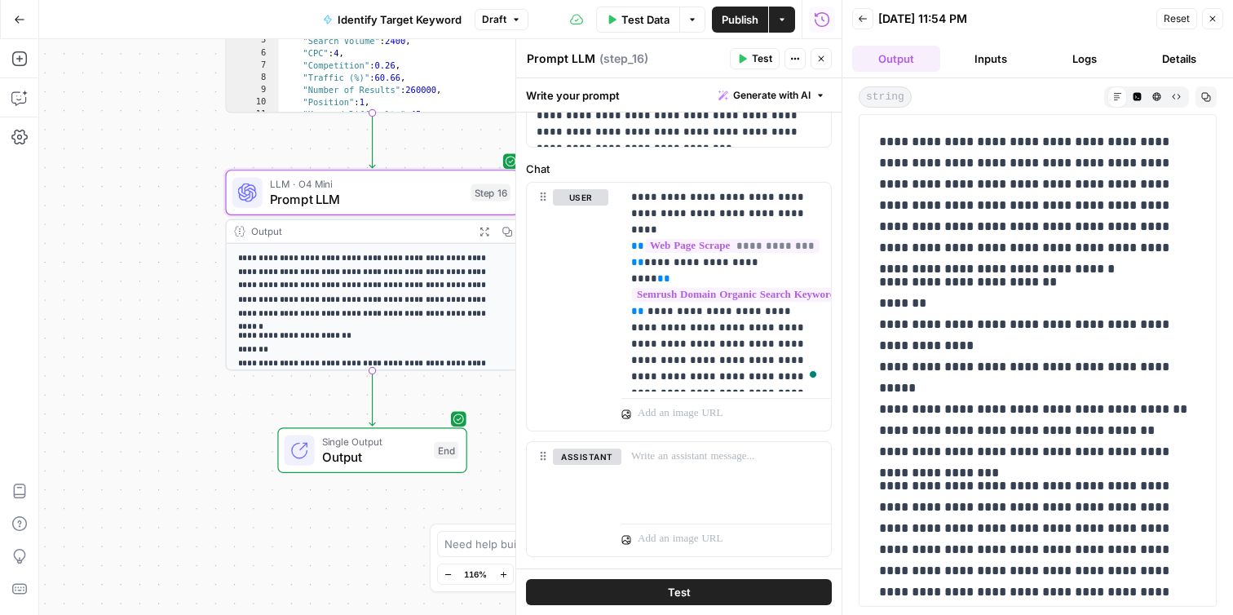
scroll to position [34, 0]
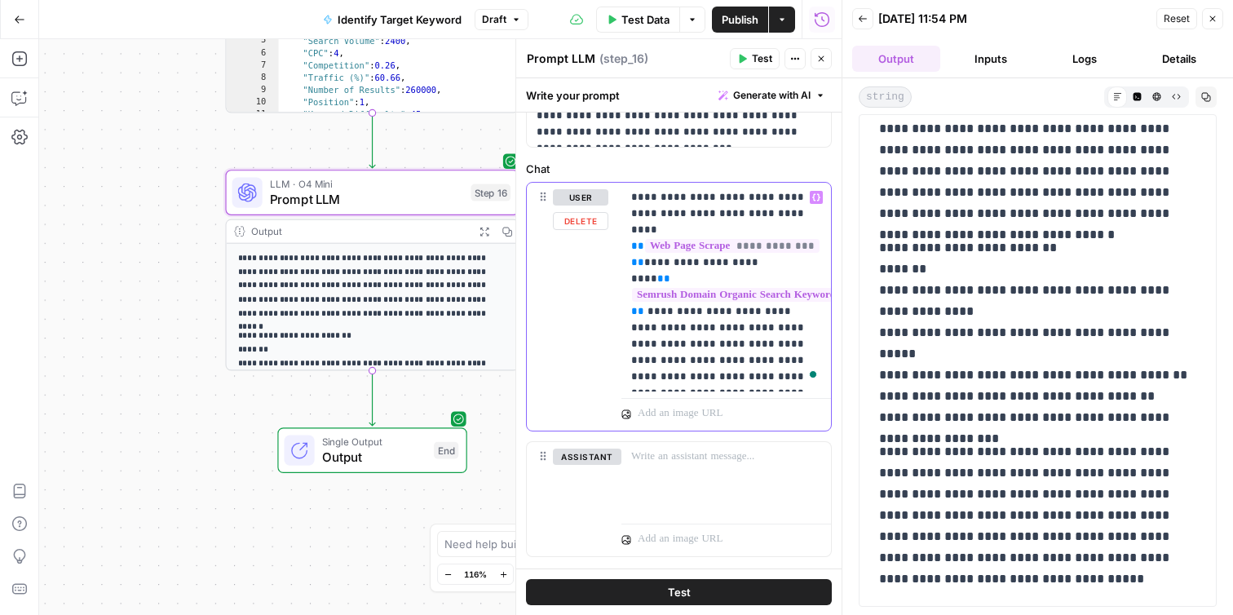
click at [740, 360] on p "**********" at bounding box center [726, 287] width 190 height 196
click at [694, 399] on p "**********" at bounding box center [726, 296] width 190 height 212
click at [662, 589] on button "Test" at bounding box center [679, 592] width 306 height 26
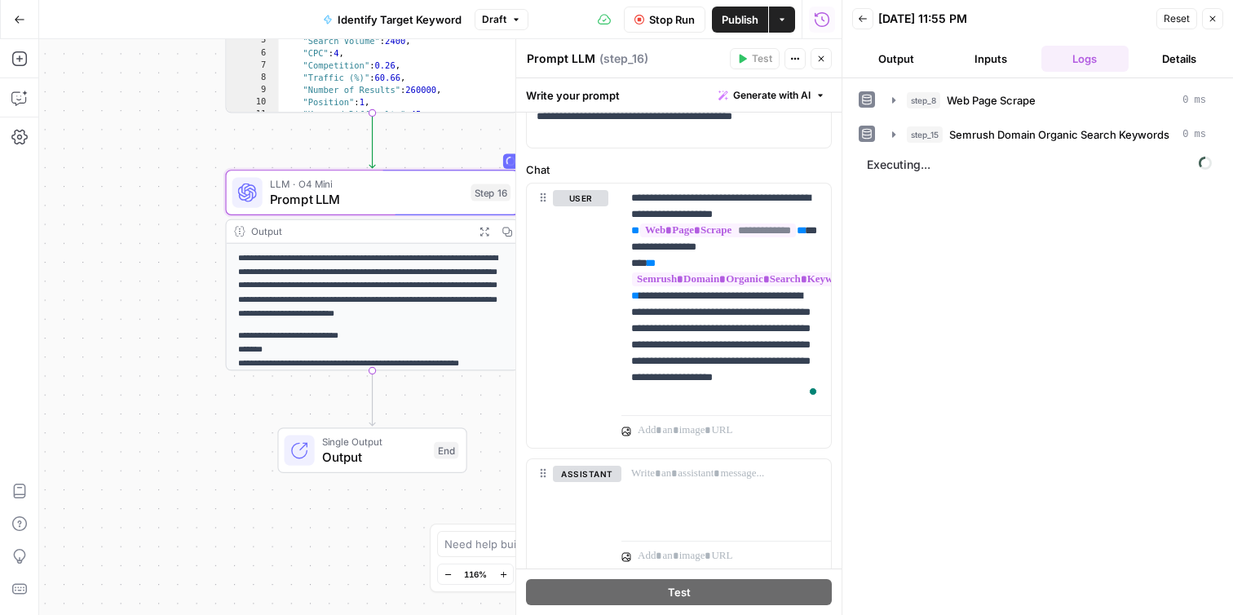
click at [896, 64] on button "Output" at bounding box center [896, 59] width 88 height 26
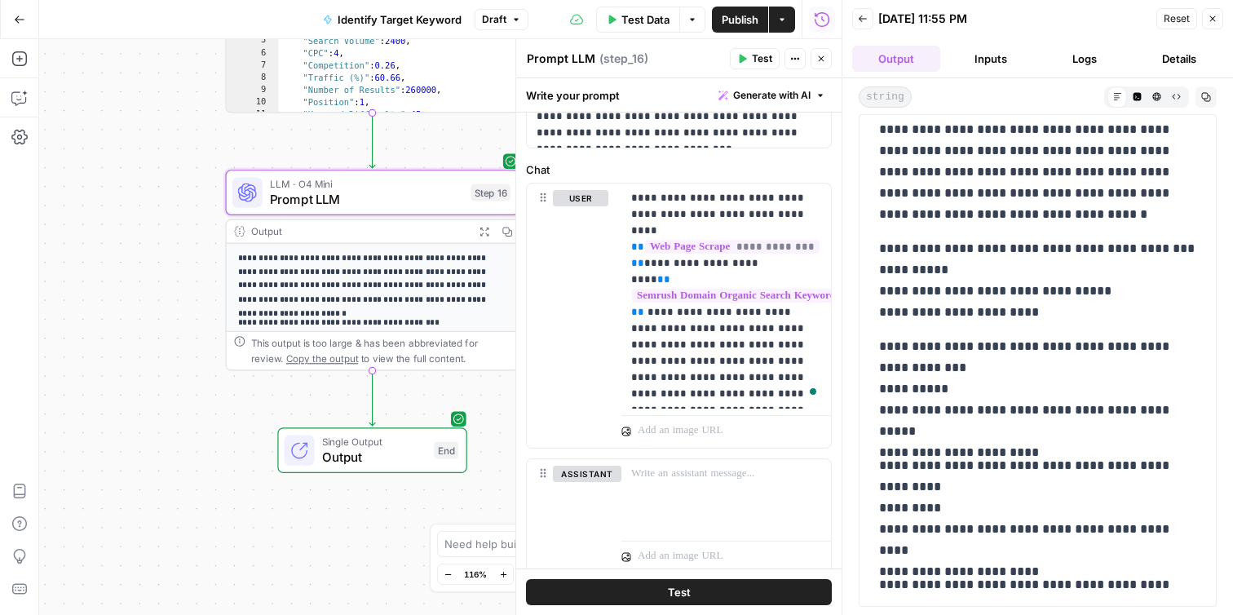
scroll to position [0, 0]
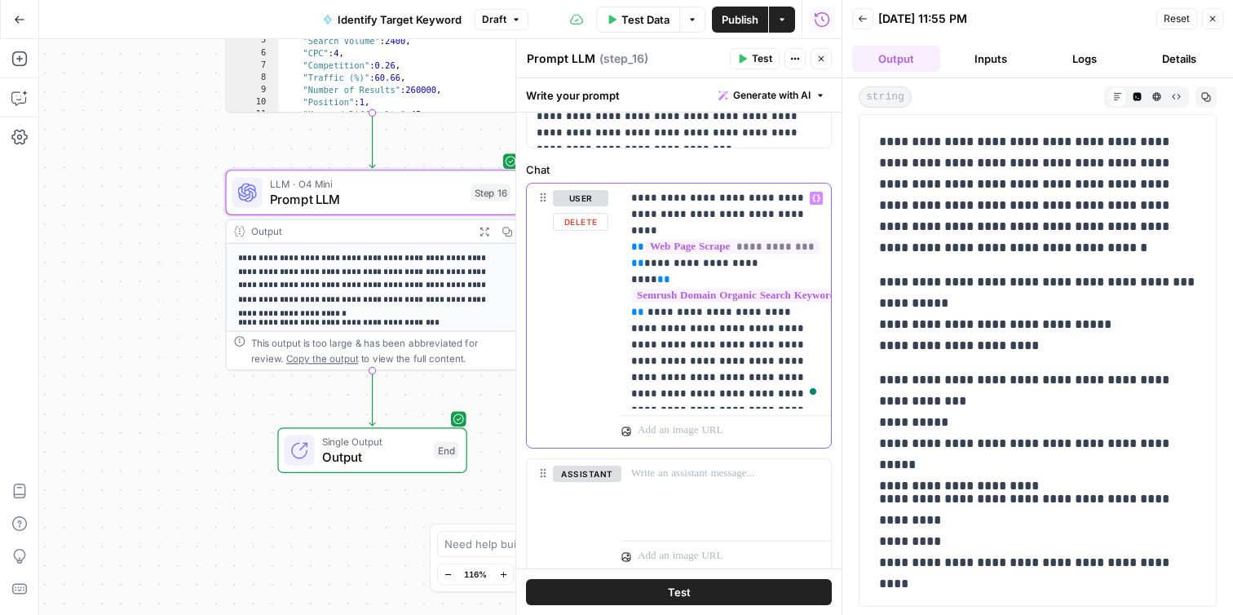
click at [817, 298] on p "**********" at bounding box center [726, 296] width 190 height 212
click at [718, 325] on p "**********" at bounding box center [726, 296] width 190 height 212
click at [819, 345] on p "**********" at bounding box center [726, 296] width 190 height 212
click at [720, 329] on p "**********" at bounding box center [726, 296] width 190 height 212
drag, startPoint x: 728, startPoint y: 247, endPoint x: 646, endPoint y: 252, distance: 82.5
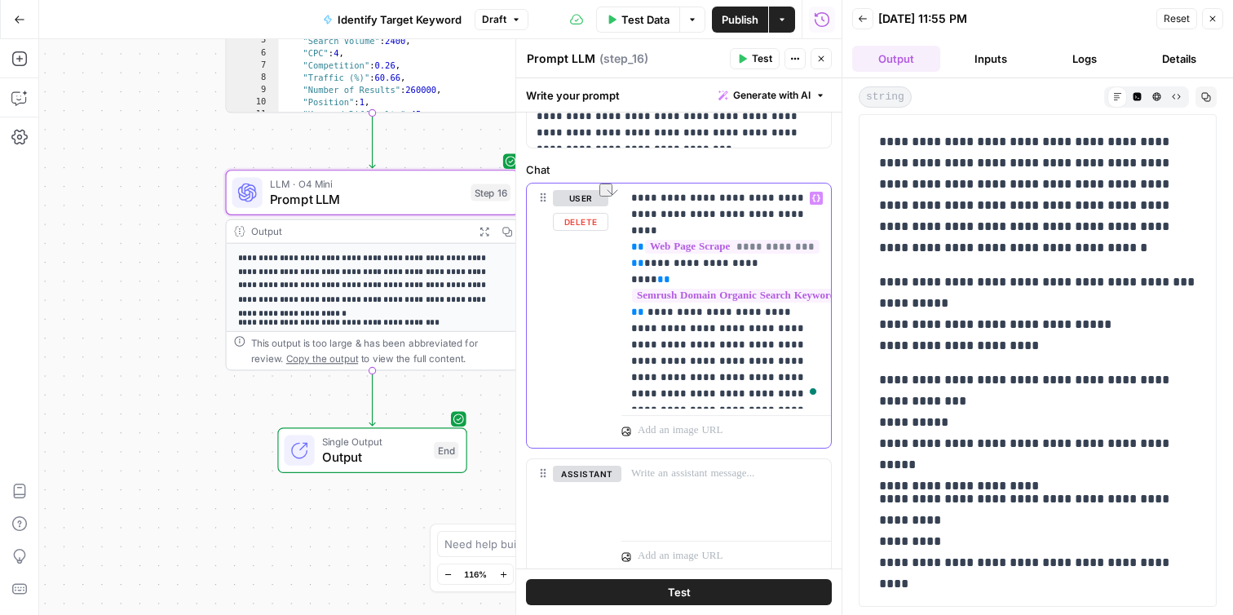
click at [646, 252] on p "**********" at bounding box center [726, 296] width 190 height 212
click at [695, 345] on p "**********" at bounding box center [726, 296] width 190 height 212
click at [700, 589] on button "Test" at bounding box center [679, 592] width 306 height 26
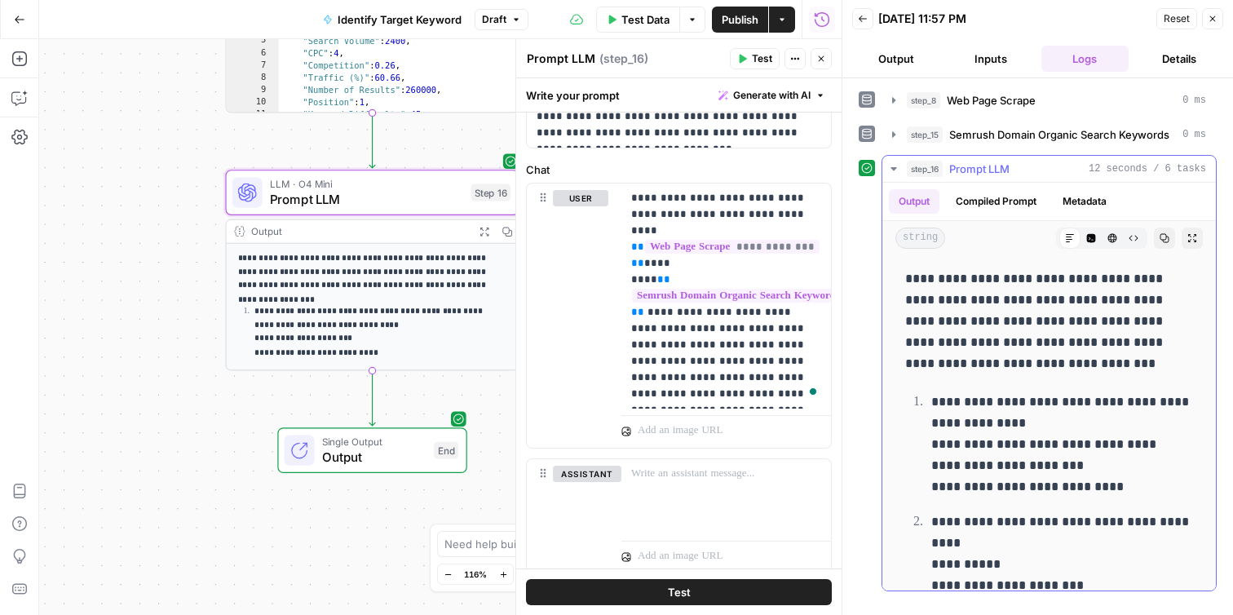
scroll to position [261, 0]
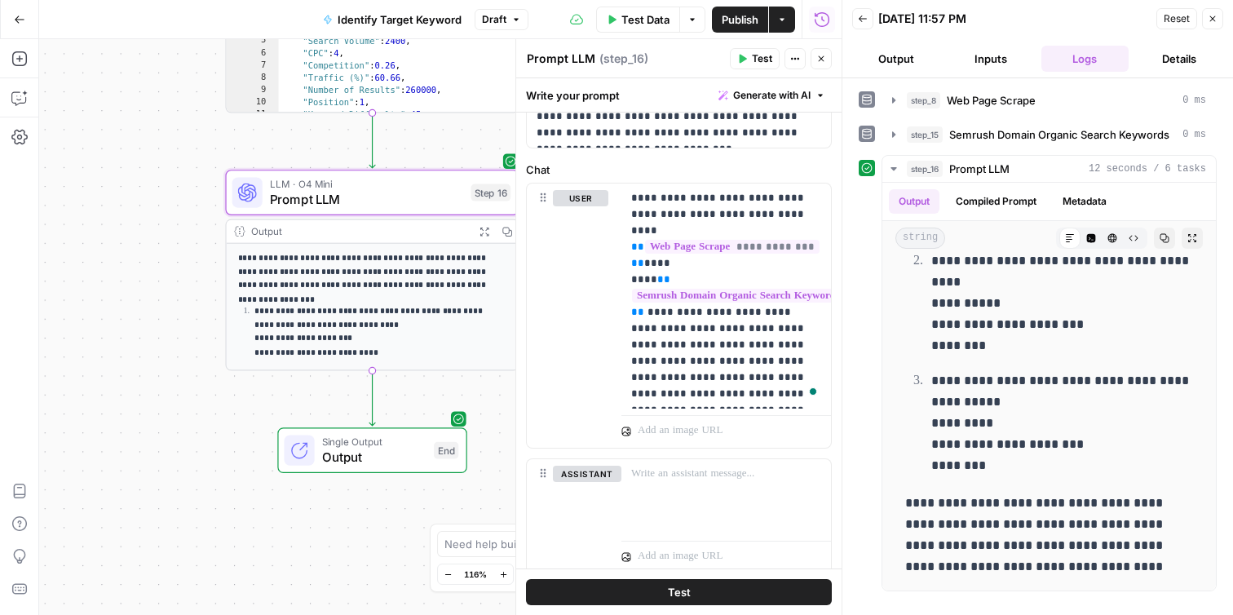
click at [1176, 18] on span "Reset" at bounding box center [1177, 18] width 26 height 15
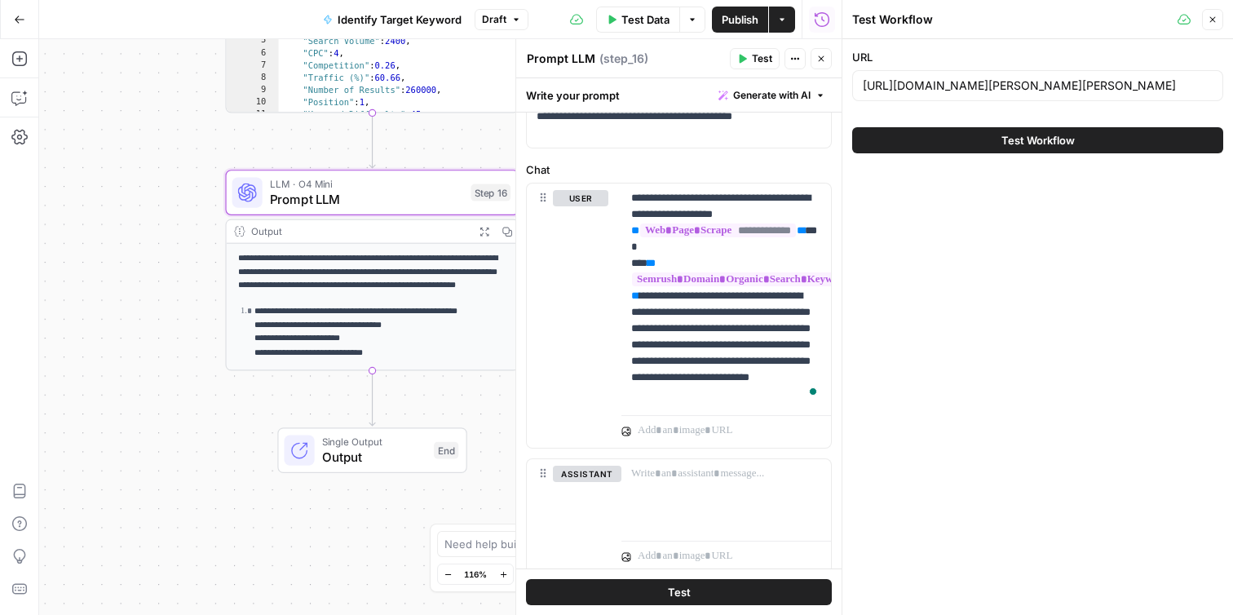
click at [1220, 21] on button "Close" at bounding box center [1212, 19] width 21 height 21
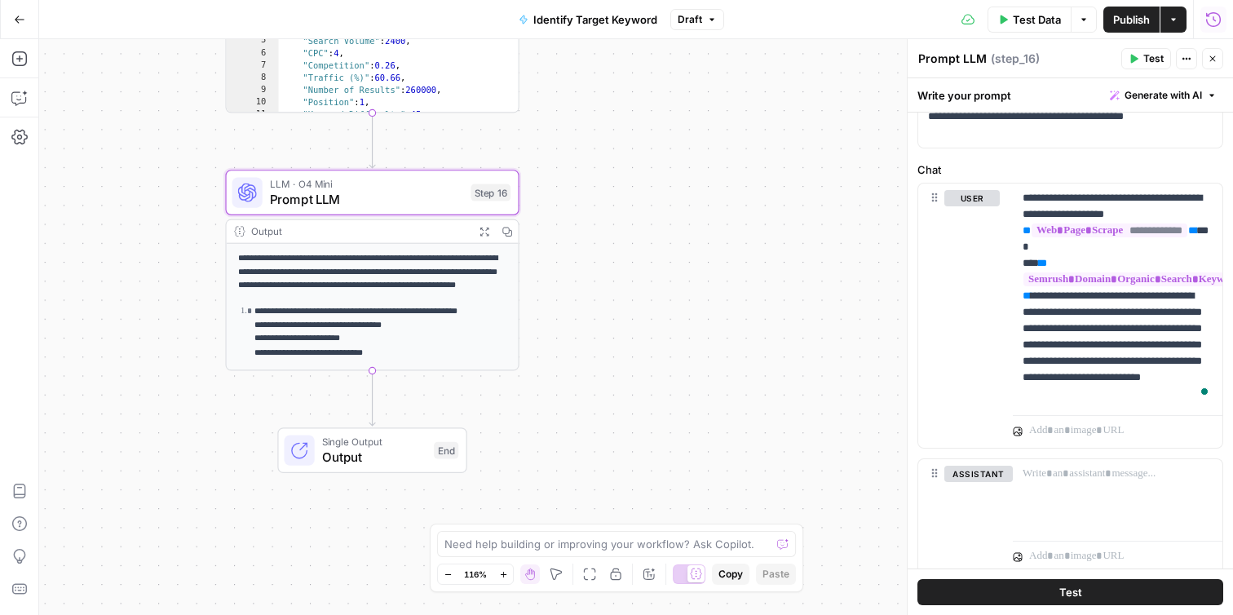
click at [1211, 10] on button "Run History" at bounding box center [1213, 20] width 26 height 26
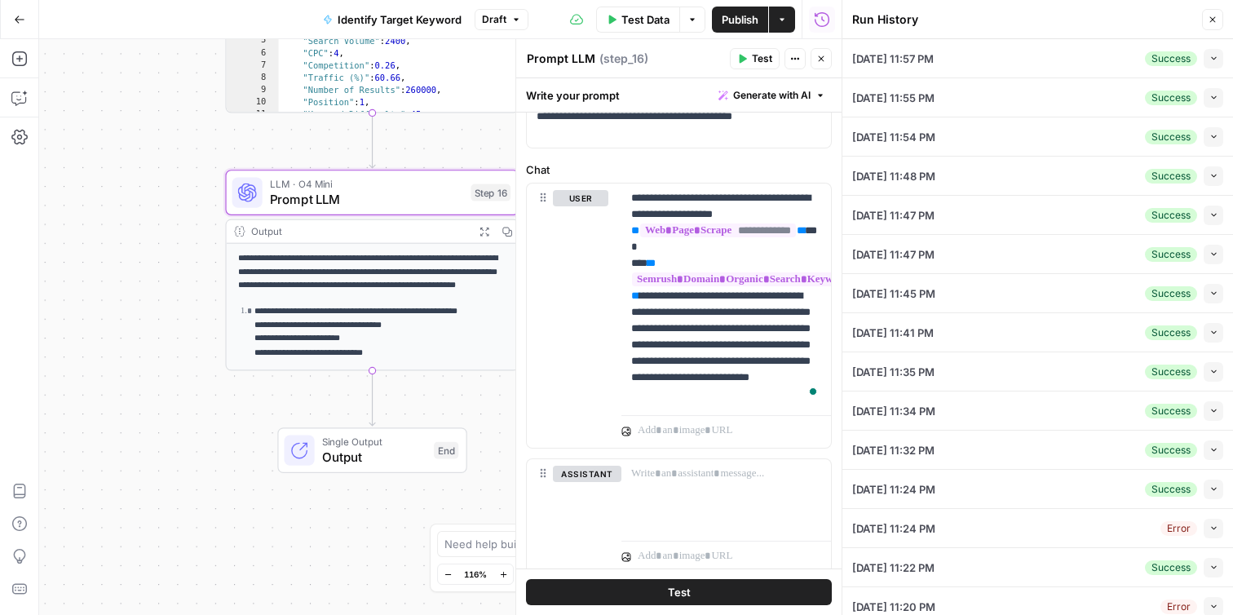
click at [1214, 135] on icon "button" at bounding box center [1213, 136] width 9 height 9
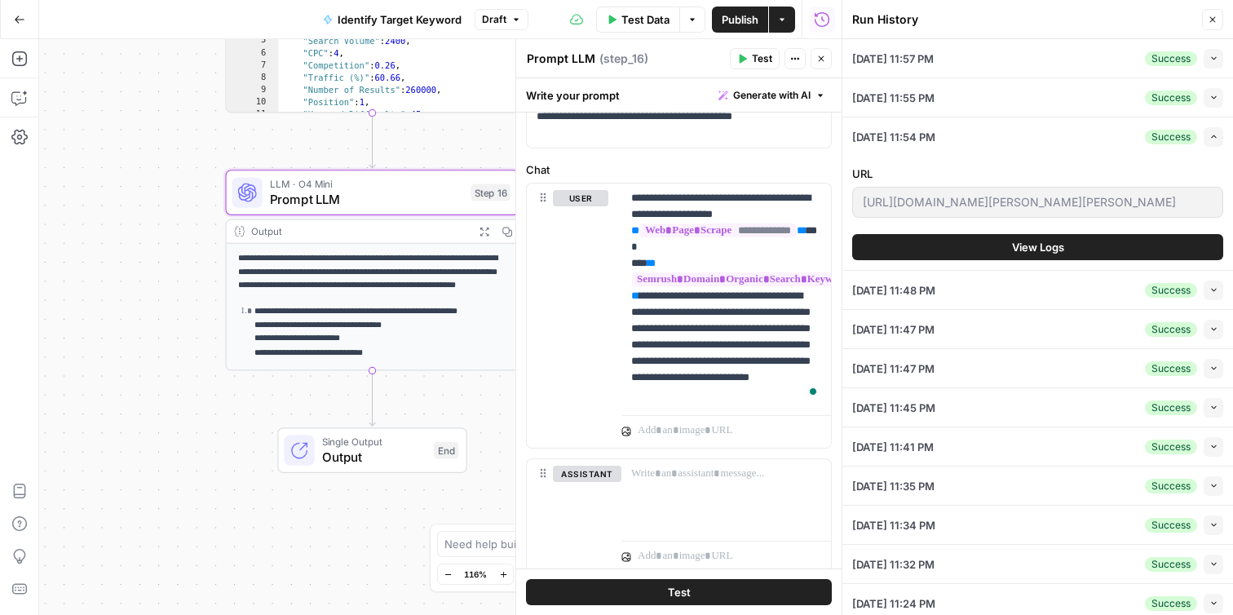
click at [1213, 135] on icon "button" at bounding box center [1213, 136] width 5 height 3
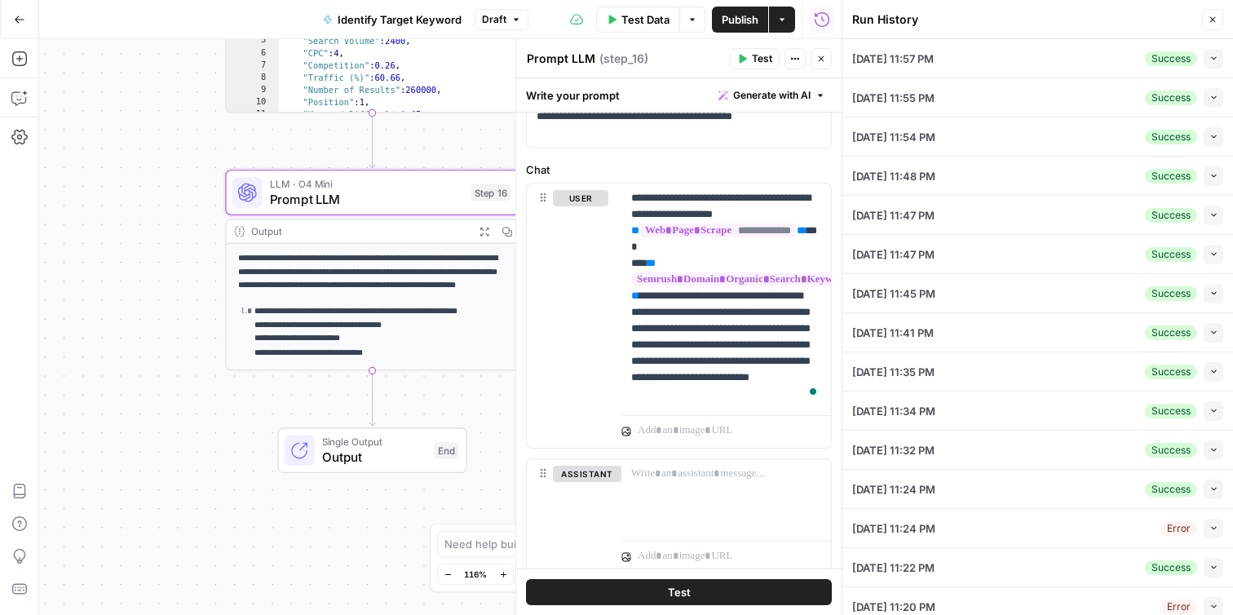
click at [1209, 171] on icon "button" at bounding box center [1213, 175] width 9 height 9
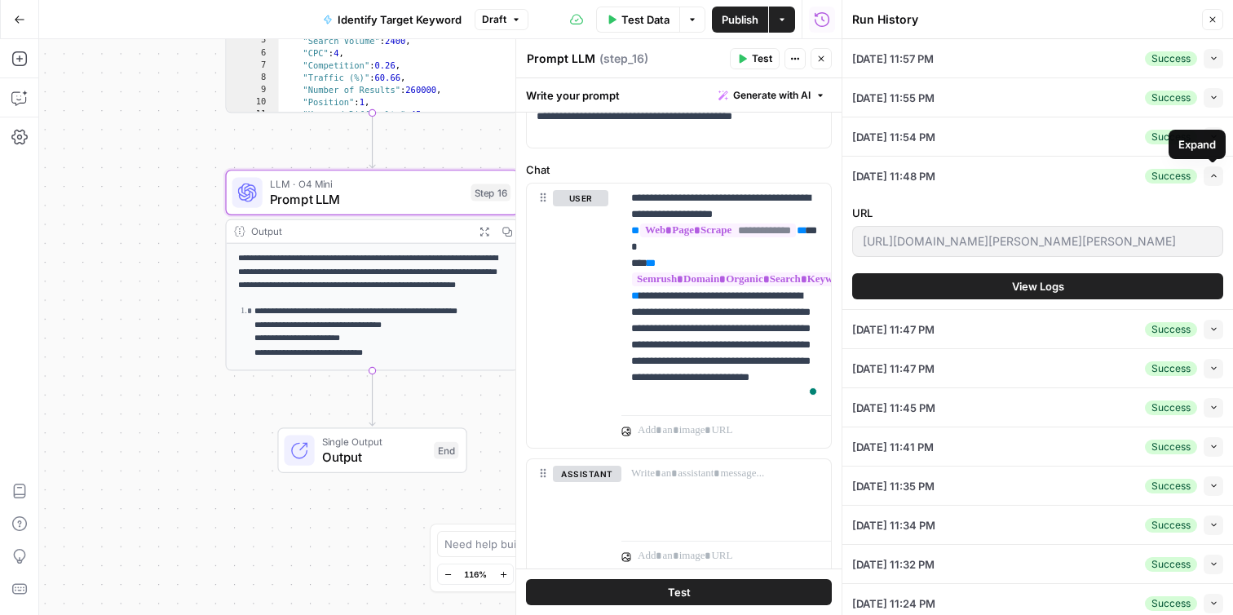
click at [1209, 172] on icon "button" at bounding box center [1213, 175] width 9 height 9
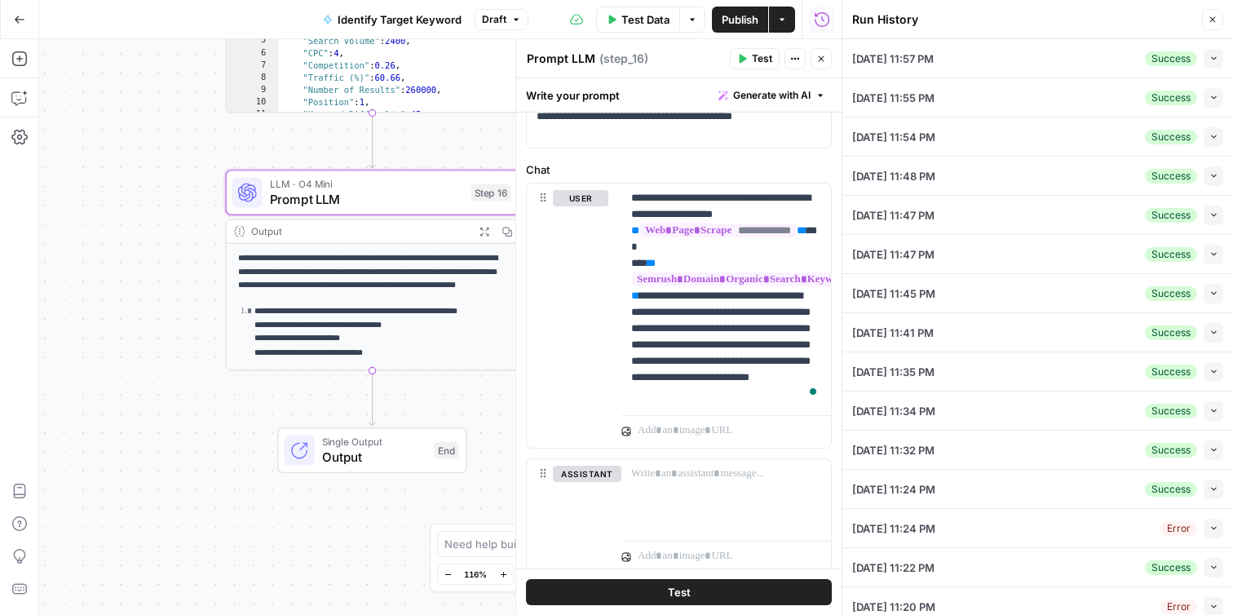
click at [974, 224] on div "[DATE] 11:47 PM Success Collapse" at bounding box center [1037, 215] width 371 height 38
click at [932, 214] on span "[DATE] 11:47 PM" at bounding box center [893, 215] width 82 height 16
click at [1205, 218] on button "Collapse" at bounding box center [1214, 215] width 20 height 20
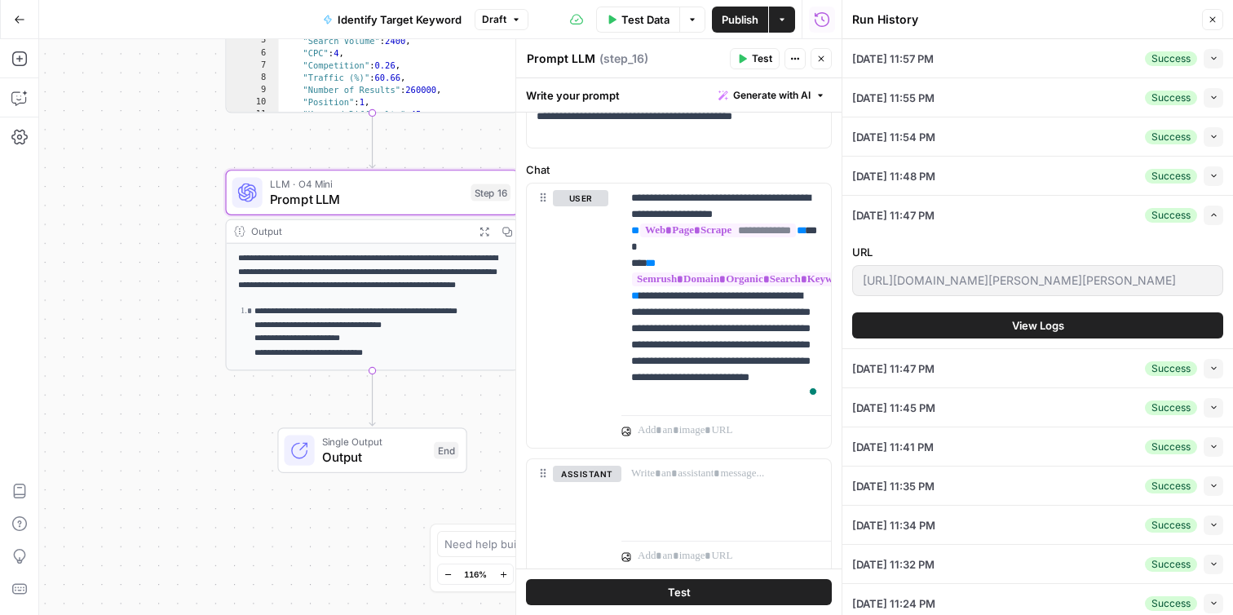
click at [1219, 23] on button "Close" at bounding box center [1212, 19] width 21 height 21
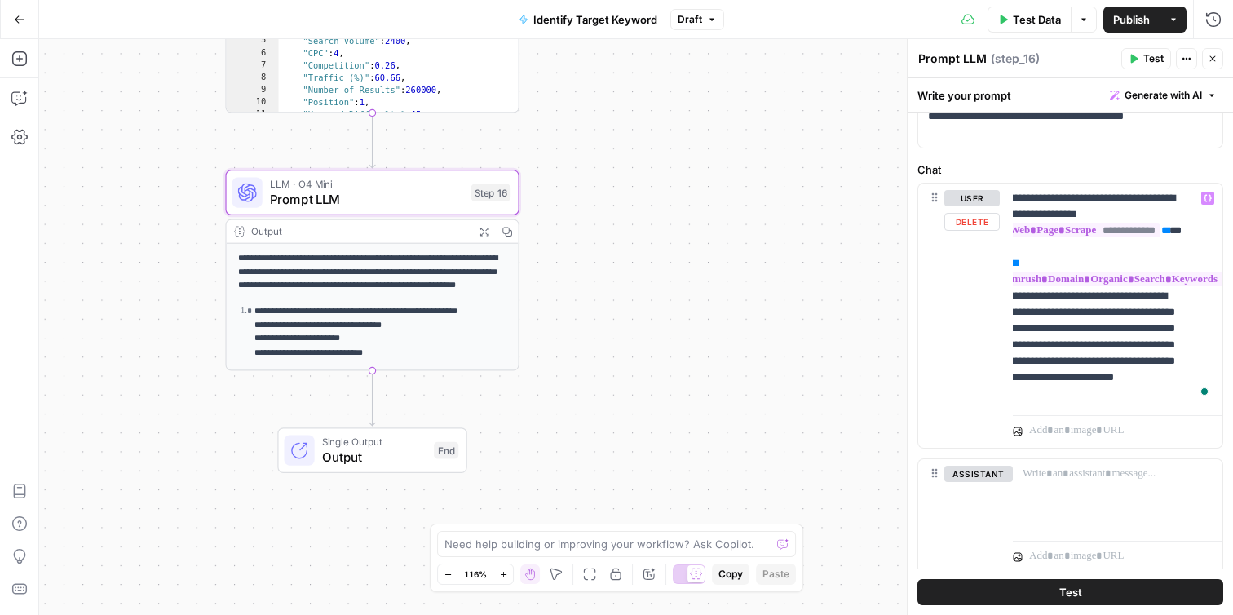
scroll to position [0, 0]
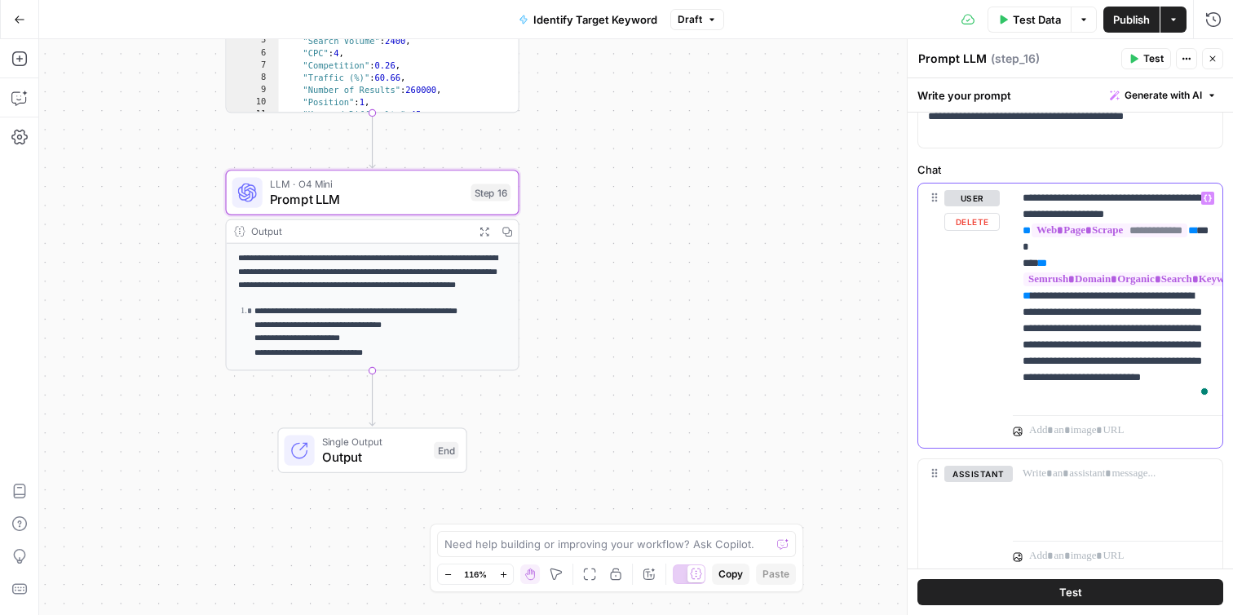
click at [1110, 329] on p "**********" at bounding box center [1118, 296] width 190 height 212
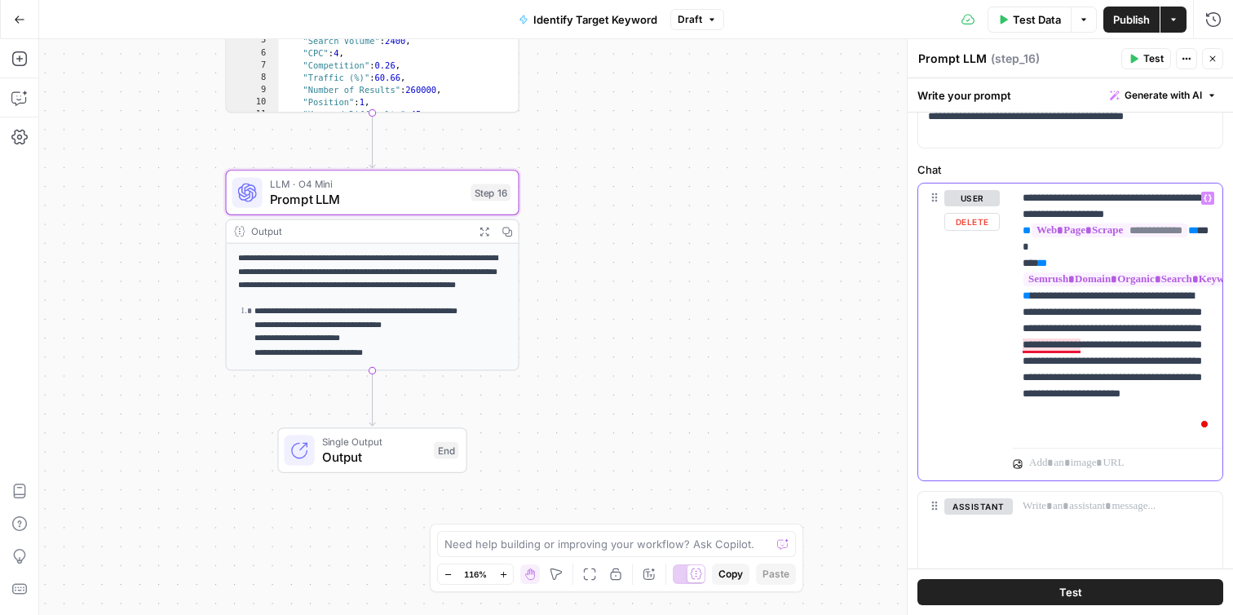
click at [1063, 340] on p "**********" at bounding box center [1118, 312] width 190 height 245
click at [1041, 594] on button "Test" at bounding box center [1070, 592] width 306 height 26
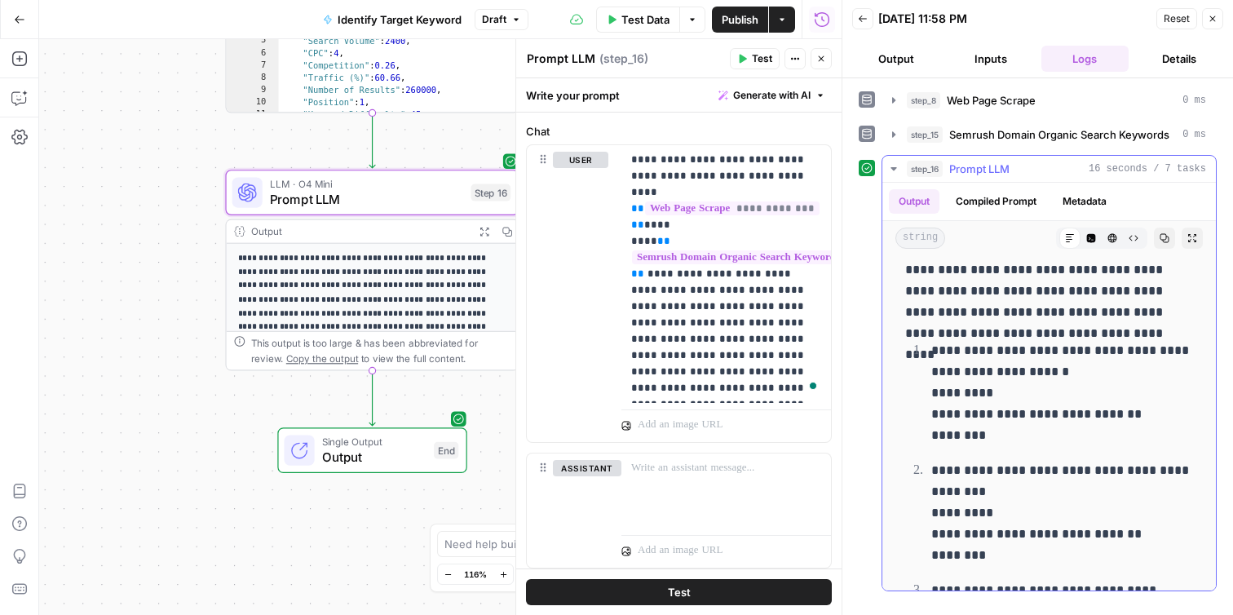
scroll to position [133, 0]
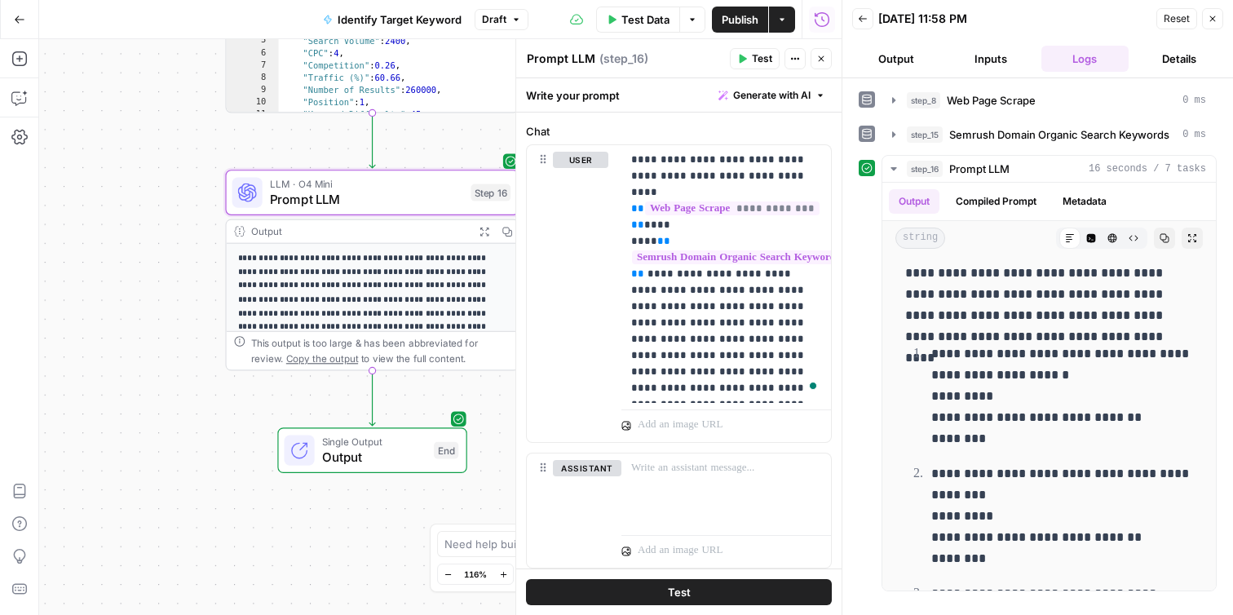
click at [152, 267] on div "**********" at bounding box center [440, 327] width 802 height 576
click at [742, 395] on p "**********" at bounding box center [726, 274] width 190 height 245
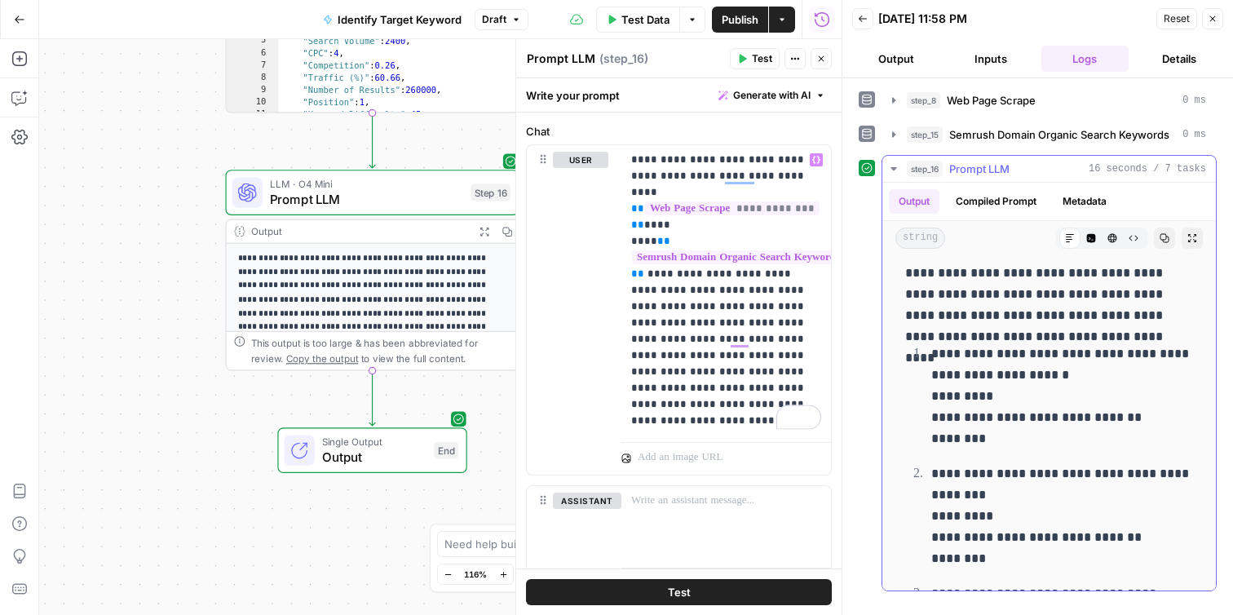
drag, startPoint x: 929, startPoint y: 351, endPoint x: 1003, endPoint y: 441, distance: 116.4
click at [1003, 441] on li "**********" at bounding box center [1059, 395] width 267 height 107
copy p "**********"
click at [721, 422] on p "**********" at bounding box center [726, 290] width 190 height 277
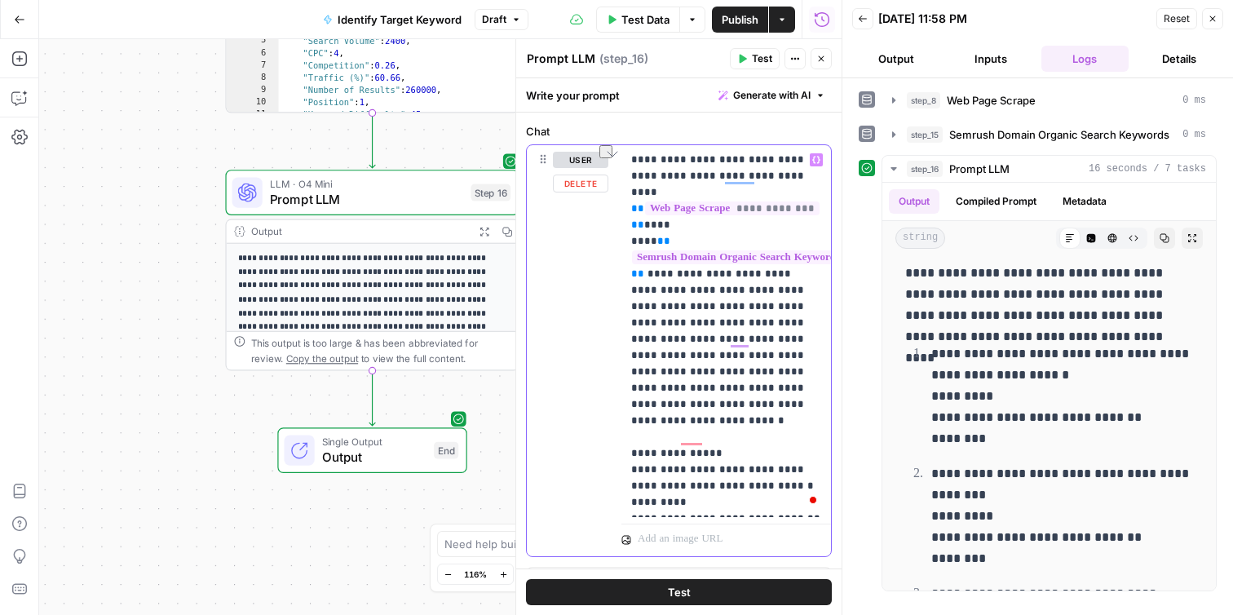
drag, startPoint x: 683, startPoint y: 439, endPoint x: 783, endPoint y: 443, distance: 100.4
click at [783, 443] on p "**********" at bounding box center [726, 331] width 190 height 359
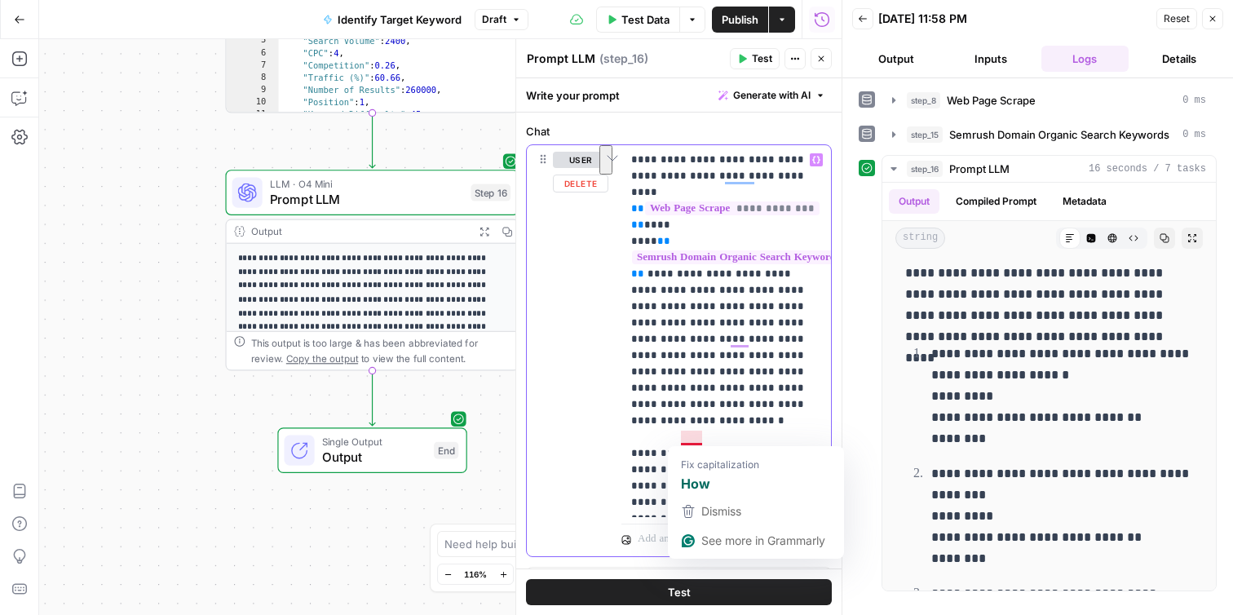
drag, startPoint x: 803, startPoint y: 456, endPoint x: 681, endPoint y: 434, distance: 124.3
click at [681, 434] on p "**********" at bounding box center [726, 331] width 190 height 359
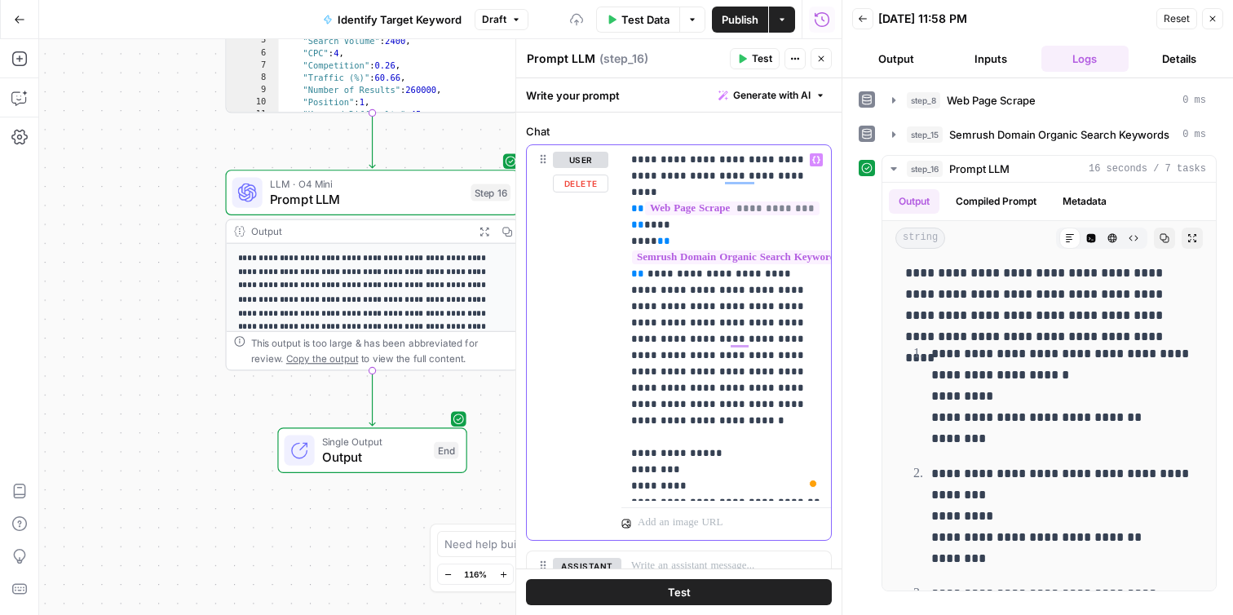
click at [687, 451] on p "**********" at bounding box center [726, 323] width 190 height 342
drag, startPoint x: 785, startPoint y: 471, endPoint x: 674, endPoint y: 471, distance: 111.7
click at [674, 471] on p "**********" at bounding box center [726, 323] width 190 height 342
drag, startPoint x: 679, startPoint y: 485, endPoint x: 663, endPoint y: 485, distance: 16.3
click at [663, 485] on p "**********" at bounding box center [726, 323] width 190 height 342
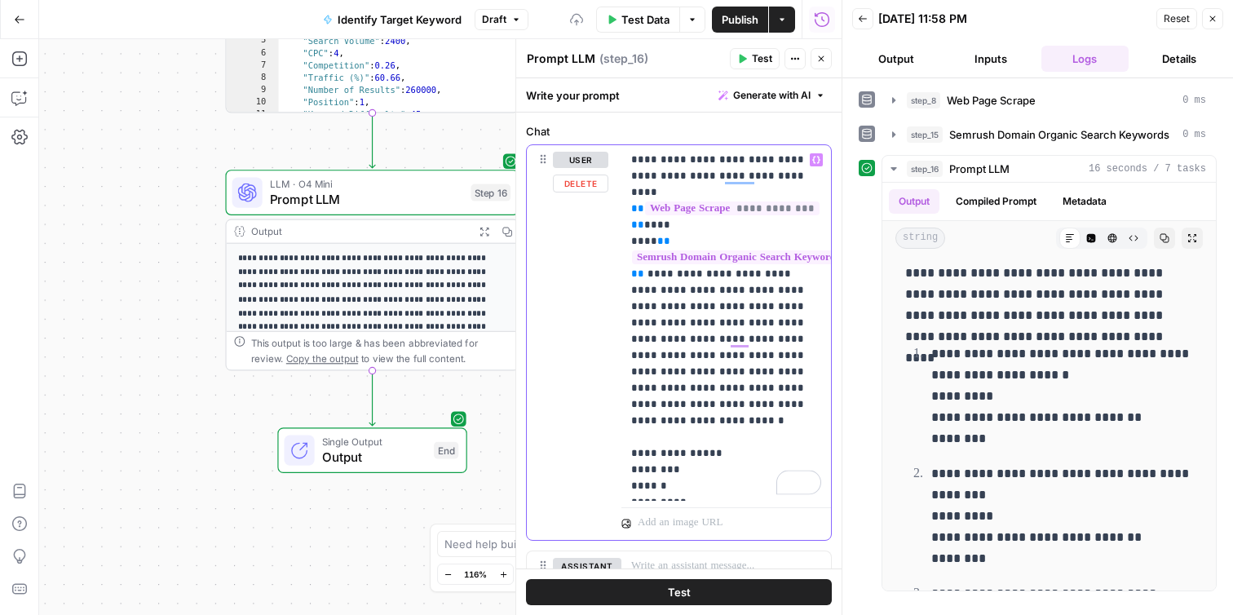
click at [630, 437] on div "**********" at bounding box center [726, 323] width 210 height 356
click at [632, 451] on p "**********" at bounding box center [726, 323] width 190 height 342
copy p "*"
click at [630, 438] on div "**********" at bounding box center [726, 323] width 210 height 356
click at [696, 598] on button "Test" at bounding box center [679, 592] width 306 height 26
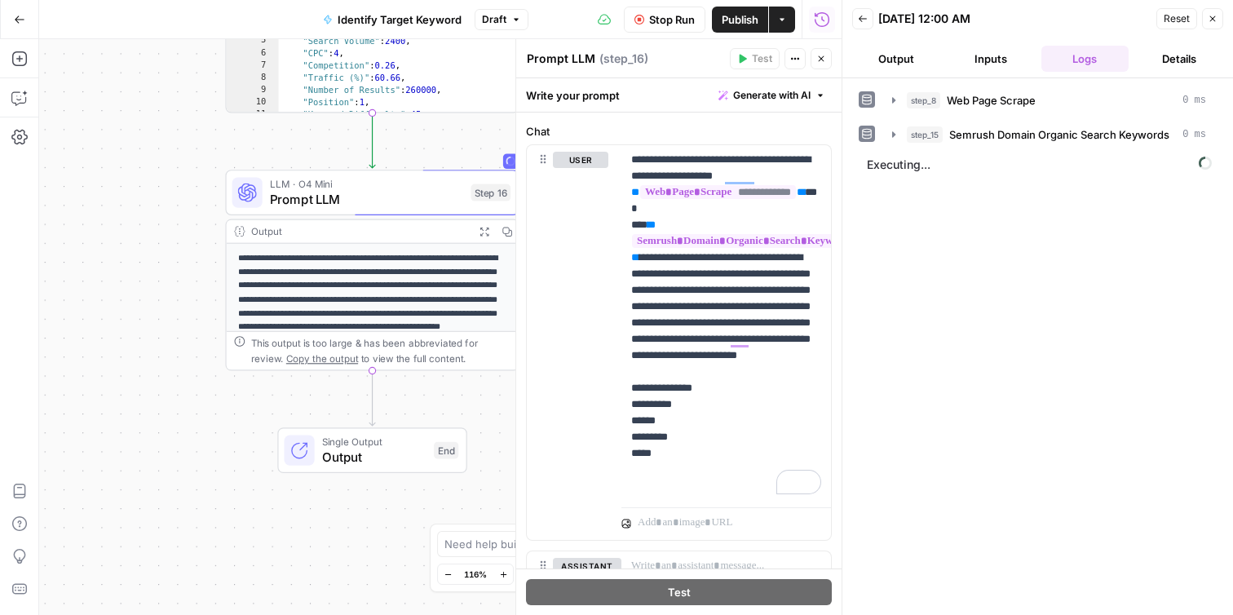
click at [909, 65] on button "Output" at bounding box center [896, 59] width 88 height 26
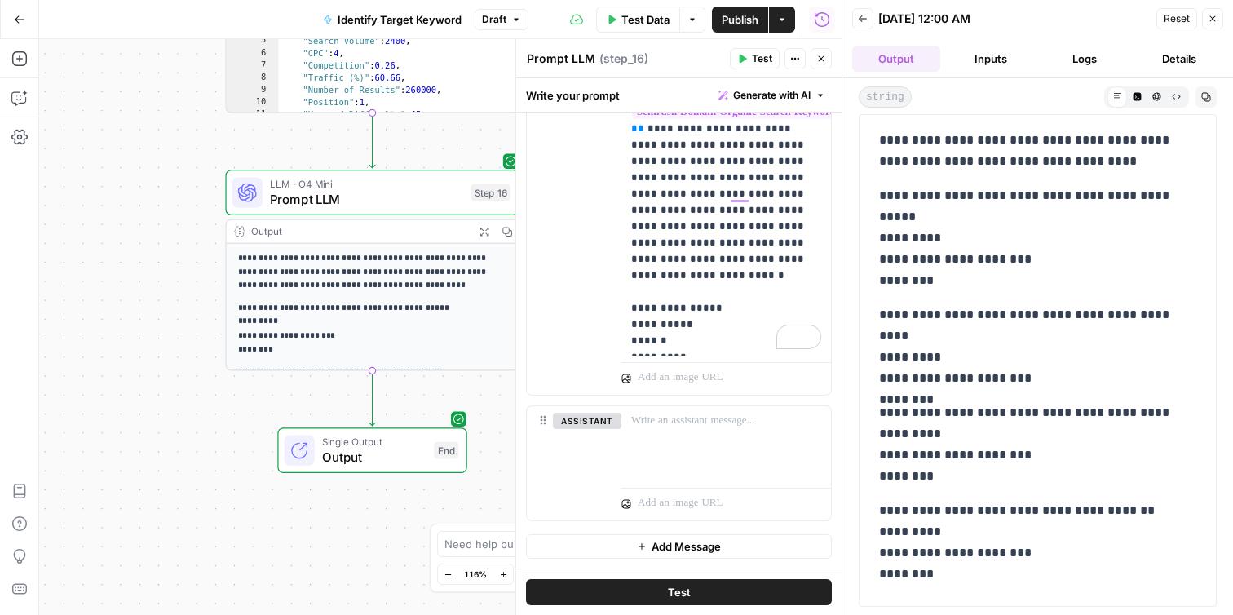
scroll to position [0, 0]
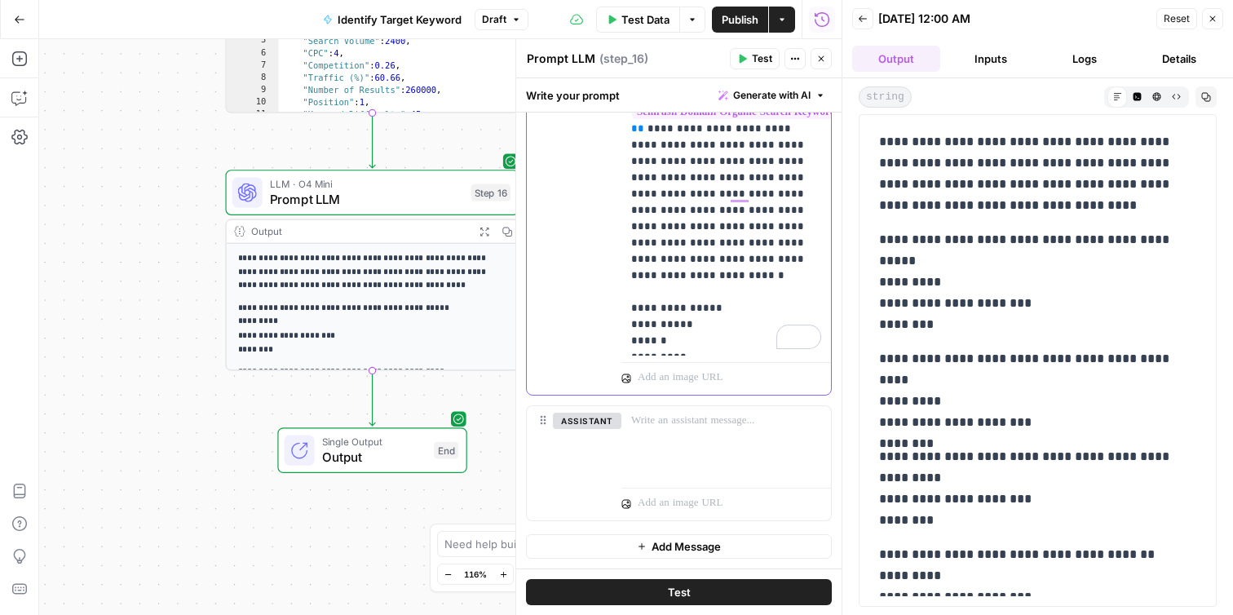
click at [710, 239] on p "**********" at bounding box center [726, 178] width 190 height 342
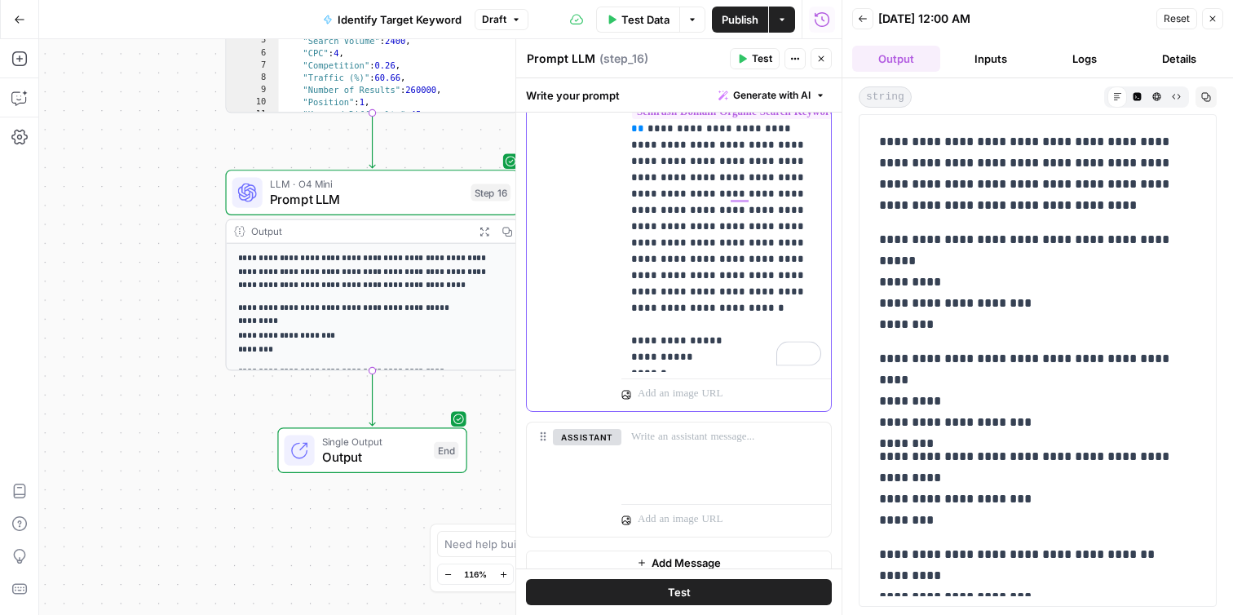
click at [706, 261] on p "**********" at bounding box center [726, 186] width 190 height 359
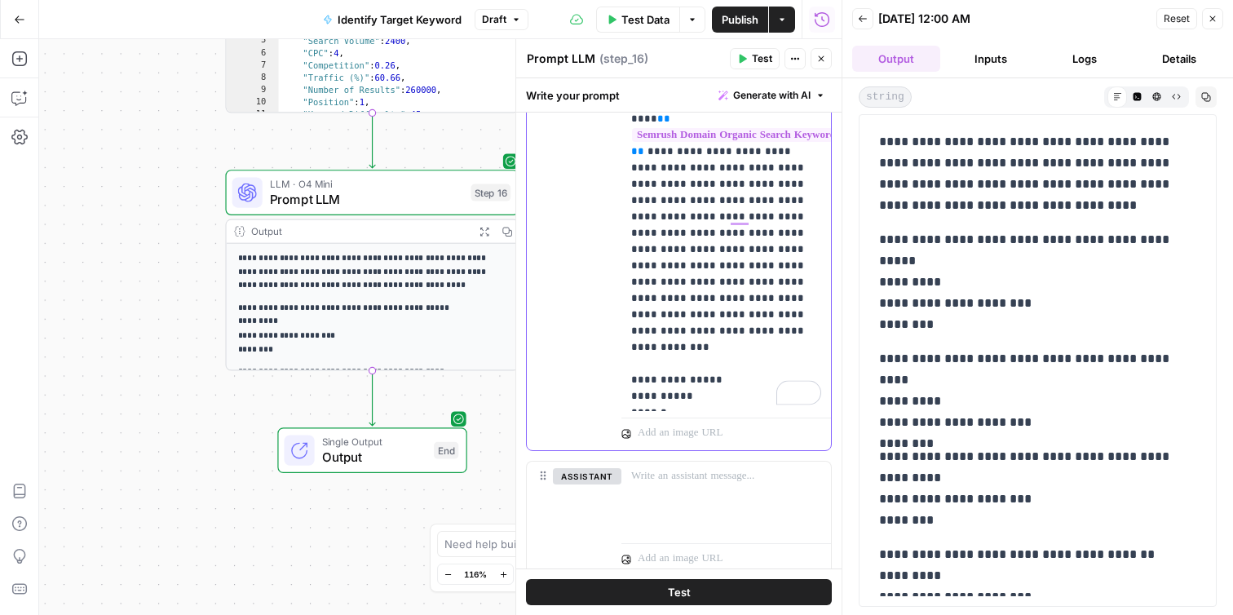
scroll to position [351, 0]
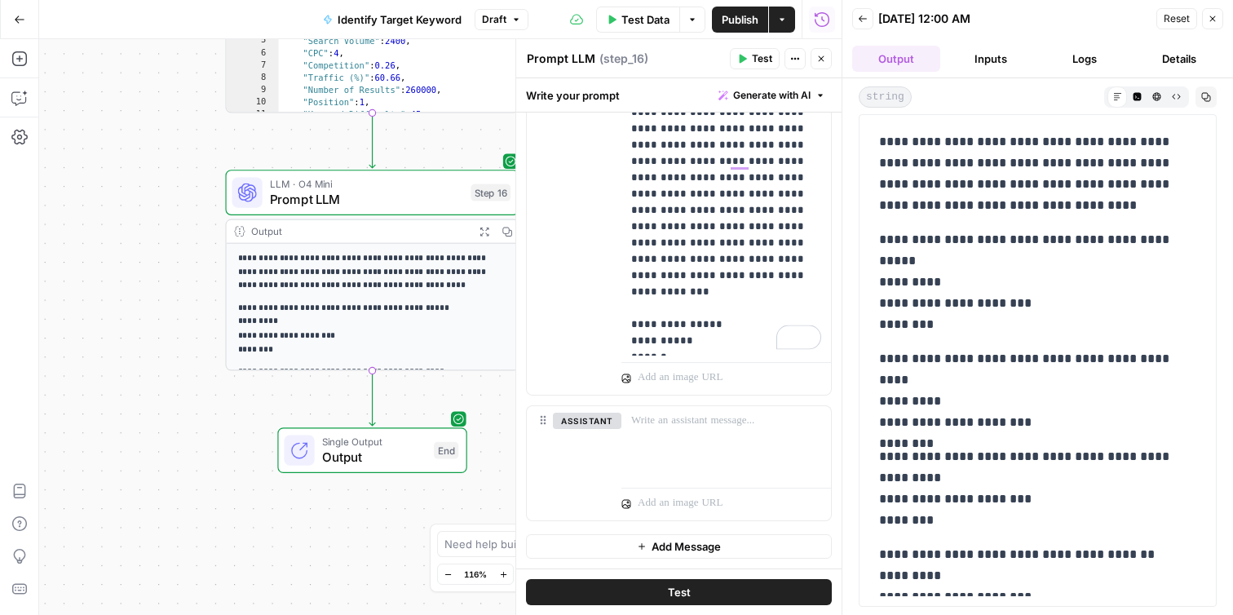
click at [709, 588] on button "Test" at bounding box center [679, 592] width 306 height 26
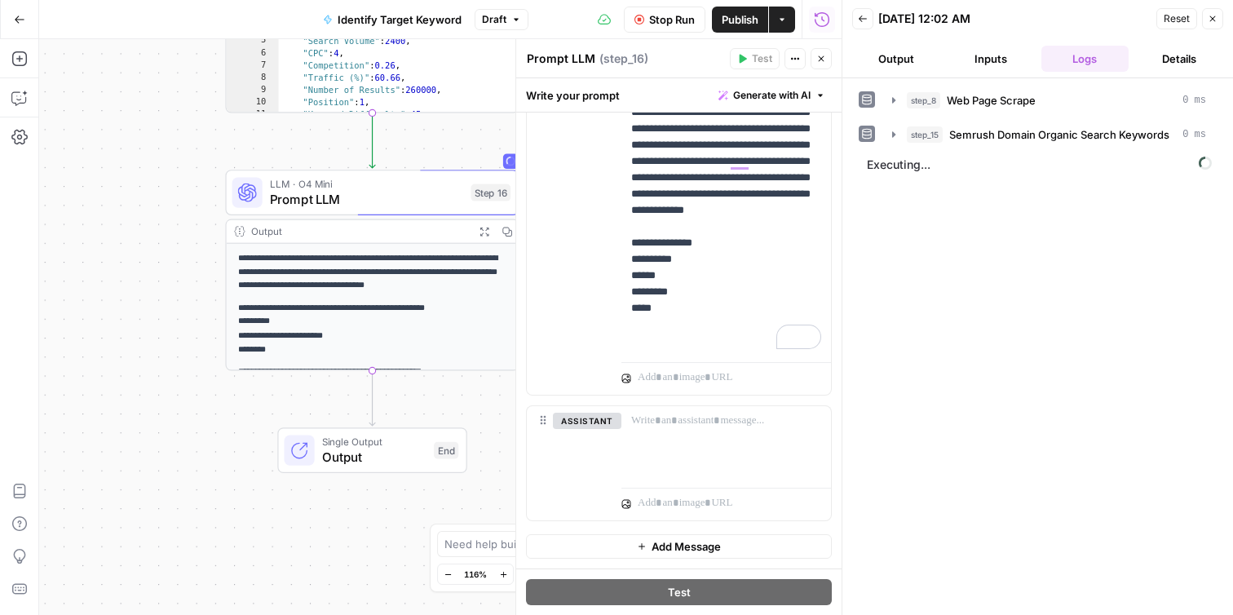
click at [868, 58] on button "Output" at bounding box center [896, 59] width 88 height 26
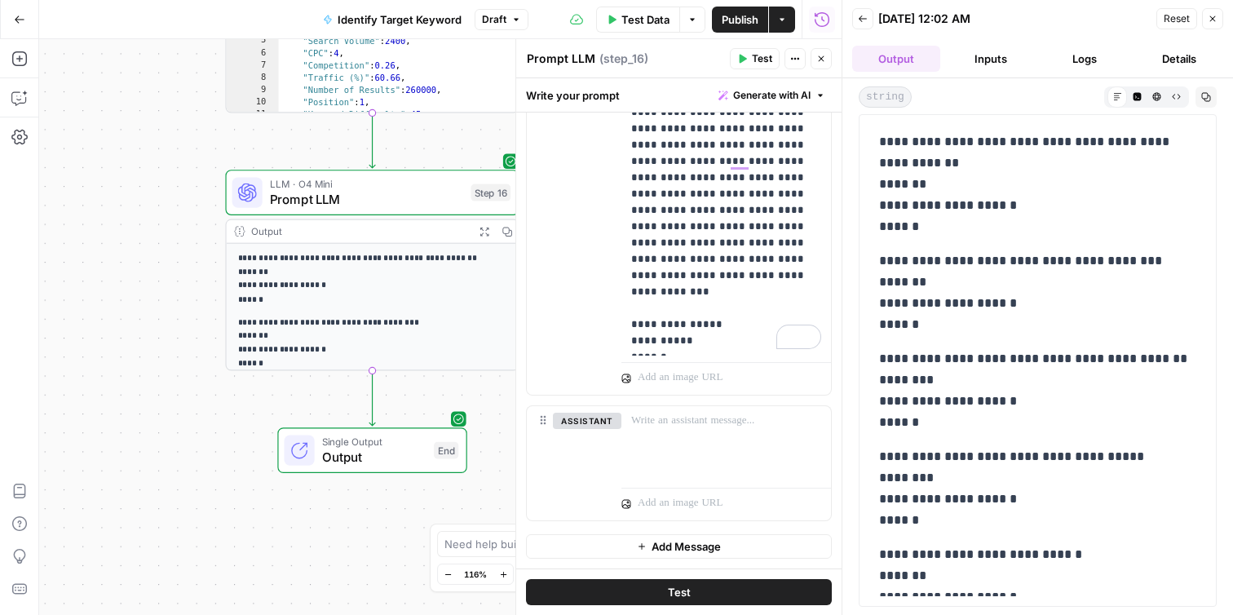
scroll to position [39, 0]
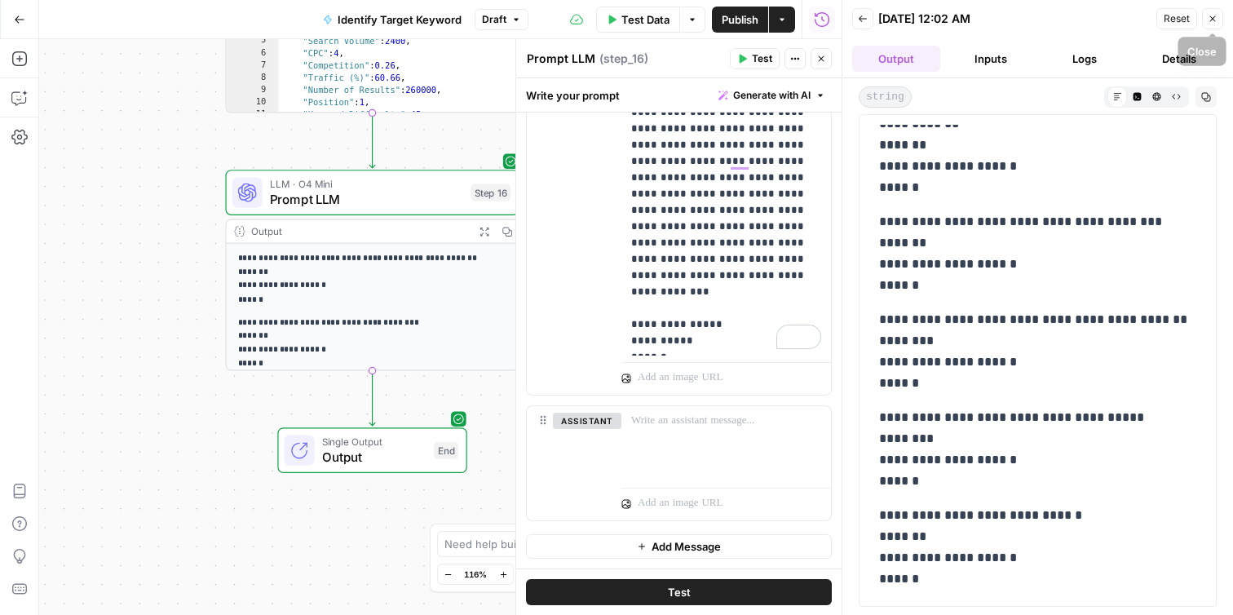
click at [1213, 20] on icon "button" at bounding box center [1213, 19] width 10 height 10
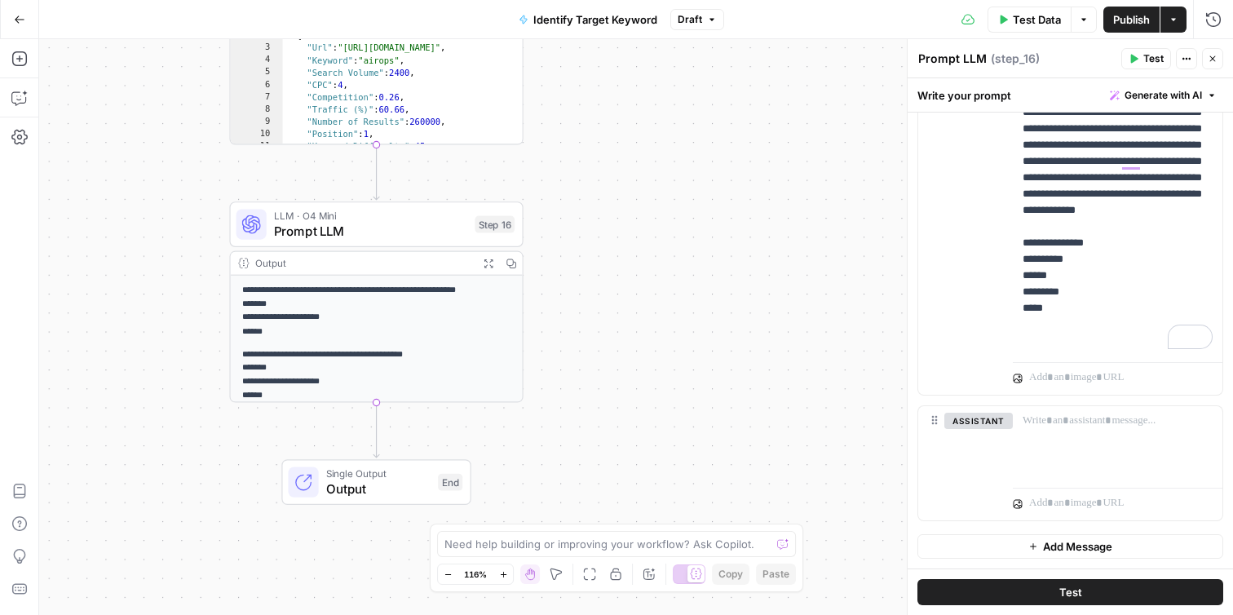
click at [602, 25] on span "Identify Target Keyword" at bounding box center [595, 19] width 124 height 16
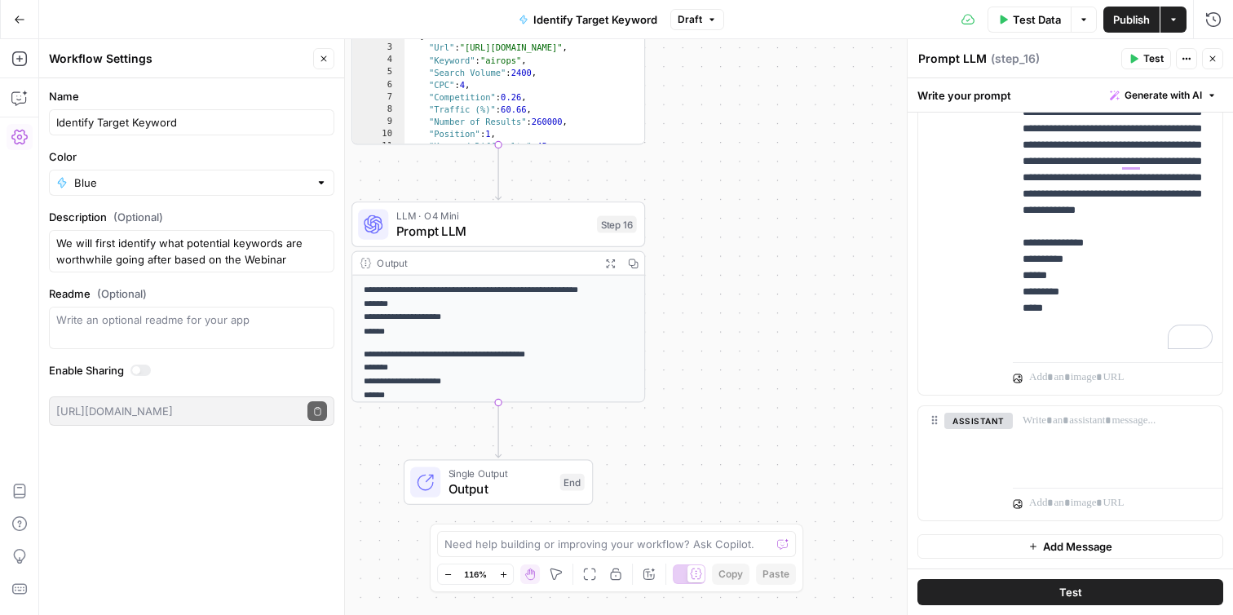
click at [722, 235] on div "**********" at bounding box center [636, 327] width 1194 height 576
click at [606, 324] on p "**********" at bounding box center [499, 310] width 270 height 55
click at [762, 302] on div "**********" at bounding box center [636, 327] width 1194 height 576
click at [1139, 20] on span "Publish" at bounding box center [1131, 19] width 37 height 16
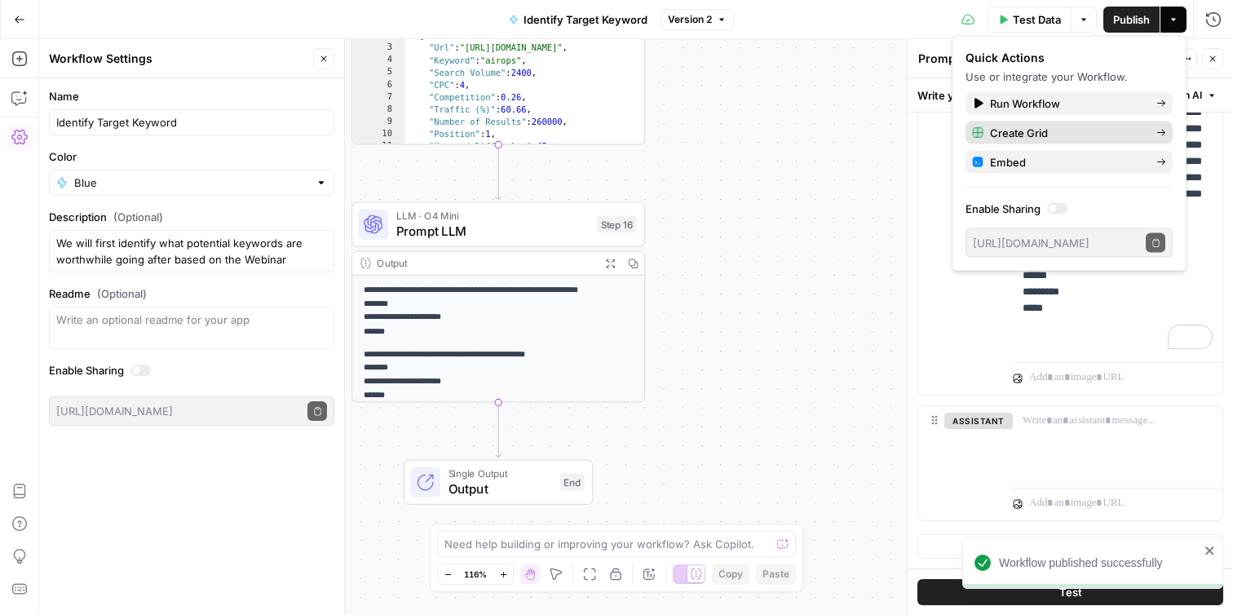
click at [1129, 135] on span "Create Grid" at bounding box center [1066, 133] width 153 height 16
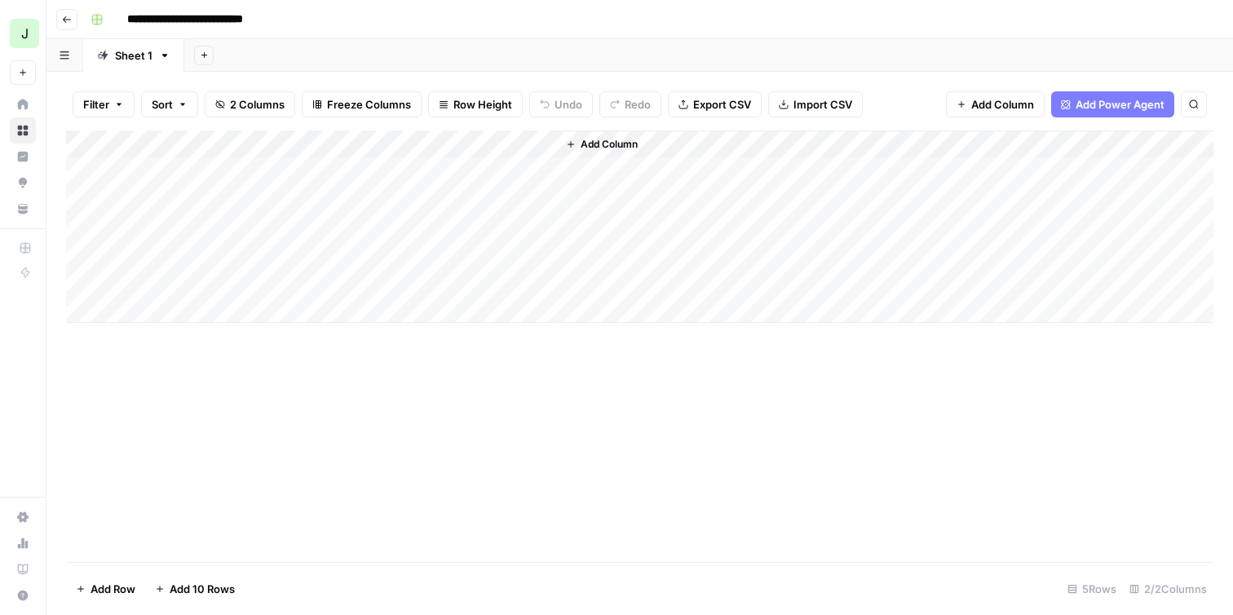
click at [599, 146] on span "Add Column" at bounding box center [609, 144] width 57 height 15
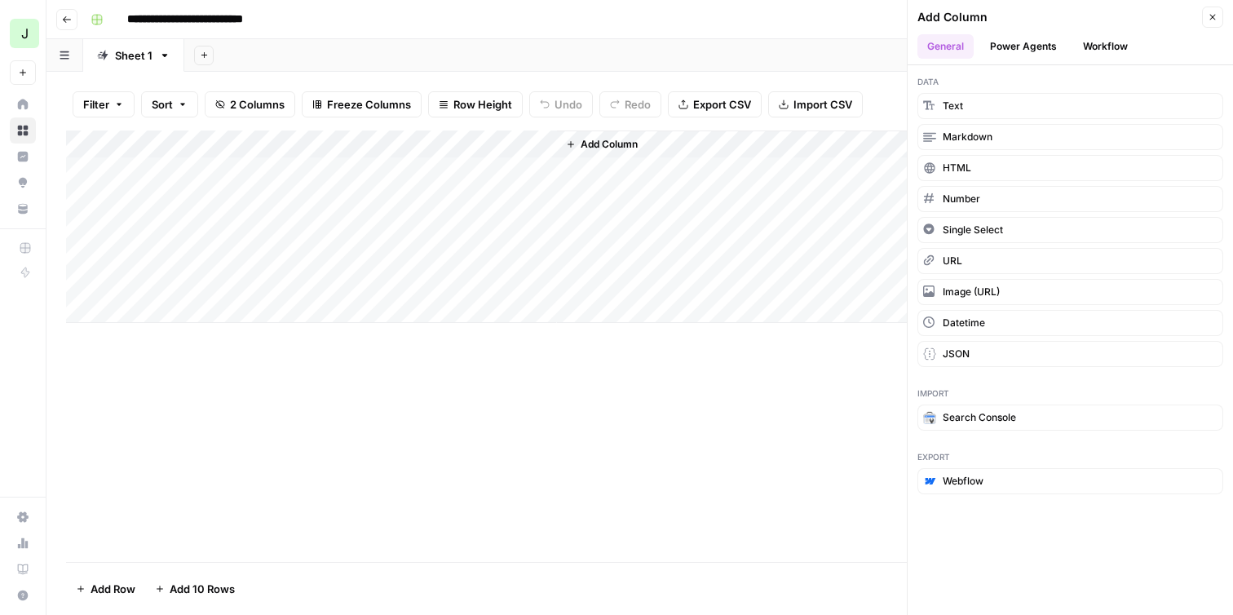
click at [1083, 42] on button "Workflow" at bounding box center [1105, 46] width 64 height 24
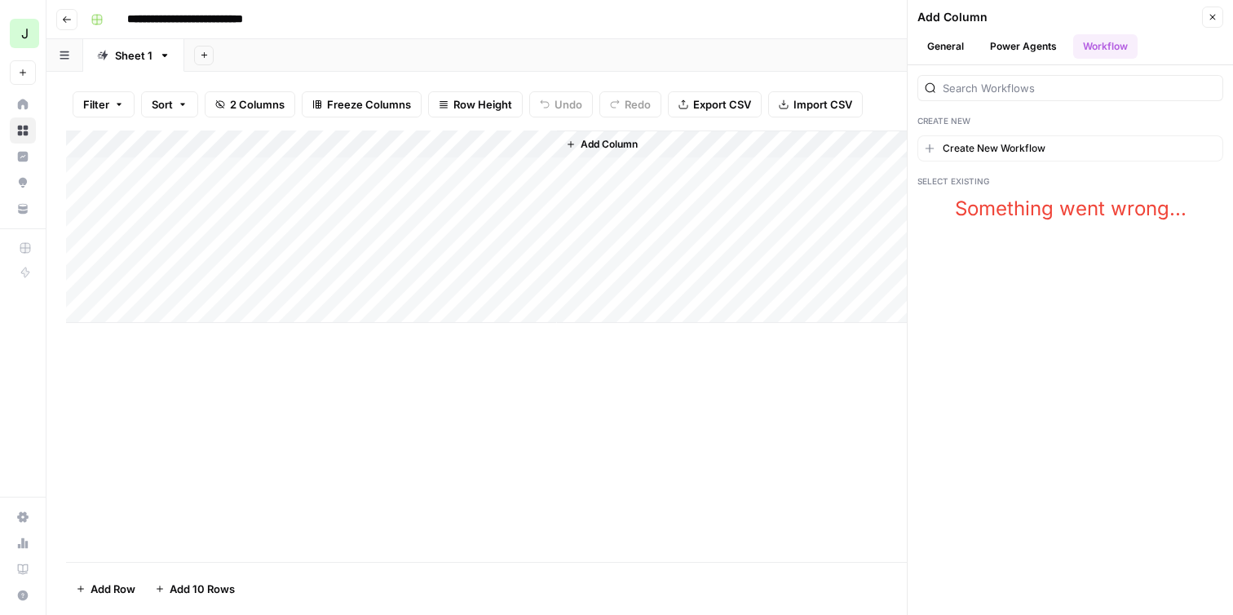
click at [1011, 212] on section "Something went wrong..." at bounding box center [1070, 209] width 306 height 26
click at [1011, 145] on span "Create New Workflow" at bounding box center [994, 148] width 103 height 15
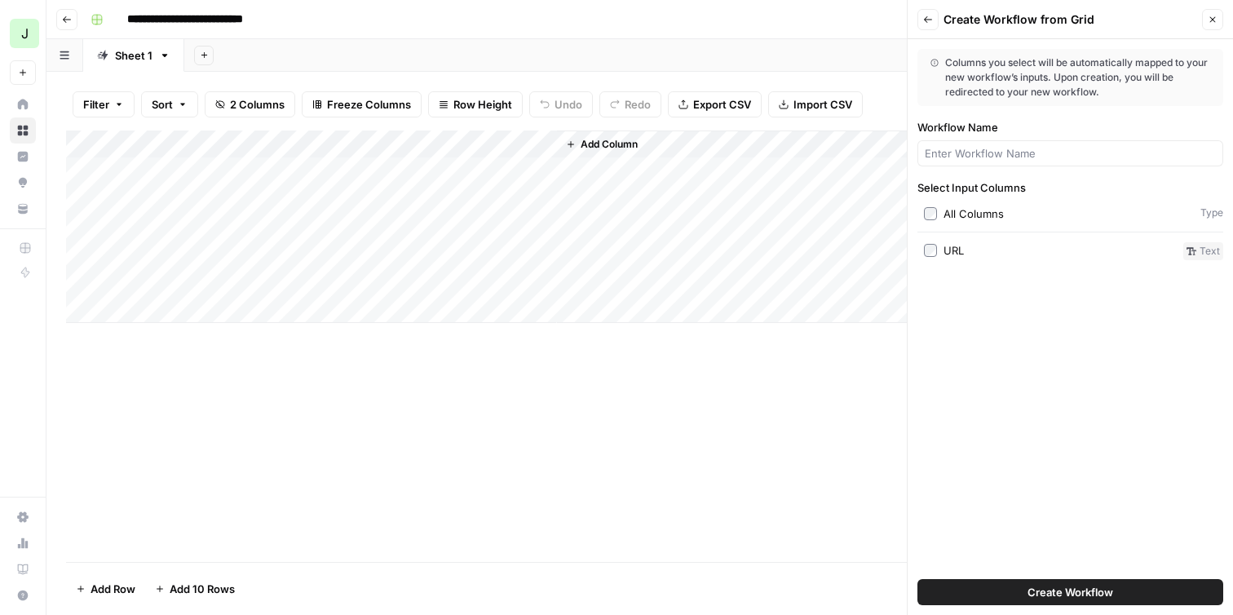
click at [1215, 17] on icon "button" at bounding box center [1213, 20] width 6 height 6
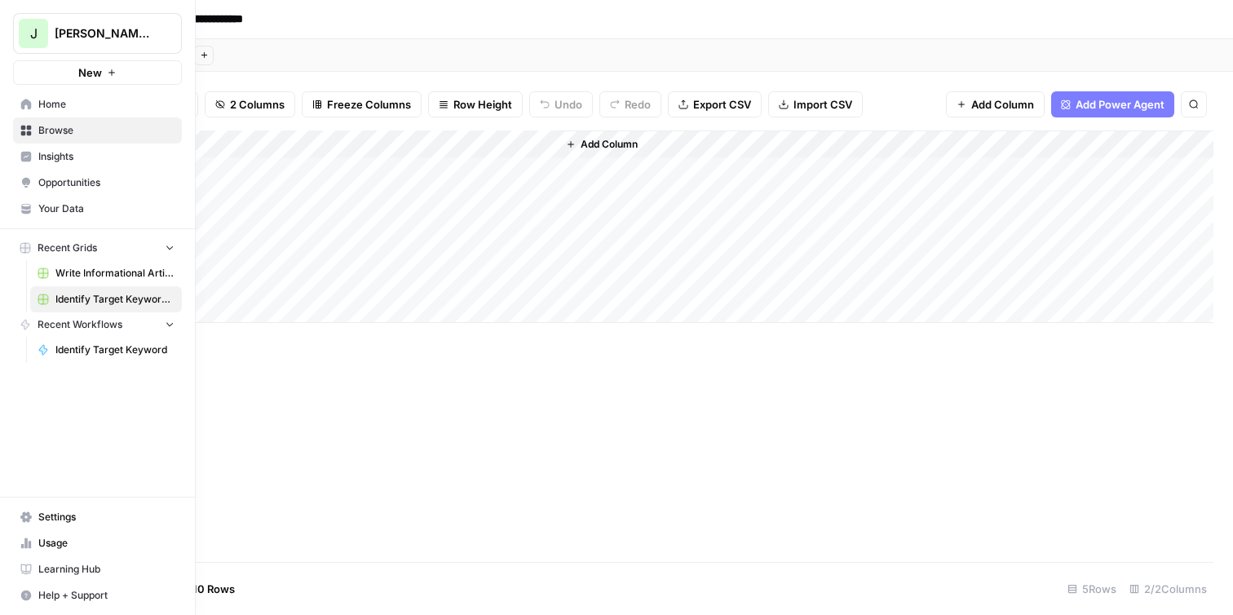
click at [28, 129] on icon at bounding box center [26, 131] width 11 height 11
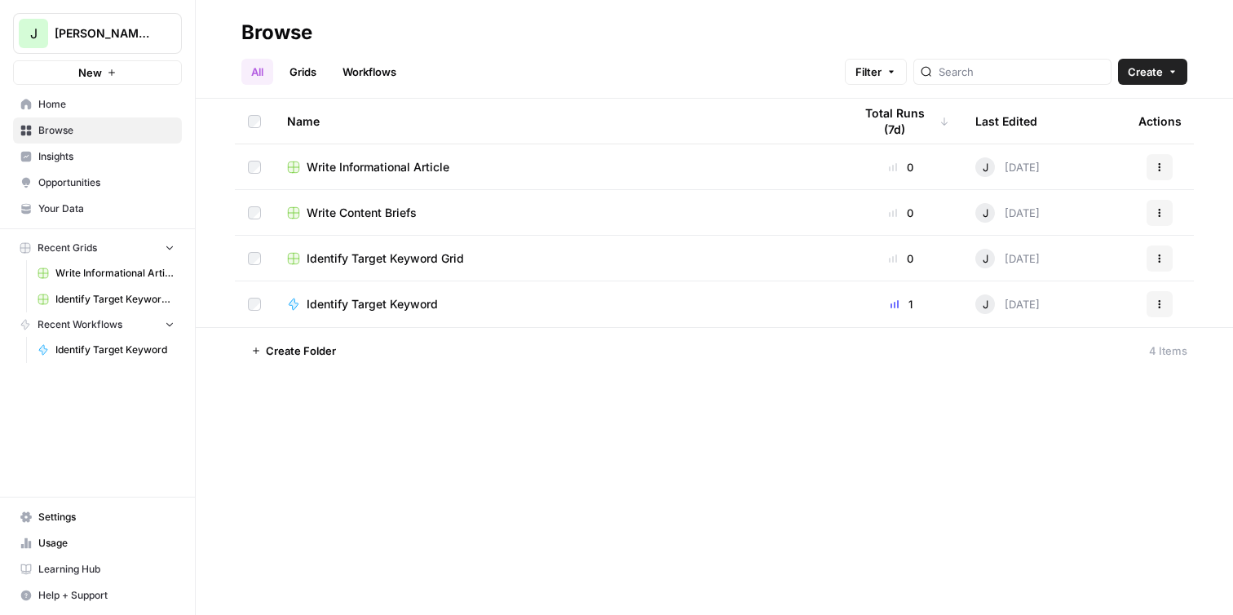
click at [128, 348] on span "Identify Target Keyword" at bounding box center [114, 349] width 119 height 15
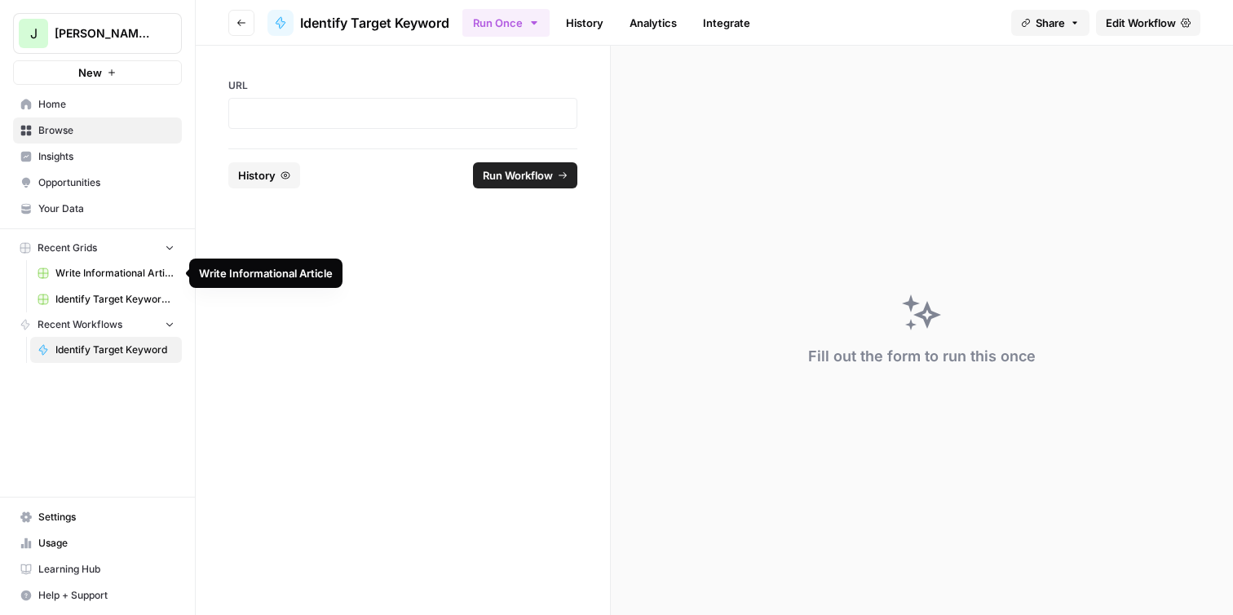
click at [101, 298] on span "Identify Target Keyword Grid" at bounding box center [114, 299] width 119 height 15
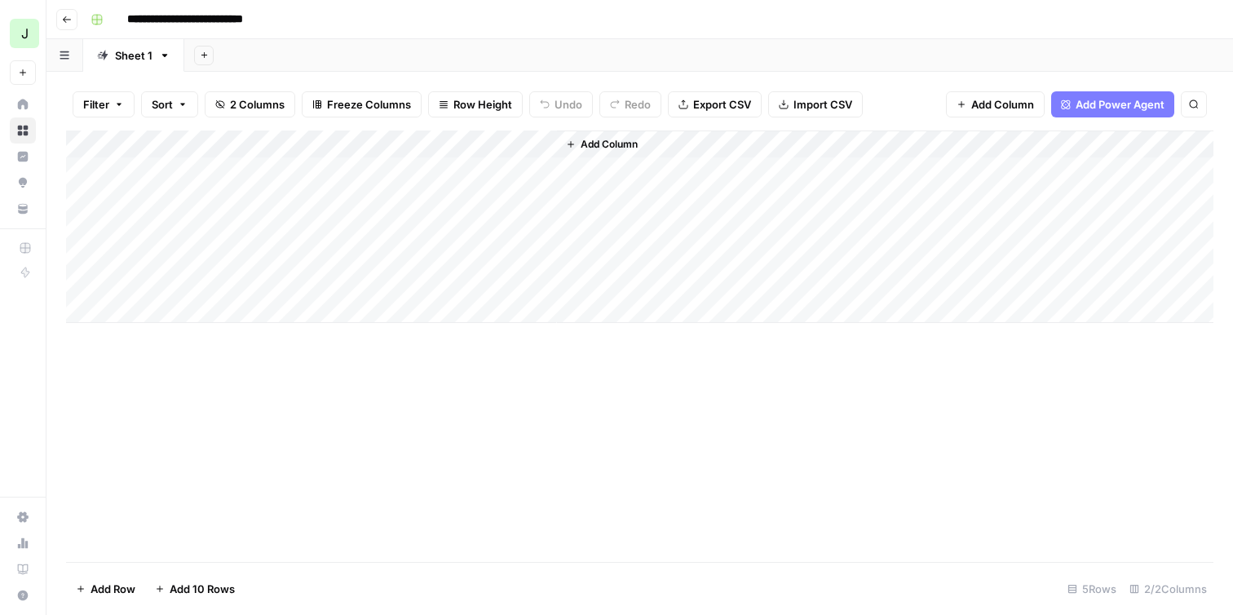
click at [541, 142] on div "Add Column" at bounding box center [639, 226] width 1147 height 192
click at [298, 170] on div "Add Column" at bounding box center [639, 226] width 1147 height 192
click at [298, 170] on textarea at bounding box center [252, 172] width 261 height 23
paste textarea "**********"
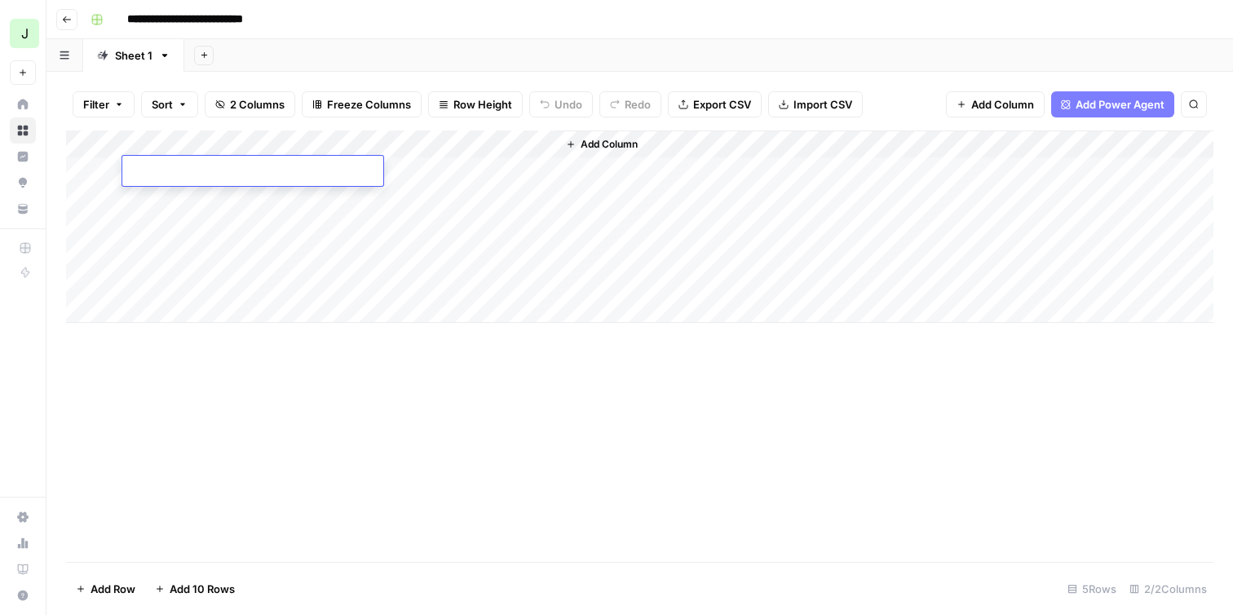
type textarea "**********"
click at [451, 169] on div "Add Column" at bounding box center [639, 226] width 1147 height 192
click at [486, 173] on div "Add Column" at bounding box center [639, 226] width 1147 height 192
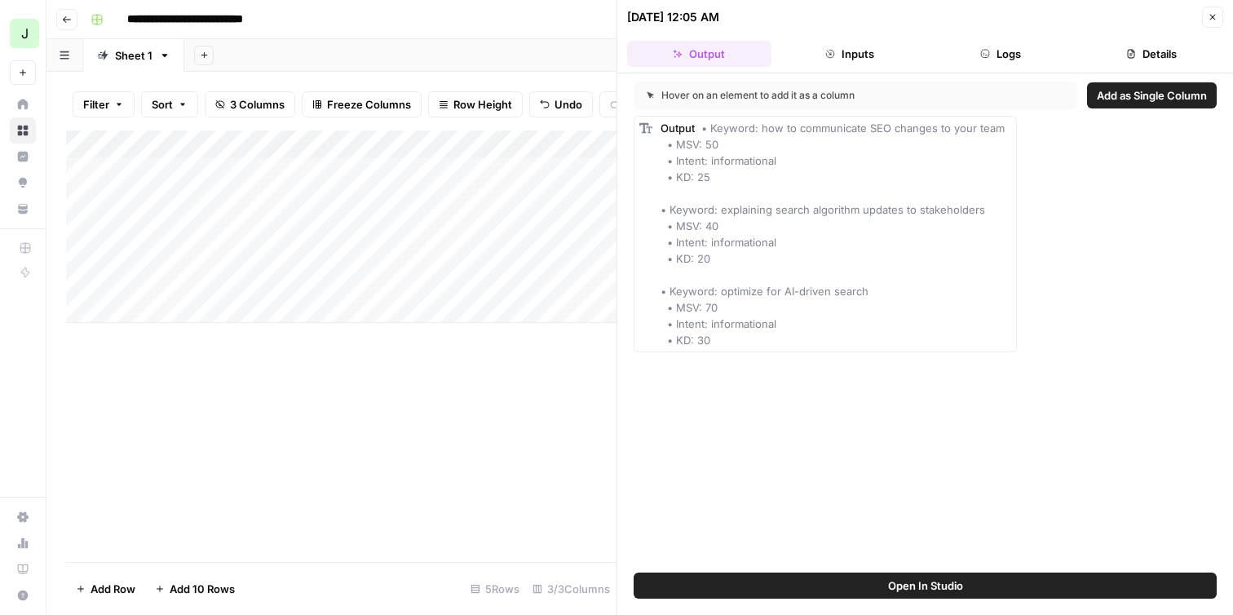
click at [1117, 98] on span "Add as Single Column" at bounding box center [1152, 95] width 110 height 16
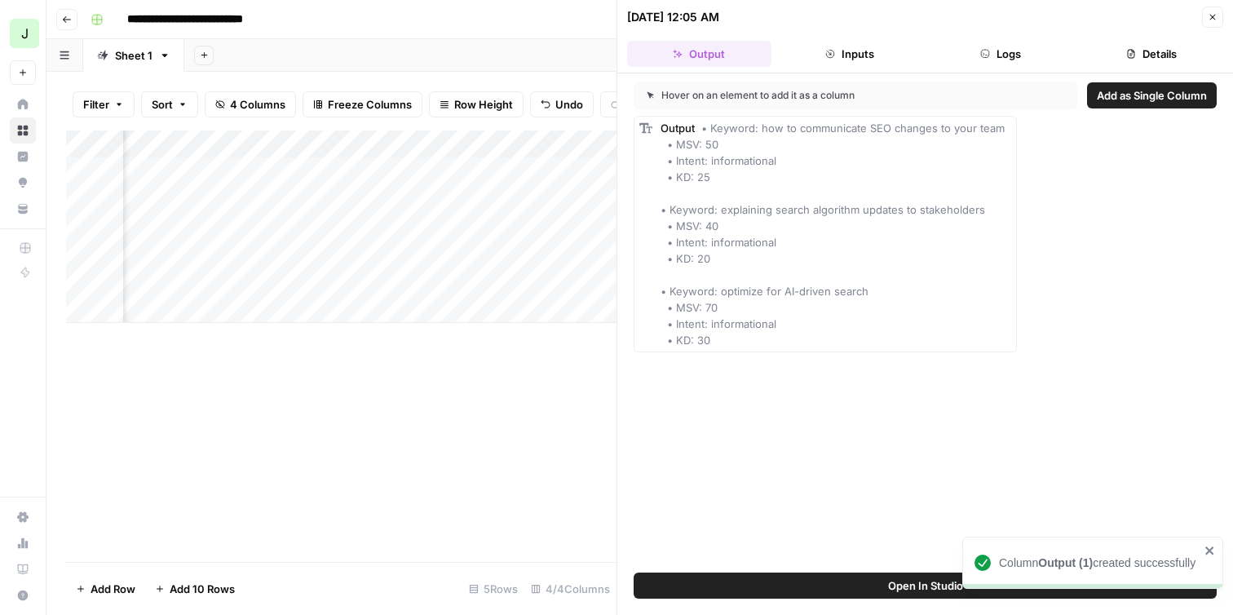
scroll to position [0, 210]
click at [488, 369] on div "Add Column" at bounding box center [341, 345] width 550 height 431
click at [1206, 22] on button "Close" at bounding box center [1212, 17] width 21 height 21
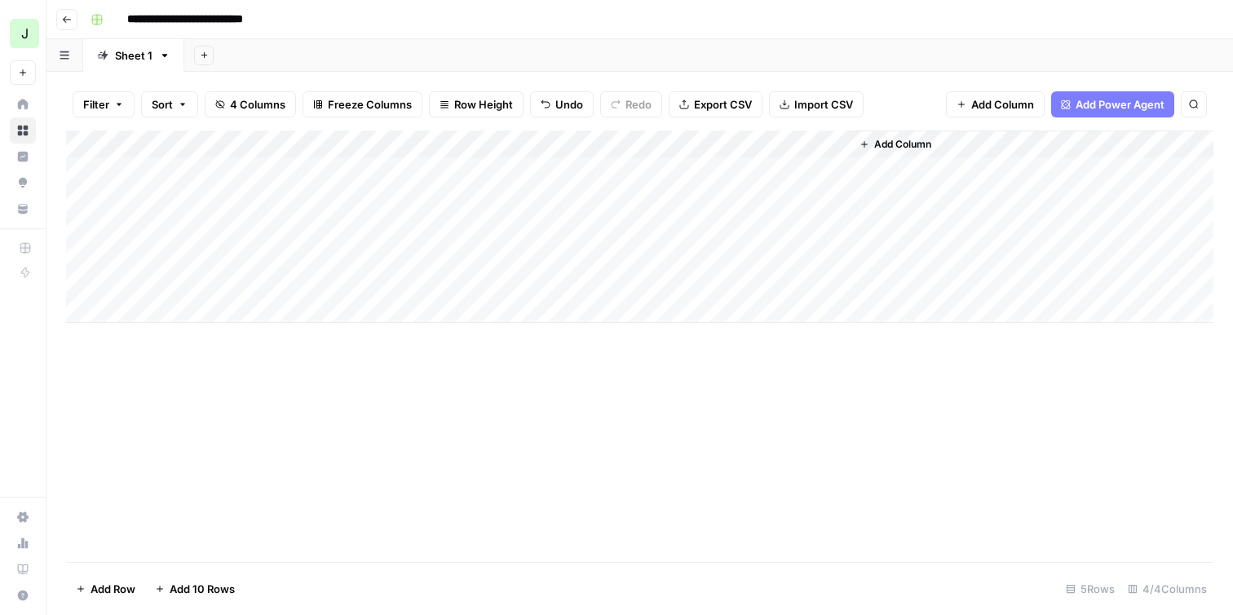
click at [687, 145] on div "Add Column" at bounding box center [639, 226] width 1147 height 192
click at [632, 303] on span "Remove Column" at bounding box center [659, 304] width 143 height 16
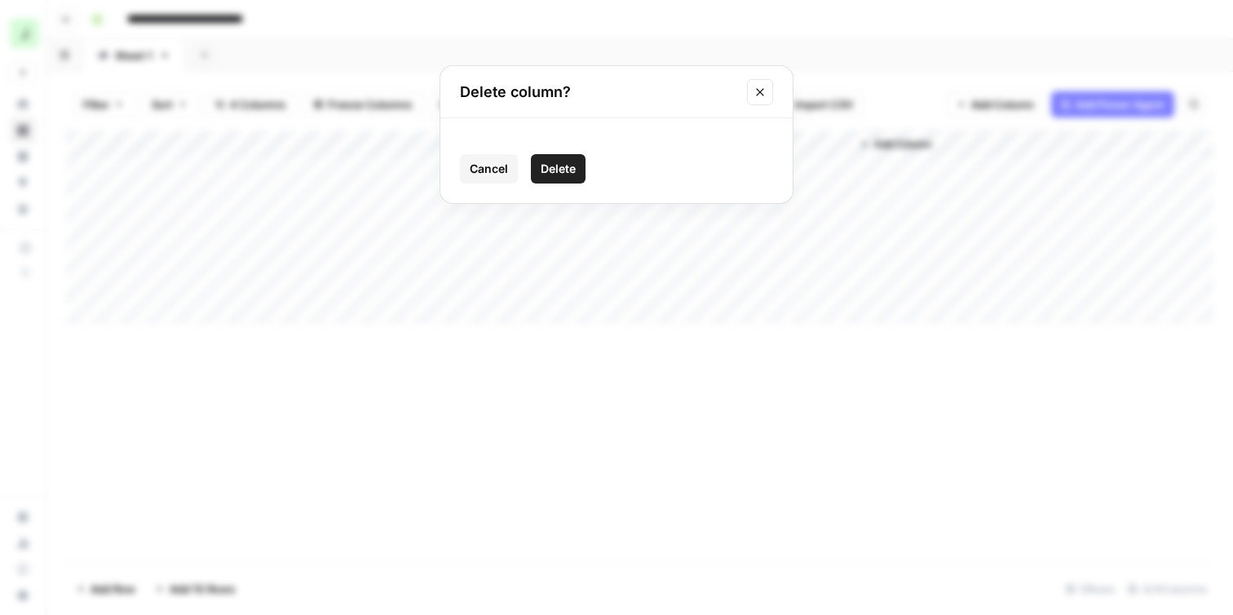
click at [554, 168] on span "Delete" at bounding box center [558, 169] width 35 height 16
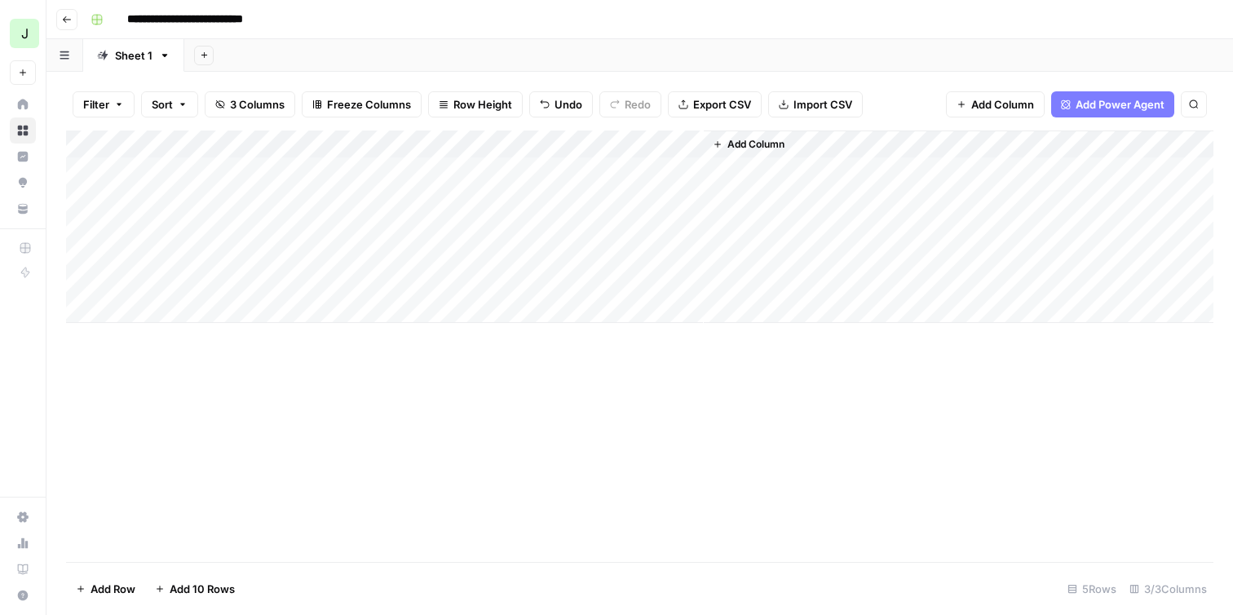
click at [625, 176] on div "Add Column" at bounding box center [639, 226] width 1147 height 192
click at [658, 172] on div "Add Column" at bounding box center [639, 226] width 1147 height 192
click at [444, 142] on div "Add Column" at bounding box center [639, 226] width 1147 height 192
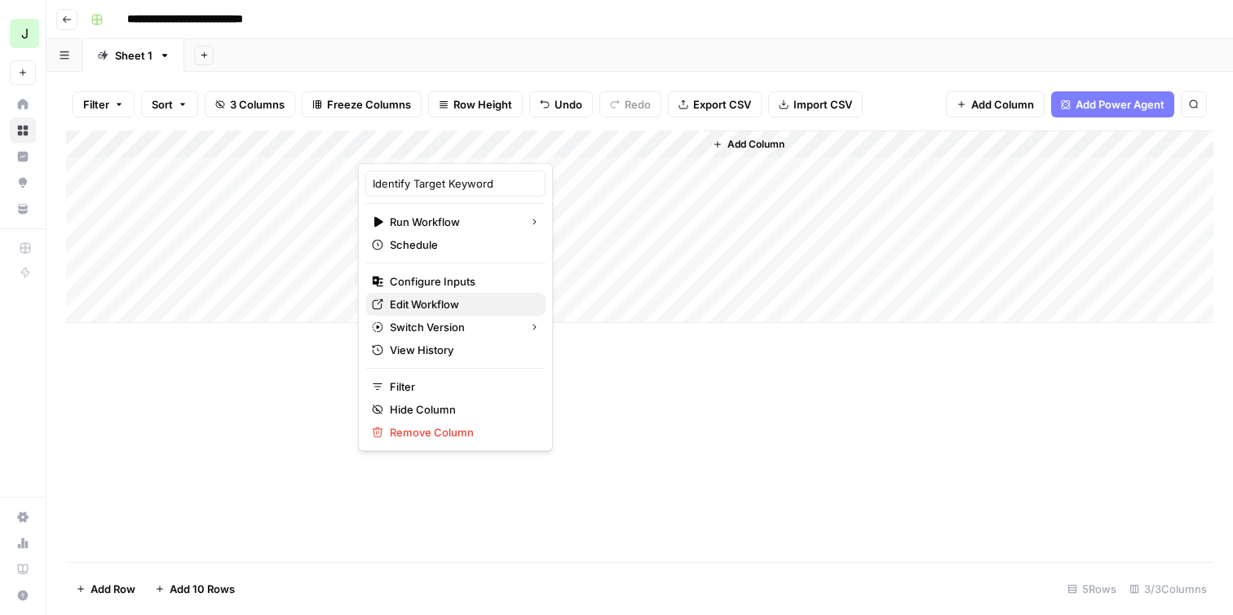
click at [457, 305] on span "Edit Workflow" at bounding box center [461, 304] width 143 height 16
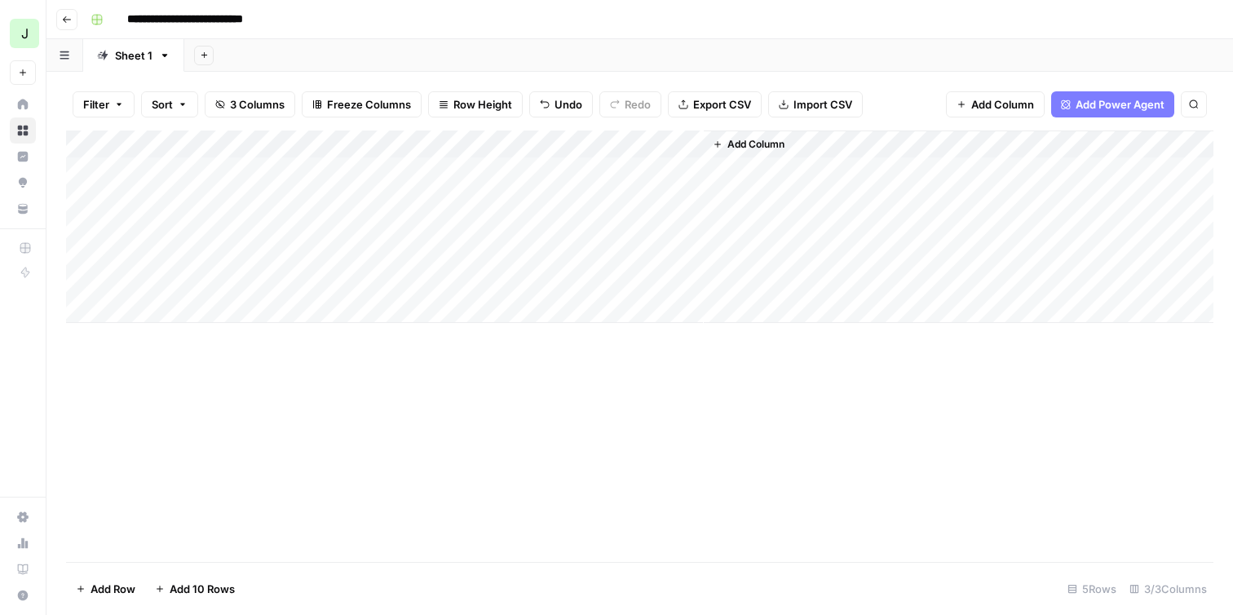
click at [649, 172] on div "Add Column" at bounding box center [639, 226] width 1147 height 192
click at [667, 173] on div "Add Column" at bounding box center [639, 226] width 1147 height 192
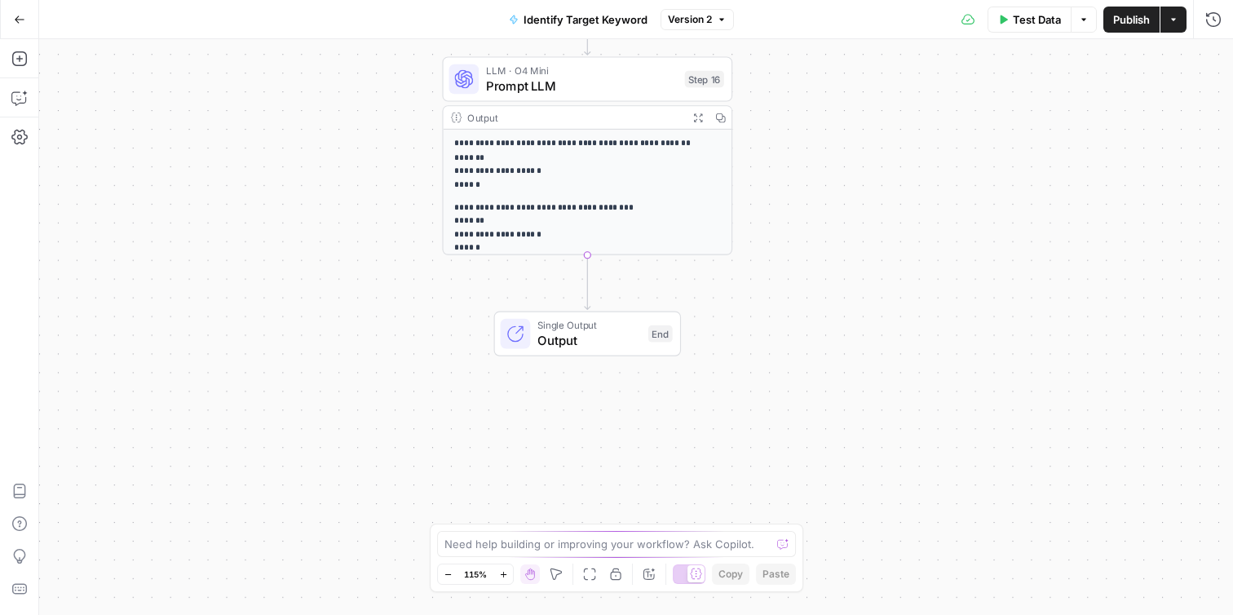
click at [638, 206] on p "**********" at bounding box center [587, 228] width 267 height 55
click at [701, 51] on span "Test" at bounding box center [704, 44] width 23 height 17
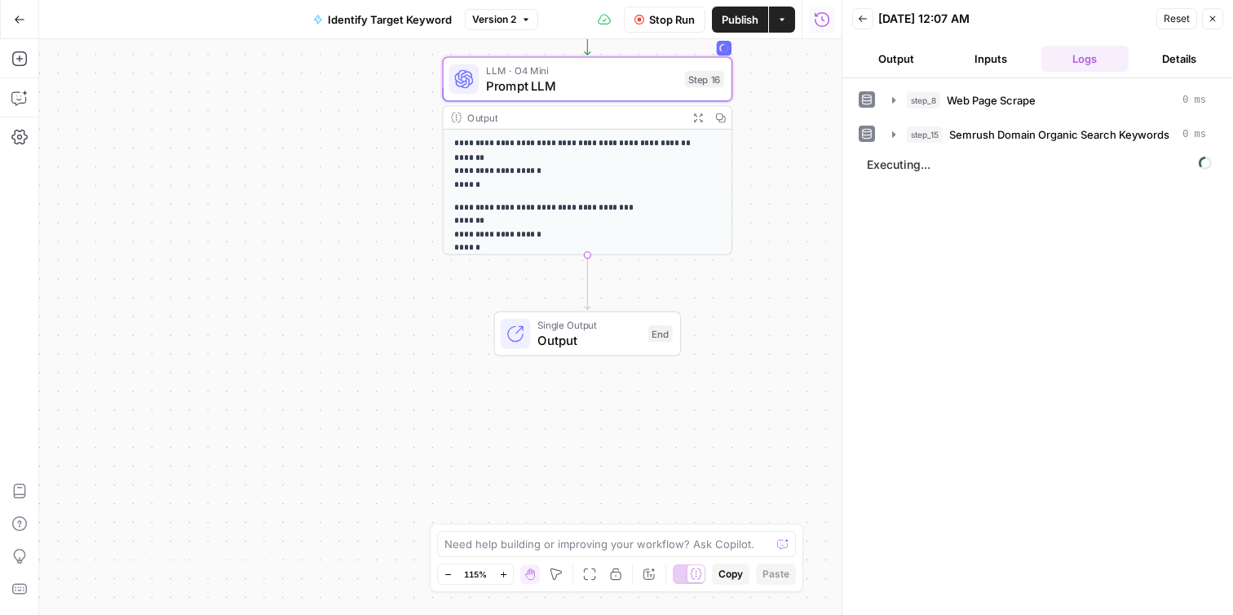
click at [875, 63] on button "Output" at bounding box center [896, 59] width 88 height 26
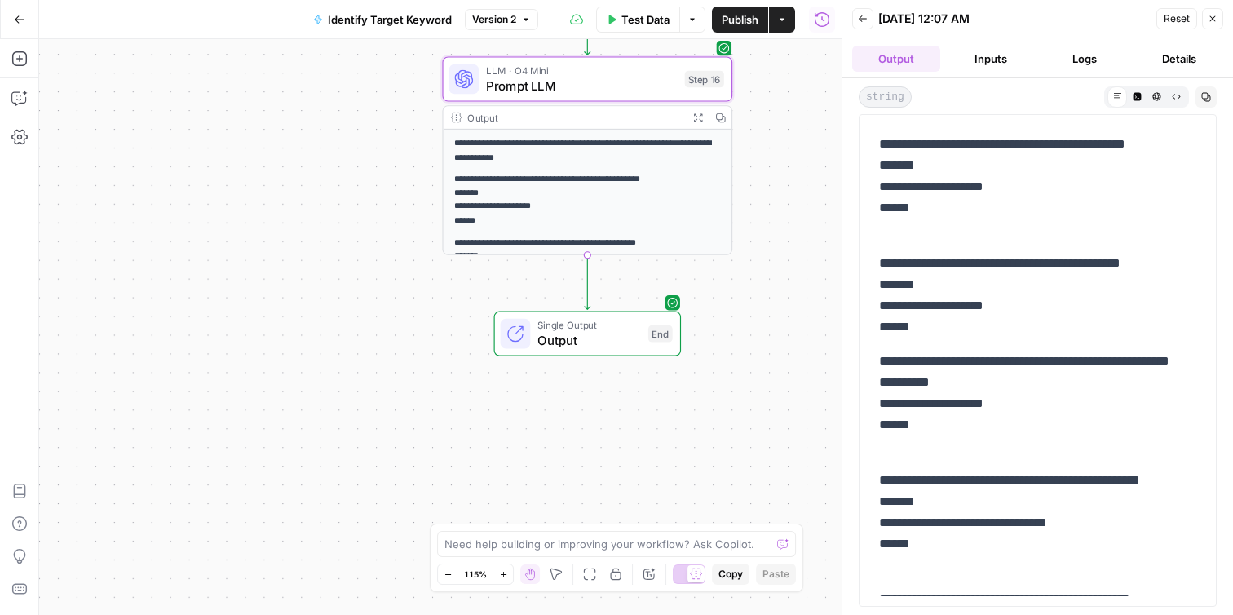
scroll to position [43, 0]
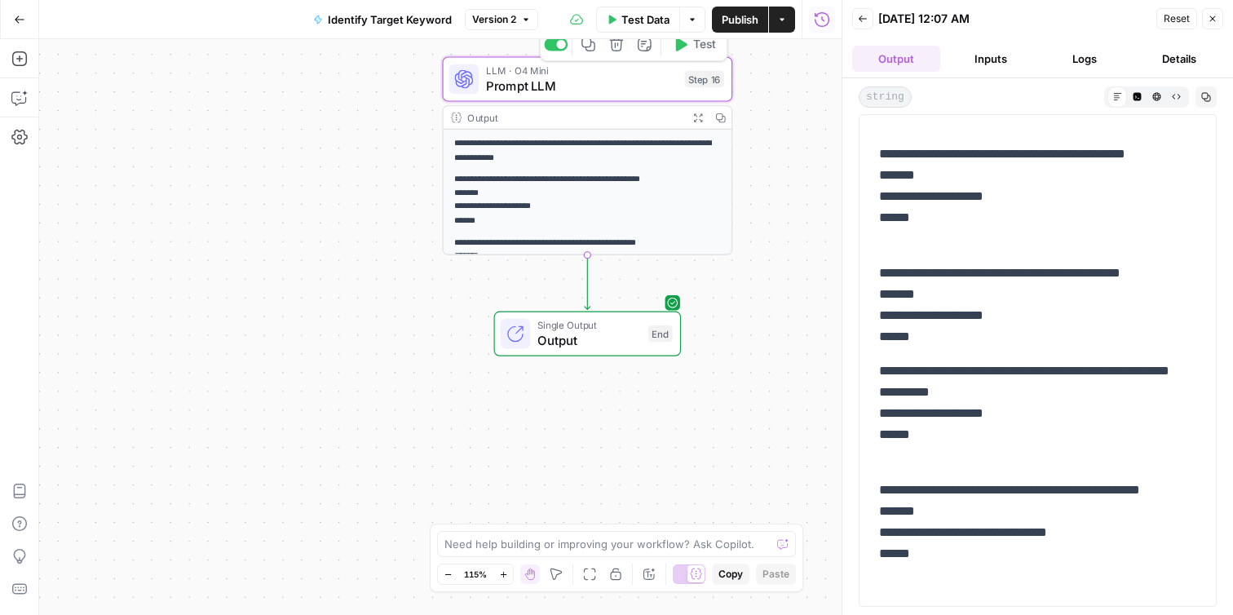
click at [594, 91] on span "Prompt LLM" at bounding box center [581, 86] width 191 height 19
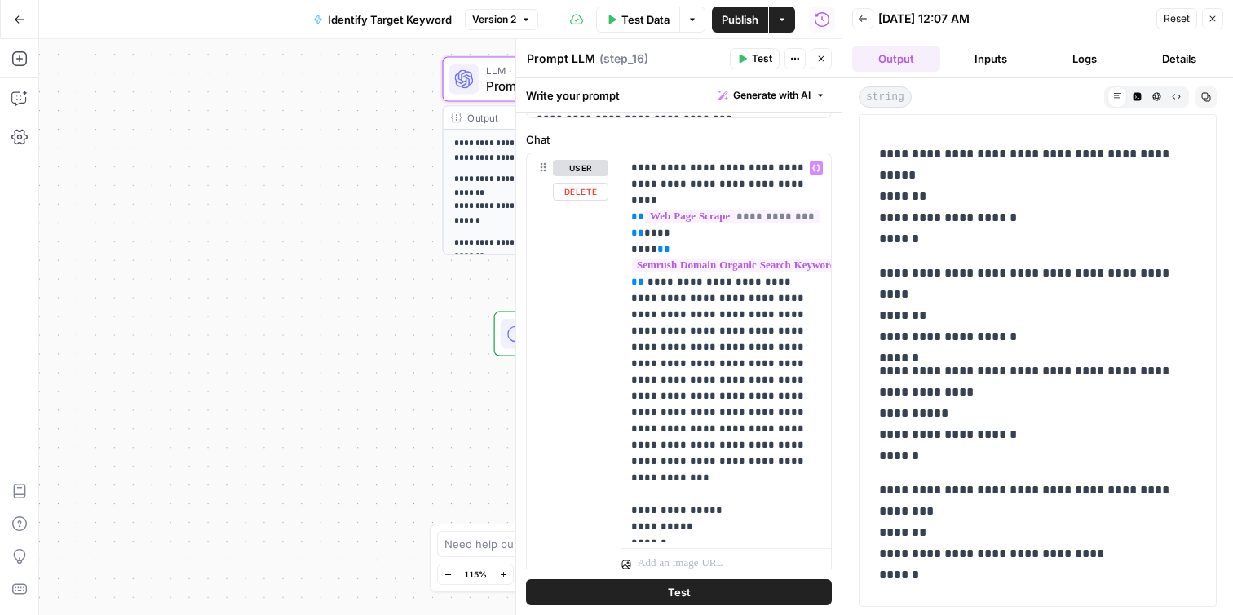
scroll to position [160, 0]
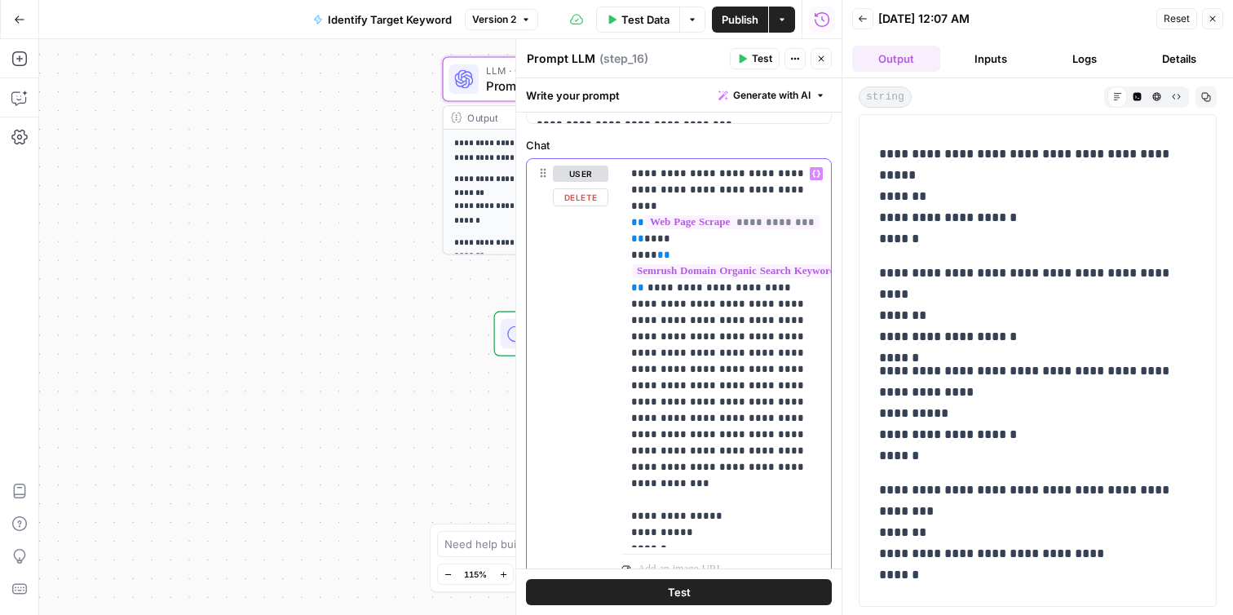
click at [718, 440] on p "**********" at bounding box center [726, 353] width 190 height 375
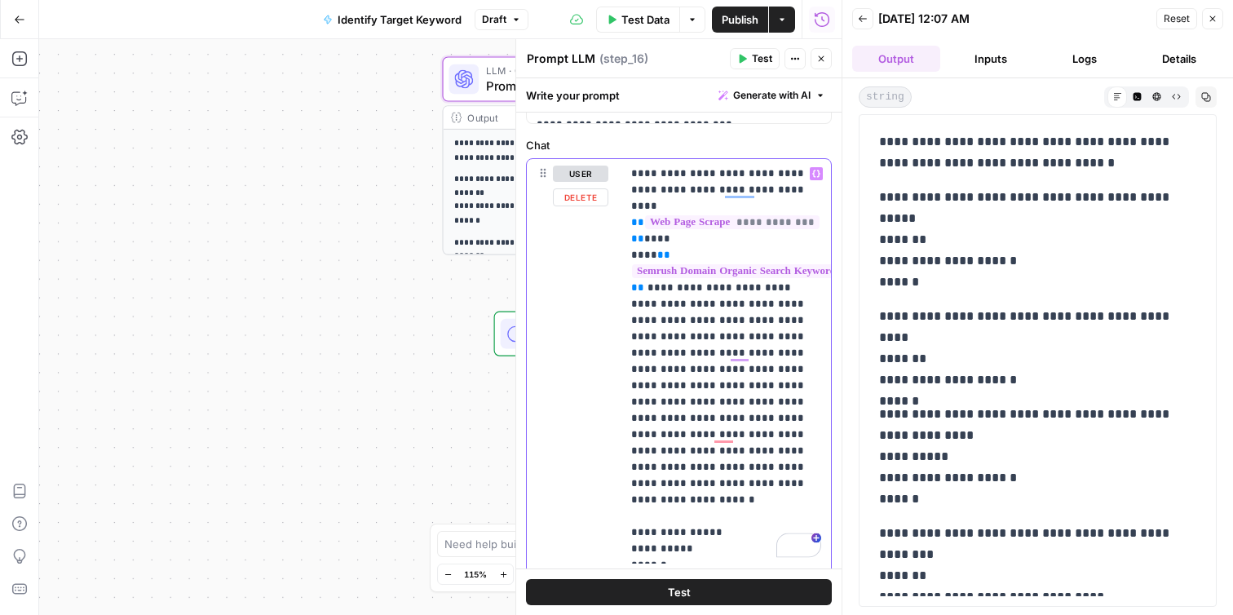
click at [720, 435] on p "**********" at bounding box center [726, 361] width 190 height 391
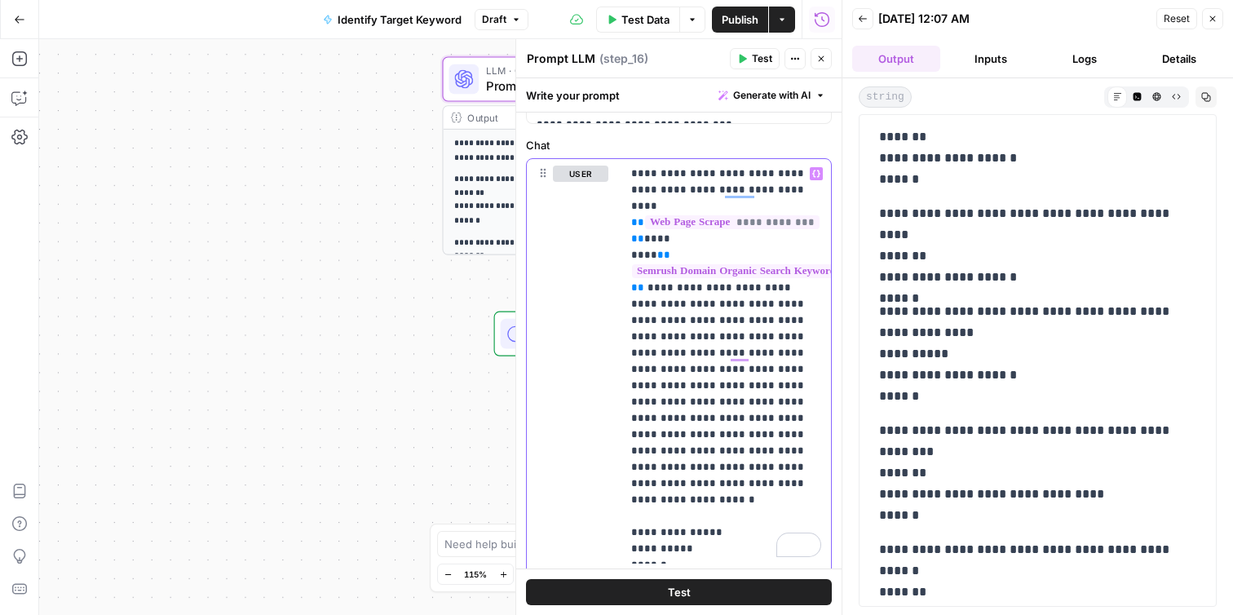
scroll to position [137, 0]
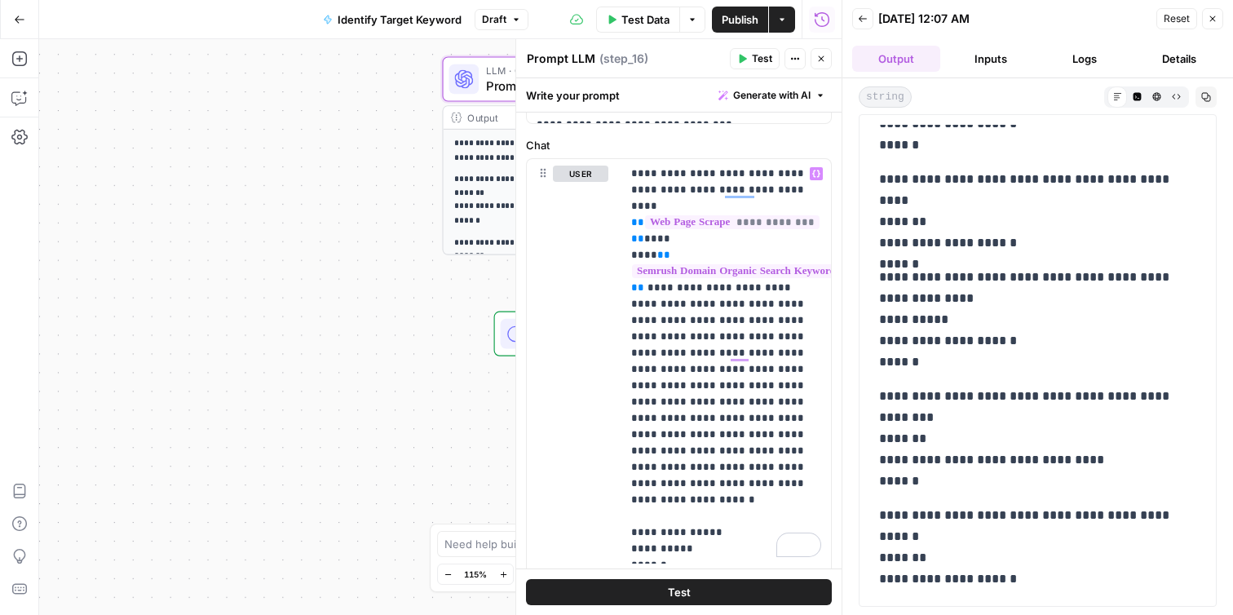
click at [662, 593] on button "Test" at bounding box center [679, 592] width 306 height 26
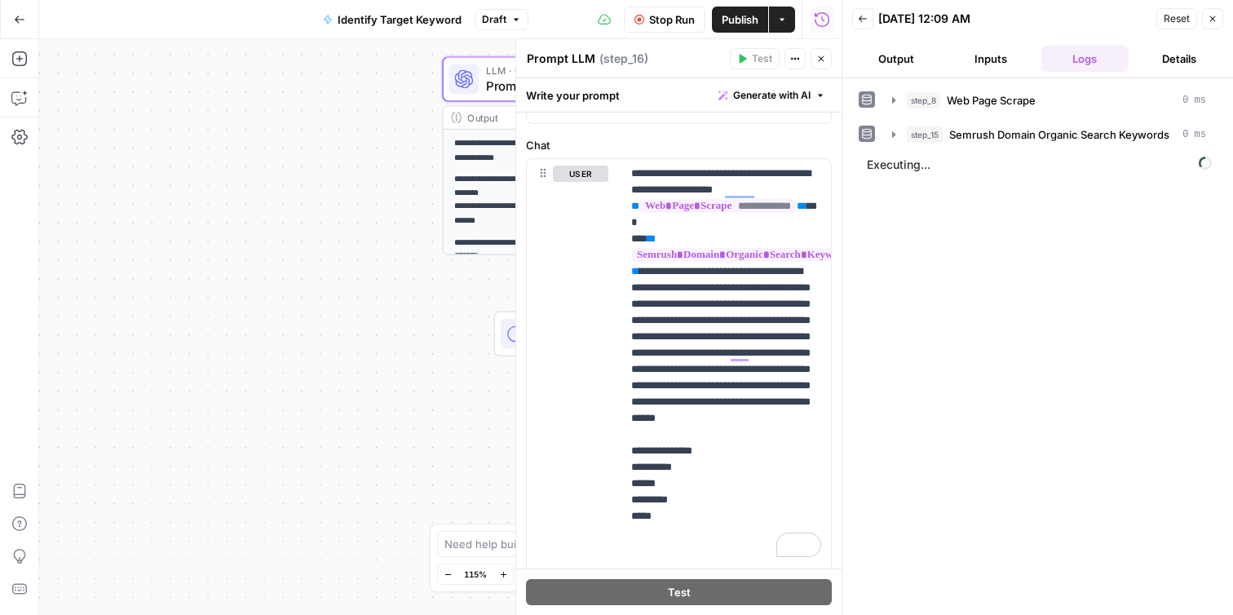
click at [876, 64] on button "Output" at bounding box center [896, 59] width 88 height 26
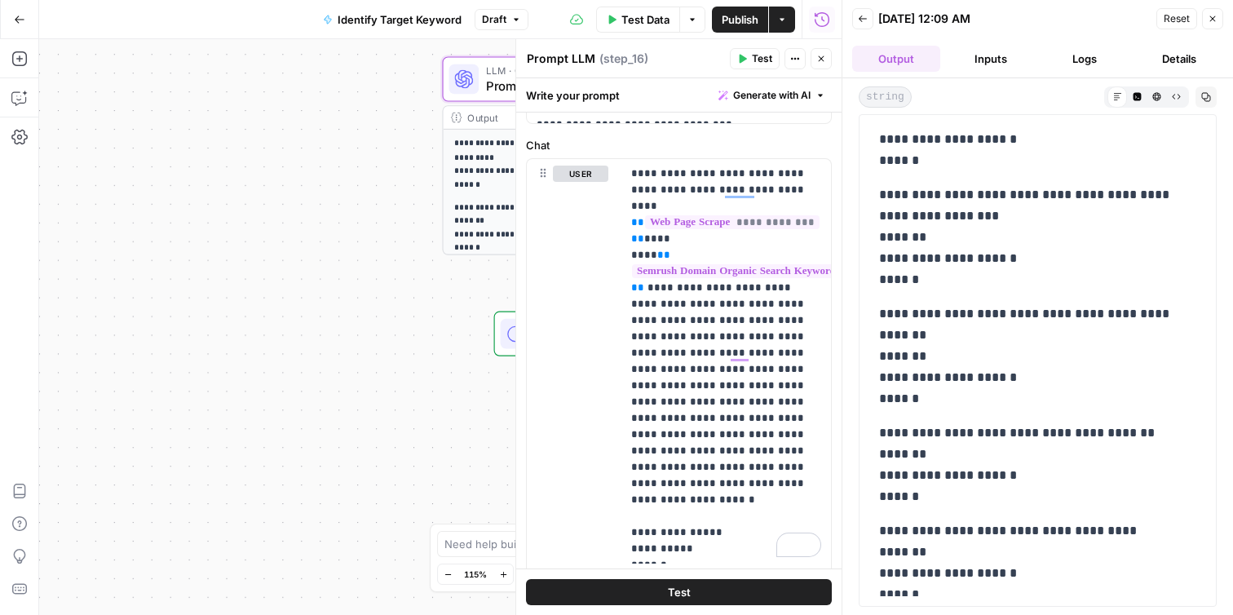
scroll to position [82, 0]
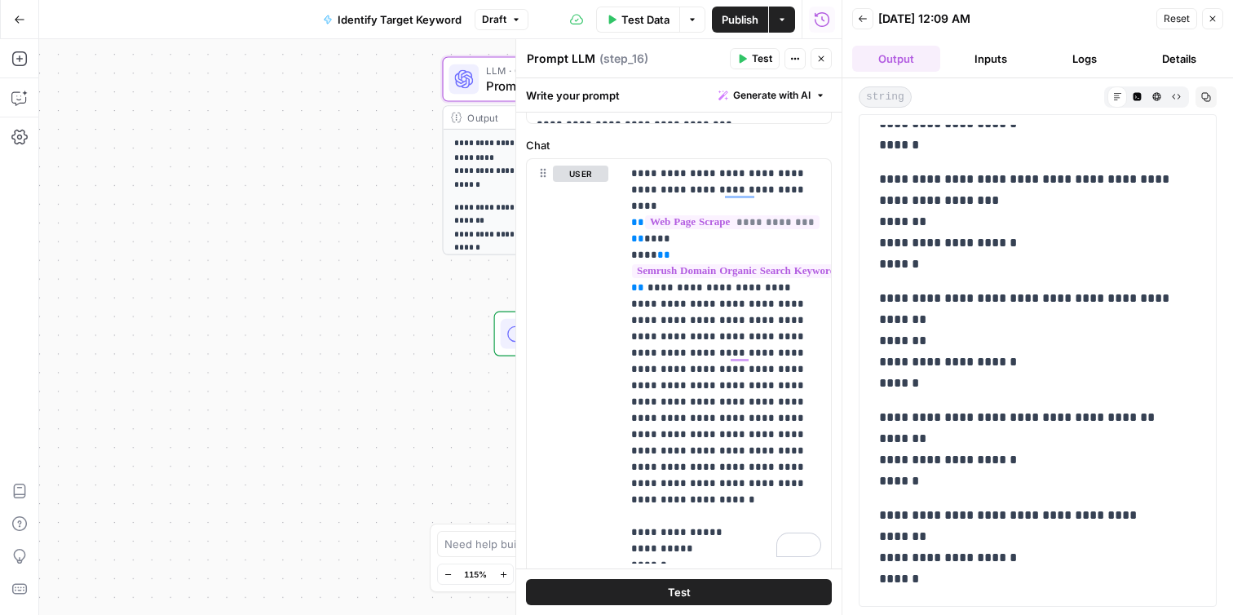
click at [345, 283] on div "**********" at bounding box center [440, 327] width 802 height 576
click at [1210, 25] on button "Close" at bounding box center [1212, 18] width 21 height 21
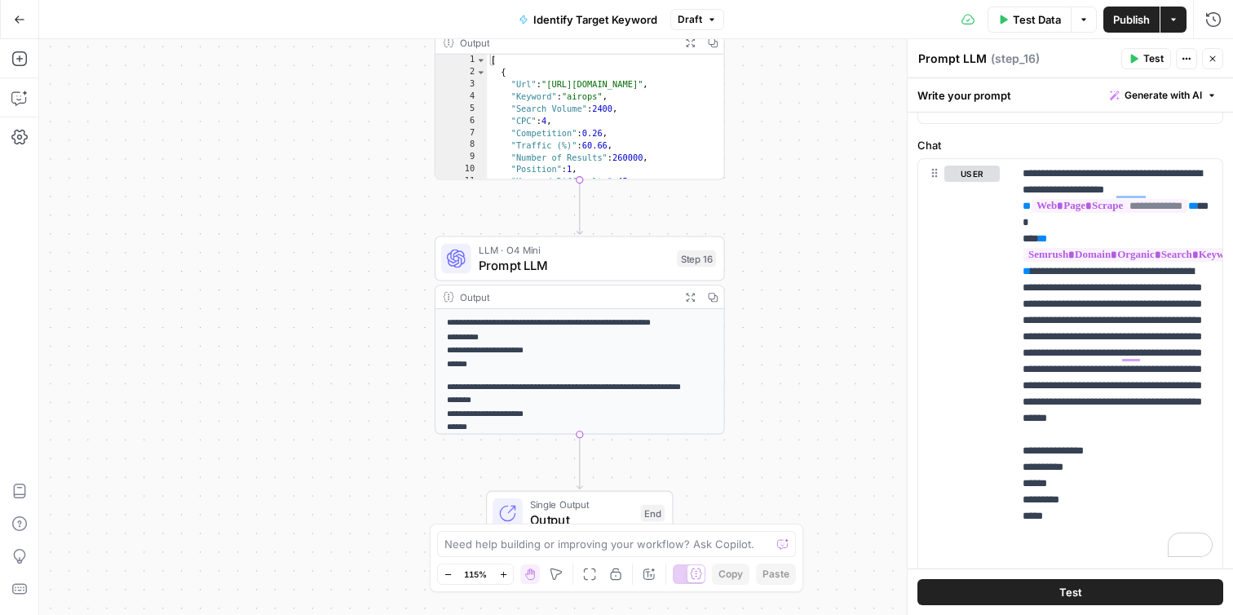
click at [652, 345] on p "**********" at bounding box center [580, 343] width 267 height 55
click at [688, 298] on icon "button" at bounding box center [690, 297] width 8 height 8
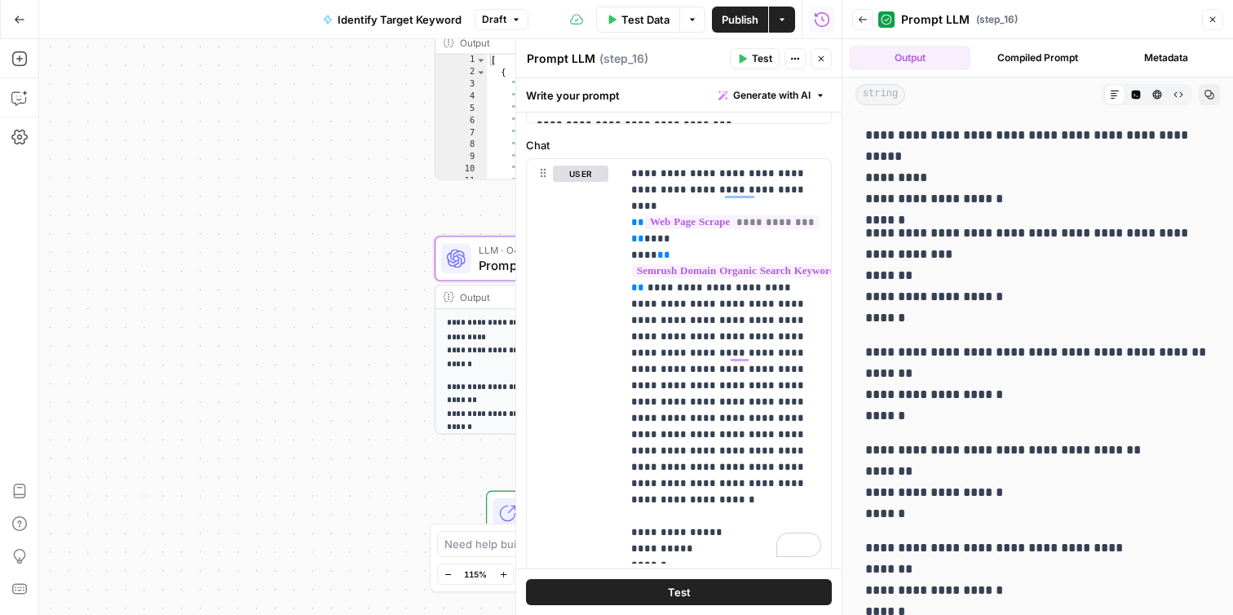
scroll to position [20, 0]
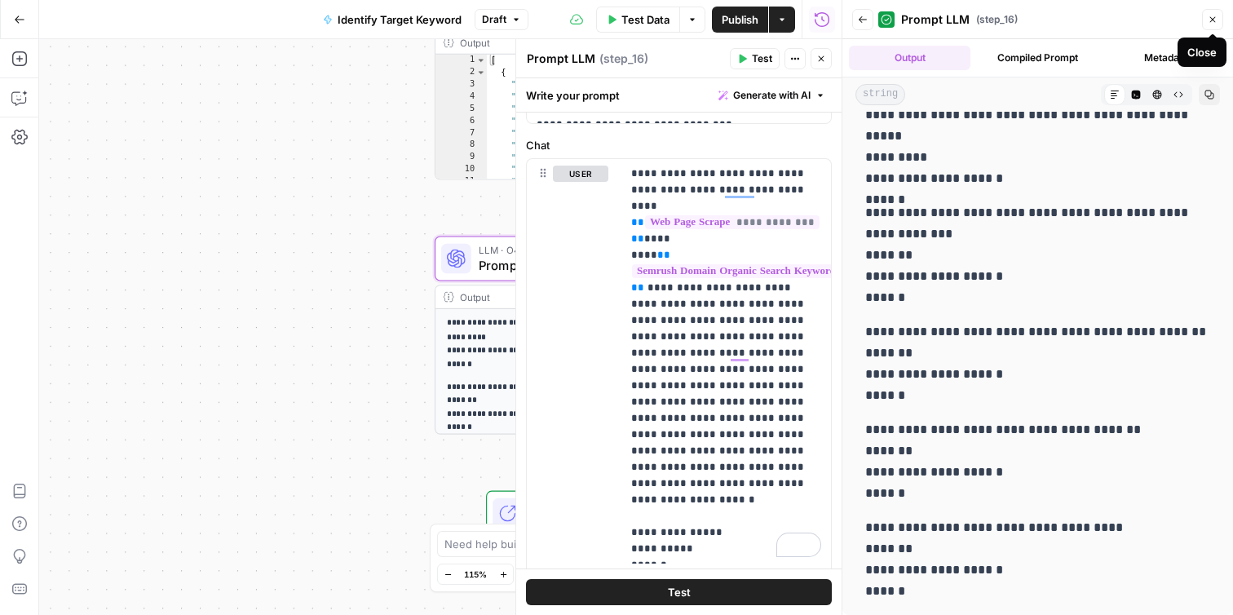
click at [1211, 24] on button "Close" at bounding box center [1212, 19] width 21 height 21
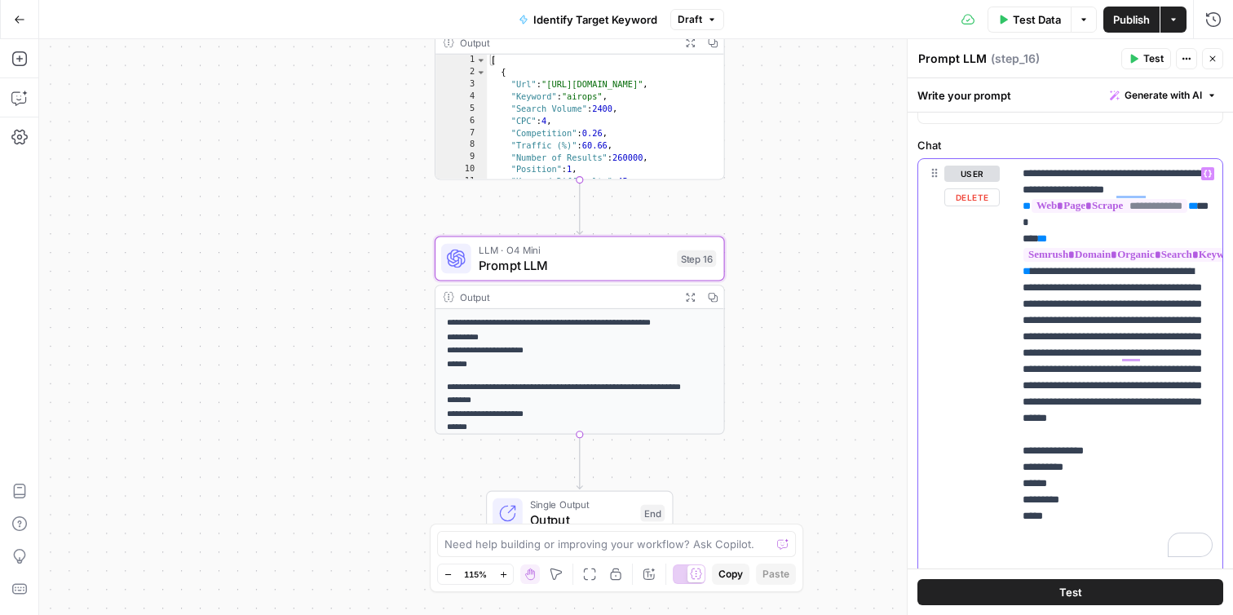
click at [1110, 294] on p "**********" at bounding box center [1118, 361] width 190 height 391
click at [1061, 354] on p "**********" at bounding box center [1118, 361] width 190 height 391
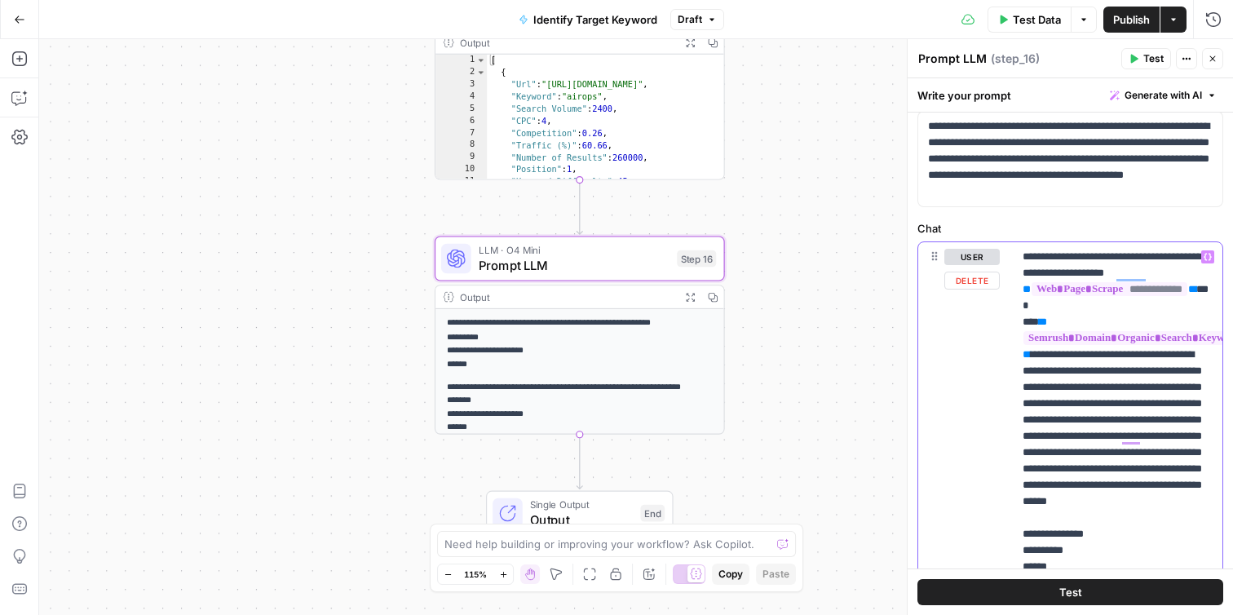
scroll to position [0, 0]
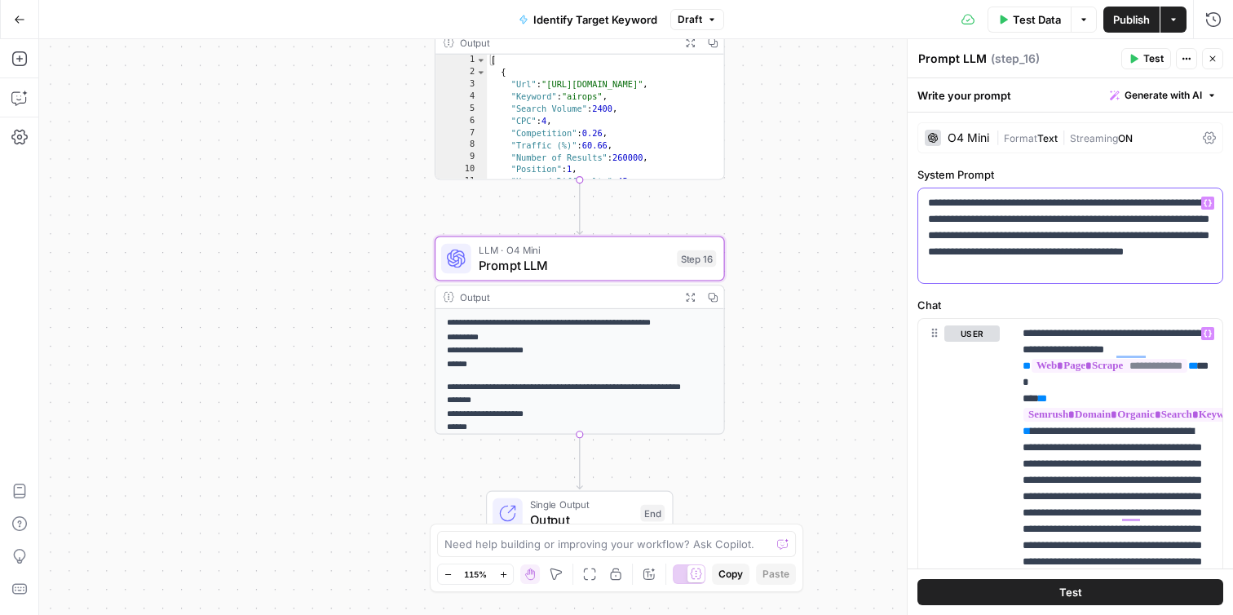
click at [1160, 274] on p "**********" at bounding box center [1070, 236] width 285 height 82
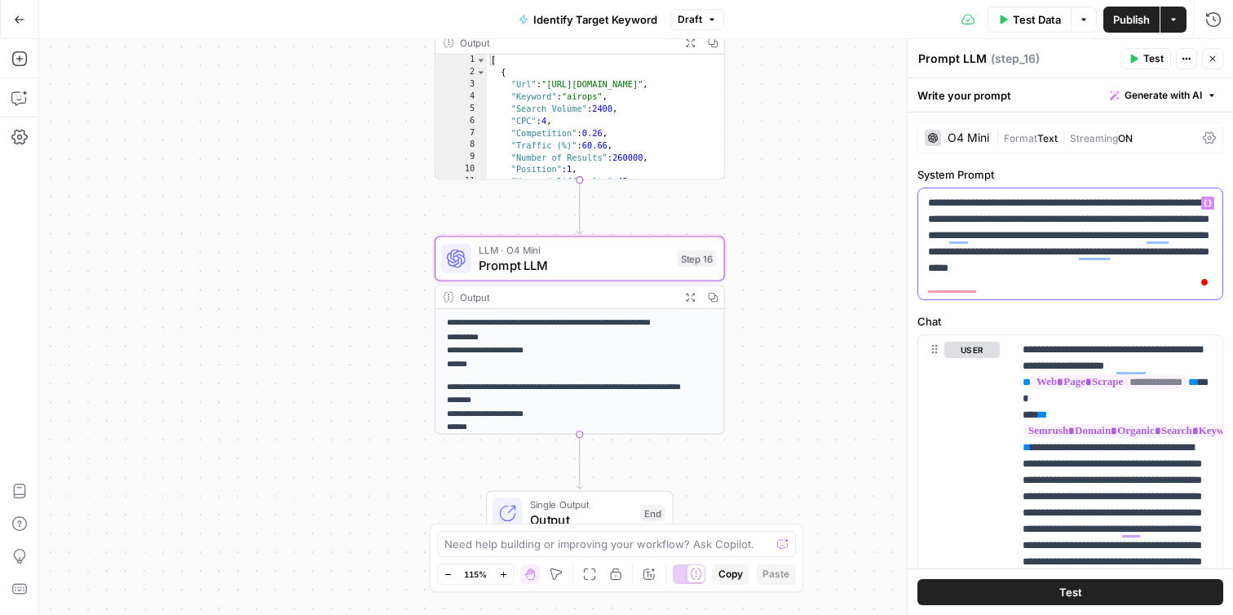
click at [1172, 266] on p "**********" at bounding box center [1070, 244] width 285 height 98
click at [1139, 285] on p "**********" at bounding box center [1070, 244] width 285 height 98
click at [1085, 595] on button "Test" at bounding box center [1070, 592] width 306 height 26
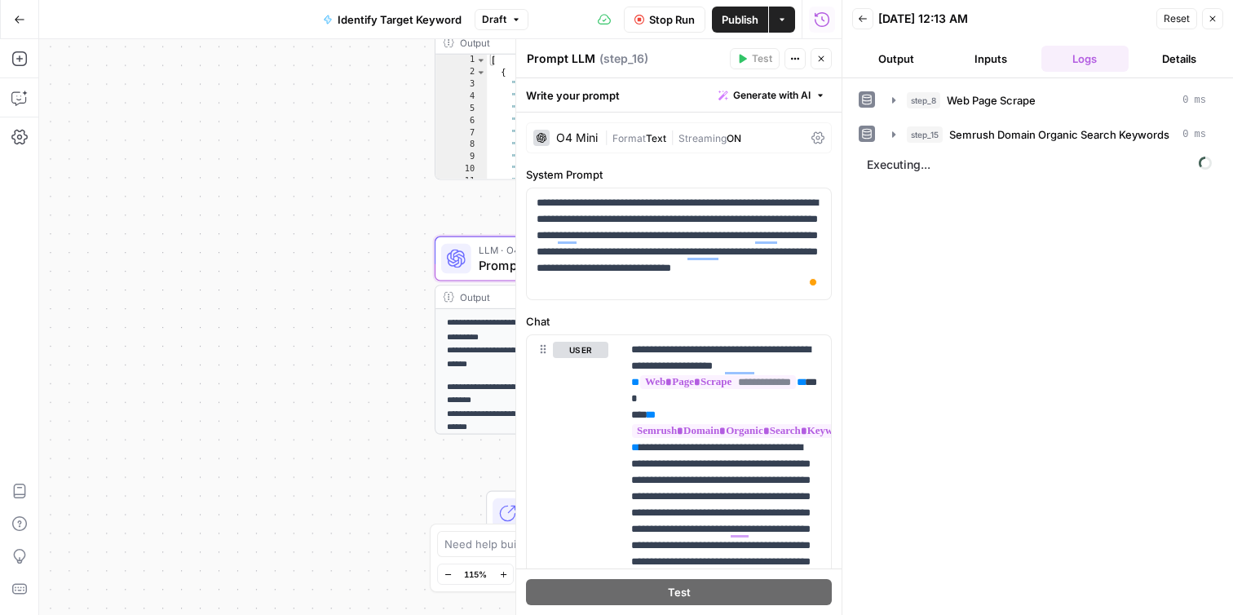
click at [901, 53] on button "Output" at bounding box center [896, 59] width 88 height 26
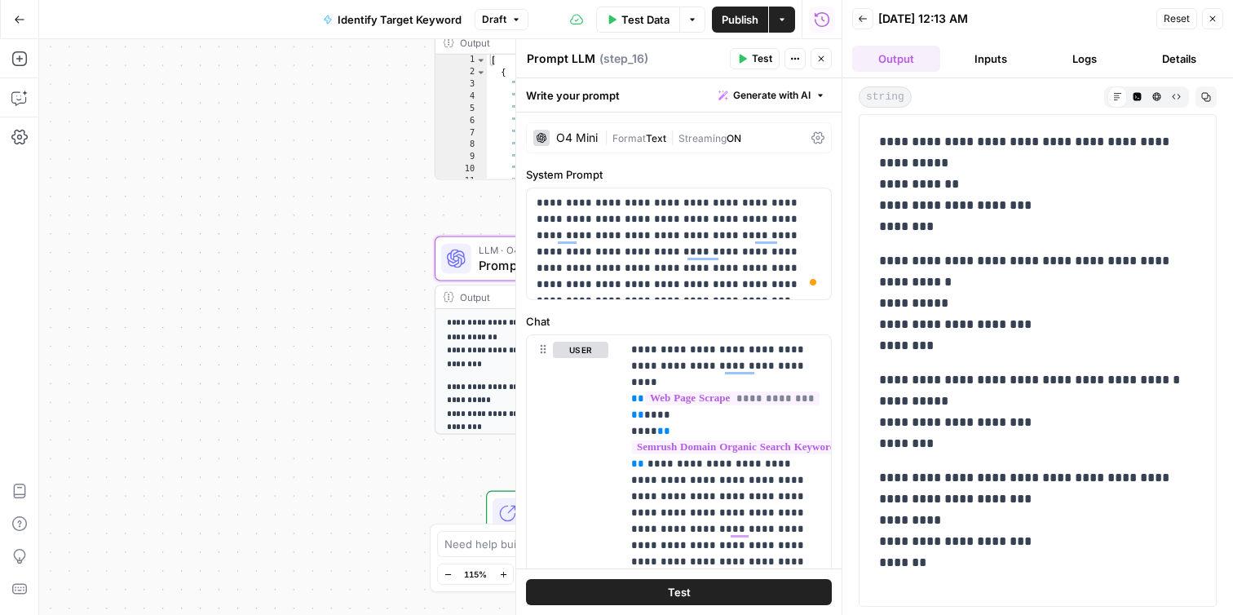
click at [1205, 20] on button "Close" at bounding box center [1212, 18] width 21 height 21
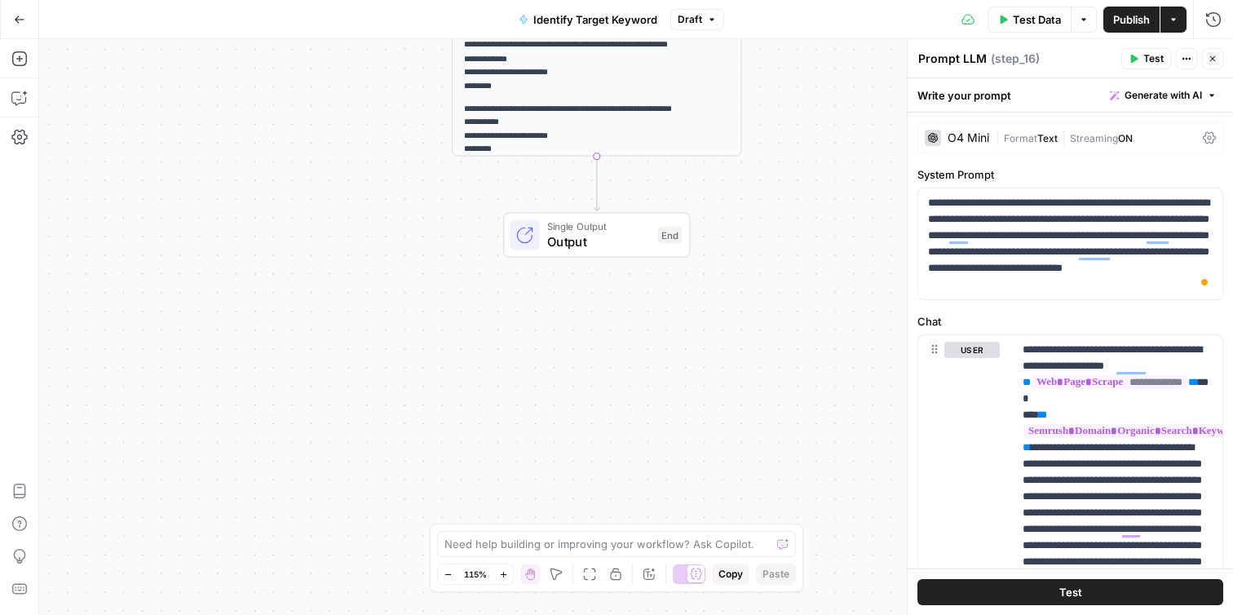
click at [602, 229] on span "Single Output" at bounding box center [598, 226] width 103 height 15
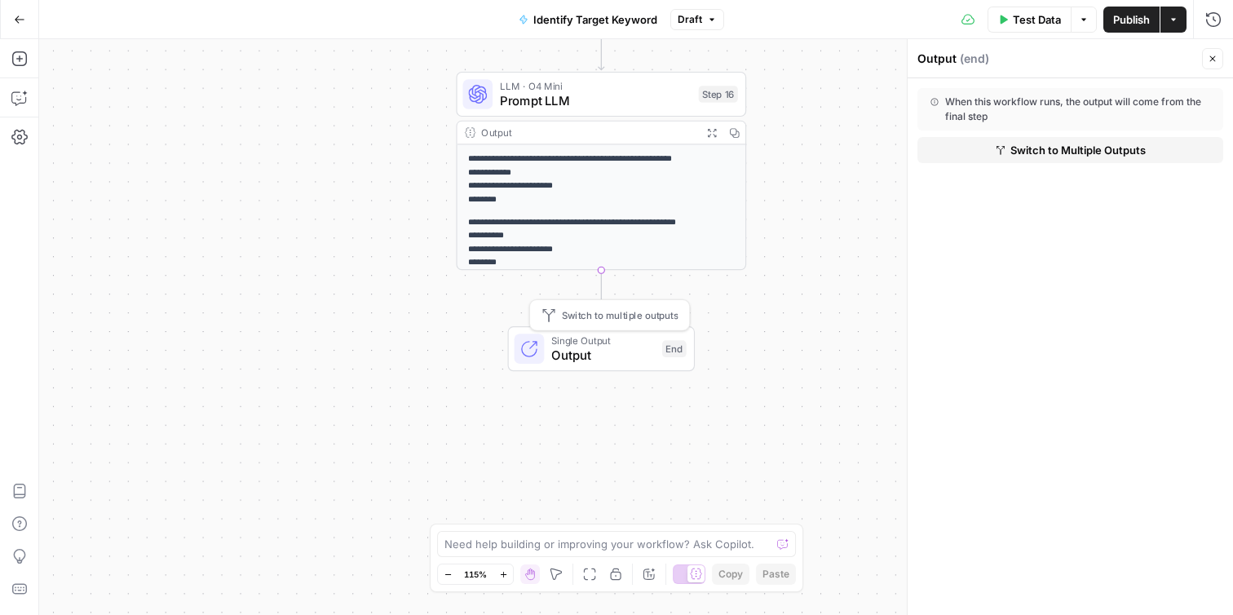
click at [595, 347] on span "Output" at bounding box center [602, 355] width 103 height 19
click at [16, 58] on icon "button" at bounding box center [18, 58] width 15 height 15
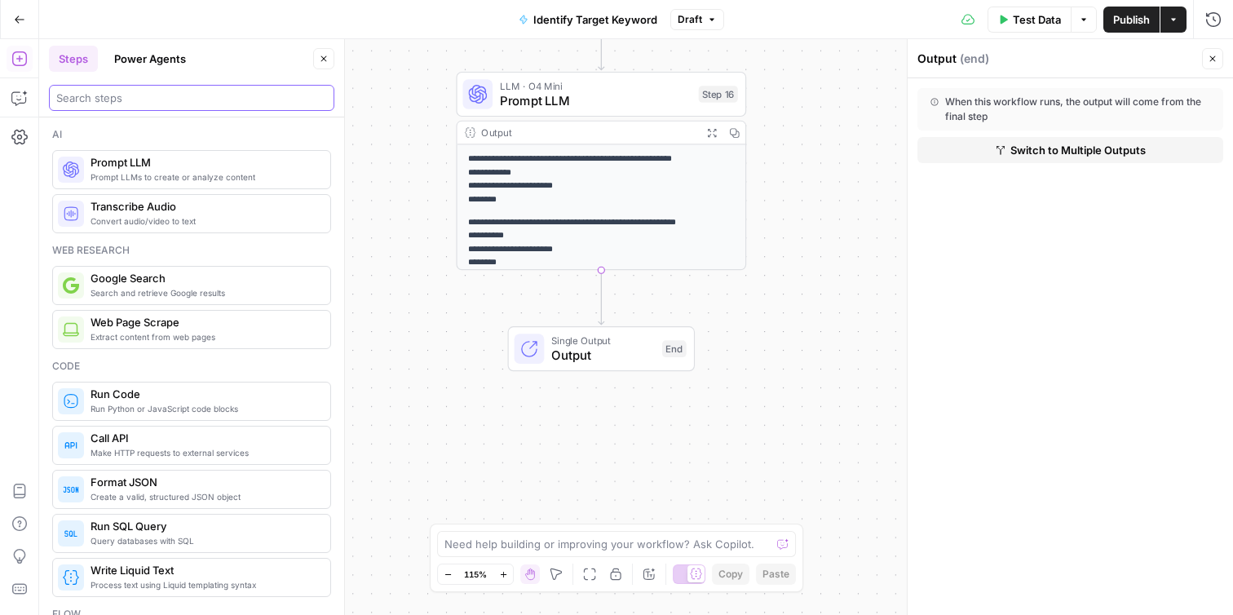
click at [163, 95] on input "search" at bounding box center [191, 98] width 271 height 16
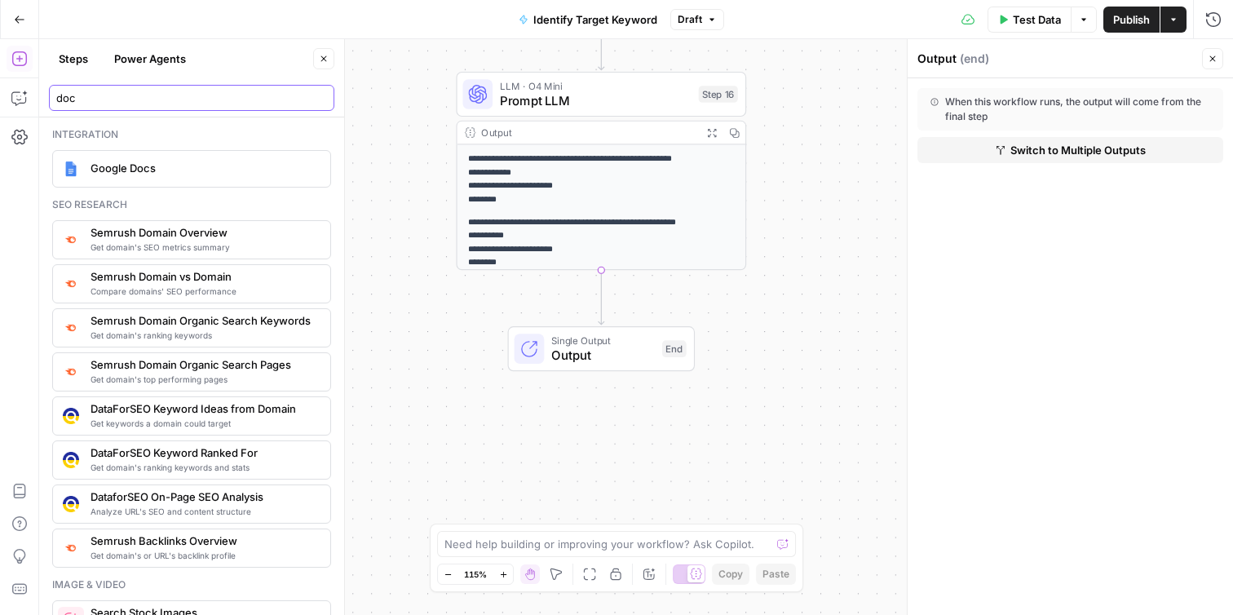
type input "doc"
click at [165, 170] on span "Google Docs" at bounding box center [204, 168] width 227 height 16
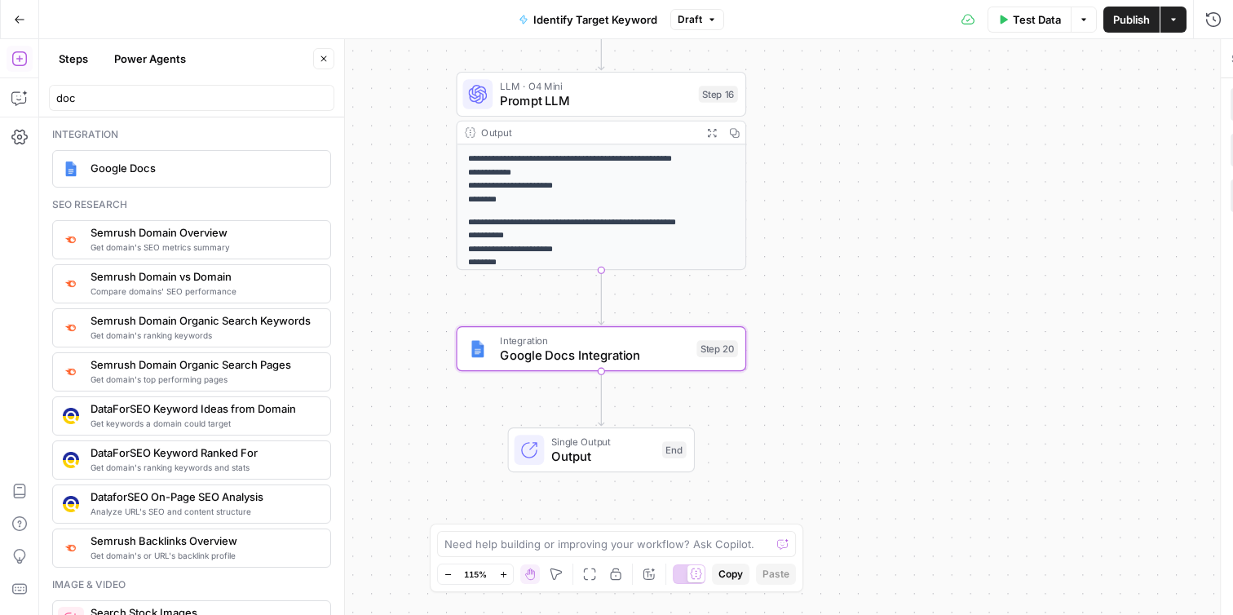
type textarea "Google Docs Integration"
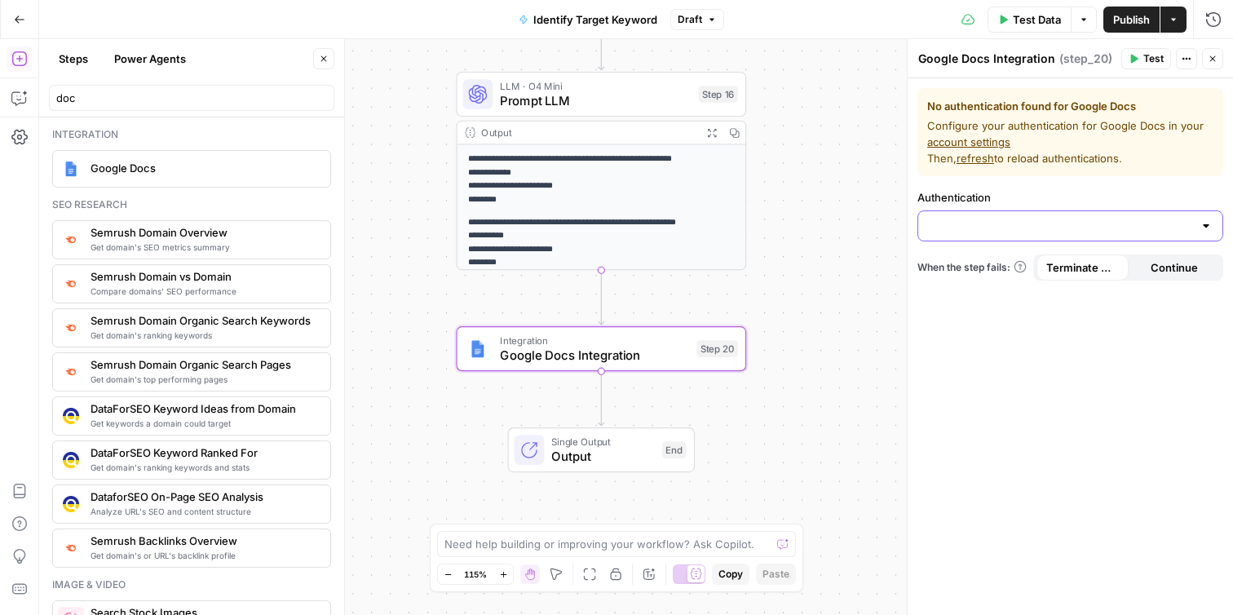
click at [975, 230] on input "Authentication" at bounding box center [1060, 226] width 265 height 16
click at [1006, 195] on label "Authentication" at bounding box center [1070, 197] width 306 height 16
click at [1006, 218] on input "Authentication" at bounding box center [1060, 226] width 265 height 16
click at [1072, 192] on label "Authentication" at bounding box center [1070, 197] width 306 height 16
click at [1072, 218] on input "Authentication" at bounding box center [1060, 226] width 265 height 16
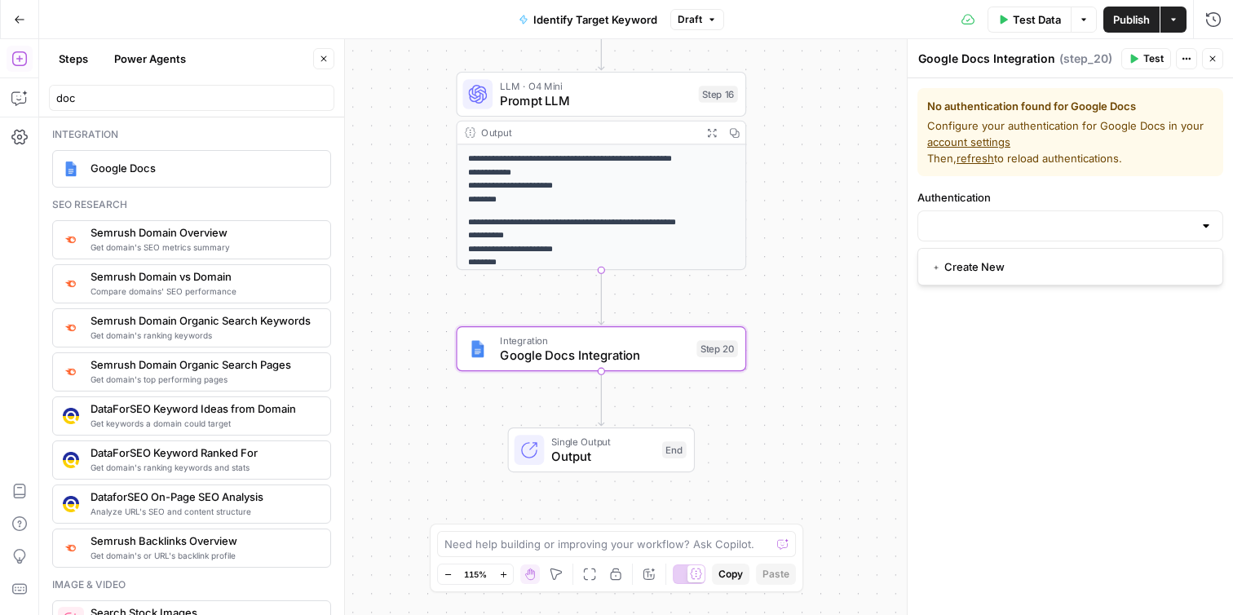
click at [1154, 322] on div "No authentication found for Google Docs Configure your authentication for Googl…" at bounding box center [1070, 346] width 325 height 537
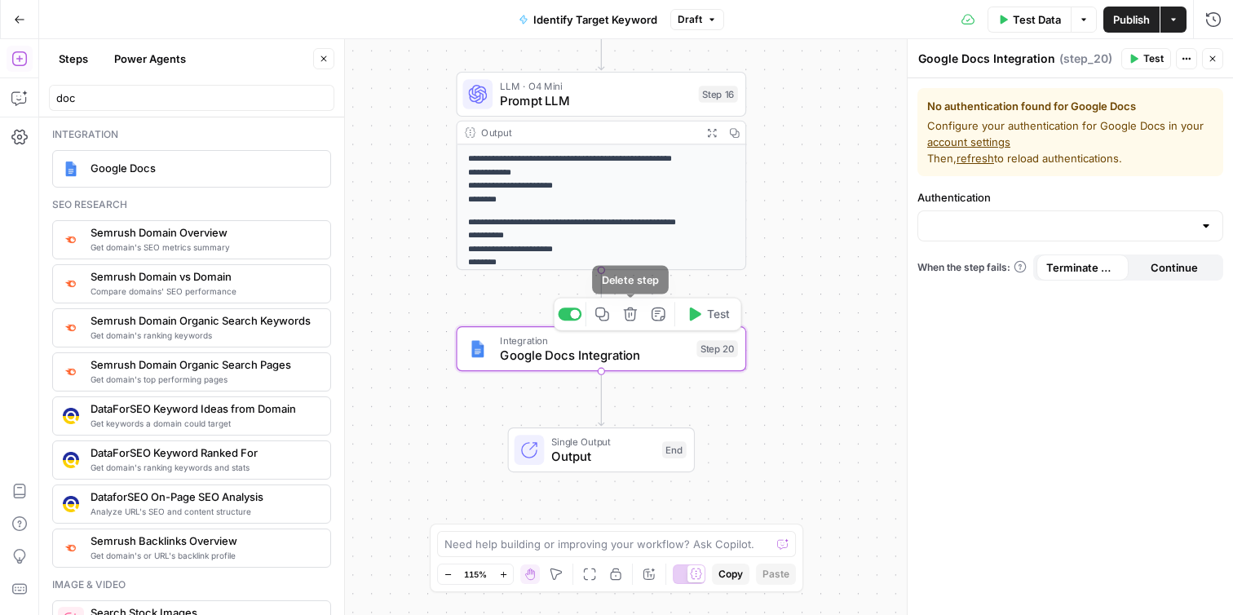
click at [634, 323] on button "Delete step" at bounding box center [630, 314] width 24 height 24
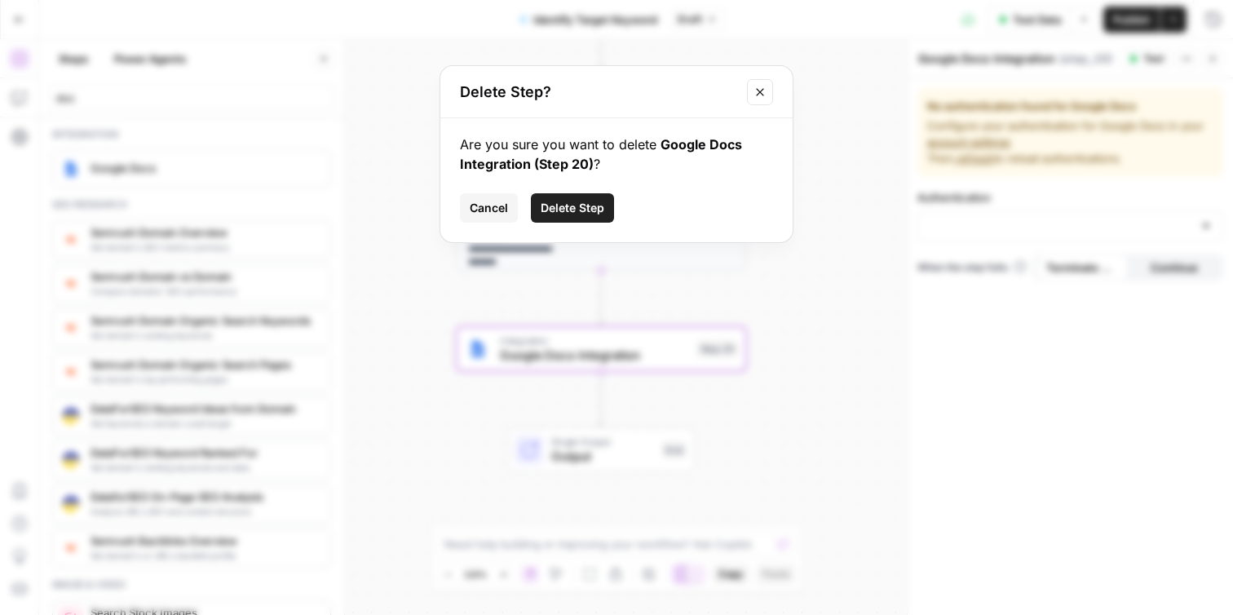
click at [563, 204] on span "Delete Step" at bounding box center [573, 208] width 64 height 16
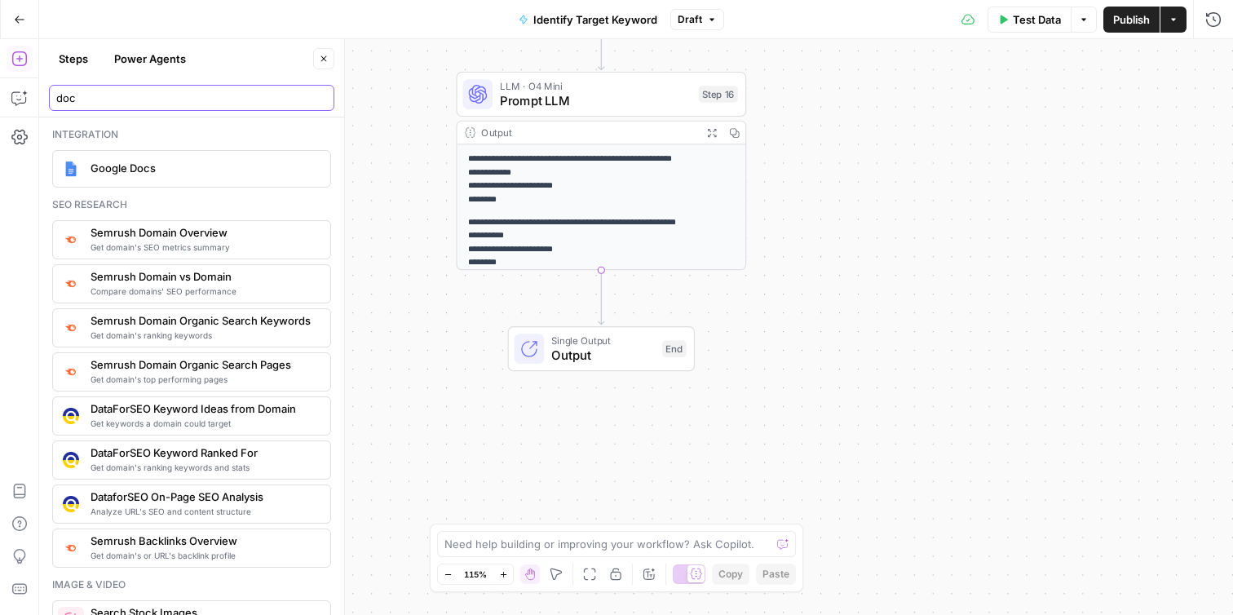
click at [144, 103] on input "doc" at bounding box center [191, 98] width 271 height 16
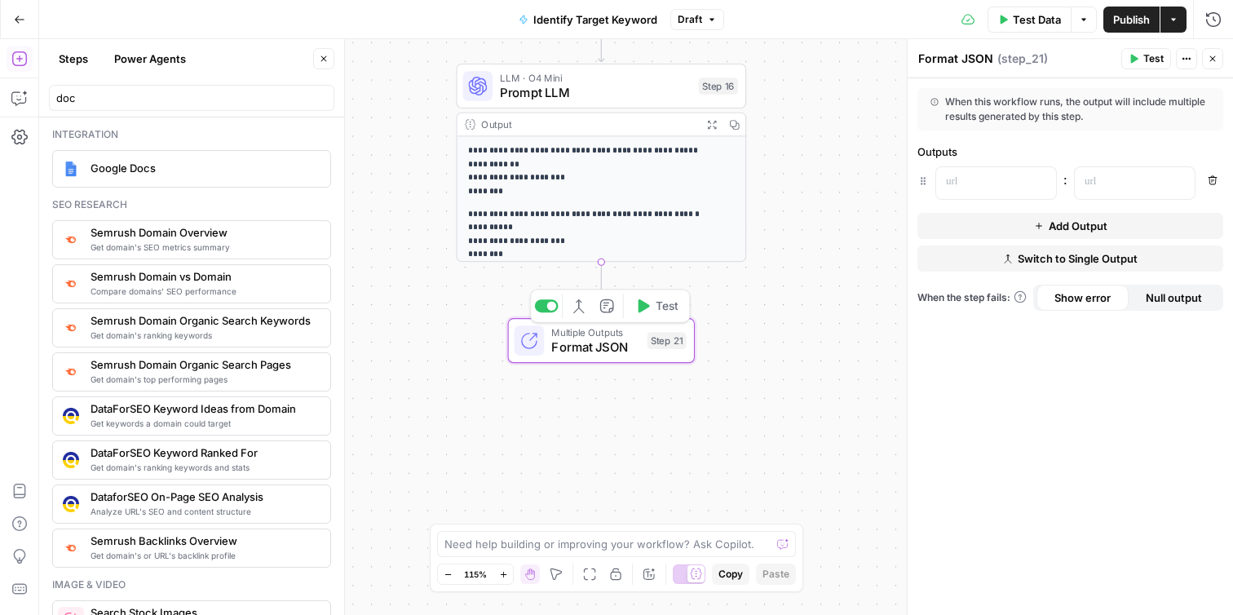
drag, startPoint x: 653, startPoint y: 357, endPoint x: 649, endPoint y: 319, distance: 38.5
click at [649, 325] on div "Multiple Outputs Format JSON Step 21 Switch to single output Add Note Test" at bounding box center [601, 341] width 172 height 32
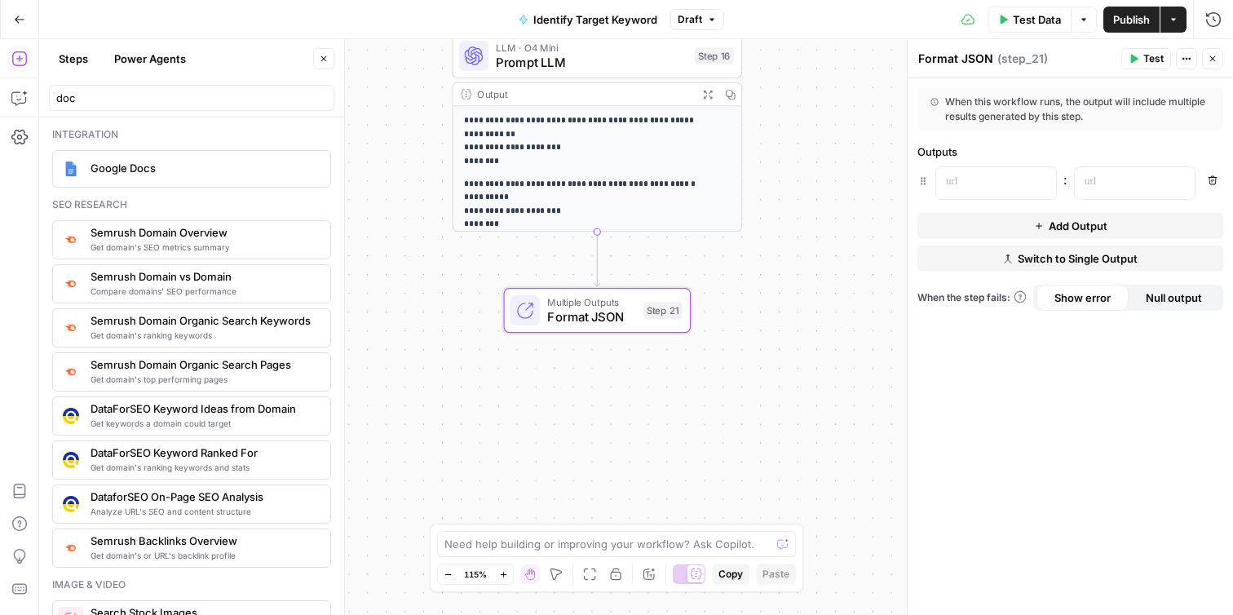
click at [824, 305] on div "**********" at bounding box center [636, 327] width 1194 height 576
click at [1218, 56] on button "Close" at bounding box center [1212, 58] width 21 height 21
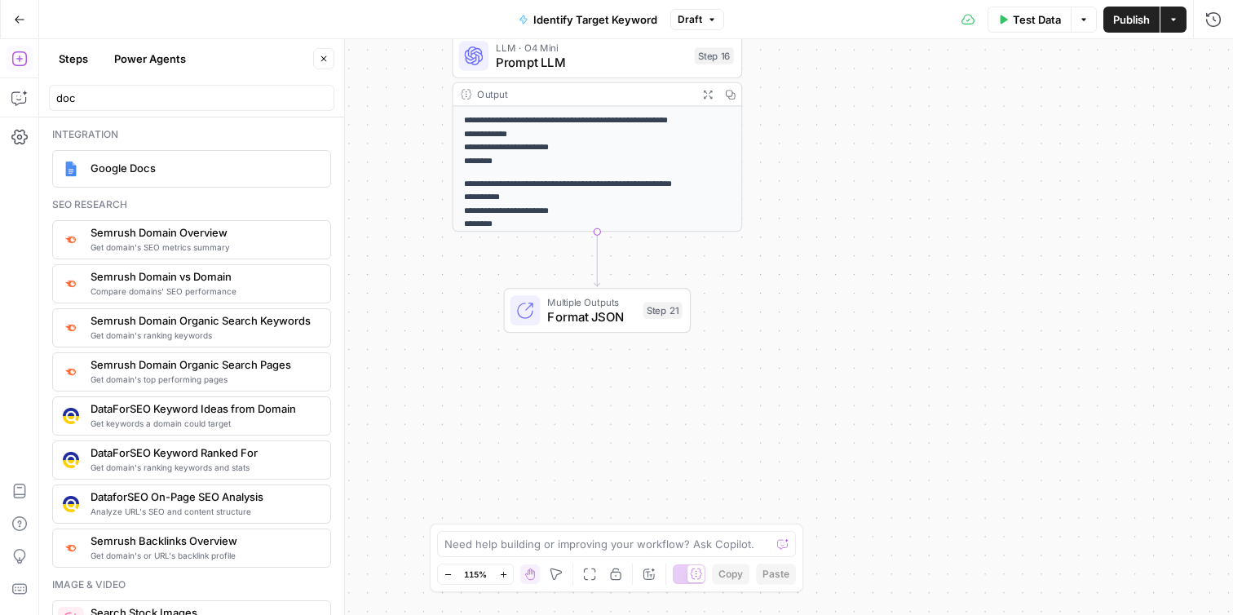
click at [639, 310] on div "Multiple Outputs Format JSON Step 21 Switch to single output Add Note Test" at bounding box center [596, 310] width 172 height 32
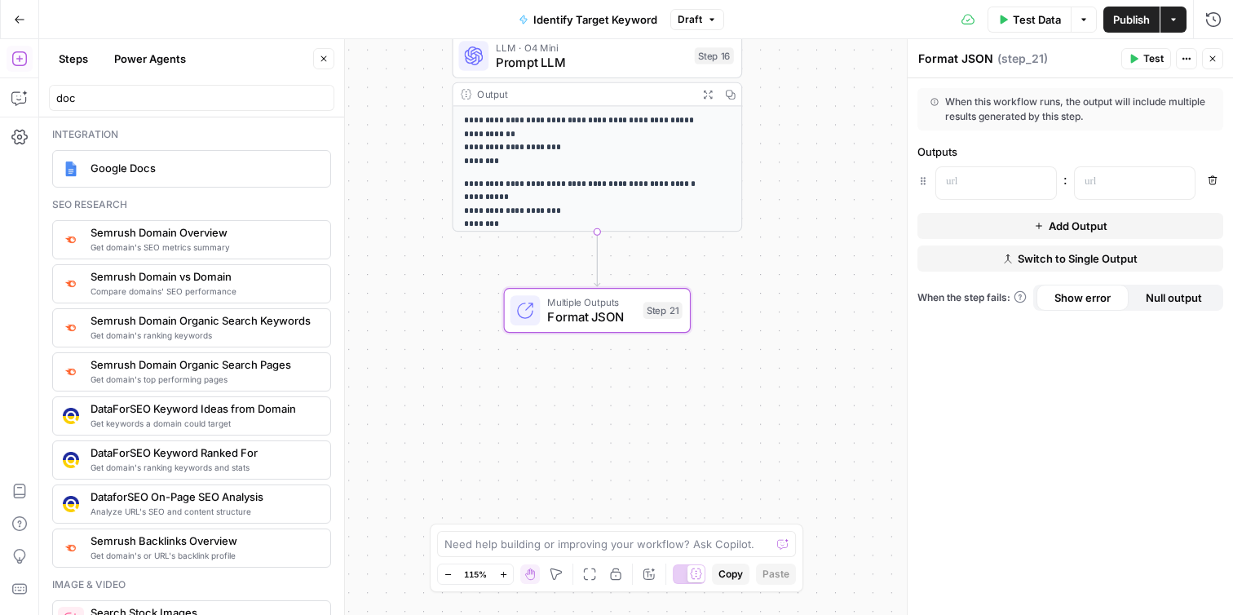
click at [1050, 262] on span "Switch to Single Output" at bounding box center [1078, 258] width 120 height 16
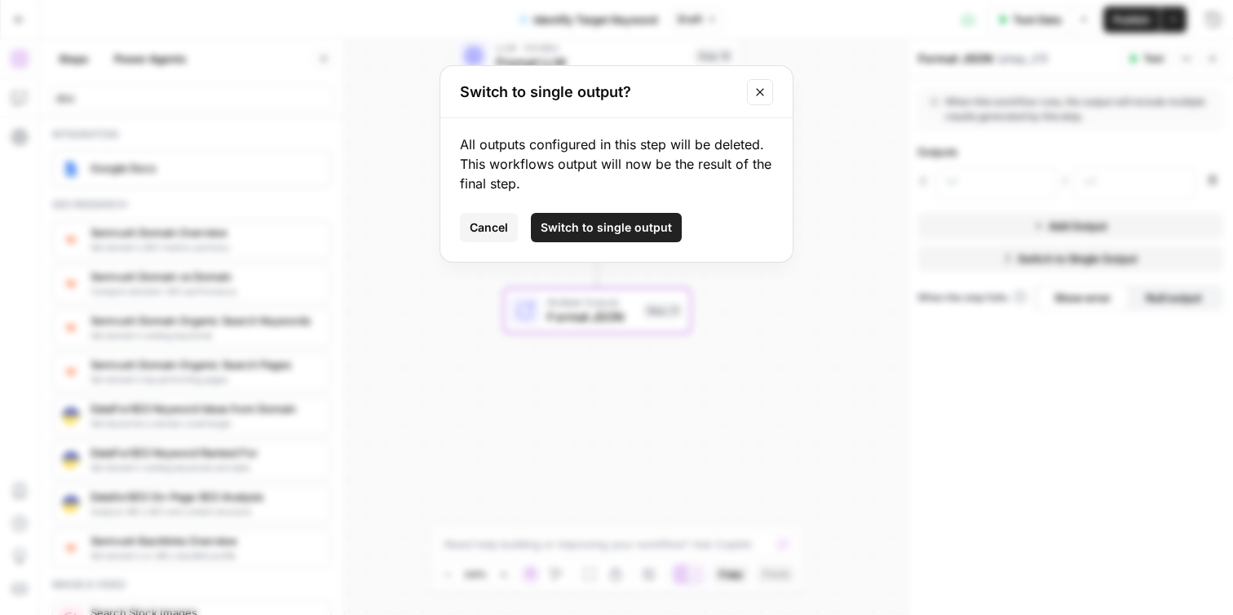
click at [627, 227] on span "Switch to single output" at bounding box center [606, 227] width 131 height 16
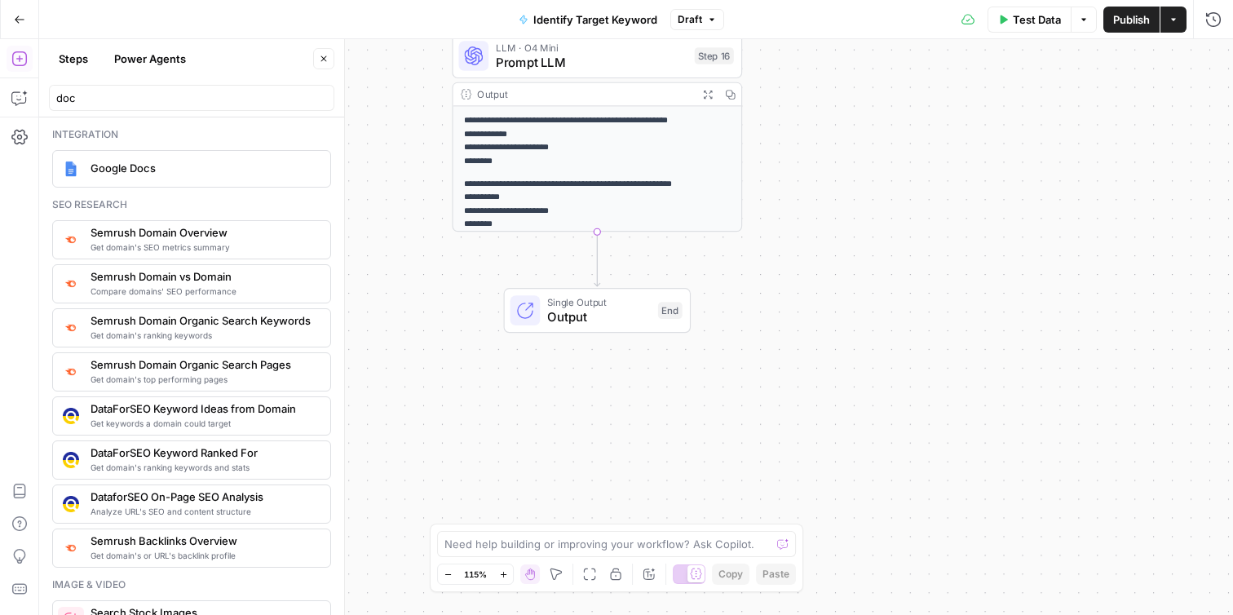
click at [194, 107] on div "doc" at bounding box center [191, 98] width 285 height 26
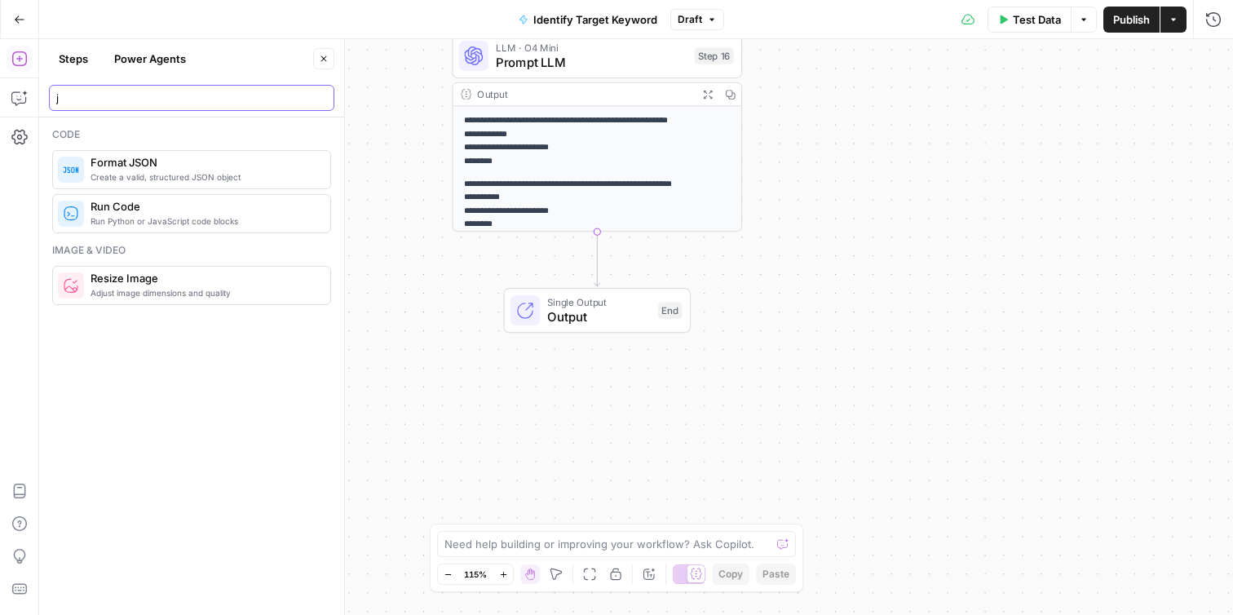
type input "j"
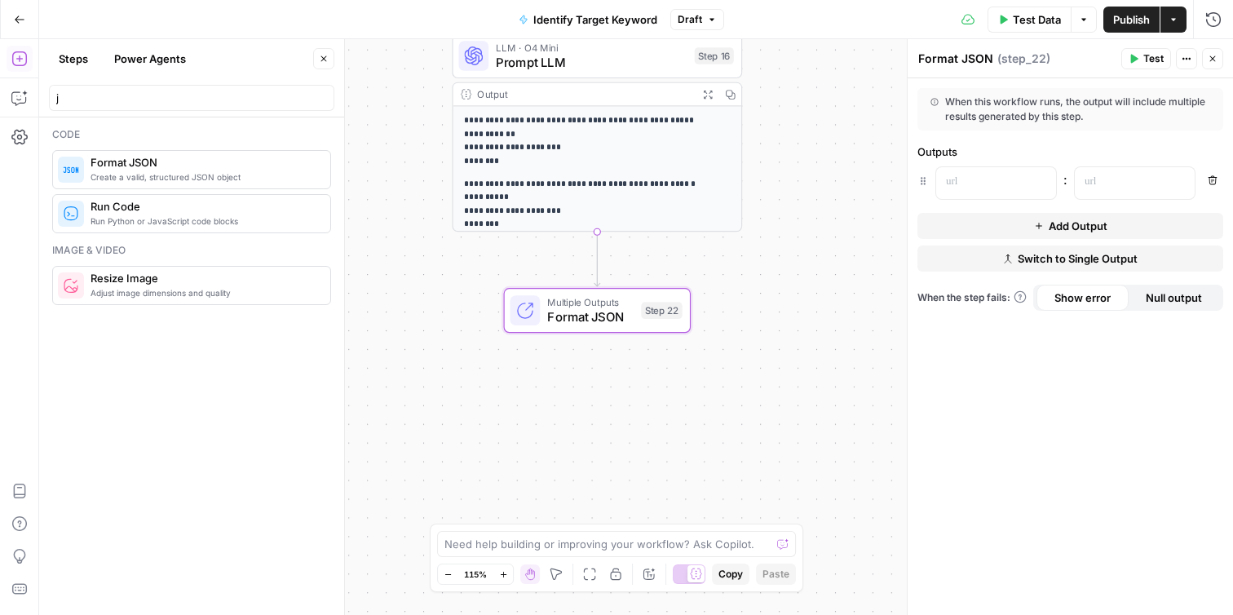
click at [1032, 259] on span "Switch to Single Output" at bounding box center [1078, 258] width 120 height 16
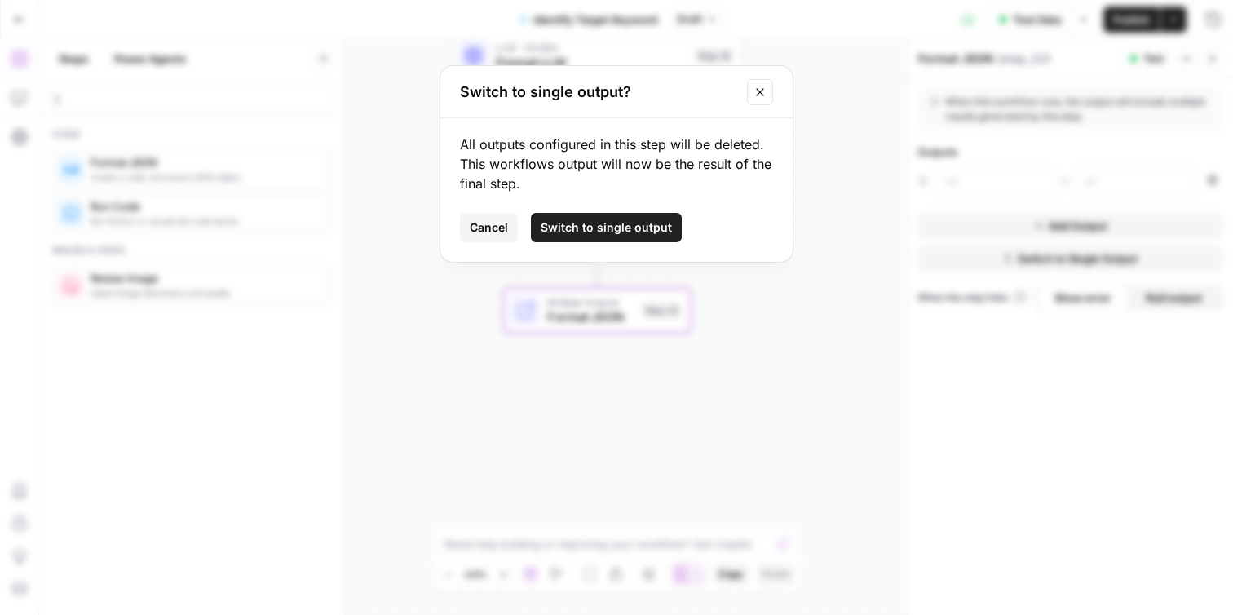
click at [639, 231] on span "Switch to single output" at bounding box center [606, 227] width 131 height 16
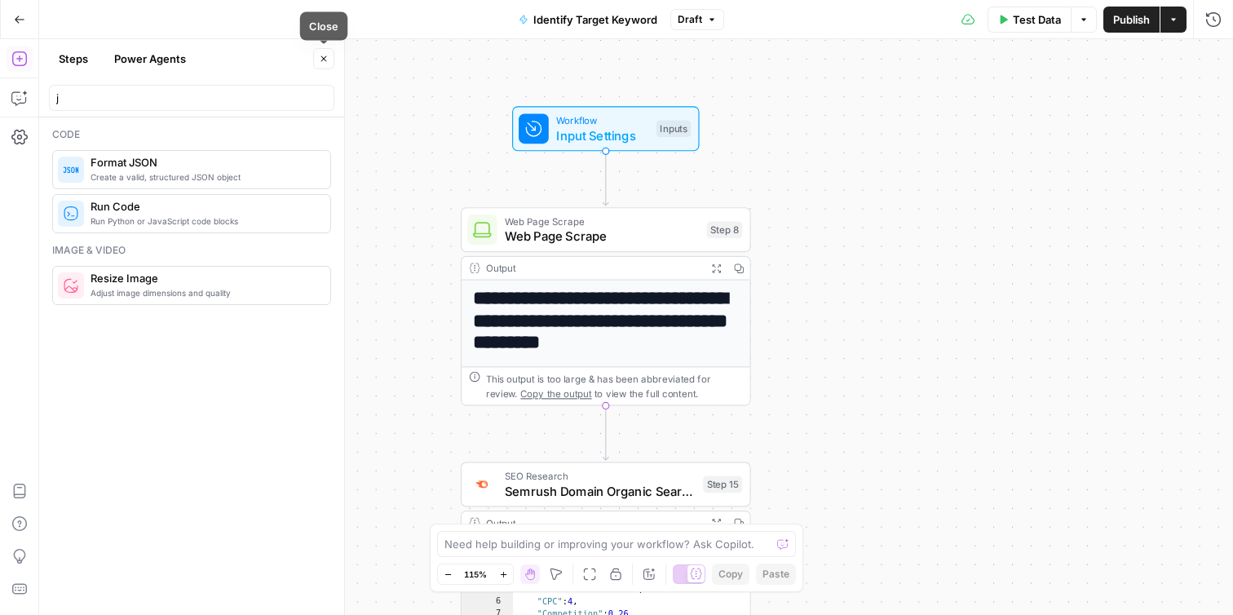
click at [318, 55] on button "Close" at bounding box center [323, 58] width 21 height 21
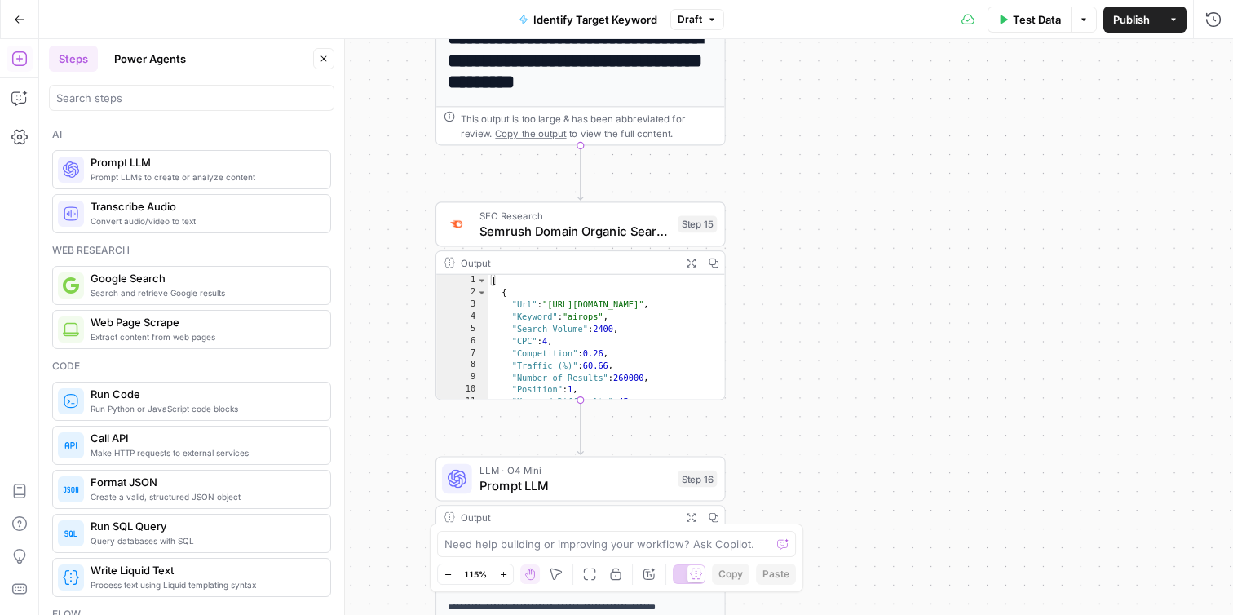
click at [17, 20] on icon "button" at bounding box center [19, 19] width 11 height 11
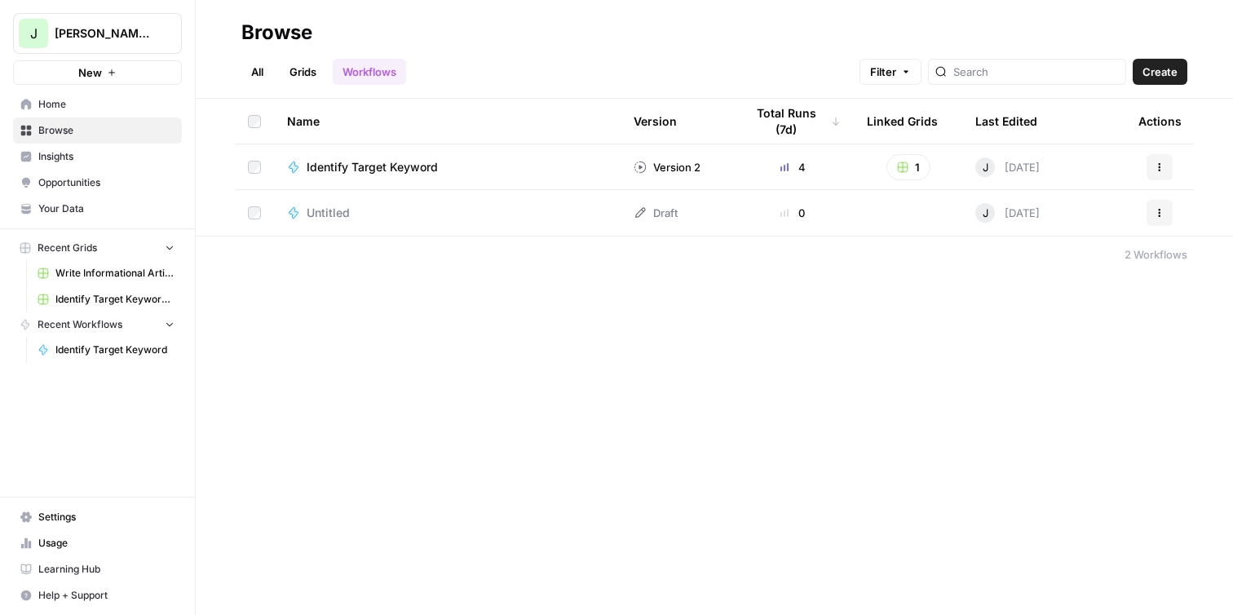
click at [334, 169] on span "Identify Target Keyword" at bounding box center [372, 167] width 131 height 16
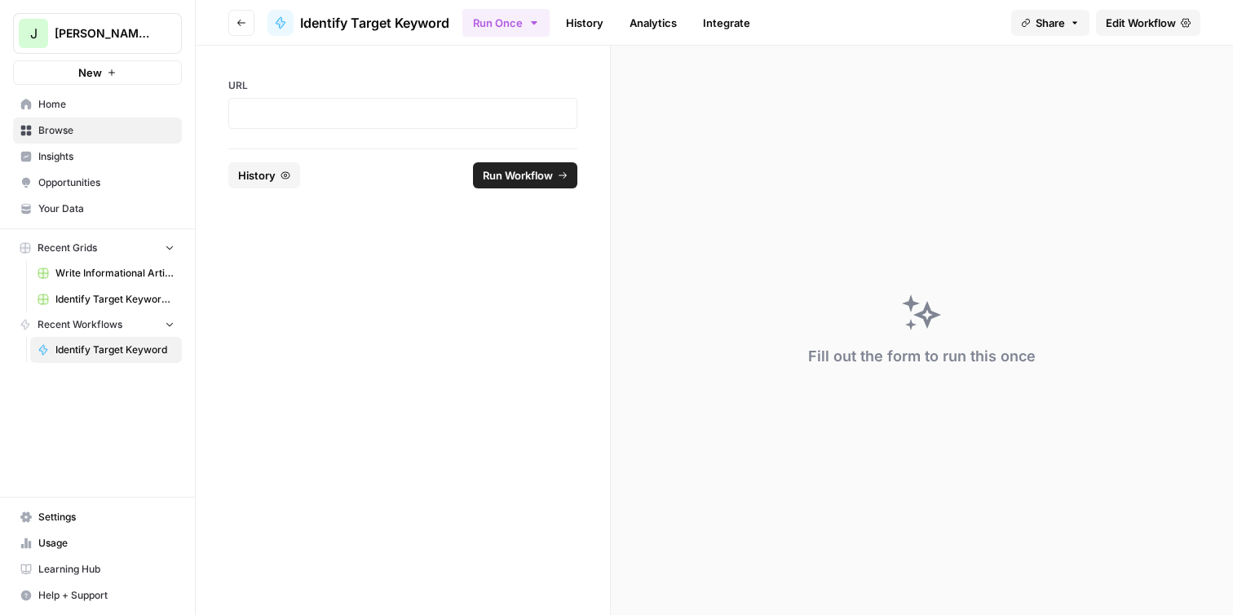
click at [241, 20] on icon "button" at bounding box center [241, 23] width 10 height 10
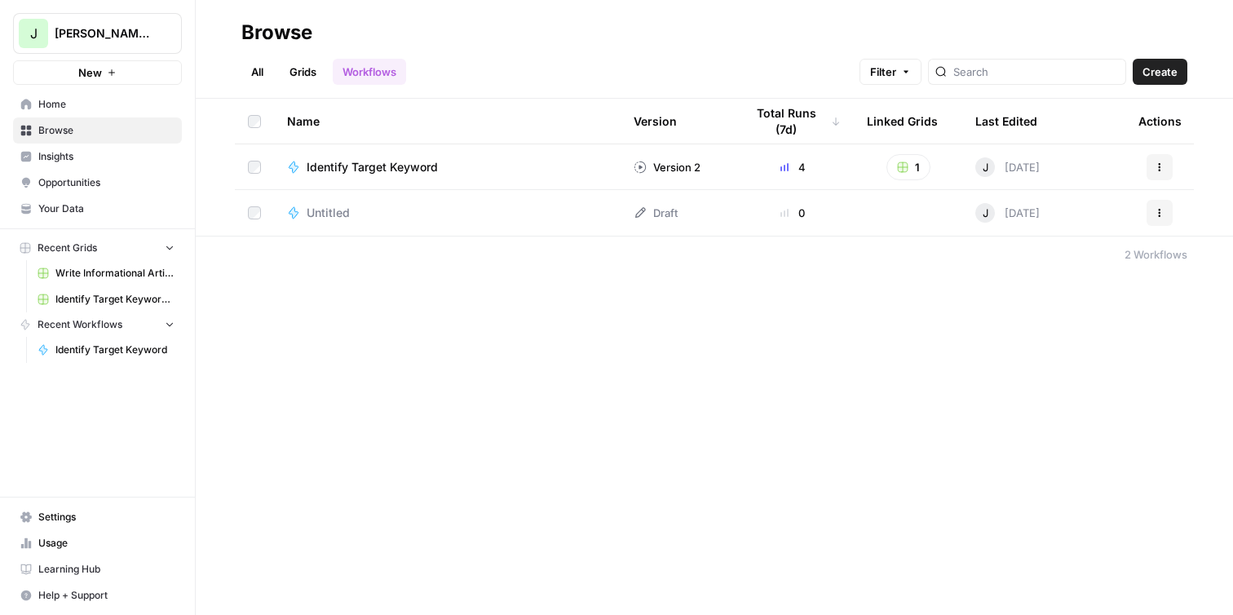
click at [524, 167] on div "Identify Target Keyword" at bounding box center [447, 167] width 320 height 16
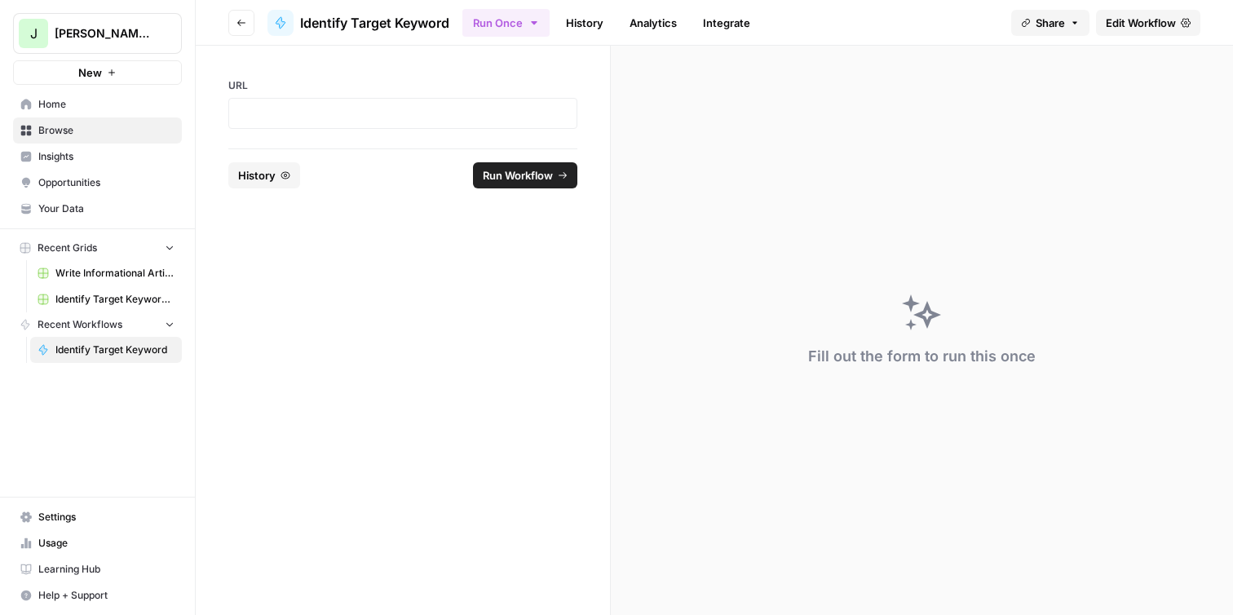
click at [111, 351] on span "Identify Target Keyword" at bounding box center [114, 349] width 119 height 15
click at [604, 26] on link "History" at bounding box center [584, 23] width 57 height 26
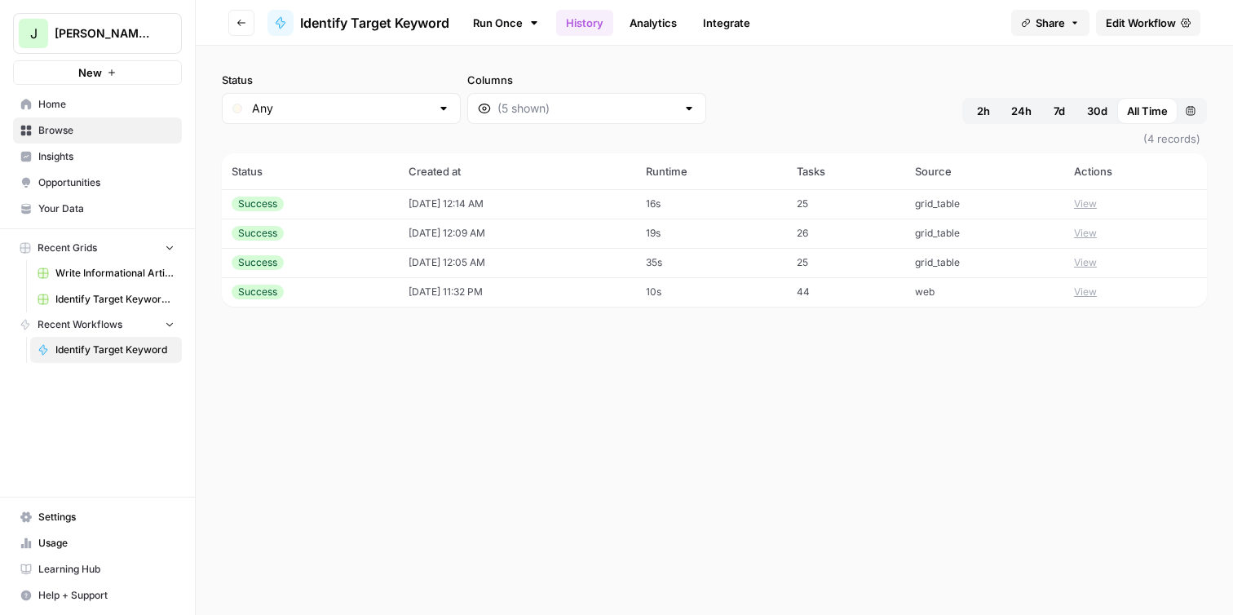
click at [245, 20] on icon "button" at bounding box center [241, 23] width 10 height 10
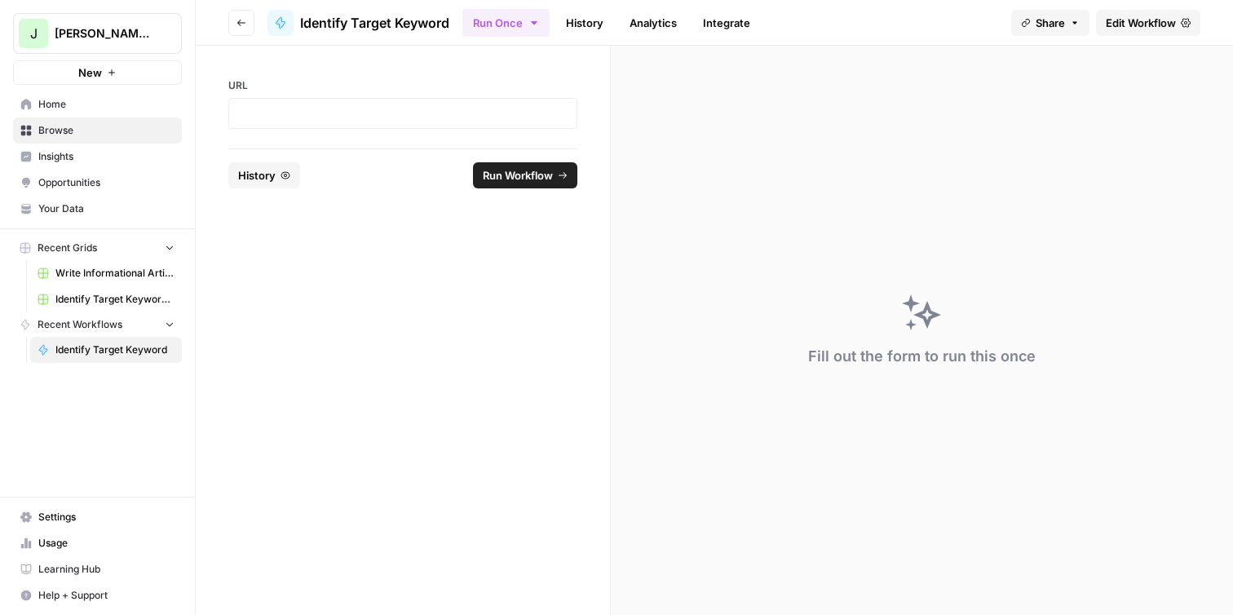
click at [139, 125] on span "Browse" at bounding box center [106, 130] width 136 height 15
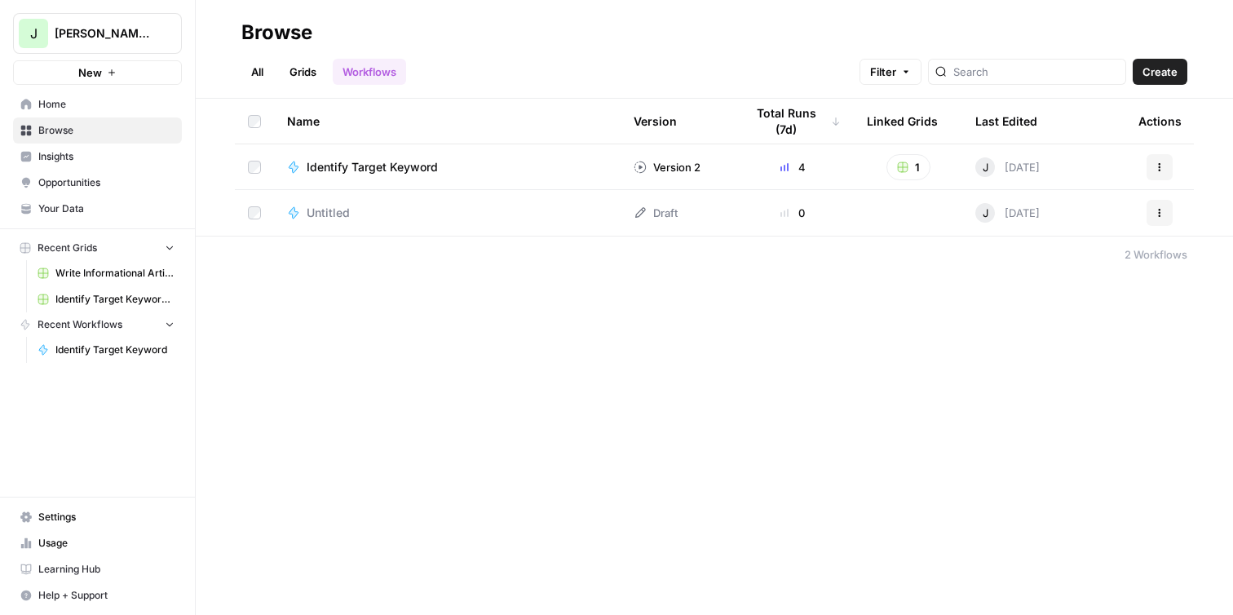
click at [1162, 160] on button "Actions" at bounding box center [1160, 167] width 26 height 26
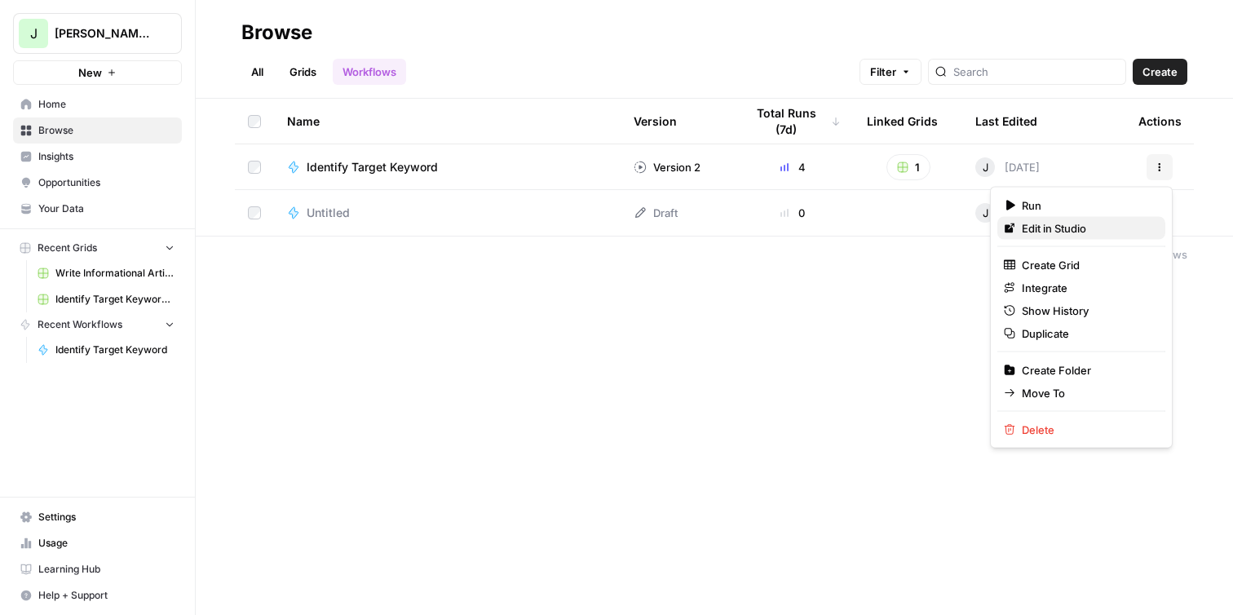
click at [1088, 228] on span "Edit in Studio" at bounding box center [1087, 228] width 130 height 16
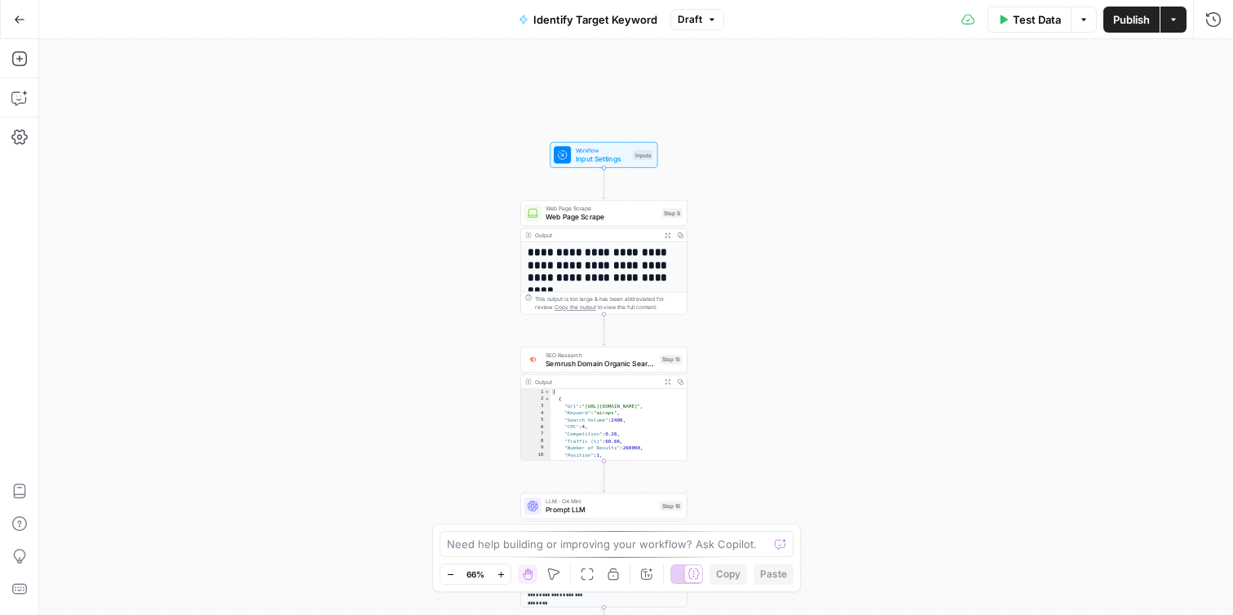
click at [1142, 27] on button "Publish" at bounding box center [1131, 20] width 56 height 26
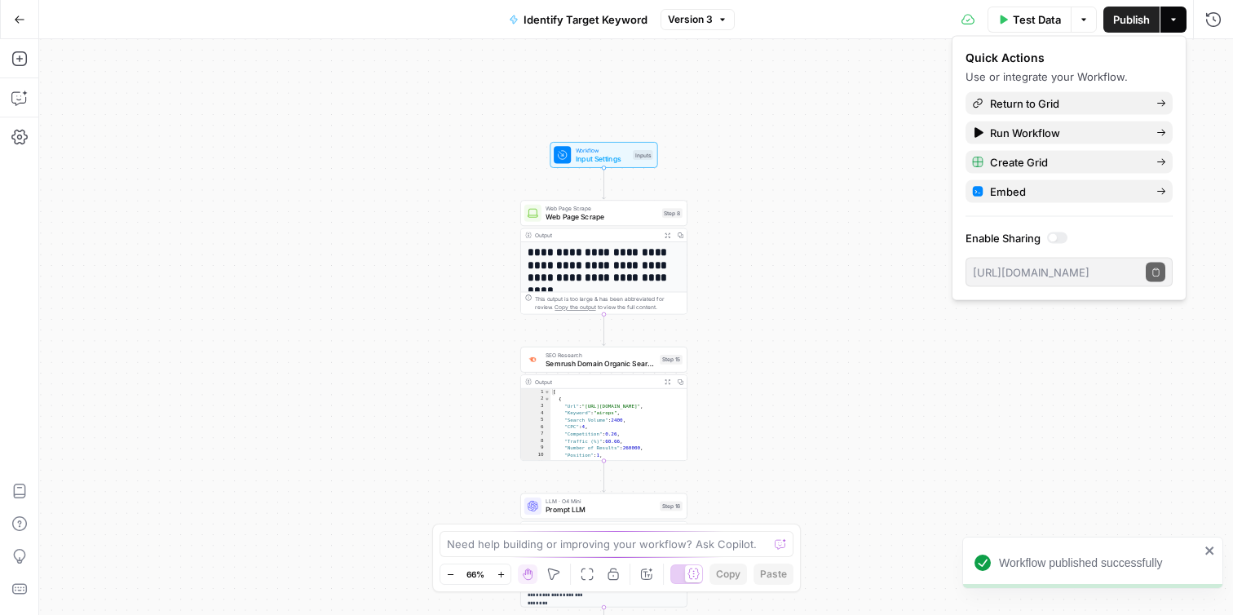
click at [794, 126] on div "**********" at bounding box center [636, 327] width 1194 height 576
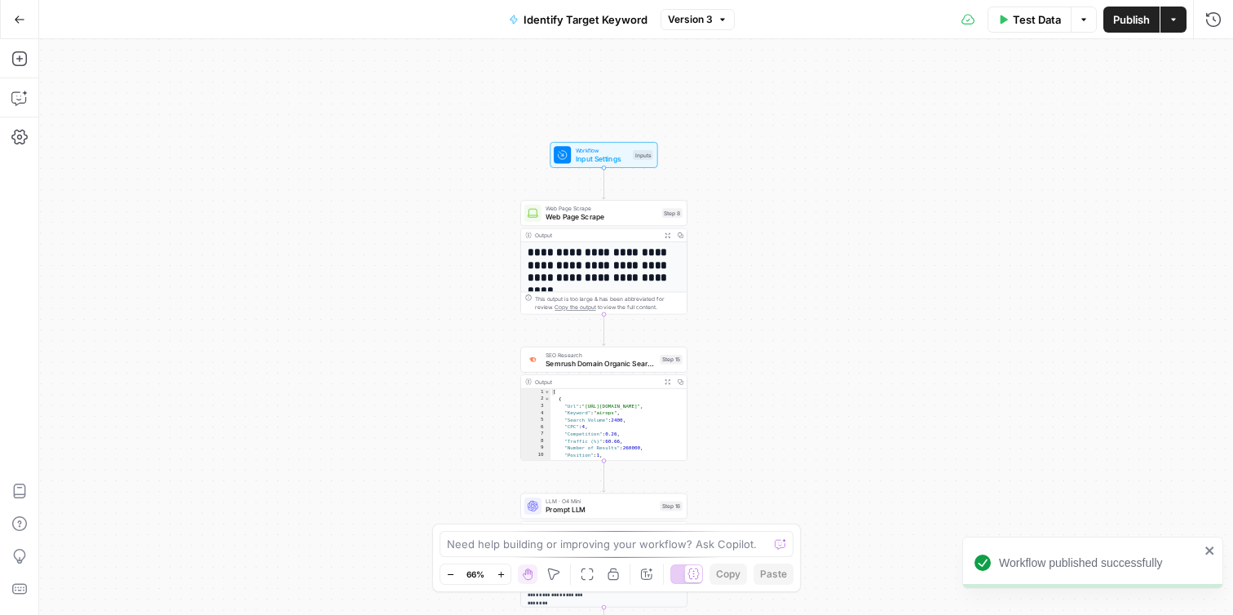
click at [20, 23] on icon "button" at bounding box center [19, 19] width 11 height 11
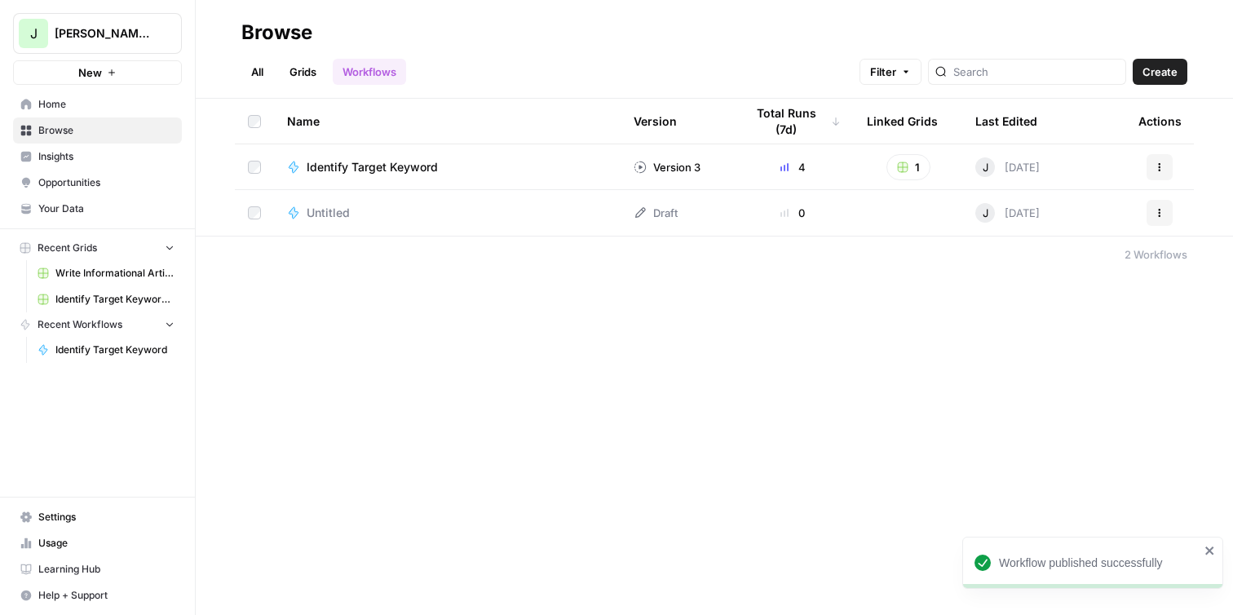
click at [366, 183] on td "Identify Target Keyword" at bounding box center [447, 166] width 347 height 45
click at [350, 170] on span "Identify Target Keyword" at bounding box center [372, 167] width 131 height 16
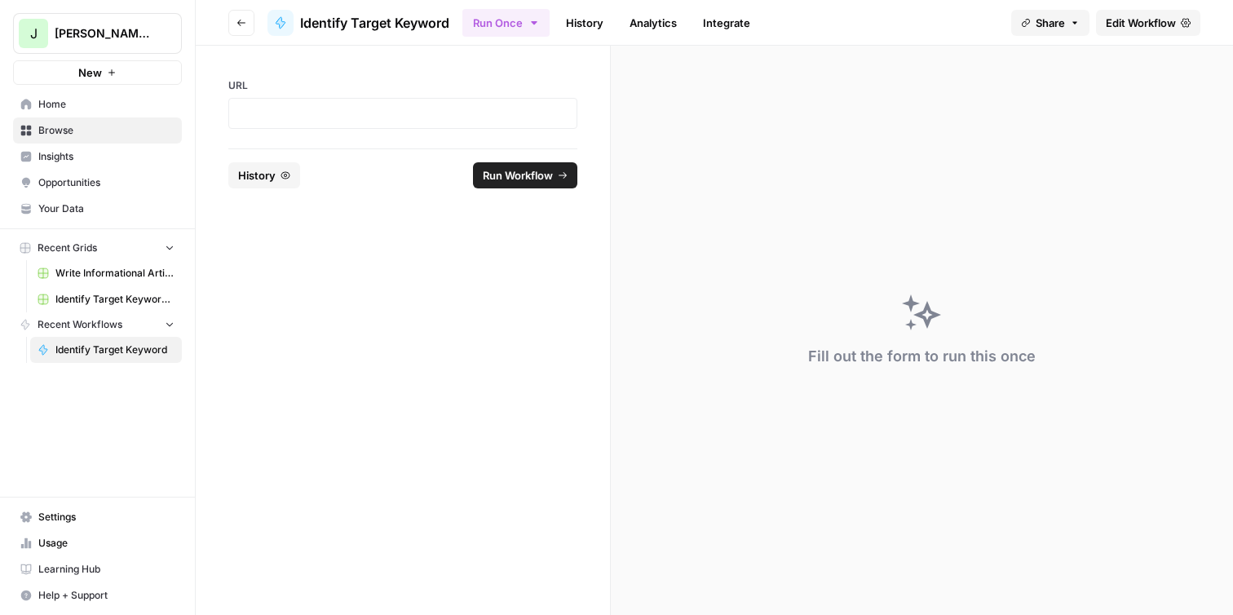
click at [91, 292] on span "Identify Target Keyword Grid" at bounding box center [114, 299] width 119 height 15
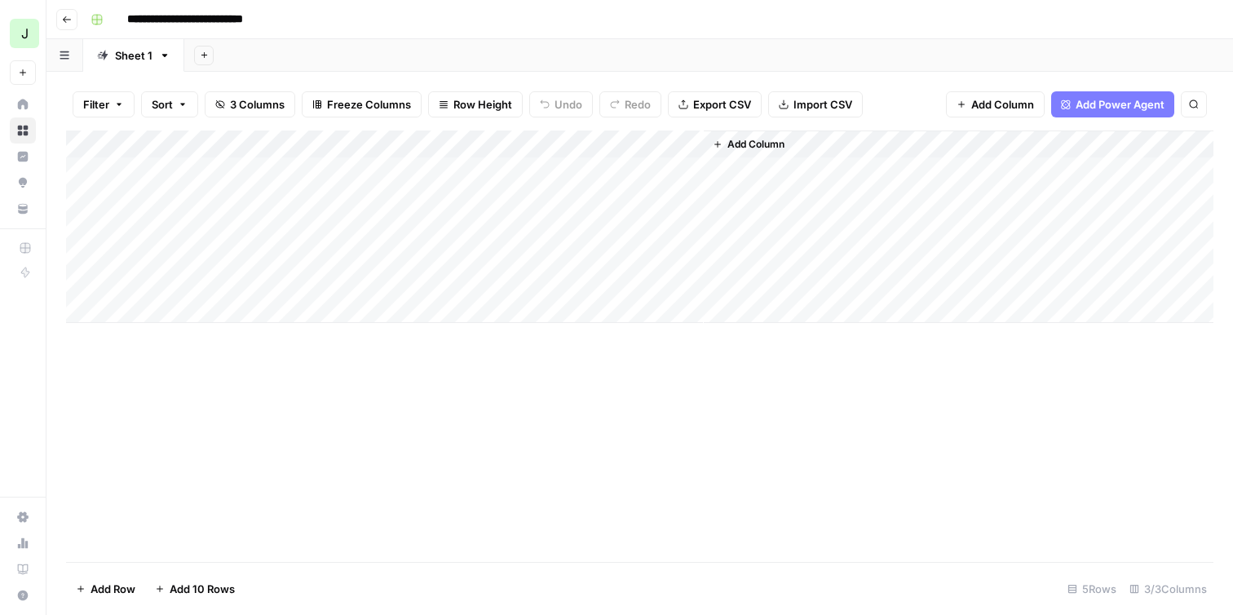
click at [630, 175] on div "Add Column" at bounding box center [639, 226] width 1147 height 192
click at [665, 170] on div "Add Column" at bounding box center [639, 226] width 1147 height 192
click at [1020, 475] on div "Add Column" at bounding box center [639, 345] width 1147 height 431
click at [70, 196] on div "Add Column" at bounding box center [639, 226] width 1147 height 192
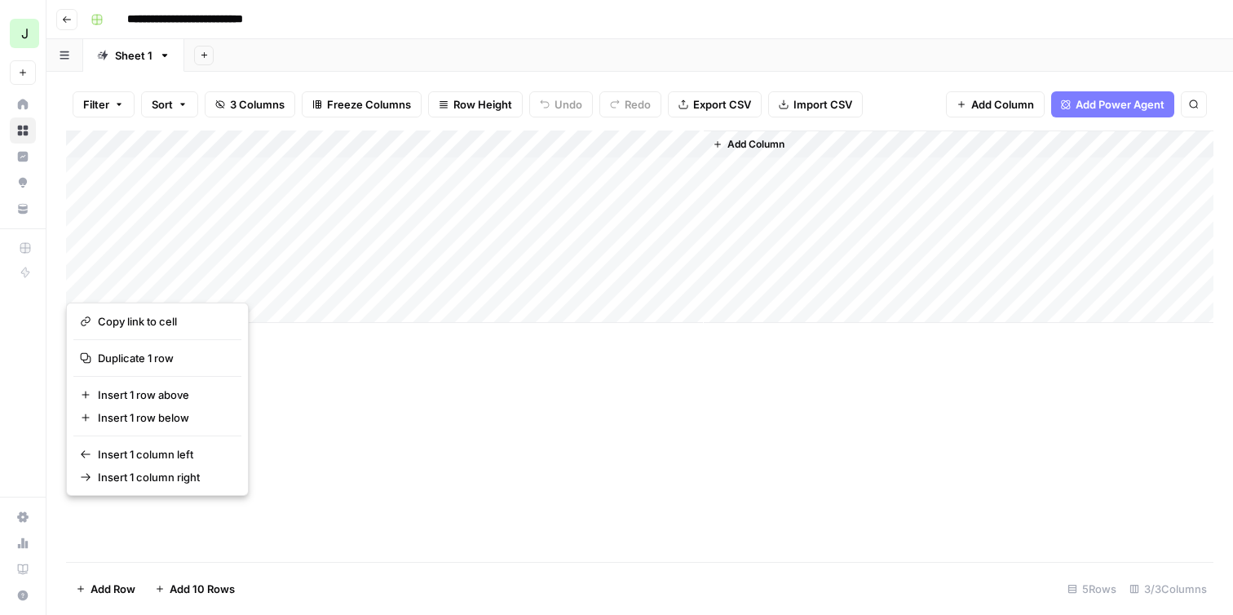
click at [233, 108] on span "3 Columns" at bounding box center [257, 104] width 55 height 16
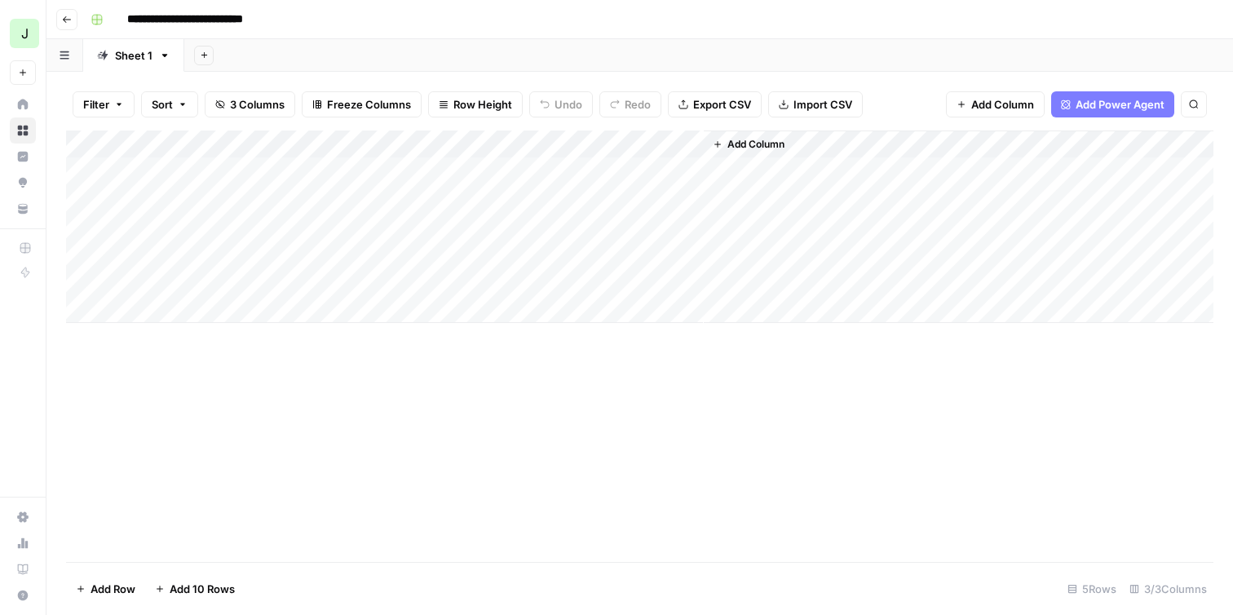
click at [233, 108] on span "3 Columns" at bounding box center [257, 104] width 55 height 16
click at [260, 105] on span "3 Columns" at bounding box center [257, 104] width 55 height 16
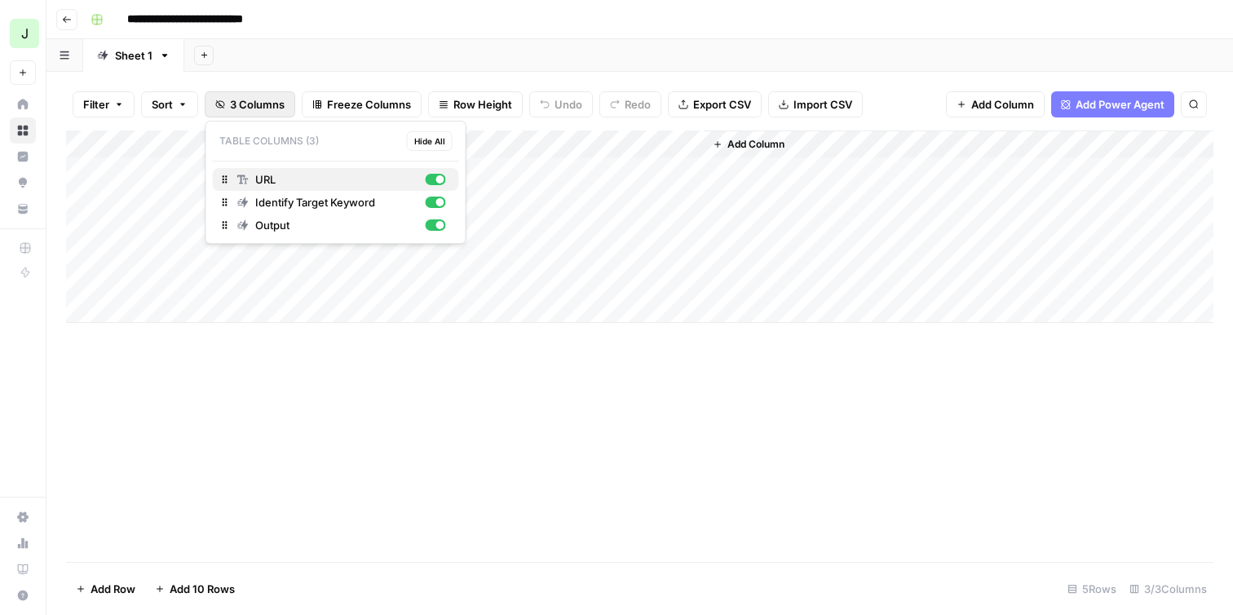
click at [440, 180] on div "button" at bounding box center [440, 179] width 8 height 8
click at [440, 180] on div "button" at bounding box center [435, 179] width 20 height 11
click at [370, 56] on div "Add Sheet" at bounding box center [708, 55] width 1049 height 33
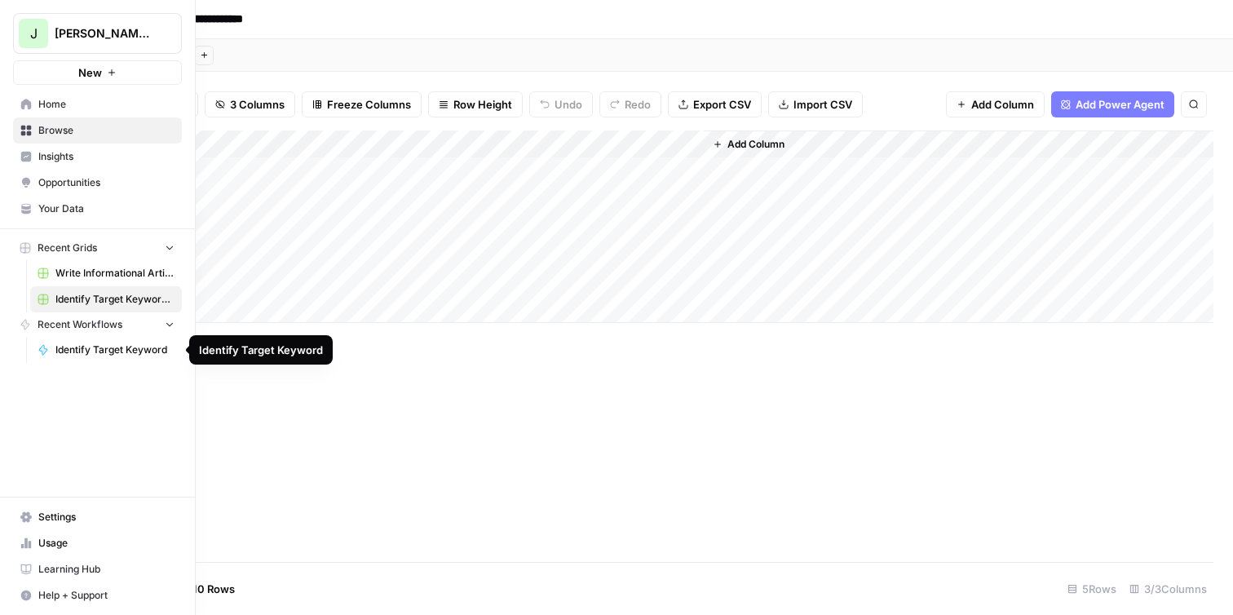
click at [113, 356] on span "Identify Target Keyword" at bounding box center [114, 349] width 119 height 15
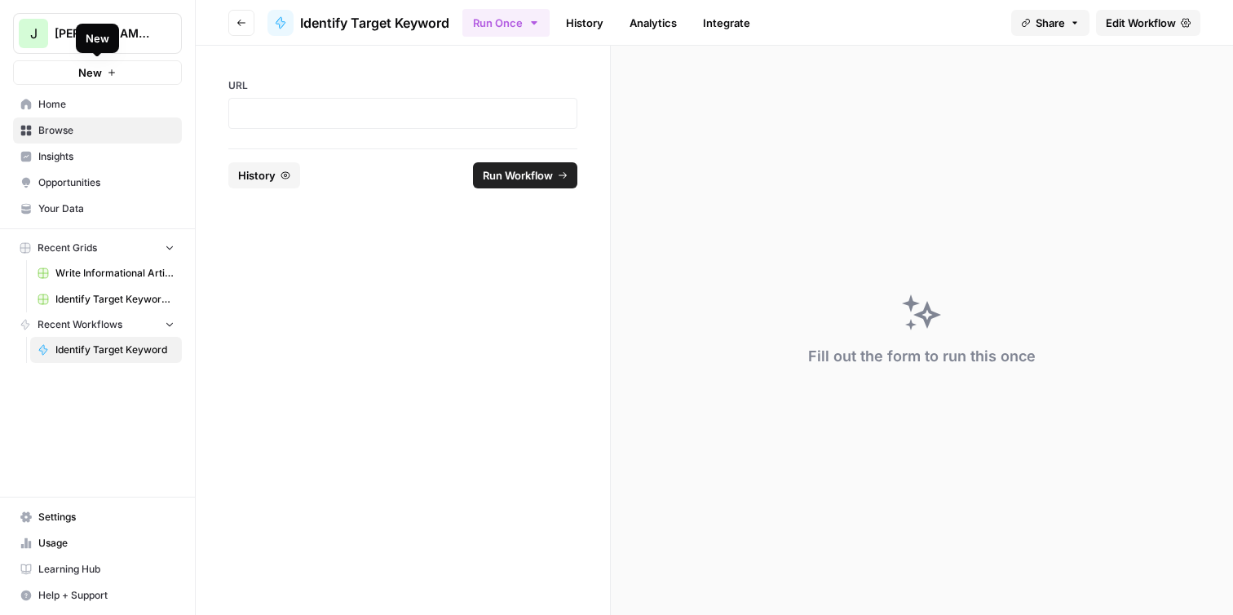
click at [127, 73] on button "New" at bounding box center [97, 72] width 169 height 24
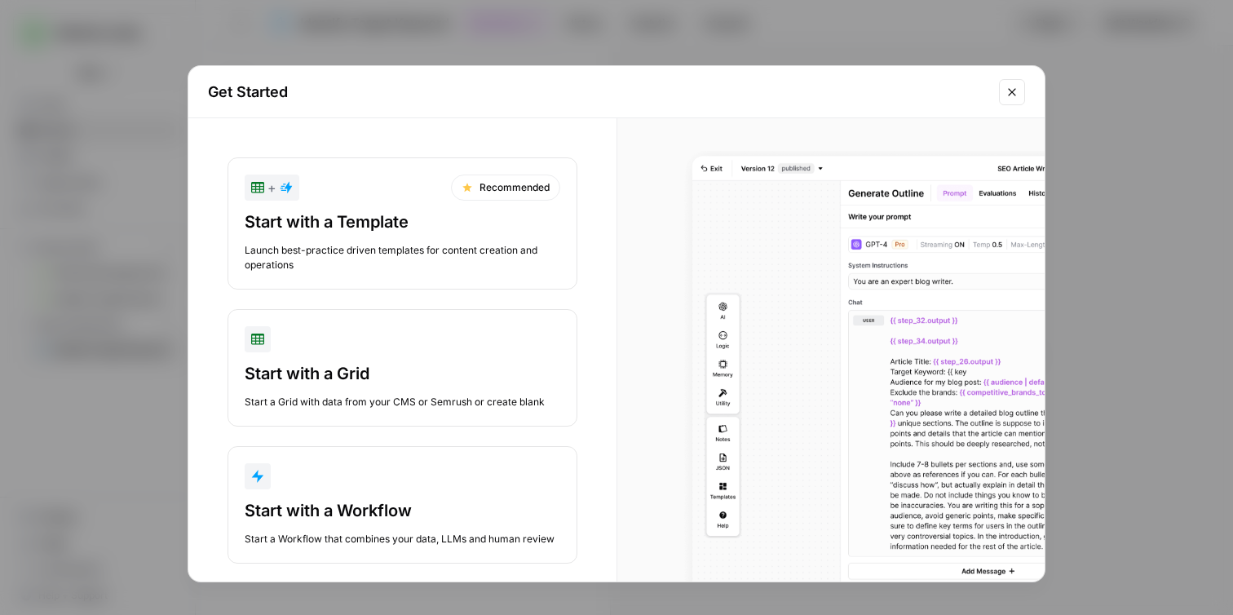
click at [455, 512] on div "Start with a Workflow" at bounding box center [403, 510] width 316 height 23
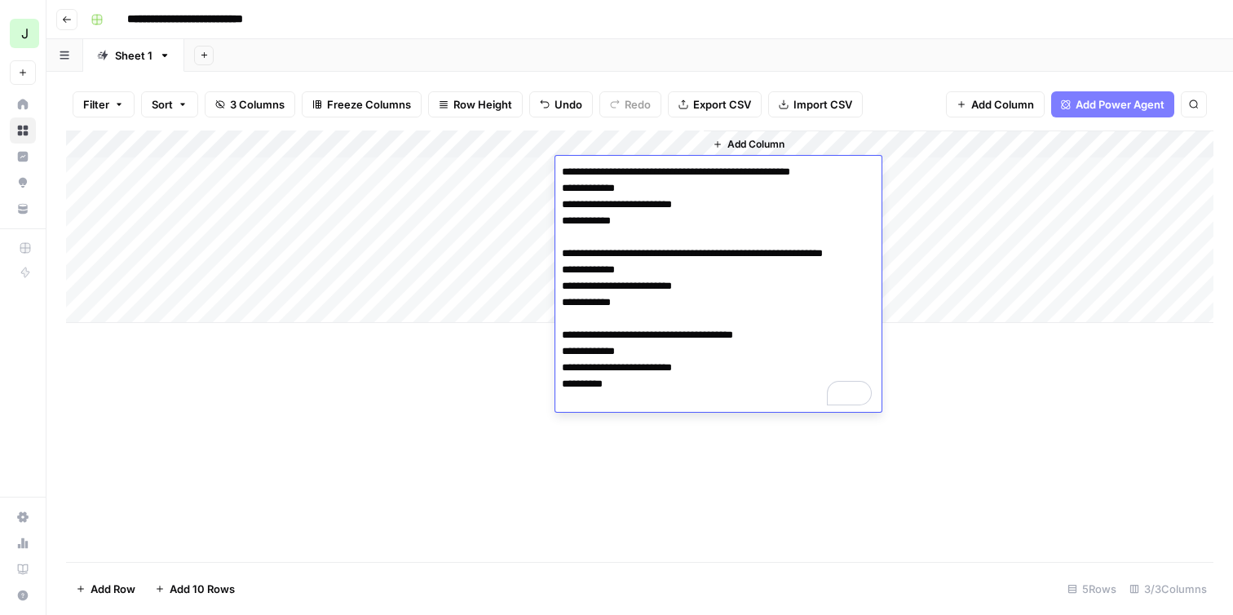
click at [541, 170] on div "Add Column" at bounding box center [639, 226] width 1147 height 192
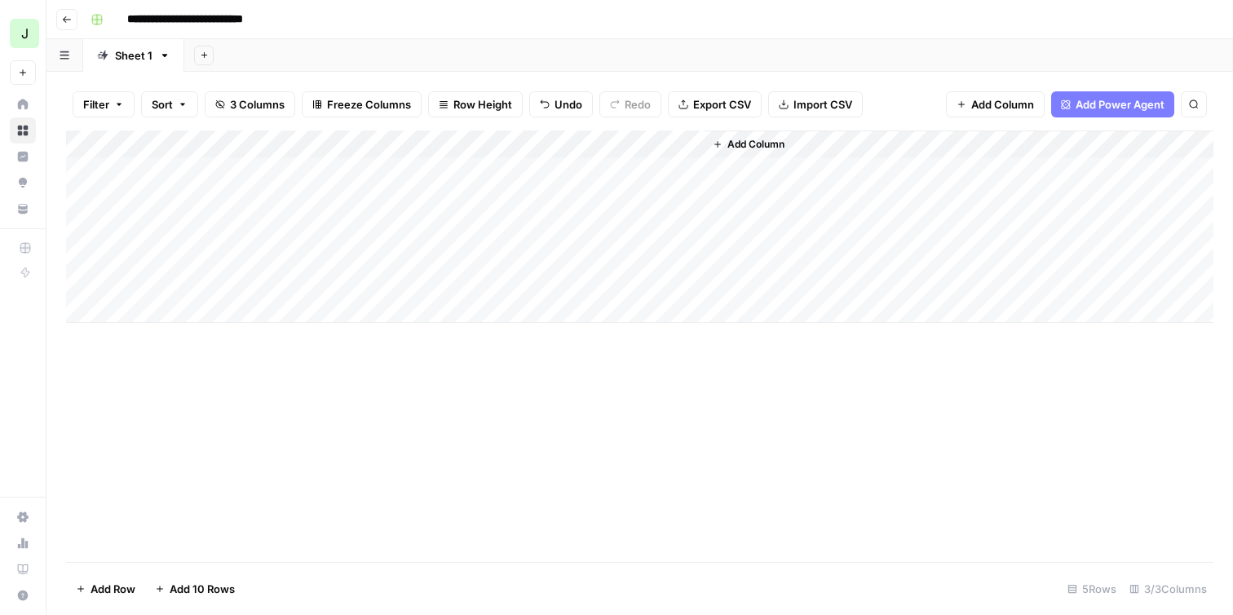
click at [641, 172] on div "Add Column" at bounding box center [639, 226] width 1147 height 192
click at [642, 170] on div "Add Column" at bounding box center [639, 226] width 1147 height 192
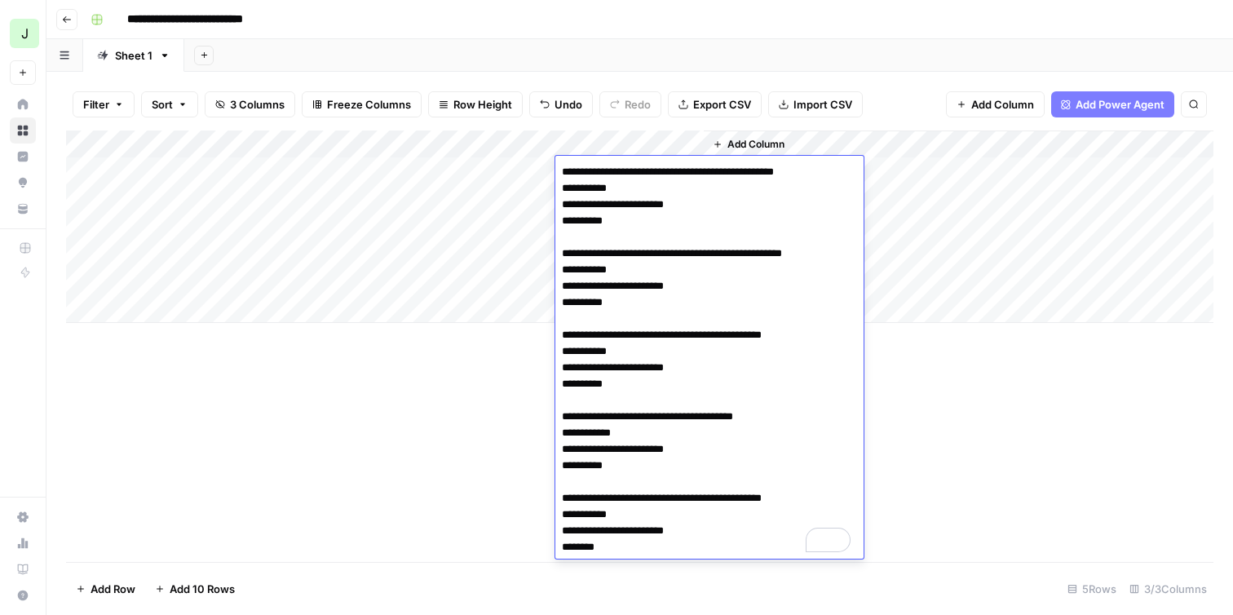
click at [628, 333] on textarea "**********" at bounding box center [707, 360] width 305 height 398
drag, startPoint x: 623, startPoint y: 334, endPoint x: 827, endPoint y: 336, distance: 203.9
click at [827, 336] on textarea "**********" at bounding box center [707, 360] width 305 height 398
click at [683, 175] on textarea "**********" at bounding box center [707, 360] width 305 height 398
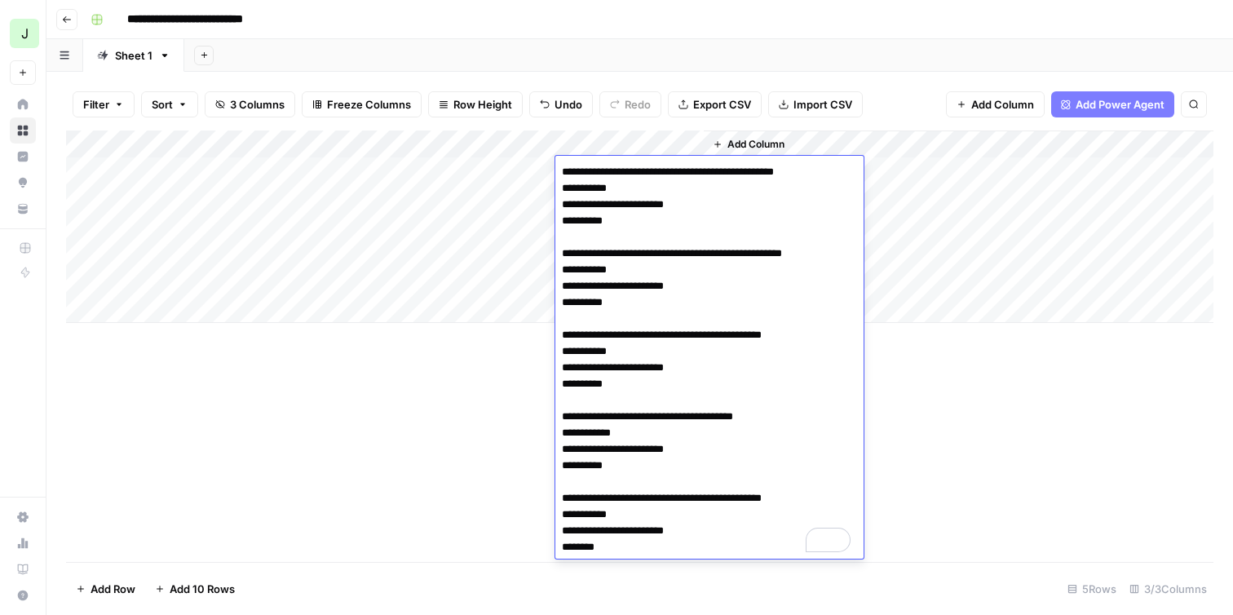
click at [683, 175] on textarea "**********" at bounding box center [707, 360] width 305 height 398
click at [658, 171] on textarea "**********" at bounding box center [707, 360] width 305 height 398
drag, startPoint x: 621, startPoint y: 174, endPoint x: 856, endPoint y: 175, distance: 234.9
click at [856, 175] on textarea "**********" at bounding box center [707, 360] width 305 height 398
click at [749, 316] on textarea "**********" at bounding box center [707, 360] width 305 height 398
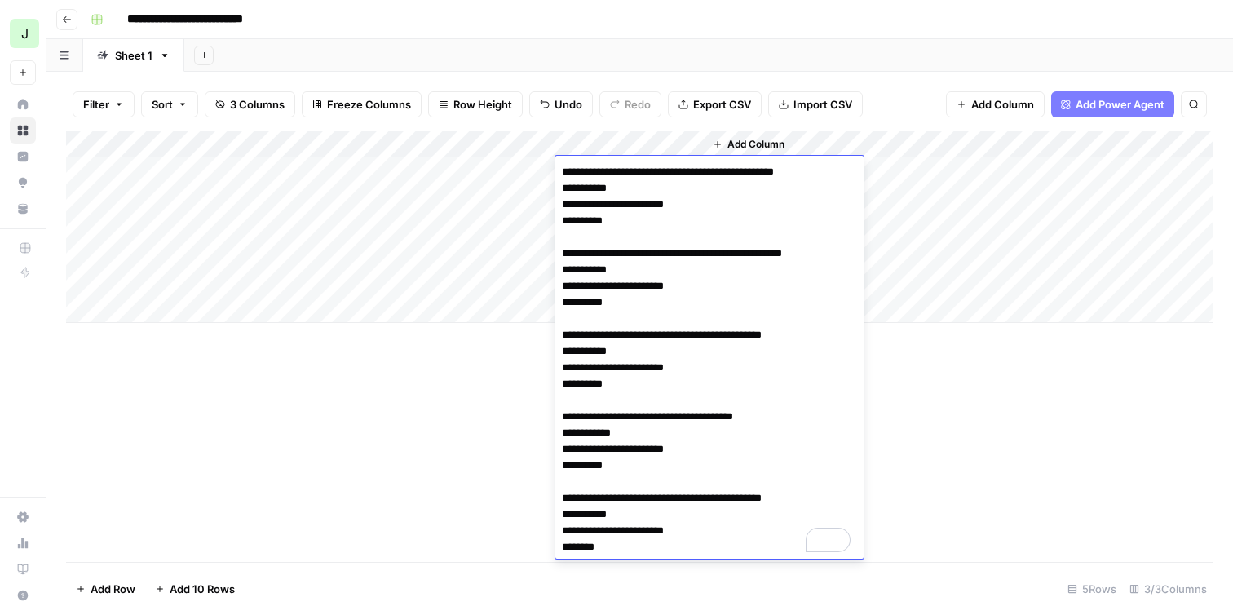
click at [917, 430] on div "Add Column" at bounding box center [639, 345] width 1147 height 431
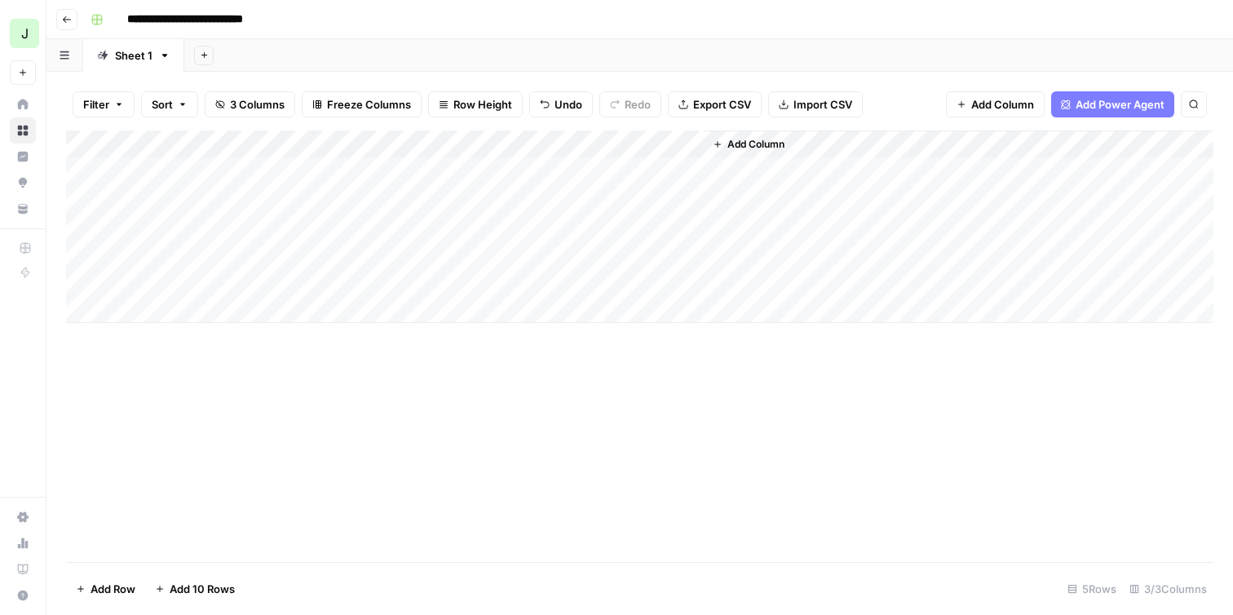
click at [622, 165] on div "Add Column" at bounding box center [639, 226] width 1147 height 192
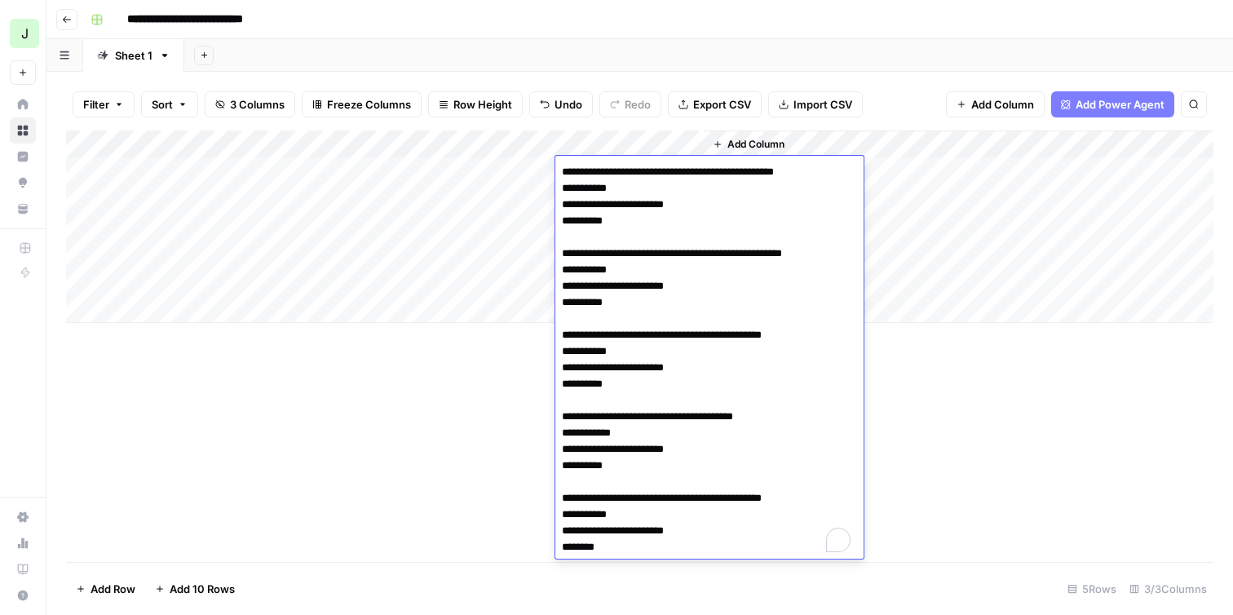
click at [622, 165] on textarea "**********" at bounding box center [709, 360] width 308 height 398
click at [681, 208] on textarea "**********" at bounding box center [707, 360] width 305 height 398
drag, startPoint x: 621, startPoint y: 413, endPoint x: 771, endPoint y: 412, distance: 150.9
click at [771, 412] on textarea "**********" at bounding box center [707, 360] width 305 height 398
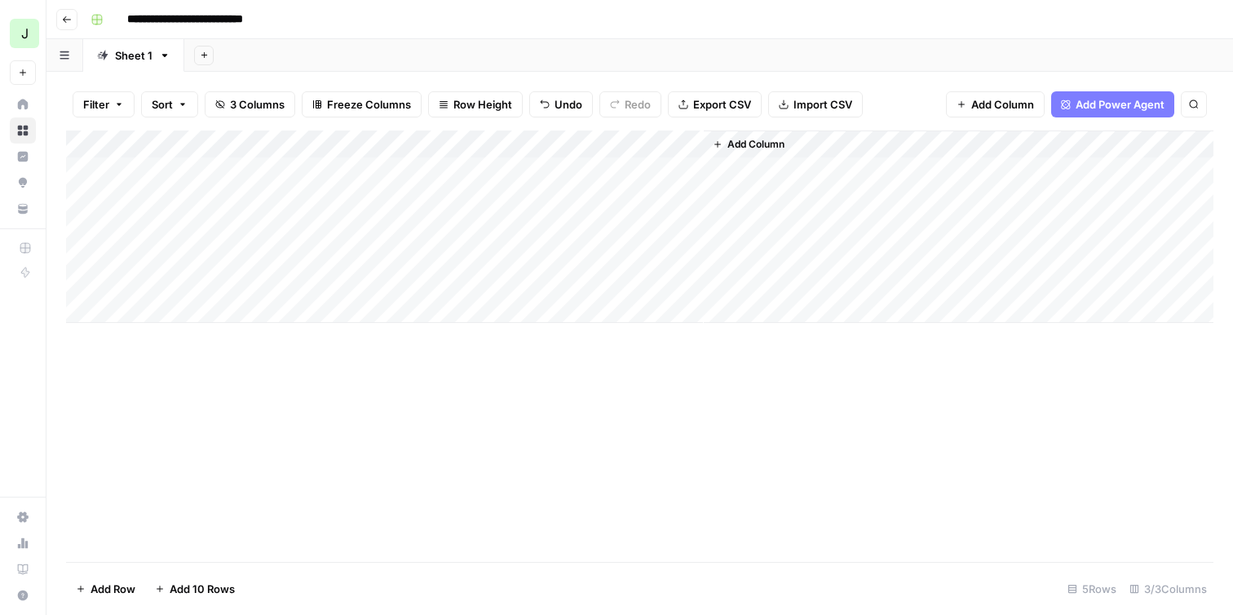
click at [887, 435] on div "Add Column" at bounding box center [639, 345] width 1147 height 431
click at [601, 169] on div "Add Column" at bounding box center [639, 226] width 1147 height 192
click at [544, 143] on div "Add Column" at bounding box center [639, 226] width 1147 height 192
click at [544, 143] on div at bounding box center [634, 146] width 199 height 33
click at [492, 172] on div "Add Column" at bounding box center [639, 226] width 1147 height 192
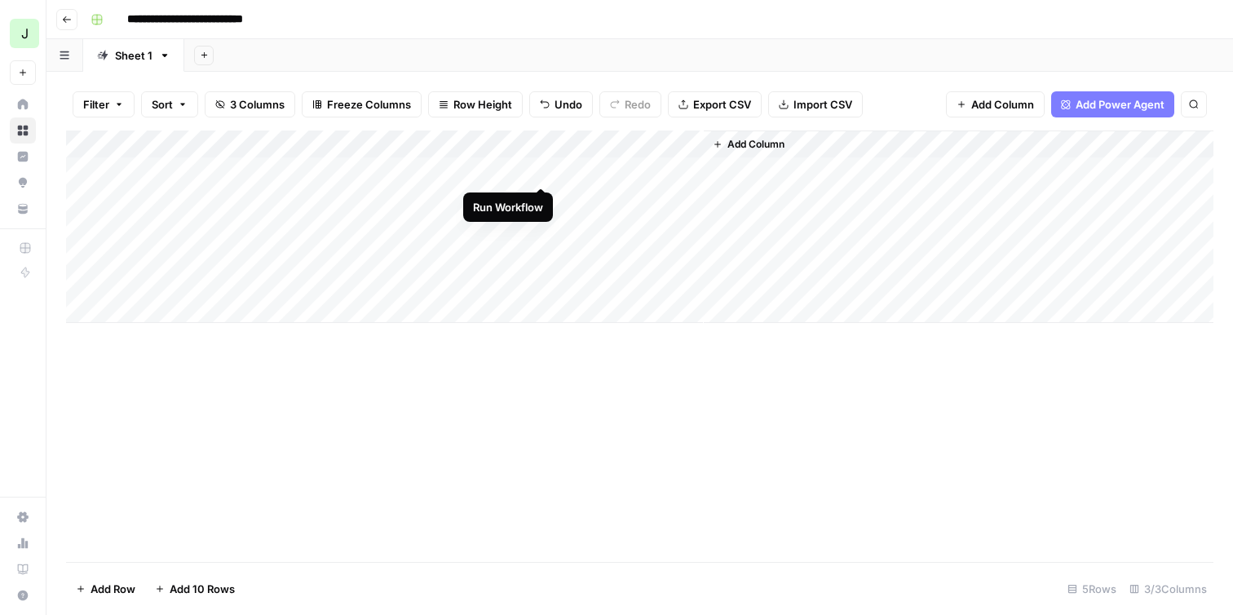
click at [542, 166] on div "Add Column" at bounding box center [639, 226] width 1147 height 192
click at [621, 167] on div "Add Column" at bounding box center [639, 226] width 1147 height 192
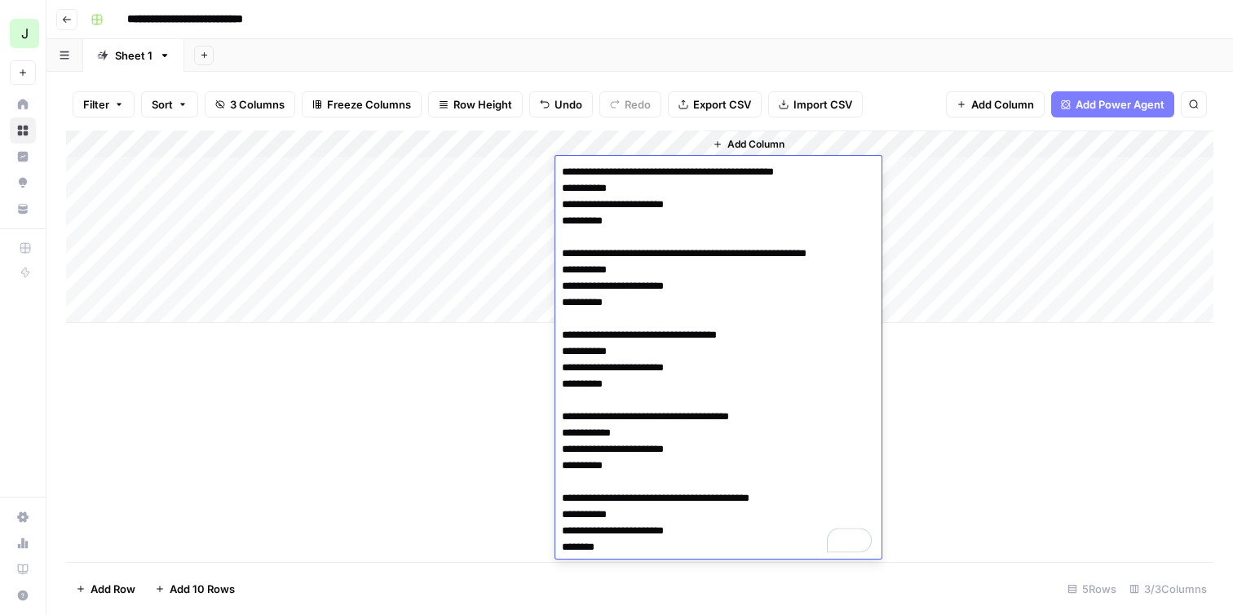
click at [653, 219] on textarea "**********" at bounding box center [718, 360] width 326 height 398
click at [422, 382] on div "Add Column" at bounding box center [639, 345] width 1147 height 431
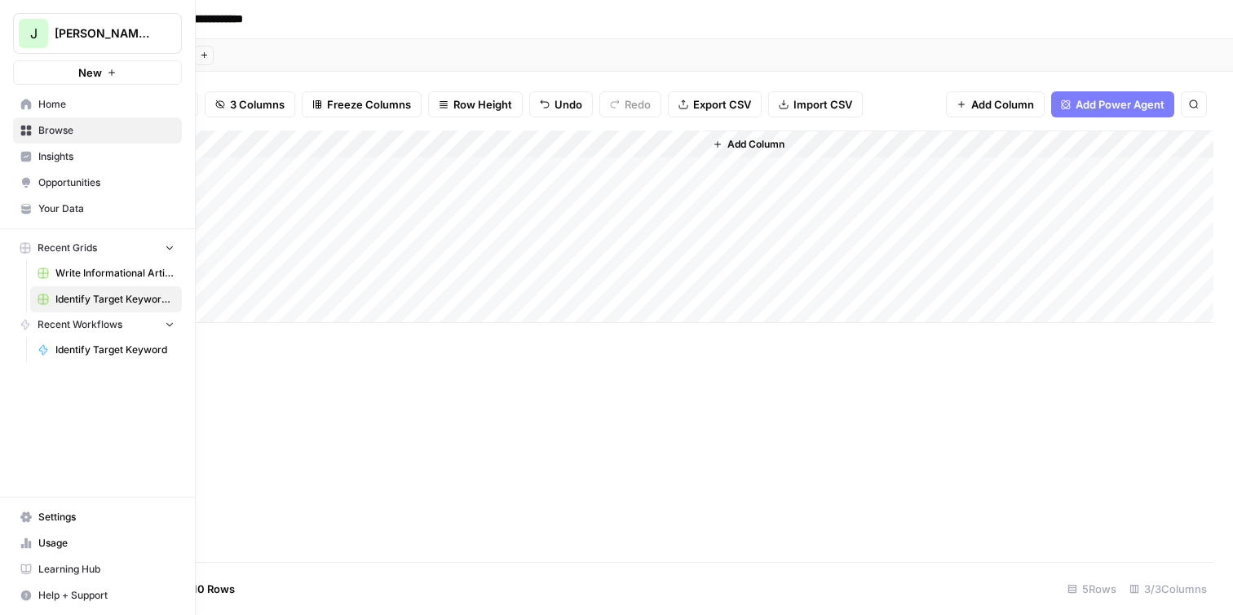
click at [116, 73] on button "New" at bounding box center [97, 72] width 169 height 24
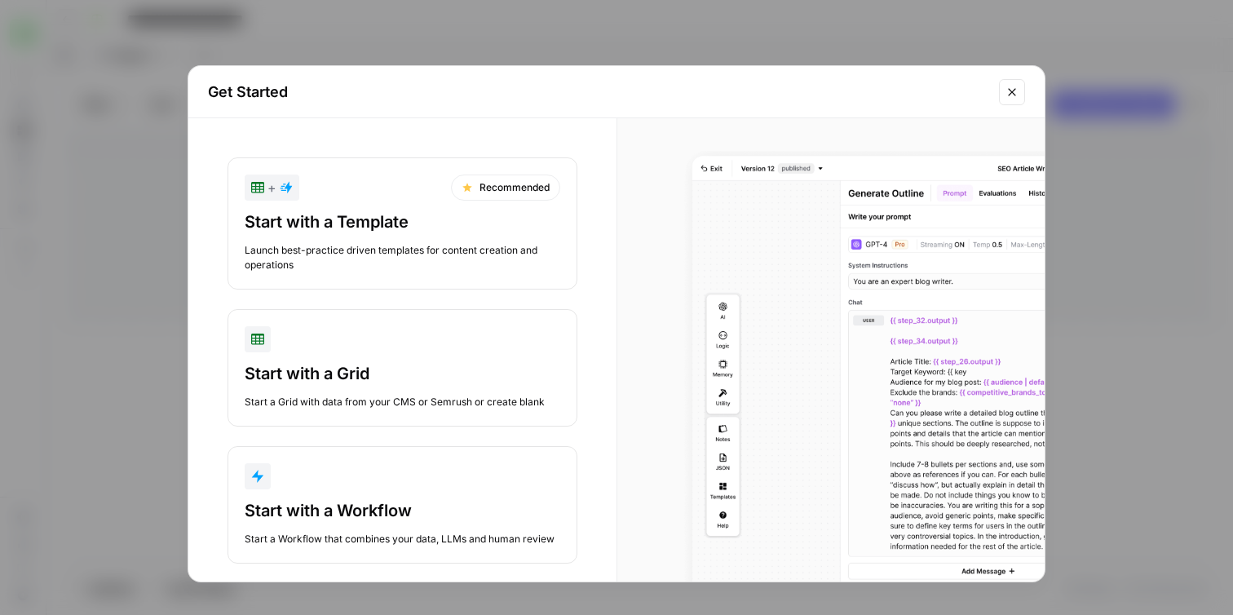
click at [431, 502] on div "Start with a Workflow" at bounding box center [403, 510] width 316 height 23
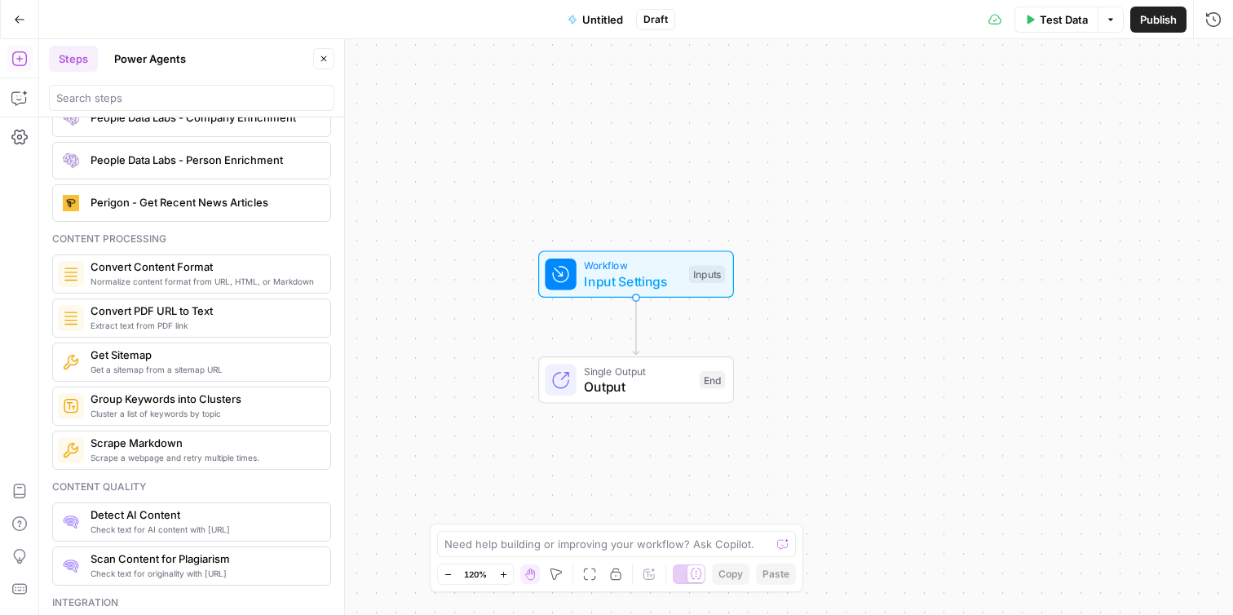
scroll to position [2313, 0]
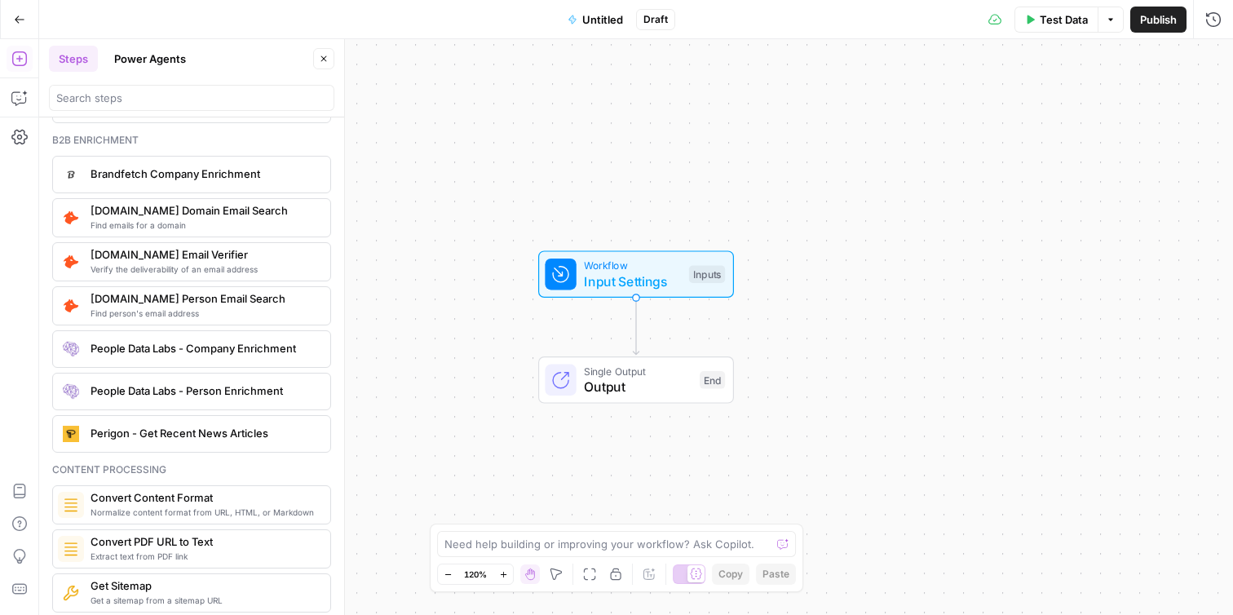
click at [179, 106] on div at bounding box center [191, 98] width 285 height 26
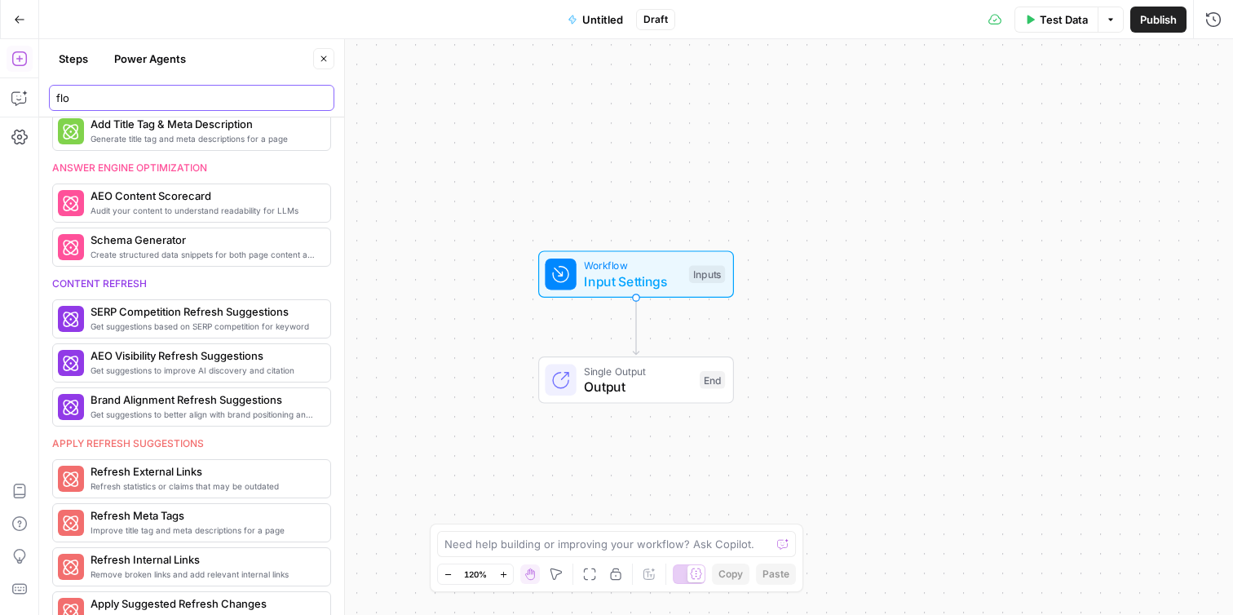
scroll to position [1931, 0]
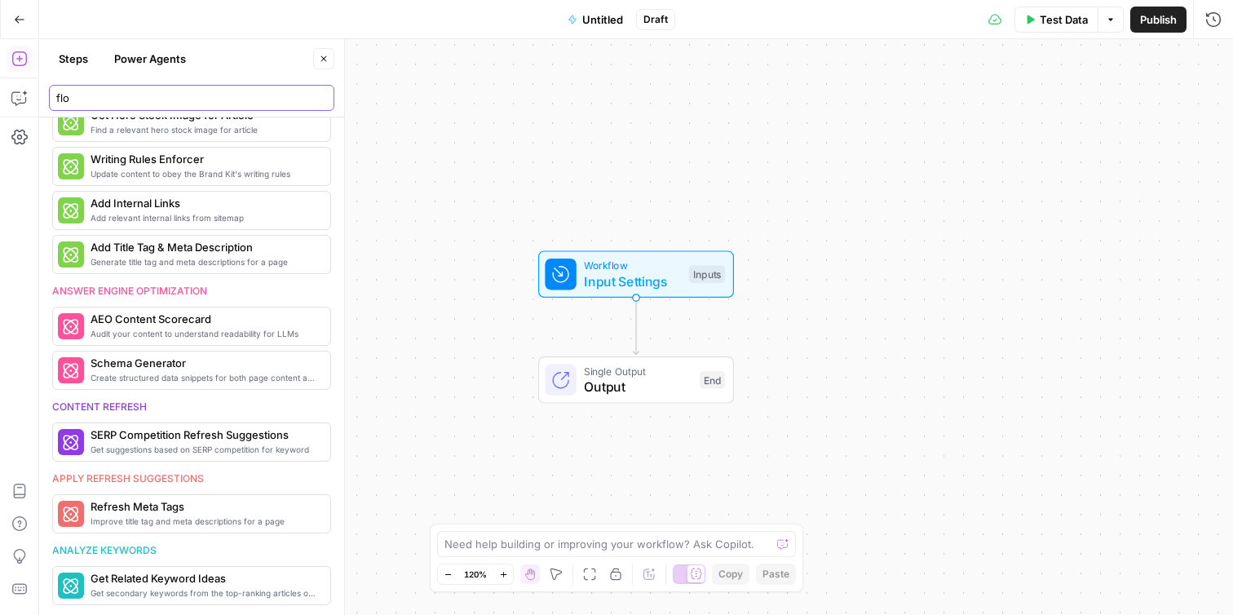
type input "flow"
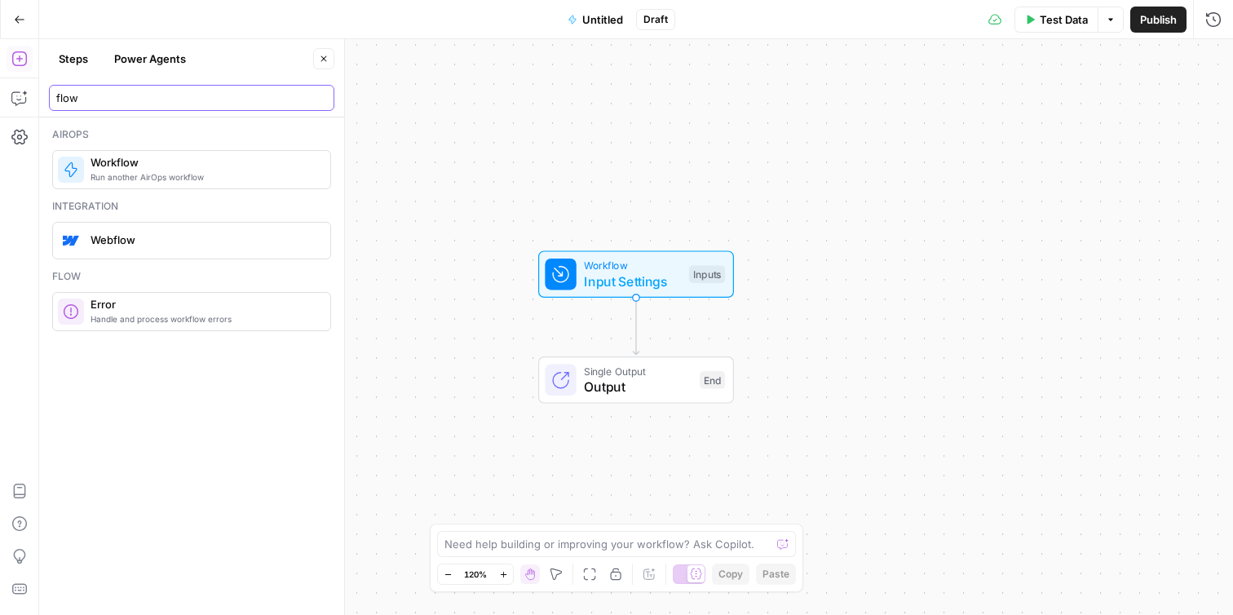
click at [318, 104] on input "flow" at bounding box center [191, 98] width 271 height 16
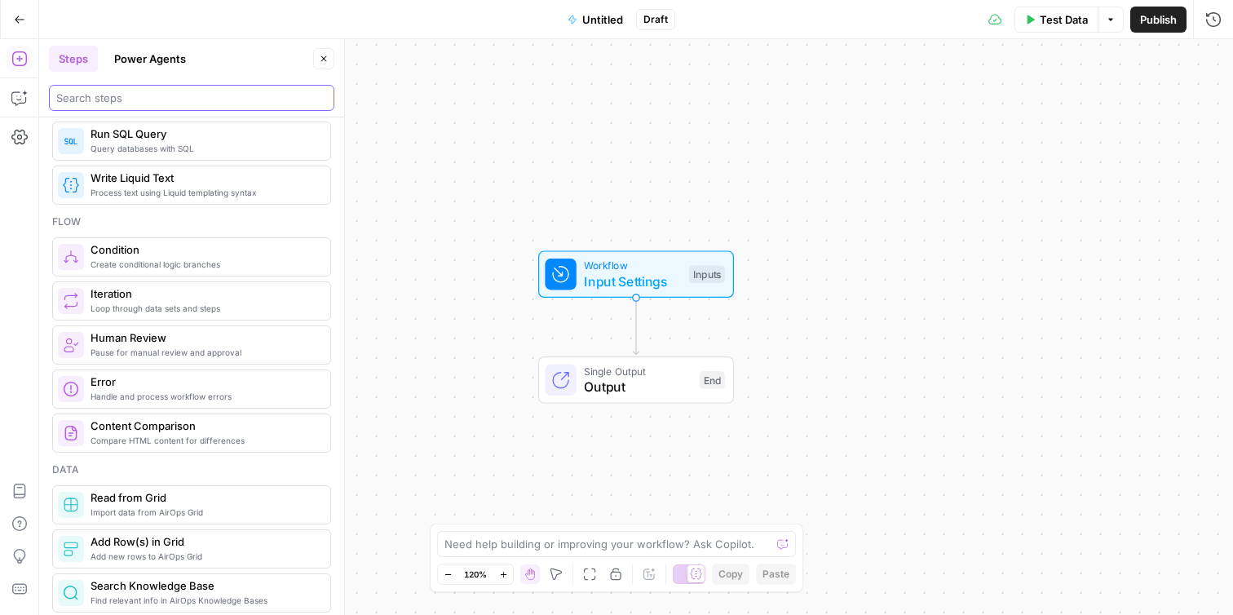
scroll to position [390, 0]
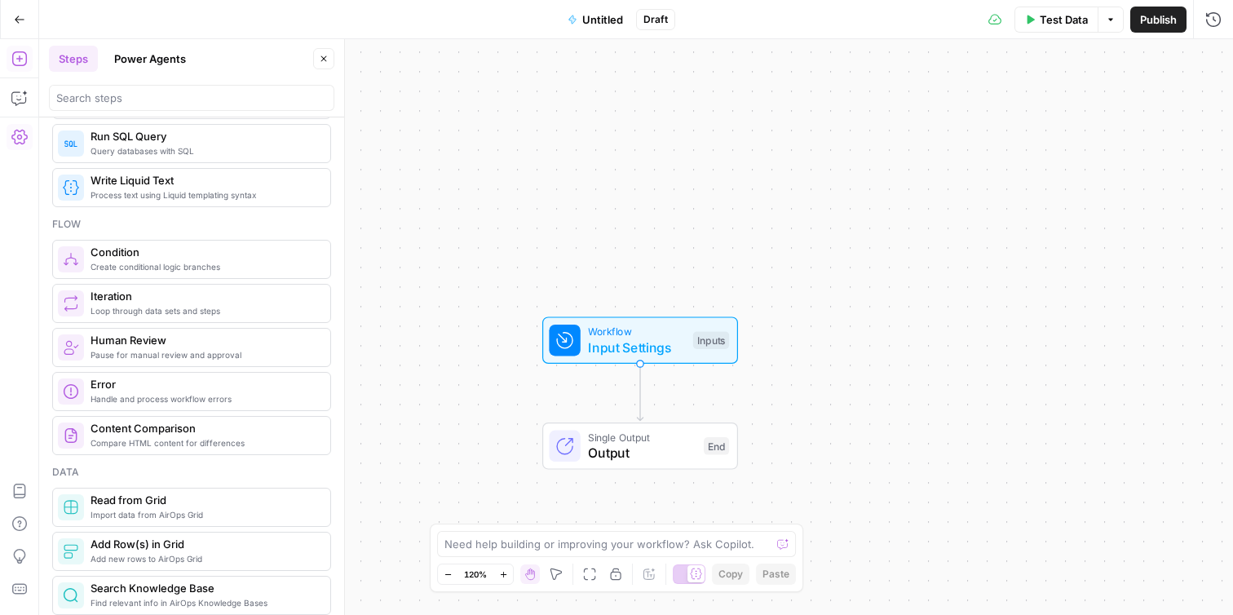
click at [19, 139] on icon "button" at bounding box center [19, 137] width 16 height 16
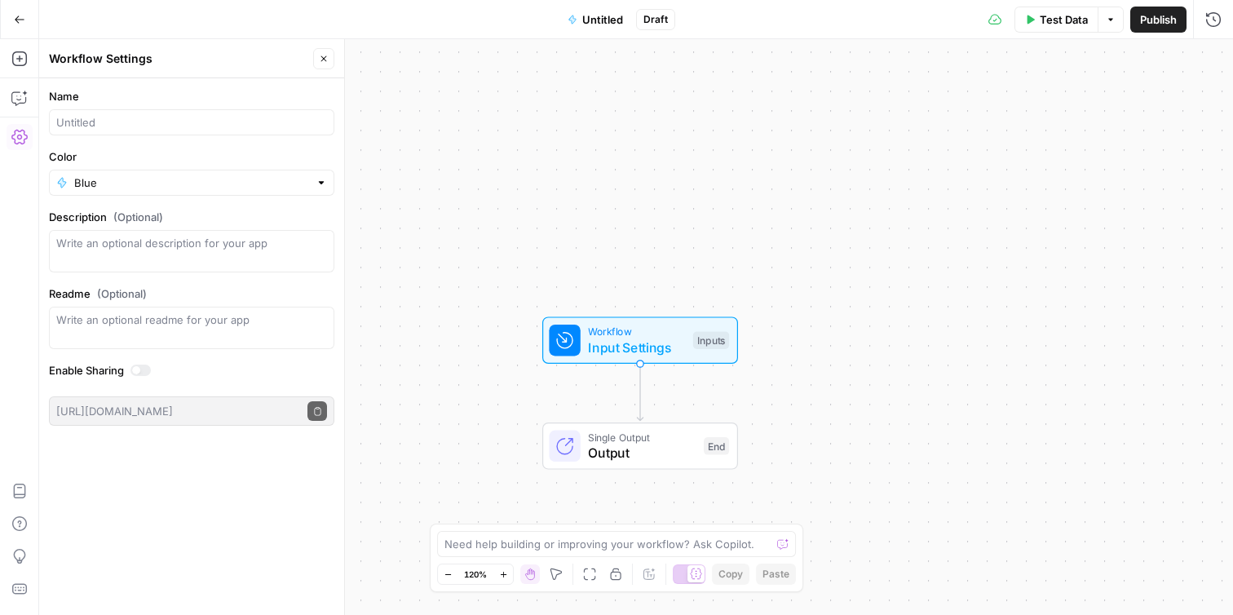
click at [21, 110] on button "Copilot" at bounding box center [20, 98] width 26 height 26
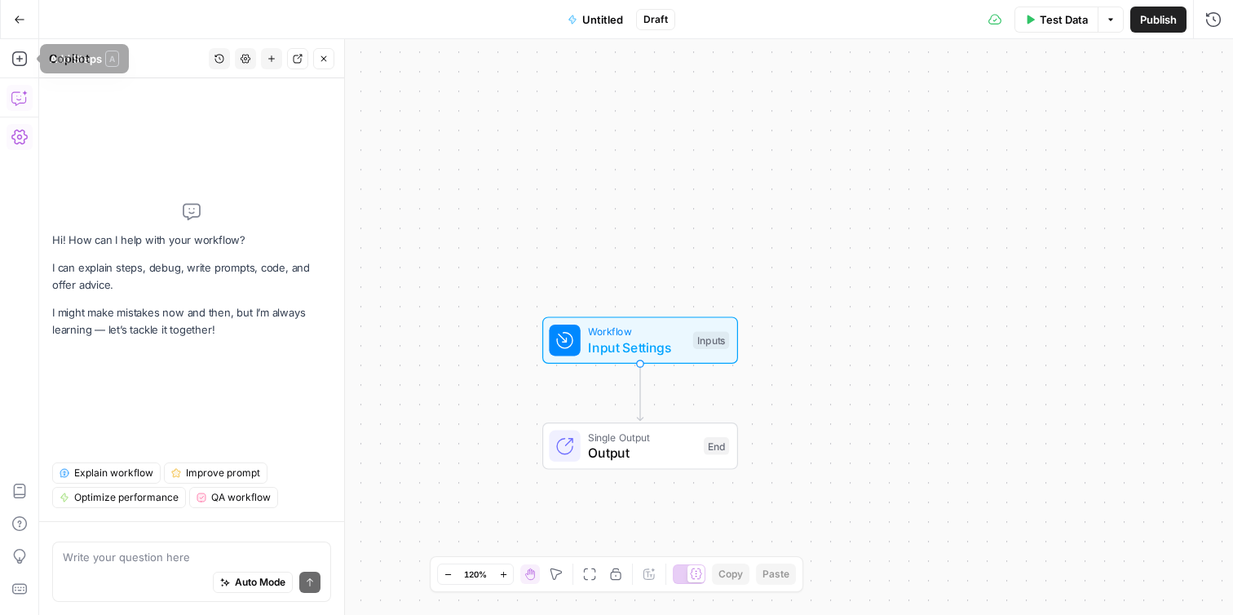
click at [21, 131] on icon "button" at bounding box center [19, 137] width 16 height 16
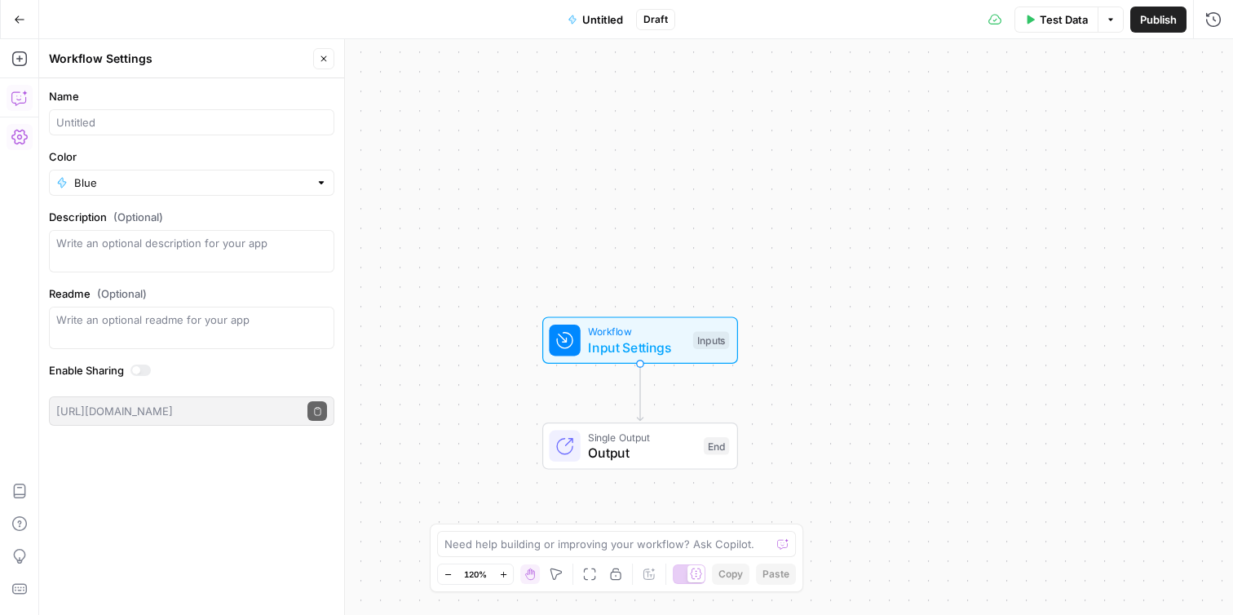
click at [20, 100] on icon "button" at bounding box center [19, 98] width 16 height 16
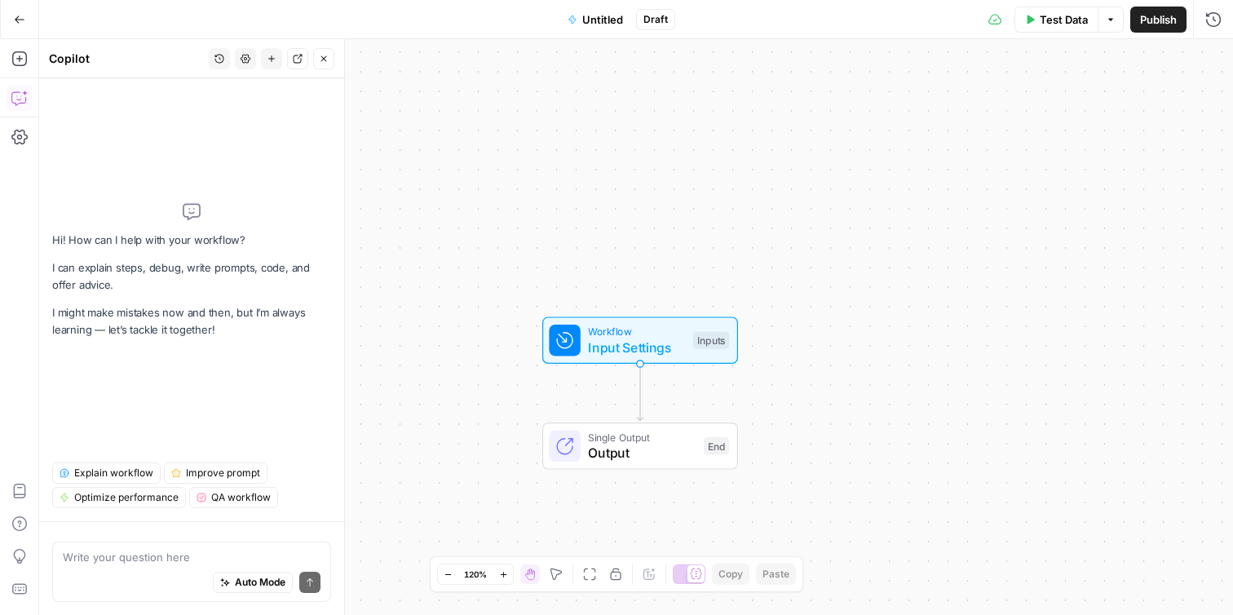
click at [23, 20] on icon "button" at bounding box center [19, 19] width 11 height 11
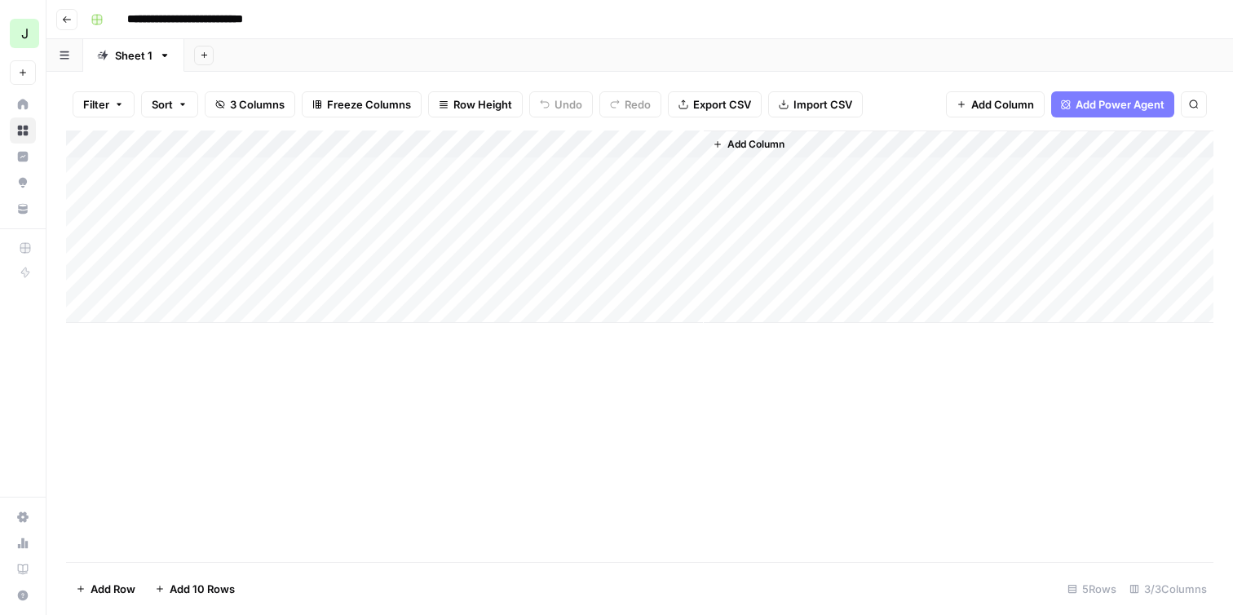
click at [683, 170] on div "Add Column" at bounding box center [639, 226] width 1147 height 192
click at [657, 171] on div "Add Column" at bounding box center [639, 226] width 1147 height 192
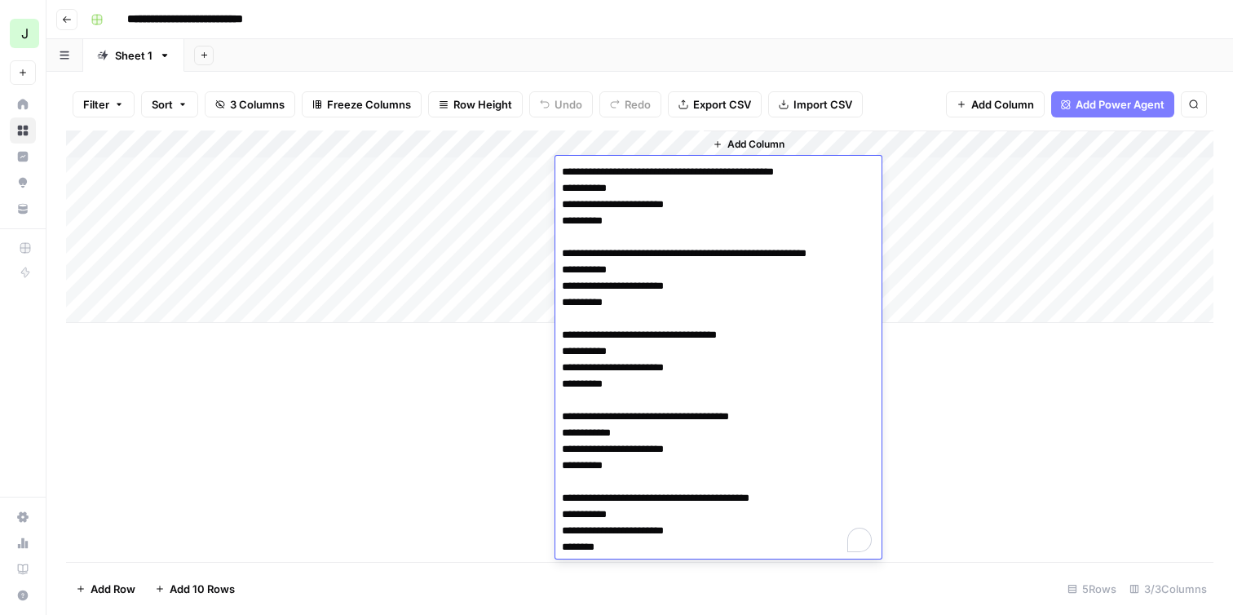
click at [657, 171] on textarea "**********" at bounding box center [718, 360] width 326 height 398
click at [709, 175] on textarea "**********" at bounding box center [718, 360] width 326 height 398
drag, startPoint x: 622, startPoint y: 334, endPoint x: 745, endPoint y: 337, distance: 123.2
click at [745, 337] on textarea "**********" at bounding box center [718, 360] width 326 height 398
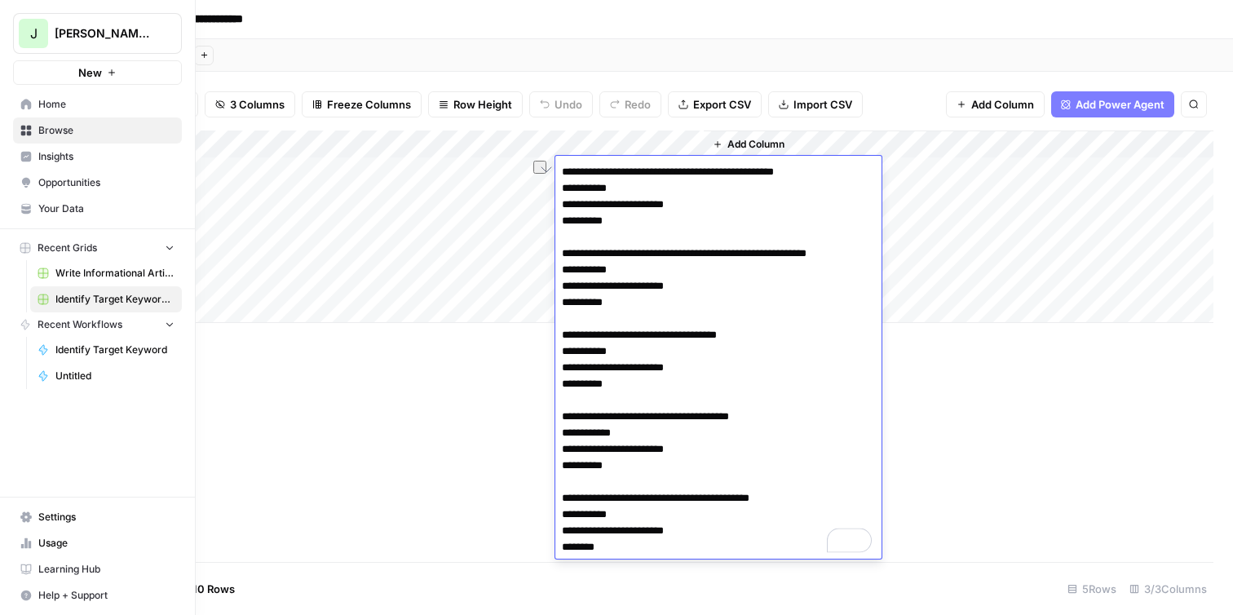
click at [117, 41] on span "[PERSON_NAME] - Example" at bounding box center [104, 33] width 99 height 16
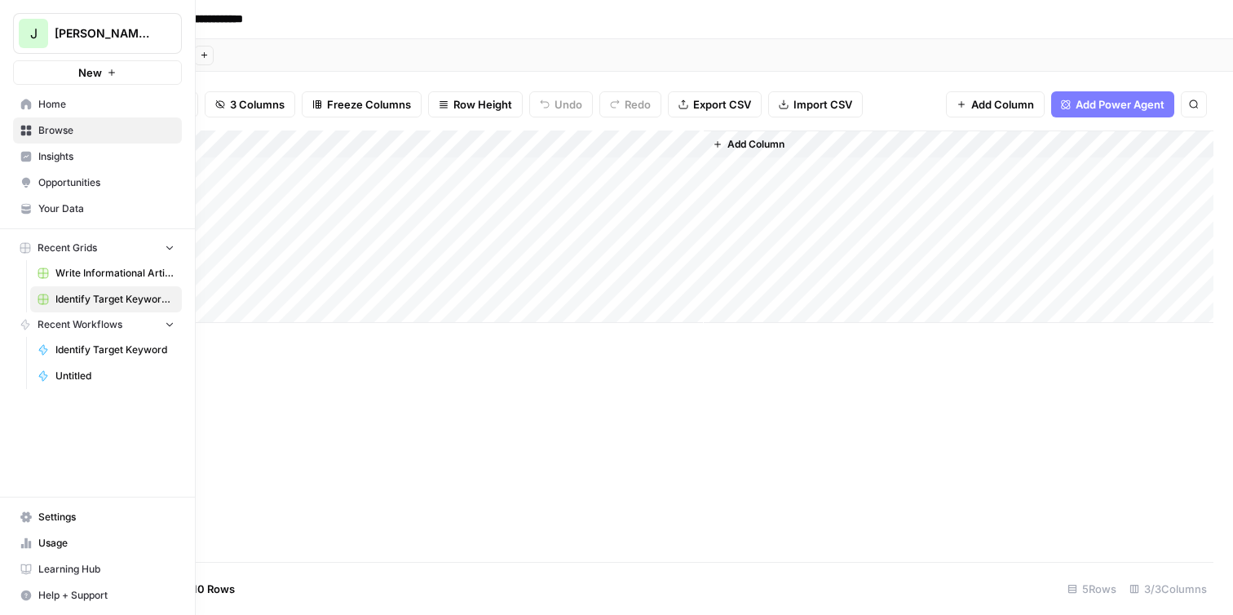
click at [88, 109] on span "Home" at bounding box center [106, 104] width 136 height 15
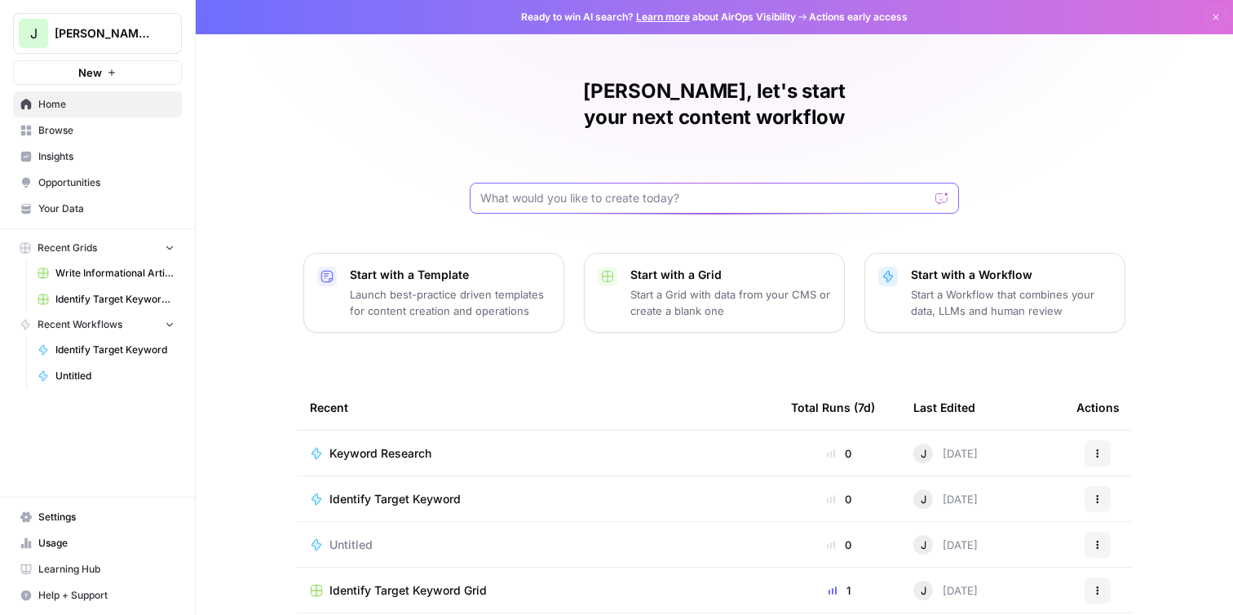
click at [543, 190] on input "text" at bounding box center [704, 198] width 449 height 16
click at [130, 138] on link "Browse" at bounding box center [97, 130] width 169 height 26
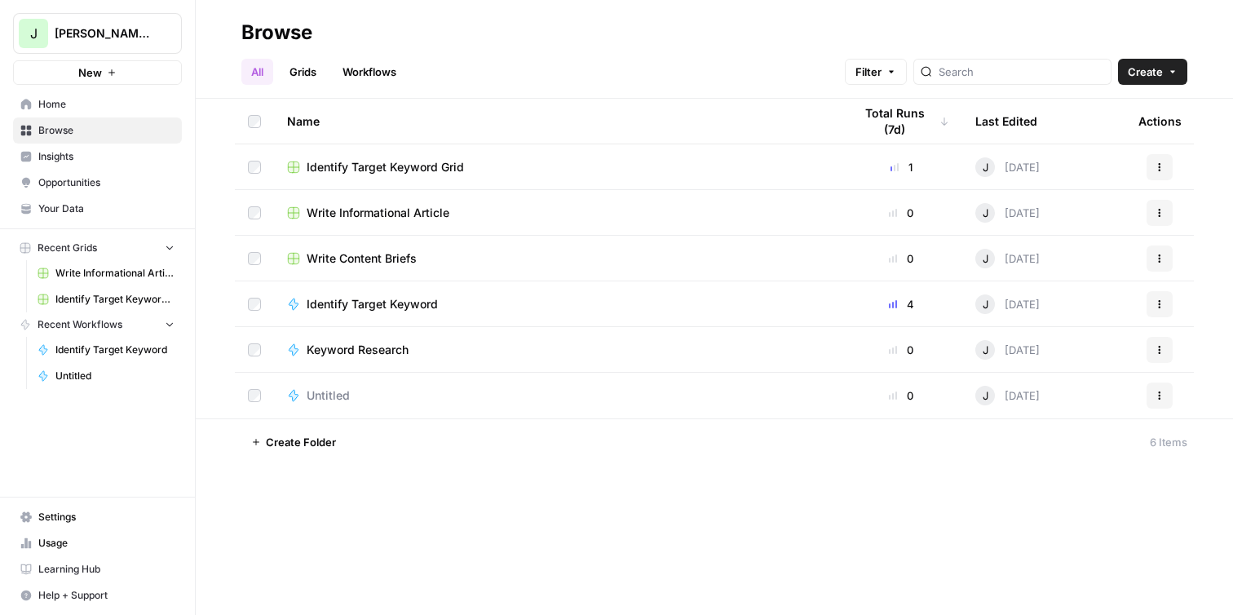
click at [134, 201] on span "Your Data" at bounding box center [106, 208] width 136 height 15
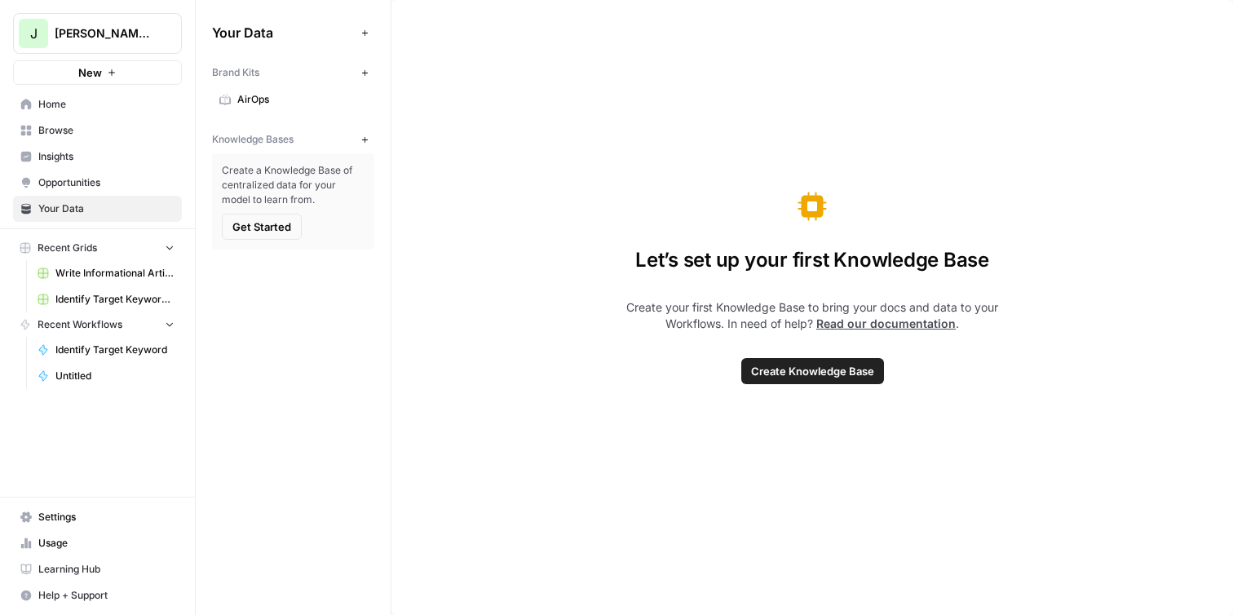
click at [289, 97] on span "AirOps" at bounding box center [302, 99] width 130 height 15
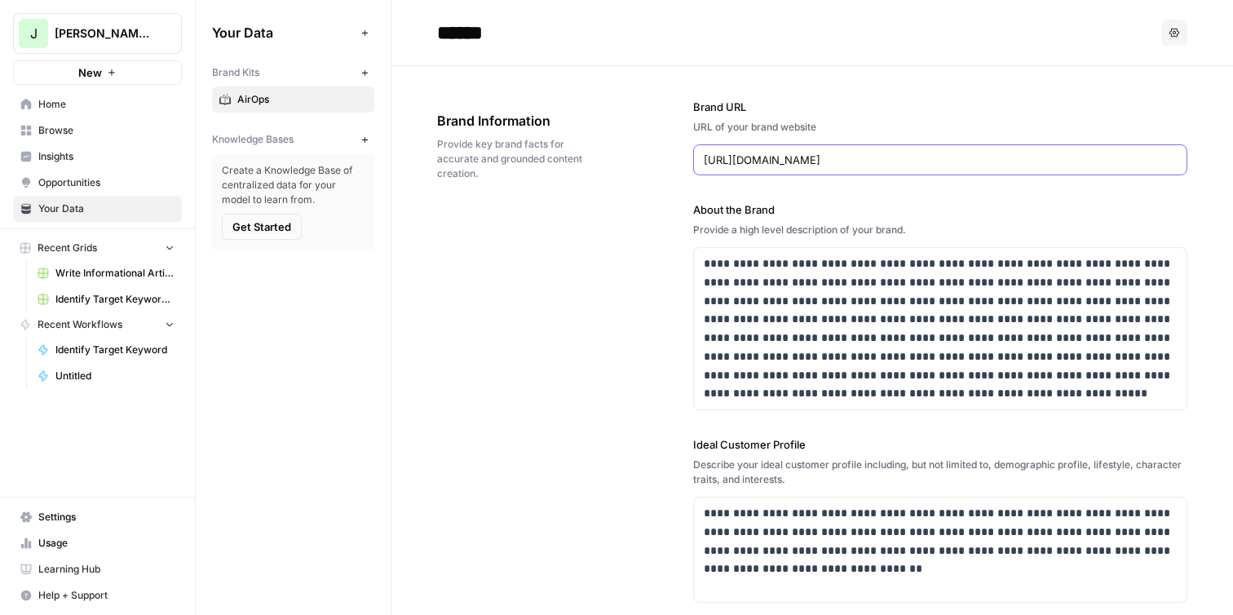
drag, startPoint x: 768, startPoint y: 161, endPoint x: 646, endPoint y: 157, distance: 122.4
click at [646, 157] on div "**********" at bounding box center [812, 539] width 750 height 946
click at [882, 163] on input "[DOMAIN_NAME][URL]" at bounding box center [924, 160] width 440 height 16
type input "[DOMAIN_NAME]"
click at [518, 278] on div "**********" at bounding box center [812, 539] width 750 height 946
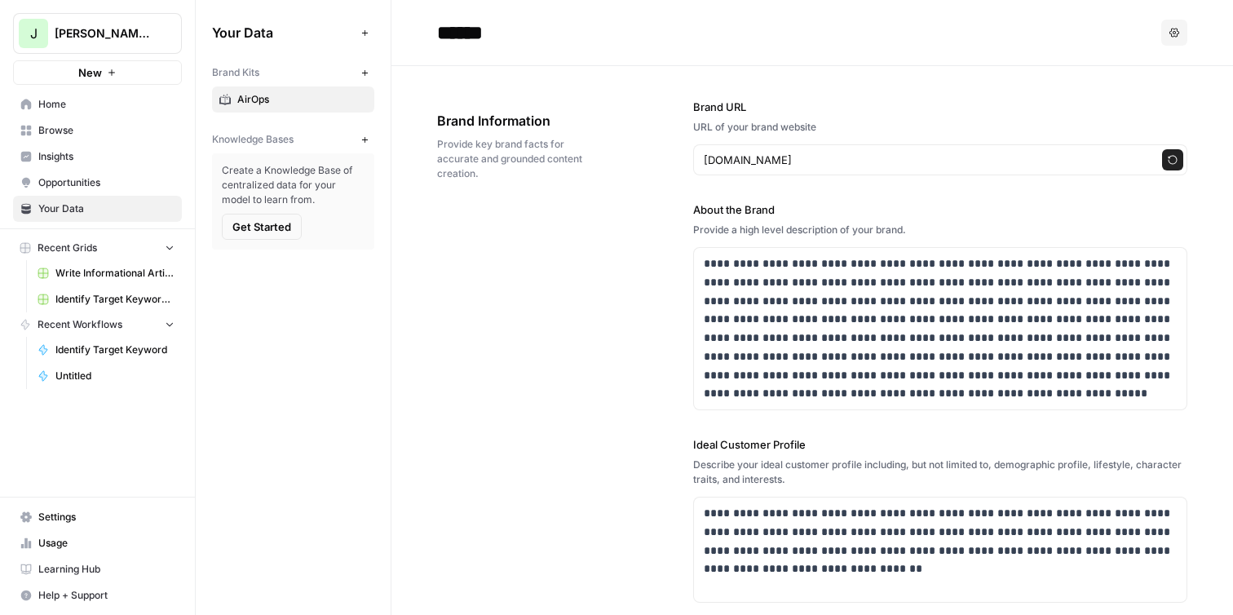
click at [252, 232] on span "Get Started" at bounding box center [261, 227] width 59 height 16
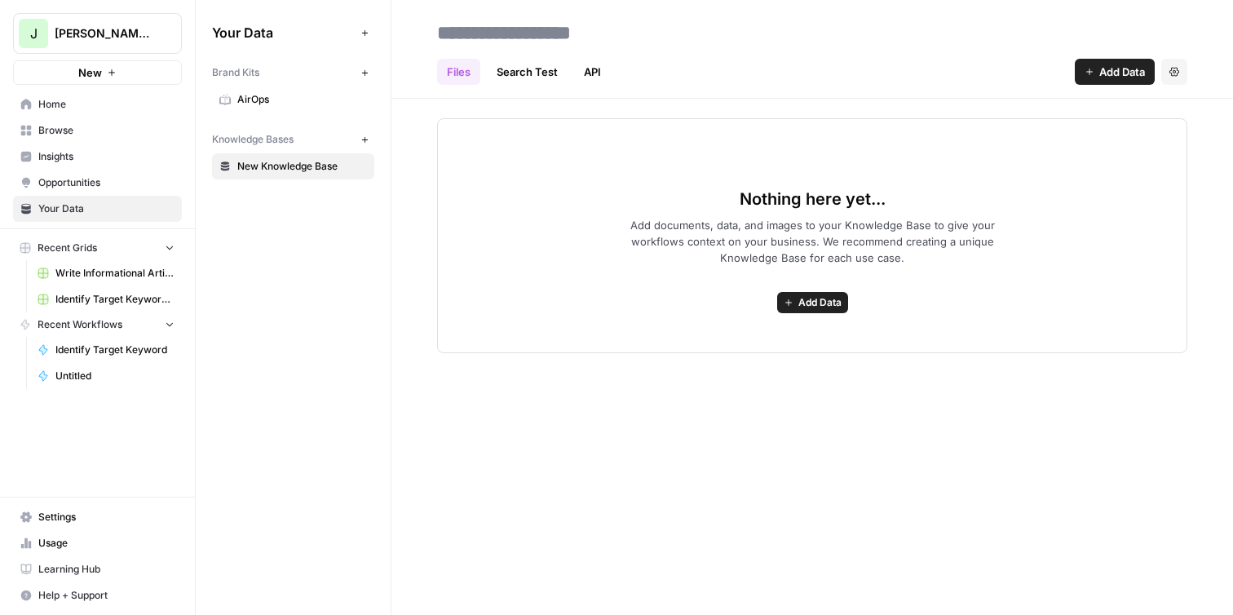
click at [526, 70] on link "Search Test" at bounding box center [527, 72] width 81 height 26
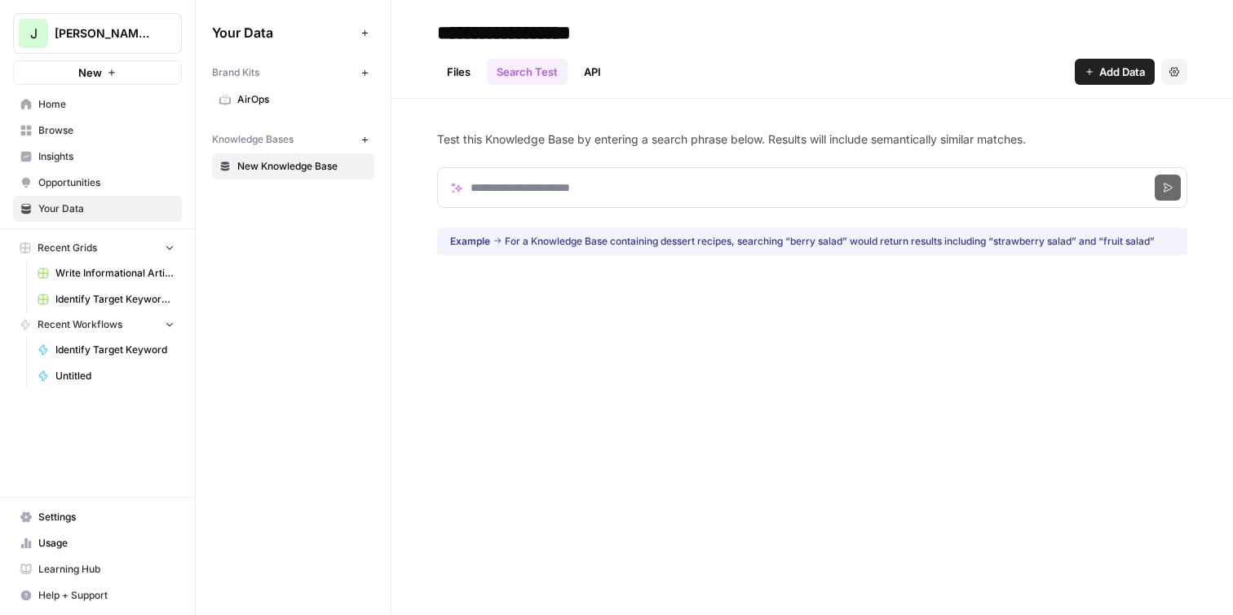
click at [475, 73] on link "Files" at bounding box center [458, 72] width 43 height 26
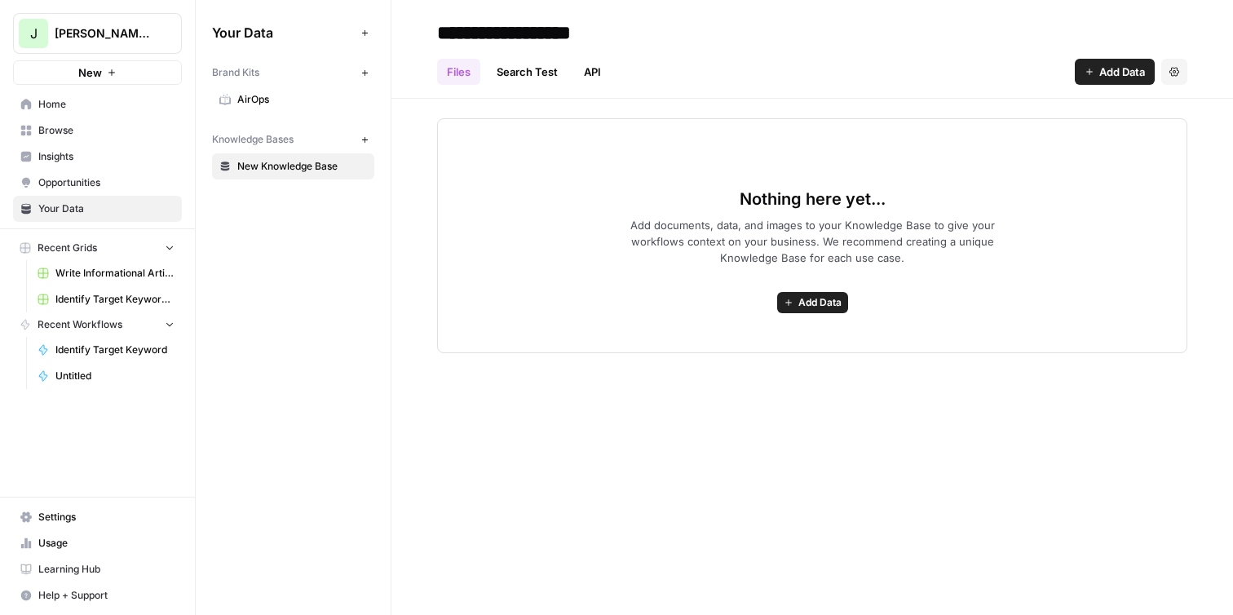
click at [1083, 77] on button "Add Data" at bounding box center [1115, 72] width 80 height 26
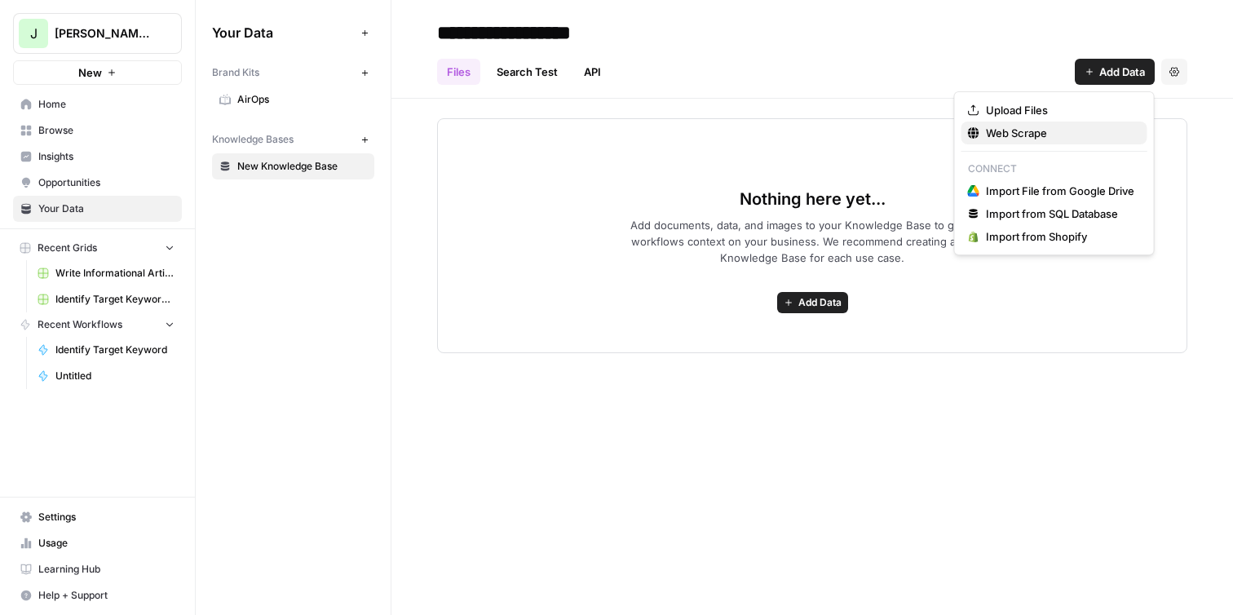
click at [1053, 138] on span "Web Scrape" at bounding box center [1060, 133] width 148 height 16
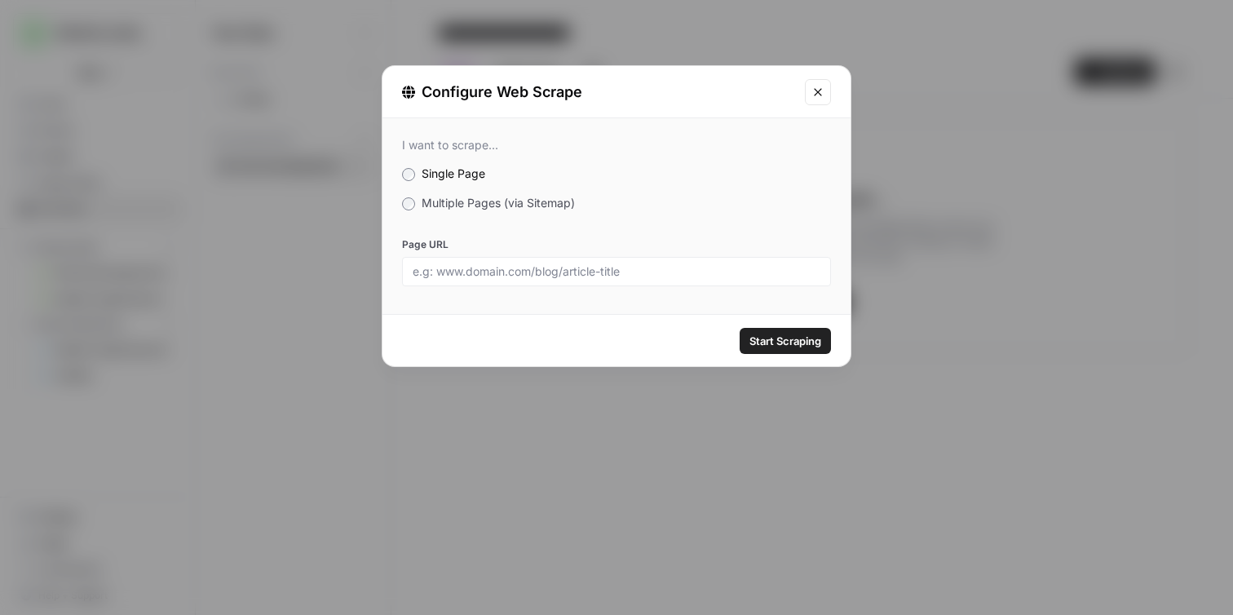
click at [477, 206] on span "Multiple Pages (via Sitemap)" at bounding box center [498, 203] width 153 height 14
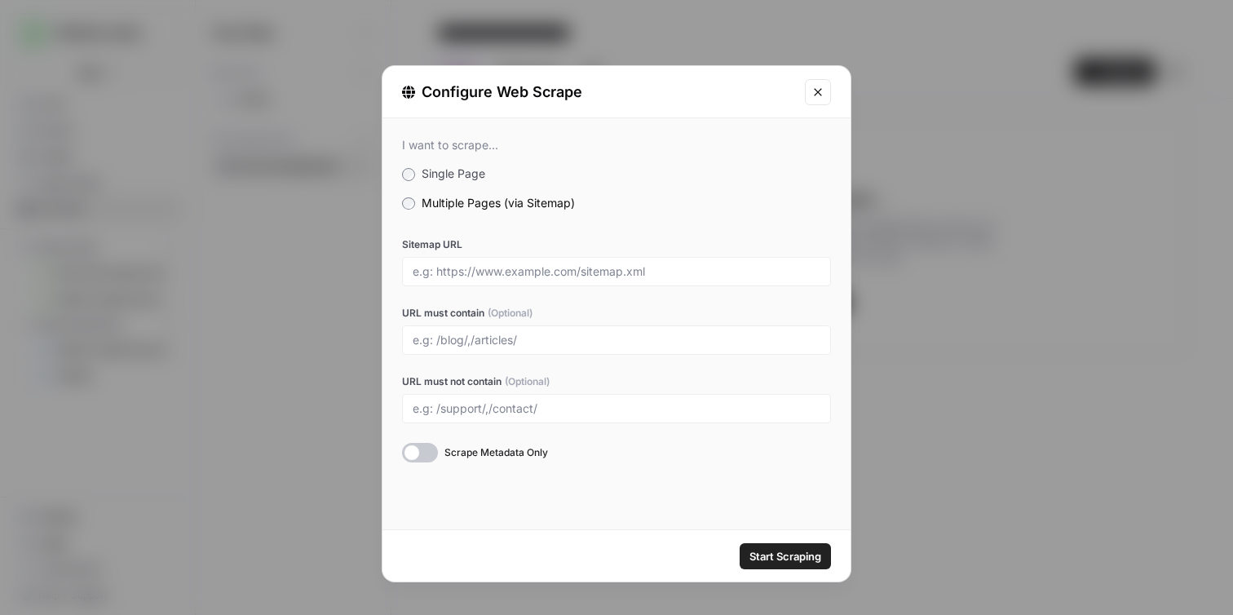
click at [464, 162] on div "I want to scrape... Single Page Multiple Pages (via Sitemap) Sitemap URL URL mu…" at bounding box center [616, 300] width 468 height 364
click at [466, 174] on span "Single Page" at bounding box center [454, 173] width 64 height 14
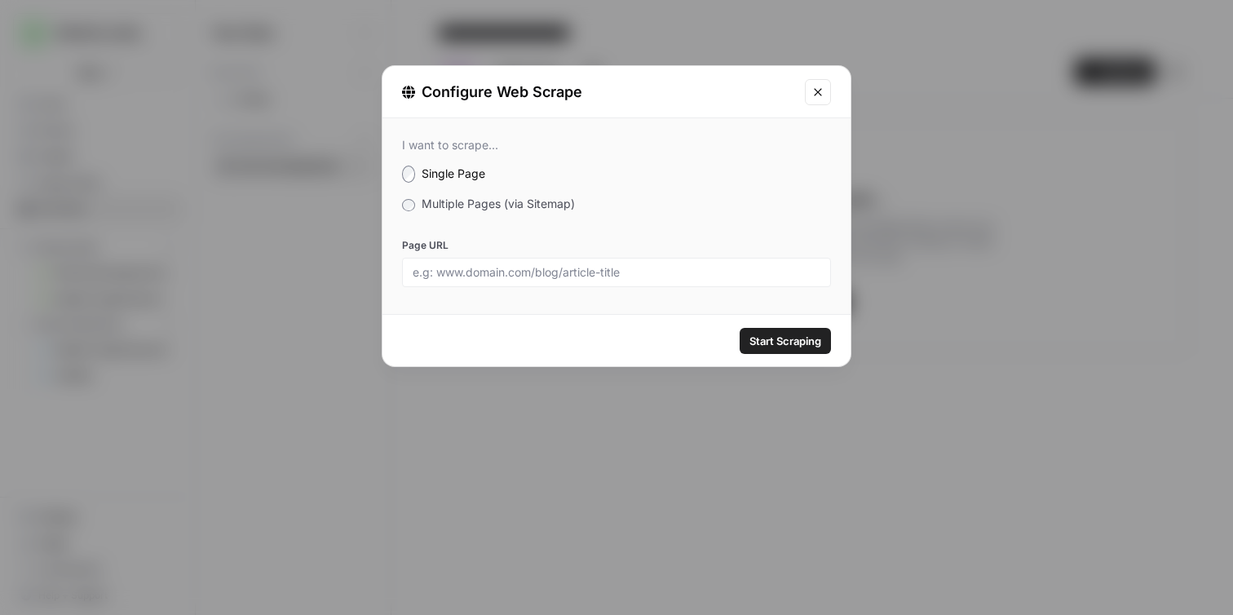
click at [480, 199] on span "Multiple Pages (via Sitemap)" at bounding box center [498, 204] width 153 height 14
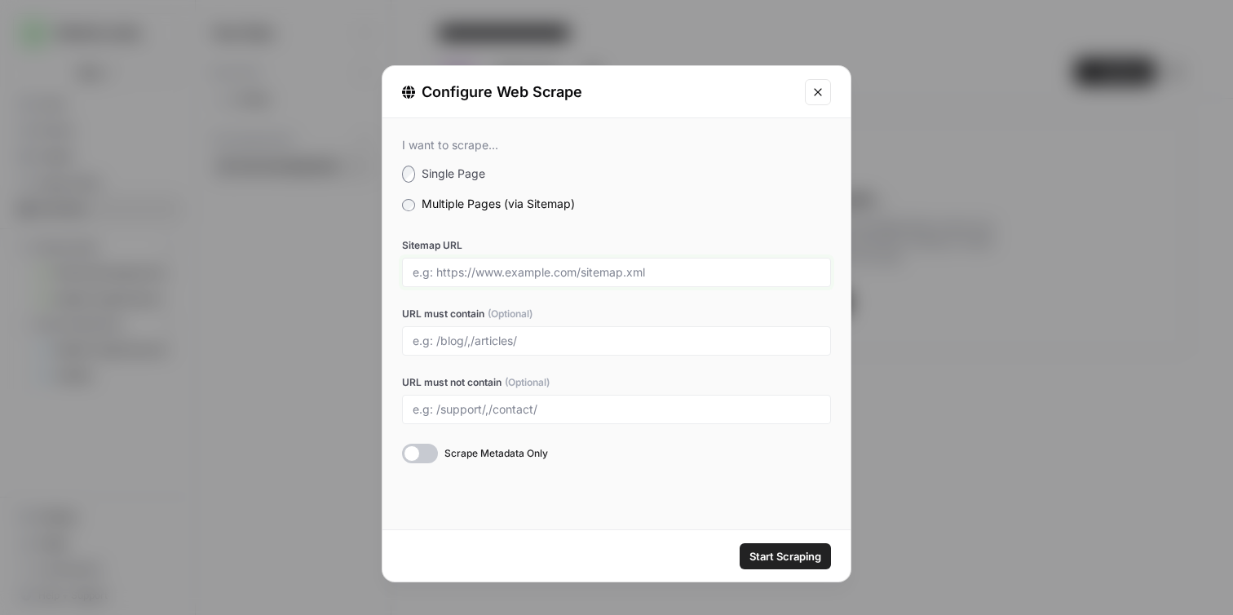
click at [517, 268] on input "Sitemap URL" at bounding box center [617, 272] width 408 height 15
paste input "[URL][DOMAIN_NAME]"
type input "[URL][DOMAIN_NAME]"
click at [621, 383] on label "URL must not contain (Optional)" at bounding box center [616, 382] width 429 height 15
click at [621, 402] on input "URL must not contain (Optional)" at bounding box center [617, 409] width 408 height 15
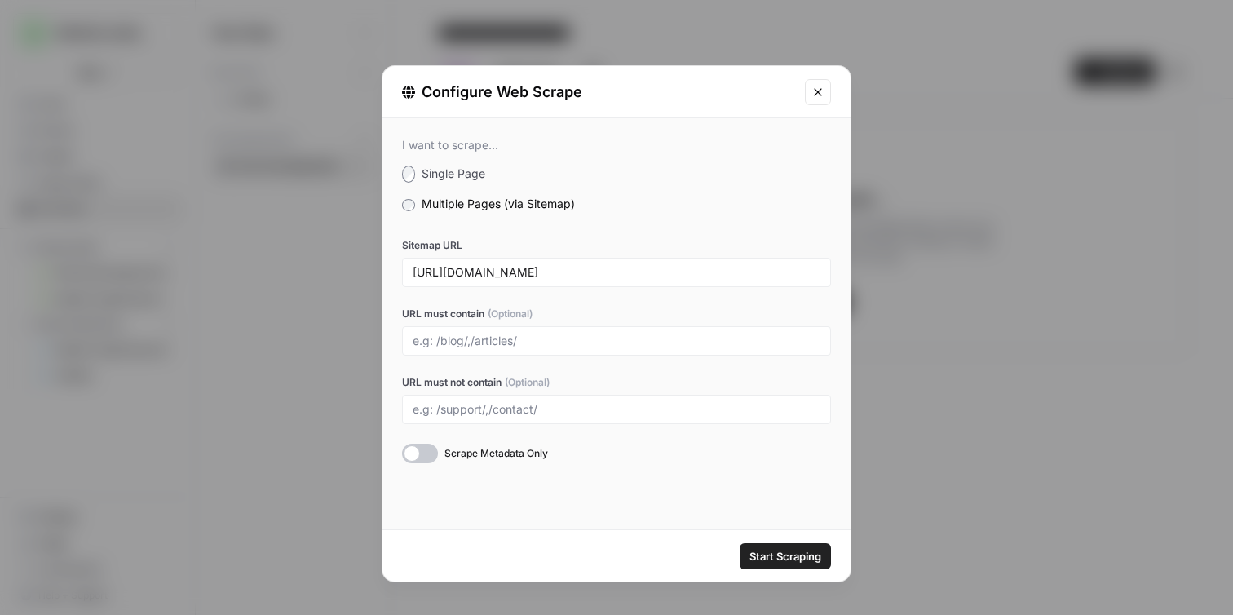
click at [429, 445] on div at bounding box center [420, 454] width 36 height 20
click at [430, 447] on div at bounding box center [420, 454] width 36 height 20
click at [802, 554] on span "Start Scraping" at bounding box center [785, 556] width 72 height 16
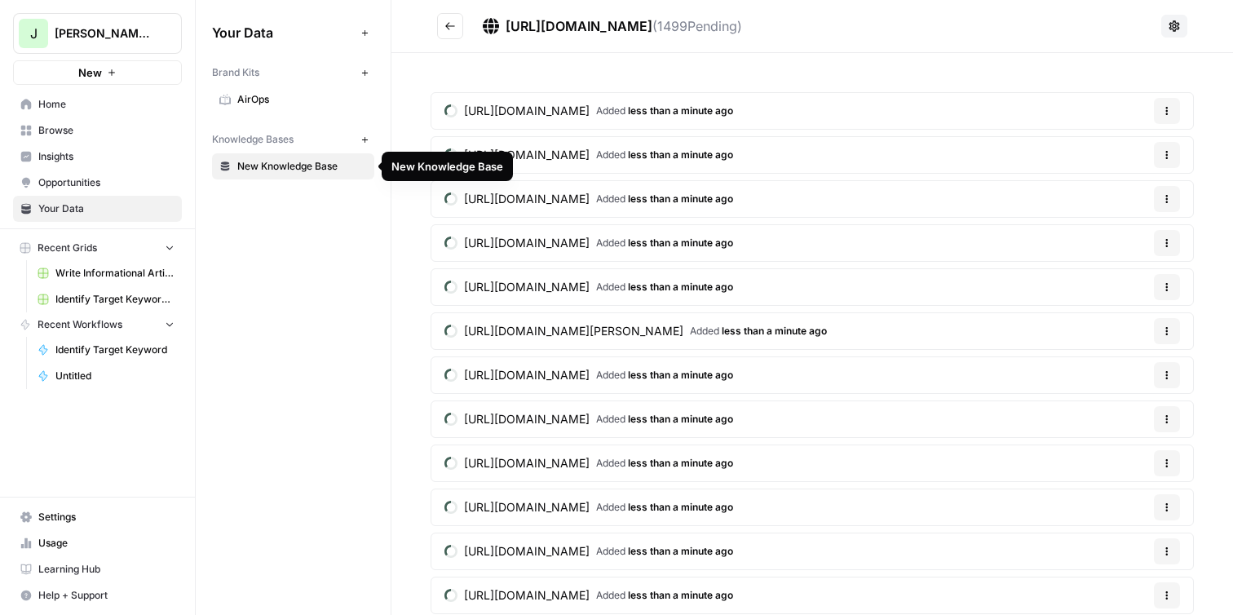
click at [340, 163] on span "New Knowledge Base" at bounding box center [302, 166] width 130 height 15
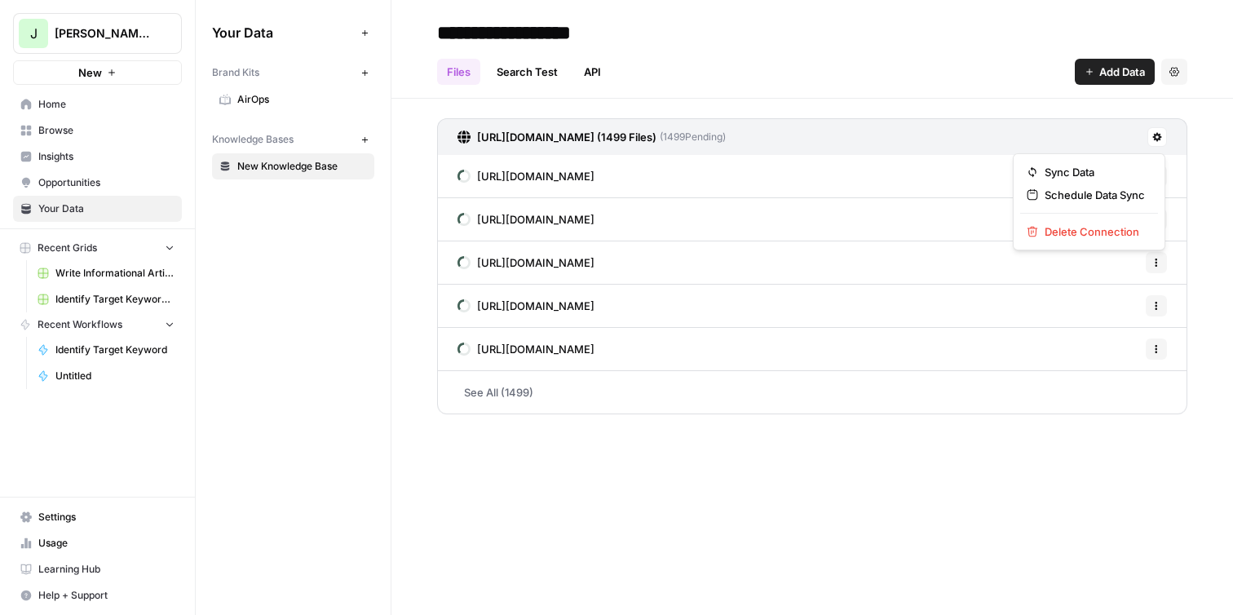
click at [1154, 134] on icon at bounding box center [1157, 137] width 9 height 9
click at [937, 82] on div "Files Search Test API Add Data Settings" at bounding box center [812, 65] width 750 height 39
click at [513, 387] on link "See All (1499)" at bounding box center [812, 392] width 750 height 42
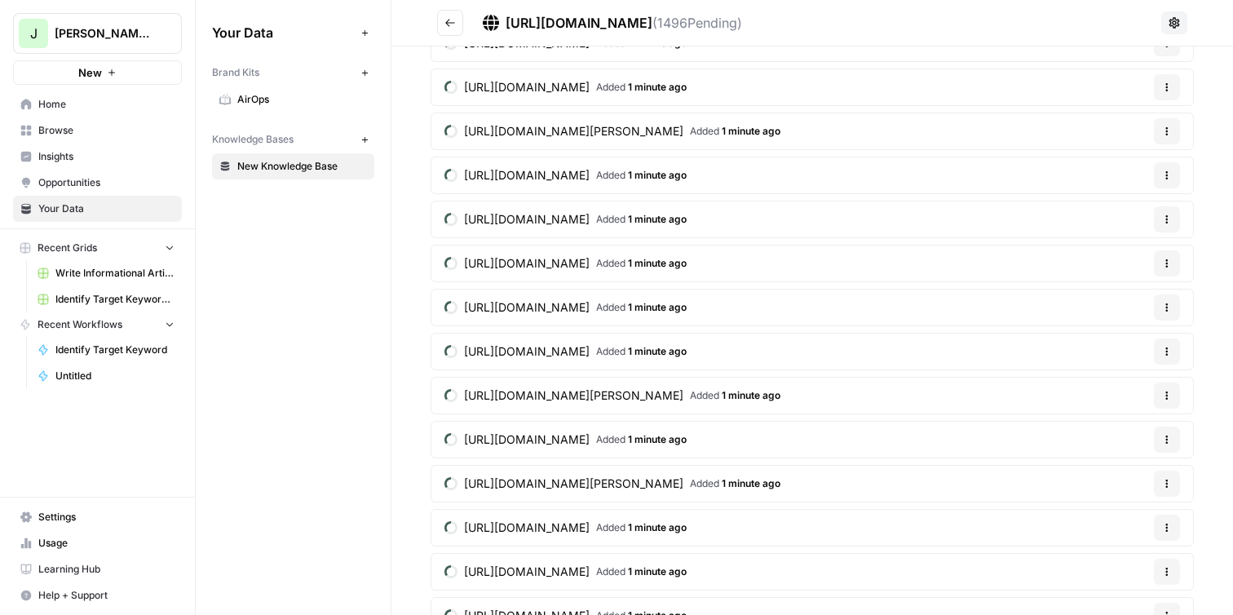
scroll to position [6626, 0]
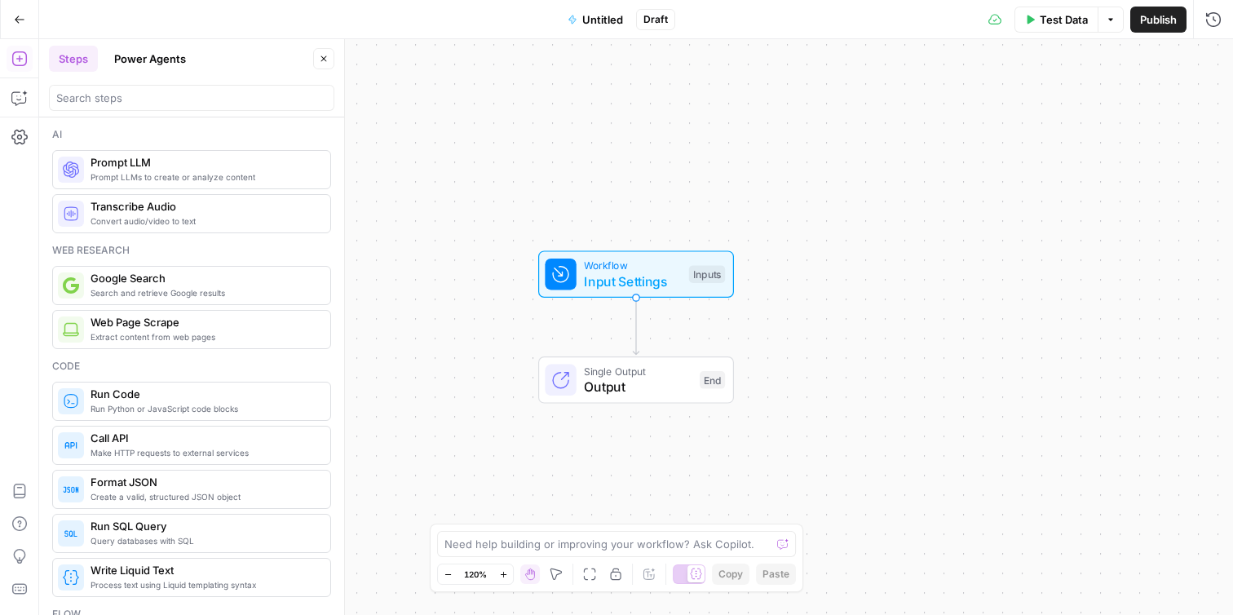
click at [572, 16] on icon "button" at bounding box center [572, 19] width 7 height 8
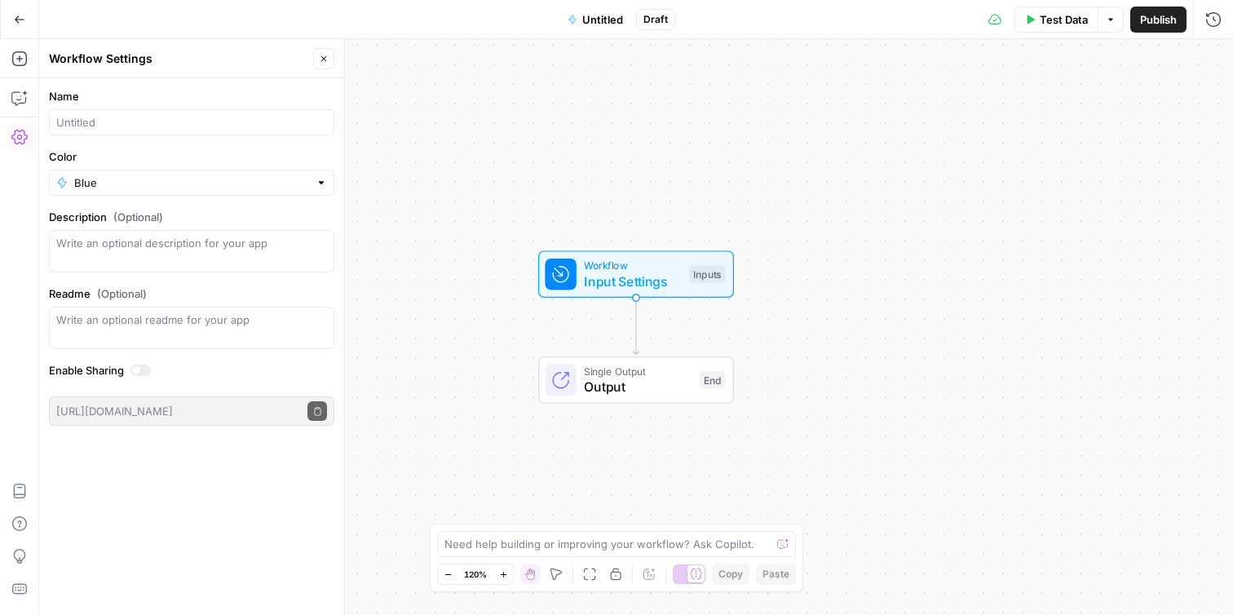
click at [126, 133] on div at bounding box center [191, 122] width 285 height 26
type input "Keyword Research"
click at [166, 249] on textarea "Description (Optional)" at bounding box center [191, 251] width 271 height 33
click at [139, 374] on div at bounding box center [140, 370] width 20 height 11
click at [332, 67] on button "Close" at bounding box center [323, 58] width 21 height 21
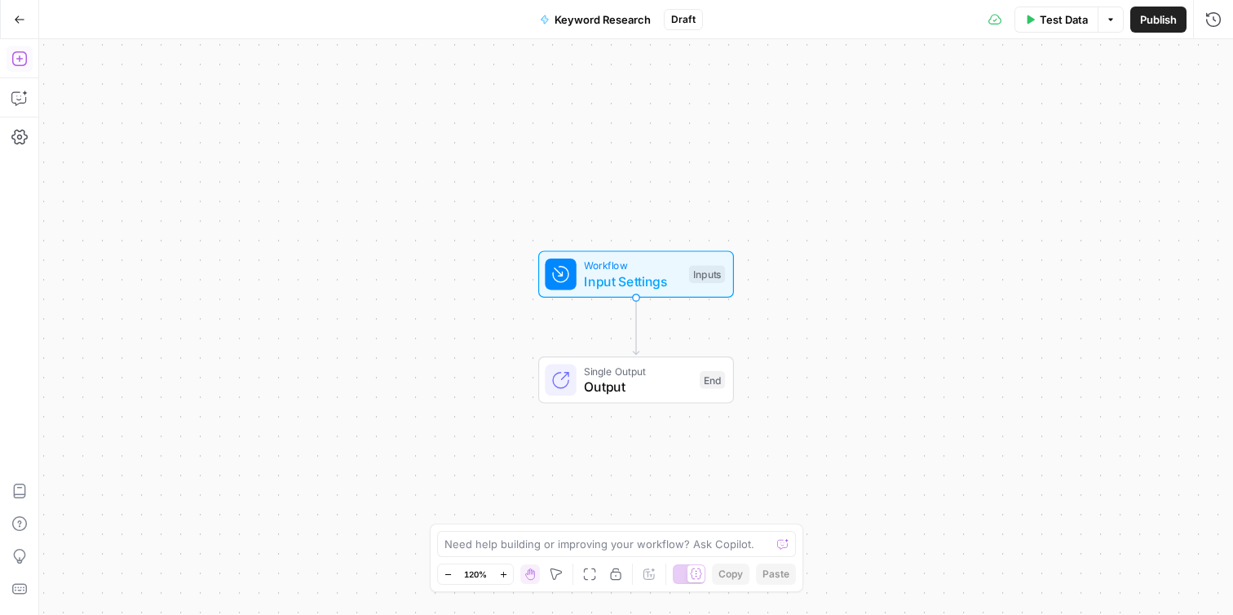
click at [19, 60] on icon "button" at bounding box center [18, 58] width 15 height 15
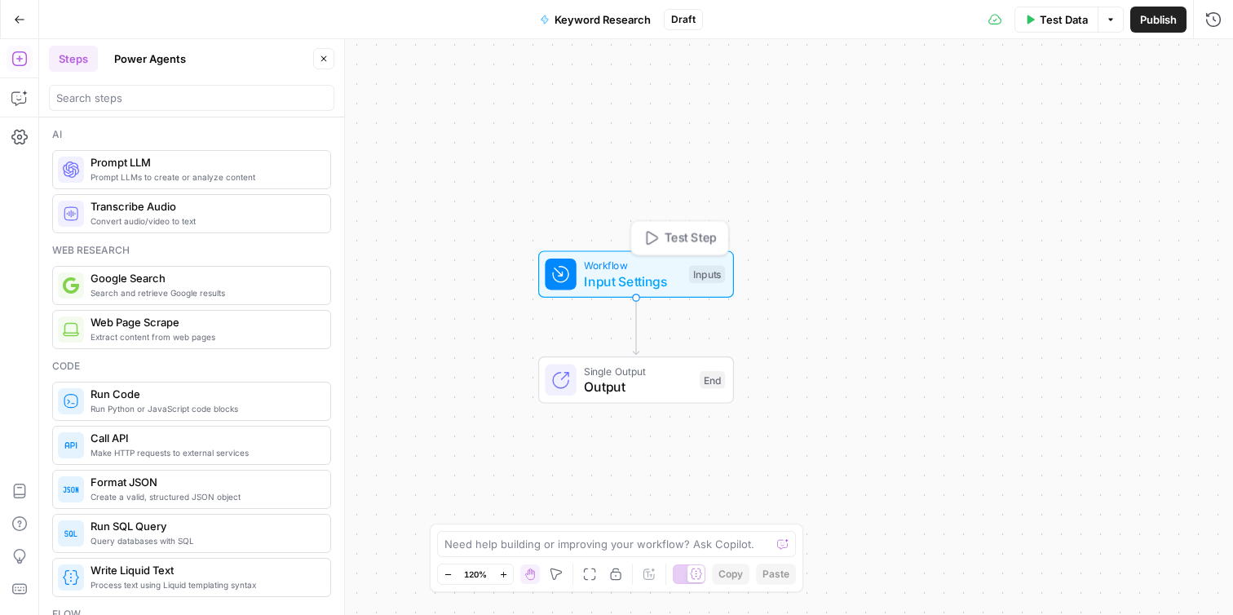
click at [640, 289] on span "Input Settings" at bounding box center [632, 282] width 97 height 20
click at [1080, 115] on icon "button" at bounding box center [1083, 111] width 10 height 10
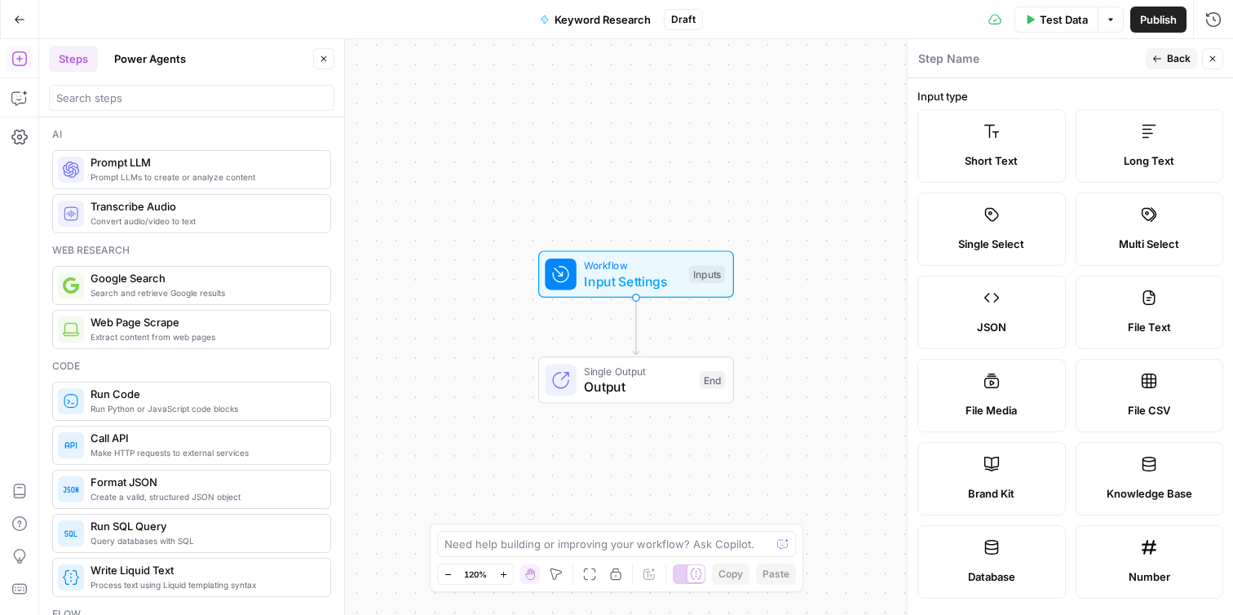
click at [1022, 495] on div "Brand Kit" at bounding box center [991, 493] width 121 height 16
type input "Brand Kit"
type input "brand_kit"
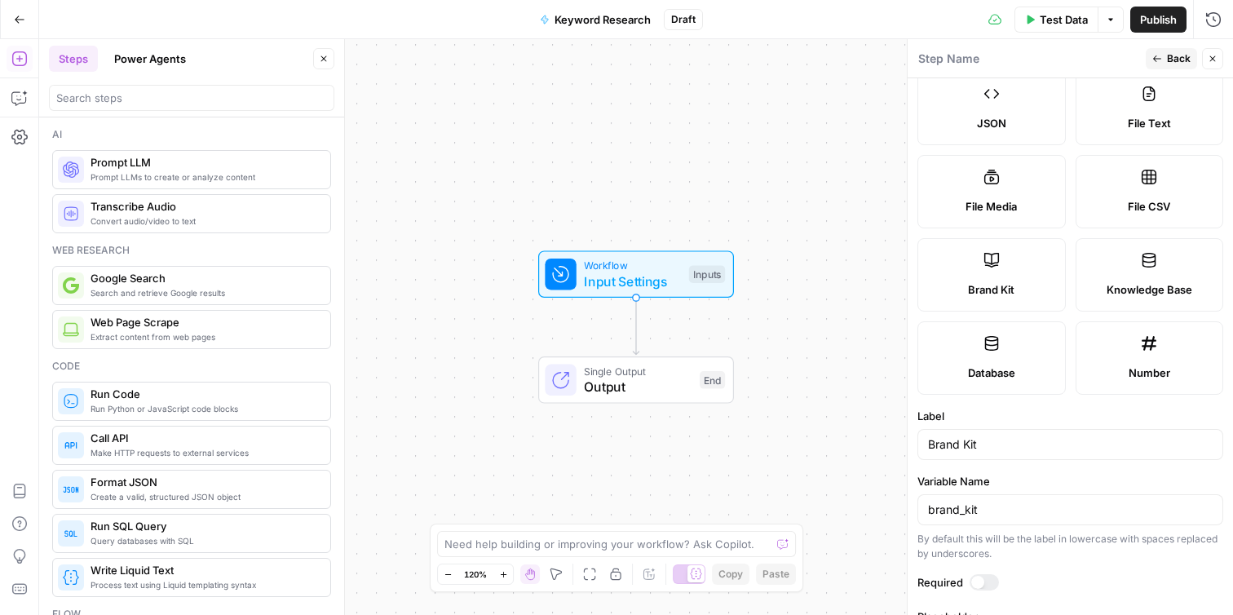
scroll to position [281, 0]
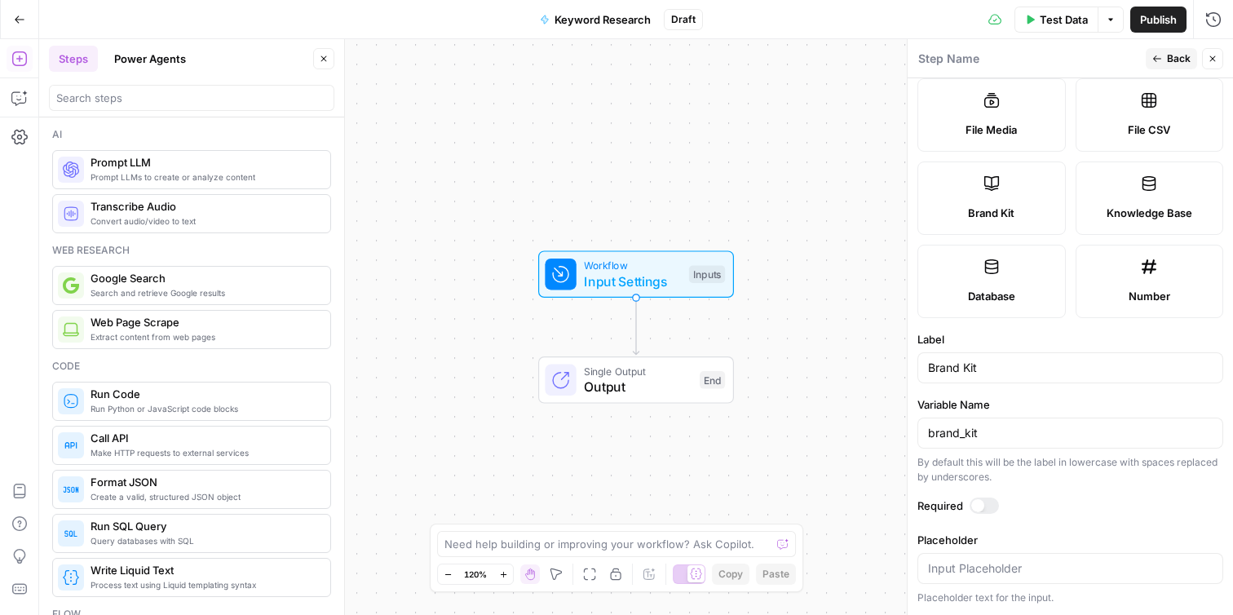
click at [977, 508] on div at bounding box center [977, 505] width 13 height 13
click at [1177, 58] on span "Back" at bounding box center [1179, 58] width 24 height 15
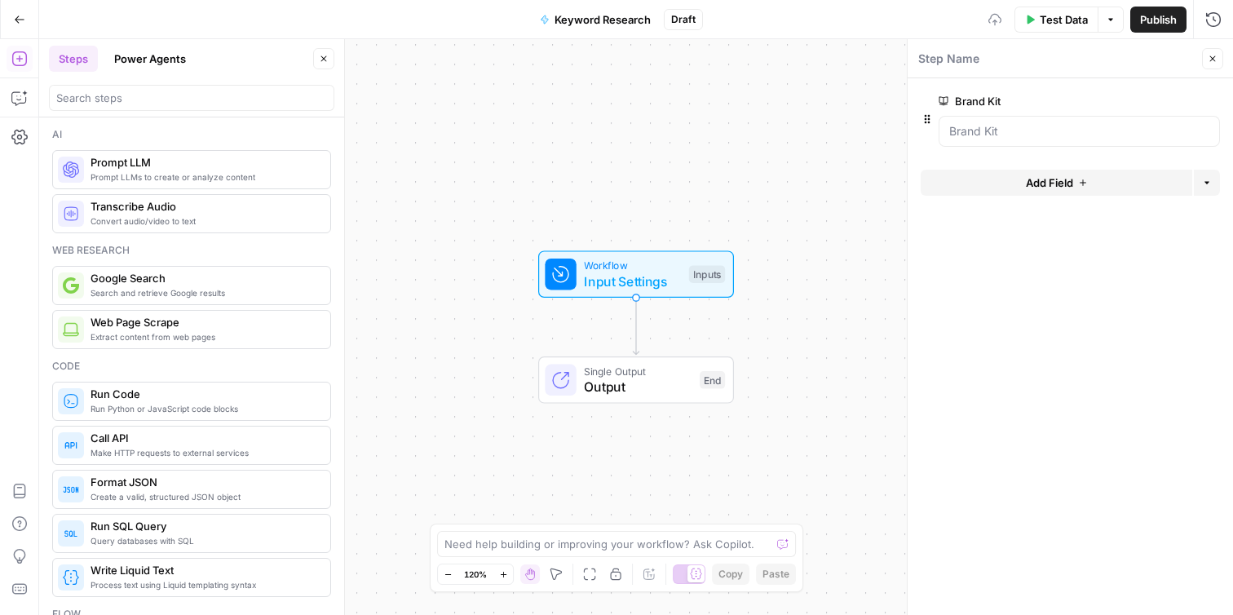
click at [1069, 184] on span "Add Field" at bounding box center [1049, 183] width 47 height 16
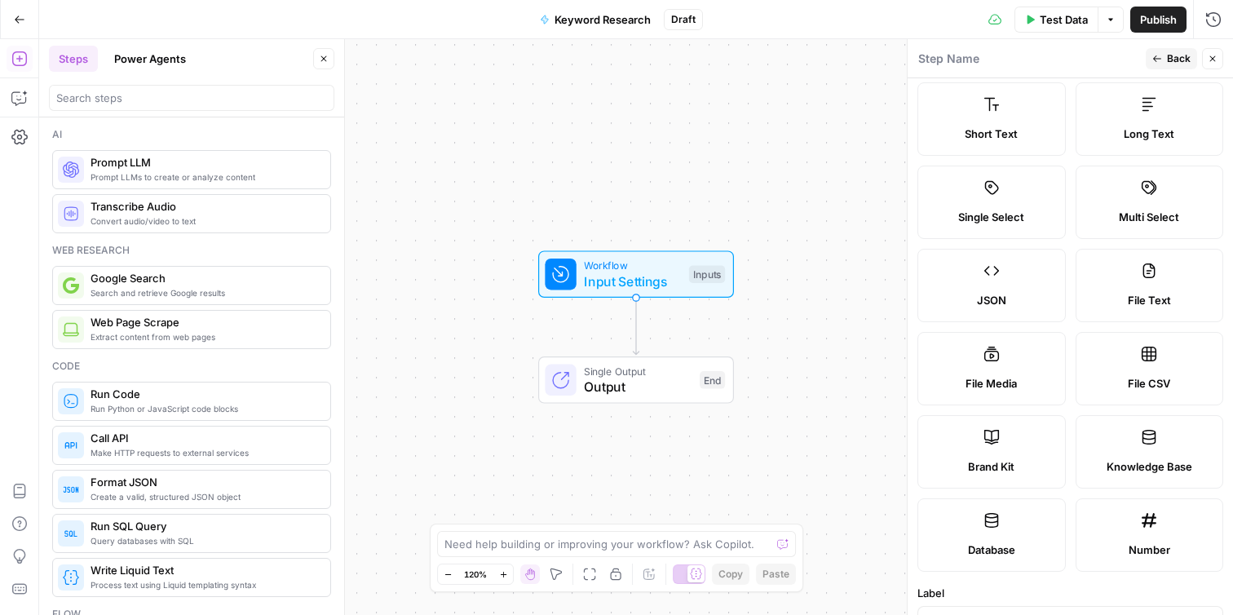
scroll to position [24, 0]
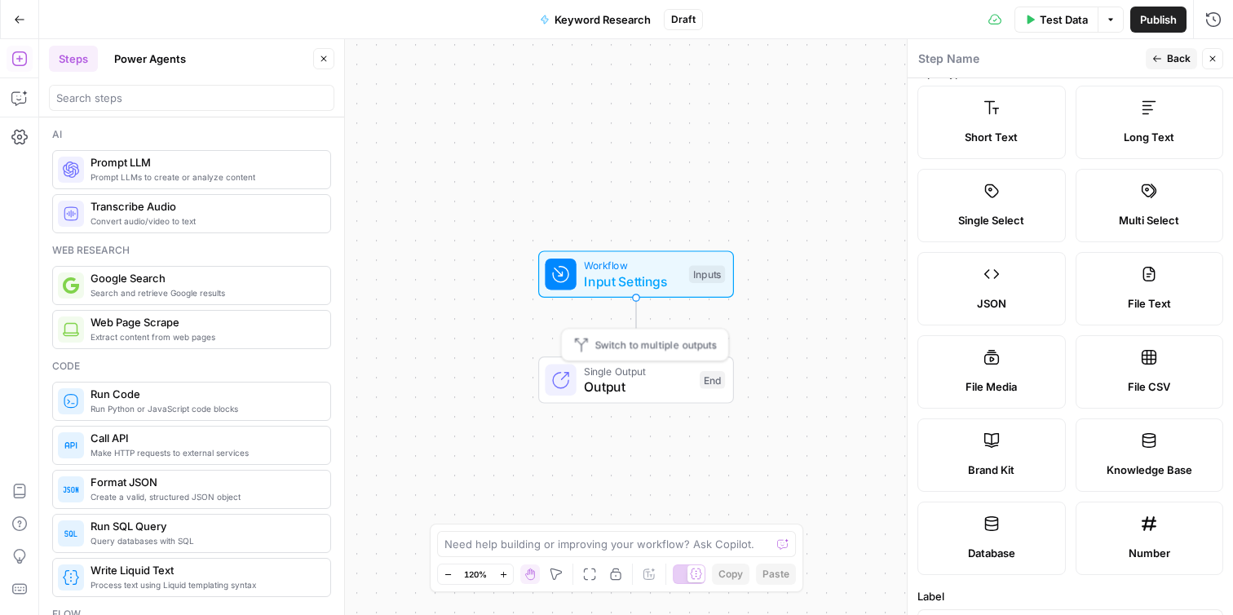
click at [630, 377] on span "Output" at bounding box center [638, 387] width 108 height 20
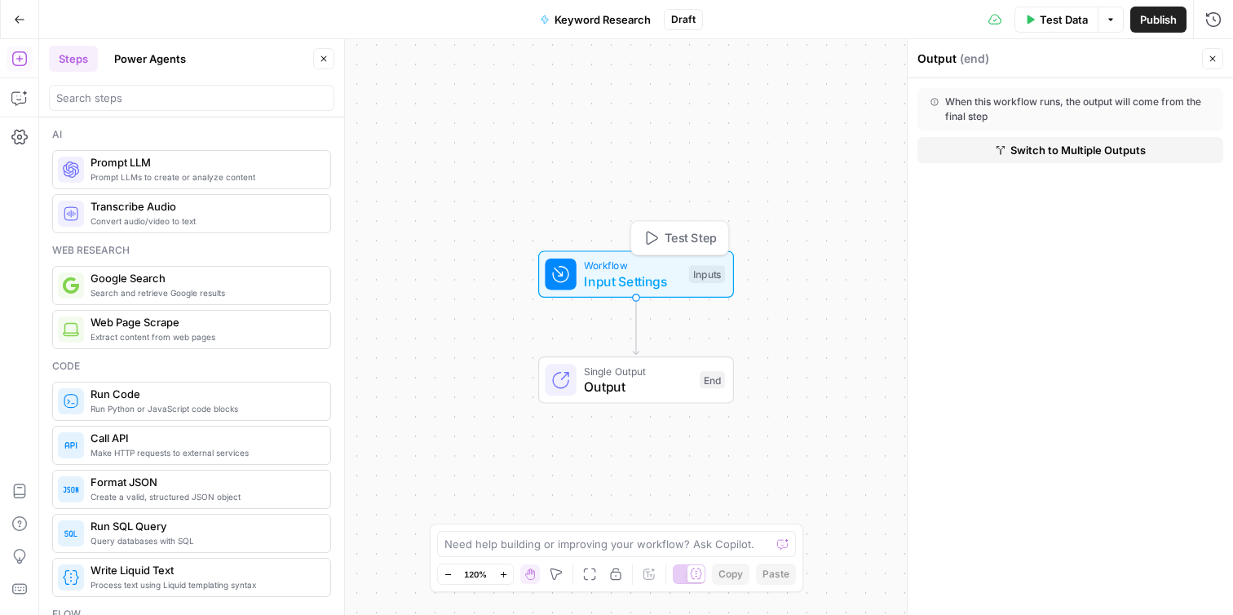
click at [623, 288] on span "Input Settings" at bounding box center [632, 282] width 97 height 20
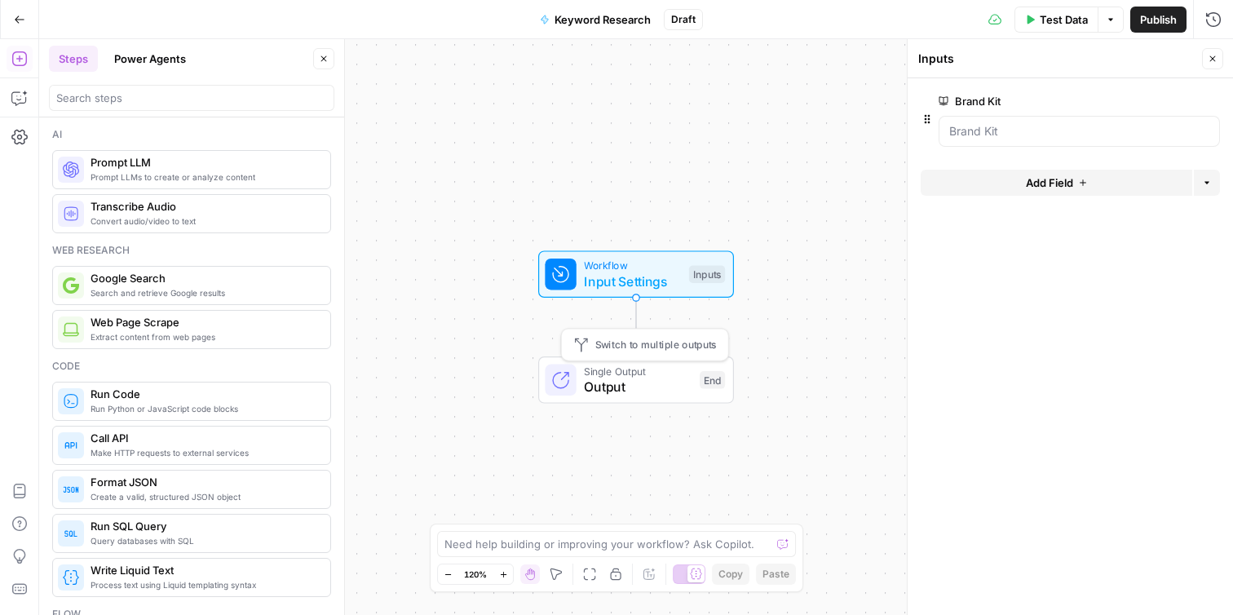
click at [685, 383] on span "Output" at bounding box center [638, 387] width 108 height 20
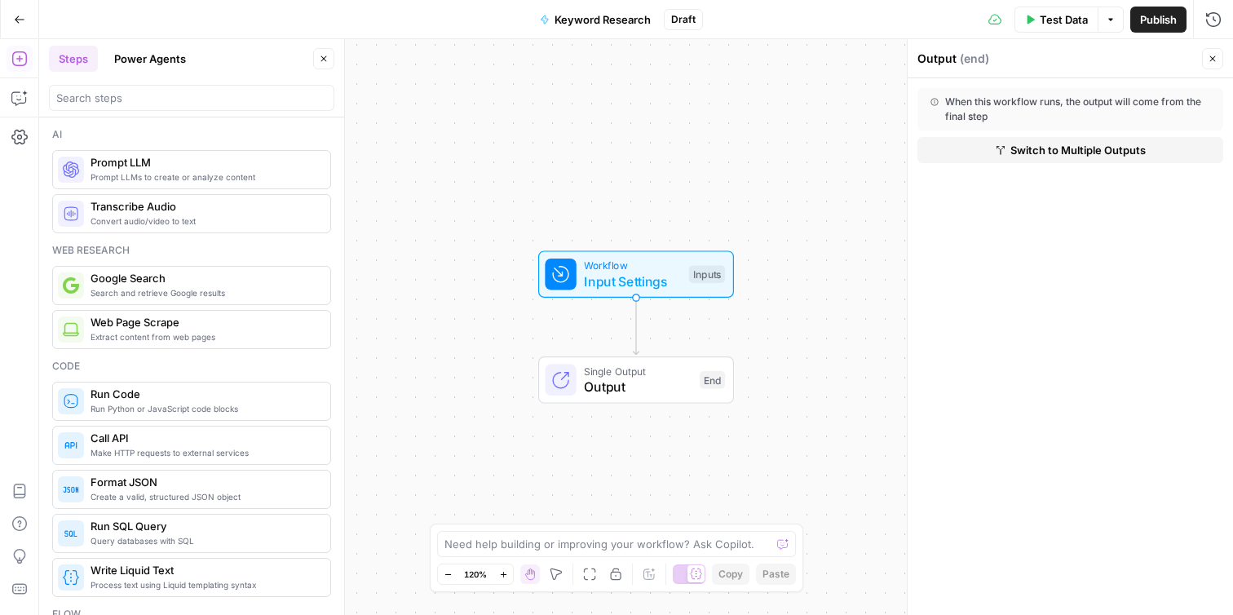
click at [1015, 140] on button "Switch to Multiple Outputs" at bounding box center [1070, 150] width 306 height 26
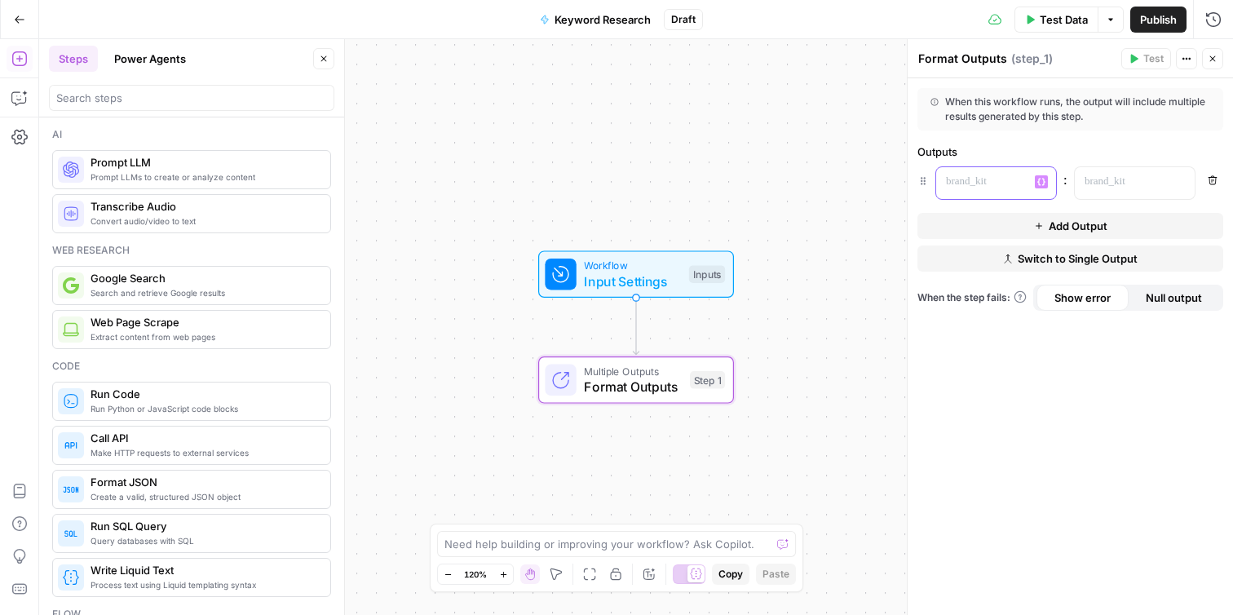
click at [1021, 183] on div at bounding box center [983, 183] width 94 height 32
click at [1112, 183] on p at bounding box center [1122, 182] width 74 height 16
click at [1097, 225] on span "Add Output" at bounding box center [1078, 226] width 59 height 16
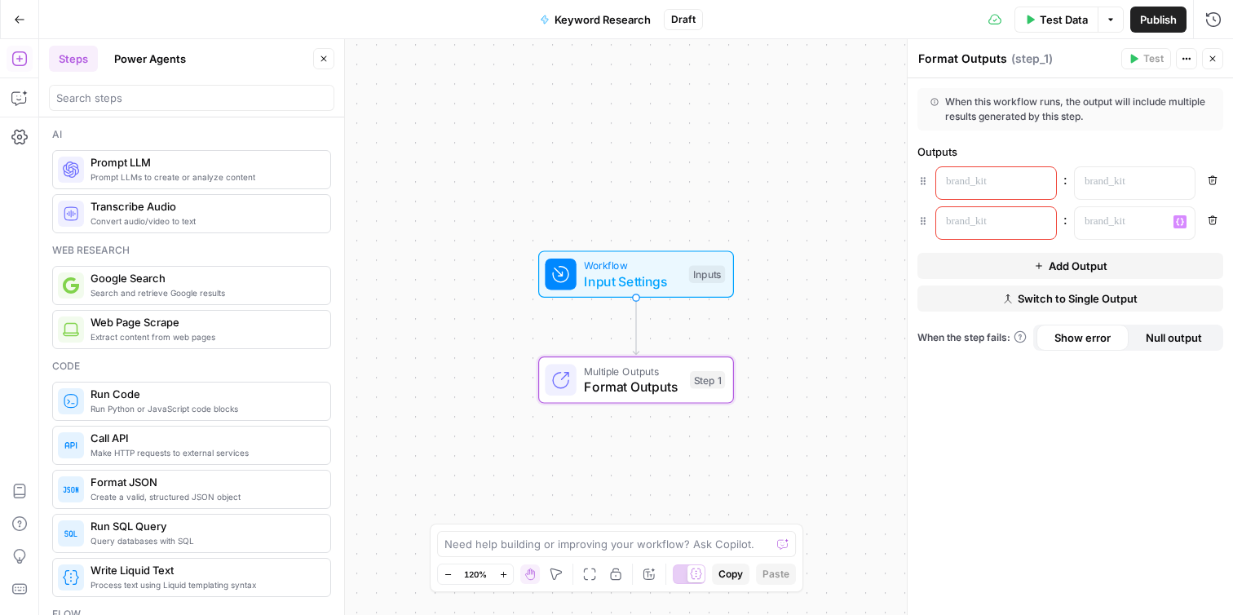
click at [1024, 225] on div at bounding box center [983, 223] width 94 height 32
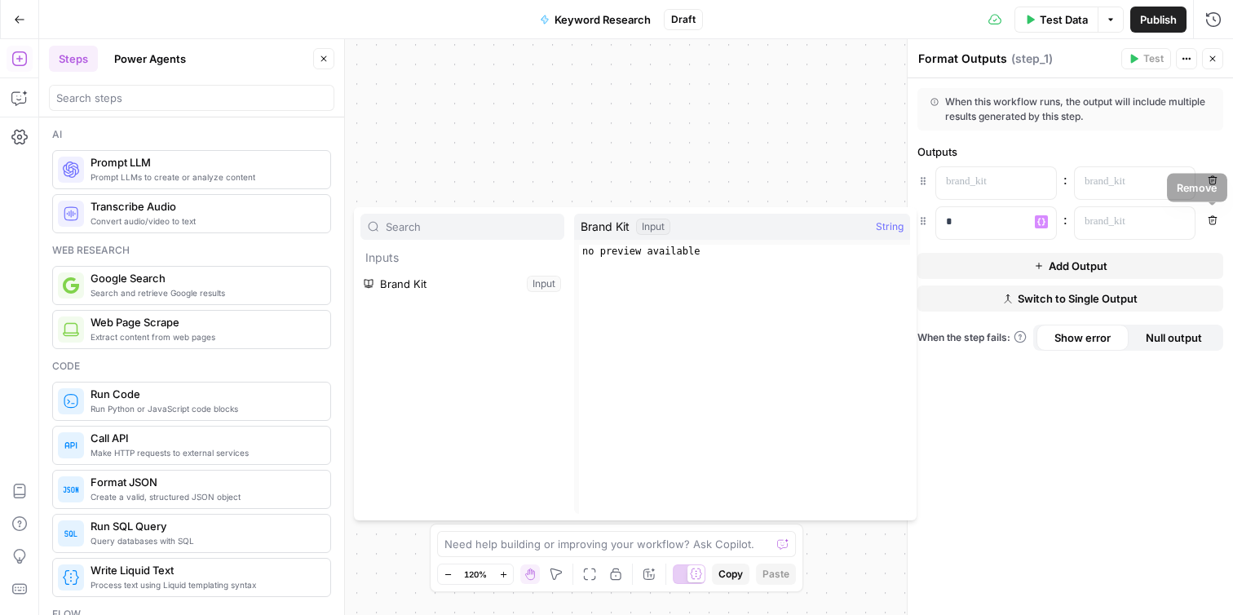
click at [1213, 228] on button "Remove" at bounding box center [1212, 220] width 21 height 21
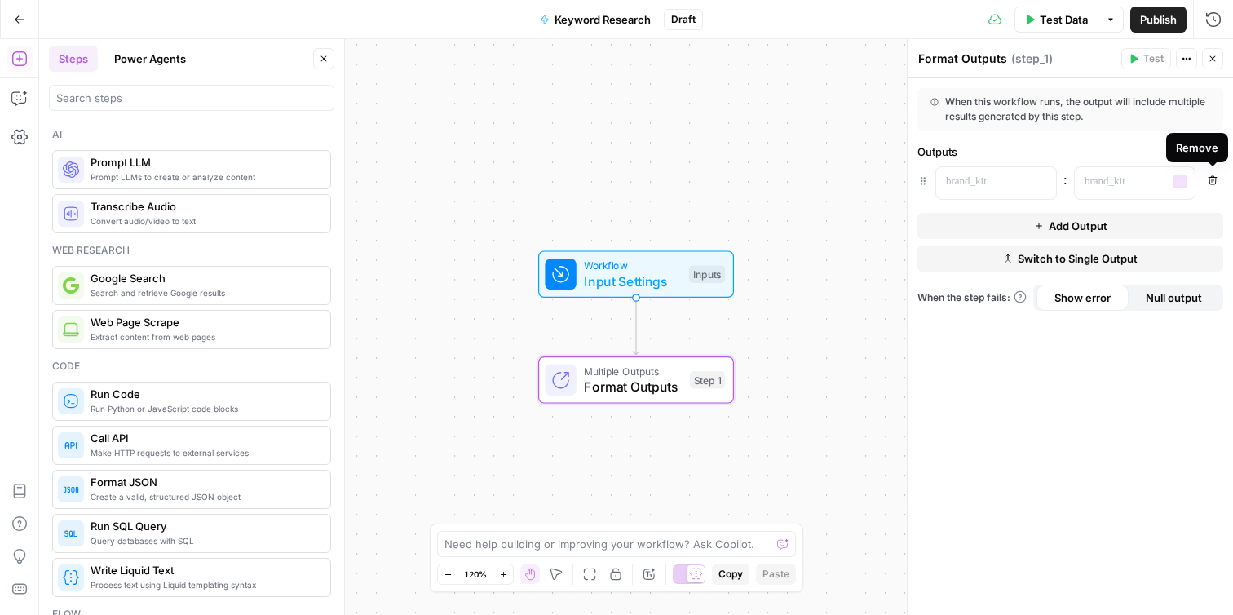
click at [1085, 225] on span "Add Output" at bounding box center [1078, 226] width 59 height 16
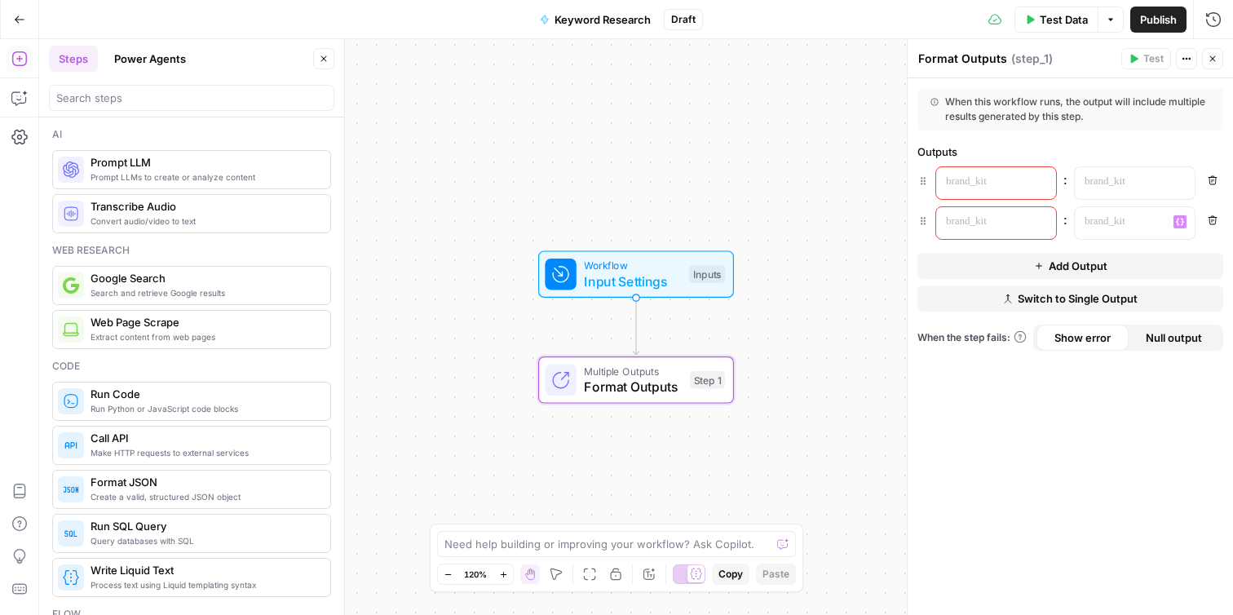
click at [988, 219] on p at bounding box center [983, 222] width 74 height 16
click at [1210, 219] on icon "button" at bounding box center [1213, 220] width 10 height 10
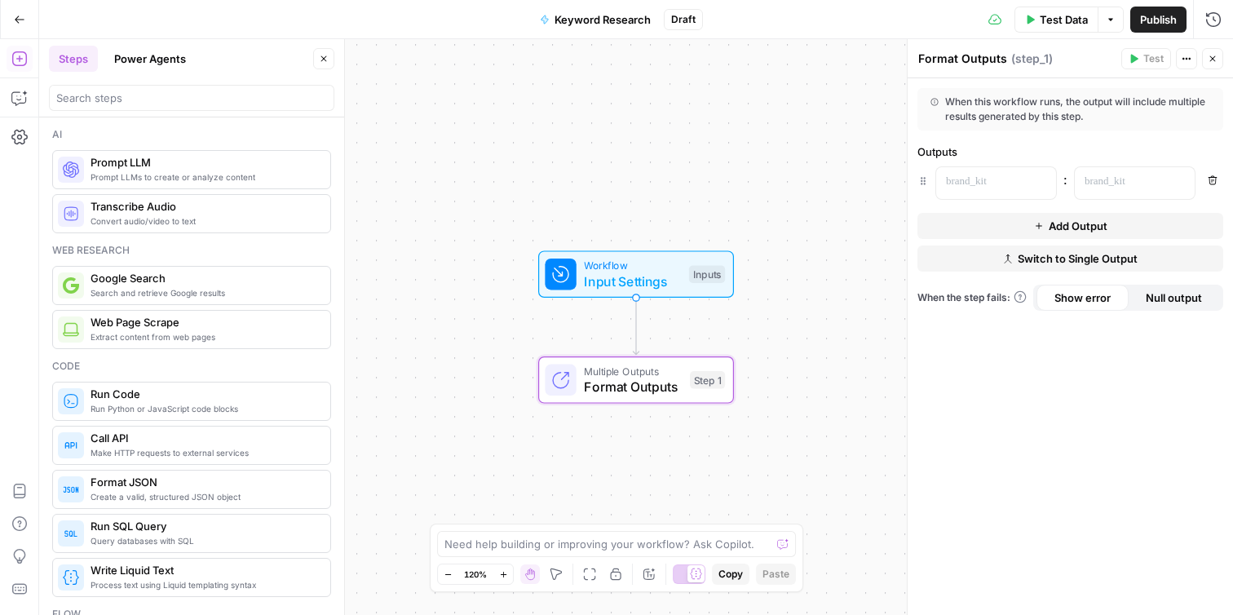
click at [1213, 188] on button "Remove" at bounding box center [1212, 180] width 21 height 21
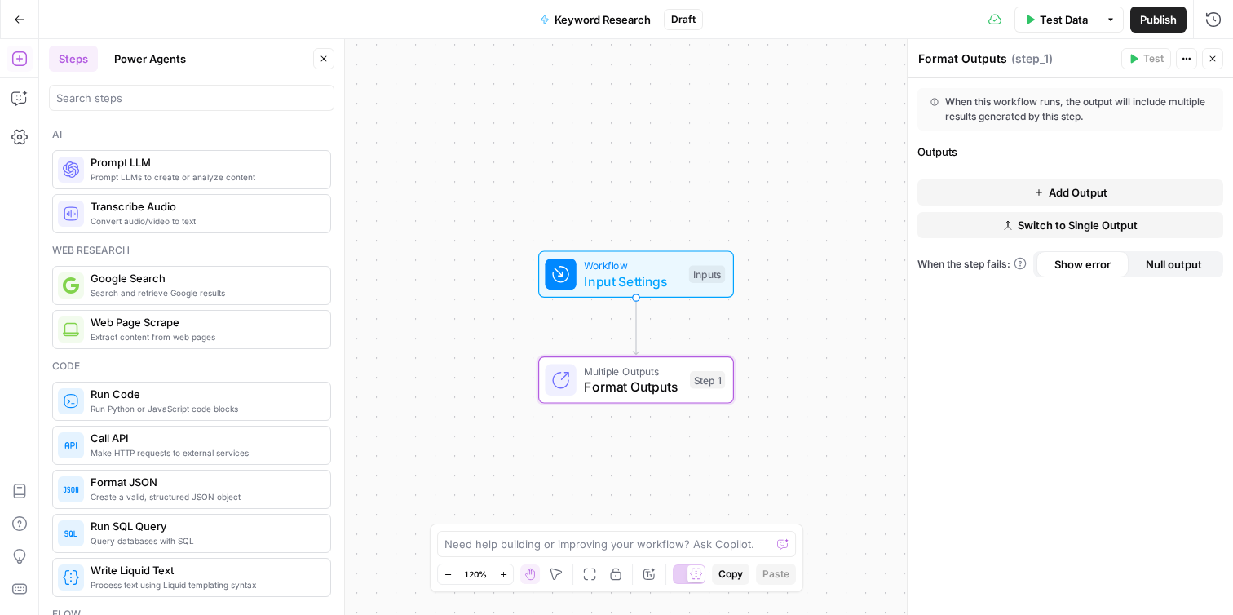
click at [1012, 229] on icon "button" at bounding box center [1008, 225] width 10 height 10
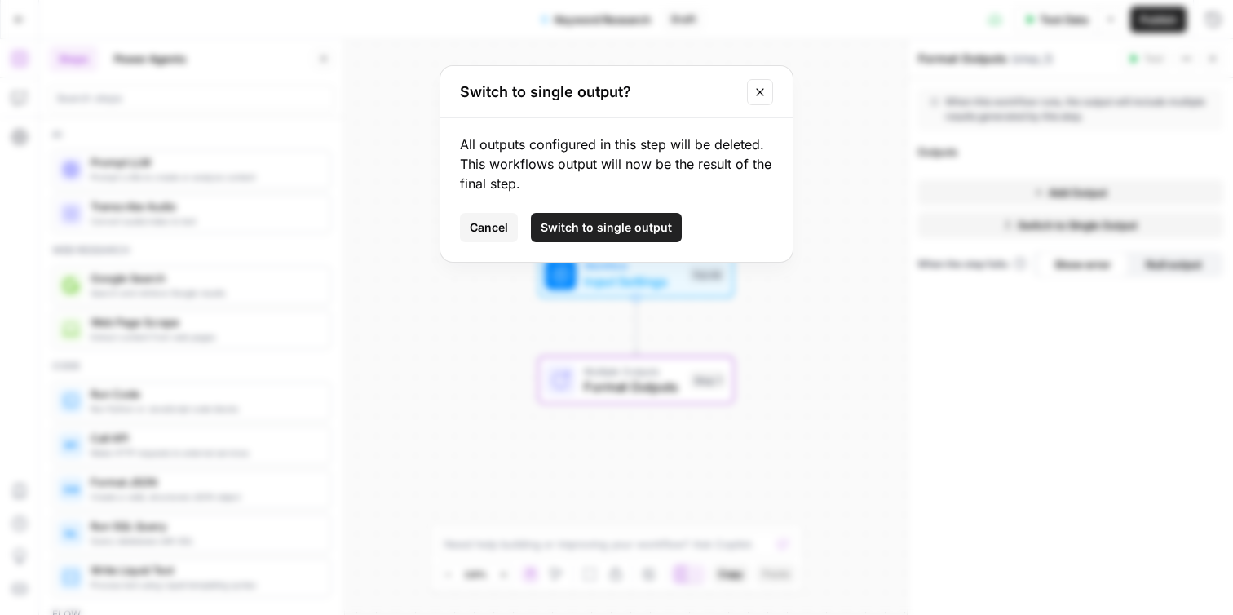
click at [624, 229] on span "Switch to single output" at bounding box center [606, 227] width 131 height 16
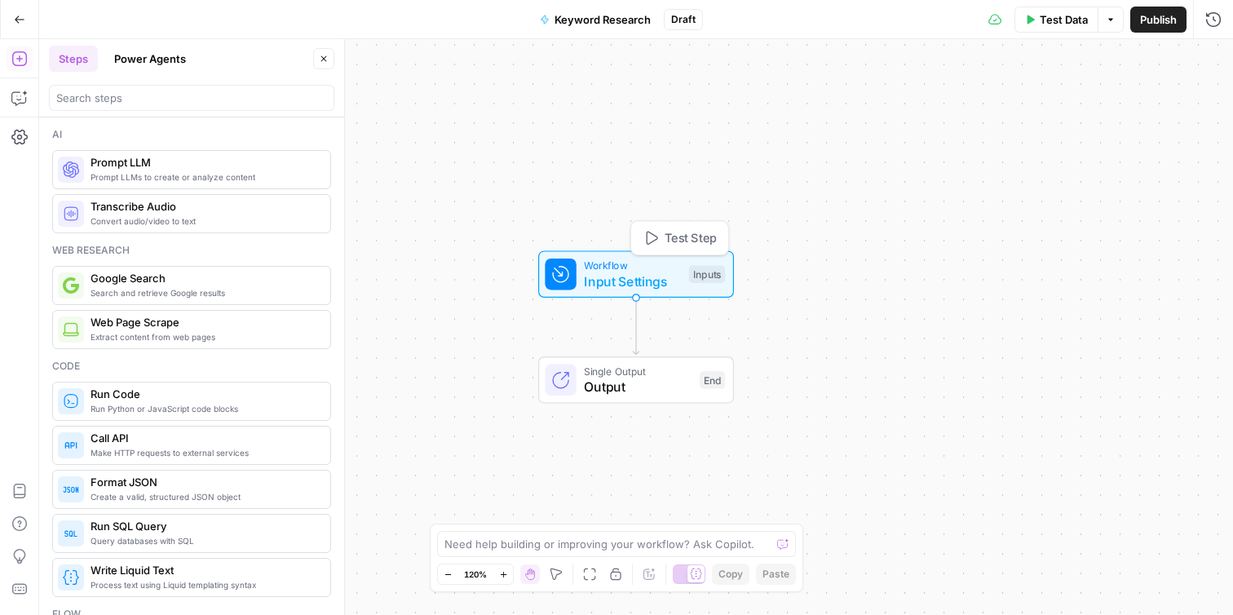
click at [679, 279] on span "Input Settings" at bounding box center [632, 282] width 97 height 20
click at [1094, 176] on button "Add Field" at bounding box center [1057, 183] width 272 height 26
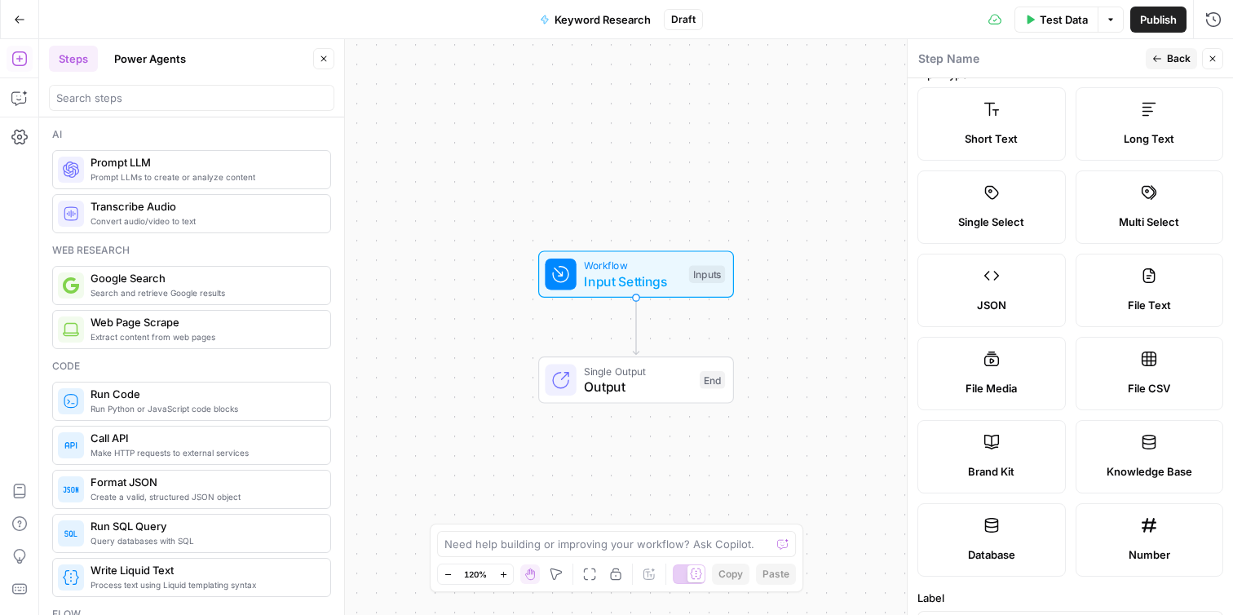
scroll to position [0, 0]
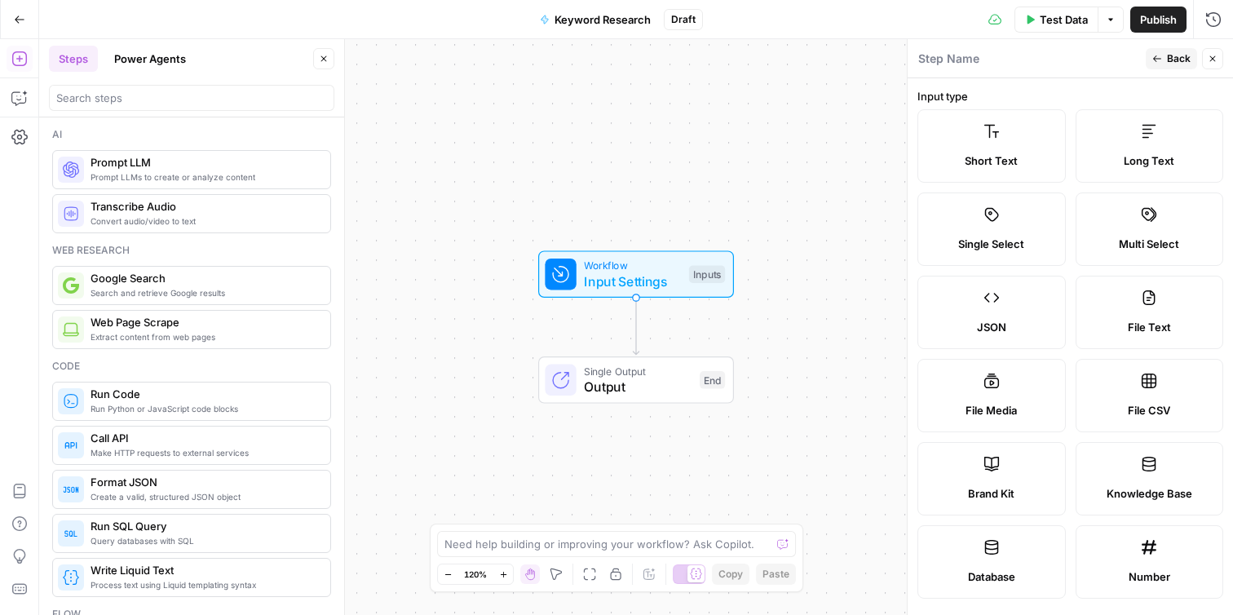
click at [970, 163] on span "Short Text" at bounding box center [991, 160] width 53 height 16
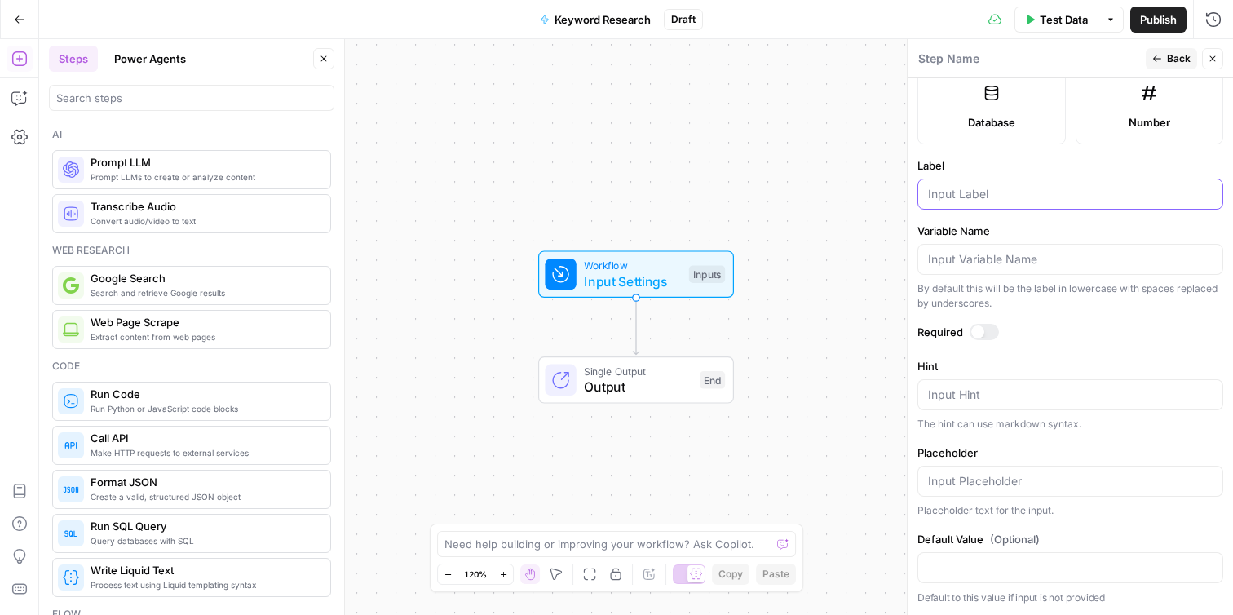
click at [986, 192] on input "Label" at bounding box center [1070, 194] width 285 height 16
type input "Keyword"
click at [977, 331] on div at bounding box center [977, 331] width 13 height 13
click at [1179, 58] on span "Back" at bounding box center [1179, 58] width 24 height 15
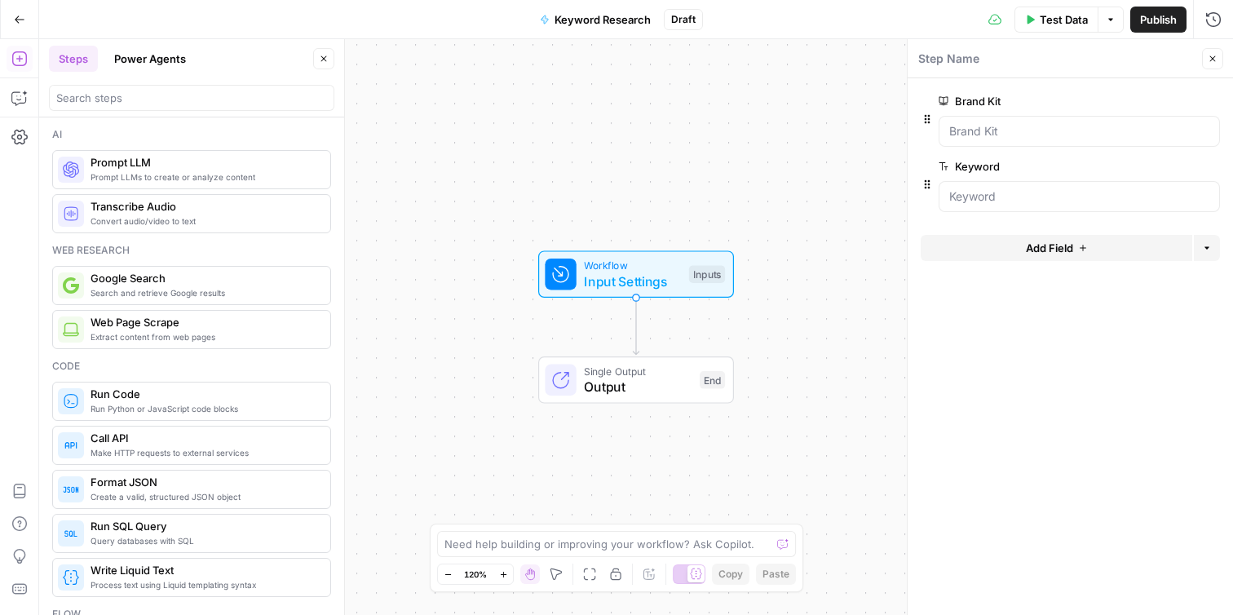
click at [806, 305] on div "Workflow Input Settings Inputs Single Output Output End" at bounding box center [636, 327] width 1194 height 576
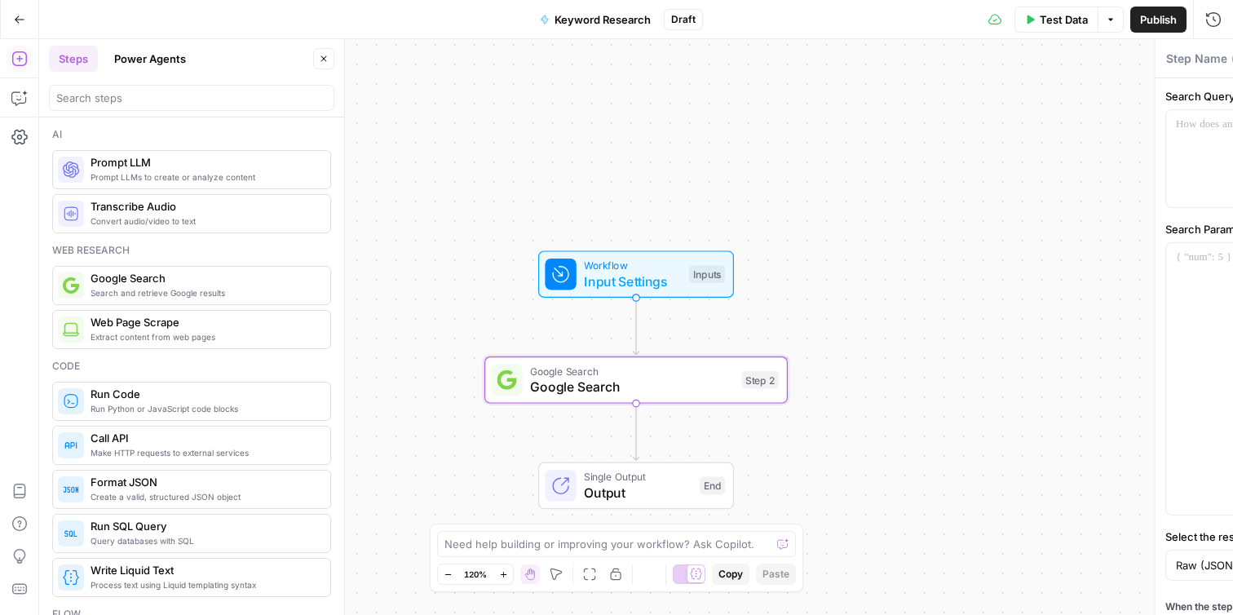
type textarea "Google Search"
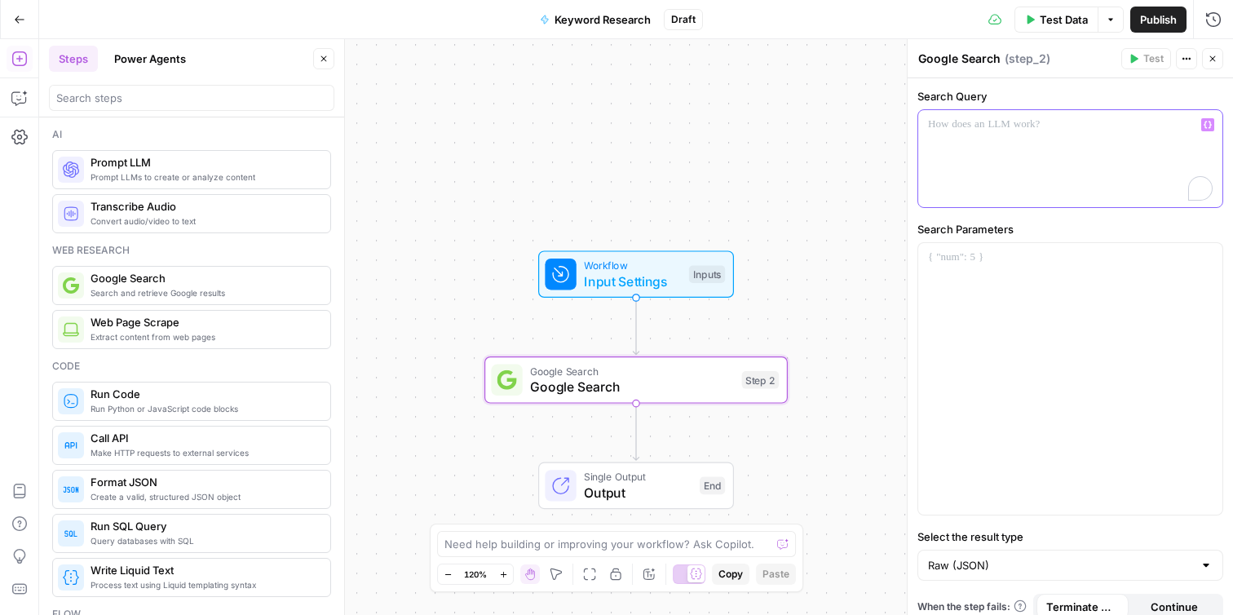
click at [1012, 136] on div "To enrich screen reader interactions, please activate Accessibility in Grammarl…" at bounding box center [1070, 158] width 304 height 97
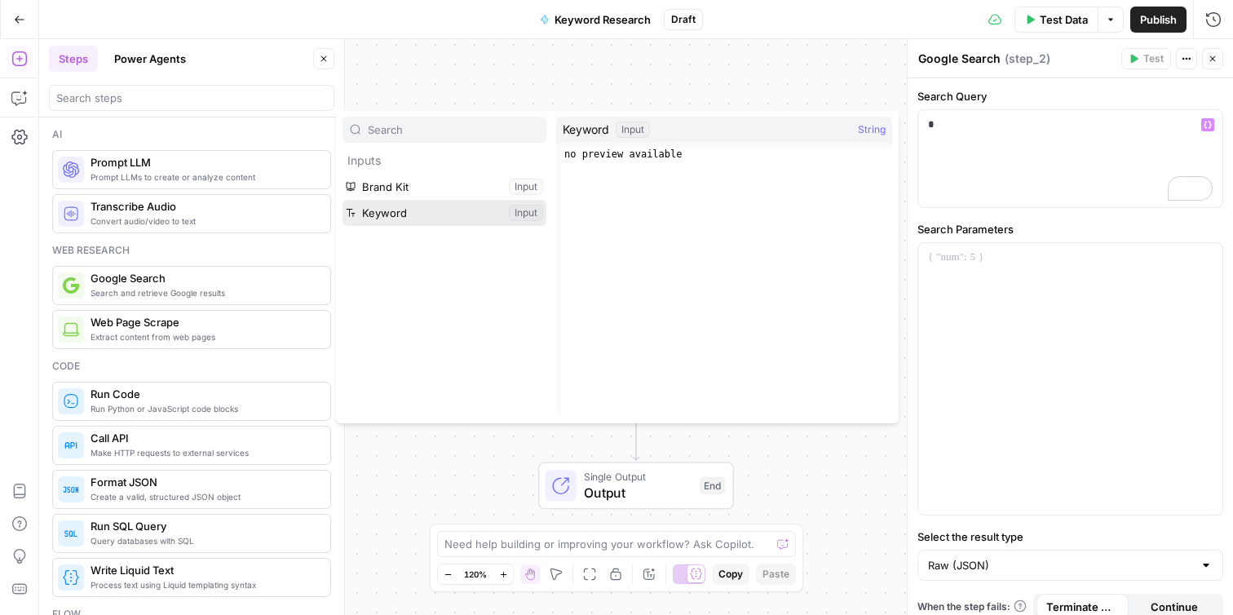
click at [466, 210] on button "Select variable Keyword" at bounding box center [444, 213] width 204 height 26
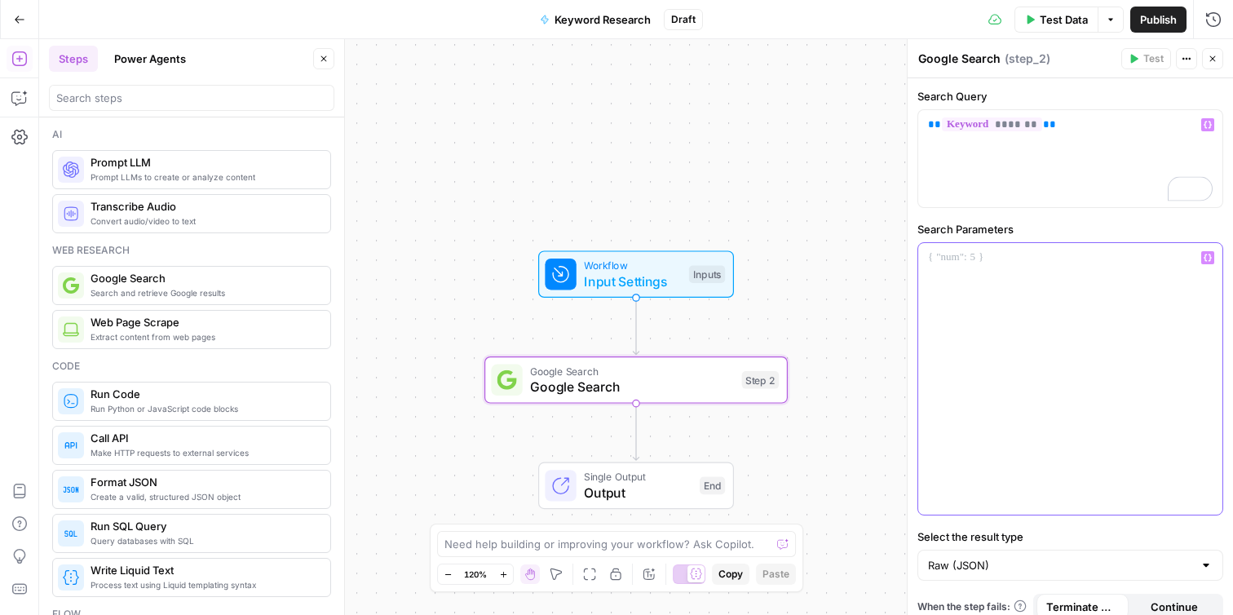
click at [1004, 306] on div at bounding box center [1070, 379] width 304 height 272
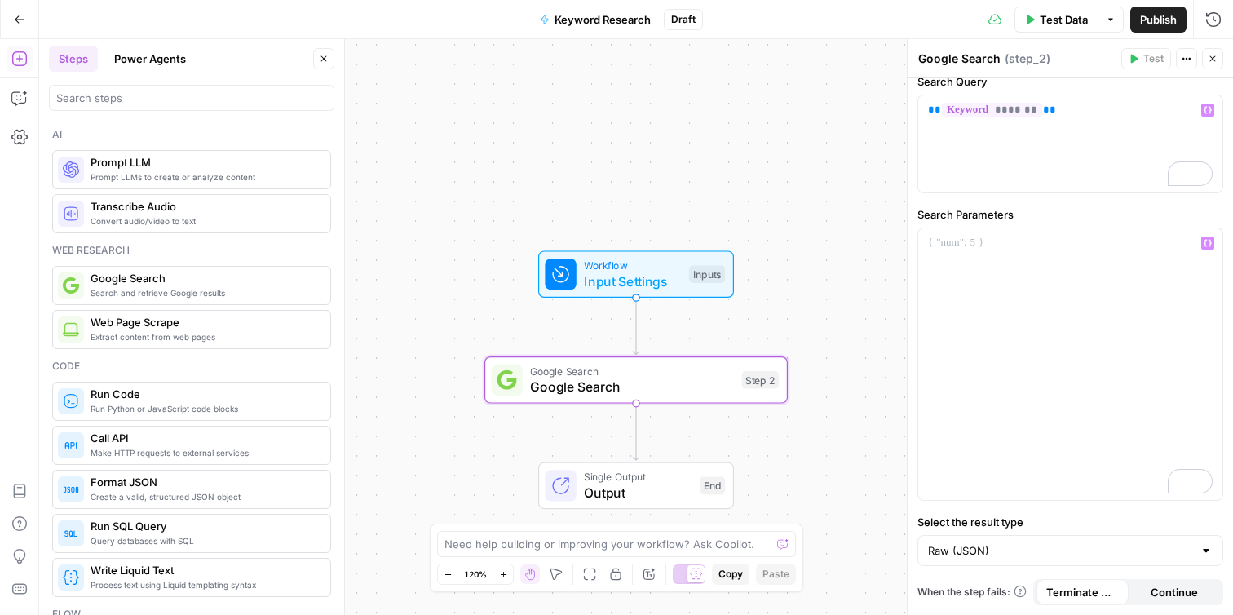
click at [164, 52] on button "Power Agents" at bounding box center [149, 59] width 91 height 26
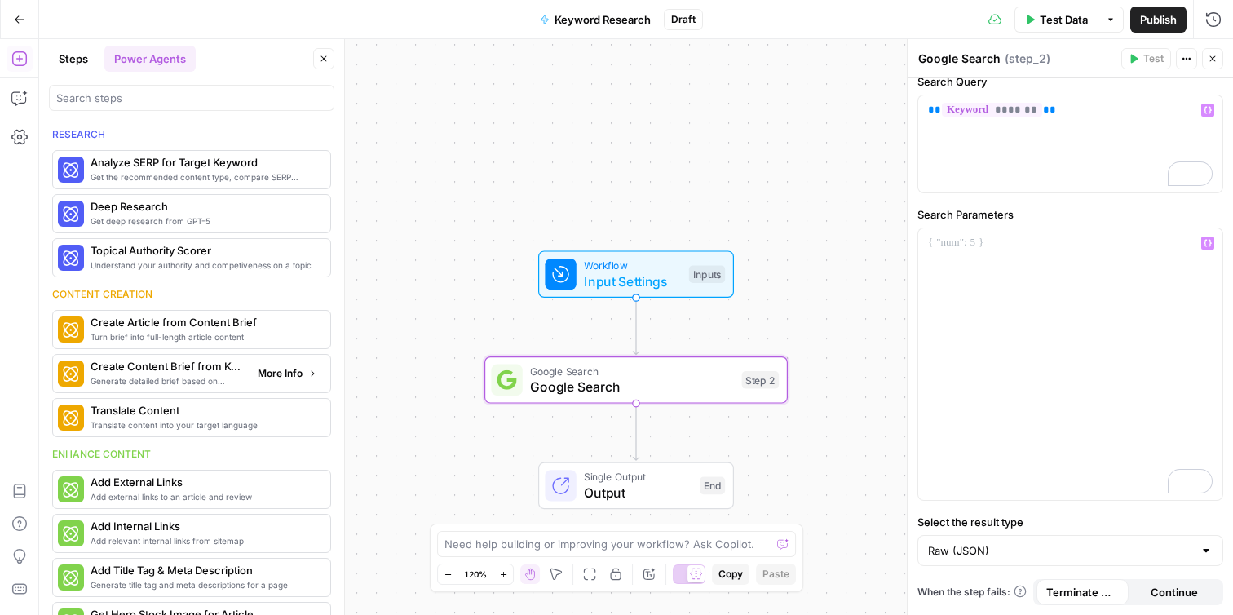
click at [285, 373] on span "More Info" at bounding box center [280, 373] width 45 height 15
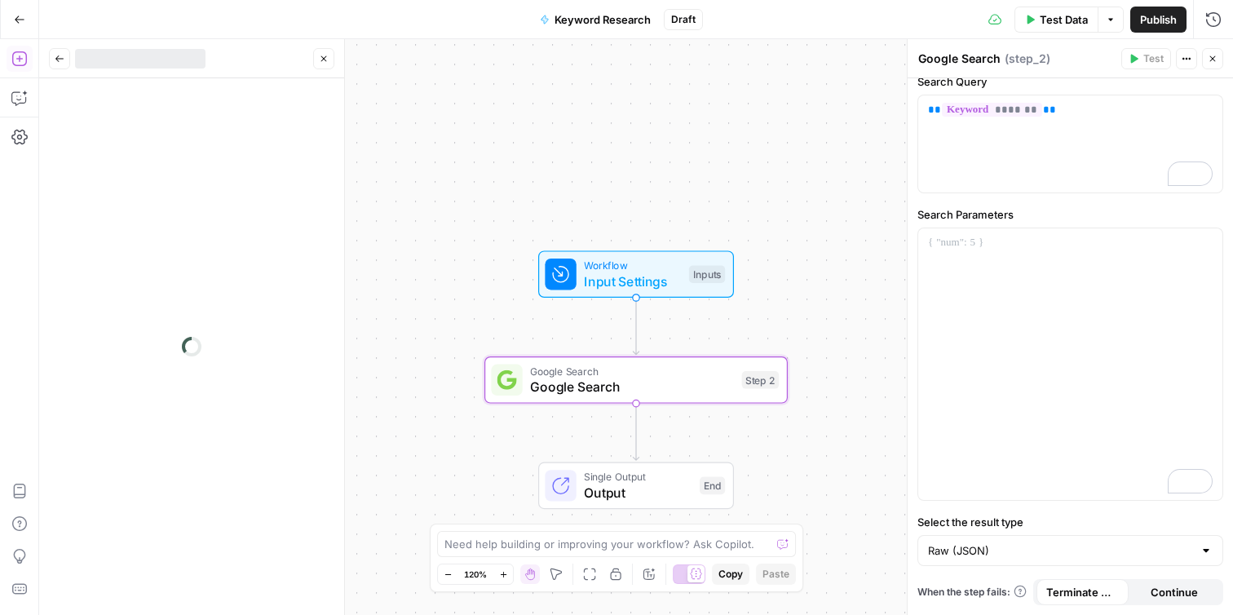
click at [64, 62] on icon "button" at bounding box center [60, 59] width 10 height 10
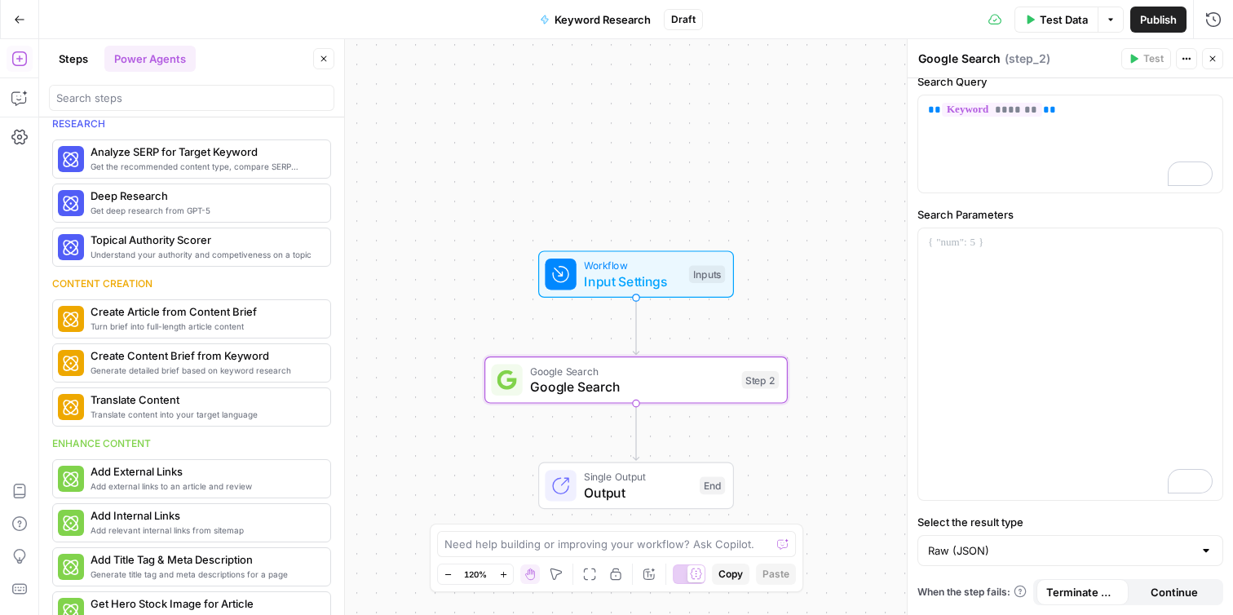
scroll to position [0, 0]
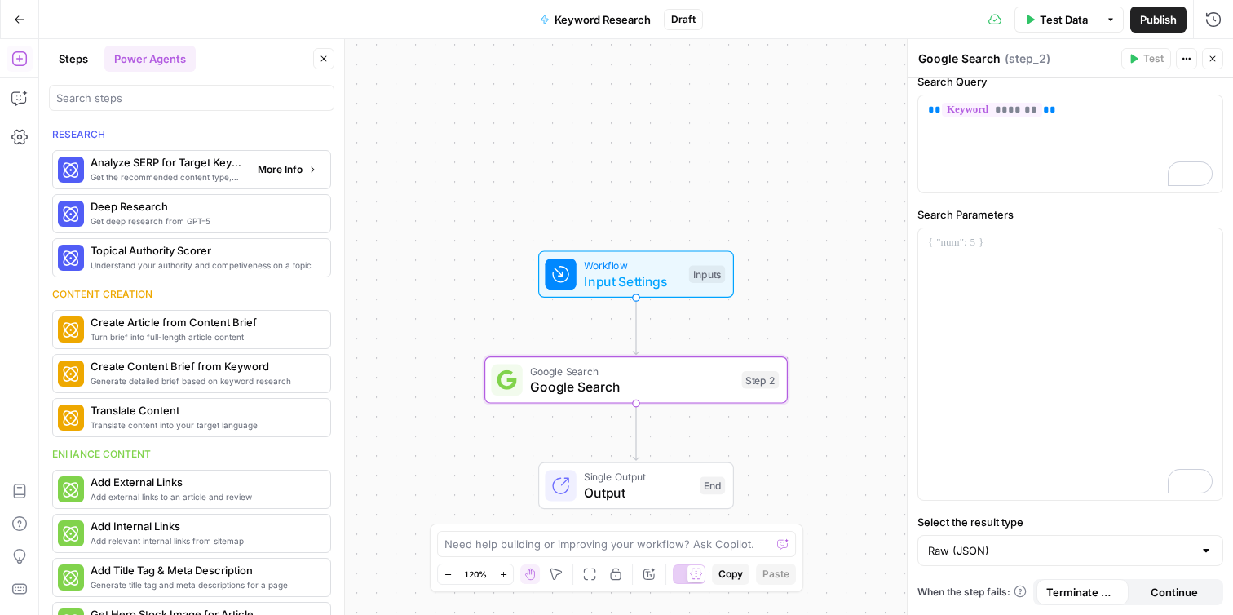
click at [268, 183] on div "Get the recommended content type, compare SERP headers, and analyze SERP patter…" at bounding box center [191, 170] width 266 height 28
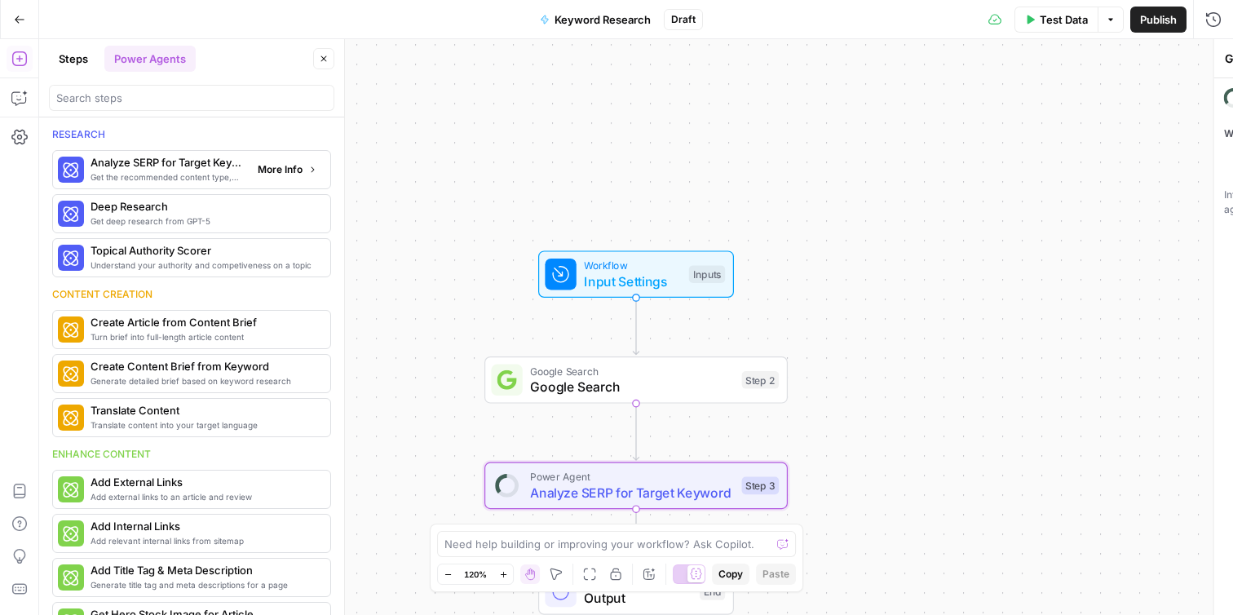
type textarea "Analyze SERP for Target Keyword"
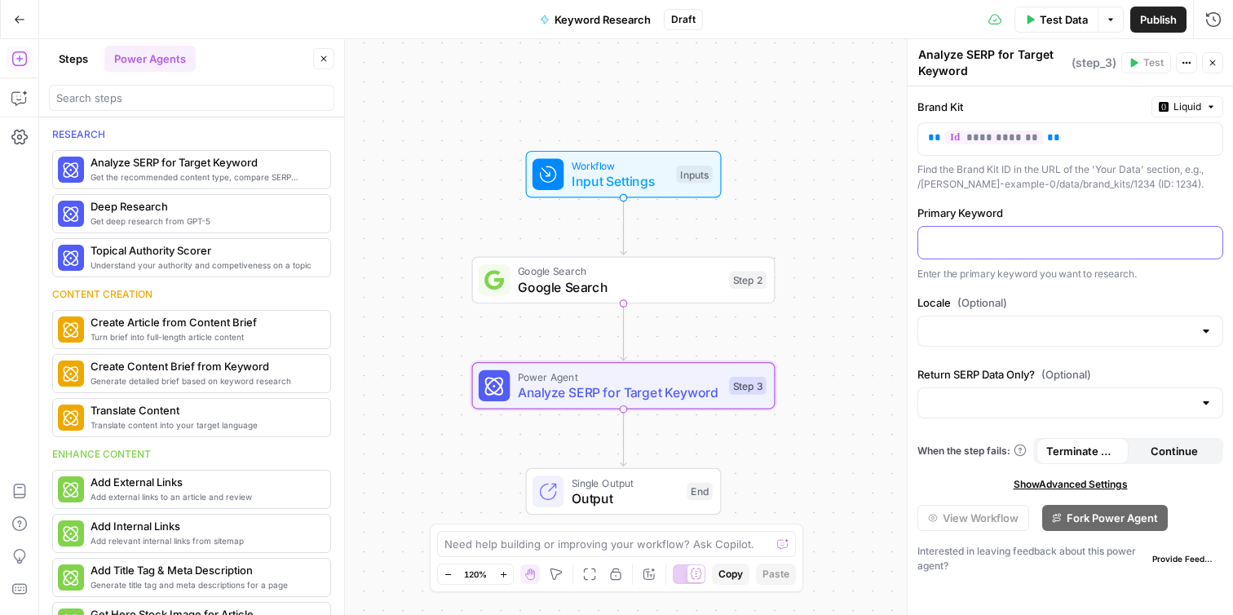
click at [1017, 241] on p at bounding box center [1070, 241] width 285 height 16
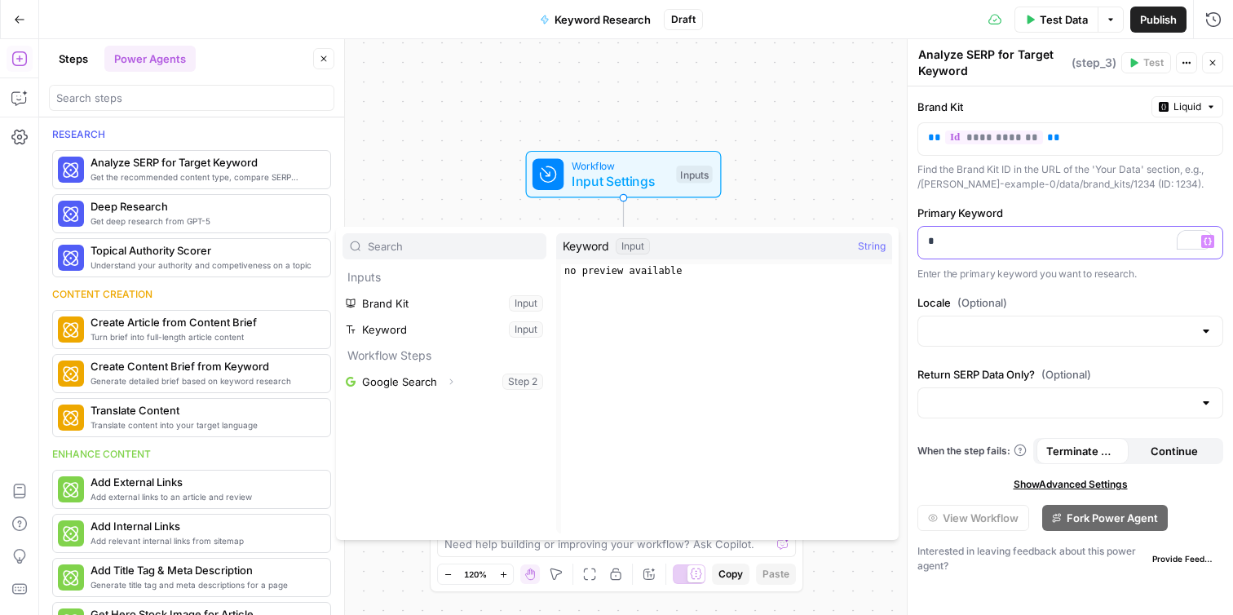
click at [976, 241] on p "*" at bounding box center [1070, 241] width 285 height 16
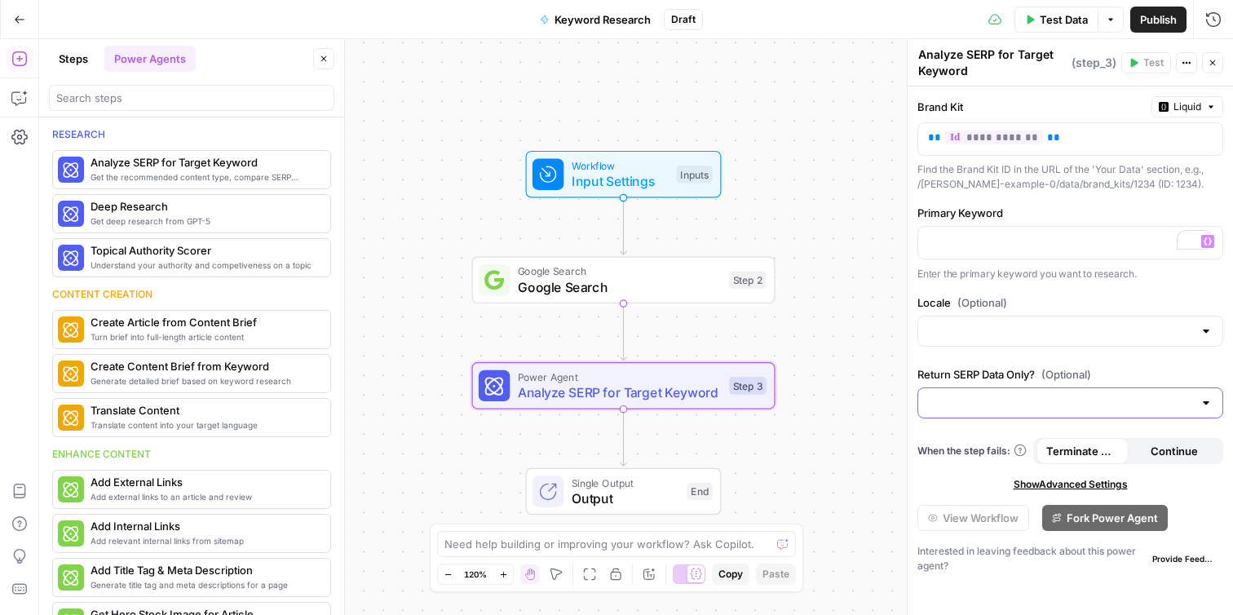
click at [1049, 400] on input "Return SERP Data Only? (Optional)" at bounding box center [1060, 403] width 265 height 16
click at [956, 344] on div at bounding box center [1070, 331] width 306 height 31
click at [957, 366] on label "Return SERP Data Only? (Optional)" at bounding box center [1070, 374] width 306 height 16
click at [957, 395] on input "Return SERP Data Only? (Optional)" at bounding box center [1060, 403] width 265 height 16
click at [877, 373] on div "Workflow Input Settings Inputs Google Search Google Search Step 2 Power Agent A…" at bounding box center [636, 327] width 1194 height 576
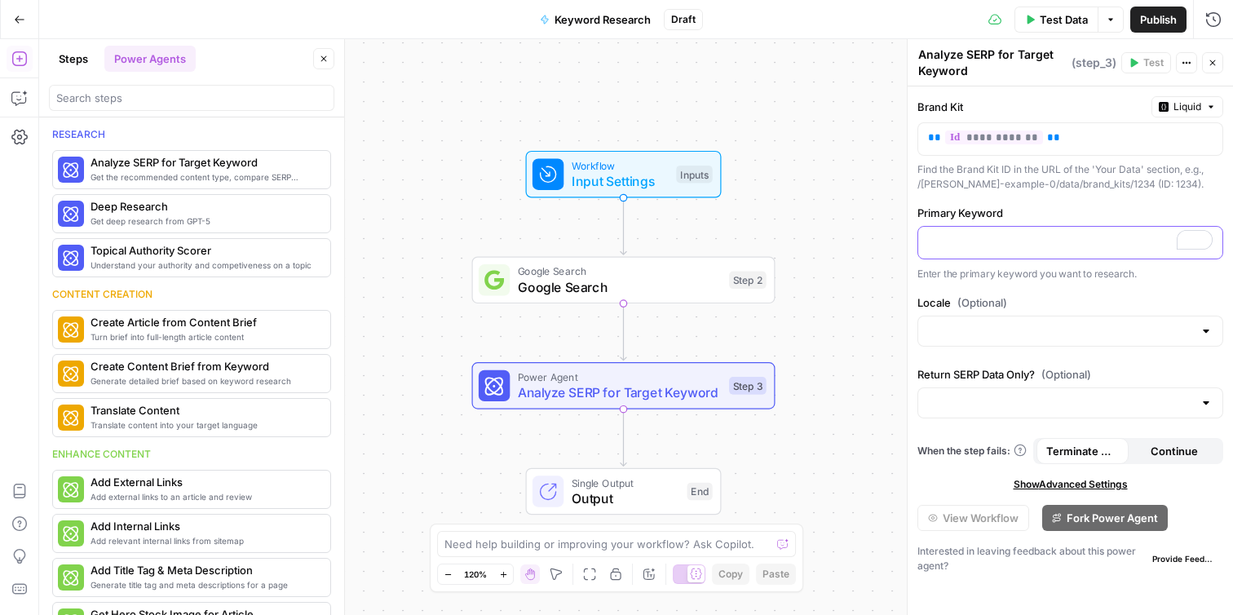
click at [993, 244] on p "To enrich screen reader interactions, please activate Accessibility in Grammarl…" at bounding box center [1070, 241] width 285 height 16
click at [687, 572] on div at bounding box center [695, 573] width 17 height 17
click at [686, 572] on icon at bounding box center [682, 574] width 12 height 12
click at [1005, 256] on div "*" at bounding box center [1070, 243] width 304 height 32
click at [74, 58] on button "Steps" at bounding box center [73, 59] width 49 height 26
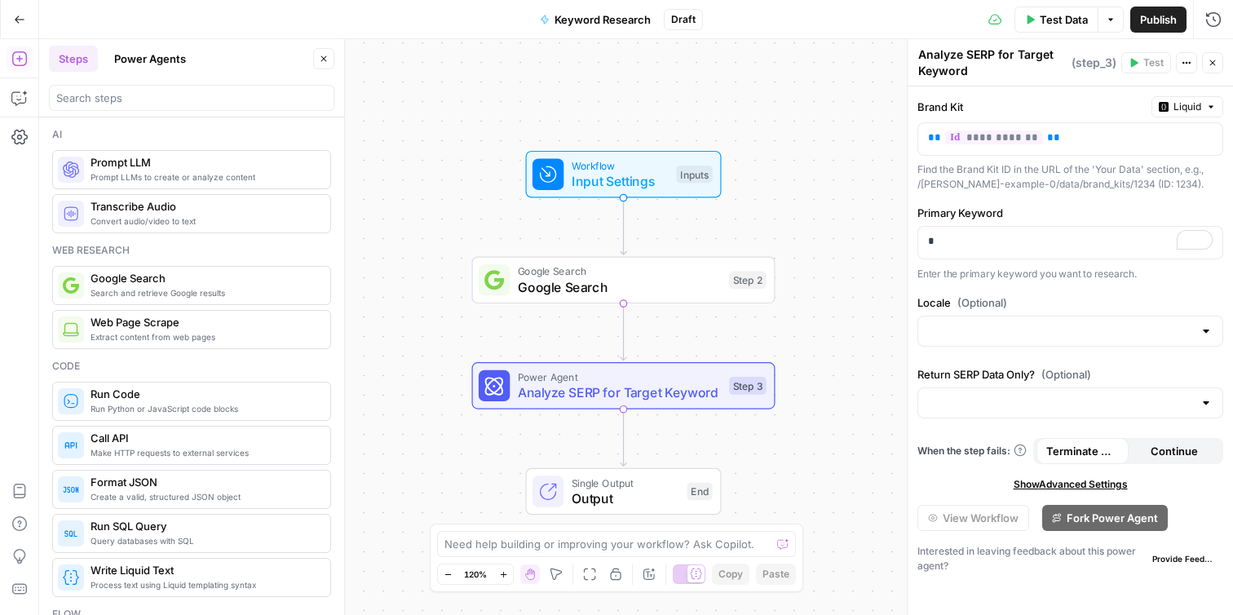
click at [123, 58] on button "Power Agents" at bounding box center [149, 59] width 91 height 26
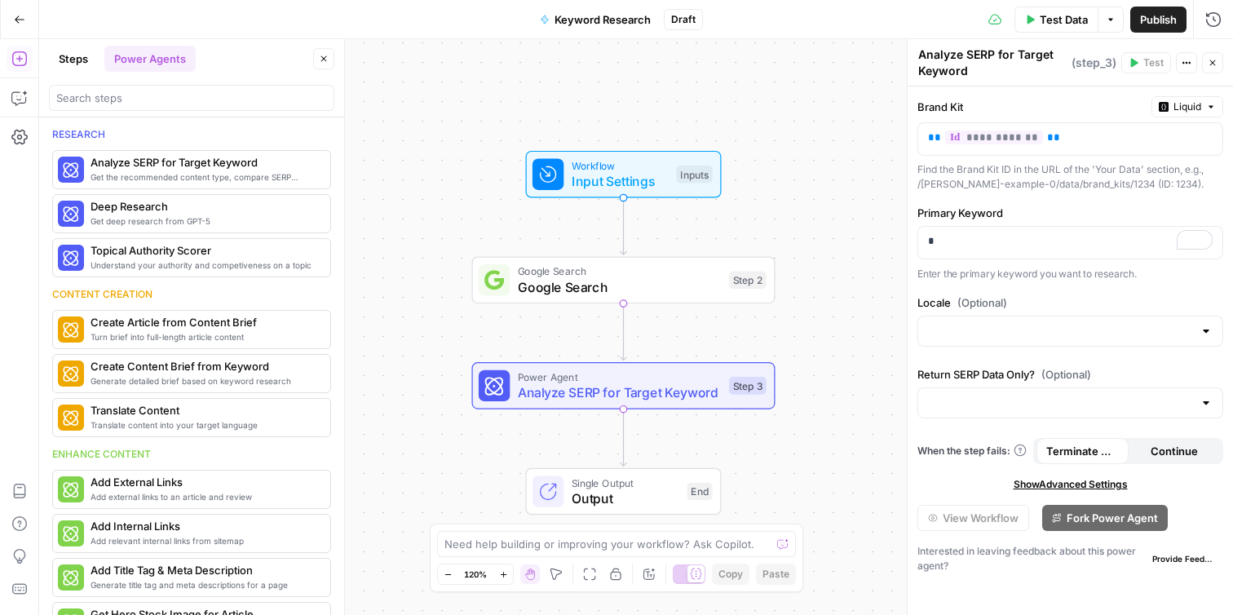
click at [951, 259] on div "*" at bounding box center [1070, 242] width 306 height 33
click at [946, 251] on div "*" at bounding box center [1070, 243] width 304 height 32
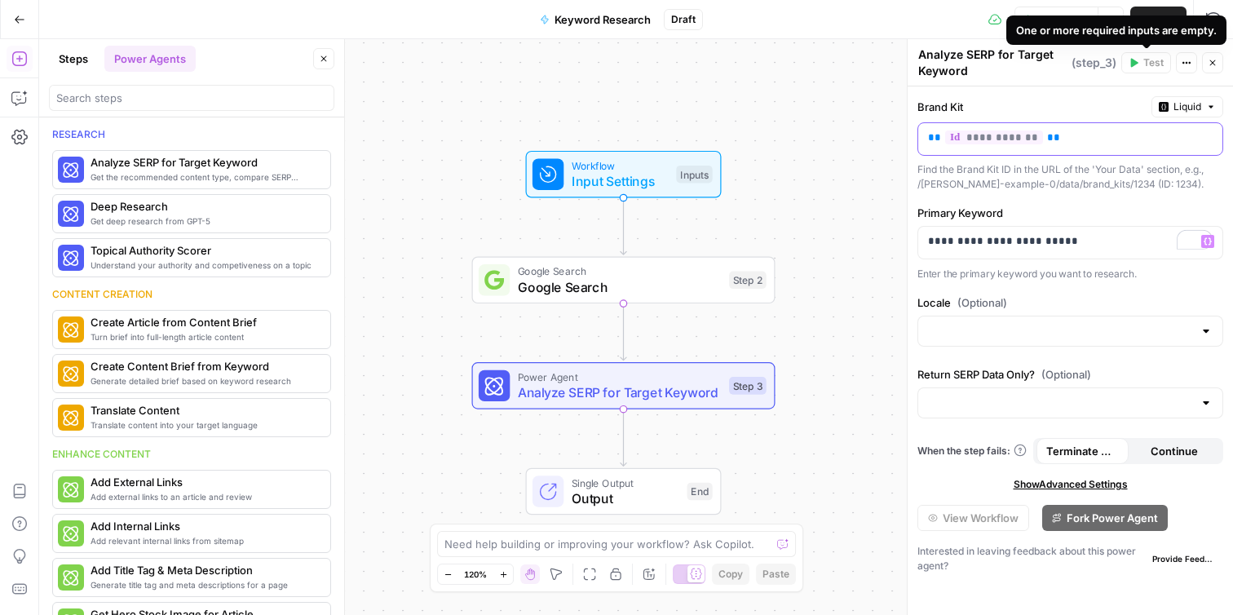
click at [1107, 140] on p "**********" at bounding box center [1070, 138] width 285 height 16
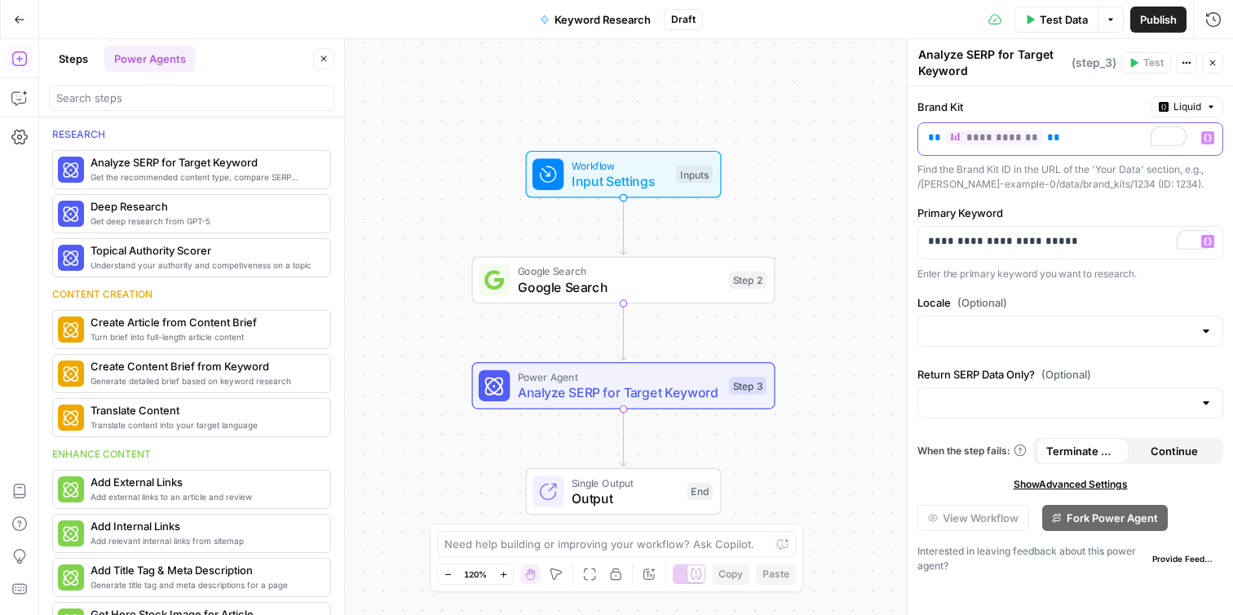
click at [1011, 142] on span "**********" at bounding box center [994, 137] width 98 height 14
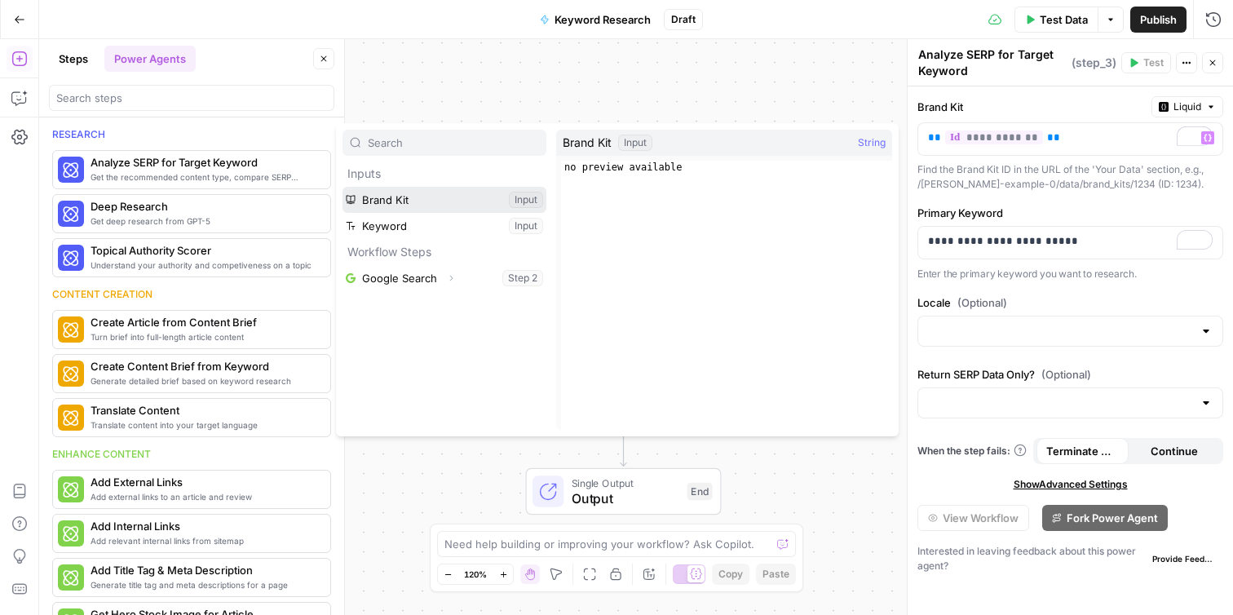
click at [473, 205] on button "Select variable Brand Kit" at bounding box center [444, 200] width 204 height 26
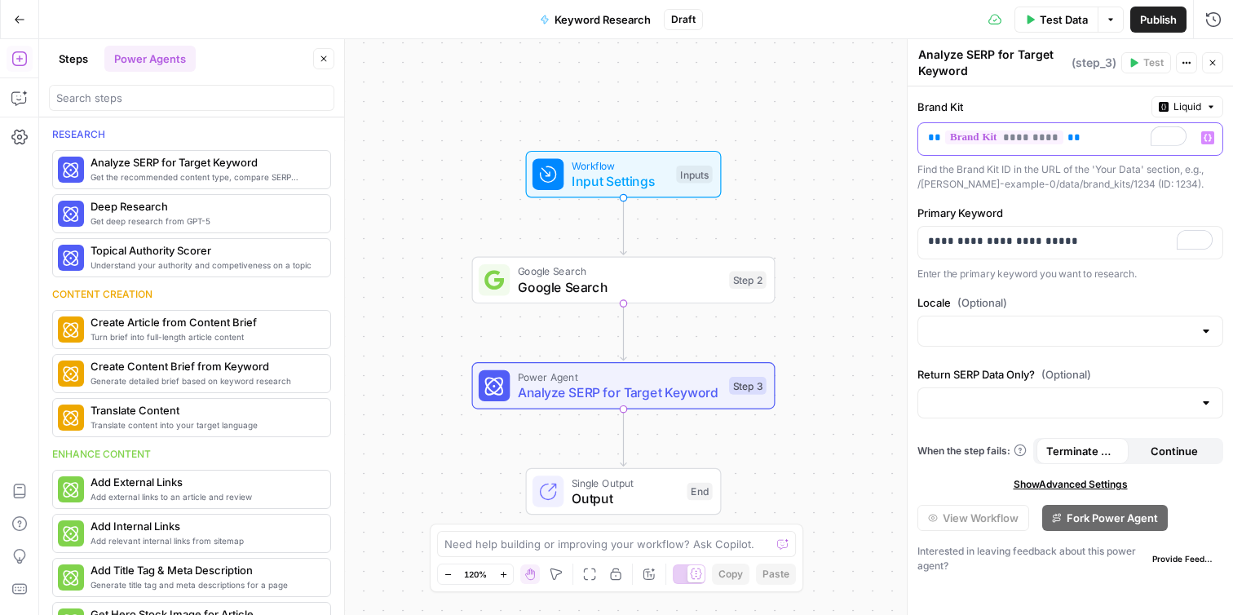
click at [1018, 144] on span "*********" at bounding box center [1004, 137] width 118 height 14
click at [1079, 139] on p "** ********* **" at bounding box center [1057, 138] width 259 height 16
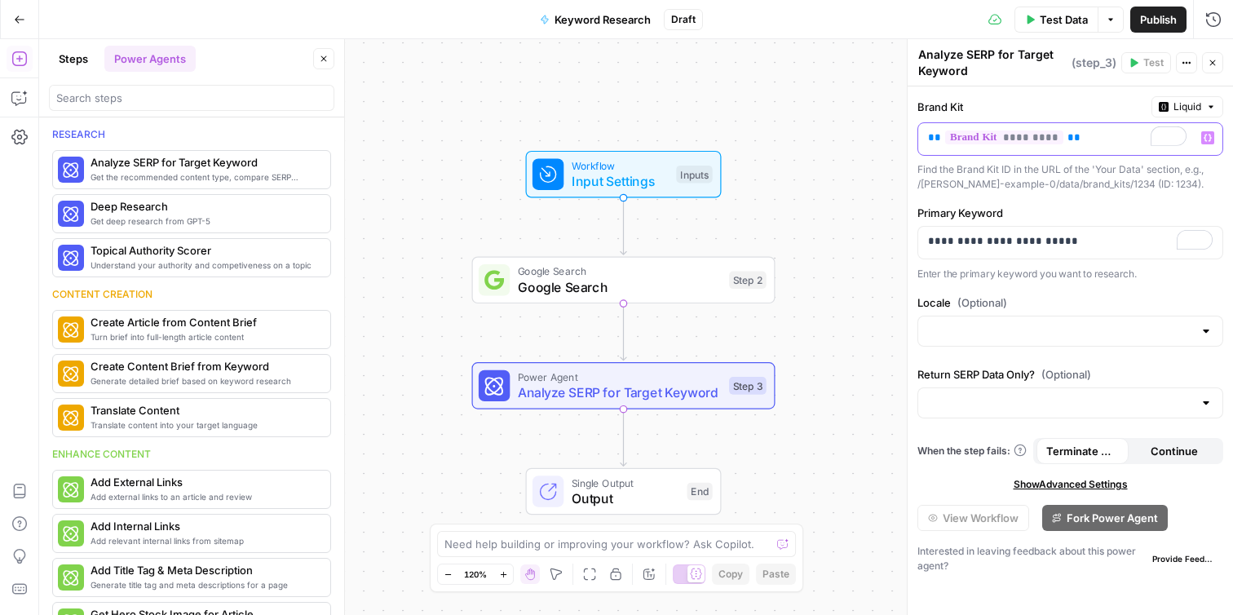
click at [1079, 139] on p "** ********* **" at bounding box center [1057, 138] width 259 height 16
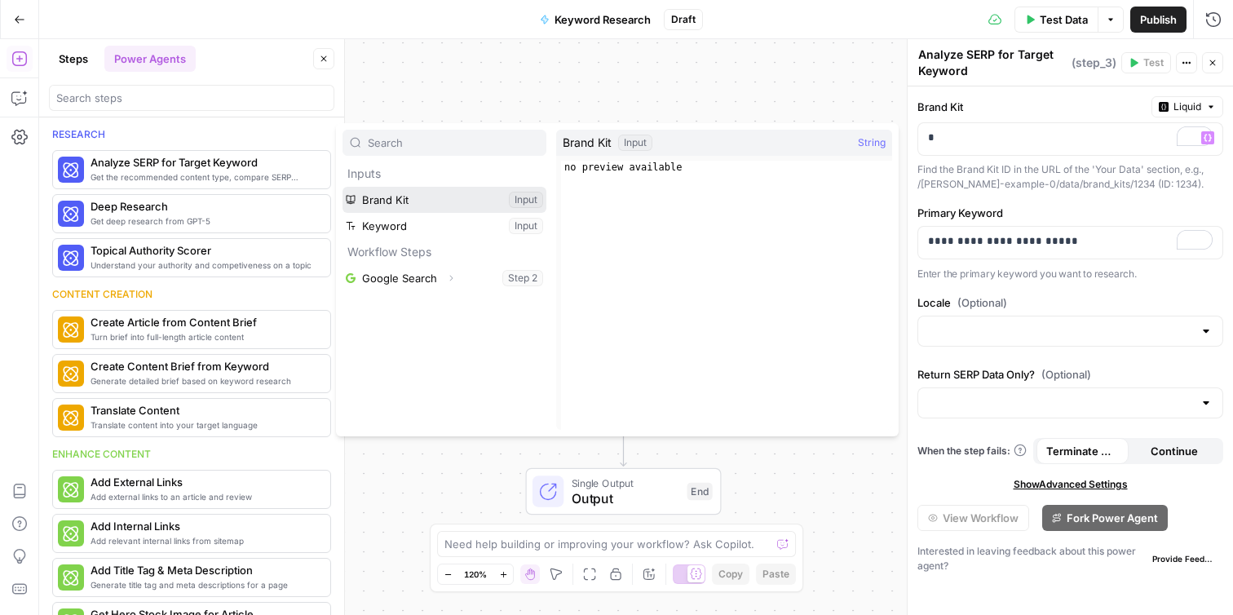
click at [469, 207] on button "Select variable Brand Kit" at bounding box center [444, 200] width 204 height 26
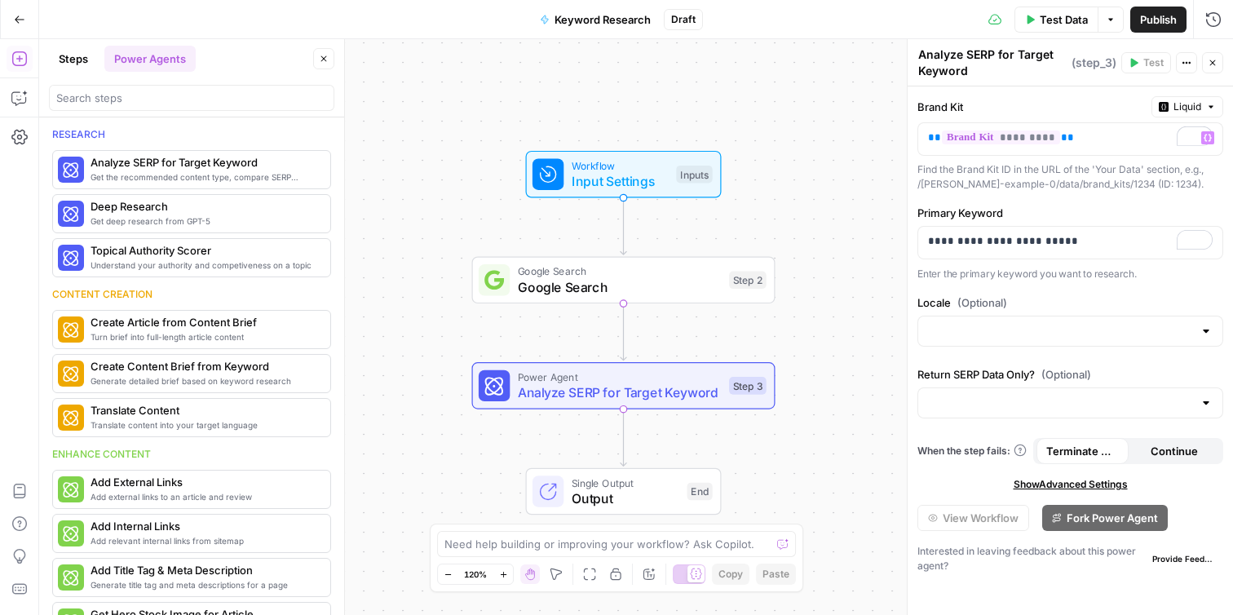
click at [646, 202] on div "Workflow Input Settings Inputs Google Search Google Search Step 2 Power Agent A…" at bounding box center [636, 327] width 1194 height 576
click at [641, 185] on span "Input Settings" at bounding box center [620, 181] width 97 height 20
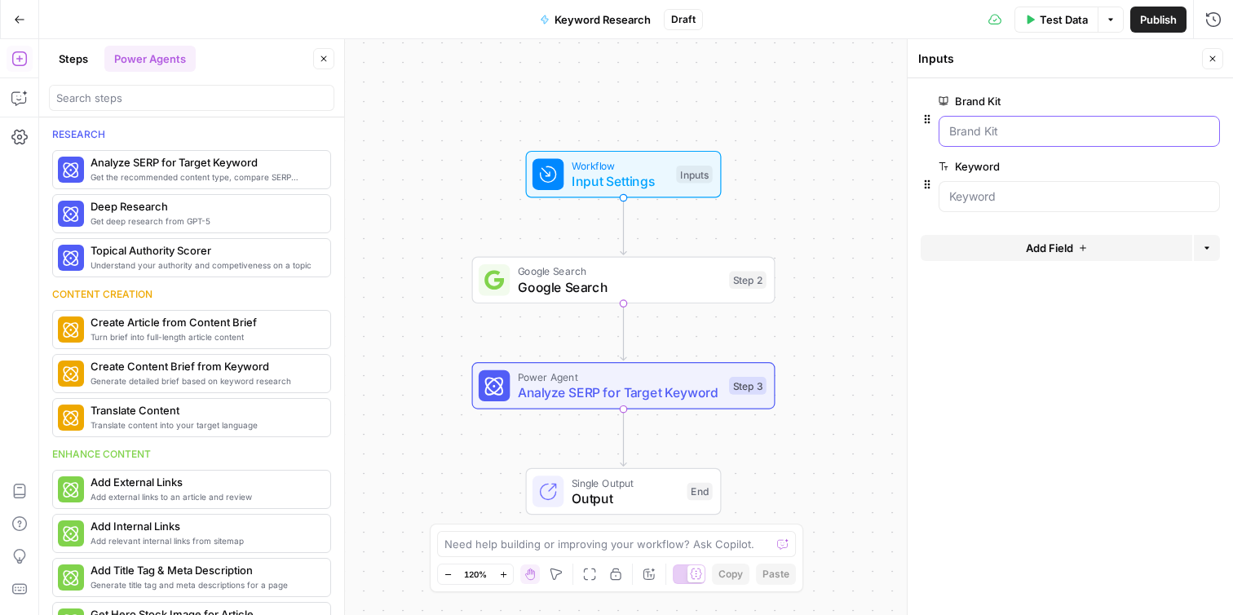
click at [1001, 130] on Kit "Brand Kit" at bounding box center [1079, 131] width 260 height 16
click at [1023, 135] on Kit "Brand Kit" at bounding box center [1079, 131] width 260 height 16
click at [788, 198] on div "Workflow Input Settings Inputs Google Search Google Search Step 2 Power Agent A…" at bounding box center [636, 327] width 1194 height 576
click at [1041, 17] on span "Test Data" at bounding box center [1064, 19] width 48 height 16
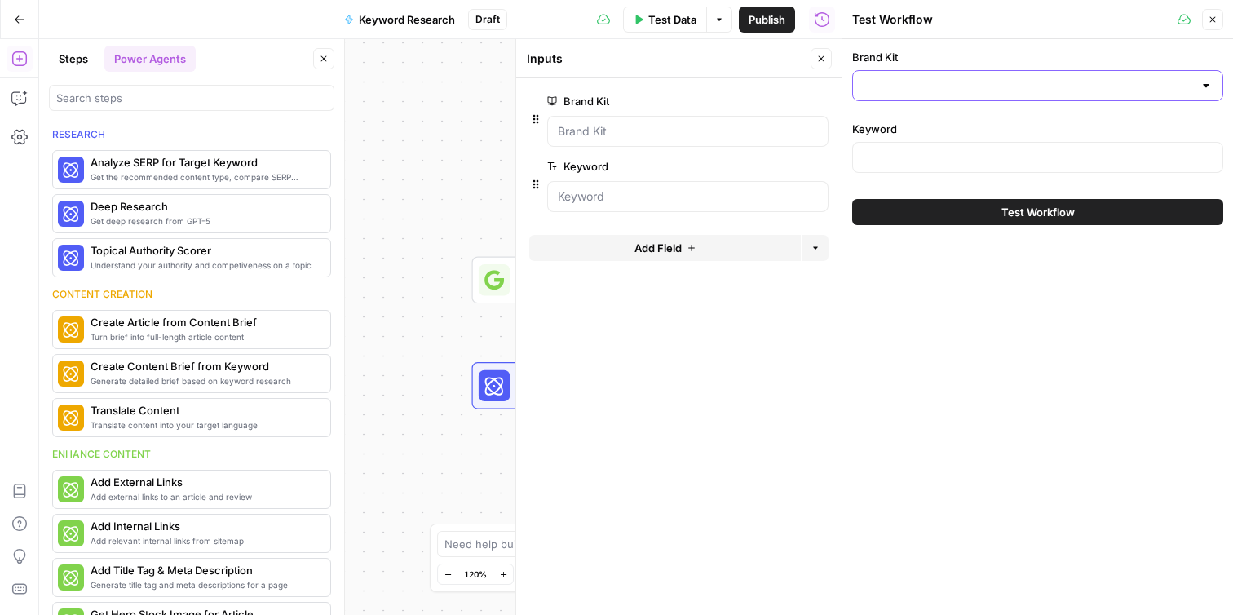
click at [957, 85] on input "Brand Kit" at bounding box center [1028, 85] width 330 height 16
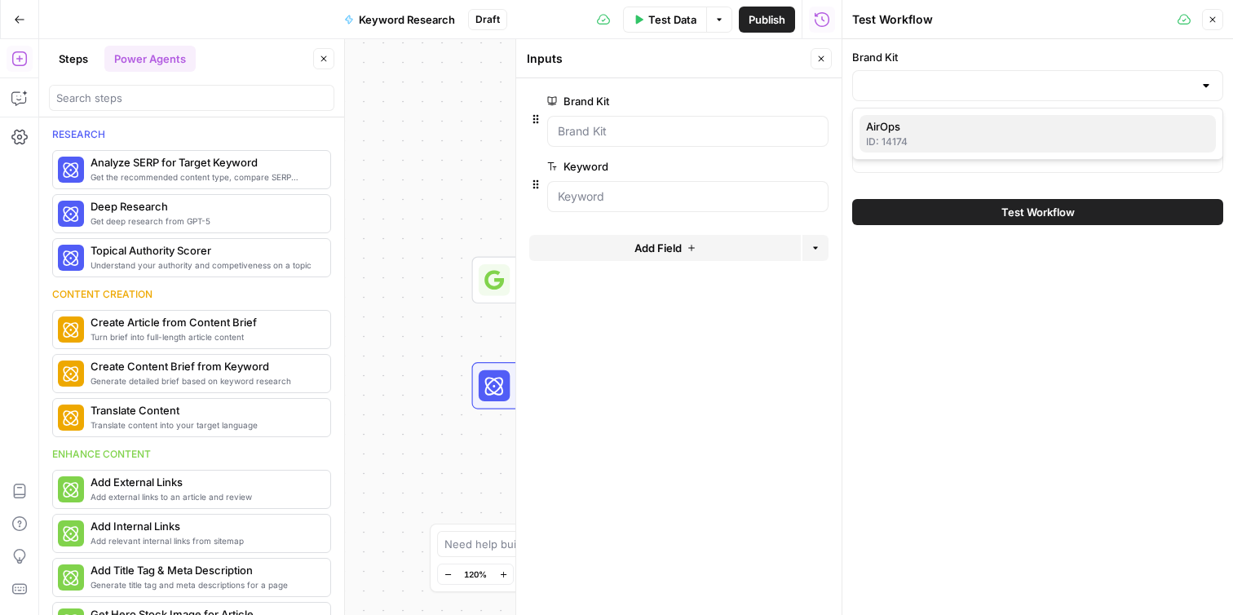
click at [940, 124] on span "AirOps" at bounding box center [1034, 126] width 337 height 16
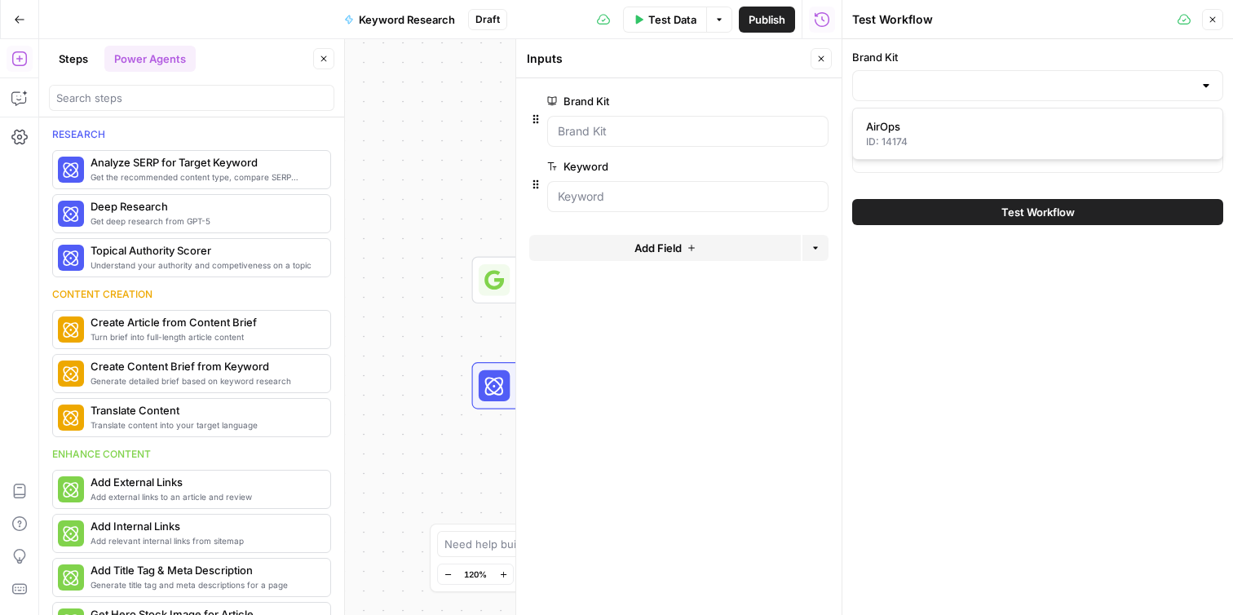
type input "AirOps"
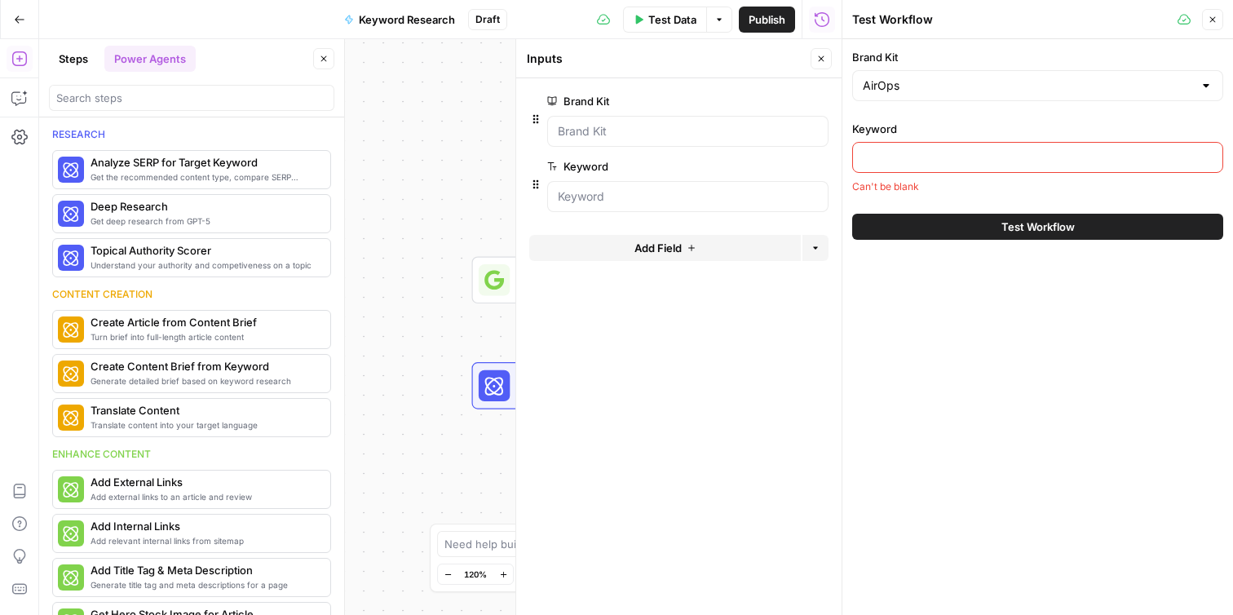
click at [934, 158] on input "Keyword" at bounding box center [1038, 157] width 350 height 16
paste input "AI literacy for SEO teams"
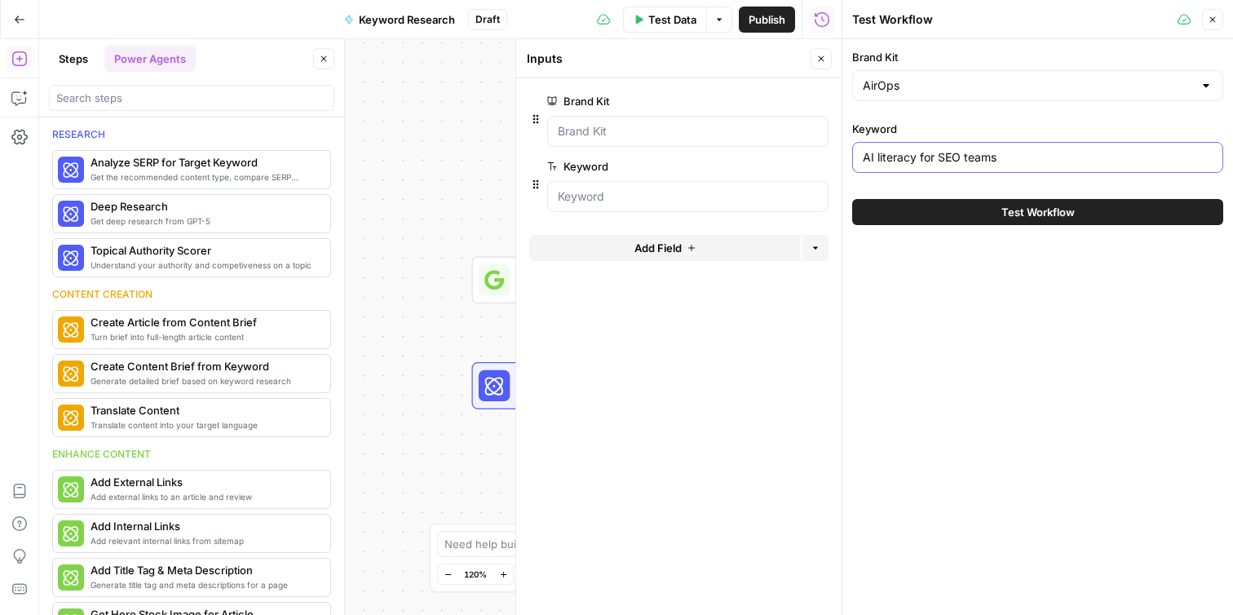
type input "AI literacy for SEO teams"
click at [952, 204] on button "Test Workflow" at bounding box center [1037, 212] width 371 height 26
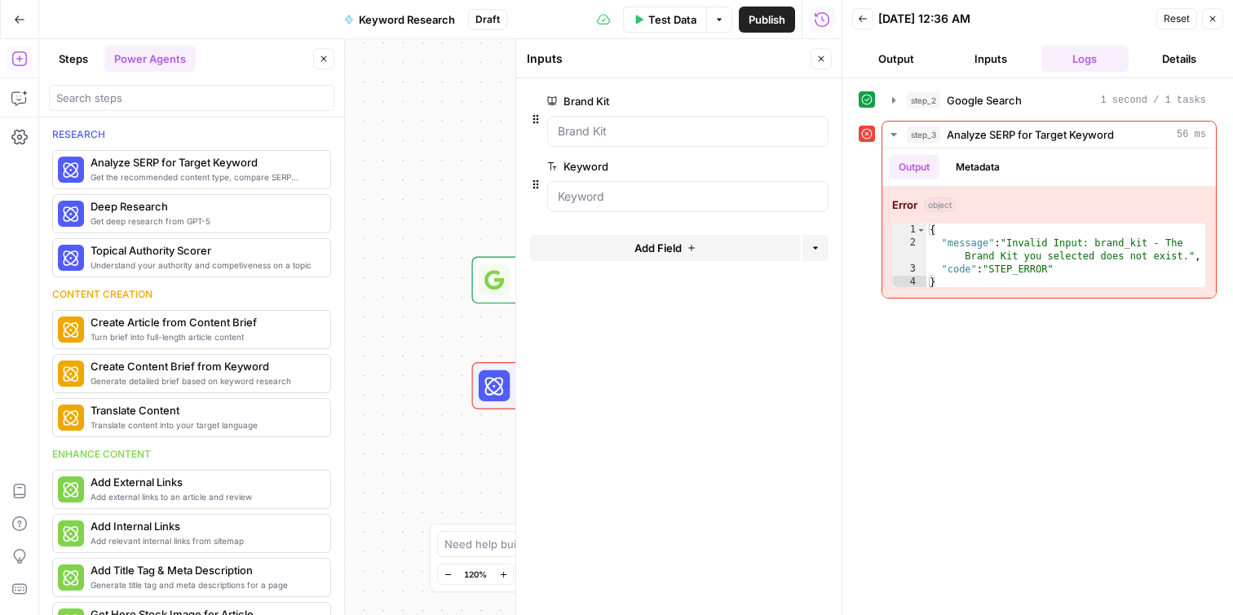
click at [886, 57] on button "Output" at bounding box center [896, 59] width 88 height 26
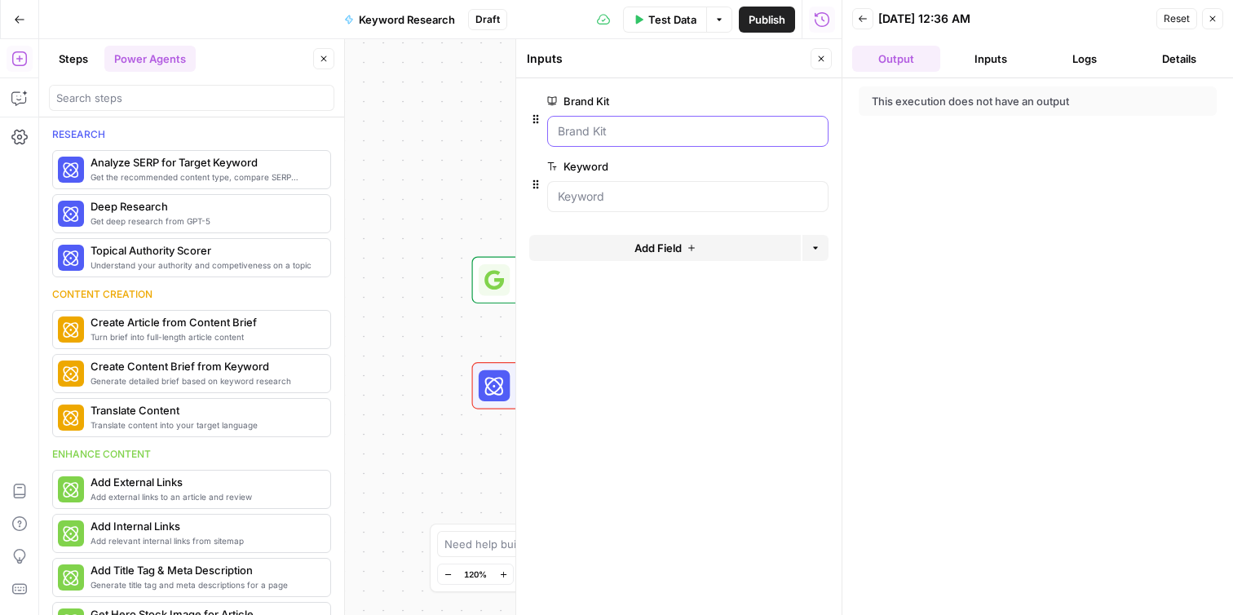
click at [720, 137] on Kit "Brand Kit" at bounding box center [688, 131] width 260 height 16
click at [1222, 20] on button "Close" at bounding box center [1212, 18] width 21 height 21
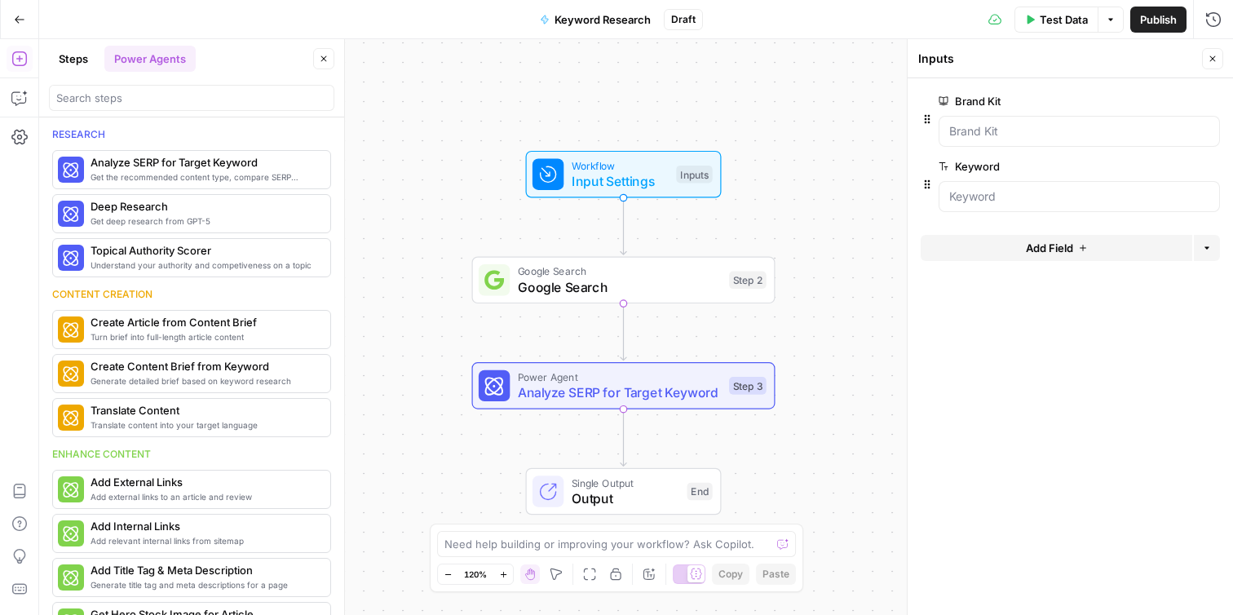
click at [975, 144] on div at bounding box center [1079, 131] width 281 height 31
click at [1014, 135] on Kit "Brand Kit" at bounding box center [1079, 131] width 260 height 16
click at [1029, 13] on button "Test Data" at bounding box center [1056, 20] width 84 height 26
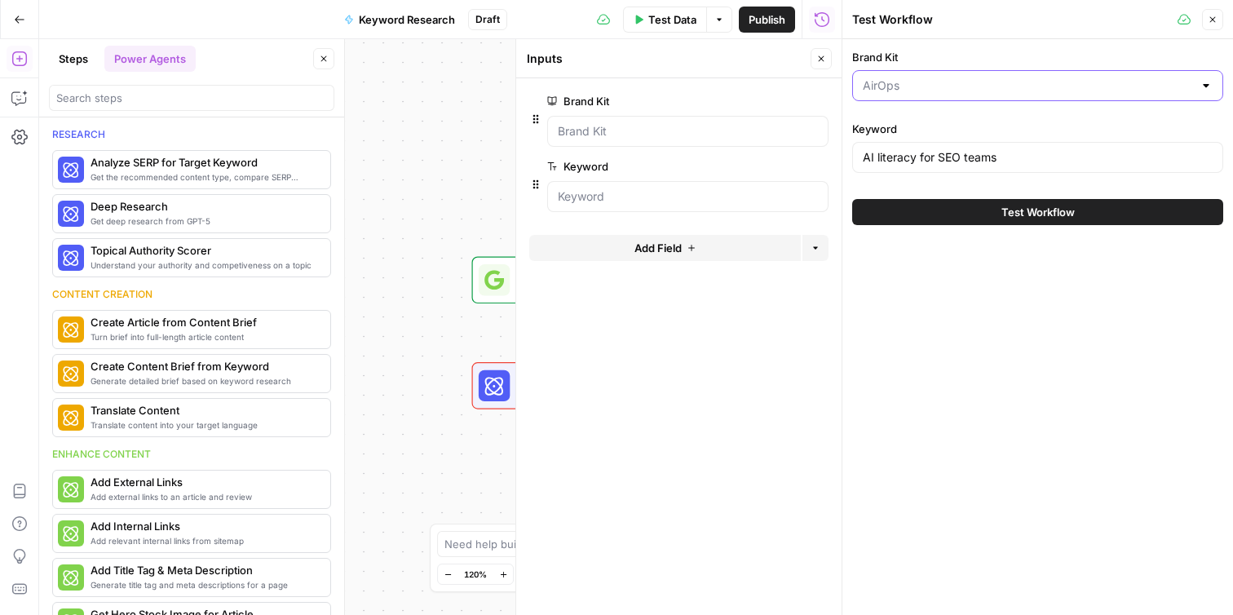
click at [964, 80] on input "Brand Kit" at bounding box center [1028, 85] width 330 height 16
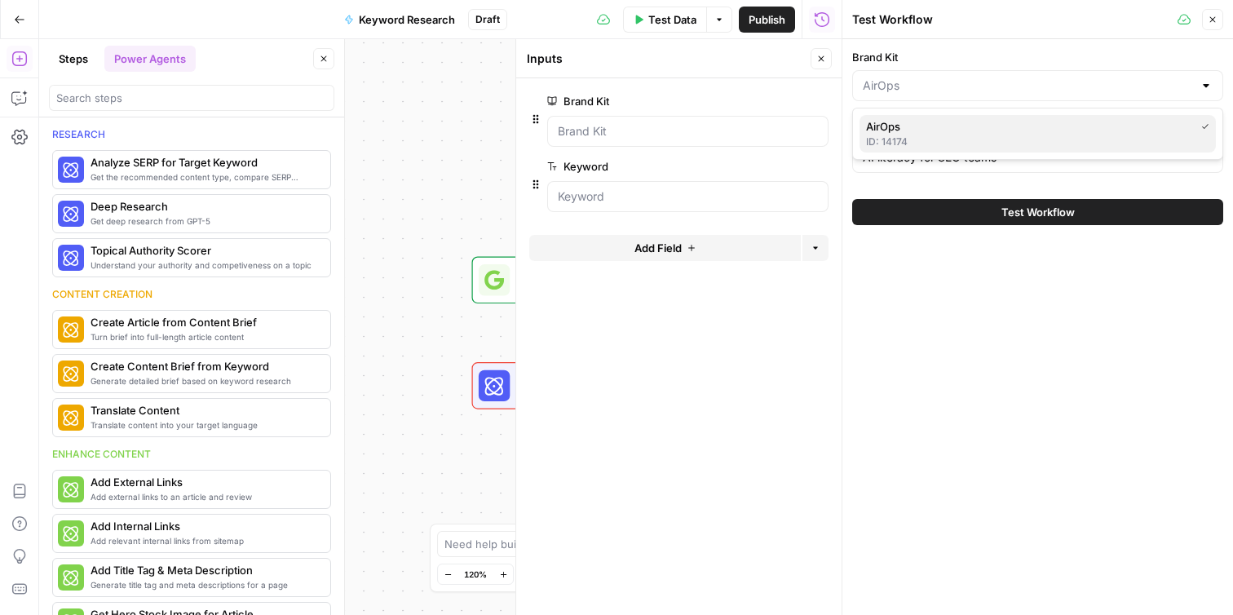
click at [948, 124] on span "AirOps" at bounding box center [1027, 126] width 322 height 16
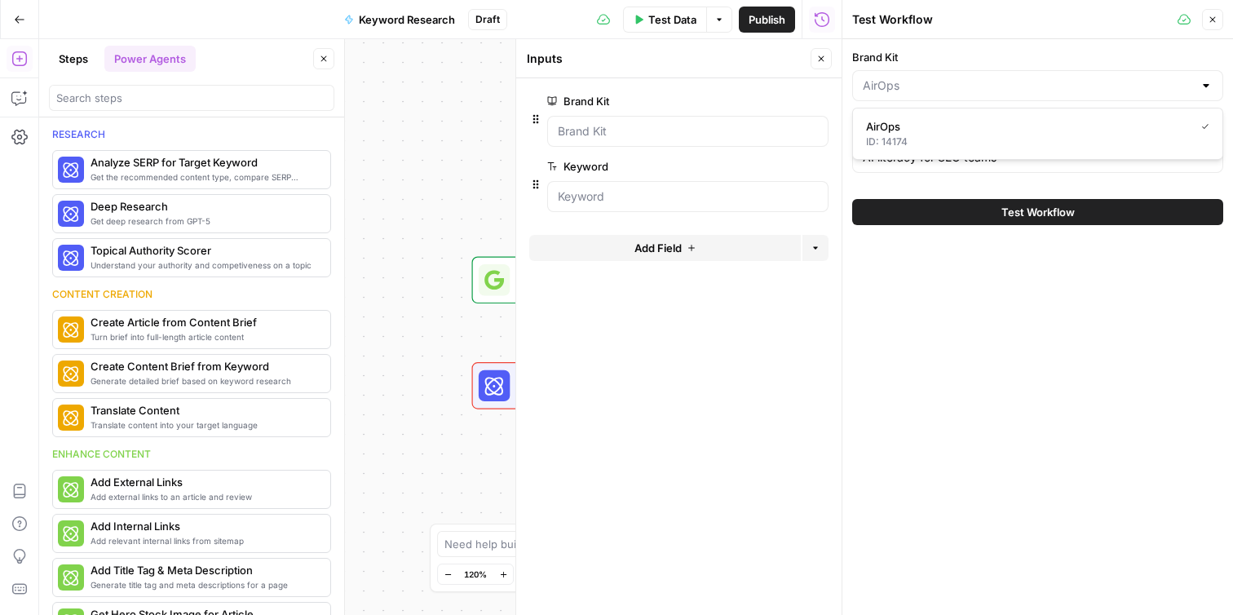
type input "AirOps"
click at [1221, 22] on button "Close" at bounding box center [1212, 19] width 21 height 21
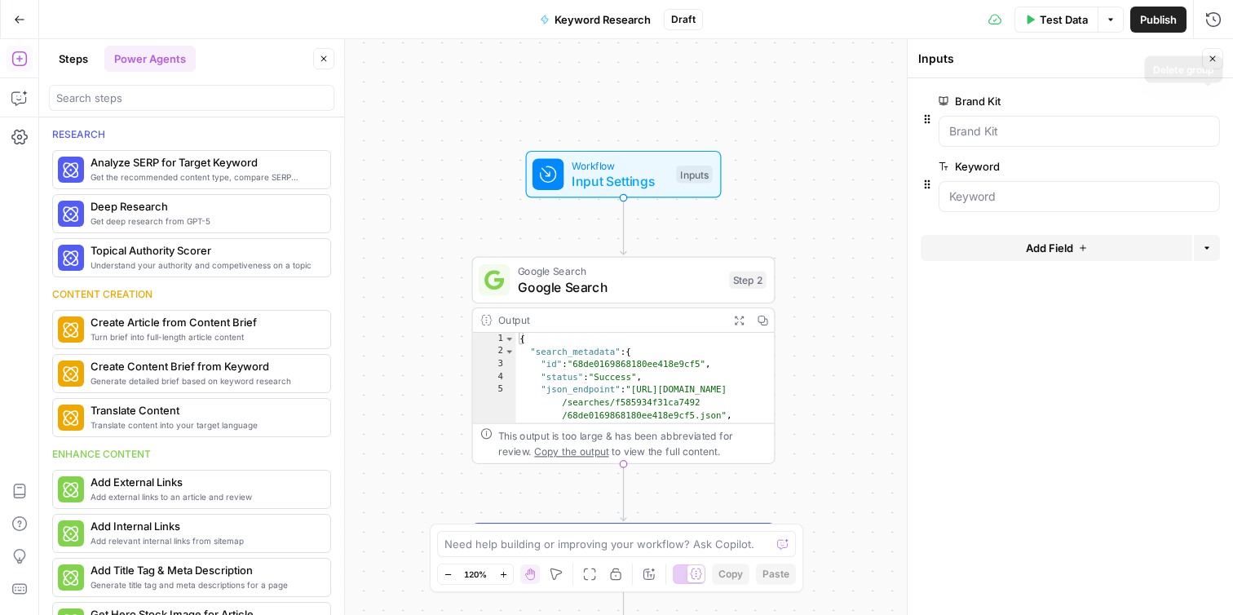
click at [1167, 94] on button "edit field" at bounding box center [1165, 101] width 63 height 20
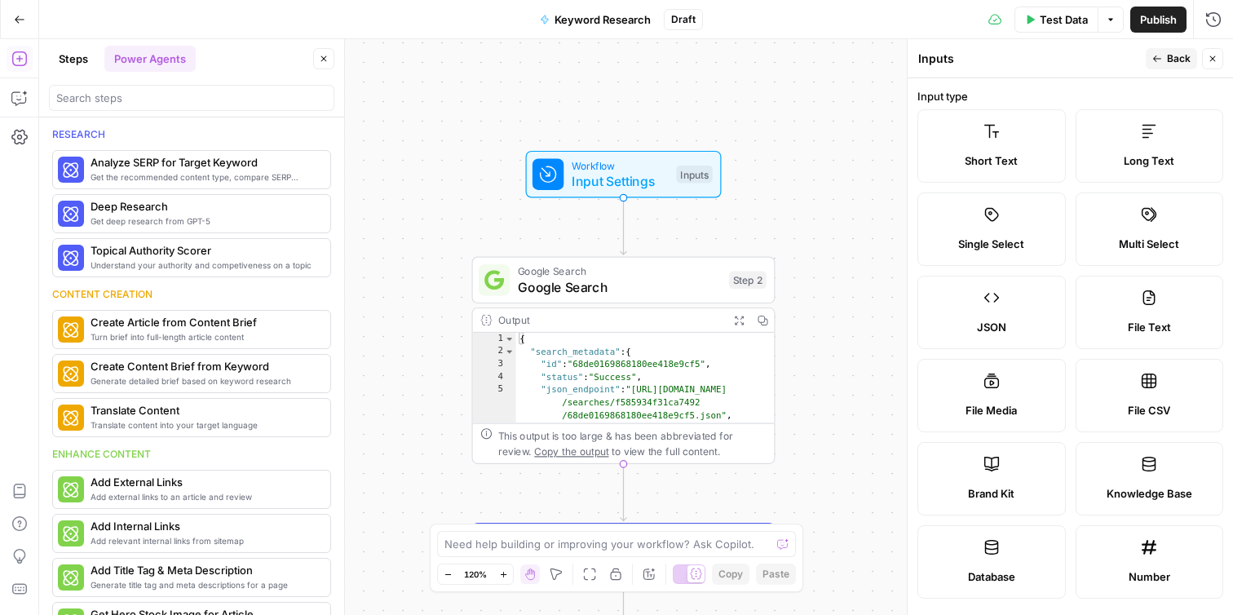
click at [1148, 55] on button "Back" at bounding box center [1171, 58] width 51 height 21
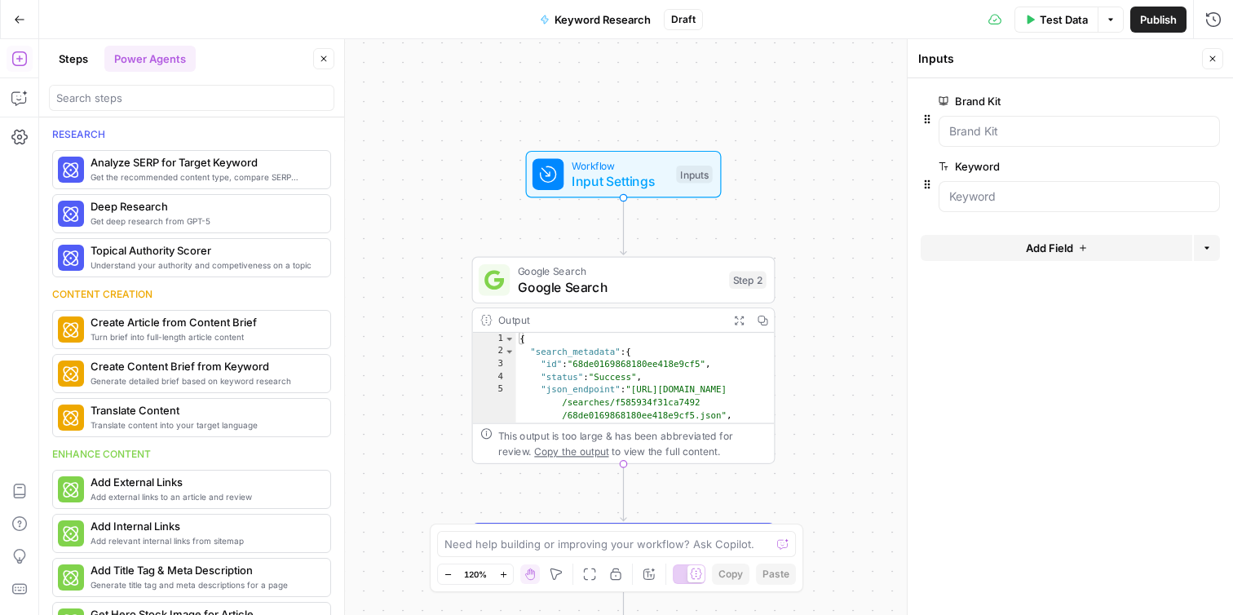
click at [862, 226] on div "Workflow Input Settings Inputs Google Search Google Search Step 2 Output Expand…" at bounding box center [636, 327] width 1194 height 576
click at [1204, 165] on button "Delete group" at bounding box center [1210, 167] width 20 height 20
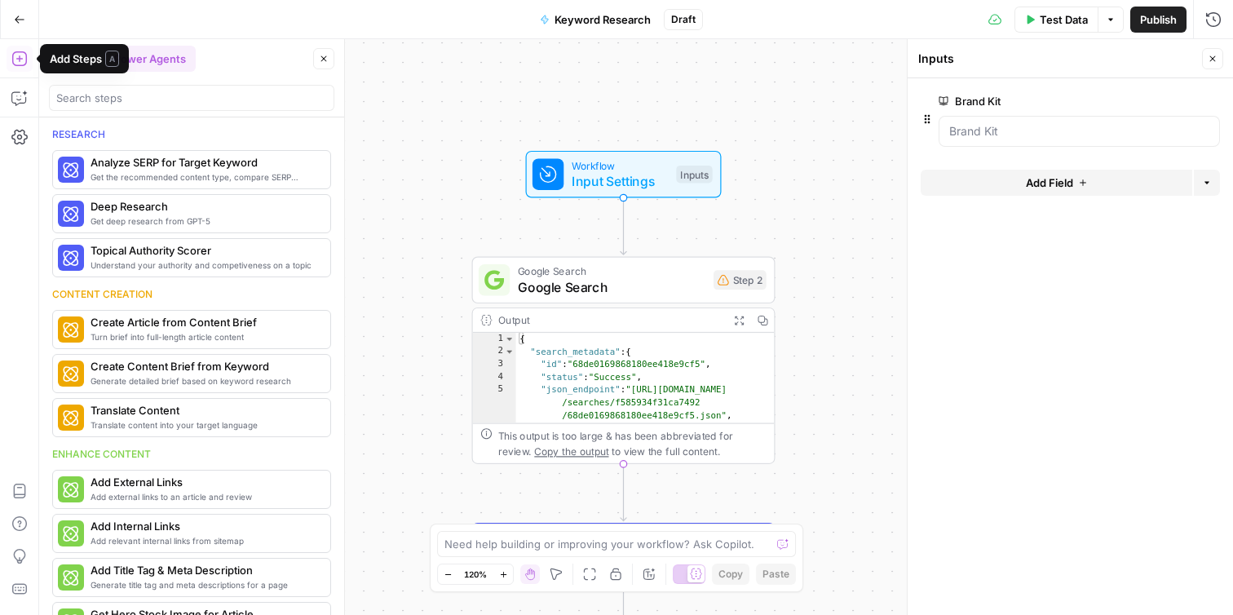
click at [17, 68] on button "Add Steps" at bounding box center [20, 59] width 26 height 26
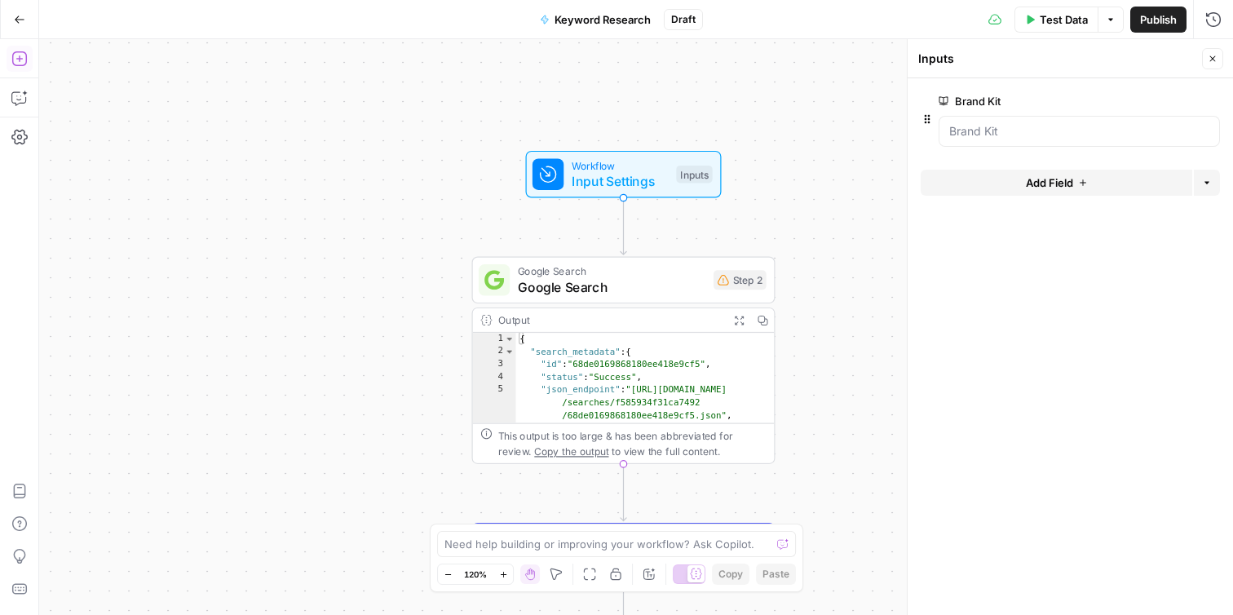
click at [17, 68] on button "Add Steps" at bounding box center [20, 59] width 26 height 26
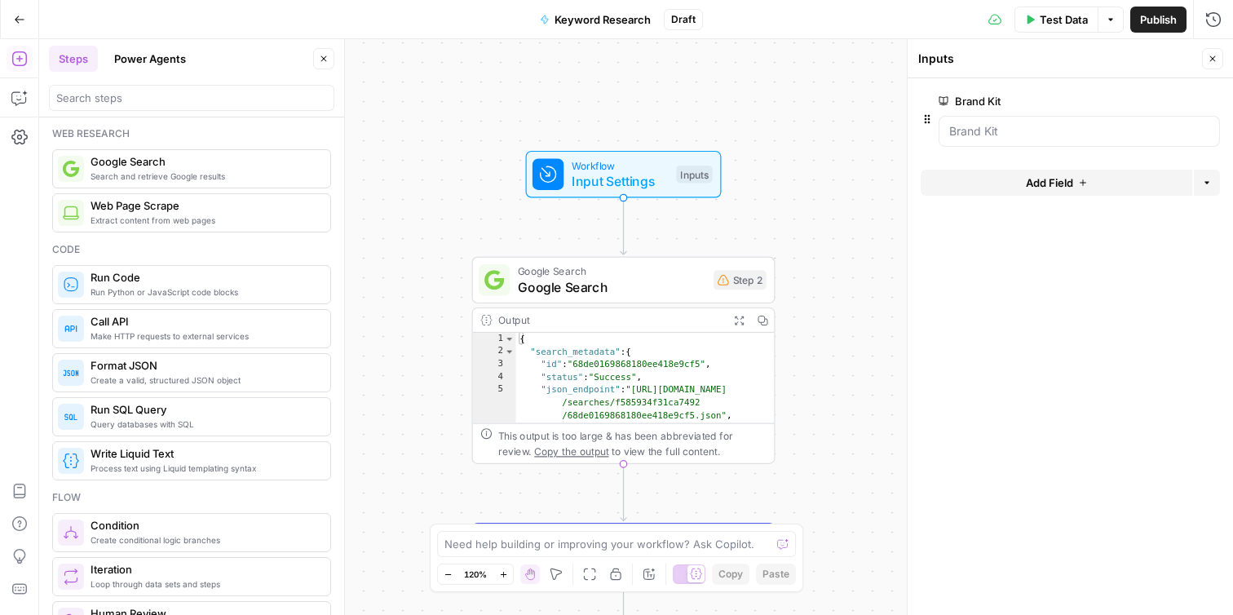
scroll to position [112, 0]
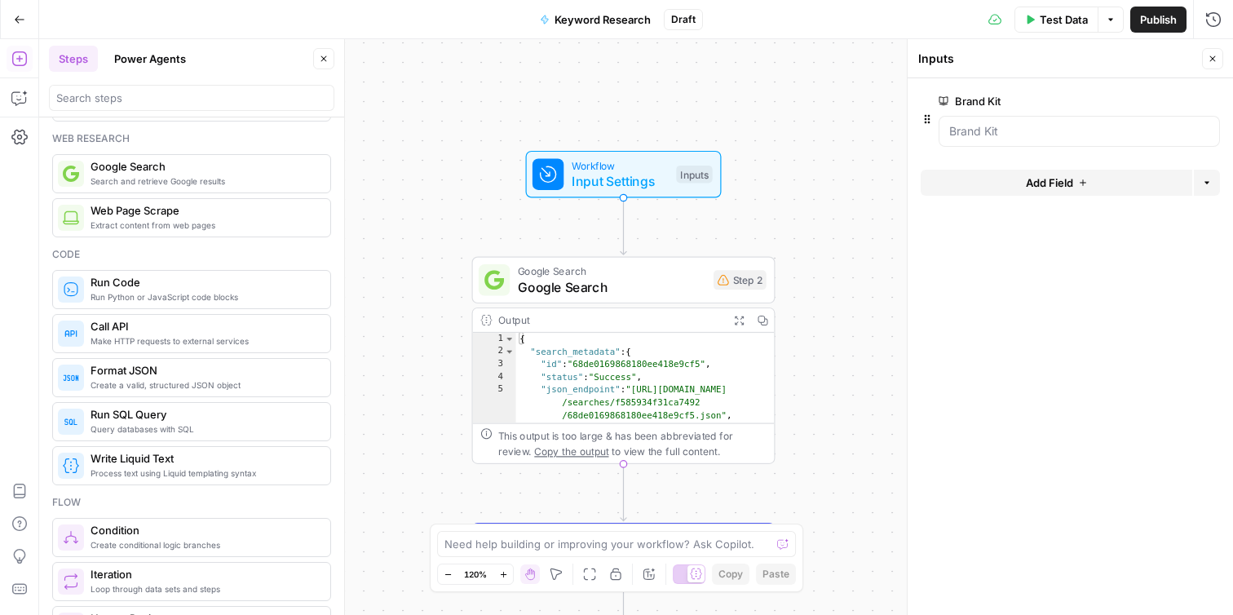
click at [1054, 23] on span "Test Data" at bounding box center [1064, 19] width 48 height 16
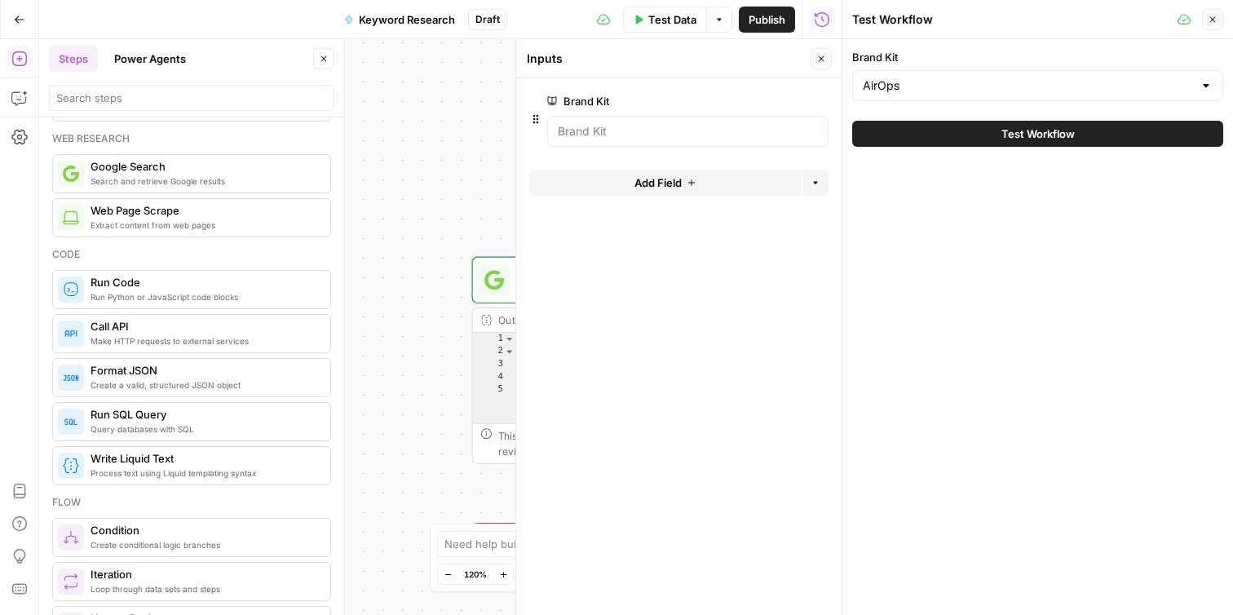
click at [930, 94] on div "AirOps" at bounding box center [1037, 85] width 371 height 31
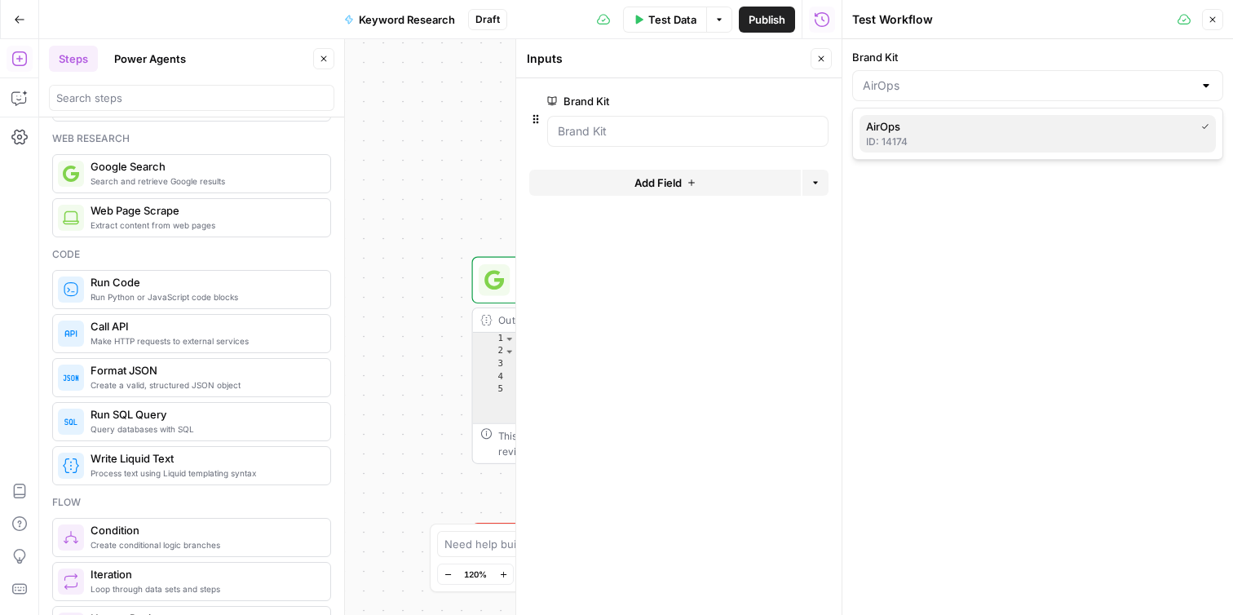
click at [910, 135] on div "ID: 14174" at bounding box center [1037, 142] width 343 height 15
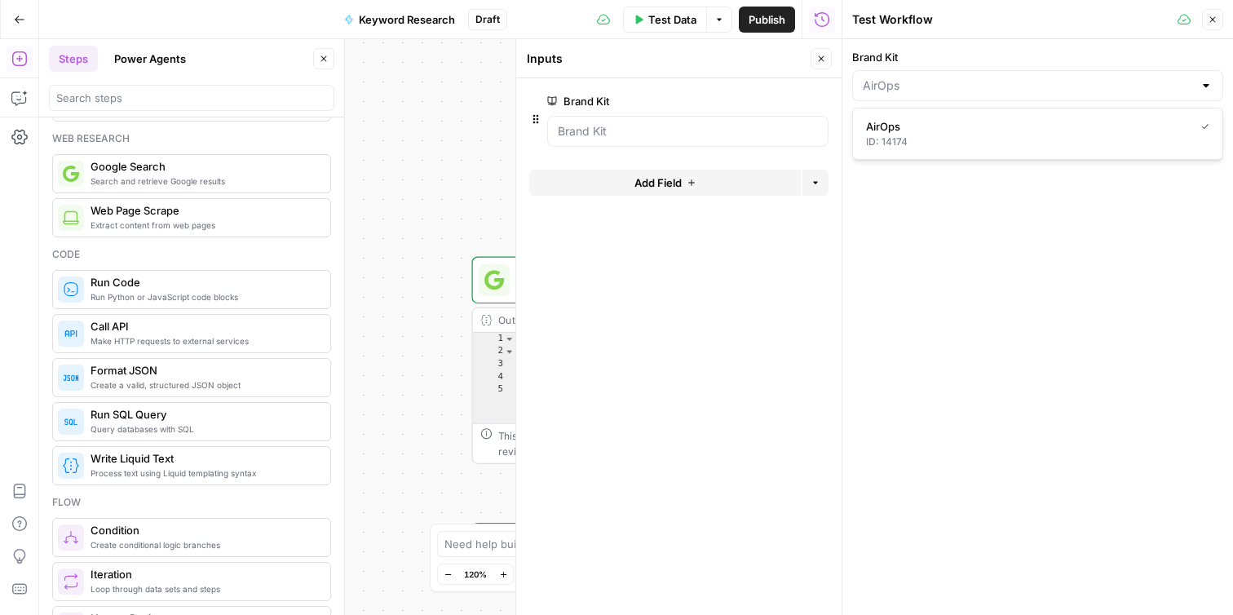
type input "AirOps"
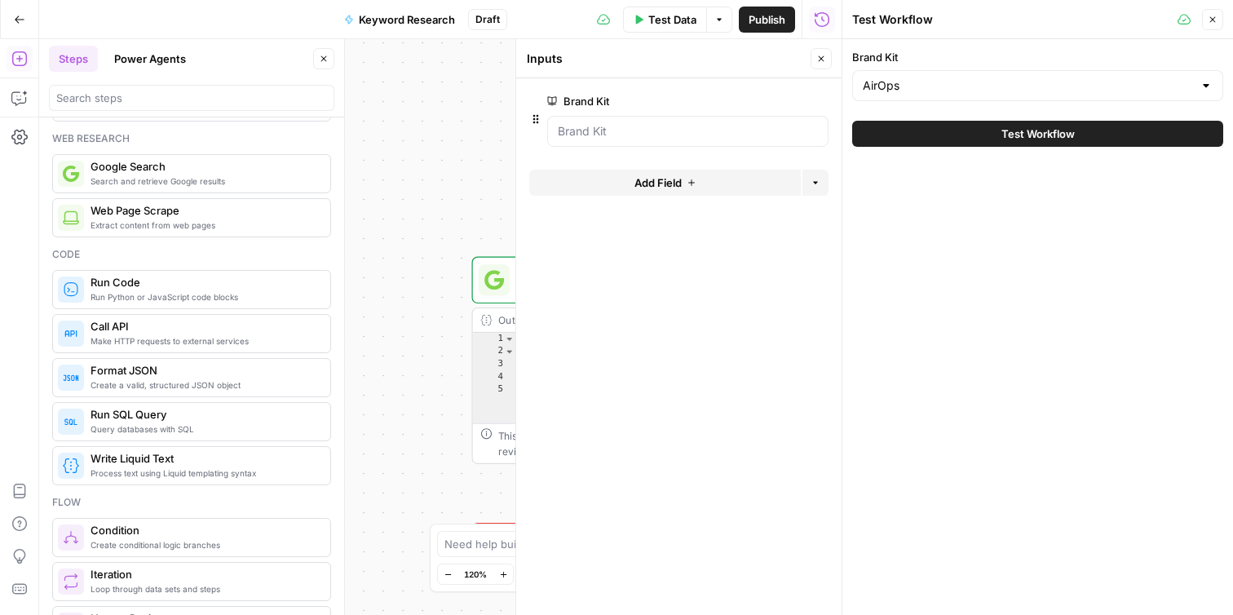
click at [926, 118] on div "Test Workflow" at bounding box center [1037, 134] width 371 height 46
click at [937, 129] on button "Test Workflow" at bounding box center [1037, 134] width 371 height 26
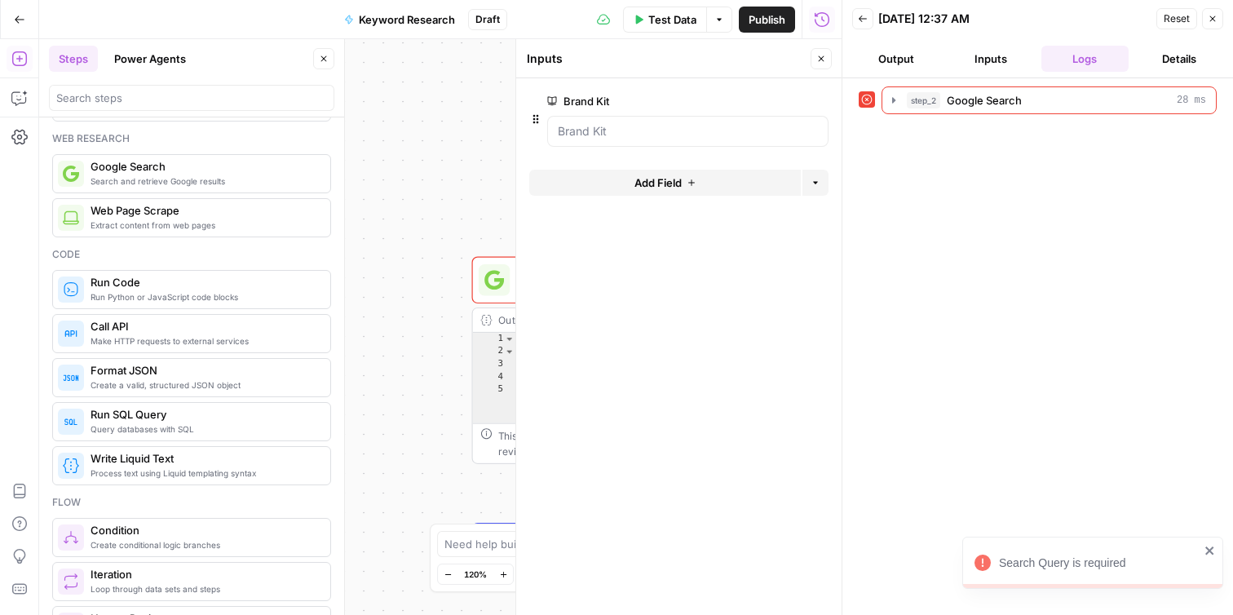
click at [1064, 567] on div "Search Query is required" at bounding box center [1099, 563] width 201 height 16
click at [1214, 22] on icon "button" at bounding box center [1213, 19] width 10 height 10
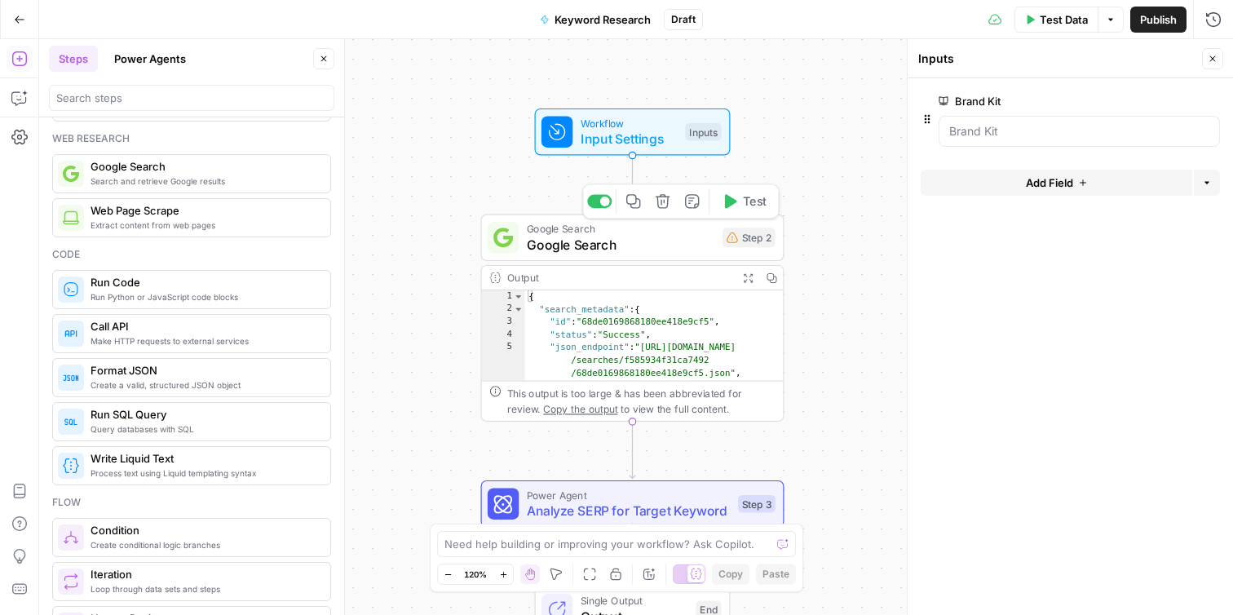
click at [660, 245] on span "Google Search" at bounding box center [621, 245] width 188 height 20
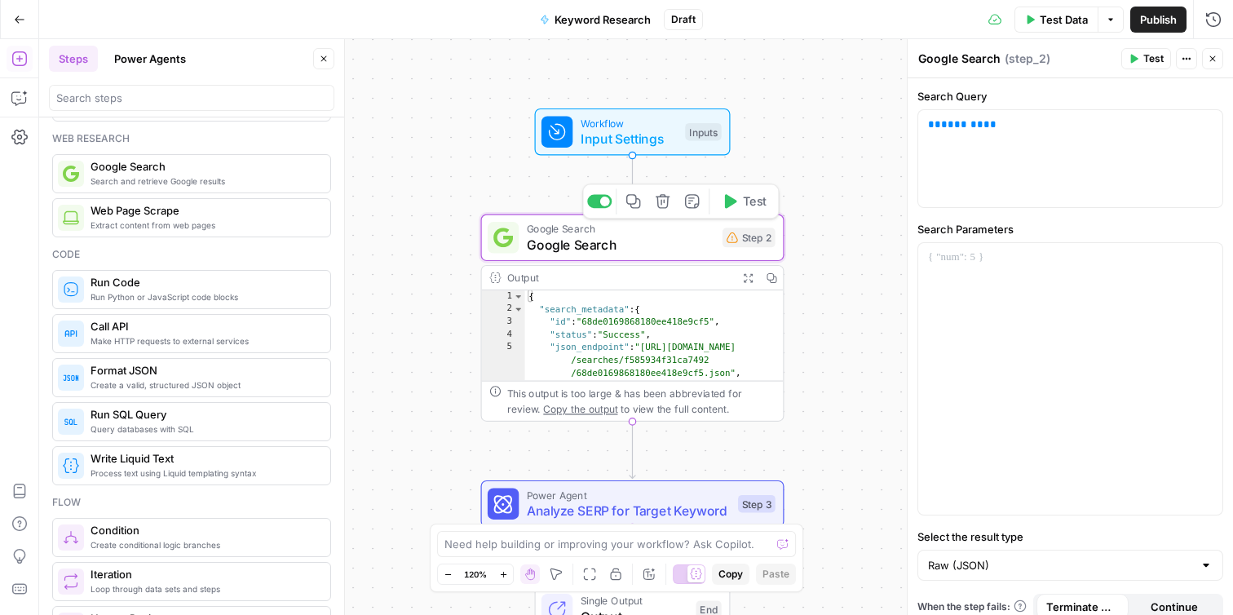
click at [665, 202] on icon "button" at bounding box center [662, 200] width 15 height 15
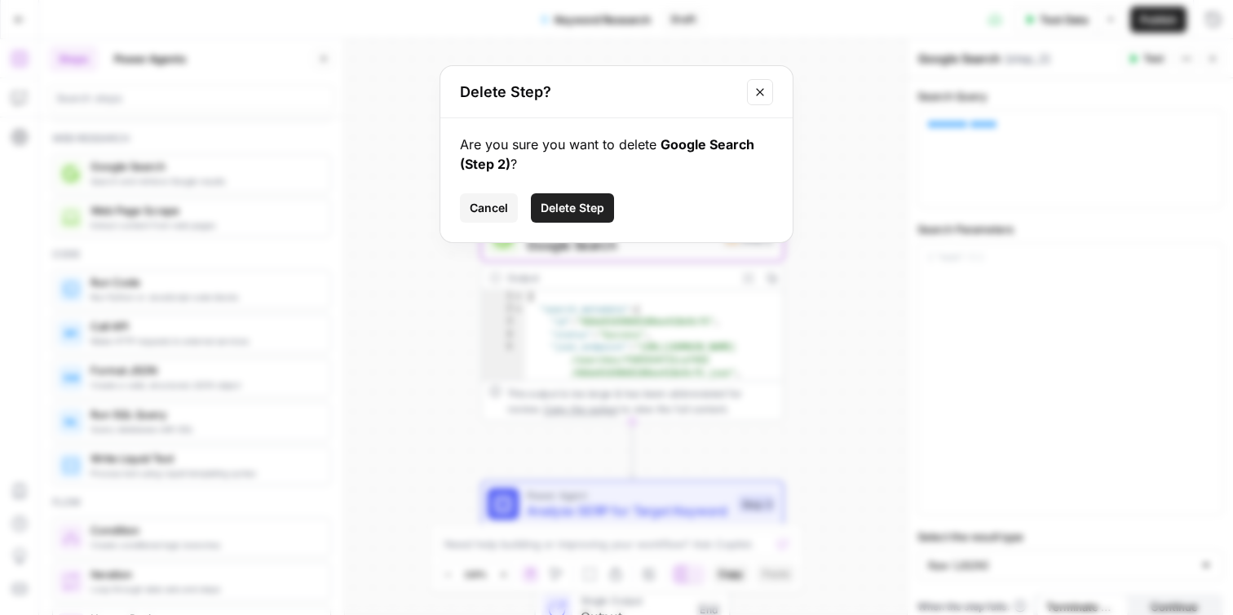
click at [589, 201] on span "Delete Step" at bounding box center [573, 208] width 64 height 16
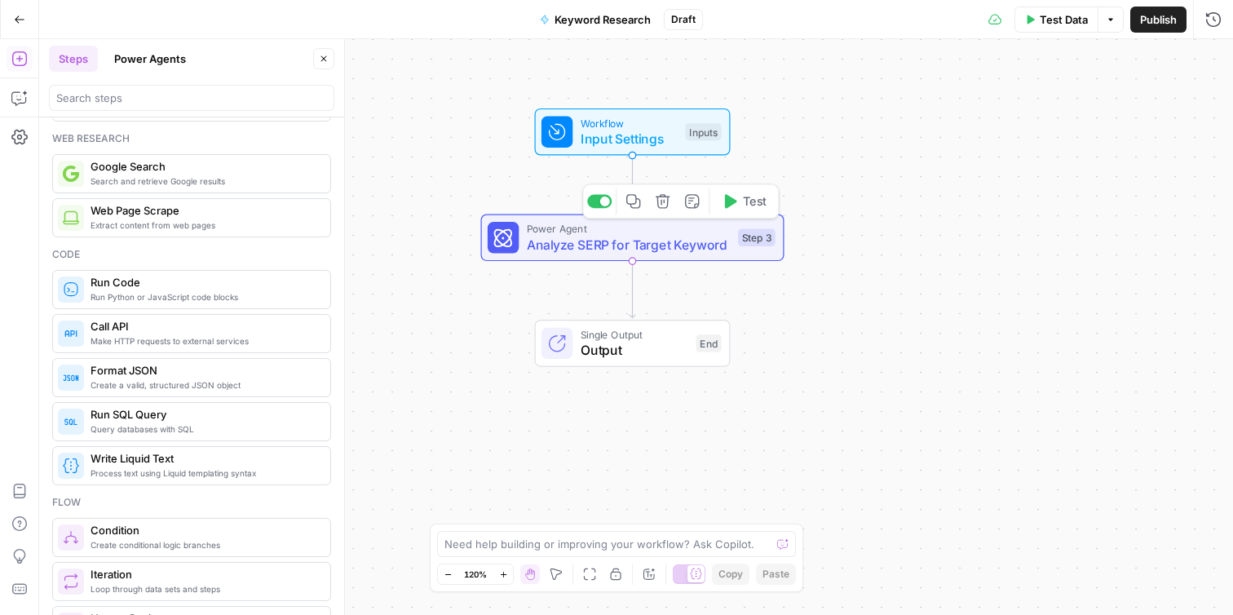
click at [624, 251] on span "Analyze SERP for Target Keyword" at bounding box center [629, 245] width 204 height 20
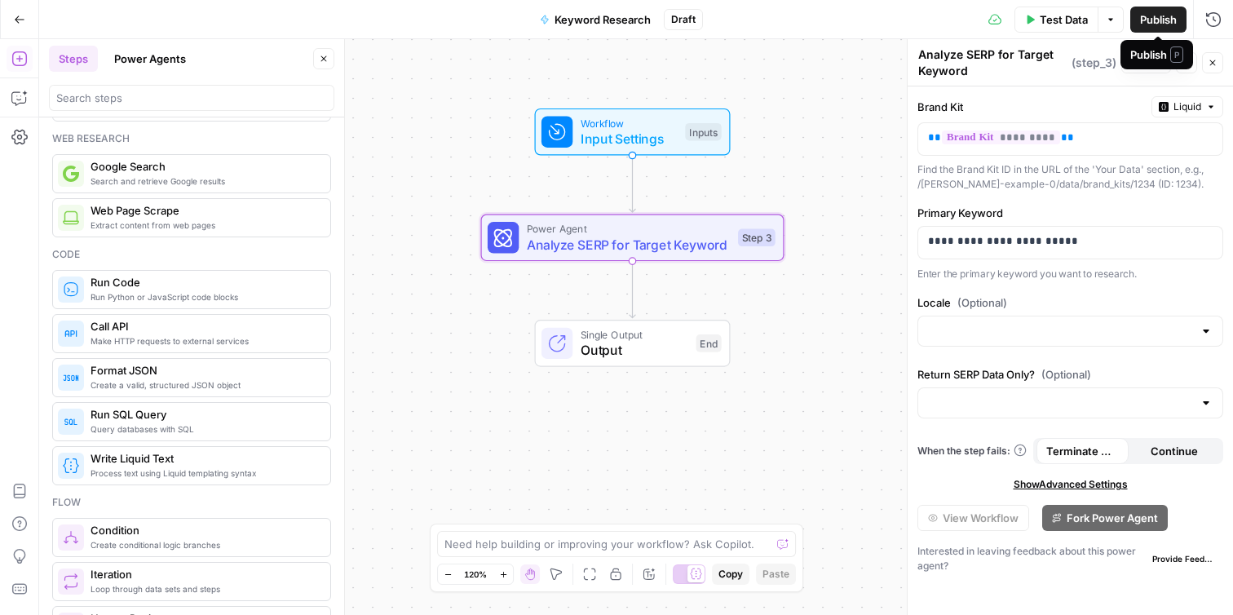
click at [1063, 27] on span "Test Data" at bounding box center [1064, 19] width 48 height 16
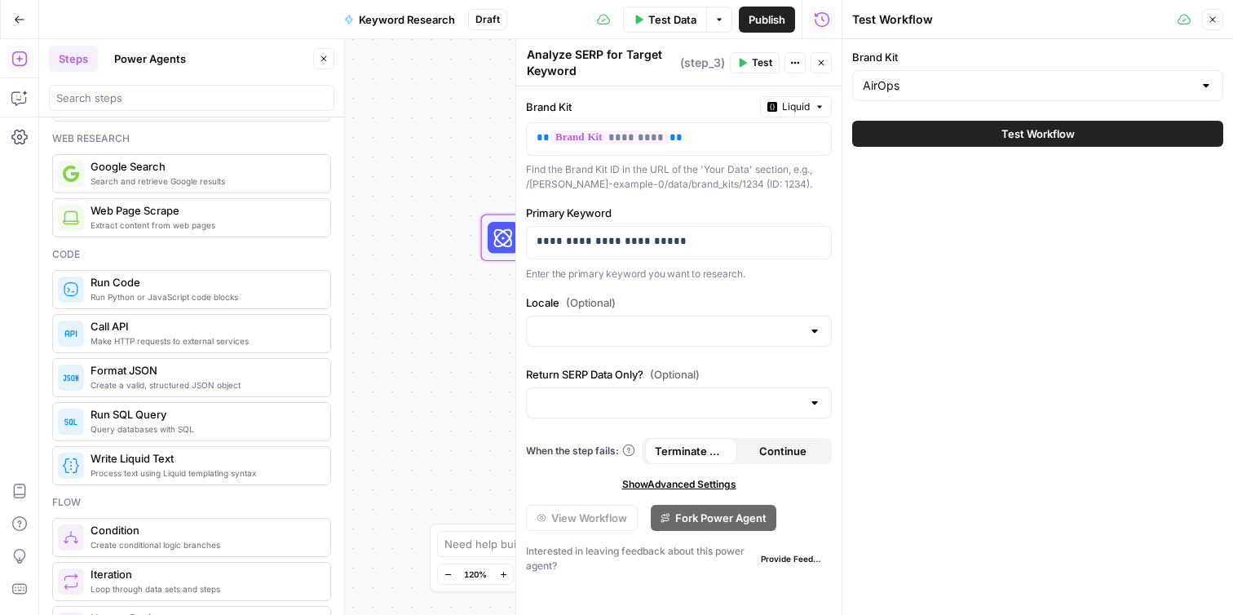
click at [992, 130] on button "Test Workflow" at bounding box center [1037, 134] width 371 height 26
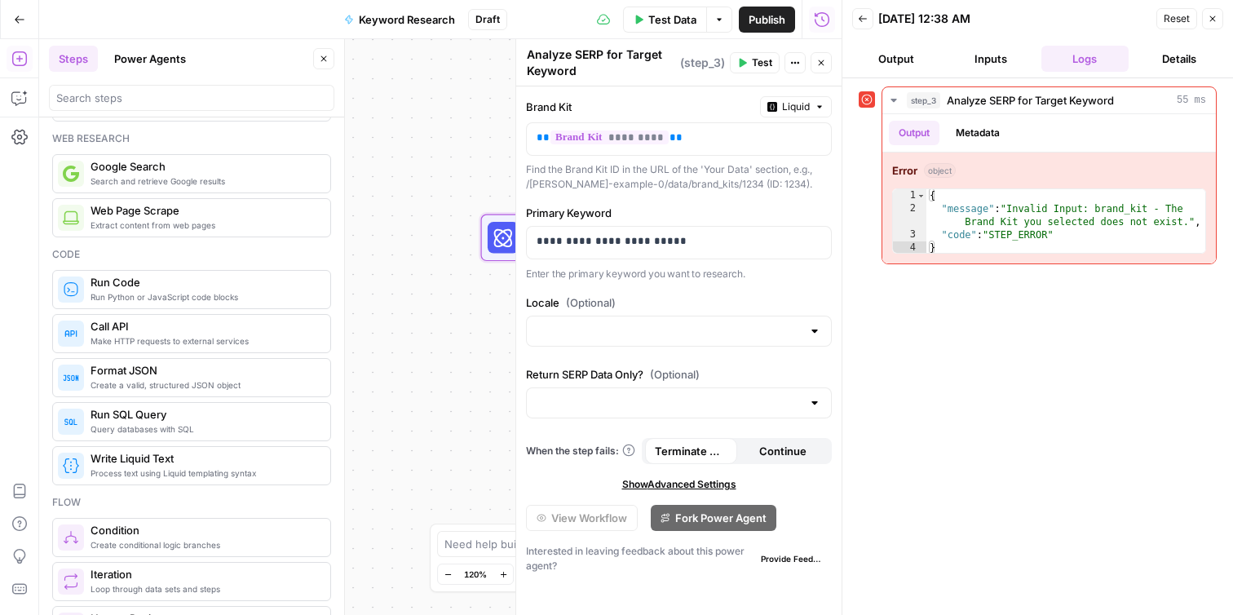
click at [1213, 22] on icon "button" at bounding box center [1213, 19] width 10 height 10
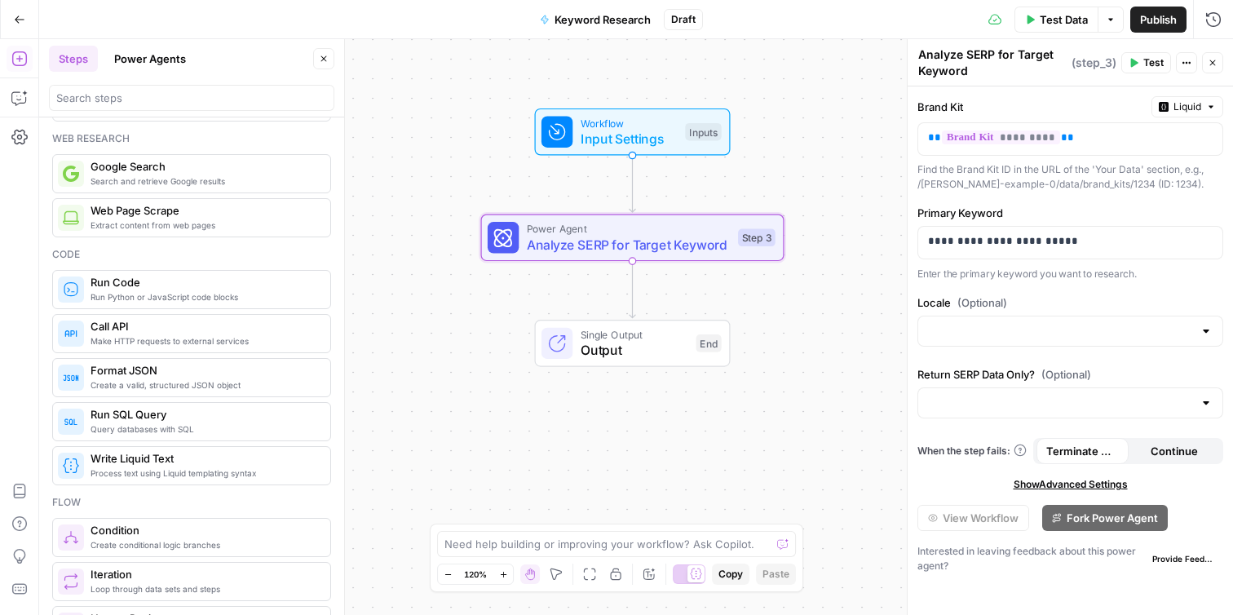
click at [27, 64] on button "Add Steps" at bounding box center [20, 59] width 26 height 26
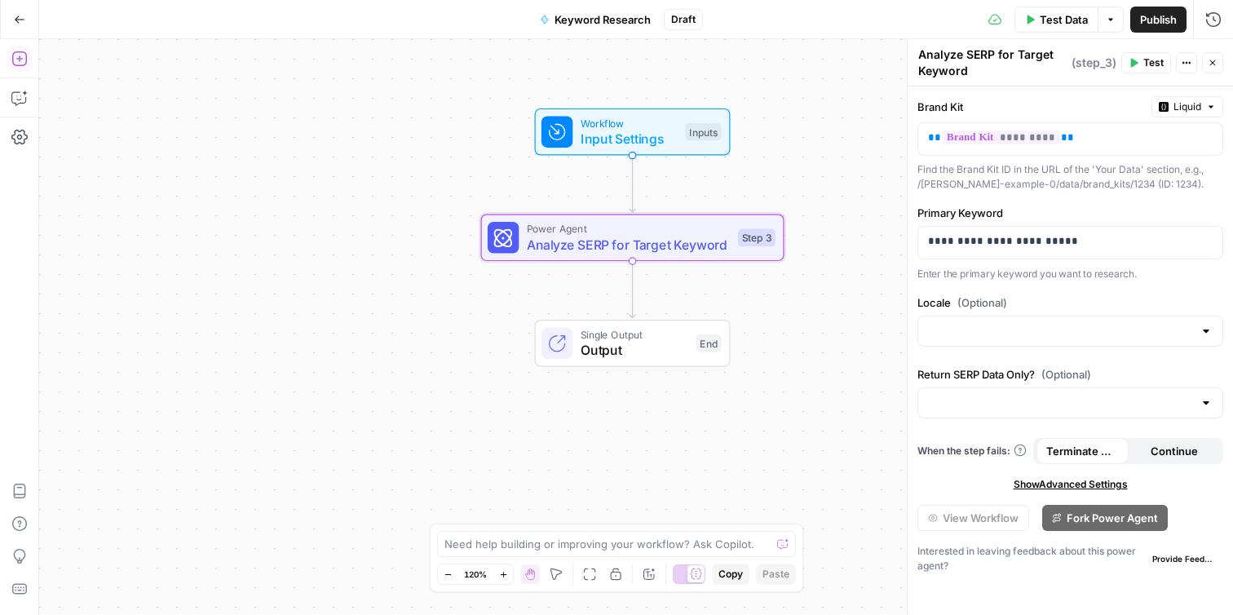
click at [21, 61] on icon "button" at bounding box center [19, 59] width 16 height 16
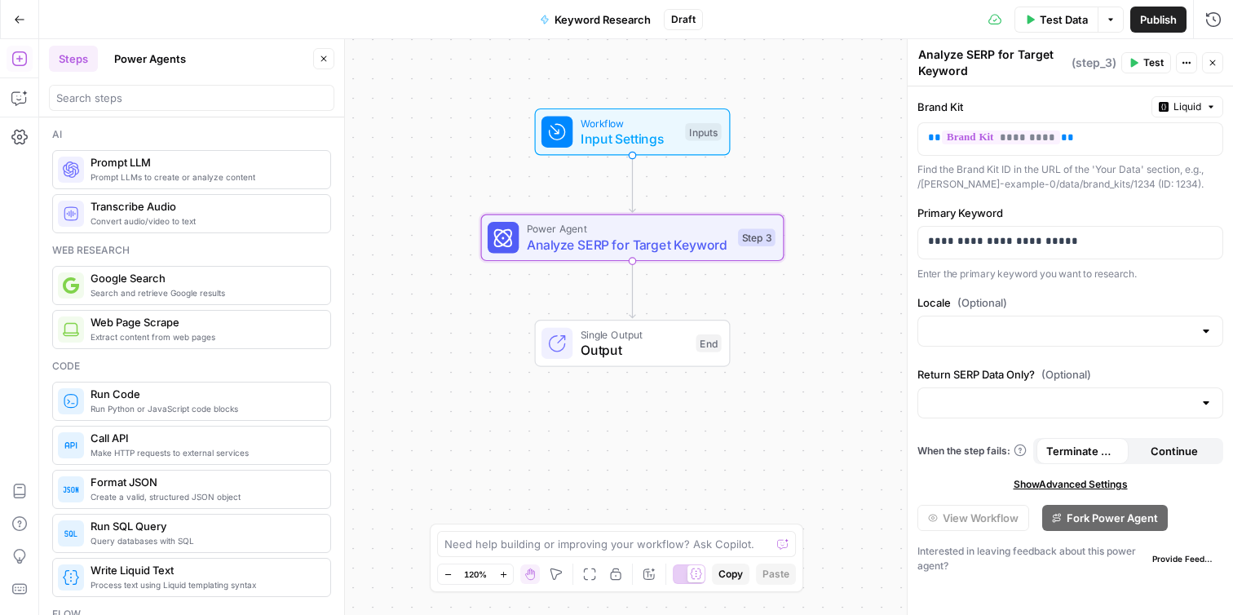
click at [20, 25] on button "Go Back" at bounding box center [19, 19] width 29 height 29
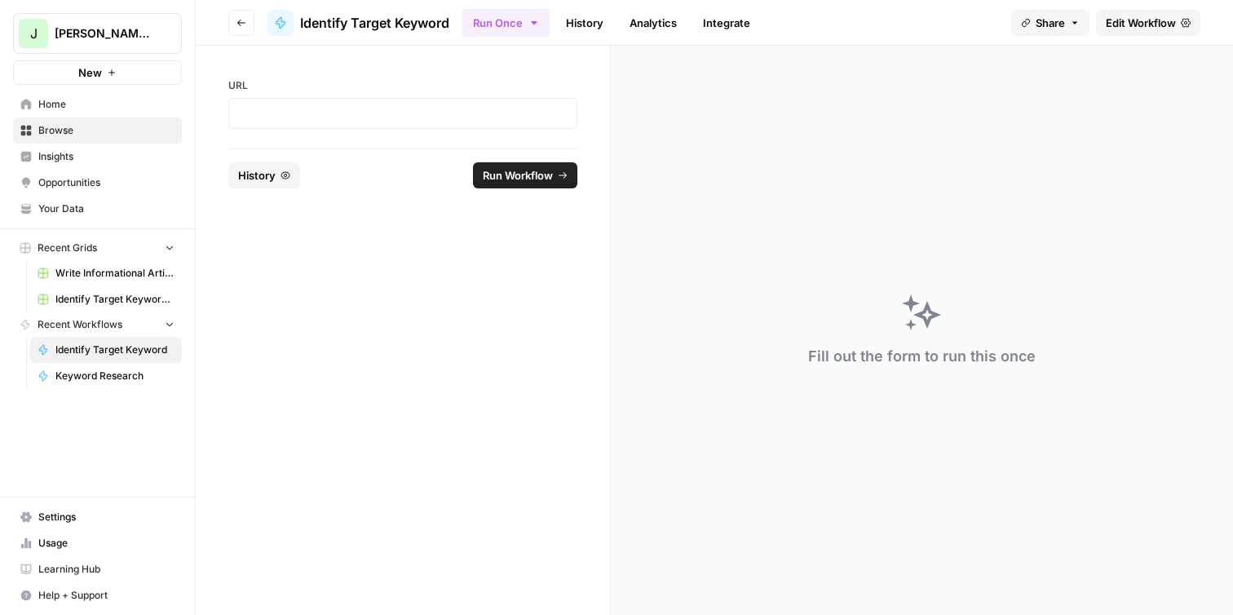
click at [126, 155] on span "Insights" at bounding box center [106, 156] width 136 height 15
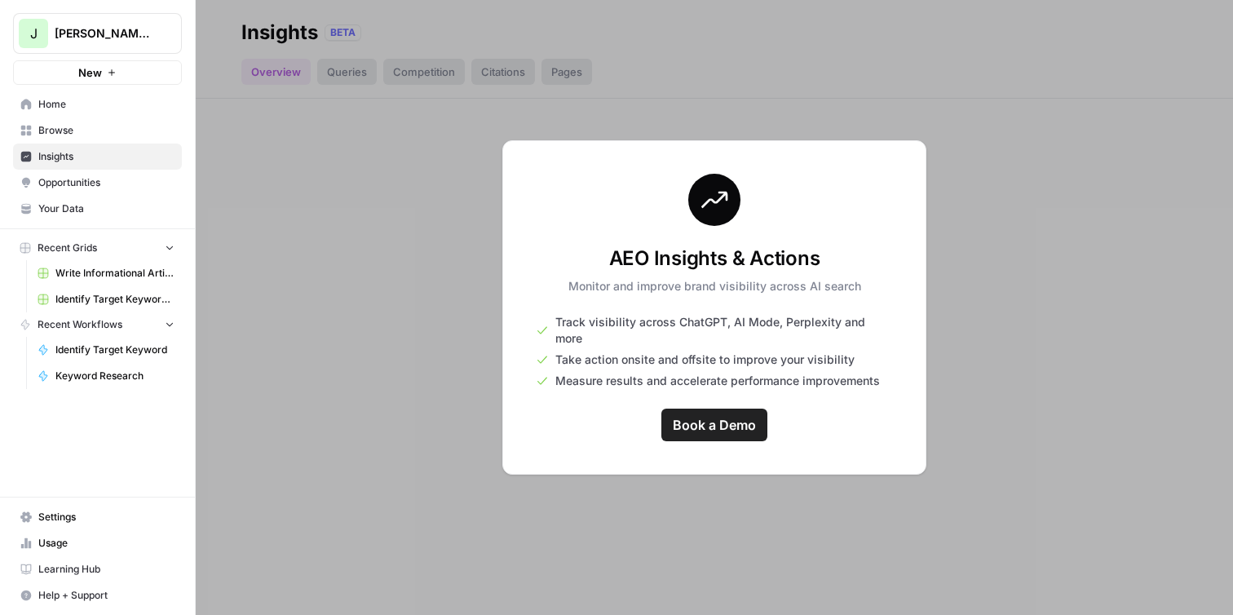
click at [113, 185] on span "Opportunities" at bounding box center [106, 182] width 136 height 15
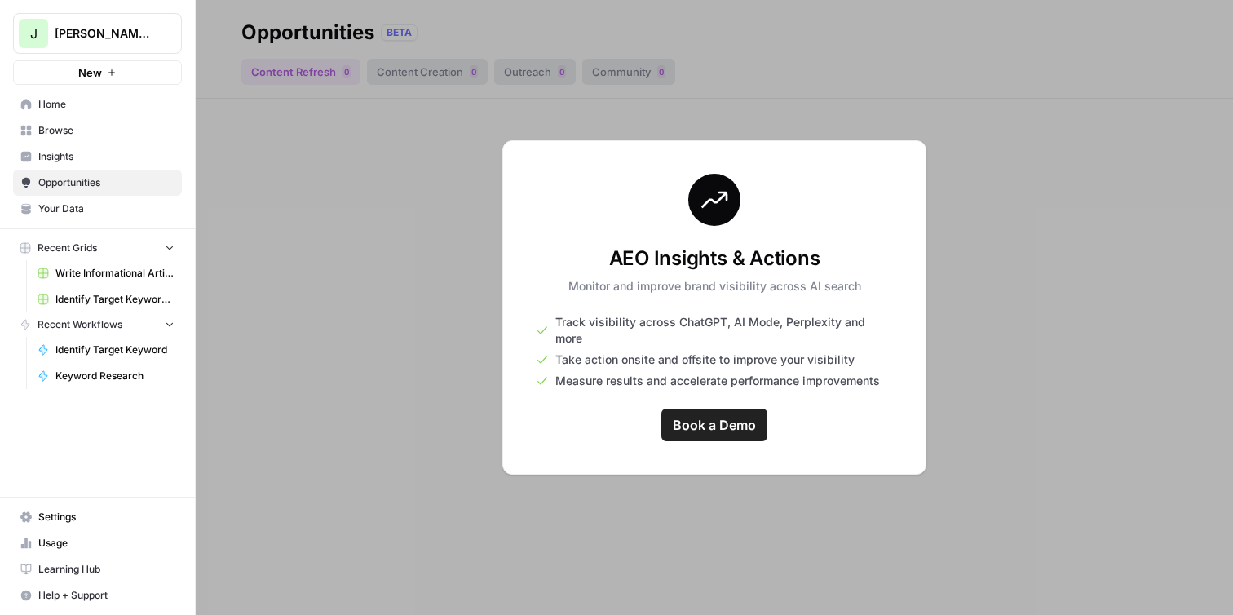
click at [104, 206] on span "Your Data" at bounding box center [106, 208] width 136 height 15
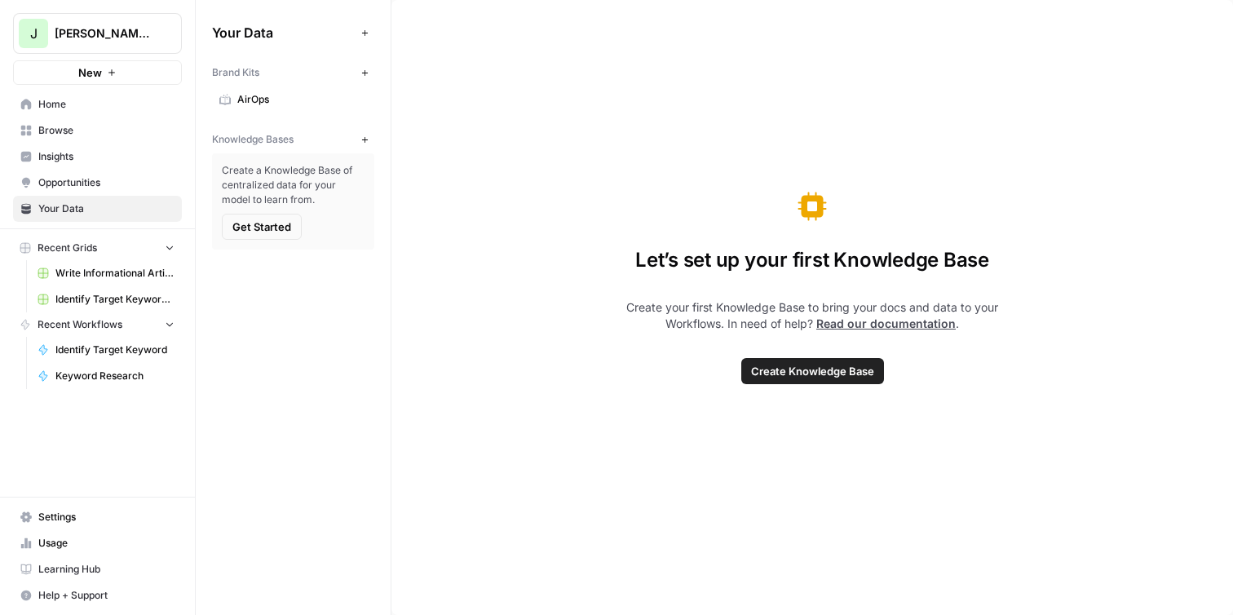
click at [285, 99] on span "AirOps" at bounding box center [302, 99] width 130 height 15
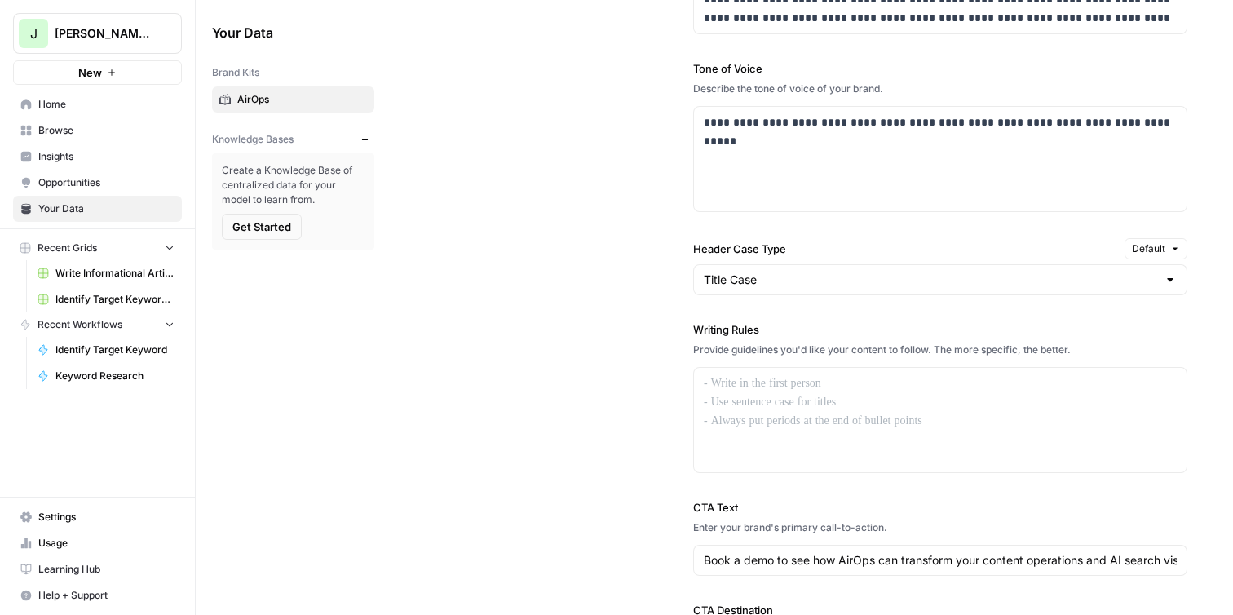
scroll to position [1195, 0]
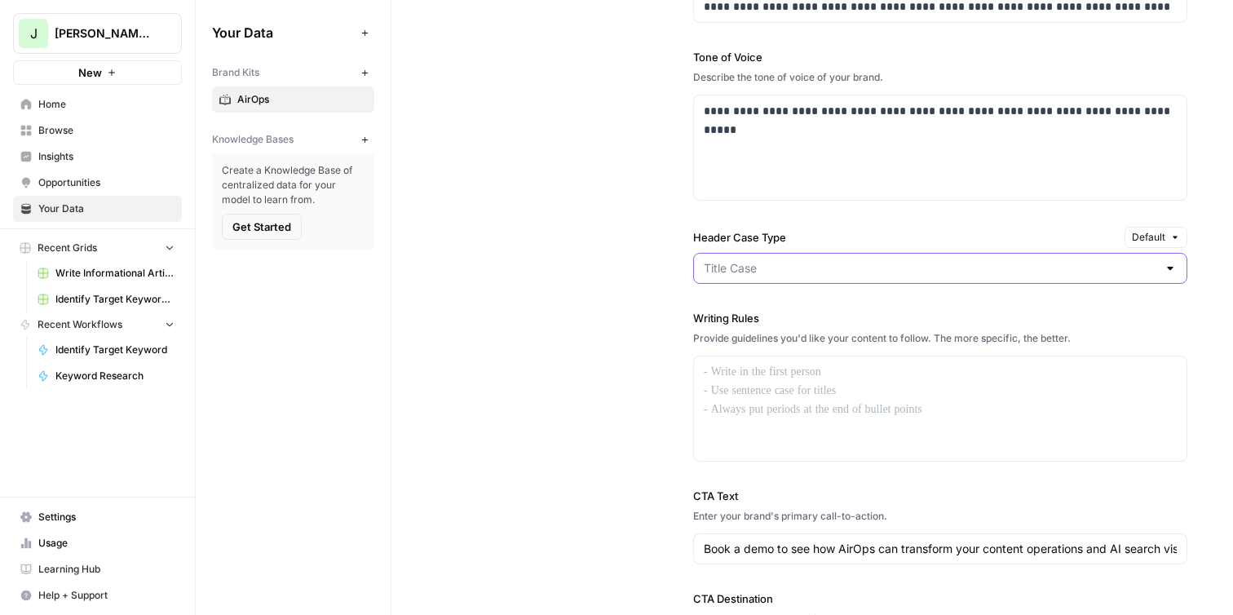
click at [727, 273] on input "Header Case Type" at bounding box center [930, 268] width 453 height 16
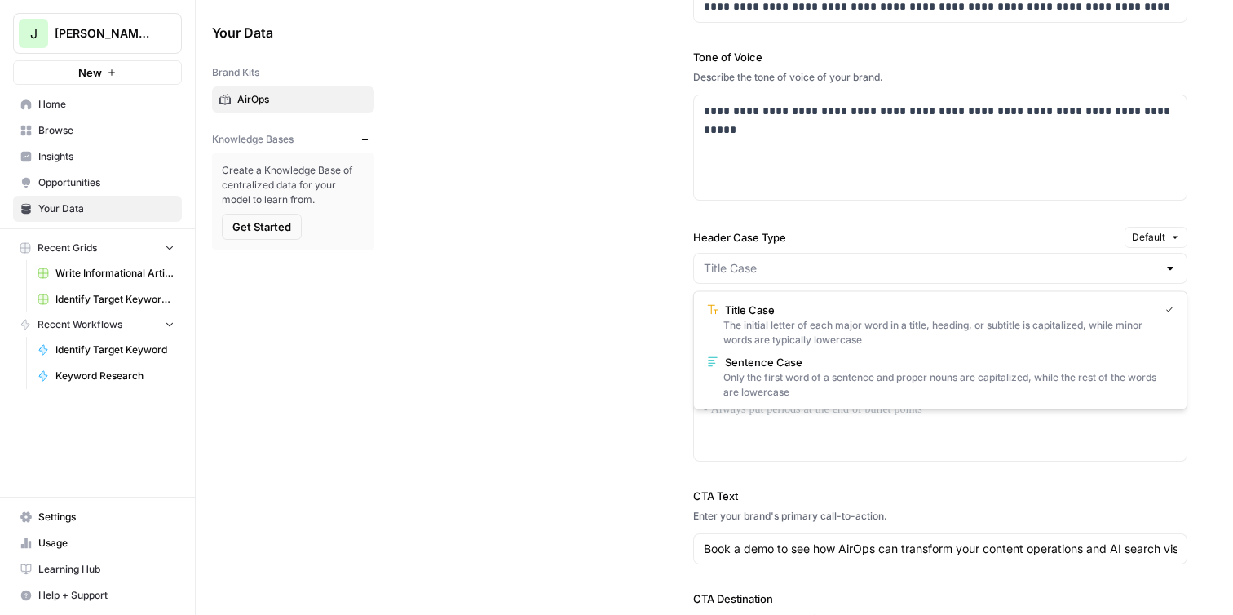
type input "Title Case"
click at [668, 335] on div "**********" at bounding box center [812, 262] width 750 height 878
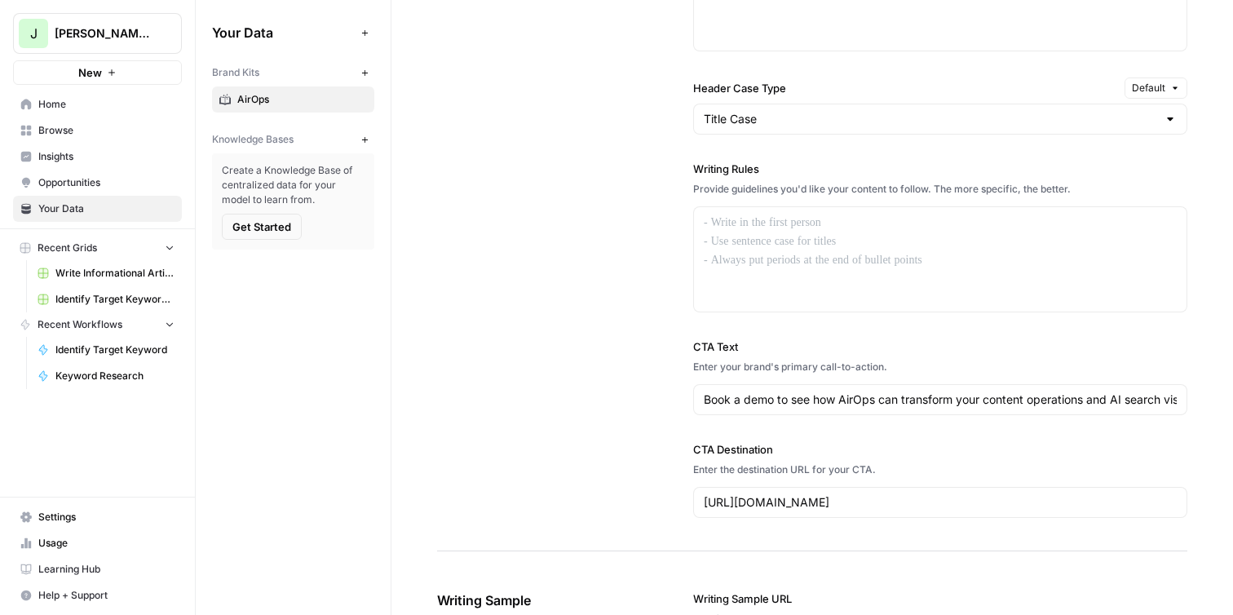
scroll to position [1346, 0]
click at [753, 226] on p at bounding box center [940, 221] width 473 height 19
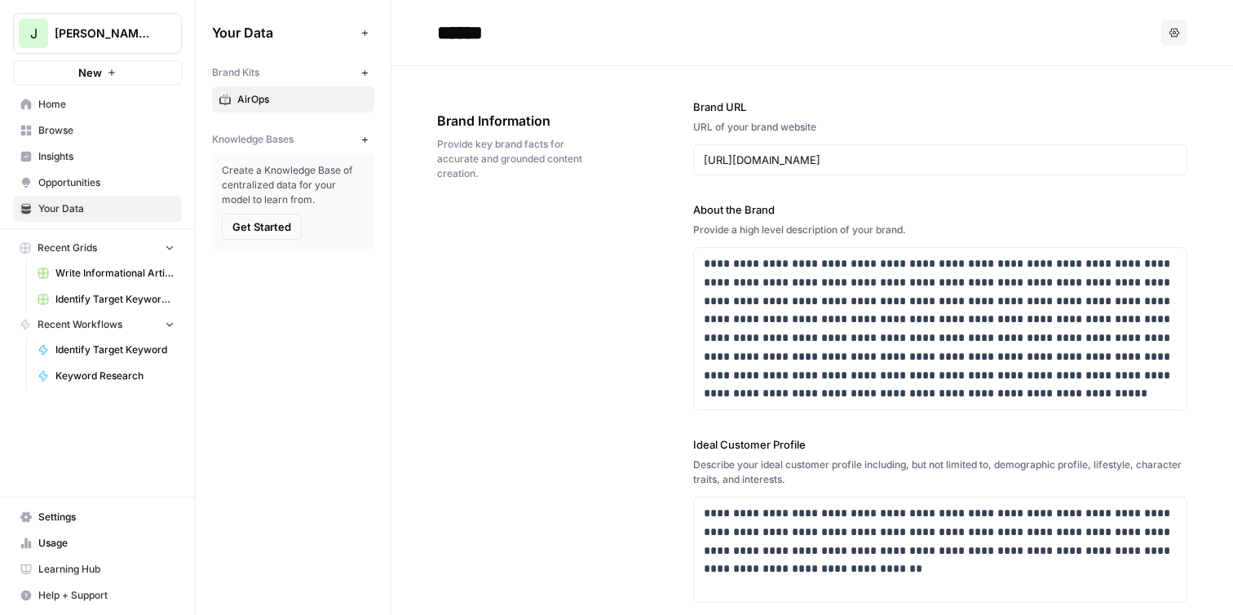
scroll to position [1346, 0]
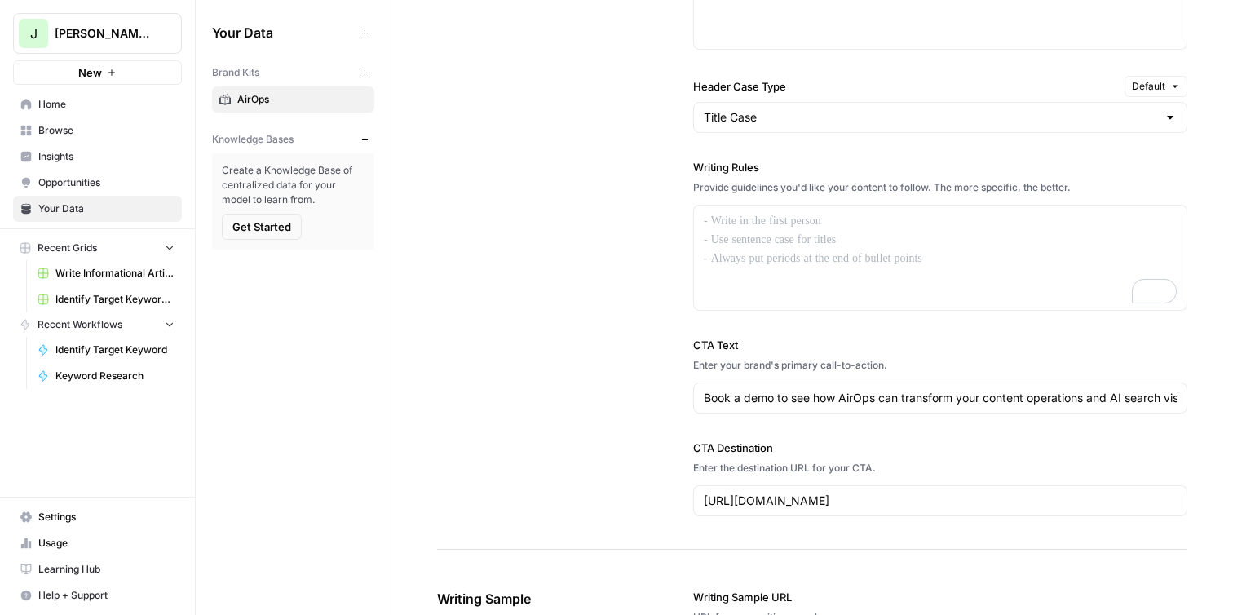
click at [752, 247] on div "To enrich screen reader interactions, please activate Accessibility in Grammarl…" at bounding box center [940, 257] width 493 height 104
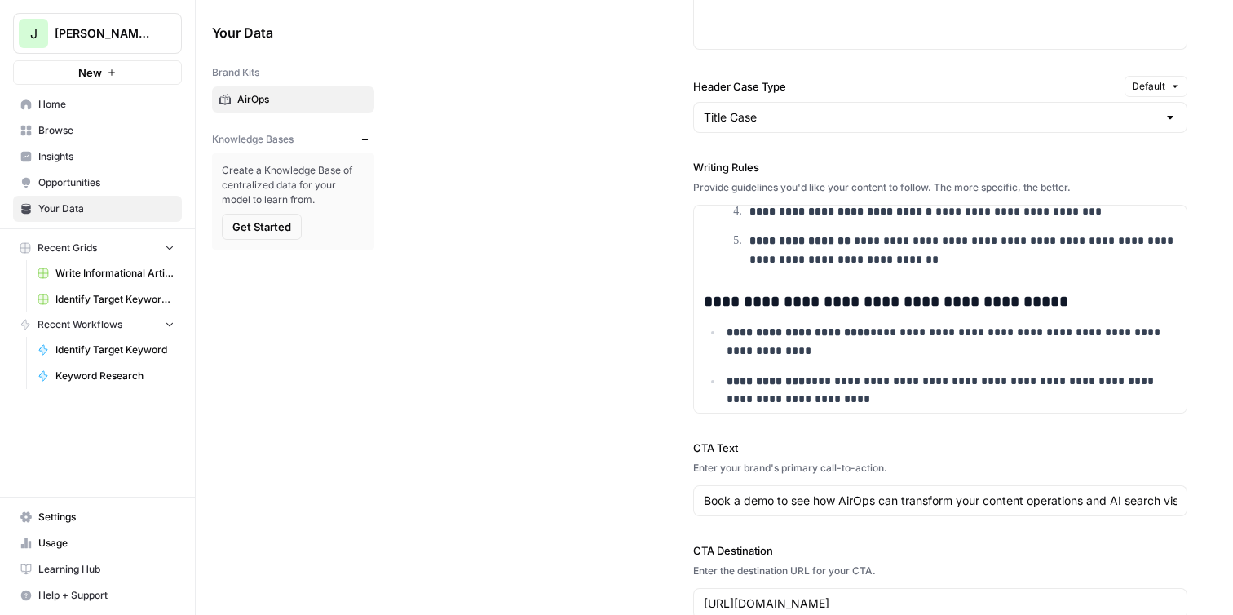
scroll to position [0, 0]
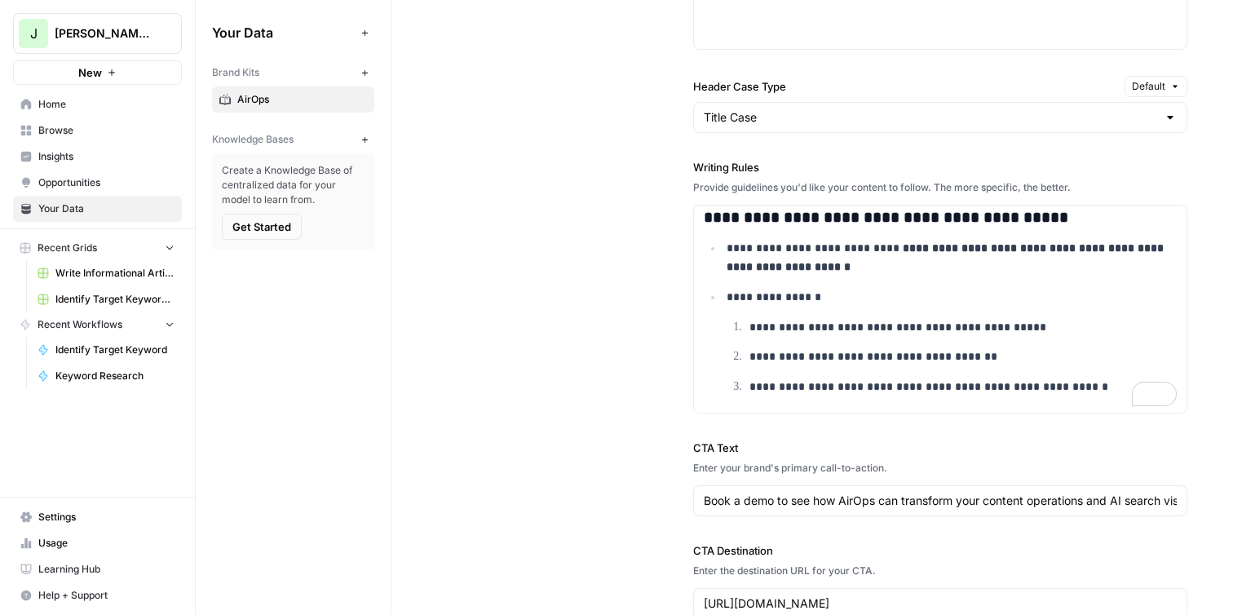
click at [600, 396] on div "**********" at bounding box center [812, 162] width 750 height 981
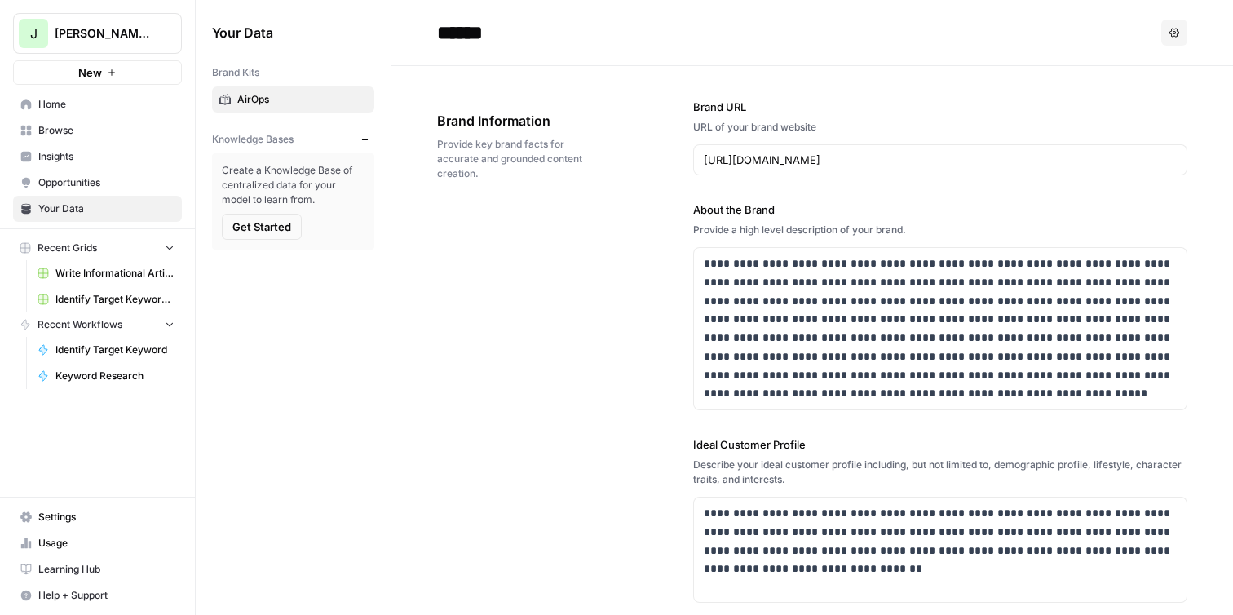
click at [116, 183] on span "Opportunities" at bounding box center [106, 182] width 136 height 15
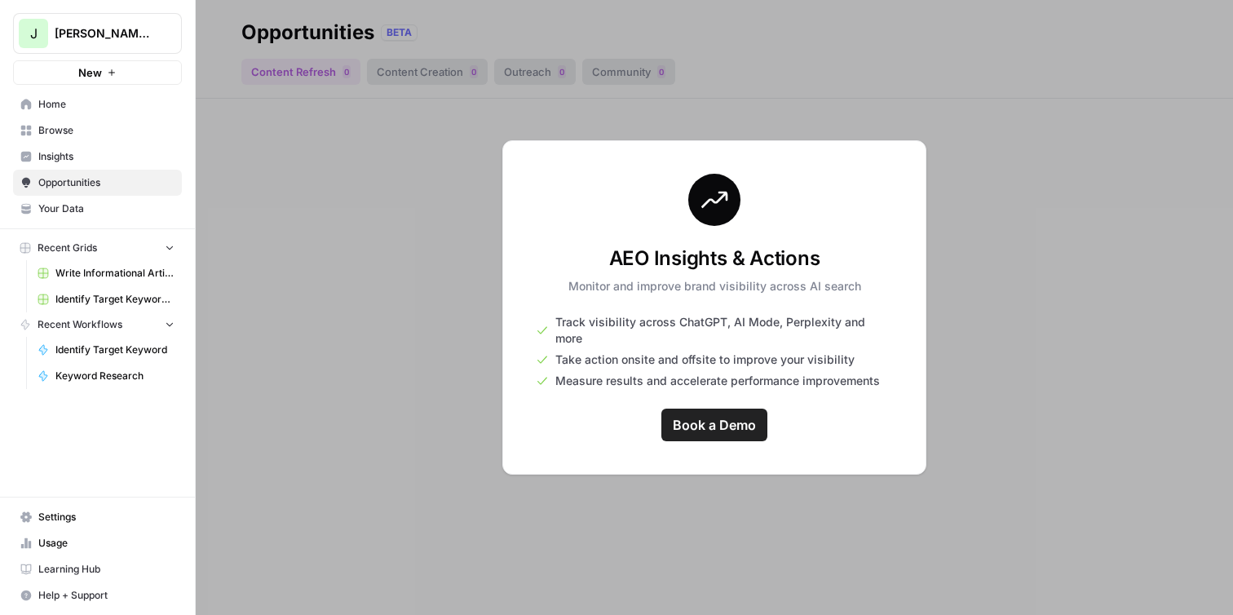
click at [108, 215] on span "Your Data" at bounding box center [106, 208] width 136 height 15
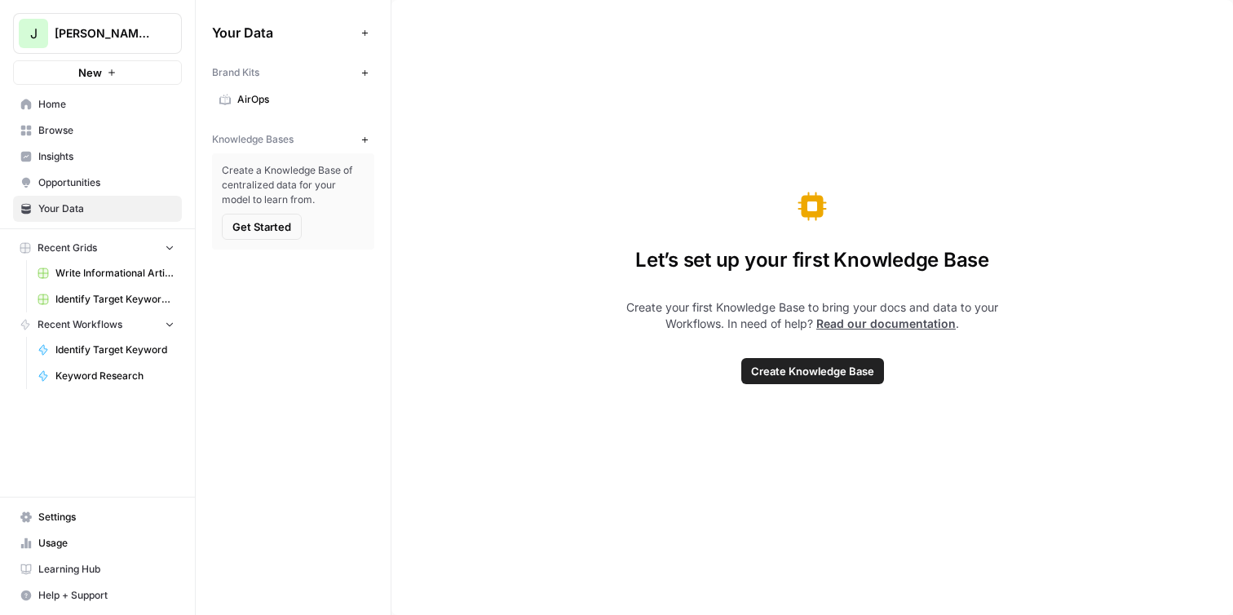
click at [104, 100] on span "Home" at bounding box center [106, 104] width 136 height 15
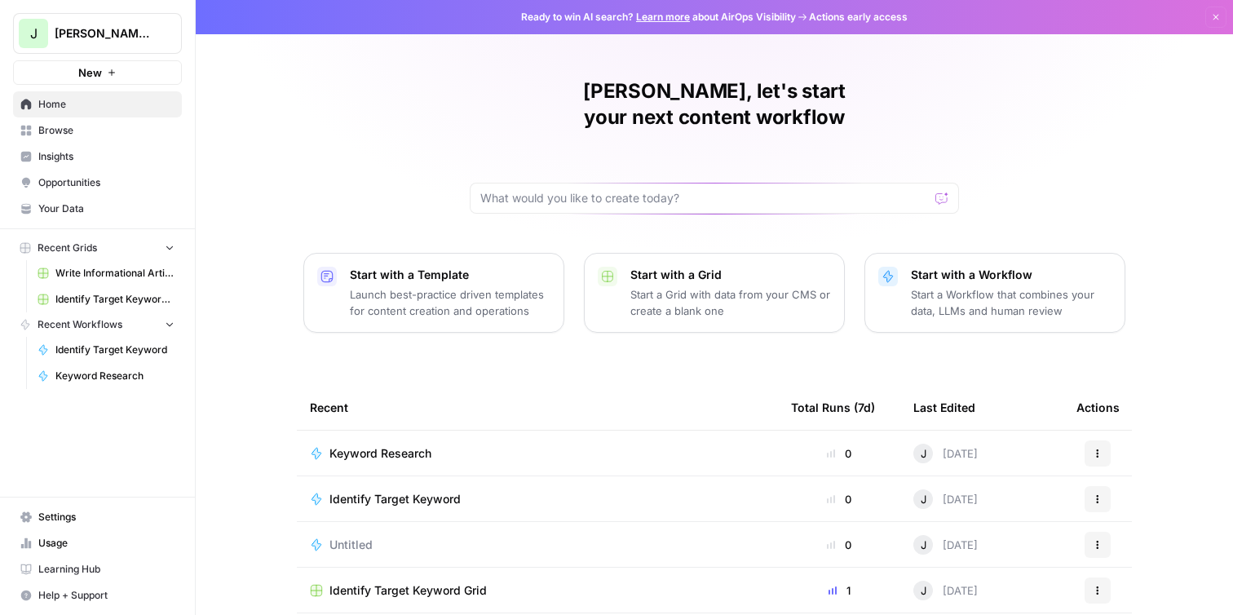
click at [125, 376] on span "Keyword Research" at bounding box center [114, 376] width 119 height 15
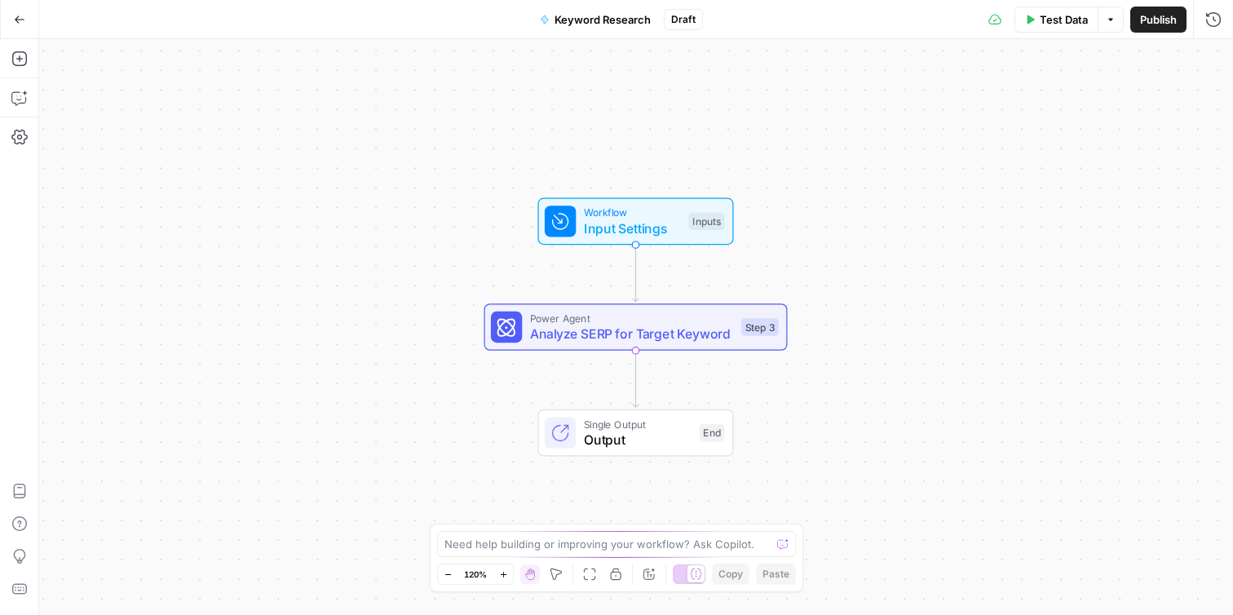
click at [634, 334] on span "Analyze SERP for Target Keyword" at bounding box center [632, 334] width 204 height 20
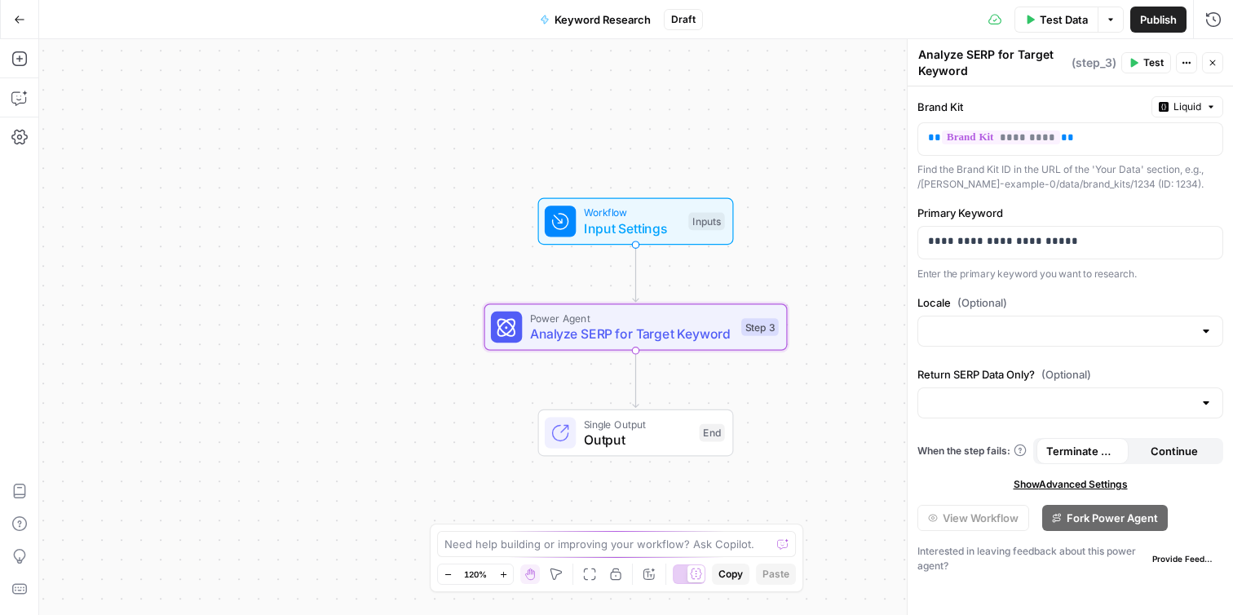
click at [1142, 56] on button "Test" at bounding box center [1146, 62] width 50 height 21
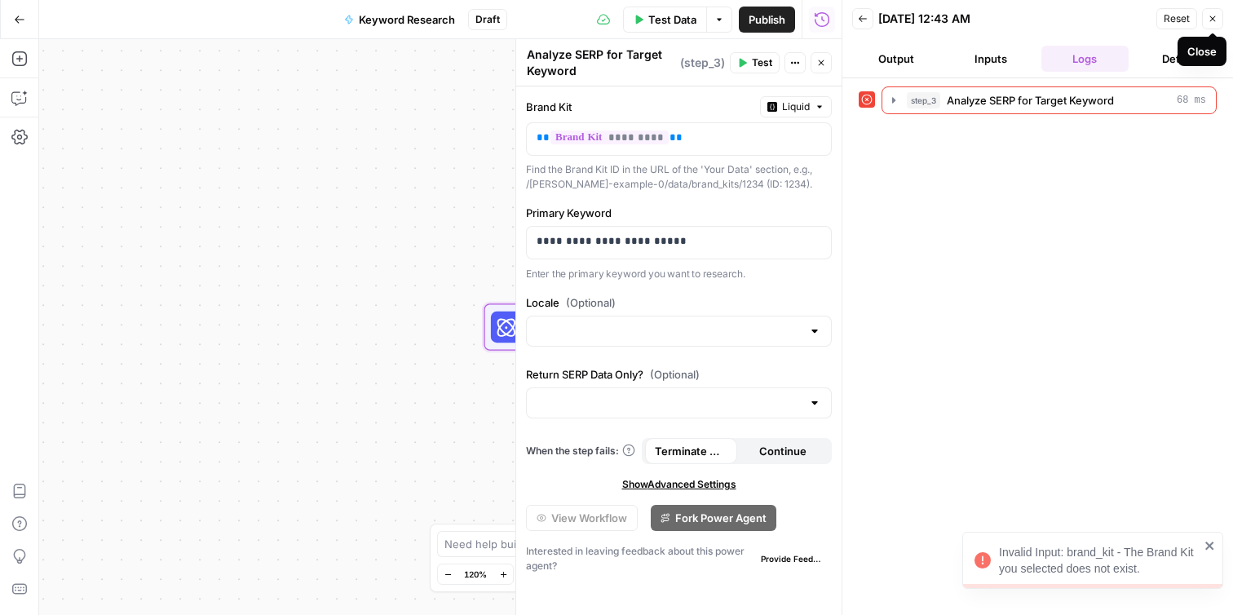
click at [1207, 24] on button "Close" at bounding box center [1212, 18] width 21 height 21
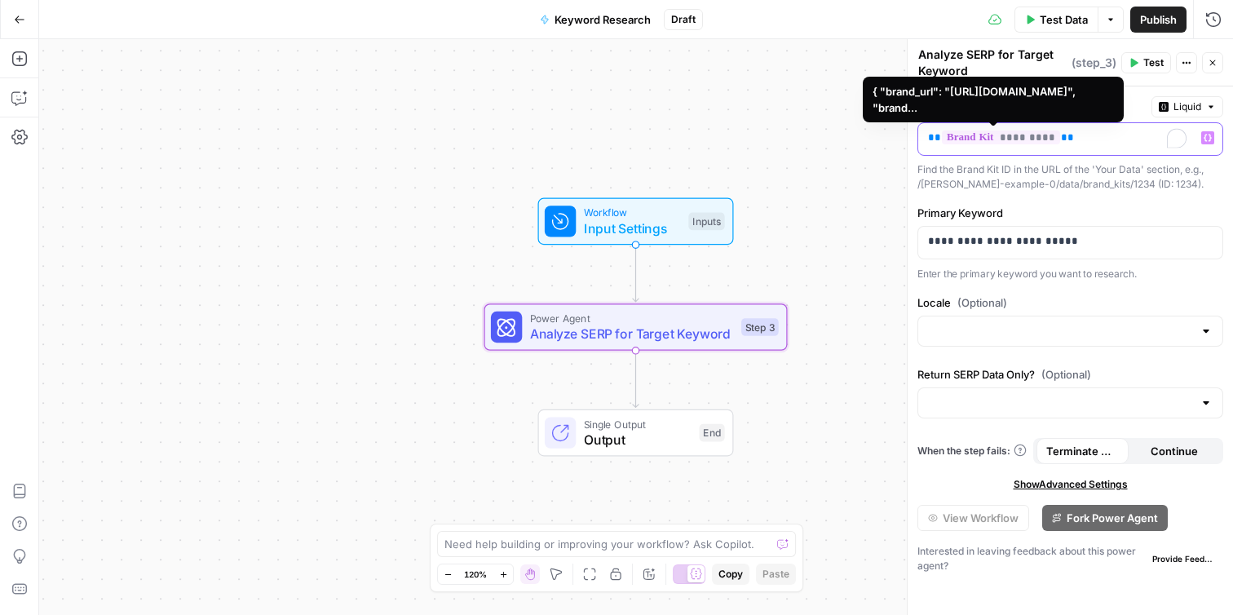
click at [1061, 138] on span "**" at bounding box center [1067, 137] width 13 height 11
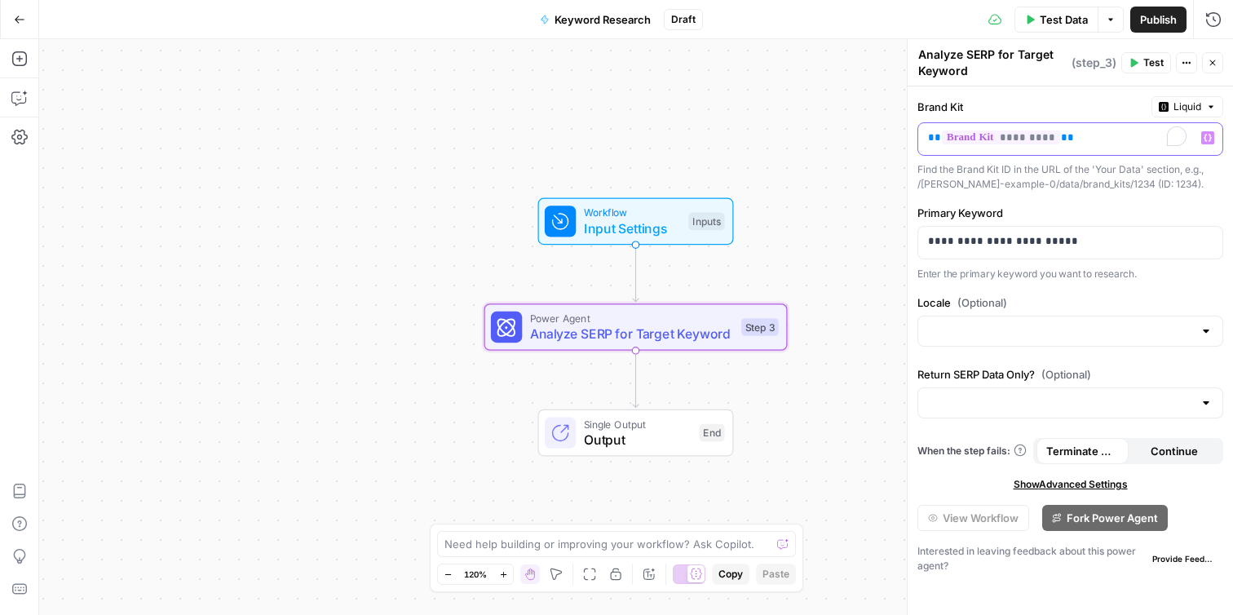
click at [1061, 138] on span "**" at bounding box center [1067, 137] width 13 height 11
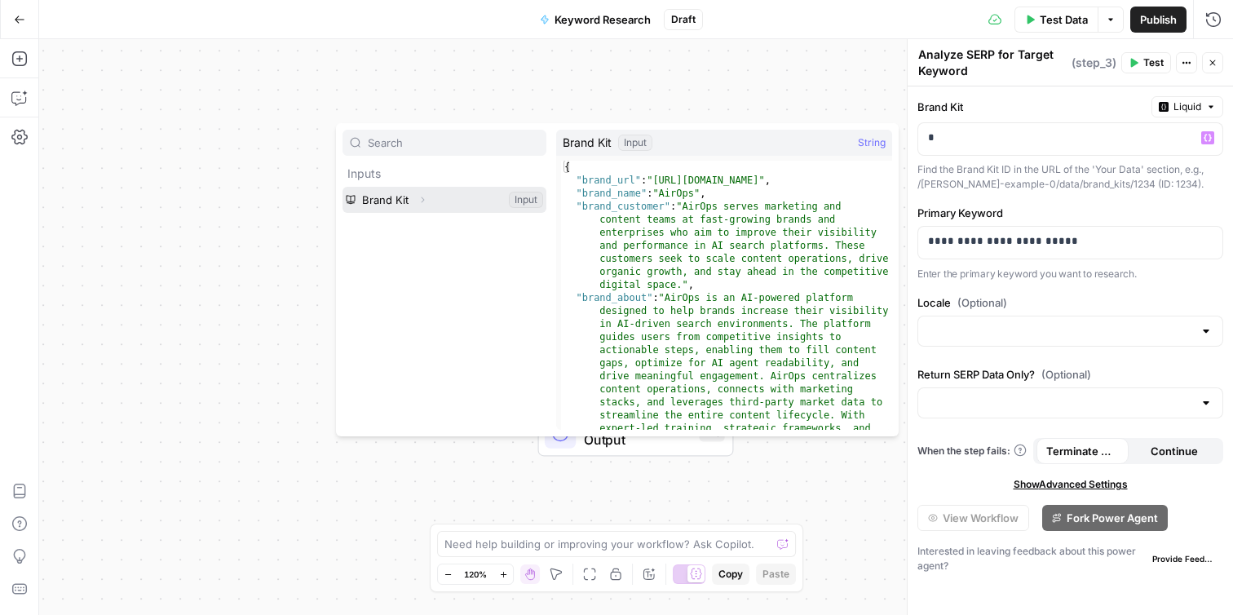
click at [389, 201] on button "Select variable Brand Kit" at bounding box center [444, 200] width 204 height 26
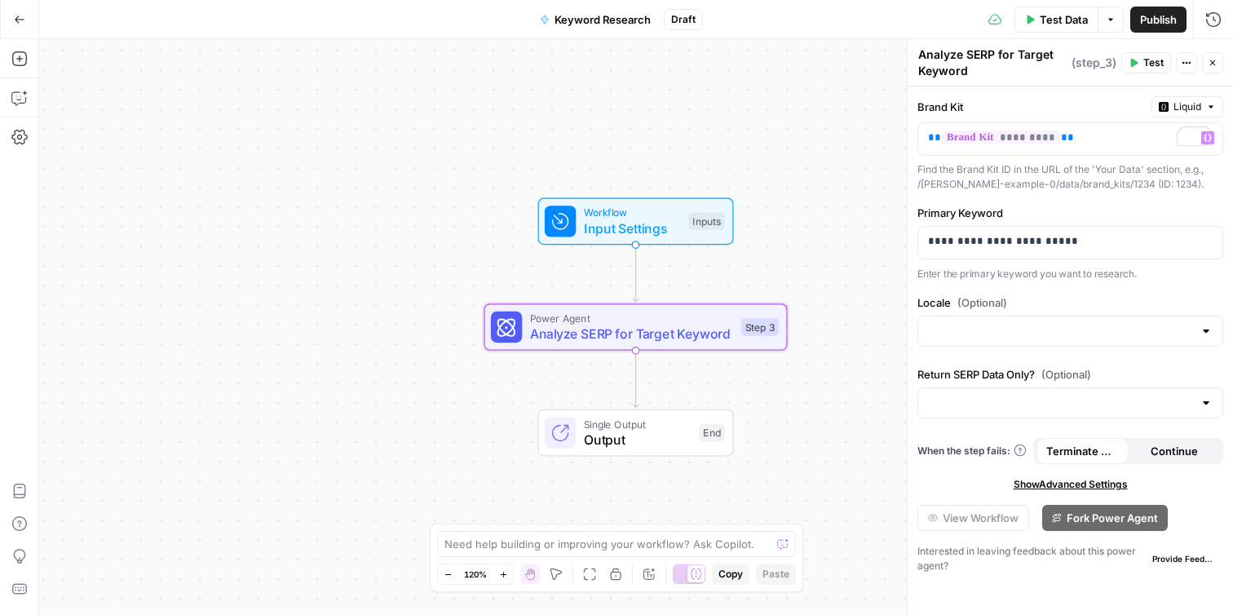
click at [1145, 63] on span "Test" at bounding box center [1153, 62] width 20 height 15
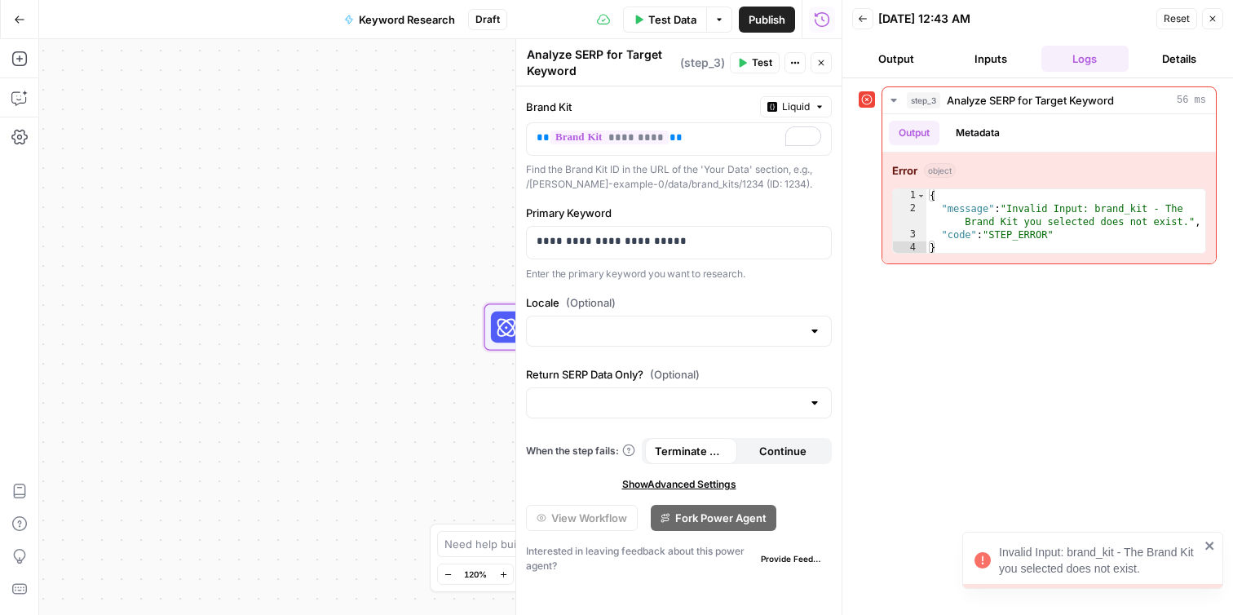
click at [1101, 558] on div "Invalid Input: brand_kit - The Brand Kit you selected does not exist." at bounding box center [1099, 560] width 201 height 33
click at [1101, 558] on body "Invalid Input: brand_kit - The Brand Kit you selected does not exist. J [PERSON…" at bounding box center [616, 307] width 1233 height 615
click at [1101, 558] on div "step_3 Analyze SERP for Target Keyword 56 ms Output Metadata Error object 1 2 3…" at bounding box center [1038, 346] width 358 height 520
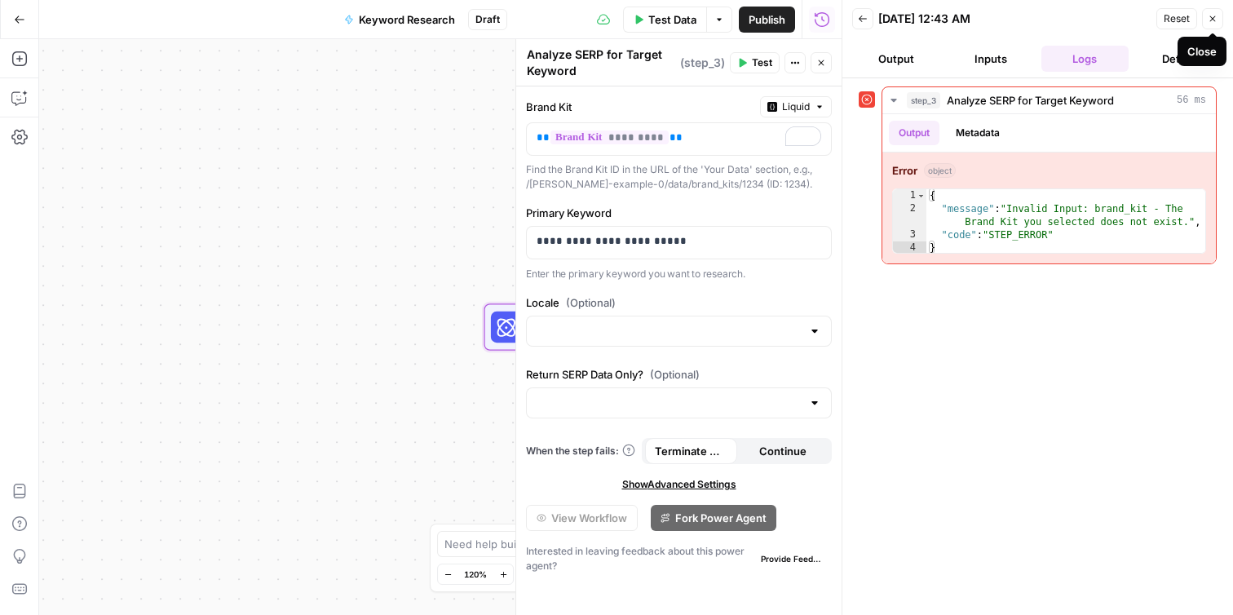
click at [1213, 18] on icon "button" at bounding box center [1213, 19] width 6 height 6
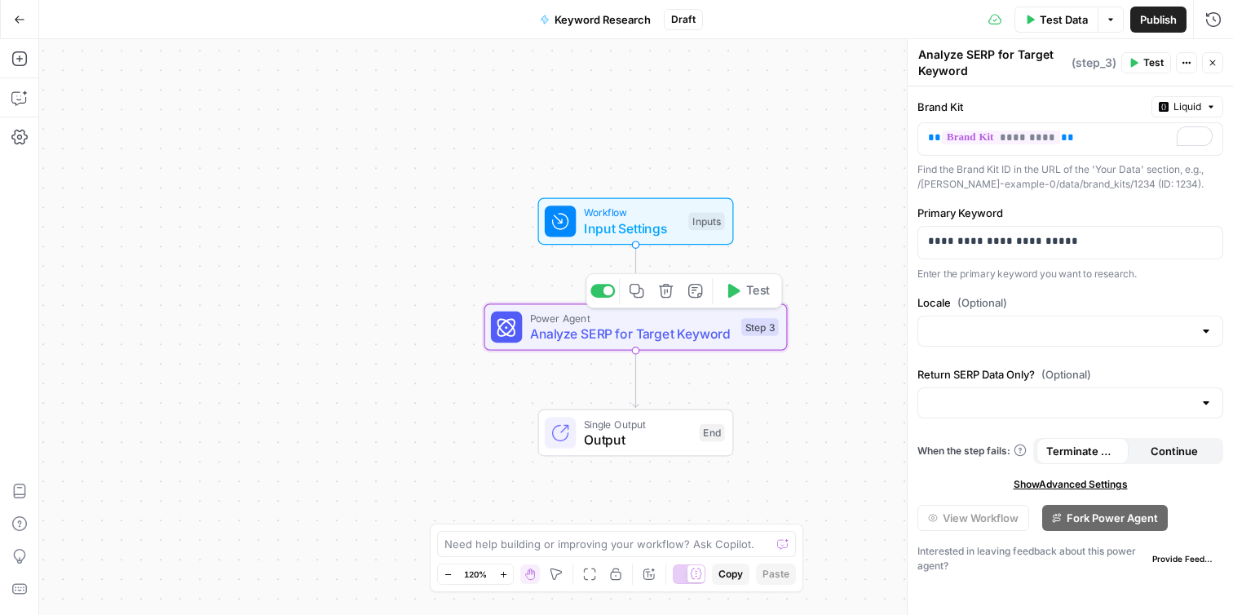
click at [663, 299] on button "Delete step" at bounding box center [665, 290] width 25 height 25
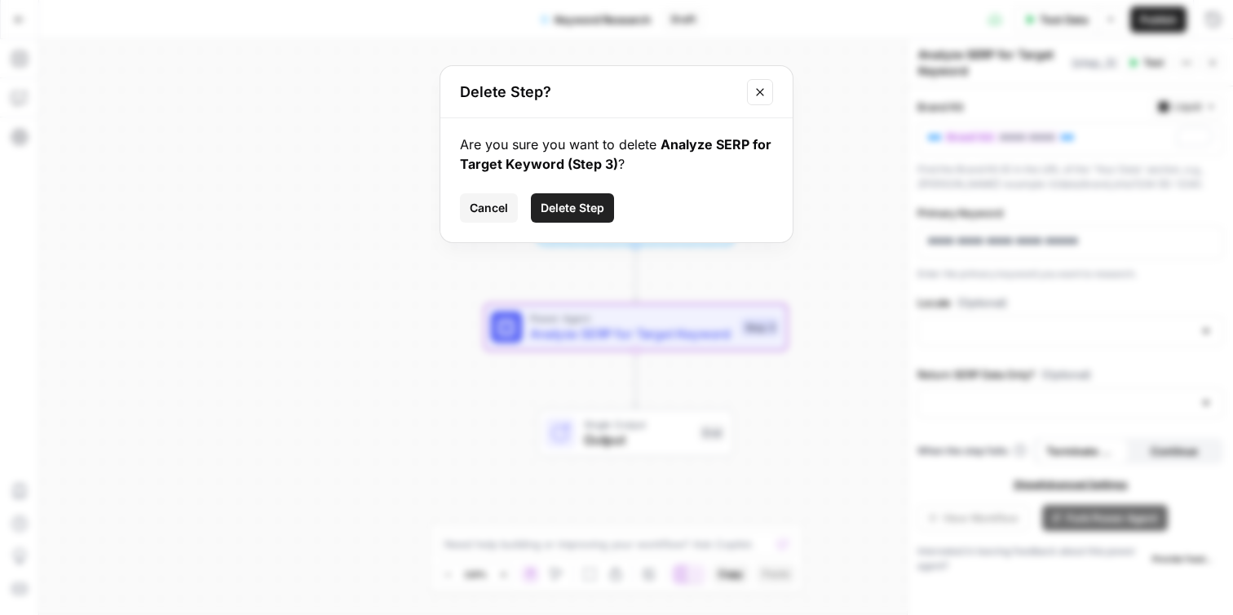
click at [574, 218] on button "Delete Step" at bounding box center [572, 207] width 83 height 29
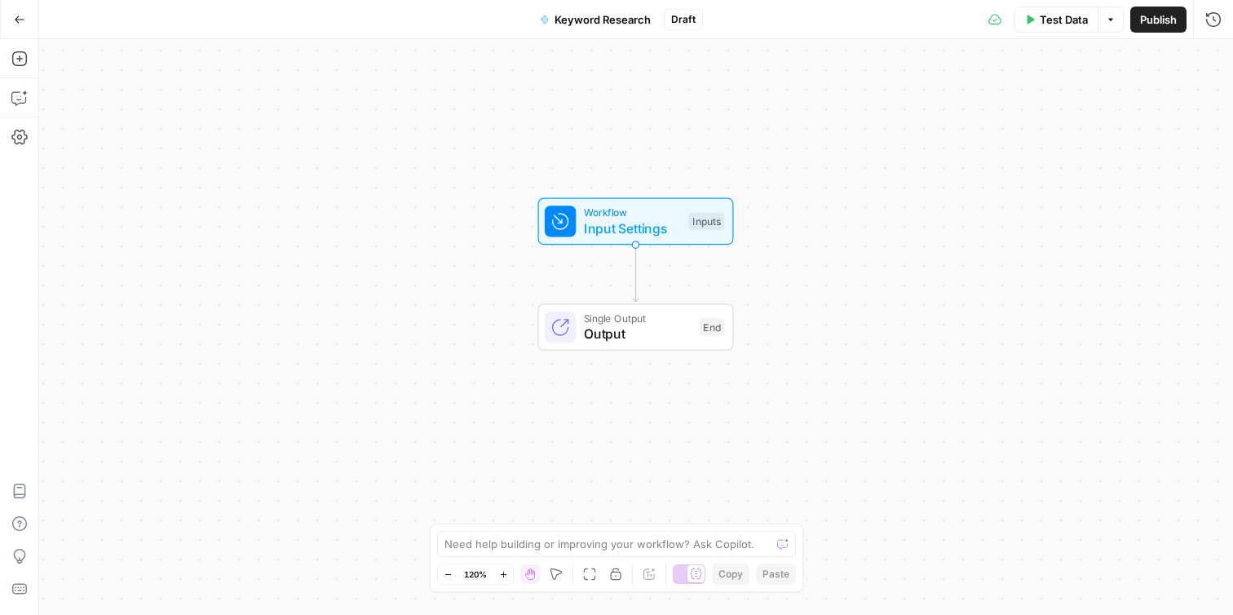
click at [11, 25] on button "Go Back" at bounding box center [19, 19] width 29 height 29
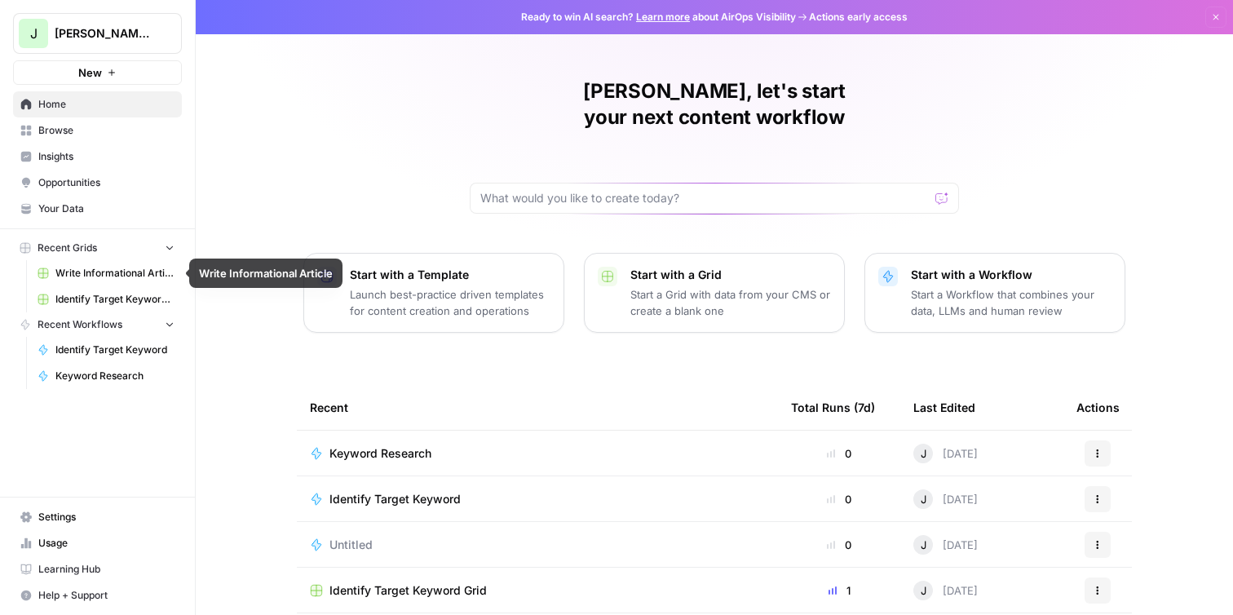
click at [130, 307] on link "Identify Target Keyword Grid" at bounding box center [106, 299] width 152 height 26
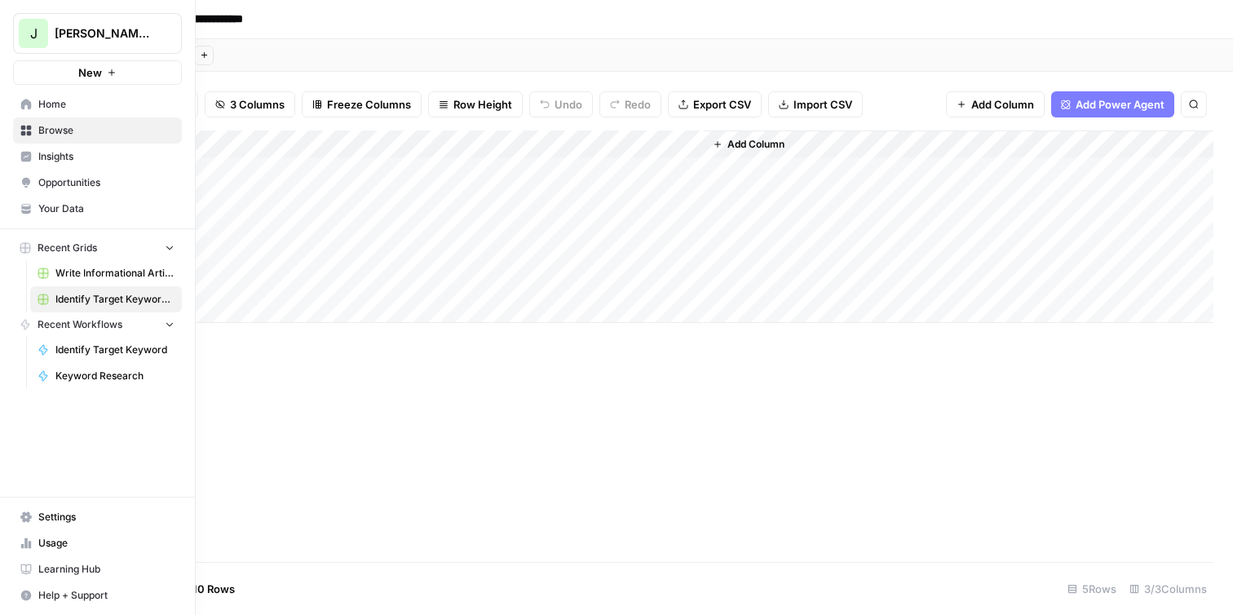
click at [91, 273] on span "Write Informational Article" at bounding box center [114, 273] width 119 height 15
click at [91, 296] on span "Identify Target Keyword Grid" at bounding box center [114, 299] width 119 height 15
click at [92, 280] on span "Write Informational Article" at bounding box center [114, 273] width 119 height 15
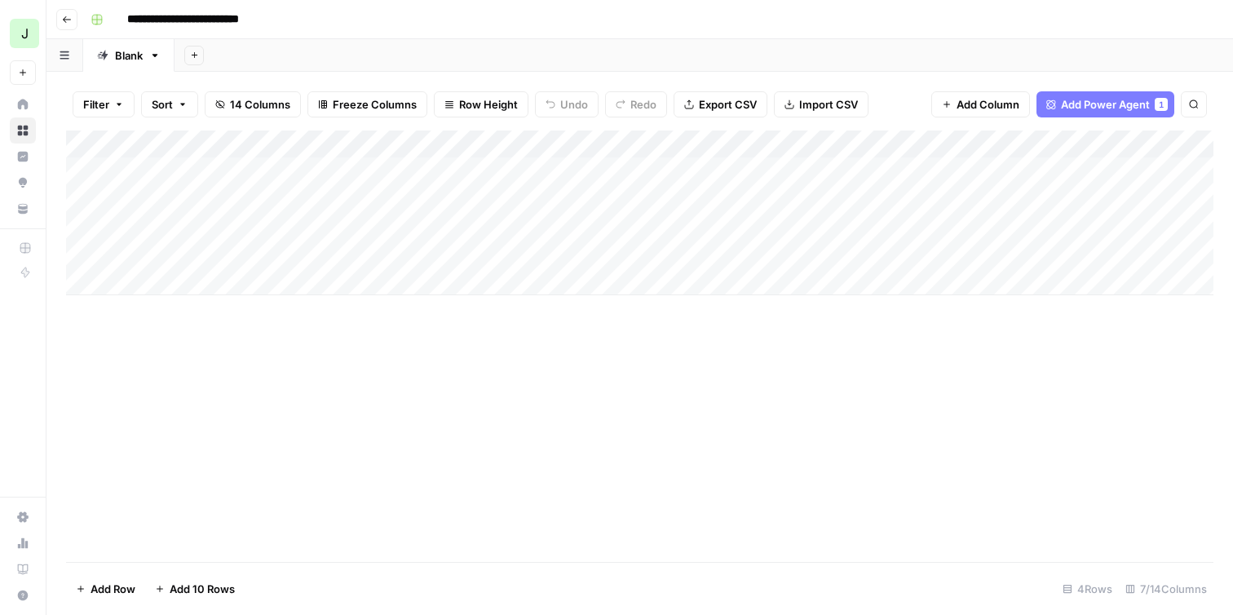
click at [232, 170] on div "Add Column" at bounding box center [639, 212] width 1147 height 165
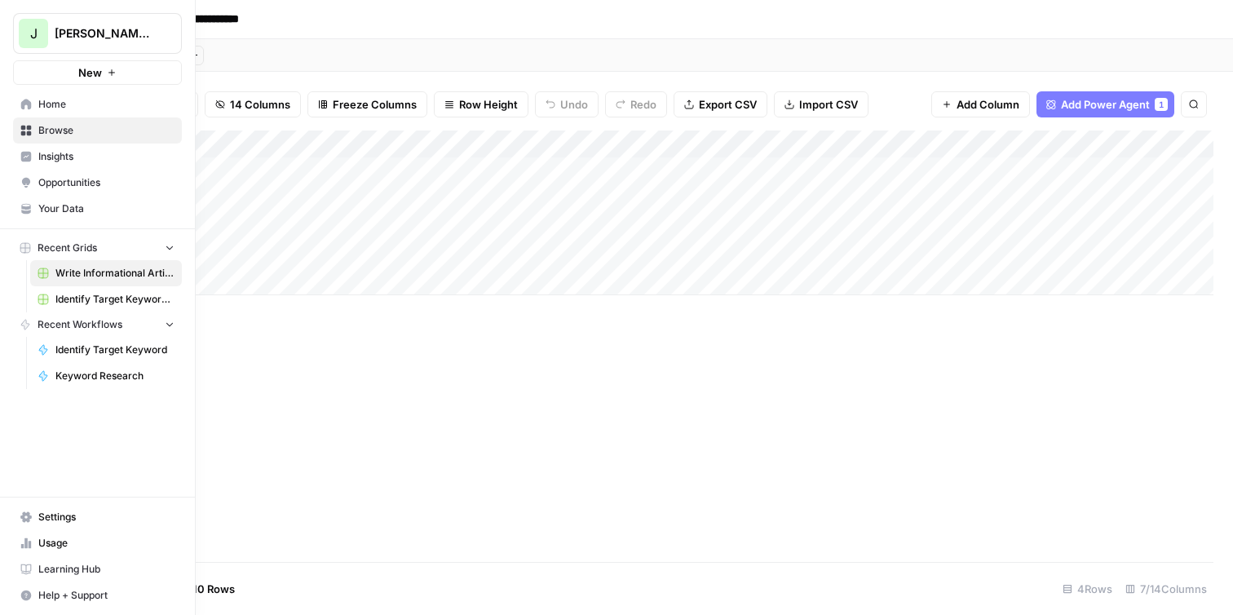
click at [99, 348] on span "Identify Target Keyword" at bounding box center [114, 349] width 119 height 15
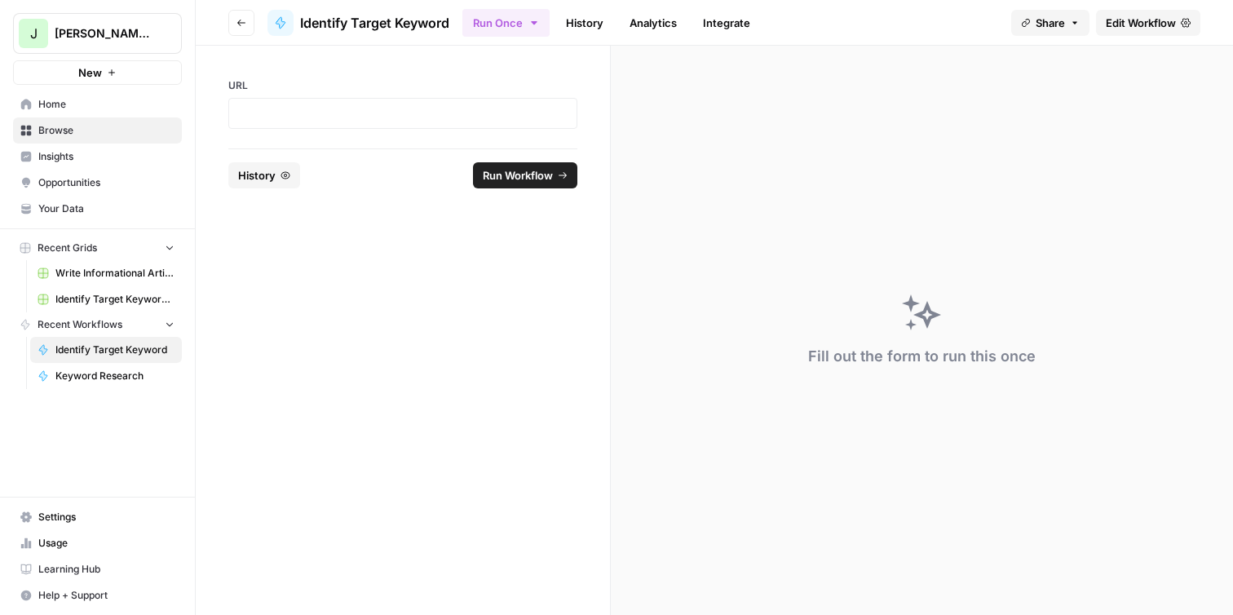
click at [105, 375] on span "Keyword Research" at bounding box center [114, 376] width 119 height 15
click at [115, 352] on span "Identify Target Keyword" at bounding box center [114, 349] width 119 height 15
click at [122, 304] on span "Identify Target Keyword Grid" at bounding box center [114, 299] width 119 height 15
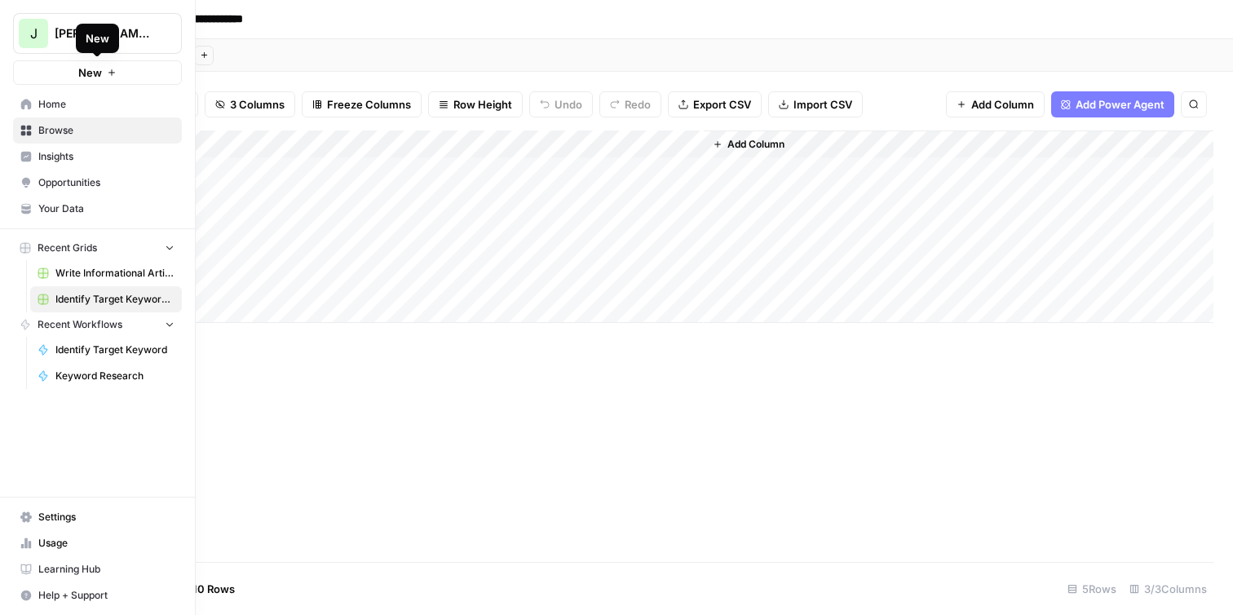
click at [55, 80] on button "New" at bounding box center [97, 72] width 169 height 24
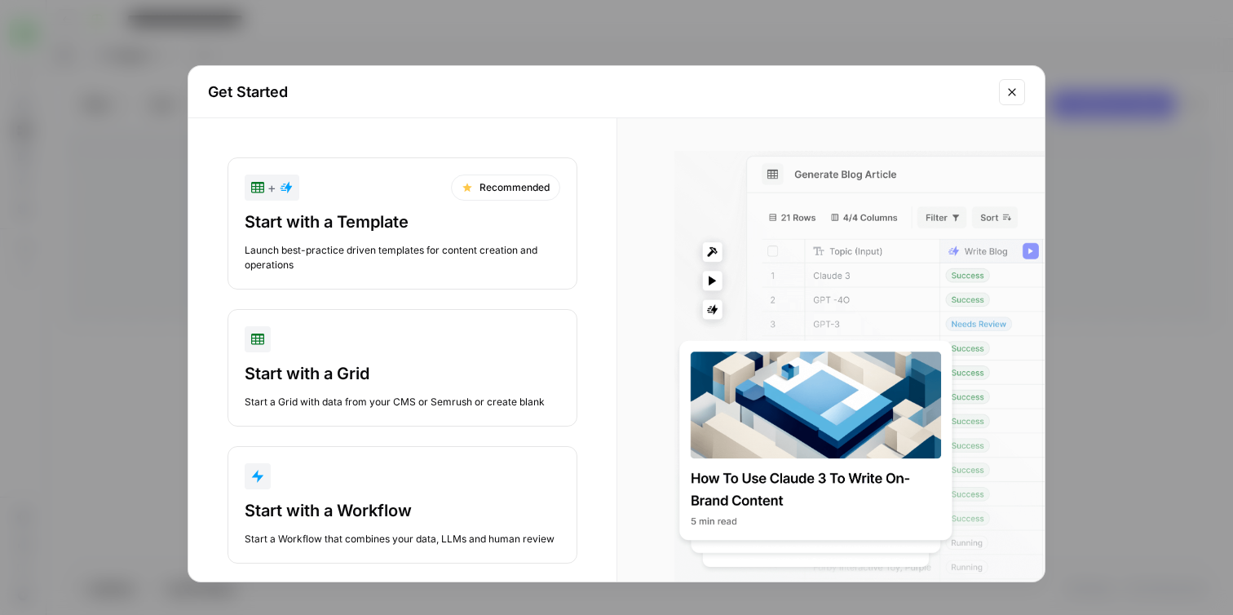
click at [1022, 91] on button "Close modal" at bounding box center [1012, 92] width 26 height 26
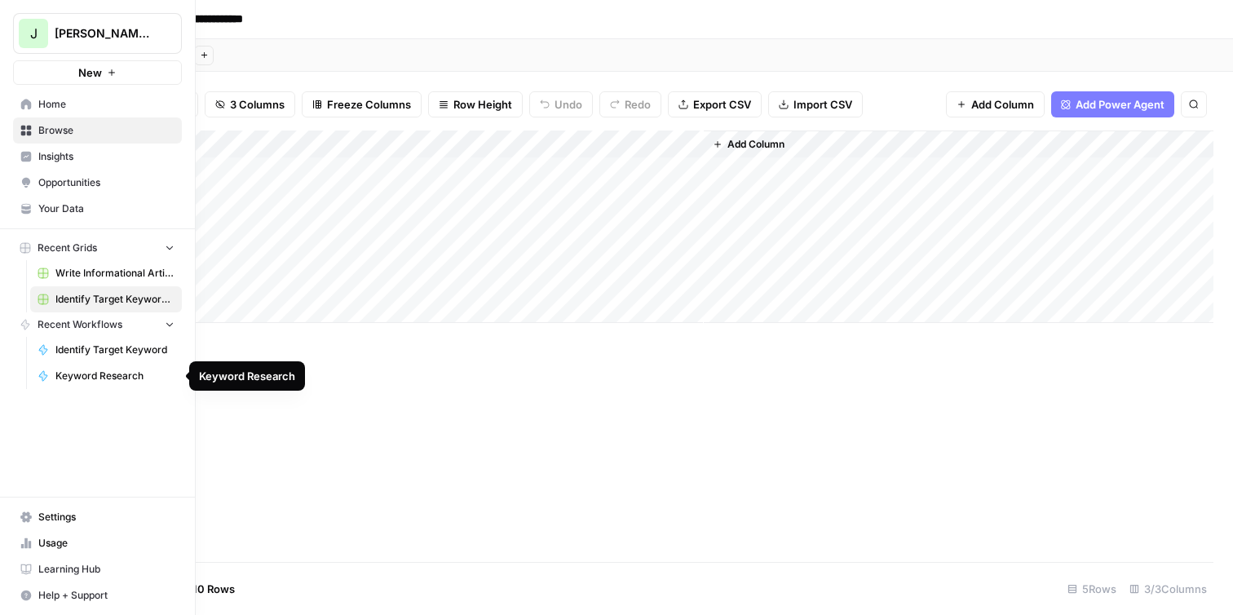
click at [114, 374] on span "Keyword Research" at bounding box center [114, 376] width 119 height 15
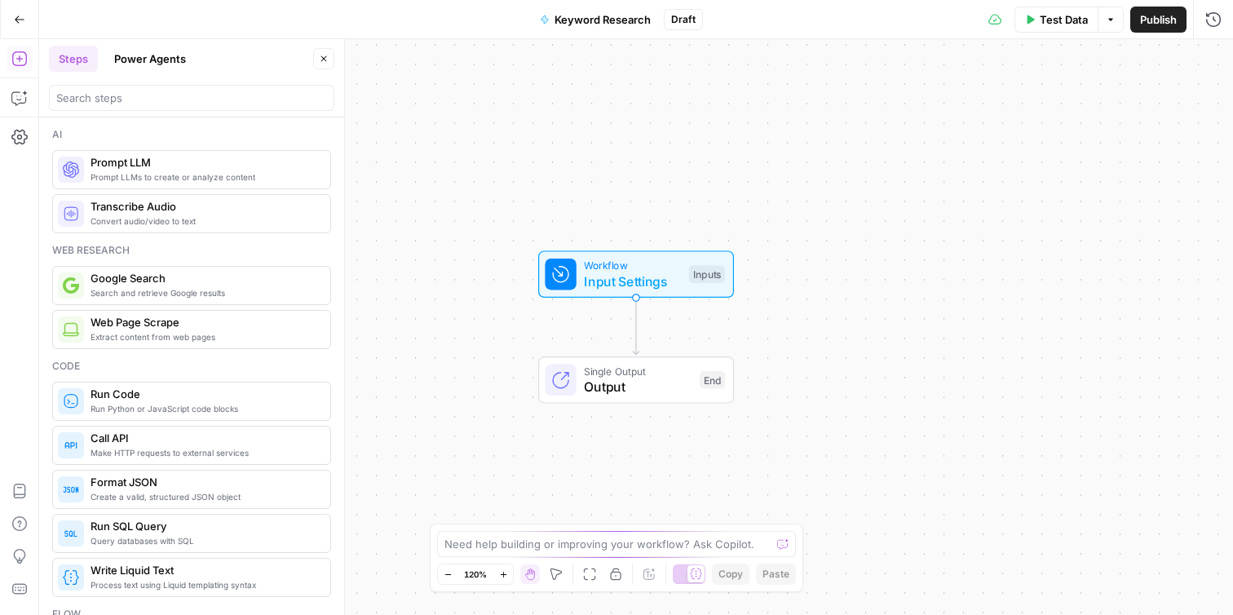
click at [653, 289] on span "Input Settings" at bounding box center [632, 282] width 97 height 20
click at [1064, 130] on Kit "Brand Kit" at bounding box center [1079, 131] width 260 height 16
click at [1108, 137] on Kit "Brand Kit" at bounding box center [1079, 131] width 260 height 16
click at [1107, 182] on button "Add Field" at bounding box center [1057, 183] width 272 height 26
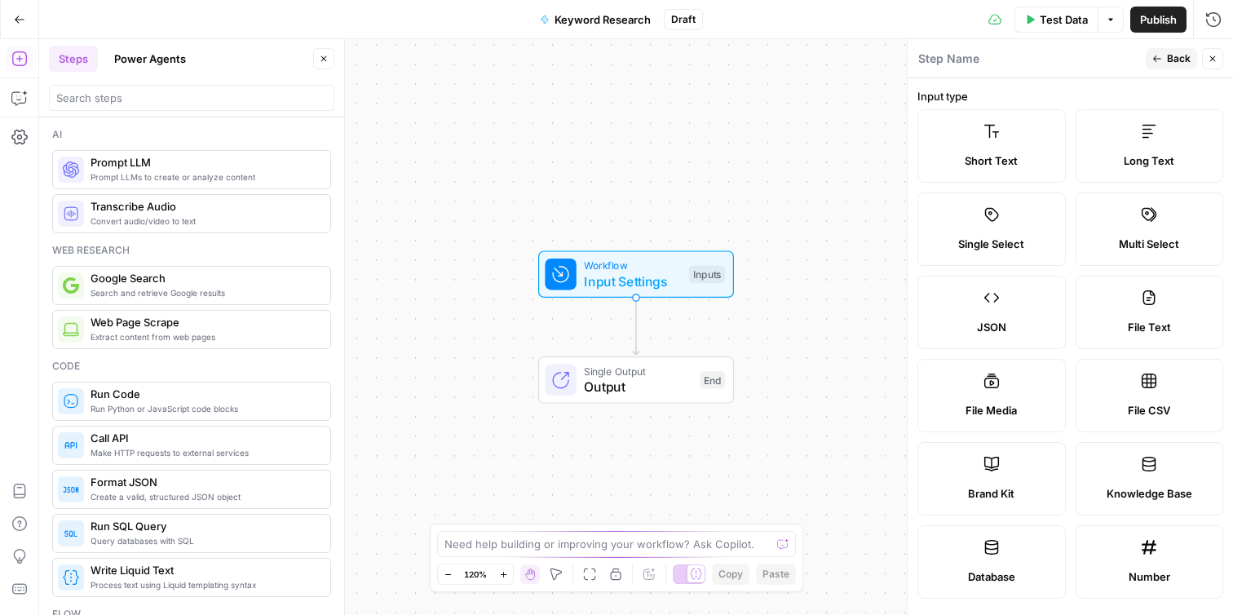
click at [1000, 161] on span "Short Text" at bounding box center [991, 160] width 53 height 16
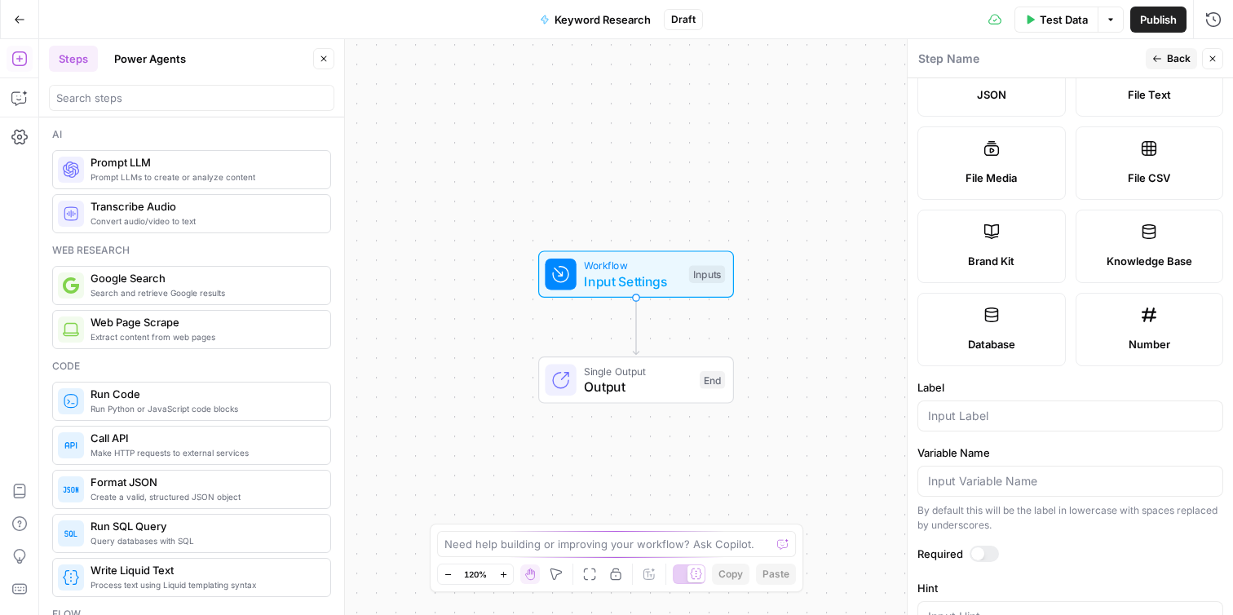
scroll to position [454, 0]
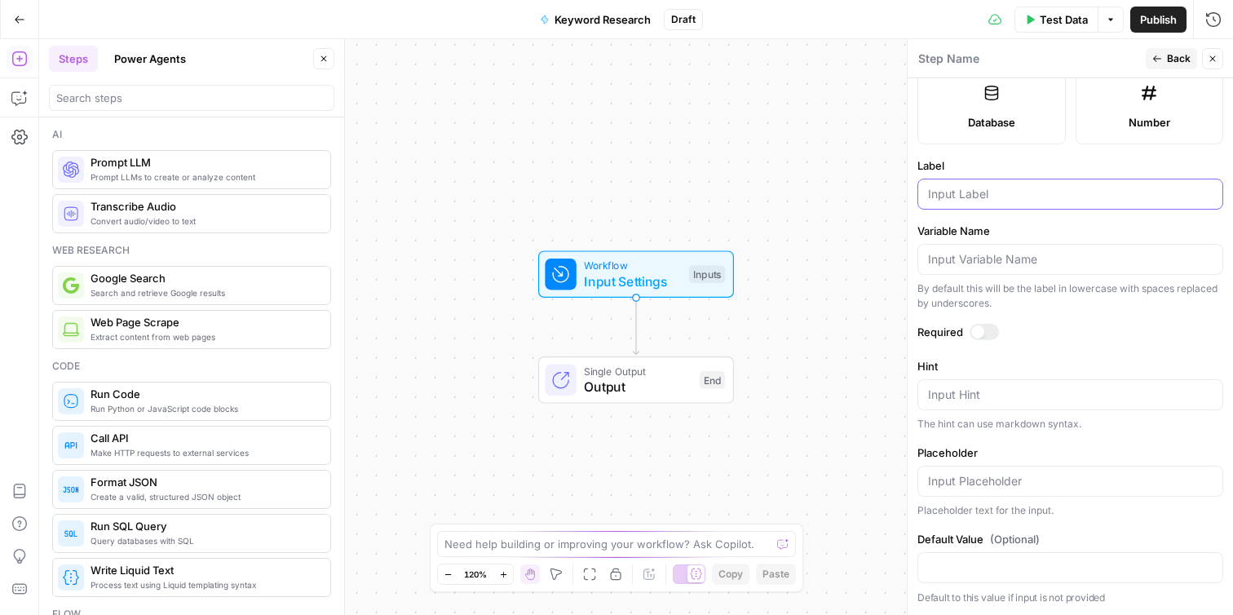
click at [1018, 193] on input "Label" at bounding box center [1070, 194] width 285 height 16
type input "keyword"
click at [985, 331] on div at bounding box center [984, 332] width 29 height 16
click at [1168, 56] on span "Back" at bounding box center [1179, 58] width 24 height 15
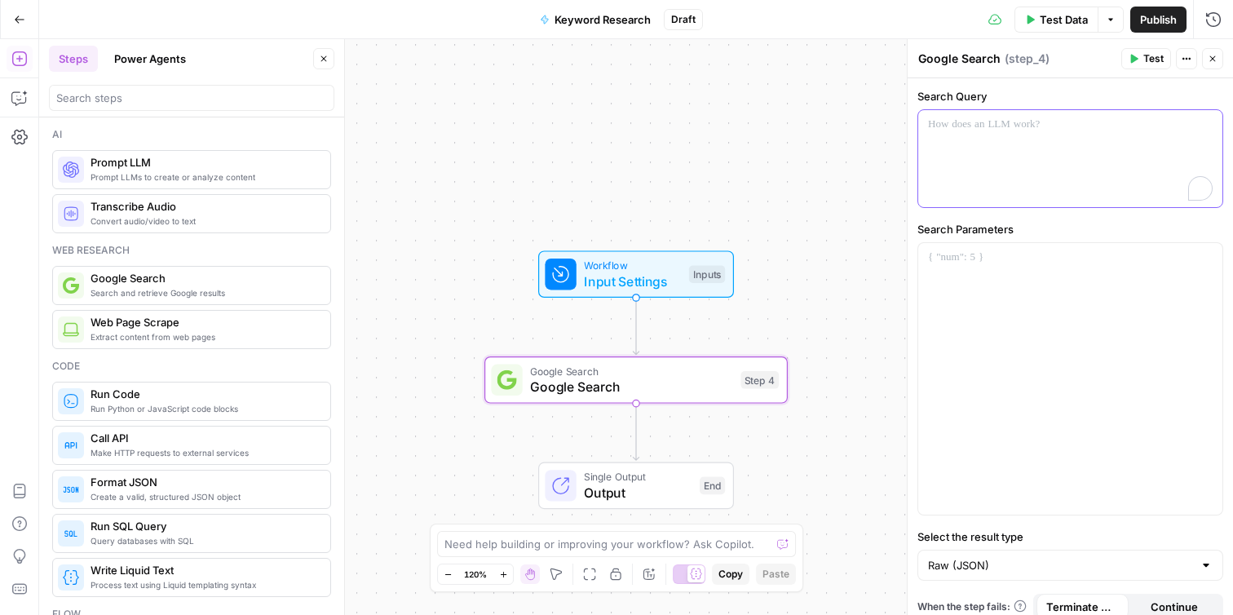
click at [974, 167] on div "To enrich screen reader interactions, please activate Accessibility in Grammarl…" at bounding box center [1070, 158] width 304 height 97
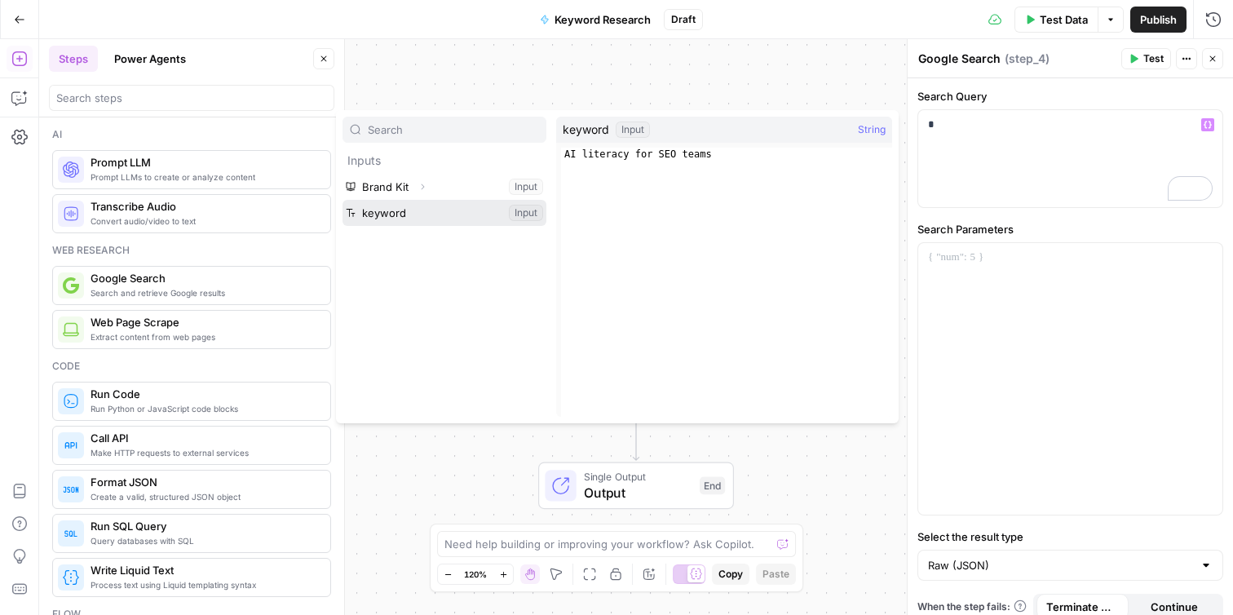
click at [452, 215] on button "Select variable keyword" at bounding box center [444, 213] width 204 height 26
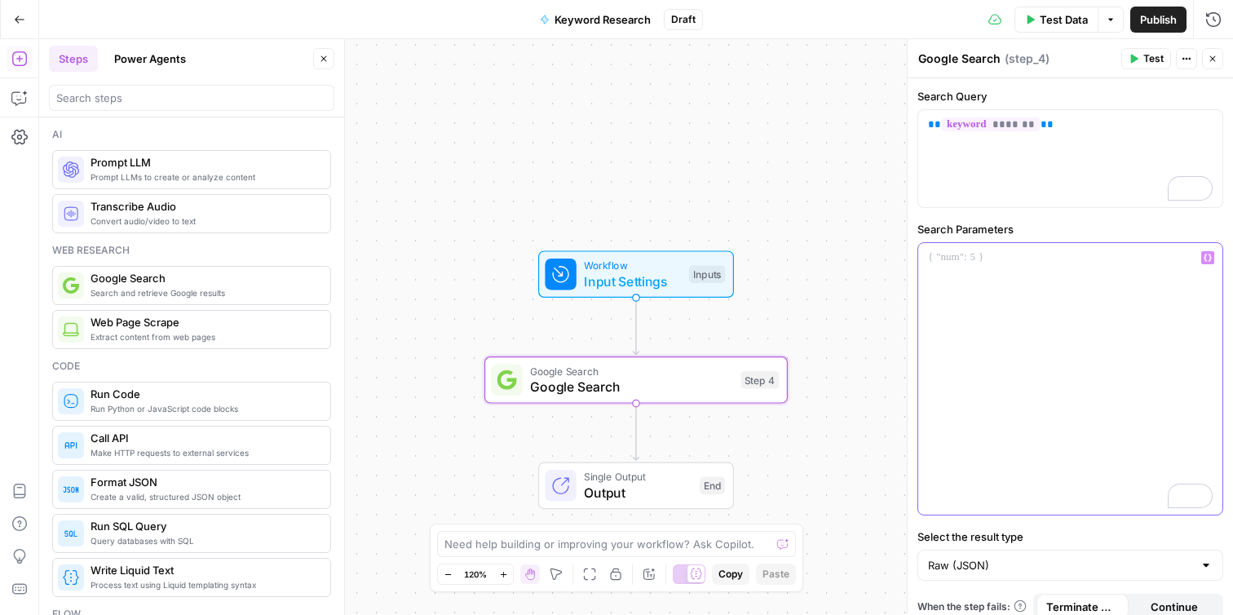
drag, startPoint x: 1085, startPoint y: 266, endPoint x: 897, endPoint y: 263, distance: 188.4
click at [897, 263] on body "J Jeremy - Example New Home Browse Insights Opportunities Your Data Recent Grid…" at bounding box center [616, 307] width 1233 height 615
click at [1027, 356] on div "**********" at bounding box center [1070, 379] width 304 height 272
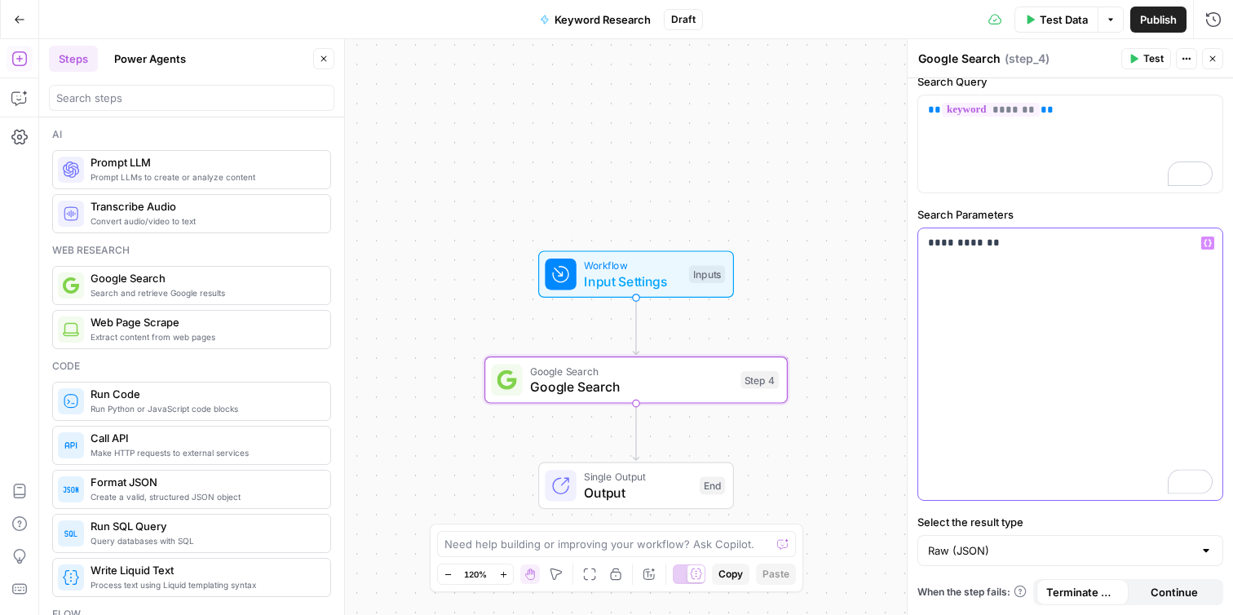
scroll to position [15, 0]
click at [1145, 55] on div "Publish P" at bounding box center [1157, 53] width 49 height 15
click at [1154, 58] on span "Test" at bounding box center [1153, 58] width 20 height 15
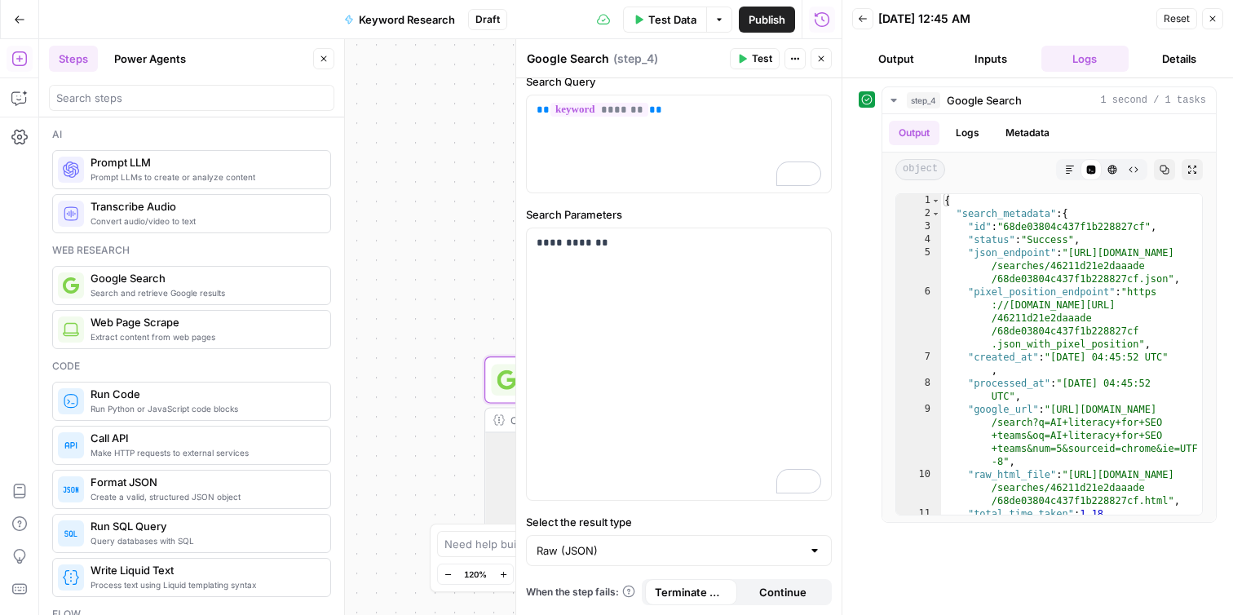
click at [922, 51] on button "Output" at bounding box center [896, 59] width 88 height 26
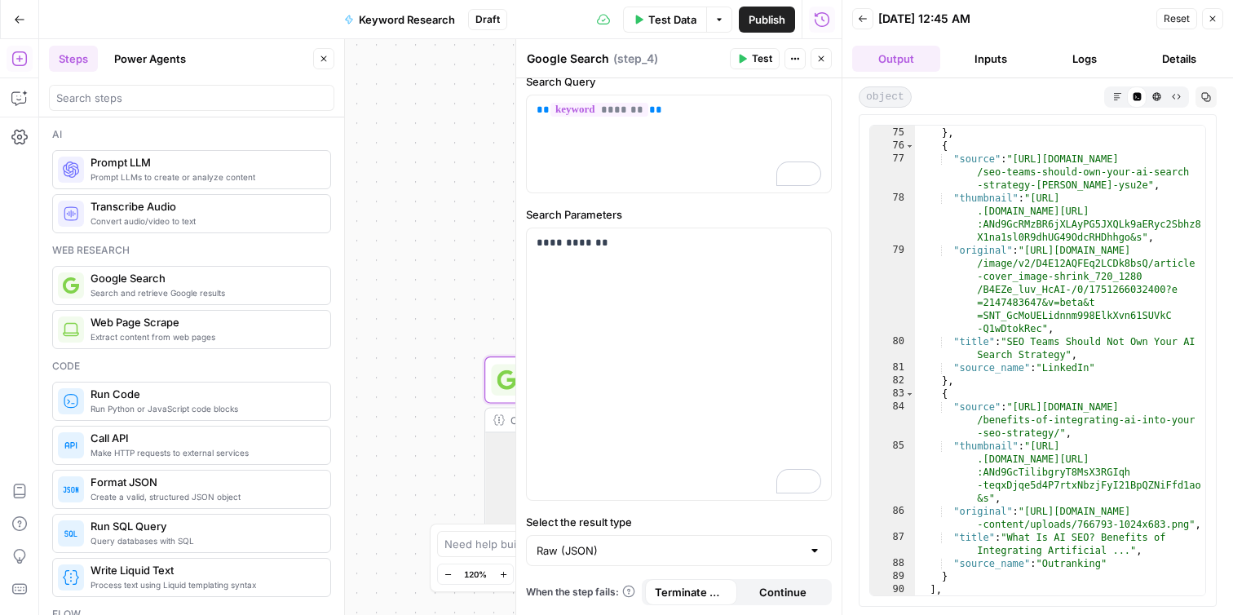
scroll to position [2126, 0]
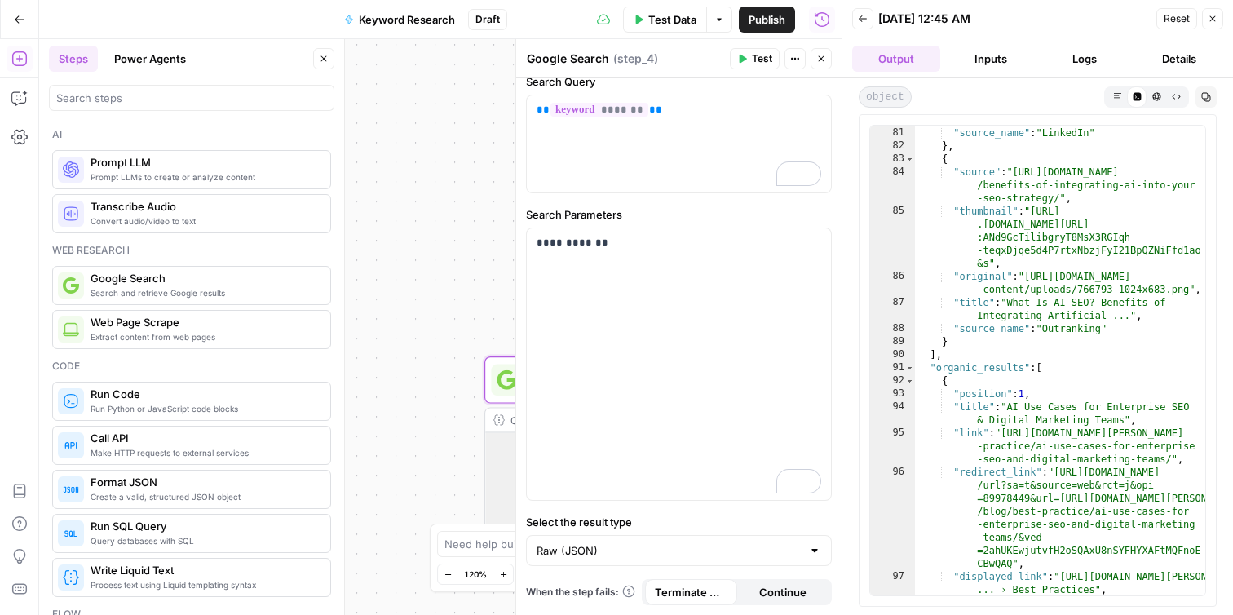
click at [1212, 21] on icon "button" at bounding box center [1213, 19] width 10 height 10
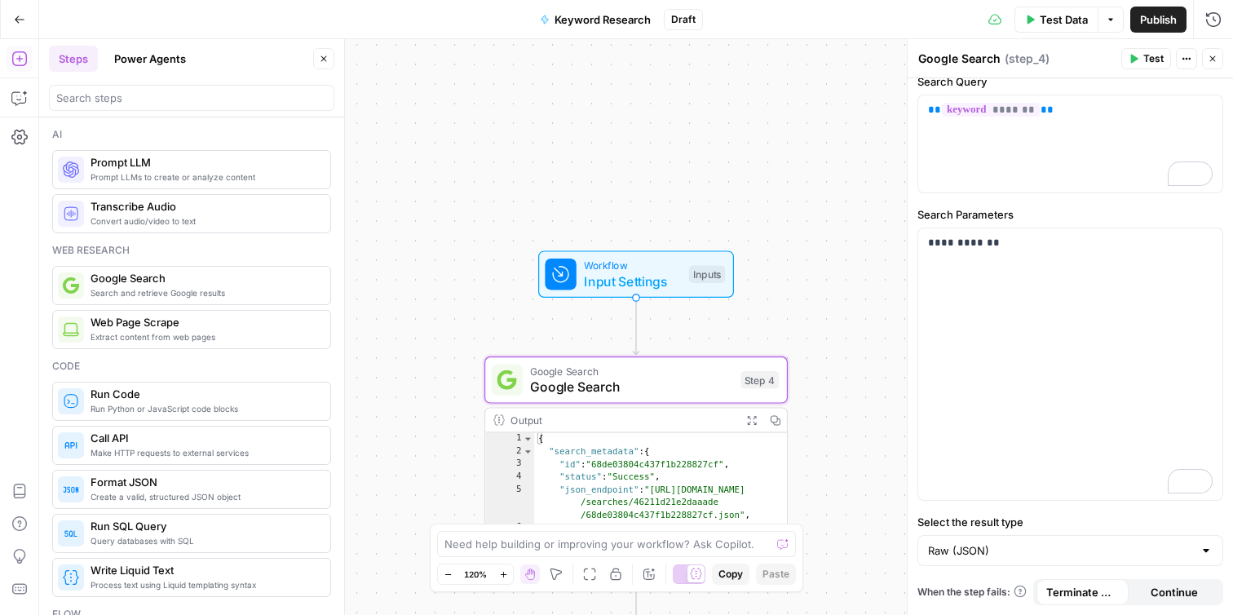
click at [809, 245] on div "Workflow Input Settings Inputs Google Search Google Search Step 4 Output Expand…" at bounding box center [636, 327] width 1194 height 576
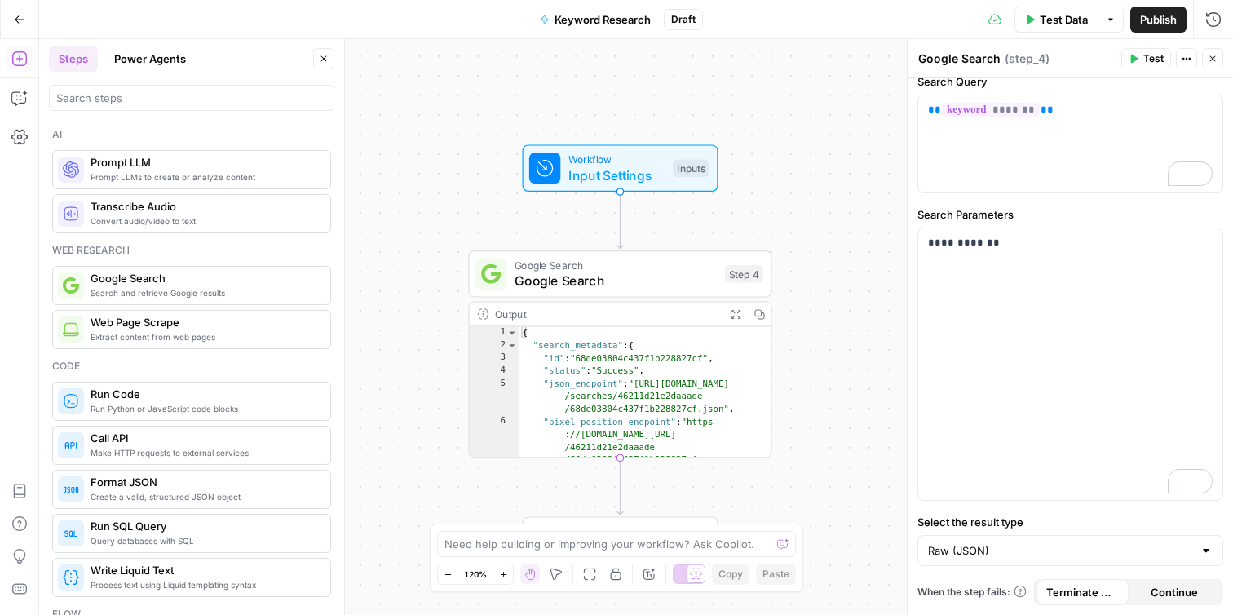
click at [679, 281] on span "Google Search" at bounding box center [616, 281] width 202 height 20
click at [793, 294] on div "Workflow Input Settings Inputs Google Search Google Search Step 4 Output Expand…" at bounding box center [636, 327] width 1194 height 576
click at [656, 178] on span "Input Settings" at bounding box center [616, 176] width 97 height 20
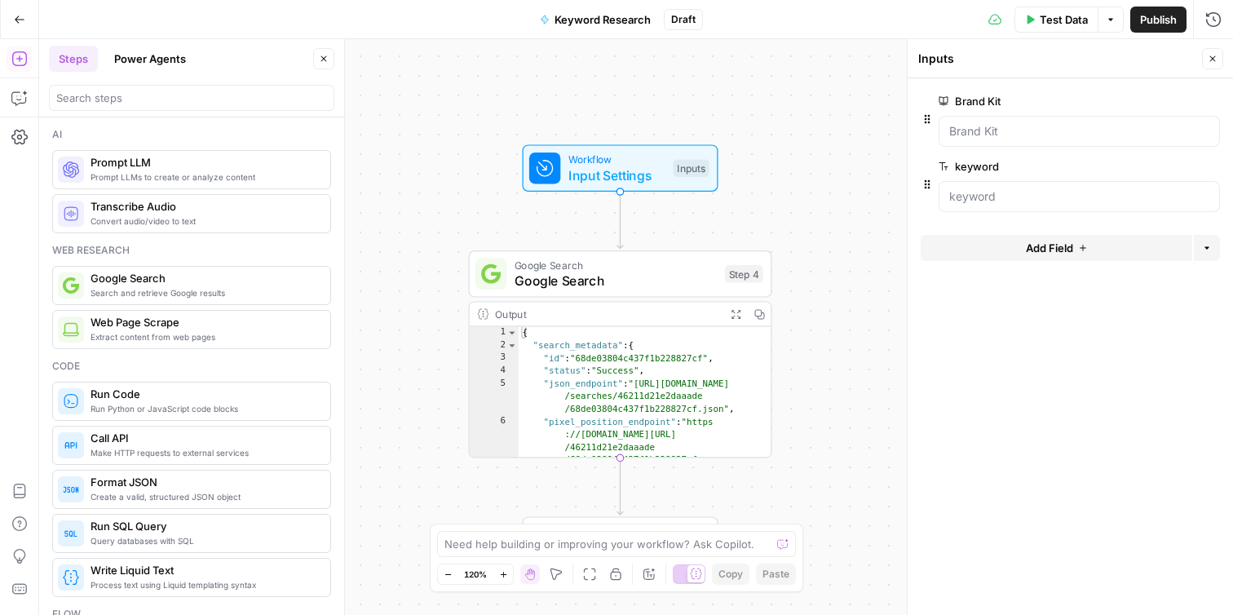
click at [664, 264] on span "Google Search" at bounding box center [616, 264] width 202 height 15
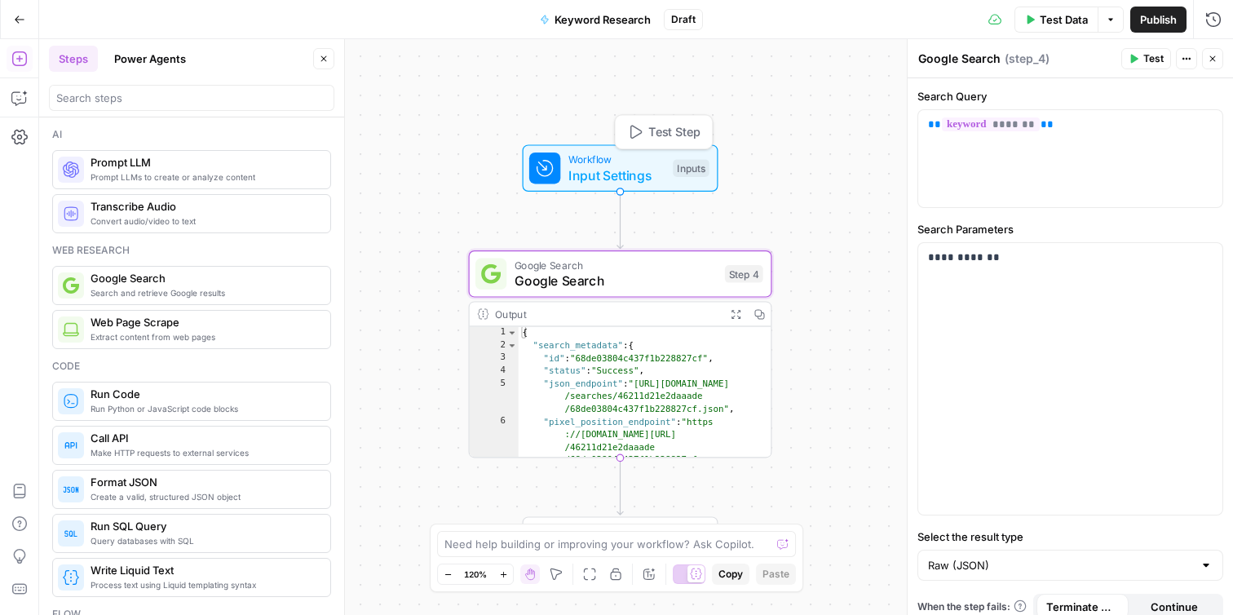
click at [655, 184] on div "Workflow Input Settings Inputs Test Step" at bounding box center [621, 167] width 196 height 47
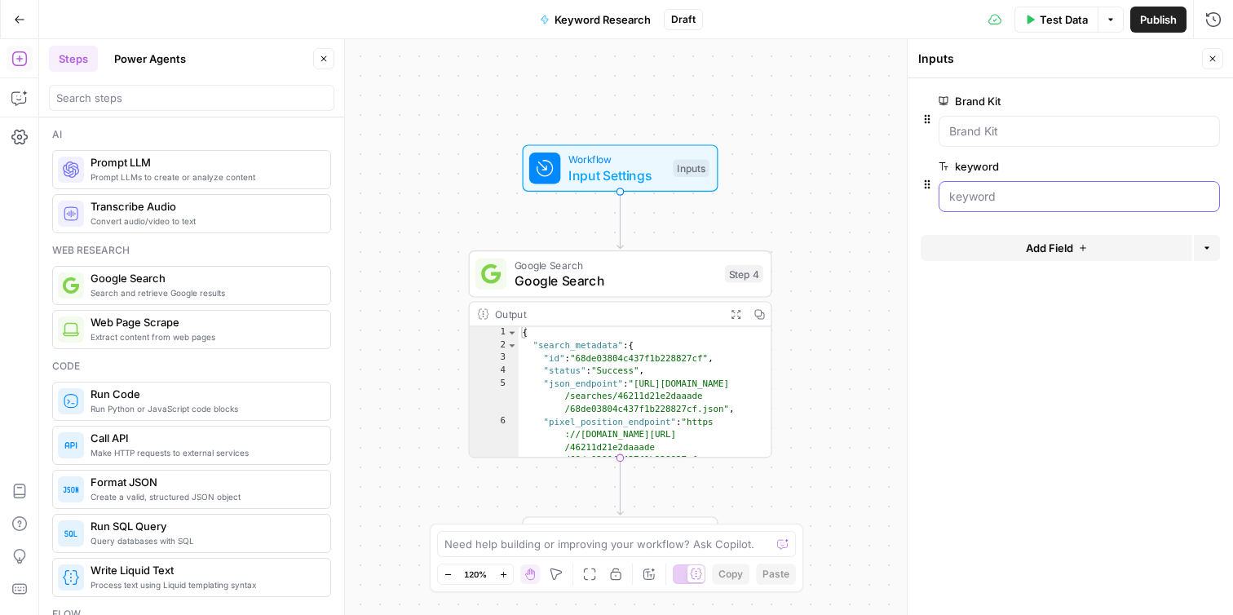
click at [997, 188] on input "keyword" at bounding box center [1079, 196] width 260 height 16
click at [1019, 198] on input "keyword" at bounding box center [1079, 196] width 260 height 16
click at [824, 215] on div "Workflow Input Settings Inputs Google Search Google Search Step 4 Output Expand…" at bounding box center [636, 327] width 1194 height 576
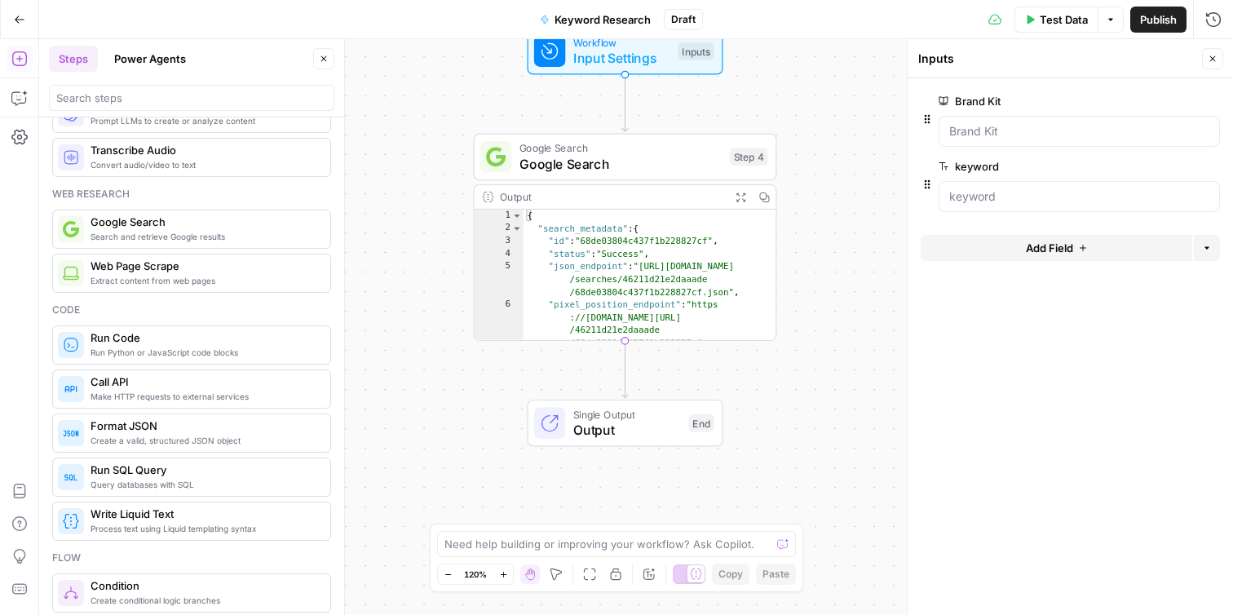
scroll to position [60, 0]
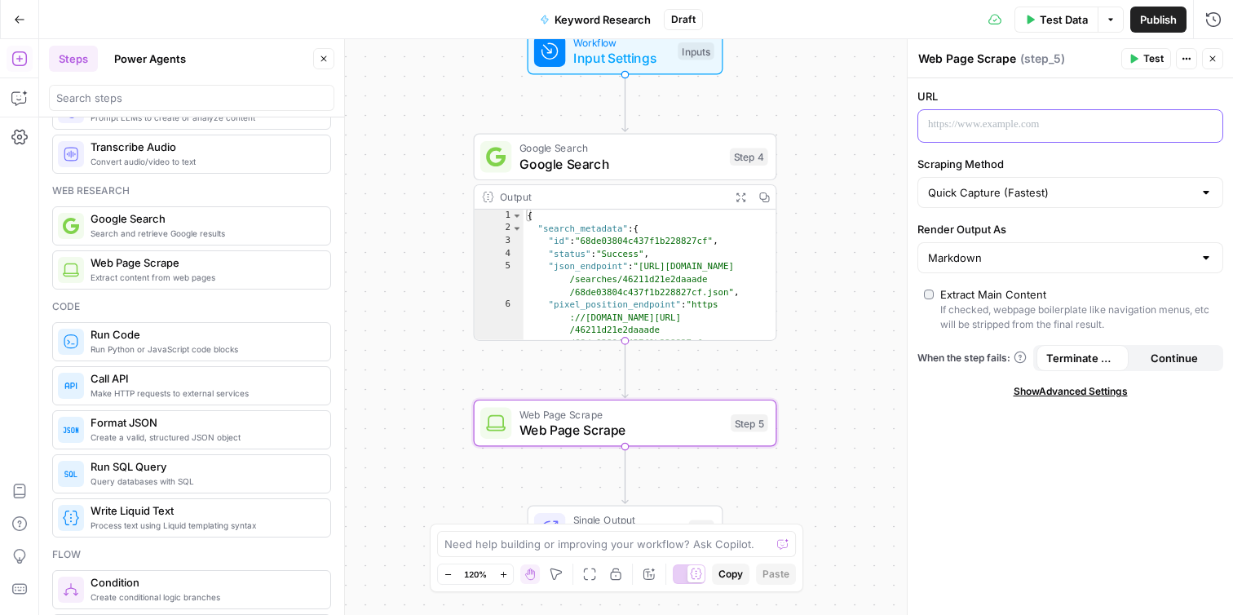
click at [983, 126] on p at bounding box center [1057, 125] width 259 height 16
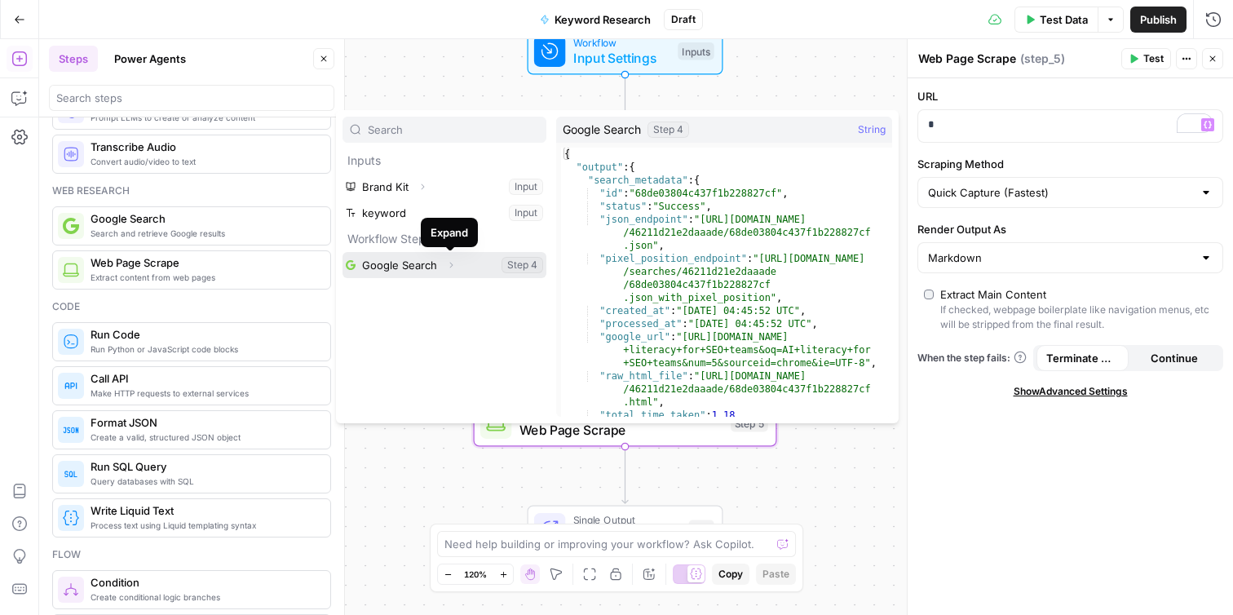
click at [446, 270] on button "Expand" at bounding box center [450, 264] width 21 height 21
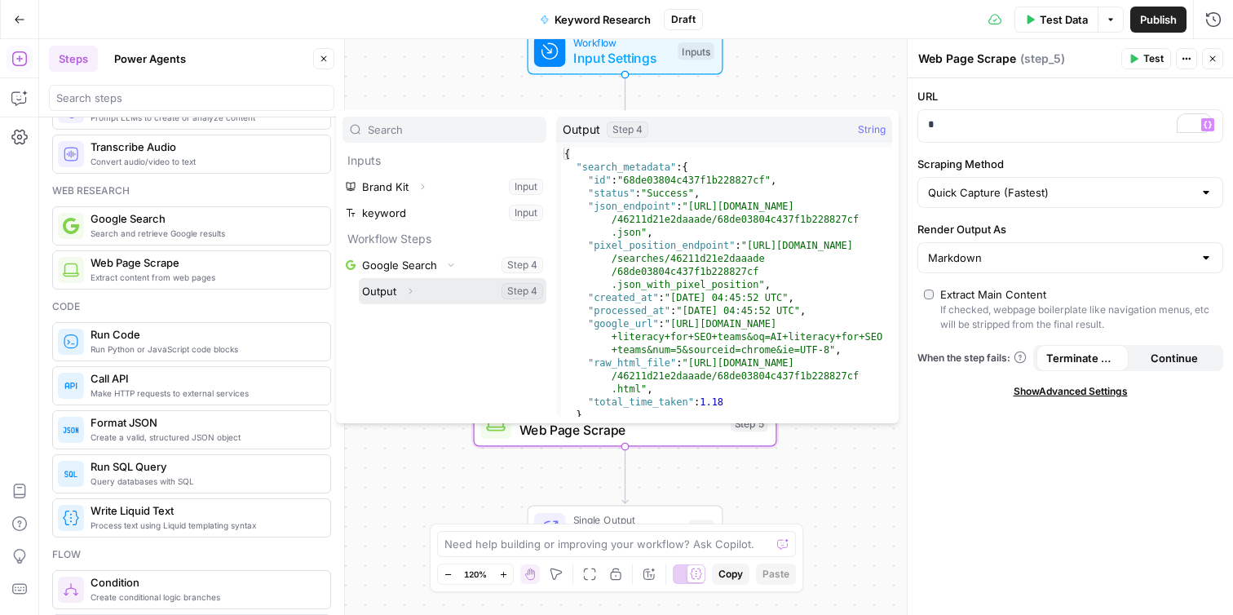
click at [510, 291] on button "Select variable Output" at bounding box center [453, 291] width 188 height 26
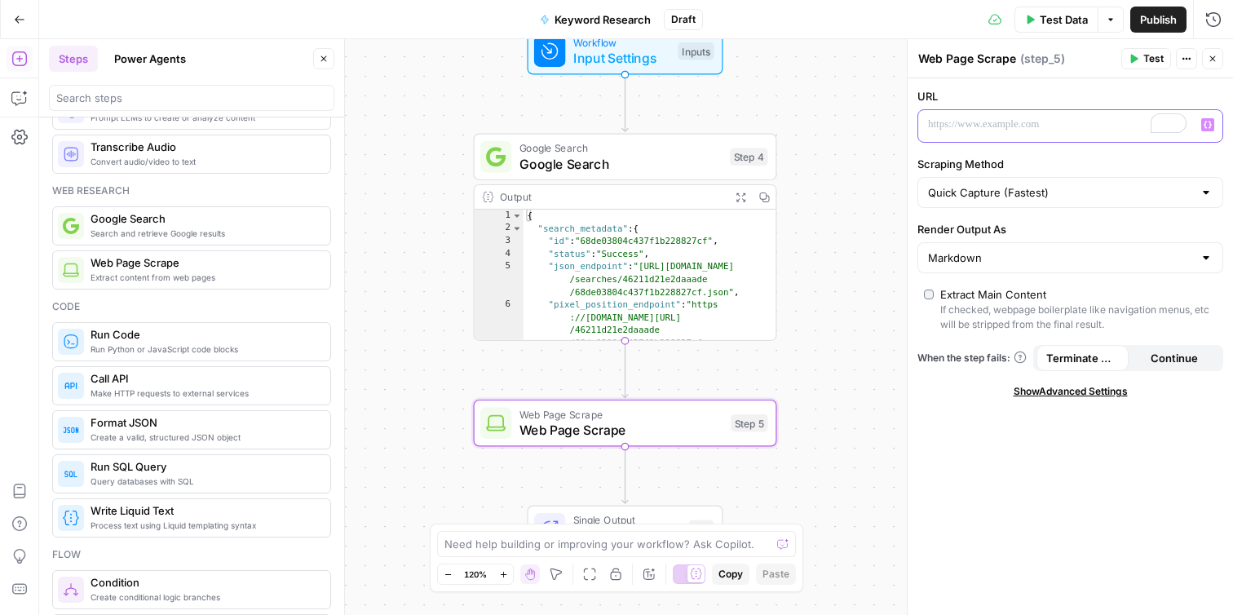
click at [1004, 139] on div "To enrich screen reader interactions, please activate Accessibility in Grammarl…" at bounding box center [1057, 126] width 278 height 32
click at [1068, 159] on label "Scraping Method" at bounding box center [1070, 164] width 306 height 16
click at [1068, 184] on input "Quick Capture (Fastest)" at bounding box center [1060, 192] width 265 height 16
type input "Quick Capture (Fastest)"
click at [1075, 126] on p "To enrich screen reader interactions, please activate Accessibility in Grammarl…" at bounding box center [1070, 125] width 285 height 16
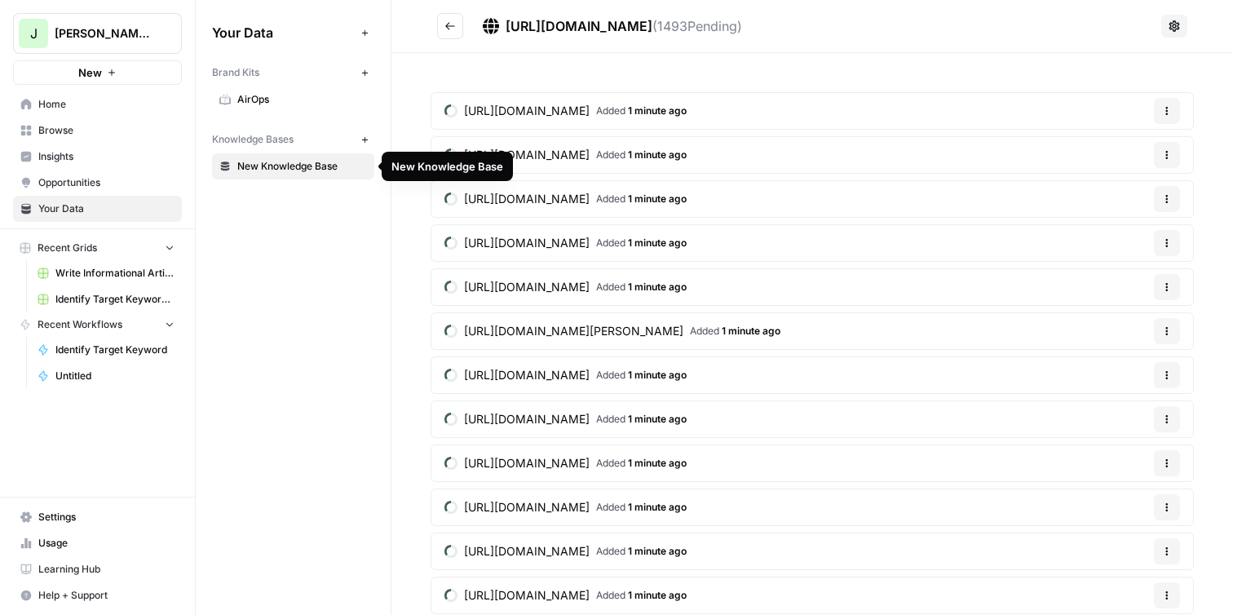
click at [303, 166] on span "New Knowledge Base" at bounding box center [302, 166] width 130 height 15
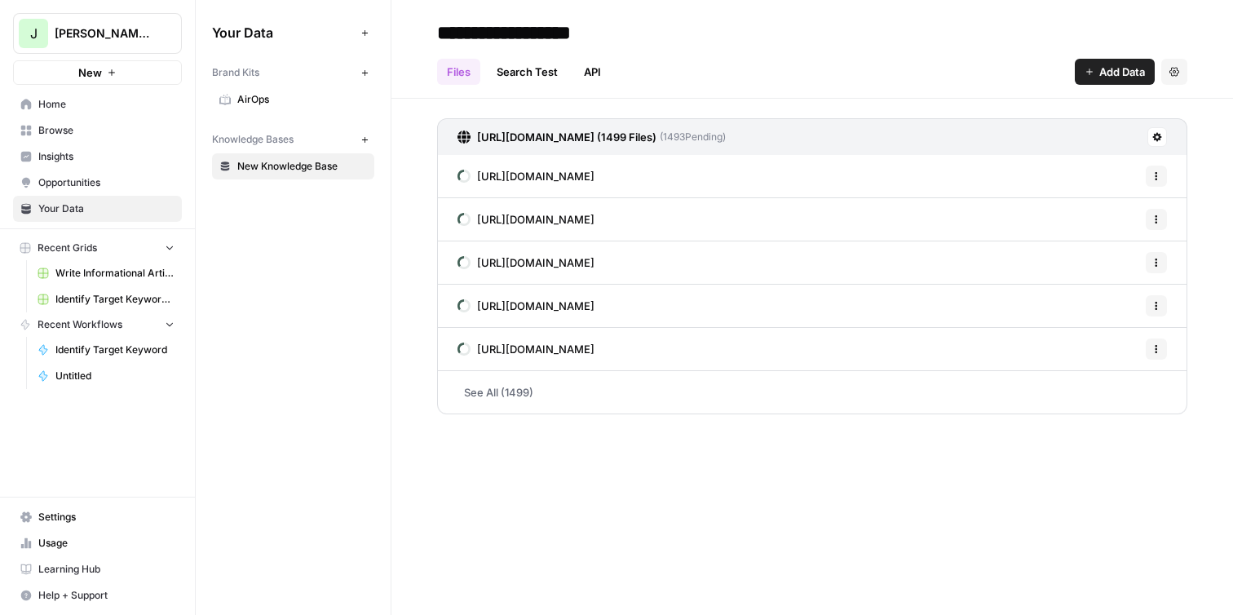
click at [1159, 174] on icon "button" at bounding box center [1156, 176] width 10 height 10
click at [618, 385] on link "See All (1499)" at bounding box center [812, 392] width 750 height 42
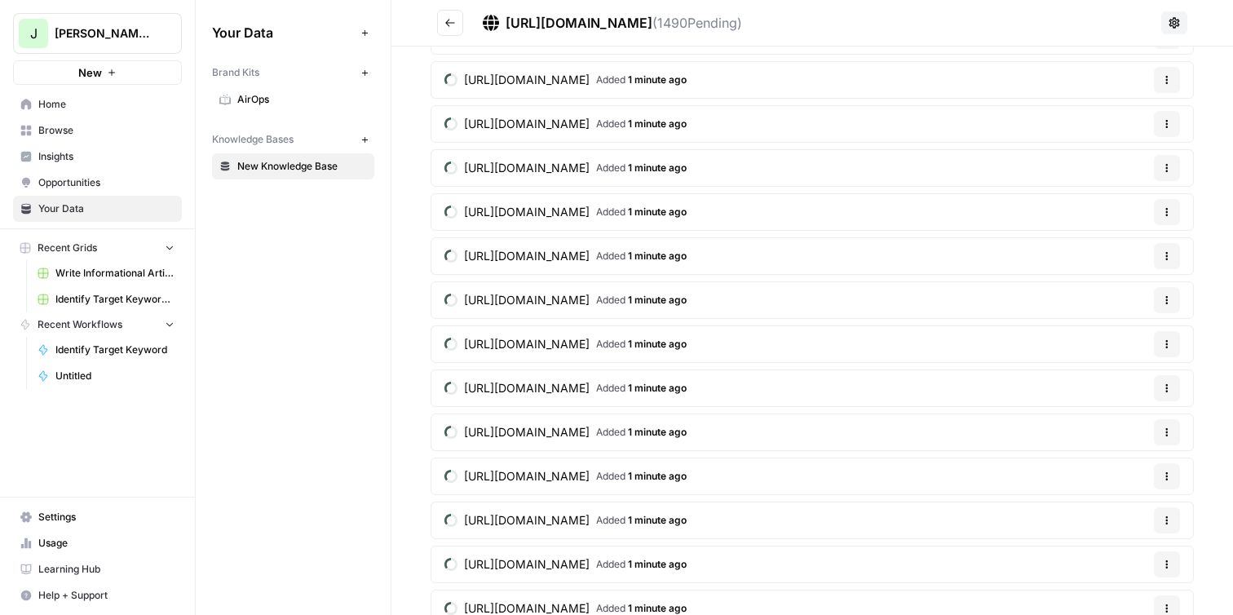
scroll to position [15442, 0]
click at [590, 84] on span "[URL][DOMAIN_NAME]" at bounding box center [527, 81] width 126 height 16
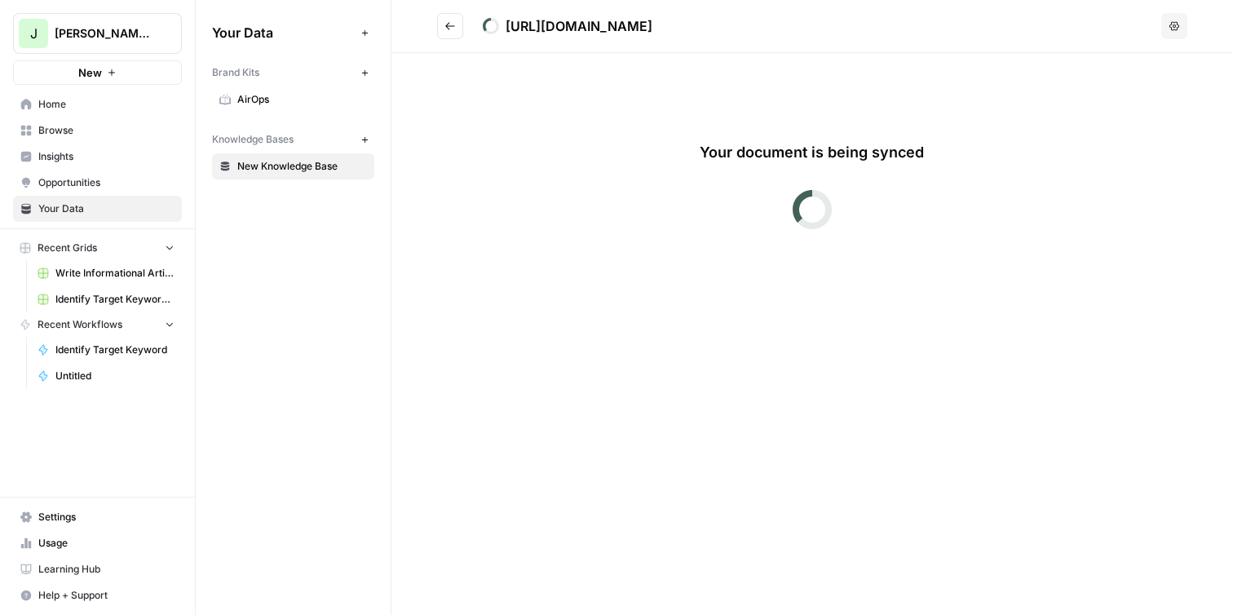
click at [443, 21] on button "Go back" at bounding box center [450, 26] width 26 height 26
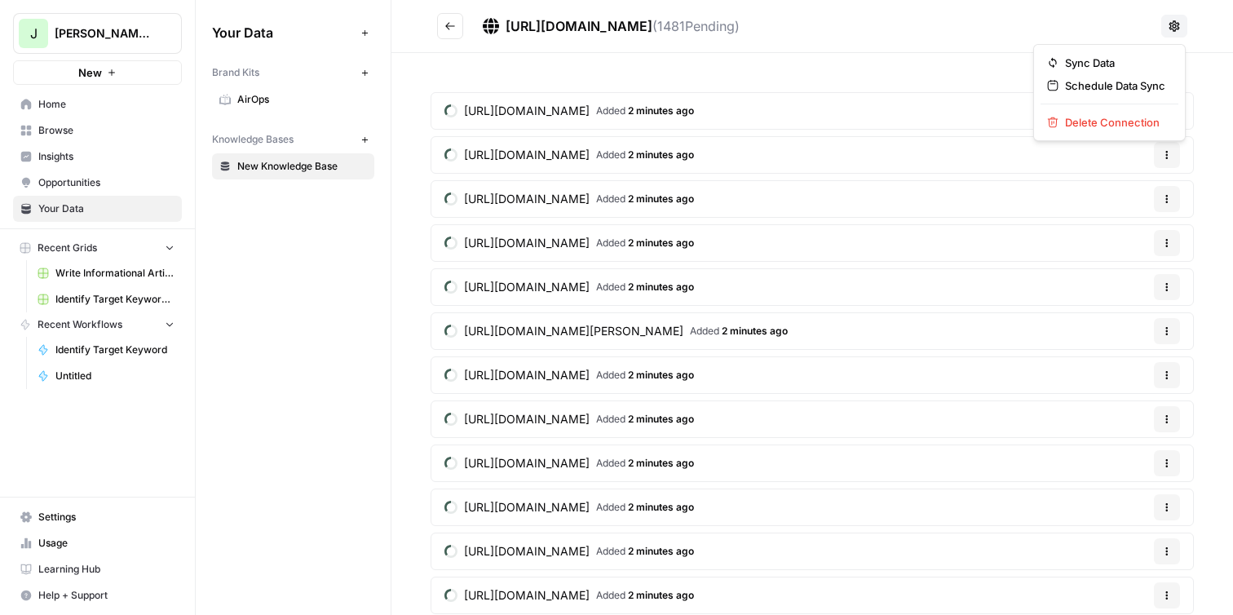
click at [1164, 25] on button at bounding box center [1174, 26] width 26 height 23
click at [1128, 119] on span "Delete Connection" at bounding box center [1115, 122] width 100 height 16
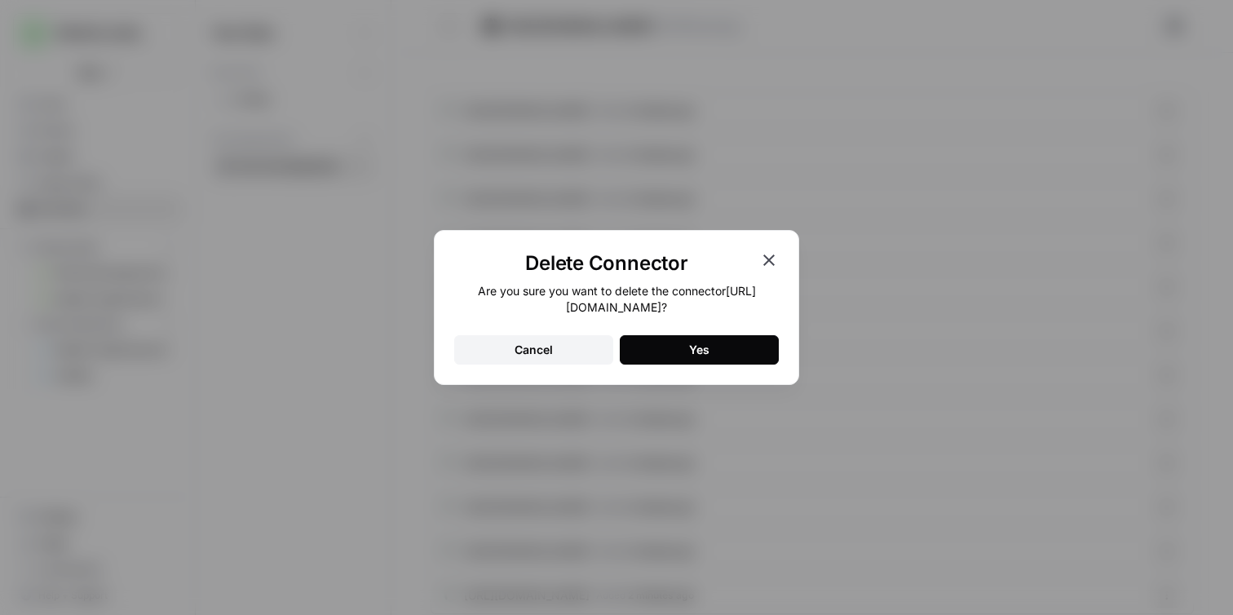
click at [736, 351] on button "Yes" at bounding box center [699, 349] width 159 height 29
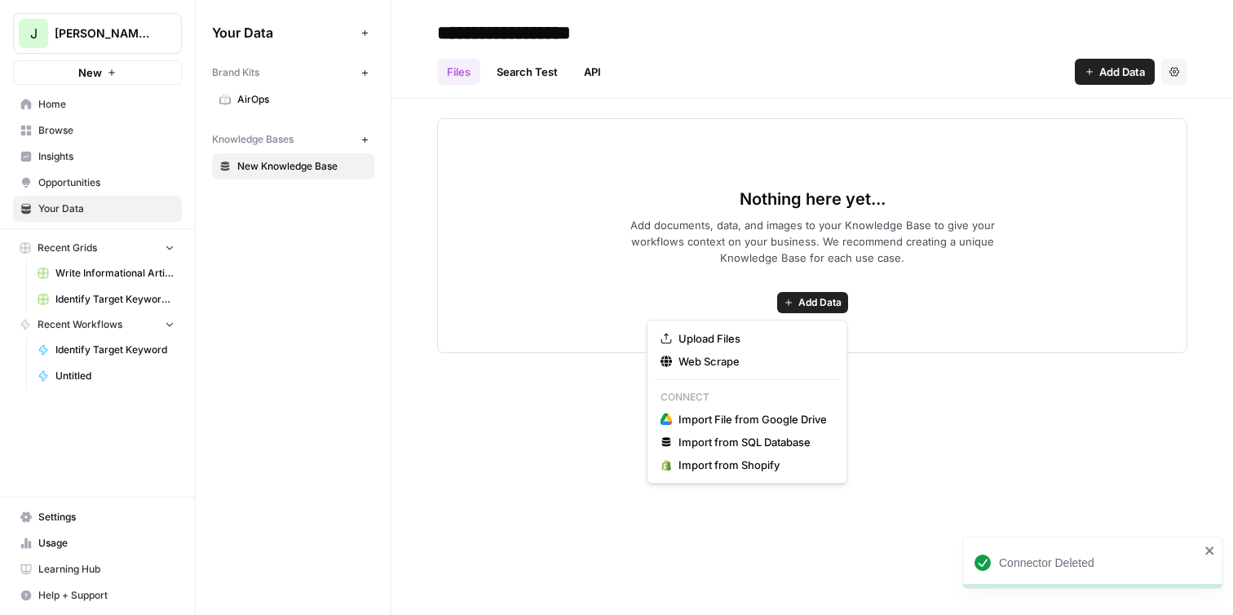
click at [825, 308] on span "Add Data" at bounding box center [819, 302] width 43 height 15
click at [765, 356] on span "Web Scrape" at bounding box center [752, 361] width 148 height 16
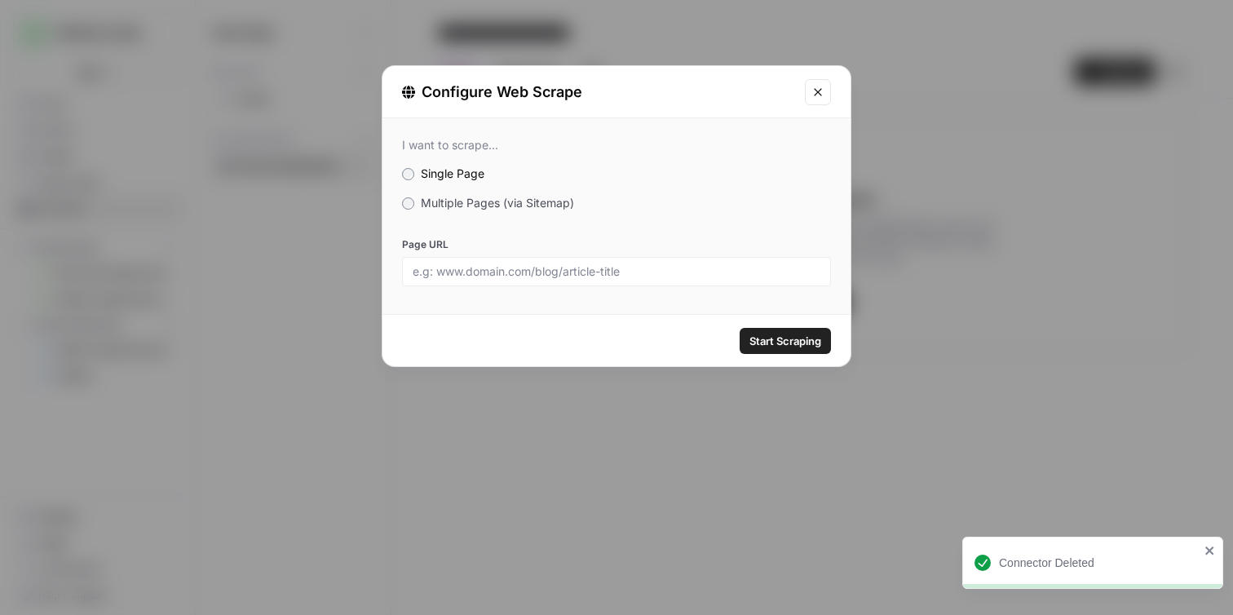
click at [547, 188] on div "I want to scrape... Single Page Multiple Pages (via Sitemap) Page URL" at bounding box center [616, 212] width 468 height 188
click at [548, 205] on span "Multiple Pages (via Sitemap)" at bounding box center [497, 203] width 153 height 14
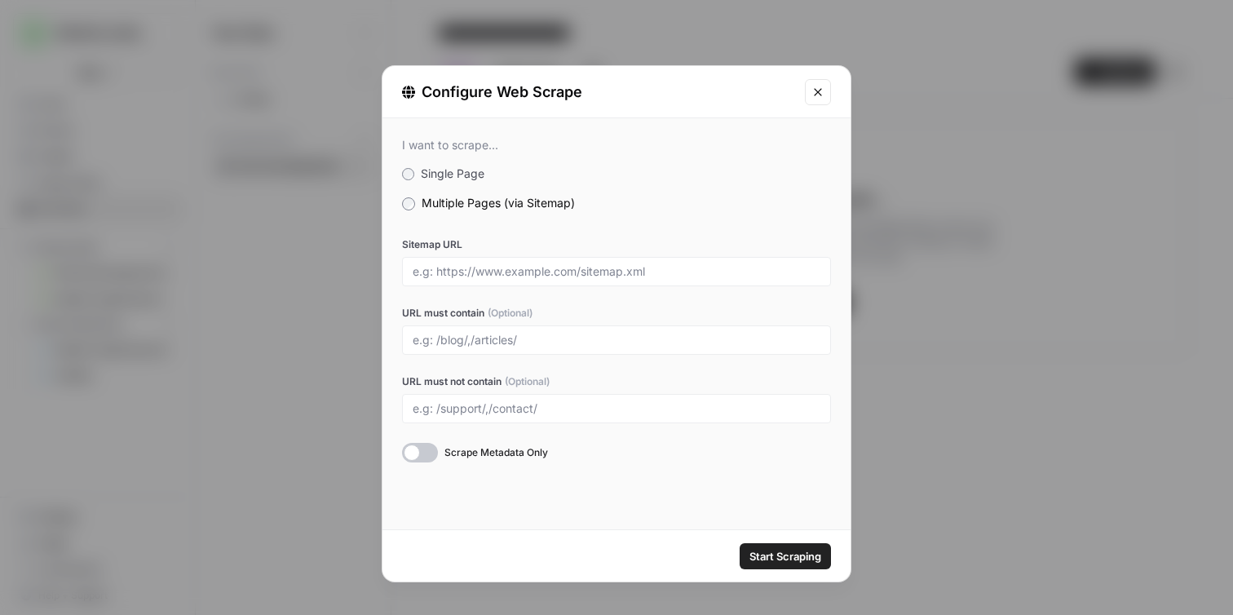
click at [568, 281] on div at bounding box center [616, 271] width 429 height 29
click at [577, 272] on input "Sitemap URL" at bounding box center [617, 271] width 408 height 15
paste input "[URL][DOMAIN_NAME]"
type input "[URL][DOMAIN_NAME]"
click at [539, 337] on input "URL must contain (Optional)" at bounding box center [617, 340] width 408 height 15
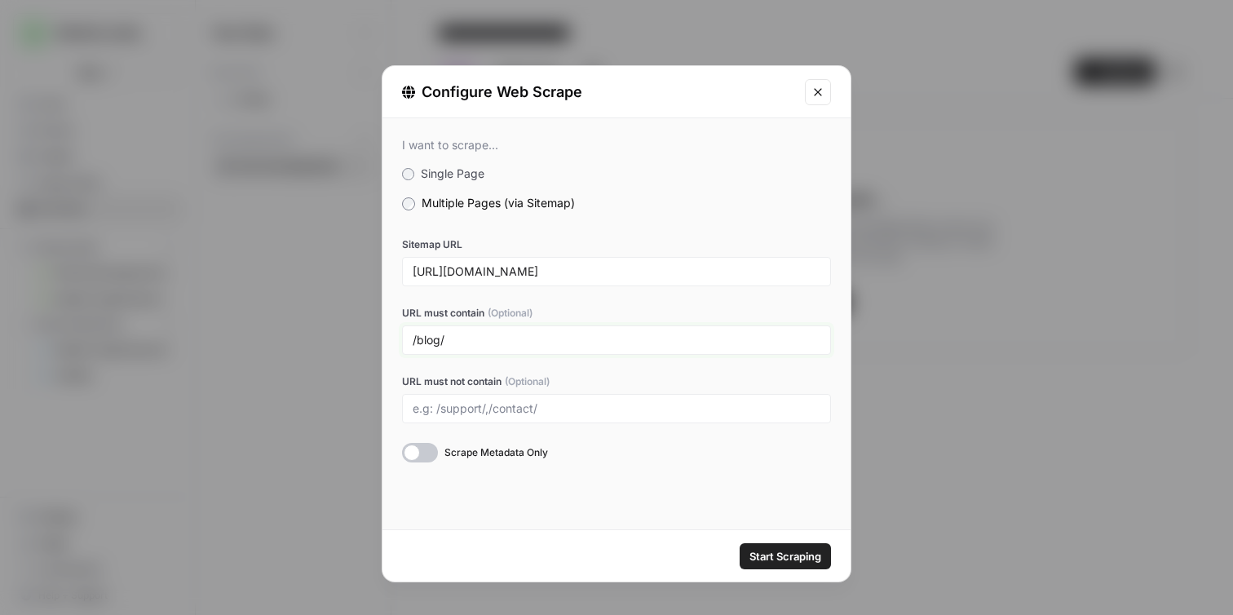
type input "/blog/"
click at [493, 337] on input "/blog/" at bounding box center [617, 340] width 408 height 15
click at [782, 559] on span "Start Scraping" at bounding box center [785, 556] width 72 height 16
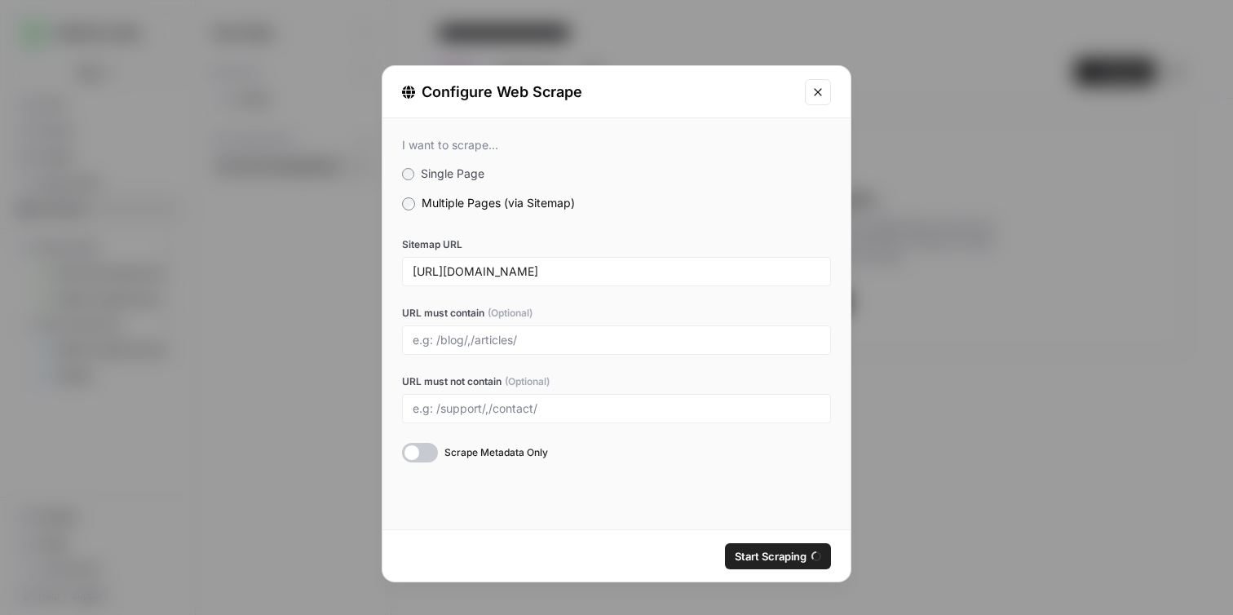
click at [817, 91] on icon "Close modal" at bounding box center [817, 92] width 13 height 13
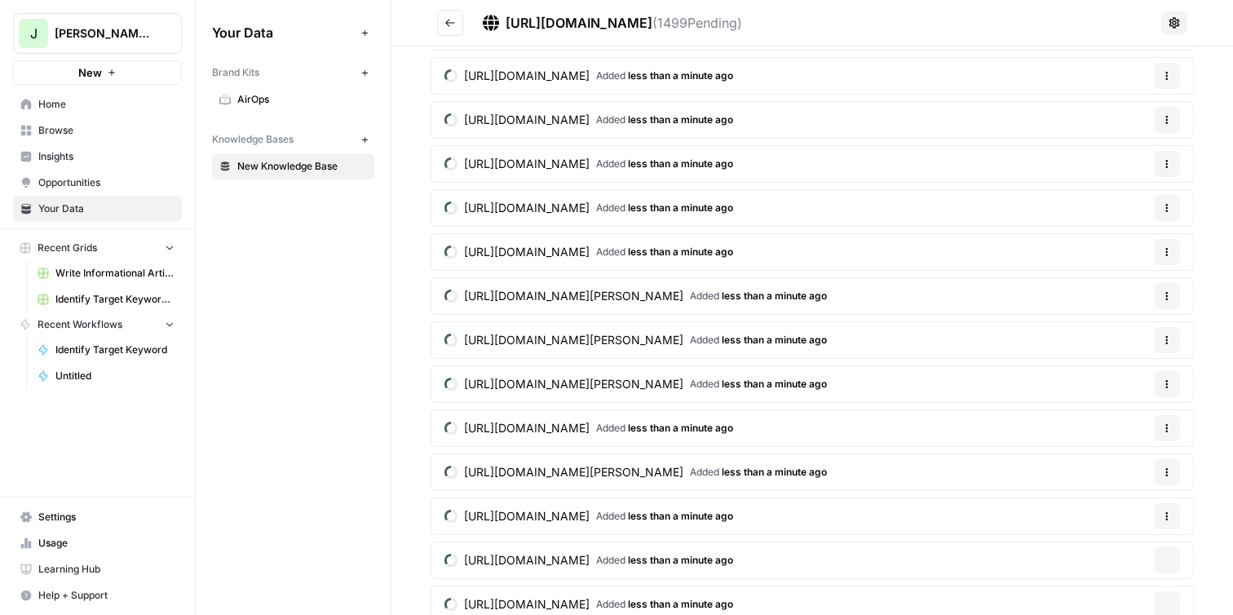
scroll to position [2219, 0]
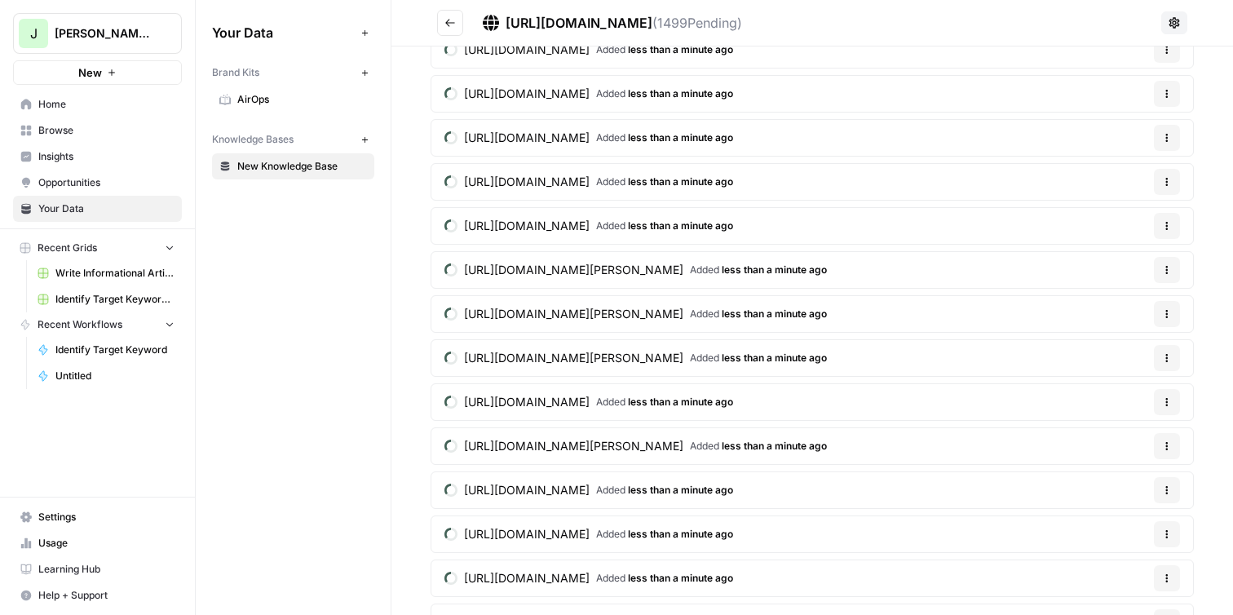
click at [453, 20] on icon "Go back" at bounding box center [449, 22] width 11 height 11
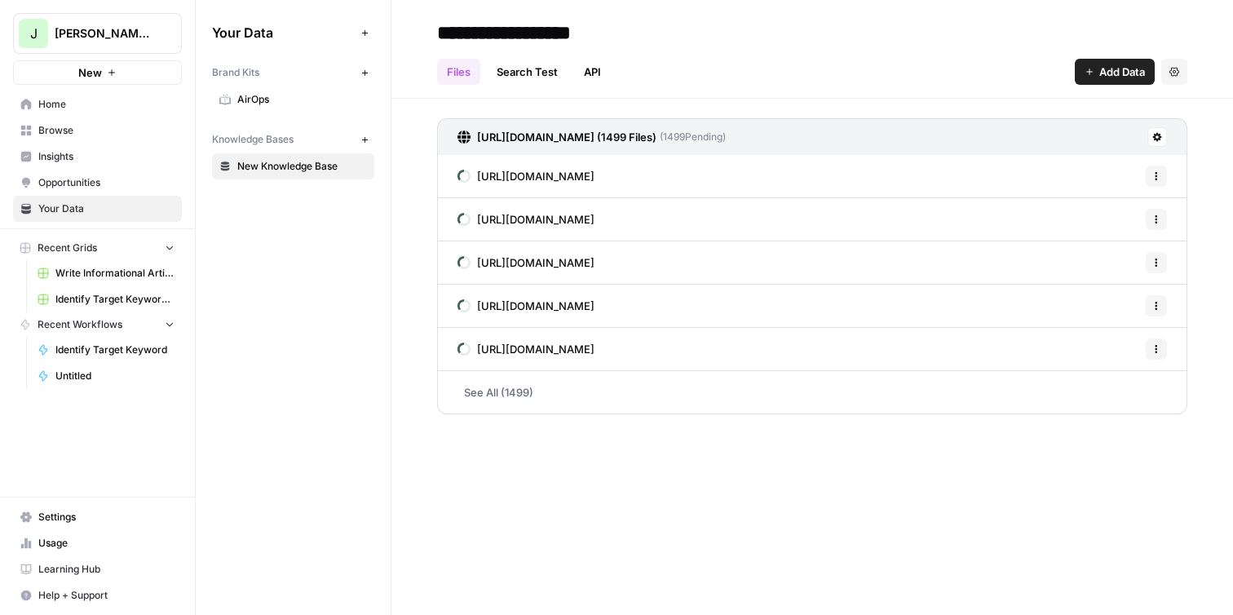
click at [554, 30] on input "**********" at bounding box center [561, 32] width 261 height 33
type input "**********"
click at [336, 271] on div "Your Data Add Data Brand Kits New AirOps Knowledge Bases New Airops Knowledge B…" at bounding box center [293, 307] width 195 height 615
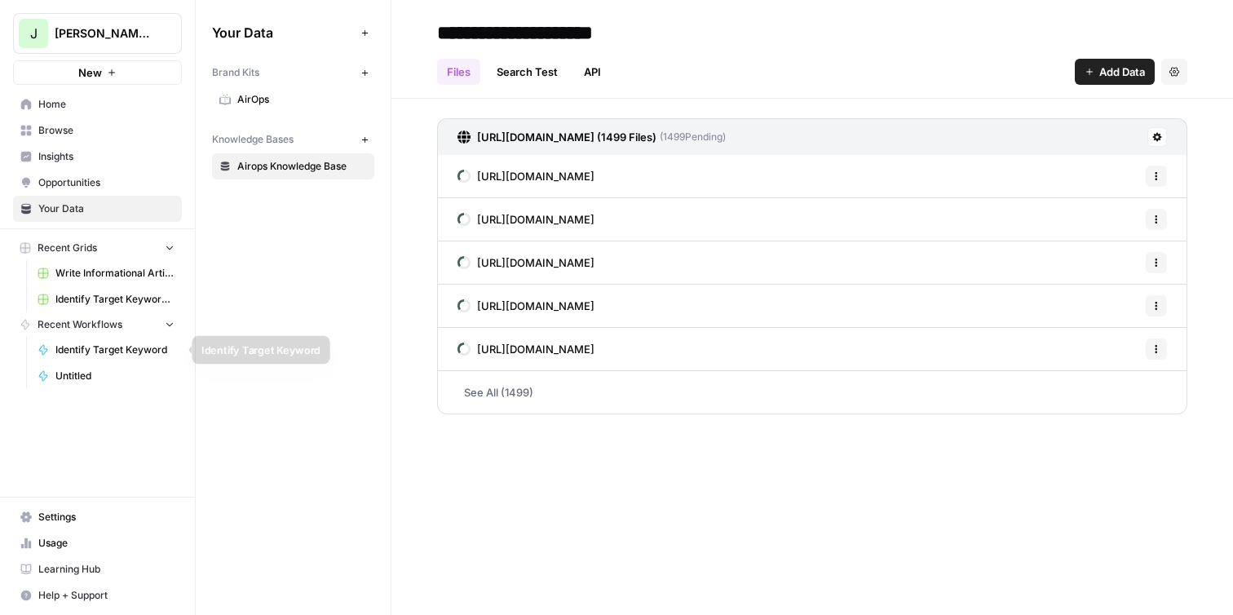
click at [81, 369] on span "Untitled" at bounding box center [114, 376] width 119 height 15
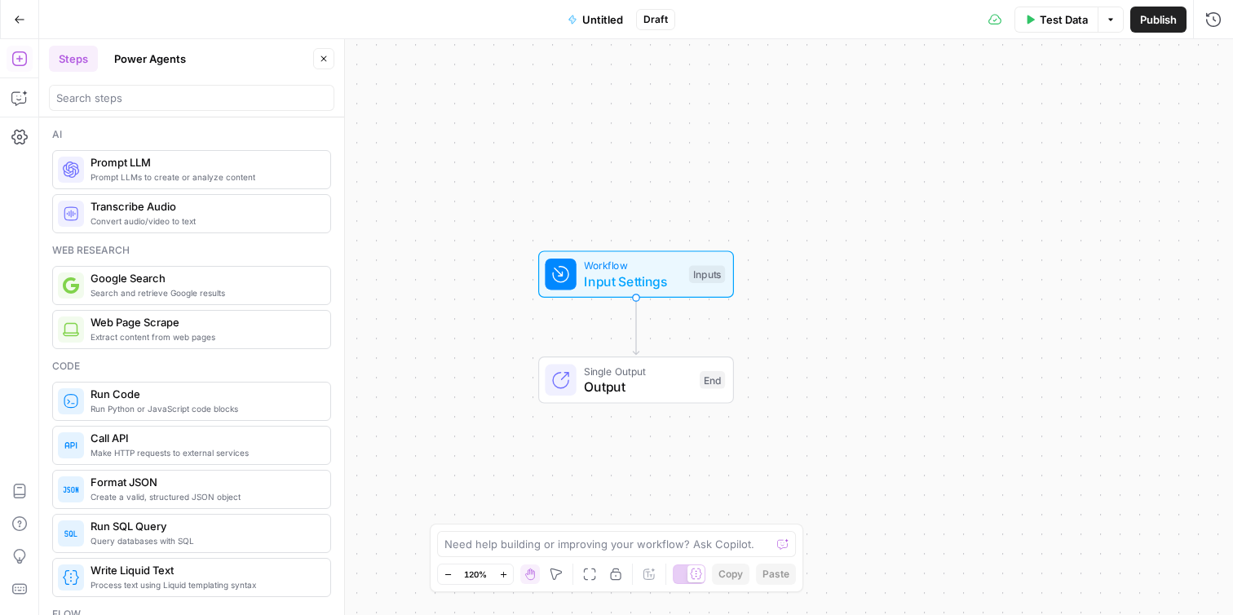
click at [15, 24] on icon "button" at bounding box center [19, 19] width 11 height 11
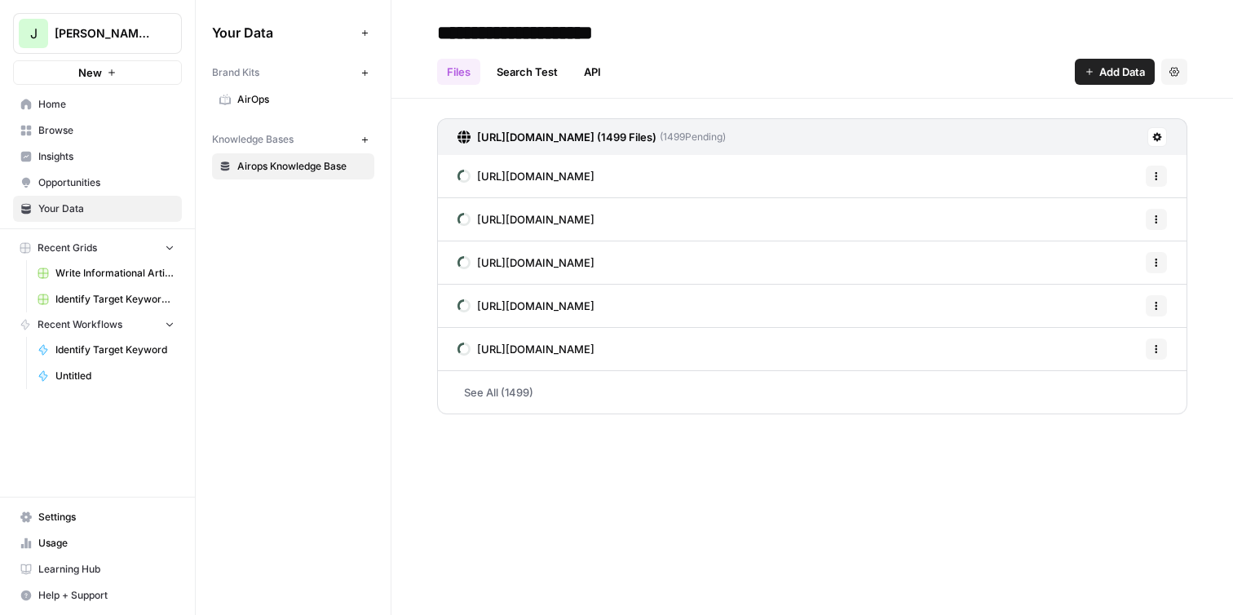
click at [116, 110] on span "Home" at bounding box center [106, 104] width 136 height 15
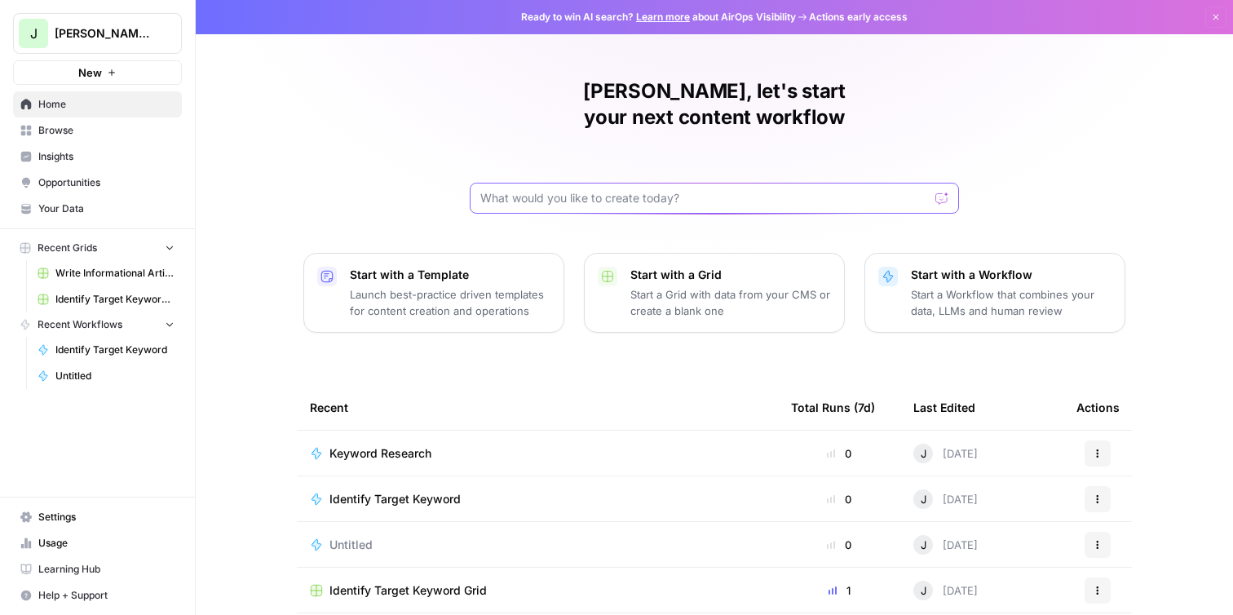
click at [592, 190] on input "text" at bounding box center [704, 198] width 449 height 16
click at [559, 190] on input "text" at bounding box center [704, 198] width 449 height 16
paste input "https://www.airops.com/sitemap.xml"
type input "https://www.airops.com/sitemap.xml"
paste input "https://www.airops.com/sitemap.xml"
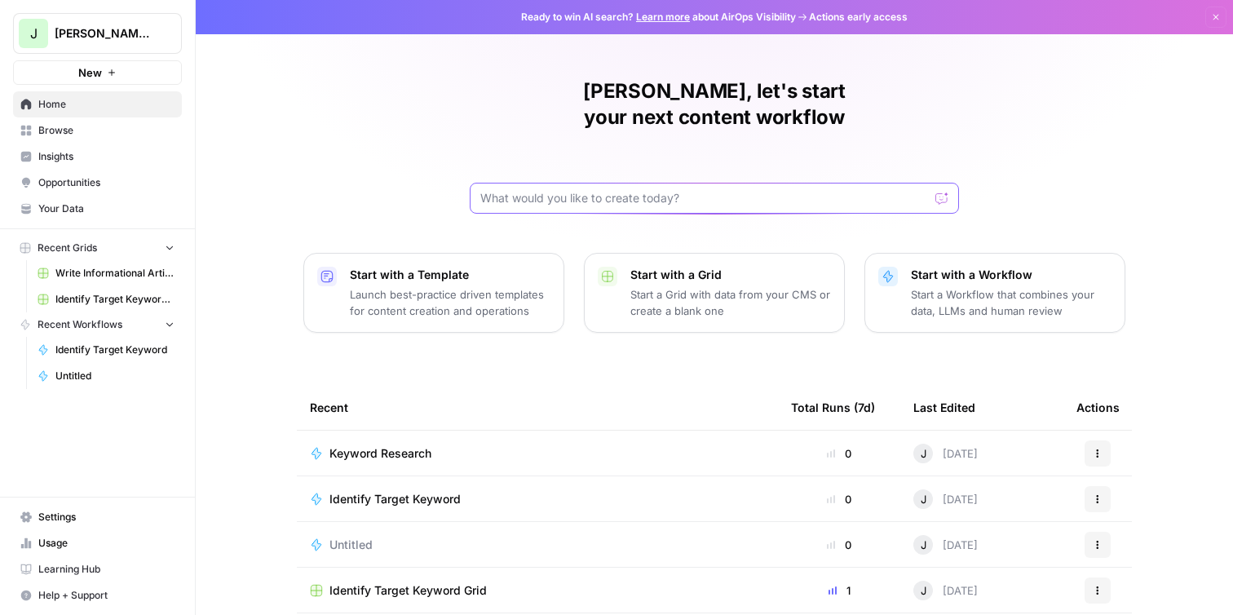
type input "https://www.airops.com/sitemap.xml"
paste input "Scenario 1. AirOps has a recurring series of live webinars about AI-driven cont…"
type input "Scenario 1. AirOps has a recurring series of live webinars about AI-driven cont…"
click button "Send" at bounding box center [942, 198] width 21 height 21
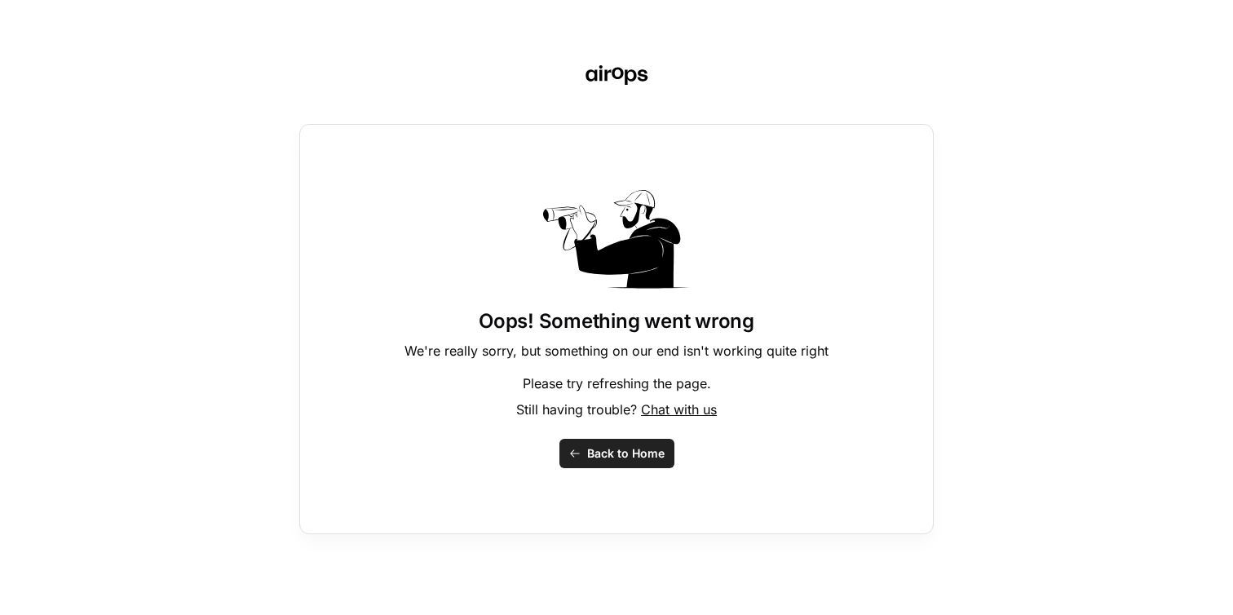
click at [597, 453] on span "Back to Home" at bounding box center [625, 453] width 77 height 16
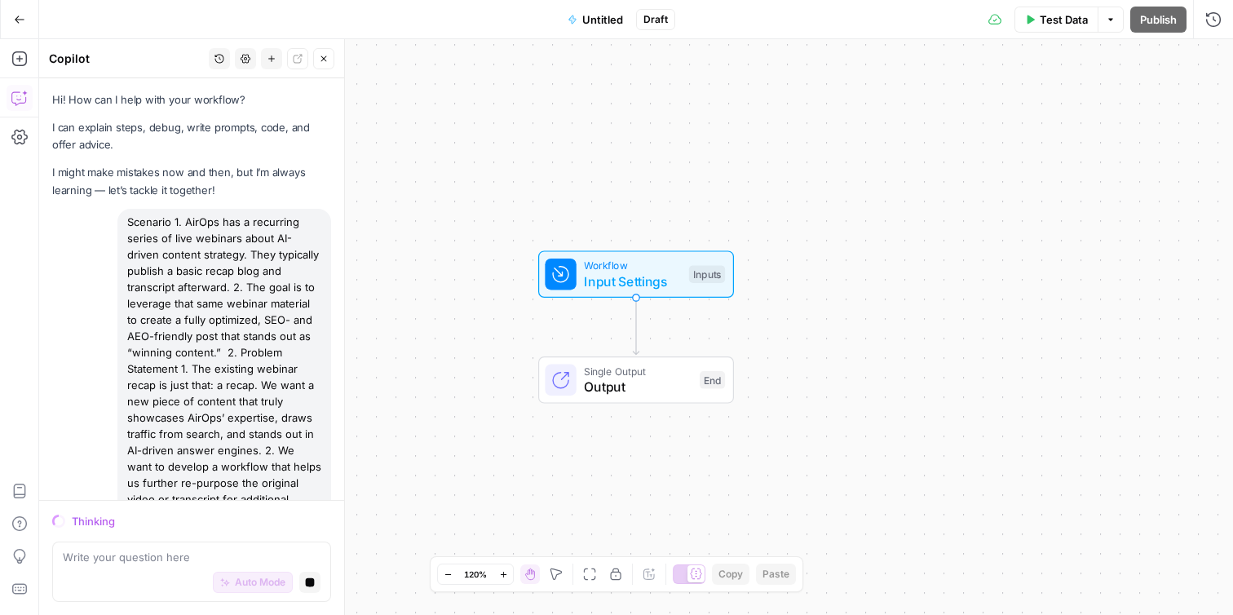
scroll to position [99, 0]
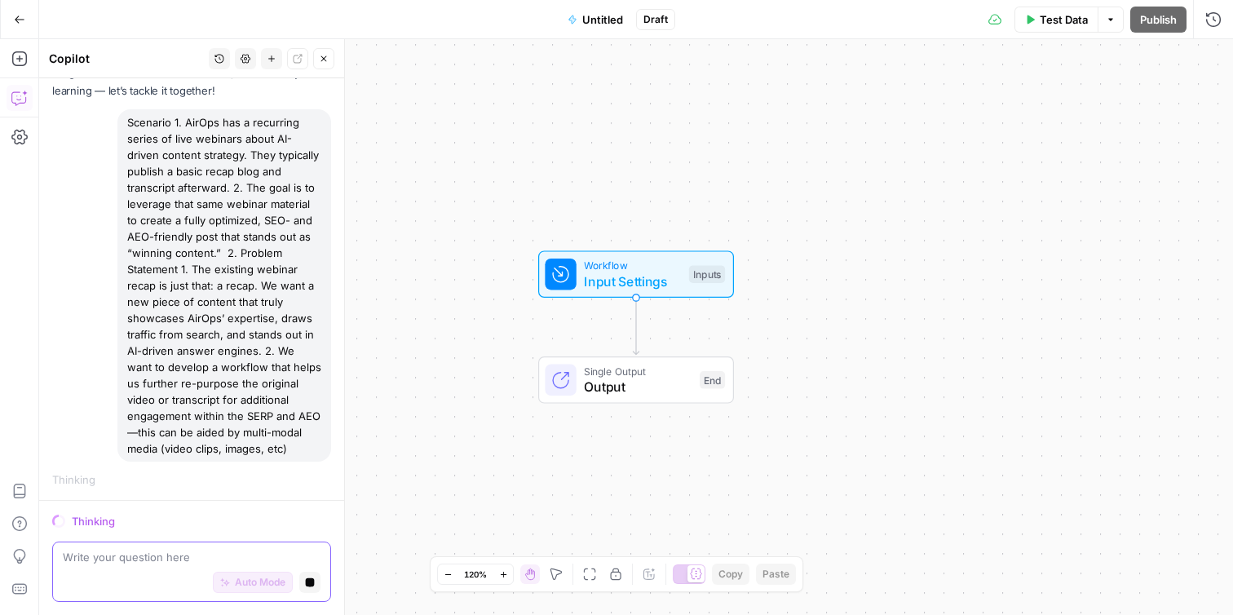
click at [312, 581] on icon "button" at bounding box center [310, 582] width 9 height 9
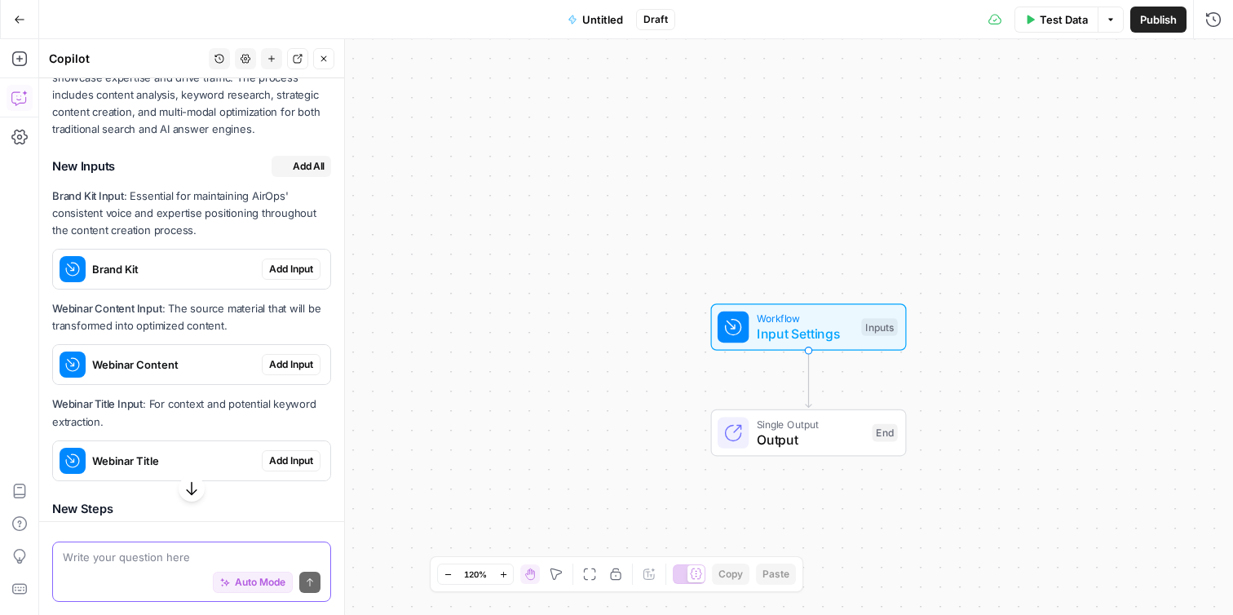
scroll to position [658, 0]
click at [282, 268] on span "Add Input" at bounding box center [291, 270] width 44 height 15
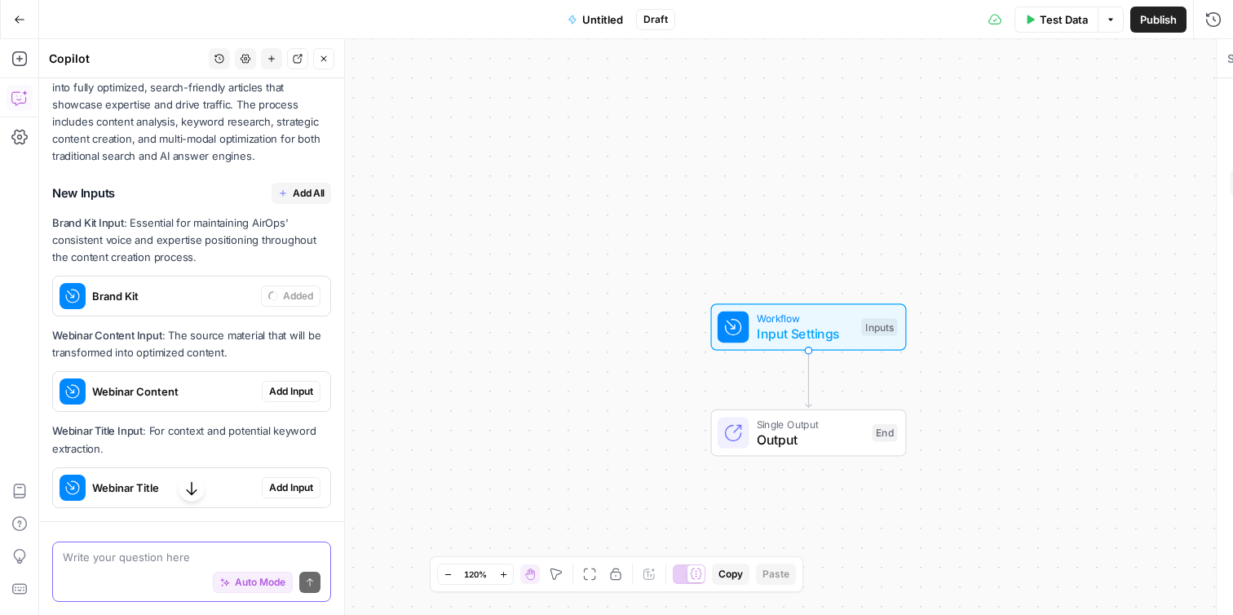
scroll to position [684, 0]
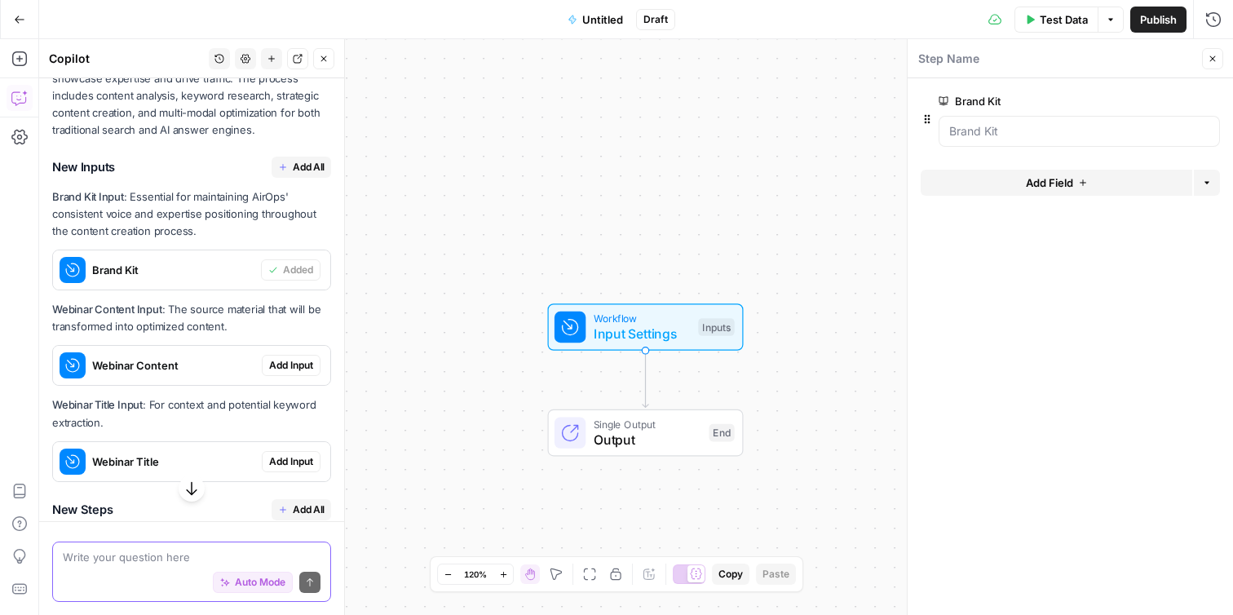
click at [293, 366] on span "Add Input" at bounding box center [291, 365] width 44 height 15
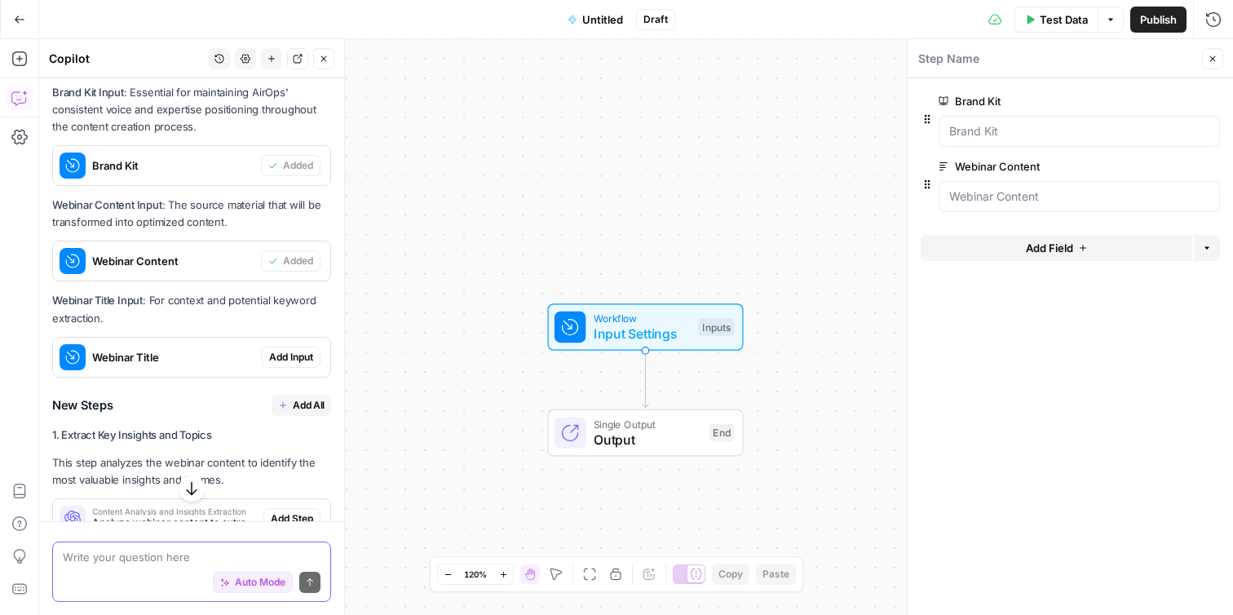
scroll to position [789, 0]
click at [297, 354] on span "Add Input" at bounding box center [291, 356] width 44 height 15
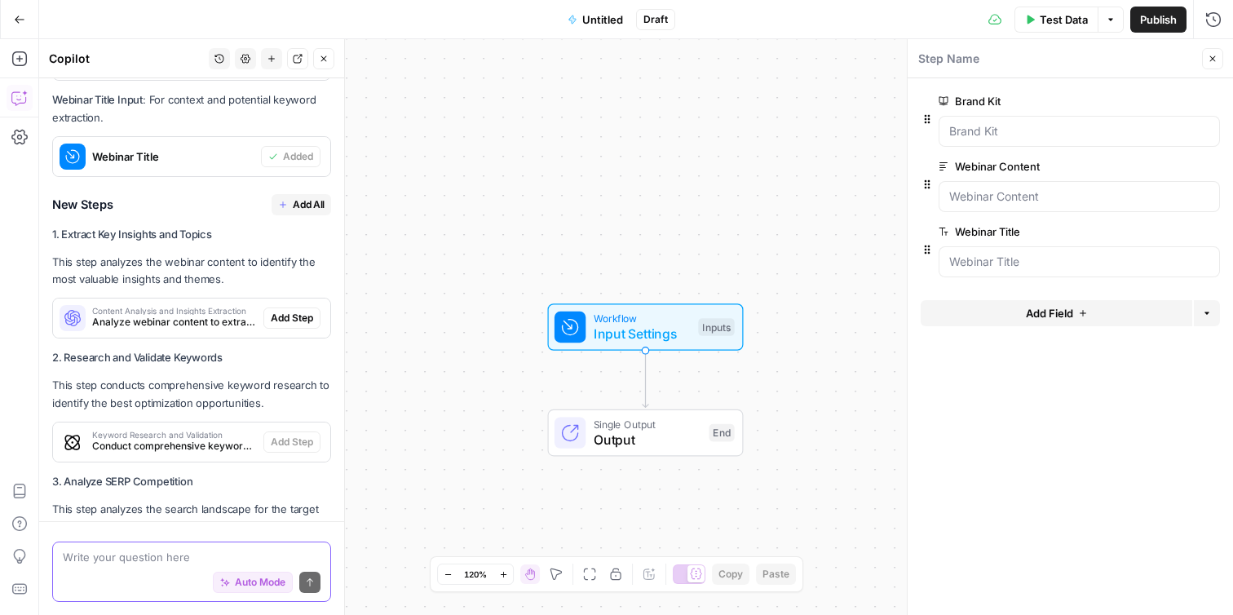
scroll to position [979, 0]
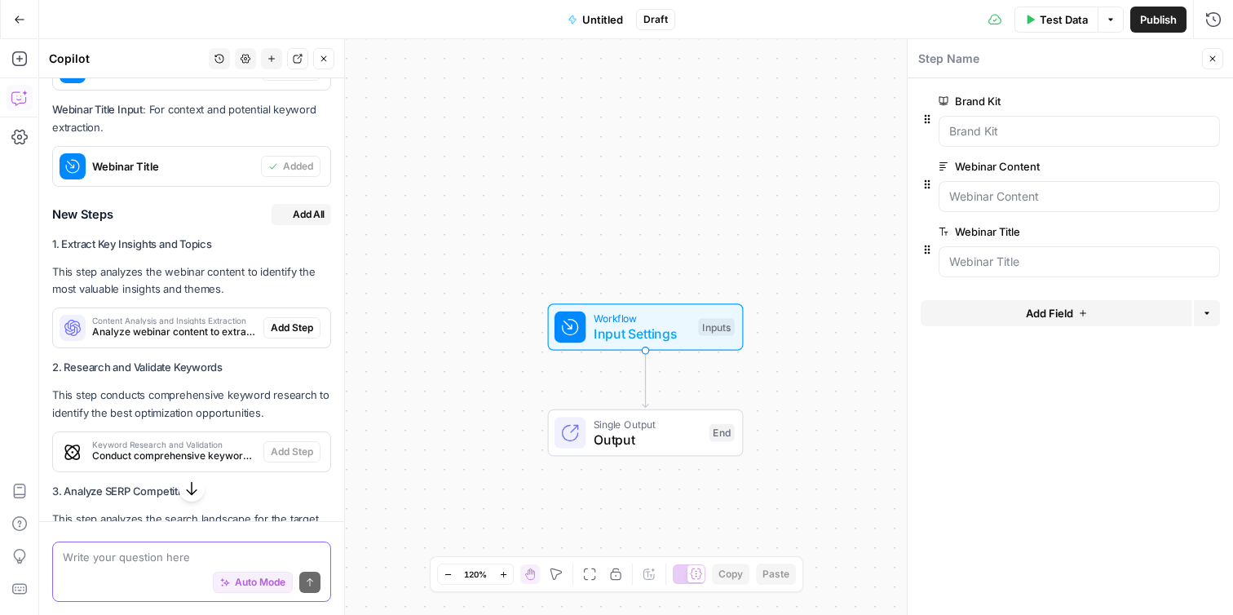
click at [299, 220] on span "Add All" at bounding box center [309, 214] width 32 height 15
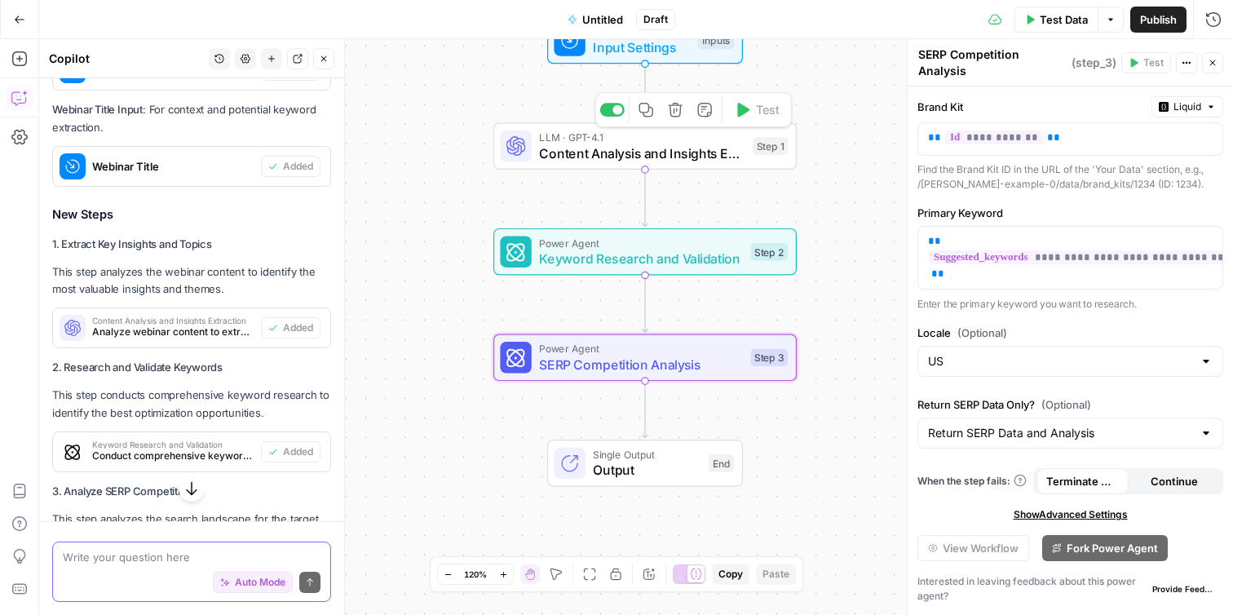
click at [590, 159] on span "Content Analysis and Insights Extraction" at bounding box center [641, 154] width 205 height 20
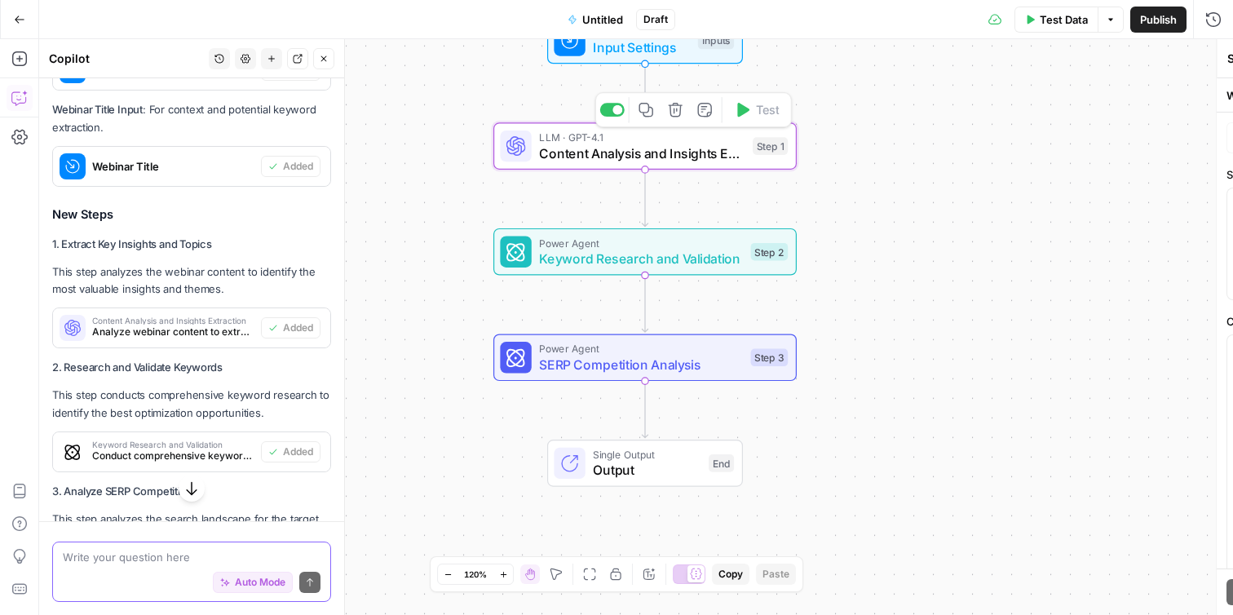
type textarea "Content Analysis and Insights Extraction"
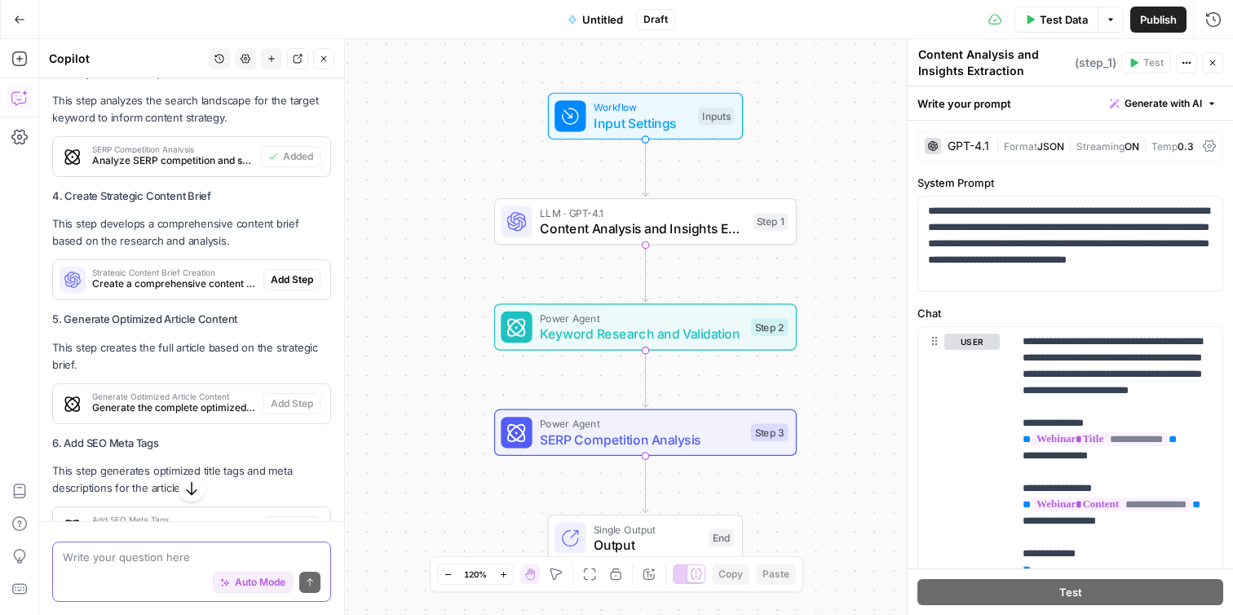
scroll to position [1394, 0]
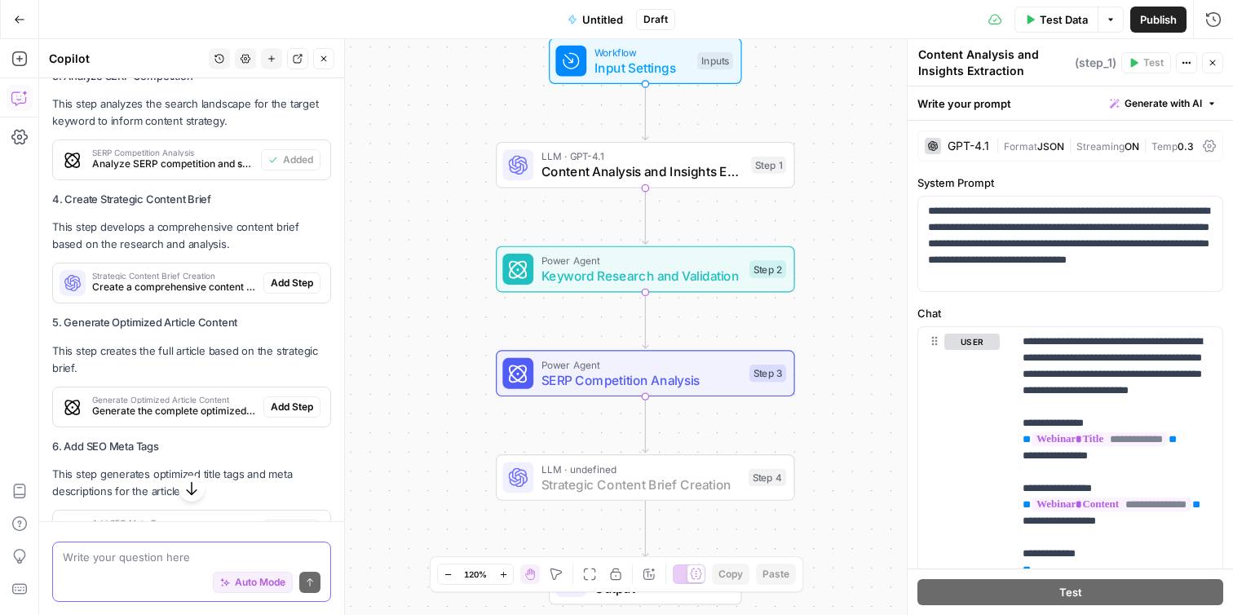
click at [286, 277] on span "Add Step" at bounding box center [292, 283] width 42 height 15
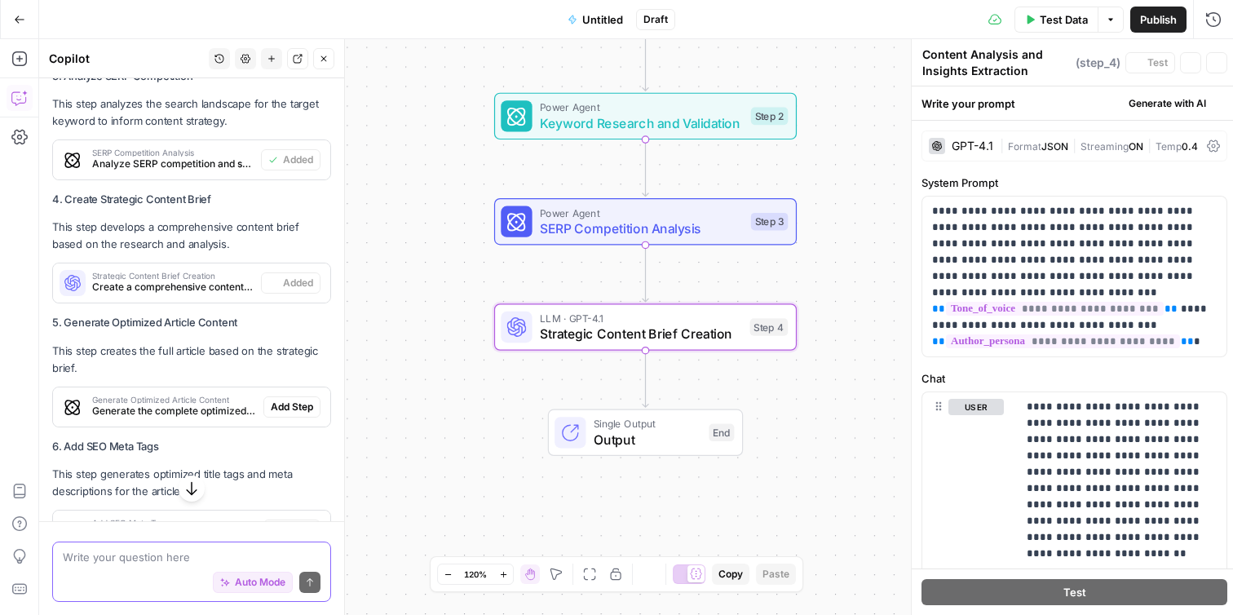
type textarea "Strategic Content Brief Creation"
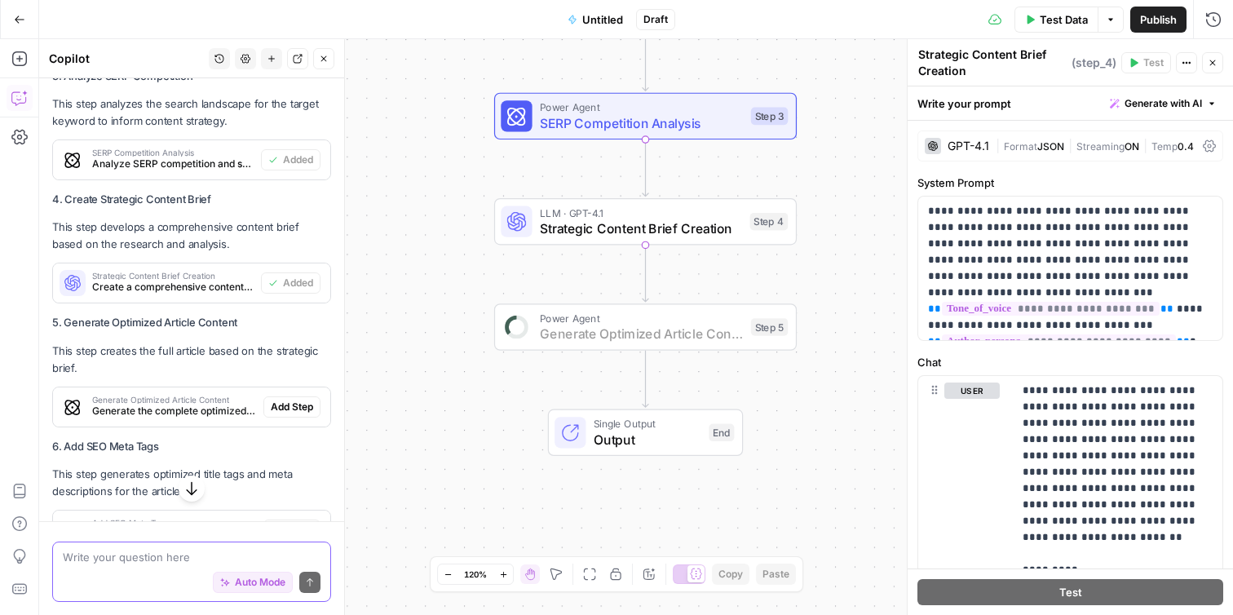
click at [286, 406] on span "Add Step" at bounding box center [292, 407] width 42 height 15
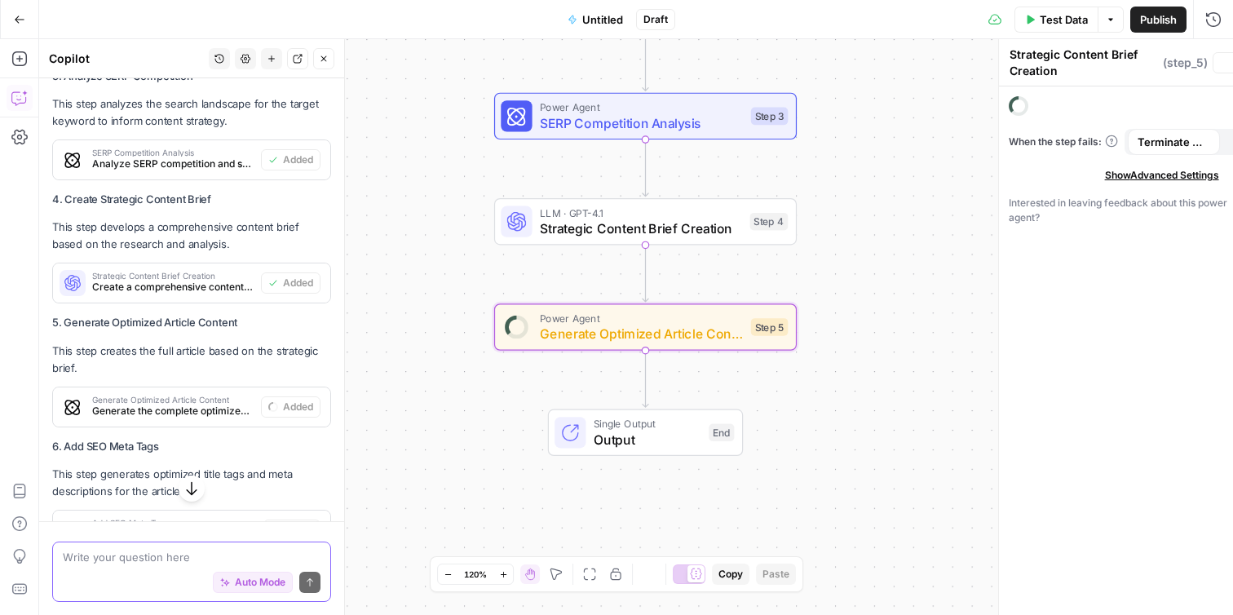
type textarea "Generate Optimized Article Content"
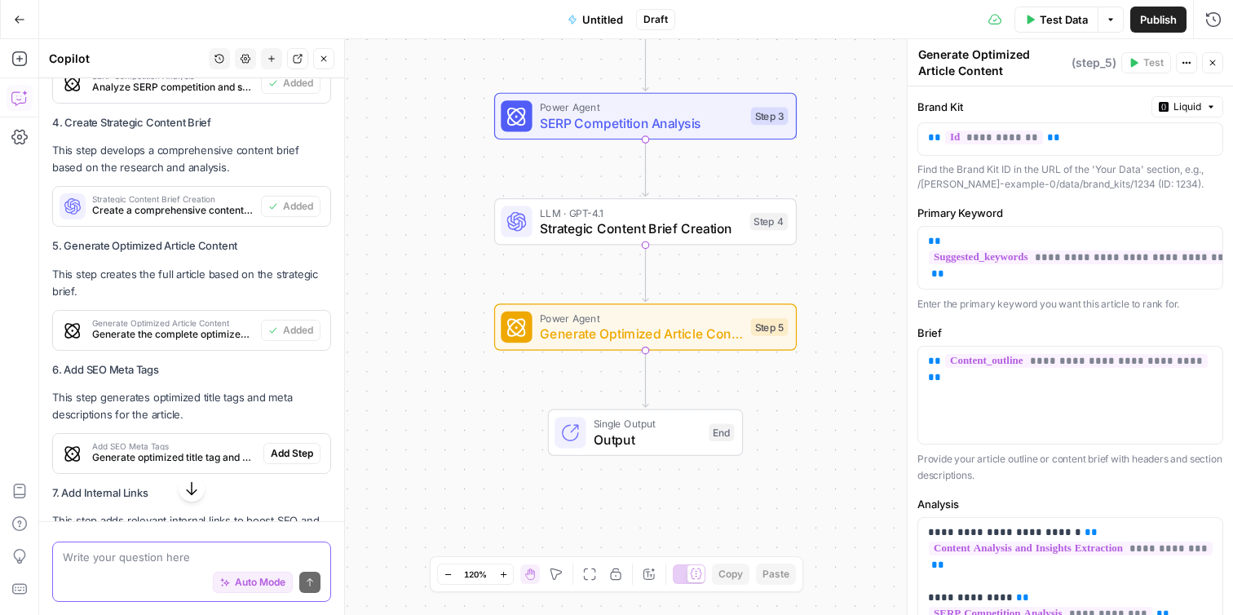
scroll to position [1538, 0]
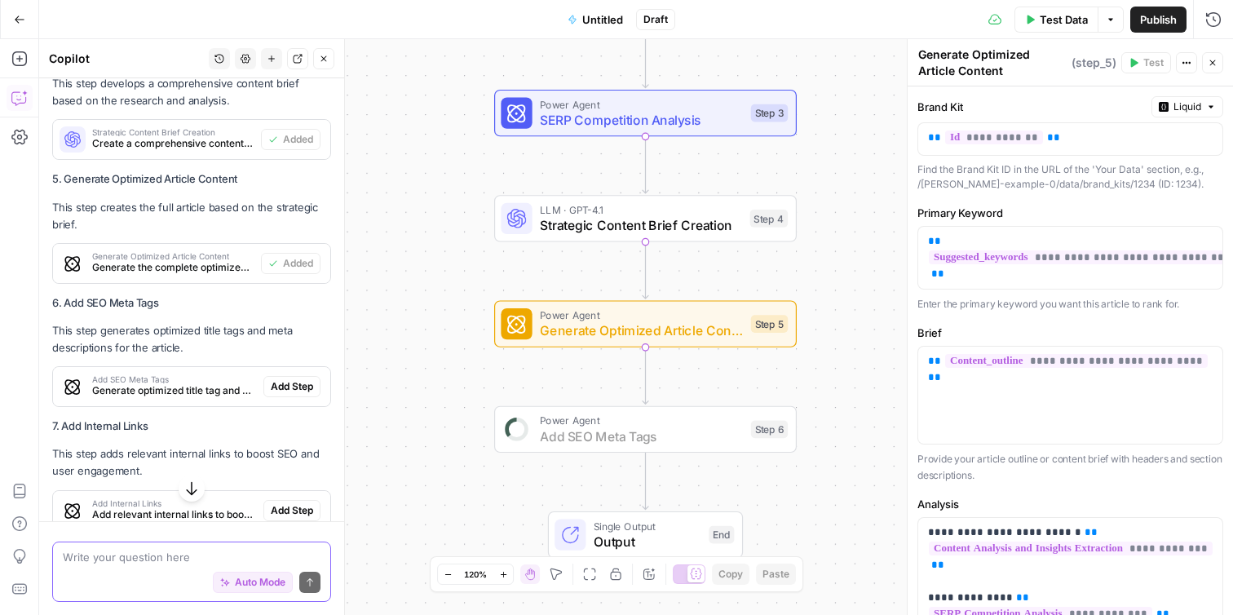
click at [291, 389] on span "Add Step" at bounding box center [292, 386] width 42 height 15
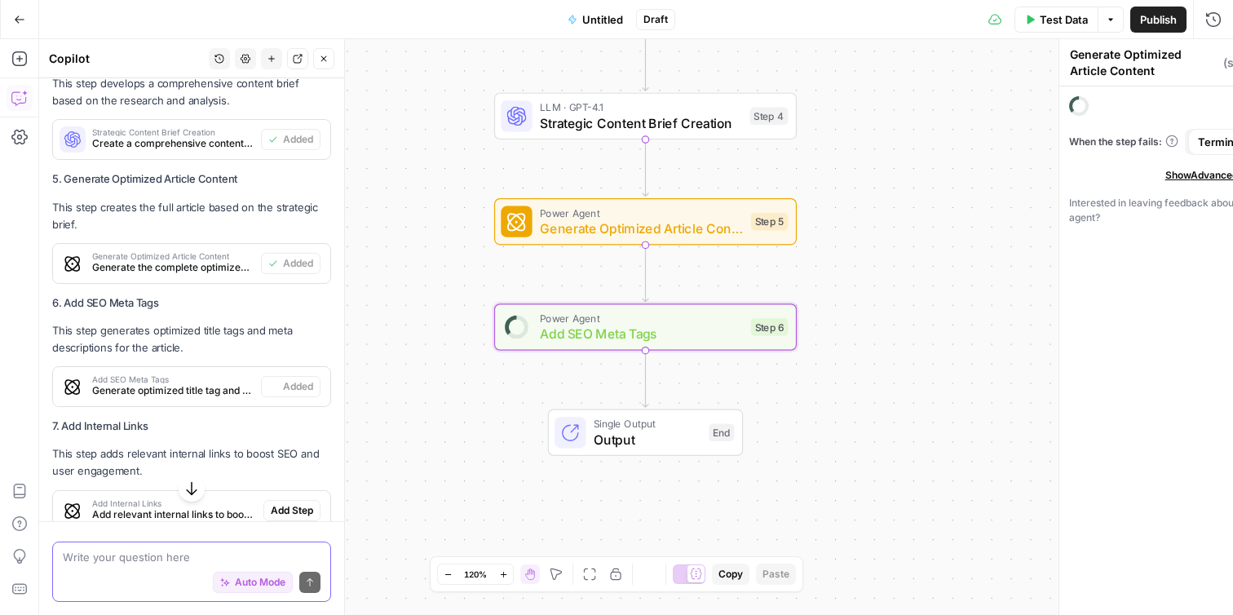
type textarea "Add SEO Meta Tags"
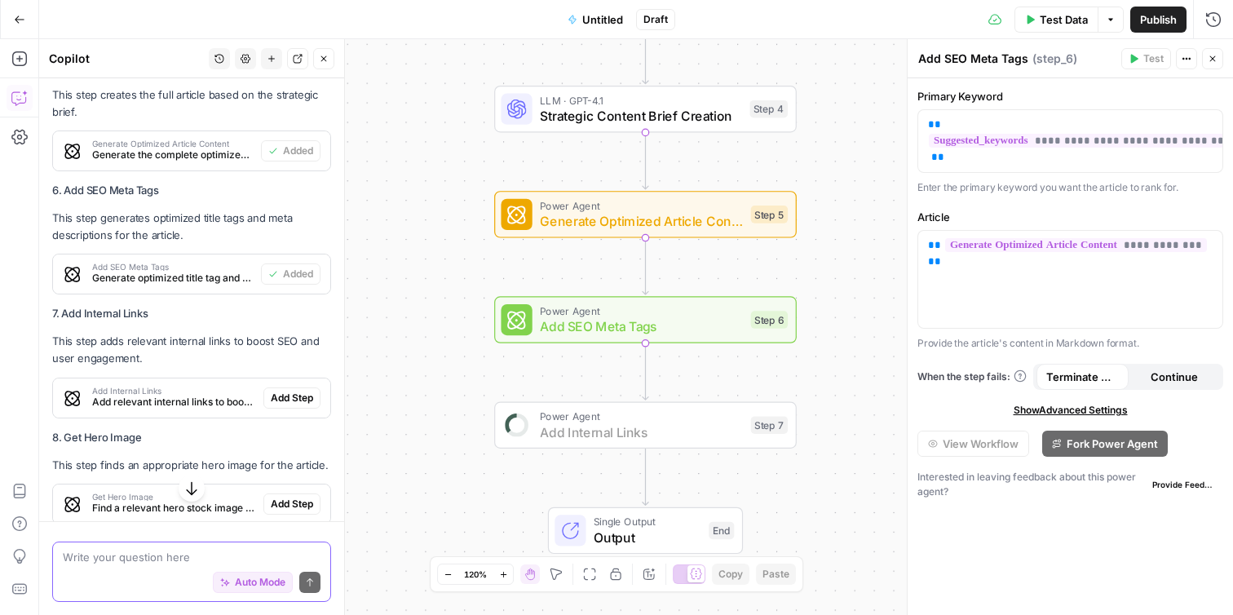
scroll to position [1655, 0]
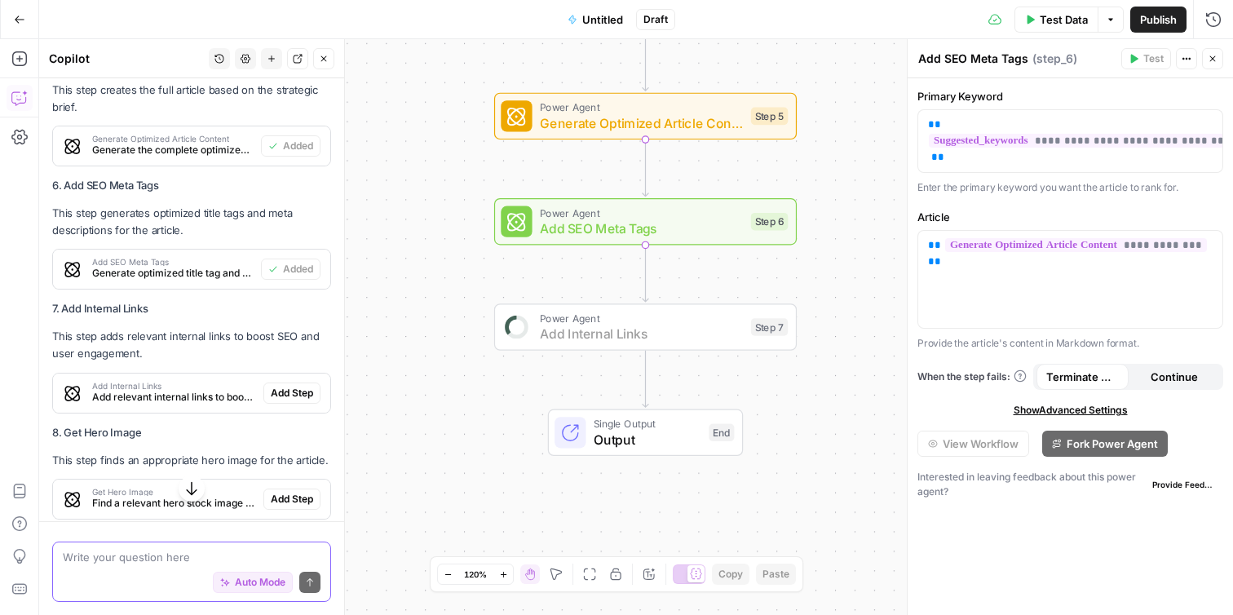
click at [298, 389] on span "Add Step" at bounding box center [292, 393] width 42 height 15
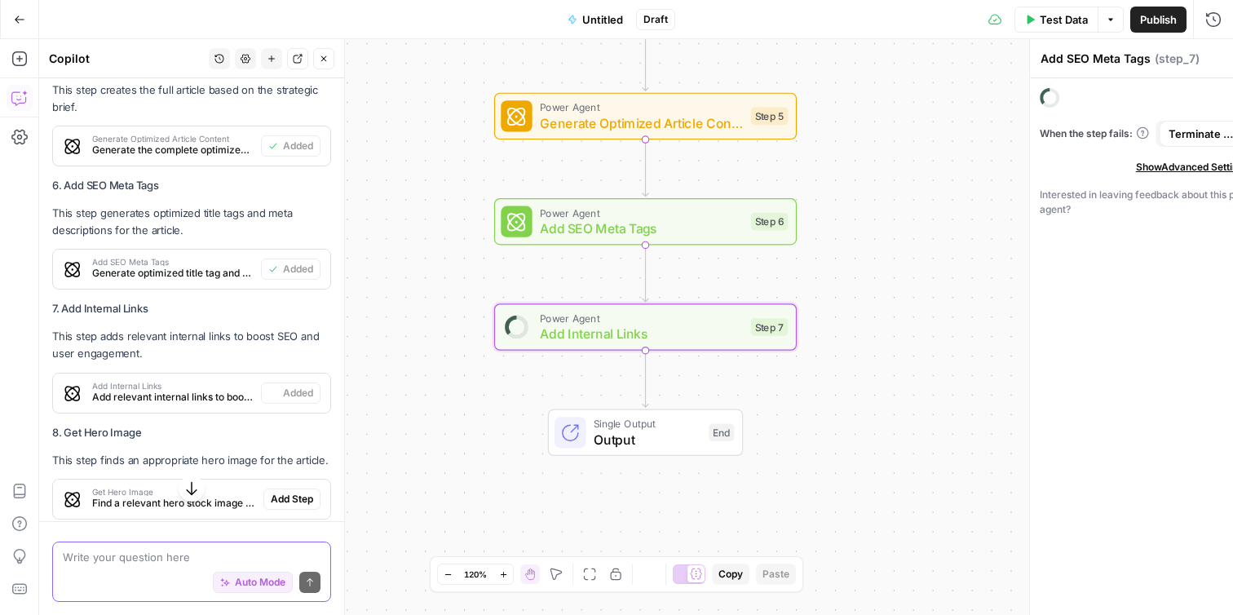
type textarea "Add Internal Links"
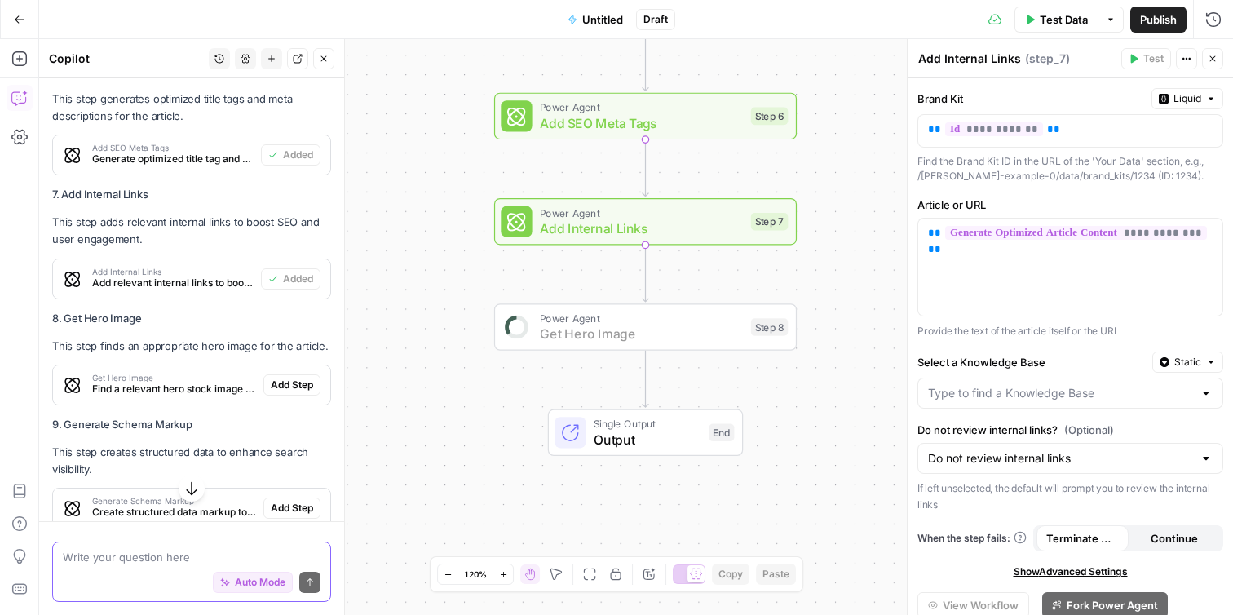
click at [298, 387] on span "Add Step" at bounding box center [292, 385] width 42 height 15
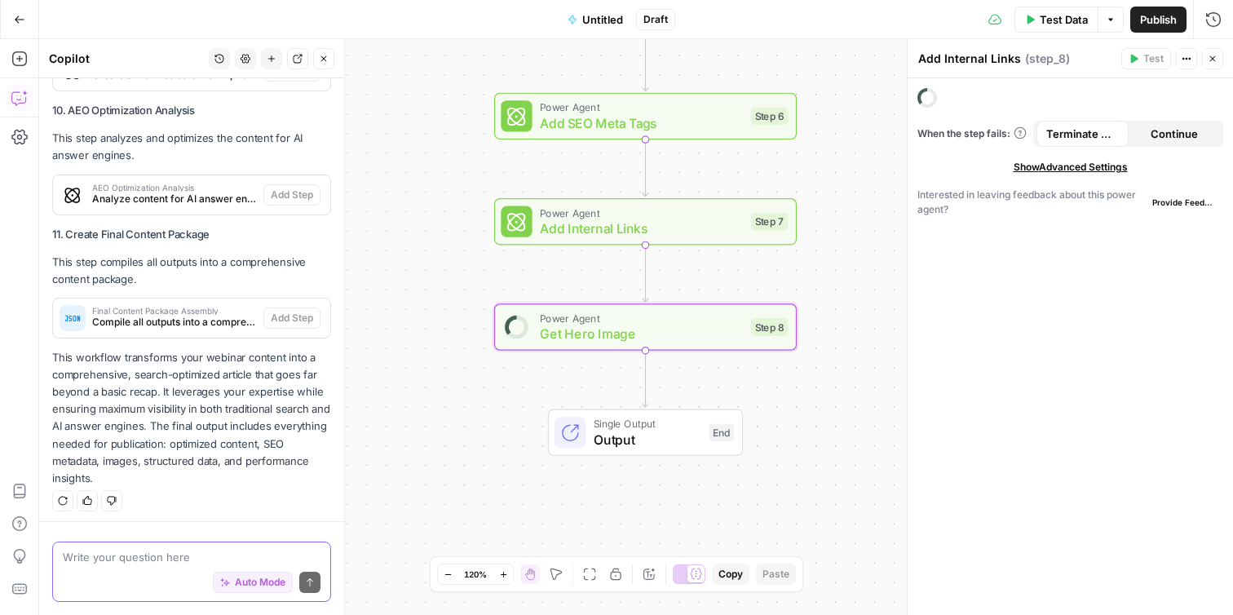
scroll to position [2212, 0]
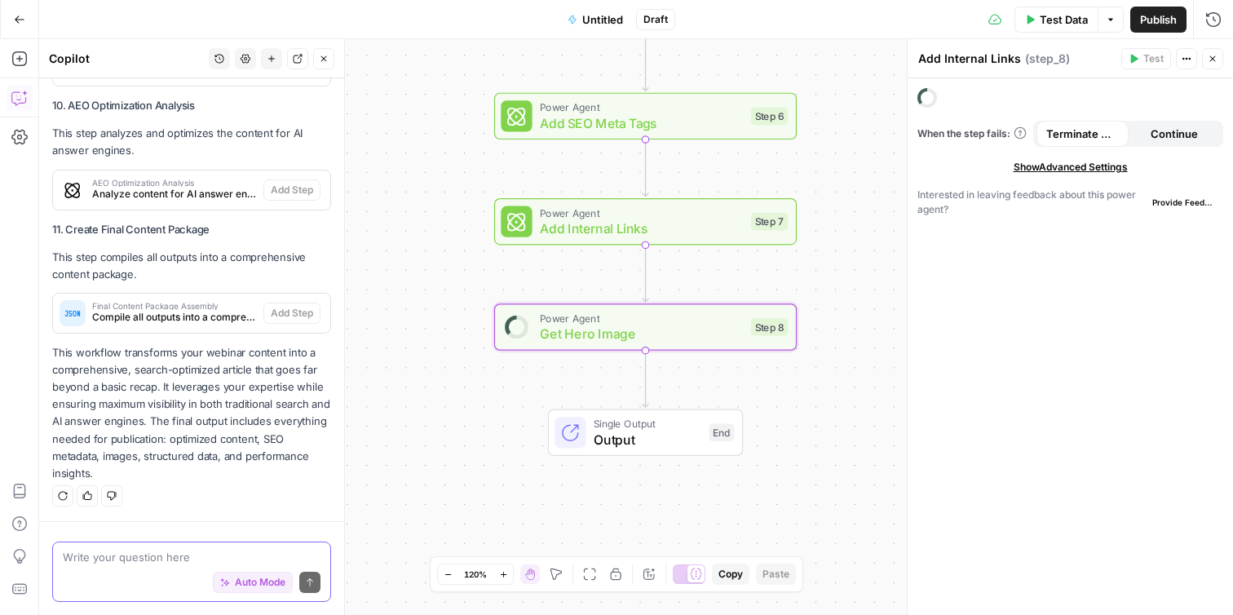
type textarea "Get Hero Image"
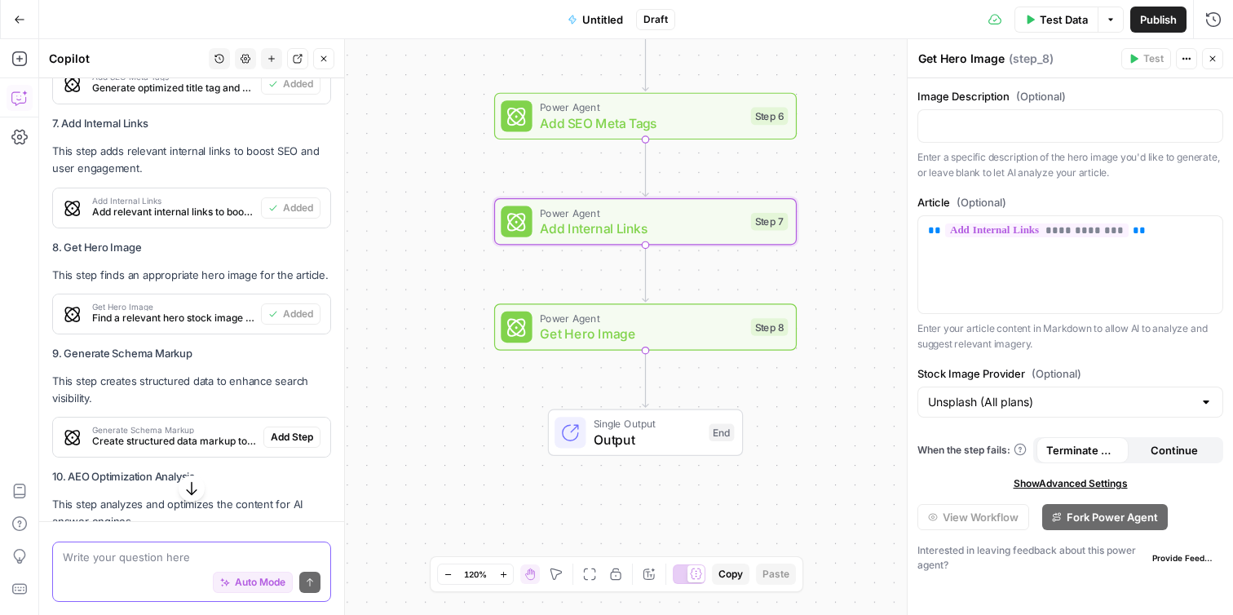
scroll to position [1867, 0]
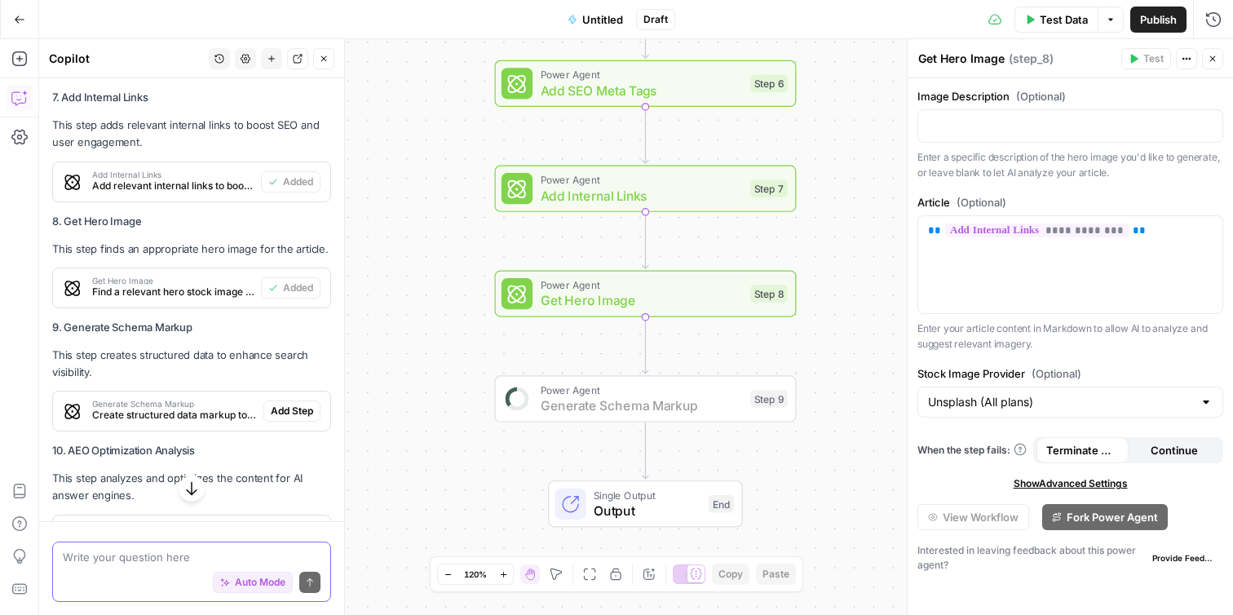
click at [289, 412] on span "Add Step" at bounding box center [292, 411] width 42 height 15
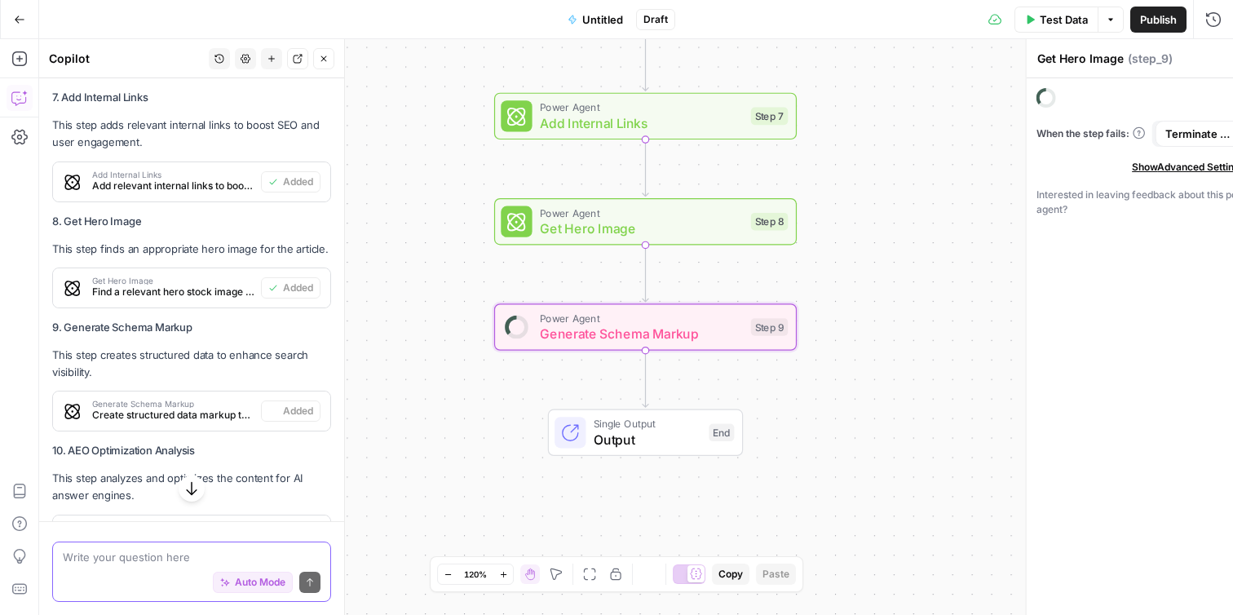
type textarea "Generate Schema Markup"
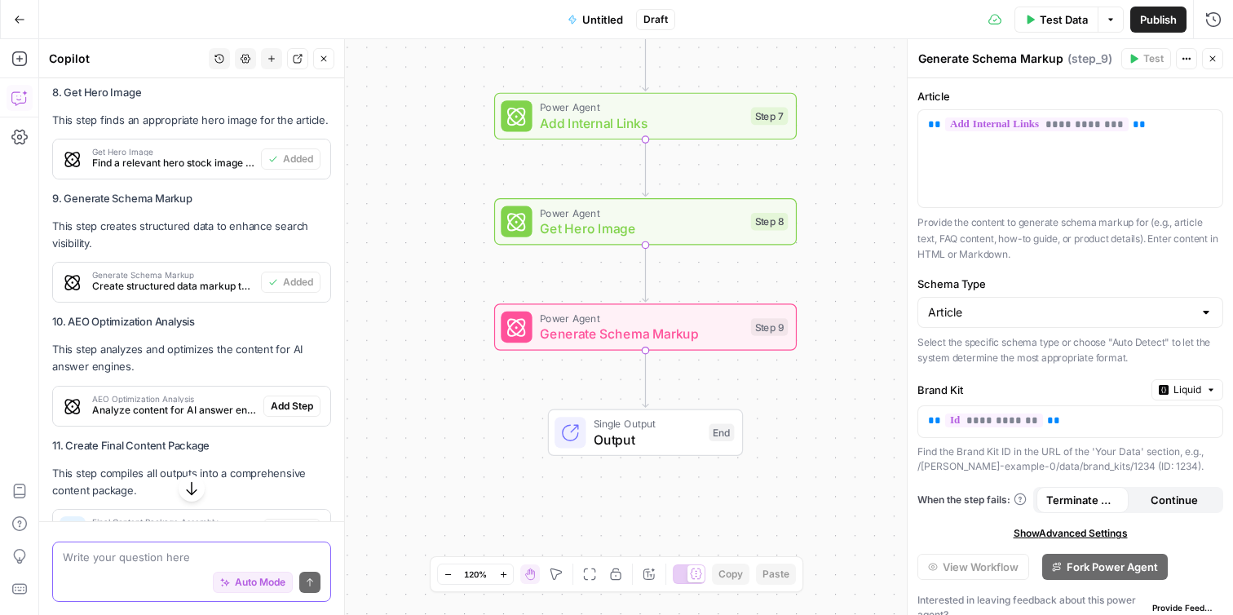
scroll to position [2008, 0]
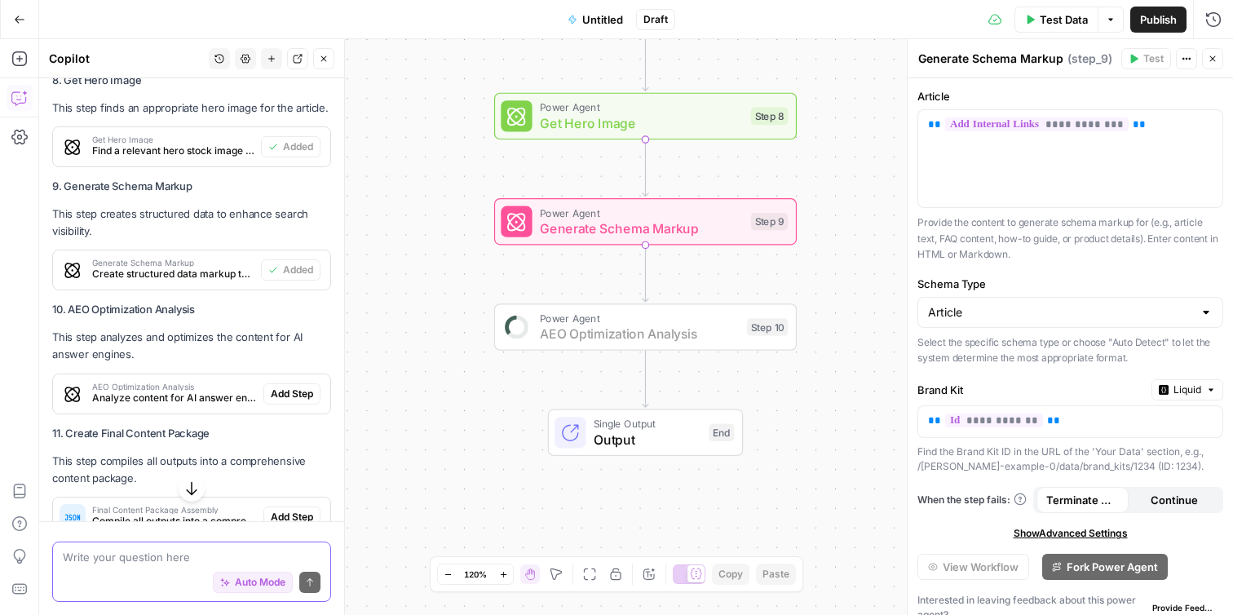
click at [291, 391] on span "Add Step" at bounding box center [292, 394] width 42 height 15
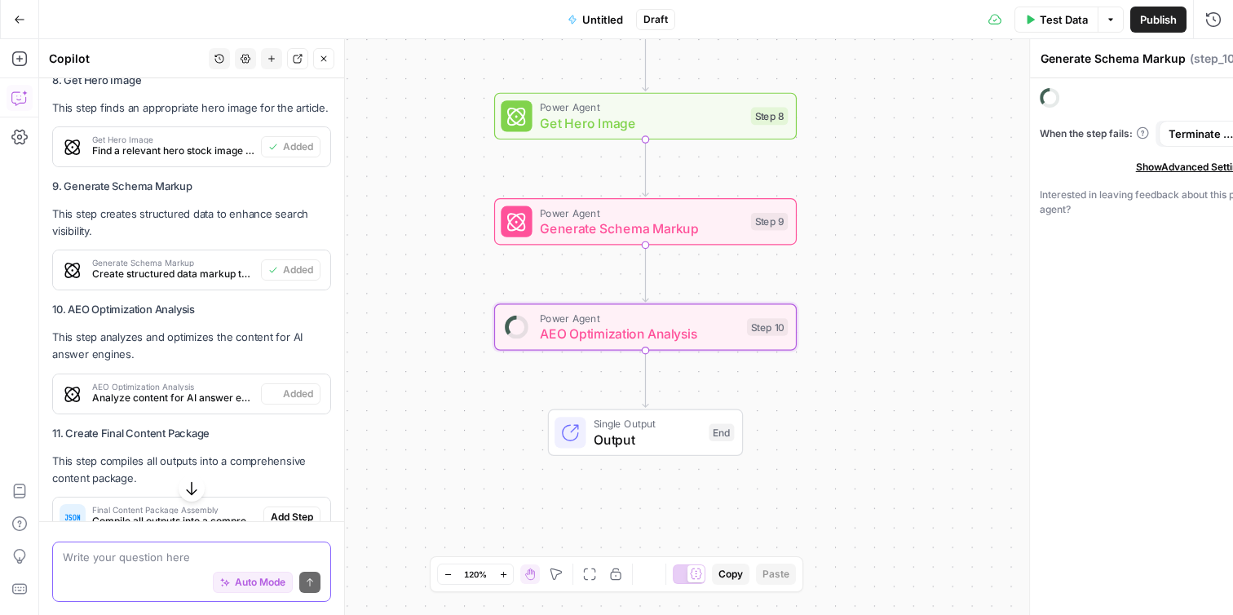
type textarea "AEO Optimization Analysis"
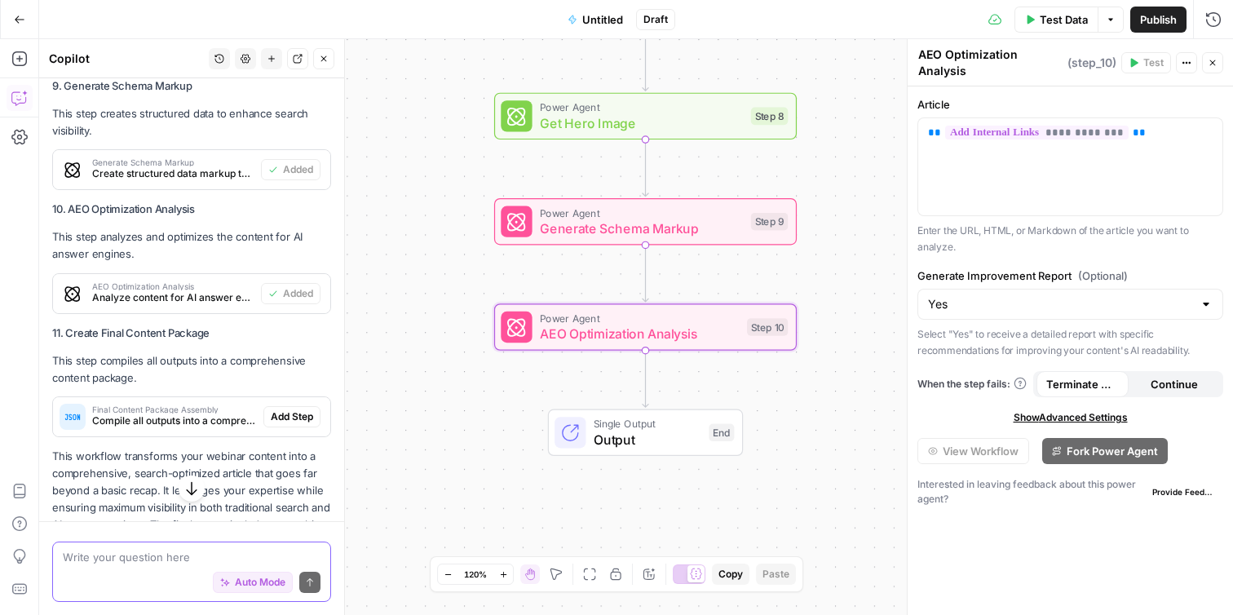
scroll to position [2117, 0]
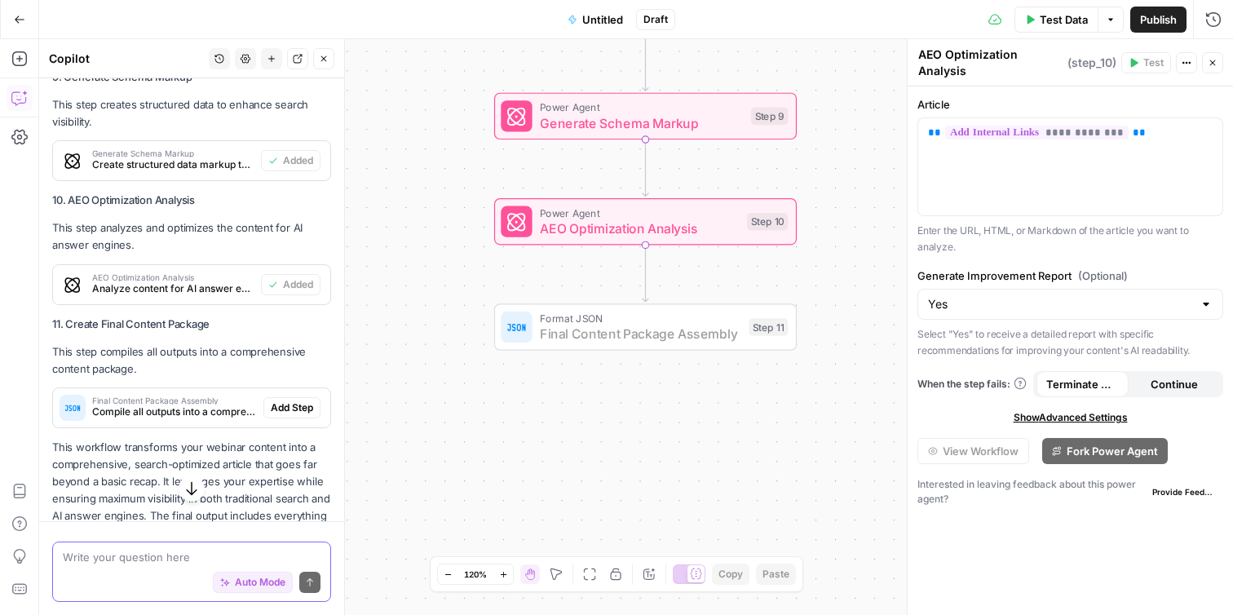
click at [294, 408] on span "Add Step" at bounding box center [292, 407] width 42 height 15
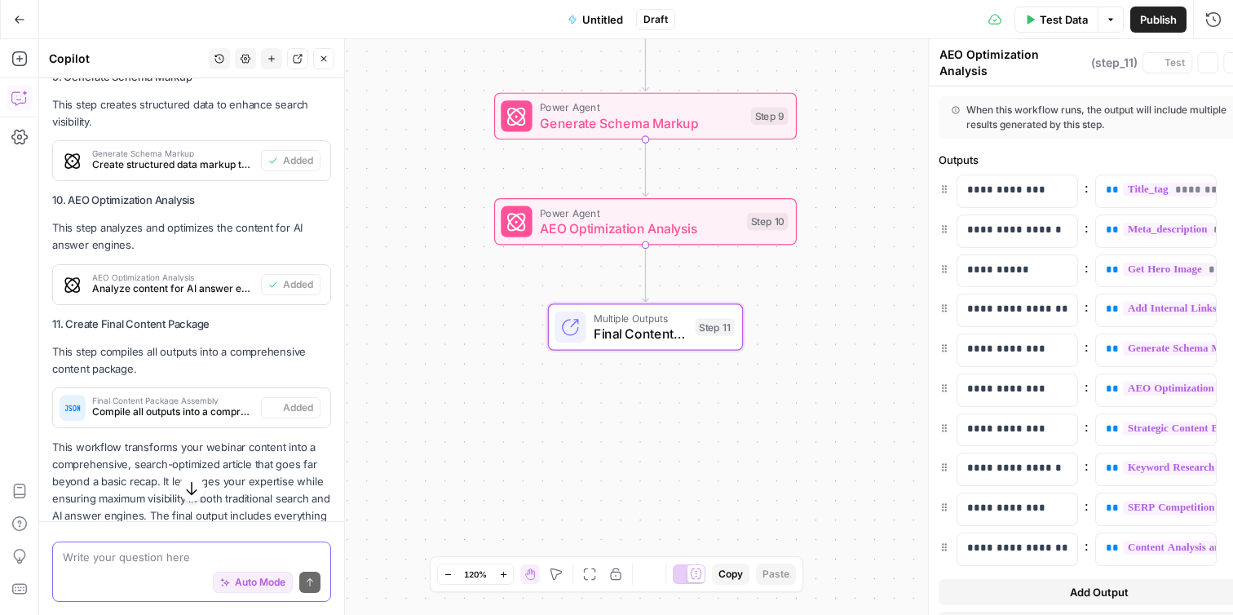
type textarea "Final Content Package Assembly"
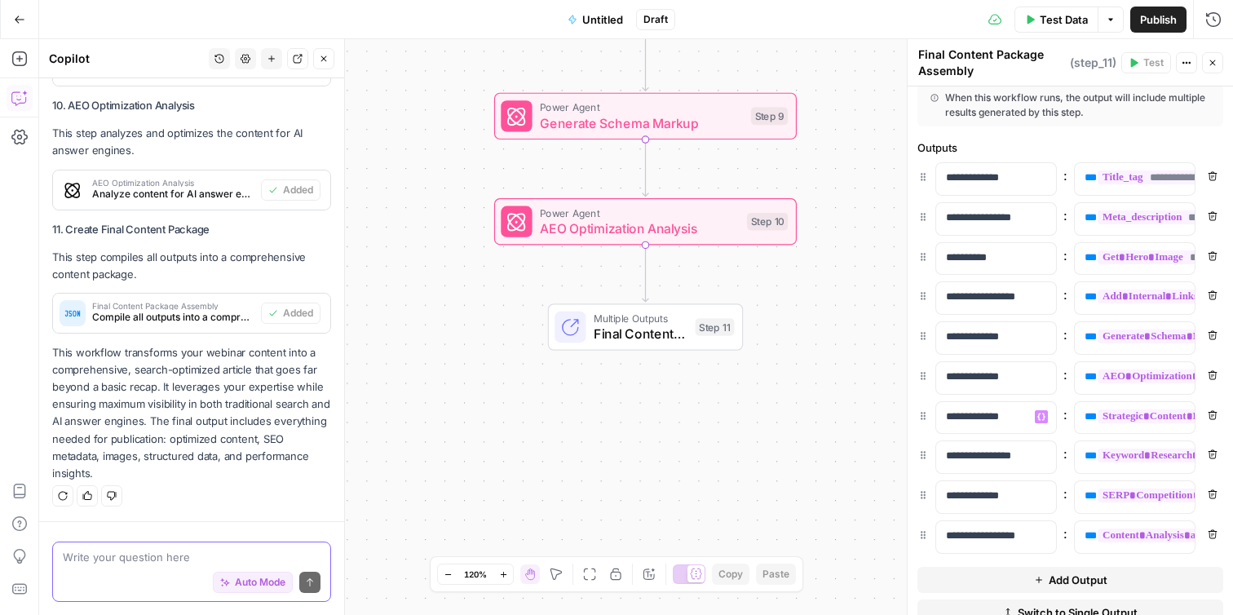
scroll to position [0, 0]
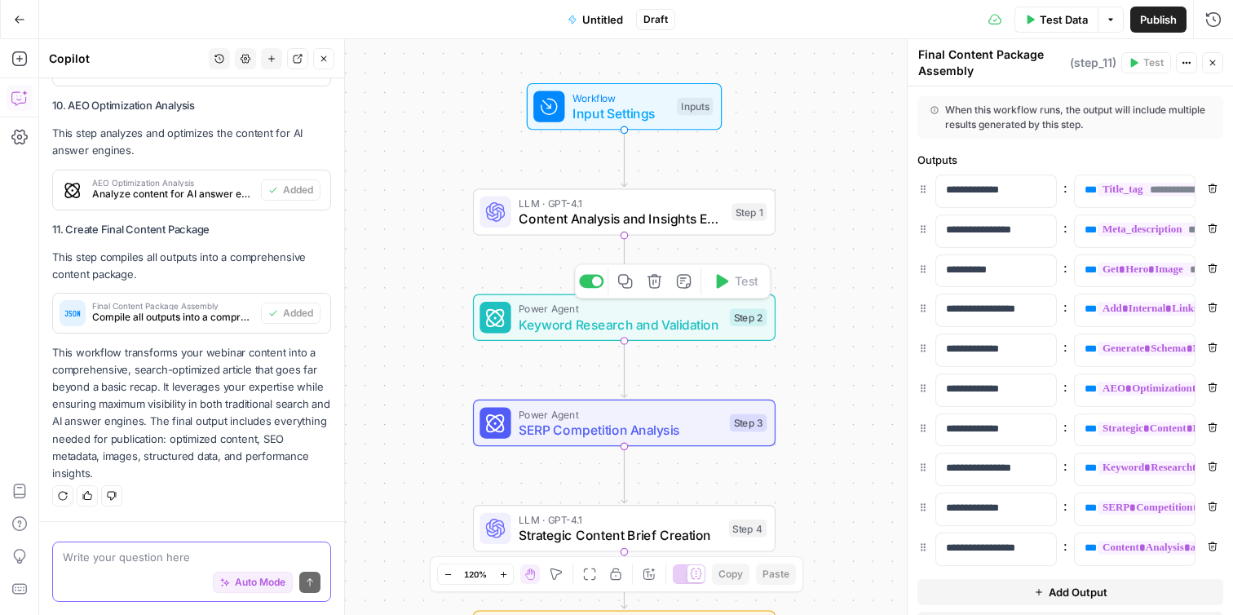
click at [685, 330] on span "Keyword Research and Validation" at bounding box center [620, 325] width 203 height 20
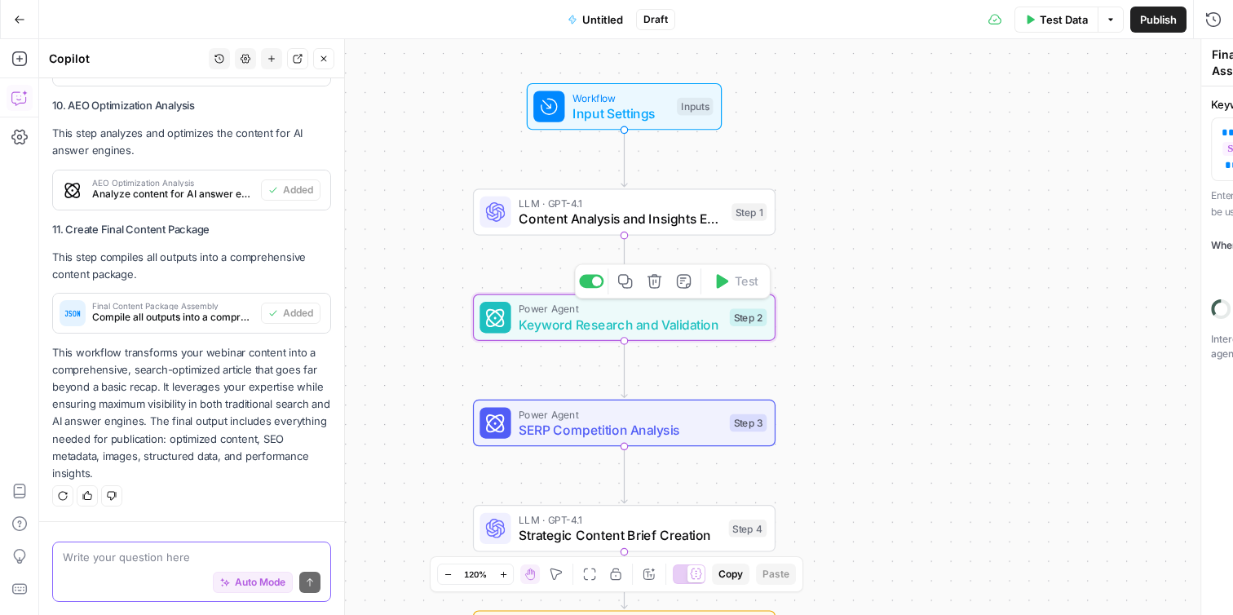
type textarea "Keyword Research and Validation"
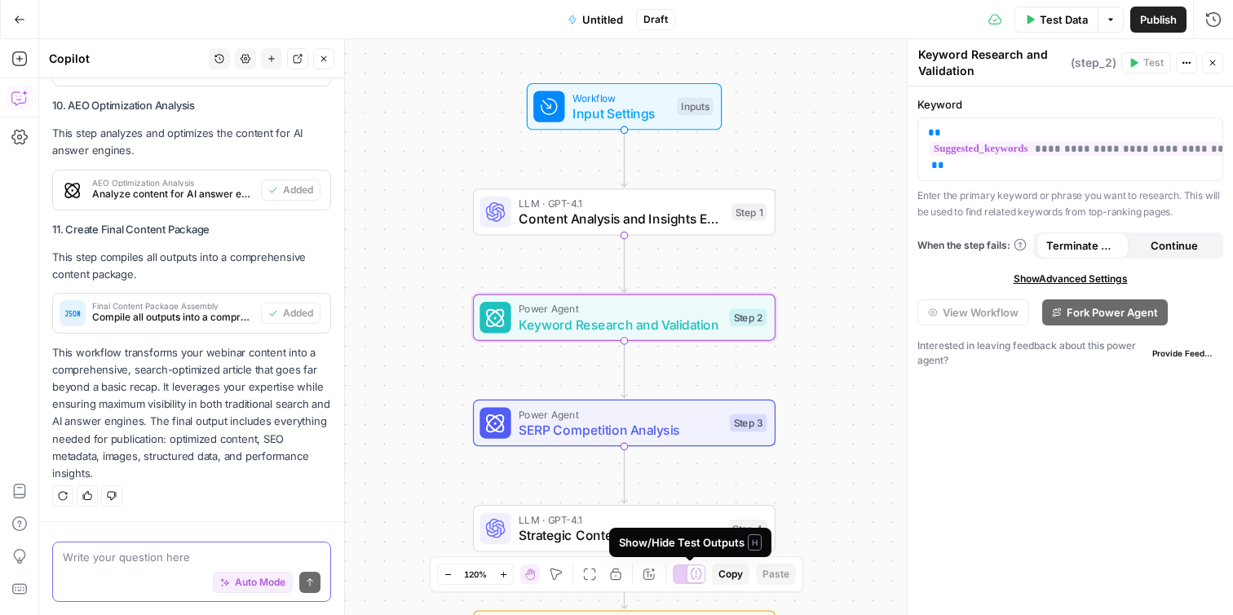
click at [689, 578] on div at bounding box center [695, 573] width 17 height 17
click at [687, 577] on icon at bounding box center [682, 574] width 12 height 12
click at [646, 120] on span "Input Settings" at bounding box center [620, 114] width 97 height 20
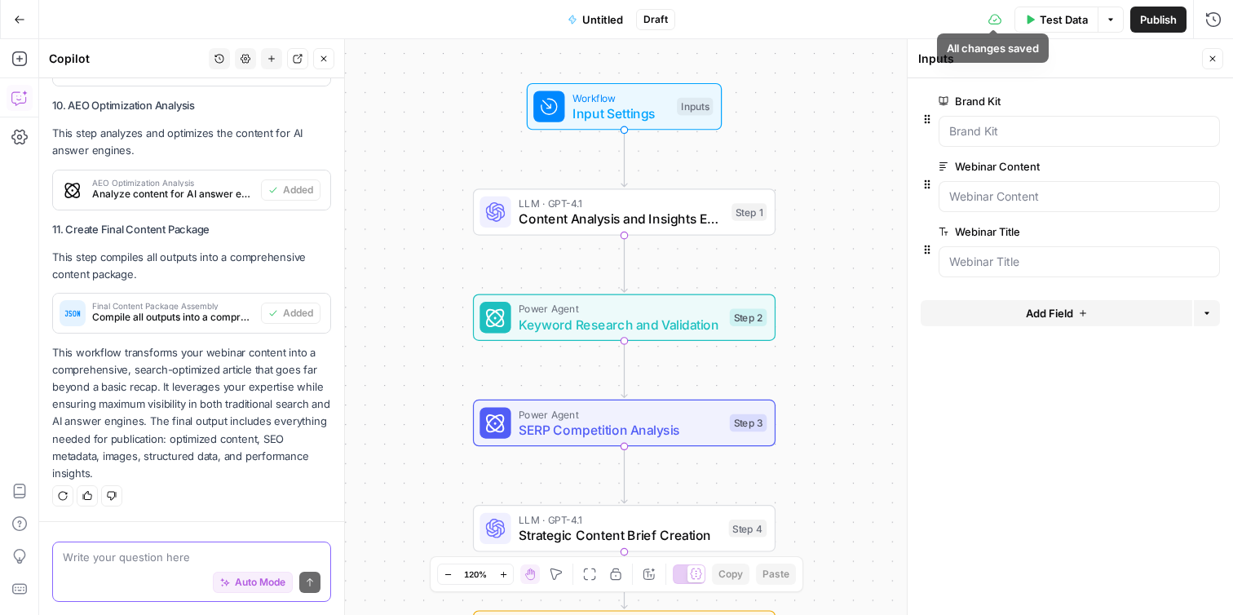
click at [1040, 24] on span "Test Data" at bounding box center [1064, 19] width 48 height 16
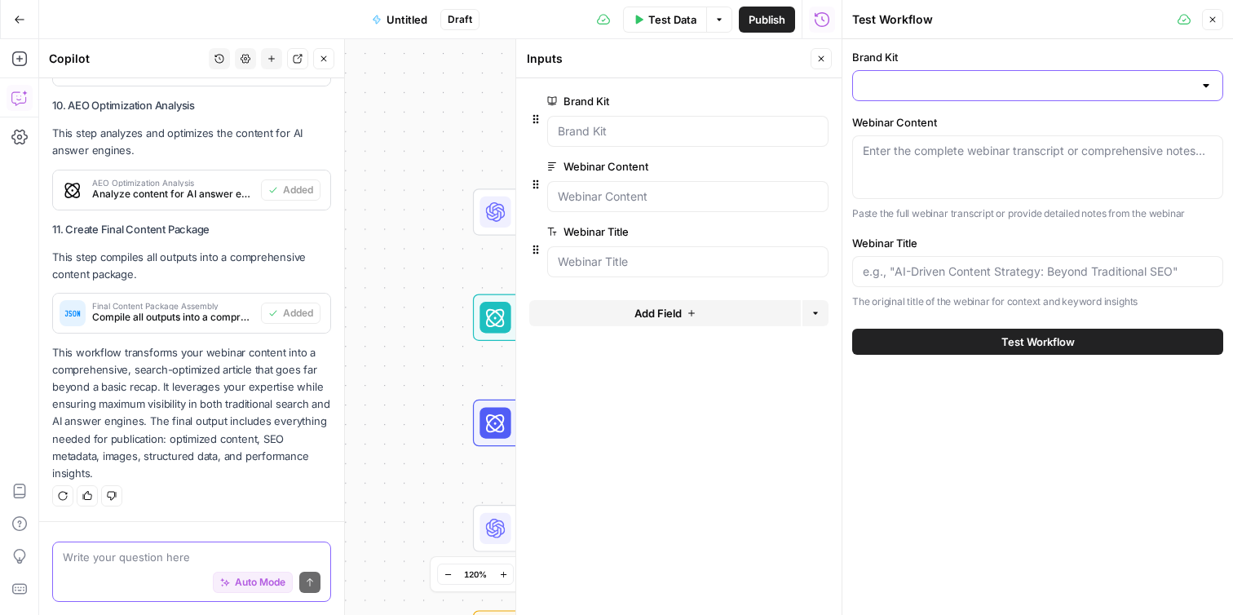
click at [925, 84] on input "Brand Kit" at bounding box center [1028, 85] width 330 height 16
click at [913, 129] on span "AirOps" at bounding box center [1034, 126] width 337 height 16
type input "AirOps"
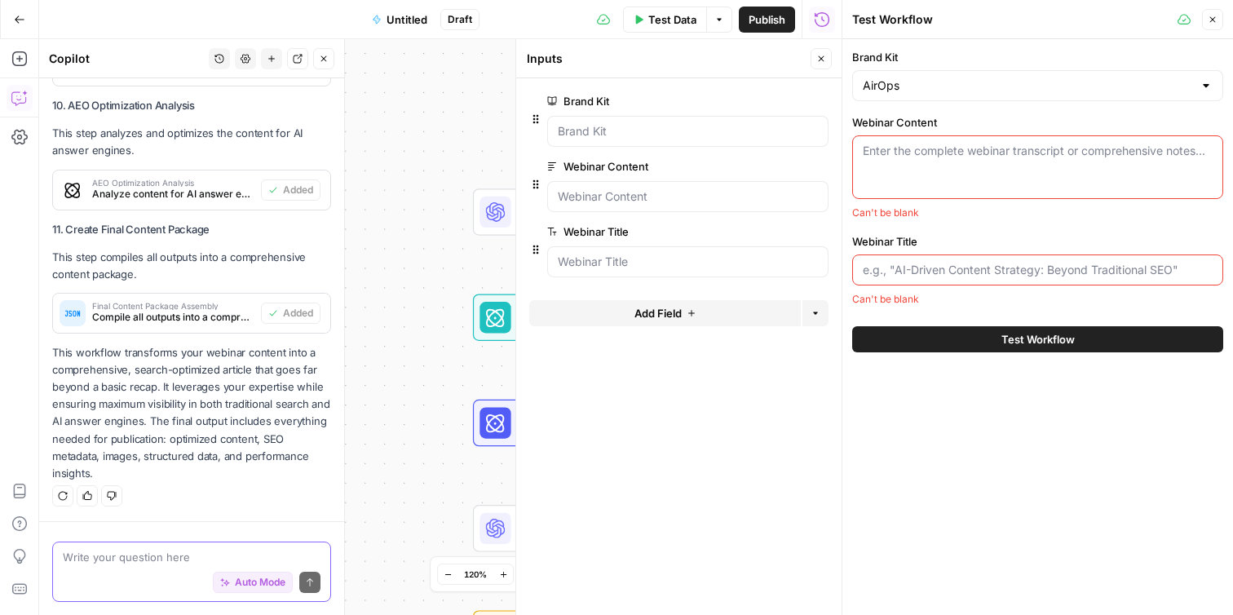
click at [926, 162] on div "Enter the complete webinar transcript or comprehensive notes..." at bounding box center [1037, 167] width 371 height 64
paste textarea "Webinar Recap: How to Explain Search Changes to Your Team with Seer Interactive"
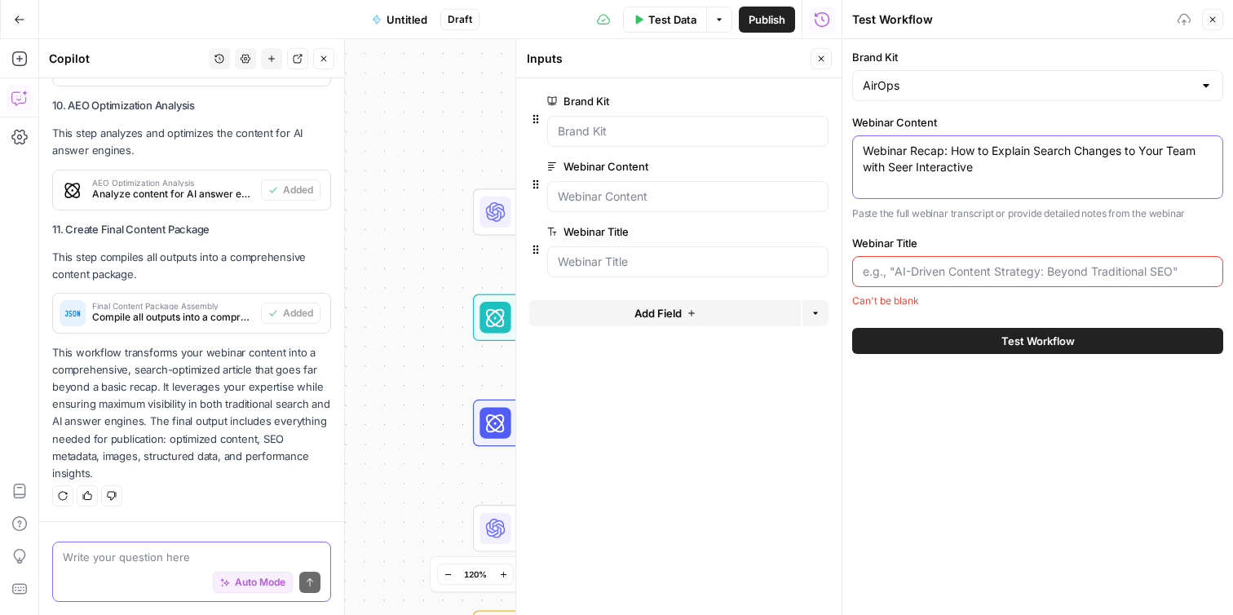
type textarea "Webinar Recap: How to Explain Search Changes to Your Team with Seer Interactive"
click at [1014, 278] on input "Webinar Title" at bounding box center [1038, 271] width 350 height 16
paste input "Webinar Recap: How to Explain Search Changes to Your Team with Seer Interactive"
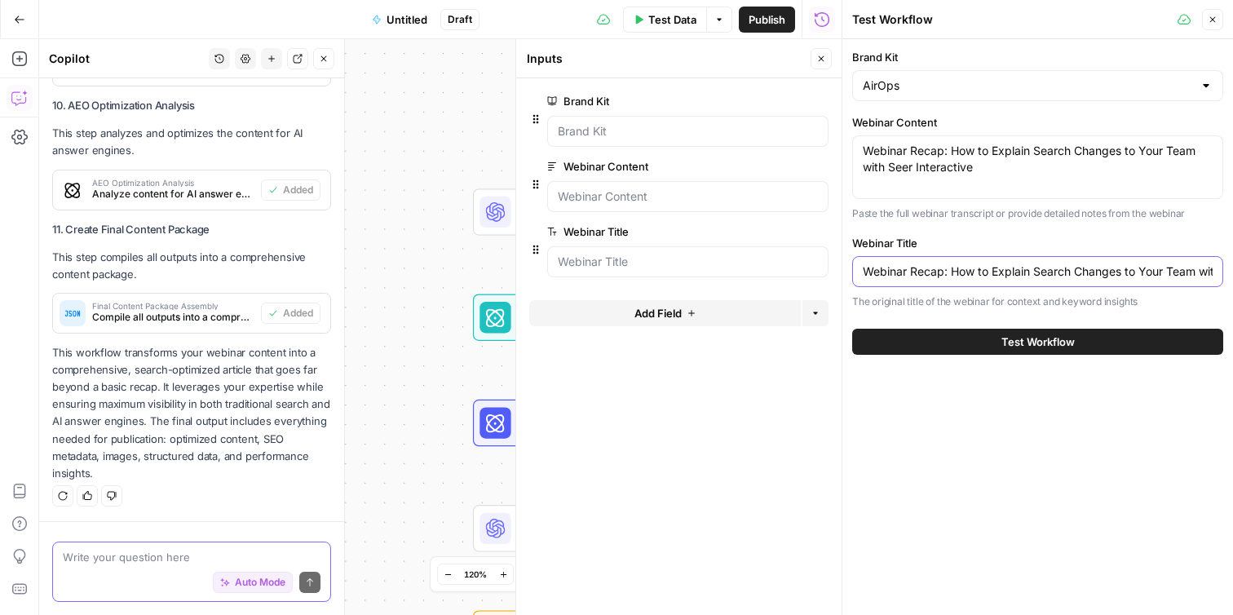
scroll to position [0, 99]
type input "Webinar Recap: How to Explain Search Changes to Your Team with Seer Interactive"
drag, startPoint x: 1025, startPoint y: 181, endPoint x: 799, endPoint y: 129, distance: 231.8
click at [799, 129] on body "J [PERSON_NAME] - Example New Home Browse Insights Opportunities Your Data Rece…" at bounding box center [616, 307] width 1233 height 615
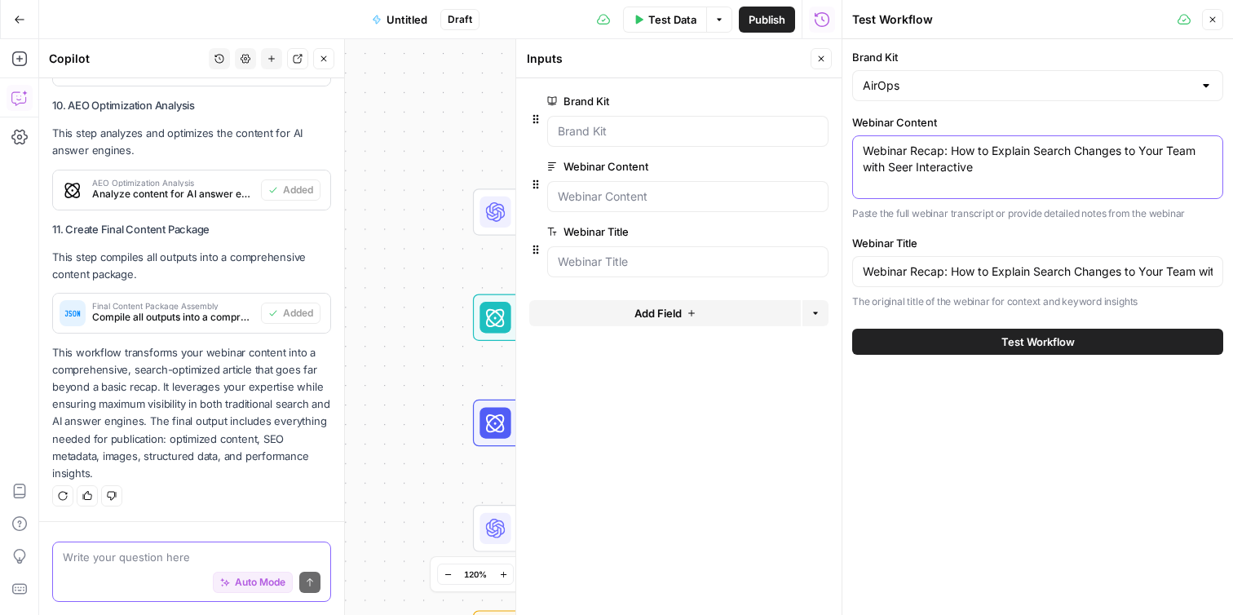
click at [950, 170] on textarea "Webinar Recap: How to Explain Search Changes to Your Team with Seer Interactive" at bounding box center [1038, 159] width 350 height 33
drag, startPoint x: 996, startPoint y: 173, endPoint x: 791, endPoint y: 113, distance: 213.9
click at [791, 113] on body "J [PERSON_NAME] - Example New Home Browse Insights Opportunities Your Data Rece…" at bounding box center [616, 307] width 1233 height 615
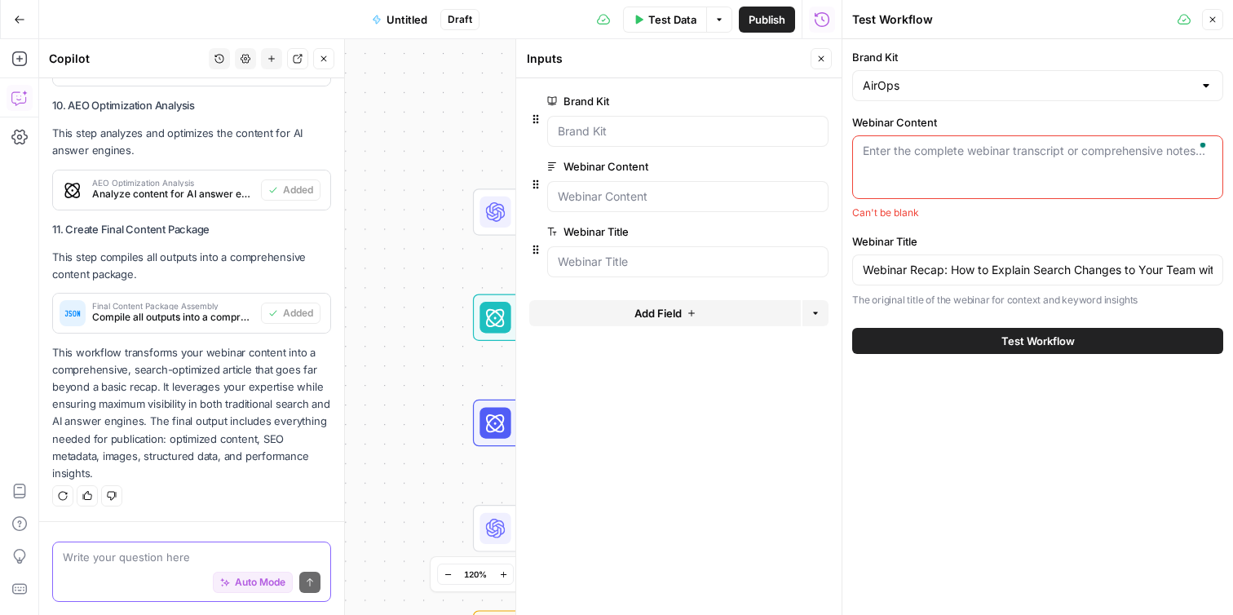
paste textarea "0:00 Welcome everyone to the Air Ops Growth Leader series. 0:05 So glad that yo…"
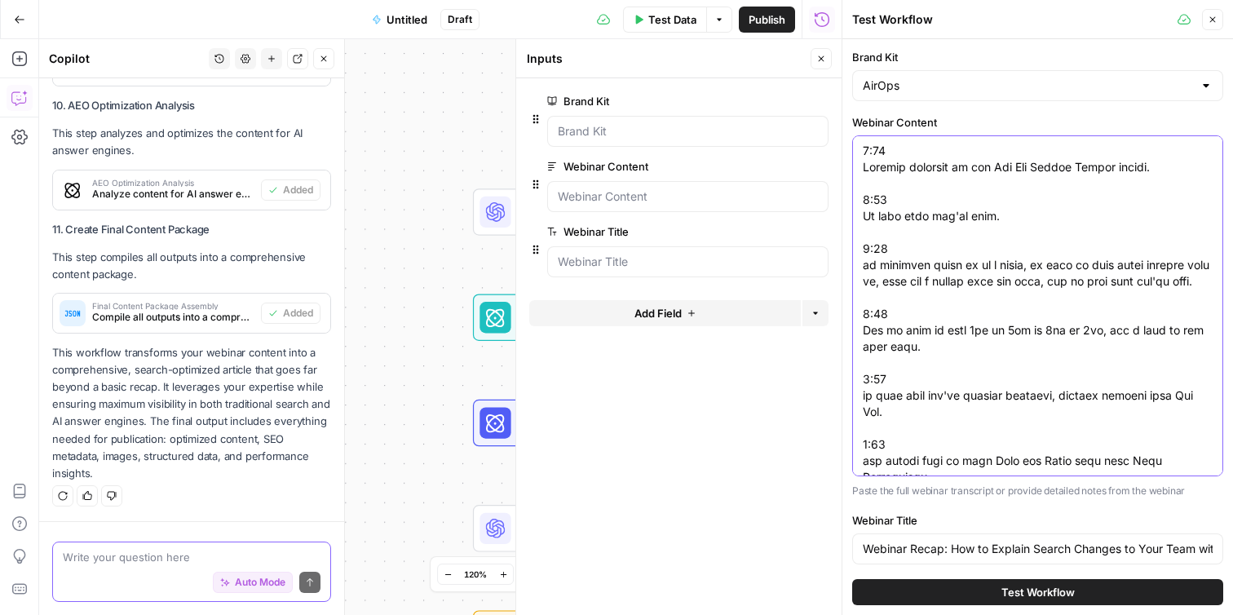
scroll to position [43236, 0]
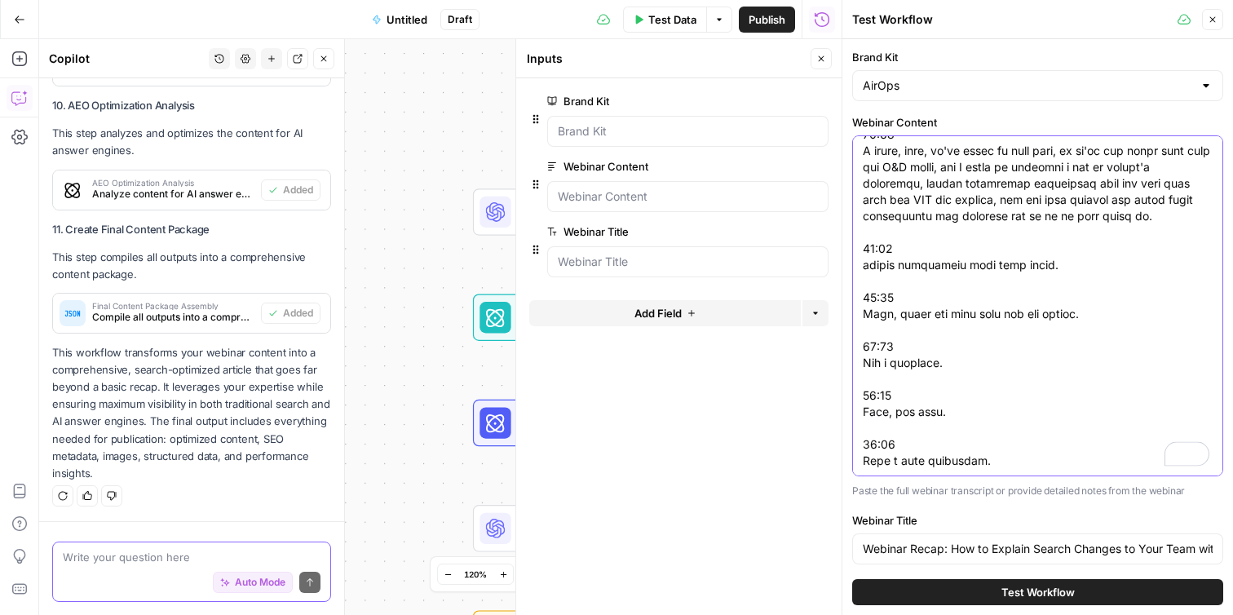
type textarea "0:00 Welcome everyone to the Air Ops Growth Leader series. 0:05 So glad that yo…"
click at [1024, 589] on span "Test Workflow" at bounding box center [1037, 592] width 73 height 16
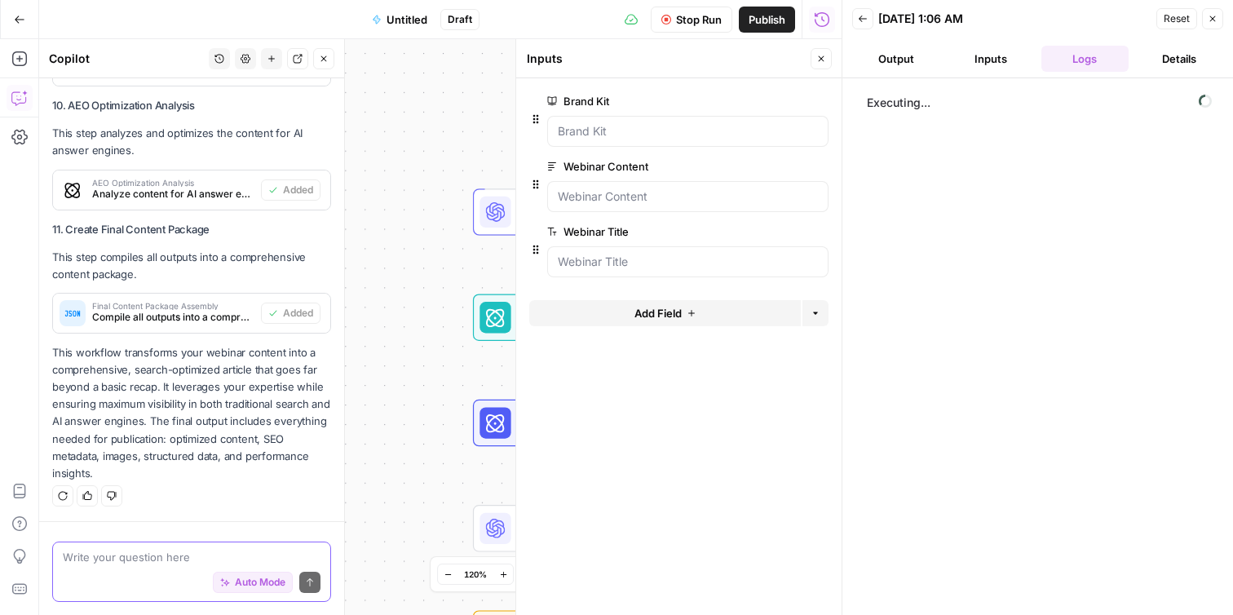
click at [1217, 15] on button "Close" at bounding box center [1212, 18] width 21 height 21
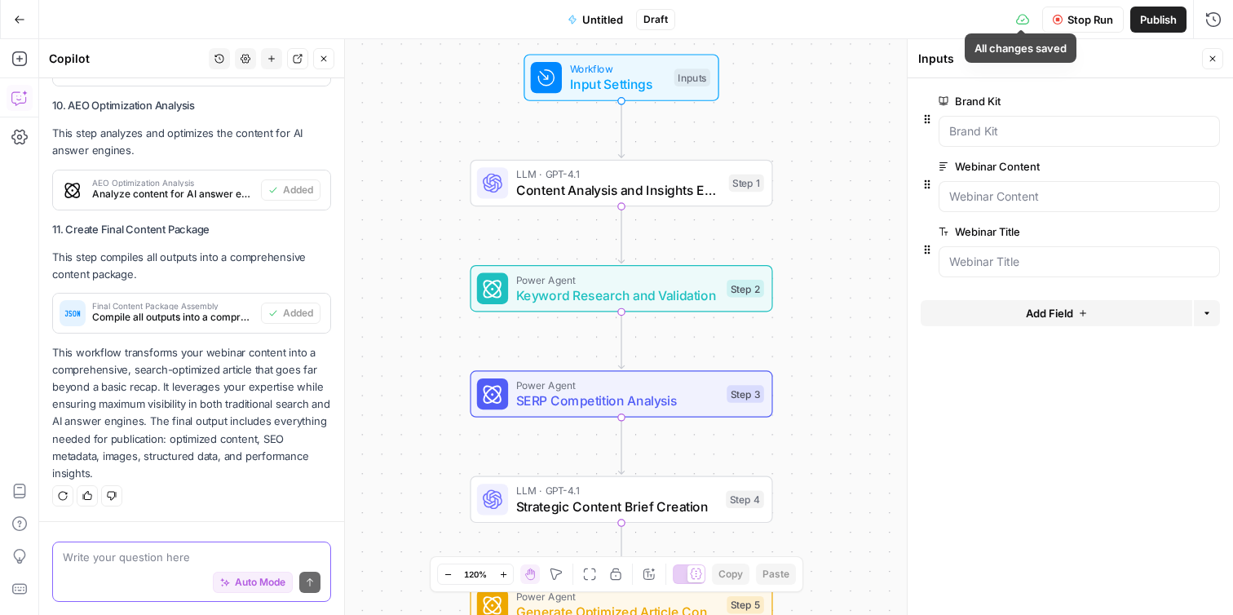
click at [1019, 20] on icon at bounding box center [1022, 19] width 13 height 13
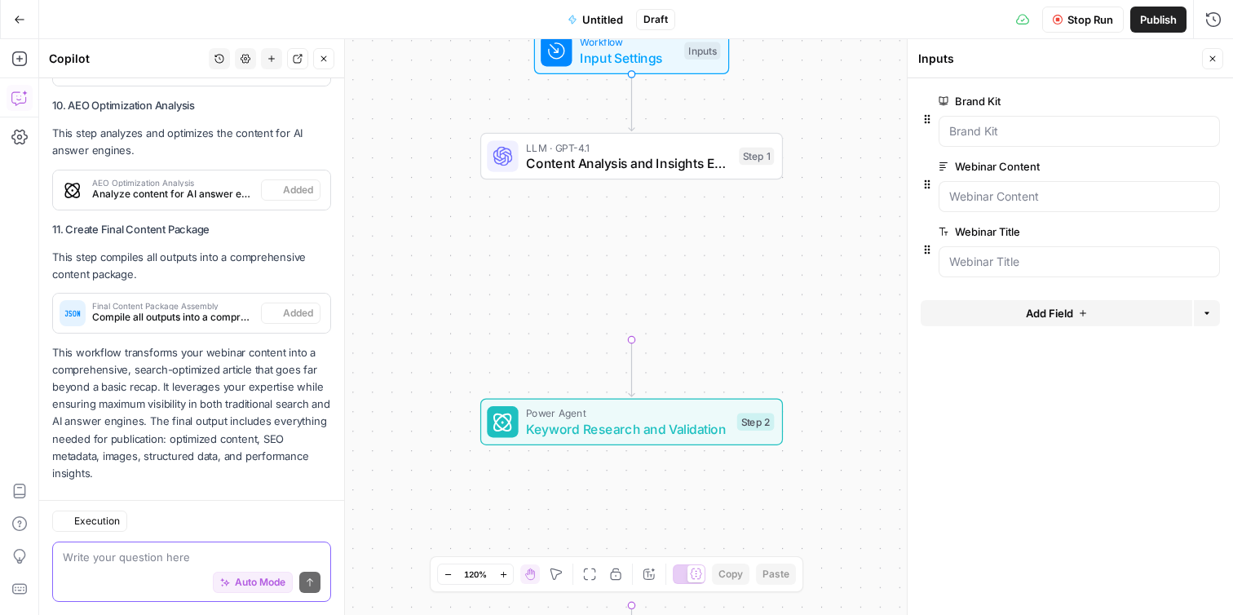
scroll to position [2233, 0]
